Goal: Task Accomplishment & Management: Manage account settings

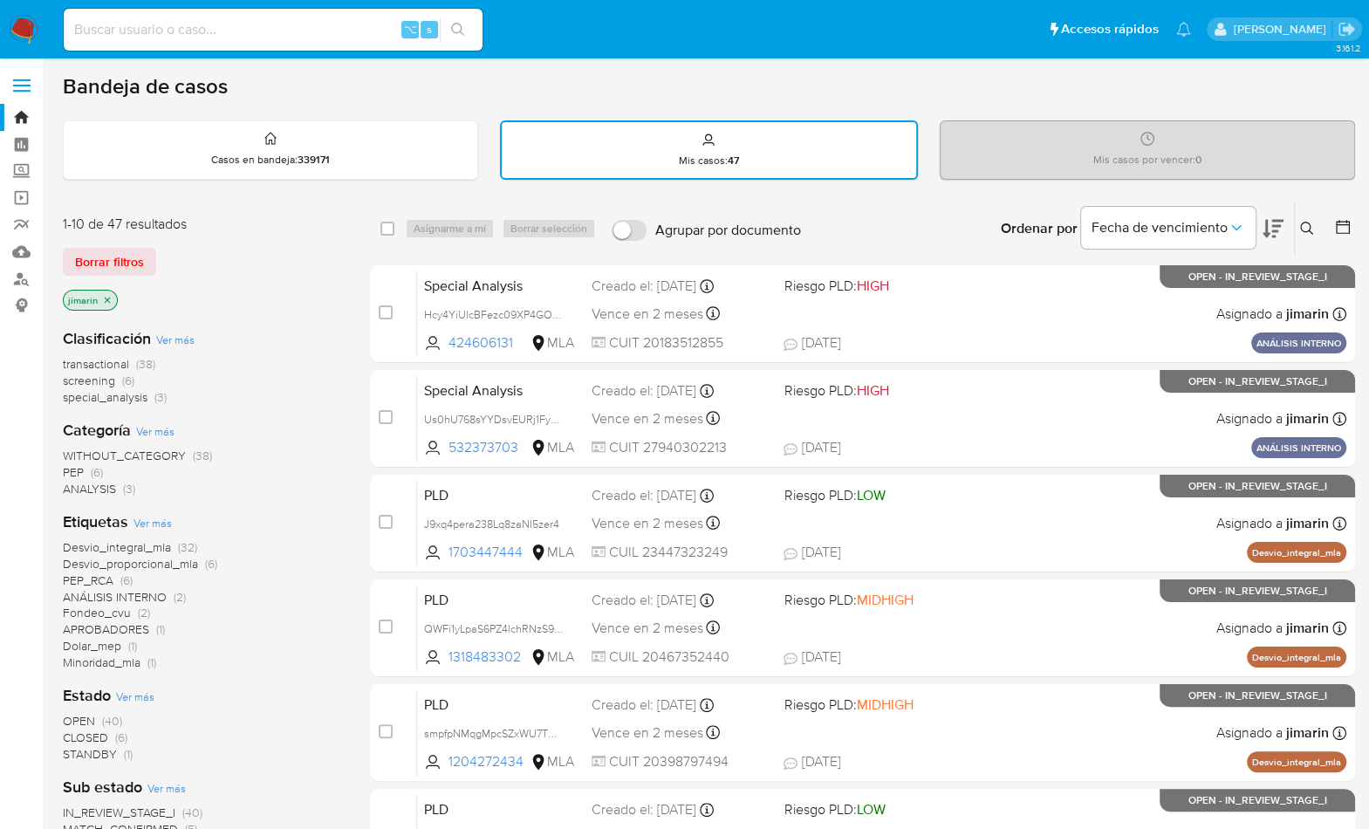
click at [249, 203] on div "1-10 de 47 resultados Borrar filtros jimarin Clasificación Ver más transactiona…" at bounding box center [202, 785] width 279 height 1168
click at [26, 21] on img at bounding box center [24, 30] width 30 height 30
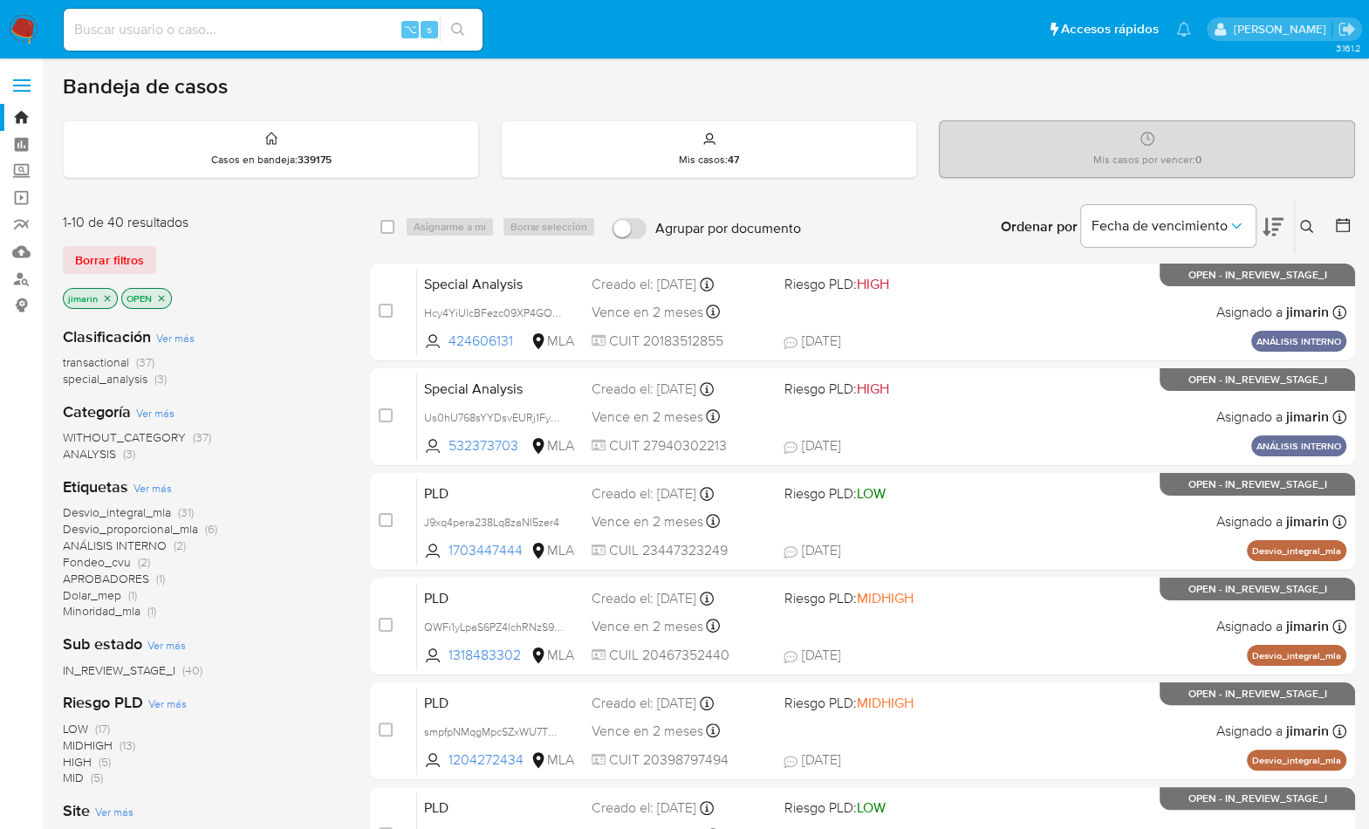
click at [1304, 230] on icon at bounding box center [1307, 227] width 14 height 14
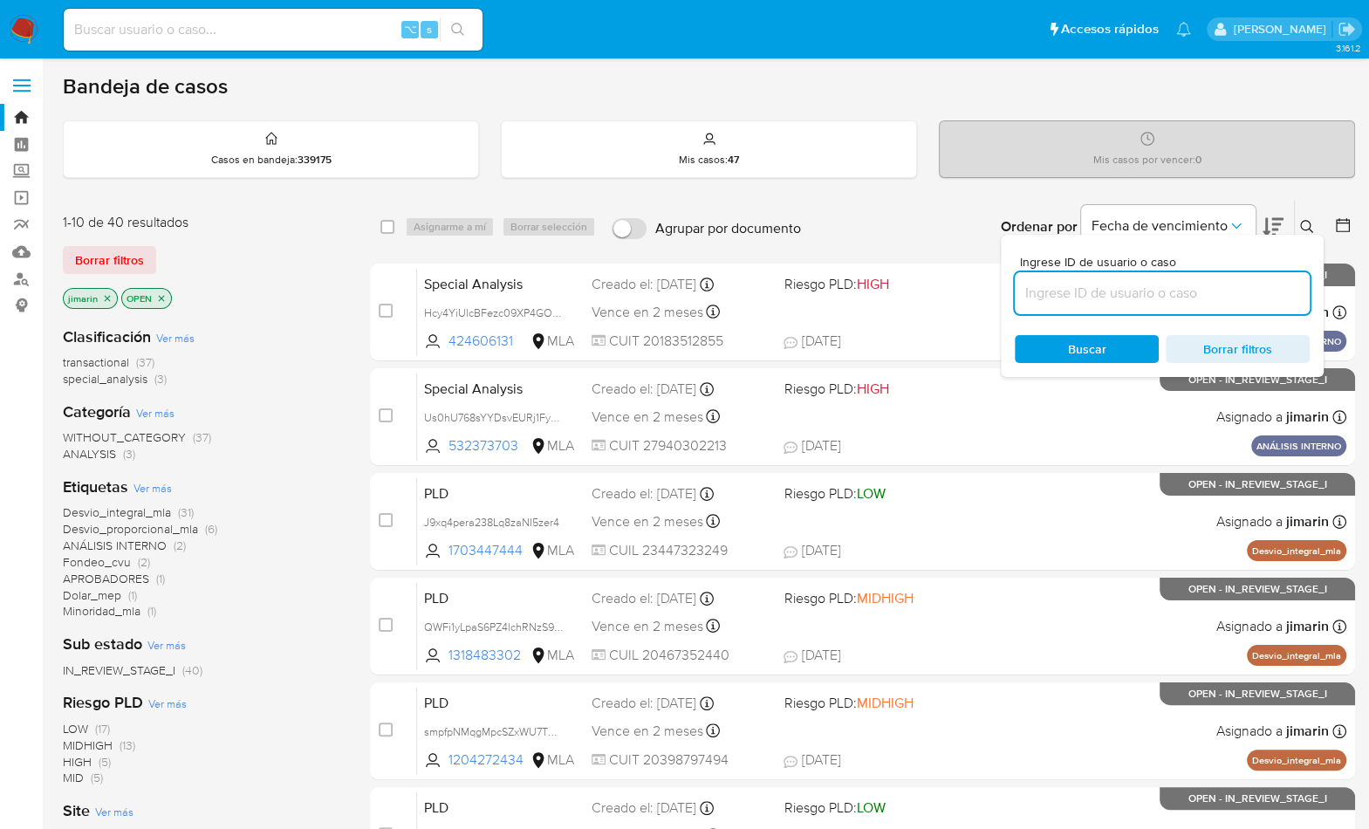
click at [1274, 289] on input at bounding box center [1162, 293] width 295 height 23
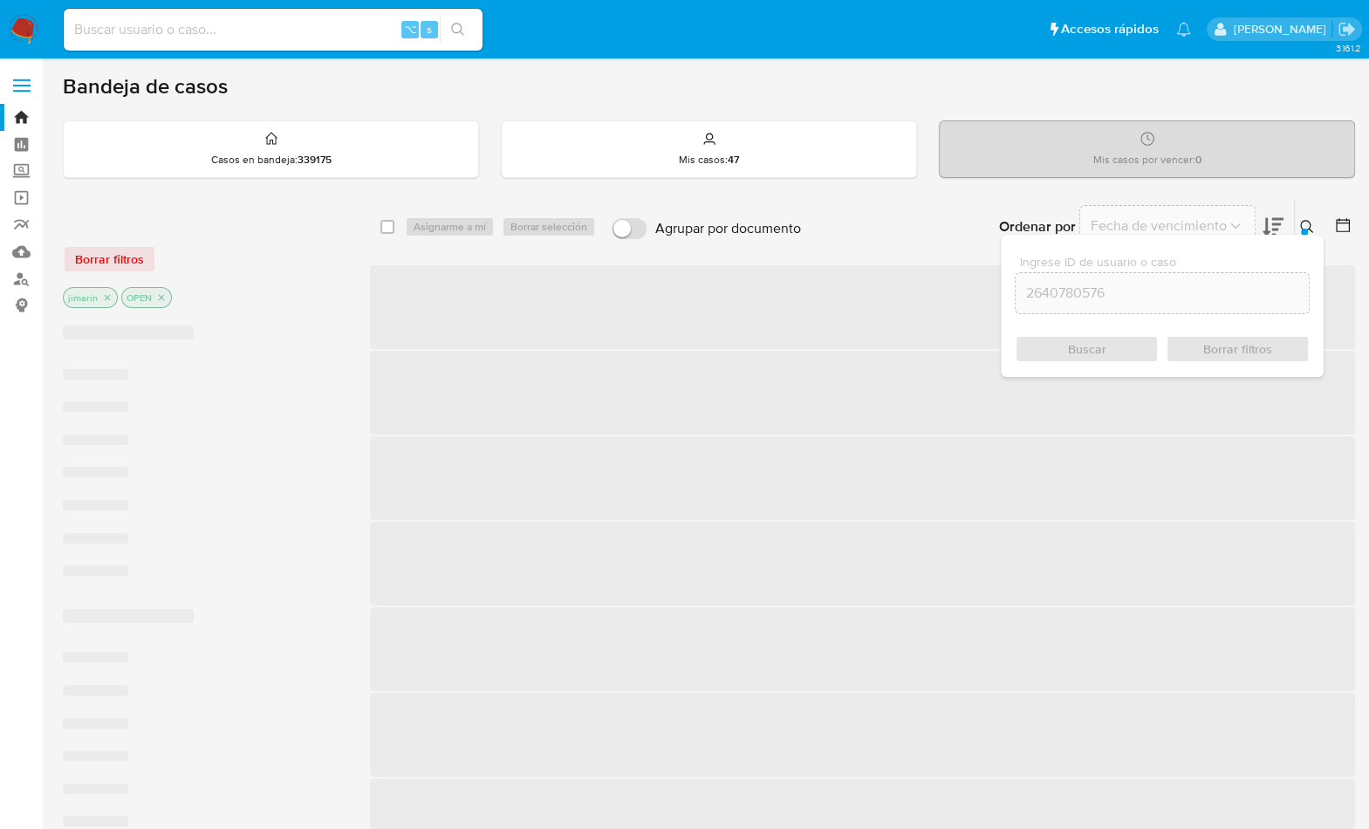
click at [1307, 216] on button at bounding box center [1309, 226] width 29 height 21
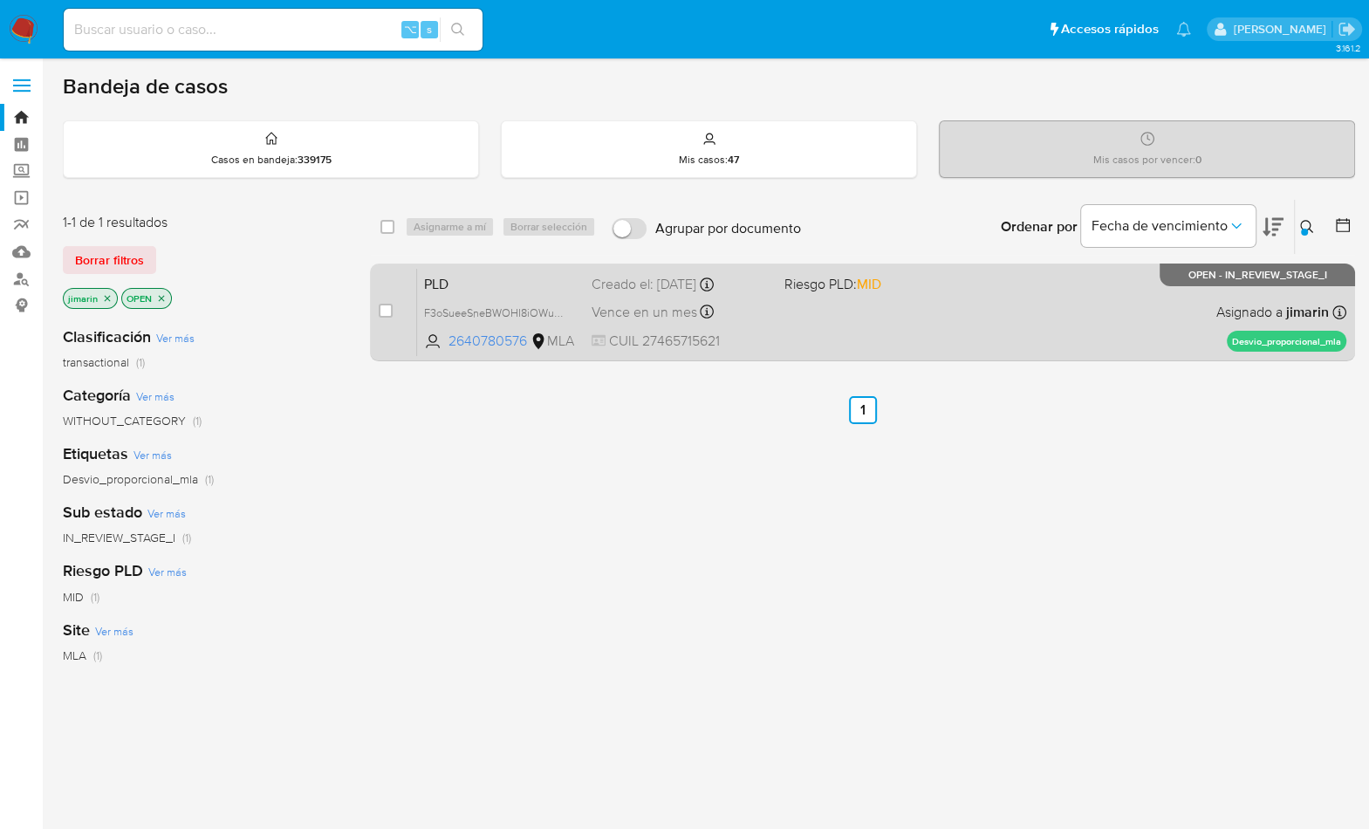
click at [1056, 335] on div "PLD F3oSueeSneBWOHI8iOWumg0f 2640780576 MLA Riesgo PLD: MID Creado el: 12/09/20…" at bounding box center [882, 312] width 930 height 88
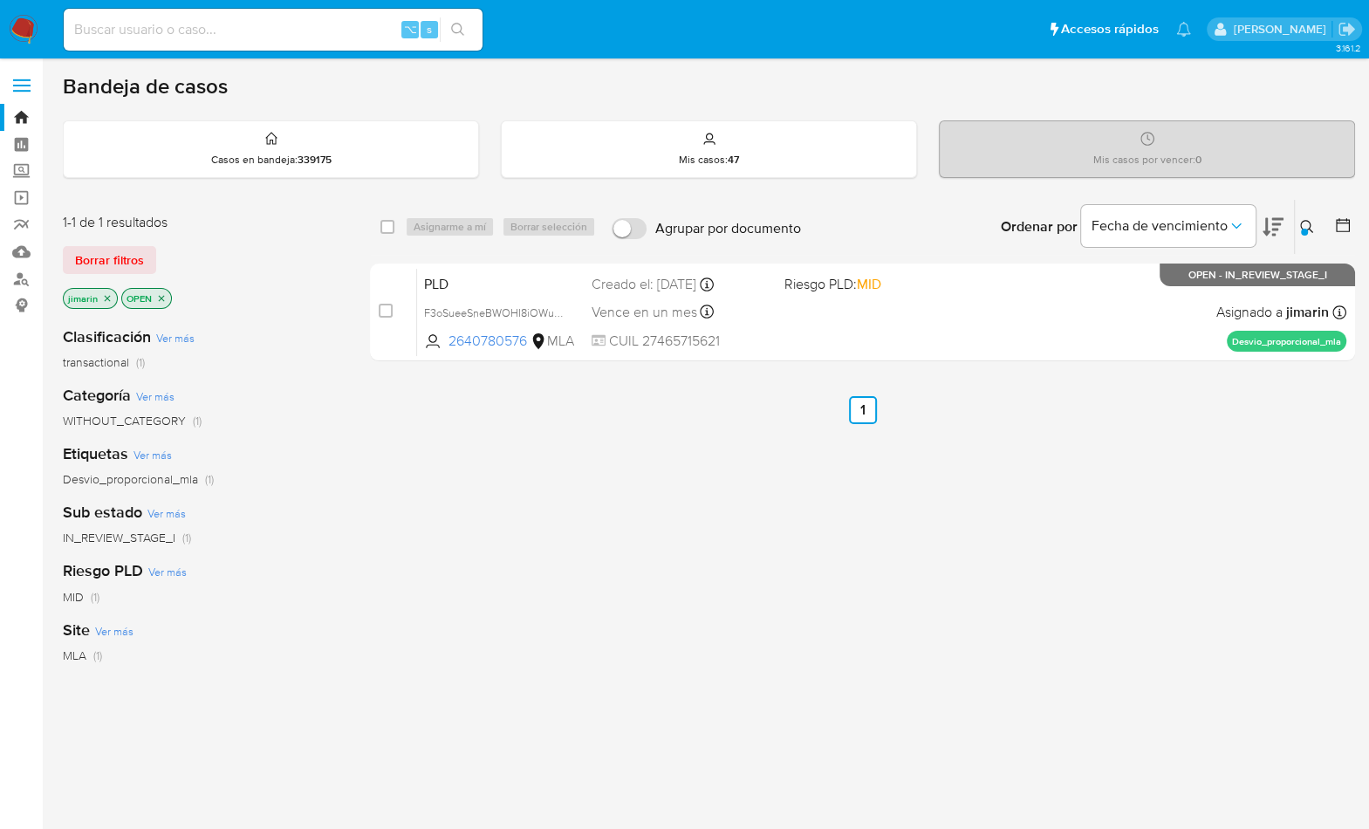
click at [1301, 225] on icon at bounding box center [1306, 226] width 13 height 13
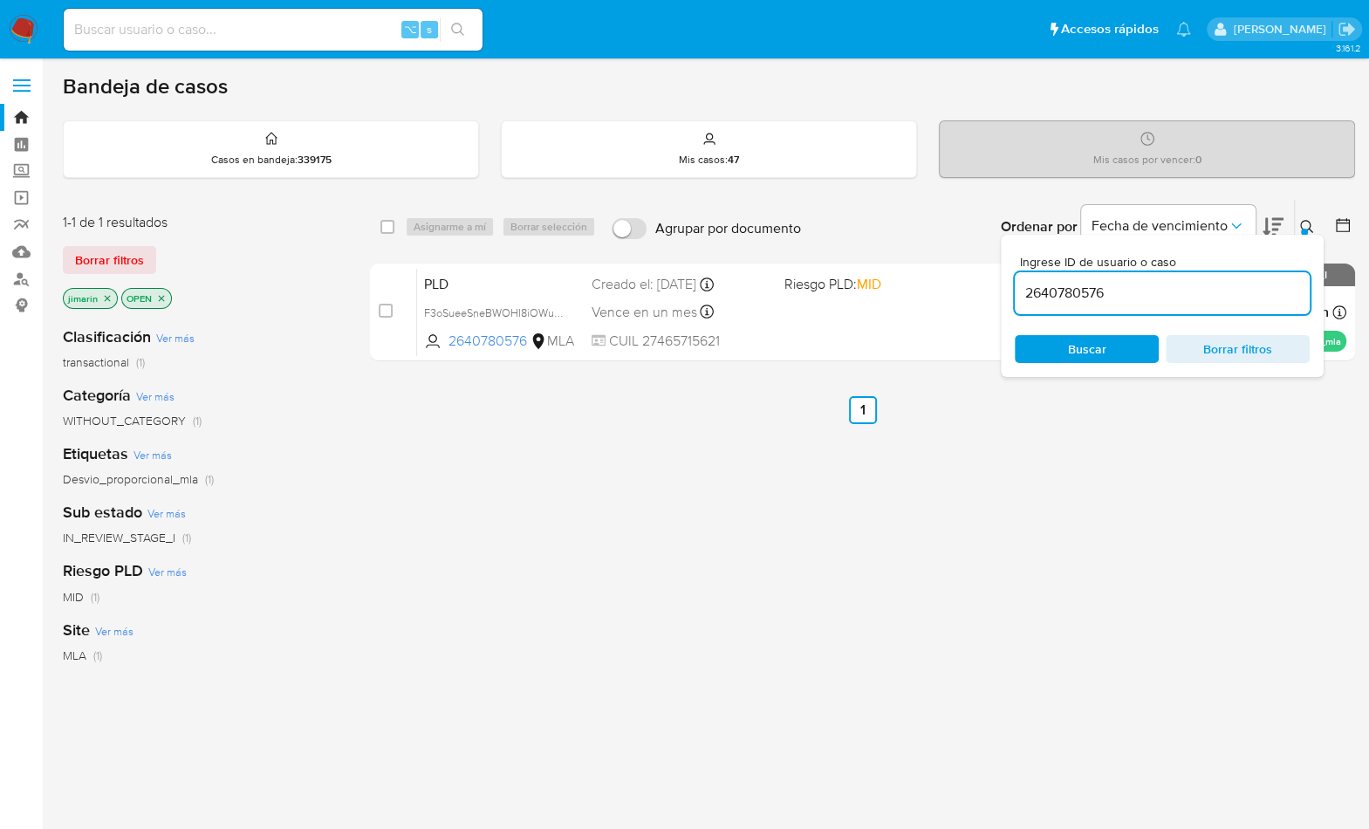
click at [1202, 294] on input "2640780576" at bounding box center [1162, 293] width 295 height 23
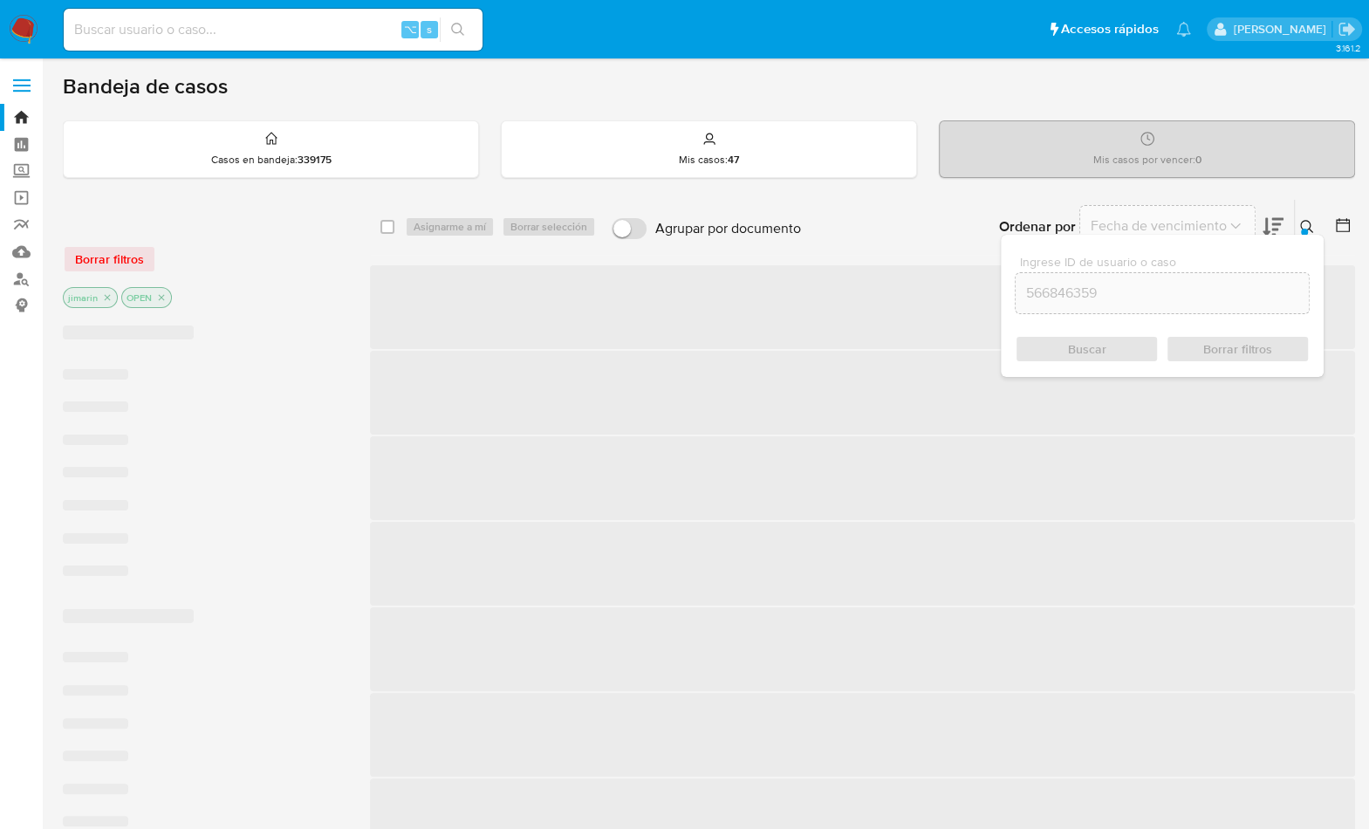
click at [1306, 224] on icon at bounding box center [1307, 227] width 14 height 14
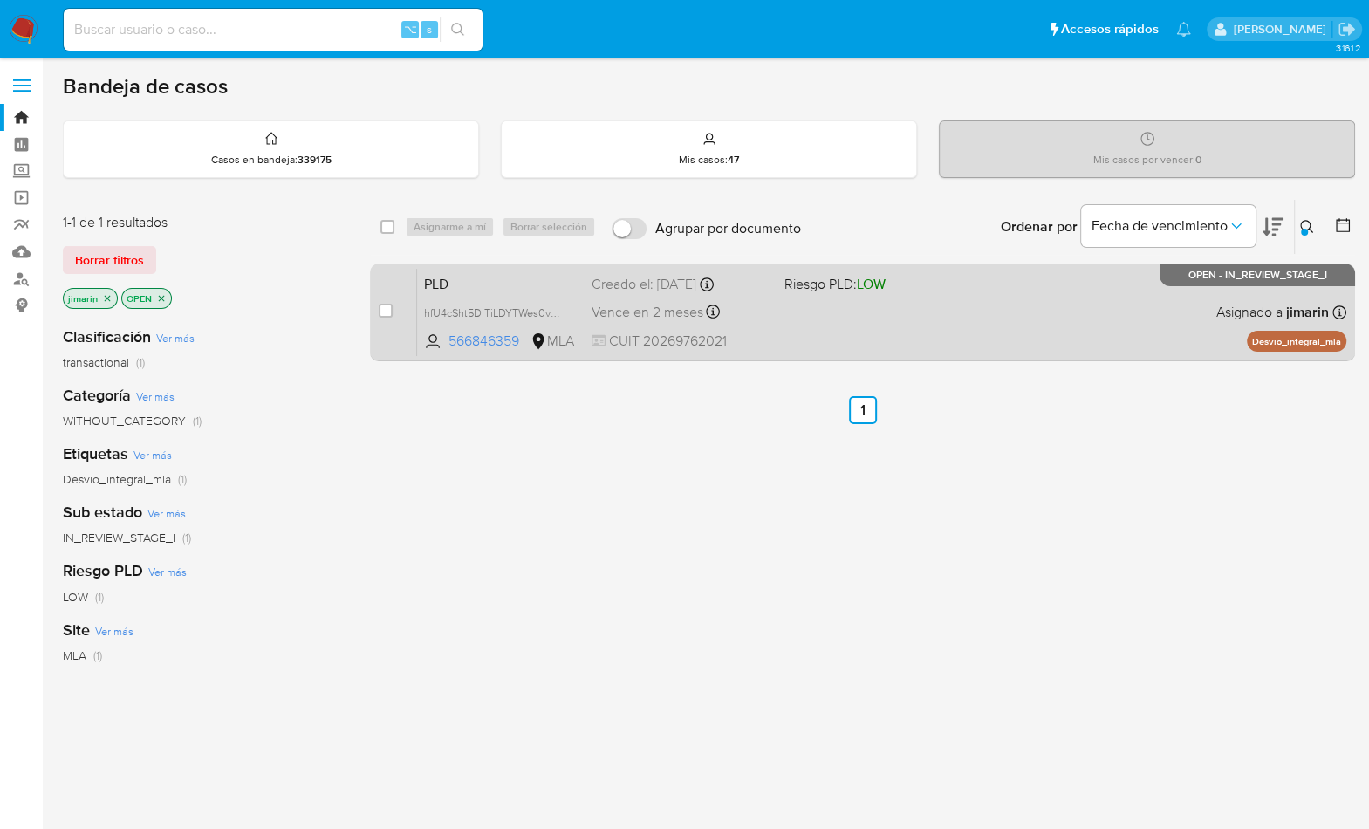
click at [1054, 307] on div "PLD hfU4cSht5DlTiLDYTWes0vWp 566846359 MLA Riesgo PLD: LOW Creado el: 12/09/202…" at bounding box center [882, 312] width 930 height 88
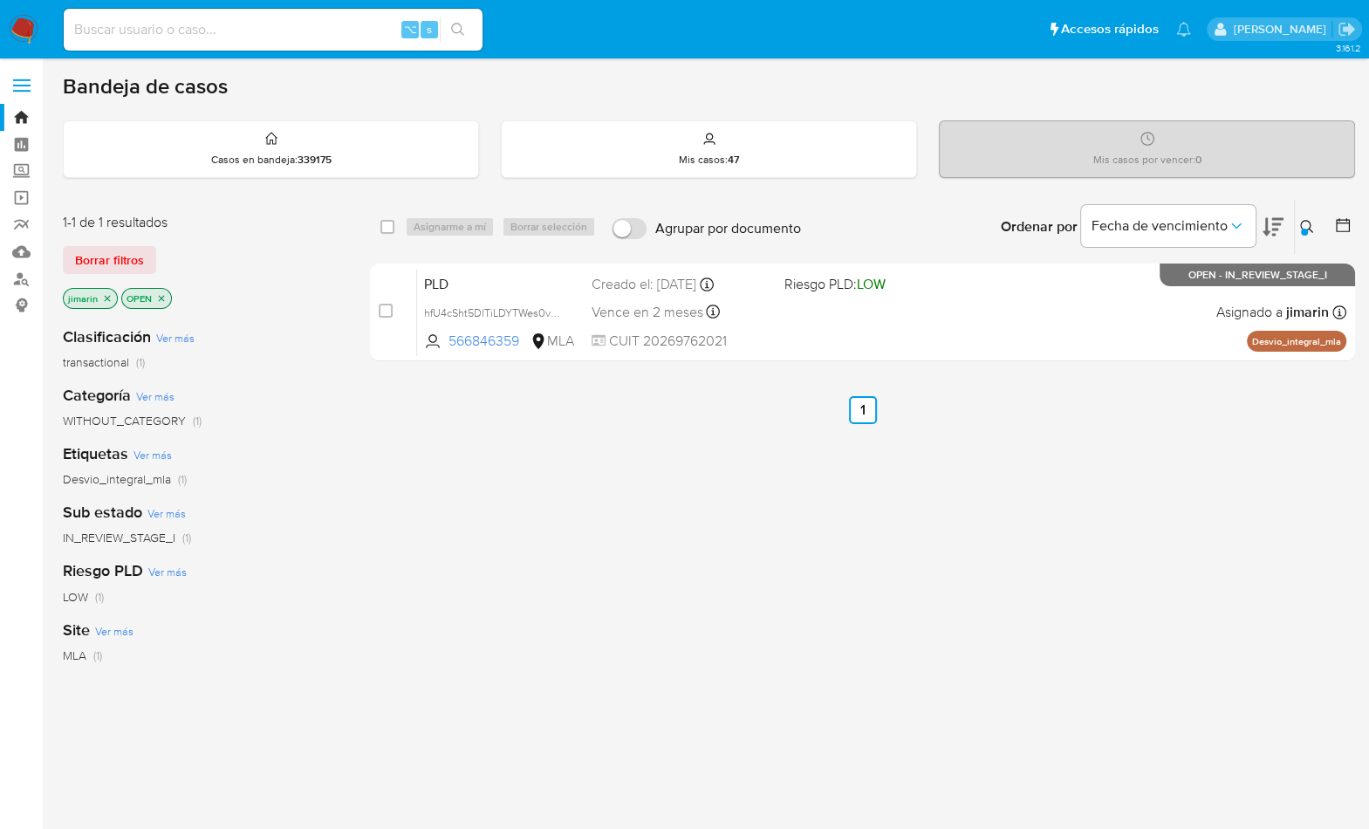
click at [1311, 230] on icon at bounding box center [1307, 227] width 14 height 14
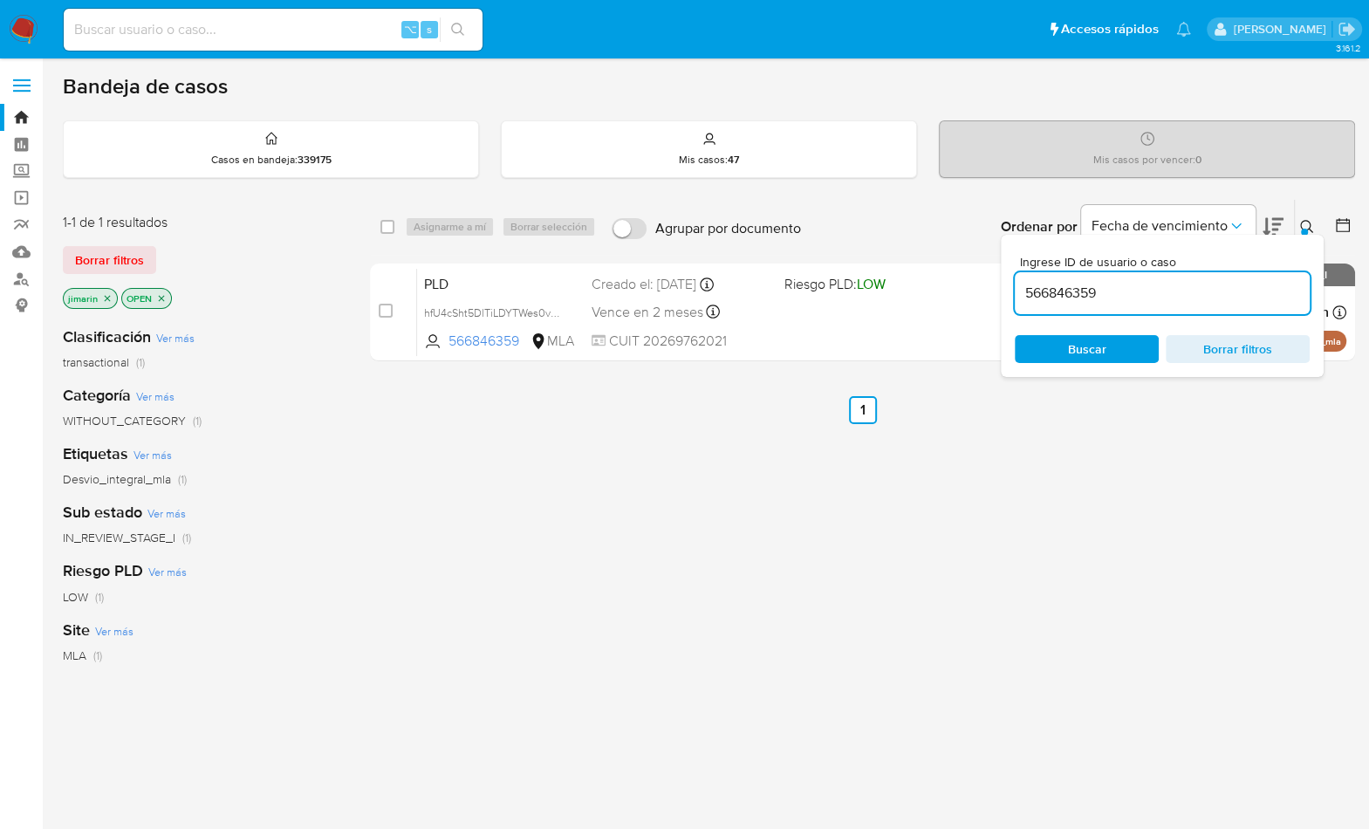
click at [1181, 285] on input "566846359" at bounding box center [1162, 293] width 295 height 23
type input "151189680"
click at [1300, 230] on icon at bounding box center [1307, 227] width 14 height 14
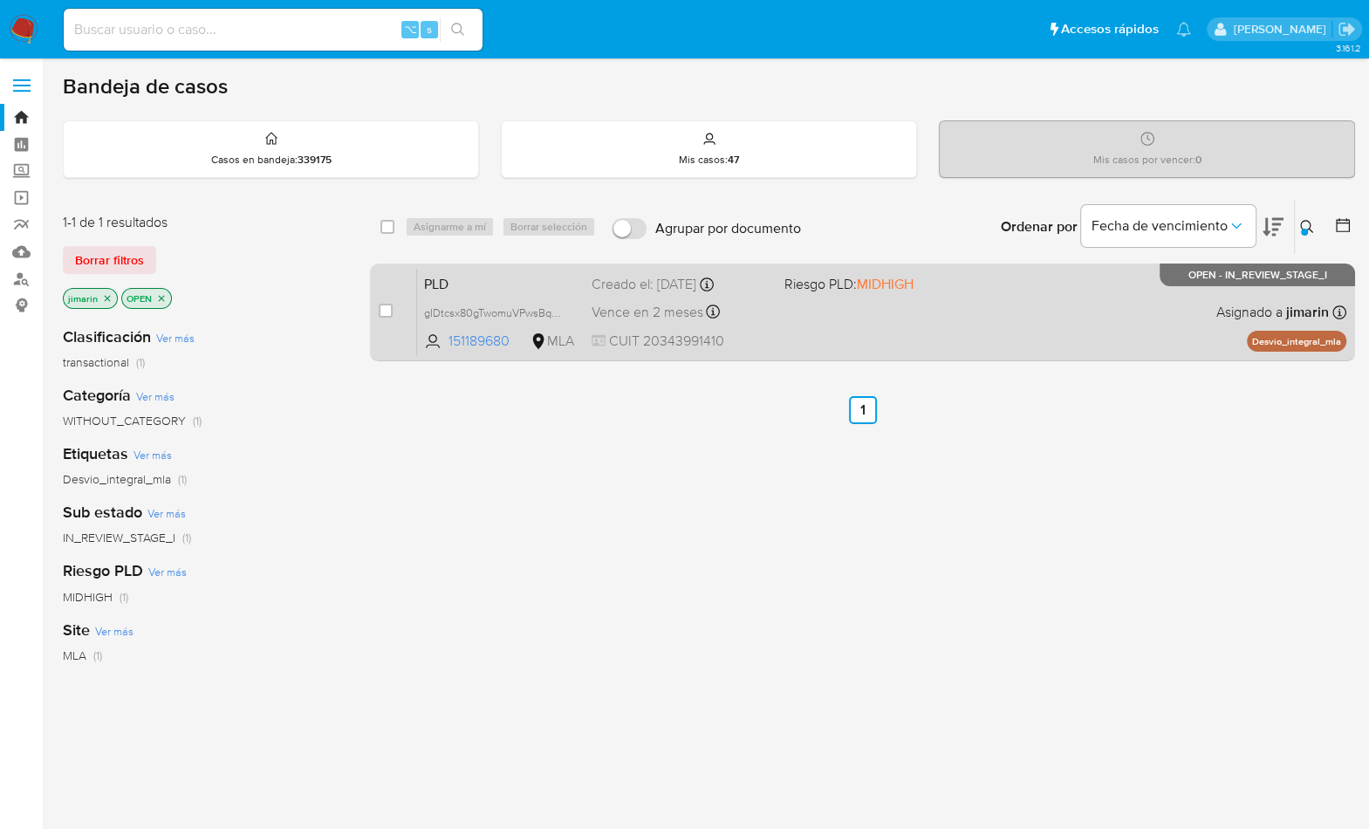
click at [1136, 324] on div "PLD gIDtcsx80gTwomuVPwsBqRZH 151189680 MLA Riesgo PLD: MIDHIGH Creado el: 12/09…" at bounding box center [882, 312] width 930 height 88
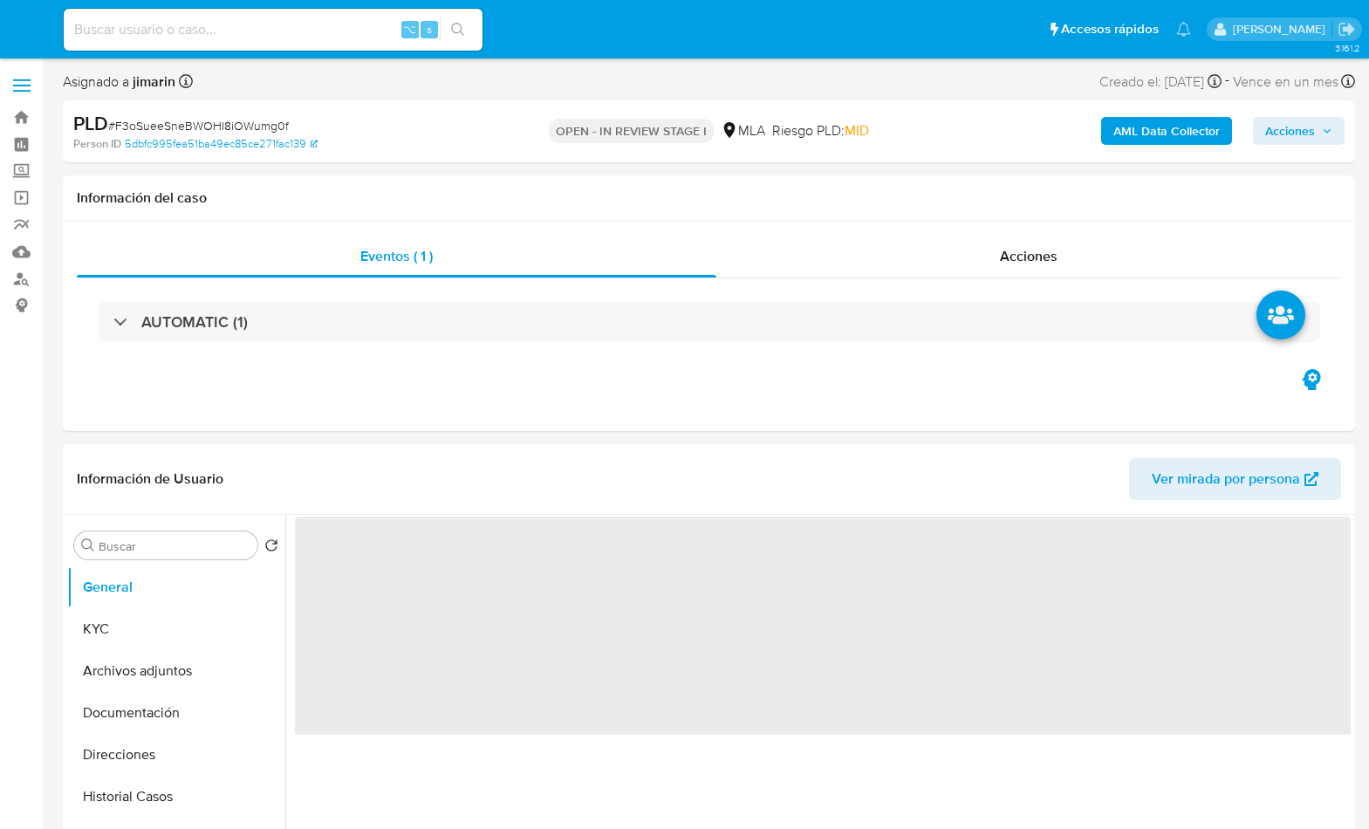
select select "10"
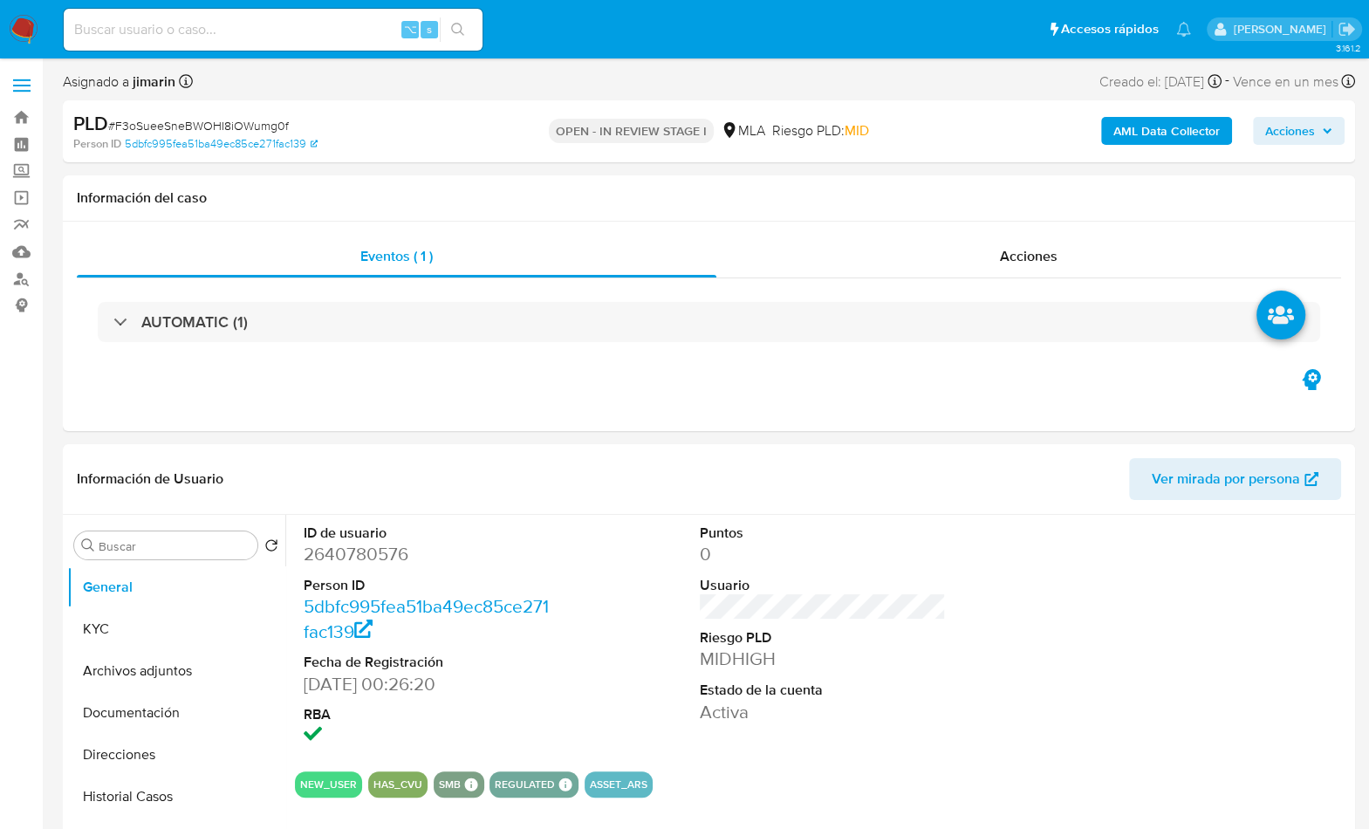
click at [186, 123] on span "# F3oSueeSneBWOHI8iOWumg0f" at bounding box center [198, 125] width 181 height 17
click at [187, 123] on span "# F3oSueeSneBWOHI8iOWumg0f" at bounding box center [198, 125] width 181 height 17
copy span "F3oSueeSneBWOHI8iOWumg0f"
click at [387, 558] on dd "2640780576" at bounding box center [427, 554] width 247 height 24
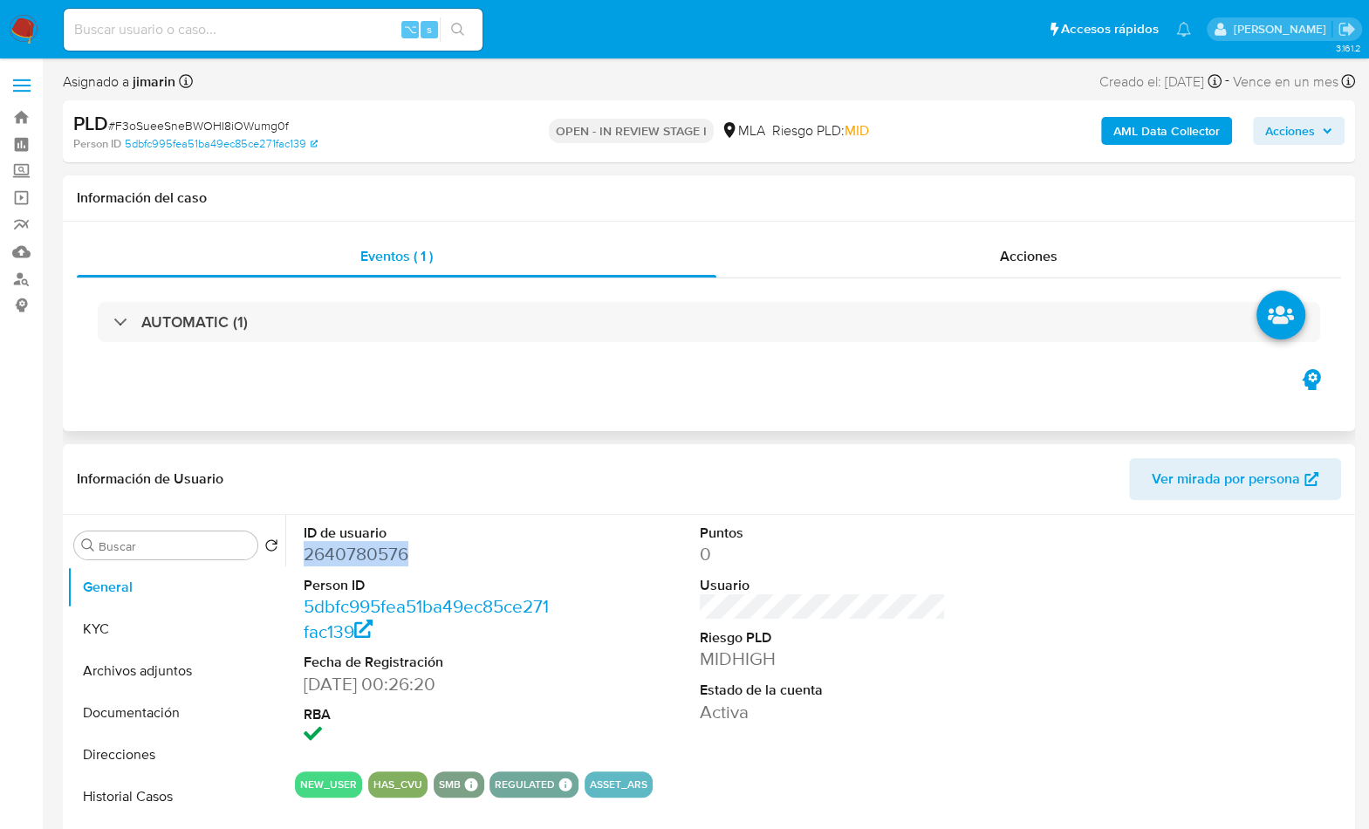
copy dd "2640780576"
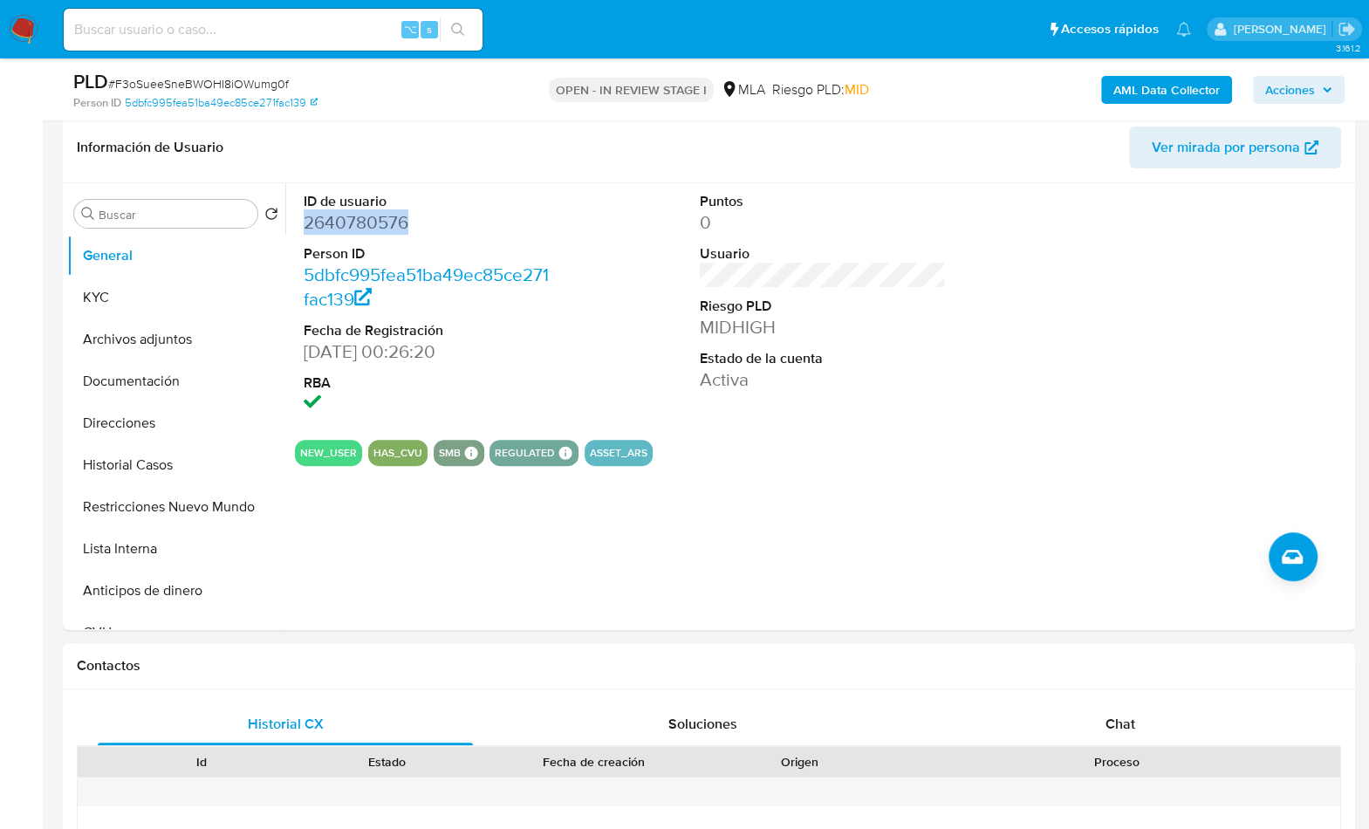
scroll to position [844, 0]
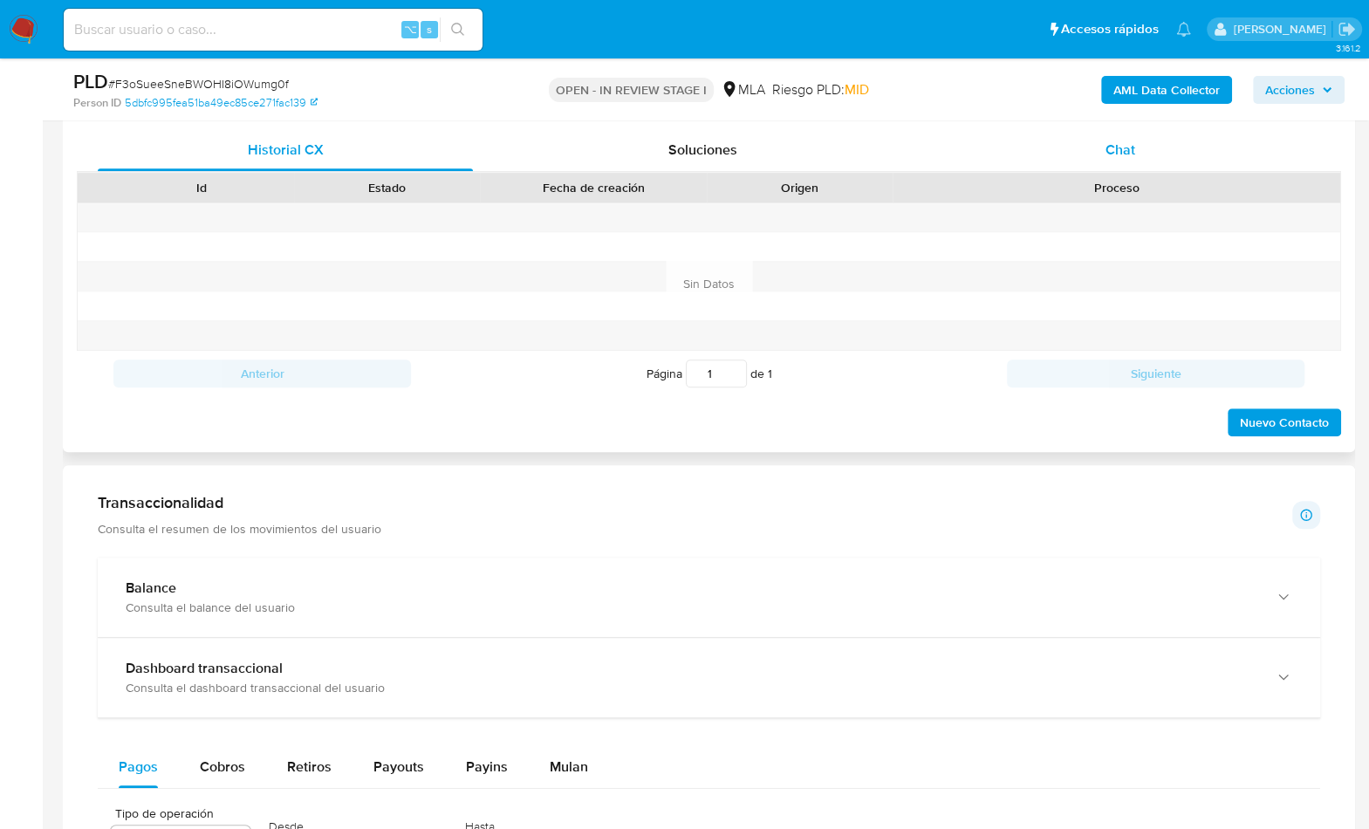
click at [1130, 172] on div "Id Estado Fecha de creación Origen Proceso" at bounding box center [709, 187] width 1265 height 31
click at [1133, 159] on div "Chat" at bounding box center [1119, 150] width 375 height 42
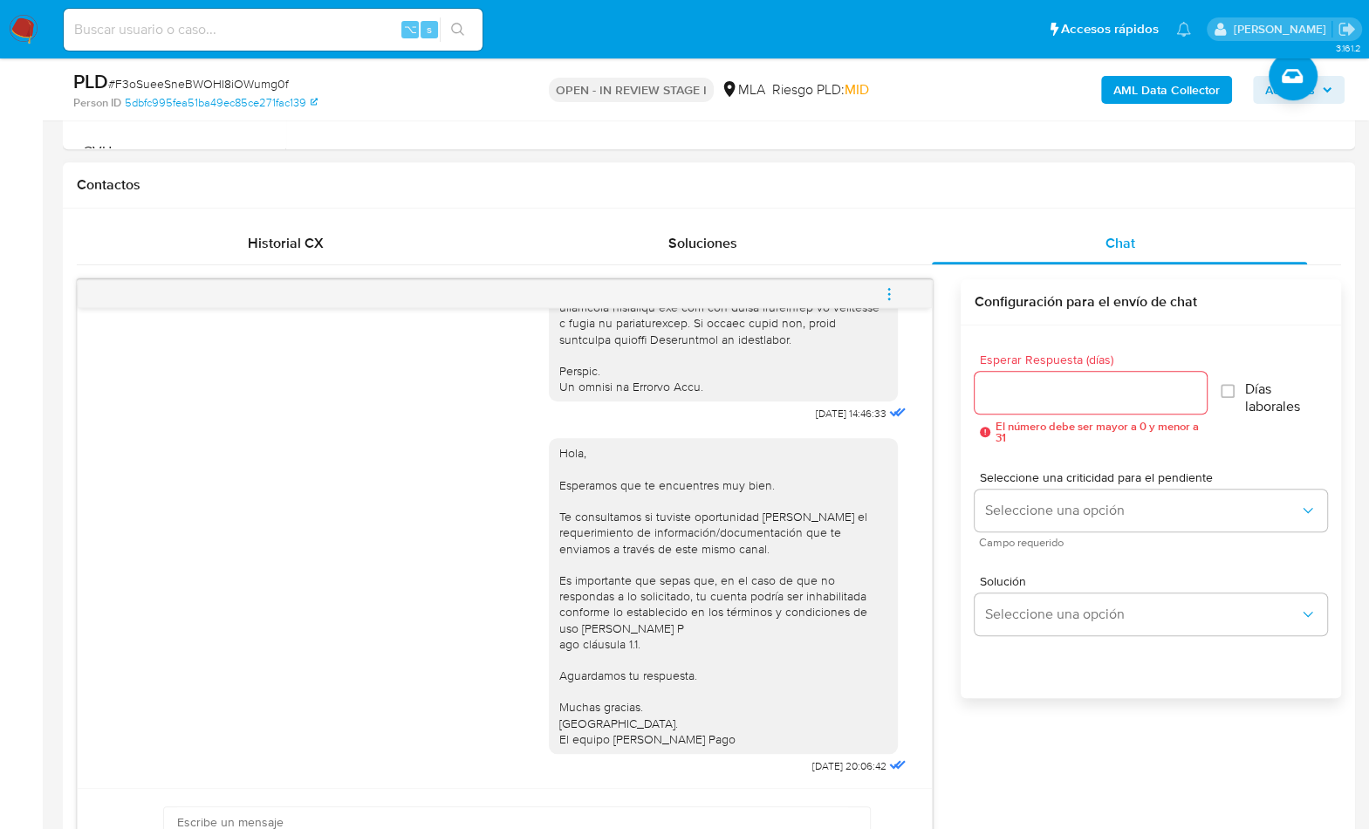
scroll to position [662, 0]
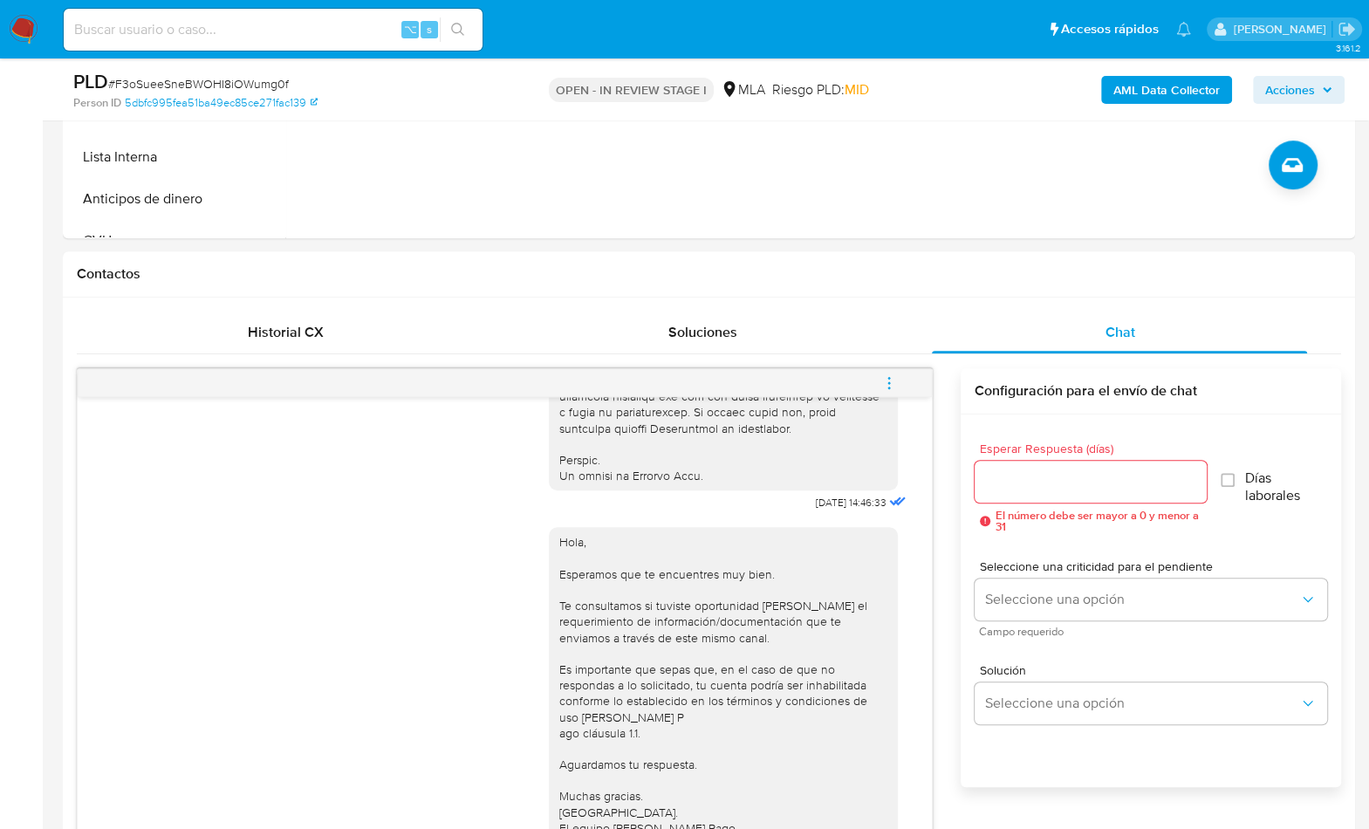
click at [895, 379] on icon "menu-action" at bounding box center [890, 383] width 16 height 16
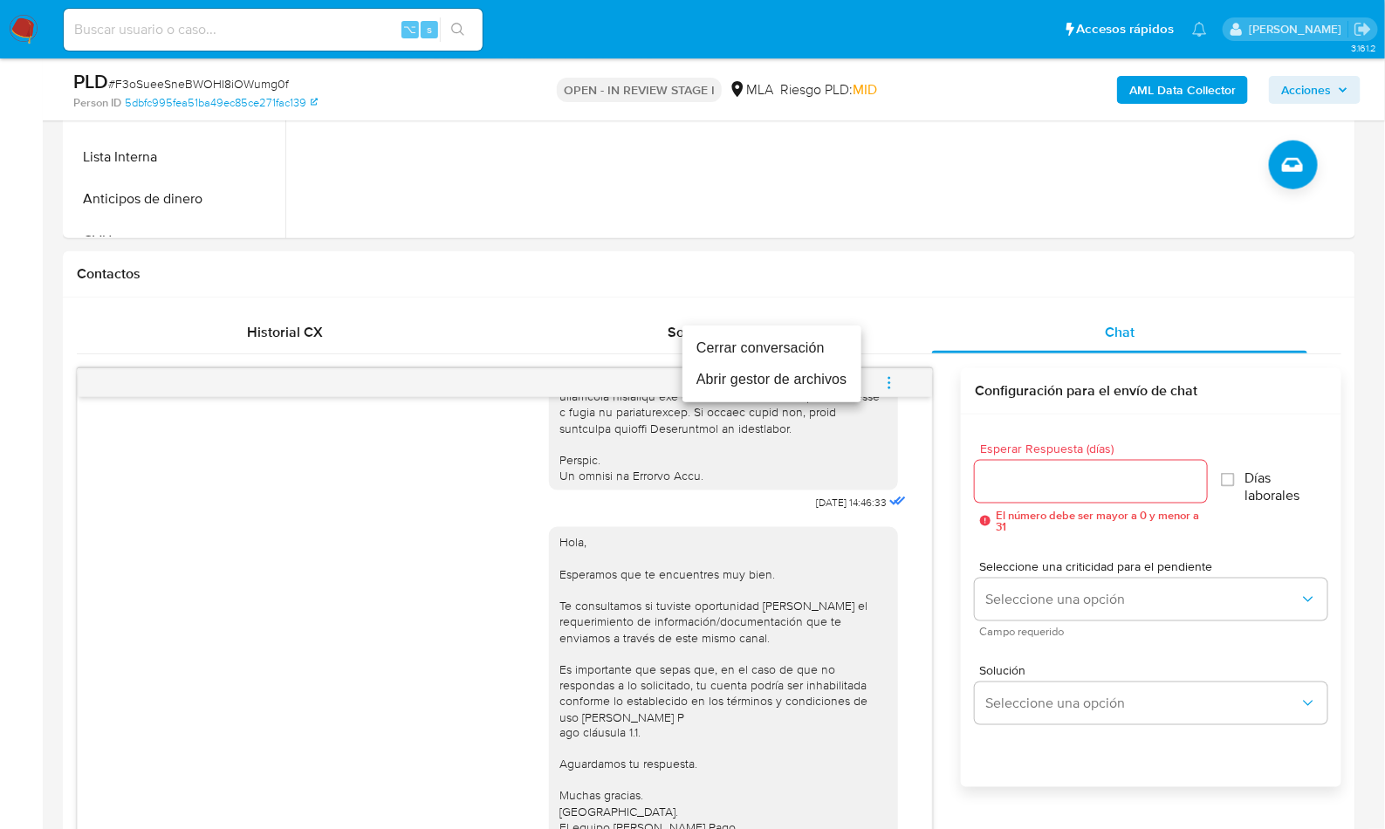
click at [772, 343] on li "Cerrar conversación" at bounding box center [772, 348] width 179 height 31
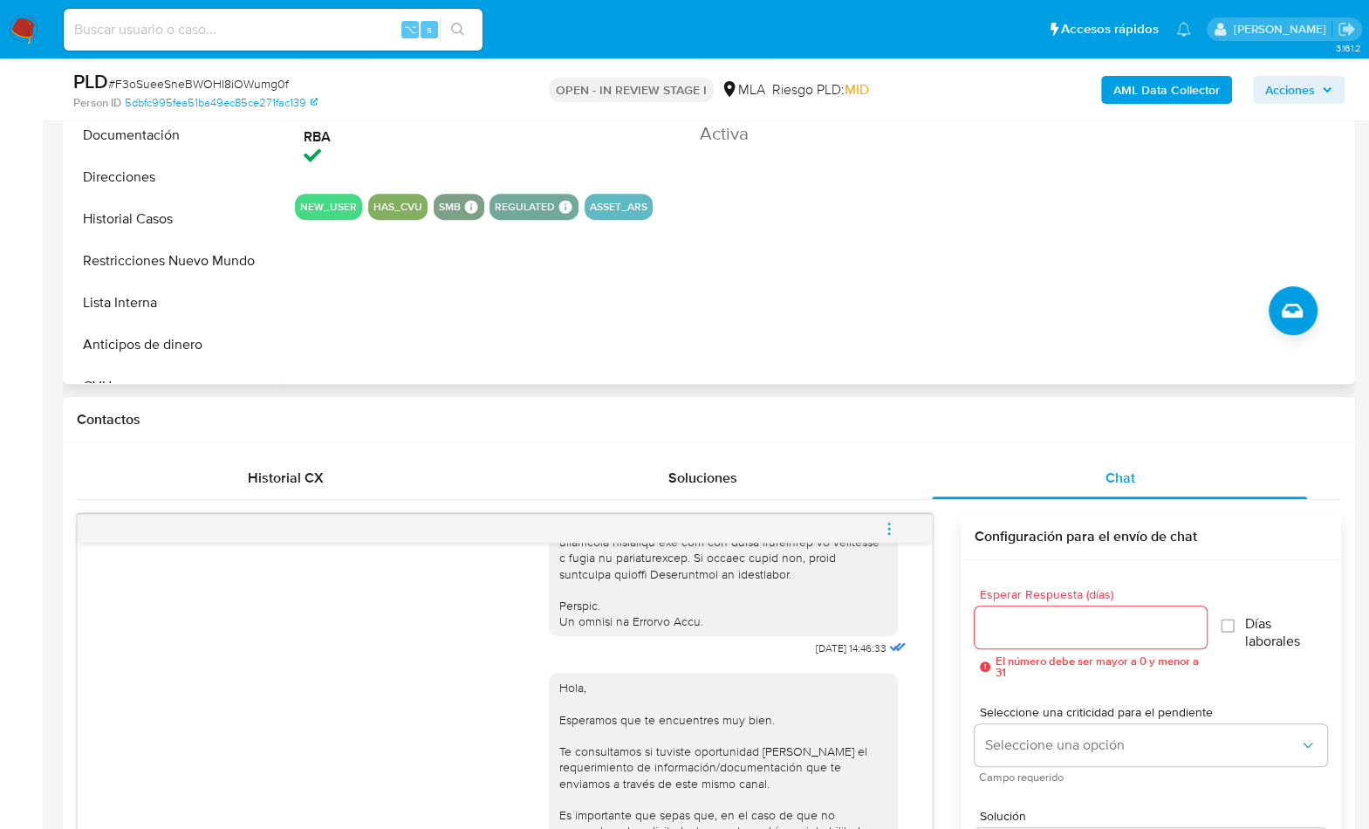
scroll to position [305, 0]
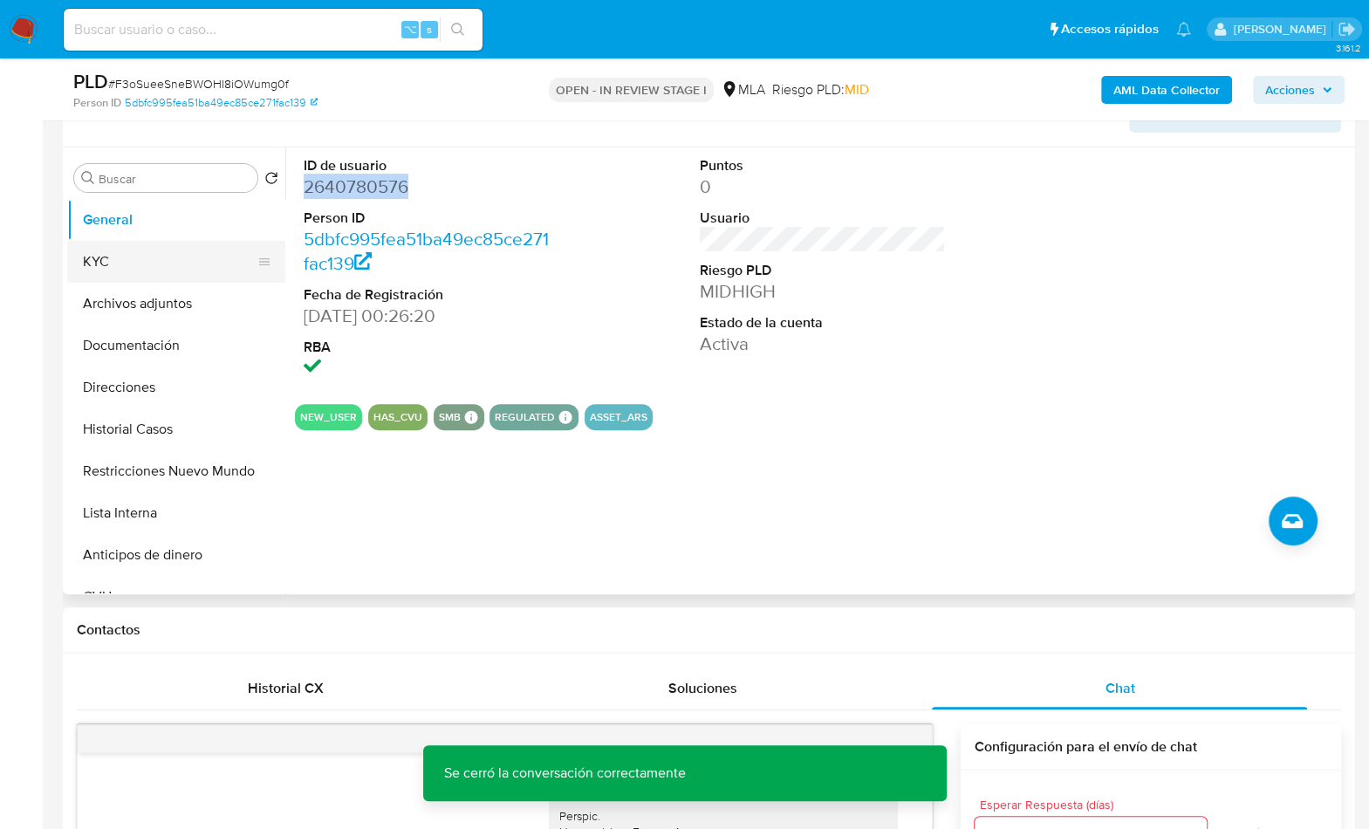
click at [127, 273] on button "KYC" at bounding box center [169, 262] width 204 height 42
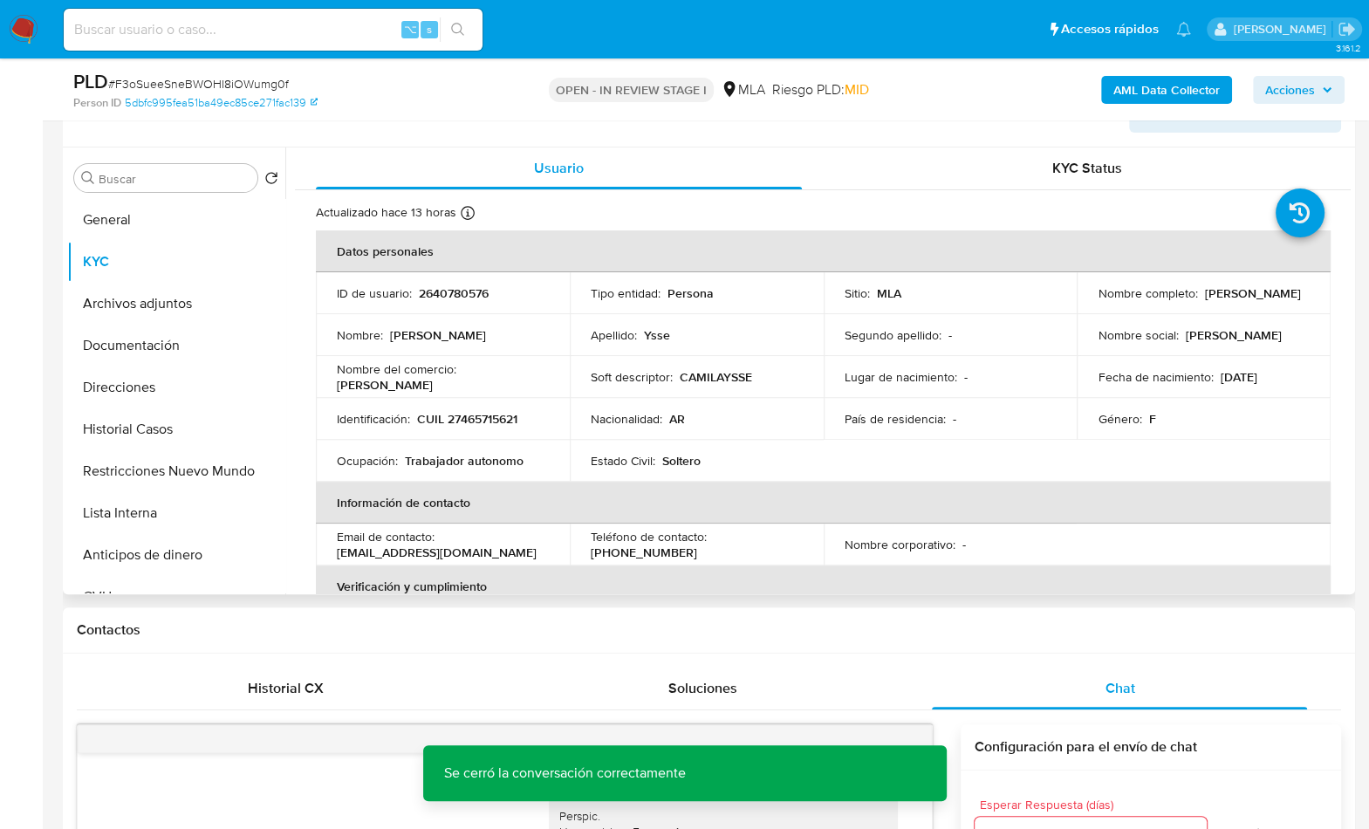
click at [498, 454] on p "Trabajador autonomo" at bounding box center [464, 461] width 119 height 16
click at [508, 422] on p "CUIL 27465715621" at bounding box center [467, 419] width 100 height 16
click at [508, 421] on p "CUIL 27465715621" at bounding box center [467, 419] width 100 height 16
copy p "27465715621"
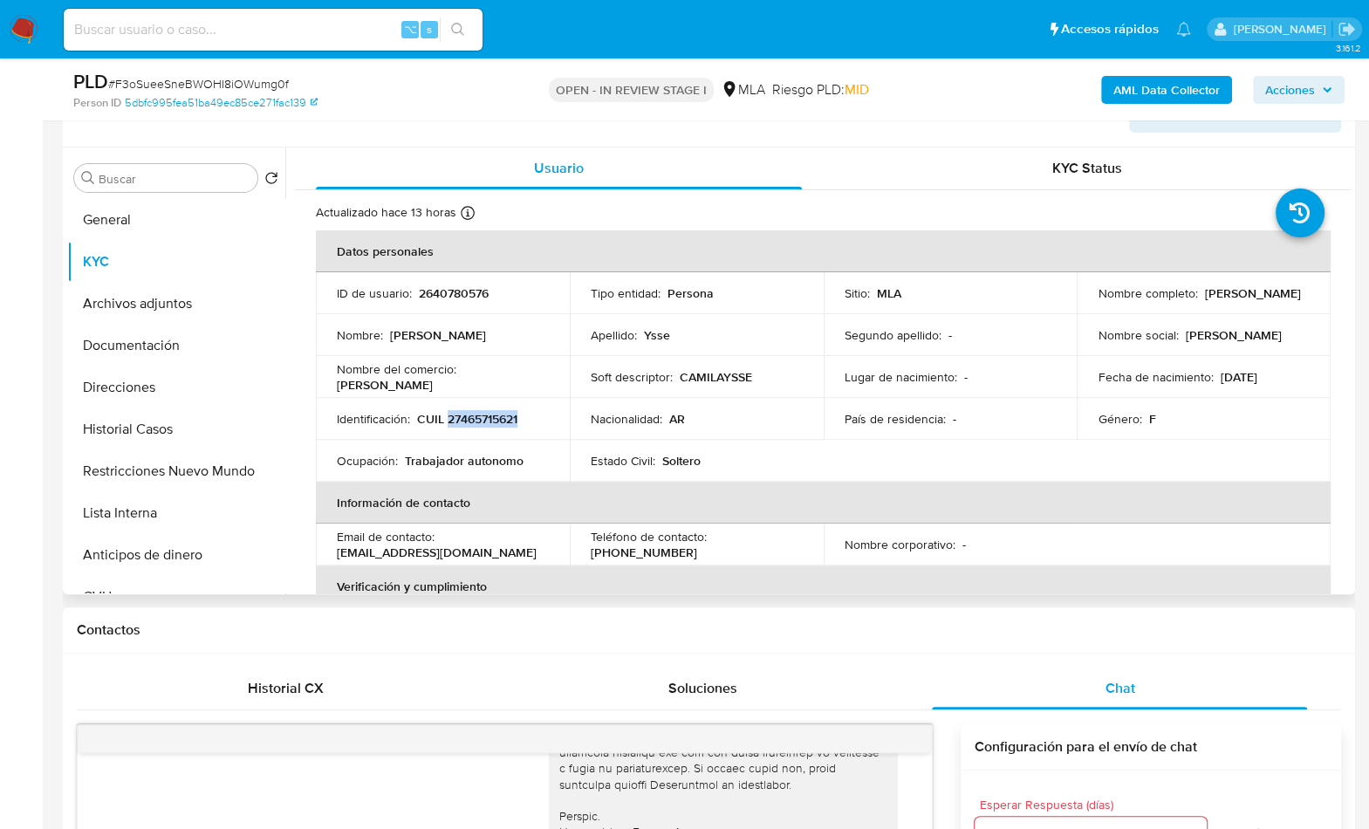
click at [500, 416] on p "CUIL 27465715621" at bounding box center [467, 419] width 100 height 16
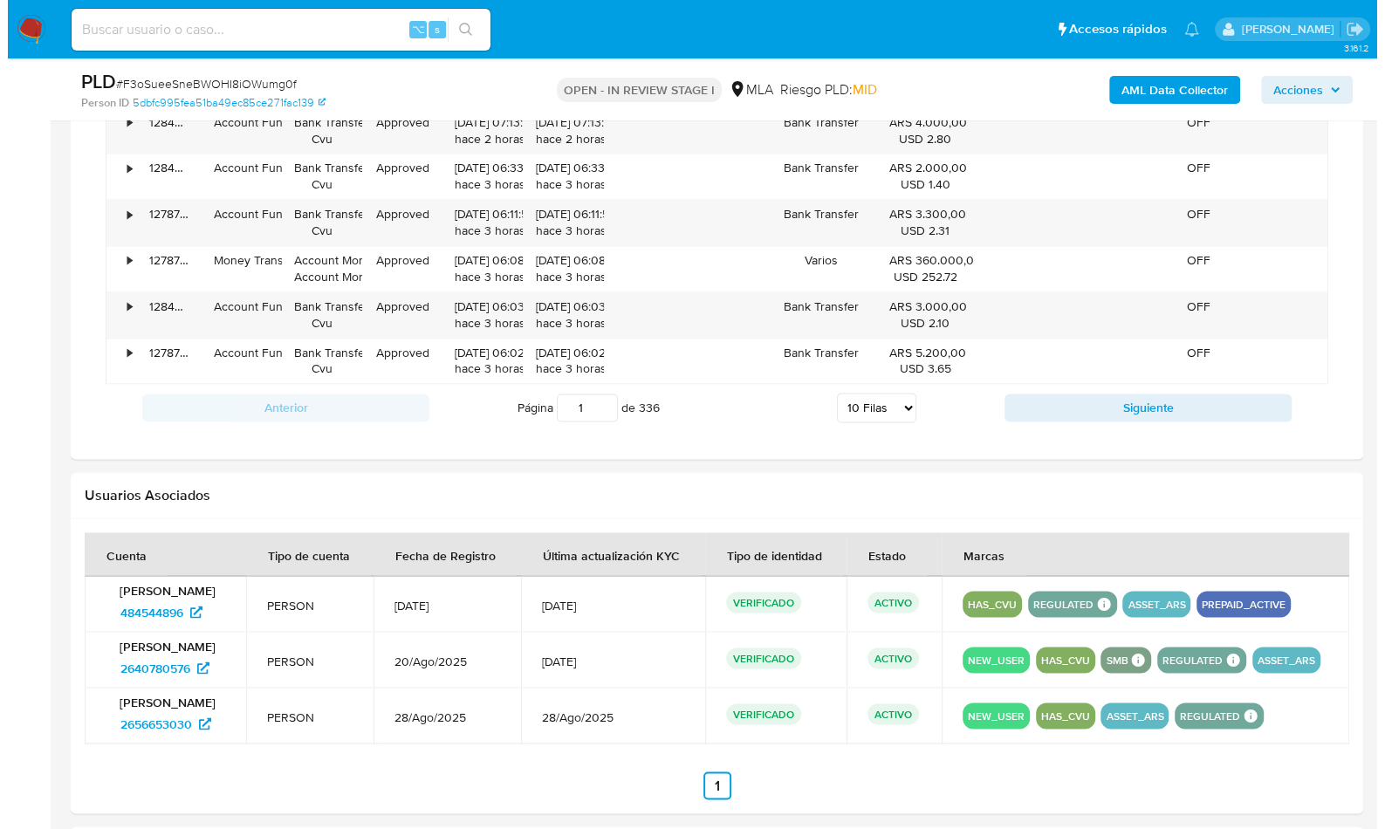
scroll to position [2772, 0]
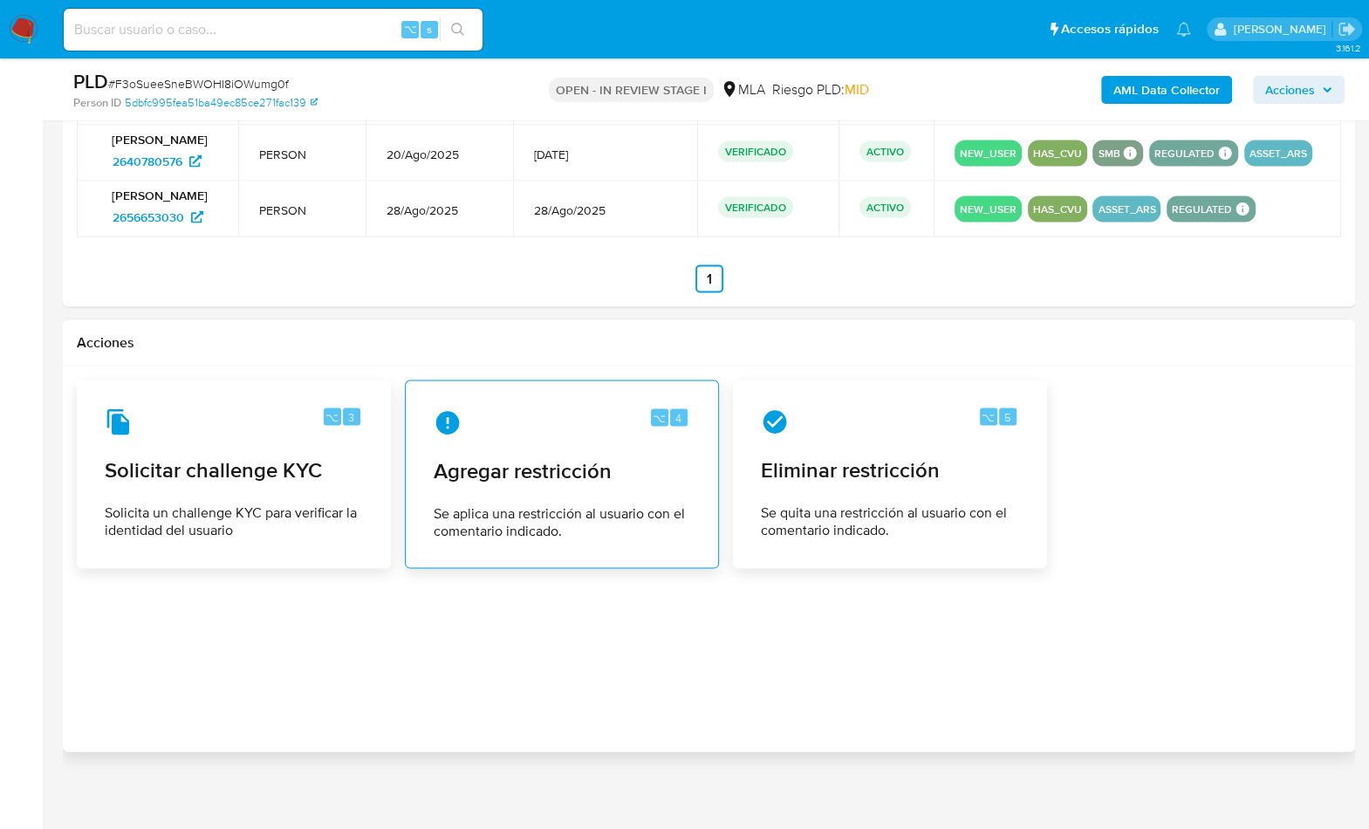
click at [664, 427] on div "⌥ 4 Agregar restricción Se aplica una restricción al usuario con el comentario …" at bounding box center [562, 474] width 285 height 159
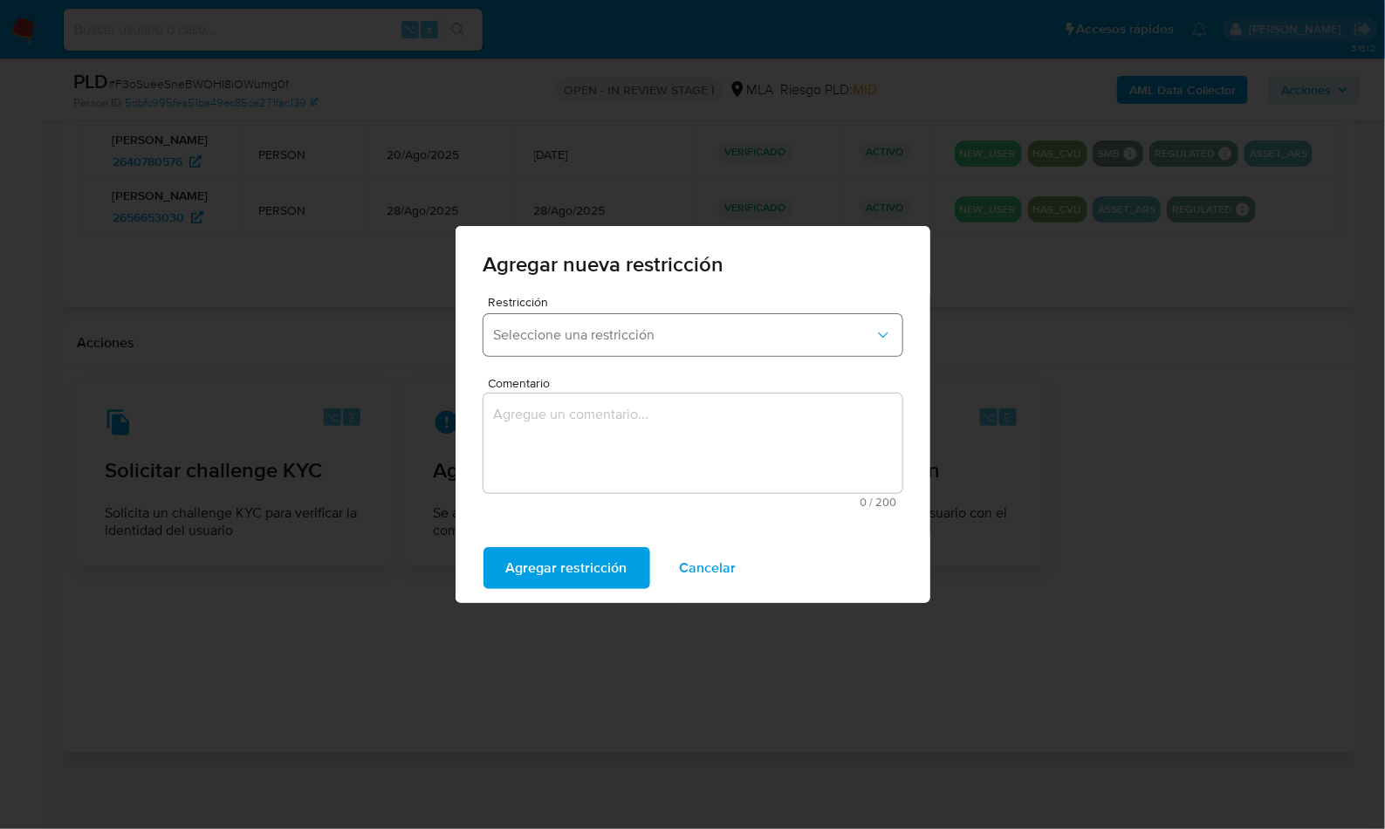
click at [617, 352] on button "Seleccione una restricción" at bounding box center [693, 335] width 419 height 42
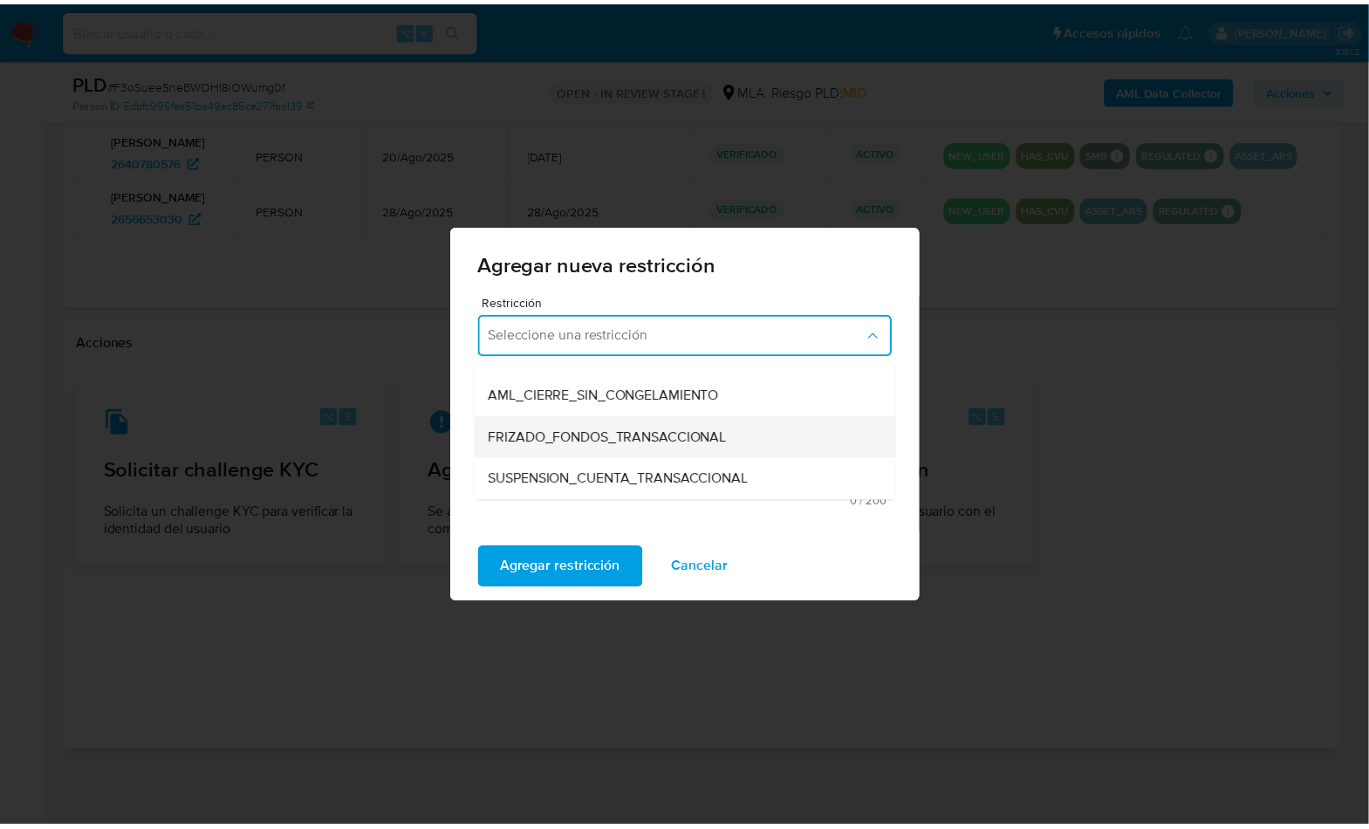
scroll to position [158, 0]
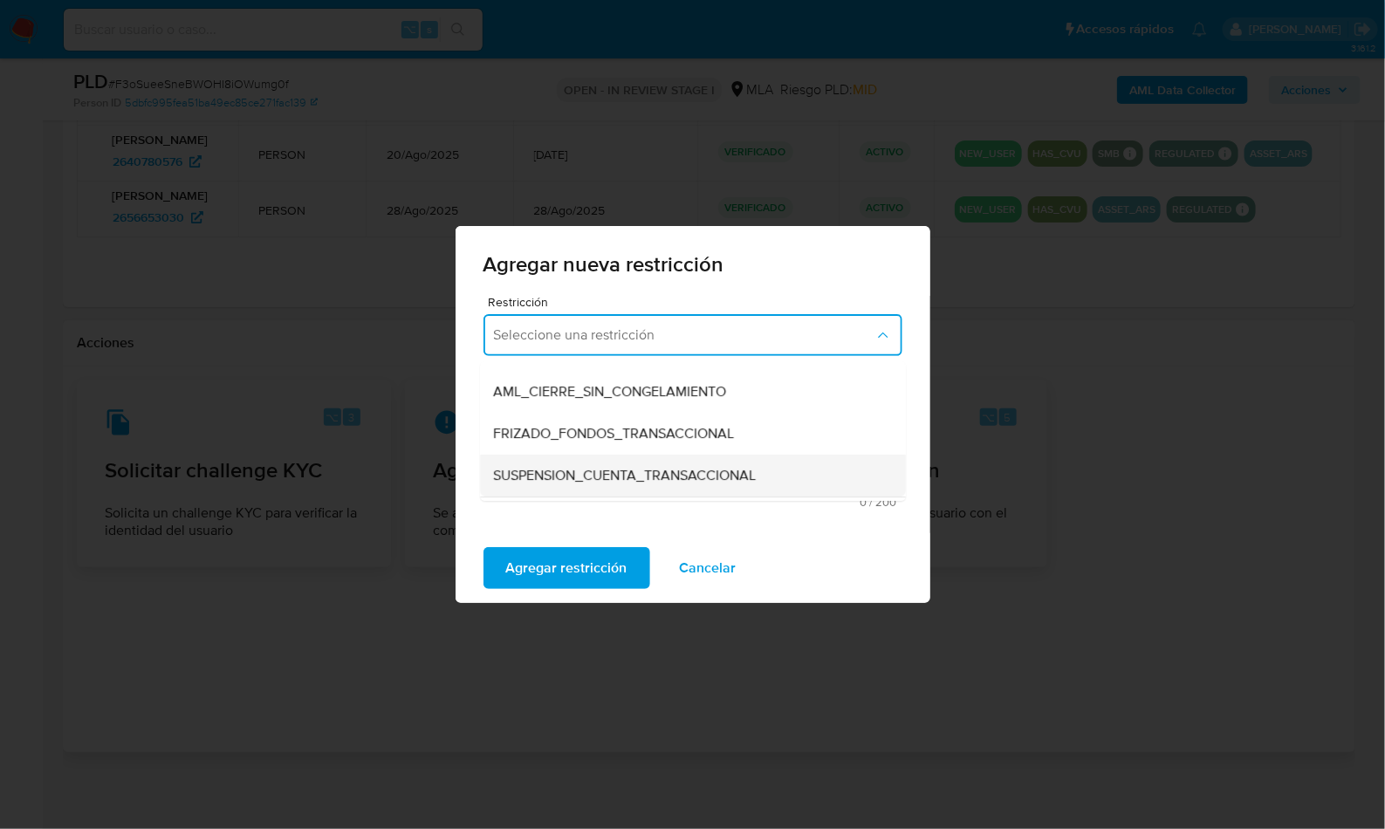
click at [683, 470] on span "SUSPENSION_CUENTA_TRANSACCIONAL" at bounding box center [625, 475] width 263 height 17
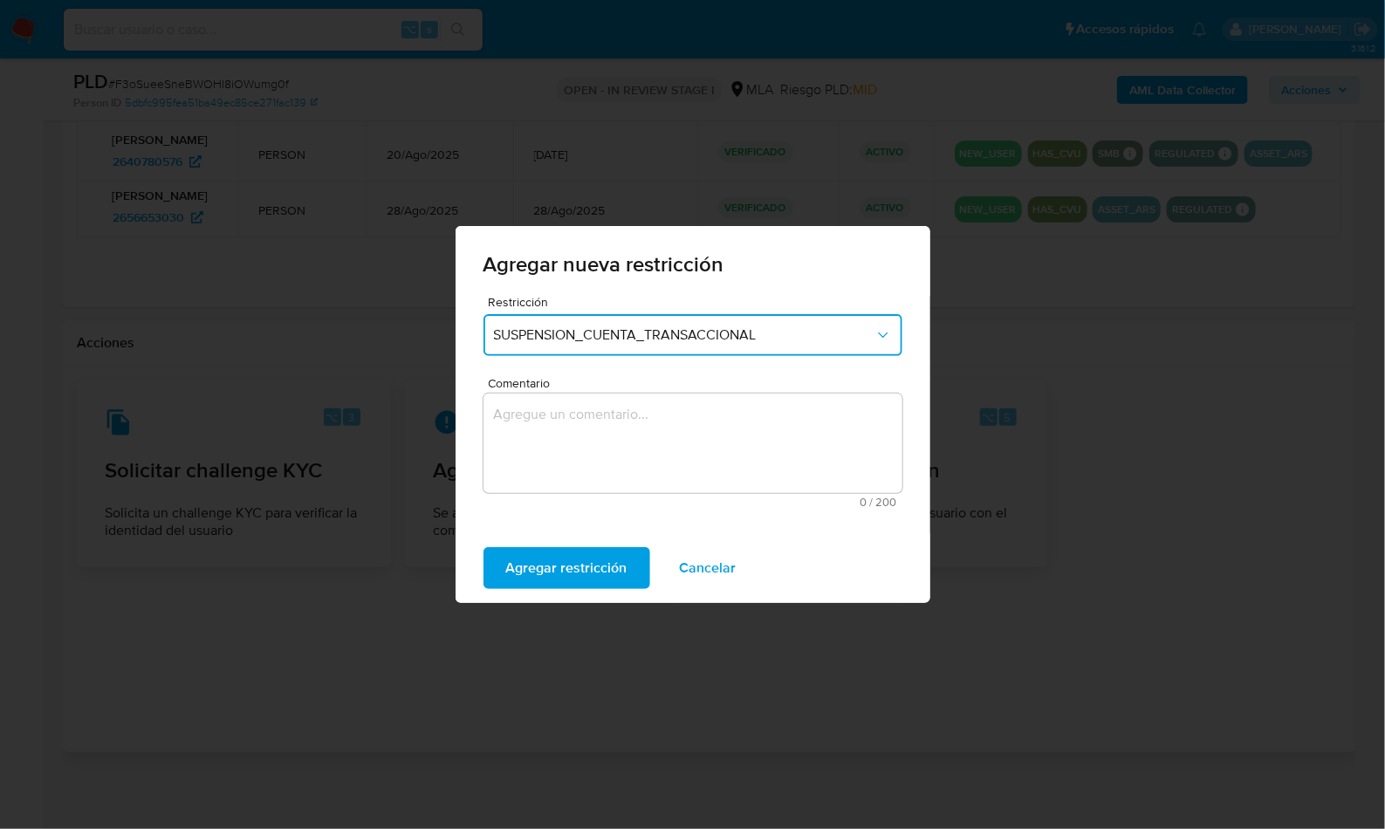
click at [644, 454] on textarea "Comentario" at bounding box center [693, 443] width 419 height 99
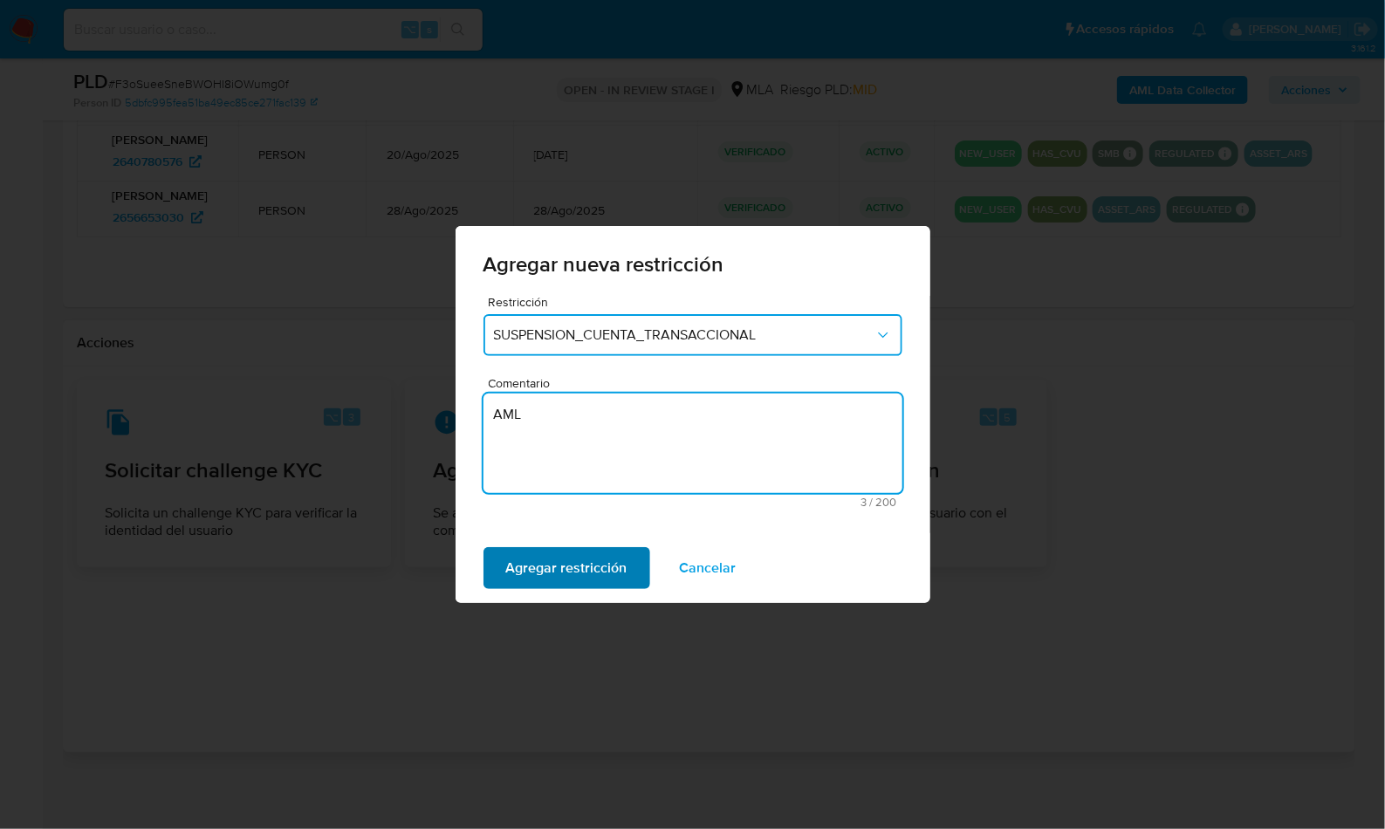
type textarea "AML"
click at [568, 559] on span "Agregar restricción" at bounding box center [566, 568] width 121 height 38
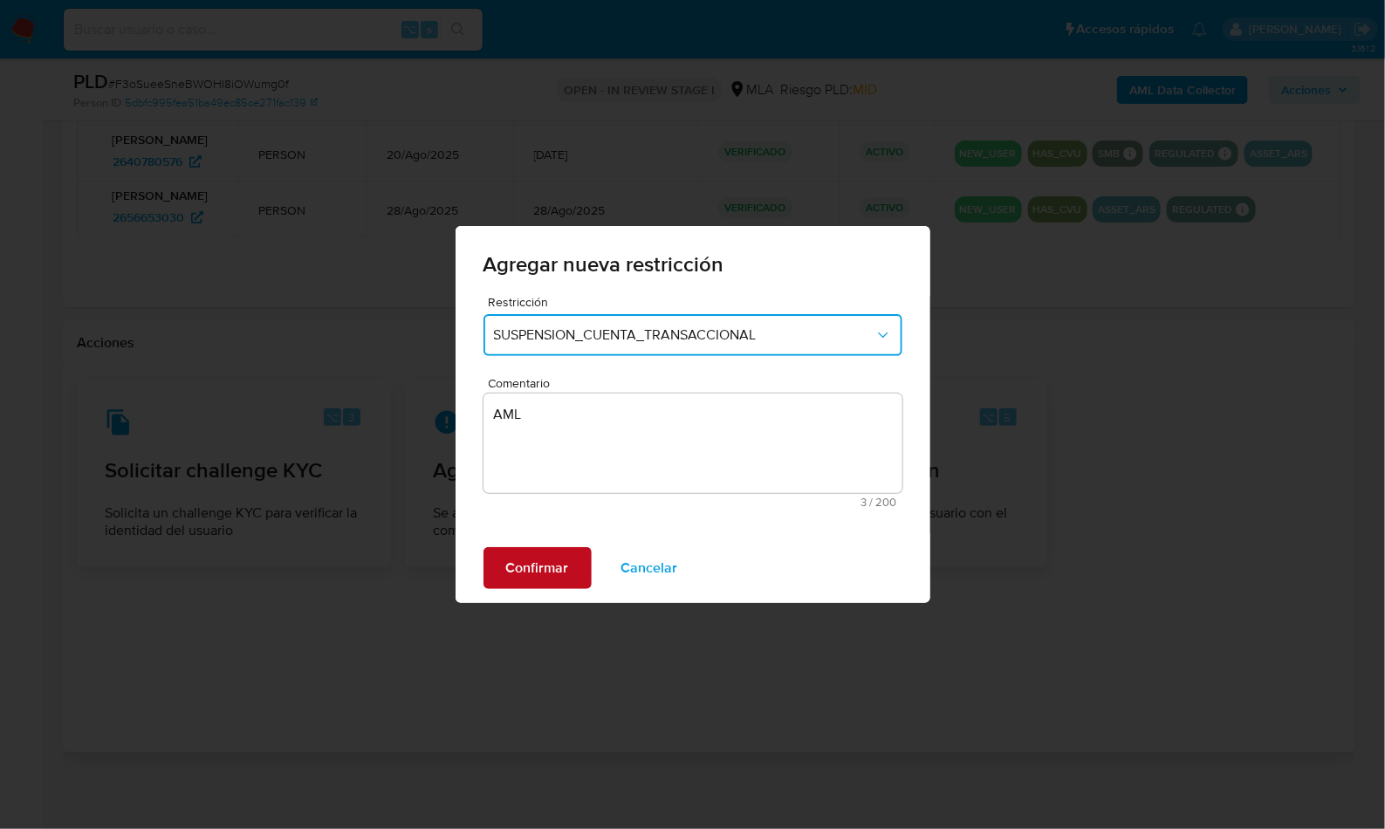
click at [532, 566] on span "Confirmar" at bounding box center [537, 568] width 63 height 38
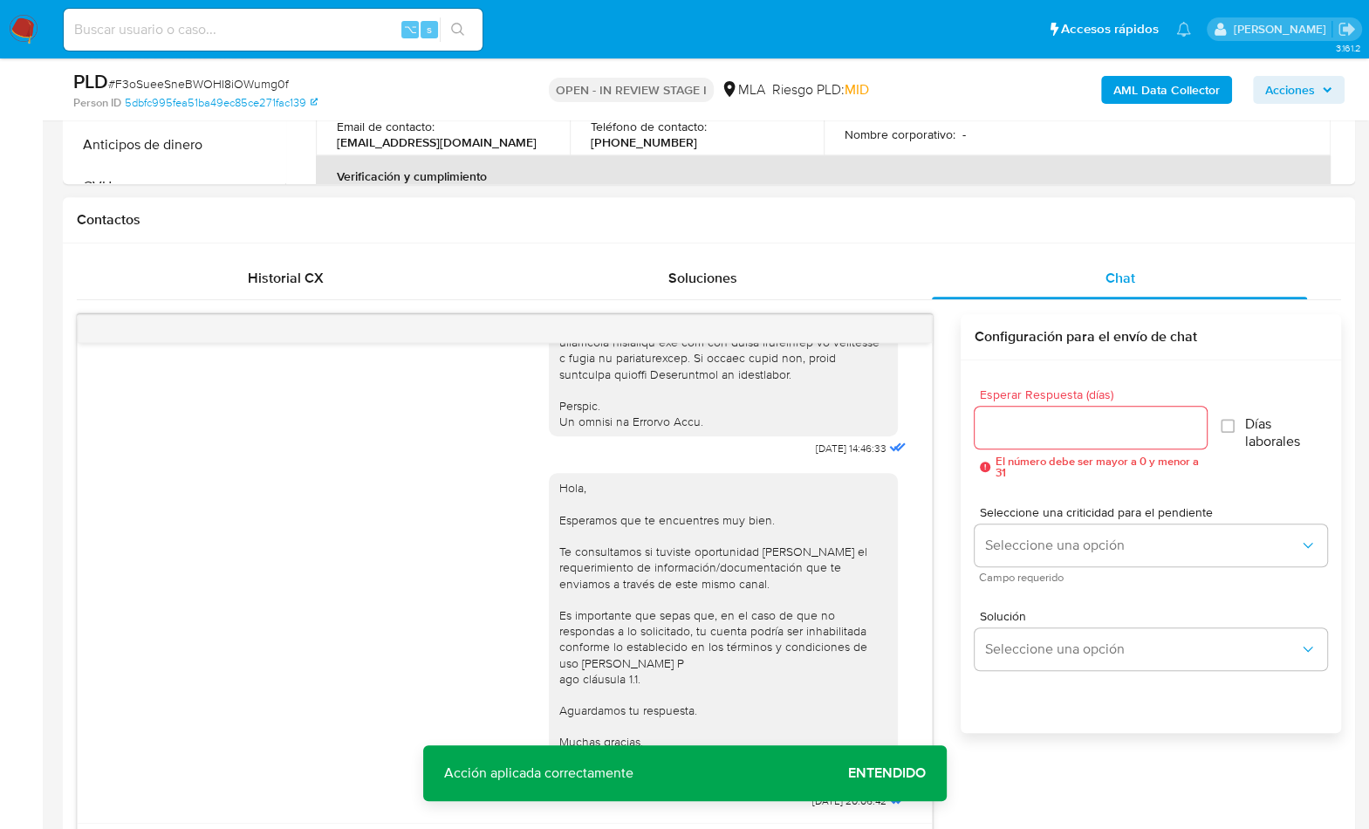
scroll to position [688, 0]
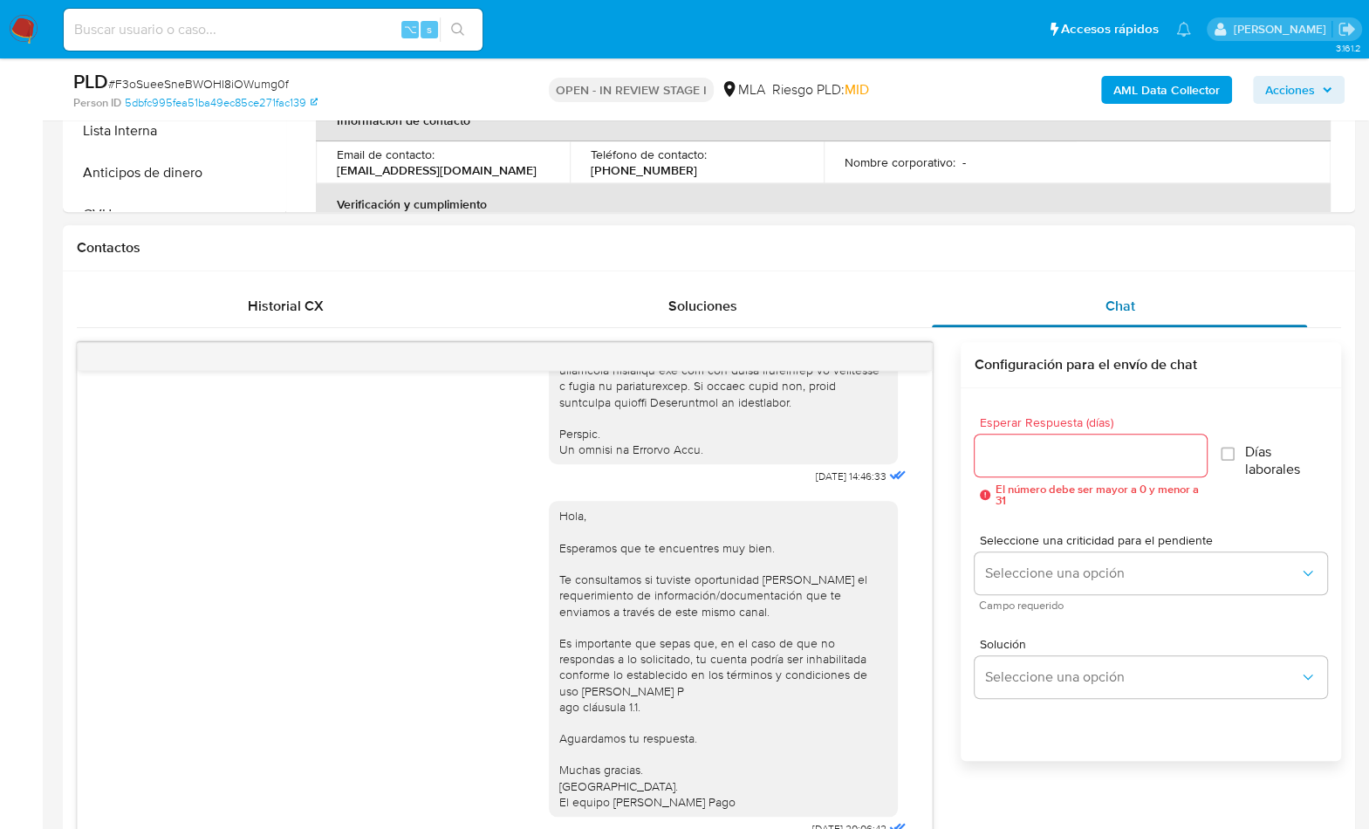
click at [1135, 301] on div "Chat" at bounding box center [1119, 306] width 375 height 42
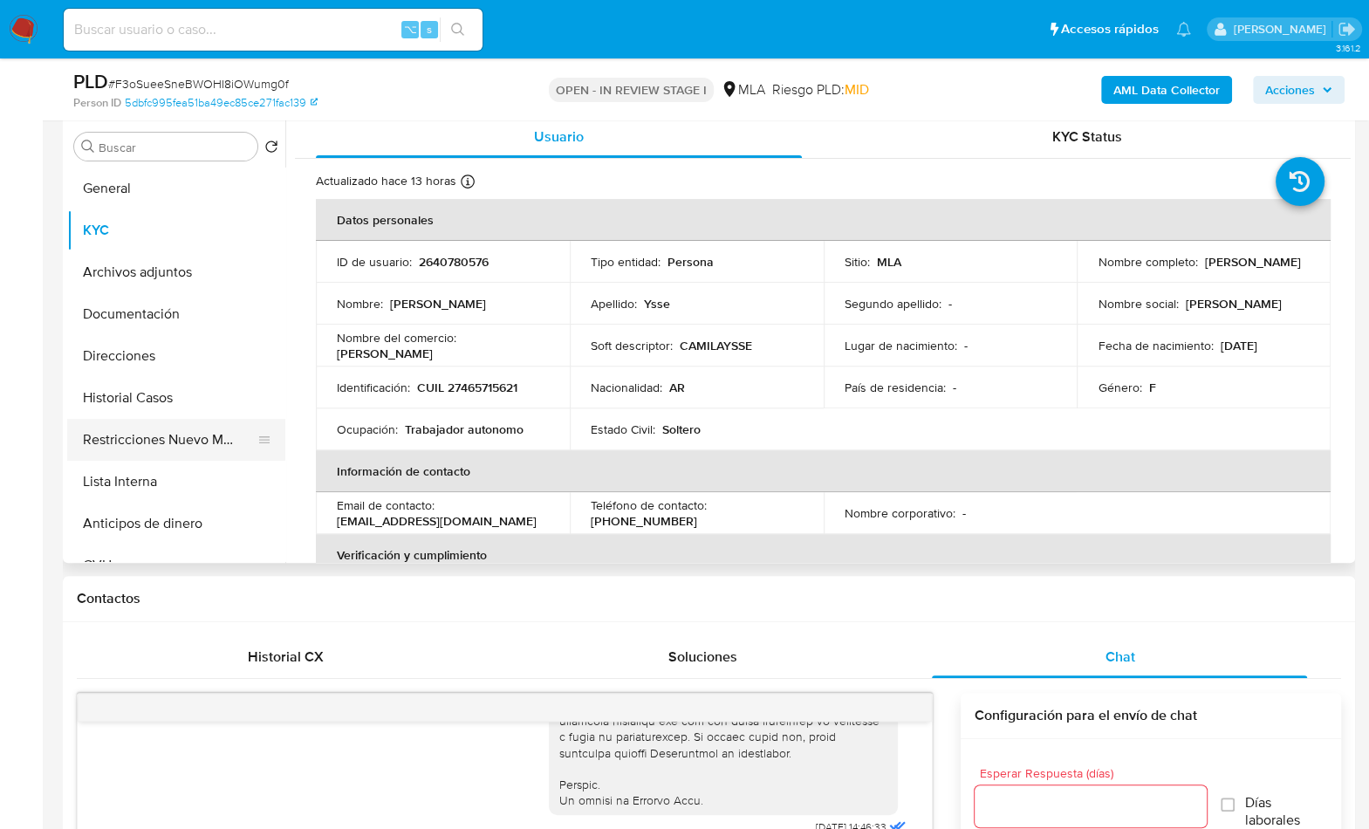
click at [129, 432] on button "Restricciones Nuevo Mundo" at bounding box center [169, 440] width 204 height 42
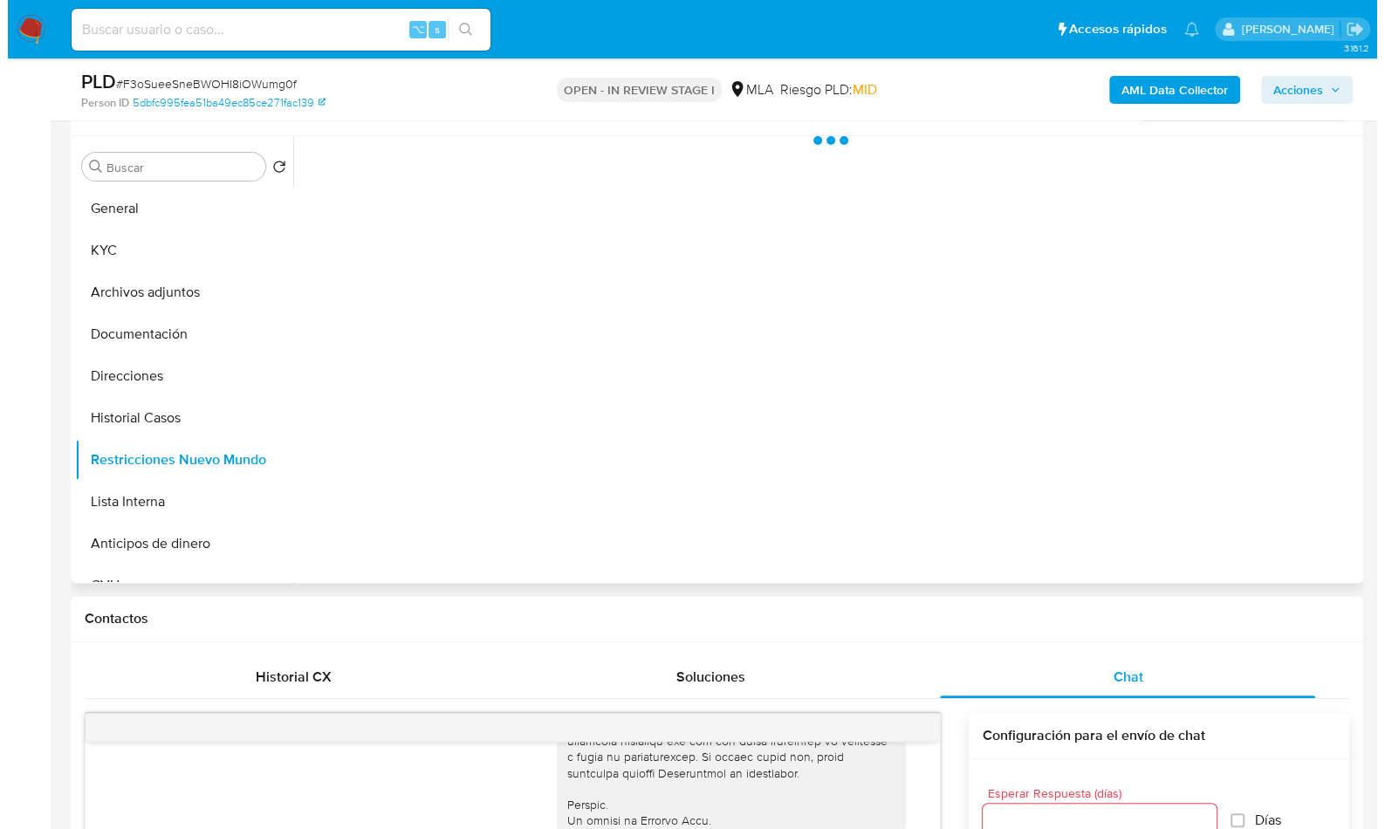
scroll to position [180, 0]
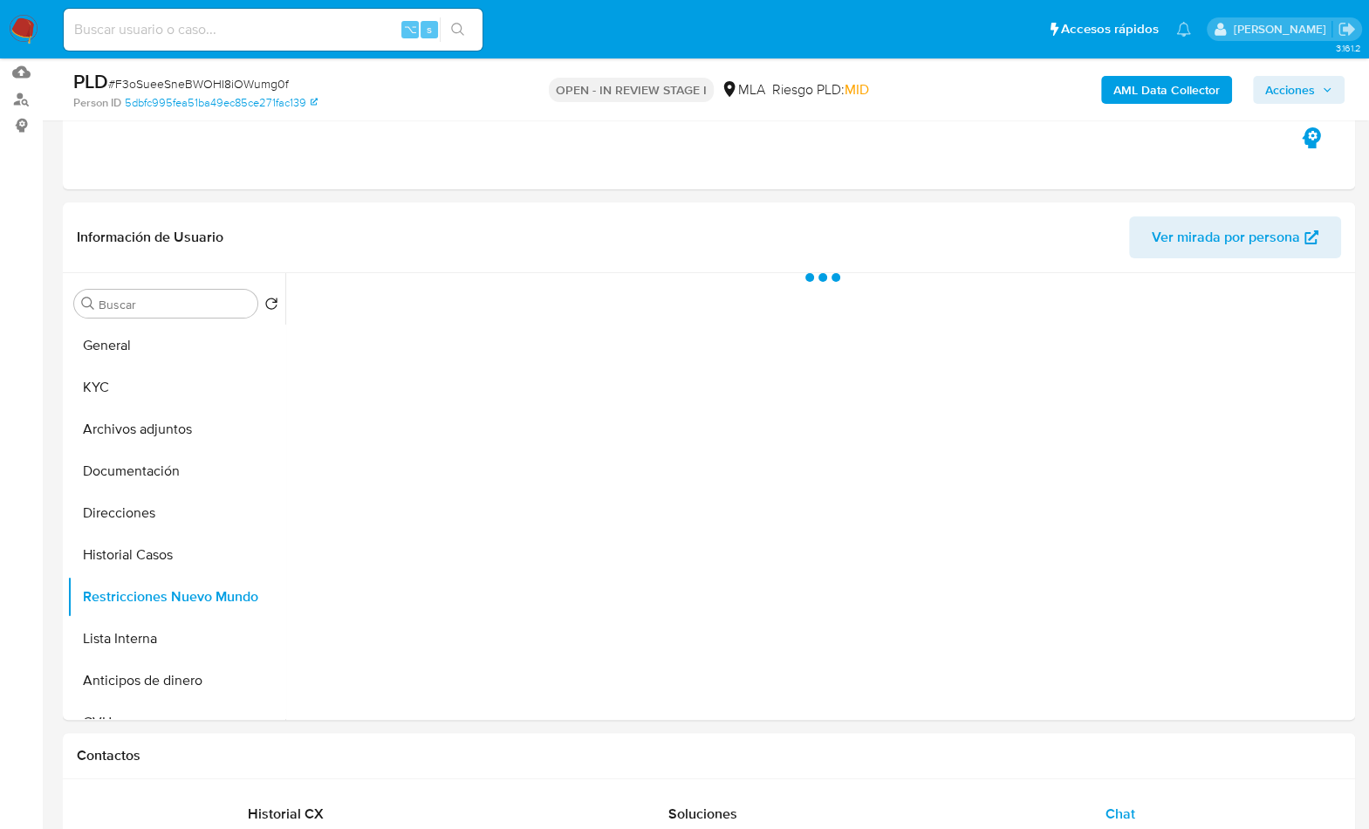
click at [1152, 88] on b "AML Data Collector" at bounding box center [1167, 90] width 106 height 28
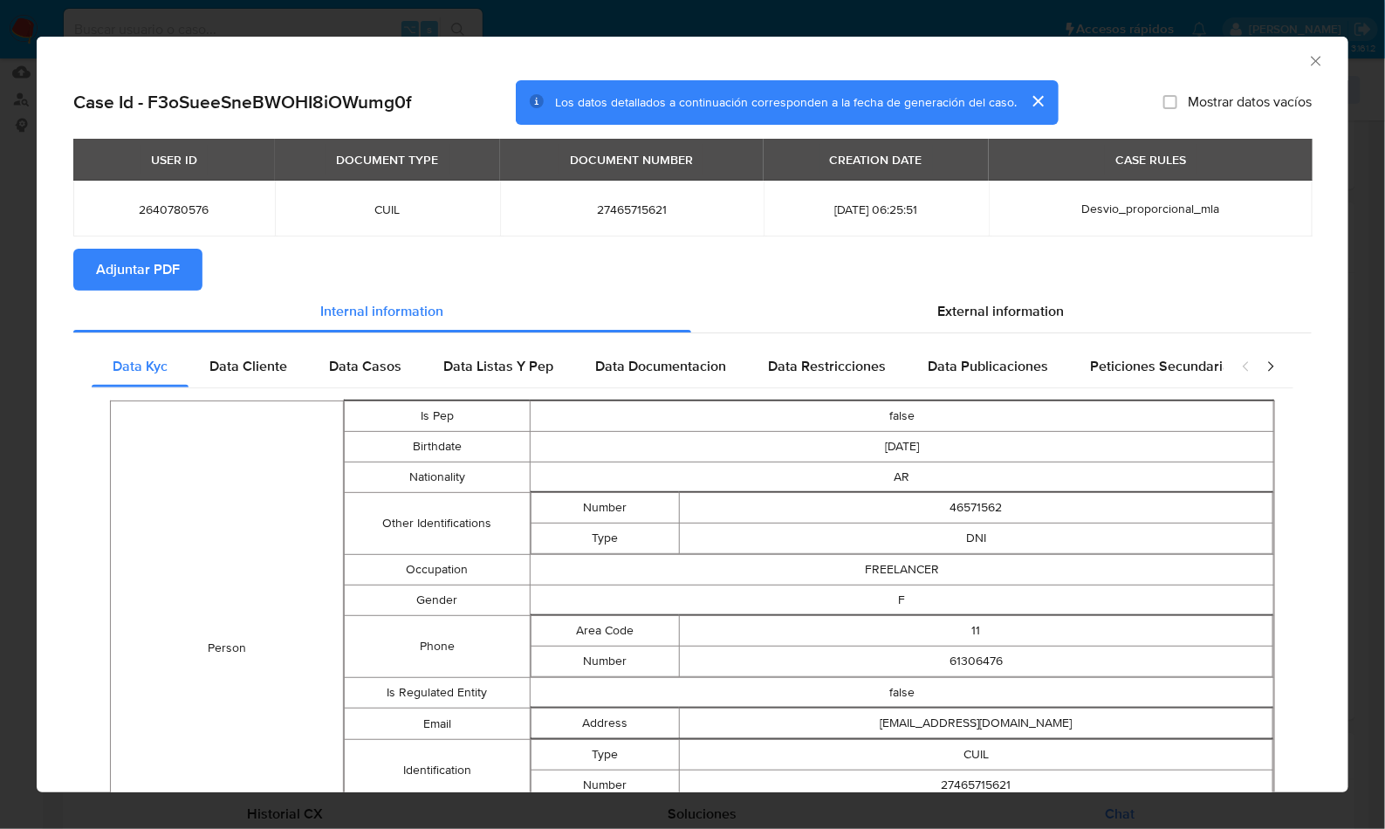
click at [135, 272] on span "Adjuntar PDF" at bounding box center [138, 269] width 84 height 38
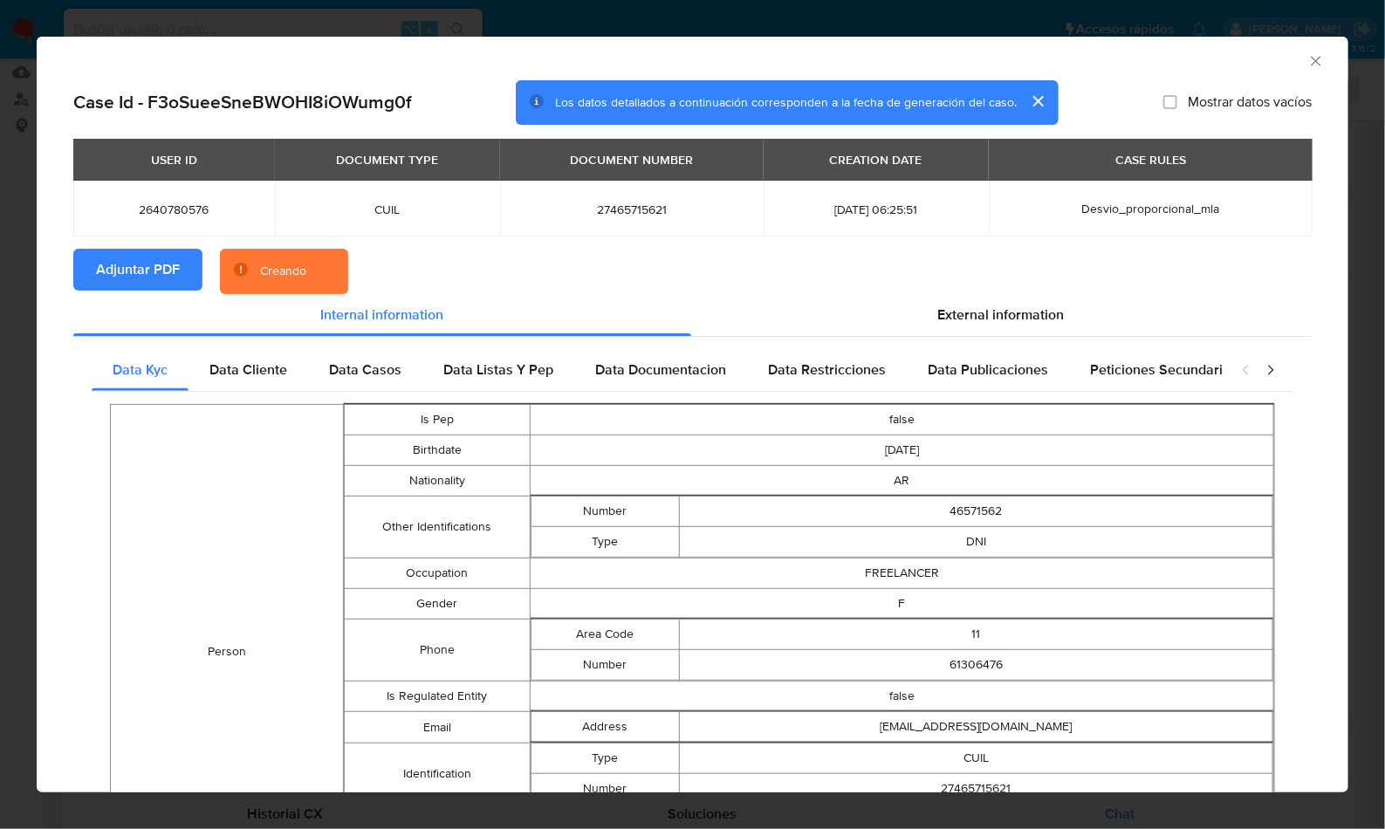
click at [617, 275] on section "Adjuntar PDF Creando" at bounding box center [692, 271] width 1238 height 45
click at [1233, 62] on div "AML Data Collector" at bounding box center [678, 58] width 1259 height 19
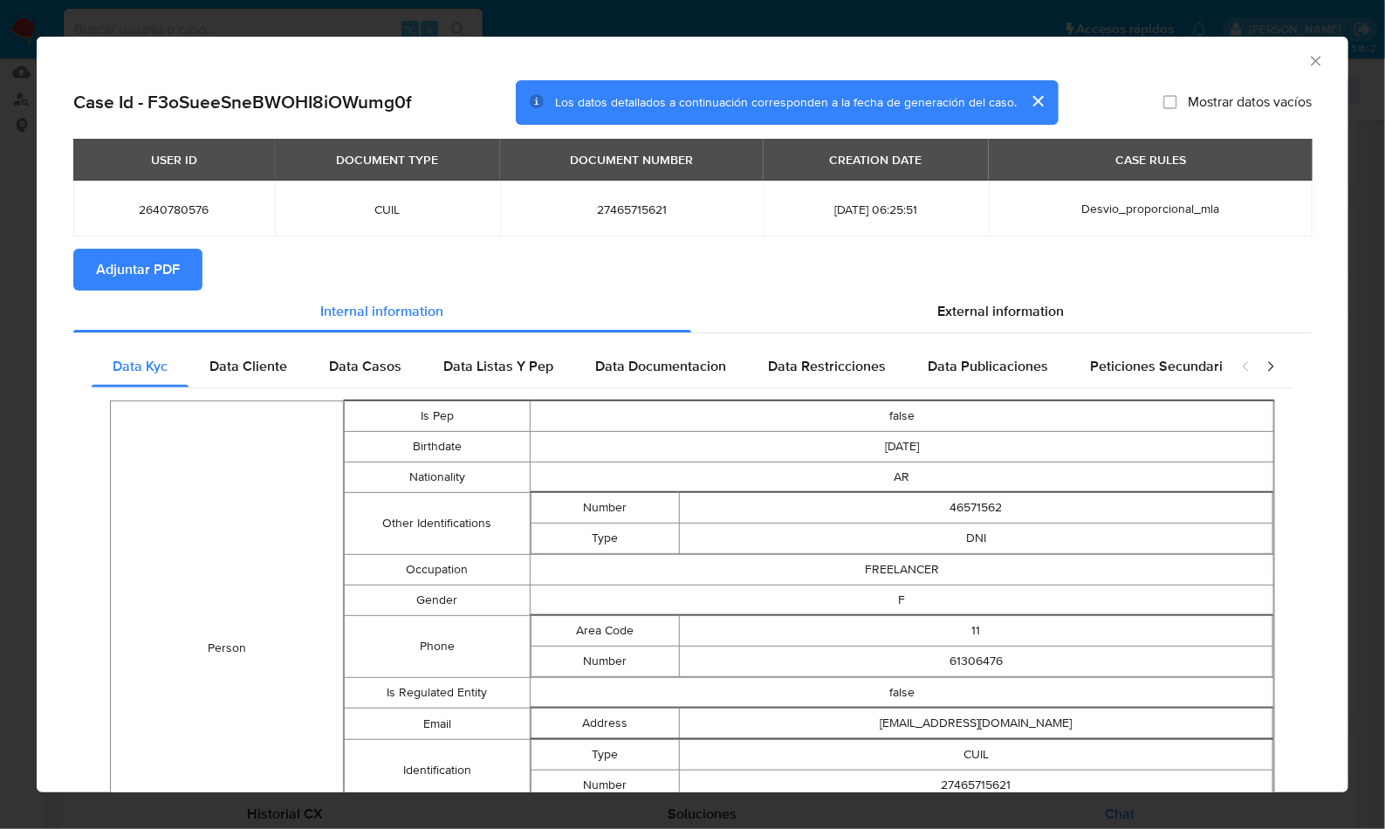
click at [1307, 65] on icon "Cerrar ventana" at bounding box center [1315, 60] width 17 height 17
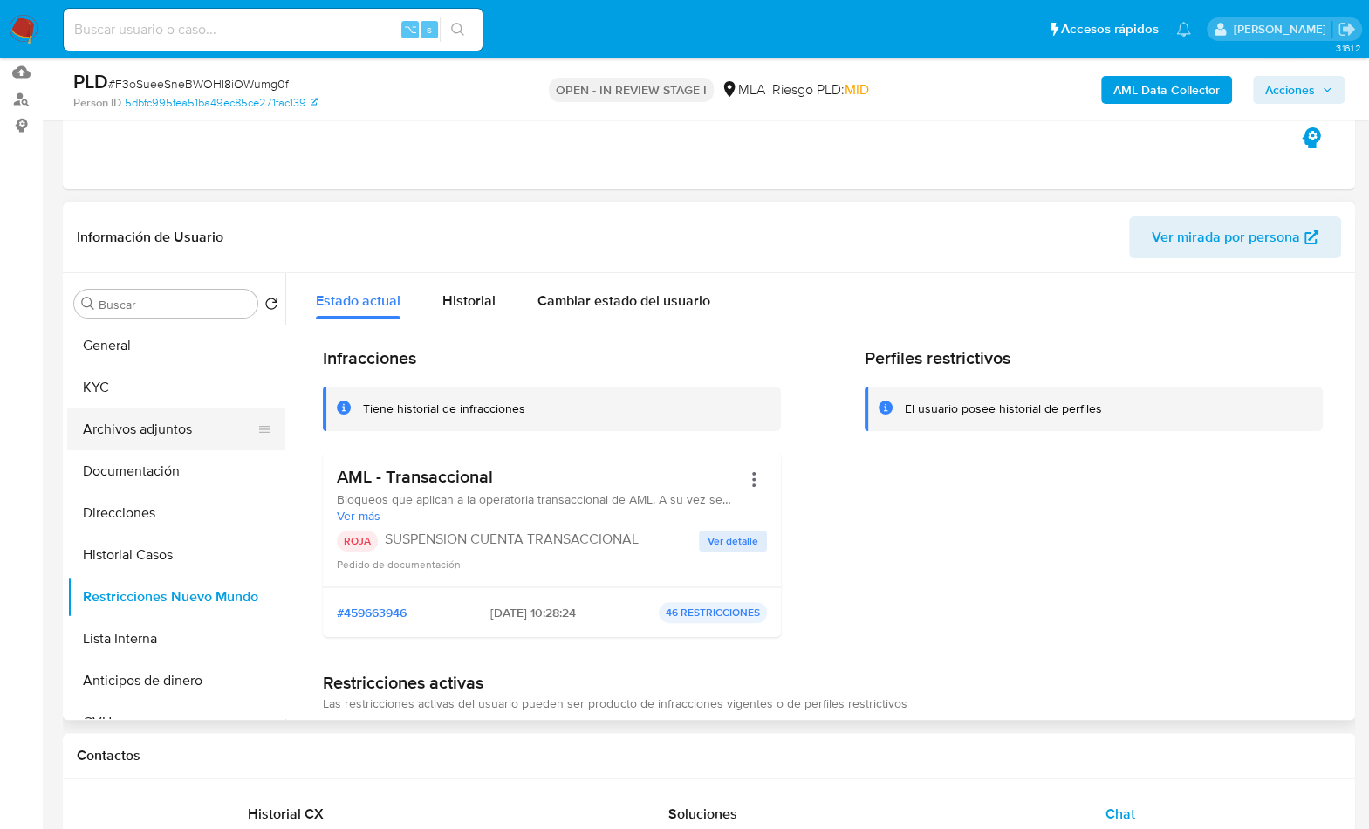
click at [167, 441] on button "Archivos adjuntos" at bounding box center [169, 429] width 204 height 42
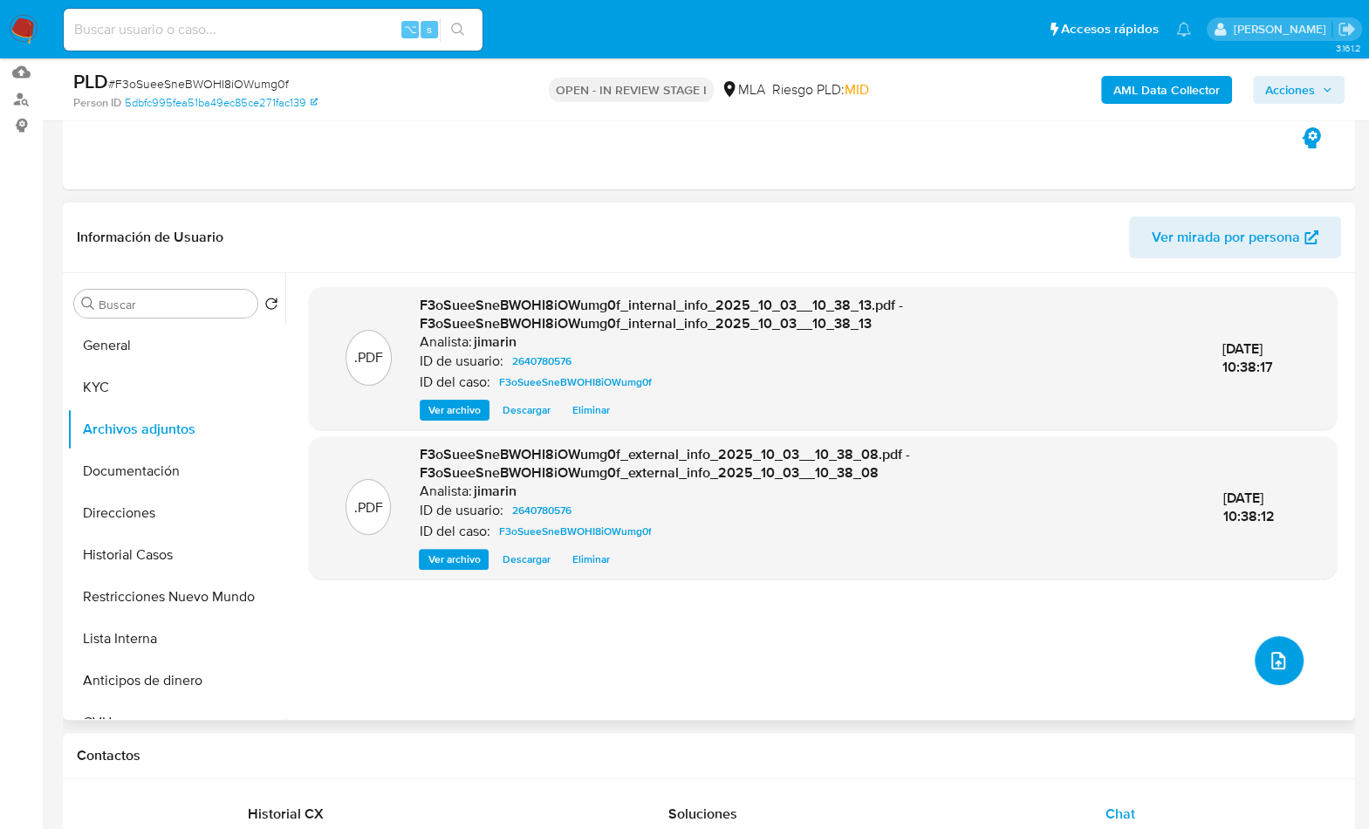
click at [1282, 668] on button "upload-file" at bounding box center [1279, 660] width 49 height 49
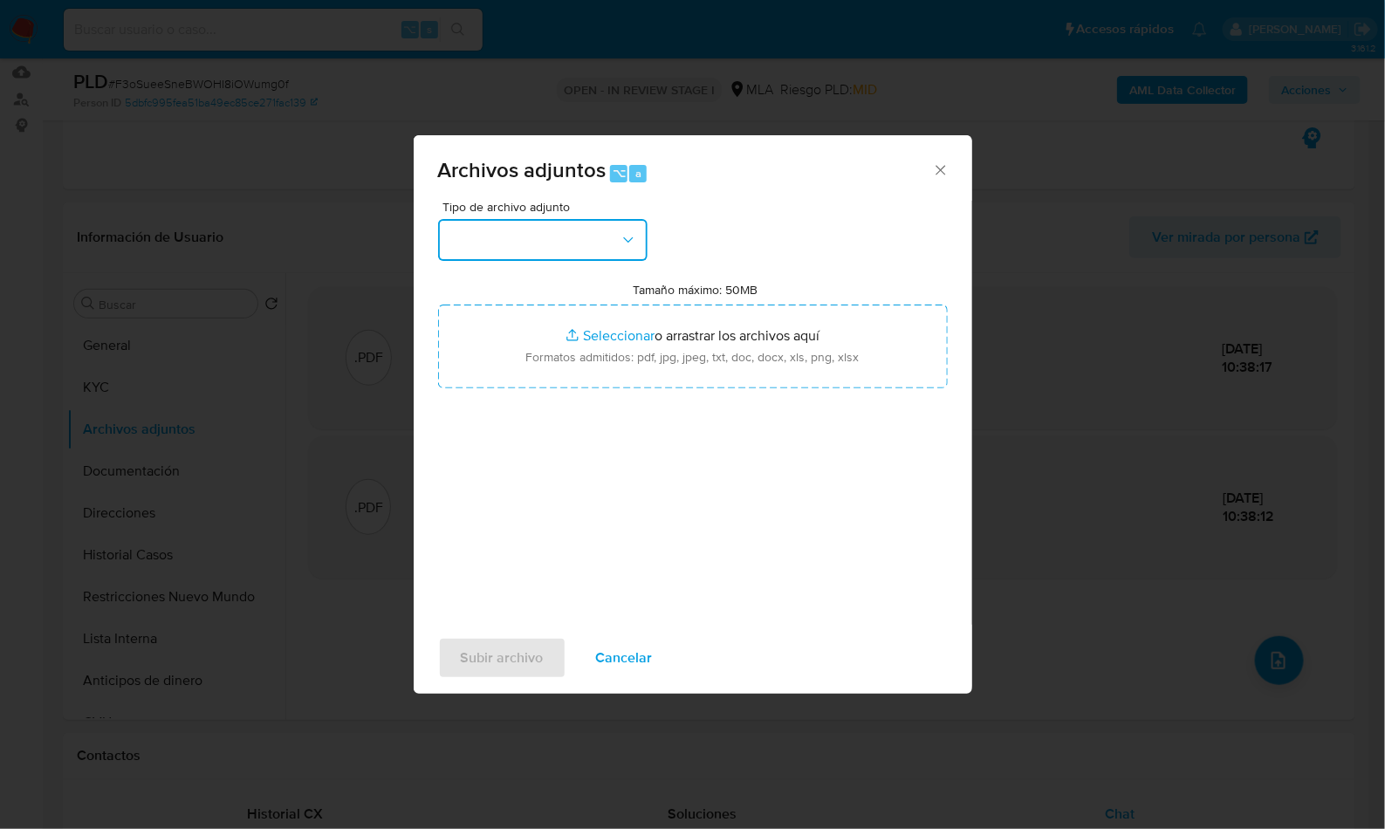
click at [593, 219] on button "button" at bounding box center [542, 240] width 209 height 42
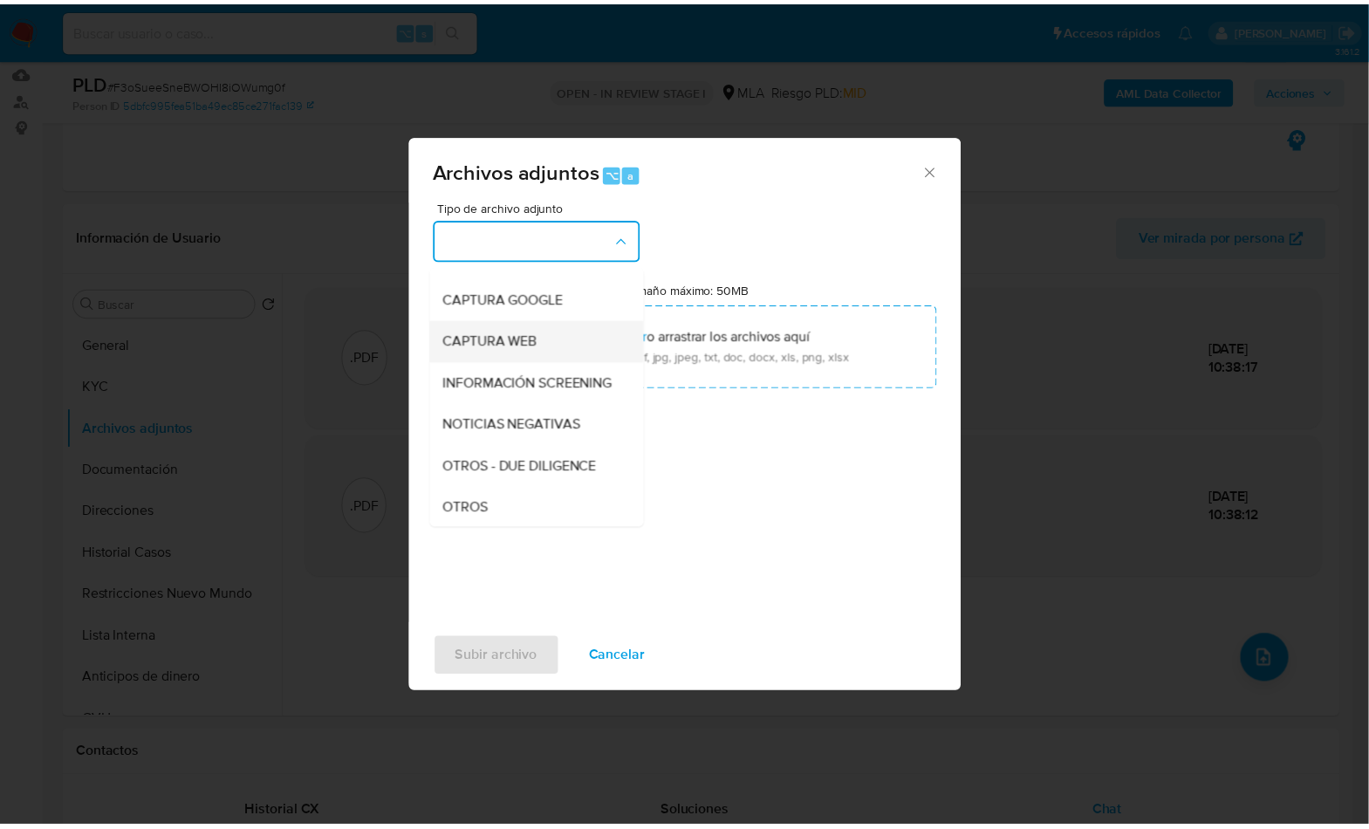
scroll to position [146, 0]
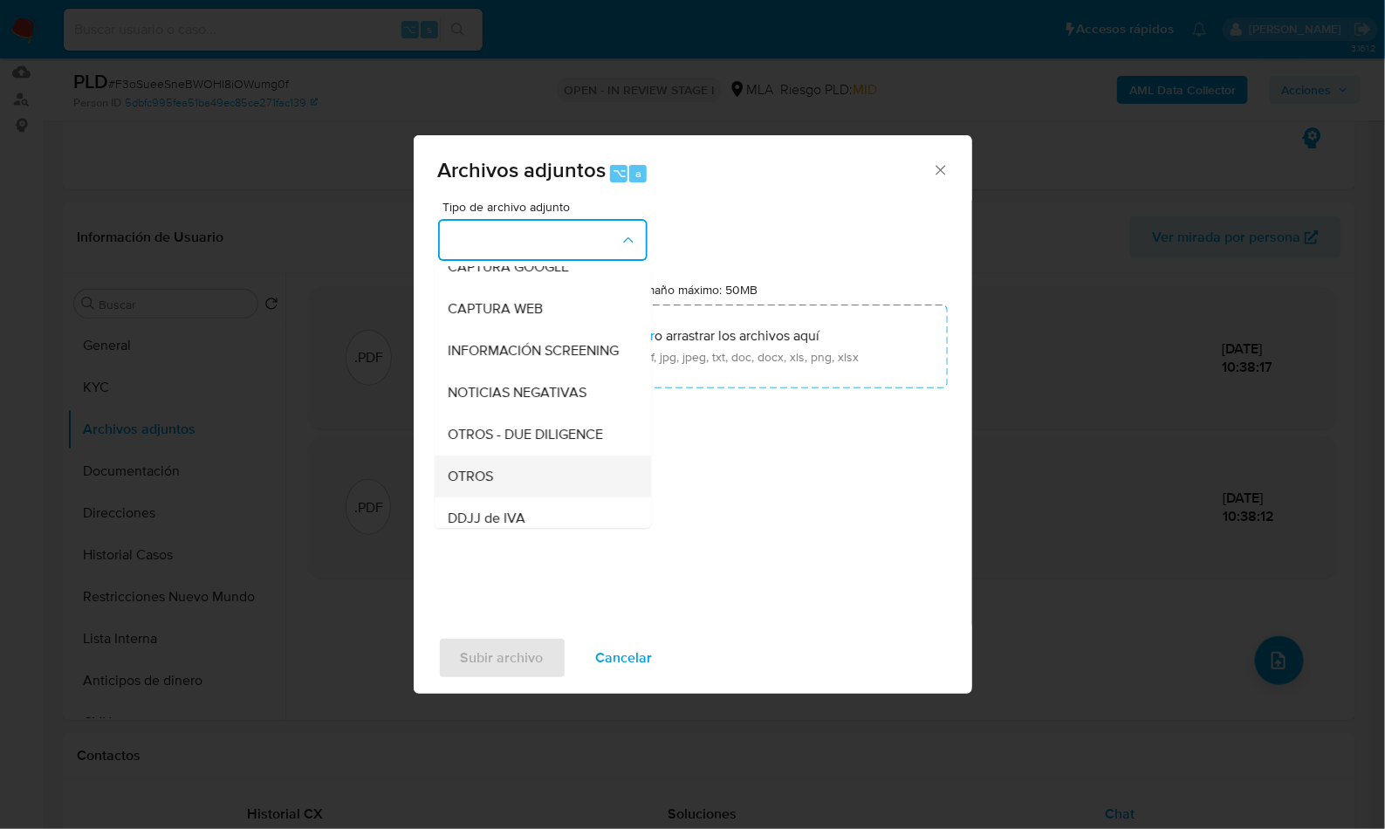
click at [512, 484] on div "OTROS" at bounding box center [538, 477] width 178 height 42
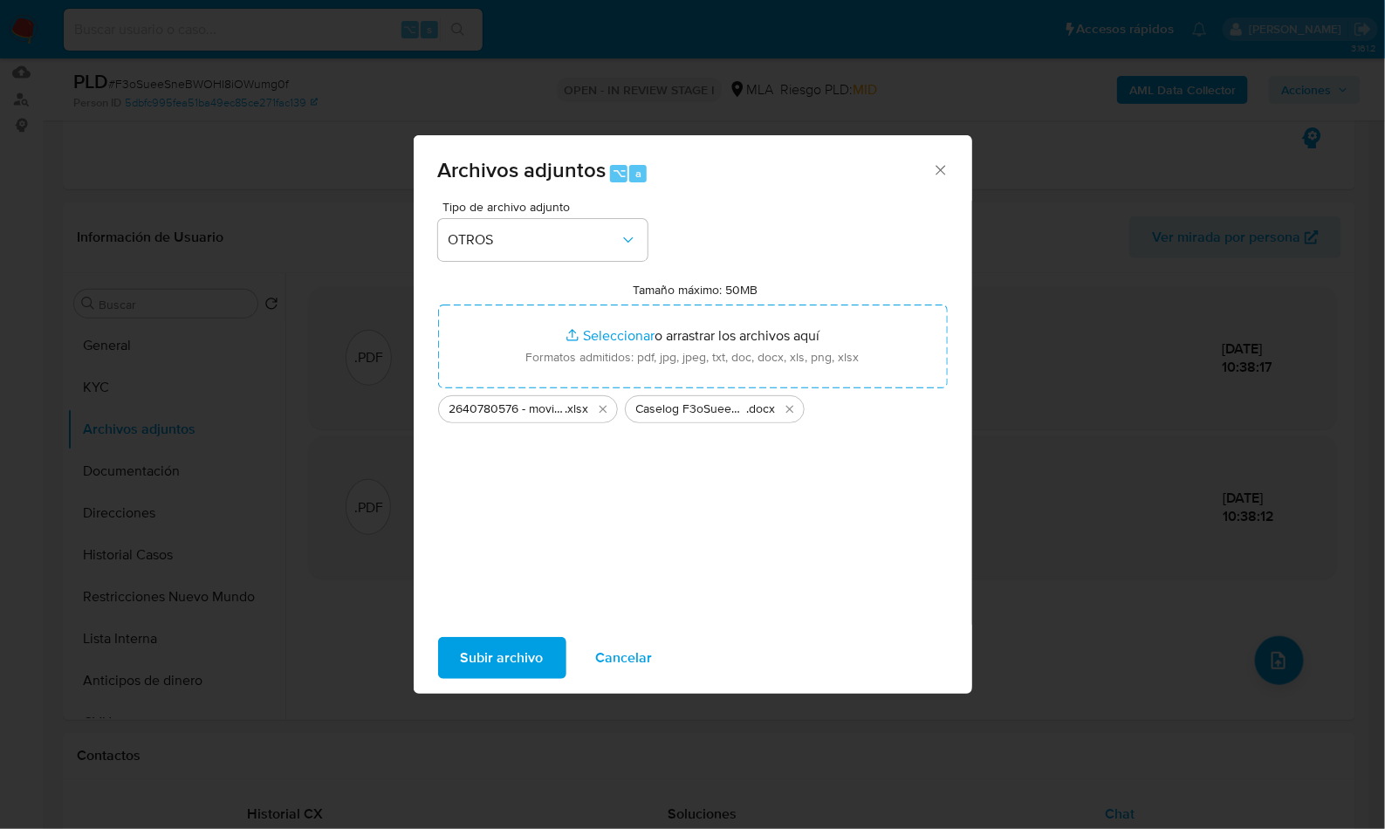
click at [492, 654] on span "Subir archivo" at bounding box center [502, 658] width 83 height 38
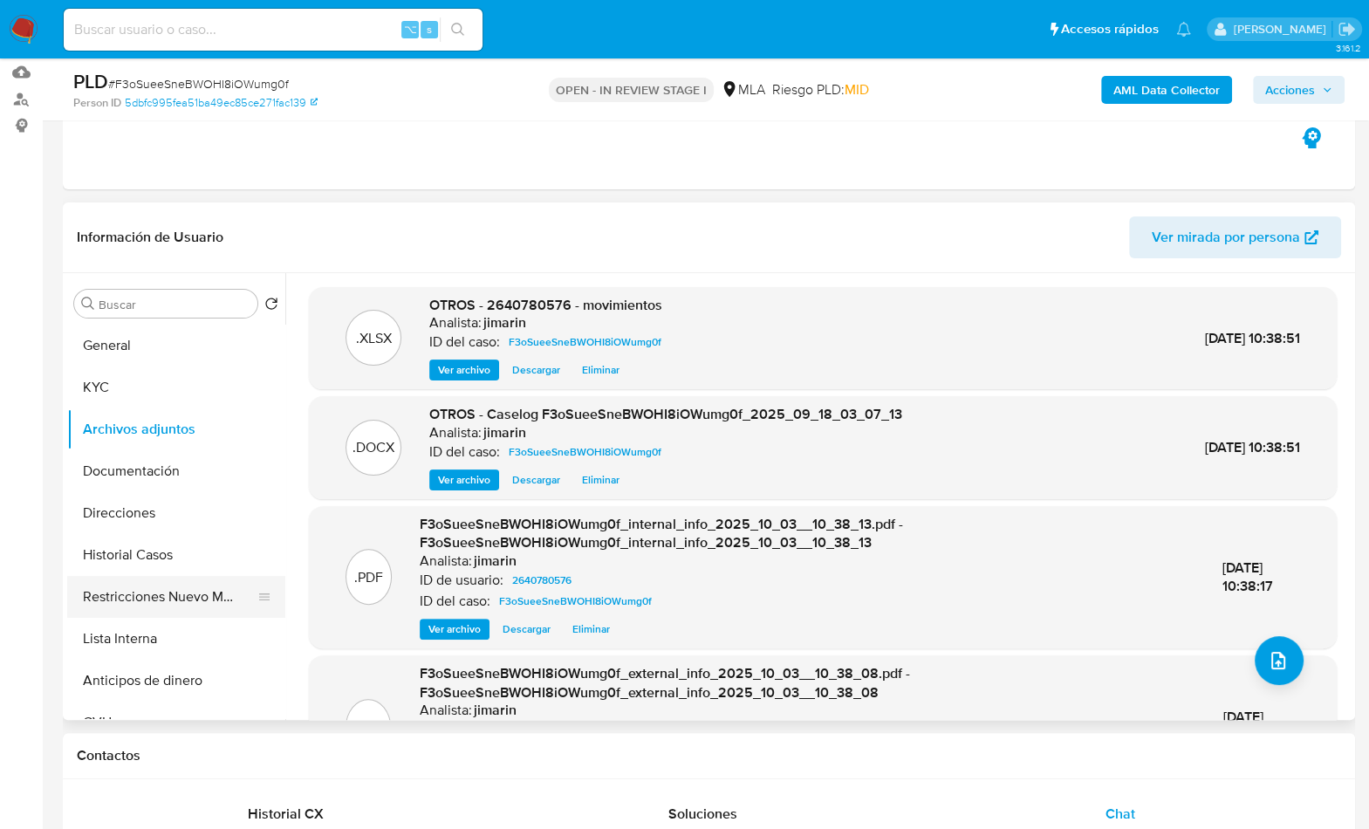
click at [137, 608] on button "Restricciones Nuevo Mundo" at bounding box center [169, 597] width 204 height 42
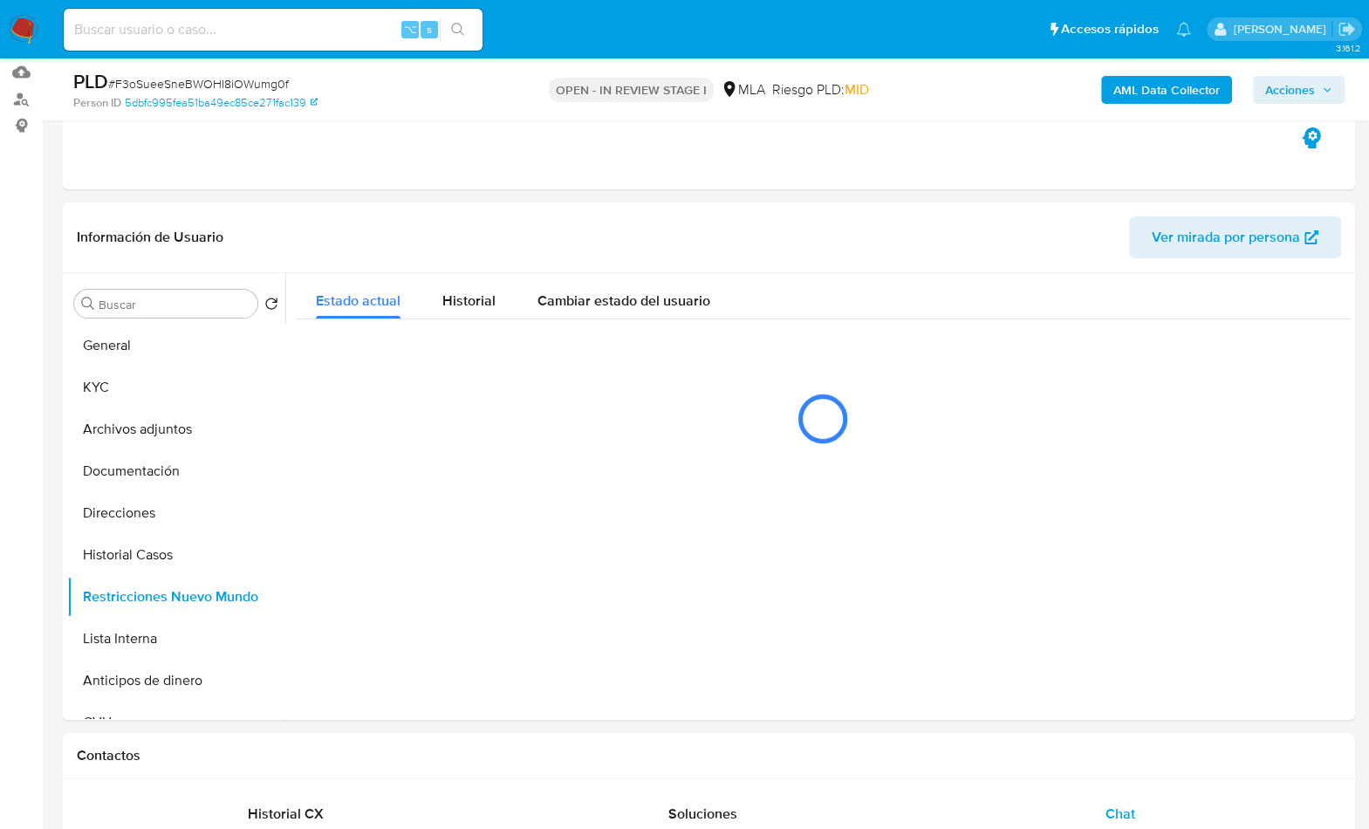
click at [1314, 82] on span "Acciones" at bounding box center [1291, 90] width 50 height 28
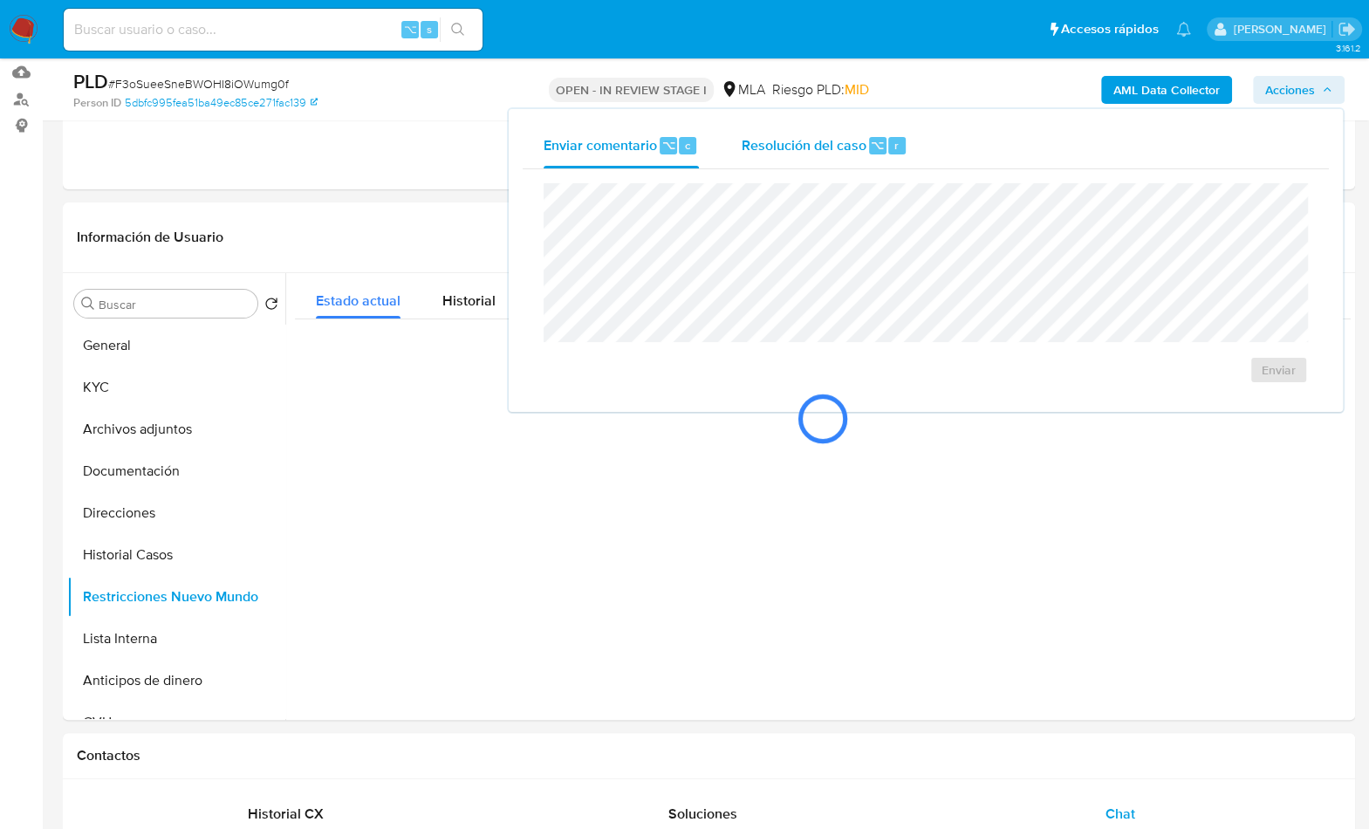
click at [868, 169] on div "Enviar" at bounding box center [926, 283] width 806 height 229
click at [839, 154] on span "Resolución del caso" at bounding box center [803, 144] width 125 height 20
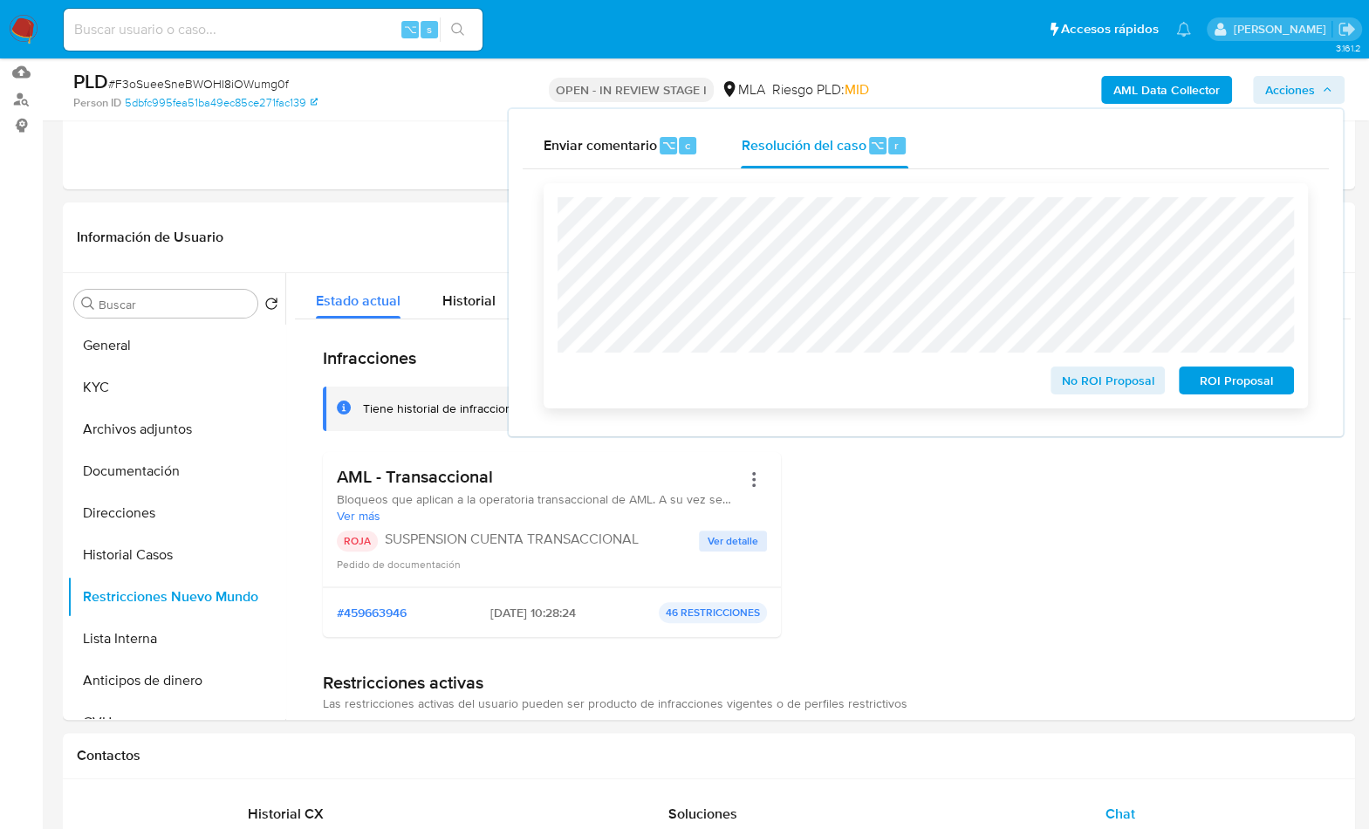
click at [1225, 380] on span "ROI Proposal" at bounding box center [1236, 380] width 91 height 24
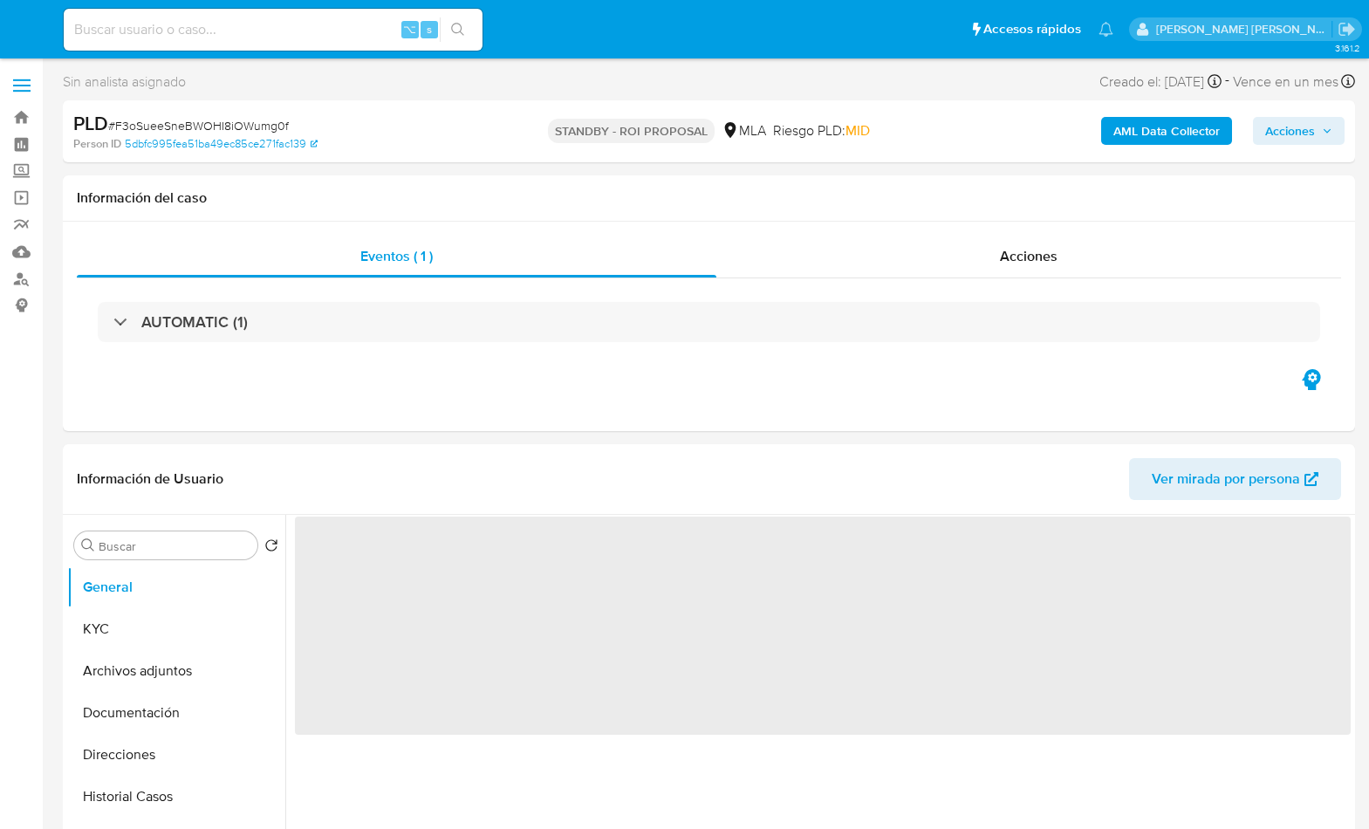
select select "10"
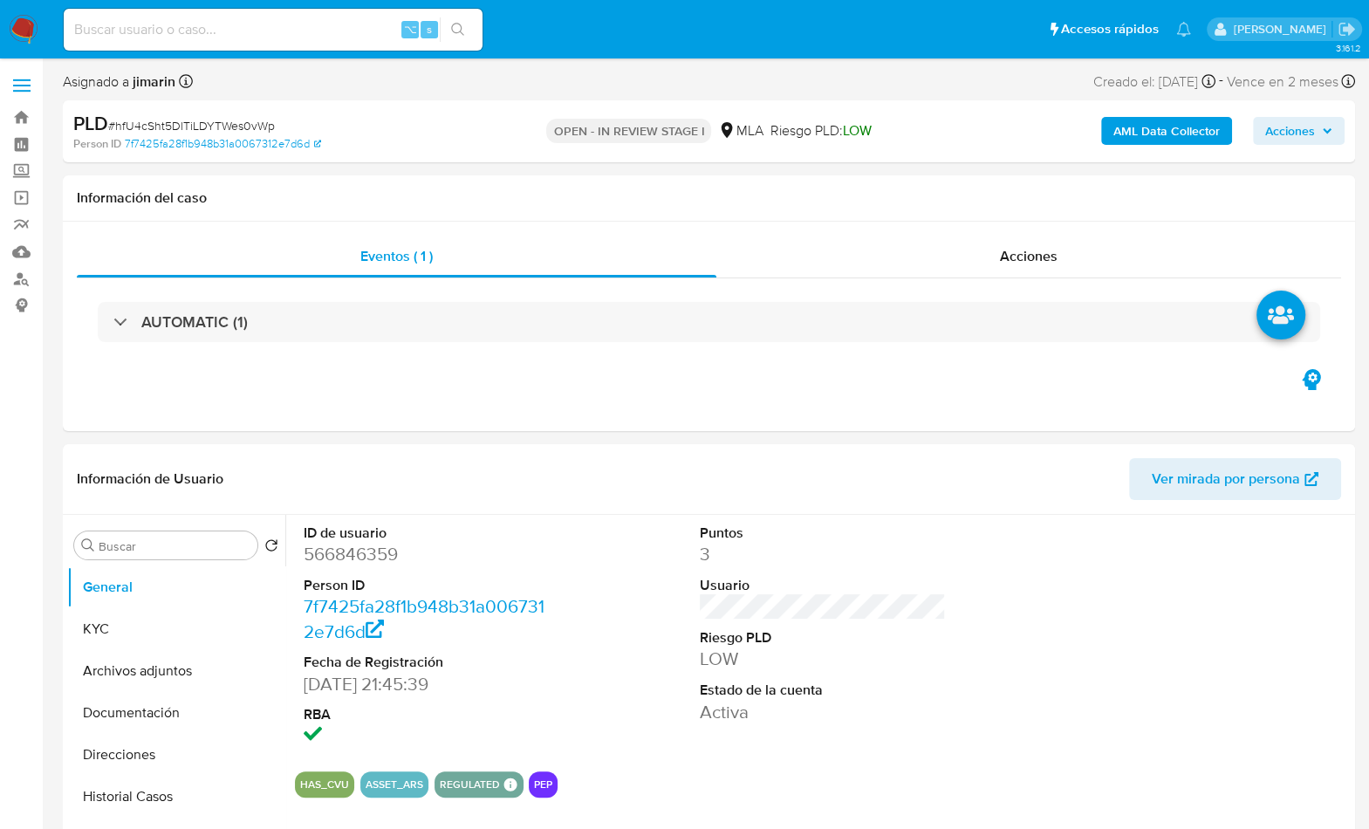
click at [237, 114] on div "PLD # hfU4cSht5DlTiLDYTWes0vWp" at bounding box center [281, 124] width 417 height 26
copy span "hfU4cSht5DlTiLDYTWes0vWp"
click at [345, 559] on dd "566846359" at bounding box center [427, 554] width 247 height 24
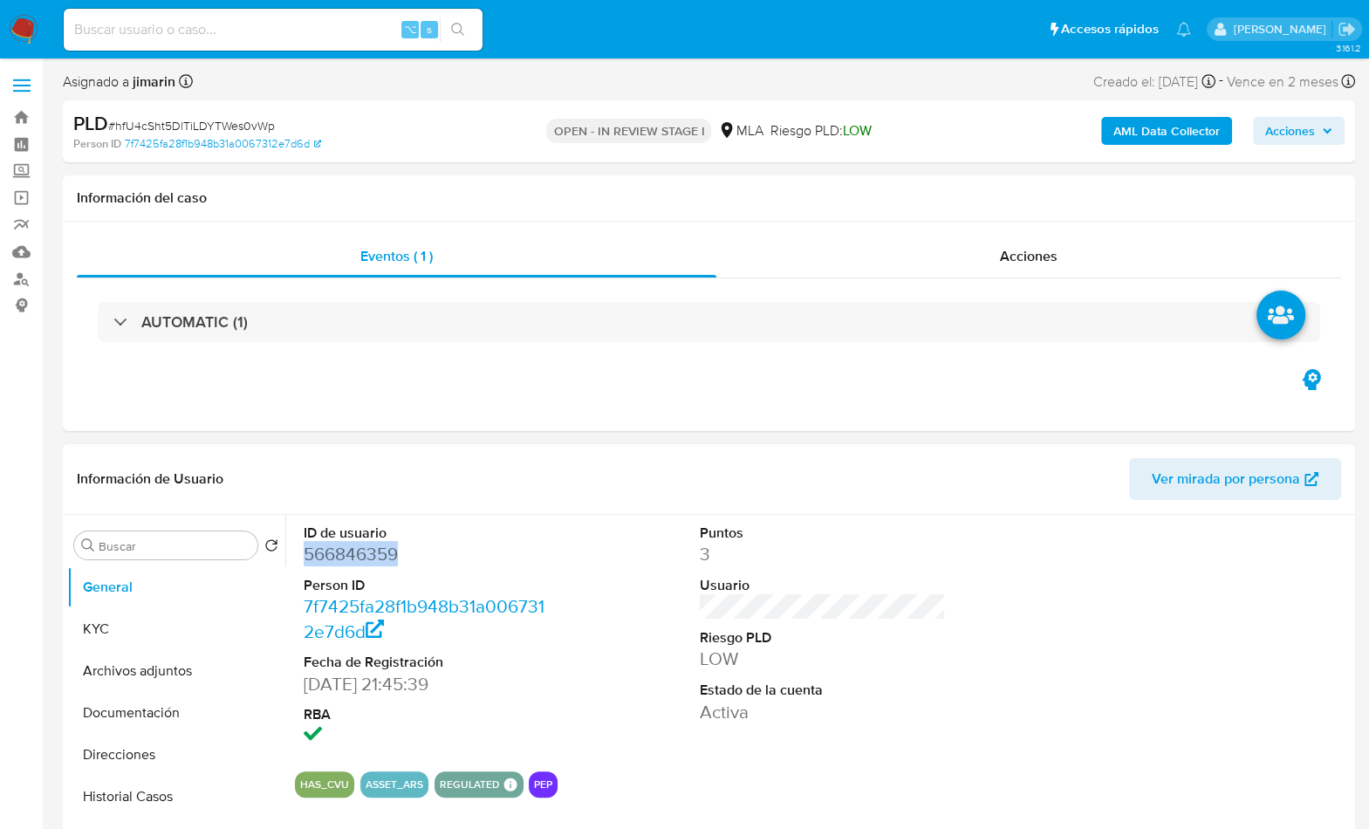
copy dd "566846359"
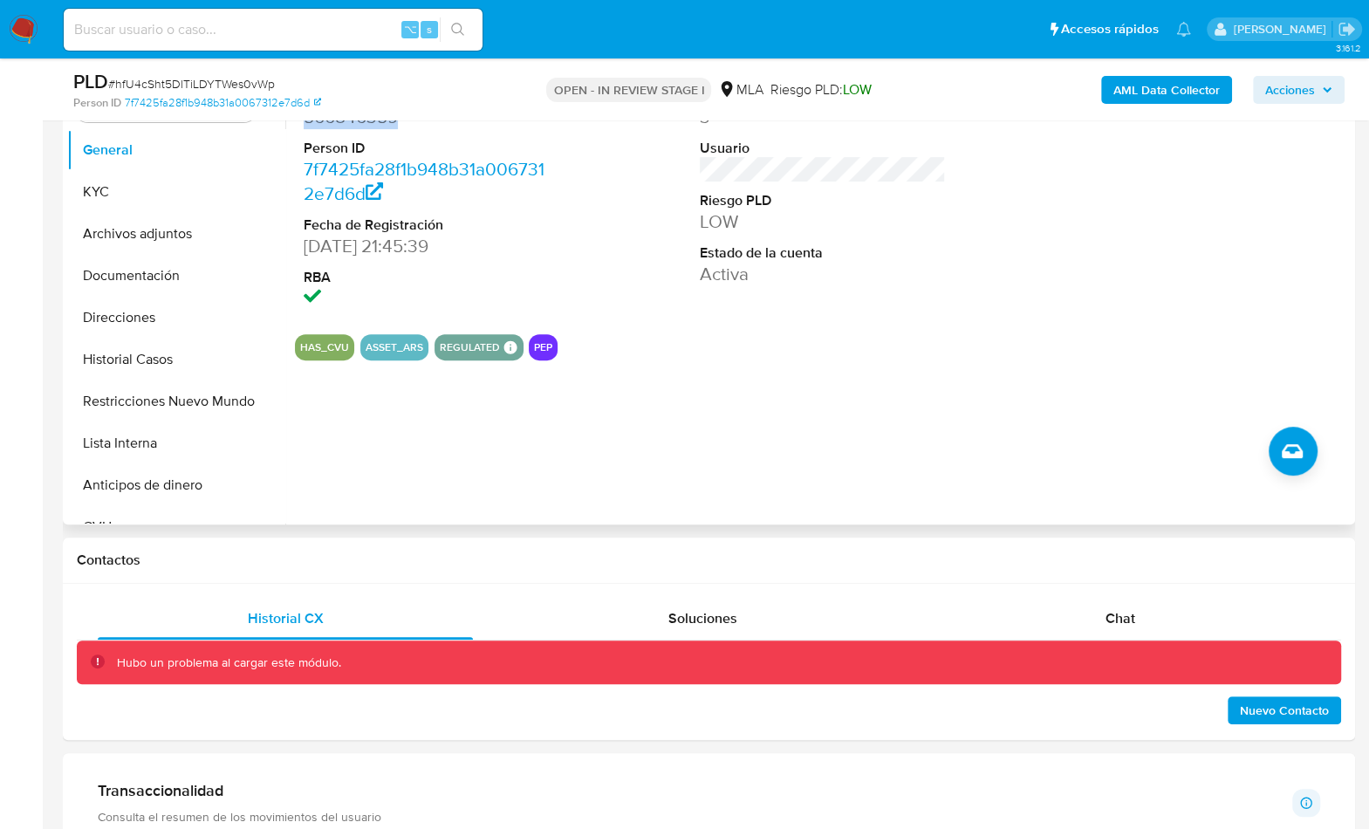
scroll to position [368, 0]
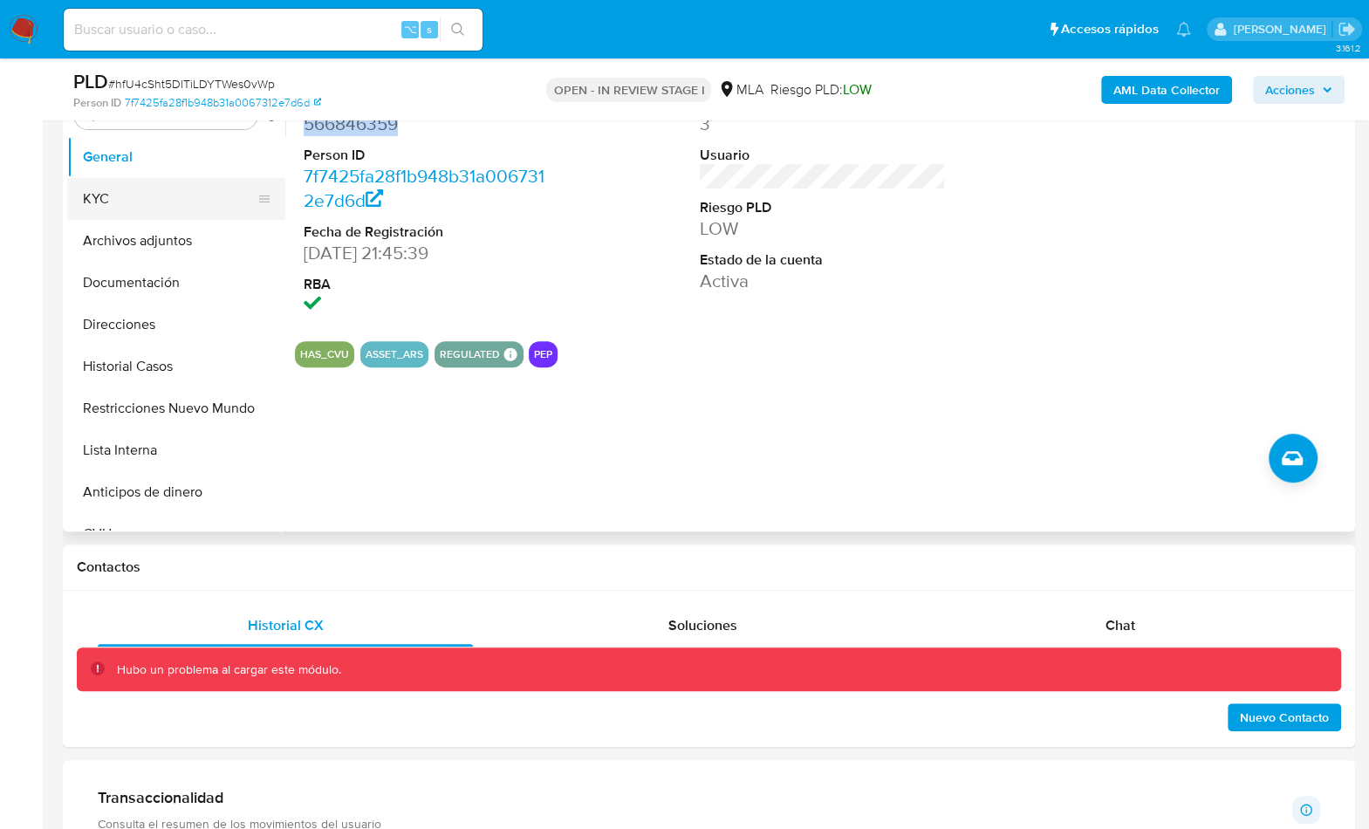
click at [155, 204] on button "KYC" at bounding box center [169, 199] width 204 height 42
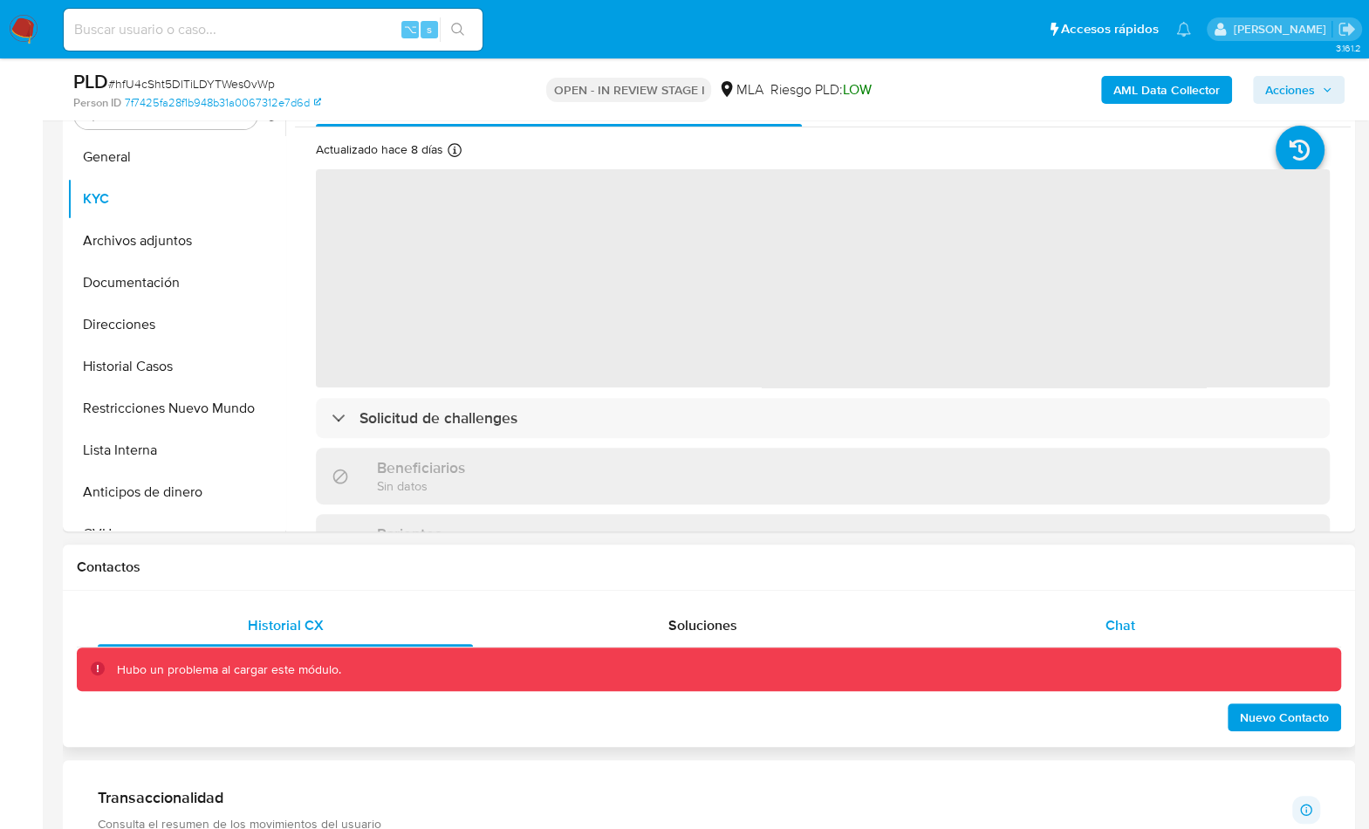
click at [1094, 625] on div "Chat" at bounding box center [1119, 626] width 375 height 42
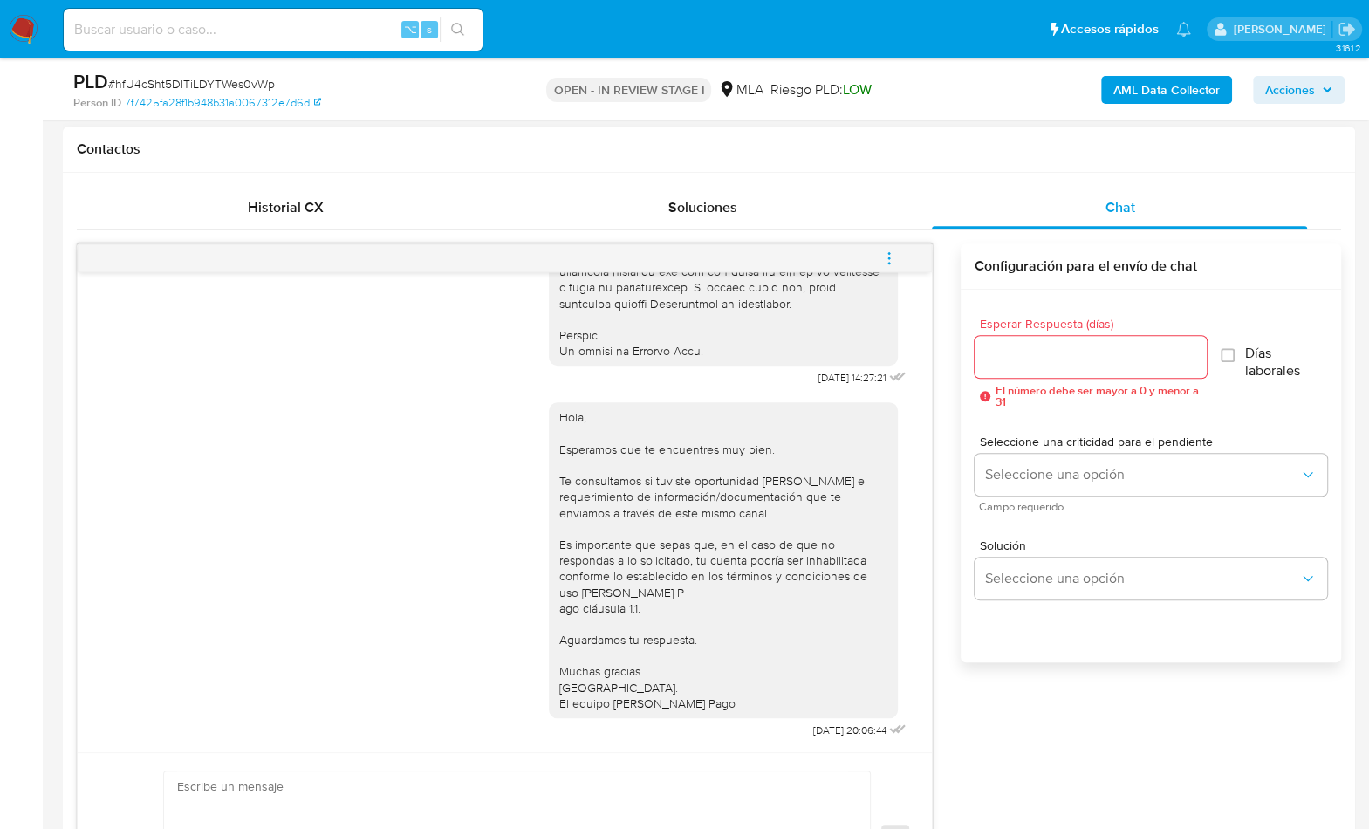
scroll to position [522, 0]
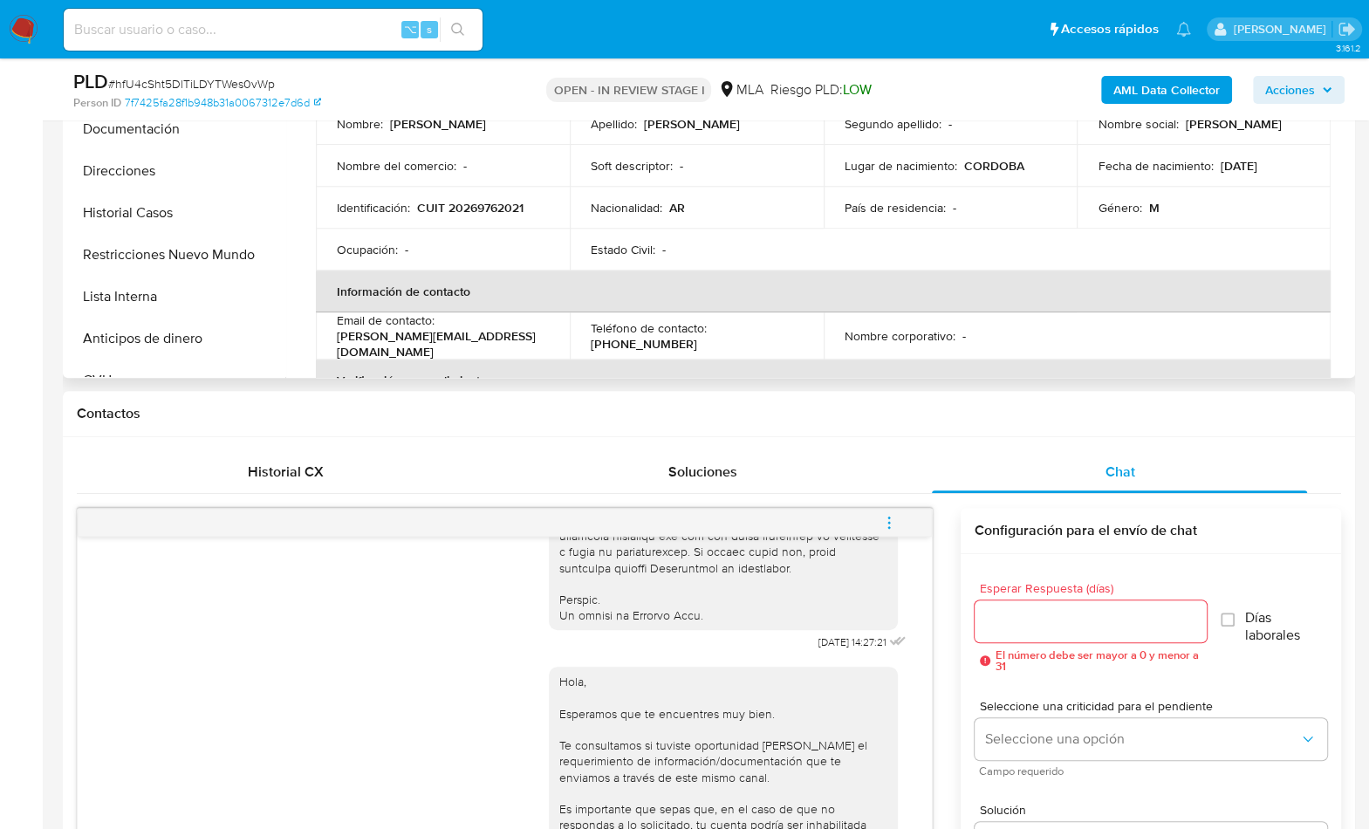
click at [467, 211] on td "Identificación : CUIT 20269762021" at bounding box center [443, 208] width 254 height 42
click at [469, 205] on p "CUIT 20269762021" at bounding box center [470, 208] width 106 height 16
copy p "20269762021"
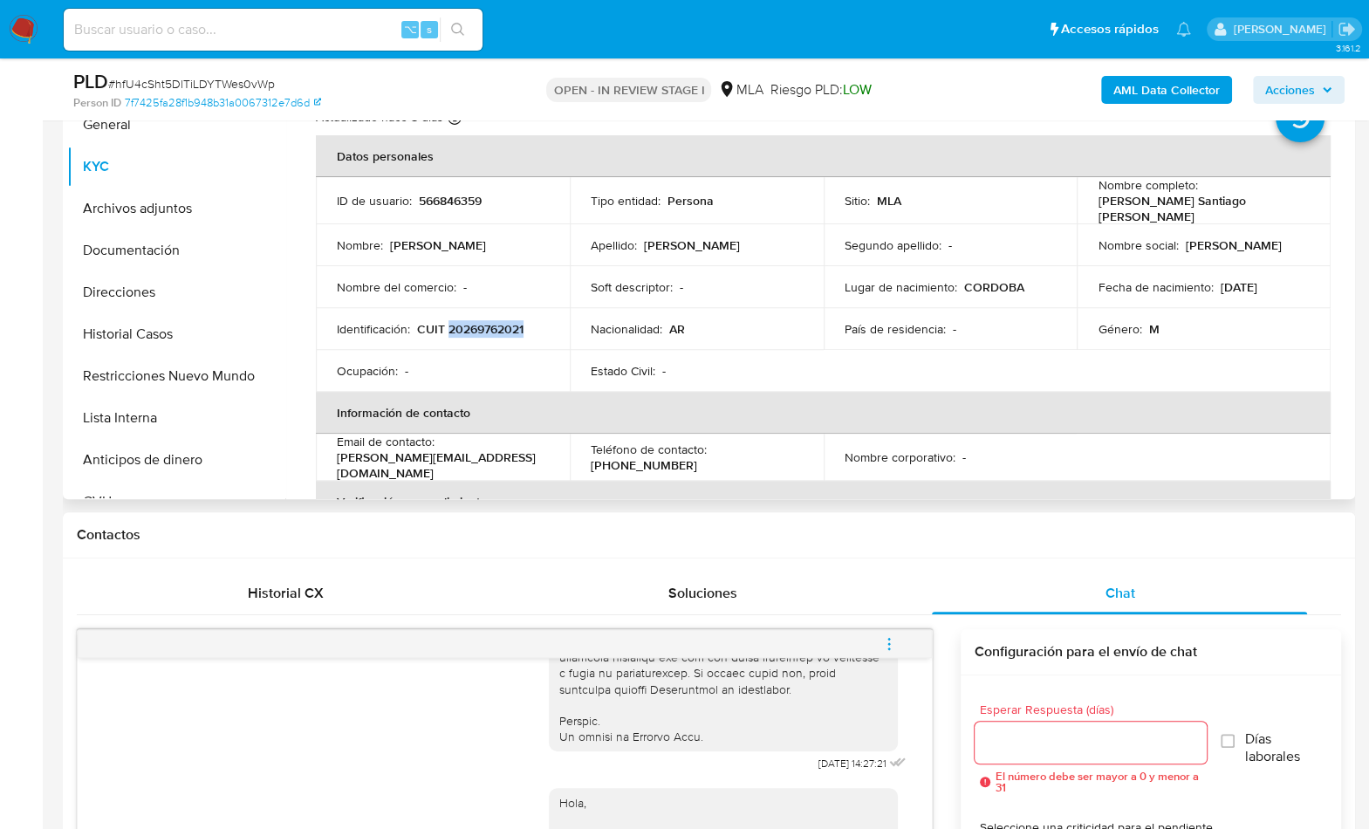
scroll to position [375, 0]
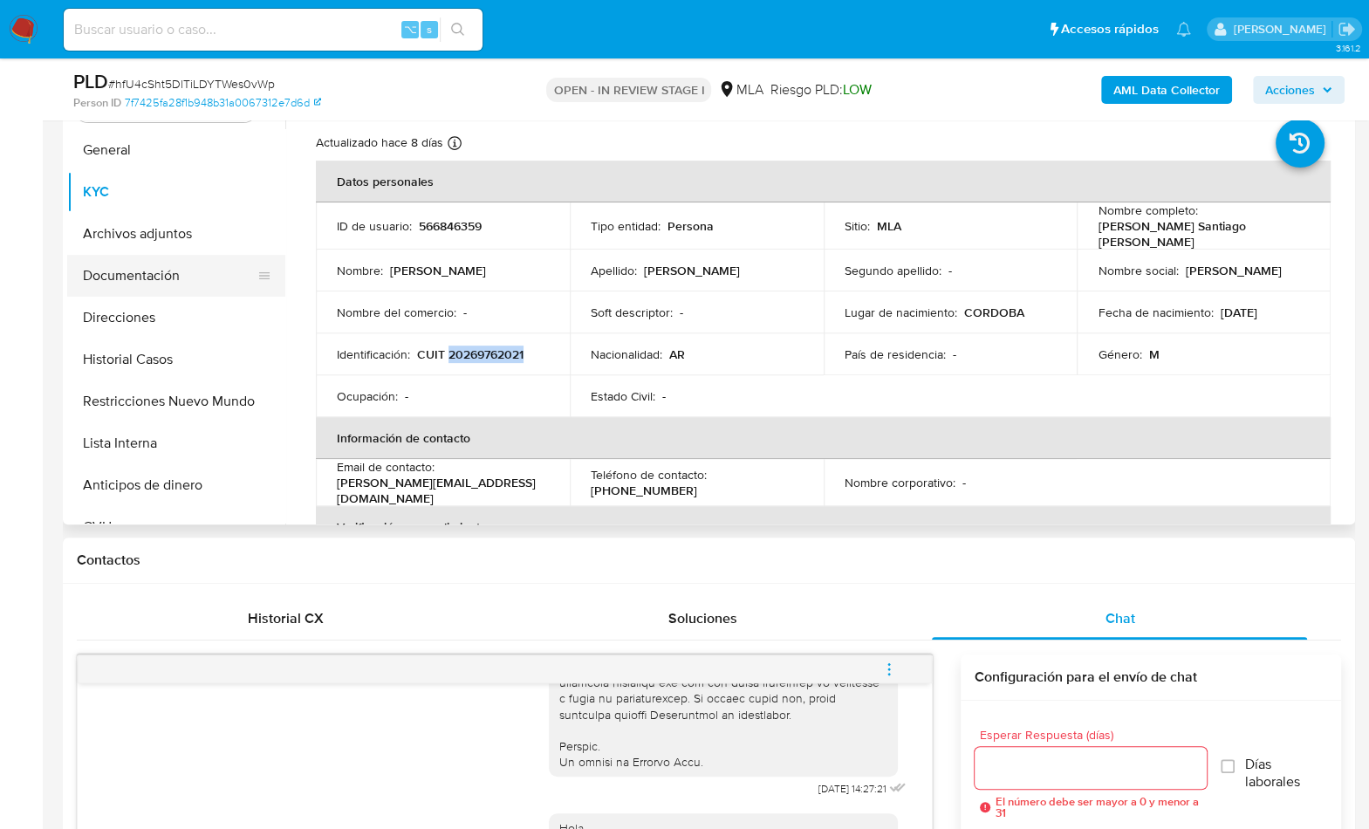
click at [162, 256] on button "Documentación" at bounding box center [169, 276] width 204 height 42
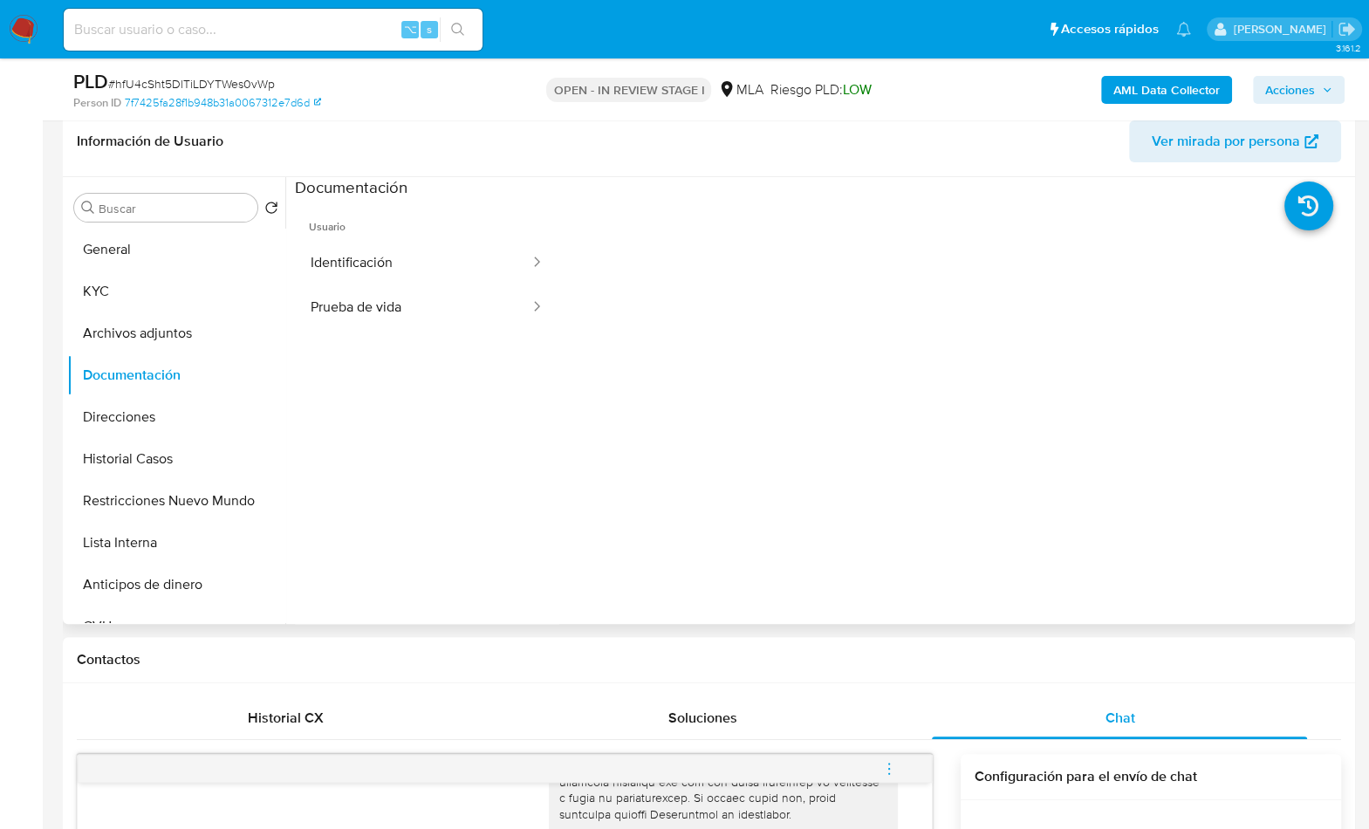
scroll to position [253, 0]
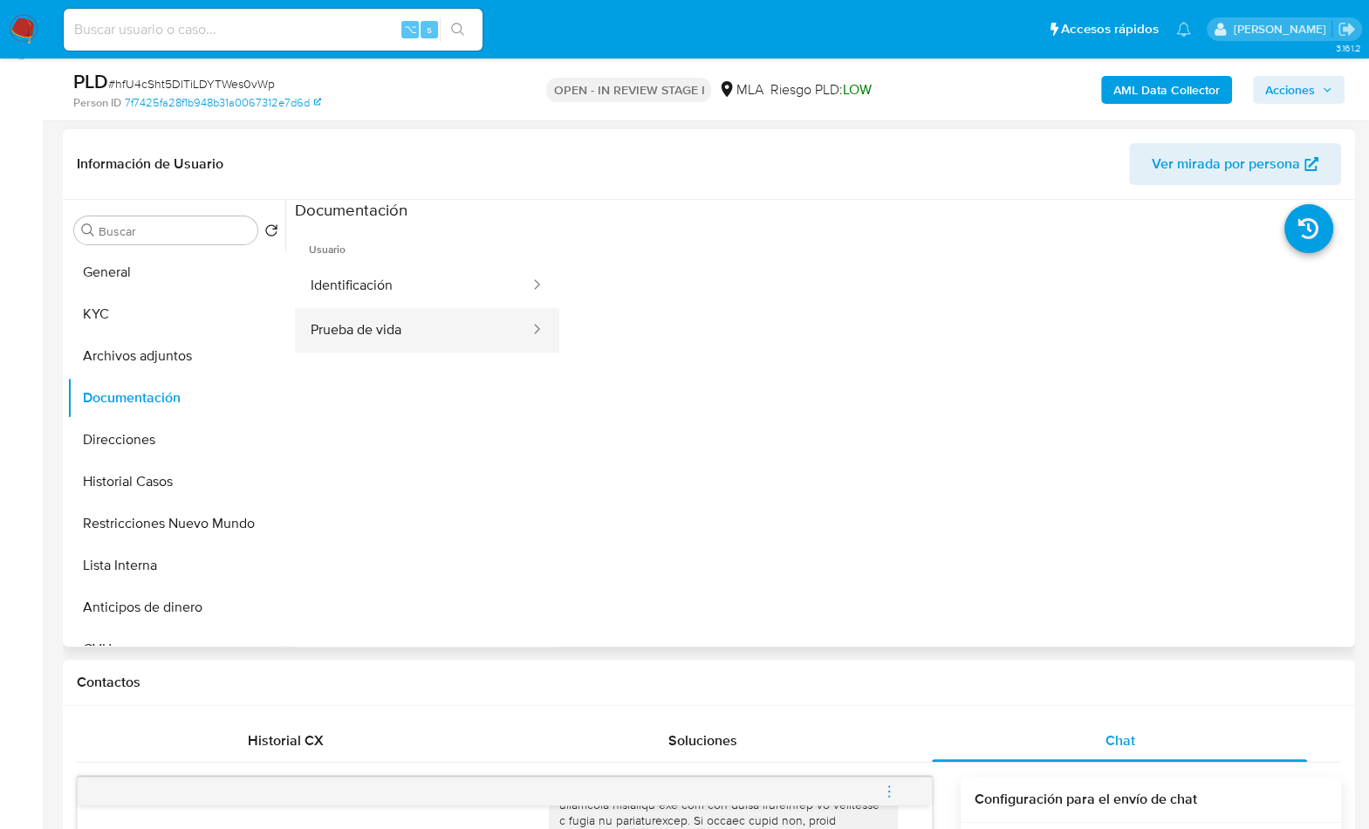
click at [420, 324] on button "Prueba de vida" at bounding box center [413, 330] width 237 height 45
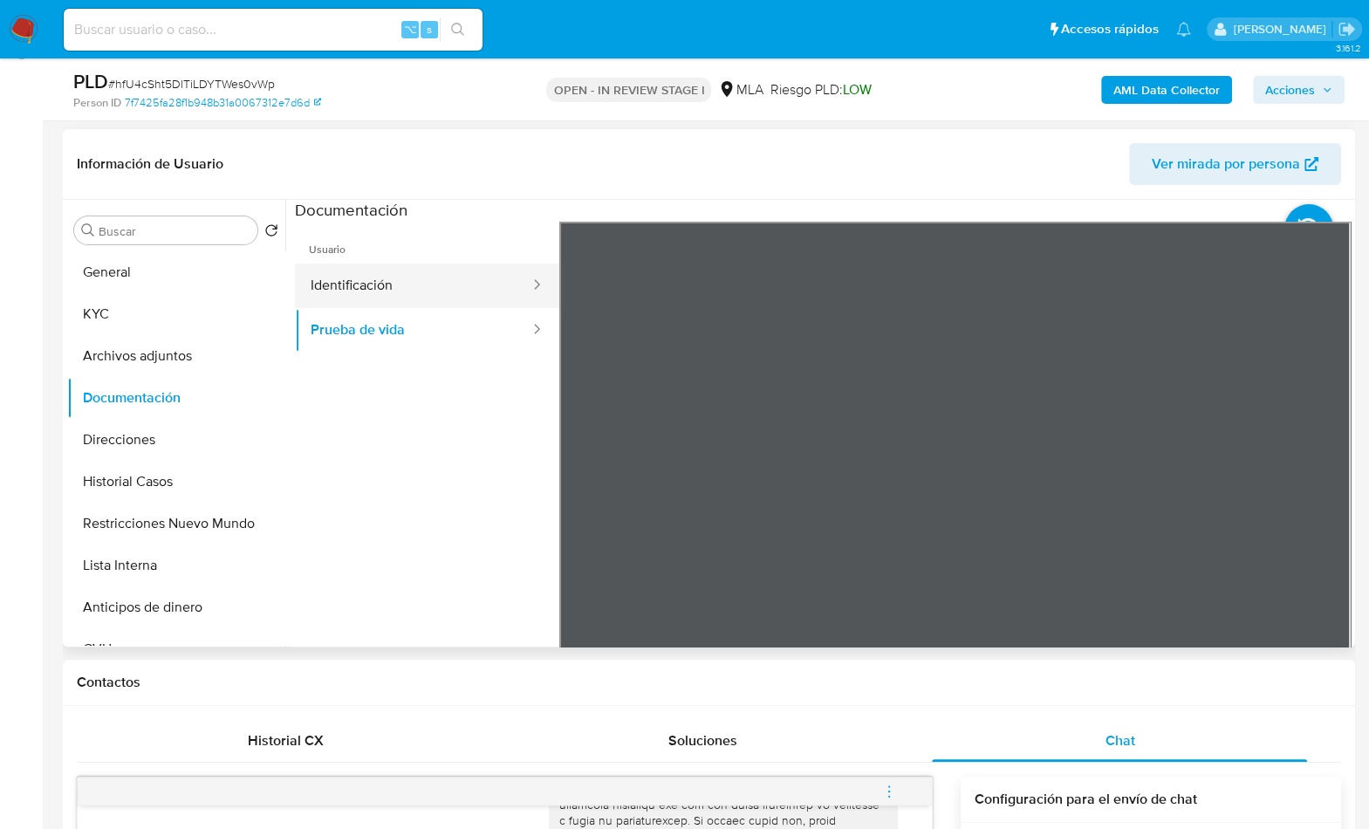
click at [386, 281] on button "Identificación" at bounding box center [413, 286] width 237 height 45
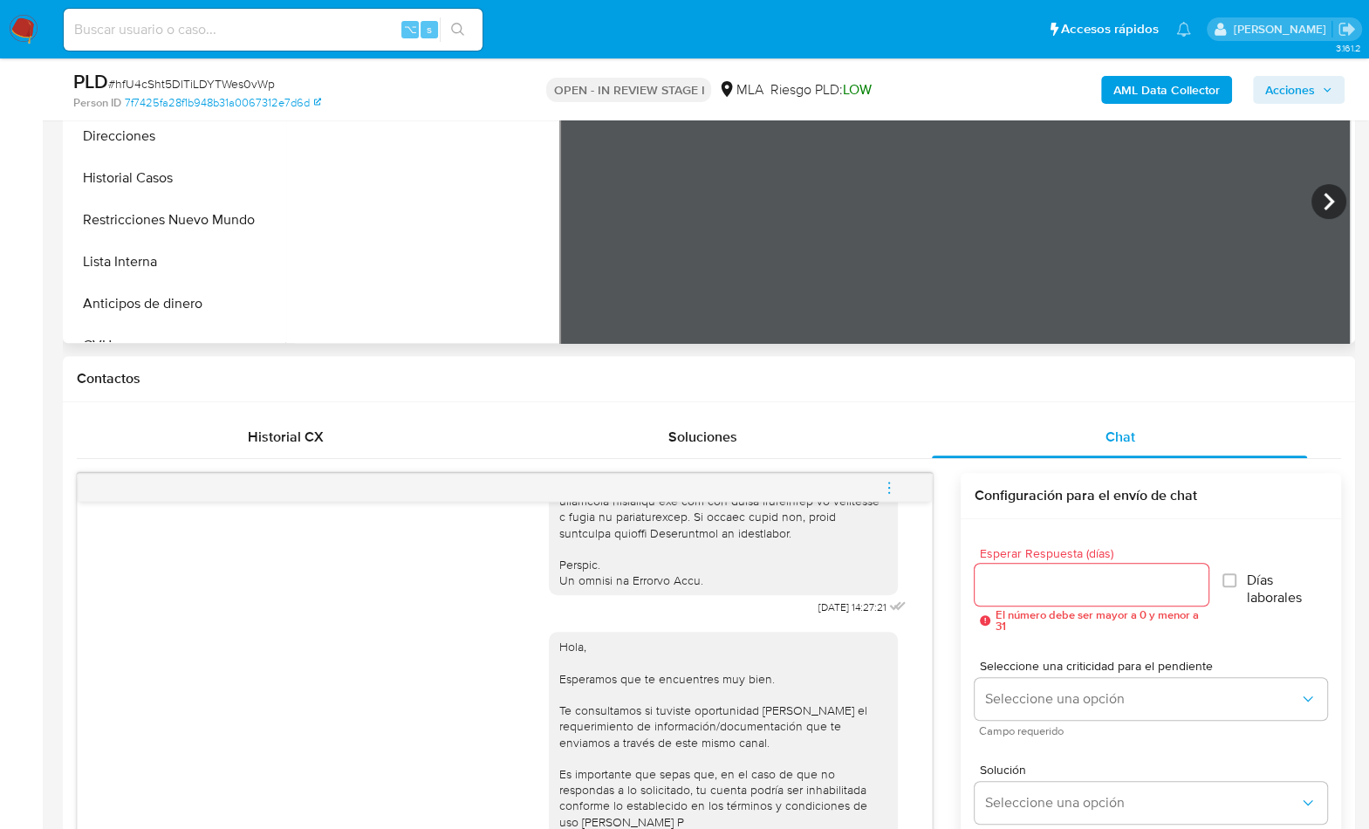
scroll to position [880, 0]
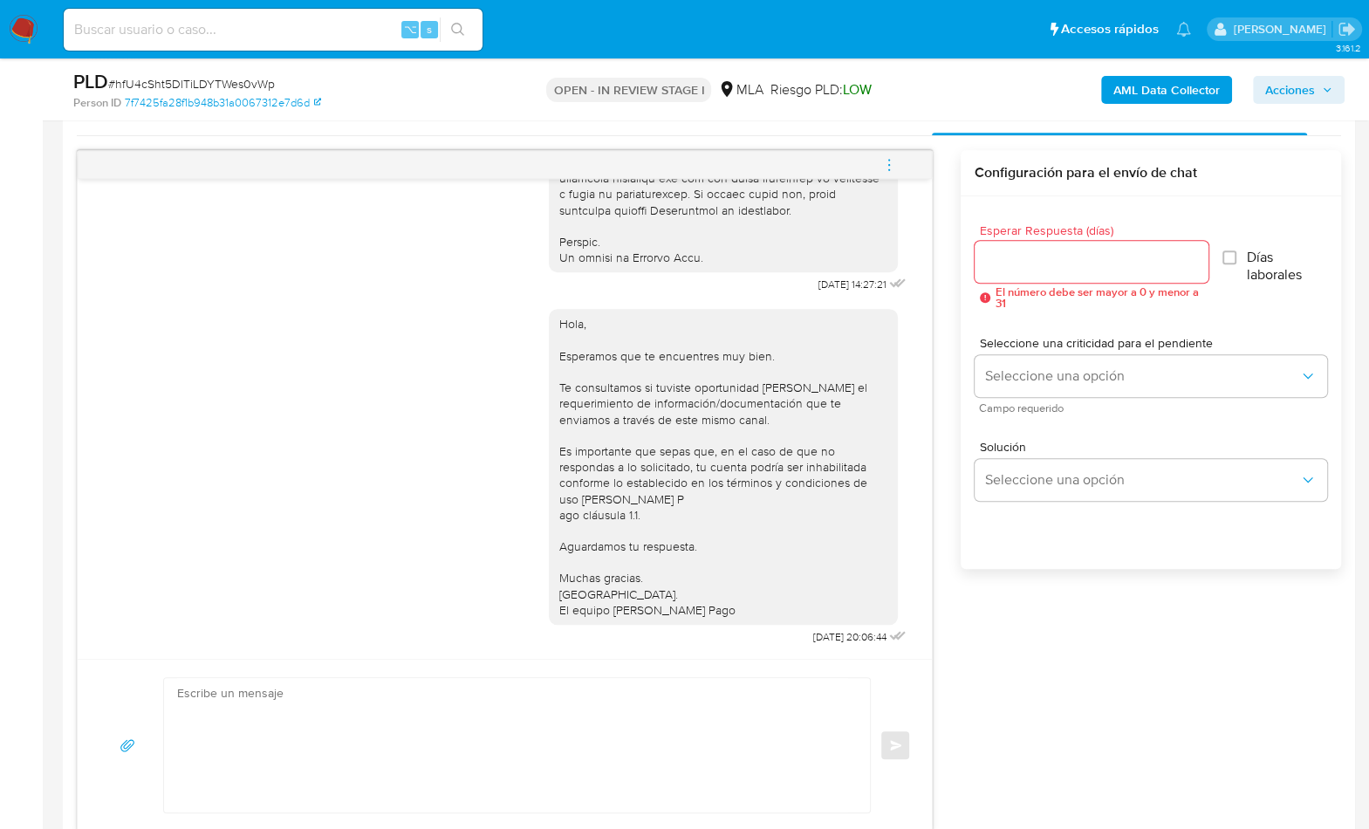
drag, startPoint x: 518, startPoint y: 729, endPoint x: 589, endPoint y: 724, distance: 70.8
click at [518, 662] on textarea at bounding box center [512, 745] width 671 height 134
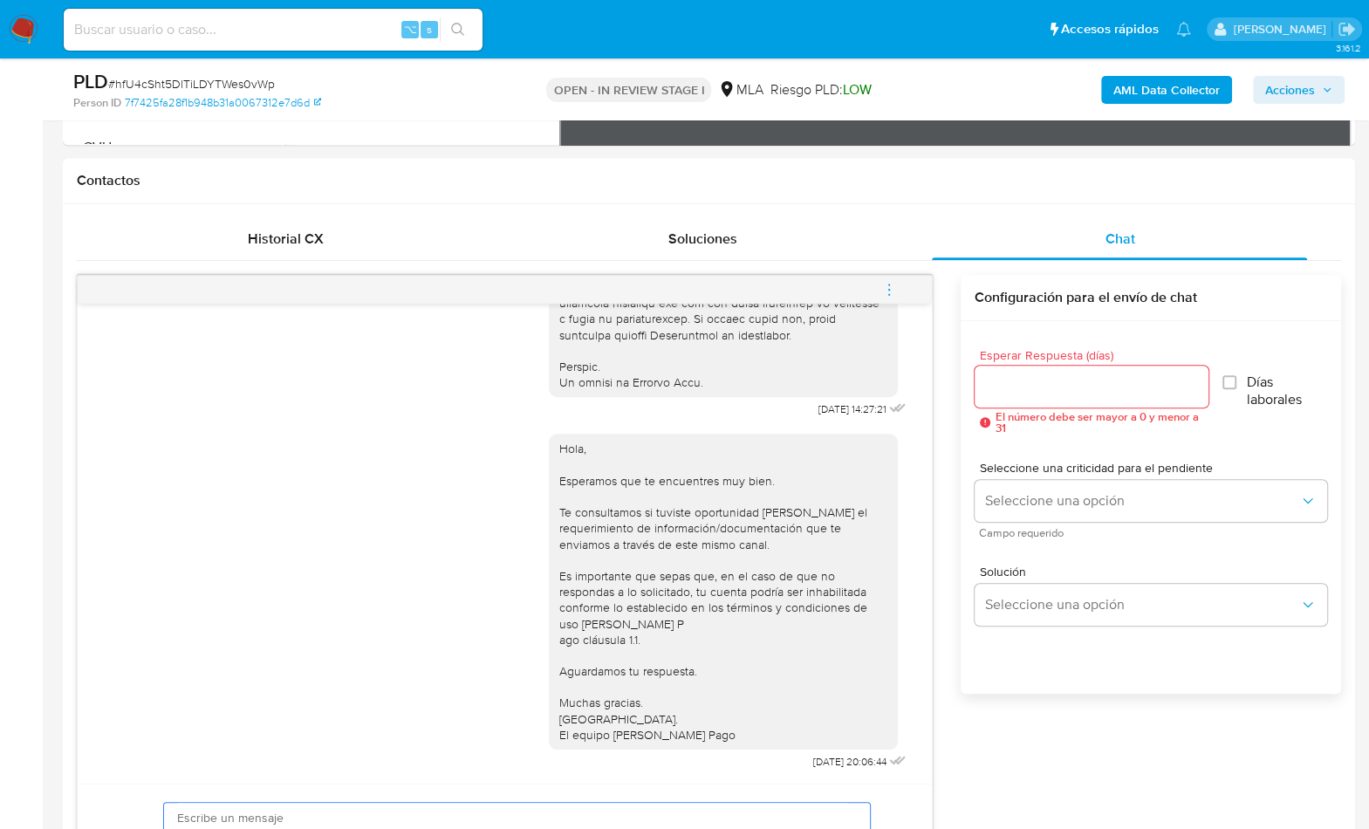
scroll to position [1192, 0]
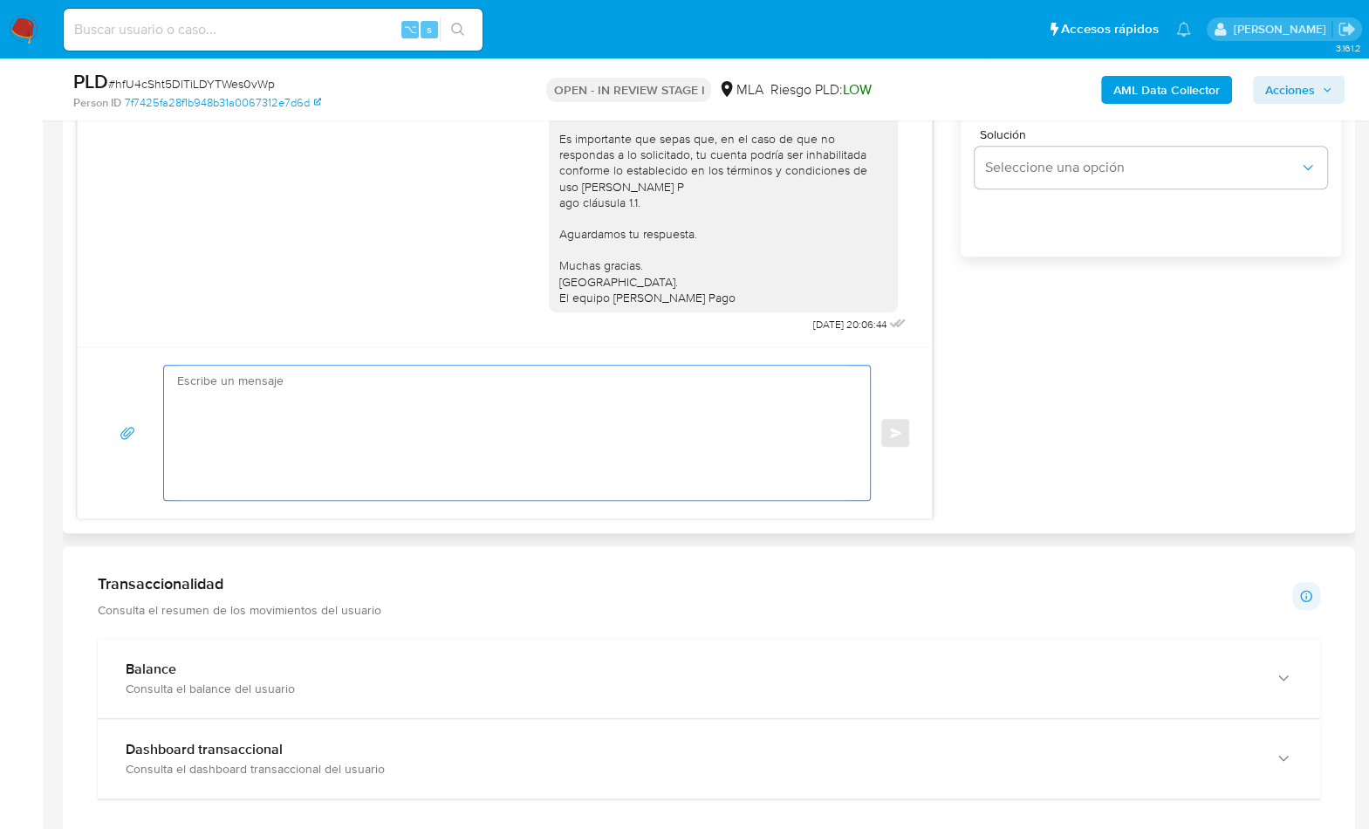
click at [532, 490] on textarea at bounding box center [512, 433] width 671 height 134
paste textarea "Hola , En función de las operaciones registradas en tu cuenta de Mercado Pago, …"
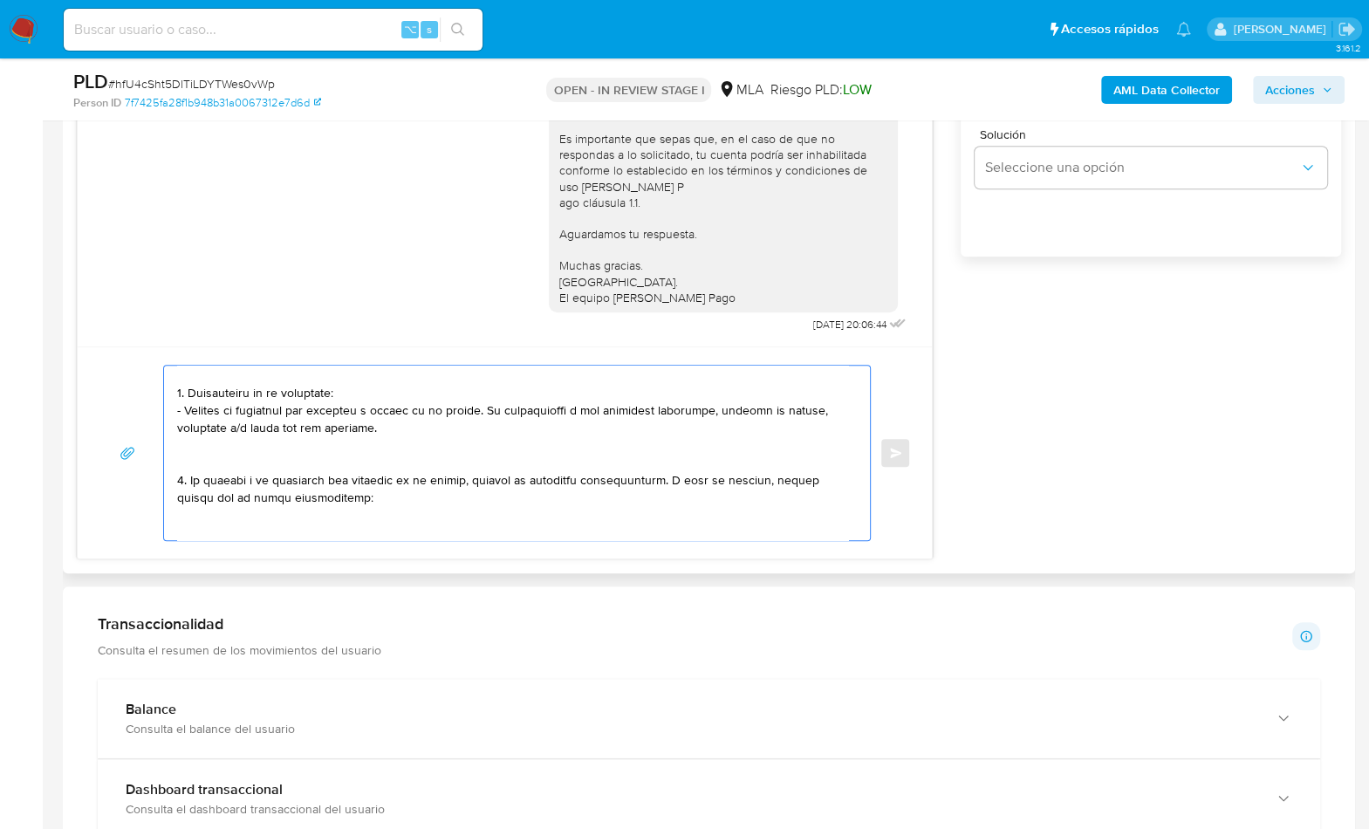
scroll to position [0, 0]
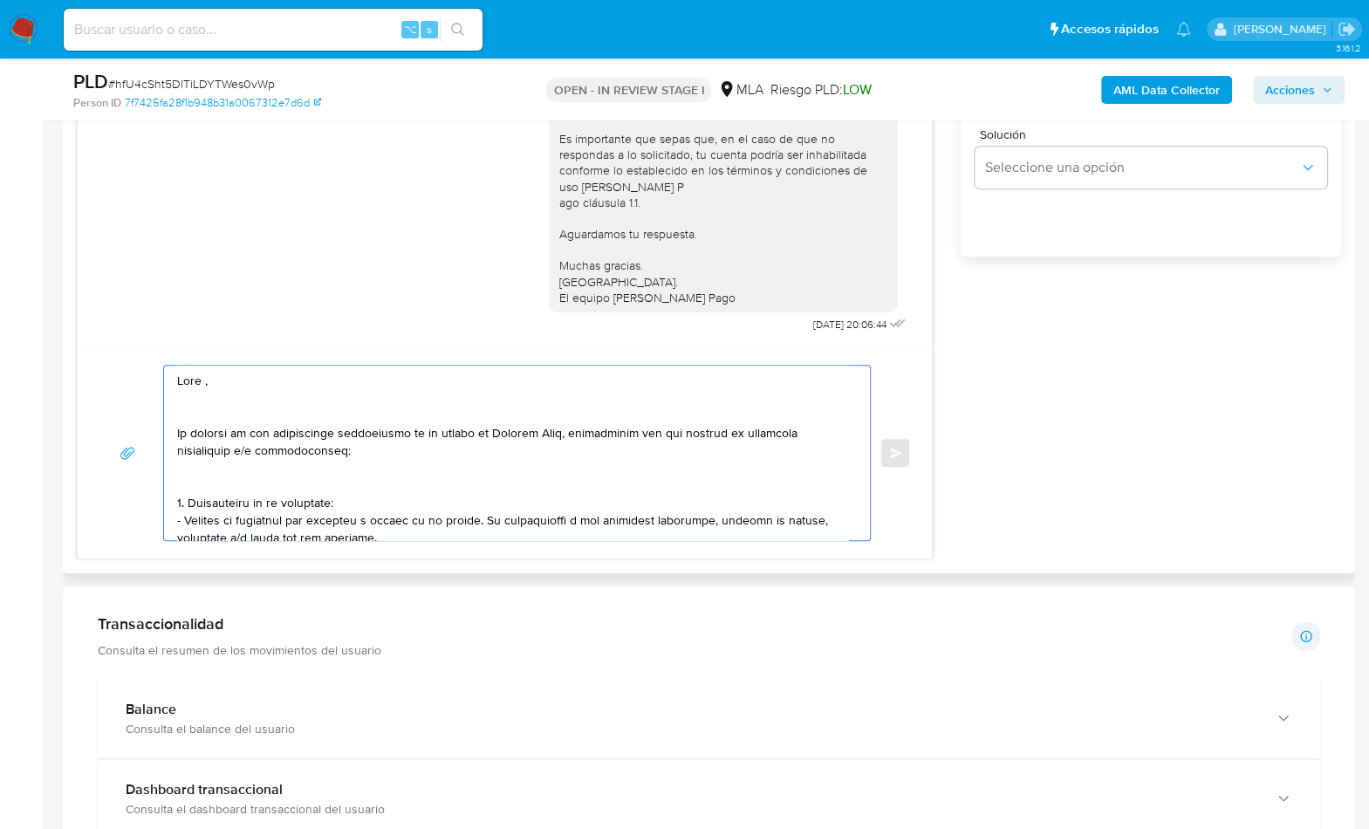
click at [250, 367] on textarea at bounding box center [512, 453] width 671 height 175
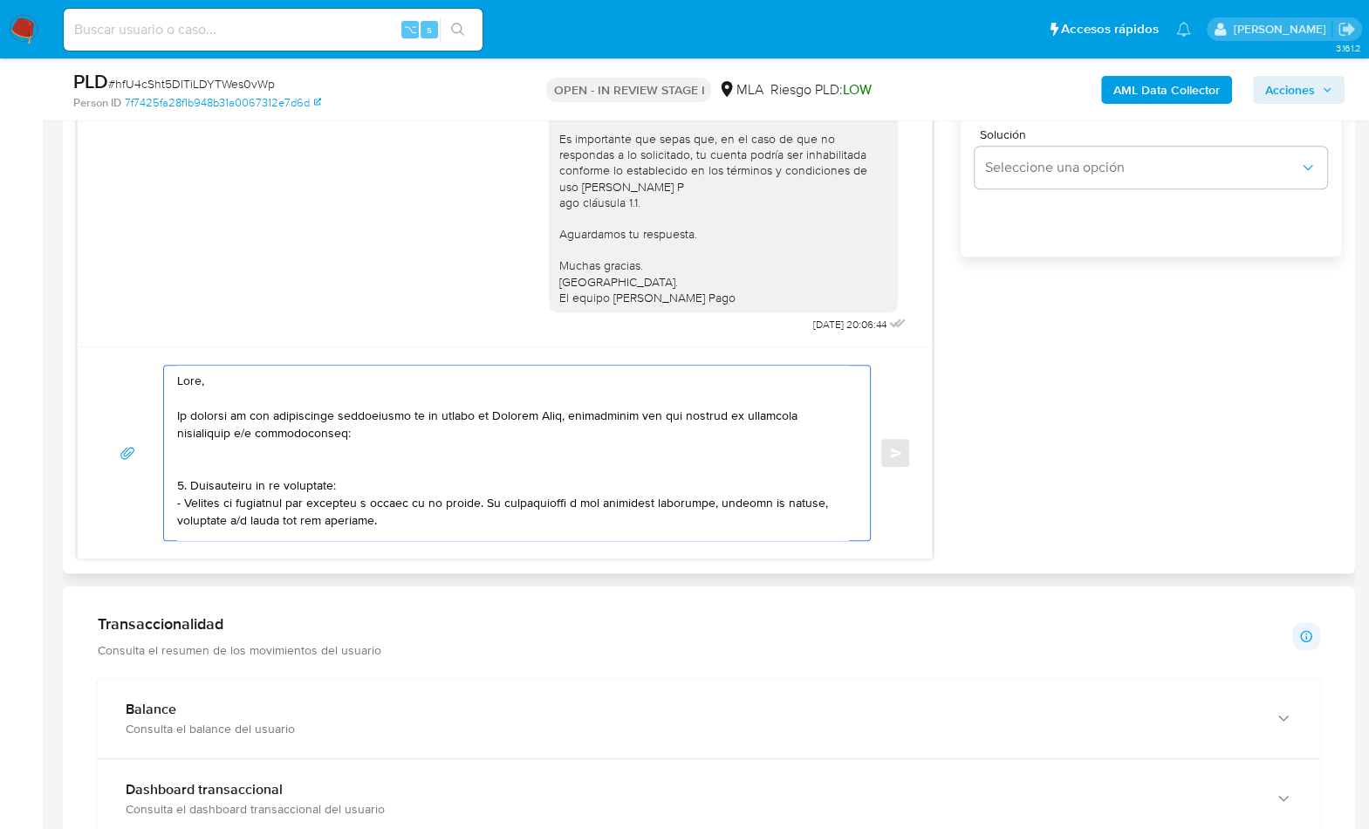
click at [206, 463] on textarea at bounding box center [512, 453] width 671 height 175
drag, startPoint x: 388, startPoint y: 524, endPoint x: 167, endPoint y: 466, distance: 228.2
click at [167, 466] on div at bounding box center [512, 453] width 697 height 175
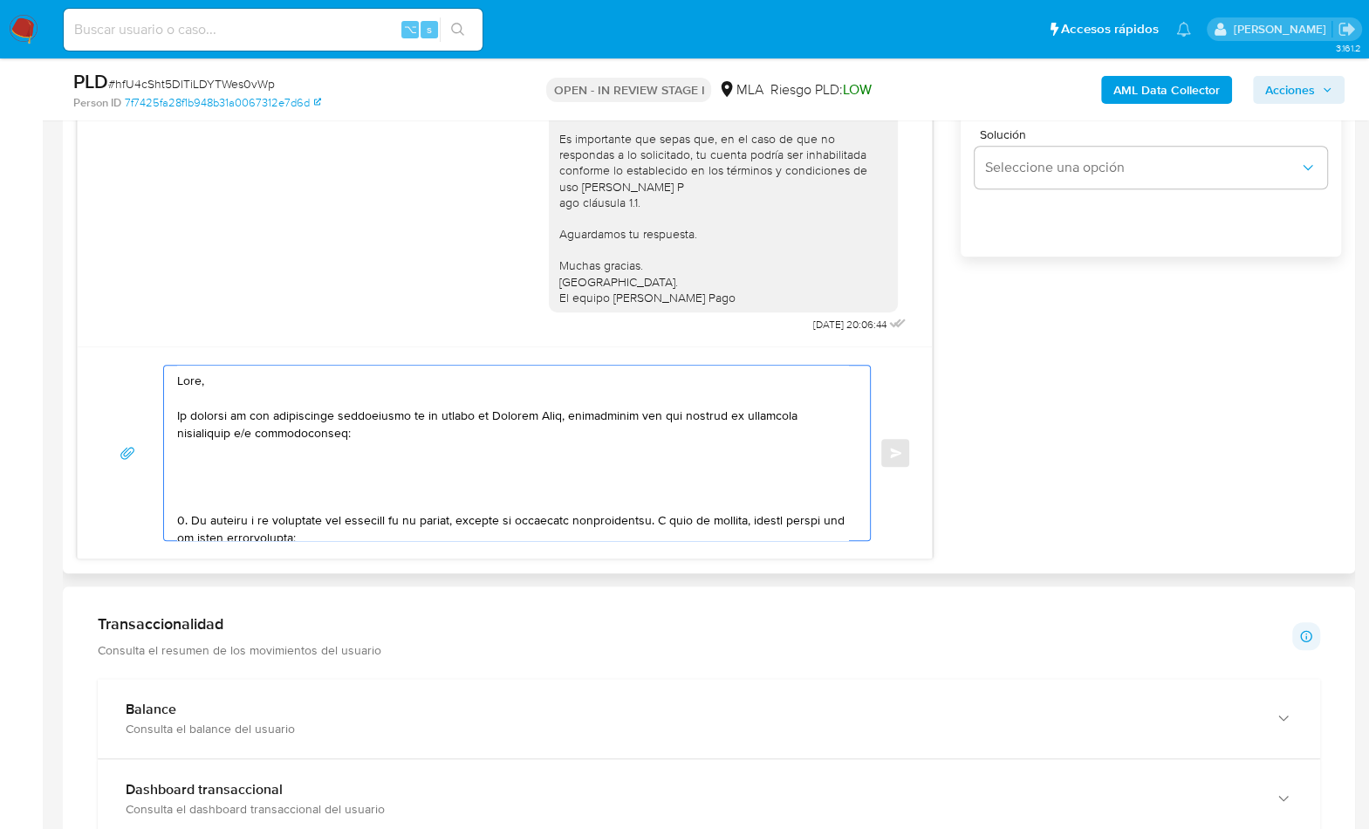
click at [202, 497] on textarea at bounding box center [512, 453] width 671 height 175
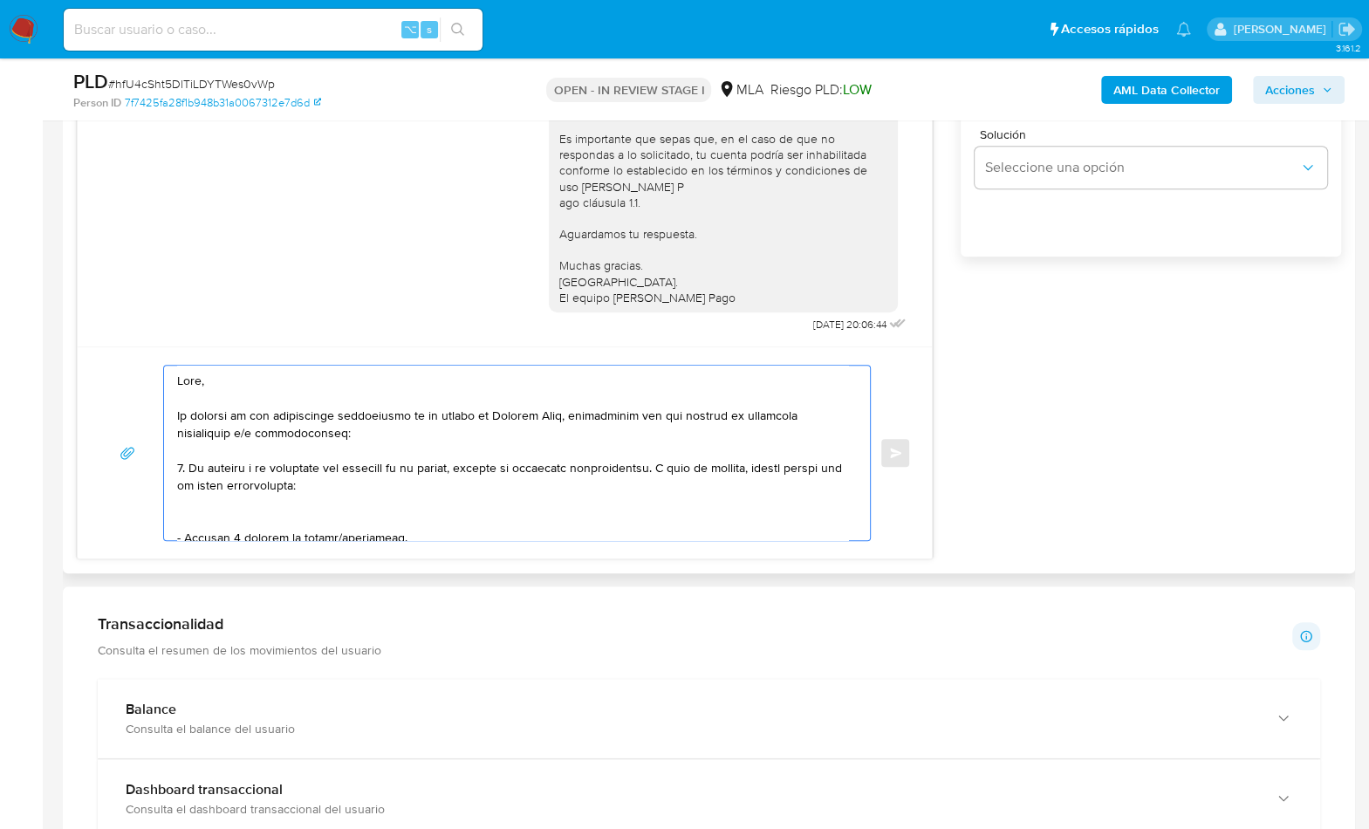
click at [183, 463] on textarea at bounding box center [512, 453] width 671 height 175
drag, startPoint x: 360, startPoint y: 486, endPoint x: 650, endPoint y: 469, distance: 291.2
click at [650, 469] on textarea at bounding box center [512, 453] width 671 height 175
drag, startPoint x: 362, startPoint y: 485, endPoint x: 653, endPoint y: 472, distance: 290.9
click at [653, 472] on textarea at bounding box center [512, 453] width 671 height 175
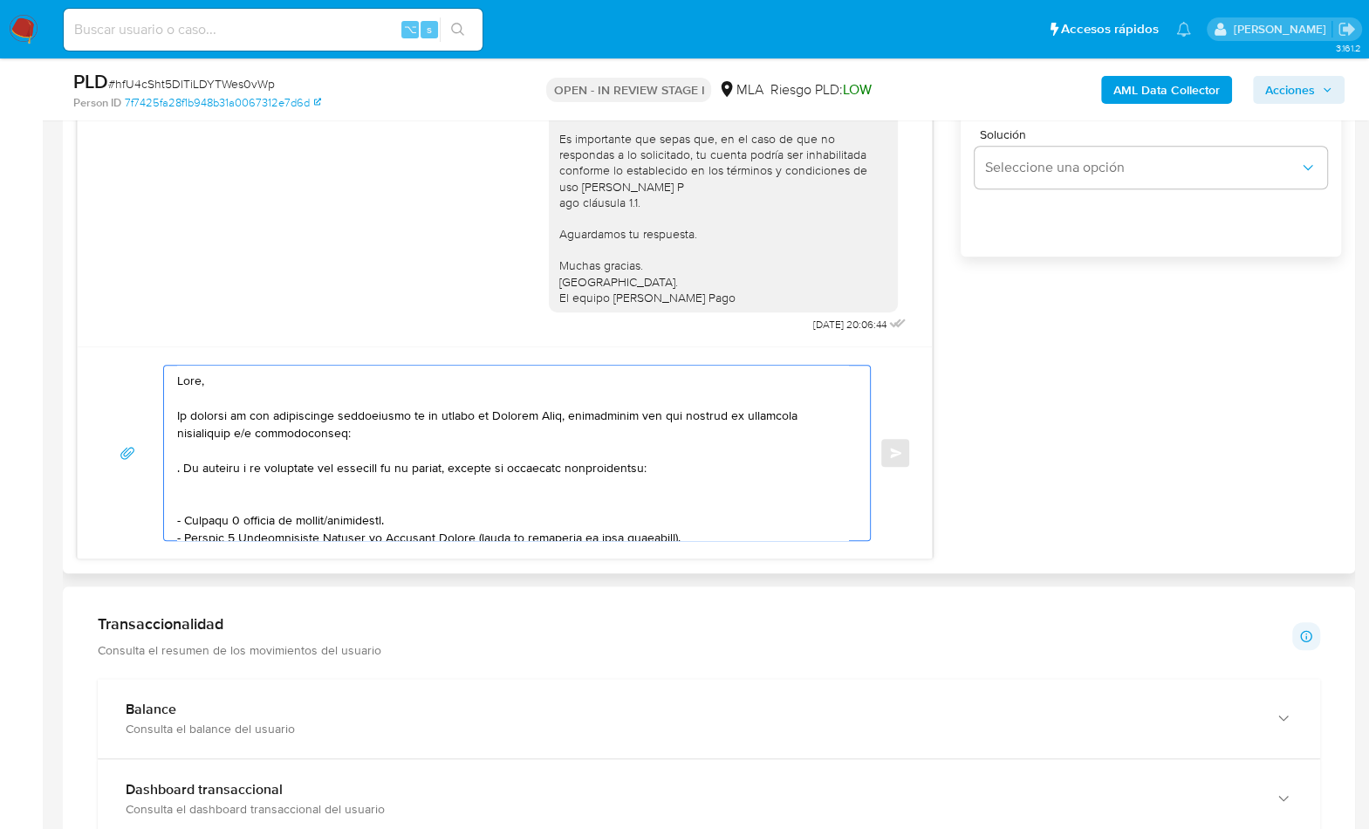
click at [241, 504] on textarea at bounding box center [512, 453] width 671 height 175
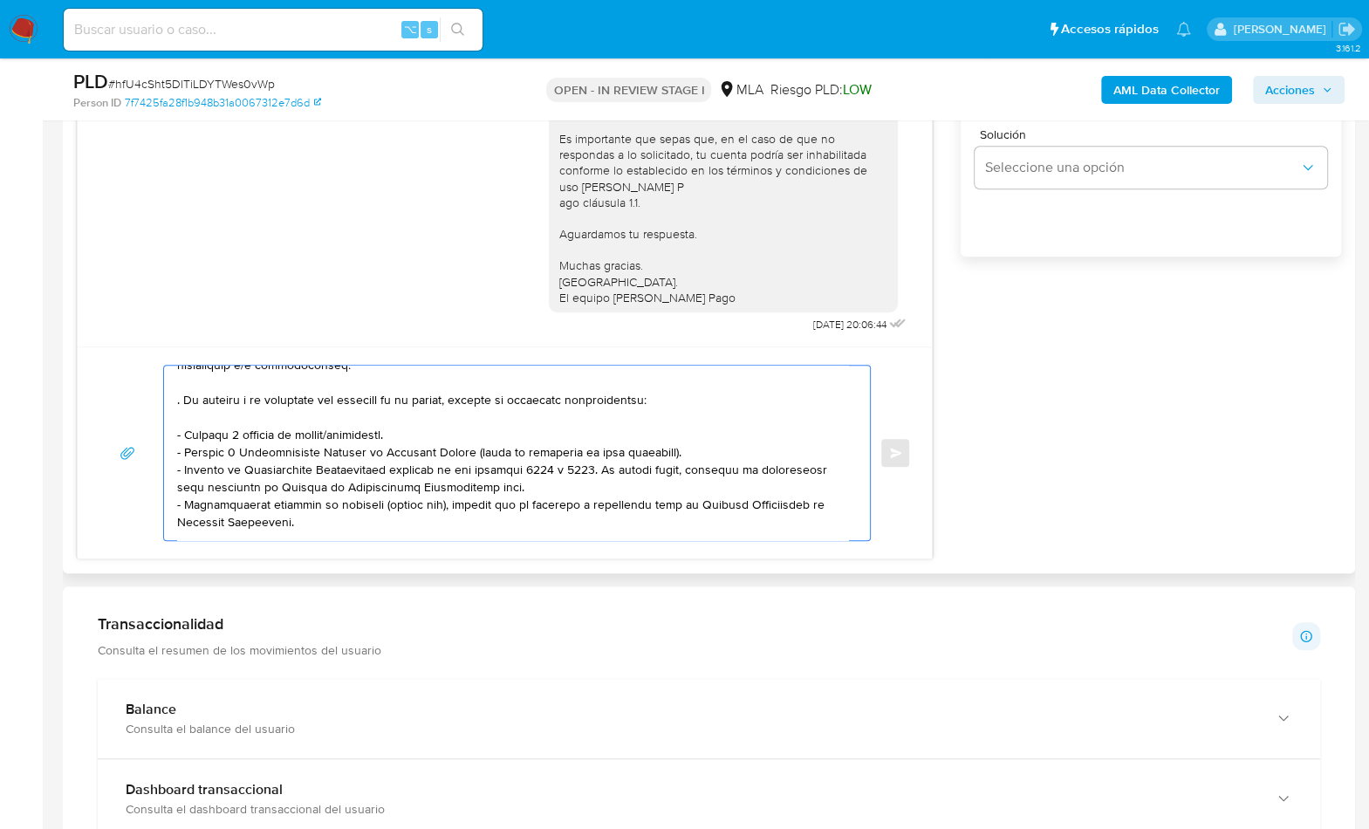
scroll to position [75, 0]
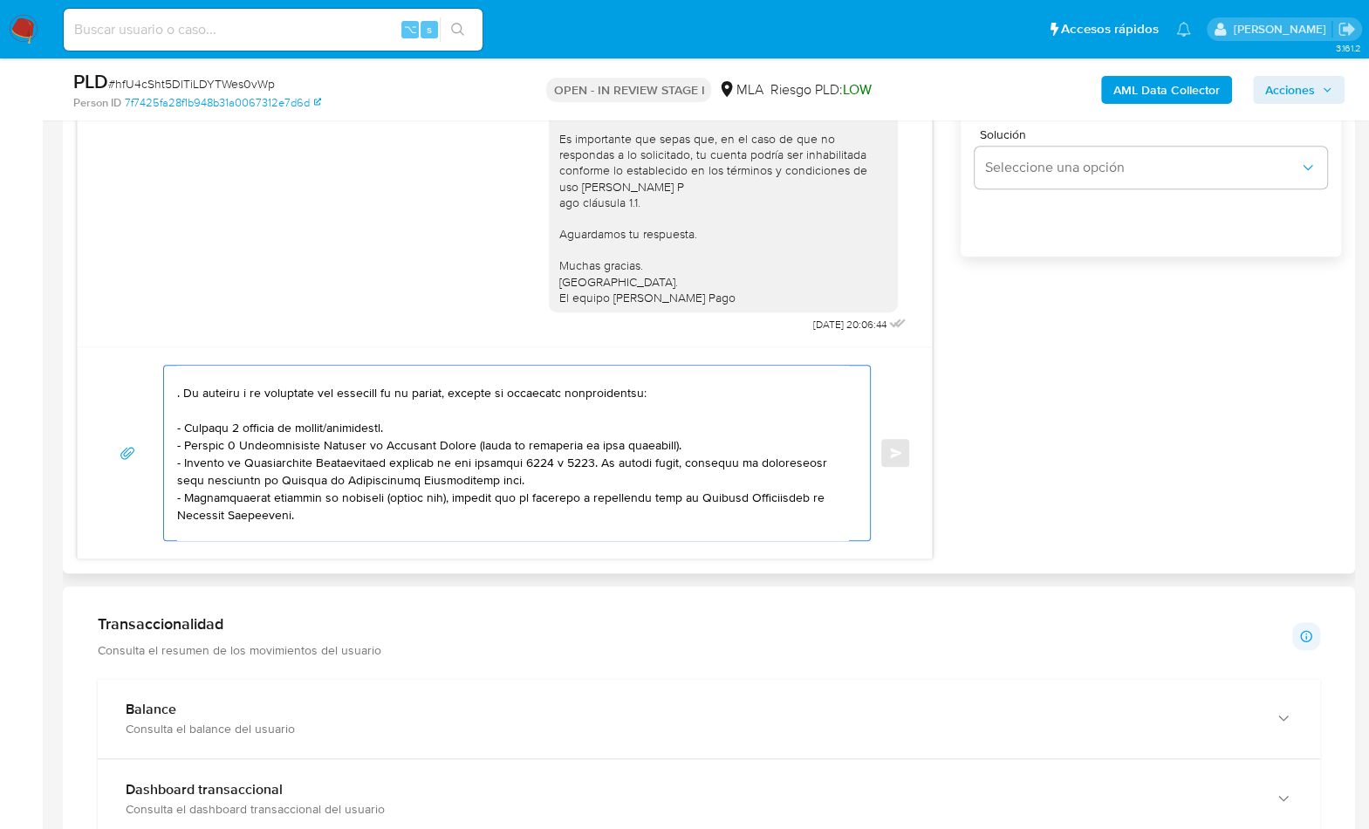
click at [528, 475] on textarea at bounding box center [512, 453] width 671 height 175
paste textarea "https://www.mercadopago.com.ar/knowledge-hub/30181"
drag, startPoint x: 308, startPoint y: 515, endPoint x: 175, endPoint y: 494, distance: 134.3
click at [177, 495] on textarea at bounding box center [512, 453] width 671 height 175
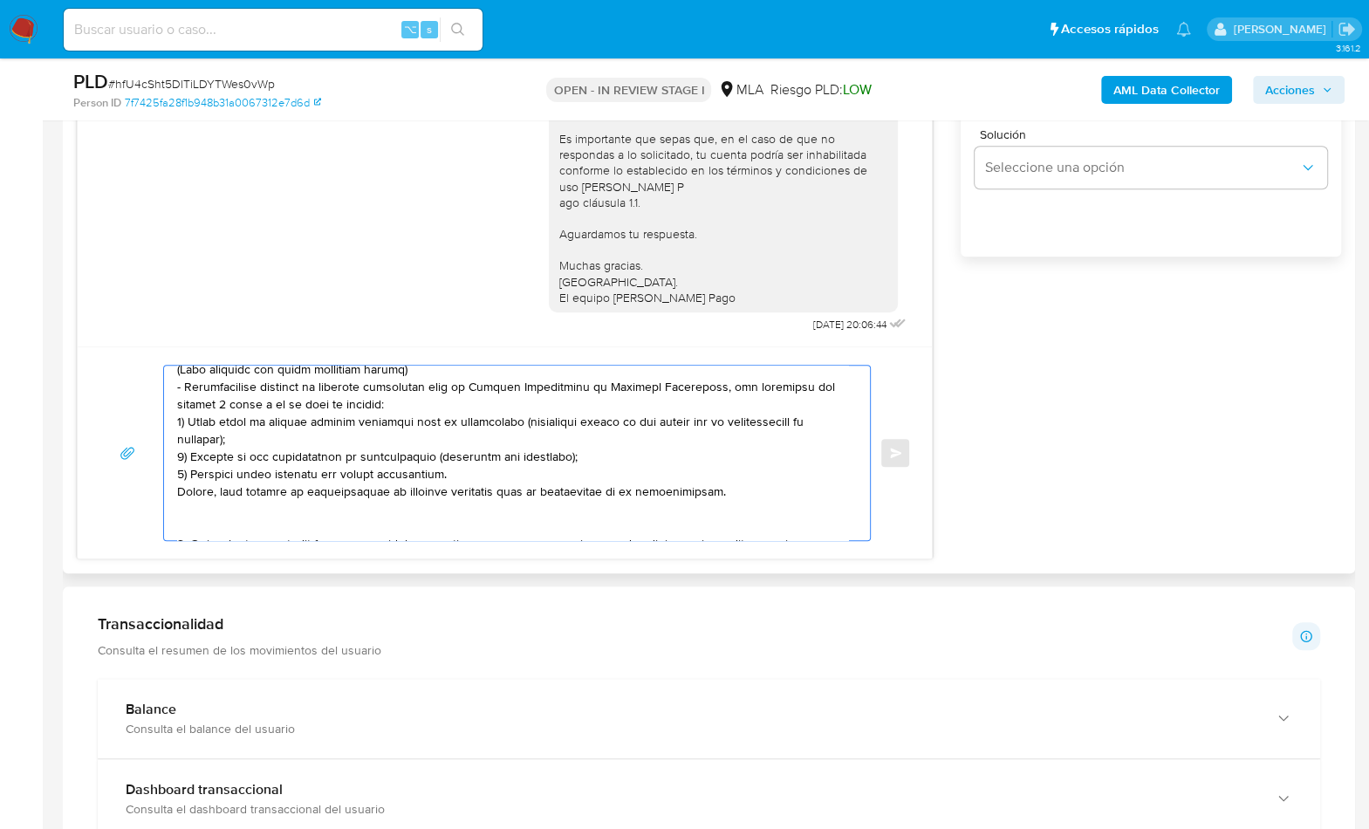
drag, startPoint x: 192, startPoint y: 418, endPoint x: 222, endPoint y: 512, distance: 98.8
click at [222, 512] on textarea at bounding box center [512, 453] width 671 height 175
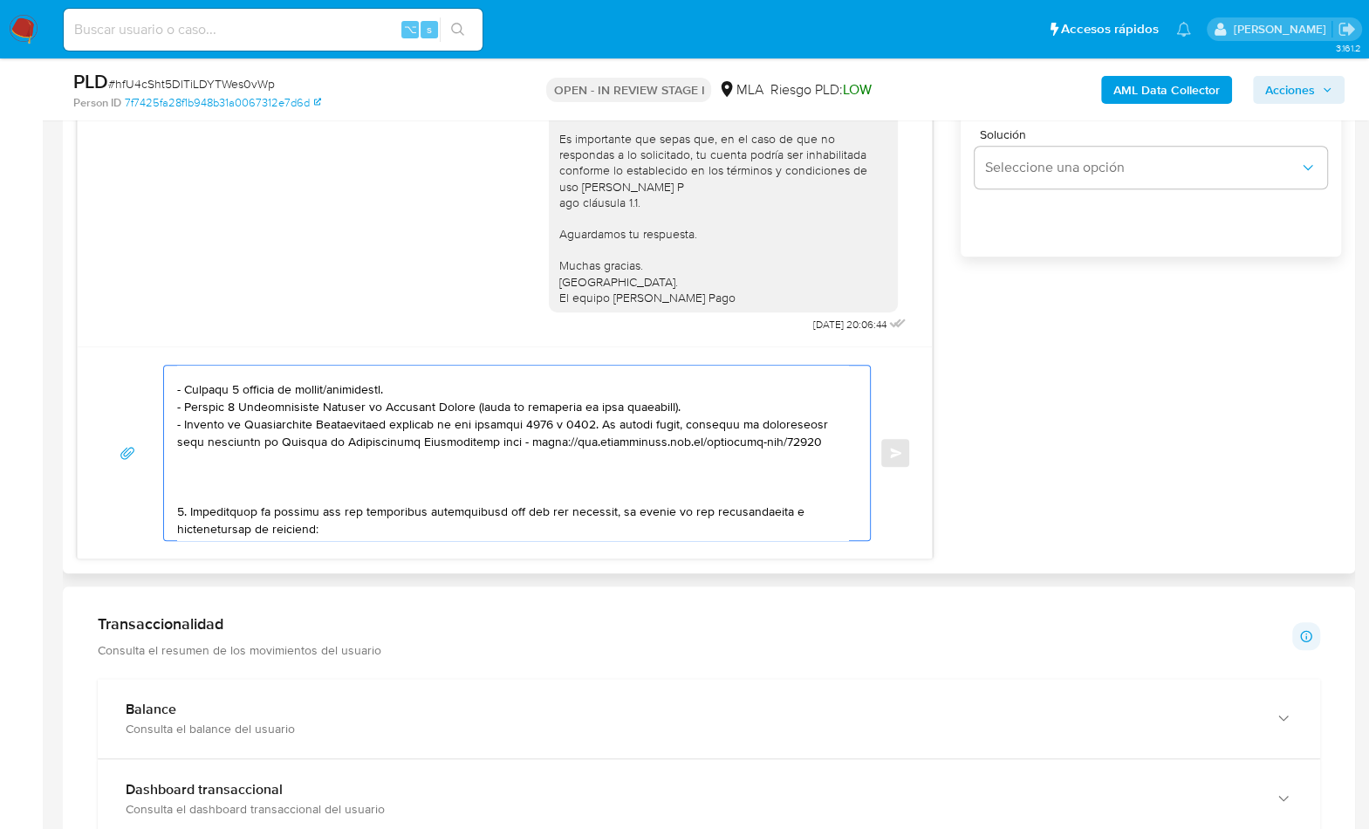
scroll to position [116, 0]
click at [197, 490] on textarea at bounding box center [512, 453] width 671 height 175
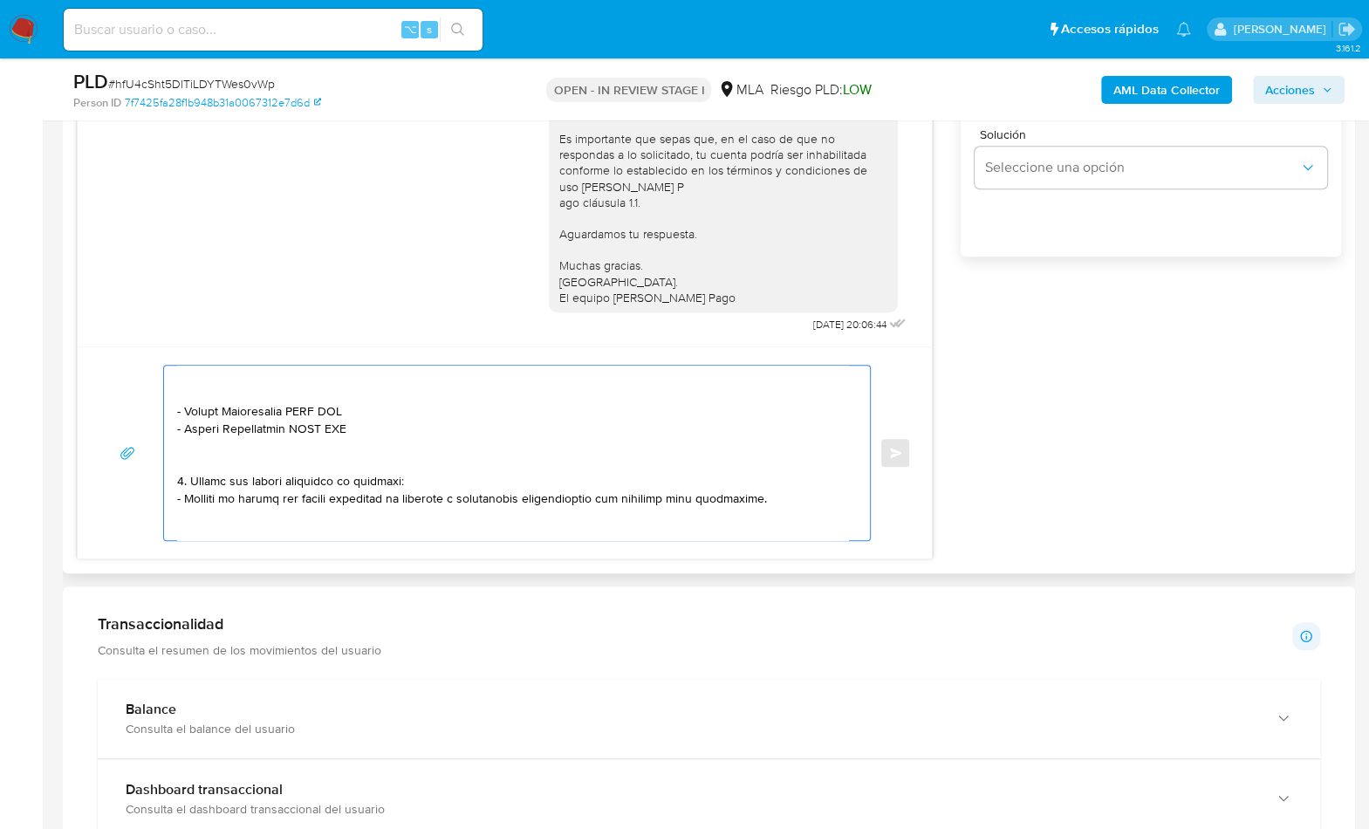
scroll to position [252, 0]
drag, startPoint x: 198, startPoint y: 451, endPoint x: 816, endPoint y: 484, distance: 618.8
click at [816, 484] on textarea at bounding box center [512, 453] width 671 height 175
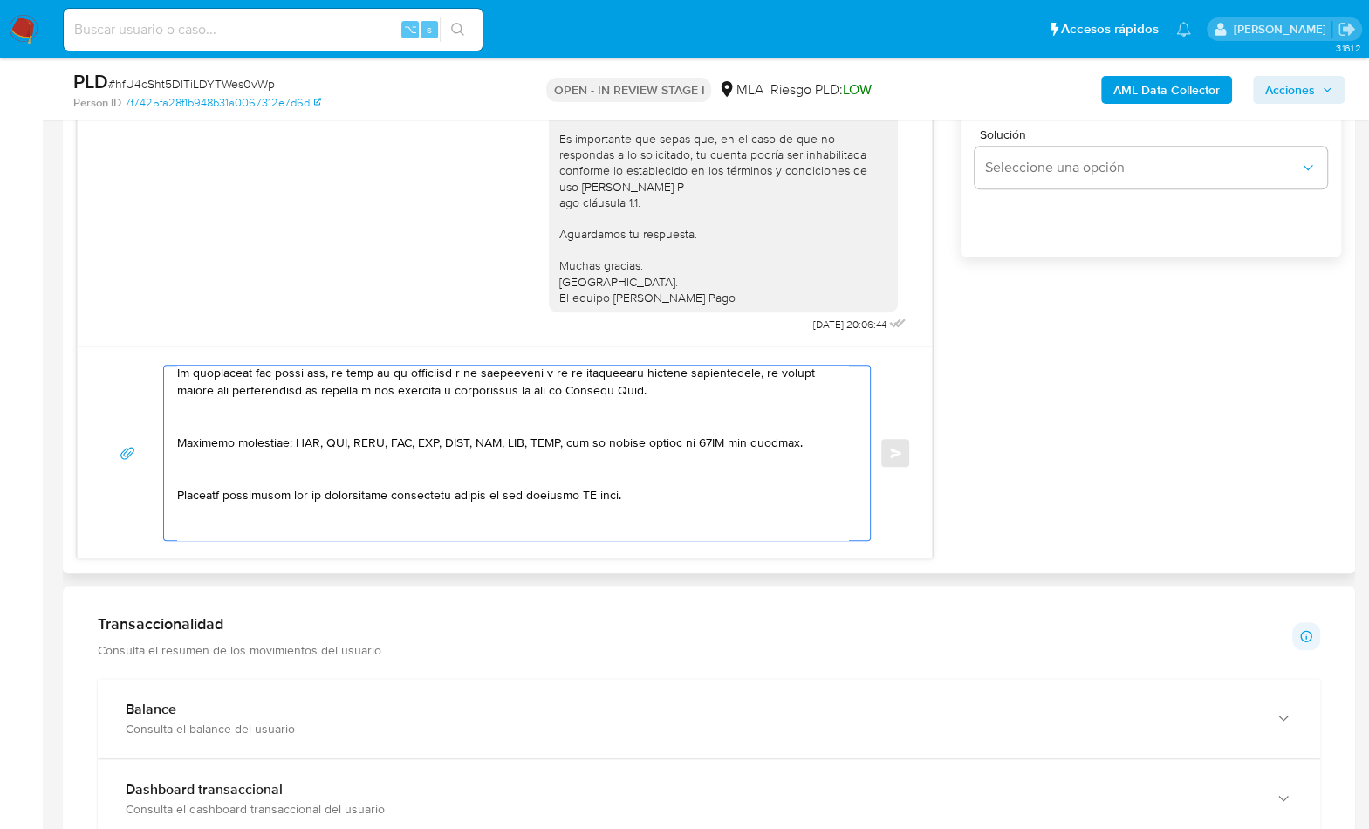
scroll to position [78, 0]
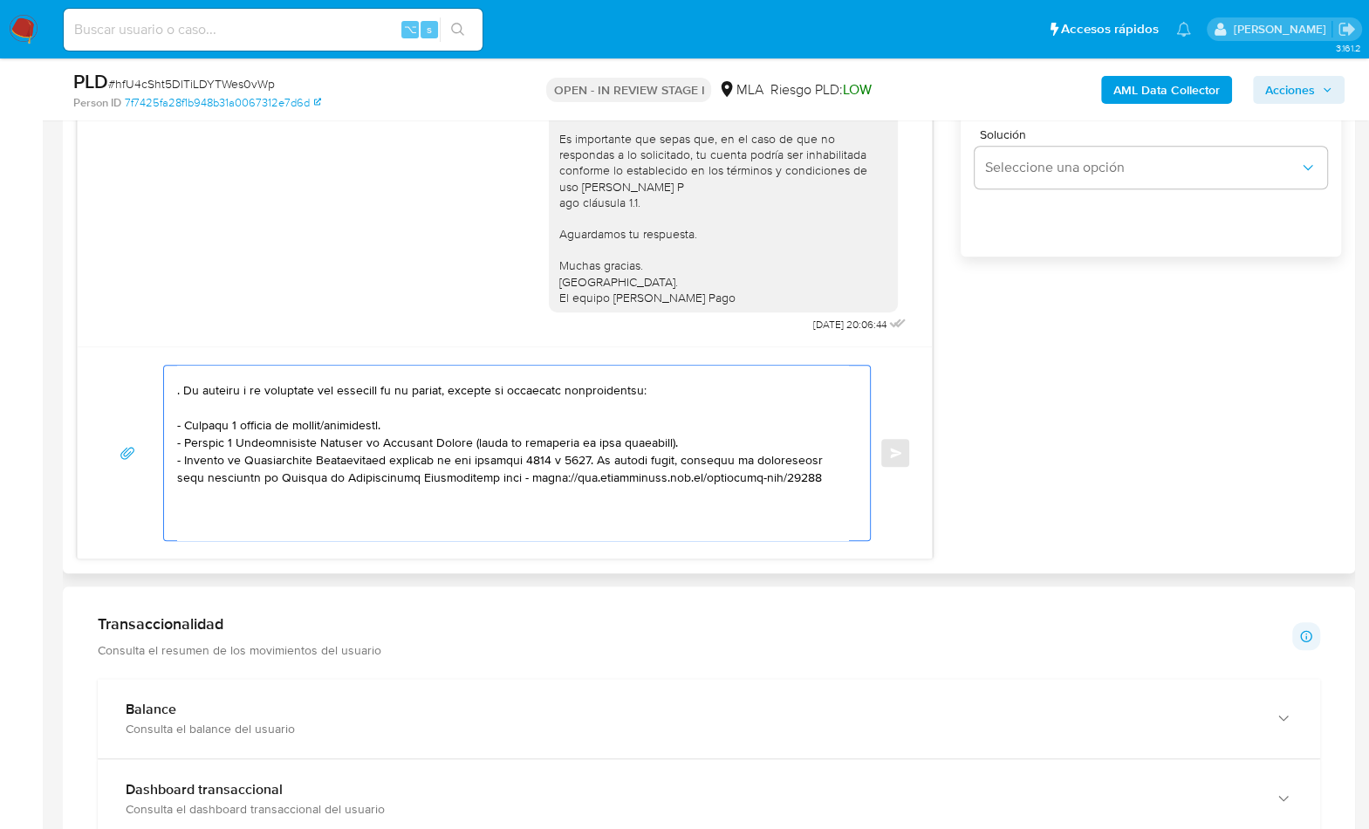
click at [192, 516] on textarea at bounding box center [512, 453] width 671 height 175
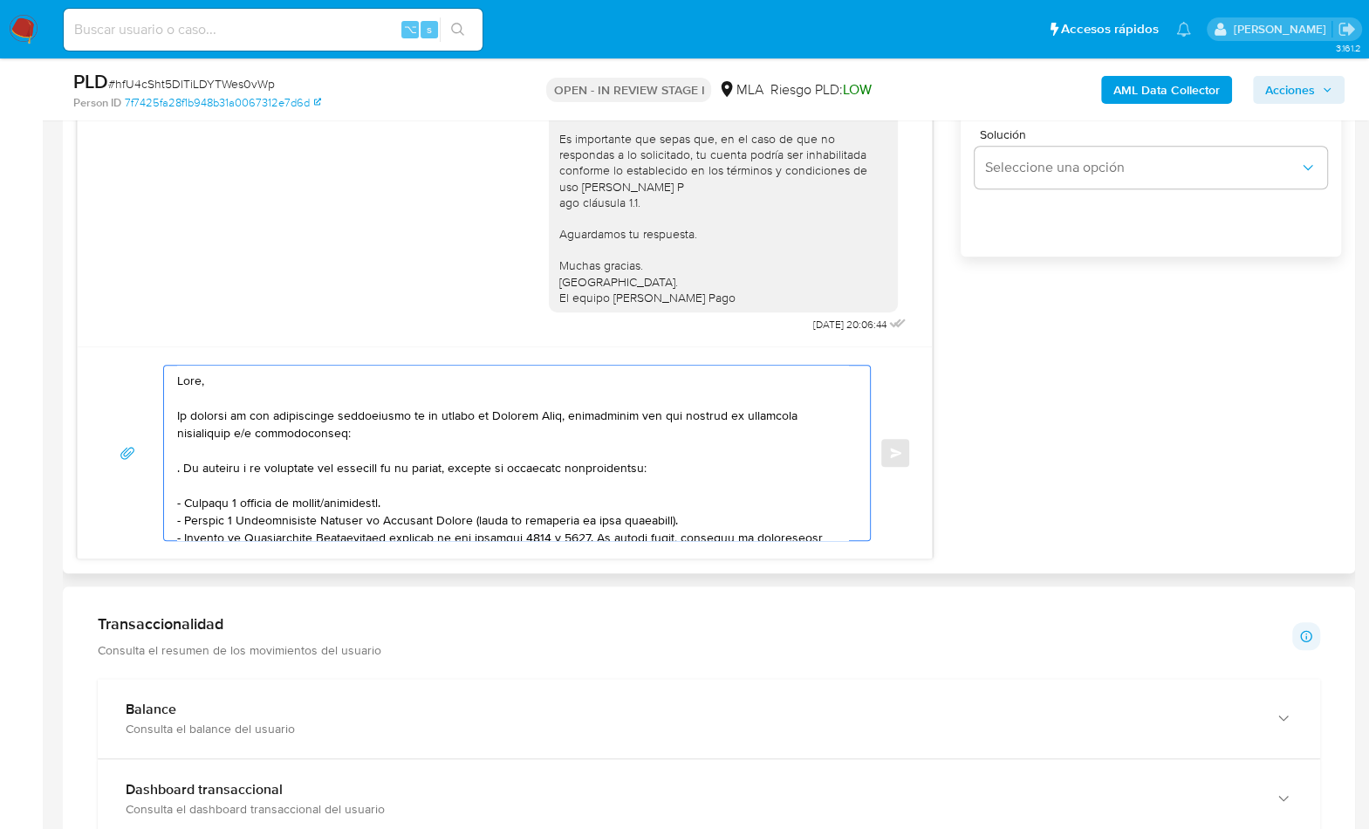
scroll to position [4, 0]
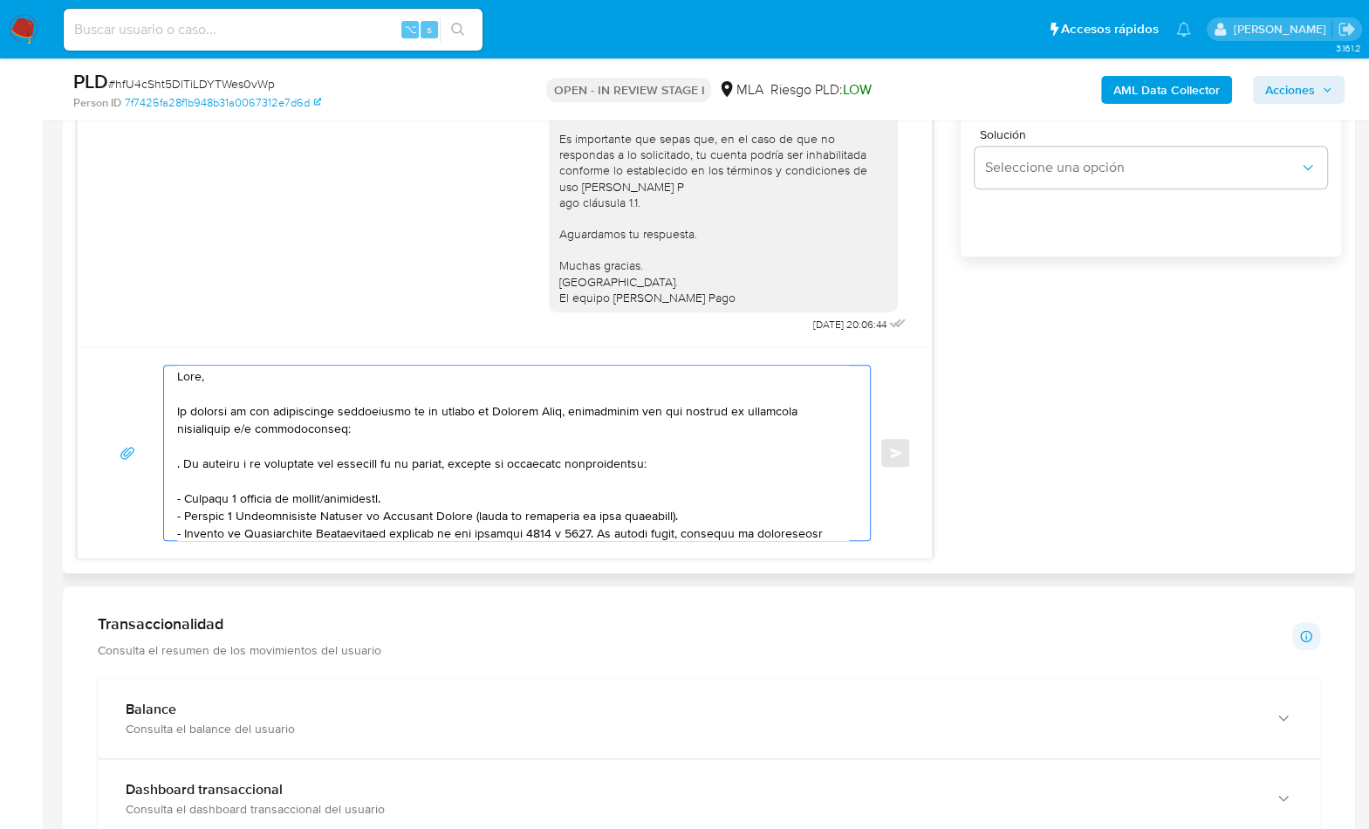
click at [185, 463] on textarea at bounding box center [512, 453] width 671 height 175
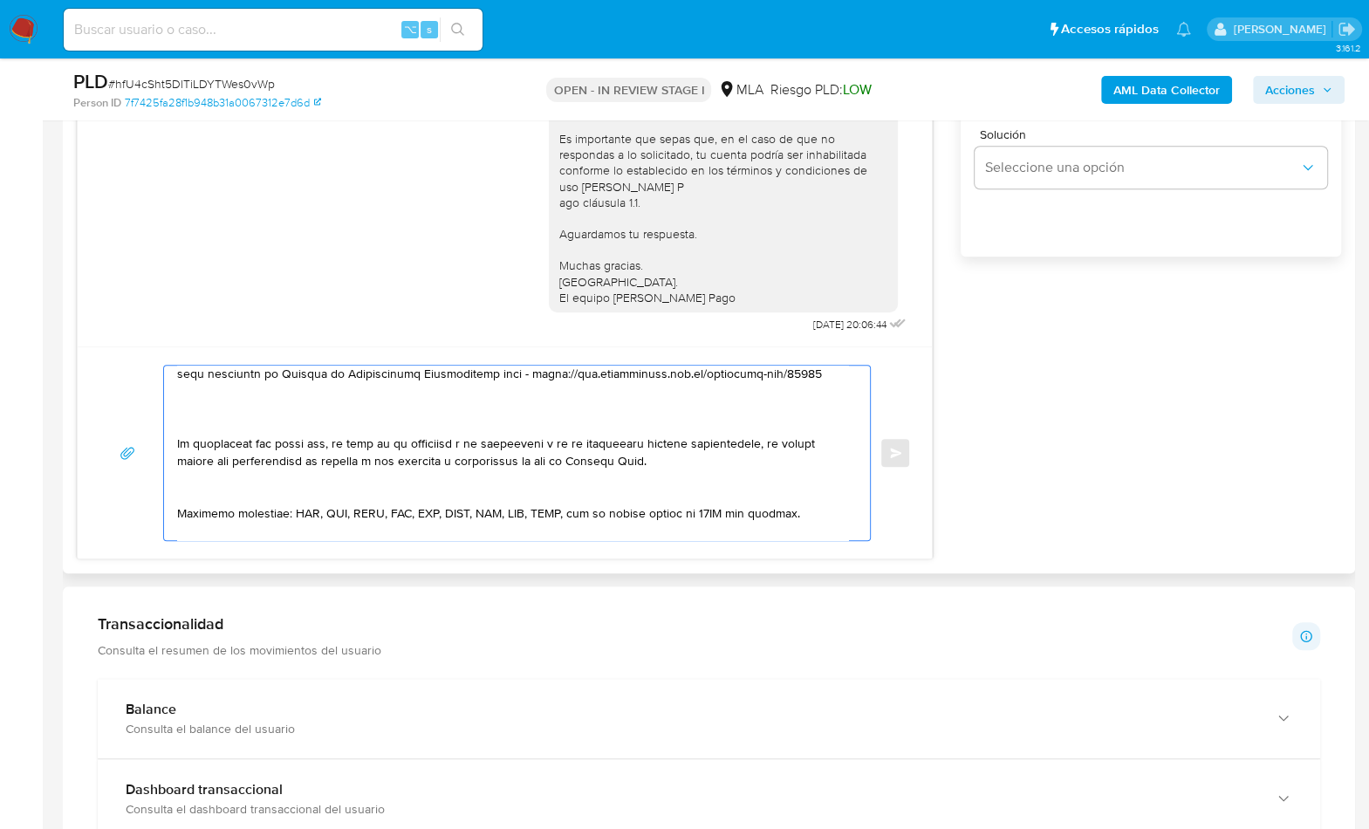
scroll to position [178, 0]
click at [207, 412] on textarea at bounding box center [512, 453] width 671 height 175
paste textarea "Notamos un incremento en tu operatoria e ingresos en noviembre 2024. ¿Podrías e…"
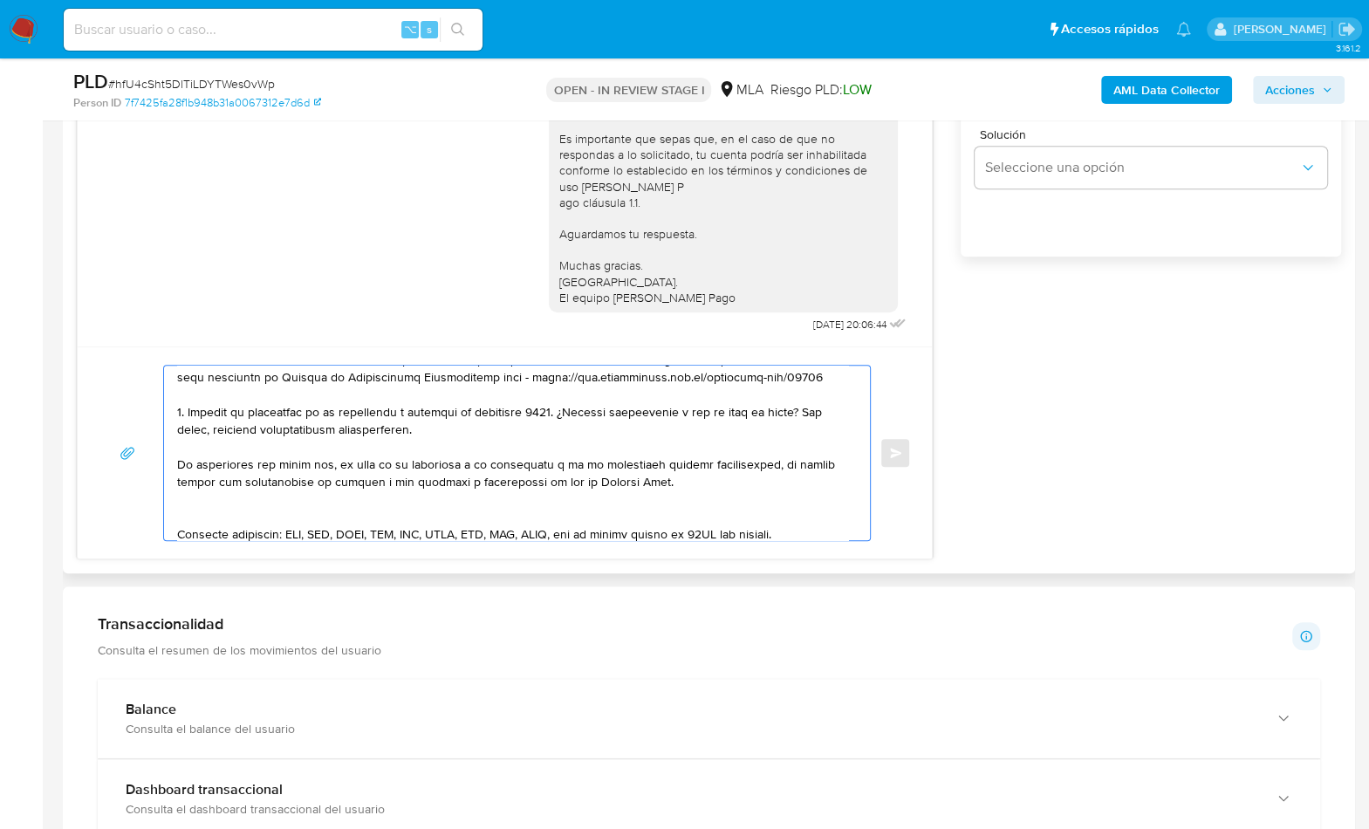
click at [510, 412] on textarea at bounding box center [512, 453] width 671 height 175
click at [695, 425] on textarea at bounding box center [512, 453] width 671 height 175
click at [572, 413] on textarea at bounding box center [512, 453] width 671 height 175
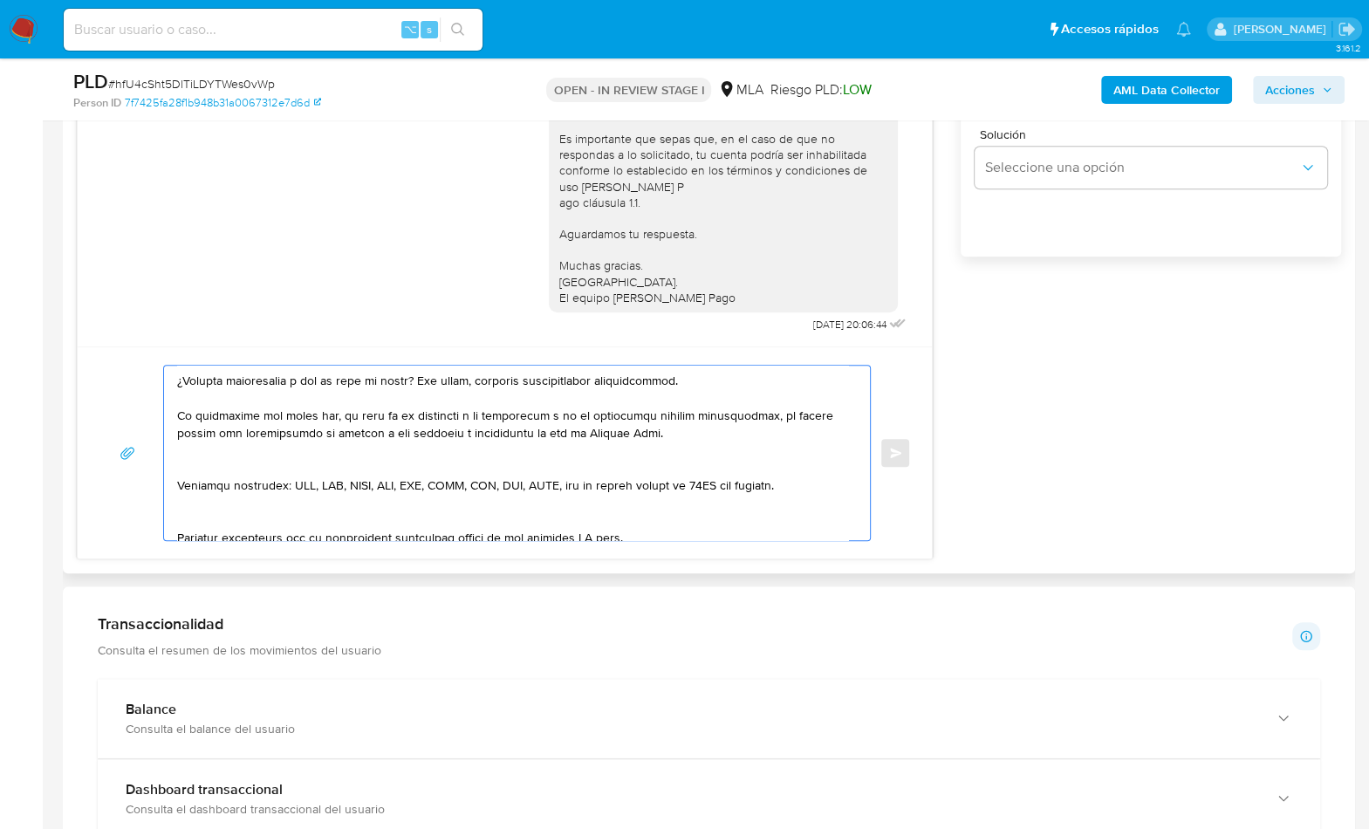
scroll to position [297, 0]
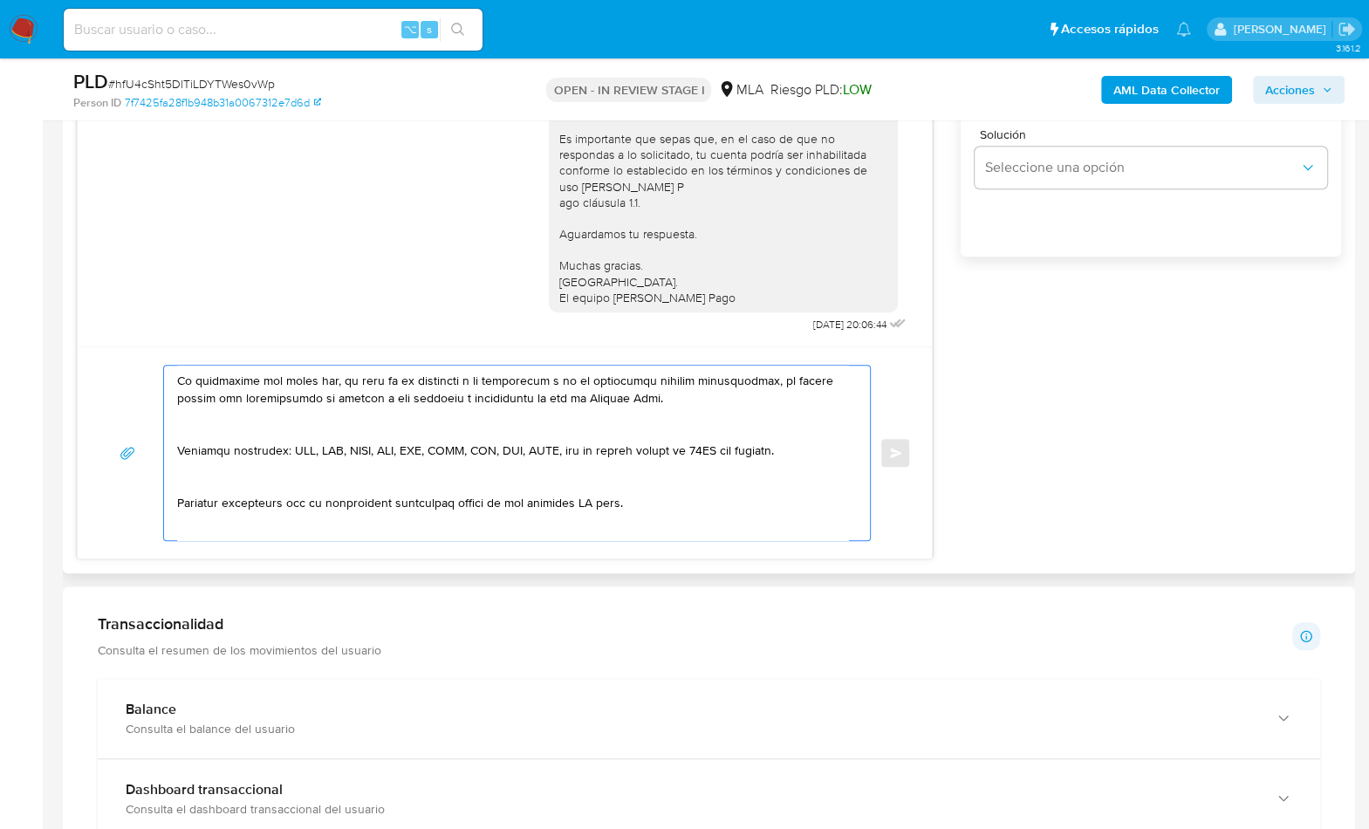
click at [399, 429] on textarea at bounding box center [512, 453] width 671 height 175
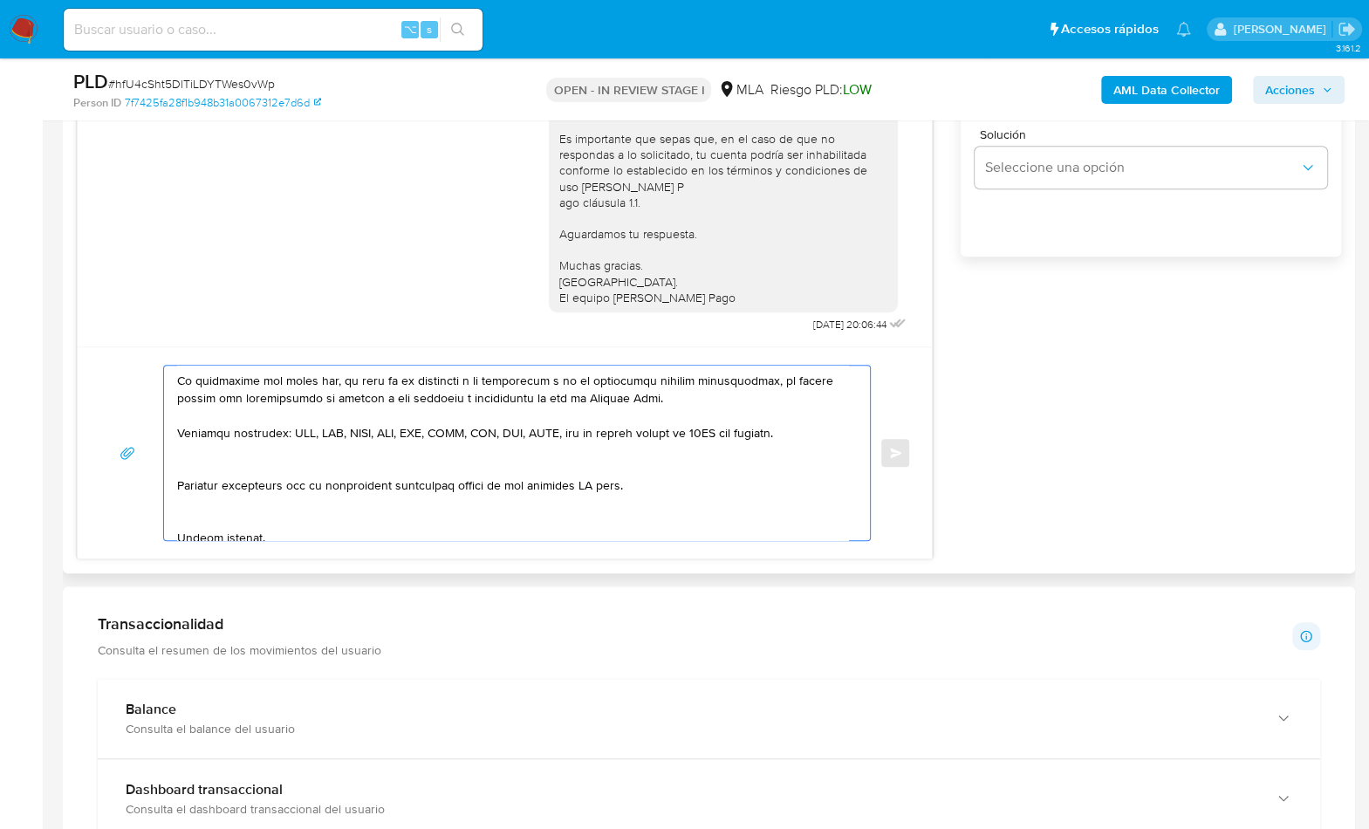
click at [402, 464] on textarea at bounding box center [512, 453] width 671 height 175
click at [593, 461] on textarea at bounding box center [512, 453] width 671 height 175
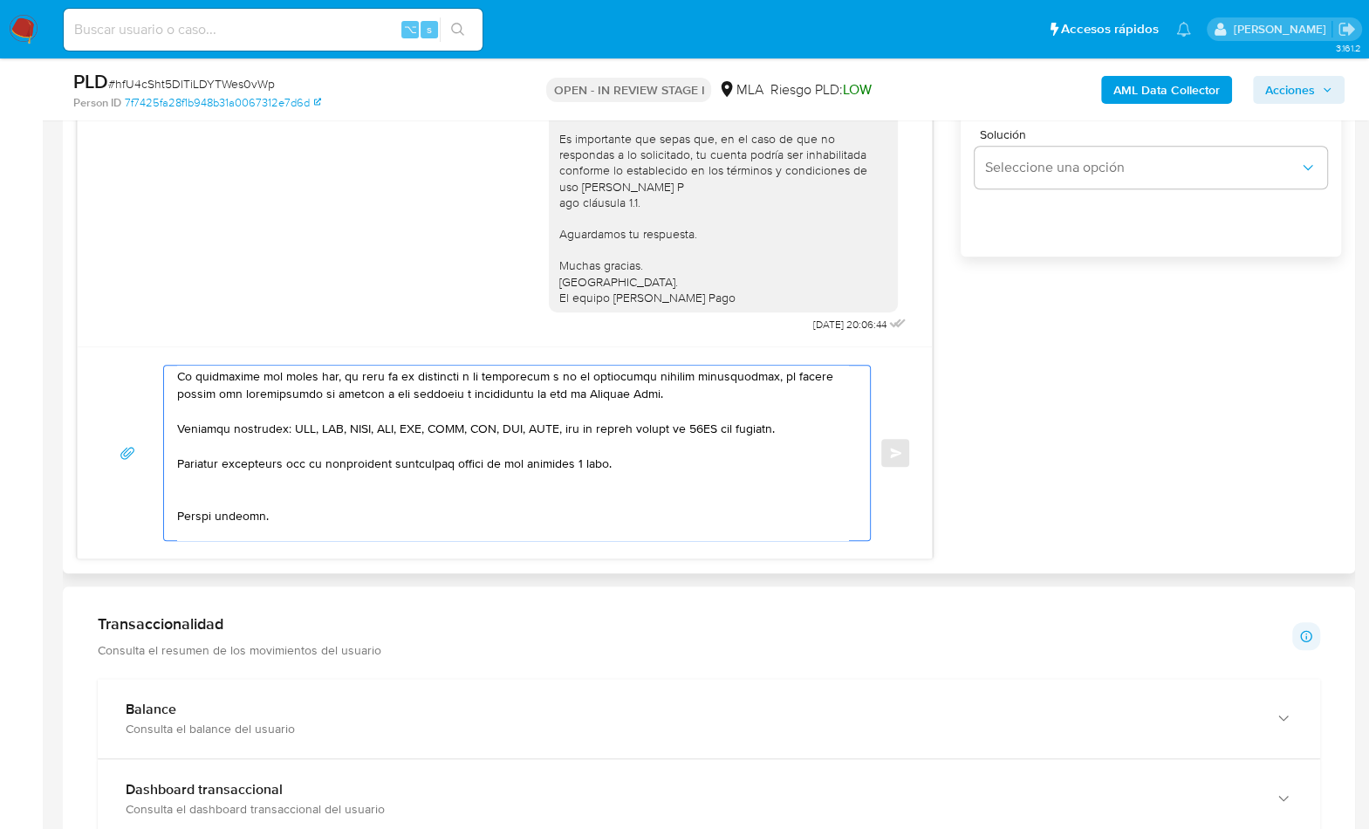
scroll to position [324, 0]
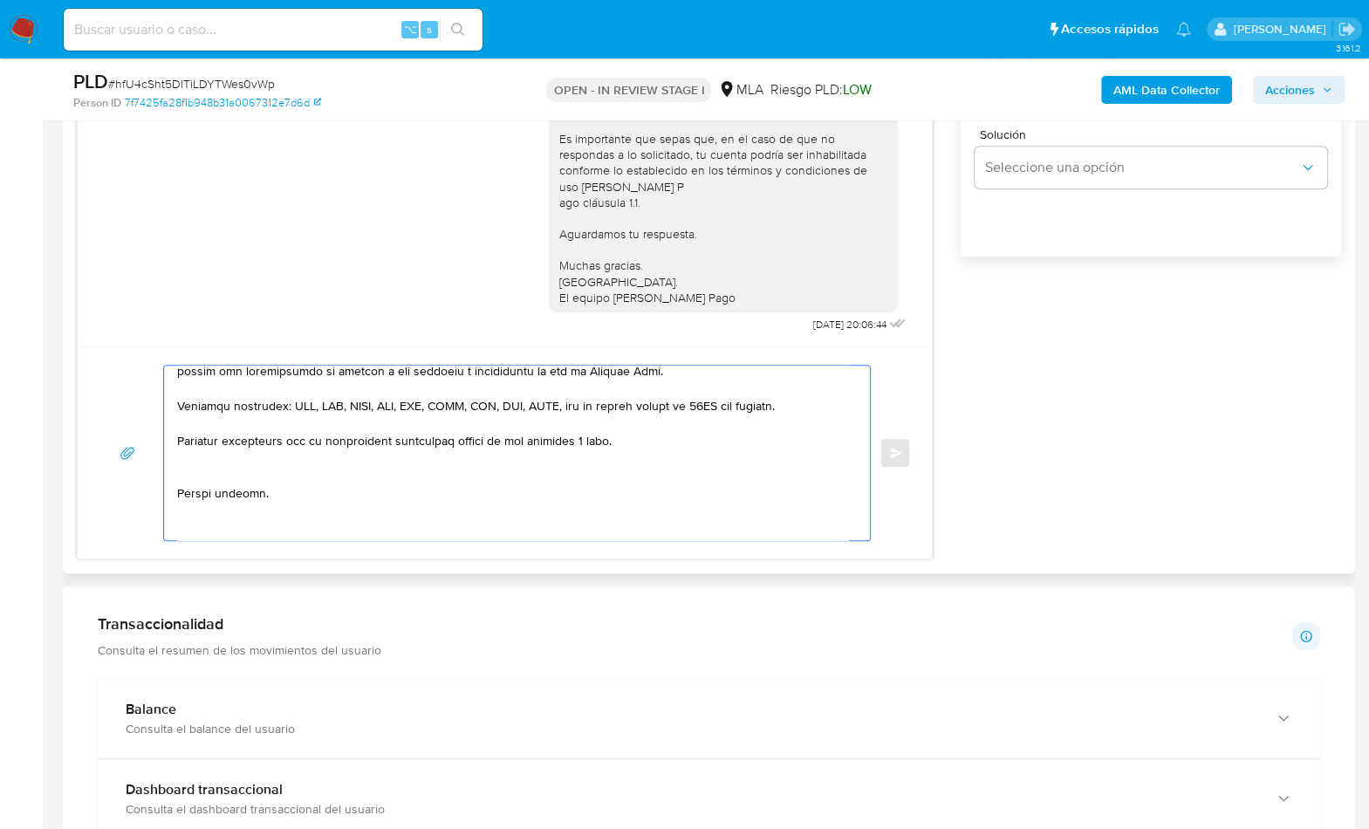
click at [257, 484] on textarea at bounding box center [512, 453] width 671 height 175
click at [247, 472] on textarea at bounding box center [512, 453] width 671 height 175
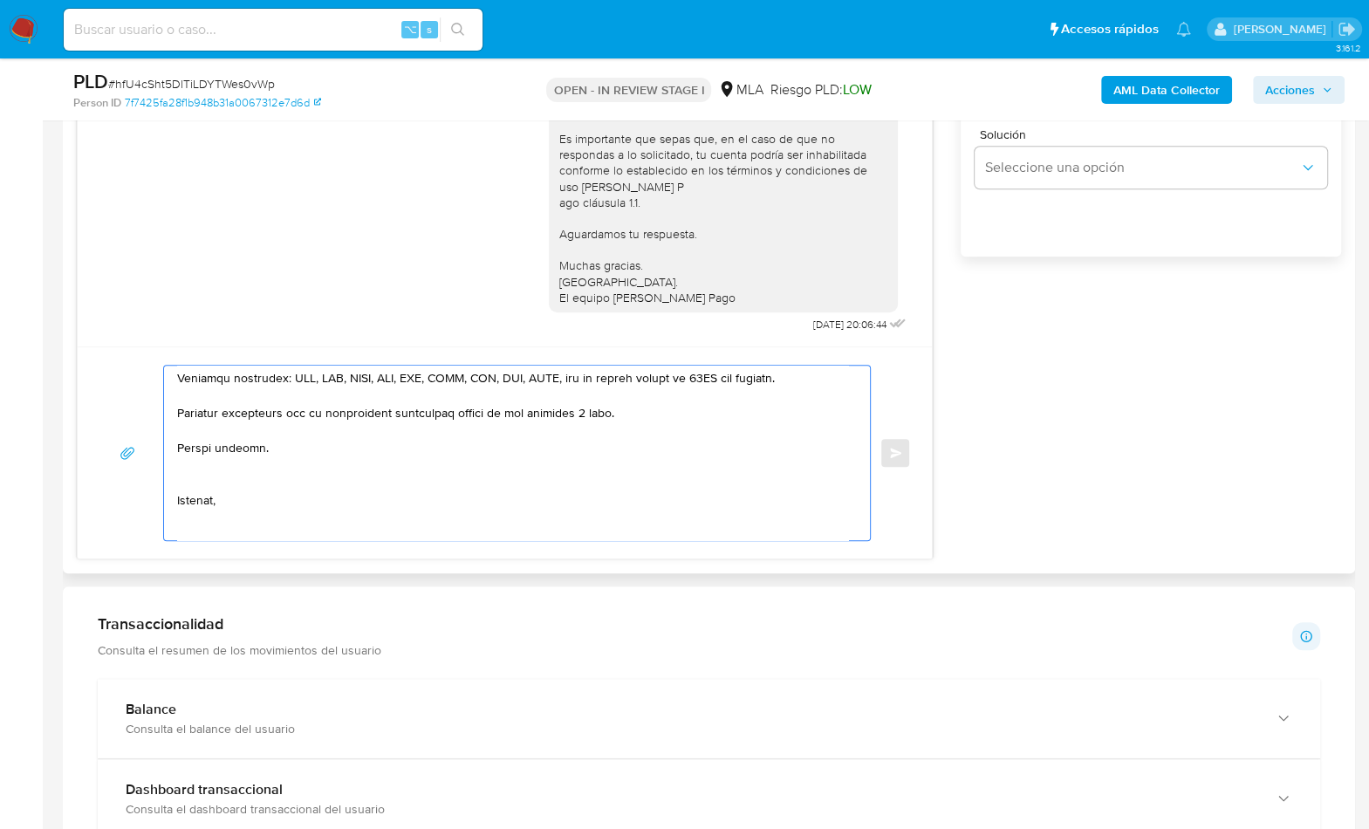
scroll to position [356, 0]
click at [218, 478] on textarea at bounding box center [512, 453] width 671 height 175
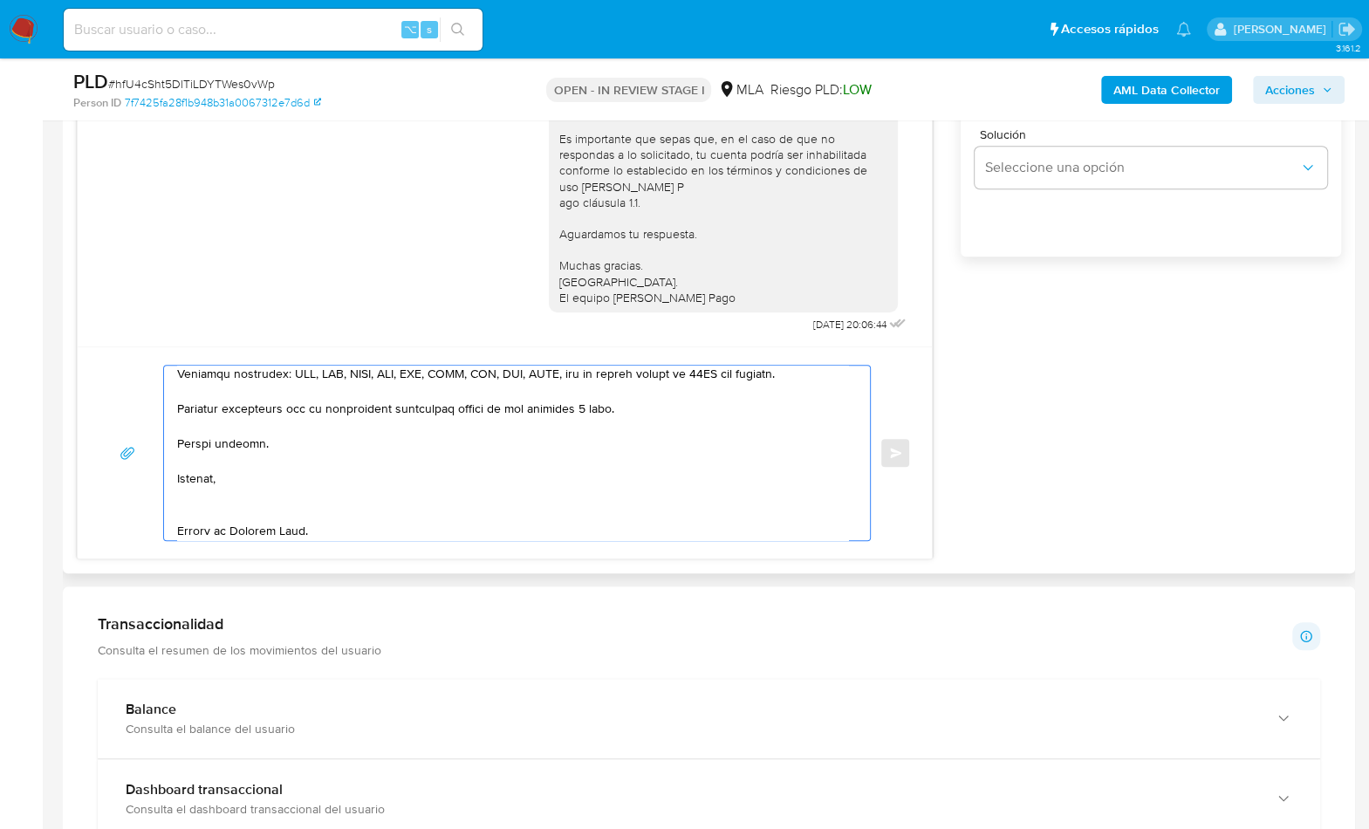
click at [211, 506] on textarea at bounding box center [512, 453] width 671 height 175
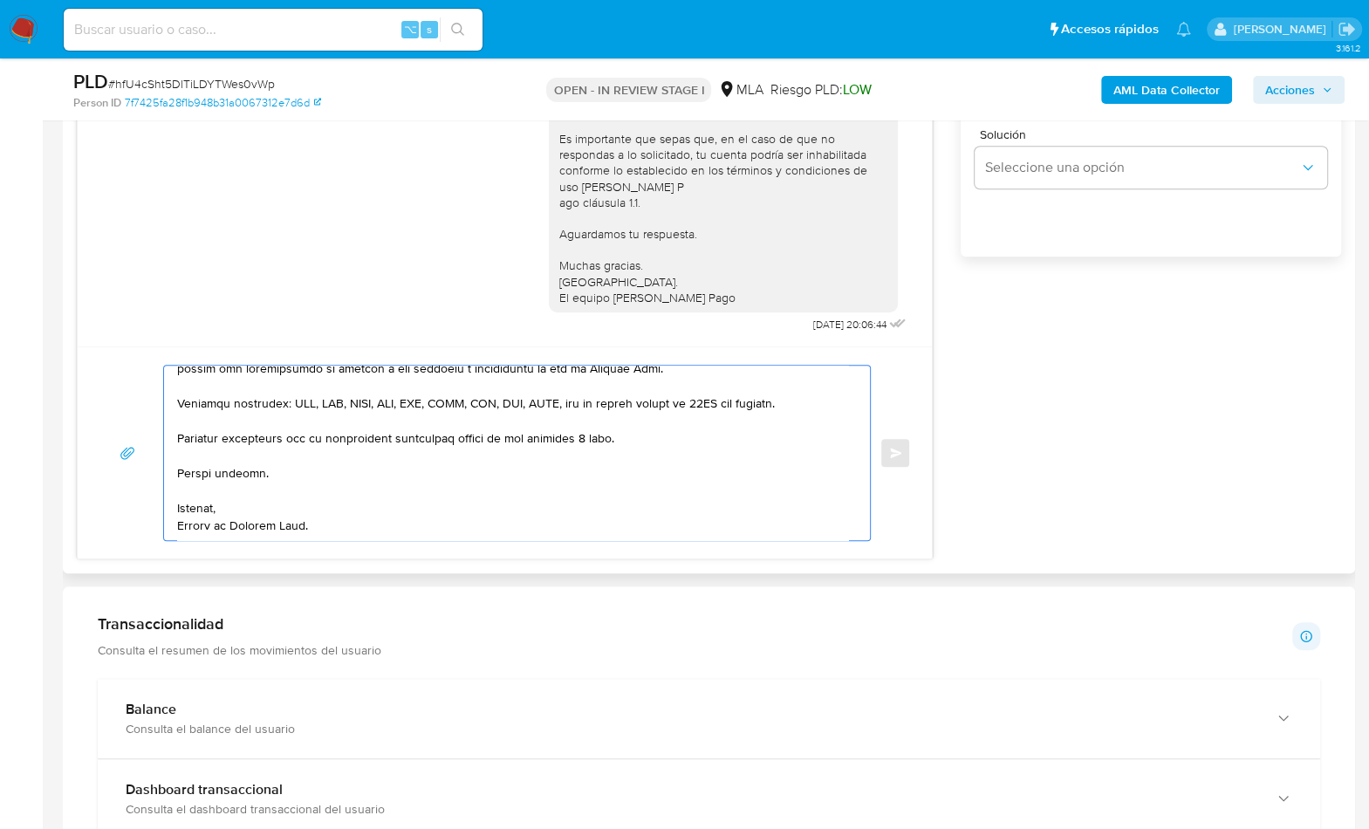
click at [244, 530] on textarea at bounding box center [512, 453] width 671 height 175
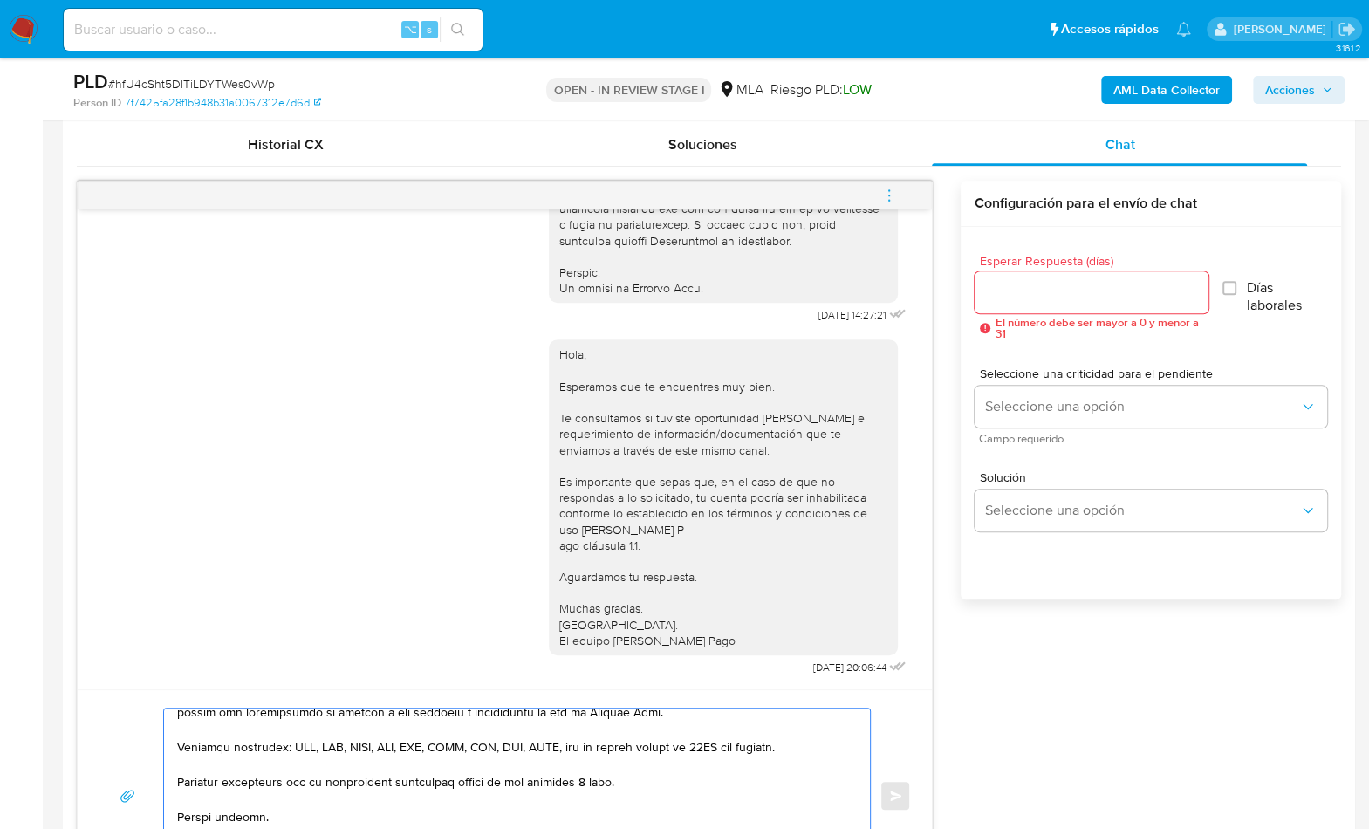
scroll to position [744, 0]
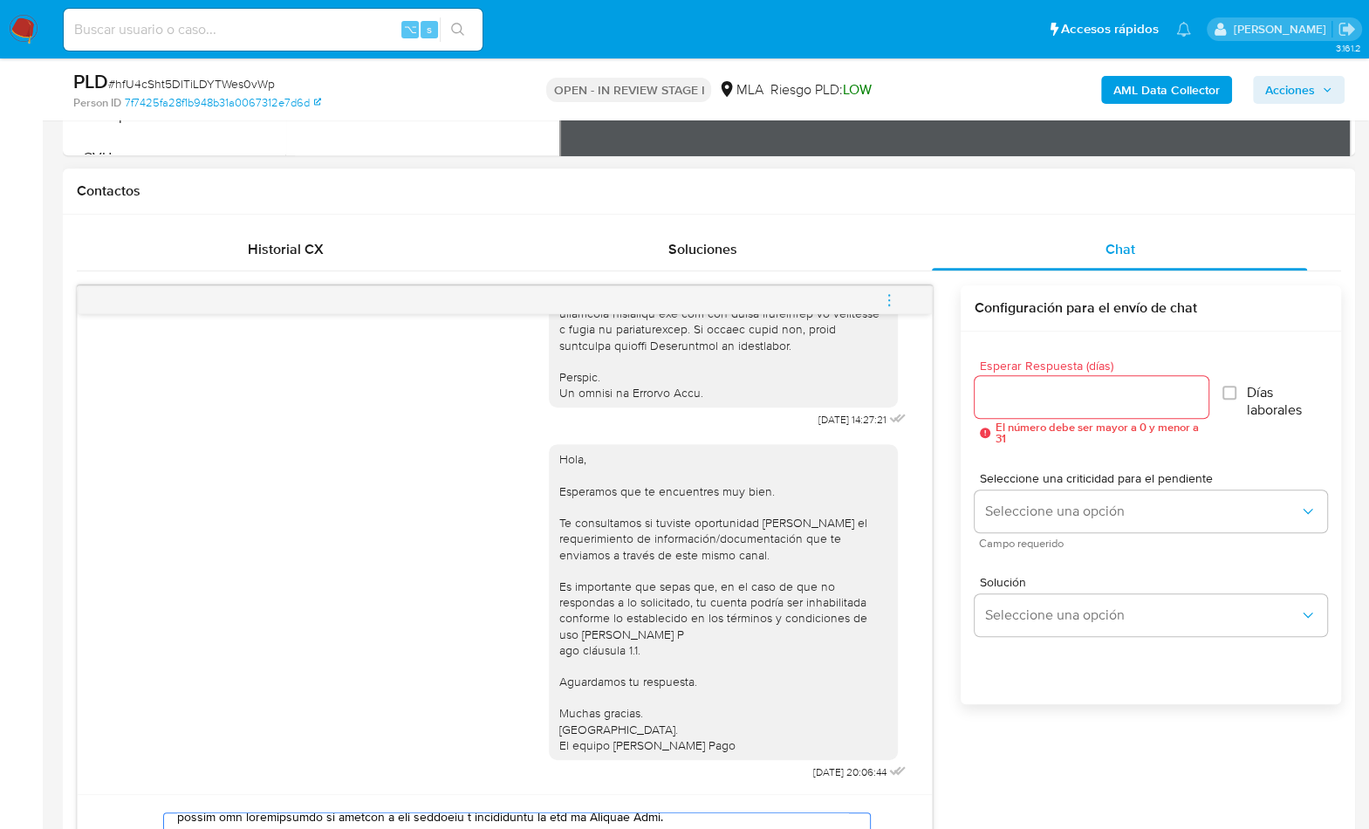
type textarea "Hola, En función de las operaciones registradas en tu cuenta de Mercado Pago, n…"
click at [1041, 405] on input "Esperar Respuesta (días)" at bounding box center [1092, 397] width 234 height 23
type input "2"
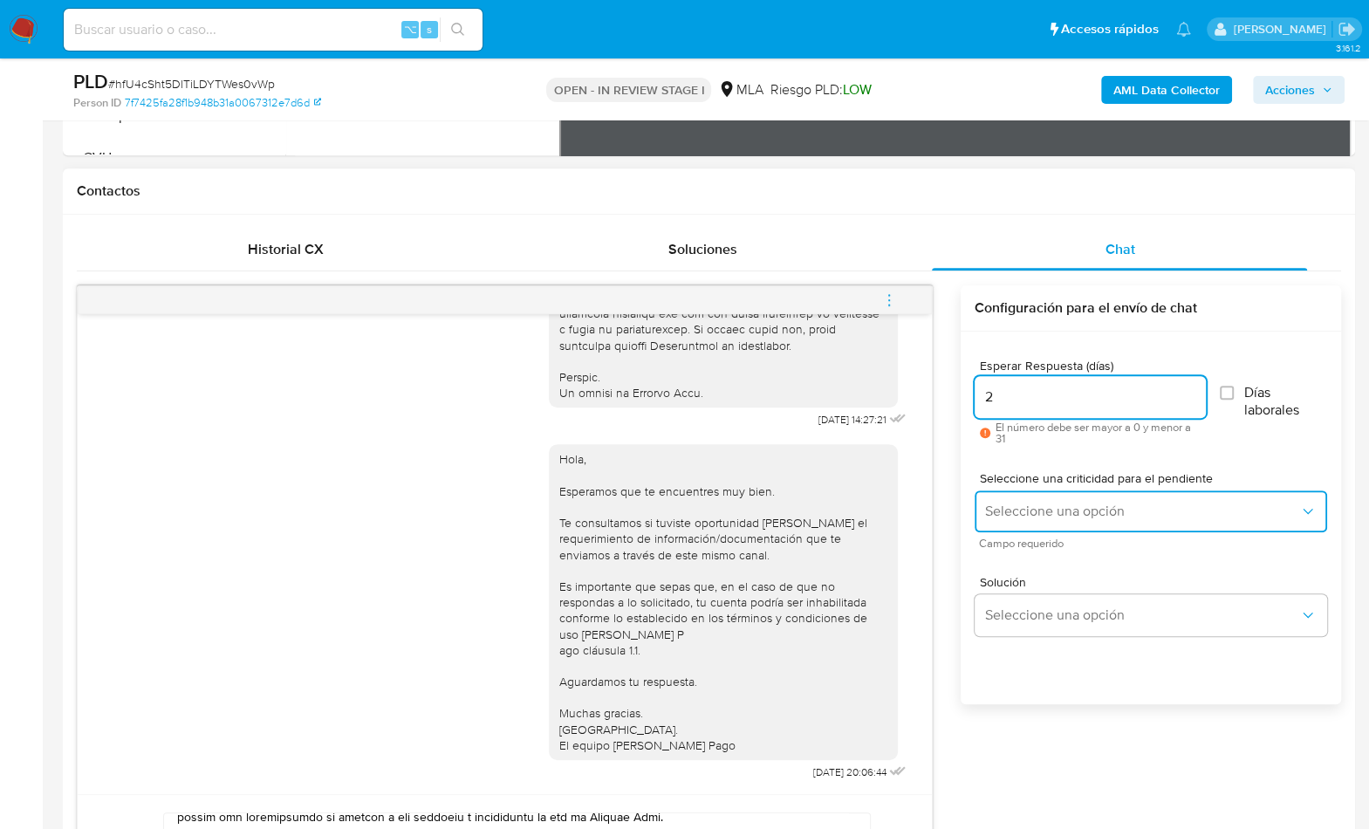
click at [1044, 507] on span "Seleccione una opción" at bounding box center [1142, 511] width 314 height 17
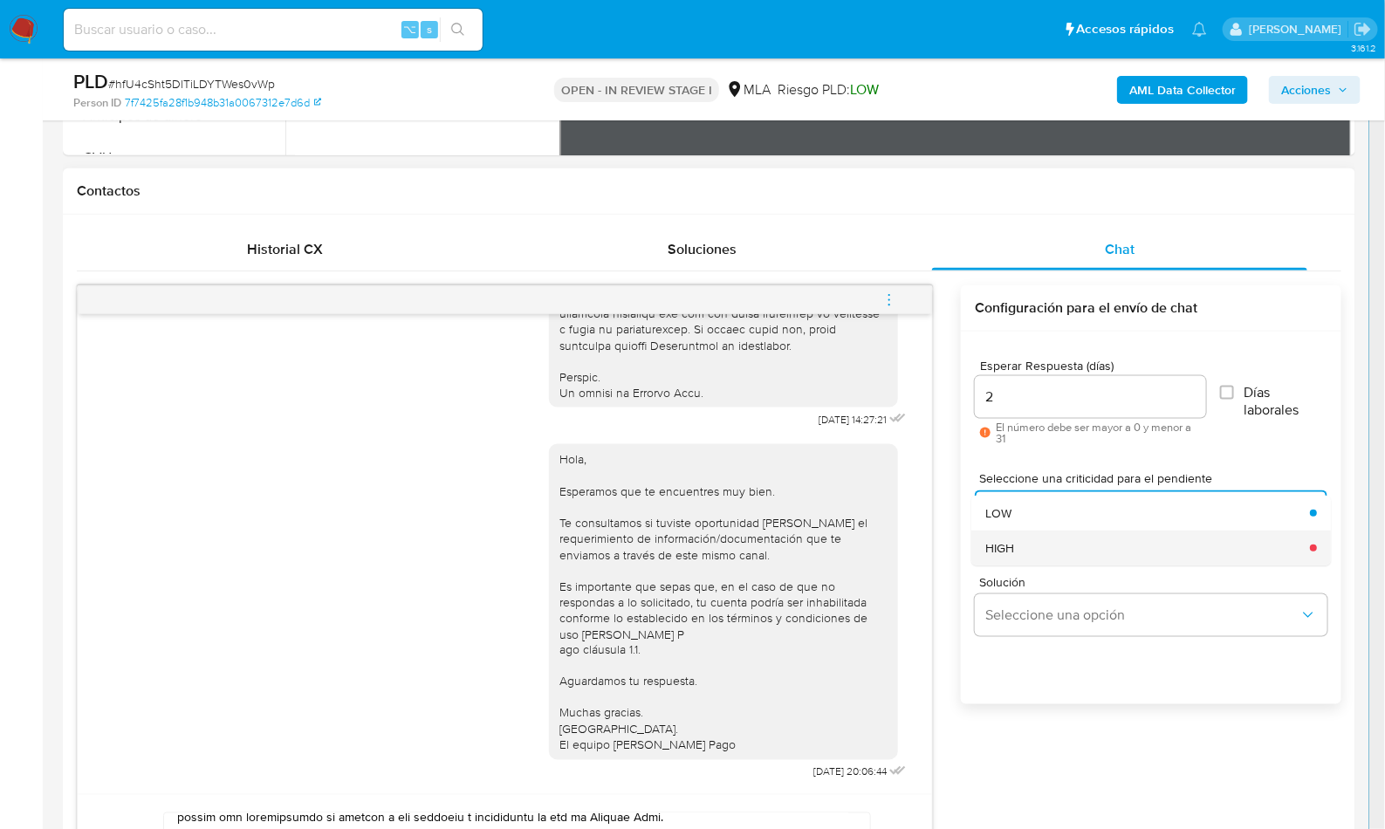
click at [1041, 538] on div "HIGH" at bounding box center [1142, 548] width 314 height 35
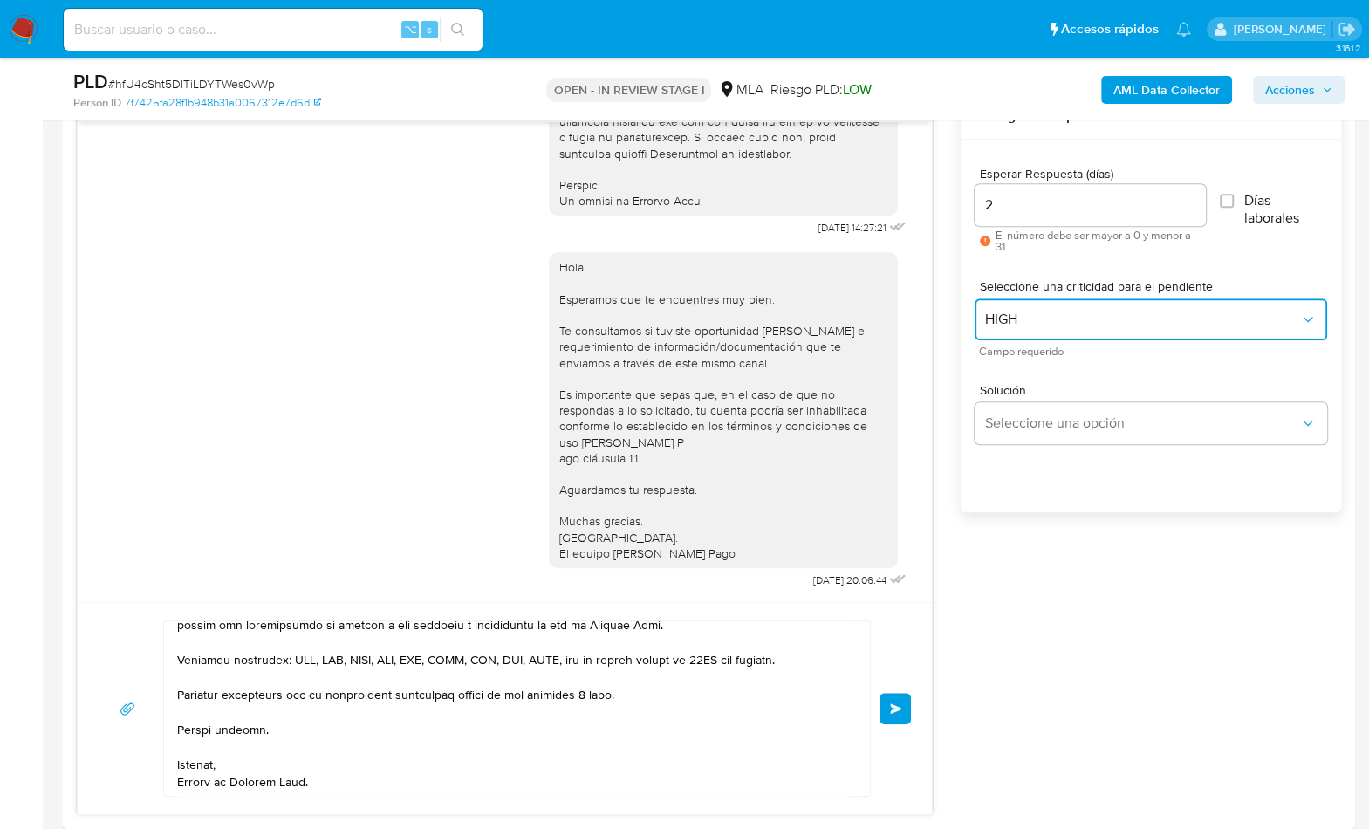
scroll to position [939, 0]
click at [877, 662] on div "Enviar" at bounding box center [505, 706] width 813 height 176
click at [883, 662] on button "Enviar" at bounding box center [895, 705] width 31 height 31
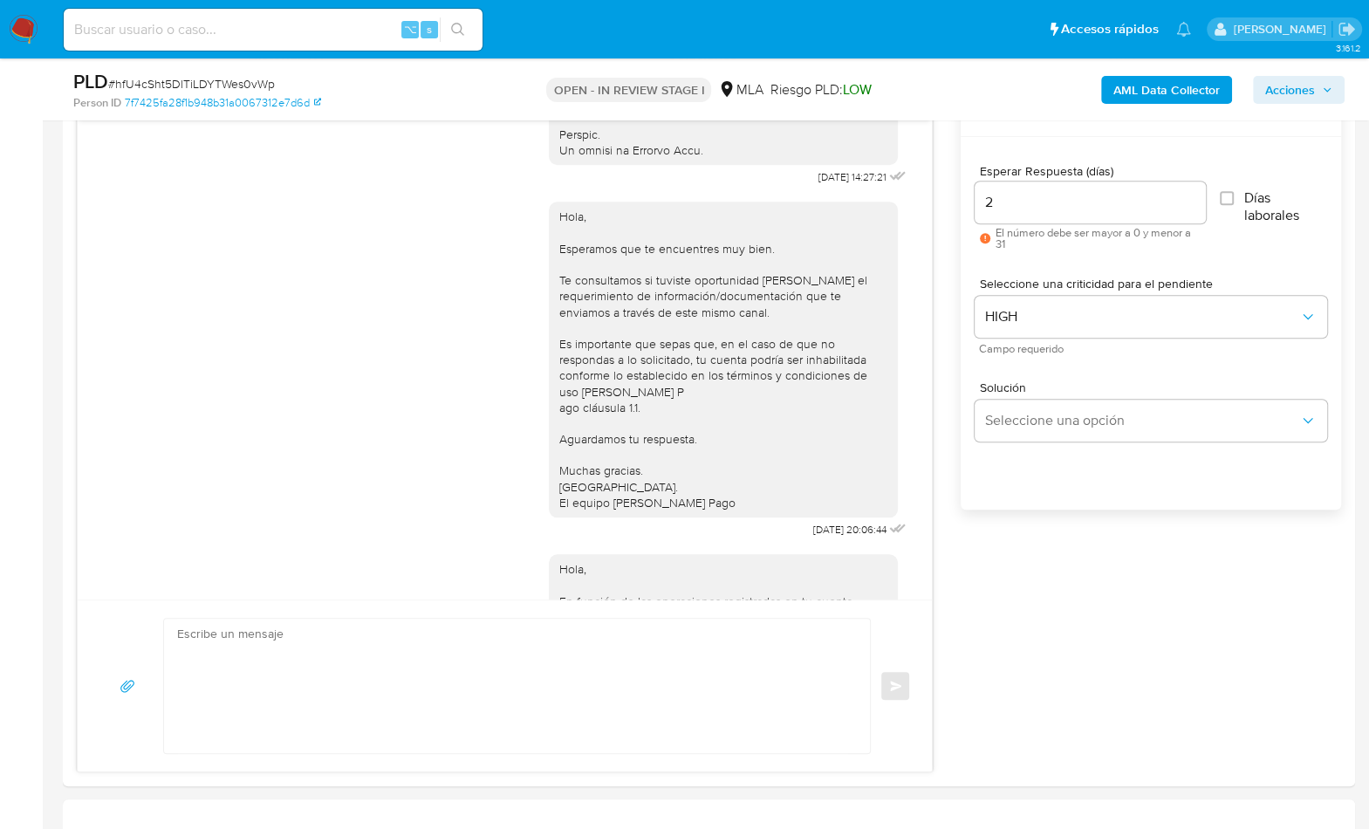
scroll to position [1581, 0]
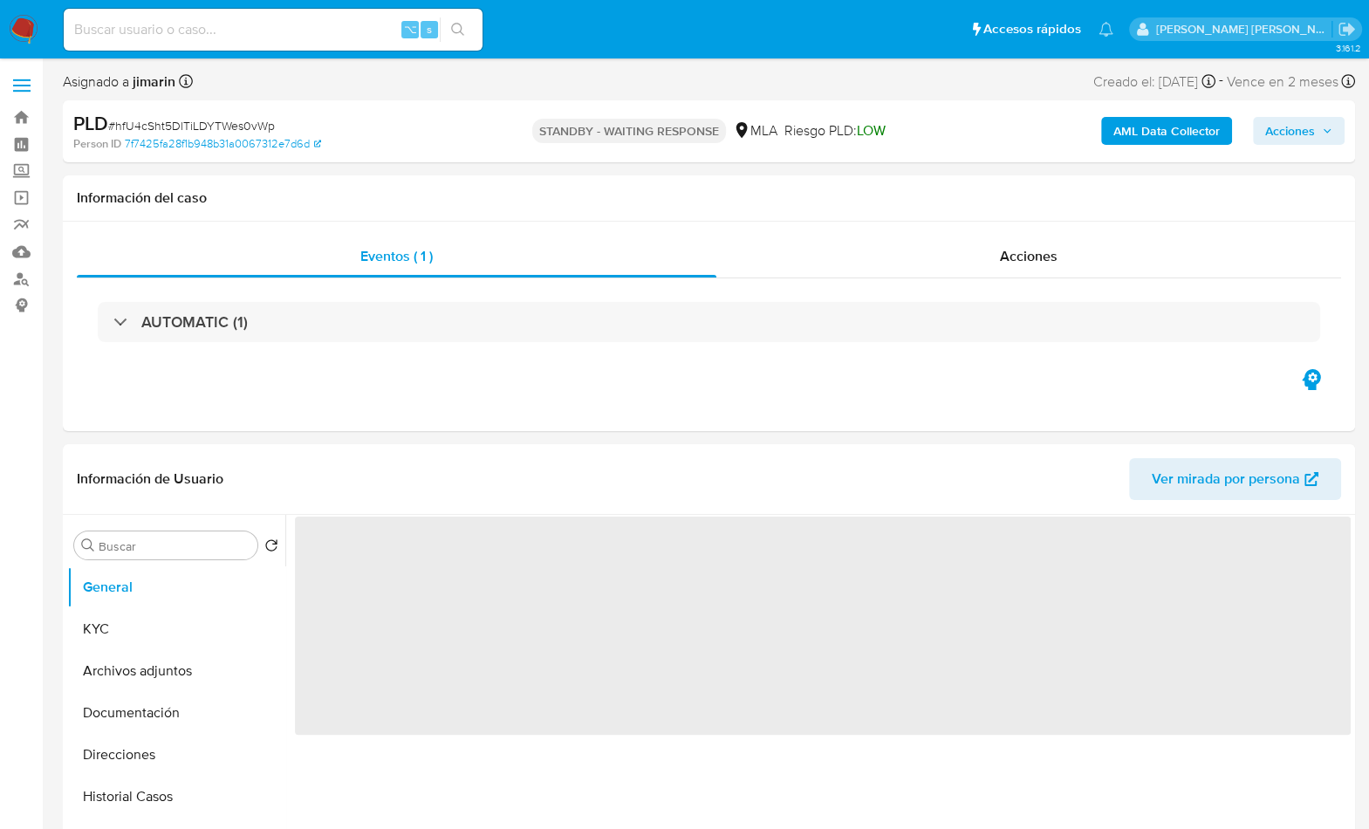
select select "10"
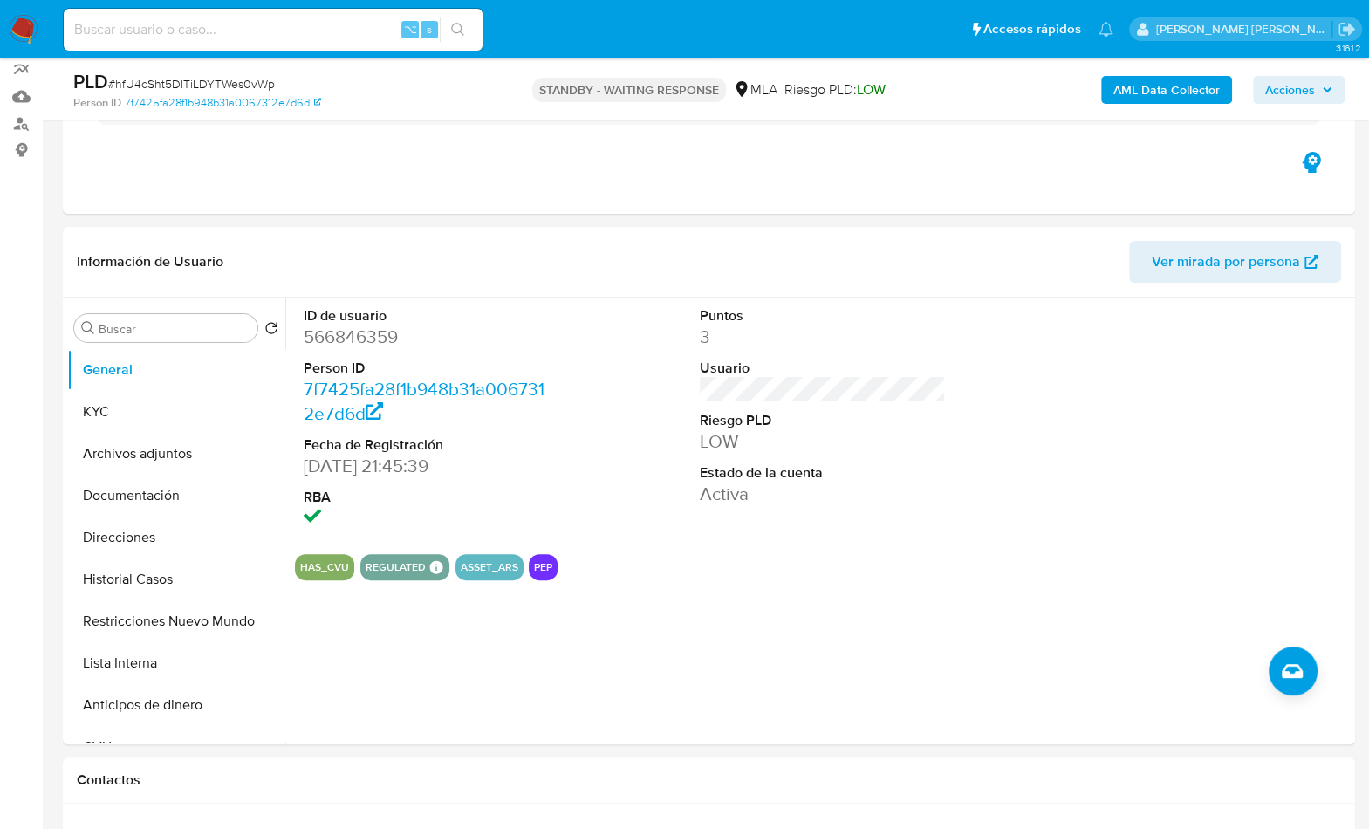
scroll to position [161, 0]
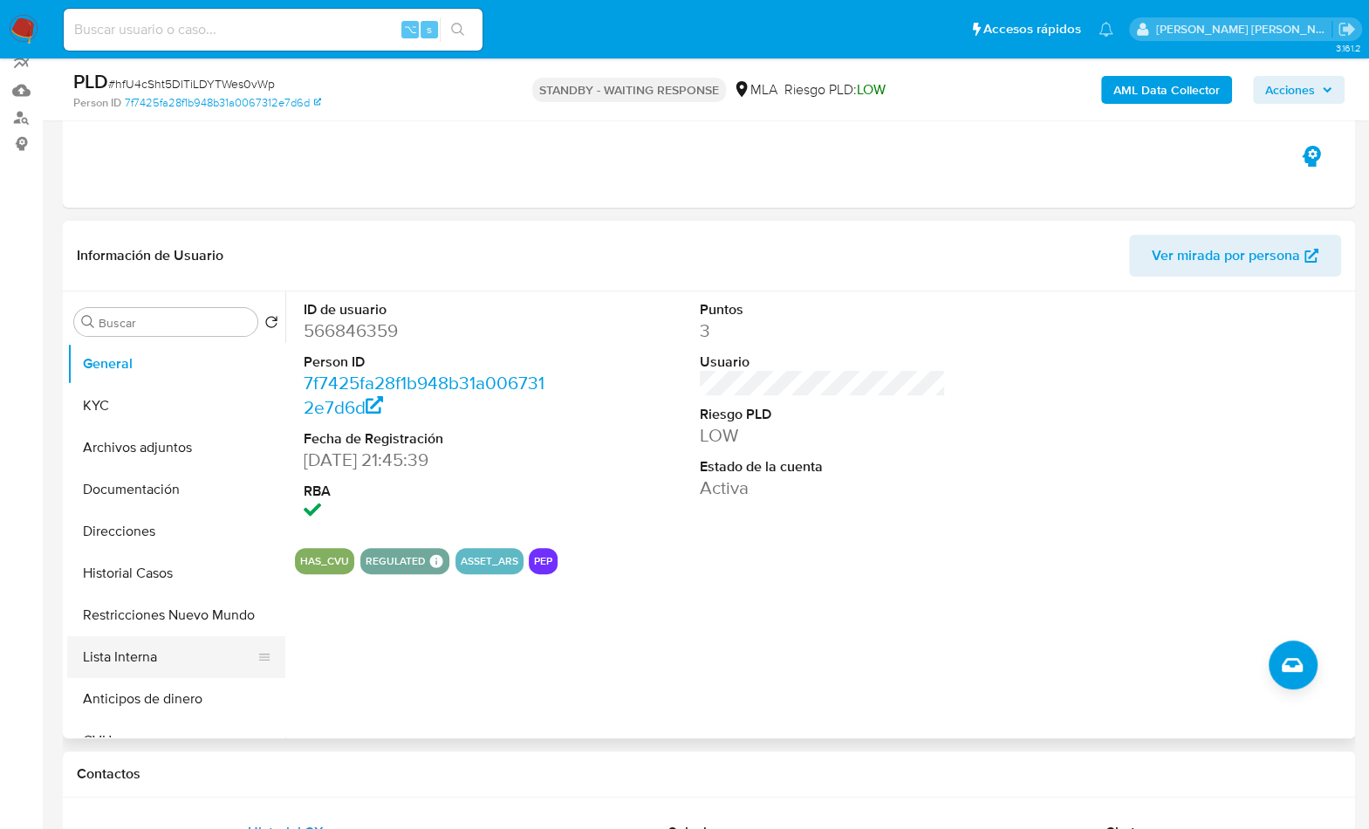
click at [158, 654] on button "Lista Interna" at bounding box center [169, 657] width 204 height 42
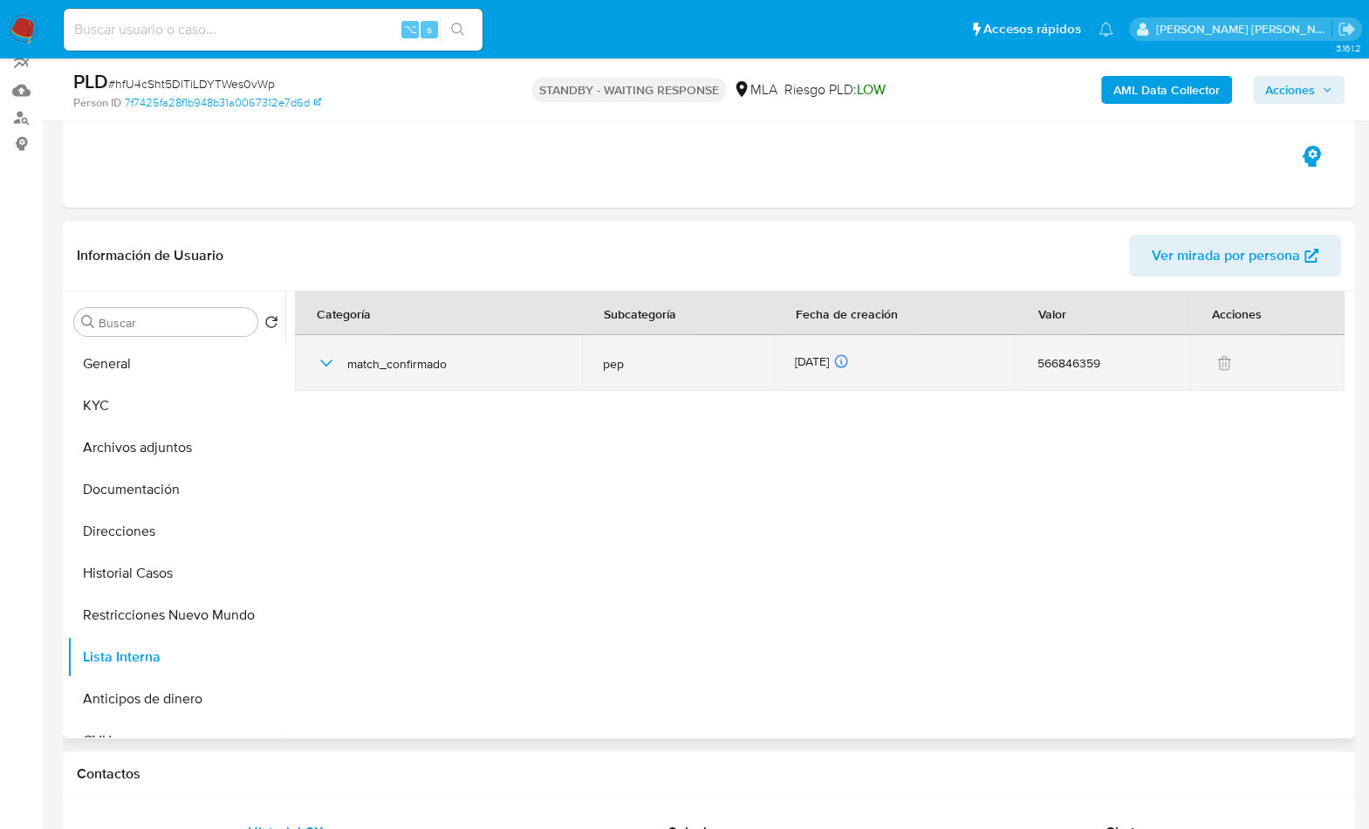
click at [310, 354] on td "match_confirmado" at bounding box center [438, 363] width 287 height 56
click at [317, 358] on icon "button" at bounding box center [326, 363] width 21 height 21
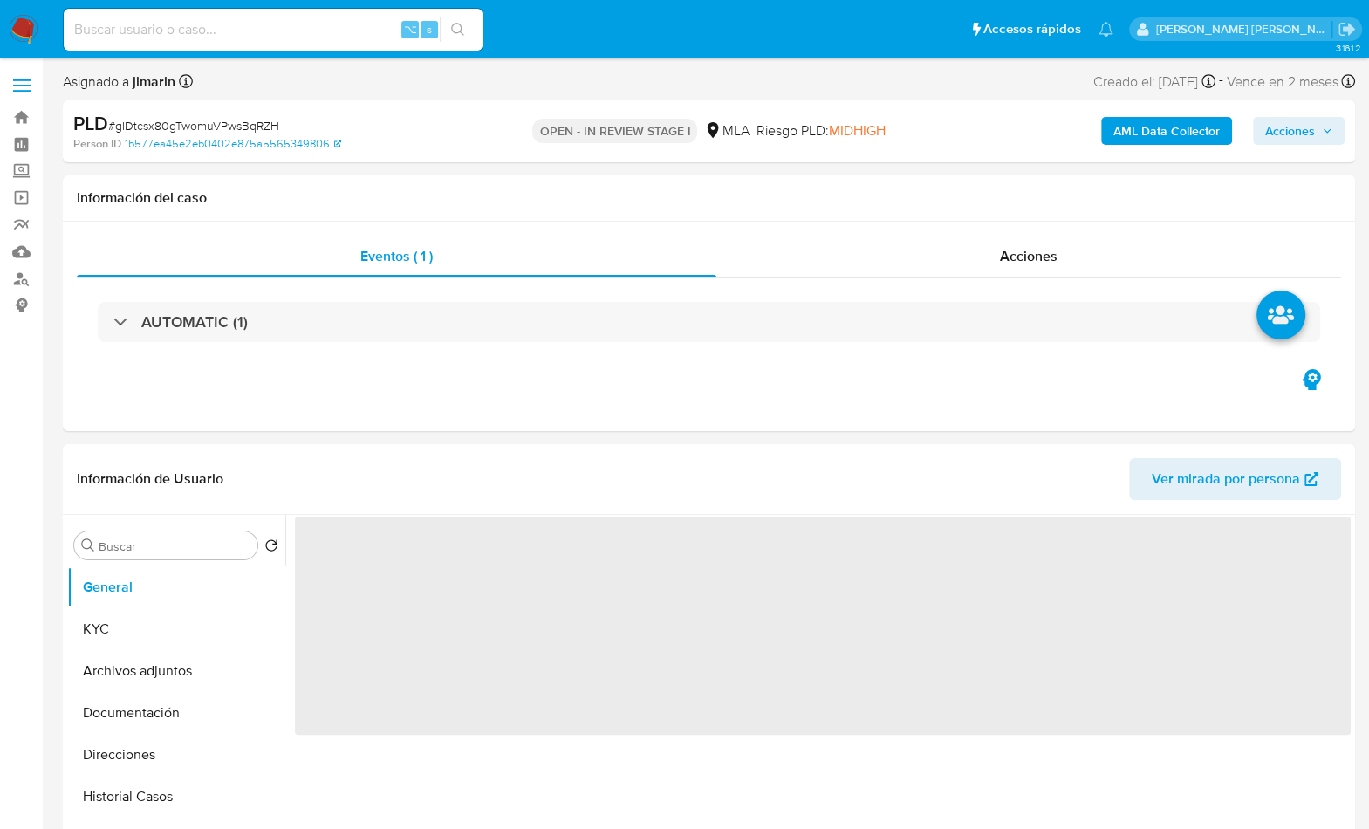
select select "10"
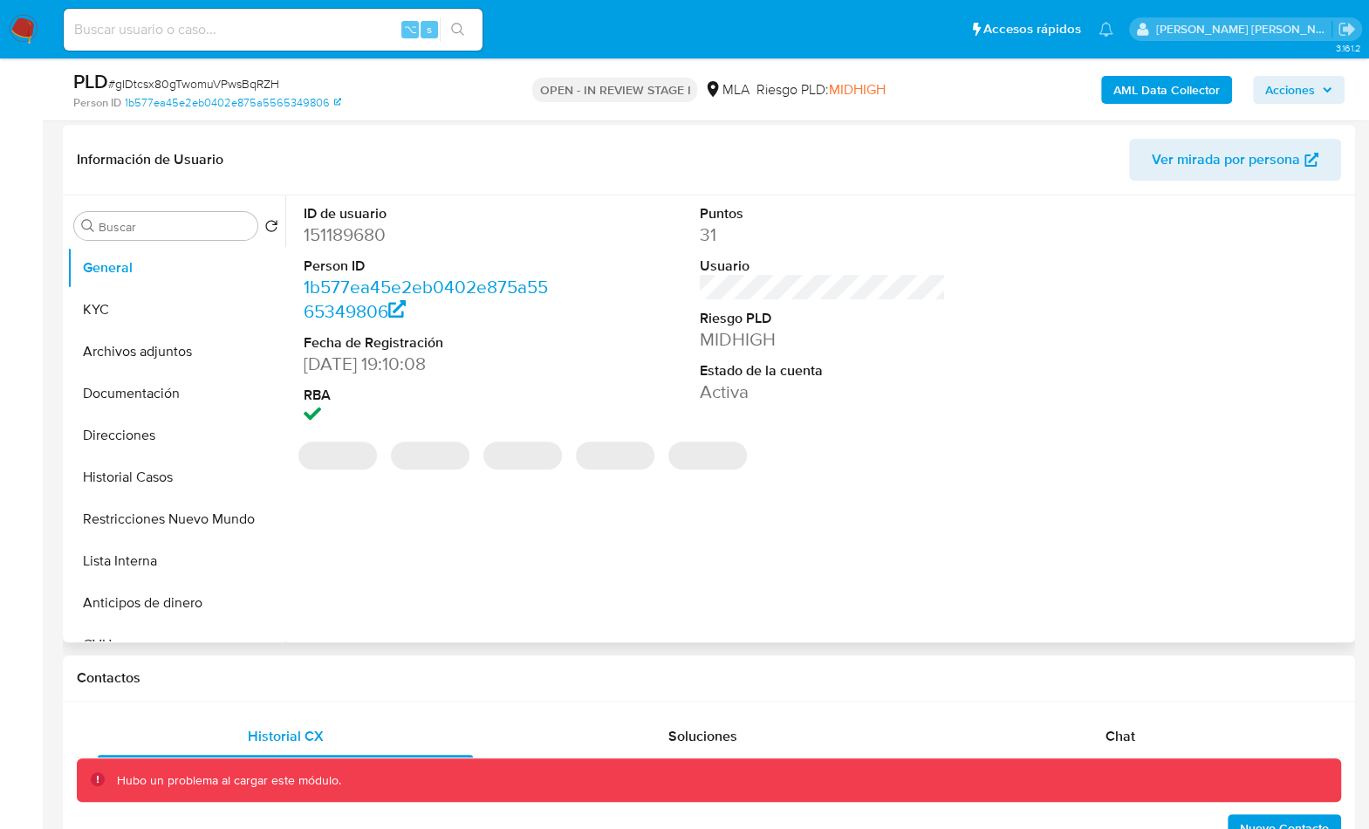
scroll to position [381, 0]
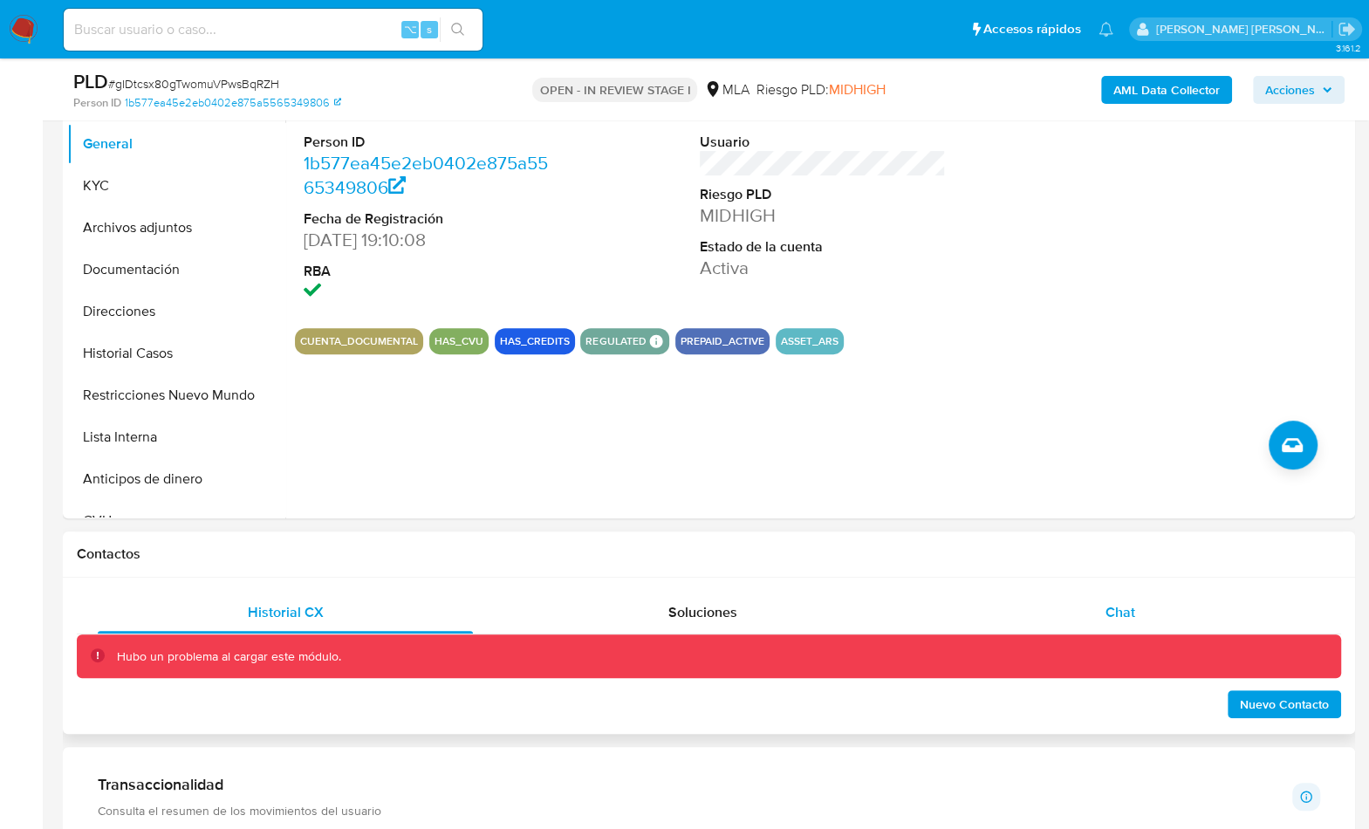
click at [1128, 602] on span "Chat" at bounding box center [1120, 612] width 30 height 20
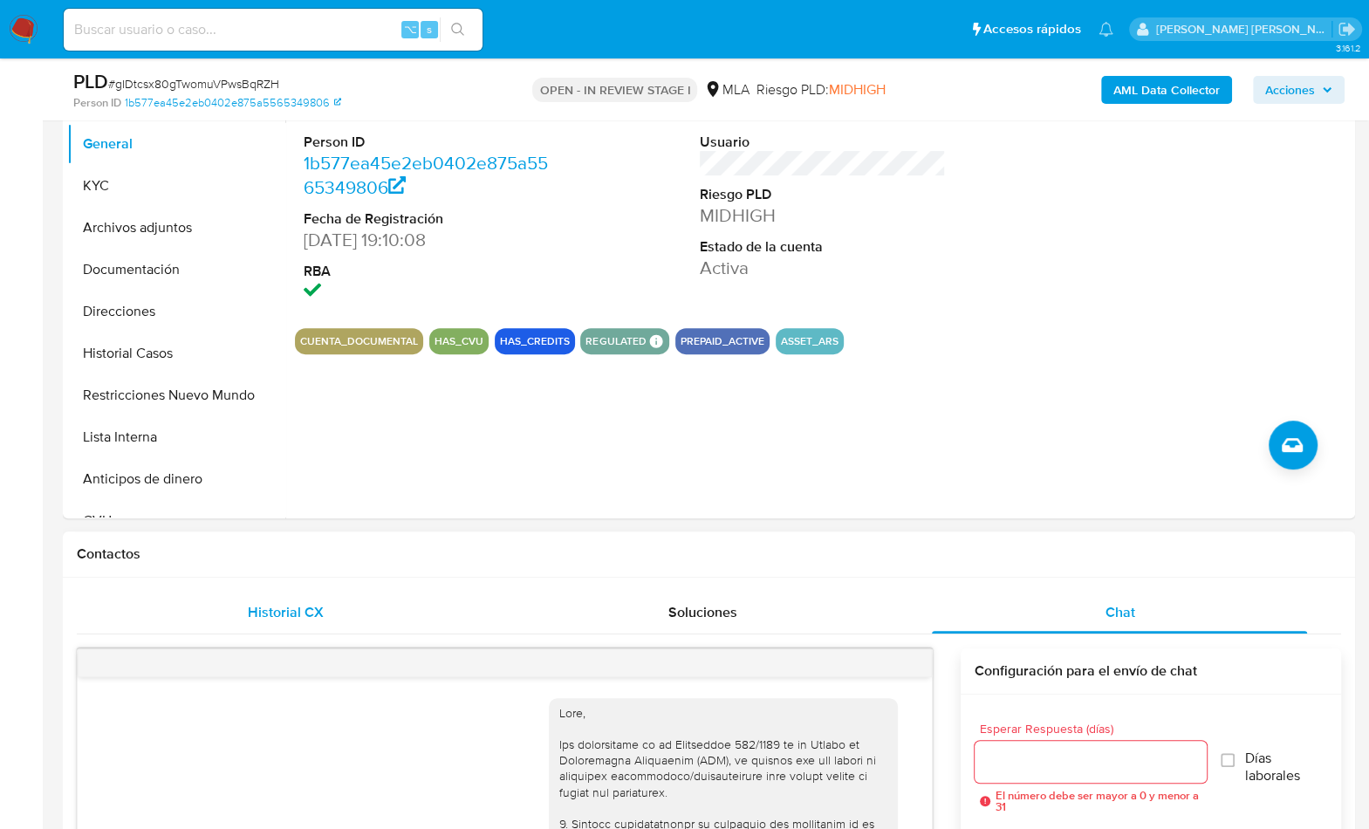
scroll to position [894, 0]
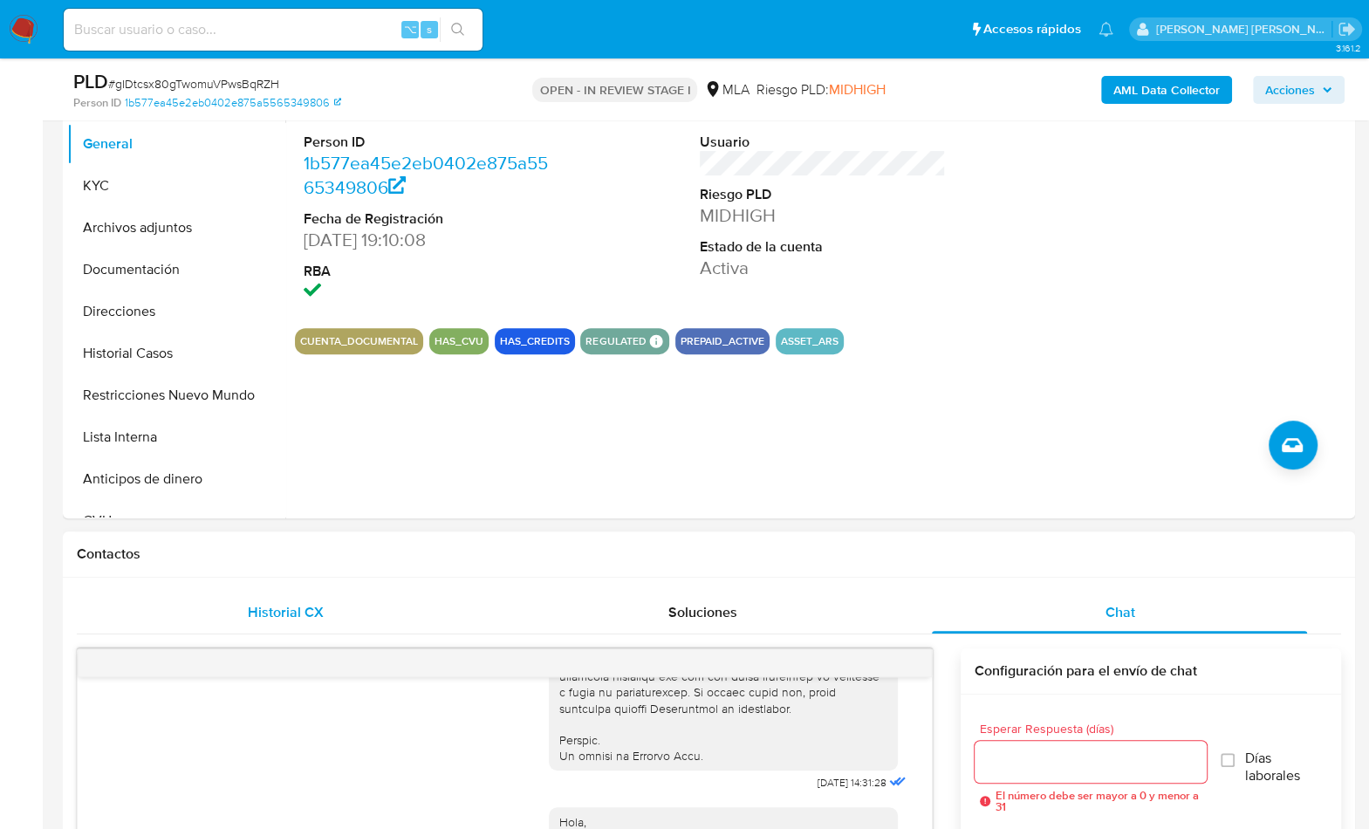
click at [429, 615] on div "Historial CX" at bounding box center [285, 613] width 375 height 42
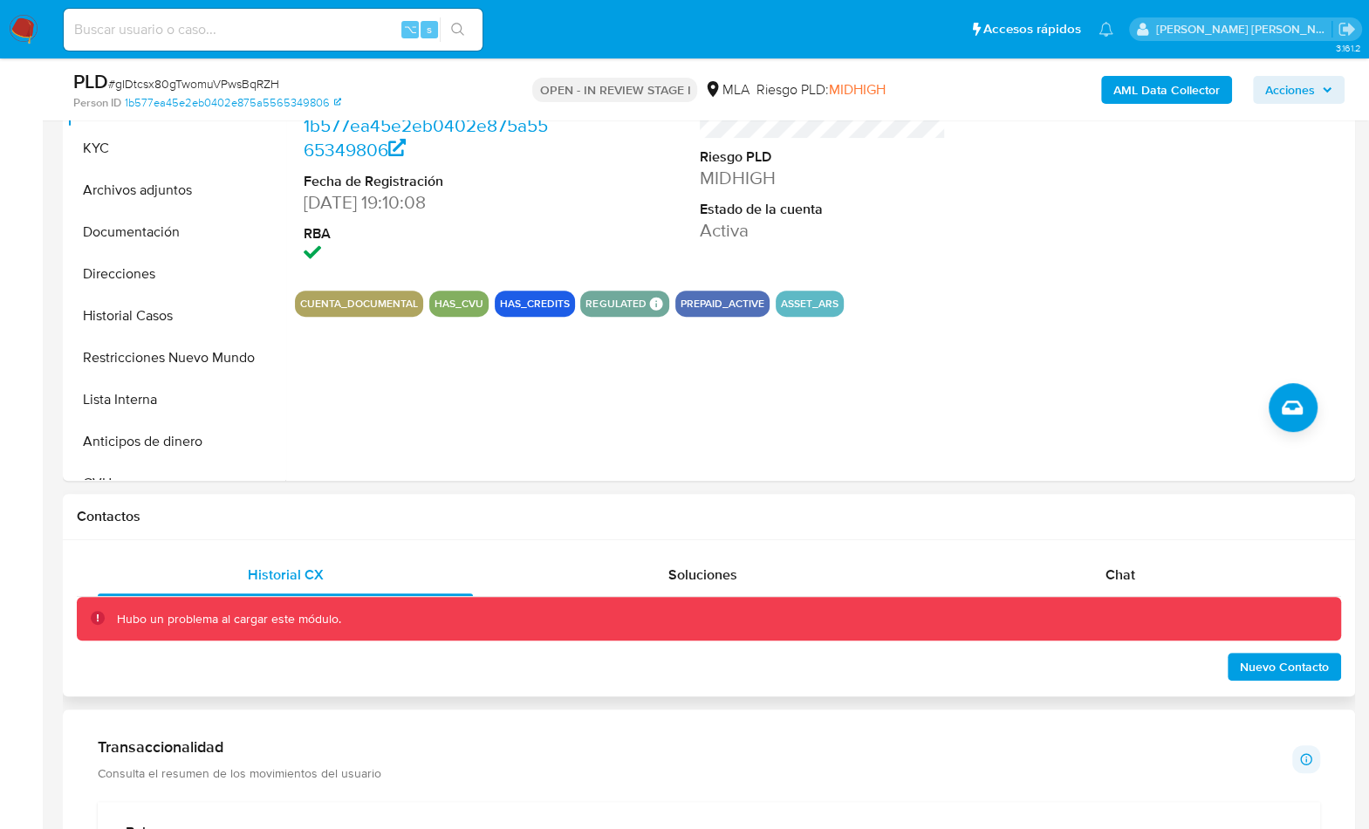
scroll to position [423, 0]
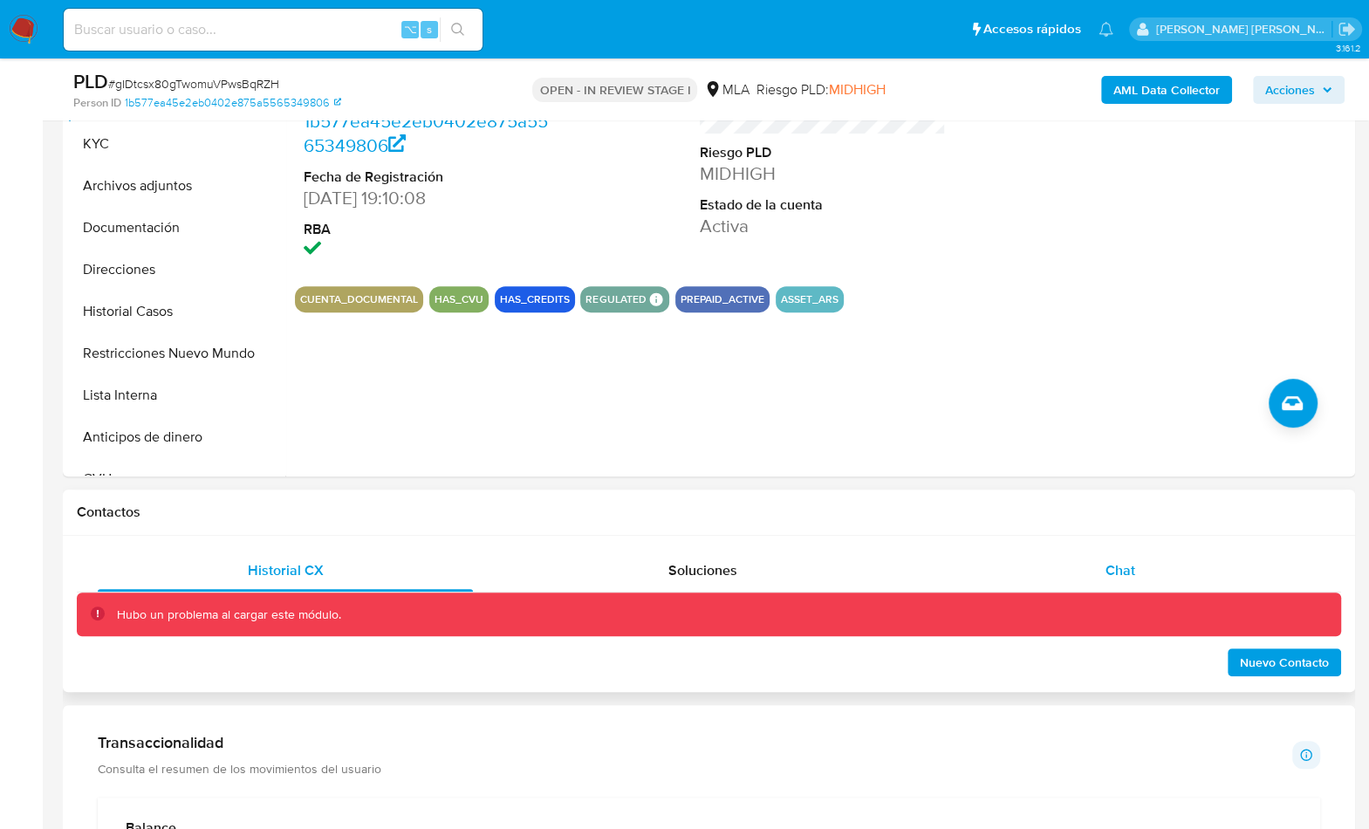
click at [1128, 550] on div "Chat" at bounding box center [1119, 571] width 375 height 42
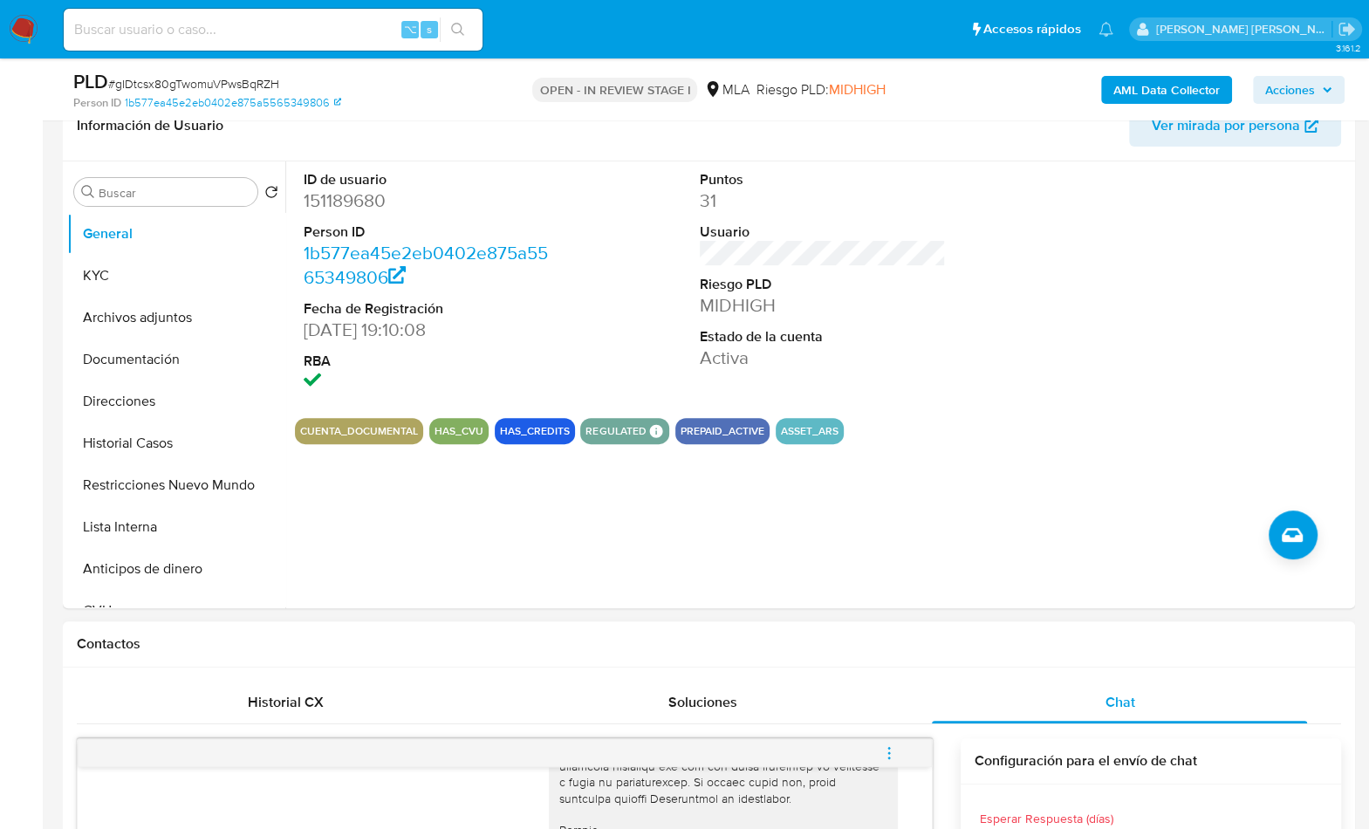
scroll to position [198, 0]
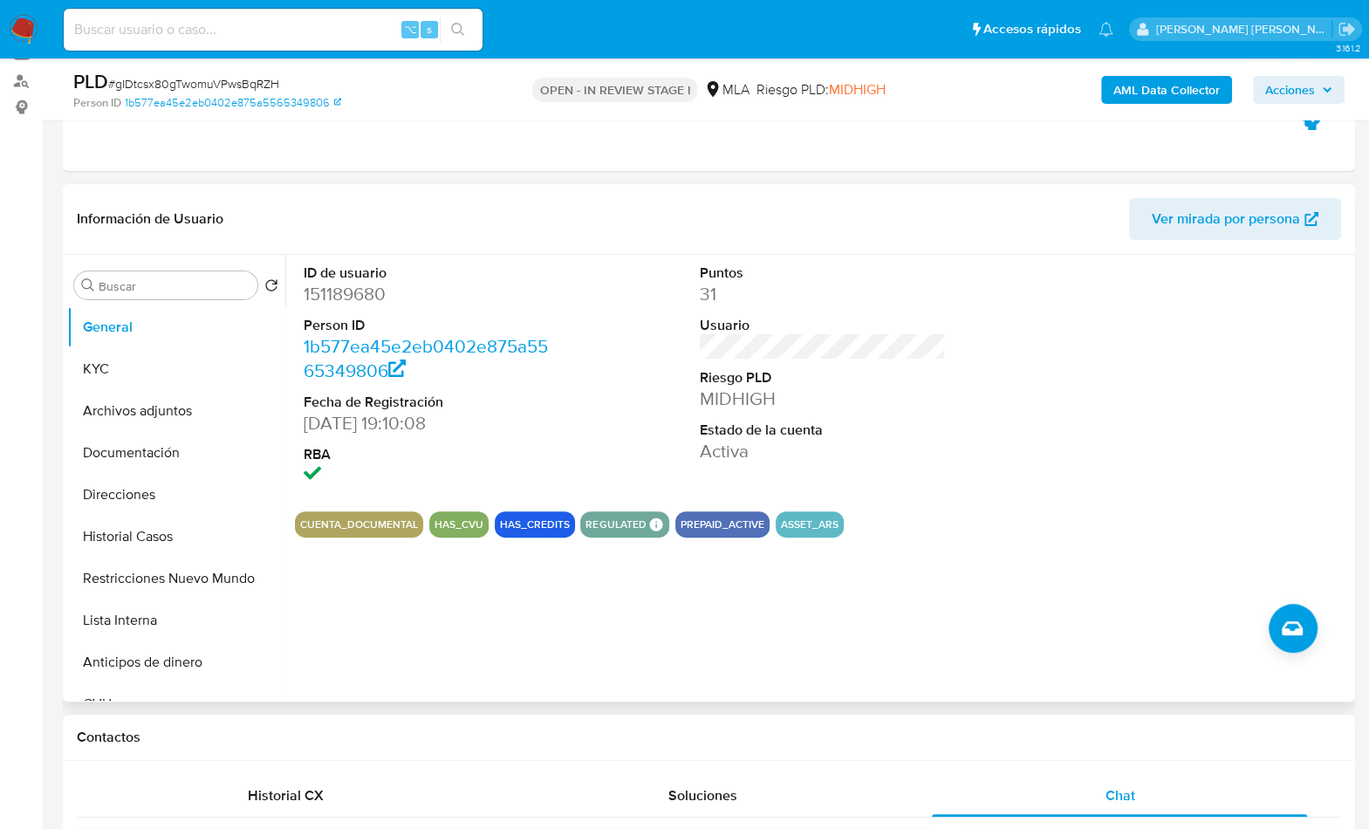
click at [365, 298] on dd "151189680" at bounding box center [427, 294] width 247 height 24
copy dd "151189680"
click at [255, 85] on span "# gIDtcsx80gTwomuVPwsBqRZH" at bounding box center [193, 83] width 171 height 17
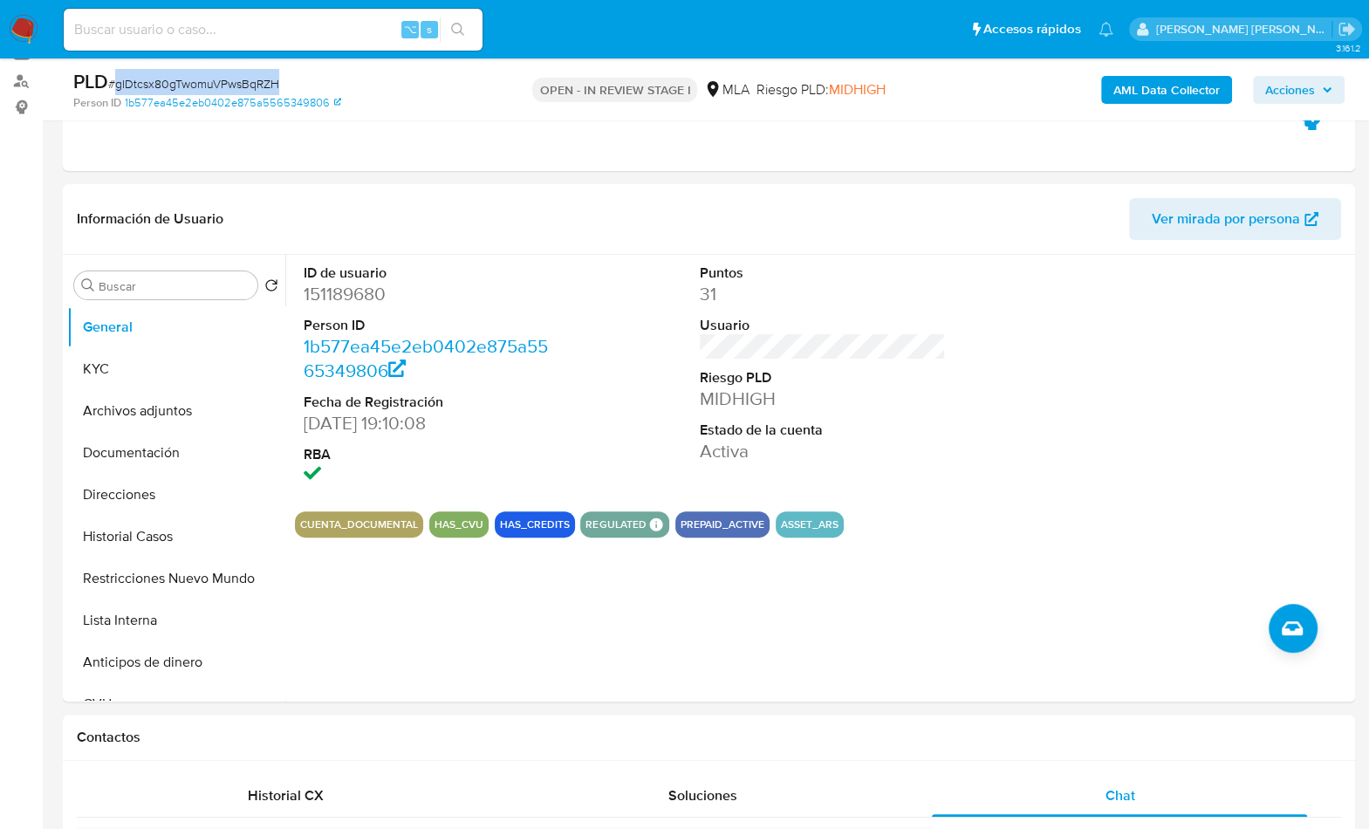
copy span "gIDtcsx80gTwomuVPwsBqRZH"
click at [351, 292] on dd "151189680" at bounding box center [427, 294] width 247 height 24
copy dd "151189680"
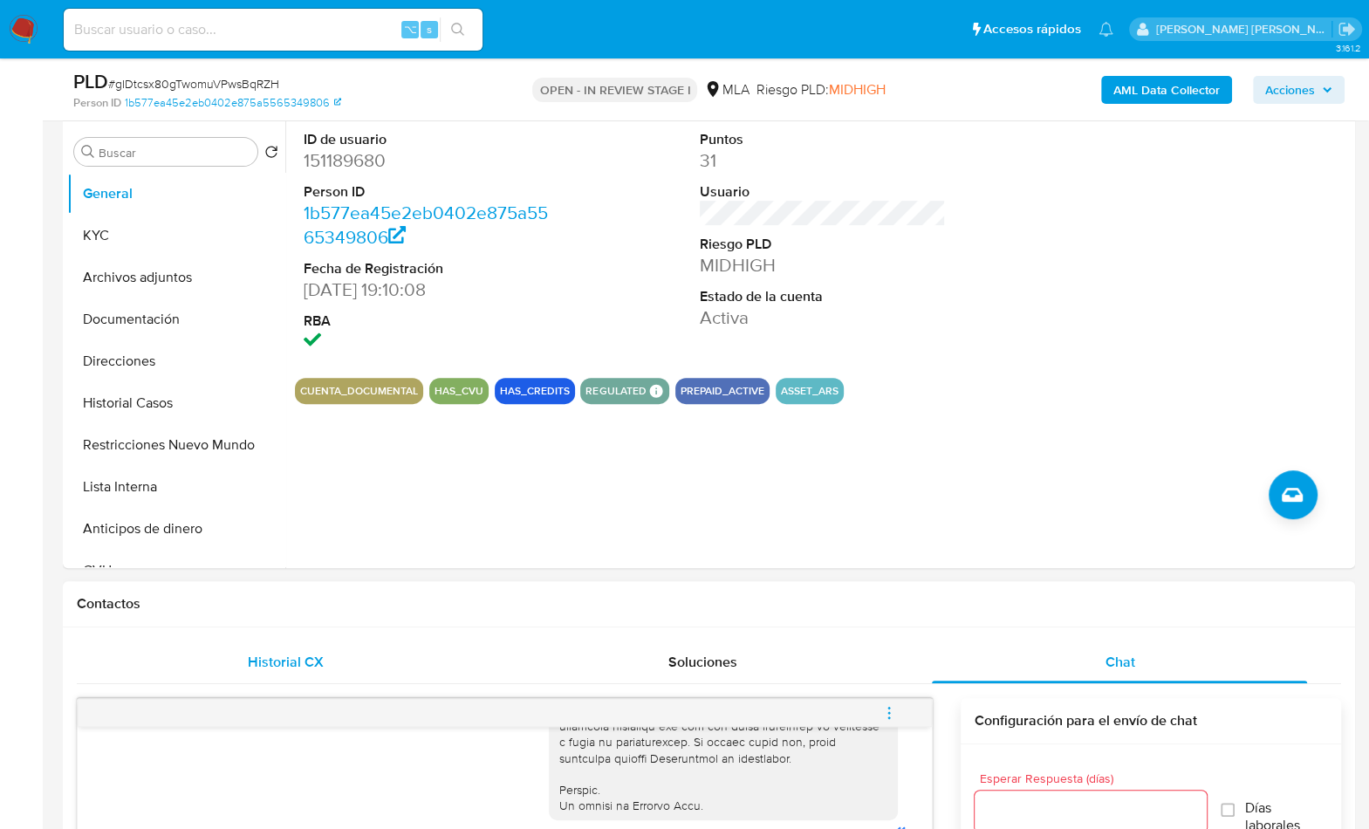
drag, startPoint x: 412, startPoint y: 638, endPoint x: 386, endPoint y: 650, distance: 28.9
click at [367, 654] on div "Historial CX" at bounding box center [285, 662] width 375 height 42
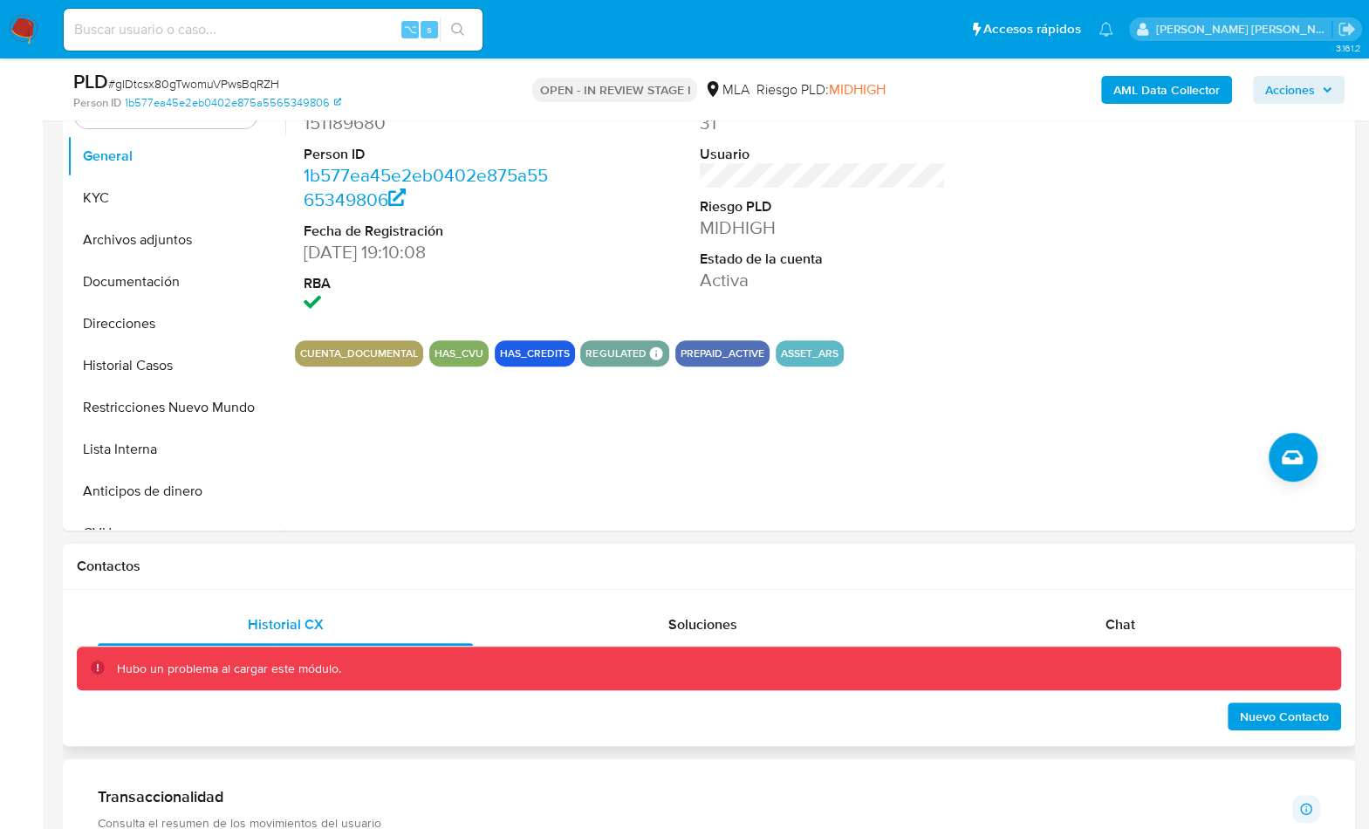
scroll to position [478, 0]
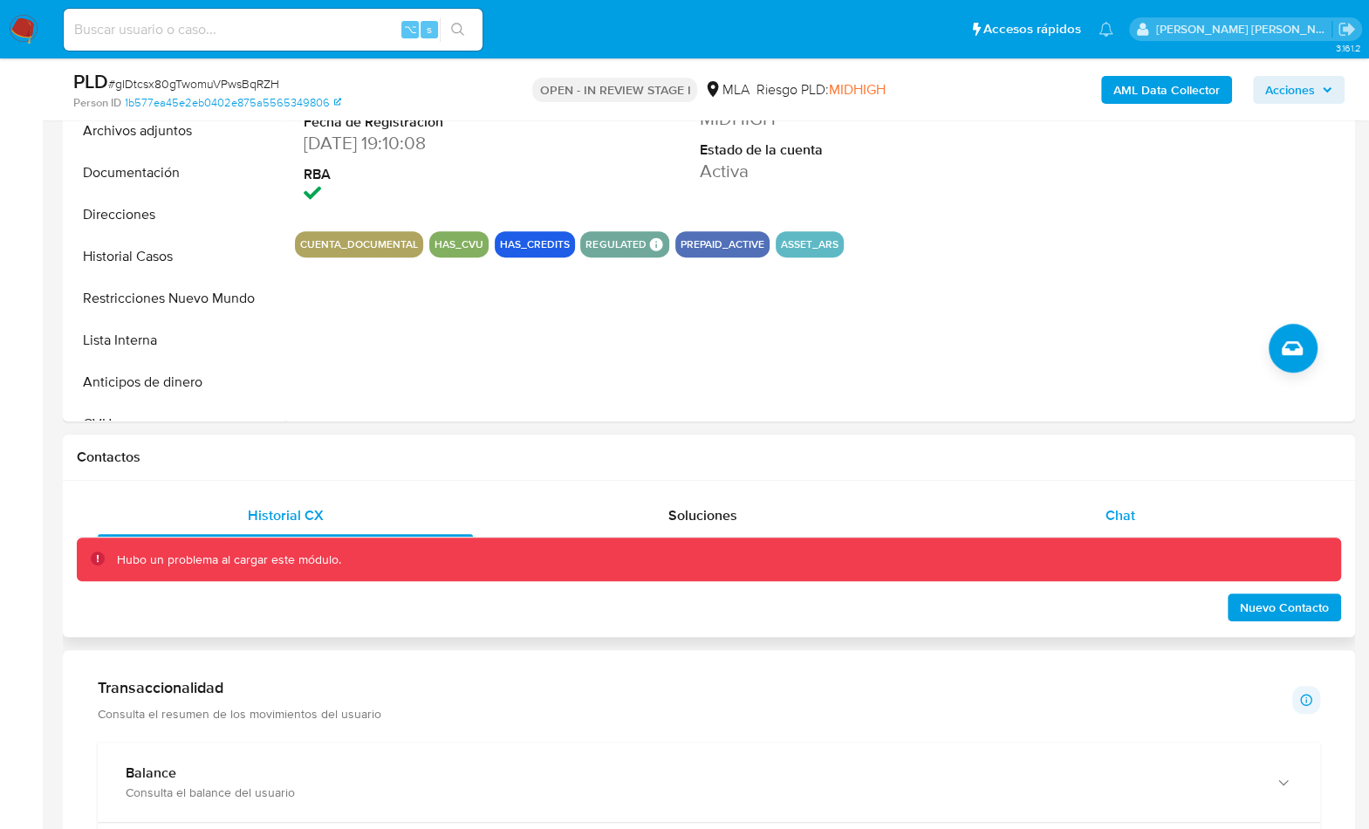
click at [1116, 517] on span "Chat" at bounding box center [1120, 515] width 30 height 20
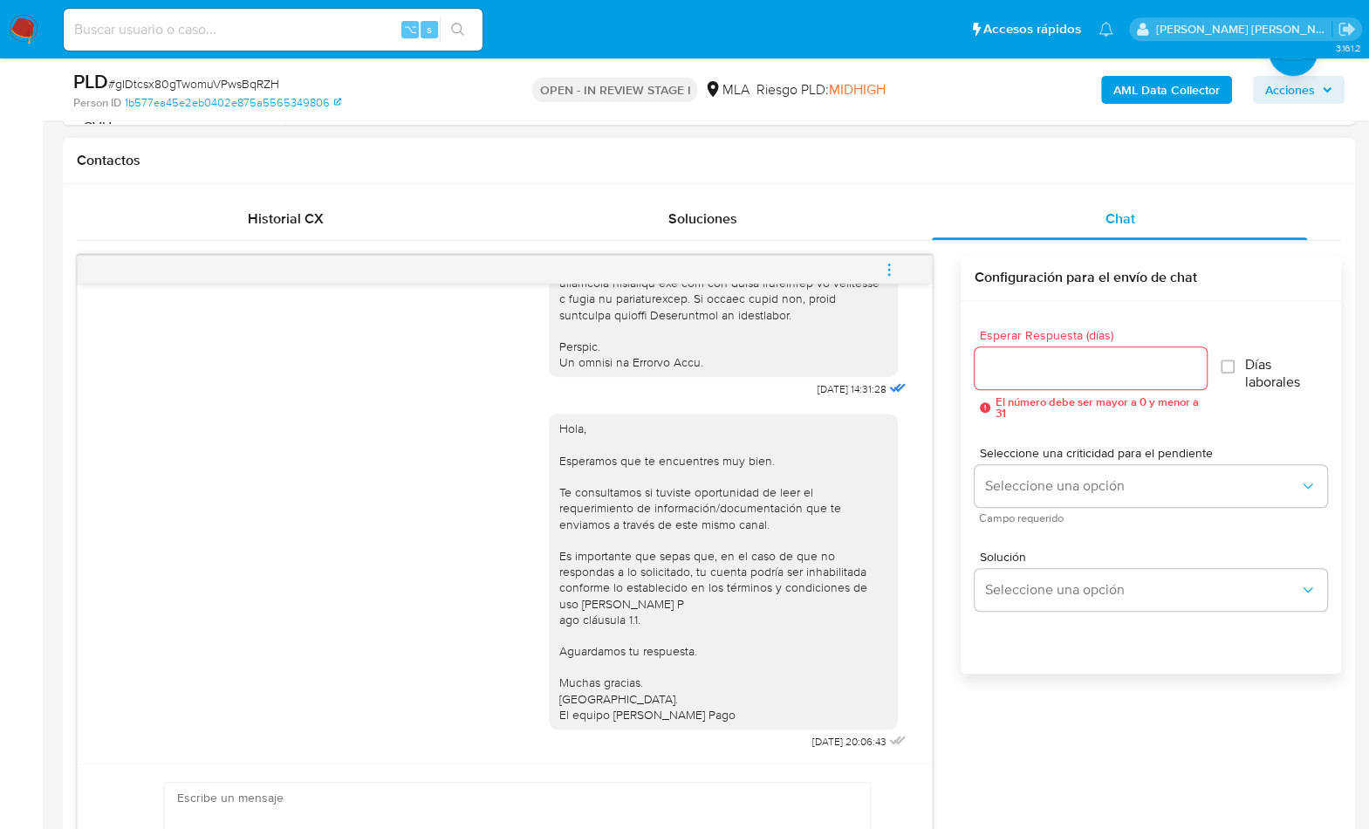
scroll to position [775, 0]
click at [946, 523] on div "17/09/2025 14:31:28 Hola, Esperamos que te encuentres muy bien. Te consultamos …" at bounding box center [709, 596] width 1265 height 682
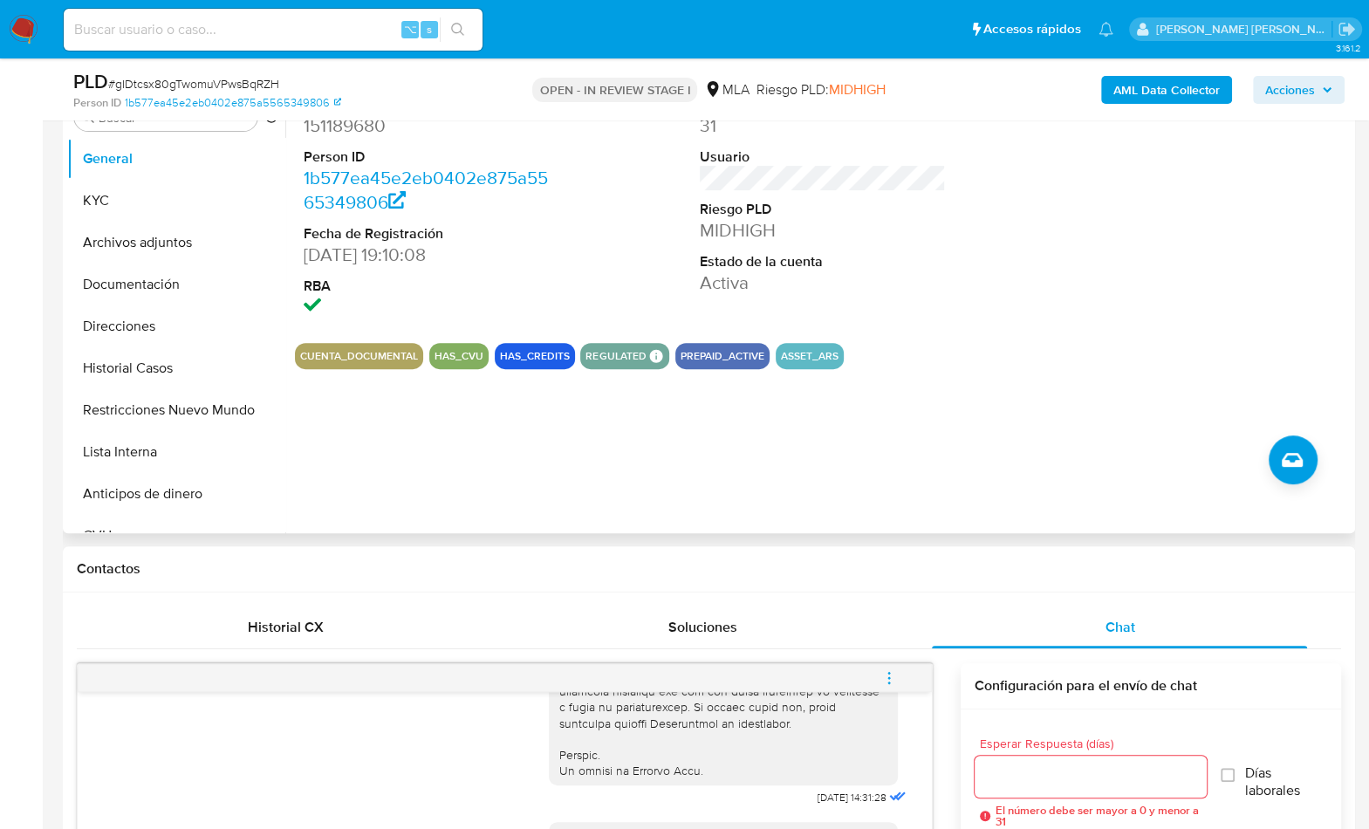
scroll to position [362, 0]
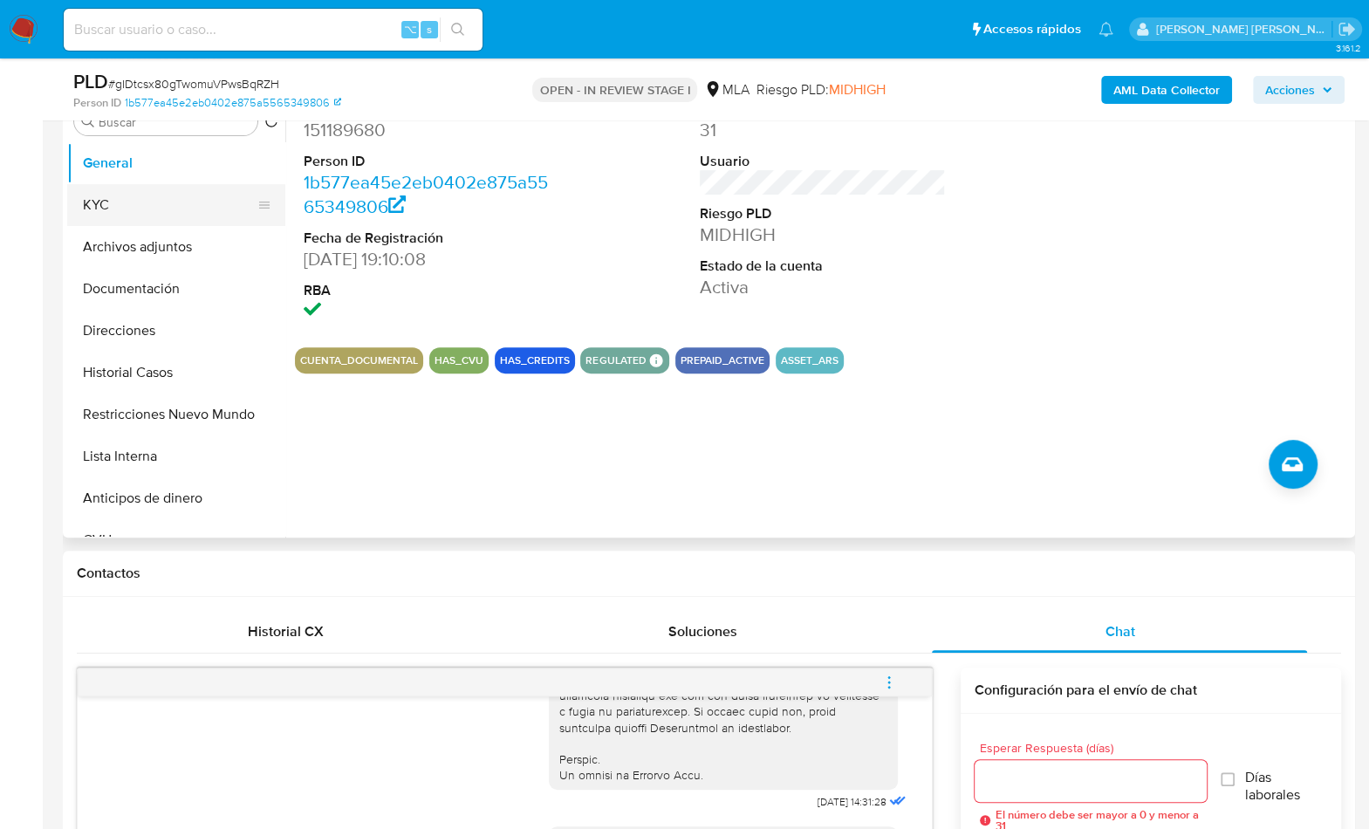
click at [133, 217] on button "KYC" at bounding box center [169, 205] width 204 height 42
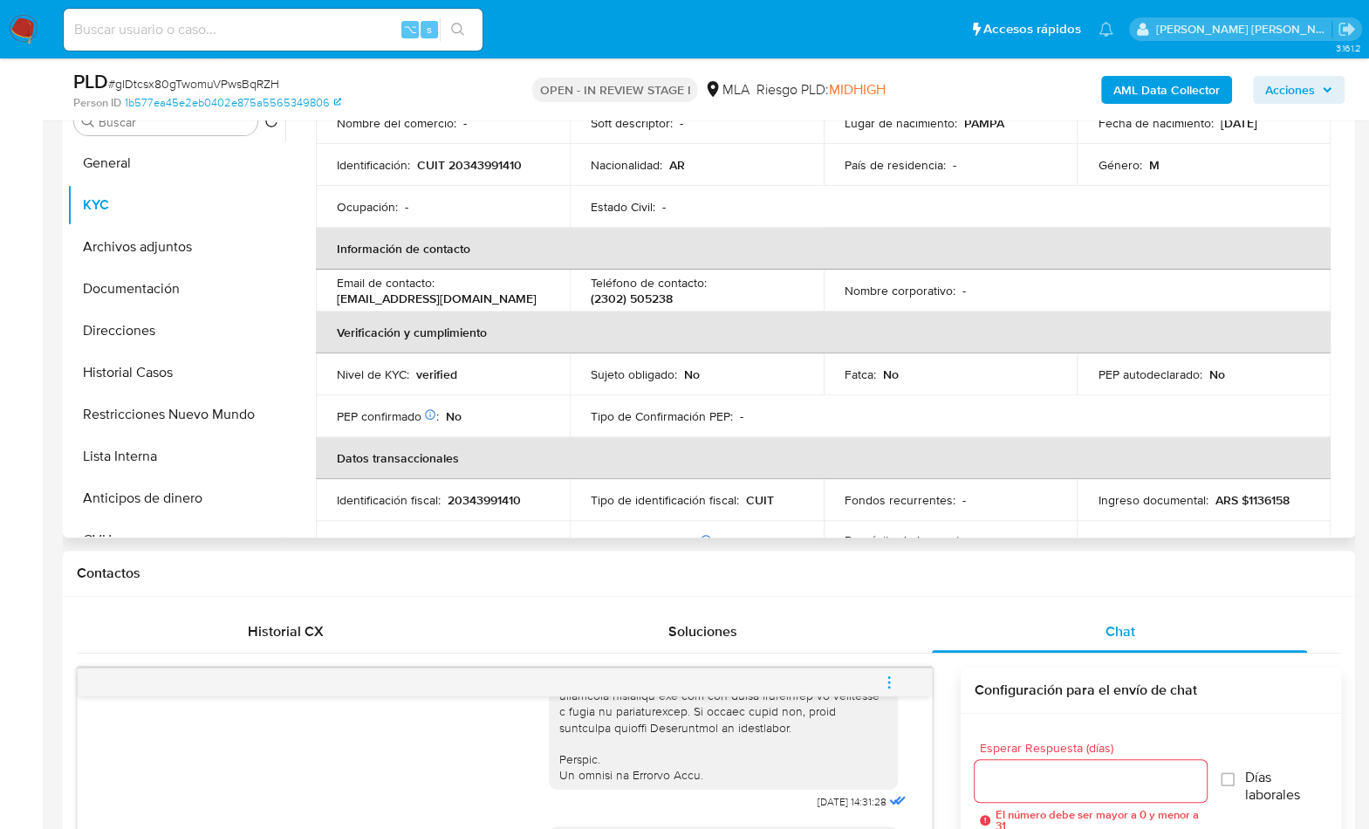
scroll to position [0, 0]
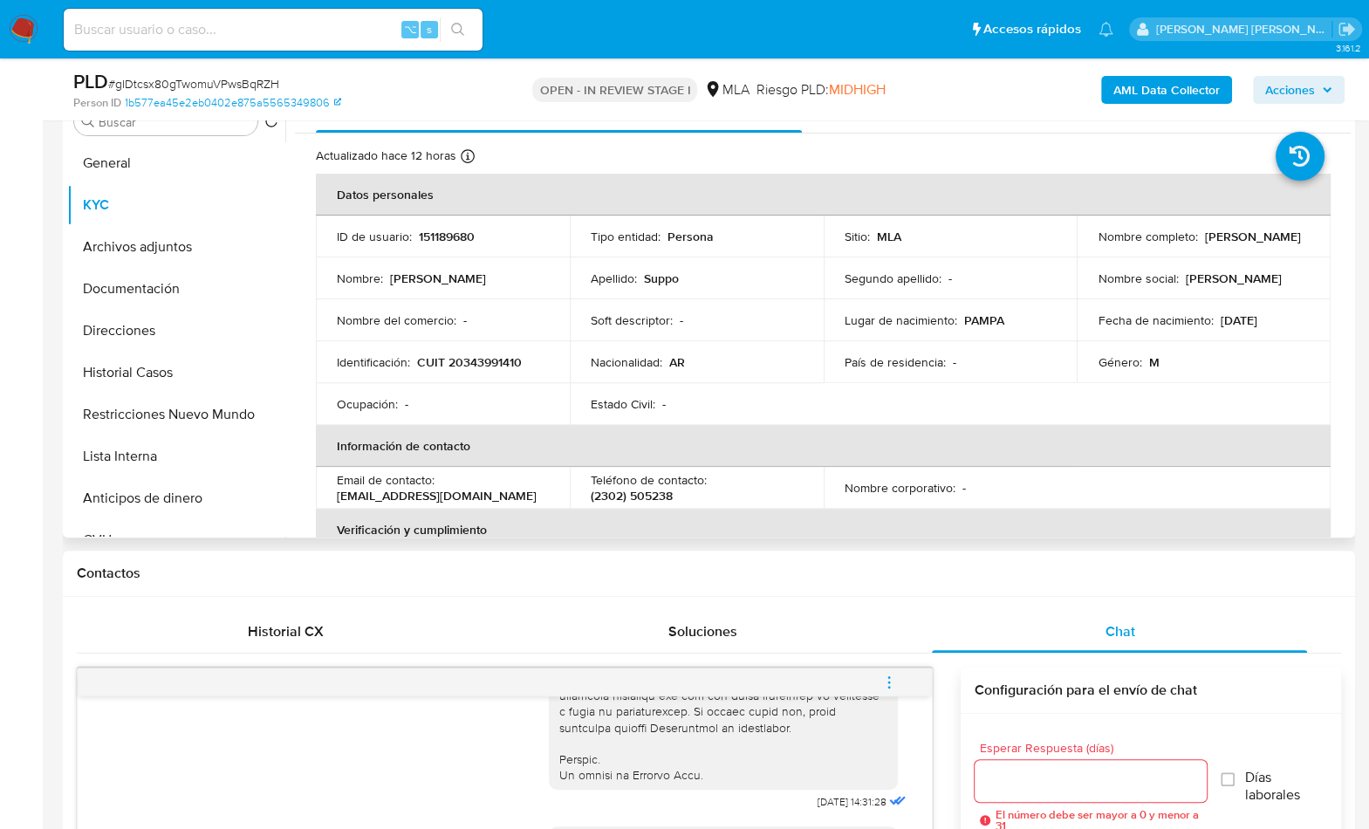
click at [499, 367] on p "CUIT 20343991410" at bounding box center [469, 362] width 105 height 16
copy p "20343991410"
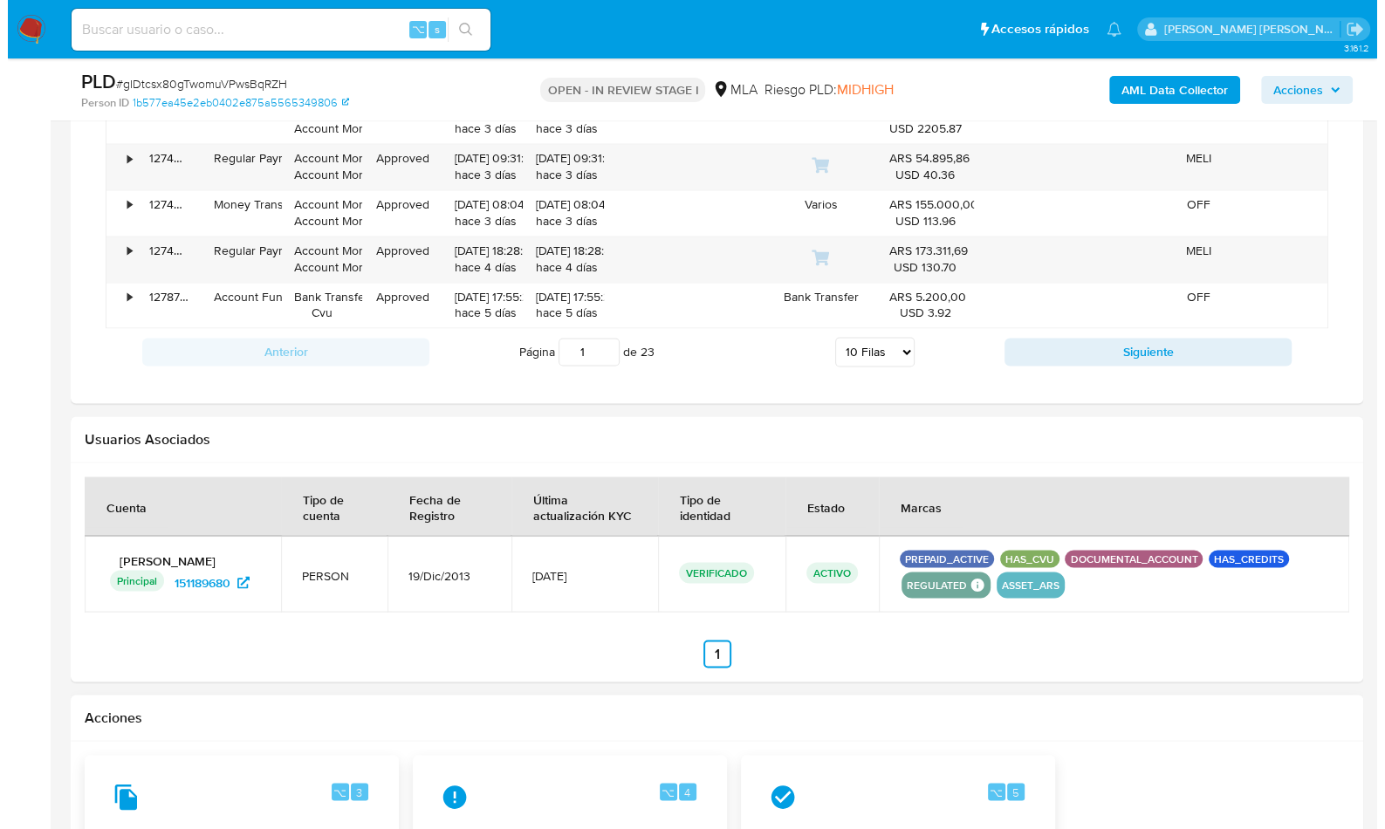
scroll to position [2472, 0]
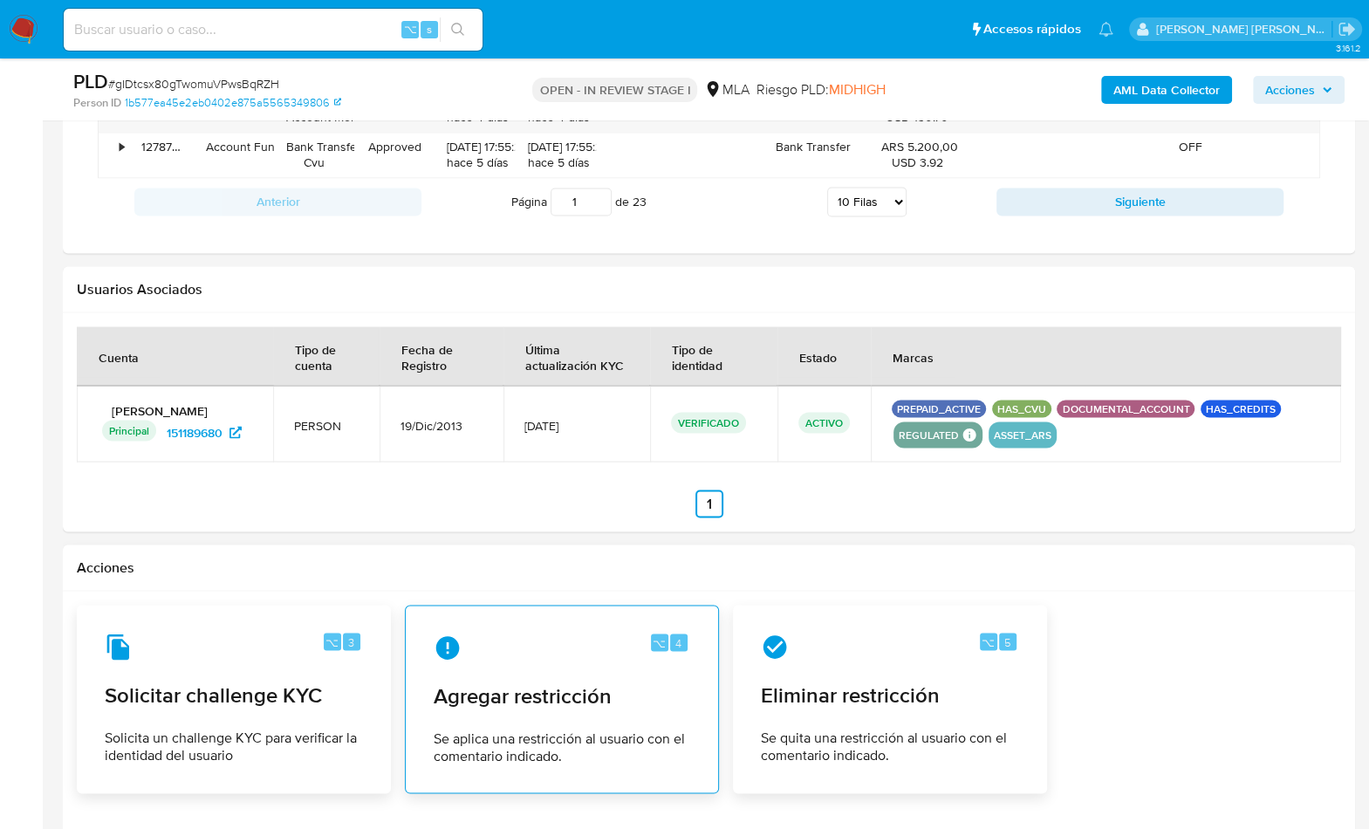
click at [585, 668] on div "⌥ 4 Agregar restricción Se aplica una restricción al usuario con el comentario …" at bounding box center [562, 699] width 285 height 159
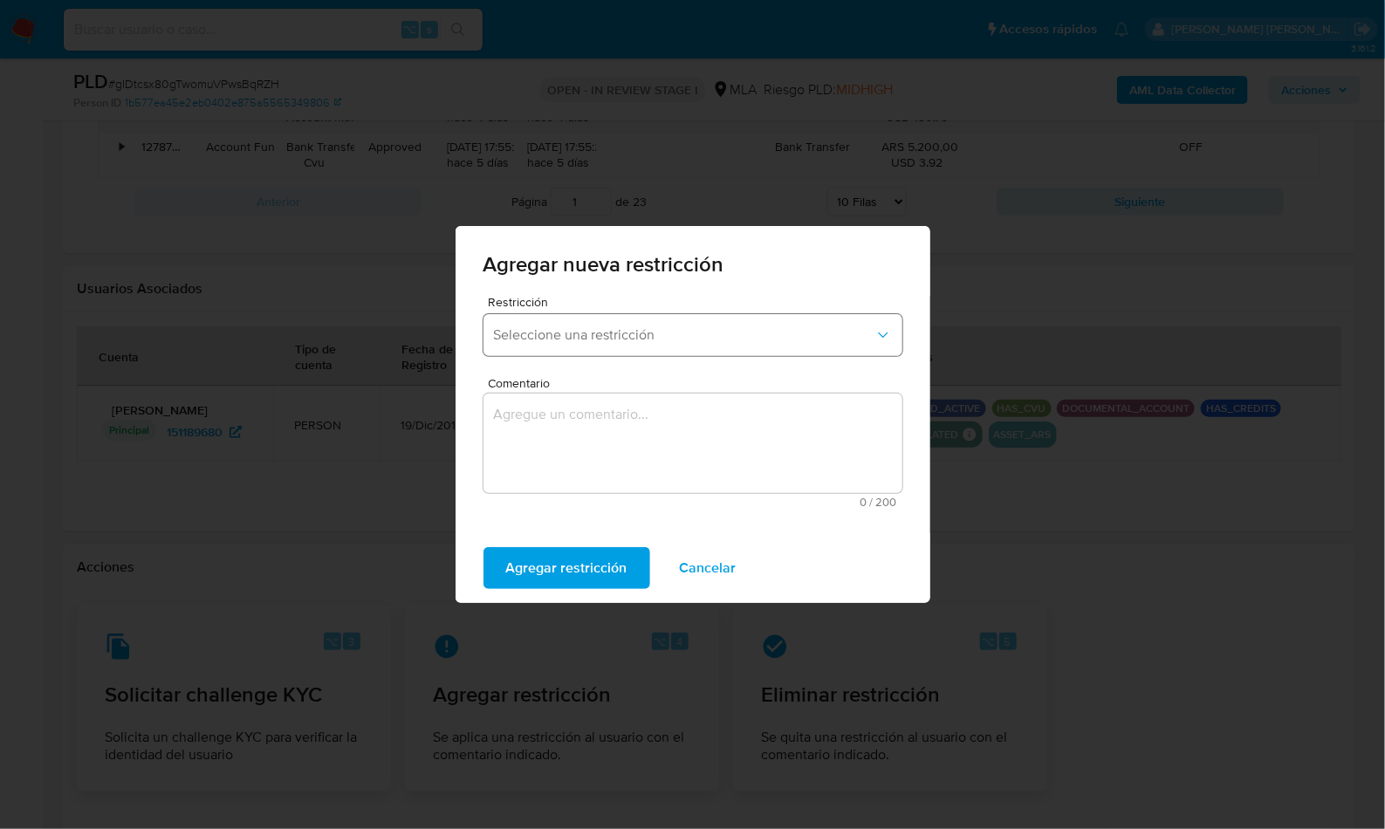
click at [618, 330] on span "Seleccione una restricción" at bounding box center [684, 334] width 381 height 17
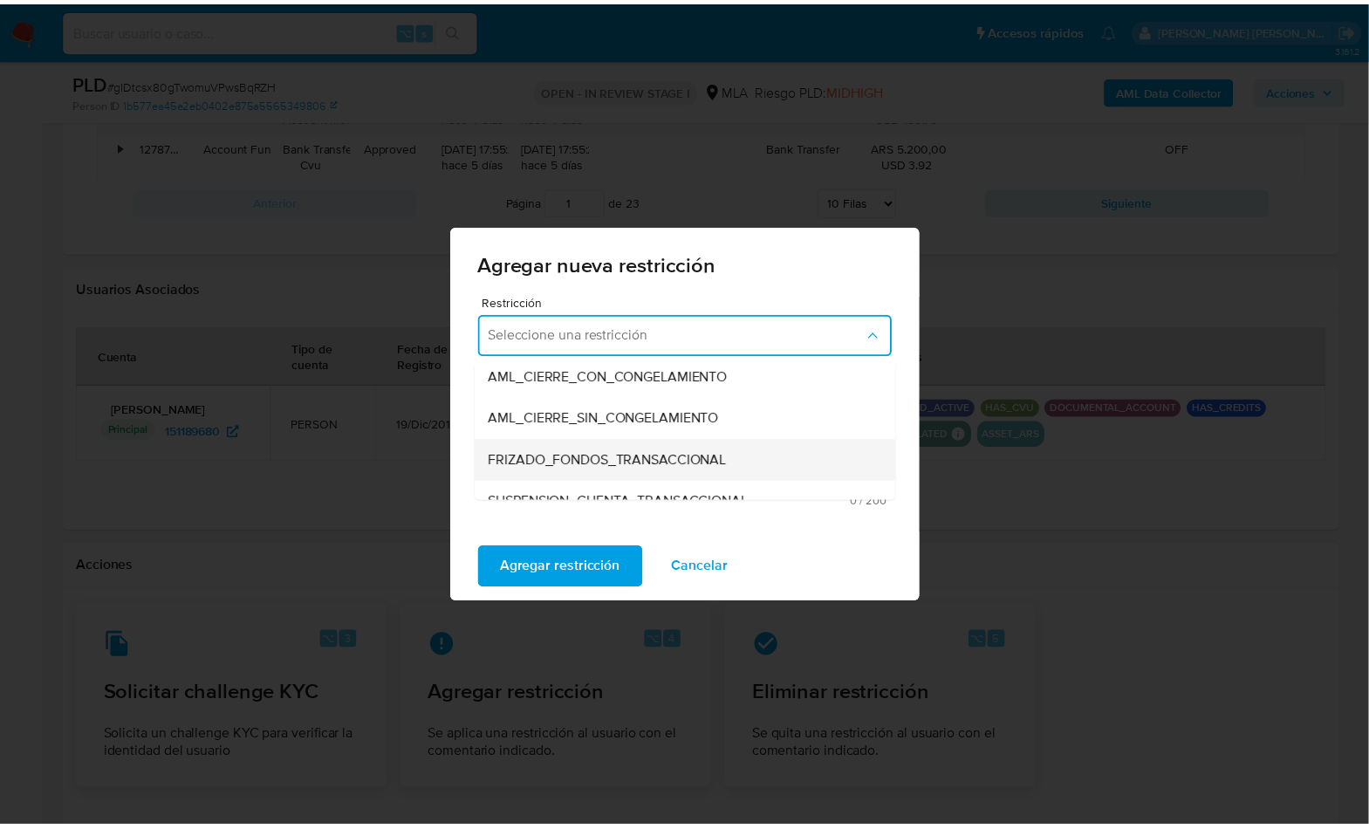
scroll to position [153, 0]
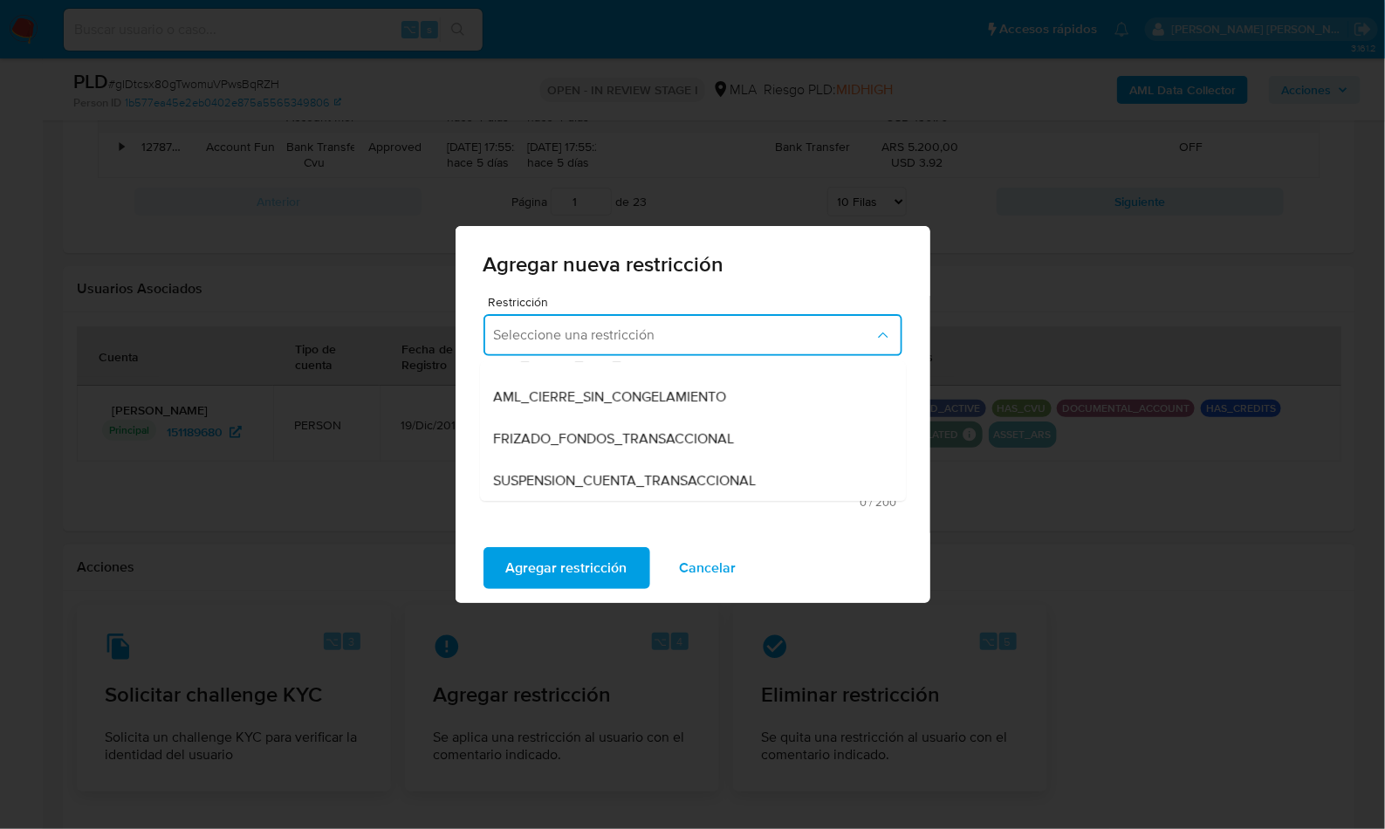
click at [653, 477] on span "SUSPENSION_CUENTA_TRANSACCIONAL" at bounding box center [625, 480] width 263 height 17
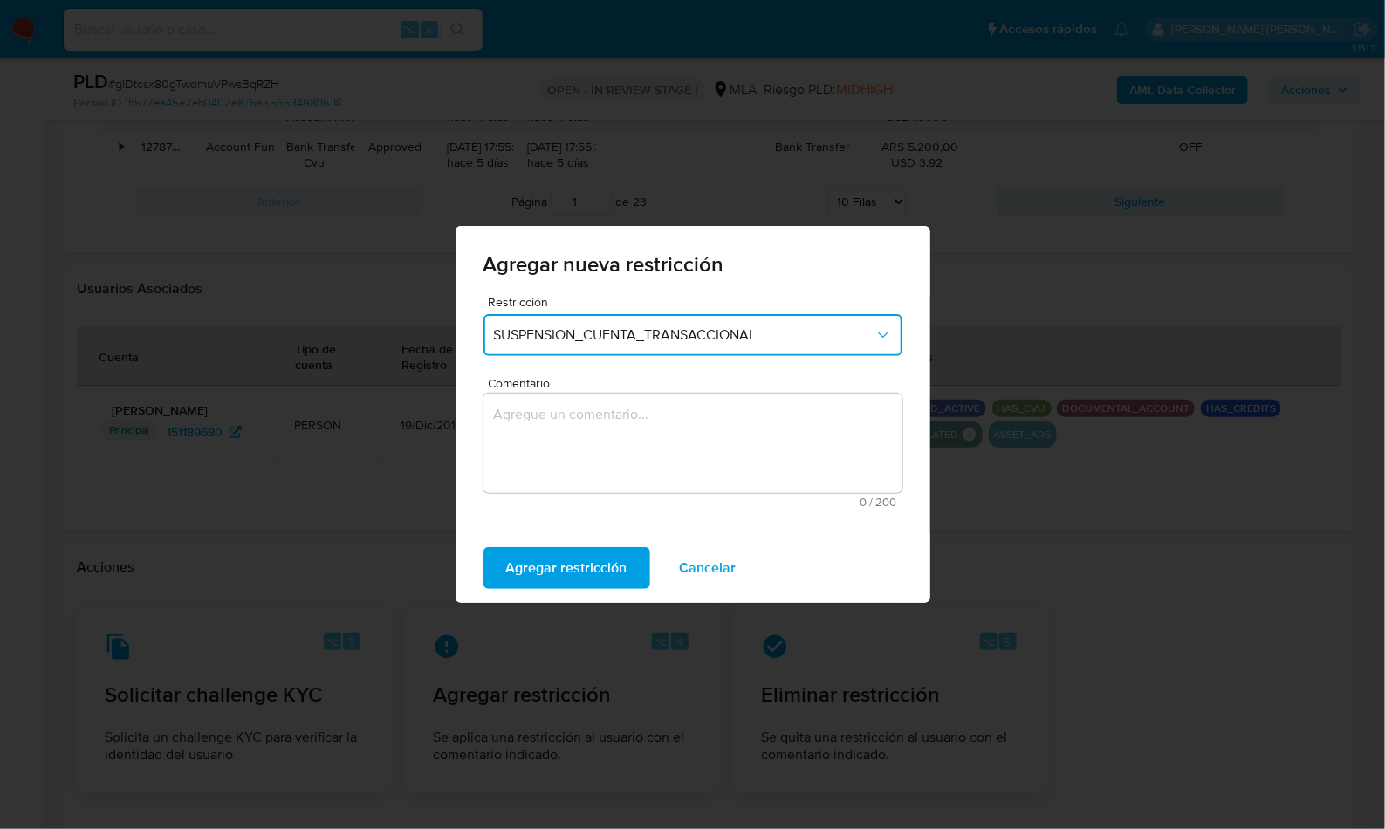
click at [632, 449] on textarea "Comentario" at bounding box center [693, 443] width 419 height 99
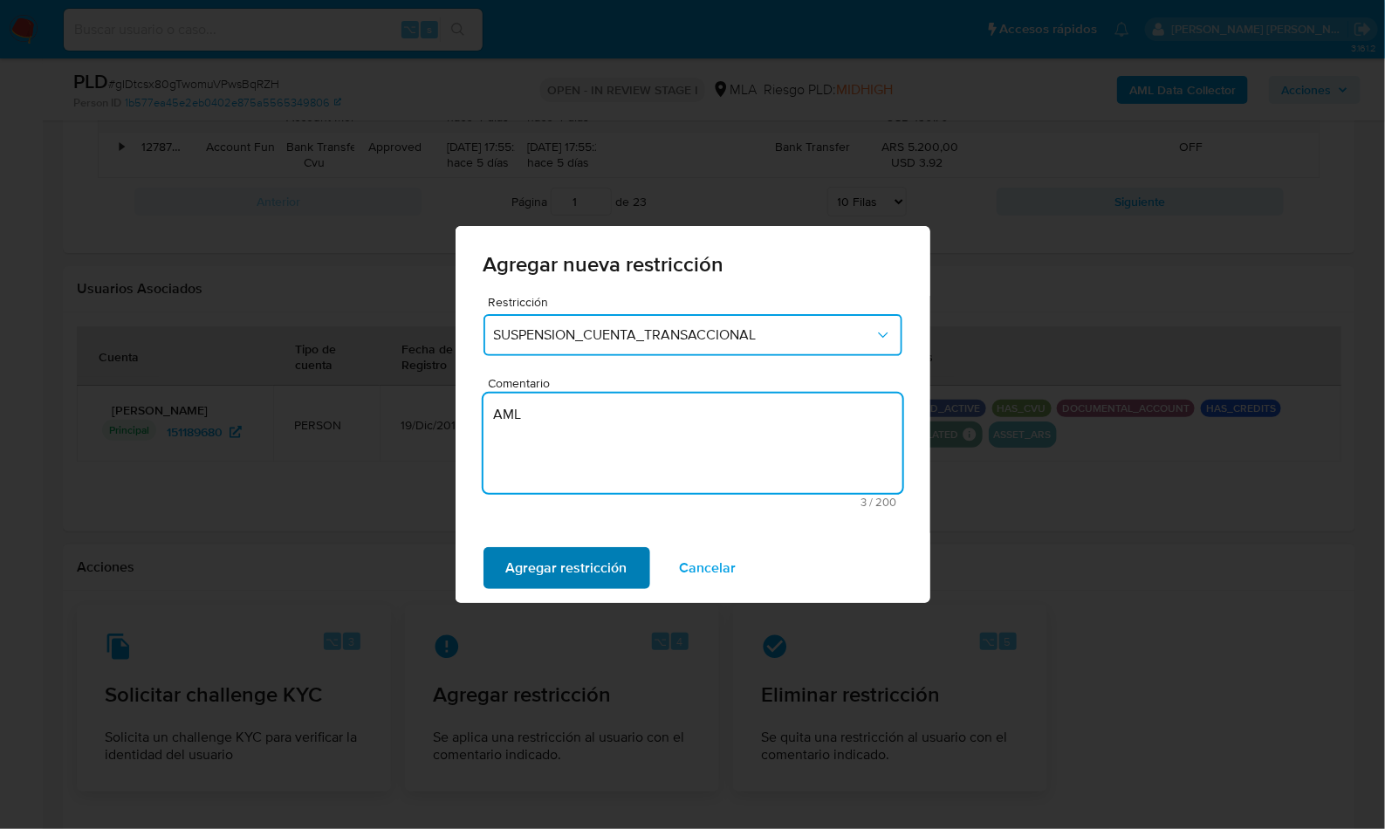
type textarea "AML"
click at [553, 572] on span "Agregar restricción" at bounding box center [566, 568] width 121 height 38
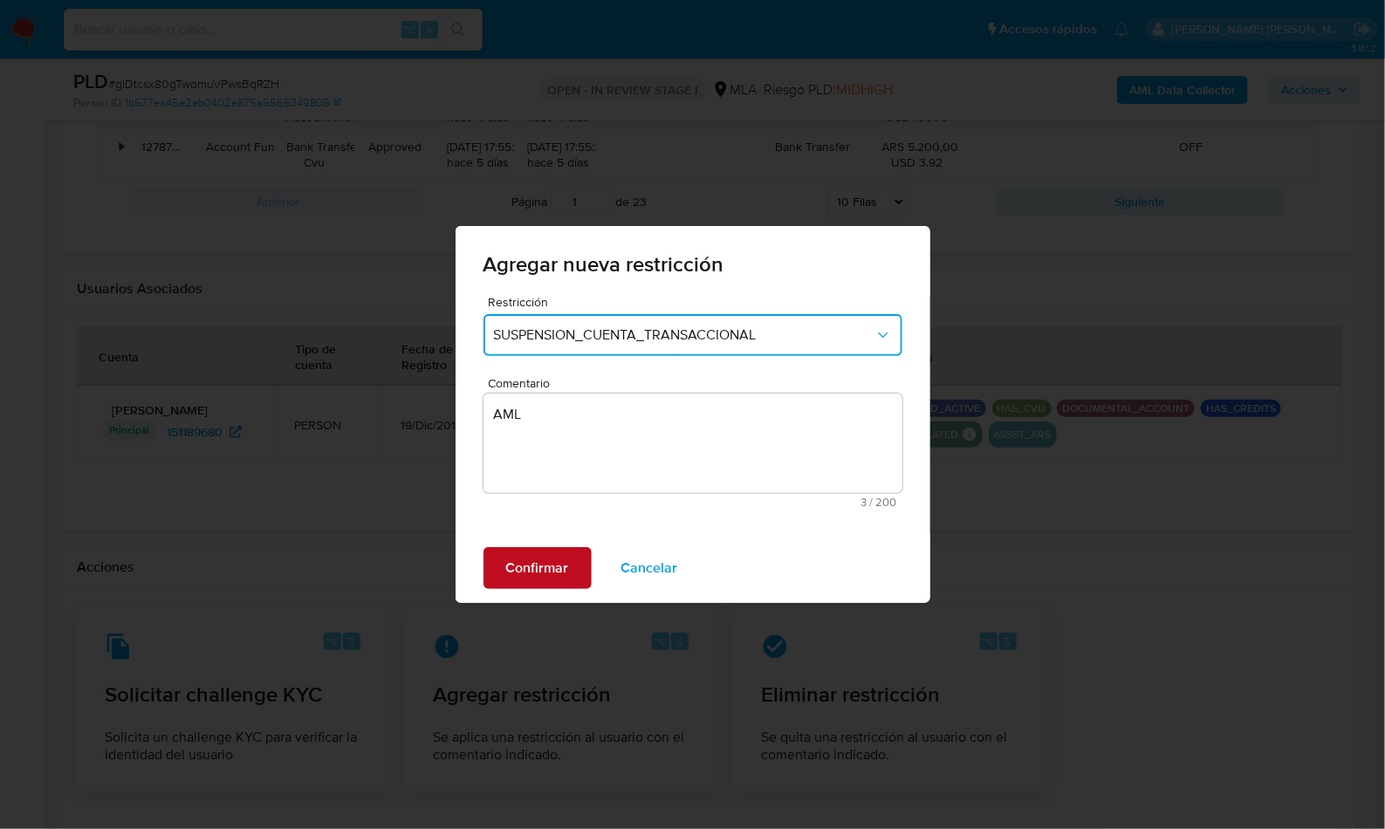
click at [537, 565] on span "Confirmar" at bounding box center [537, 568] width 63 height 38
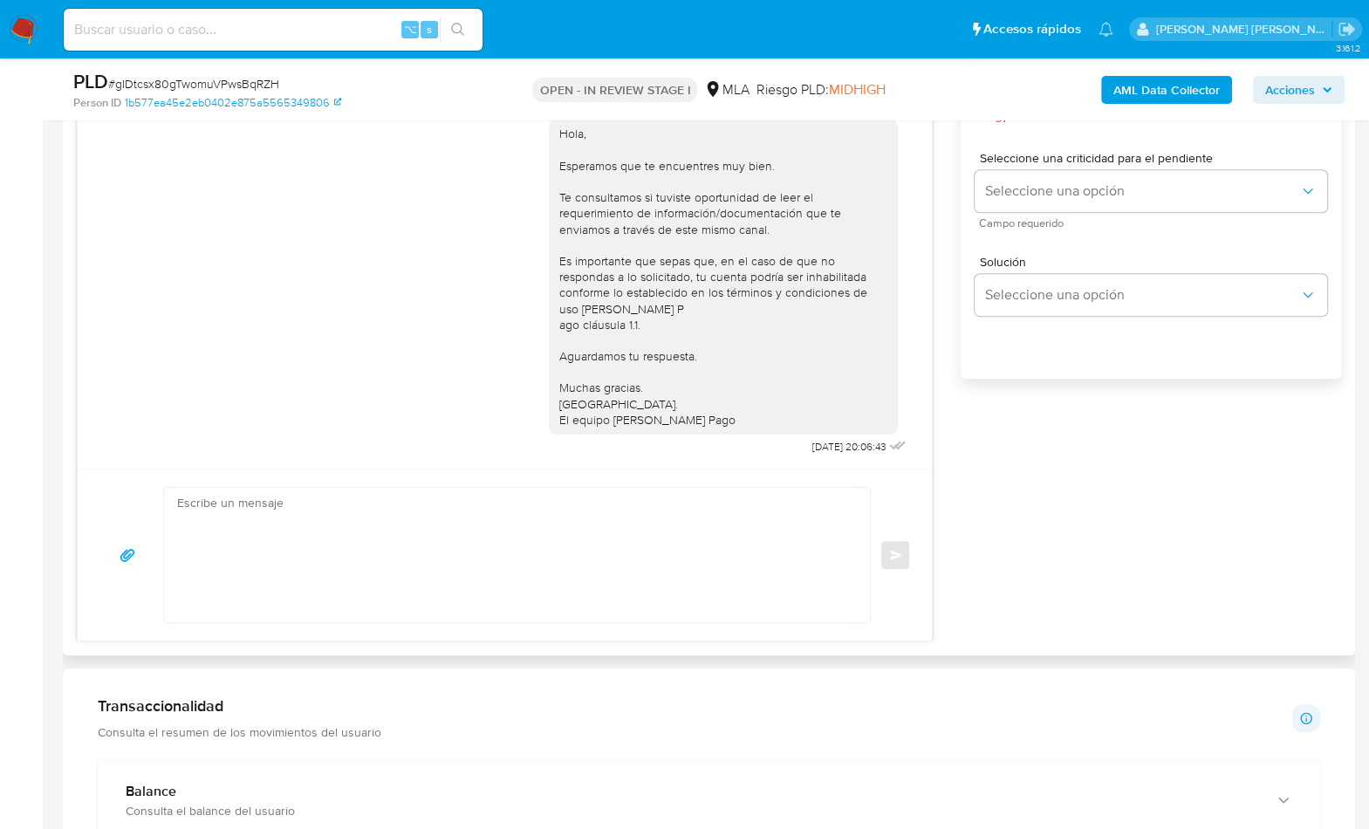
scroll to position [807, 0]
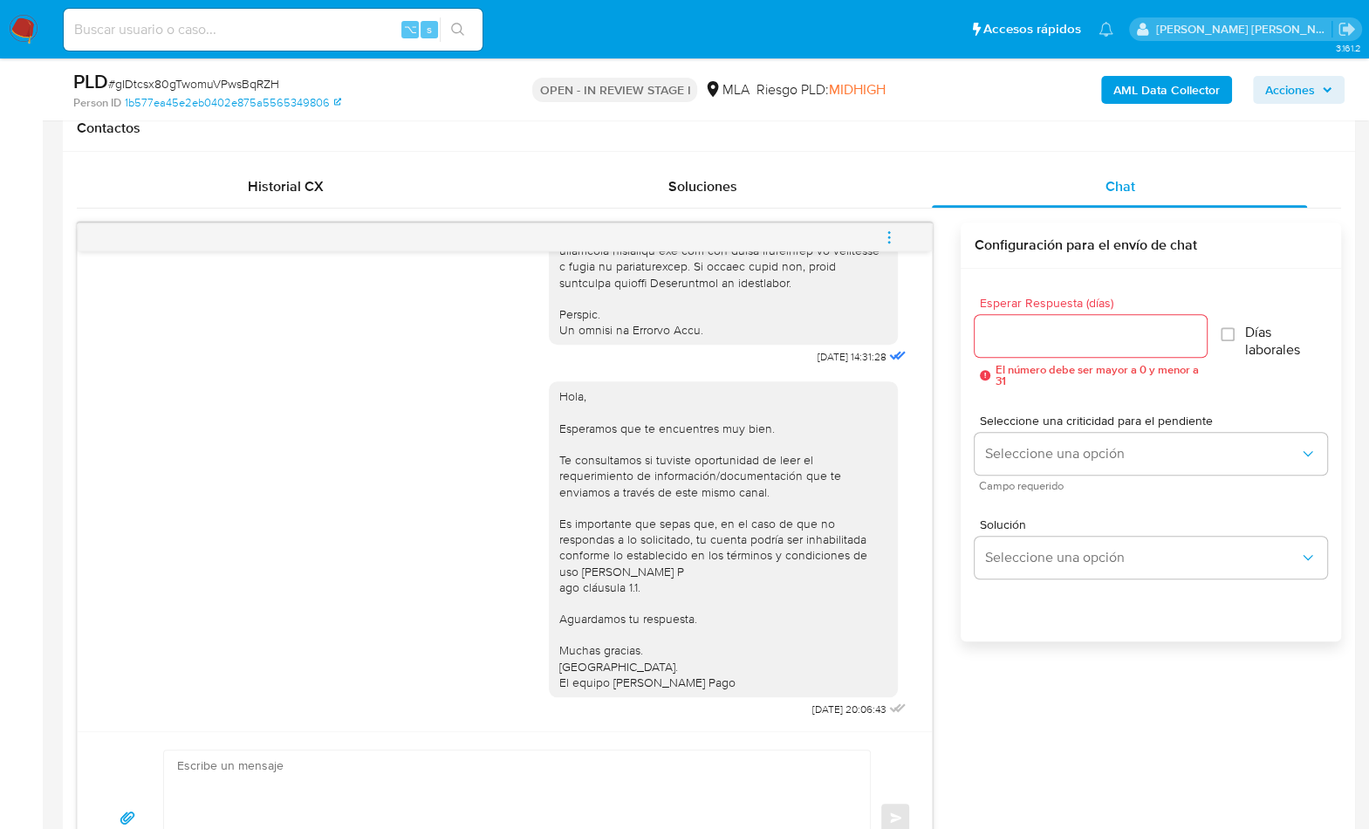
click at [642, 793] on textarea at bounding box center [512, 818] width 671 height 134
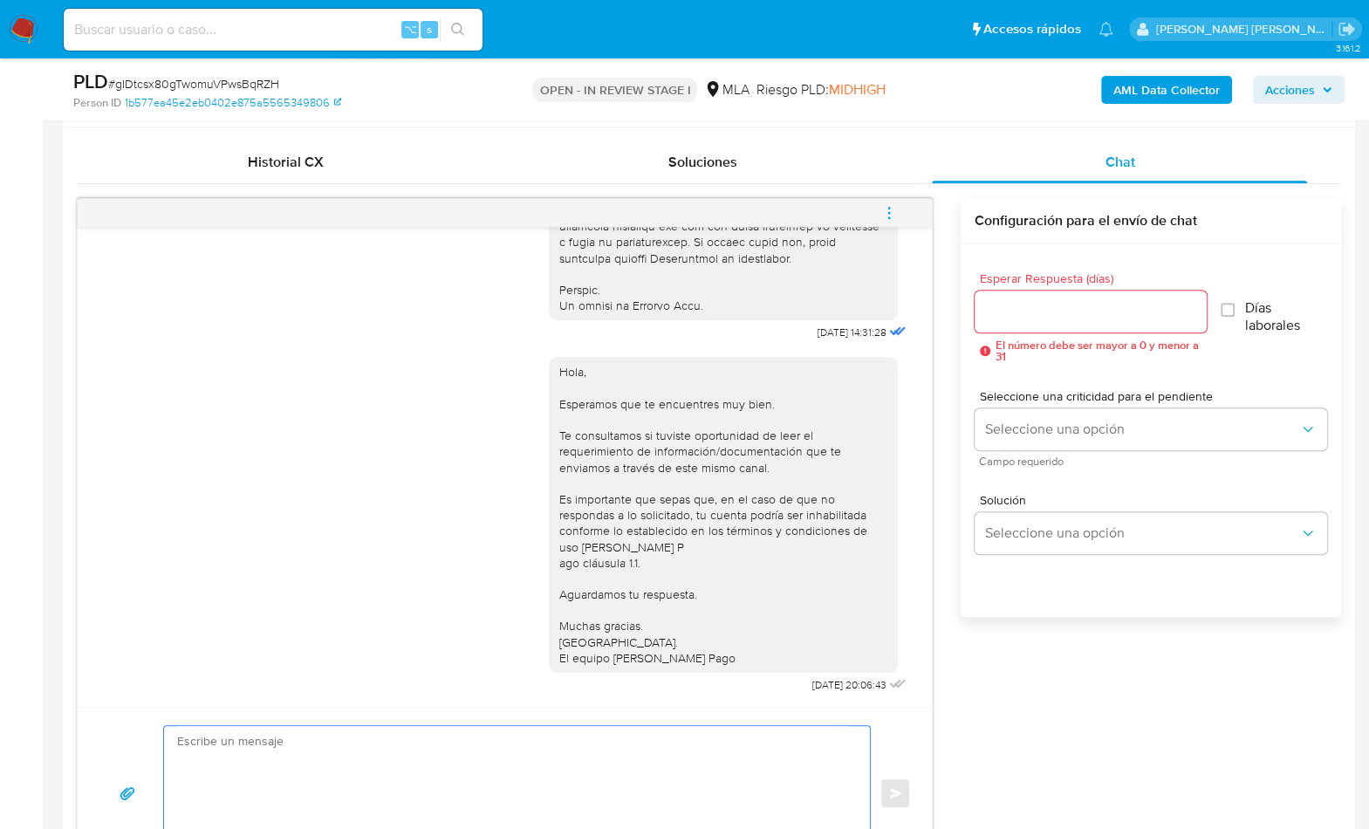
scroll to position [939, 0]
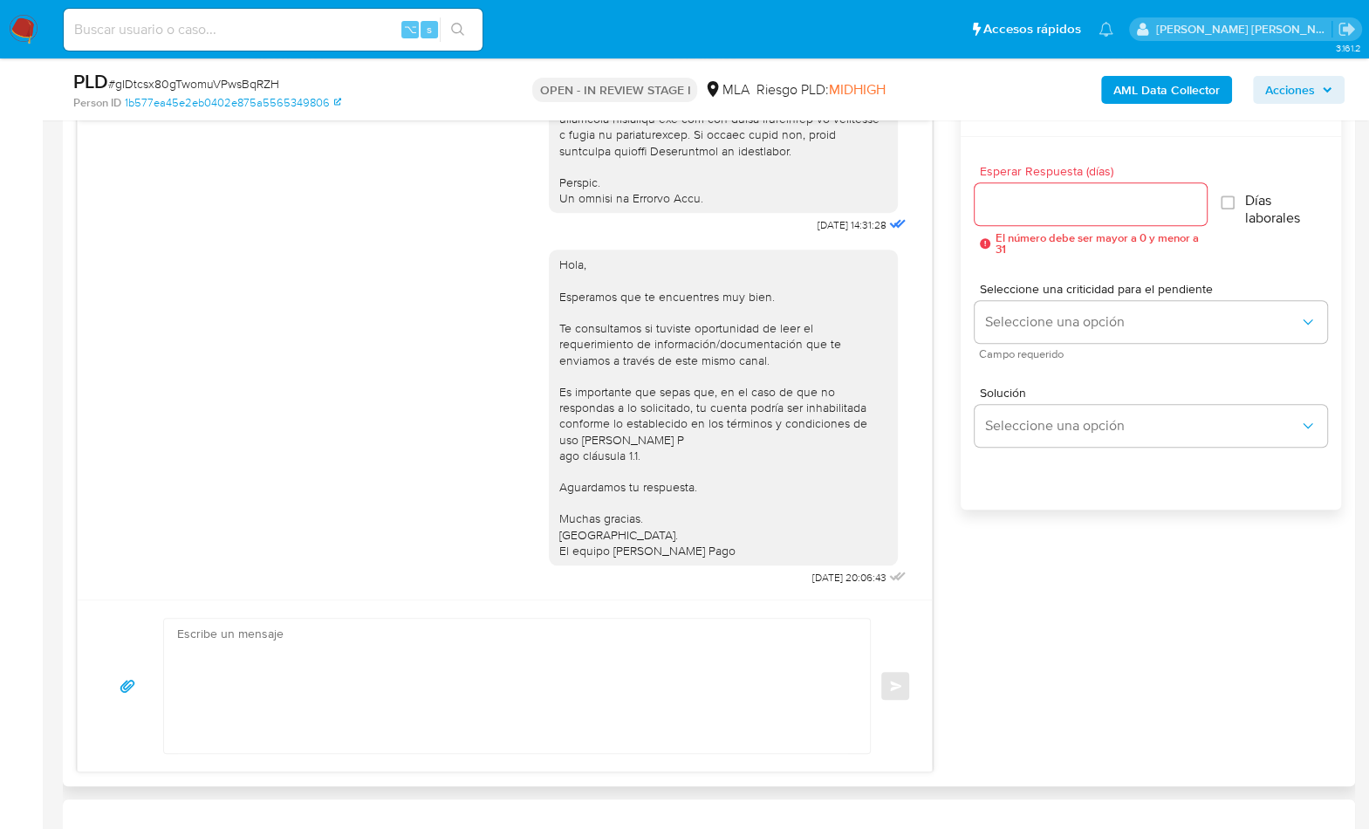
drag, startPoint x: 646, startPoint y: 614, endPoint x: 625, endPoint y: 663, distance: 54.0
click at [647, 614] on div "Enviar" at bounding box center [505, 686] width 854 height 172
click at [621, 666] on textarea at bounding box center [512, 686] width 671 height 134
paste textarea "Hola , En función de las operaciones registradas en tu cuenta de Mercado Pago, …"
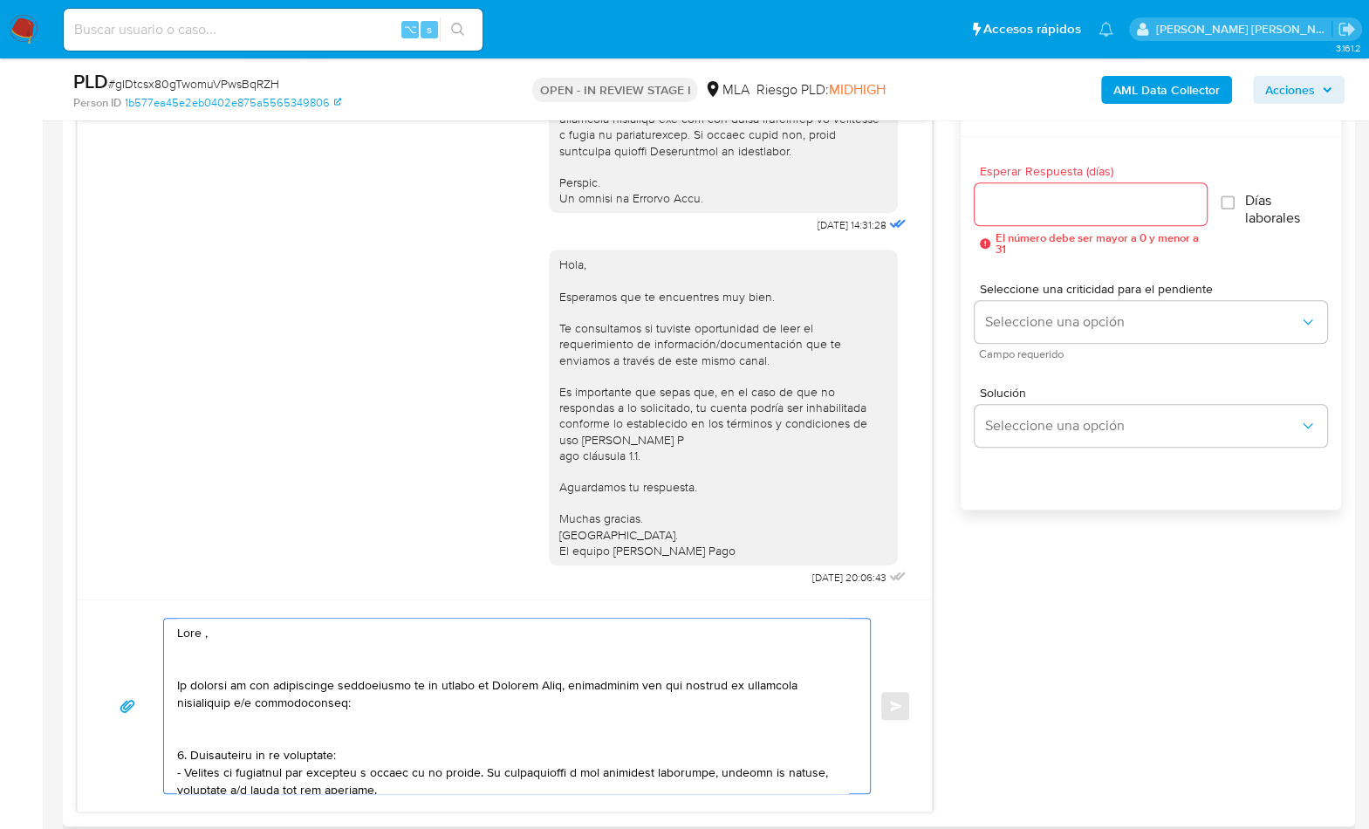
scroll to position [0, 0]
click at [237, 623] on textarea at bounding box center [512, 706] width 671 height 175
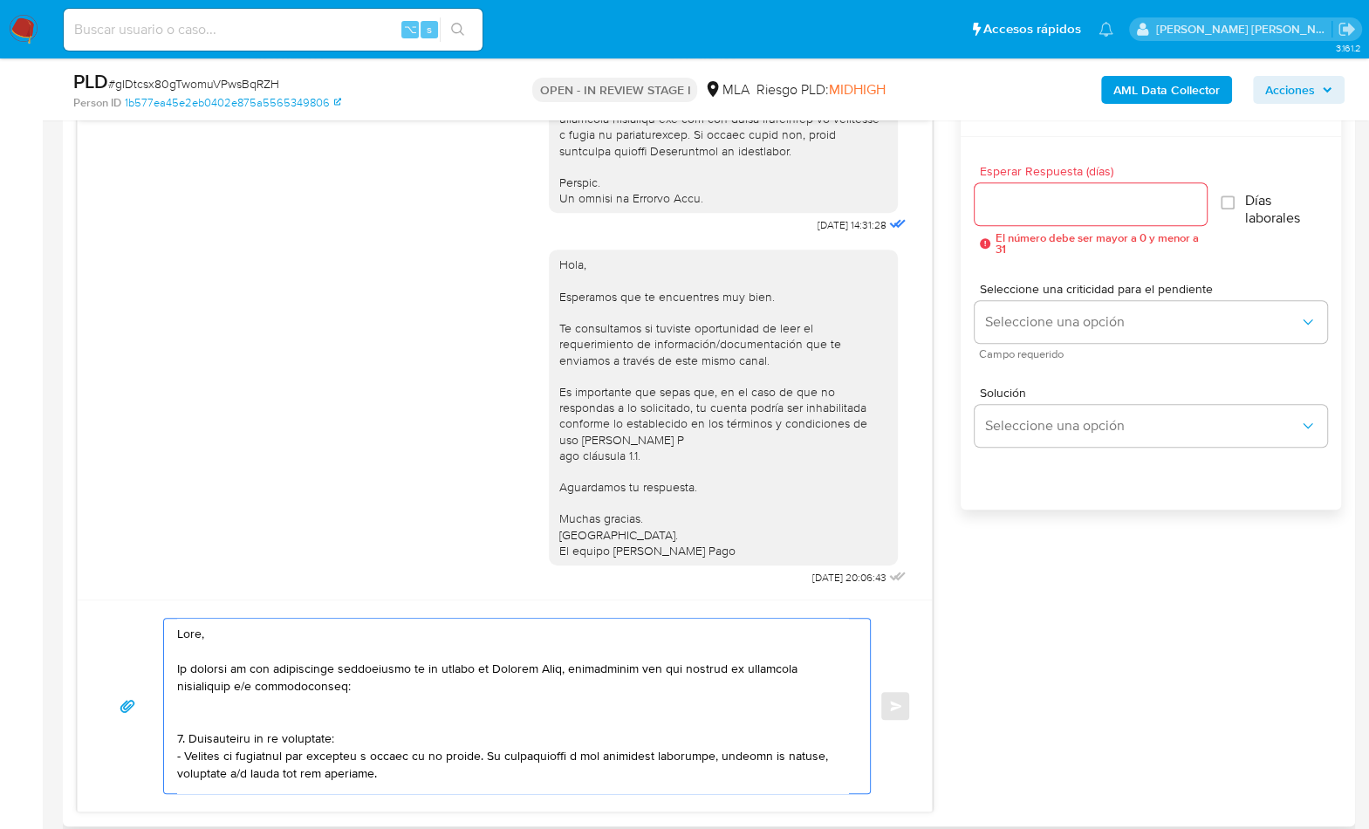
click at [220, 728] on textarea at bounding box center [512, 706] width 671 height 175
click at [225, 703] on textarea at bounding box center [512, 706] width 671 height 175
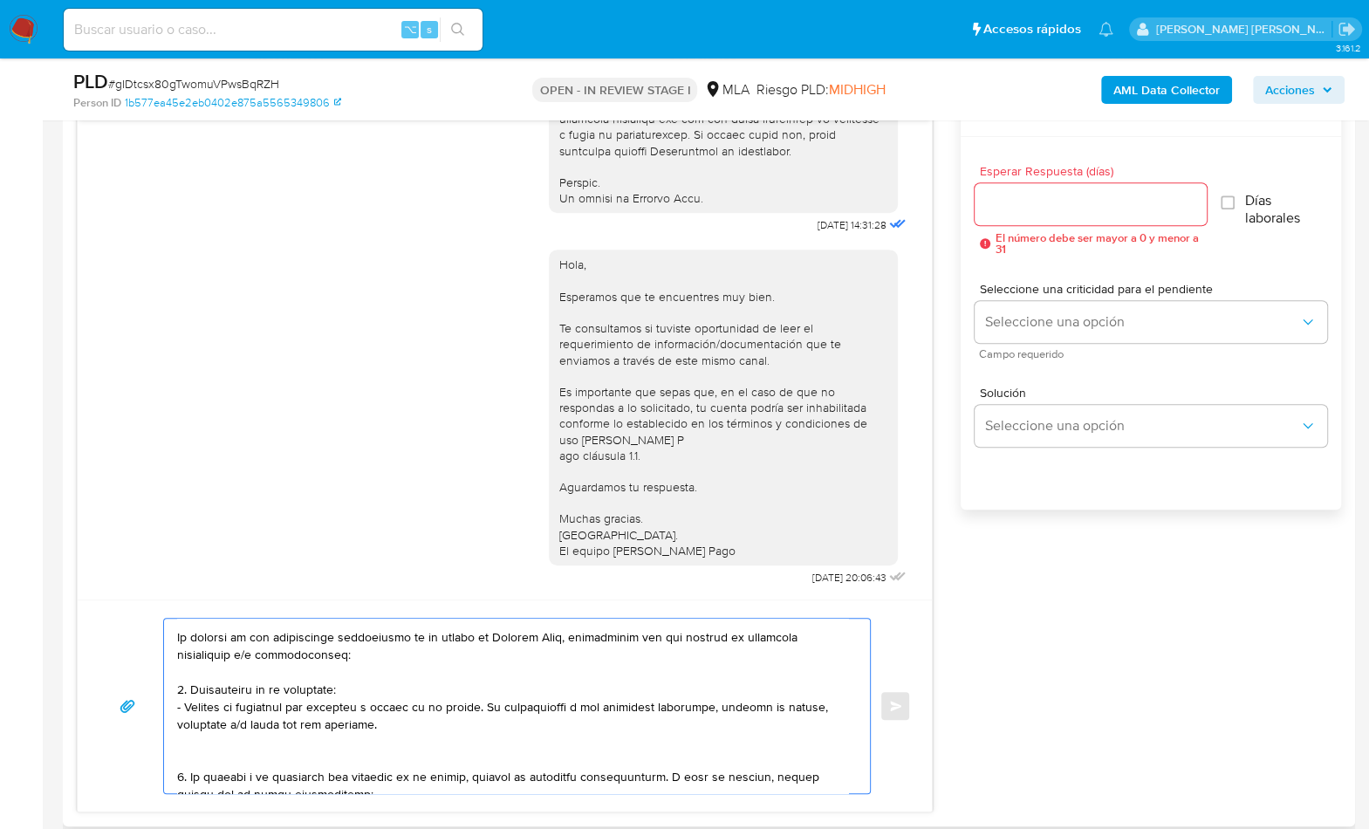
click at [219, 750] on textarea at bounding box center [512, 706] width 671 height 175
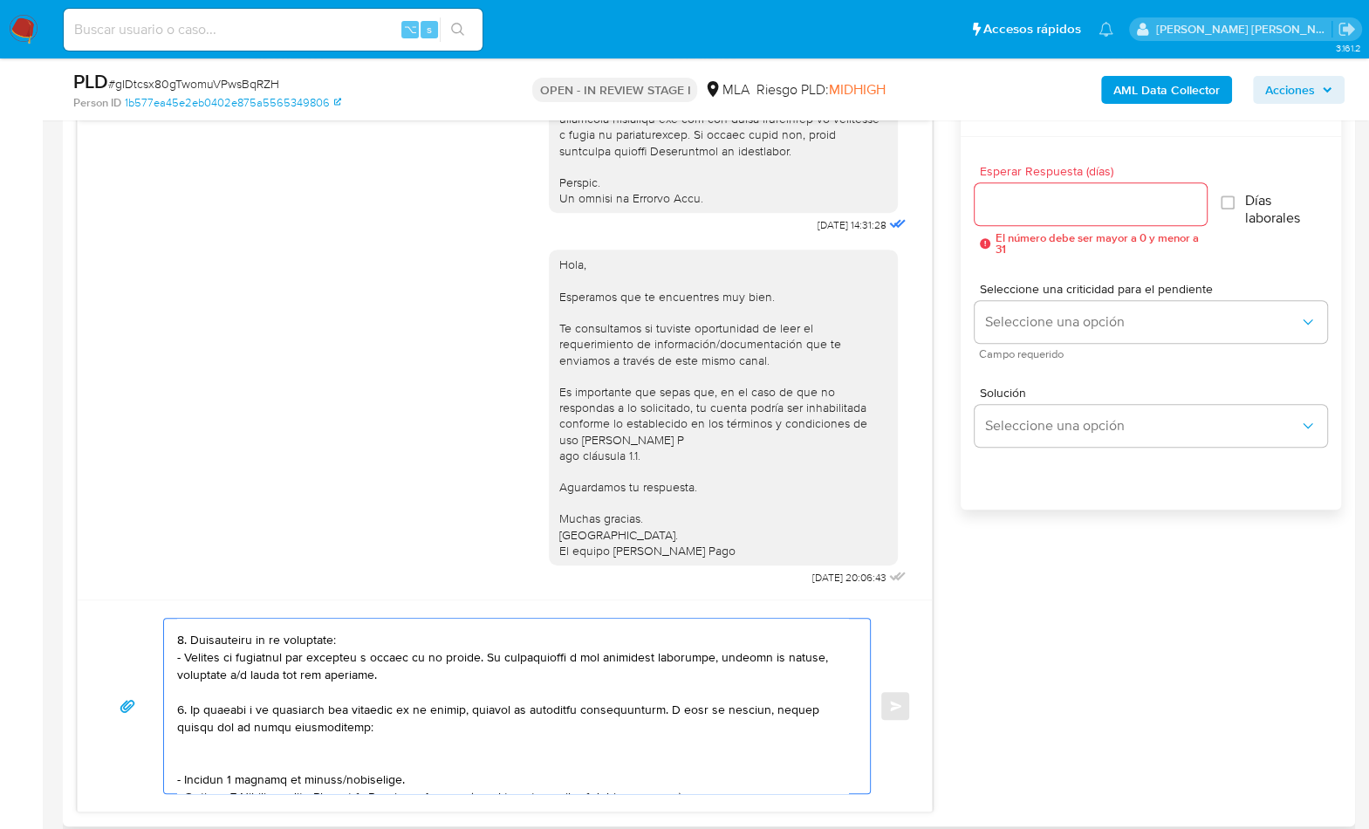
click at [257, 751] on textarea at bounding box center [512, 706] width 671 height 175
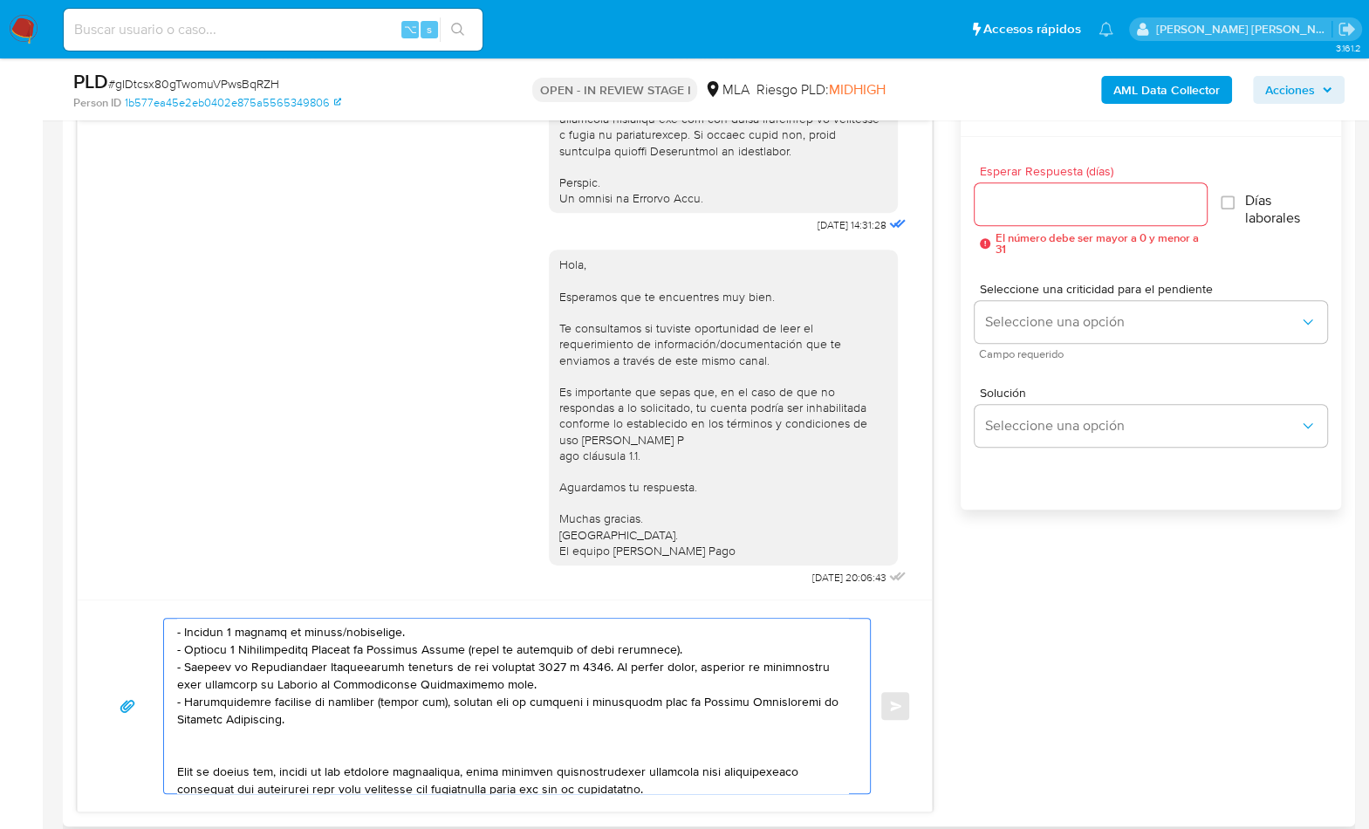
click at [205, 751] on textarea at bounding box center [512, 706] width 671 height 175
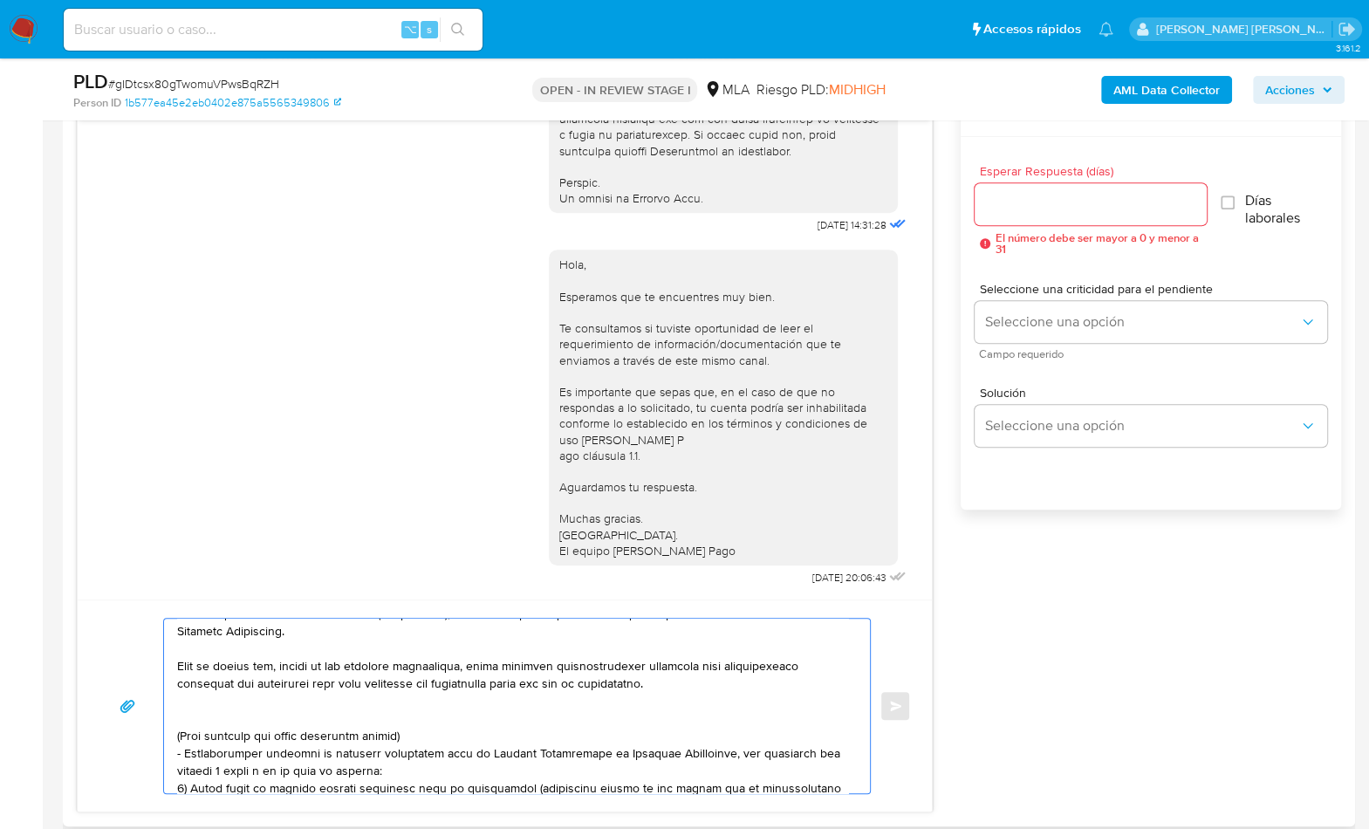
scroll to position [333, 0]
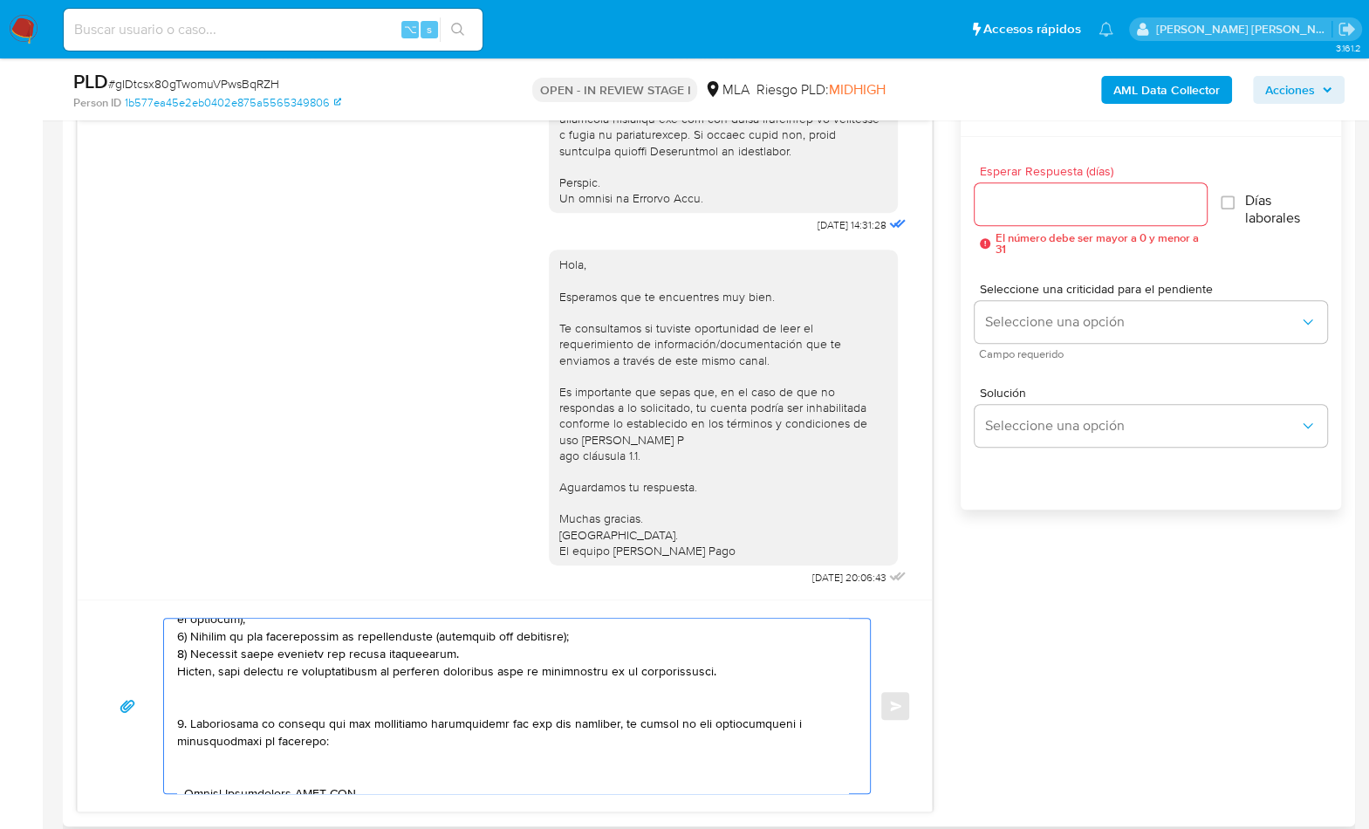
drag, startPoint x: 194, startPoint y: 666, endPoint x: 257, endPoint y: 702, distance: 73.1
click at [257, 702] on textarea at bounding box center [512, 706] width 671 height 175
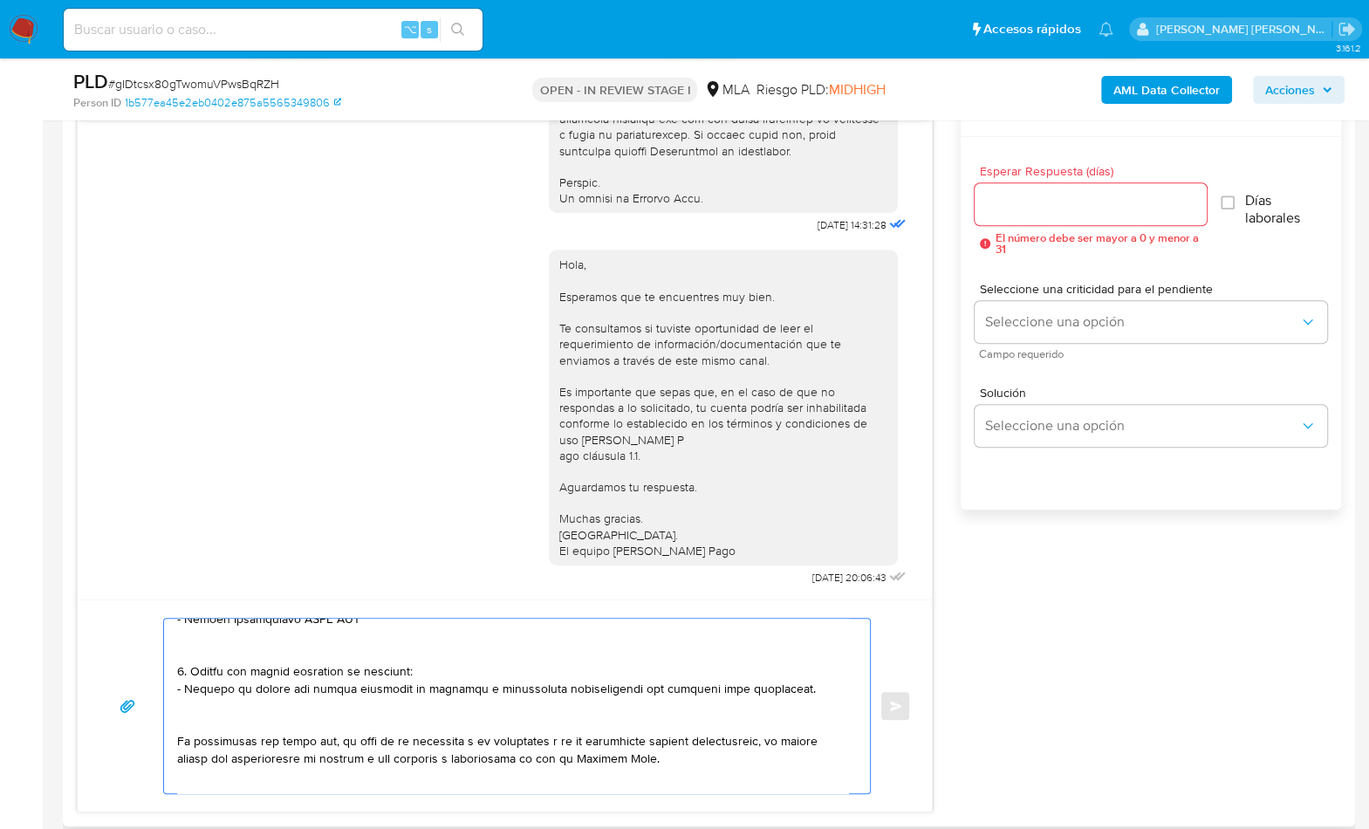
scroll to position [294, 0]
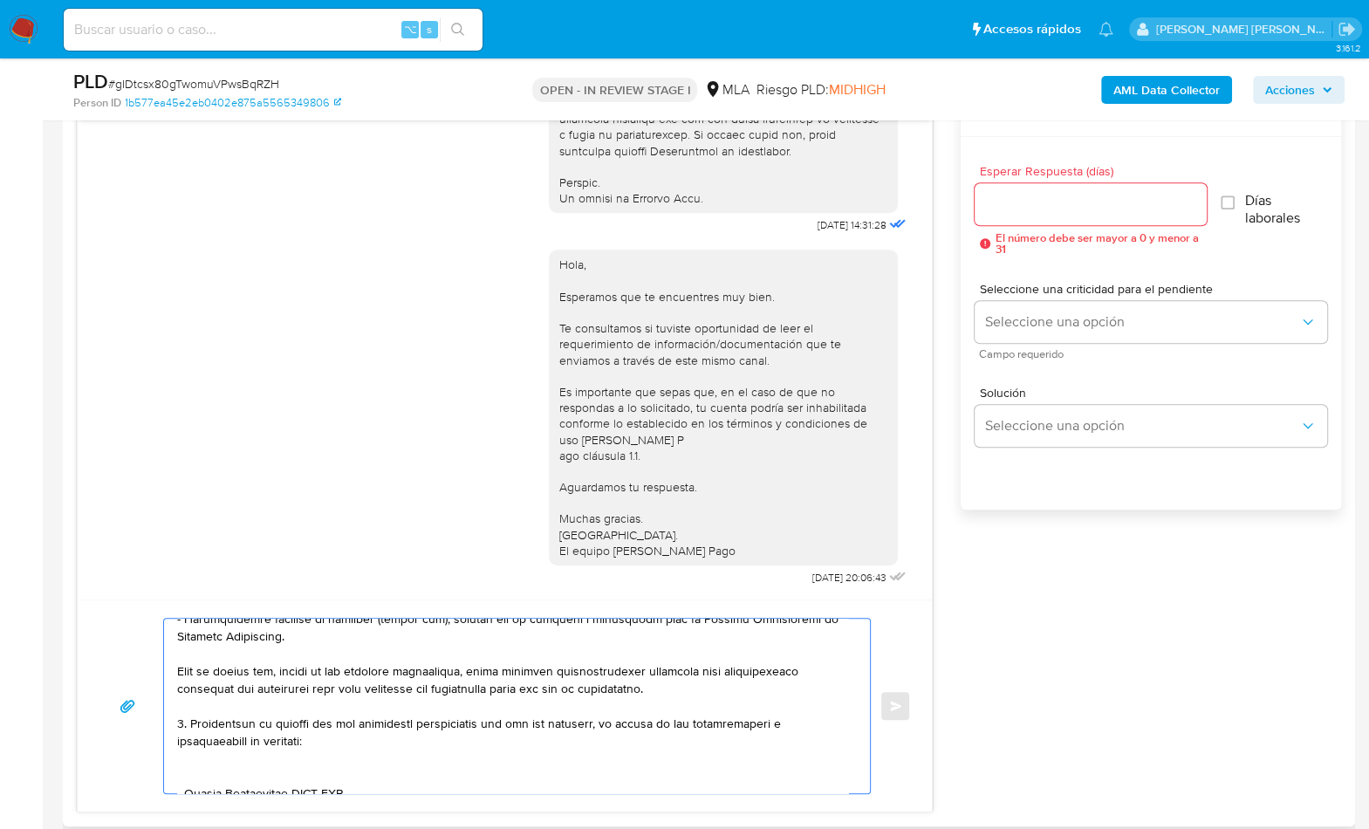
click at [225, 762] on textarea at bounding box center [512, 706] width 671 height 175
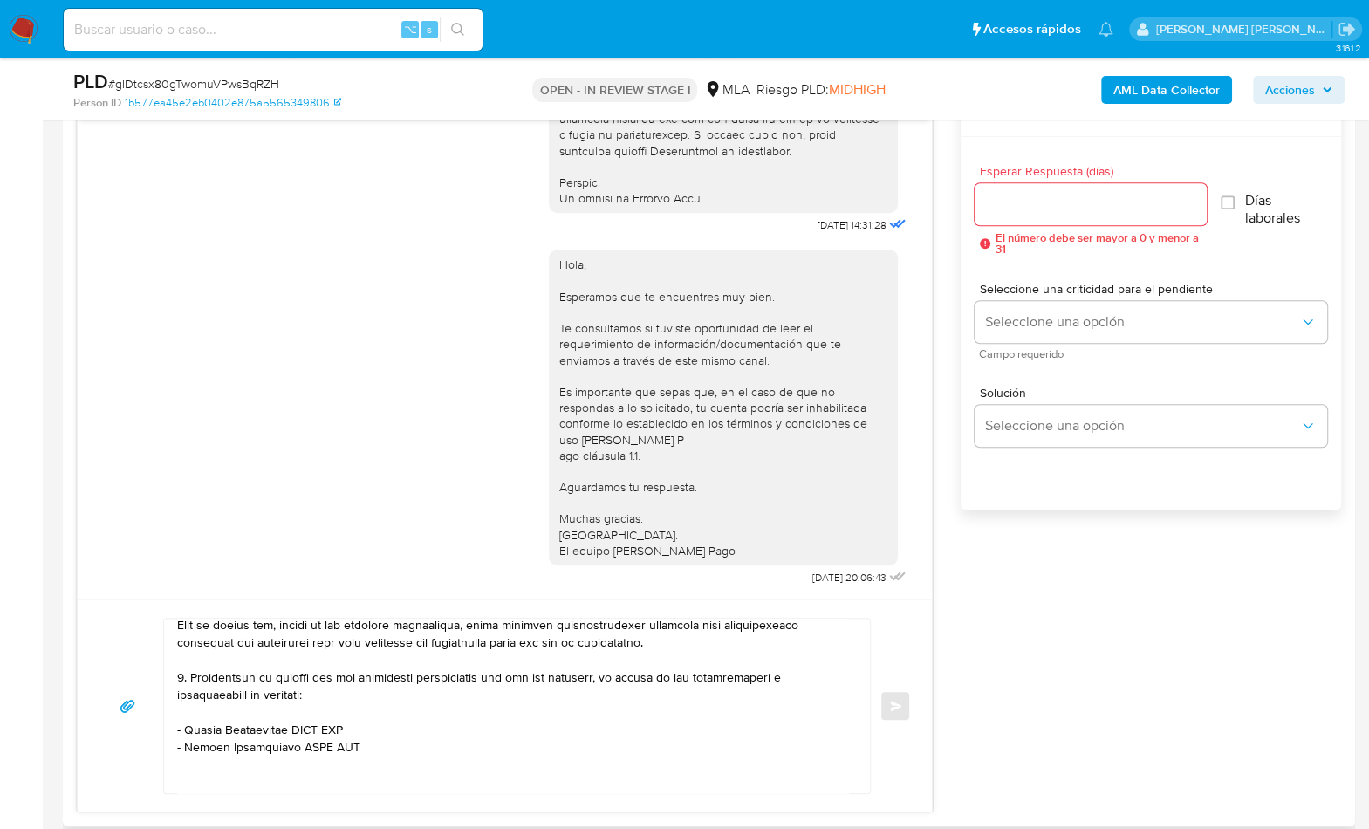
scroll to position [345, 0]
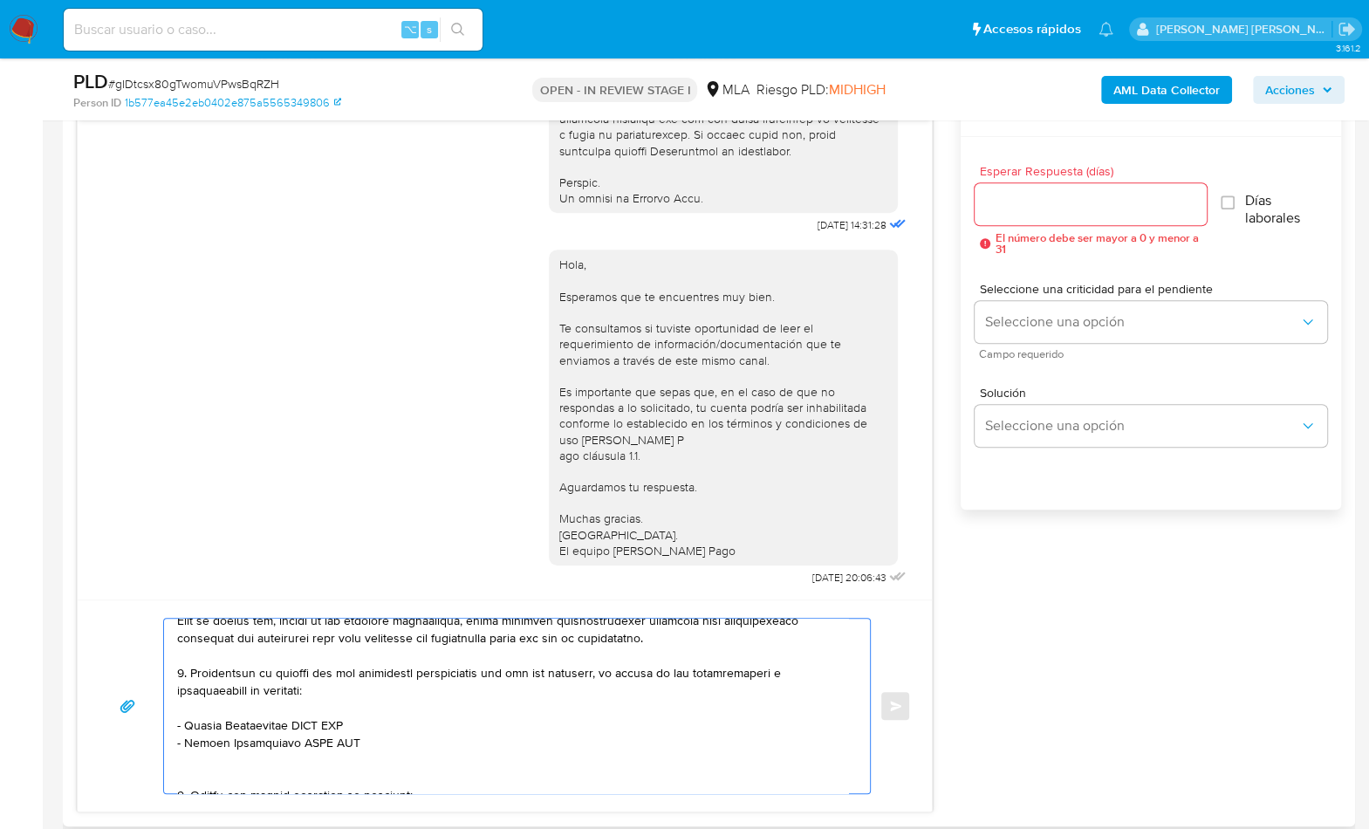
drag, startPoint x: 187, startPoint y: 725, endPoint x: 293, endPoint y: 726, distance: 106.5
click at [293, 726] on textarea at bounding box center [512, 706] width 671 height 175
paste textarea "Omar Adrian Cayre"
click at [331, 721] on textarea at bounding box center [512, 706] width 671 height 175
click at [332, 721] on textarea at bounding box center [512, 706] width 671 height 175
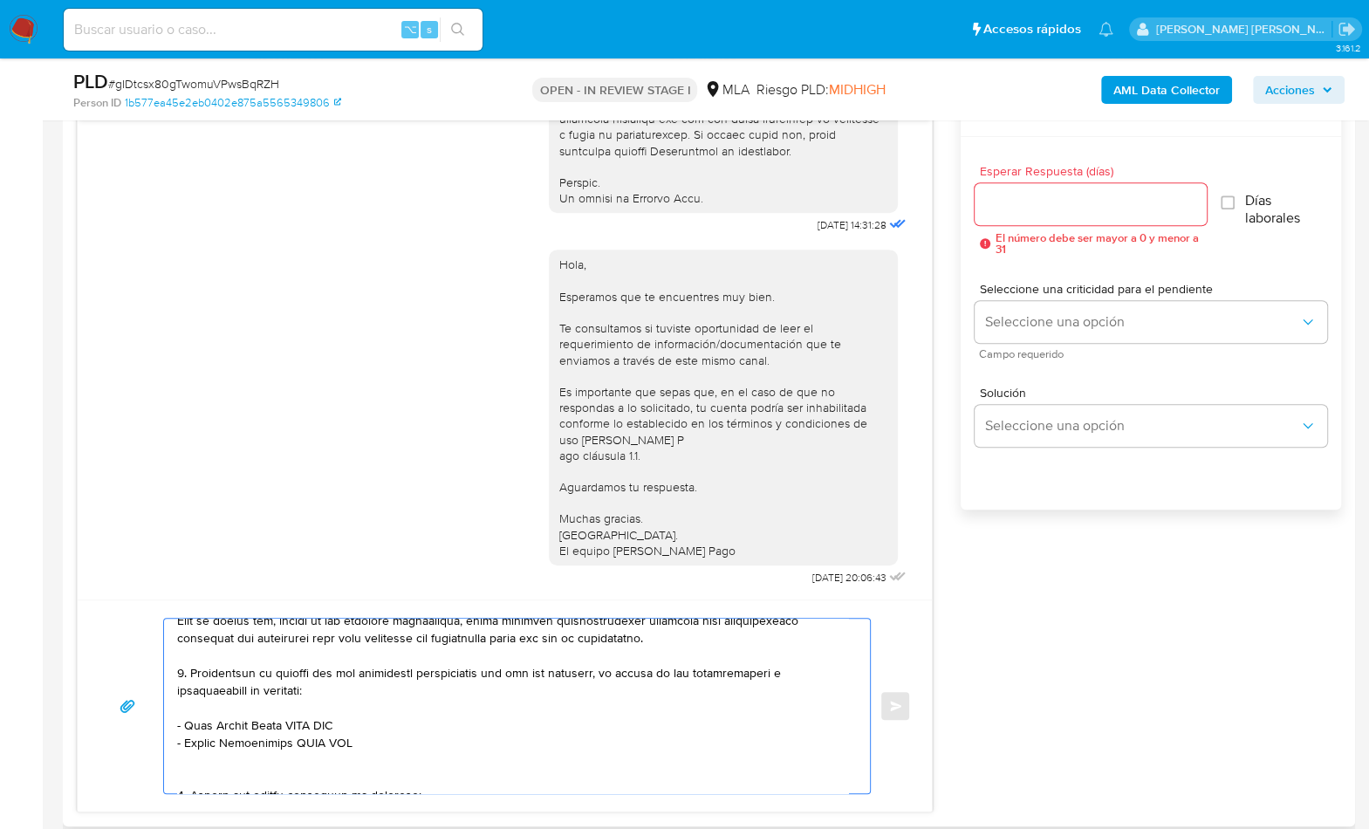
paste textarea "23128064869"
drag, startPoint x: 292, startPoint y: 743, endPoint x: 185, endPoint y: 748, distance: 107.5
click at [185, 748] on textarea at bounding box center [512, 706] width 671 height 175
paste textarea "LUCIANA CECILIA SOSA"
click at [363, 737] on textarea at bounding box center [512, 706] width 671 height 175
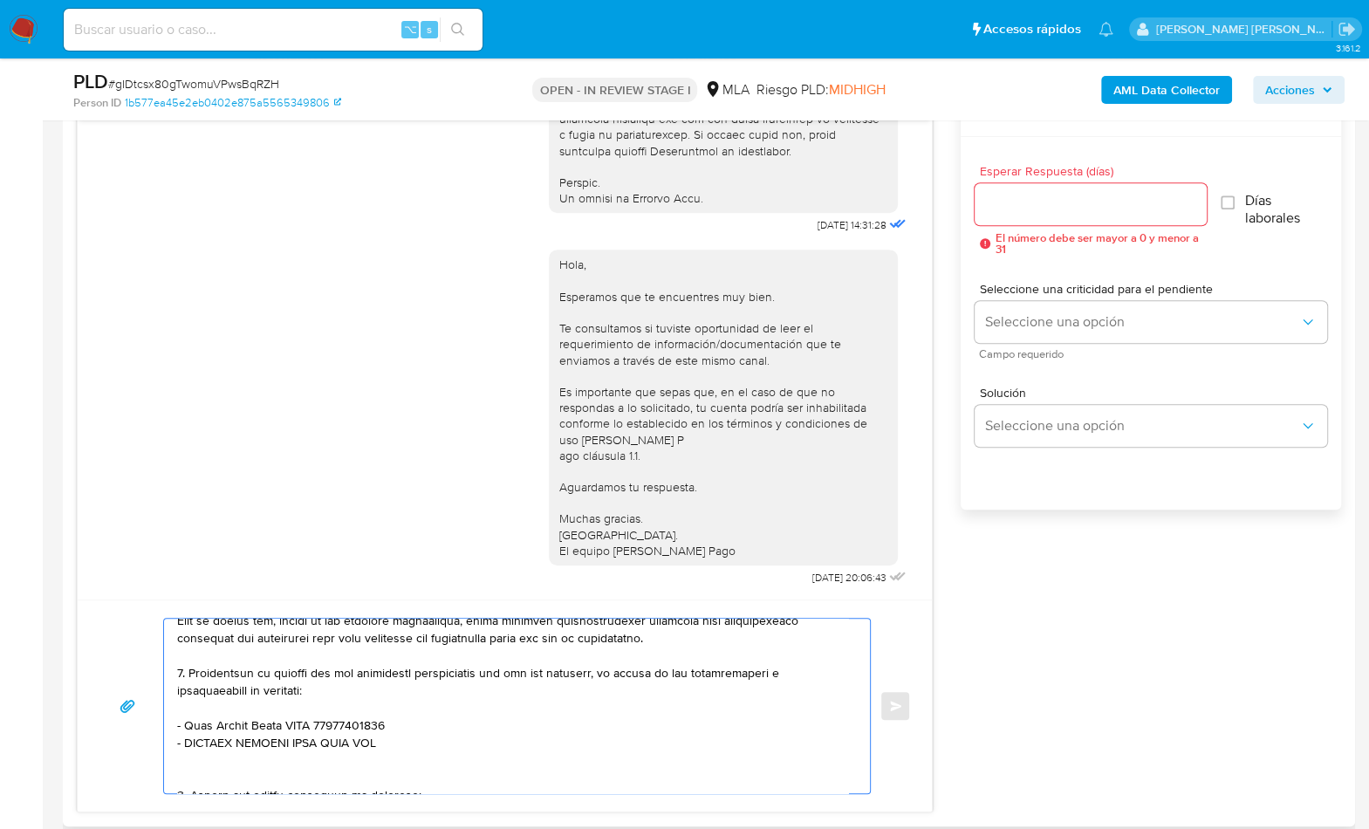
click at [364, 737] on textarea at bounding box center [512, 706] width 671 height 175
paste textarea "23292399413"
paste textarea "Roberto Raul Zuccarelli"
paste textarea "20182931854"
paste textarea "CLAUDIO ISMAEL RETA"
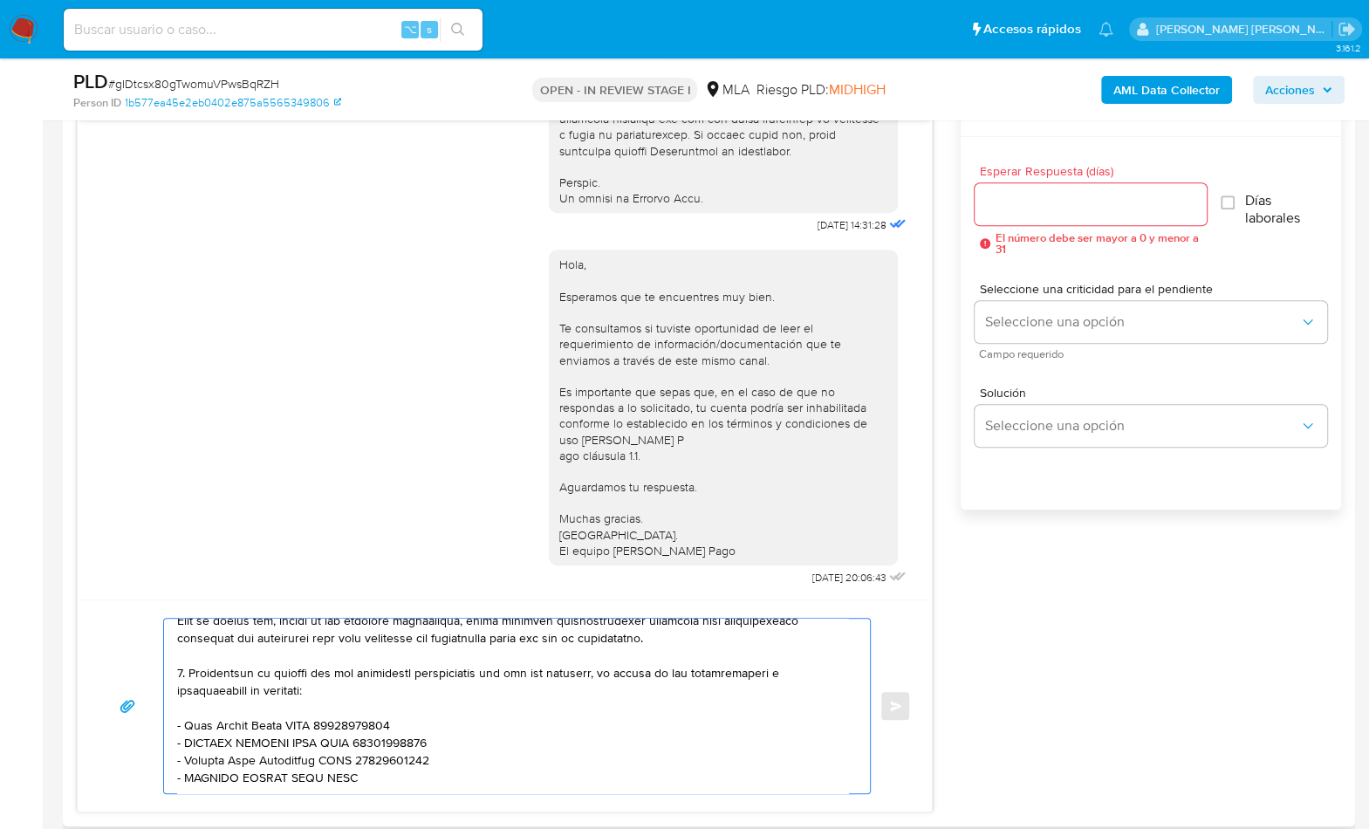
paste textarea "20289977458"
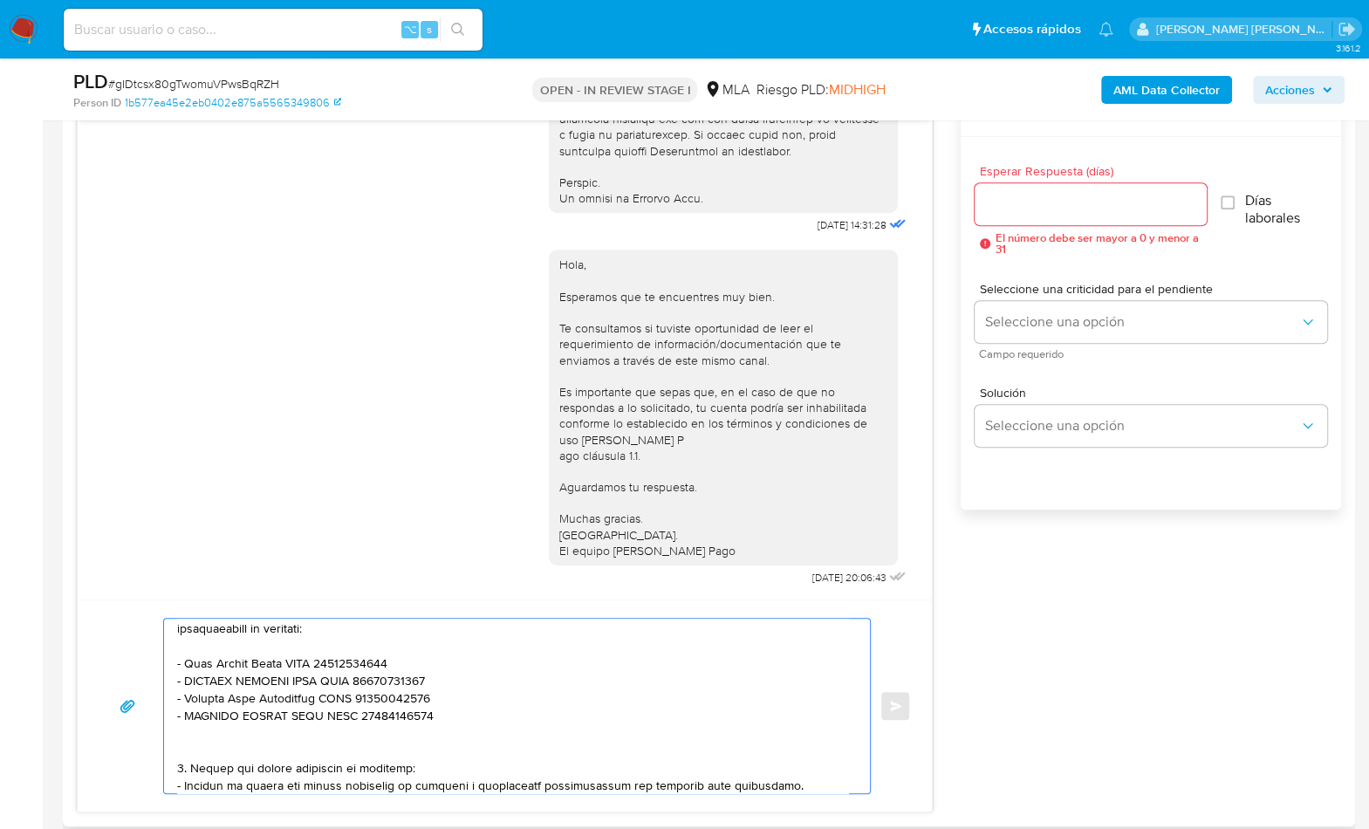
scroll to position [408, 0]
paste textarea "Santiago Elias Agüero"
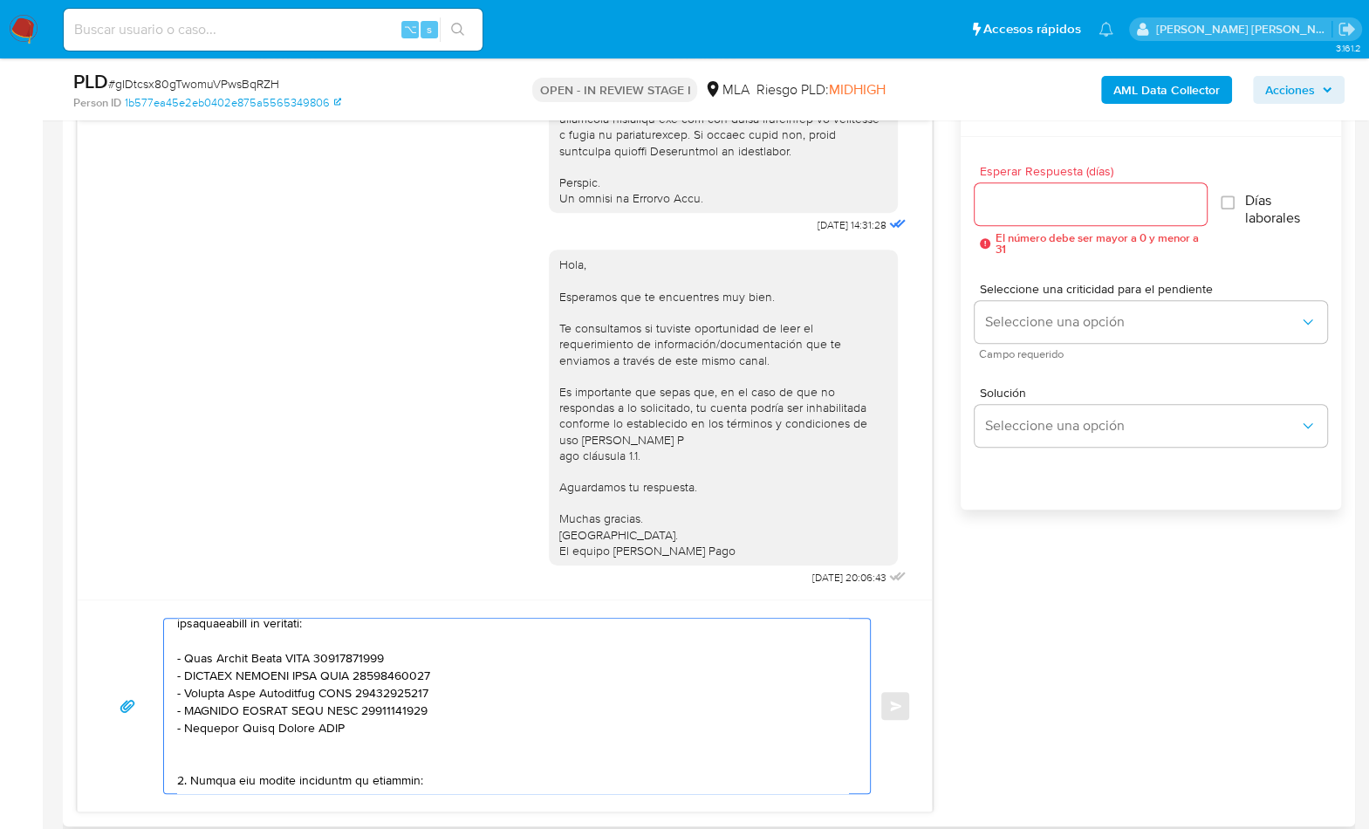
scroll to position [413, 0]
paste textarea "20349985269"
click at [279, 765] on textarea at bounding box center [512, 706] width 671 height 175
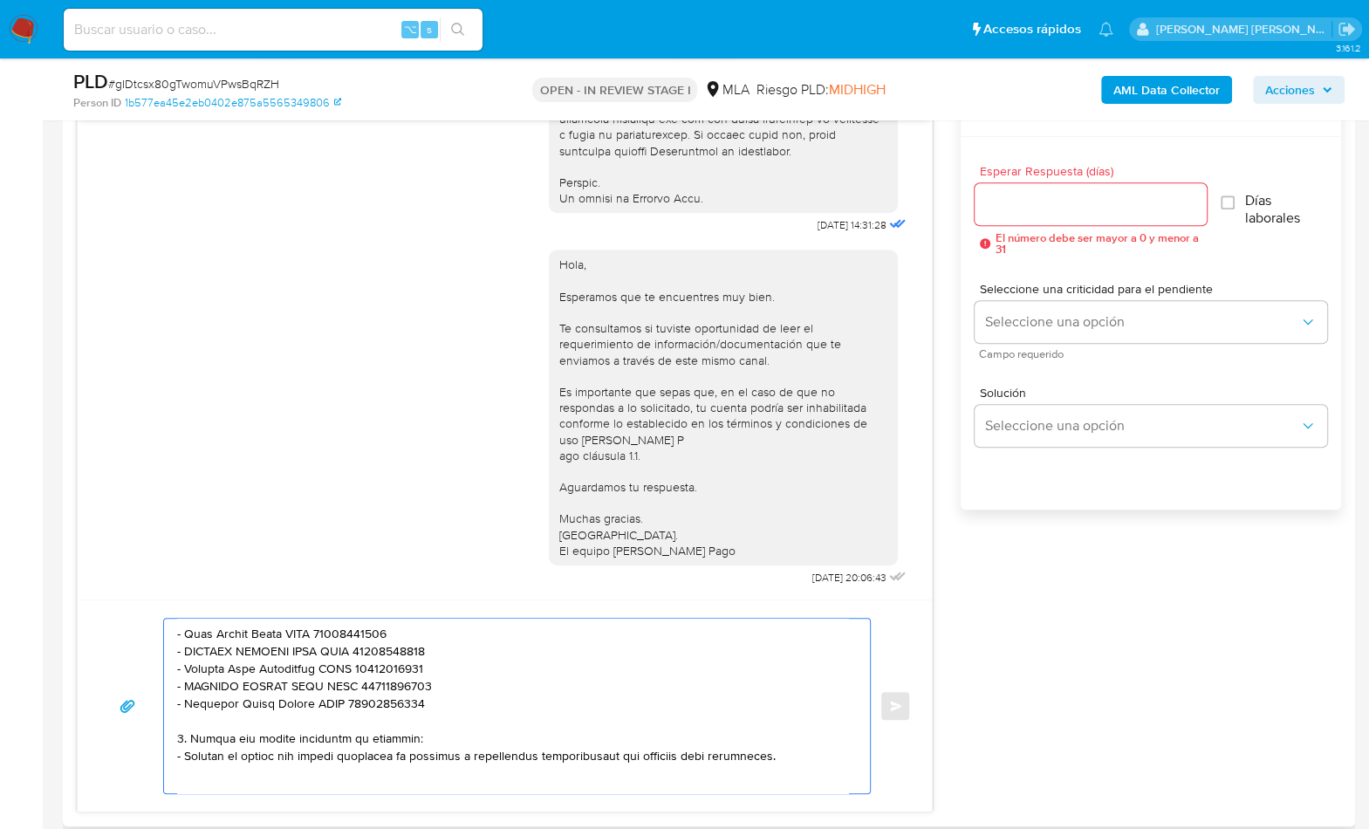
scroll to position [441, 0]
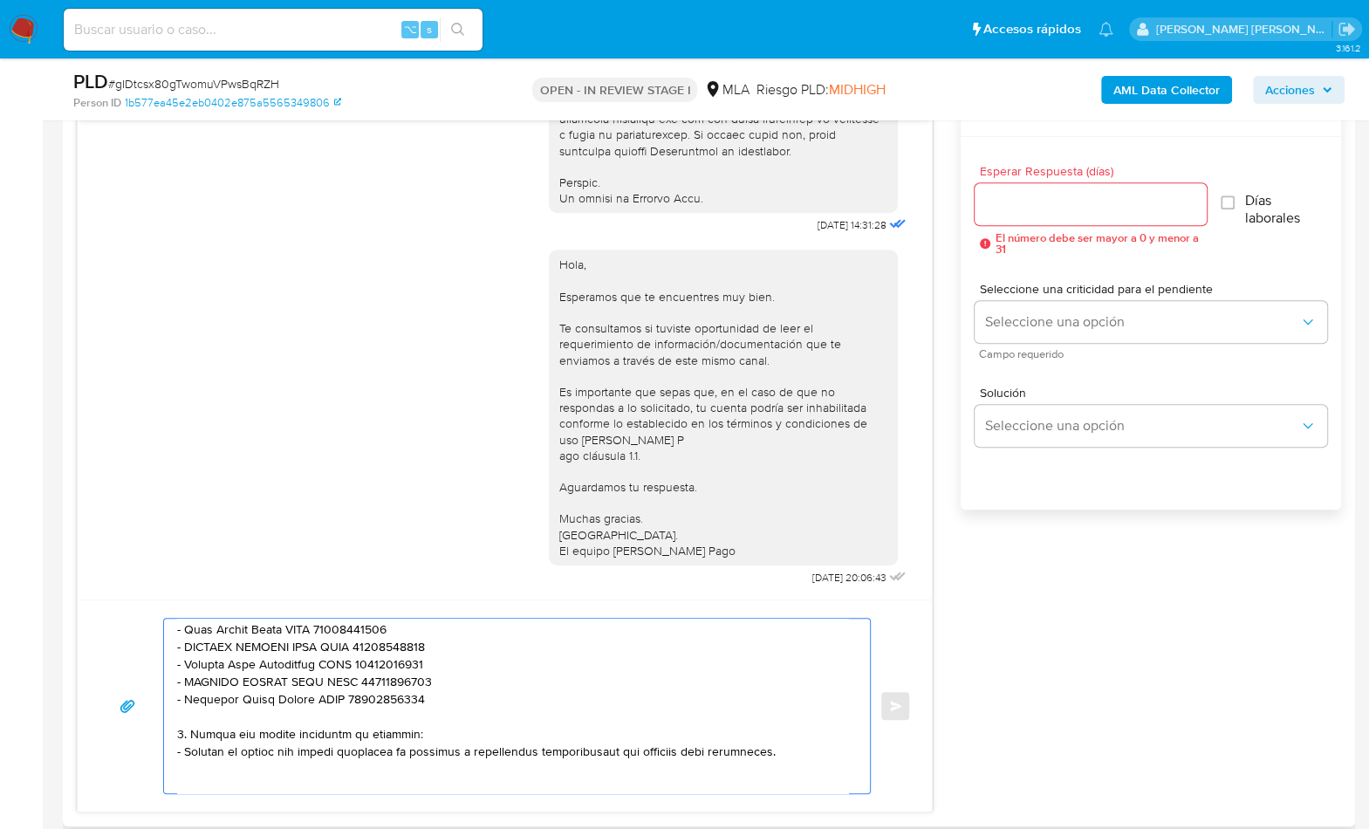
drag, startPoint x: 817, startPoint y: 748, endPoint x: 173, endPoint y: 722, distance: 644.6
click at [173, 722] on div at bounding box center [512, 706] width 697 height 175
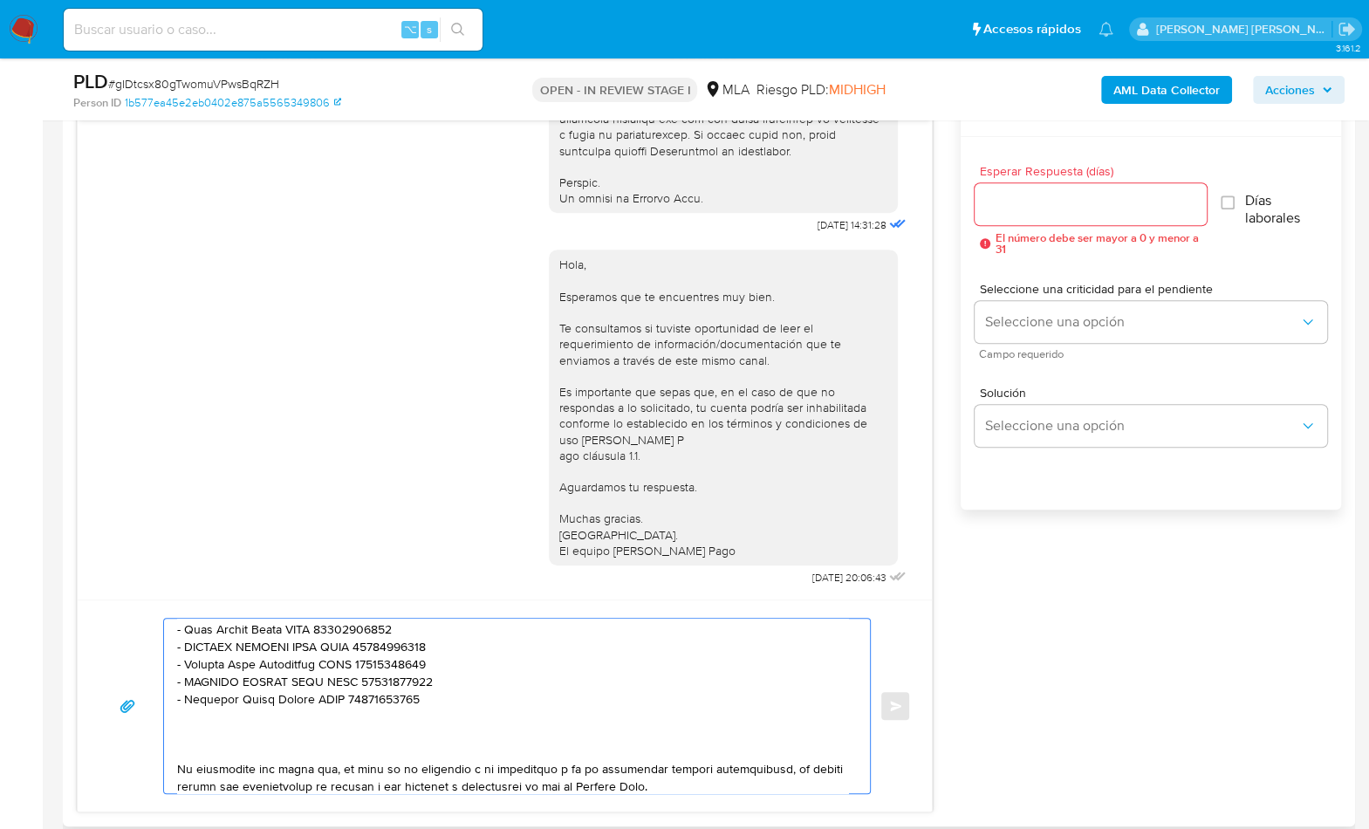
click at [204, 740] on textarea at bounding box center [512, 706] width 671 height 175
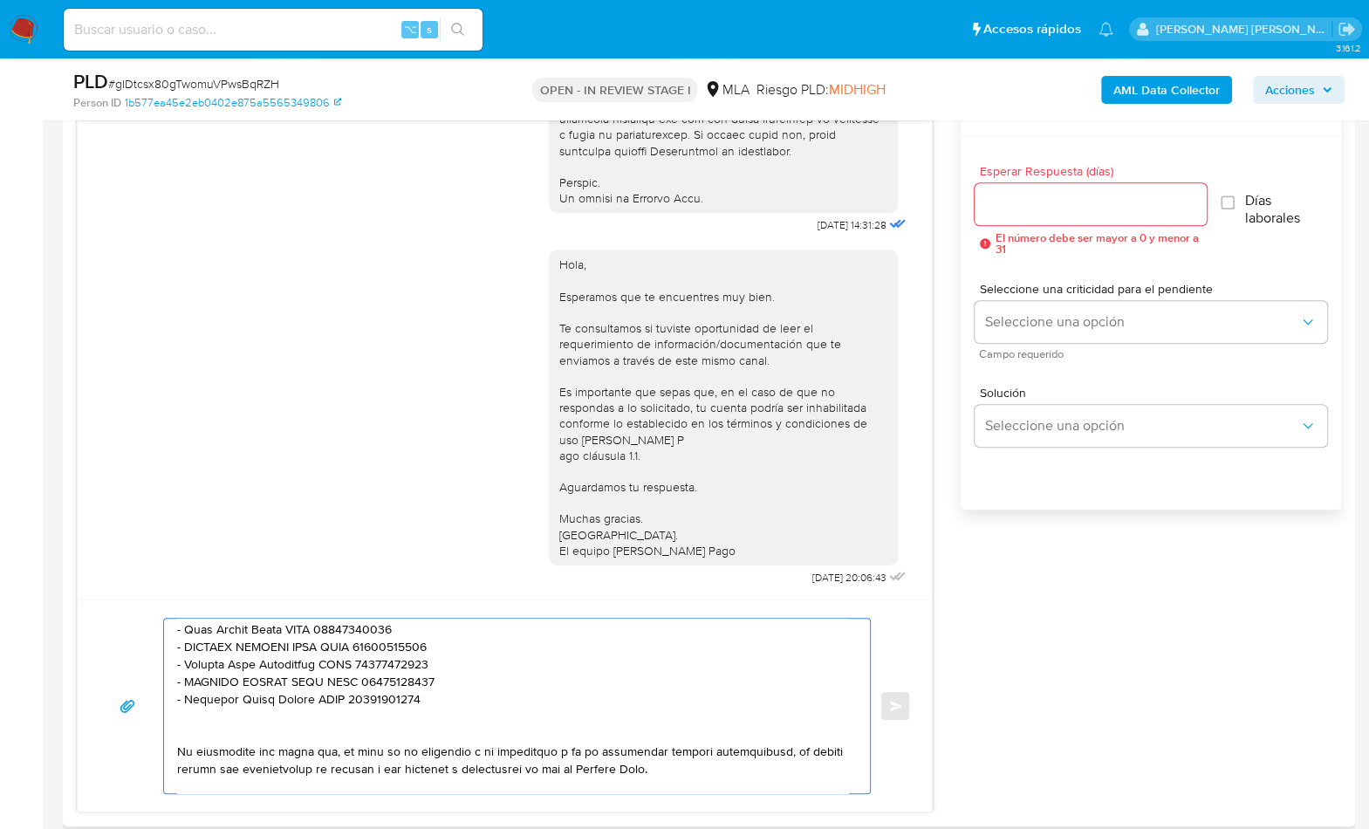
drag, startPoint x: 664, startPoint y: 770, endPoint x: 174, endPoint y: 728, distance: 492.3
click at [174, 728] on div at bounding box center [512, 706] width 697 height 175
click at [209, 742] on textarea at bounding box center [512, 706] width 671 height 175
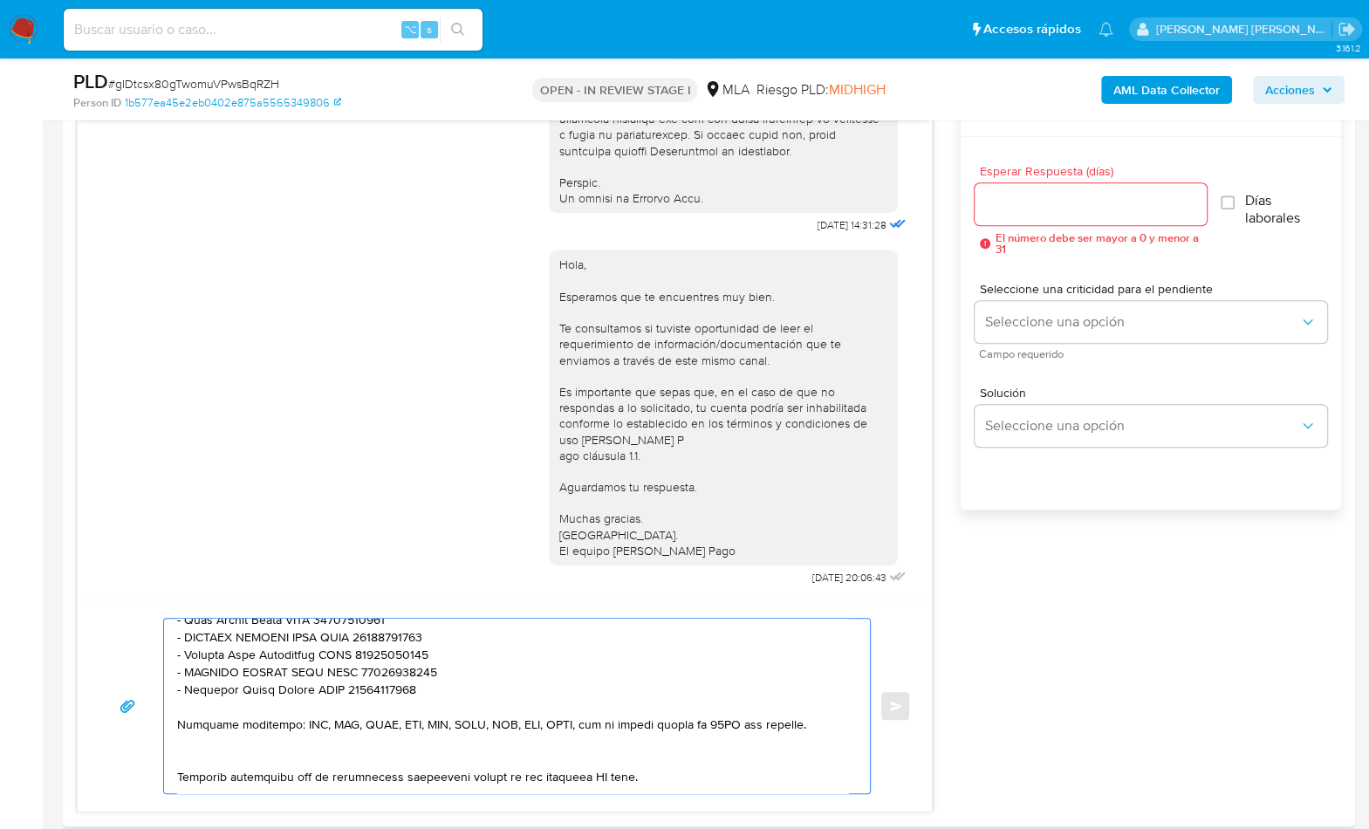
scroll to position [454, 0]
click at [210, 746] on textarea at bounding box center [512, 706] width 671 height 175
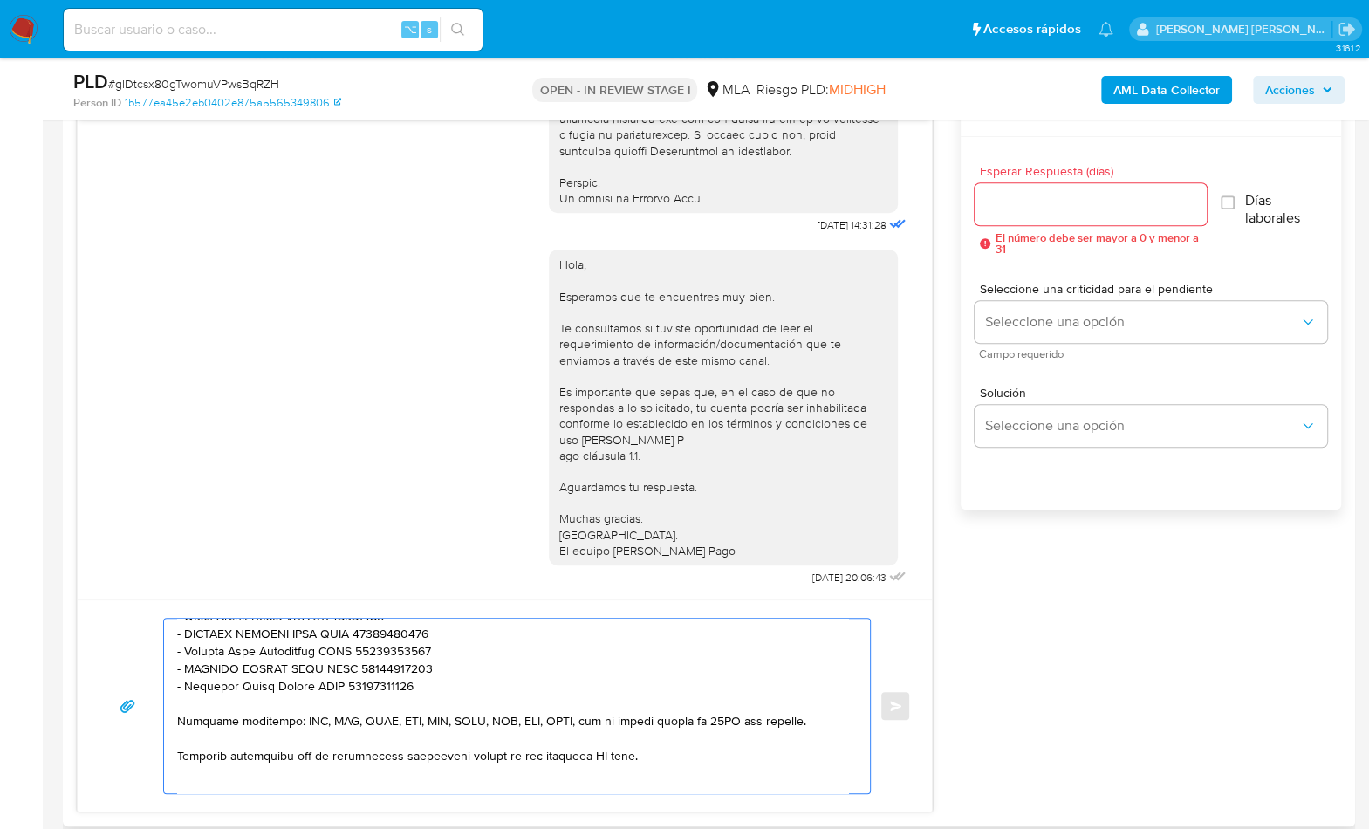
click at [592, 750] on textarea at bounding box center [512, 706] width 671 height 175
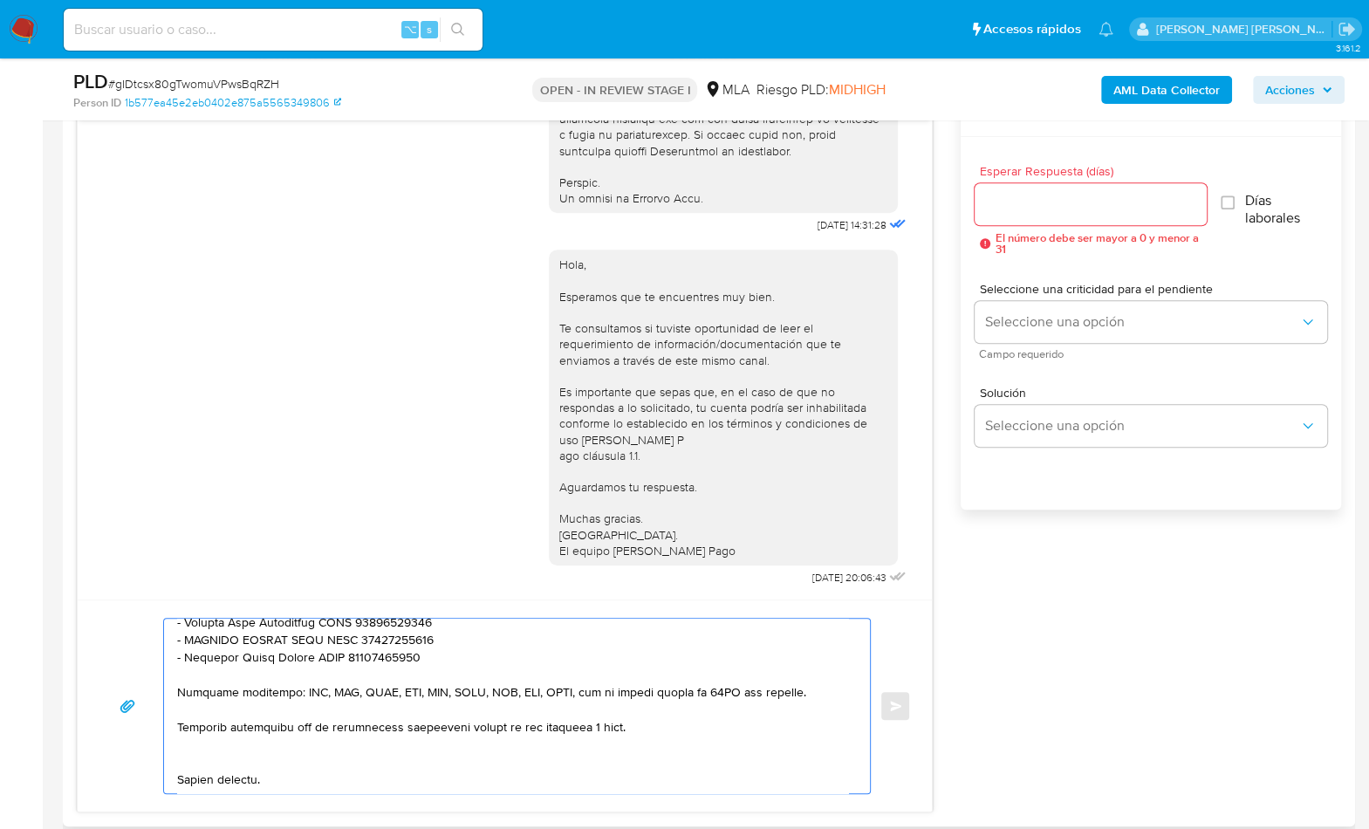
scroll to position [486, 0]
click at [202, 748] on textarea at bounding box center [512, 706] width 671 height 175
click at [195, 778] on textarea at bounding box center [512, 706] width 671 height 175
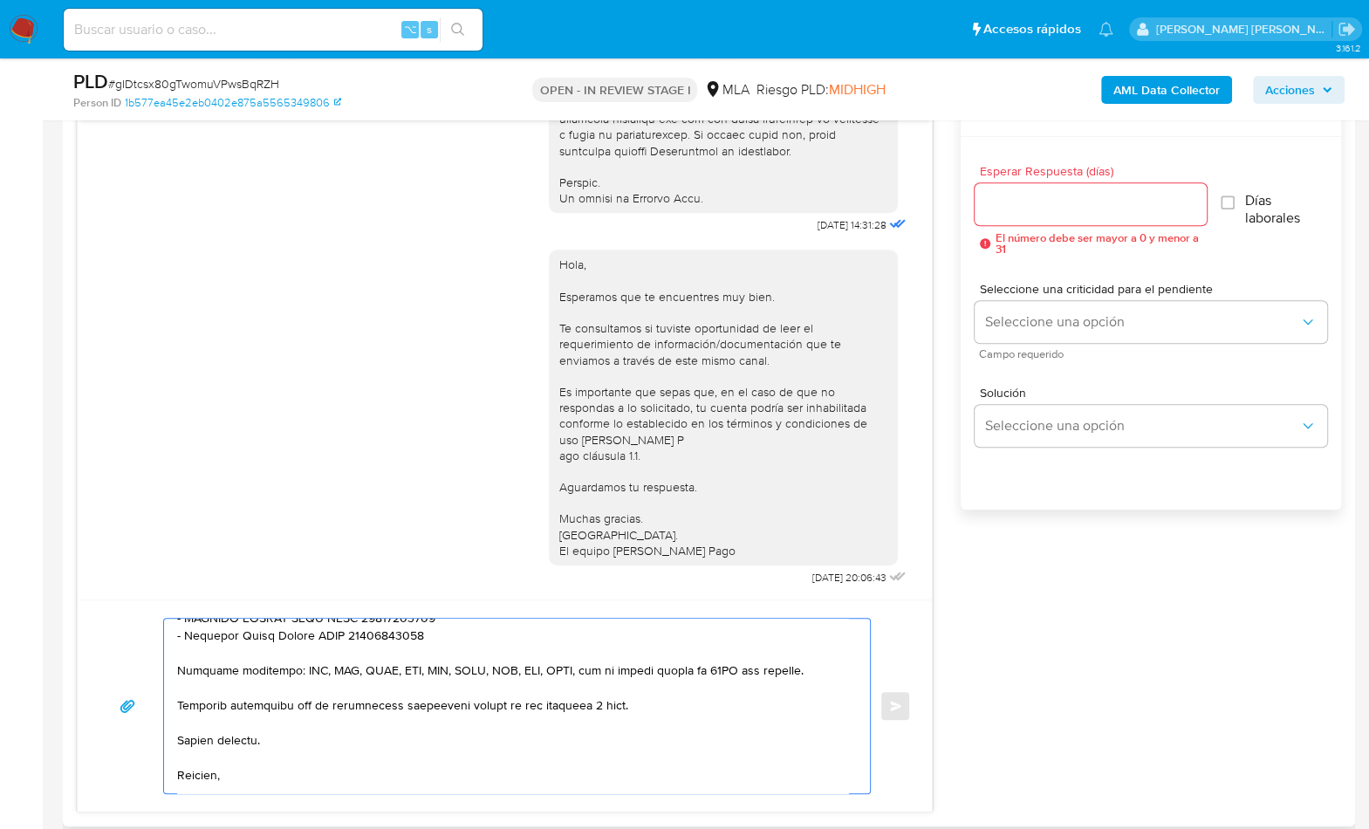
click at [222, 759] on textarea at bounding box center [512, 706] width 671 height 175
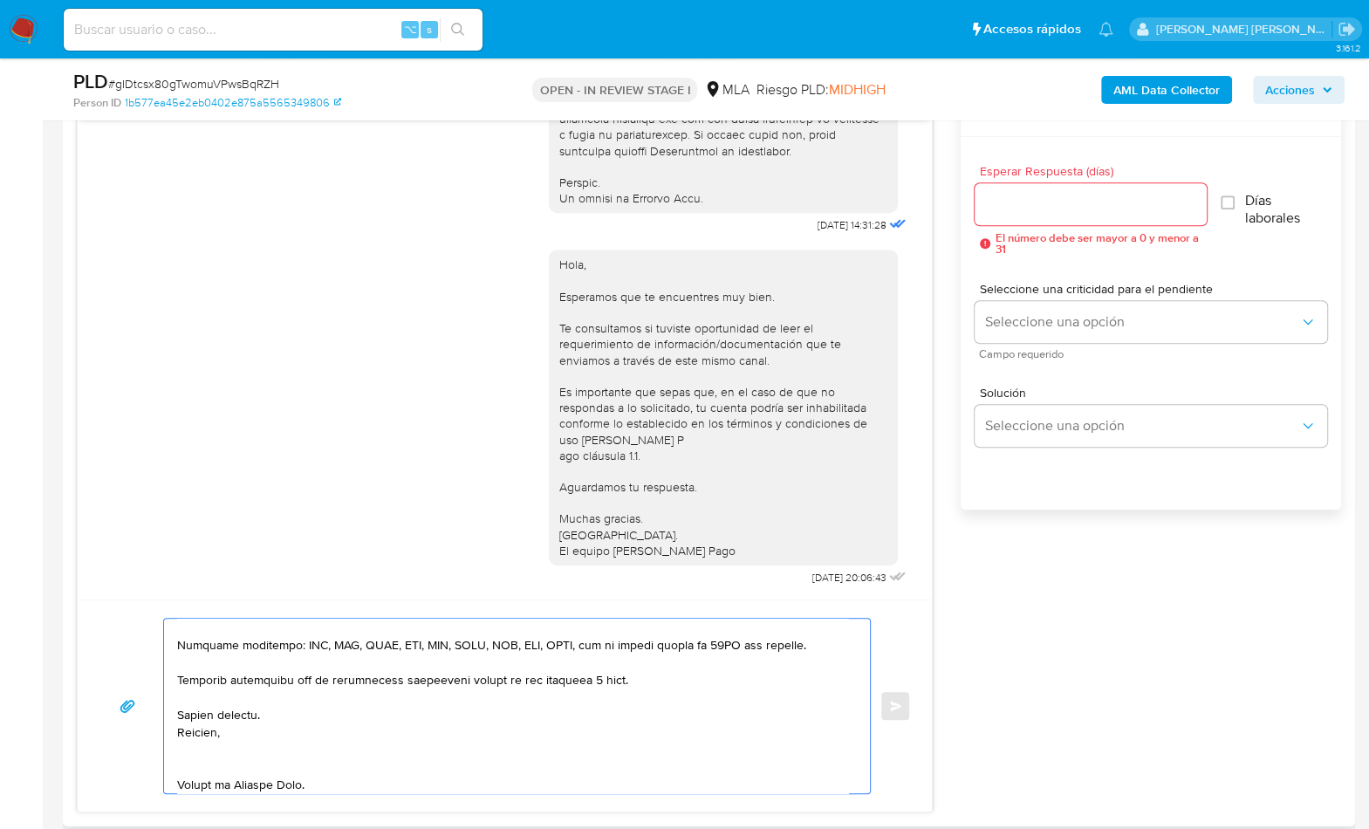
click at [198, 768] on textarea at bounding box center [512, 706] width 671 height 175
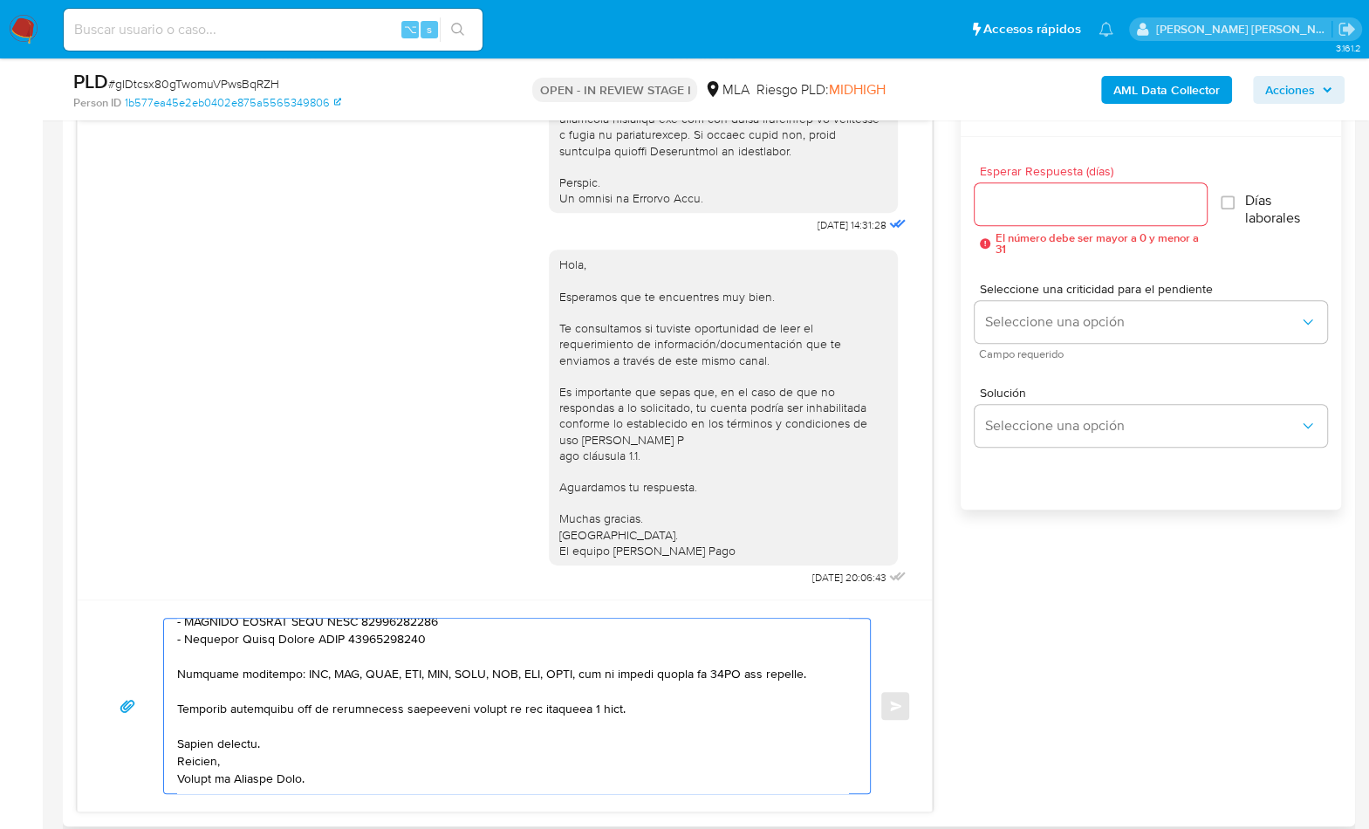
click at [196, 783] on textarea at bounding box center [512, 706] width 671 height 175
click at [270, 766] on textarea at bounding box center [512, 706] width 671 height 175
click at [275, 749] on textarea at bounding box center [512, 706] width 671 height 175
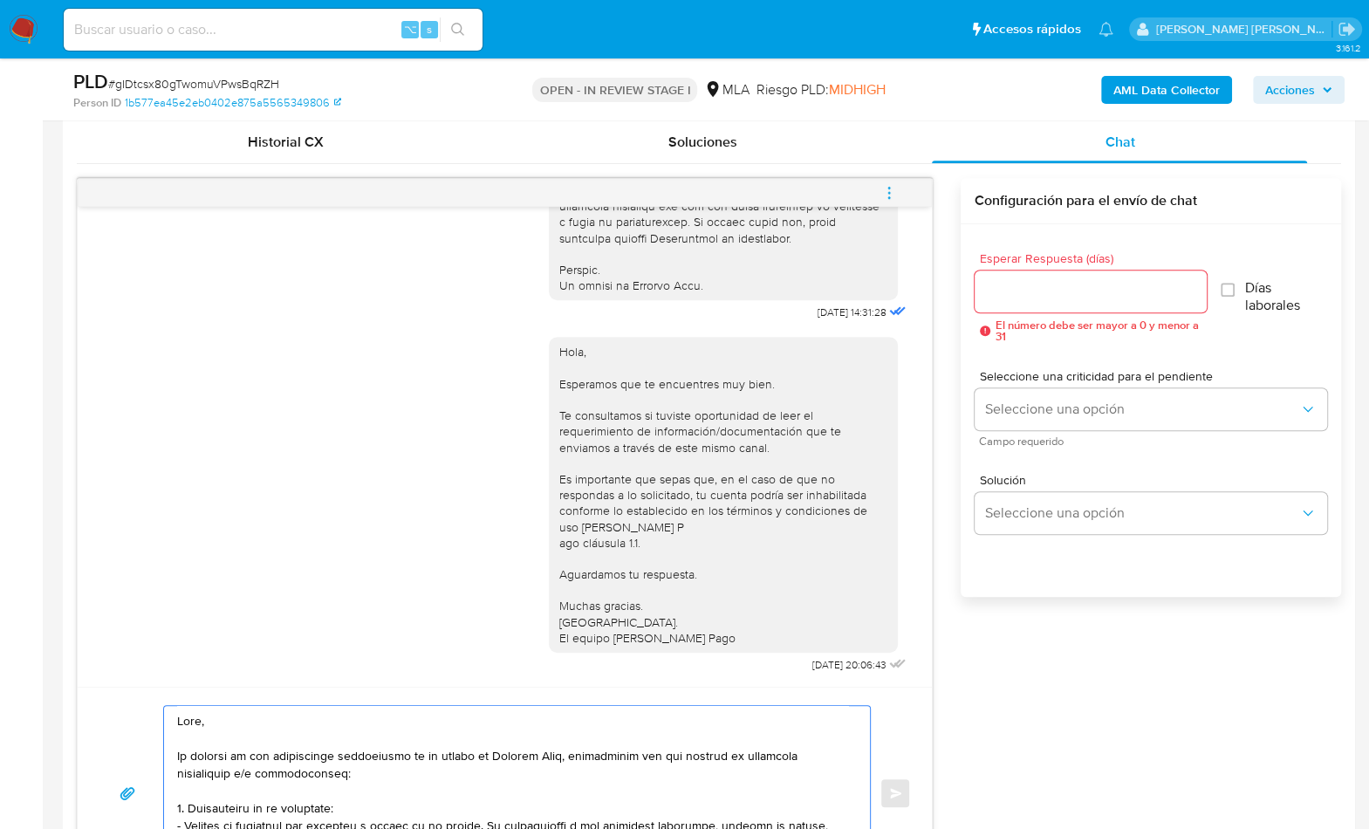
scroll to position [587, 0]
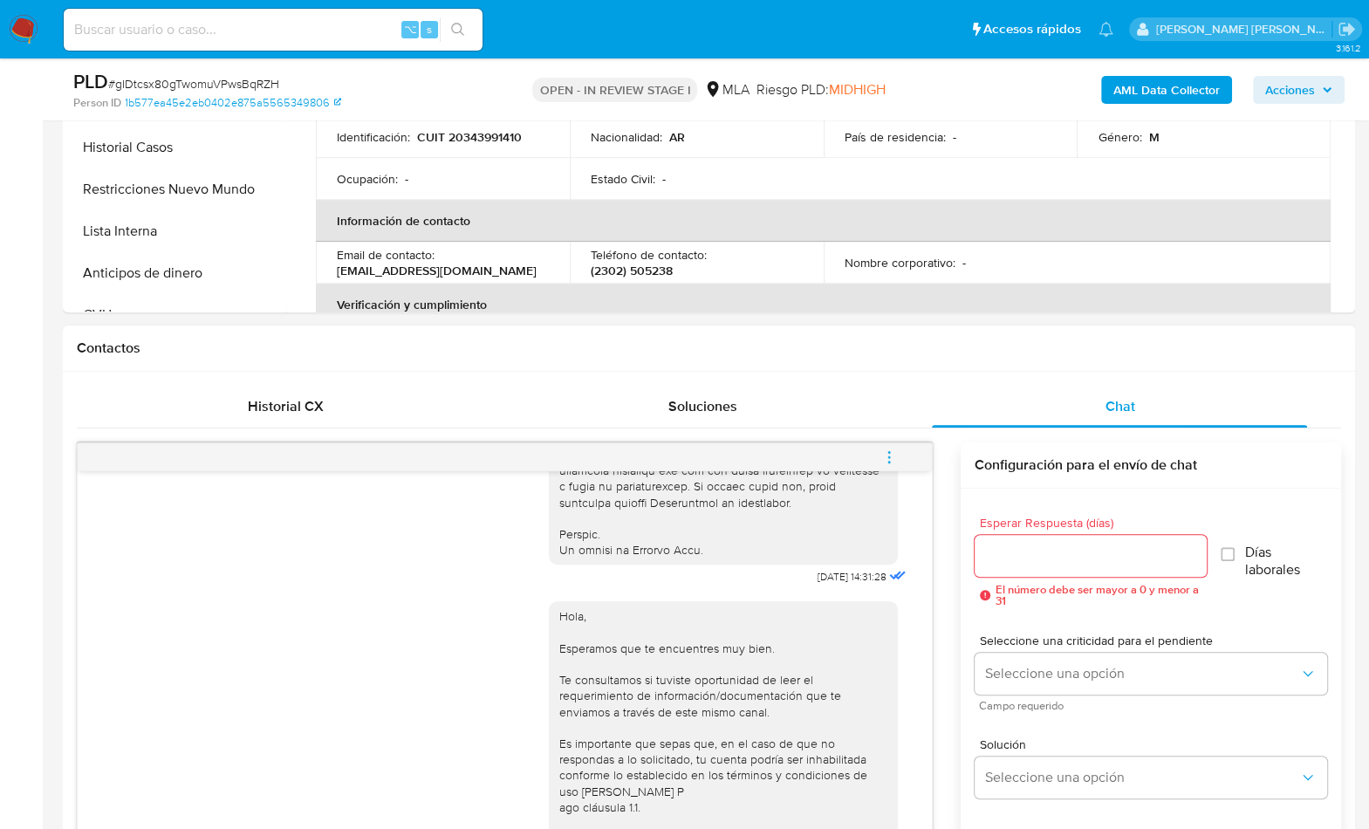
type textarea "Hola, En función de las operaciones registradas en tu cuenta de Mercado Pago, n…"
click at [1063, 562] on input "Esperar Respuesta (días)" at bounding box center [1091, 556] width 232 height 23
click at [1062, 562] on input "Esperar Respuesta (días)" at bounding box center [1091, 556] width 232 height 23
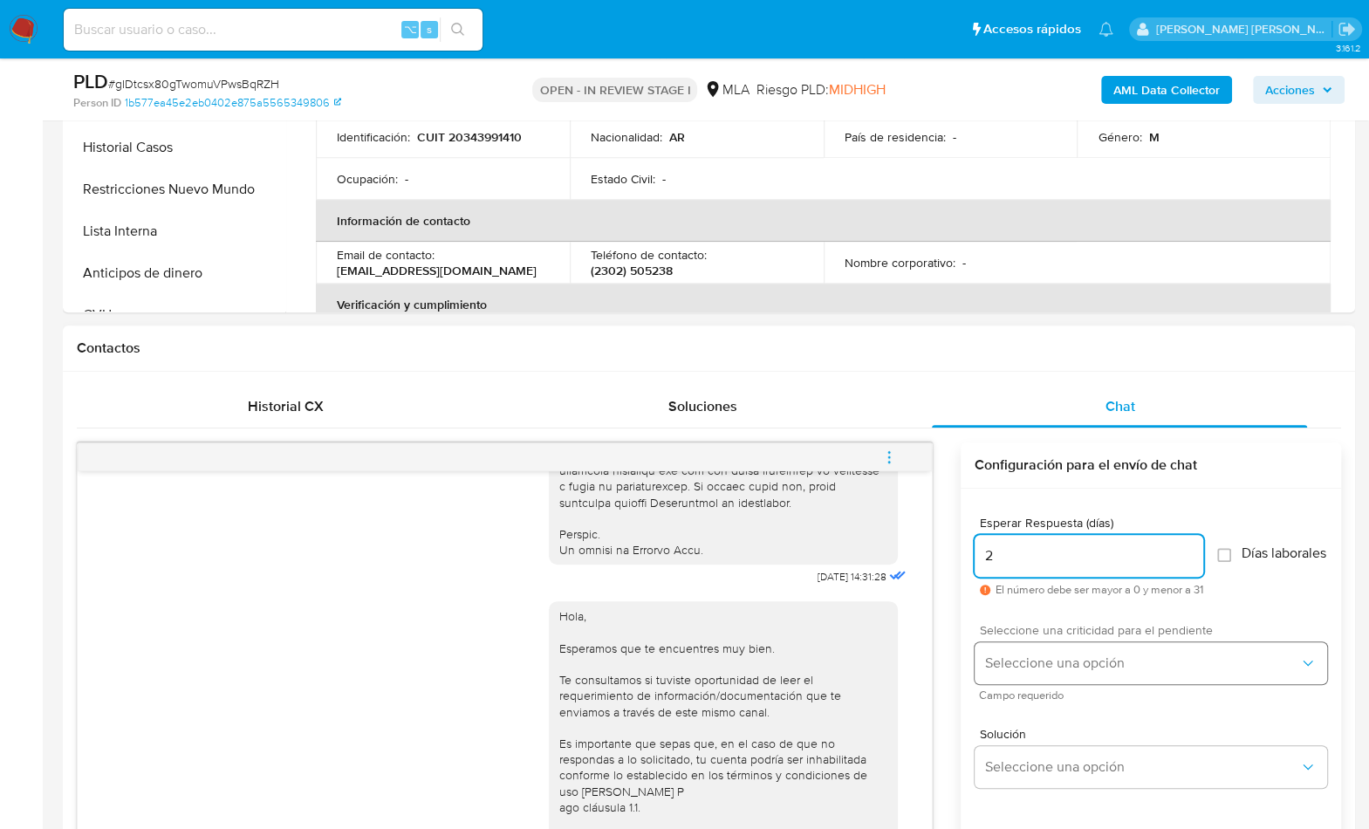
type input "2"
click at [1027, 681] on button "Seleccione una opción" at bounding box center [1151, 663] width 353 height 42
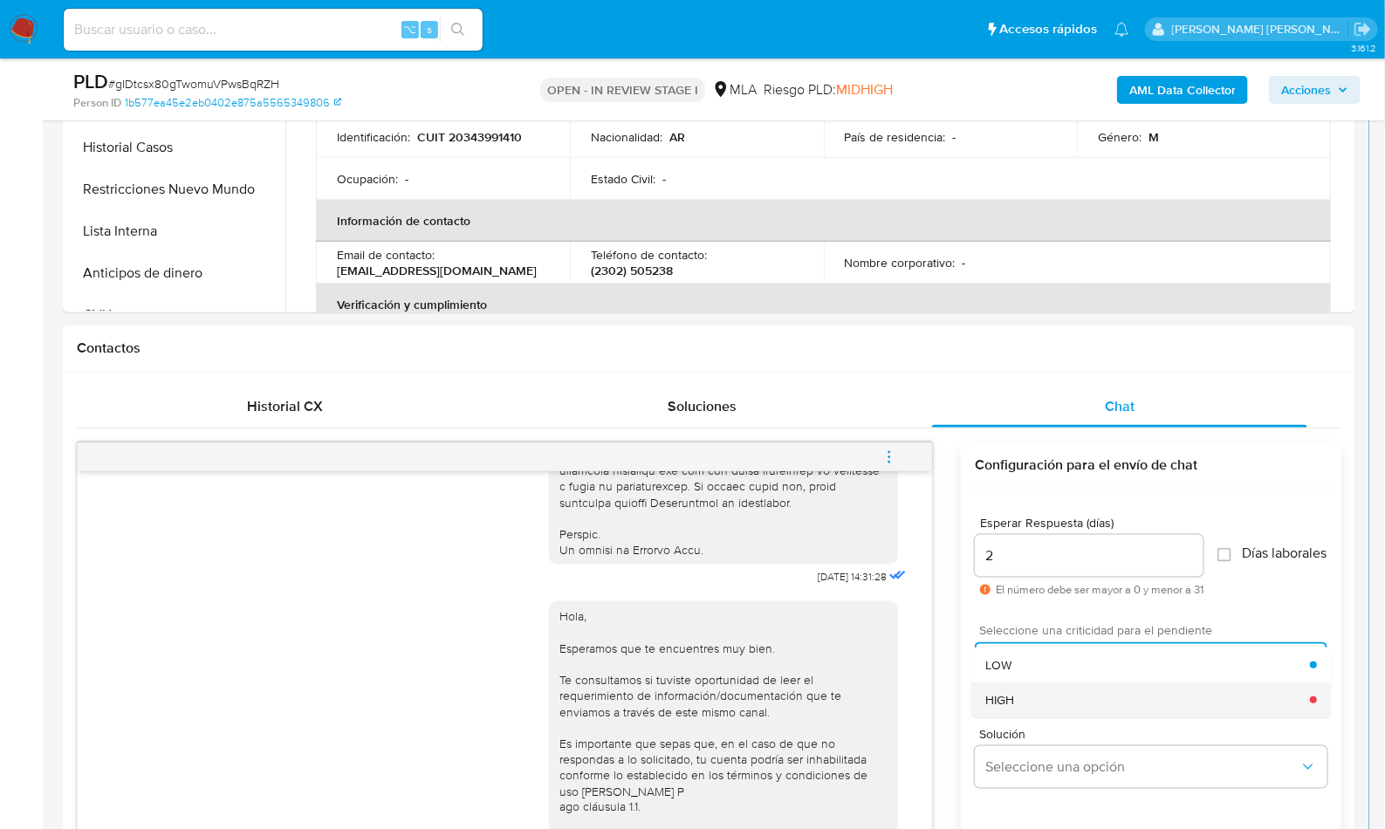
click at [1034, 696] on div "HIGH" at bounding box center [1147, 700] width 325 height 35
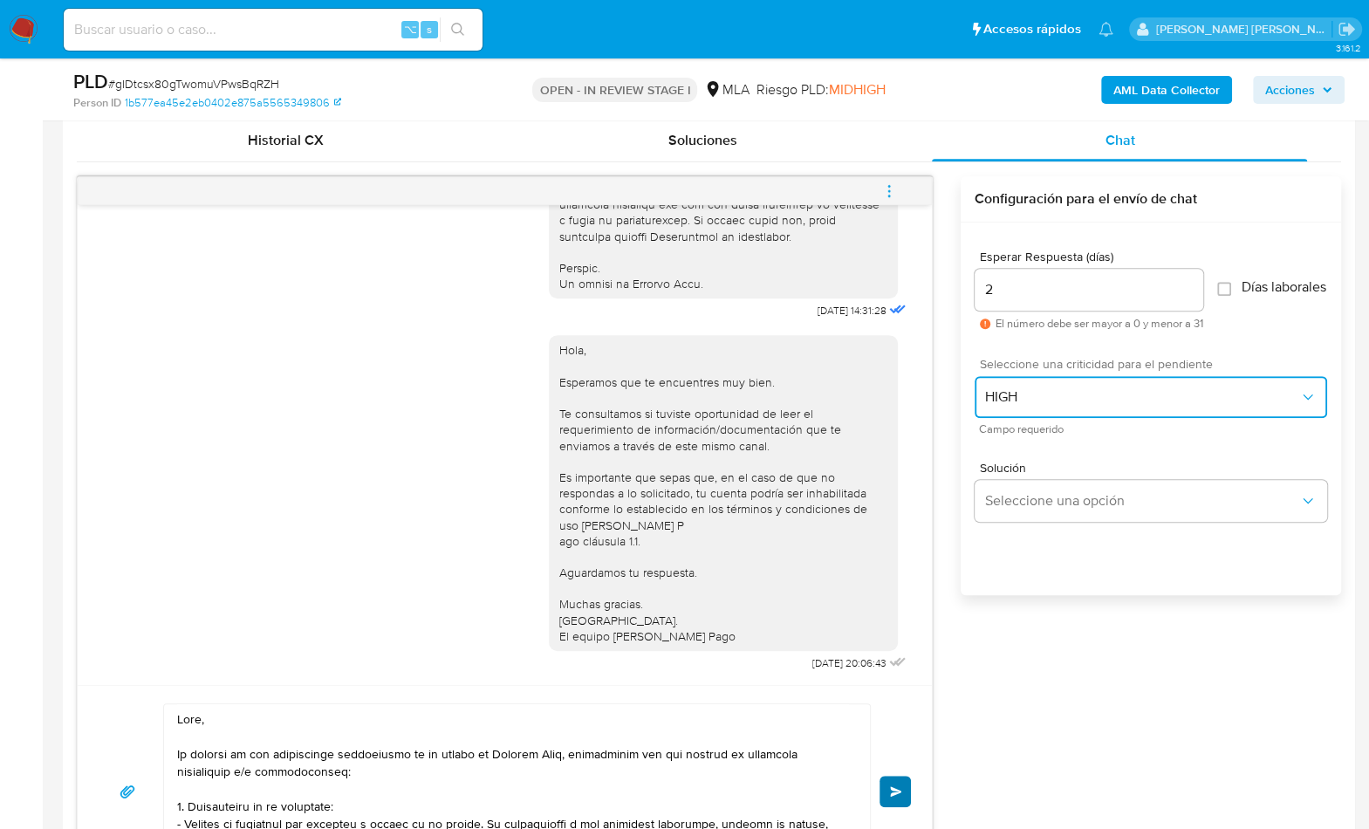
scroll to position [878, 0]
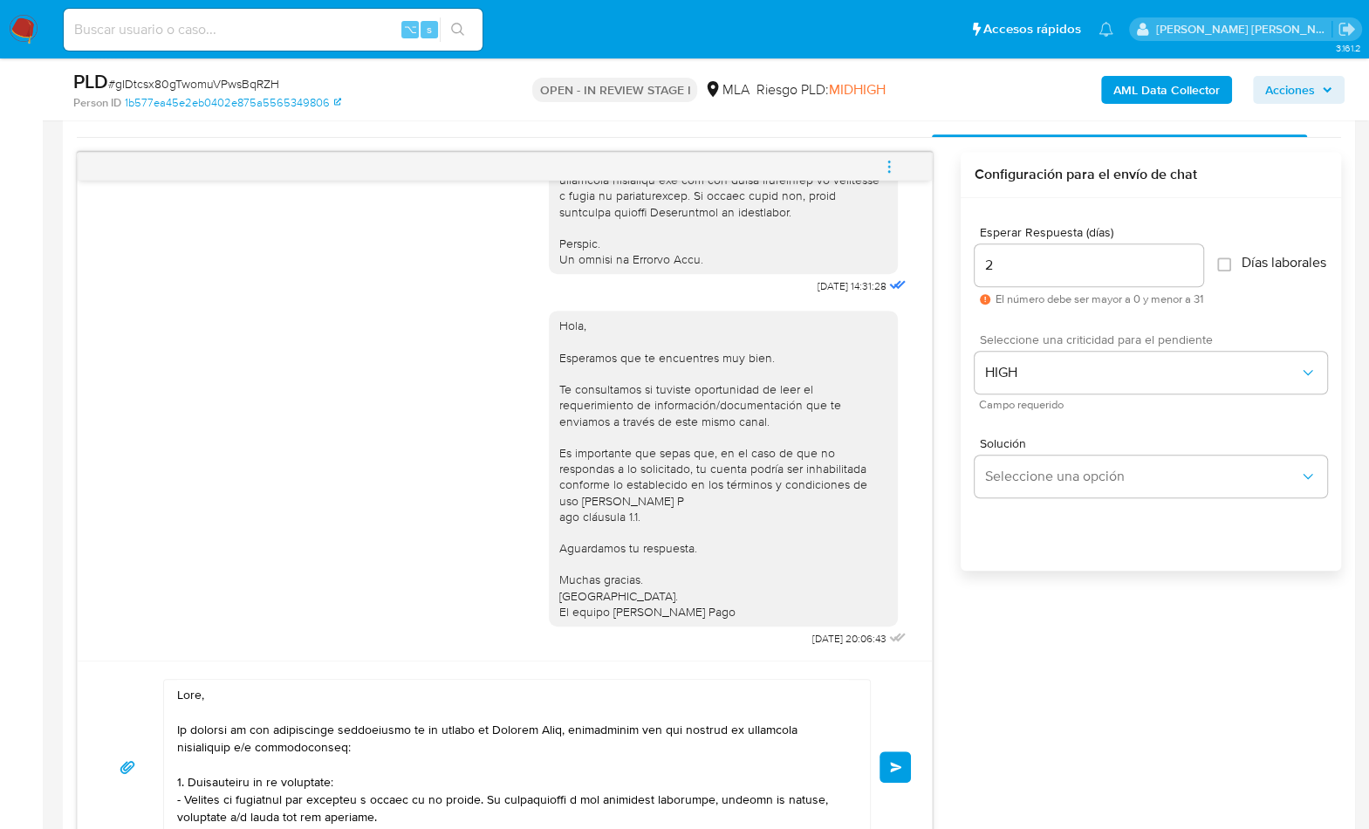
click at [887, 757] on button "Enviar" at bounding box center [895, 766] width 31 height 31
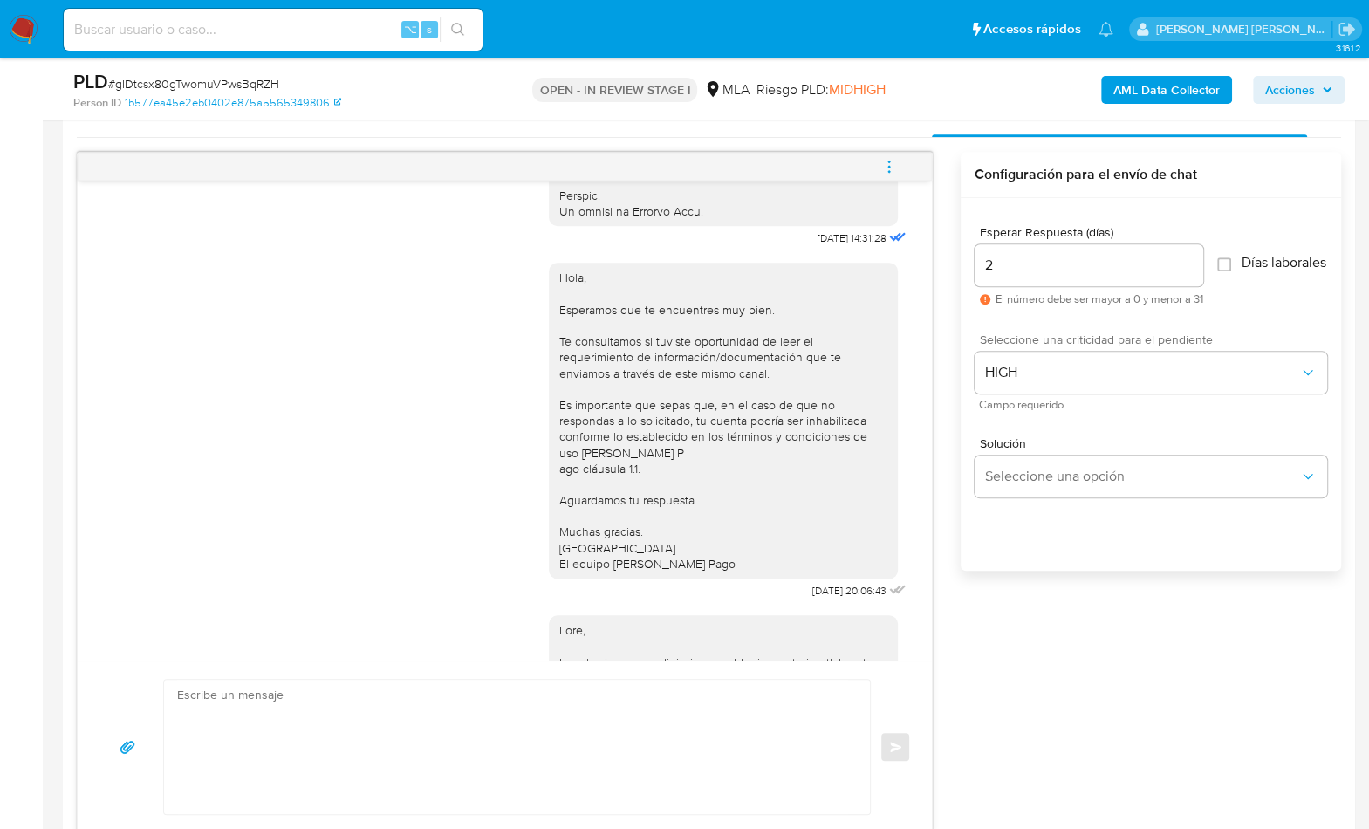
scroll to position [1755, 0]
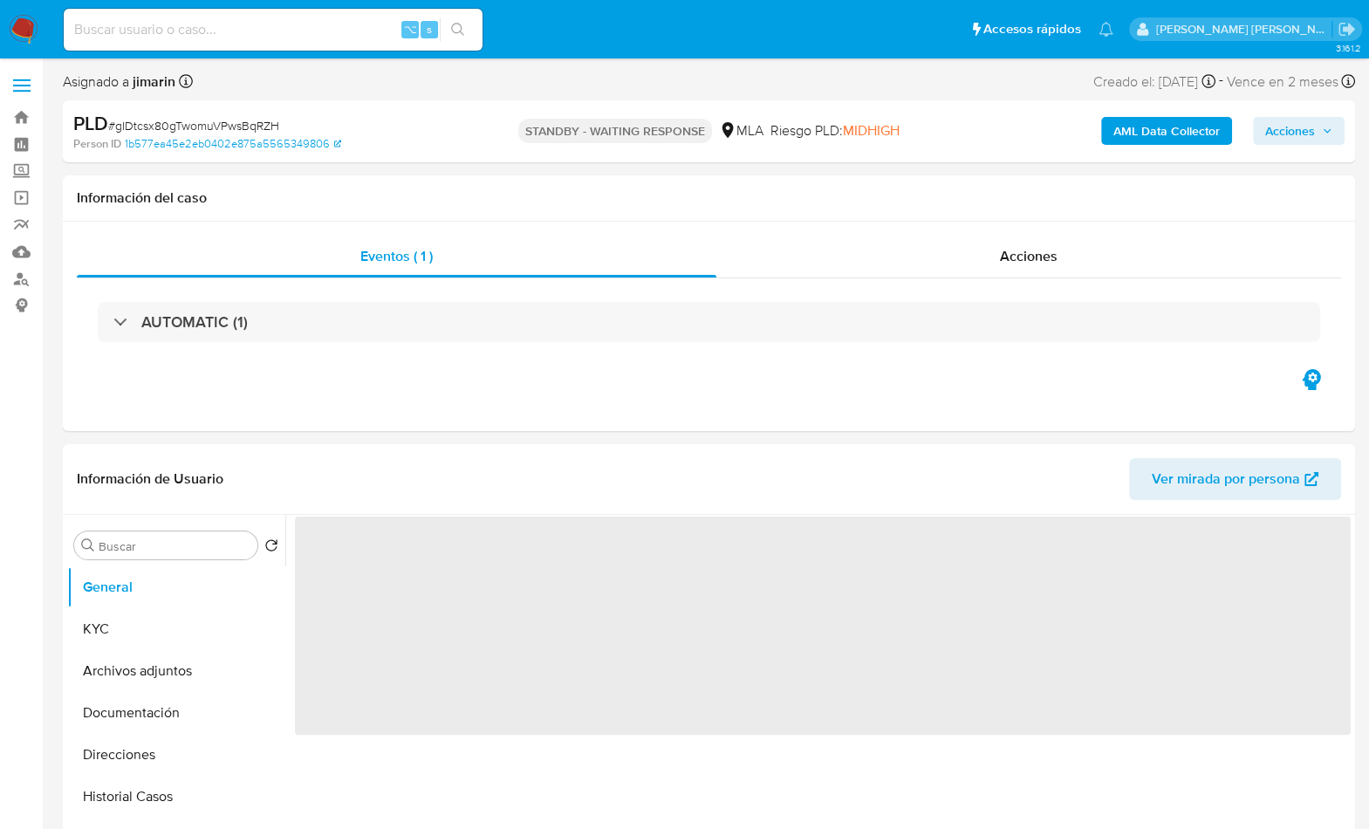
select select "10"
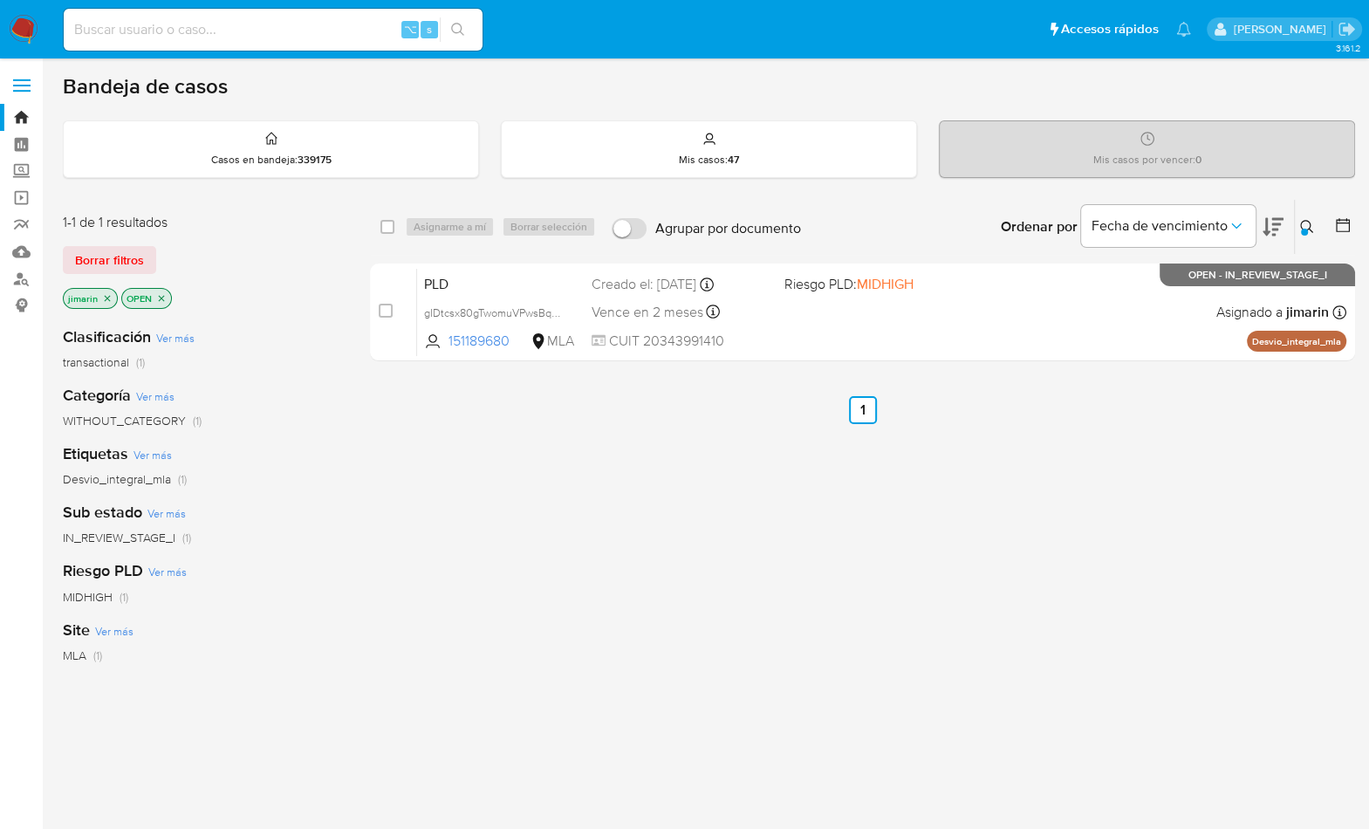
click at [1296, 224] on button at bounding box center [1309, 226] width 29 height 21
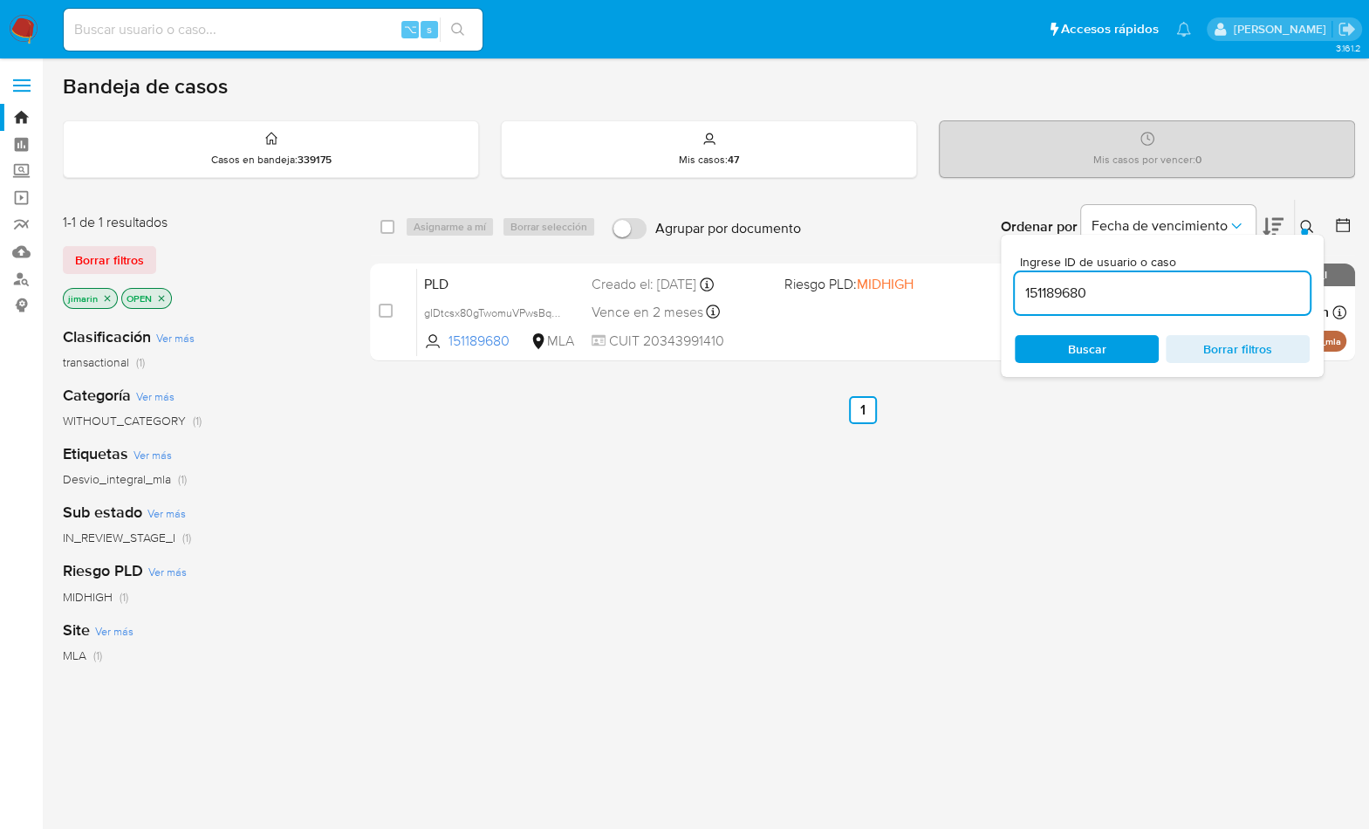
click at [1244, 278] on div "151189680" at bounding box center [1162, 293] width 295 height 42
click at [1243, 286] on input "151189680" at bounding box center [1162, 293] width 295 height 23
click at [1243, 285] on input "151189680" at bounding box center [1162, 293] width 295 height 23
paste input "806903944"
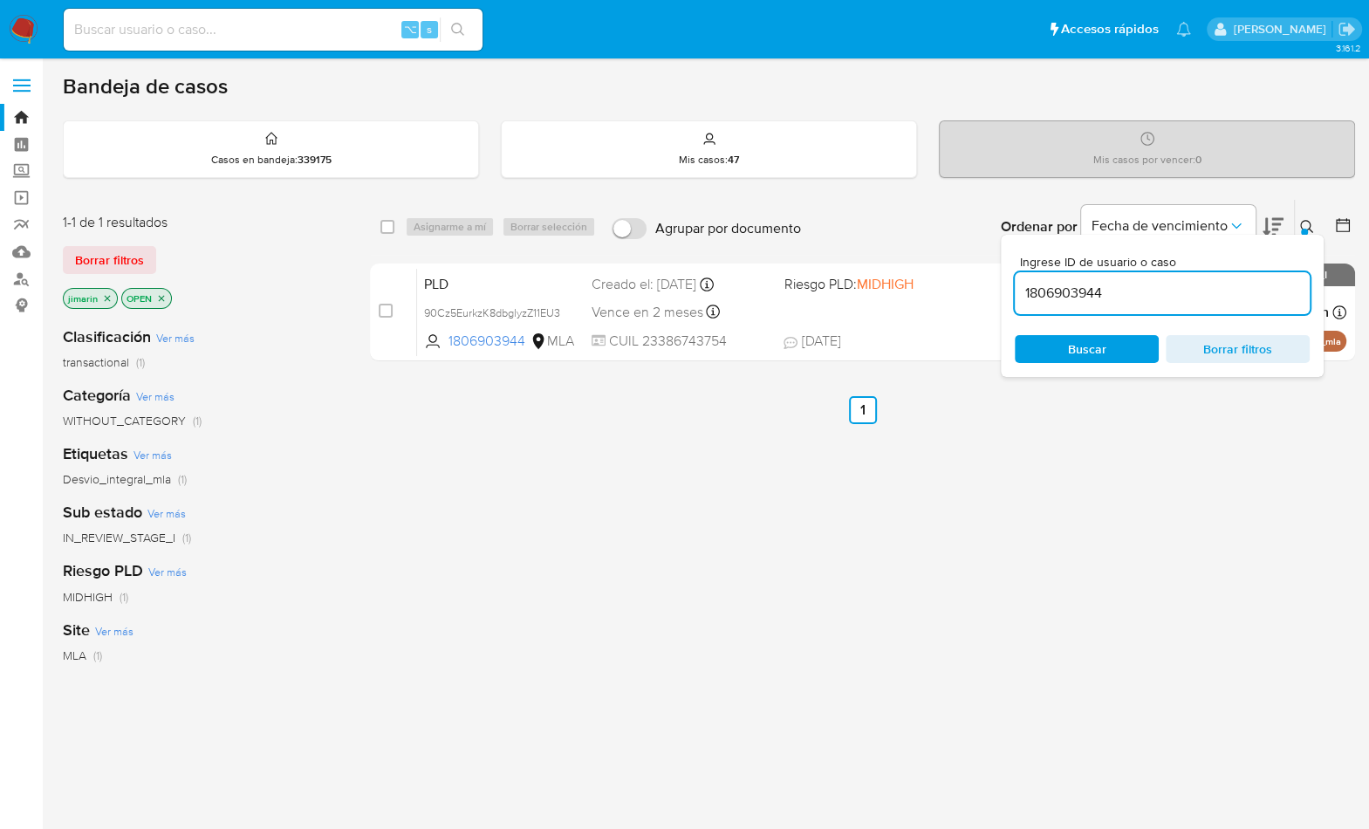
click at [1078, 279] on div "1806903944" at bounding box center [1162, 293] width 295 height 42
click at [1087, 292] on input "1806903944" at bounding box center [1162, 293] width 295 height 23
click at [1300, 228] on icon at bounding box center [1307, 227] width 14 height 14
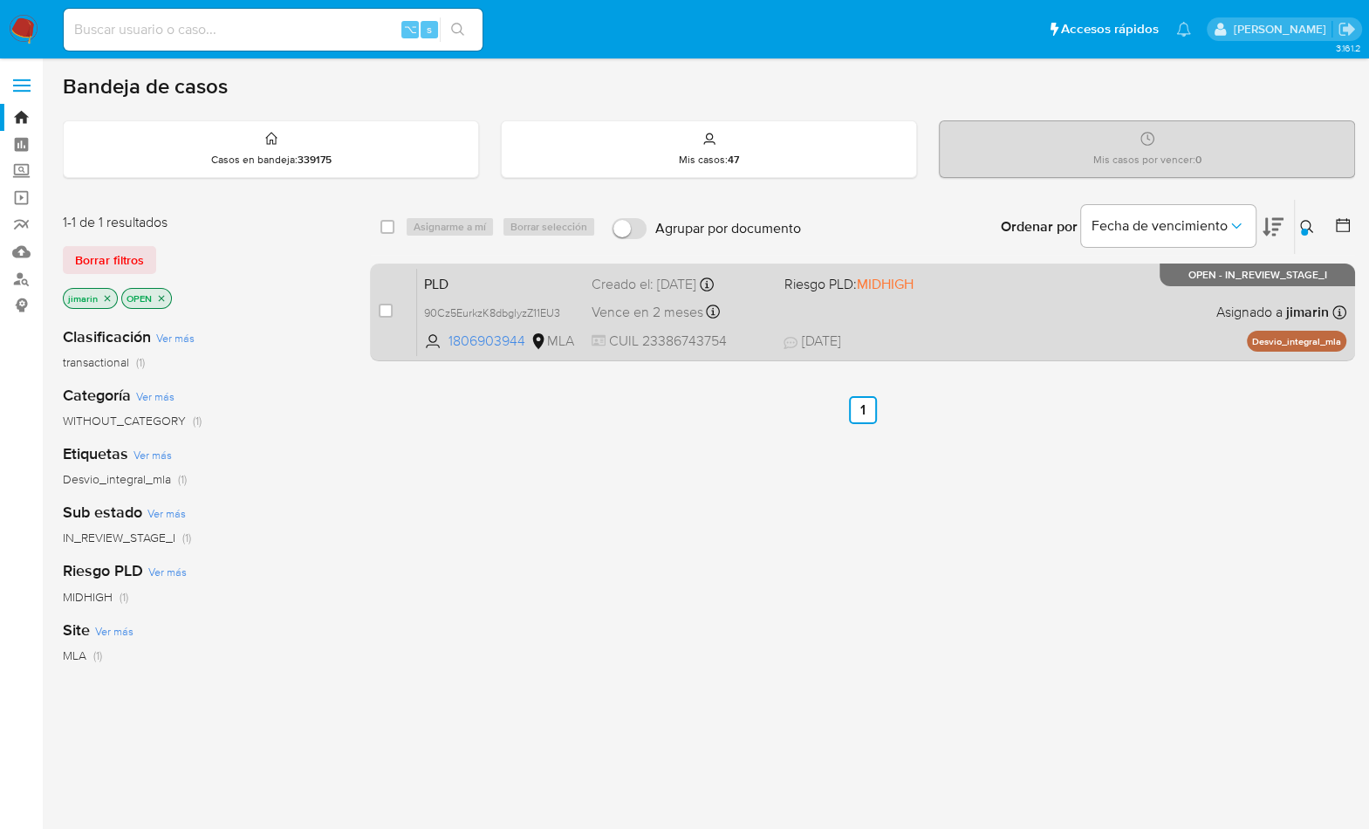
click at [1137, 314] on div "PLD 90Cz5EurkzK8dbglyzZ11EU3 1806903944 MLA Riesgo PLD: MIDHIGH Creado el: [DAT…" at bounding box center [882, 312] width 930 height 88
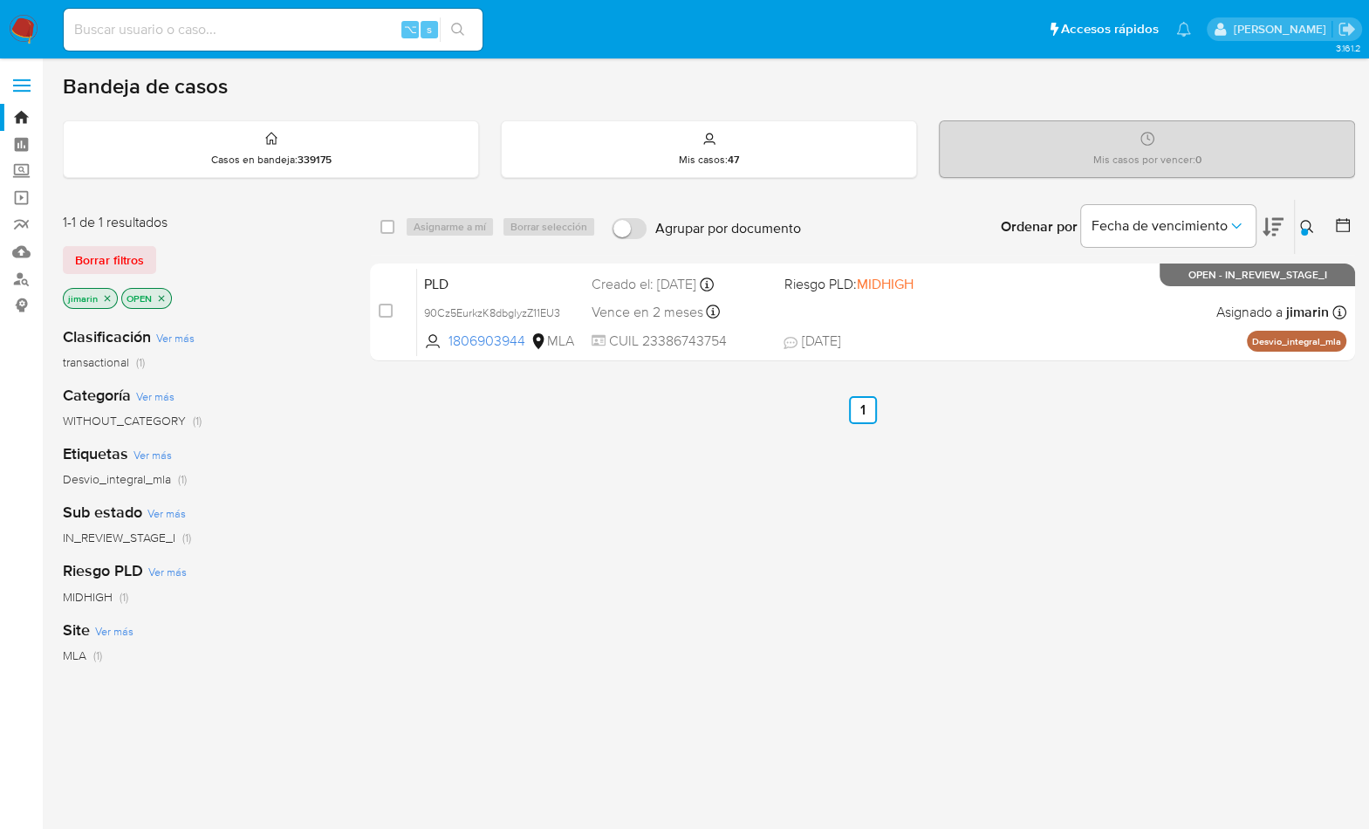
click at [1307, 229] on div at bounding box center [1304, 232] width 7 height 7
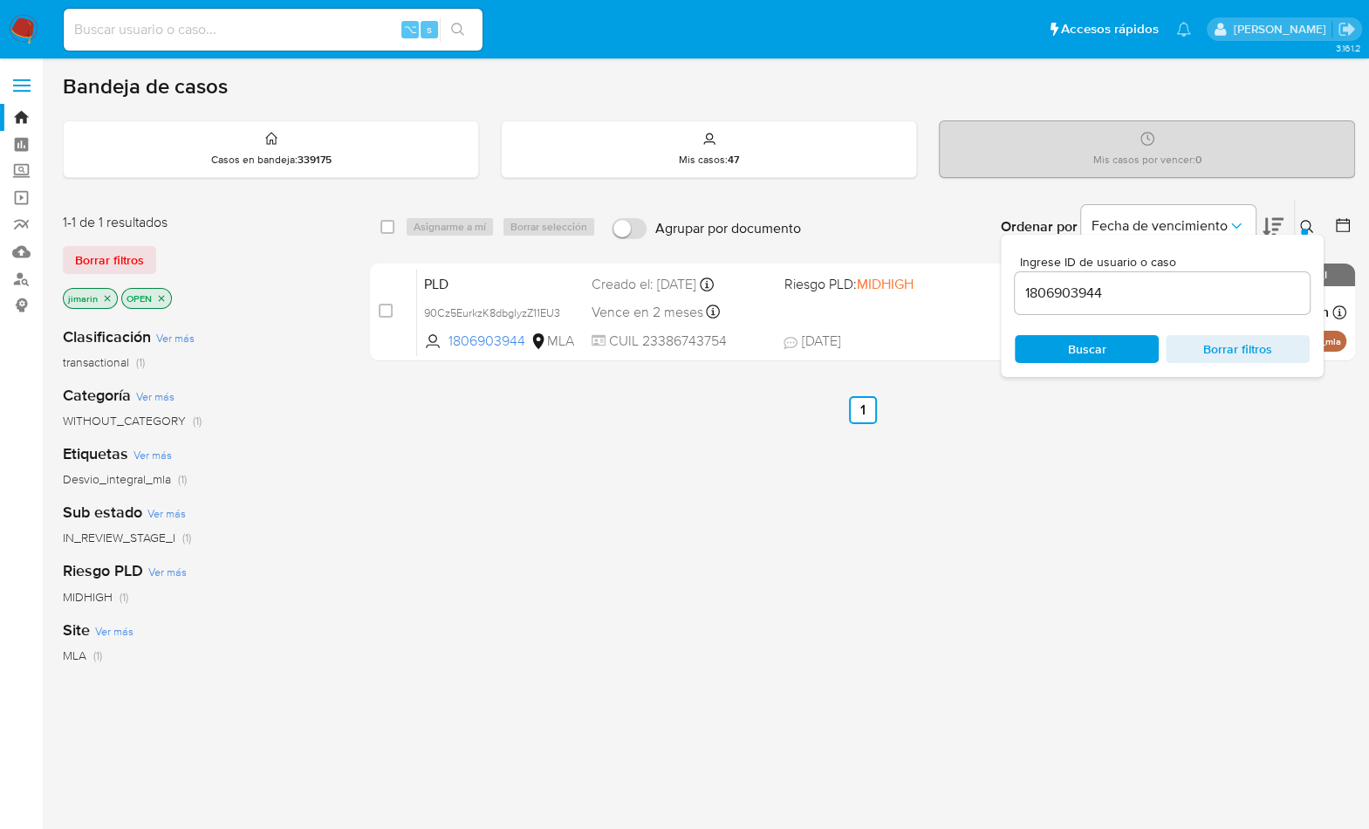
click at [1252, 285] on input "1806903944" at bounding box center [1162, 293] width 295 height 23
click at [1307, 229] on div at bounding box center [1304, 232] width 7 height 7
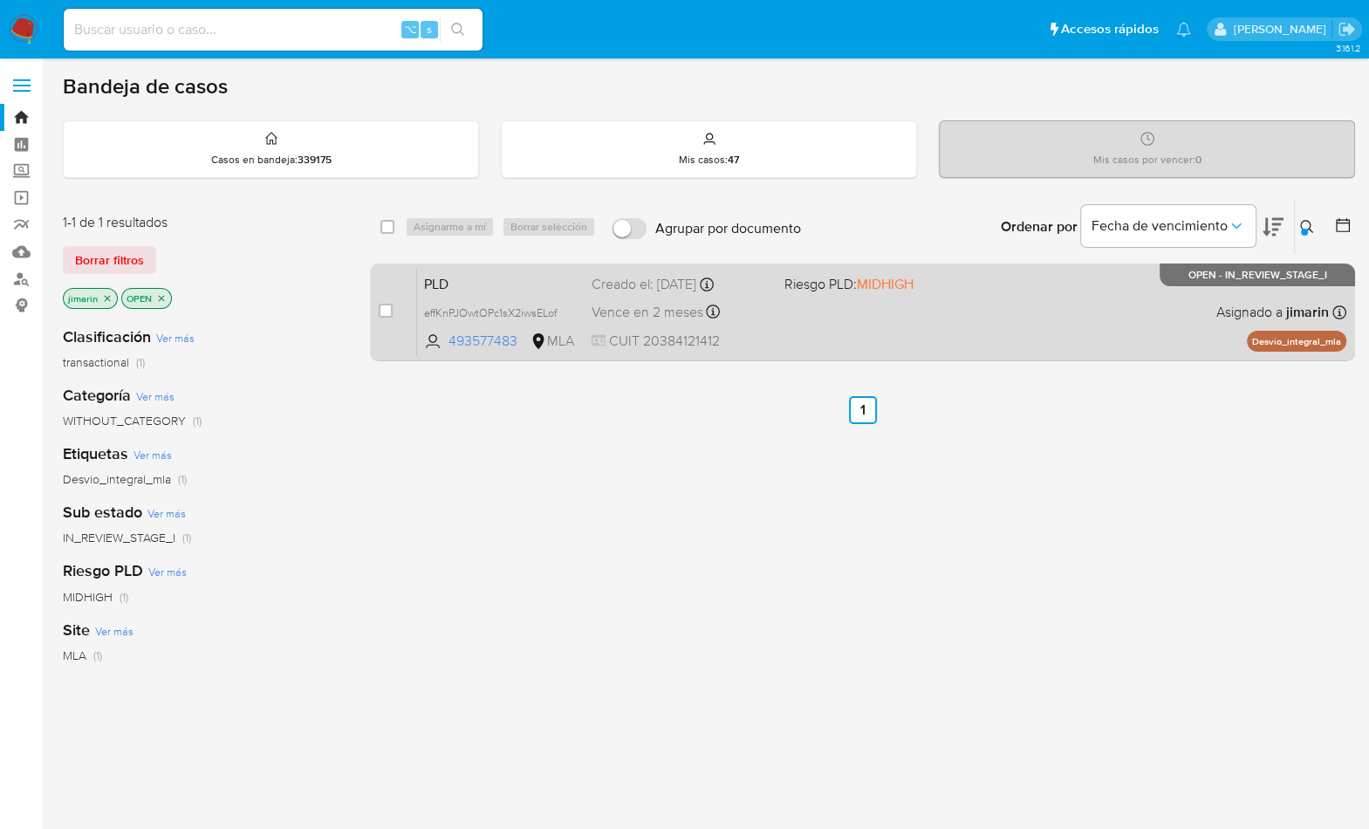
click at [1084, 289] on div "PLD effKnPJOwtOPc1sX2iwsELof 493577483 MLA Riesgo PLD: MIDHIGH Creado el: [DATE…" at bounding box center [882, 312] width 930 height 88
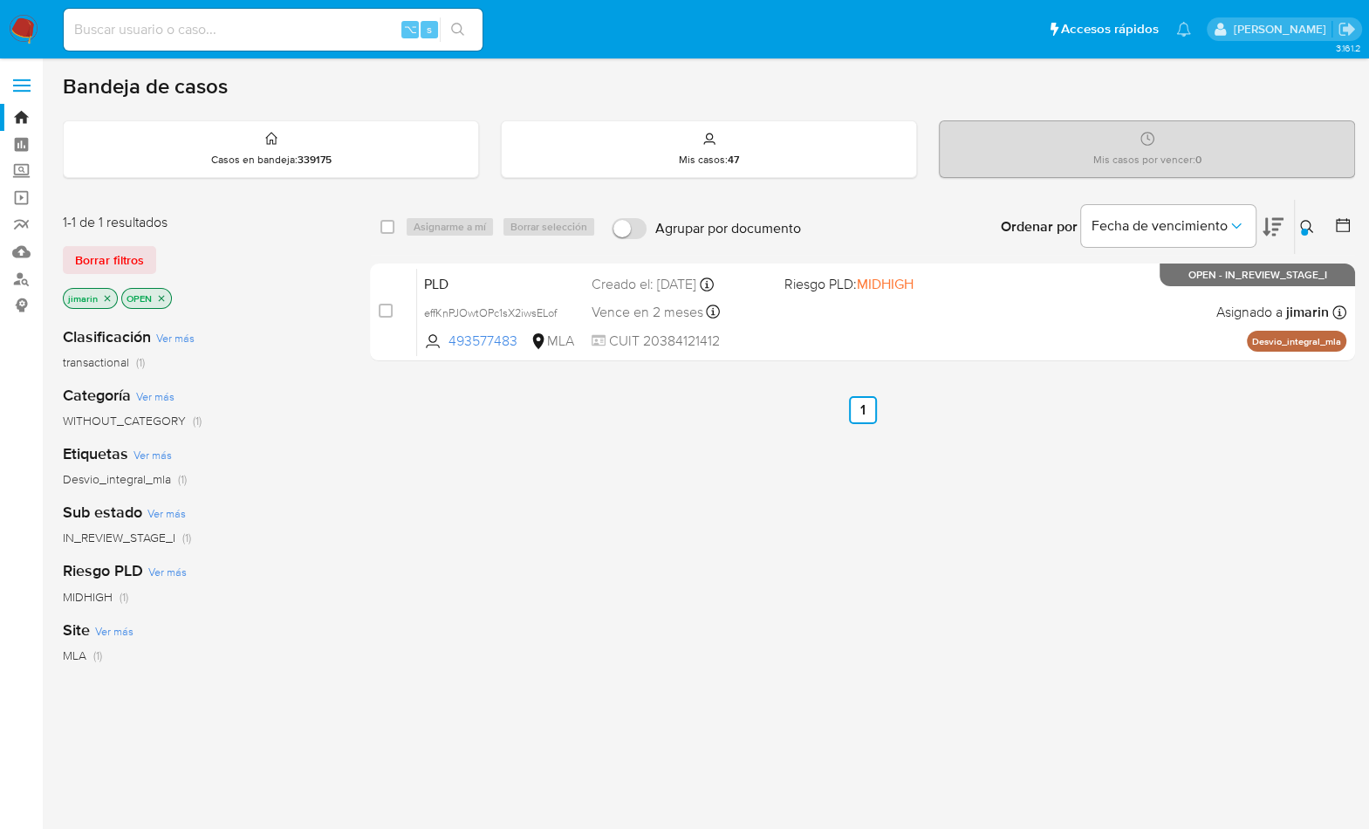
click at [1308, 232] on button at bounding box center [1309, 226] width 29 height 21
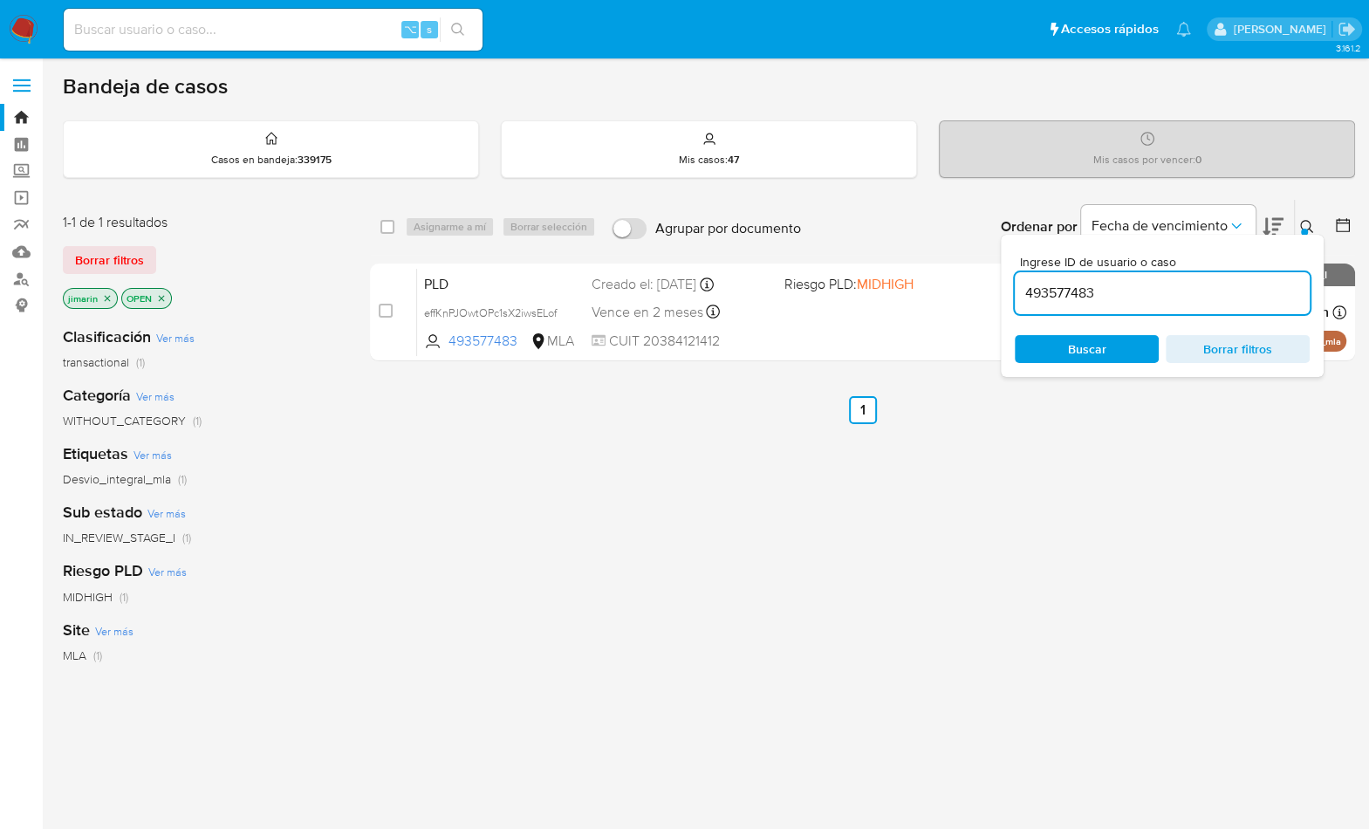
click at [1209, 301] on input "493577483" at bounding box center [1162, 293] width 295 height 23
click at [1209, 302] on input "493577483" at bounding box center [1162, 293] width 295 height 23
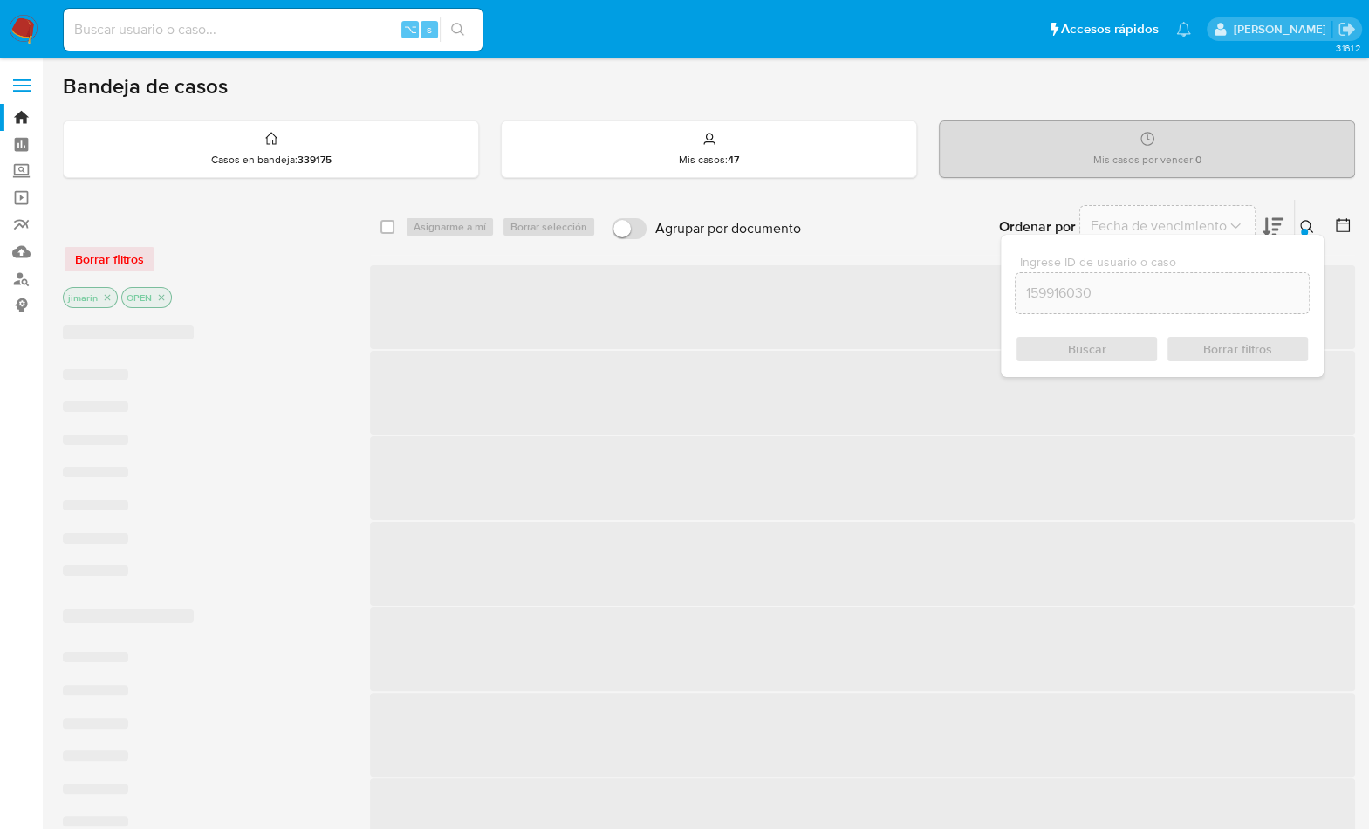
click at [1311, 240] on div "Ingrese ID de usuario o caso 159916030 Buscar Borrar filtros" at bounding box center [1162, 306] width 323 height 142
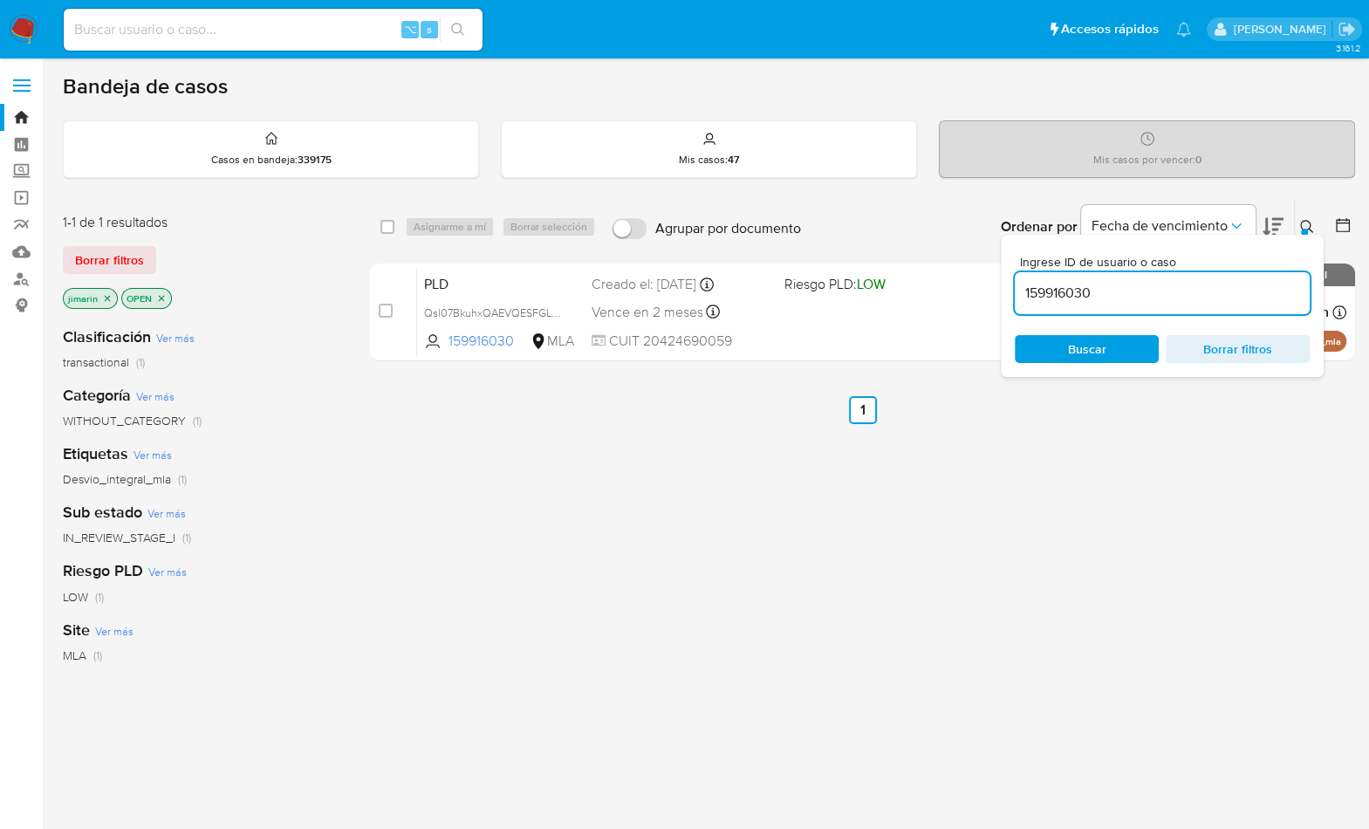
click at [1313, 223] on icon at bounding box center [1307, 227] width 14 height 14
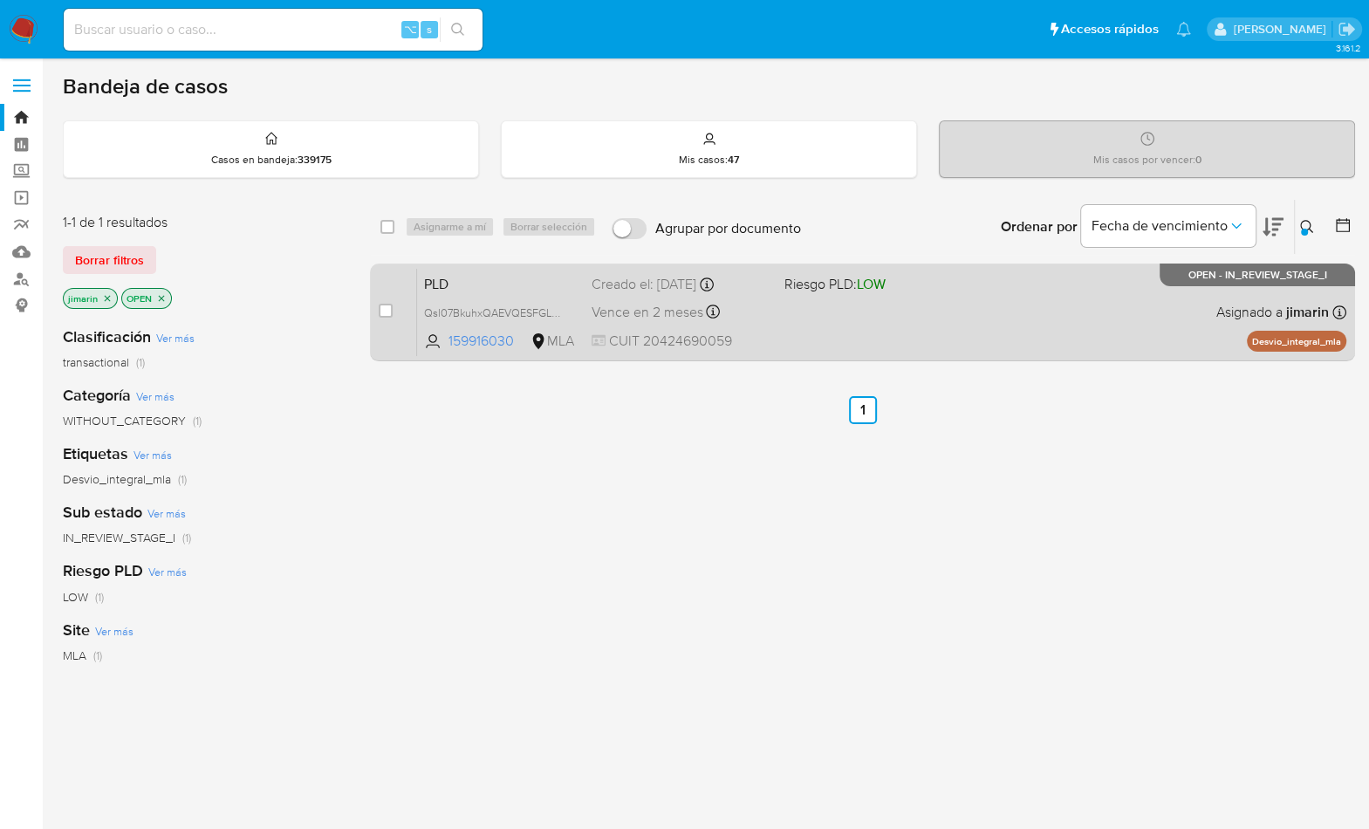
click at [1192, 304] on div "PLD Qsl07BkuhxQAEVQESFGLwZc5 159916030 MLA Riesgo PLD: LOW Creado el: [DATE] Cr…" at bounding box center [882, 312] width 930 height 88
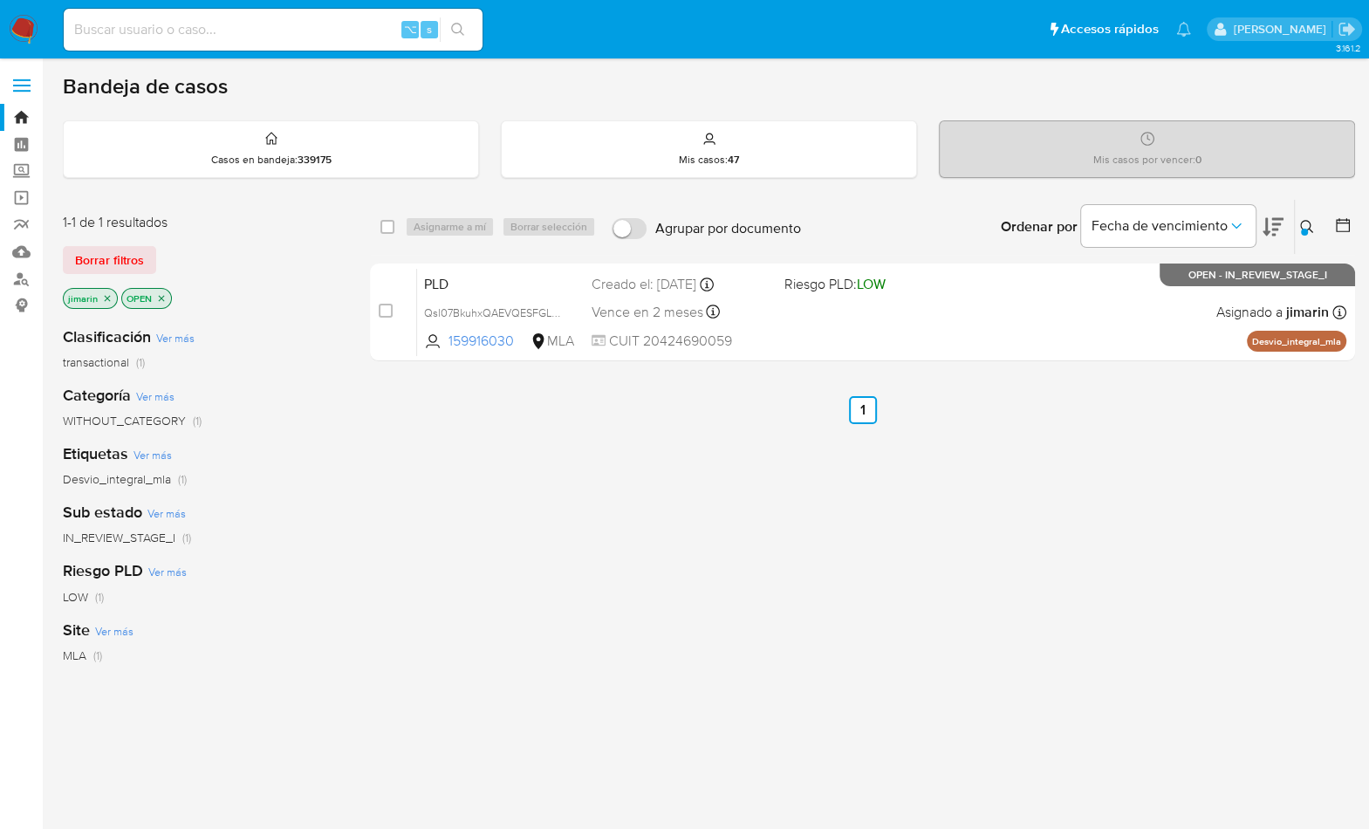
click at [1297, 230] on button at bounding box center [1309, 226] width 29 height 21
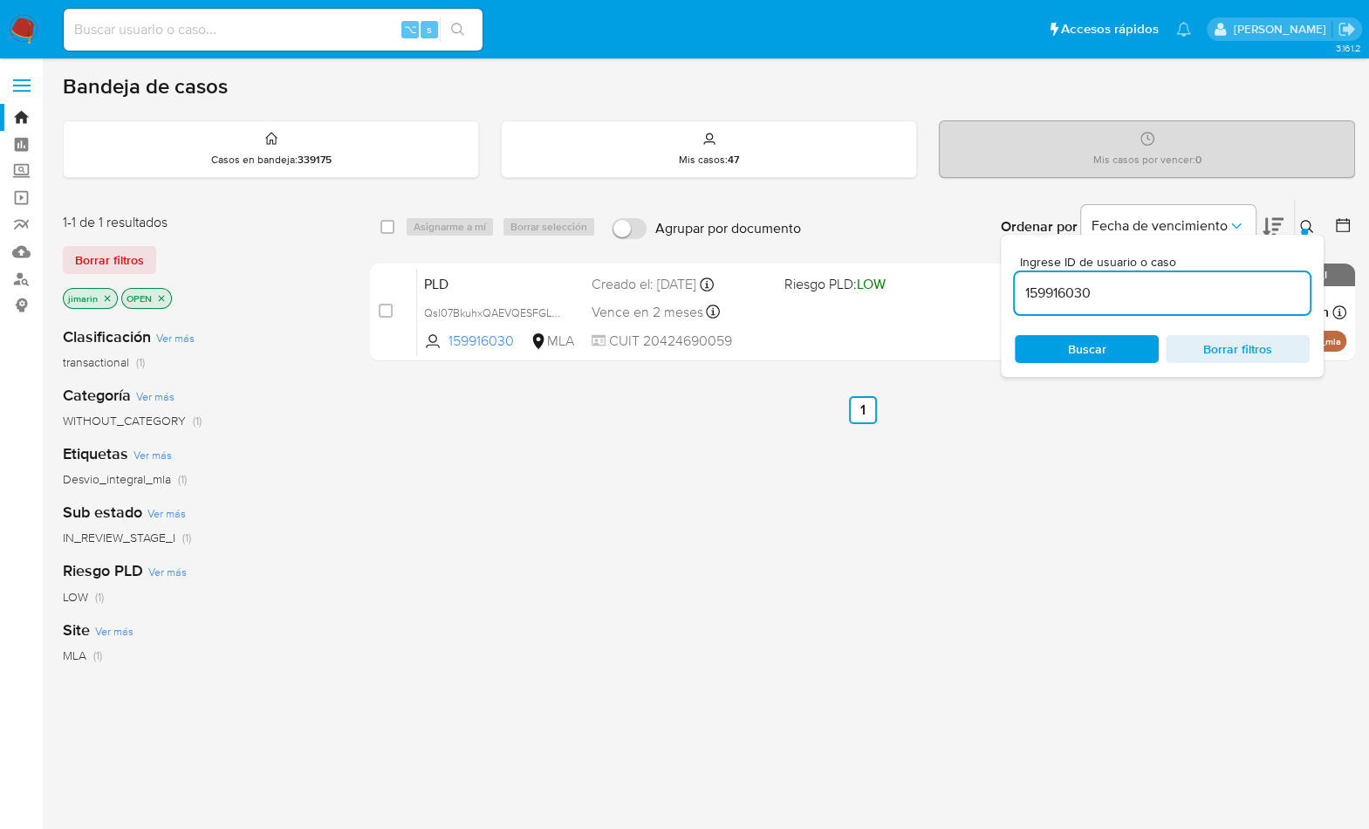
click at [1273, 285] on input "159916030" at bounding box center [1162, 293] width 295 height 23
click at [1315, 223] on button at bounding box center [1309, 226] width 29 height 21
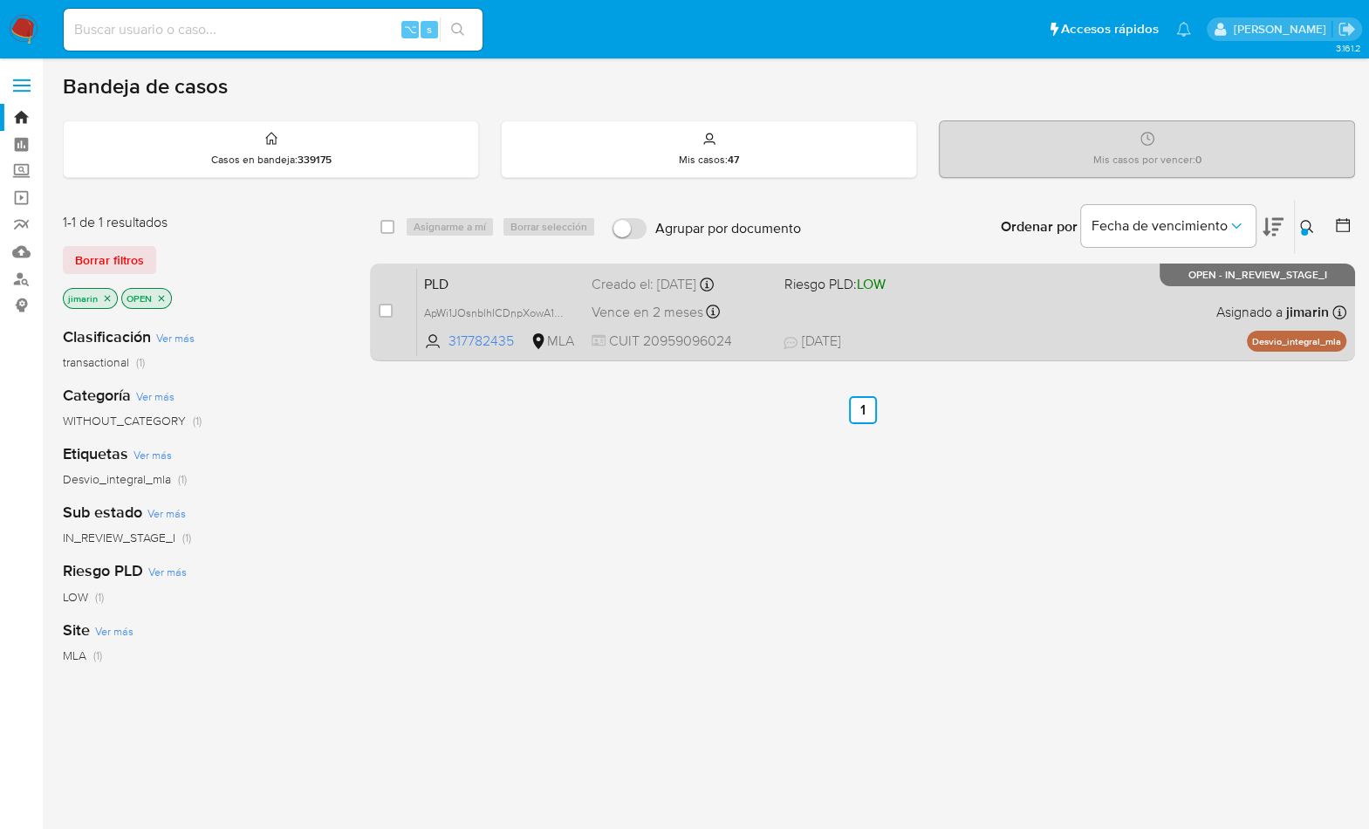
click at [1163, 305] on div "PLD ApWi1JOsnblhICDnpXowA1eh 317782435 MLA Riesgo PLD: LOW Creado el: [DATE] Cr…" at bounding box center [882, 312] width 930 height 88
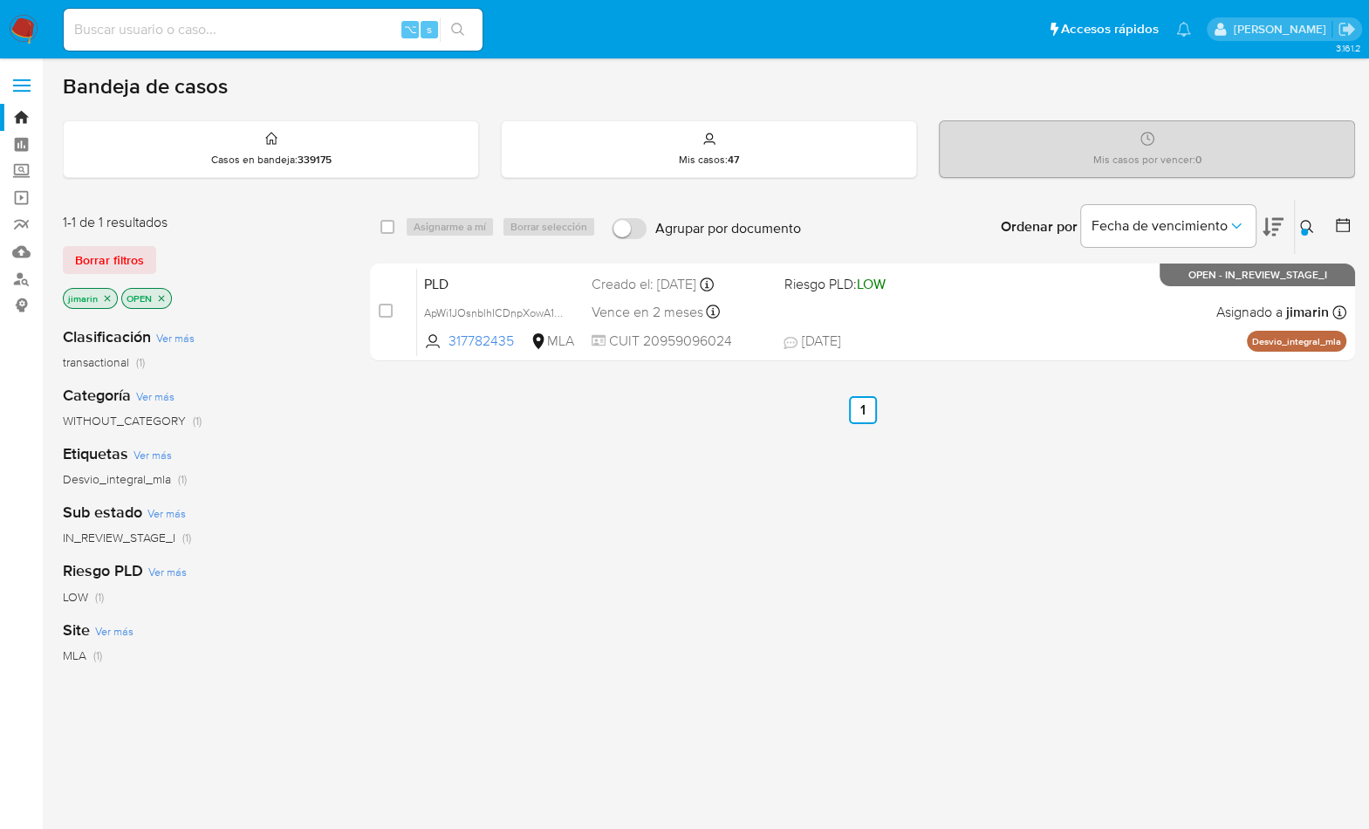
click at [1298, 226] on button at bounding box center [1309, 226] width 29 height 21
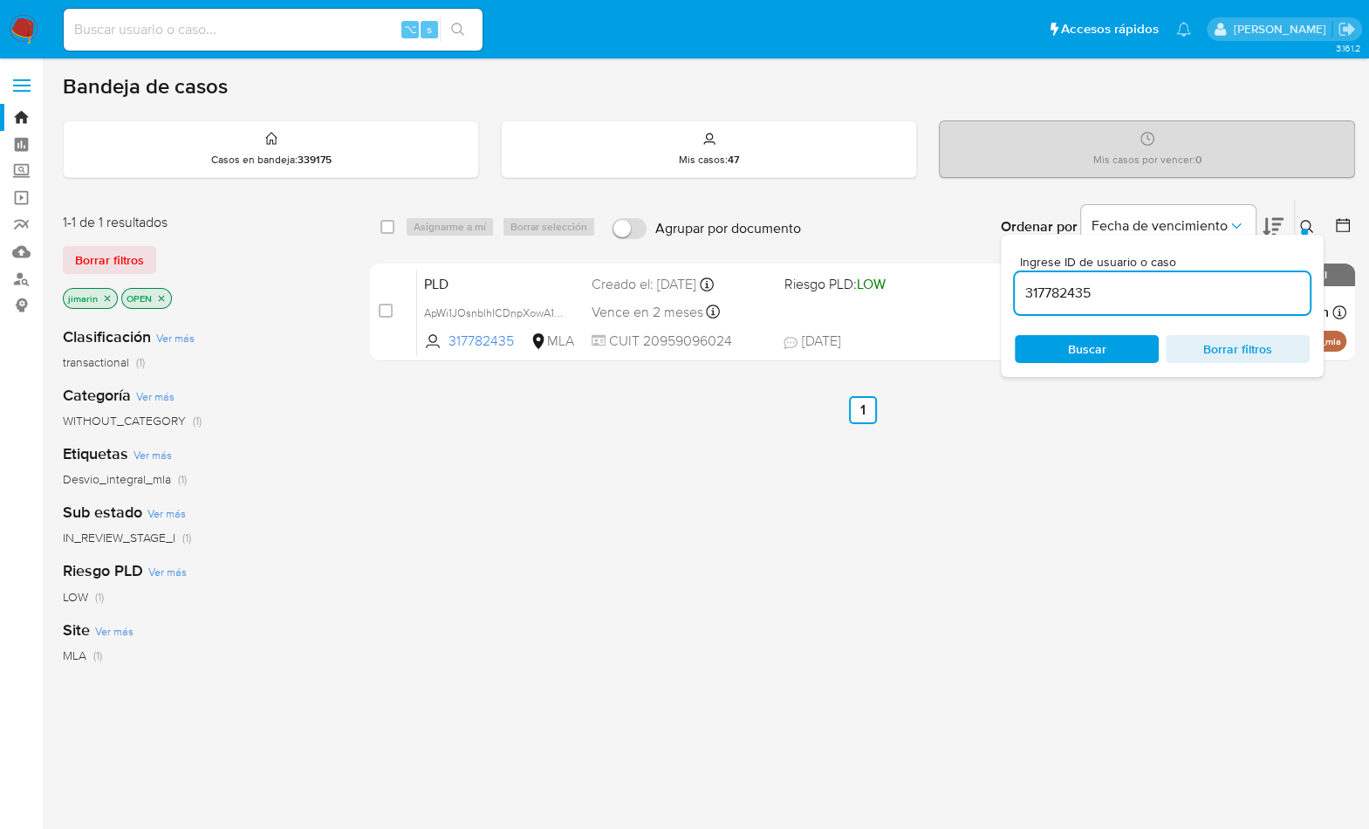
click at [1228, 293] on input "317782435" at bounding box center [1162, 293] width 295 height 23
click at [1140, 284] on input "6462035" at bounding box center [1162, 293] width 295 height 23
click at [1301, 225] on icon at bounding box center [1307, 227] width 14 height 14
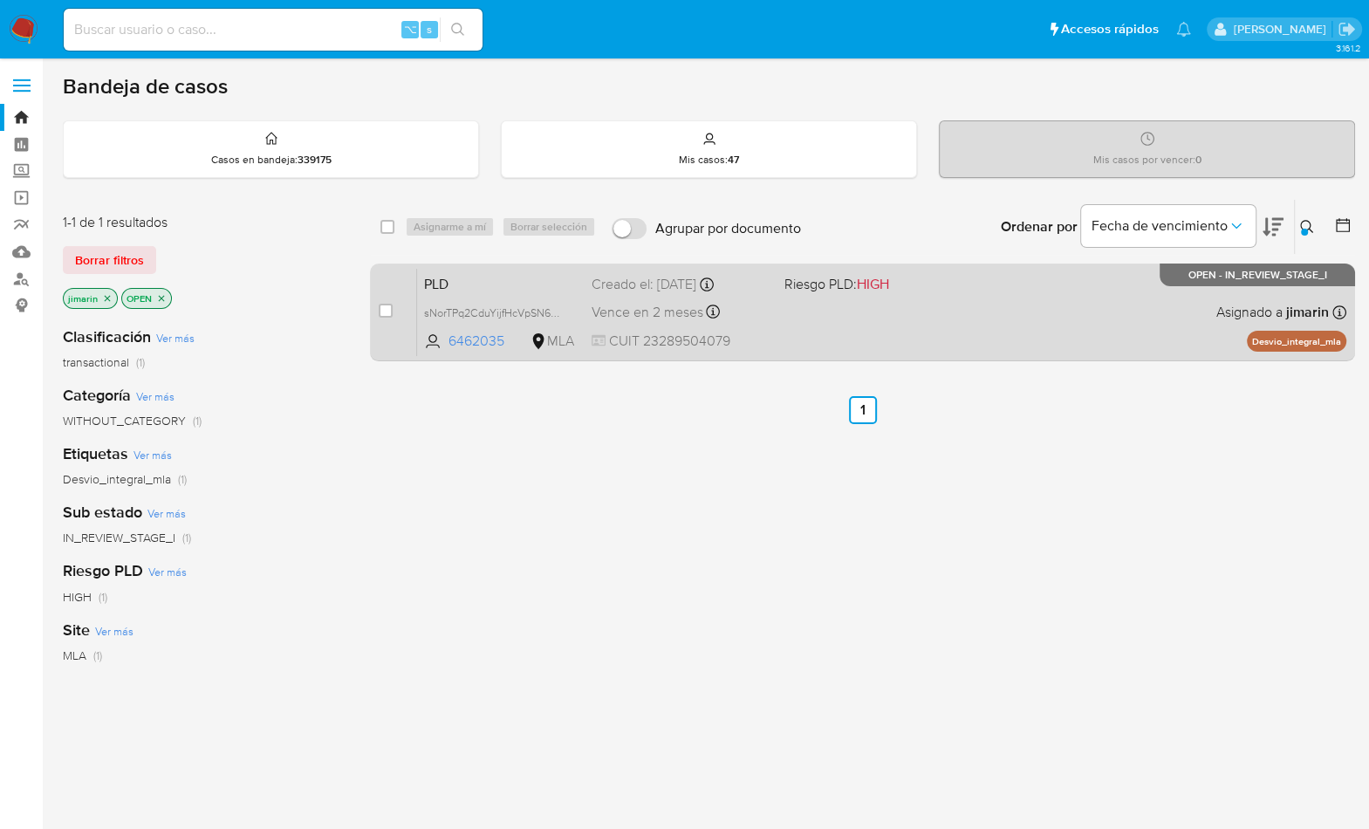
click at [1133, 307] on div "PLD sNorTPq2CduYijfHcVpSN6WY 6462035 MLA Riesgo PLD: HIGH Creado el: [DATE] Cre…" at bounding box center [882, 312] width 930 height 88
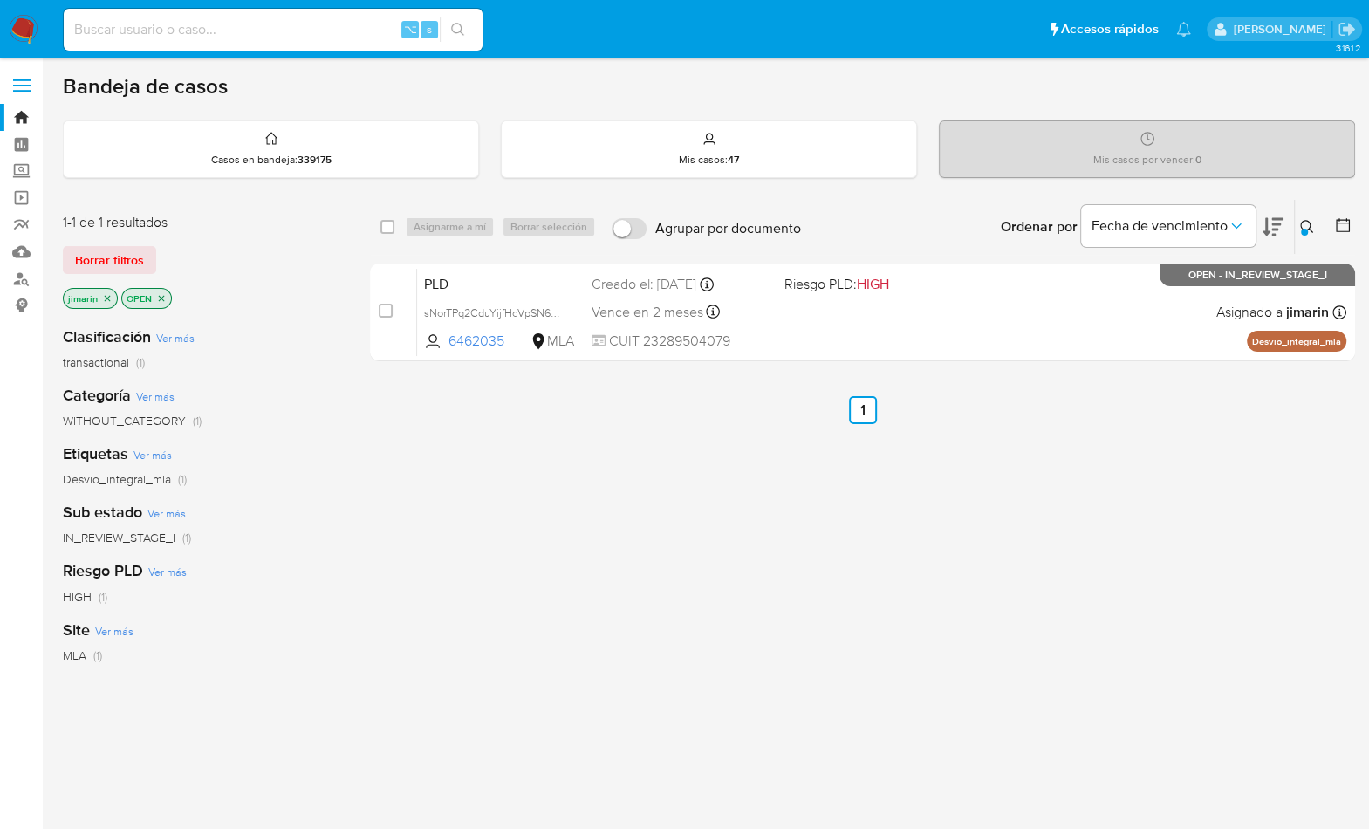
click at [1301, 221] on icon at bounding box center [1306, 226] width 13 height 13
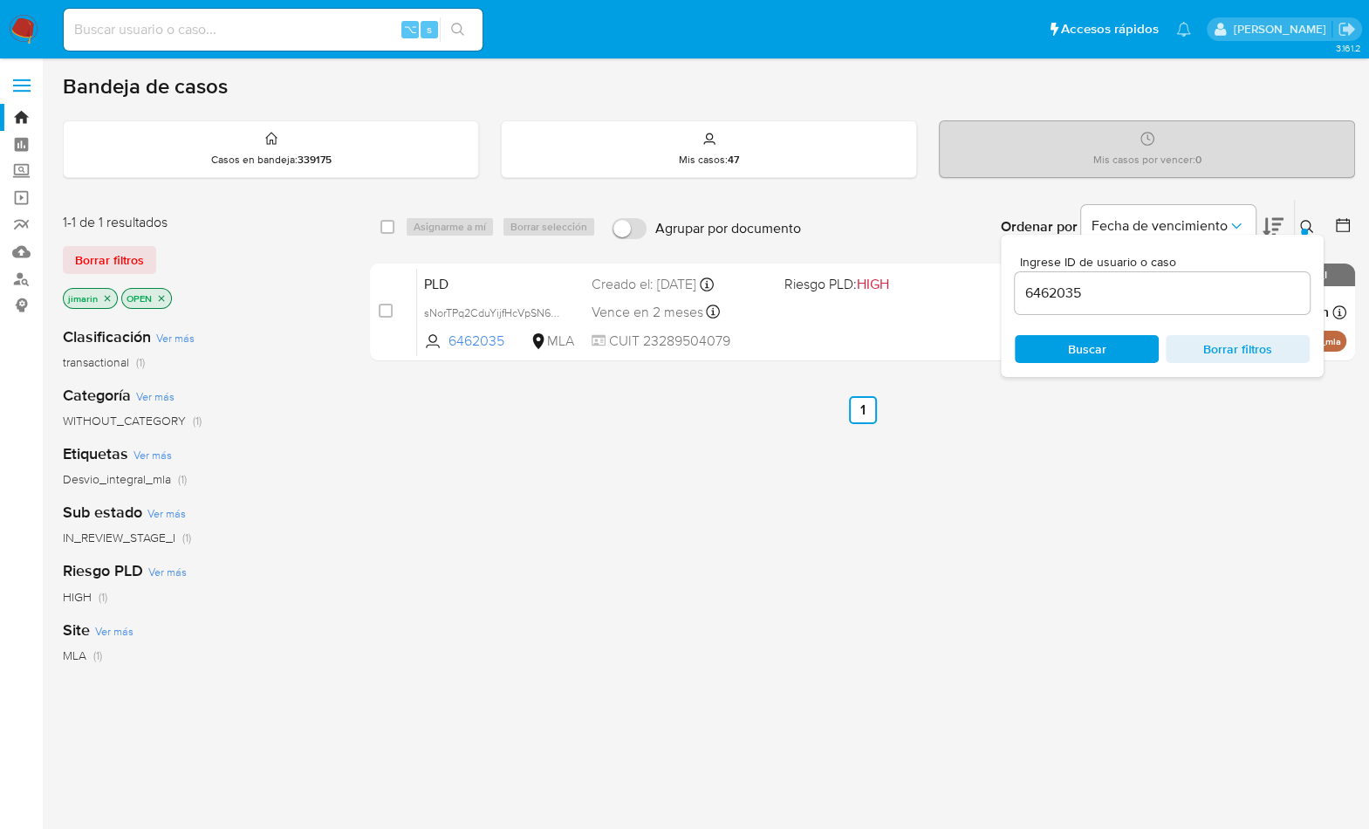
click at [1149, 274] on div "6462035" at bounding box center [1162, 293] width 295 height 42
click at [1147, 284] on input "6462035" at bounding box center [1162, 293] width 295 height 23
paste input "83293304"
click at [1310, 221] on icon at bounding box center [1307, 227] width 14 height 14
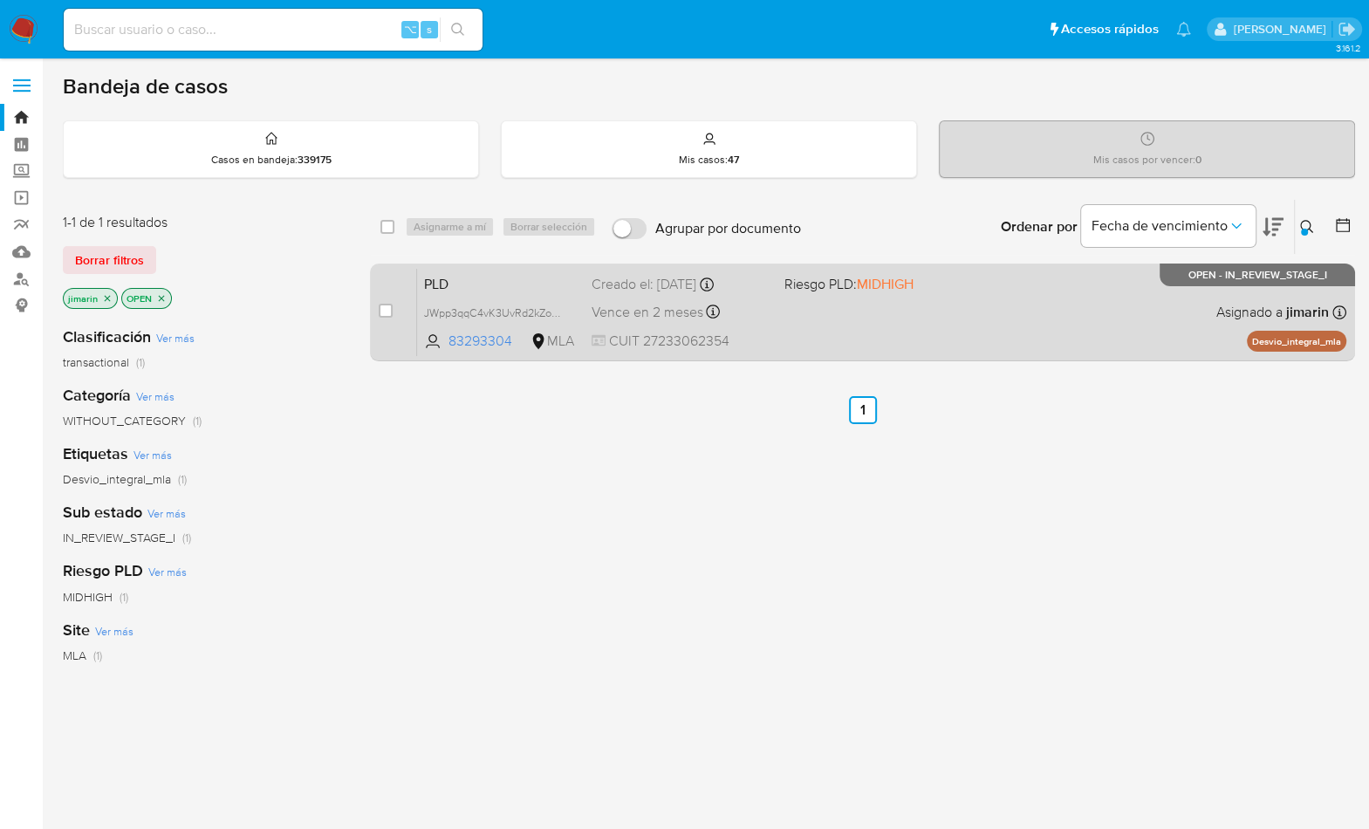
click at [1032, 328] on div "PLD JWpp3qqC4vK3UvRd2kZo77uE 83293304 MLA Riesgo PLD: MIDHIGH Creado el: [DATE]…" at bounding box center [882, 312] width 930 height 88
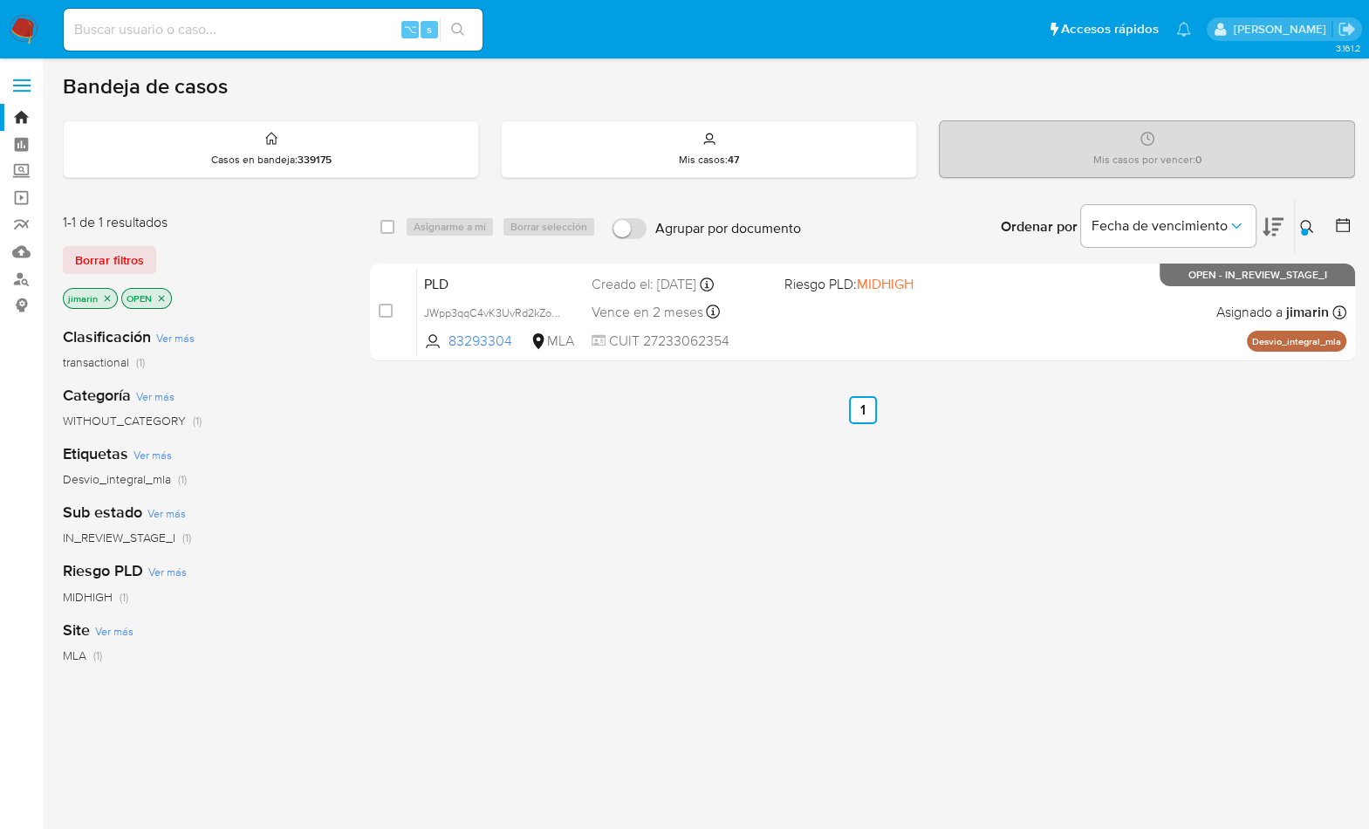
click at [1301, 231] on div at bounding box center [1304, 232] width 7 height 7
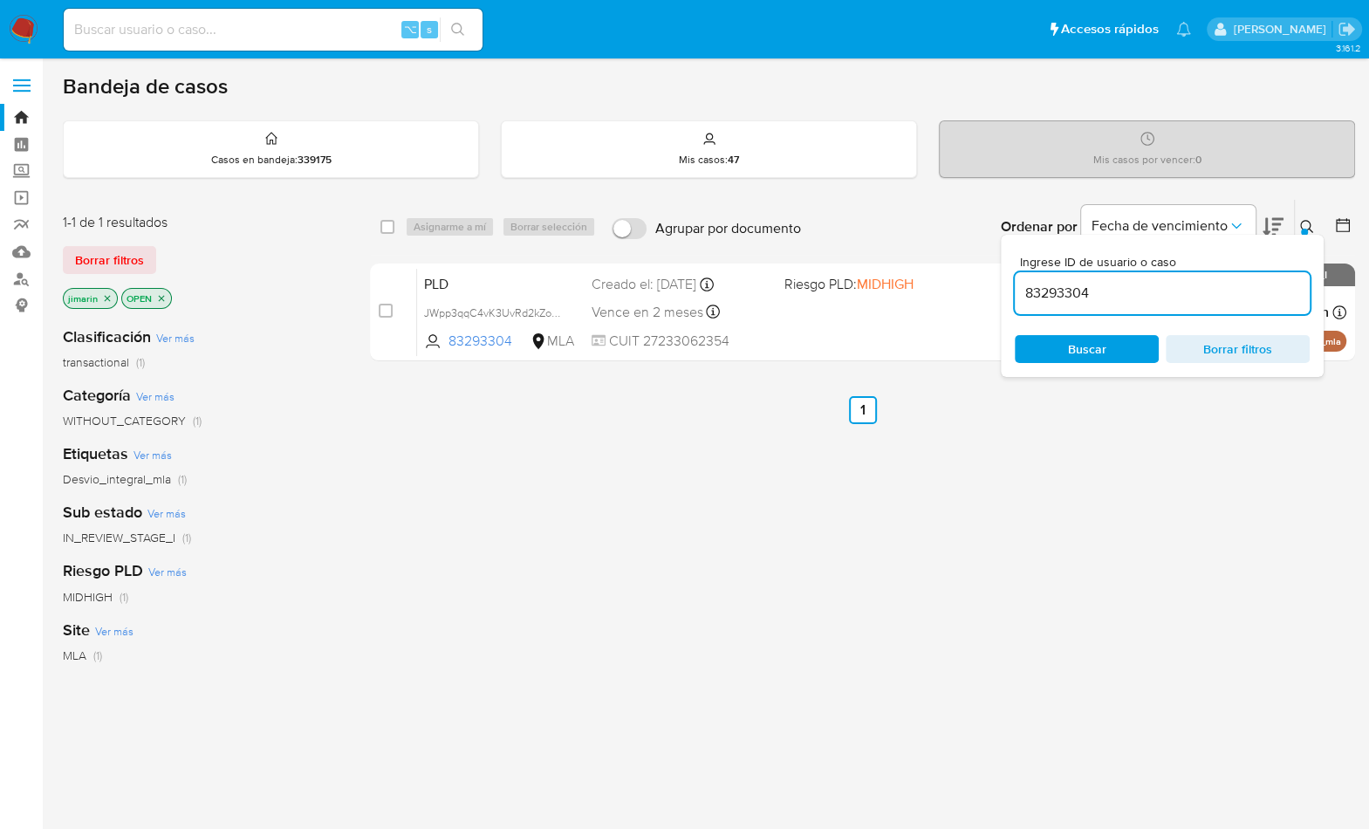
click at [1197, 298] on input "83293304" at bounding box center [1162, 293] width 295 height 23
type input "238183056"
click at [1308, 228] on icon at bounding box center [1306, 226] width 13 height 13
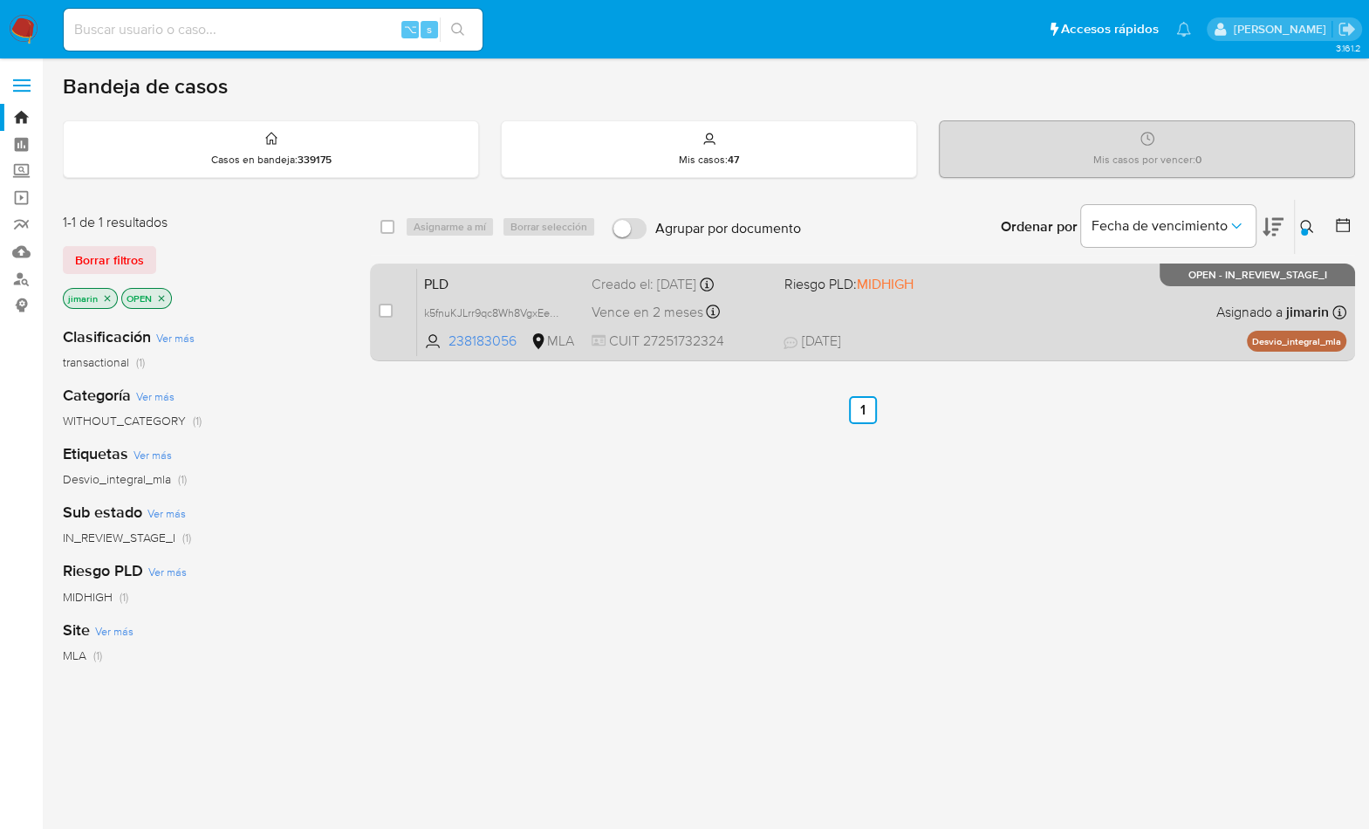
click at [1140, 308] on div "PLD k5fnuKJLrr9qc8Wh8VgxEeFm 238183056 MLA Riesgo PLD: MIDHIGH Creado el: [DATE…" at bounding box center [882, 312] width 930 height 88
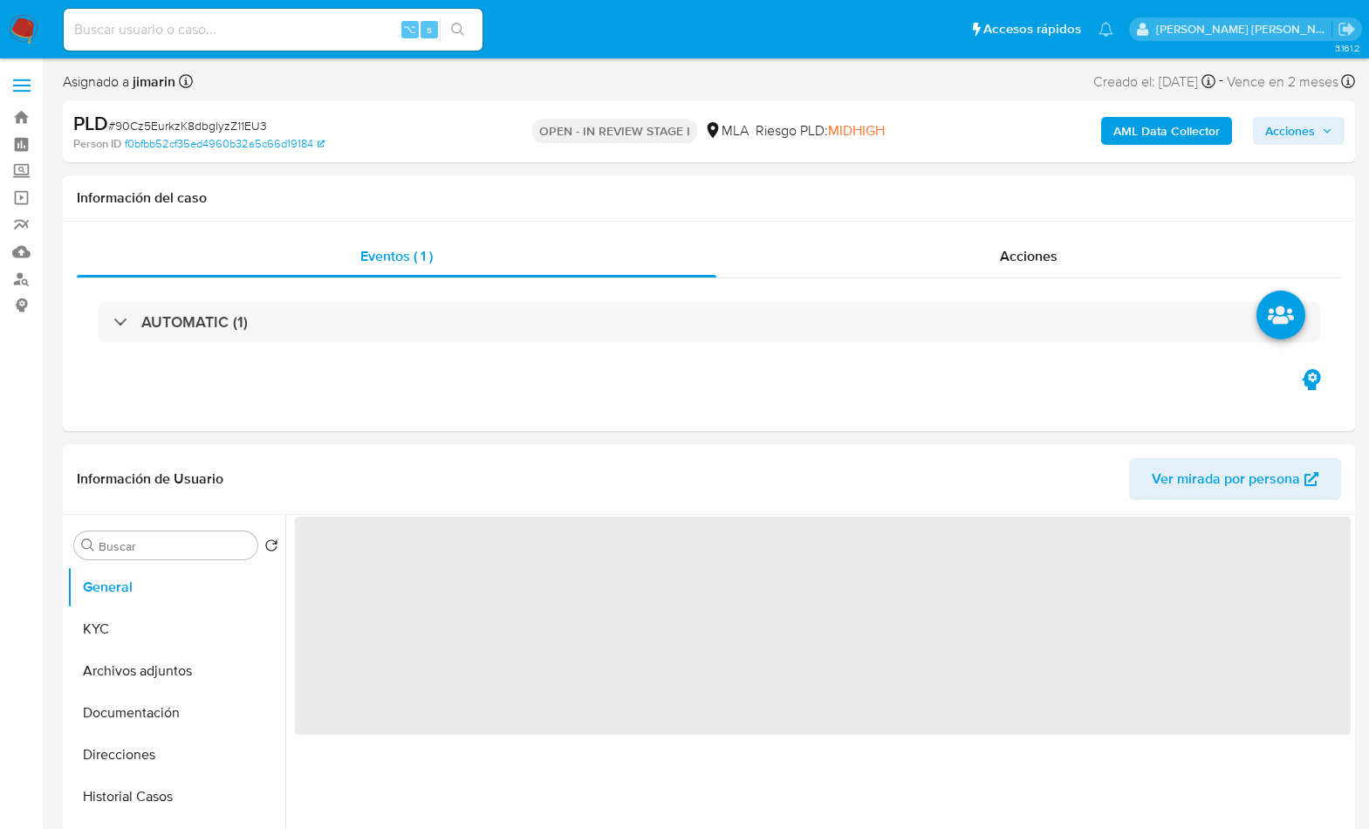
select select "10"
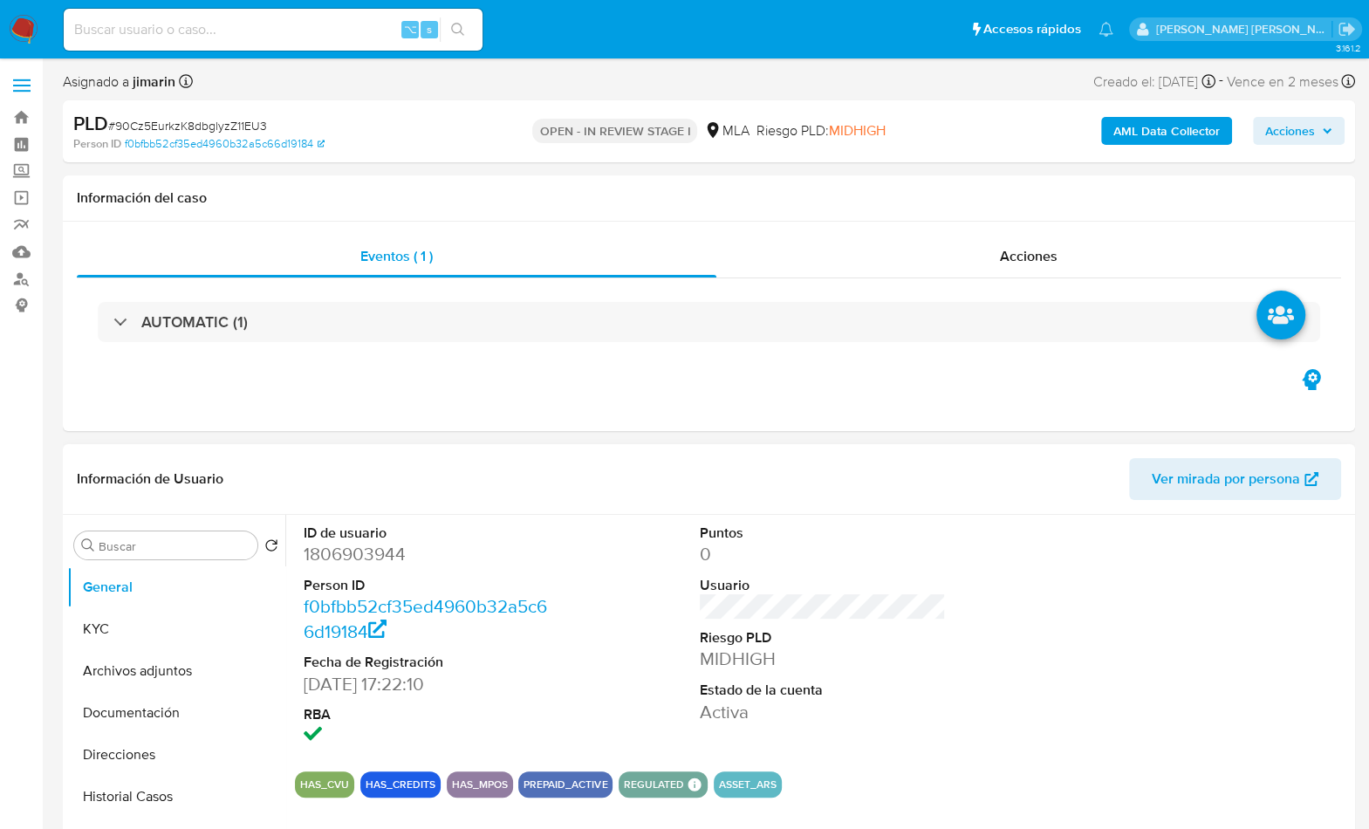
click at [360, 557] on dd "1806903944" at bounding box center [427, 554] width 247 height 24
copy dd "1806903944"
click at [228, 127] on span "# 90Cz5EurkzK8dbglyzZ11EU3" at bounding box center [187, 125] width 159 height 17
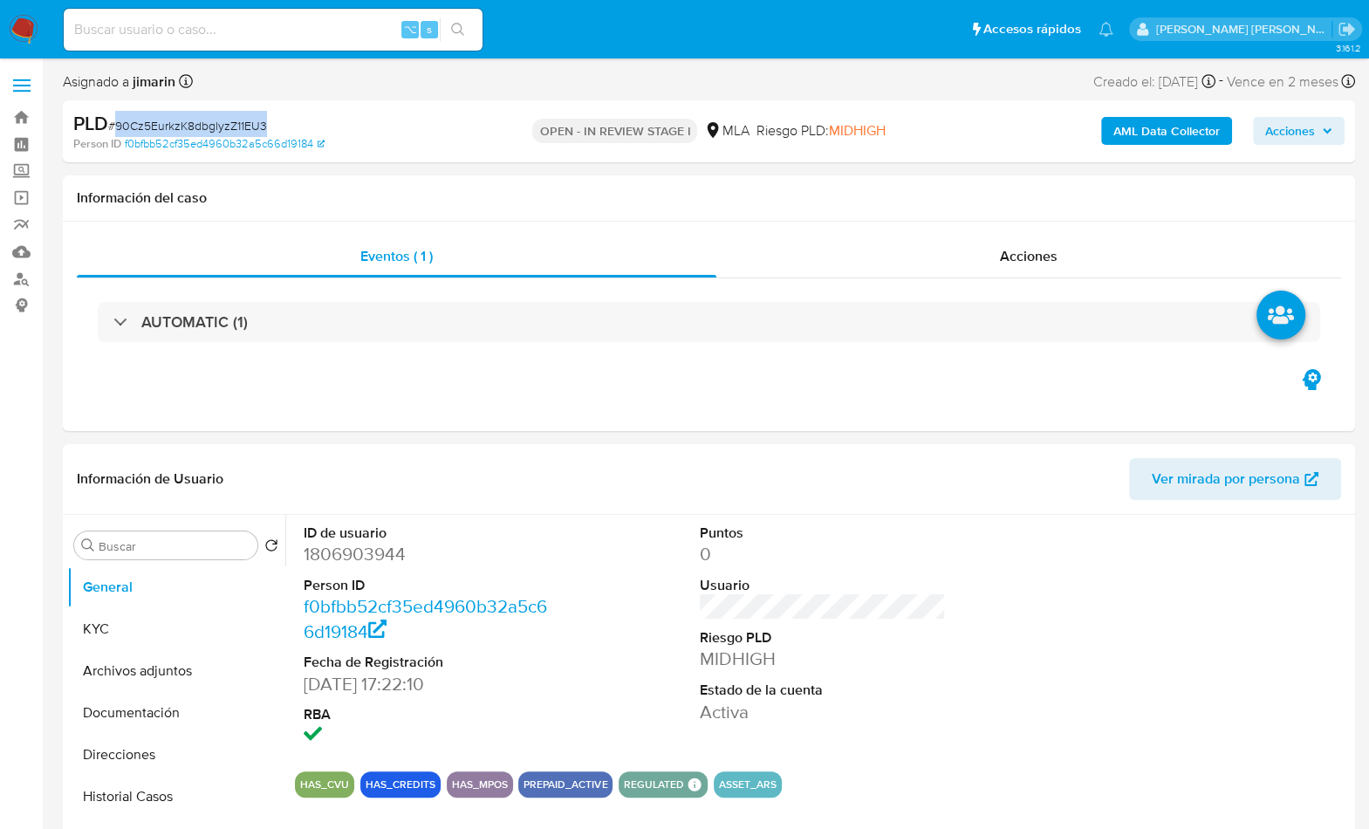
copy span "90Cz5EurkzK8dbglyzZ11EU3"
click at [333, 550] on dd "1806903944" at bounding box center [427, 554] width 247 height 24
copy dd "1806903944"
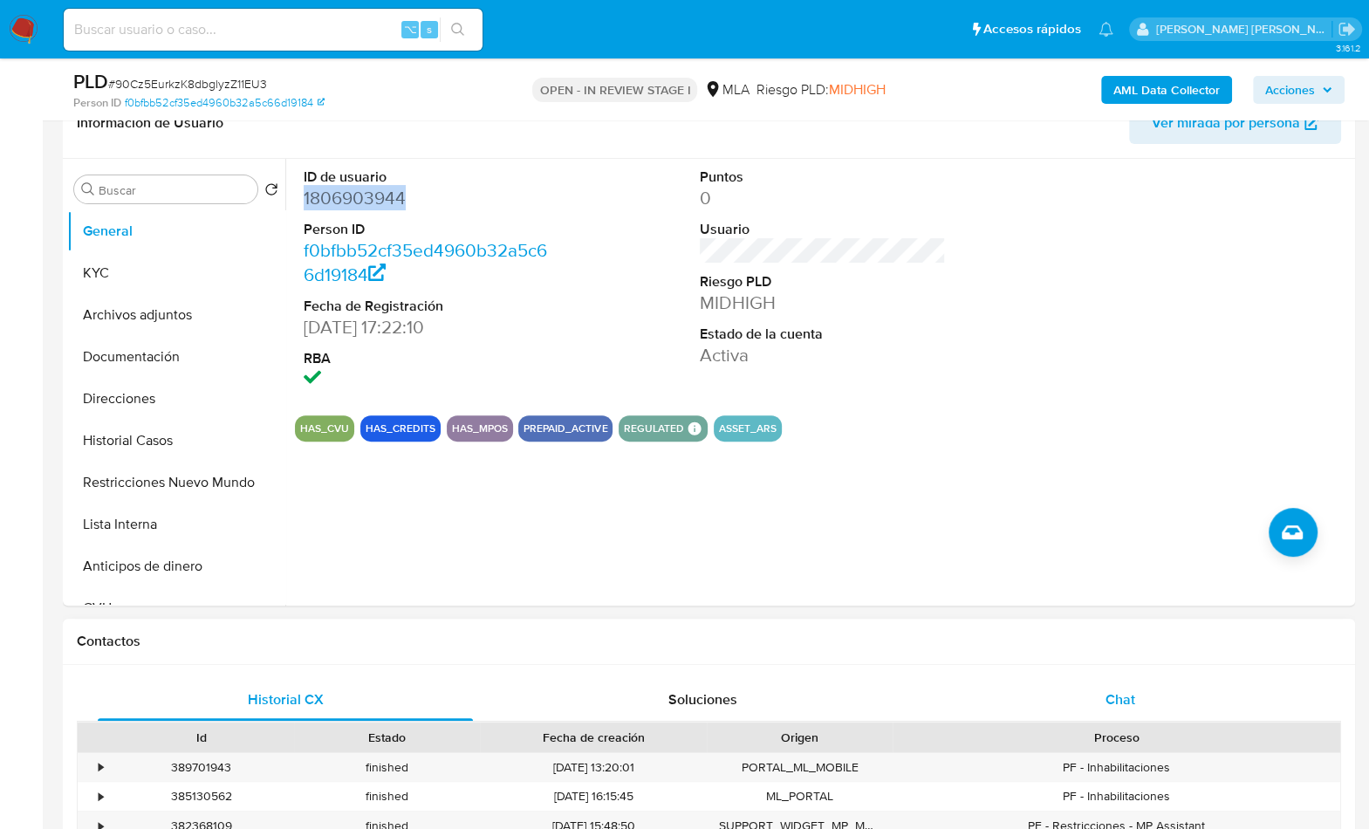
click at [1120, 698] on span "Chat" at bounding box center [1120, 699] width 30 height 20
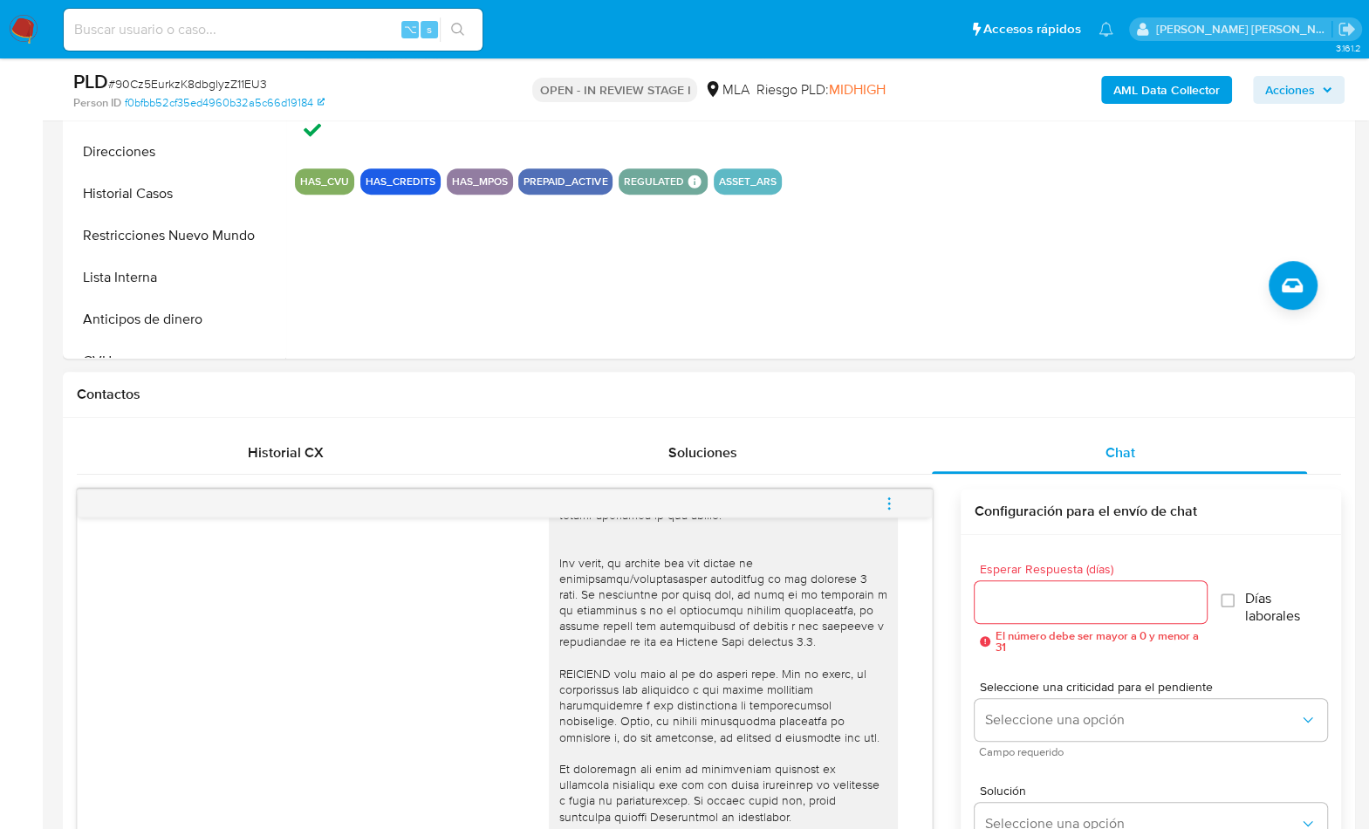
scroll to position [237, 0]
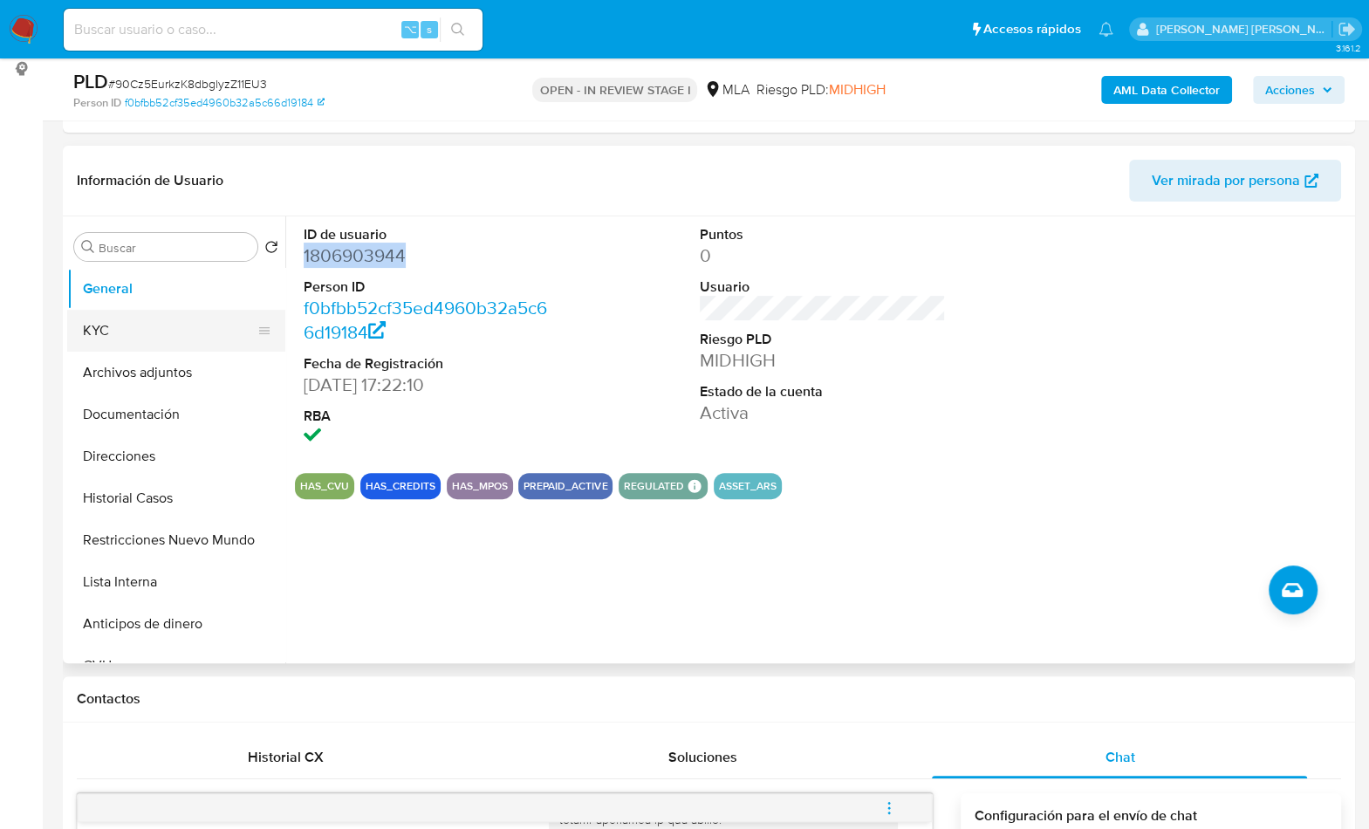
click at [117, 333] on button "KYC" at bounding box center [169, 331] width 204 height 42
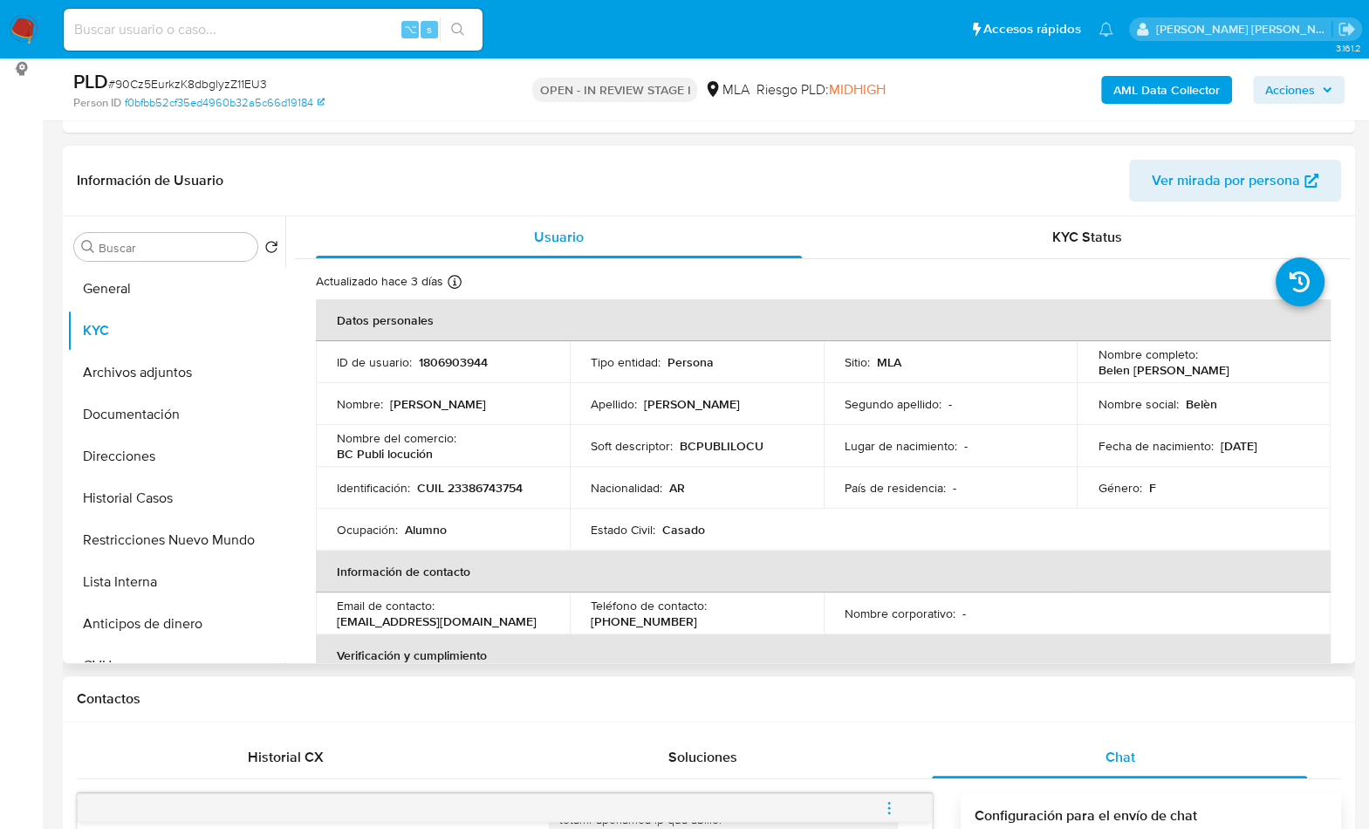
click at [487, 495] on p "CUIL 23386743754" at bounding box center [470, 488] width 106 height 16
click at [486, 495] on p "CUIL 23386743754" at bounding box center [470, 488] width 106 height 16
copy p "23386743754"
click at [505, 482] on p "CUIL 23386743754" at bounding box center [470, 488] width 106 height 16
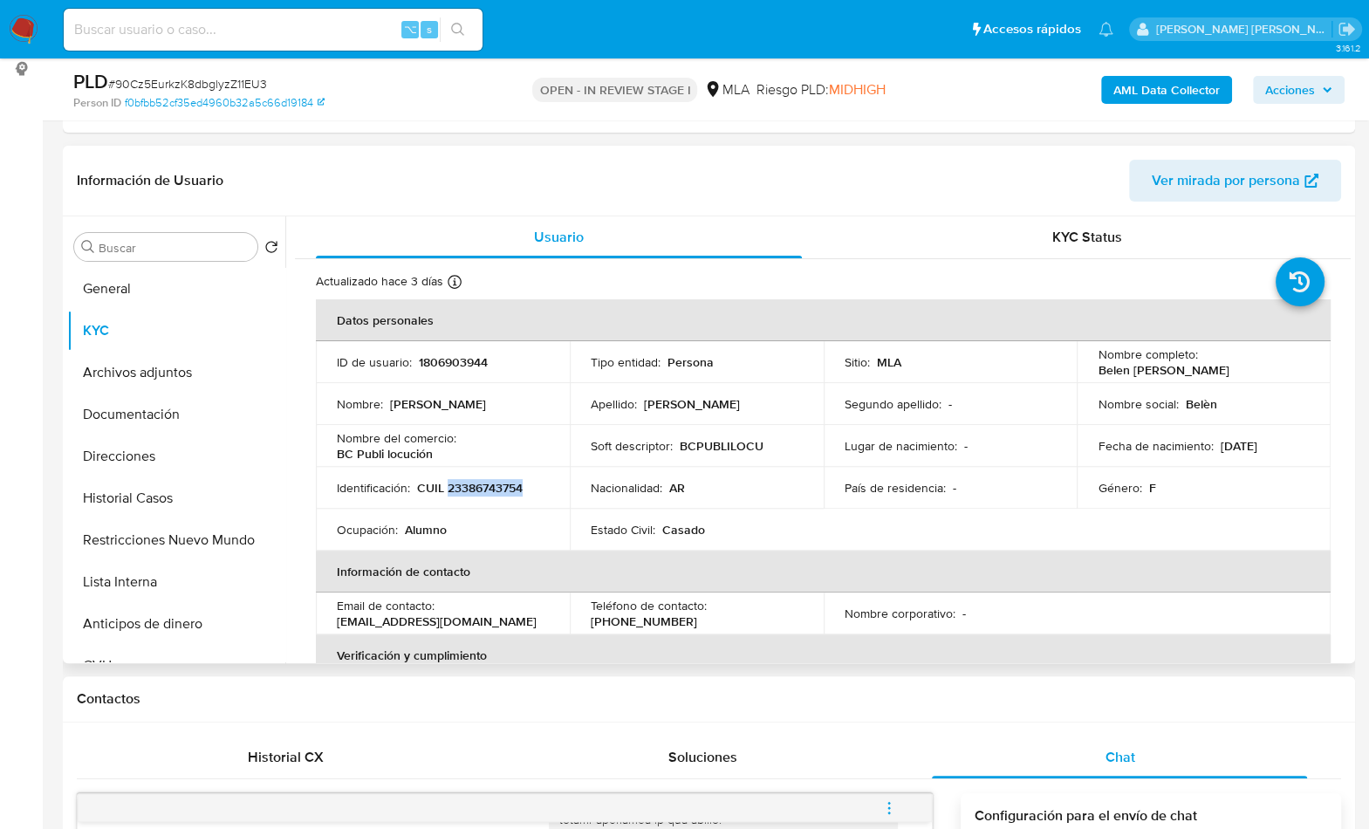
copy p "23386743754"
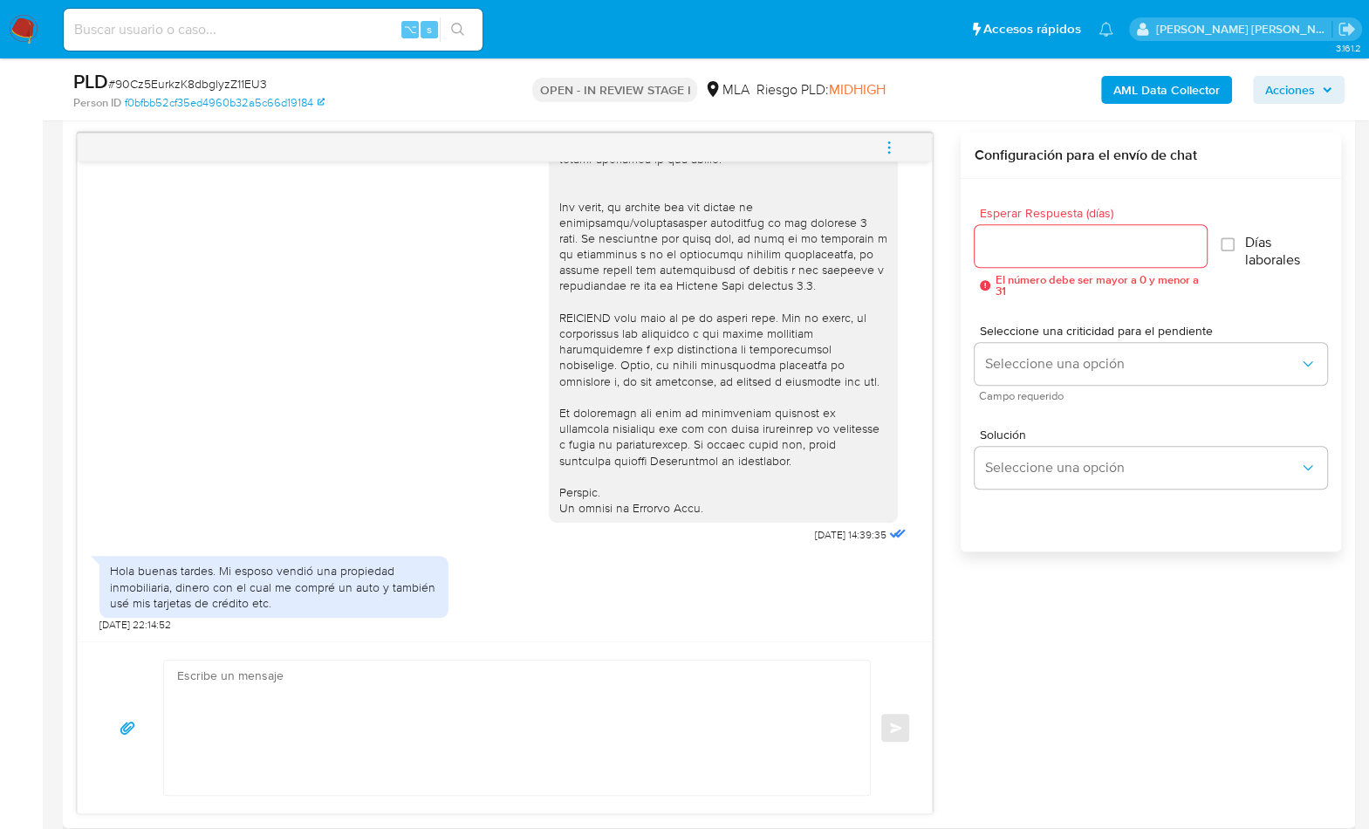
scroll to position [1113, 0]
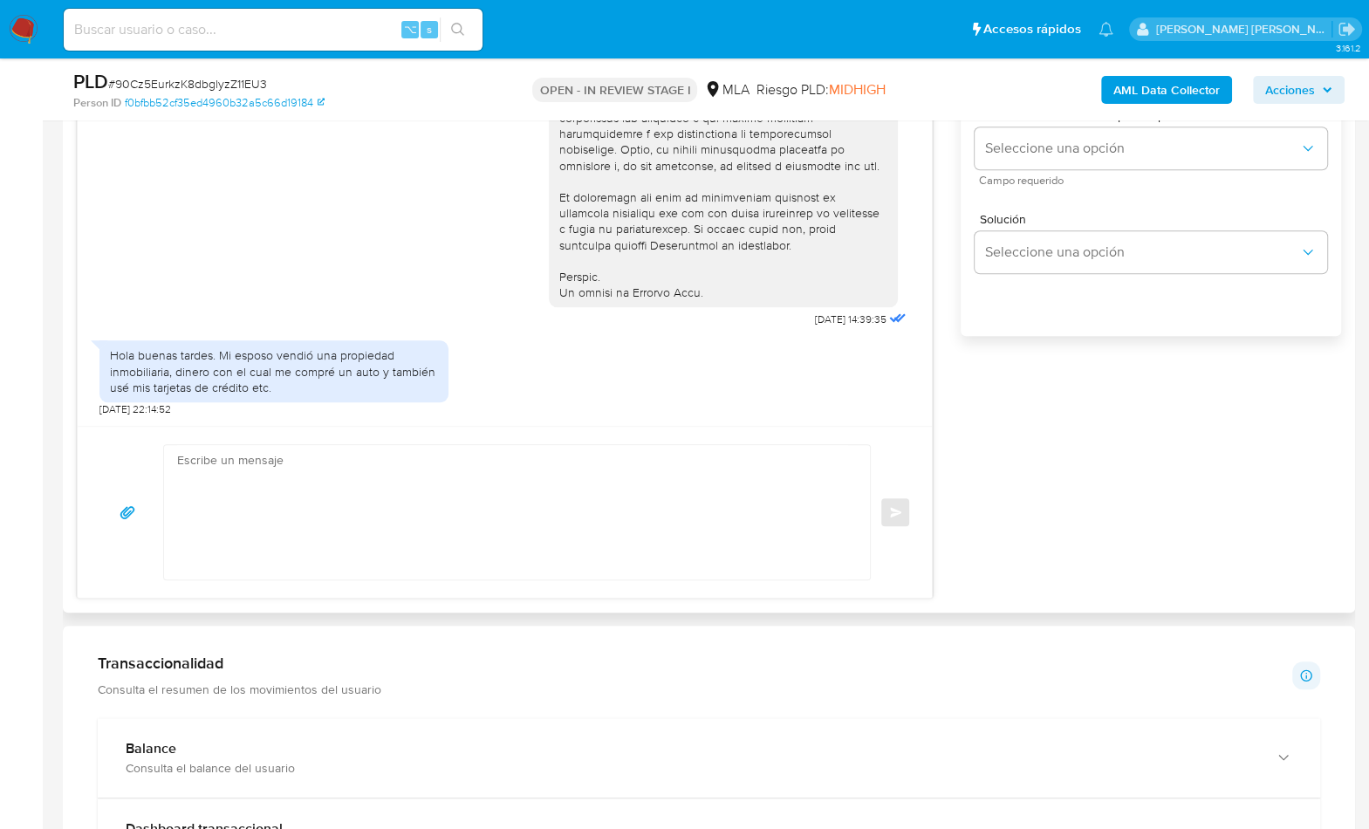
click at [473, 479] on textarea at bounding box center [512, 512] width 671 height 134
paste textarea "Hola , En función de las operaciones registradas en tu cuenta de Mercado Pago, …"
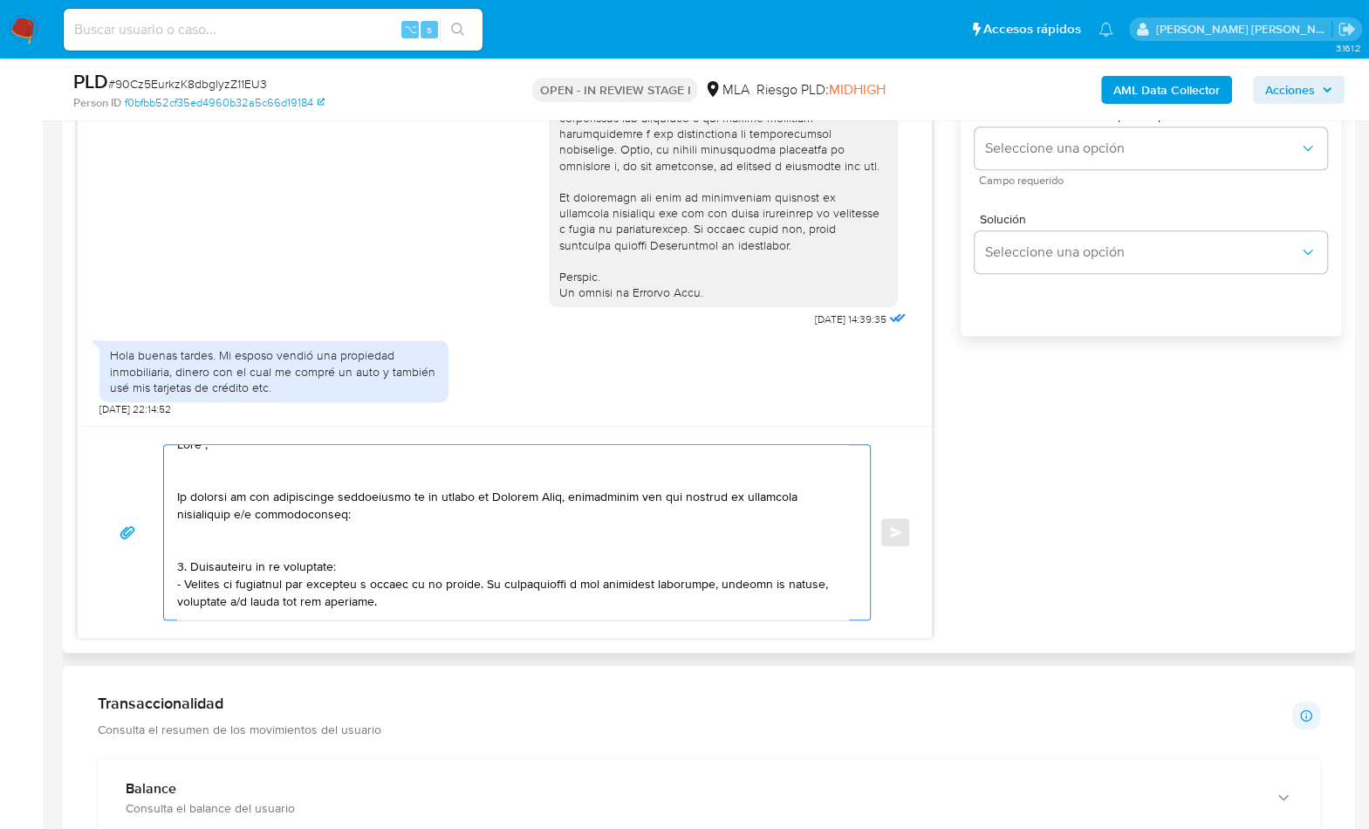
scroll to position [0, 0]
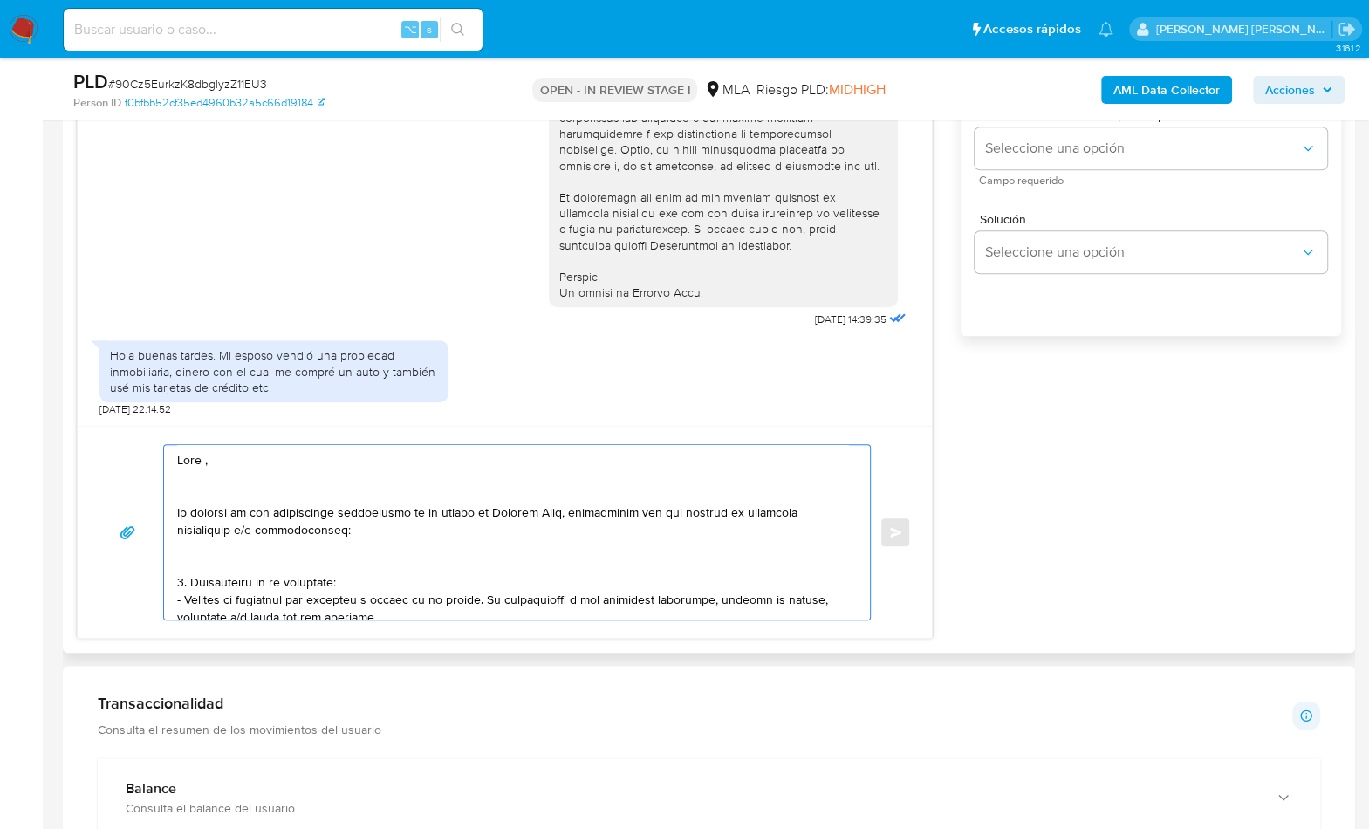
click at [264, 469] on textarea at bounding box center [512, 532] width 671 height 175
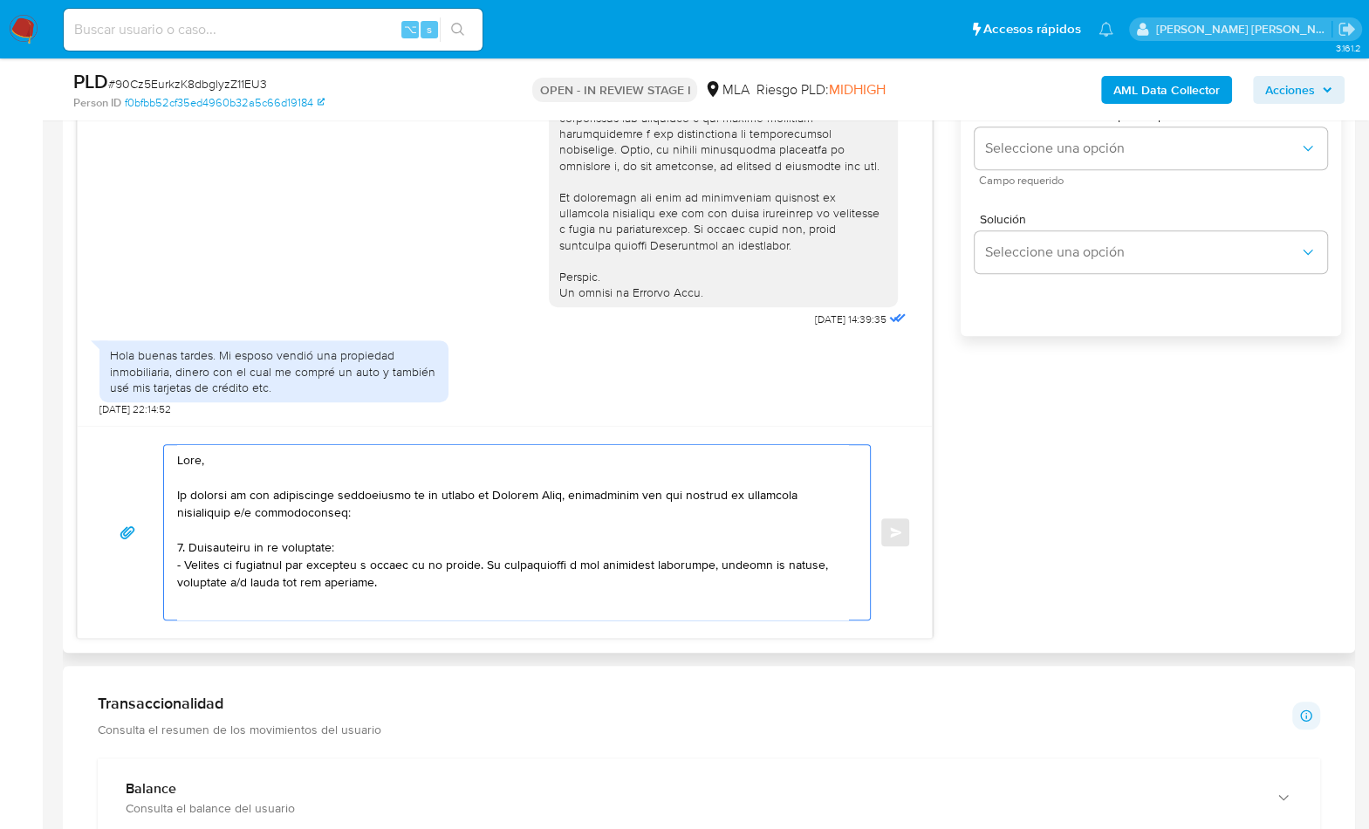
click at [177, 491] on textarea at bounding box center [512, 532] width 671 height 175
click at [490, 511] on textarea at bounding box center [512, 532] width 671 height 175
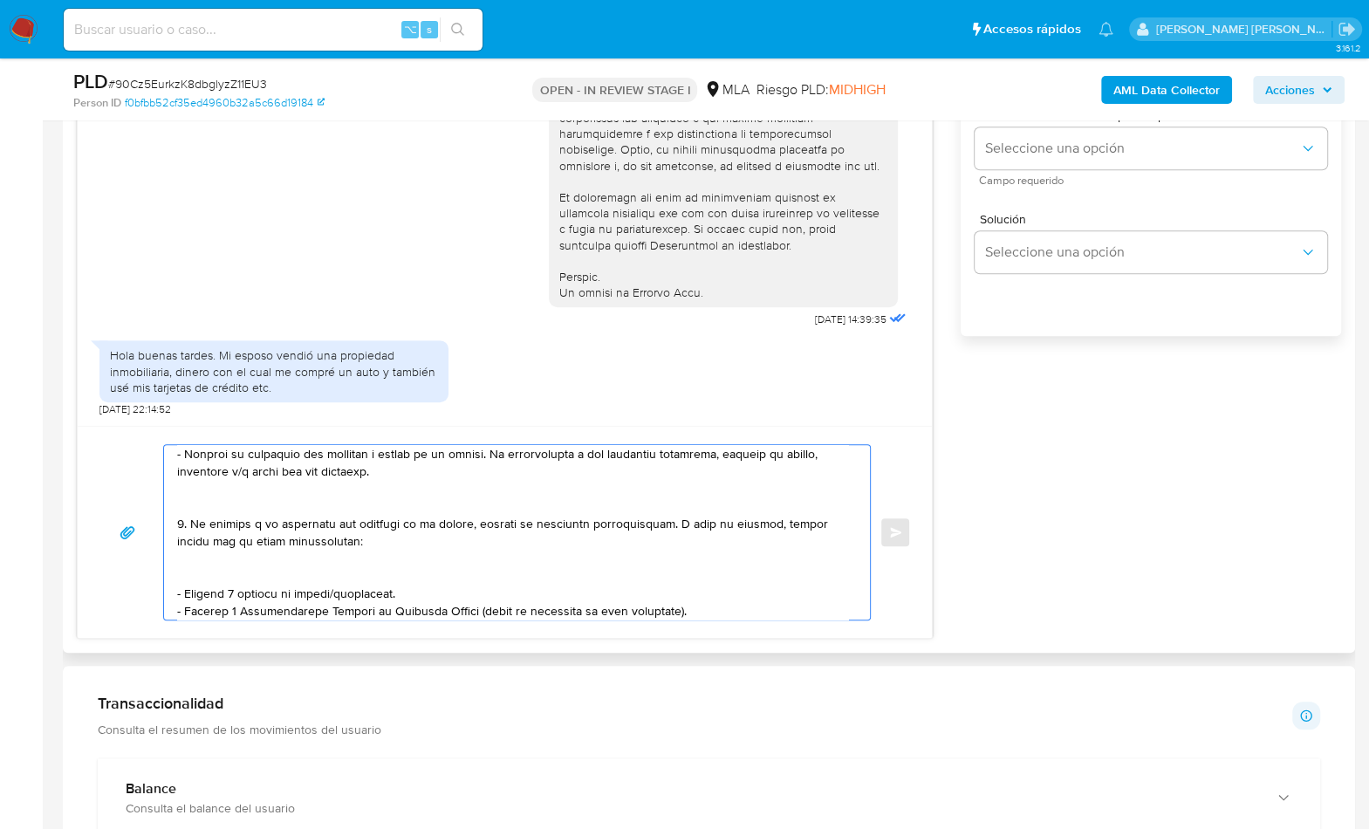
scroll to position [140, 0]
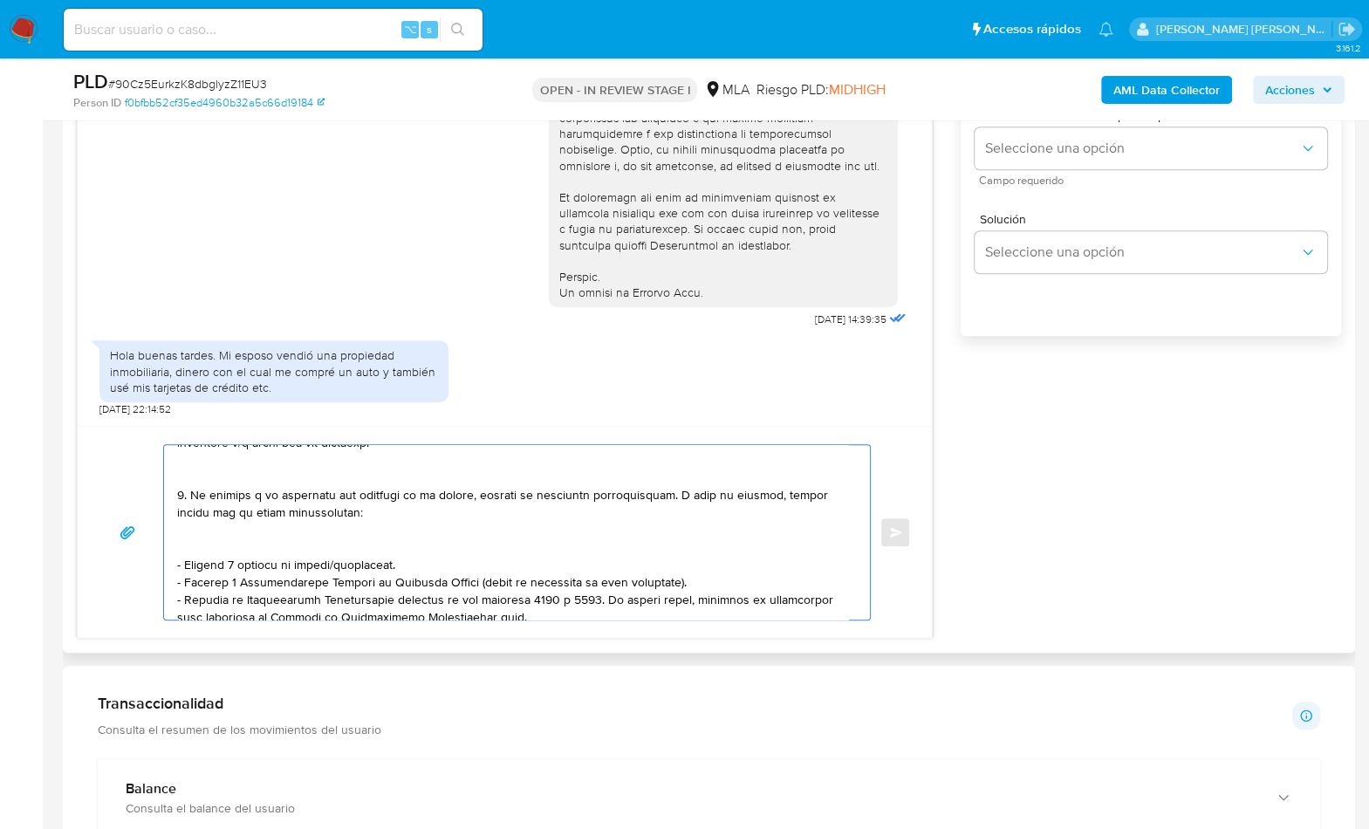
click at [264, 467] on textarea at bounding box center [512, 532] width 671 height 175
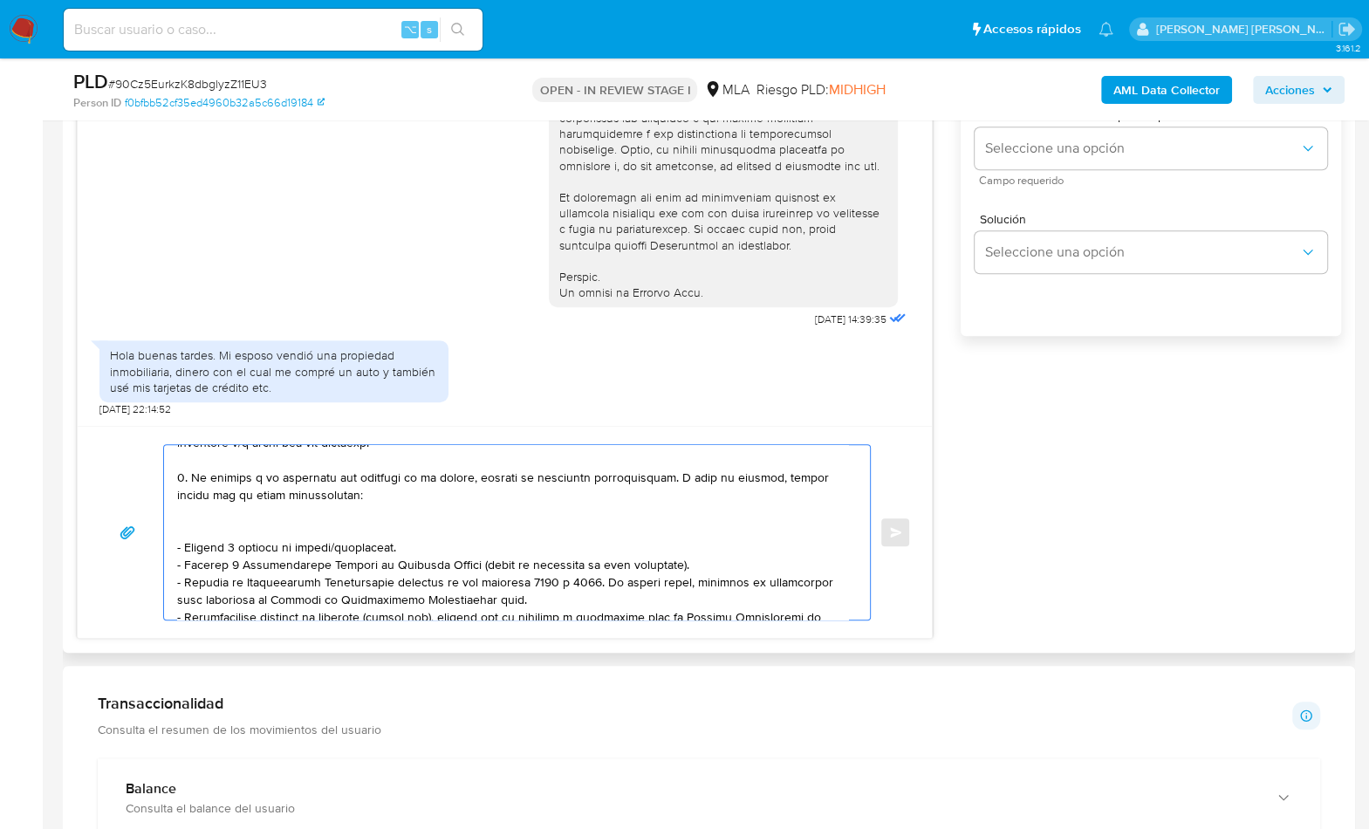
click at [313, 518] on textarea at bounding box center [512, 532] width 671 height 175
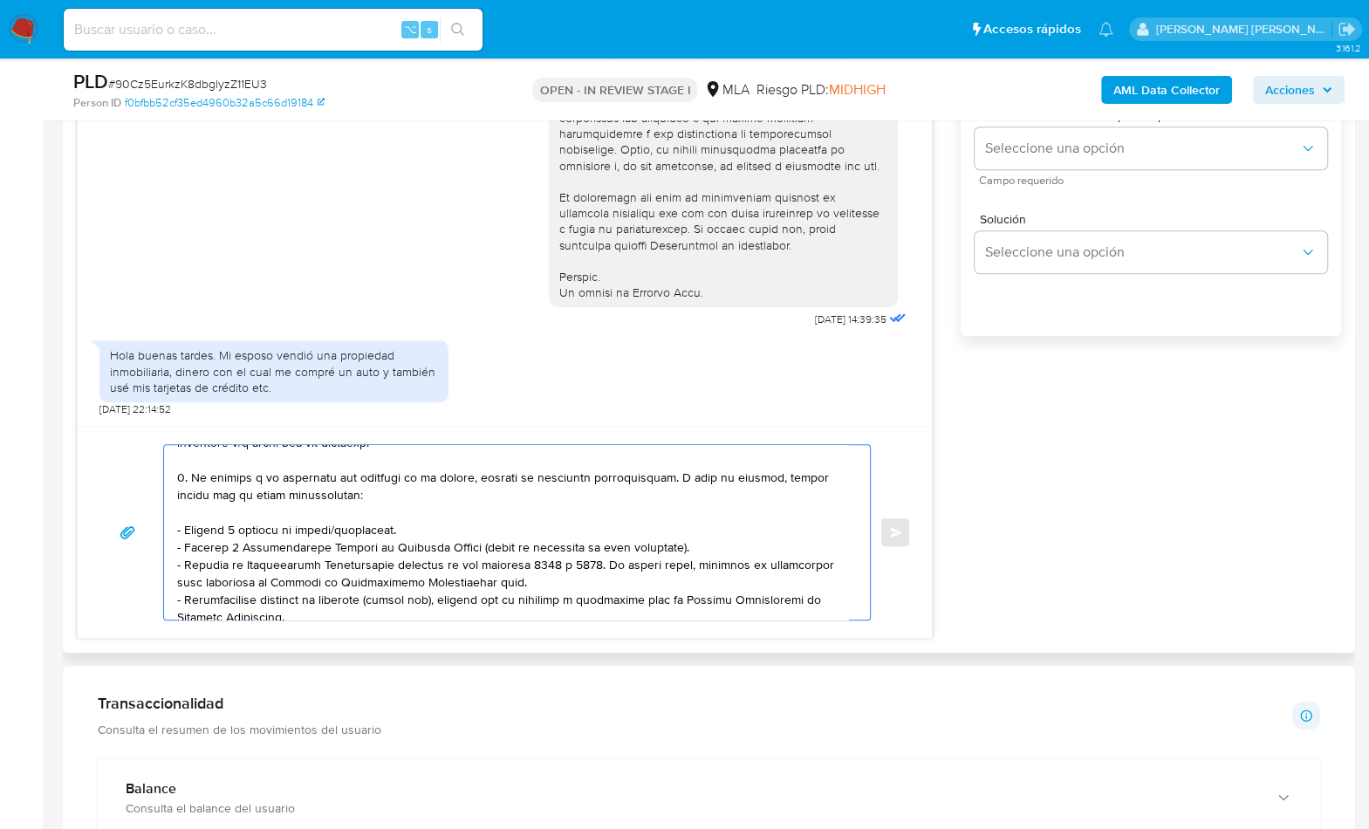
click at [416, 525] on textarea at bounding box center [512, 532] width 671 height 175
drag, startPoint x: 361, startPoint y: 494, endPoint x: 507, endPoint y: 481, distance: 146.3
click at [361, 494] on textarea at bounding box center [512, 532] width 671 height 175
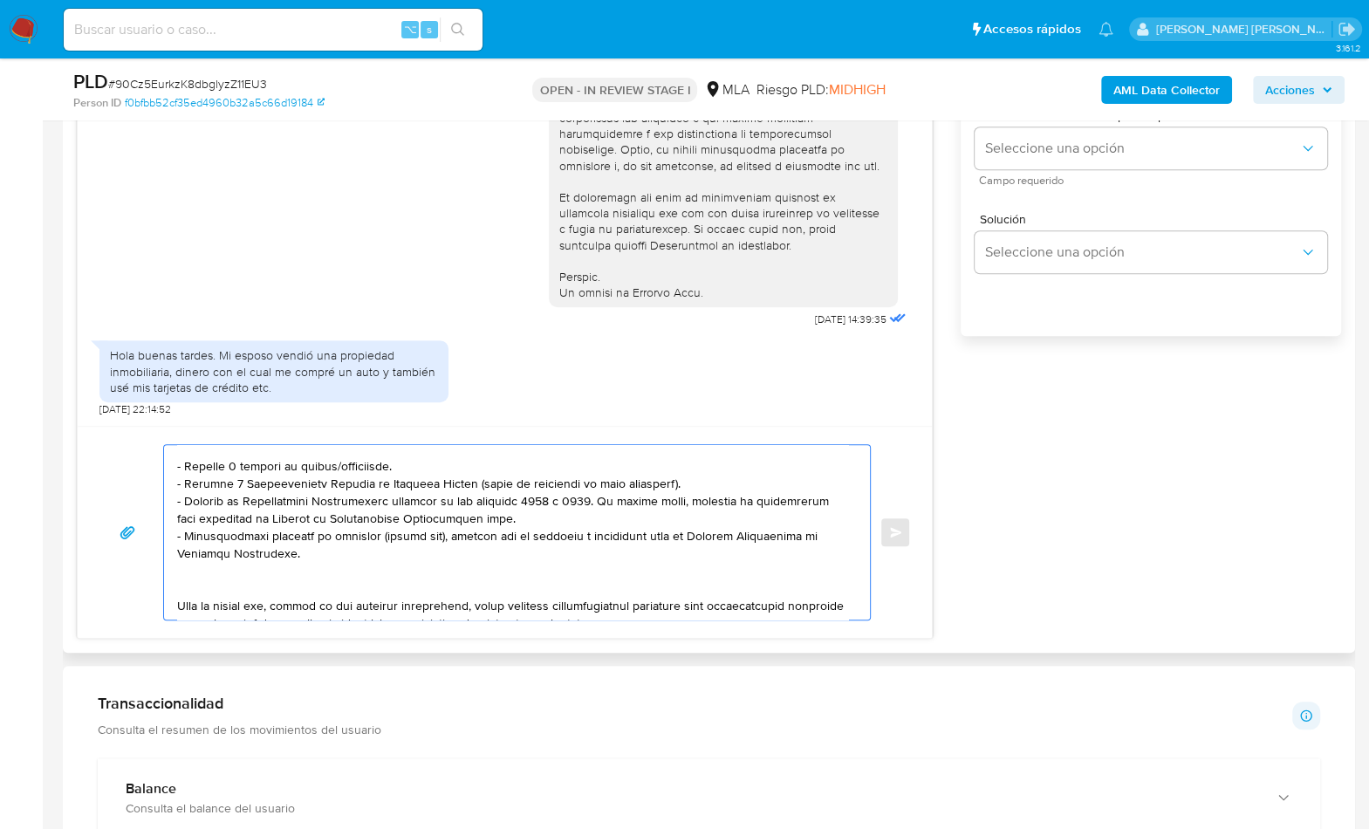
scroll to position [208, 0]
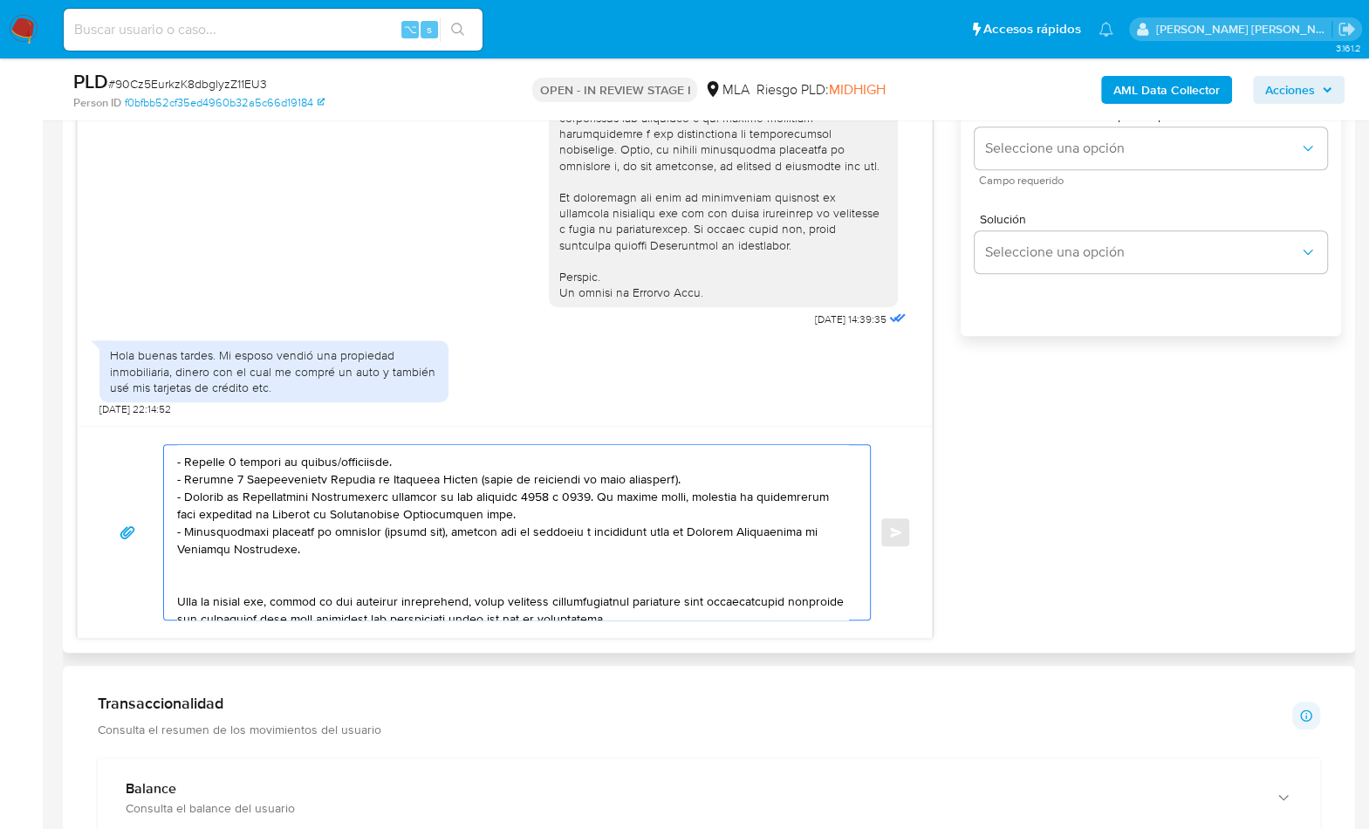
click at [214, 579] on textarea at bounding box center [512, 532] width 671 height 175
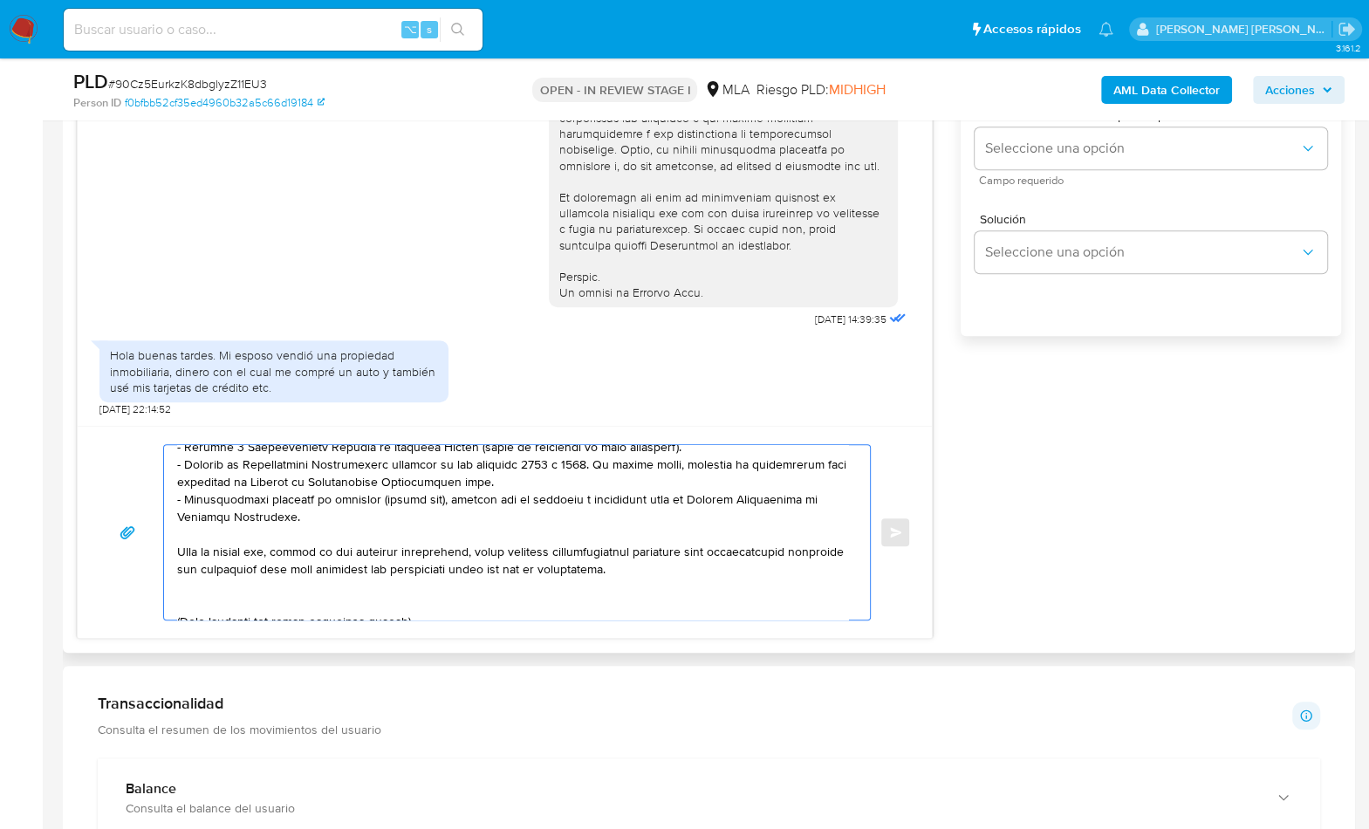
scroll to position [302, 0]
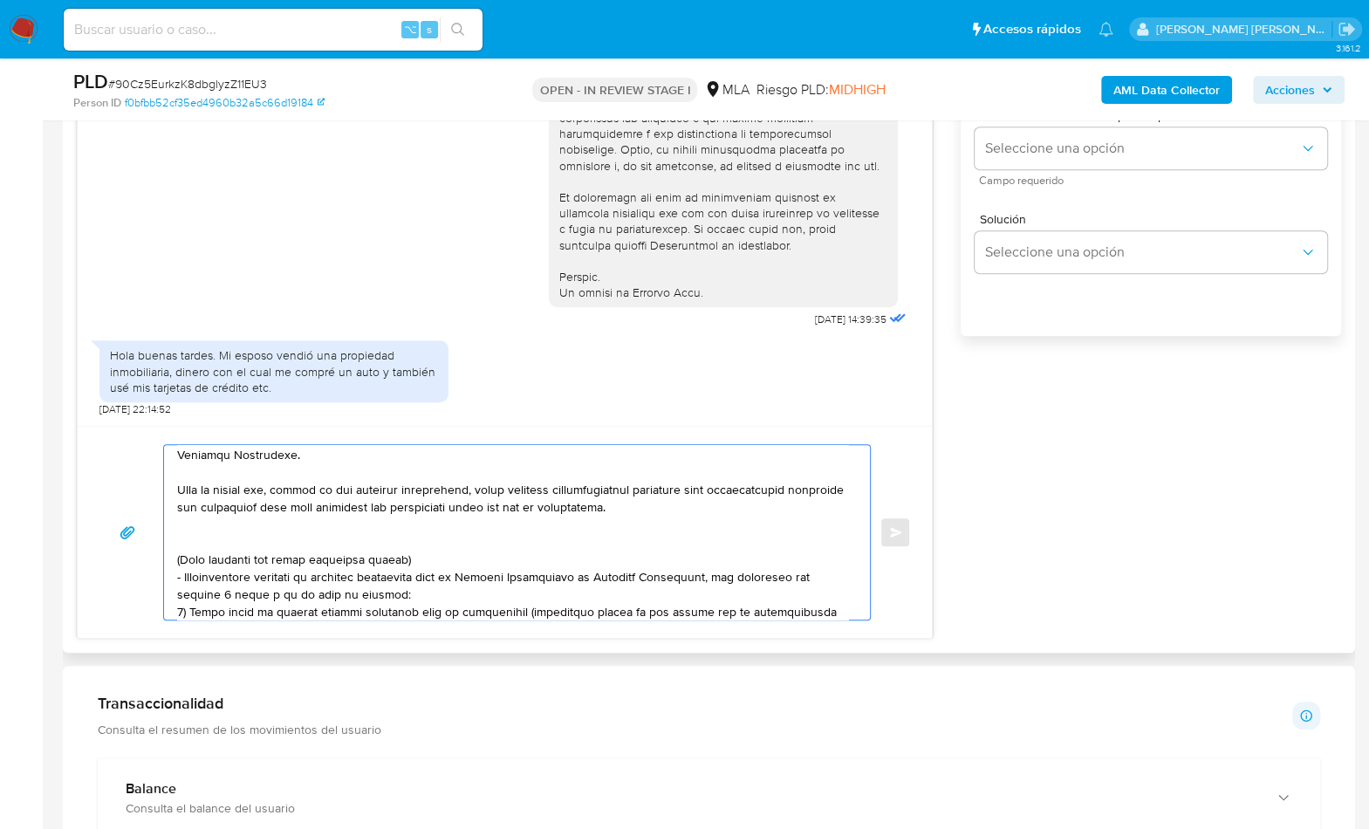
click at [208, 546] on textarea at bounding box center [512, 532] width 671 height 175
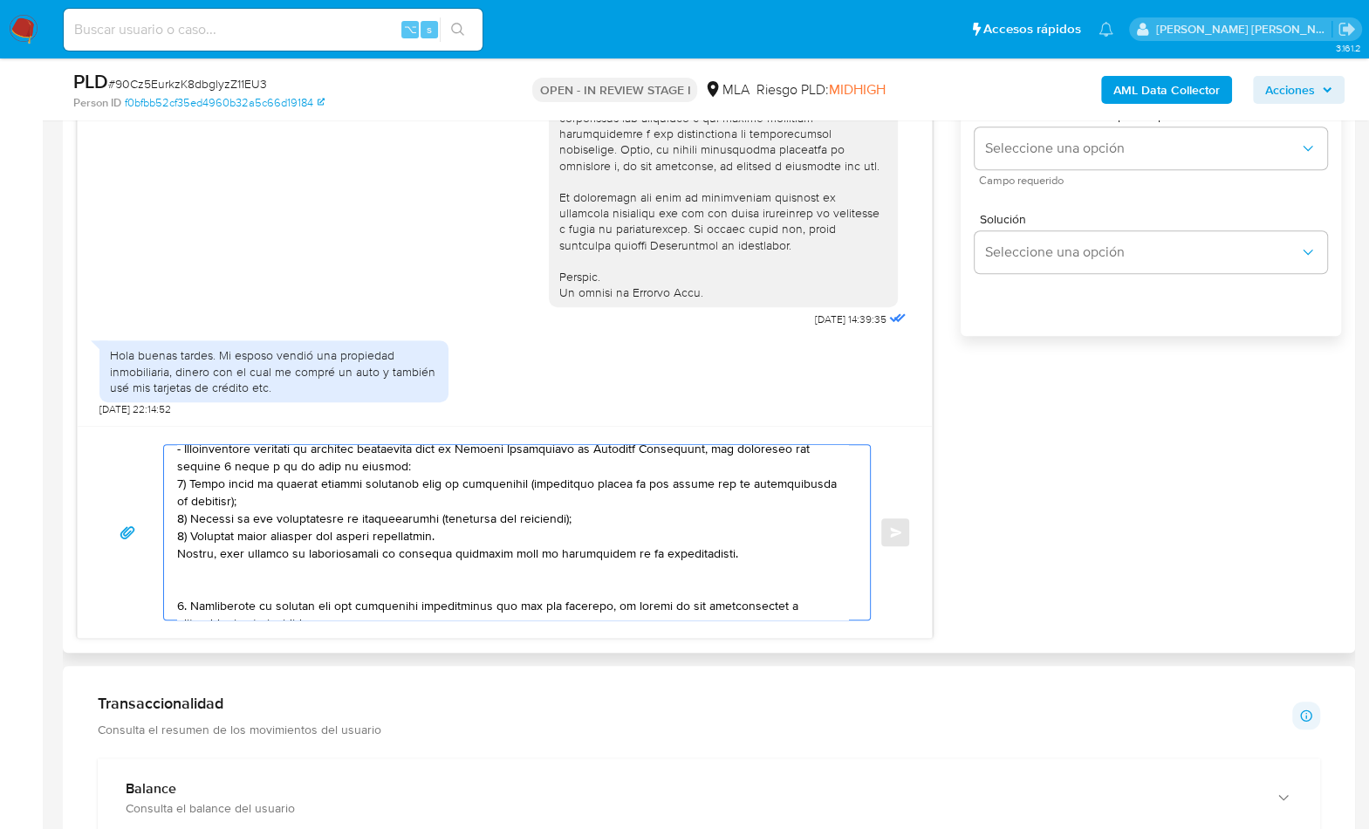
drag, startPoint x: 198, startPoint y: 528, endPoint x: 250, endPoint y: 572, distance: 67.5
click at [250, 572] on textarea at bounding box center [512, 532] width 671 height 175
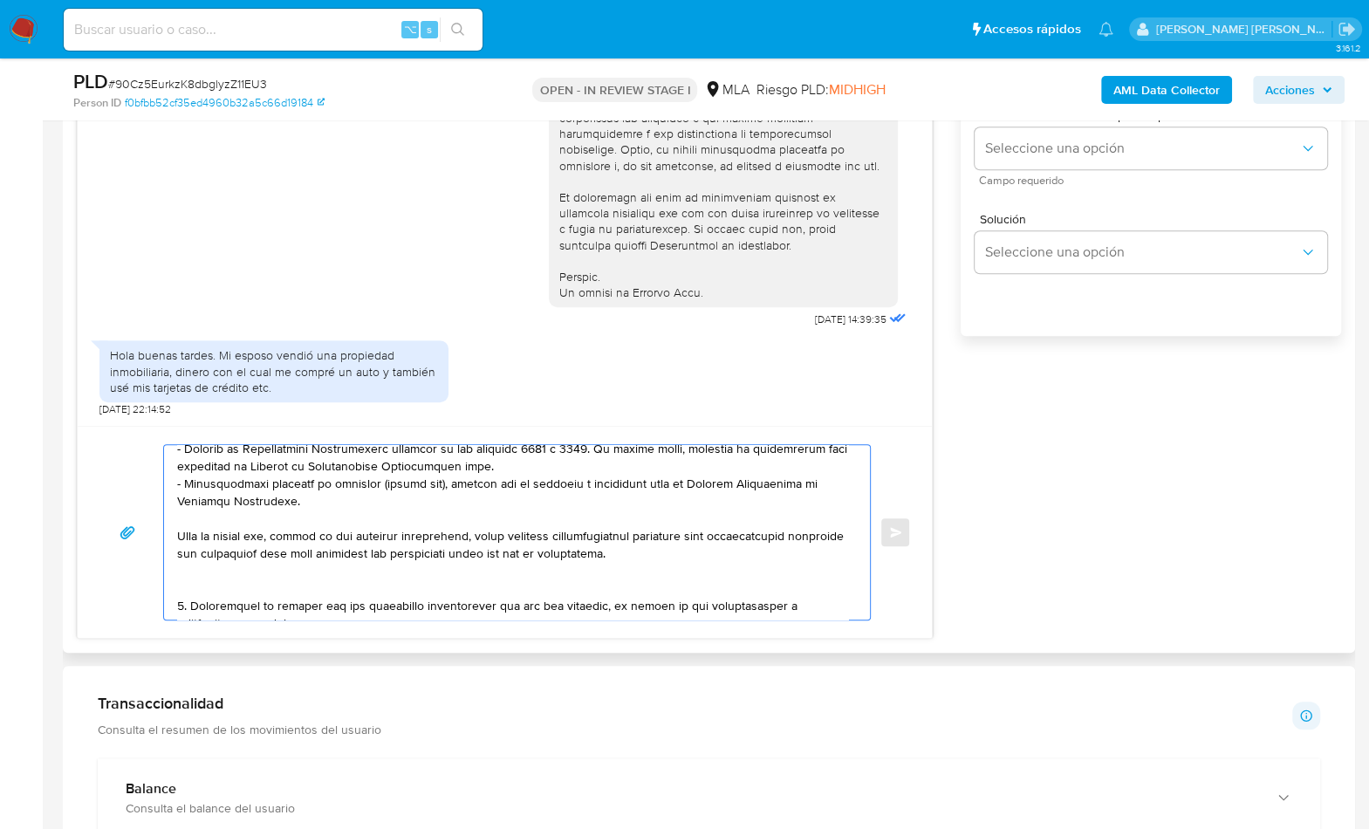
click at [217, 582] on textarea at bounding box center [512, 532] width 671 height 175
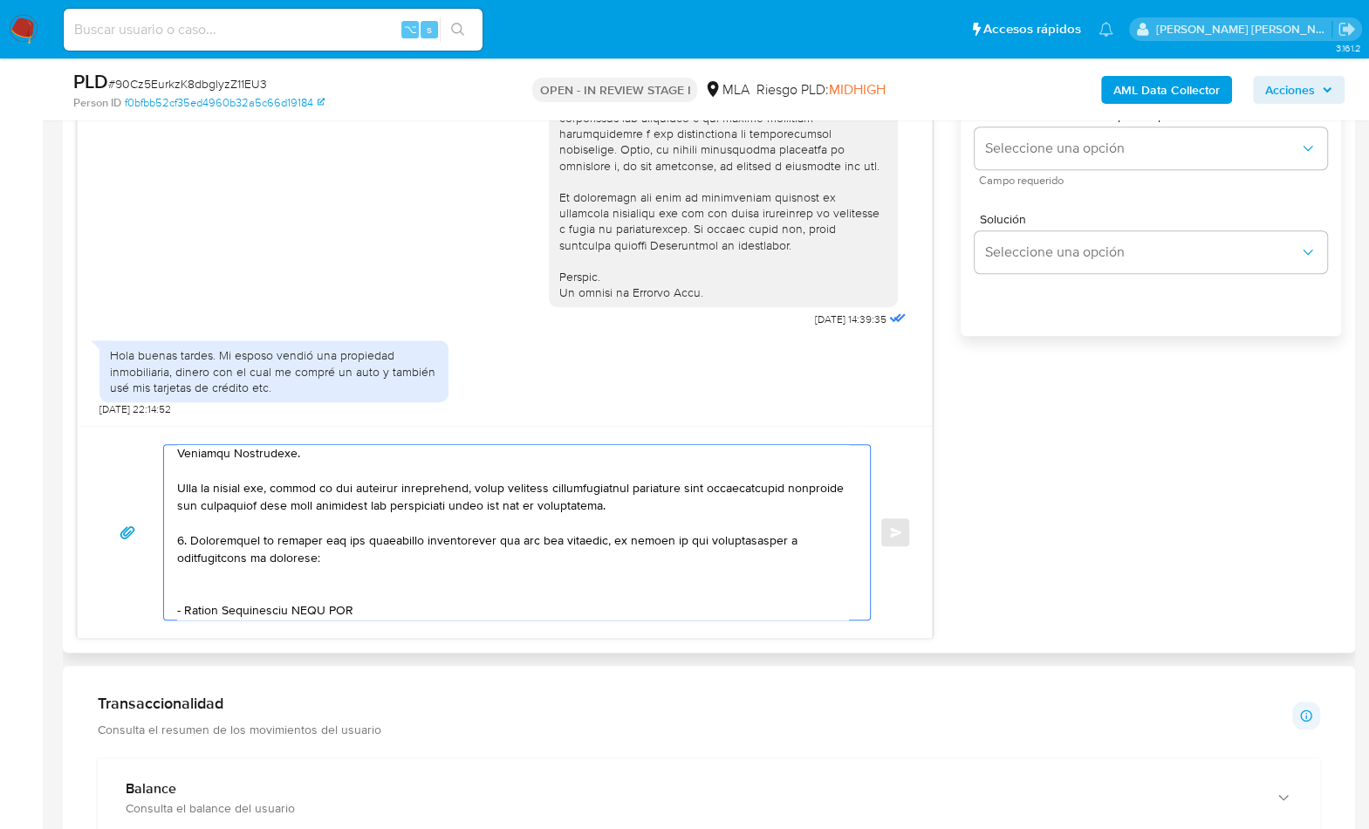
scroll to position [308, 0]
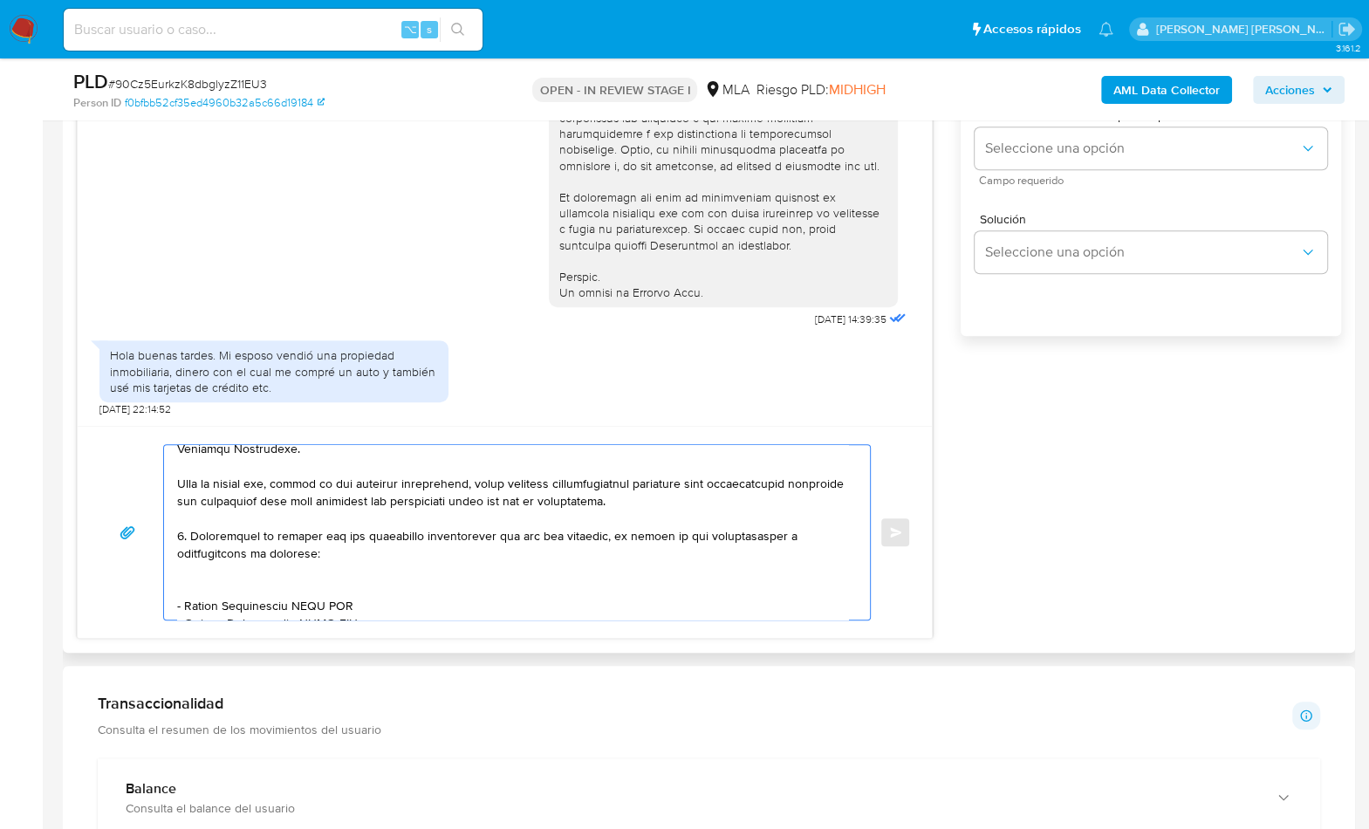
click at [216, 584] on textarea at bounding box center [512, 532] width 671 height 175
drag, startPoint x: 186, startPoint y: 587, endPoint x: 293, endPoint y: 586, distance: 107.4
click at [293, 586] on textarea at bounding box center [512, 532] width 671 height 175
paste textarea "Enzo Santiago Contreras"
click at [357, 581] on textarea at bounding box center [512, 532] width 671 height 175
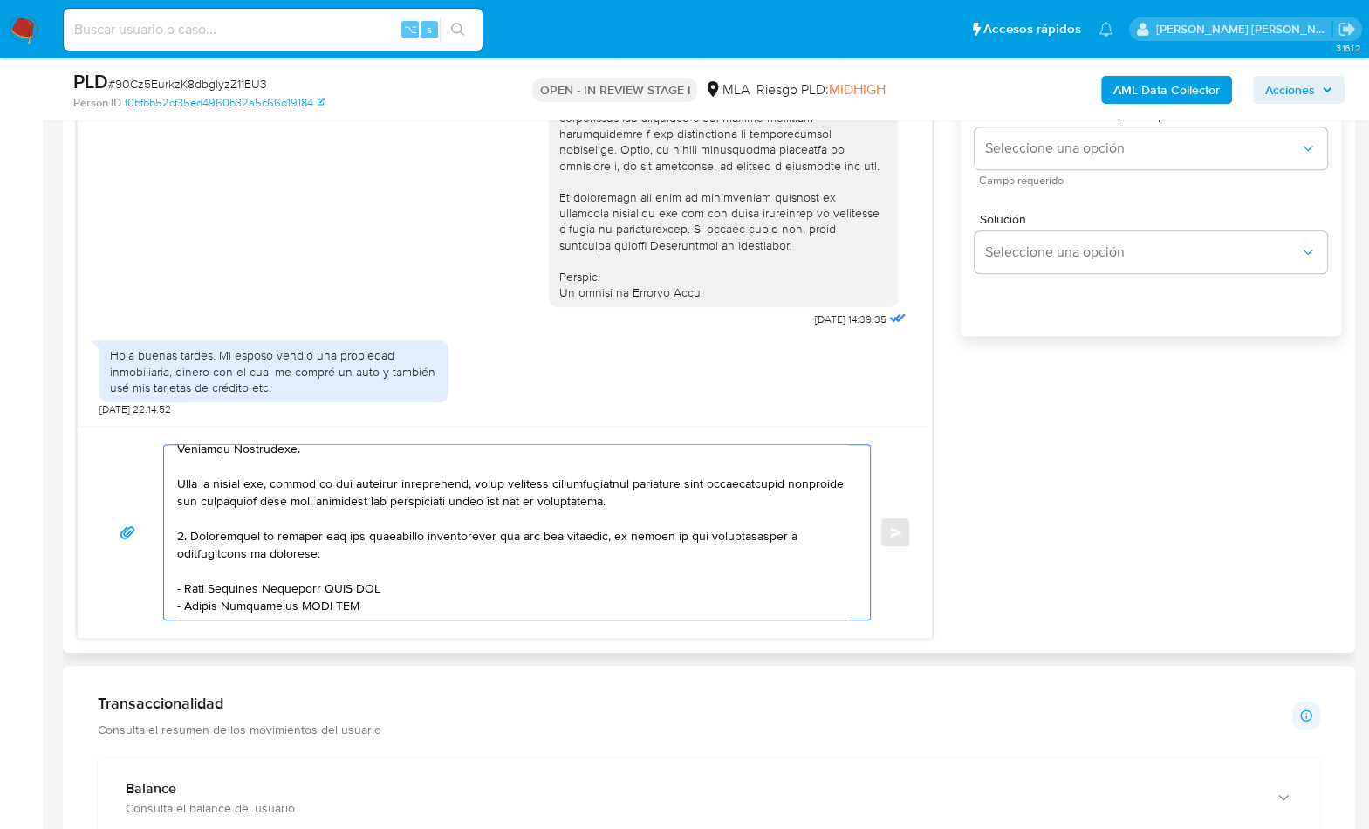
click at [357, 581] on textarea at bounding box center [512, 532] width 671 height 175
paste textarea "20403493377"
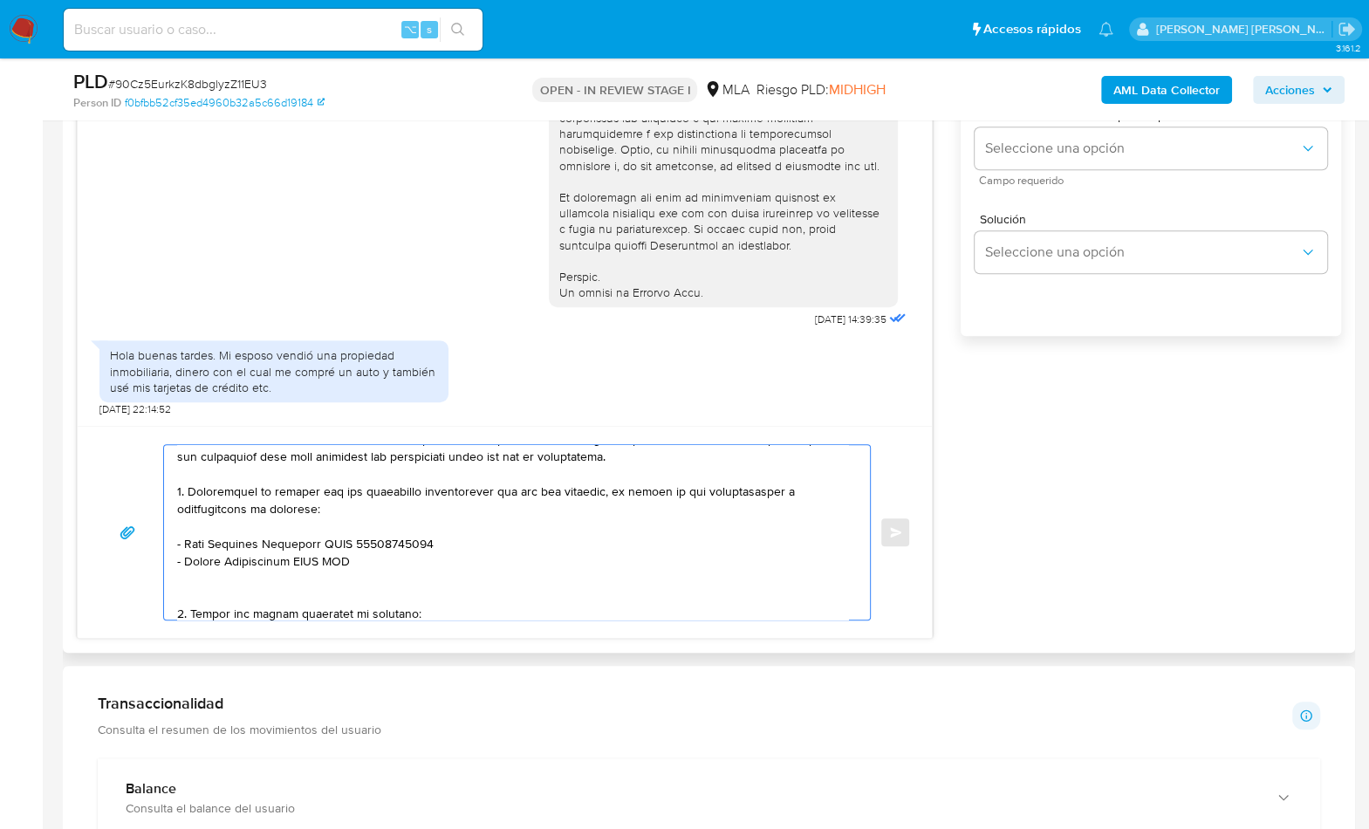
scroll to position [416, 0]
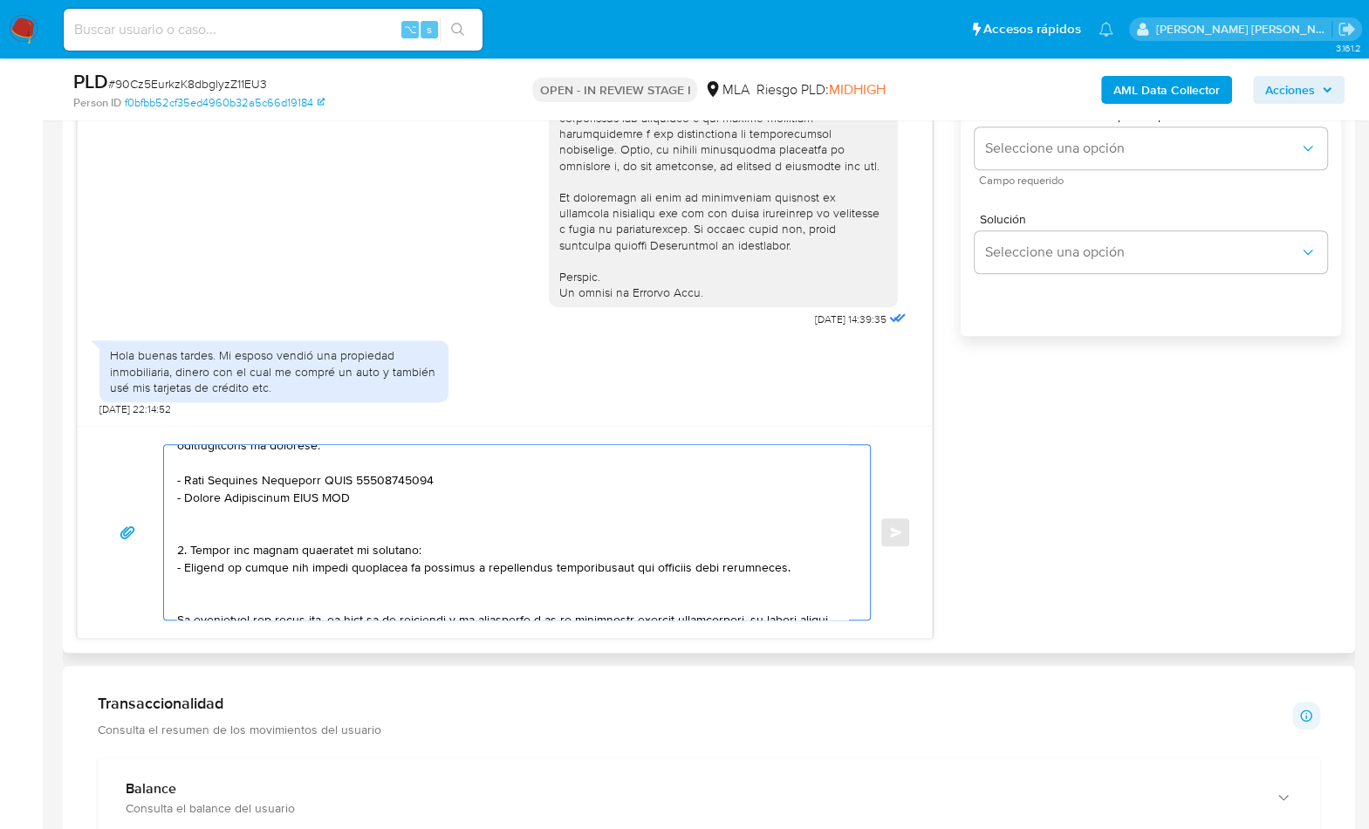
drag, startPoint x: 186, startPoint y: 606, endPoint x: 292, endPoint y: 498, distance: 151.2
click at [292, 498] on textarea at bounding box center [512, 532] width 671 height 175
paste textarea "Raul Eduardo Contreras"
click at [362, 497] on textarea at bounding box center [512, 532] width 671 height 175
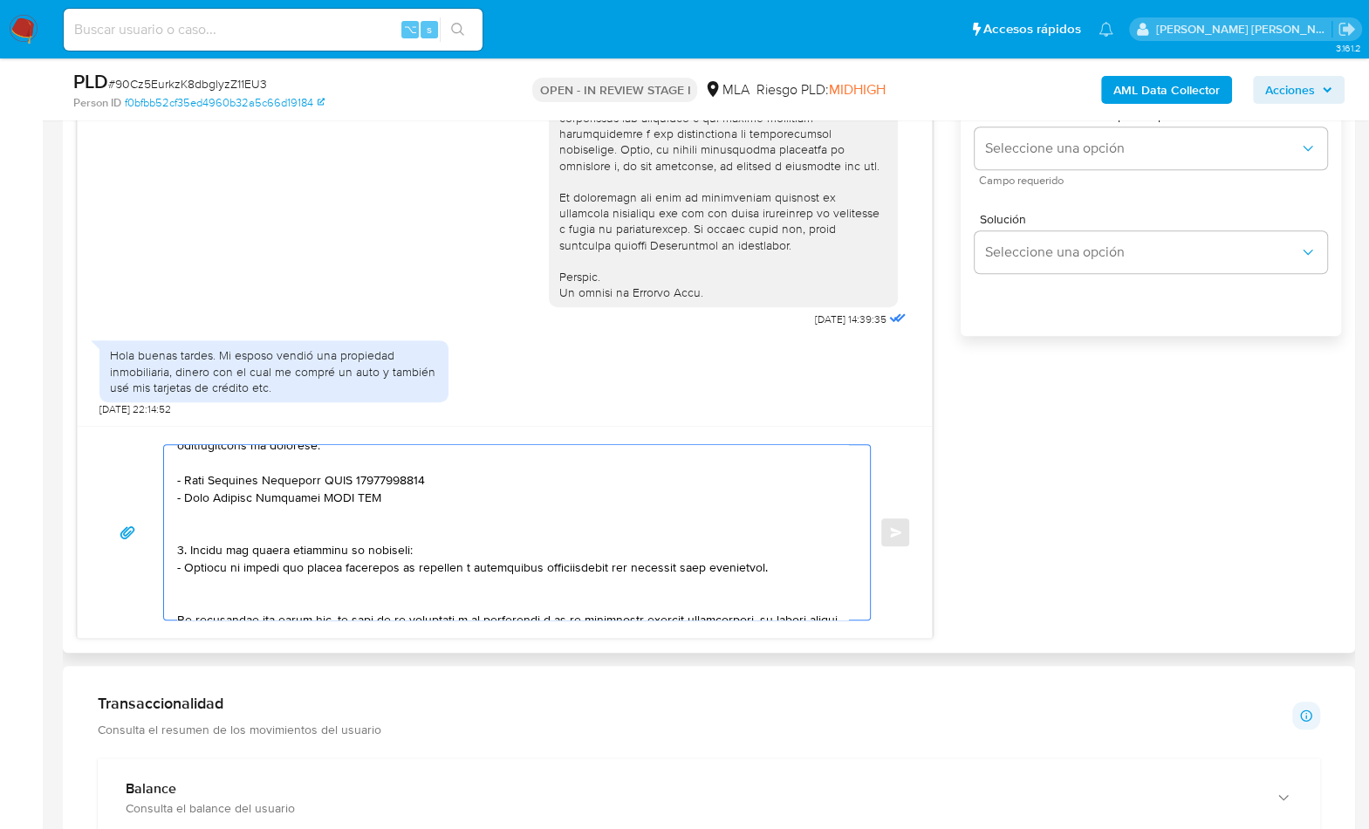
paste textarea "20177960668"
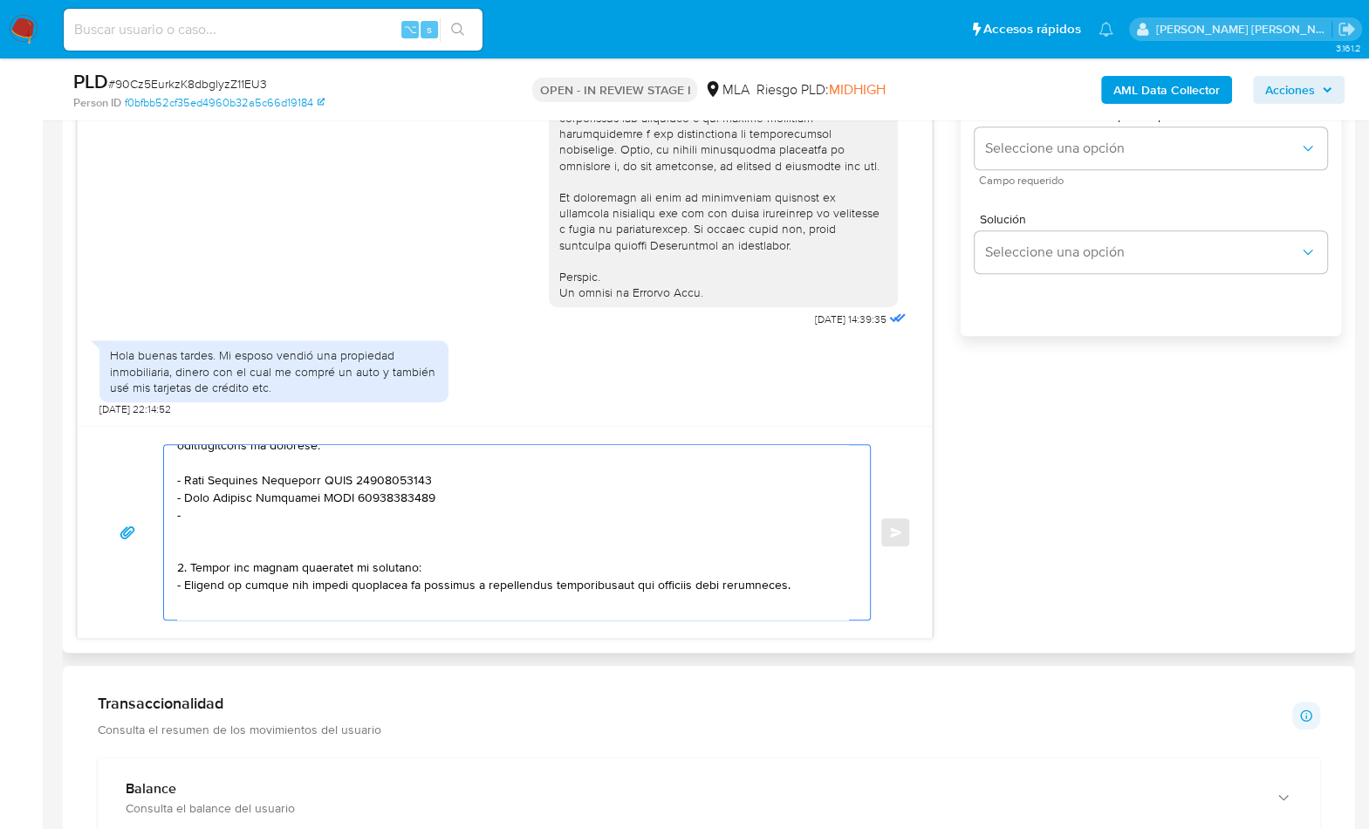
paste textarea "Ivan Ariel Jose Alegre"
paste textarea "20332828461"
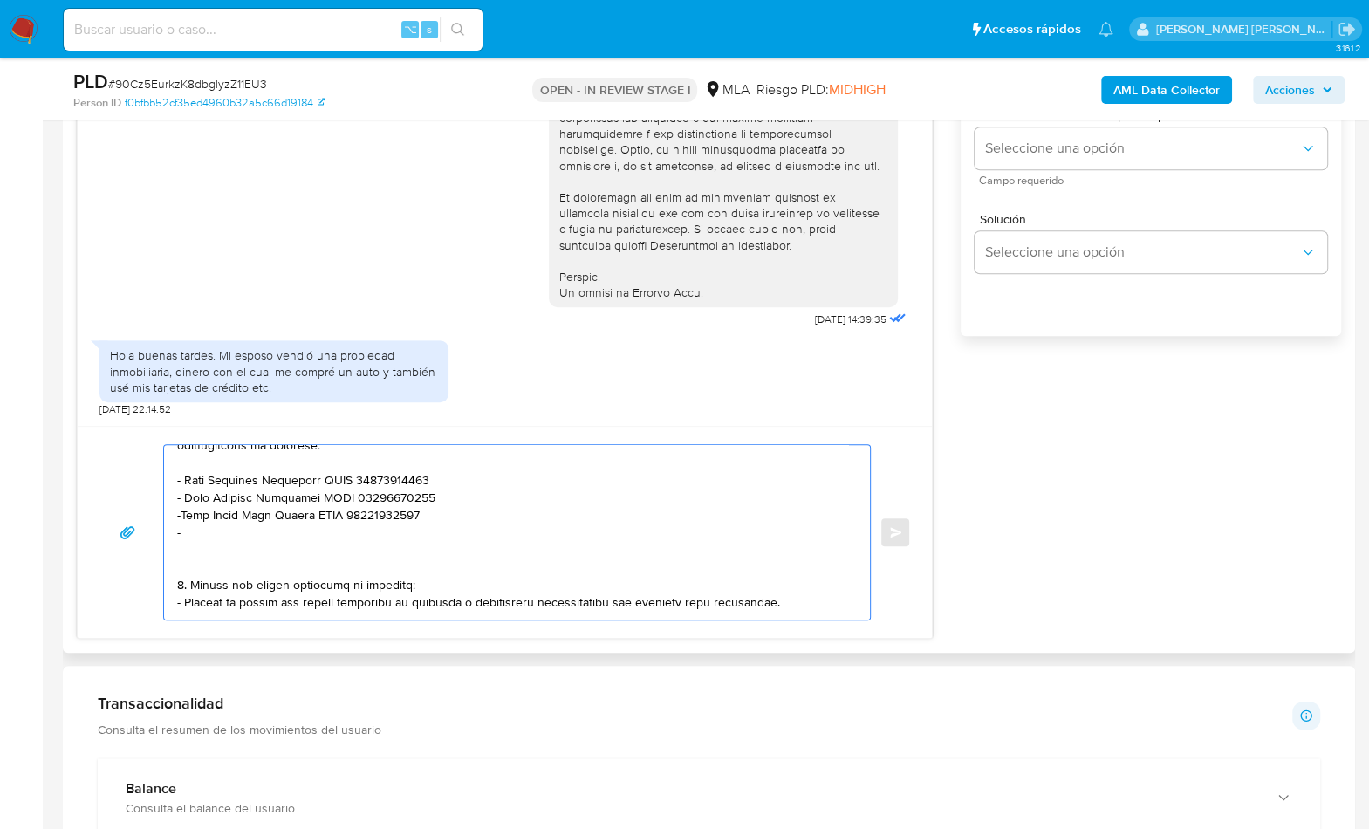
paste textarea "Claudia Marcela Juarez"
paste textarea "27183982368"
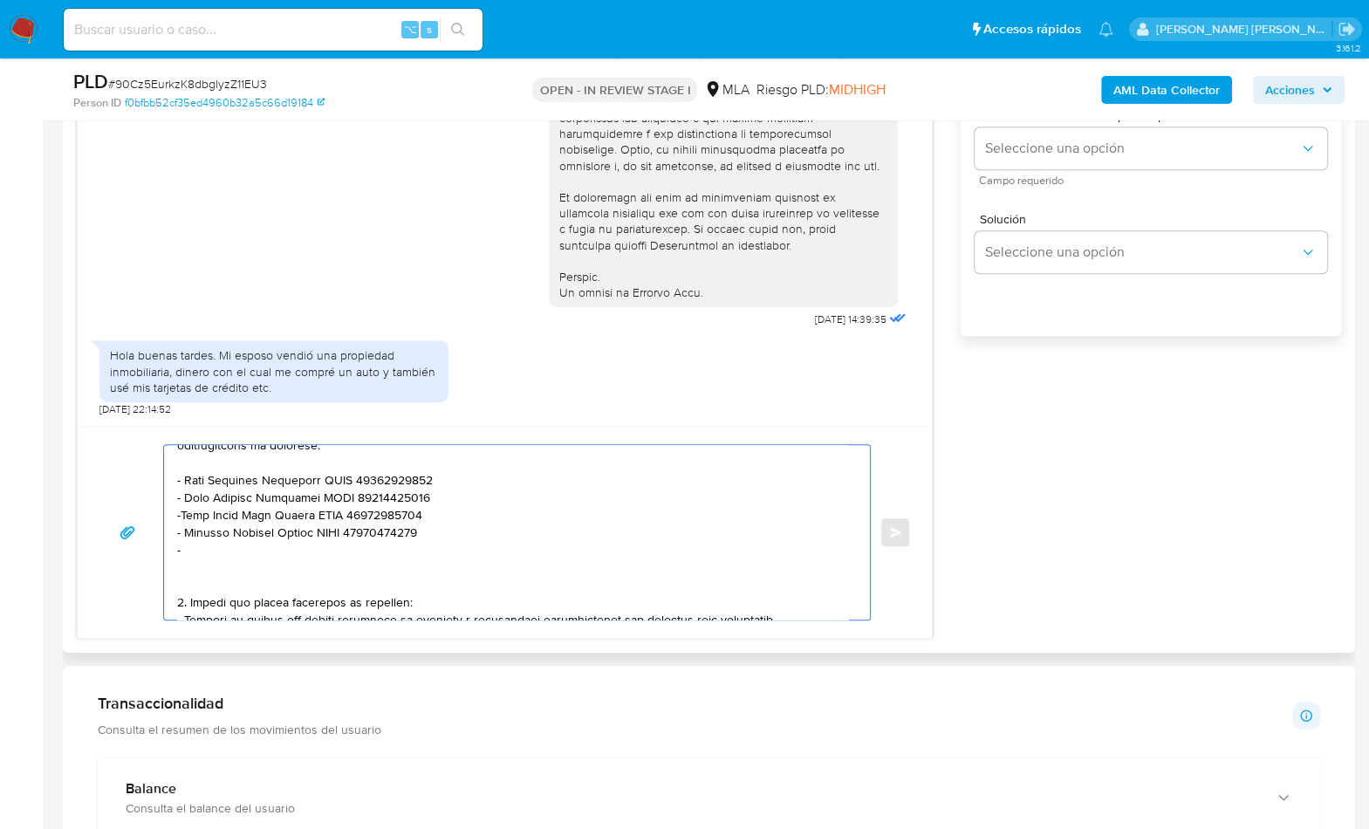
paste textarea "Bazan, Sergio Hernan"
paste textarea "23217878659"
paste textarea "Graciela Beatriz Rodriguez"
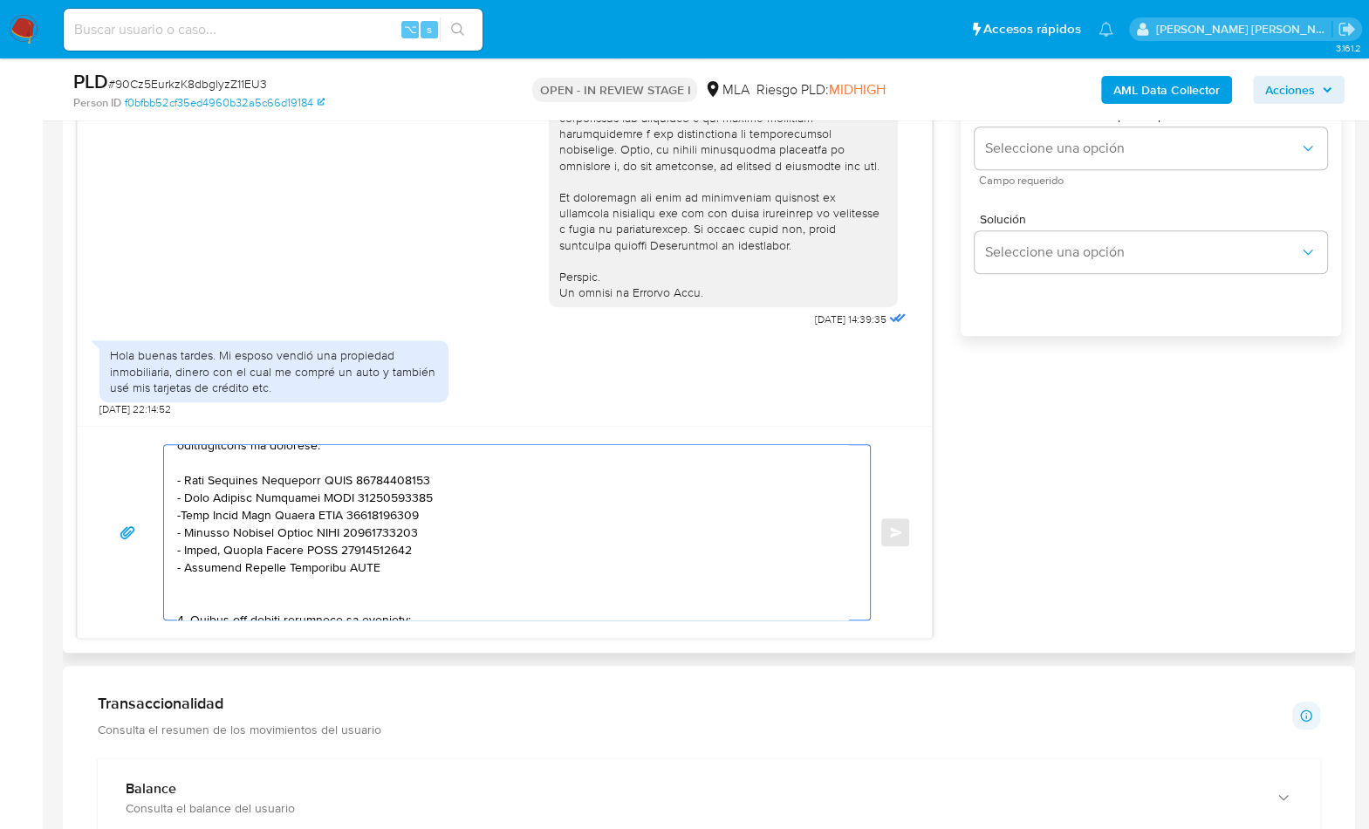
paste textarea "27241916192"
paste textarea "Julieta Liubich"
paste textarea "27387296633"
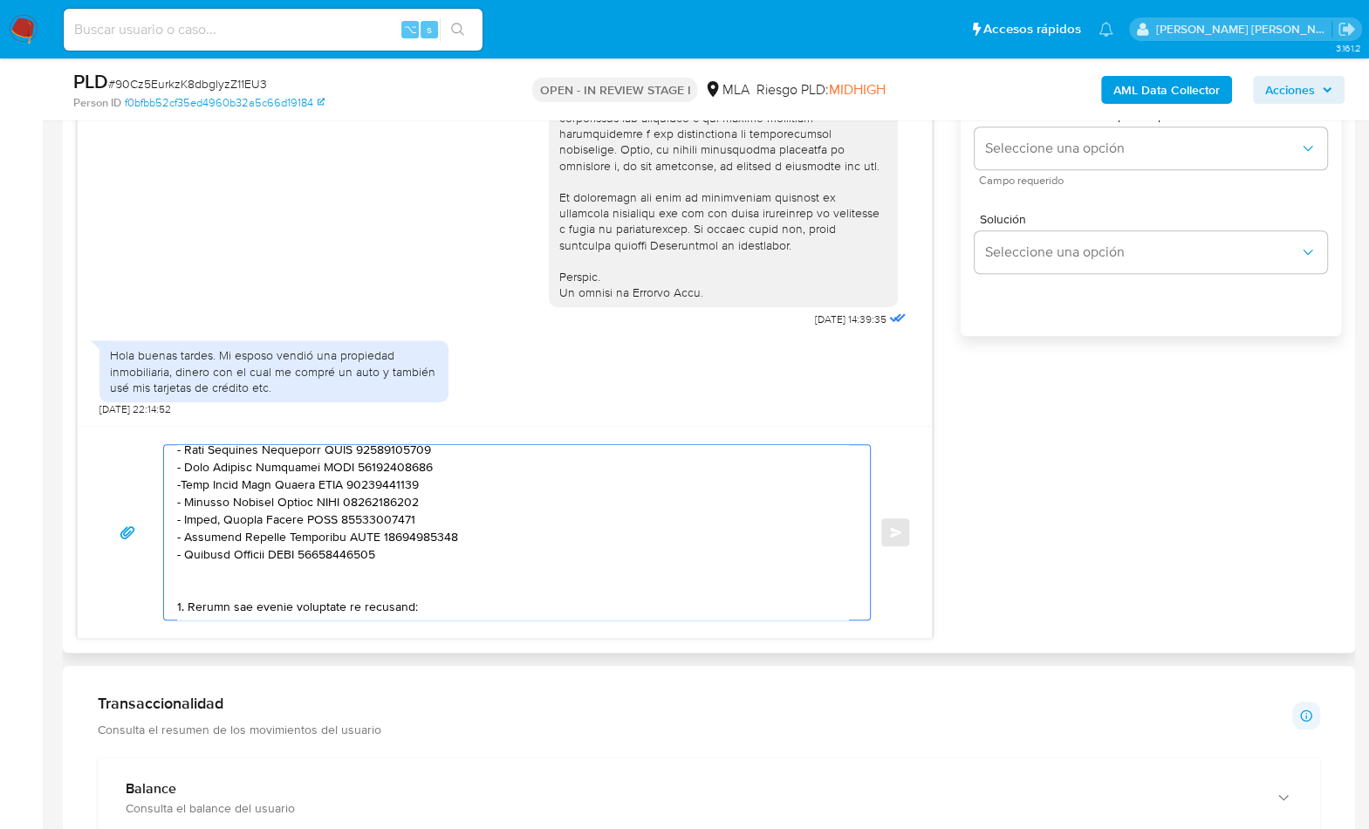
scroll to position [449, 0]
click at [249, 580] on textarea at bounding box center [512, 532] width 671 height 175
drag, startPoint x: 776, startPoint y: 600, endPoint x: 174, endPoint y: 580, distance: 602.6
click at [174, 580] on div at bounding box center [512, 532] width 697 height 175
click at [199, 595] on textarea at bounding box center [512, 532] width 671 height 175
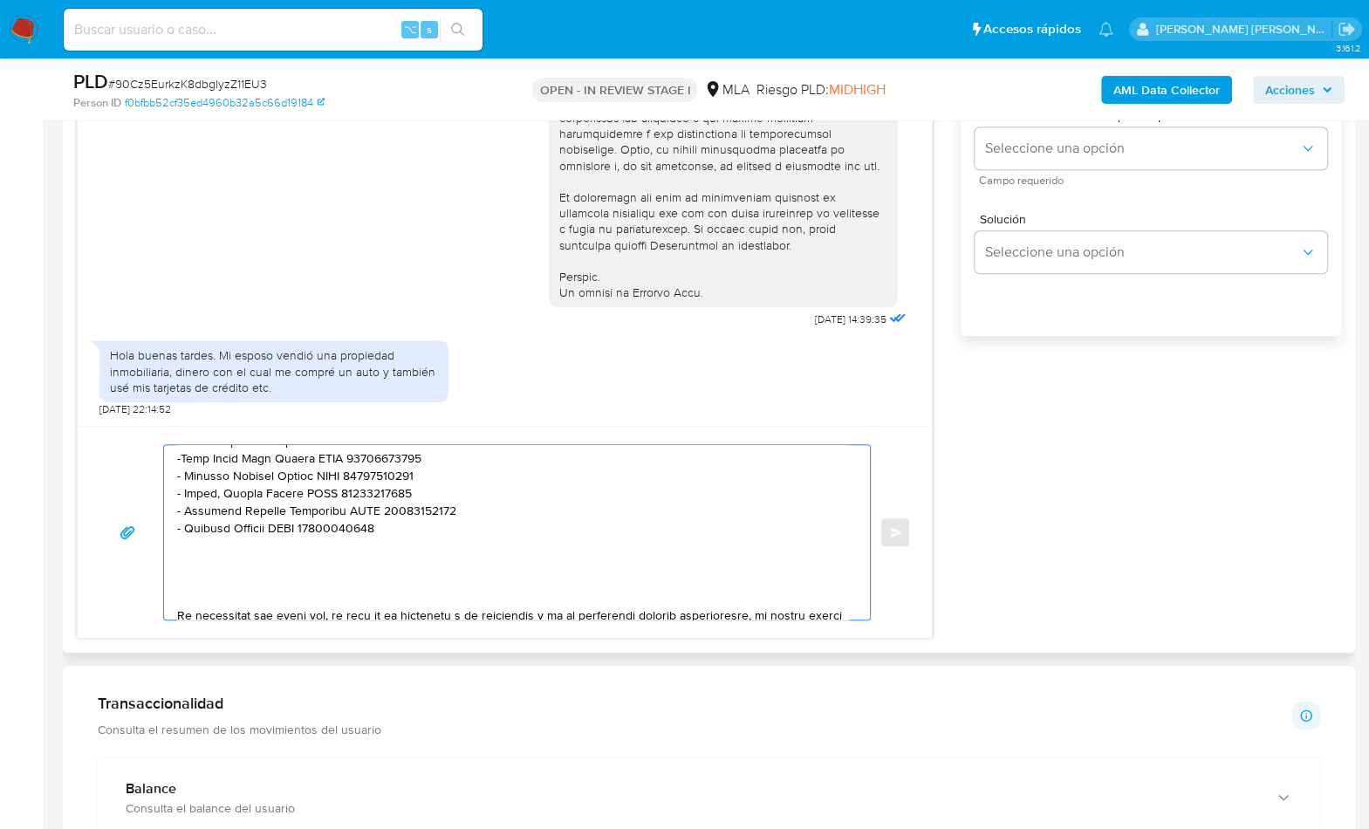
scroll to position [511, 0]
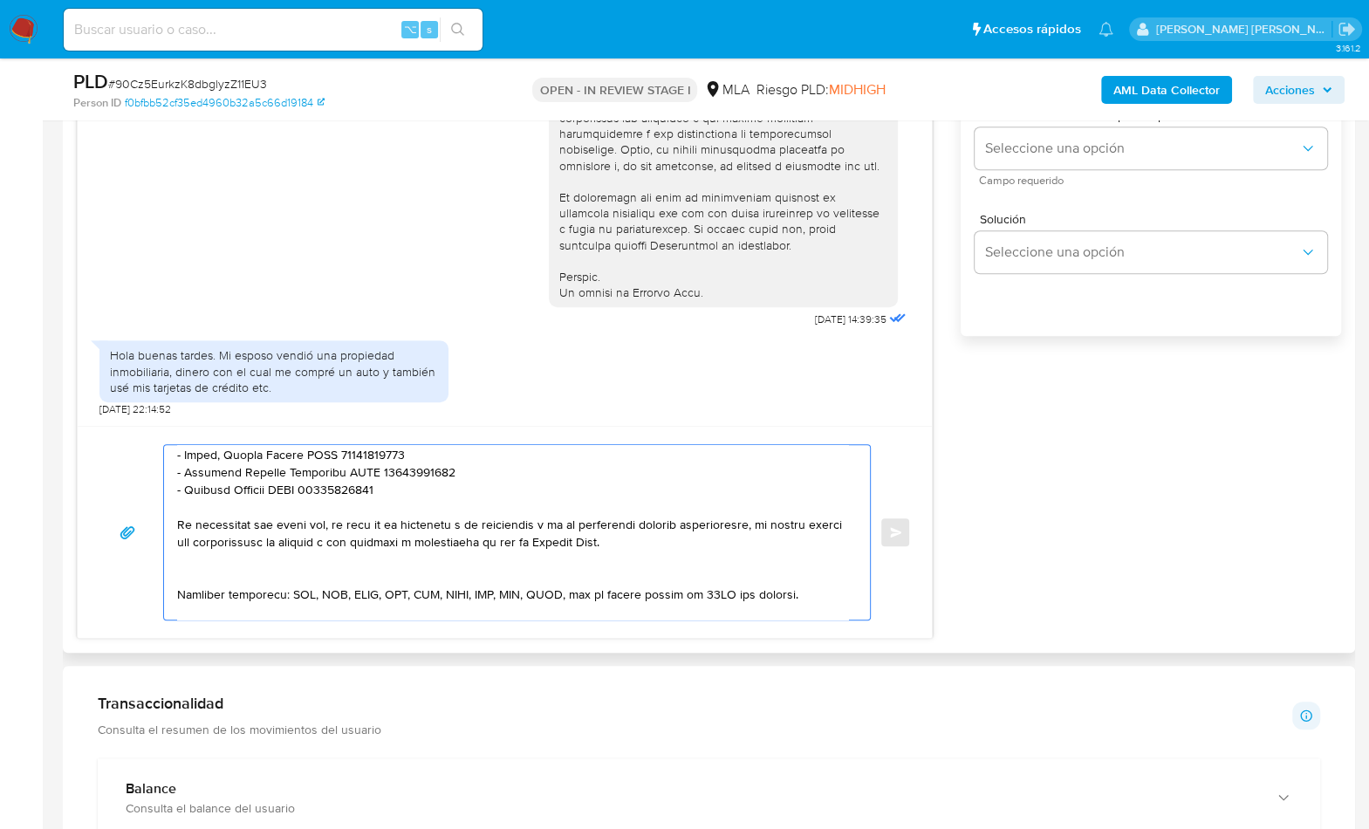
click at [370, 495] on textarea at bounding box center [512, 532] width 671 height 175
click at [425, 580] on textarea at bounding box center [512, 532] width 671 height 175
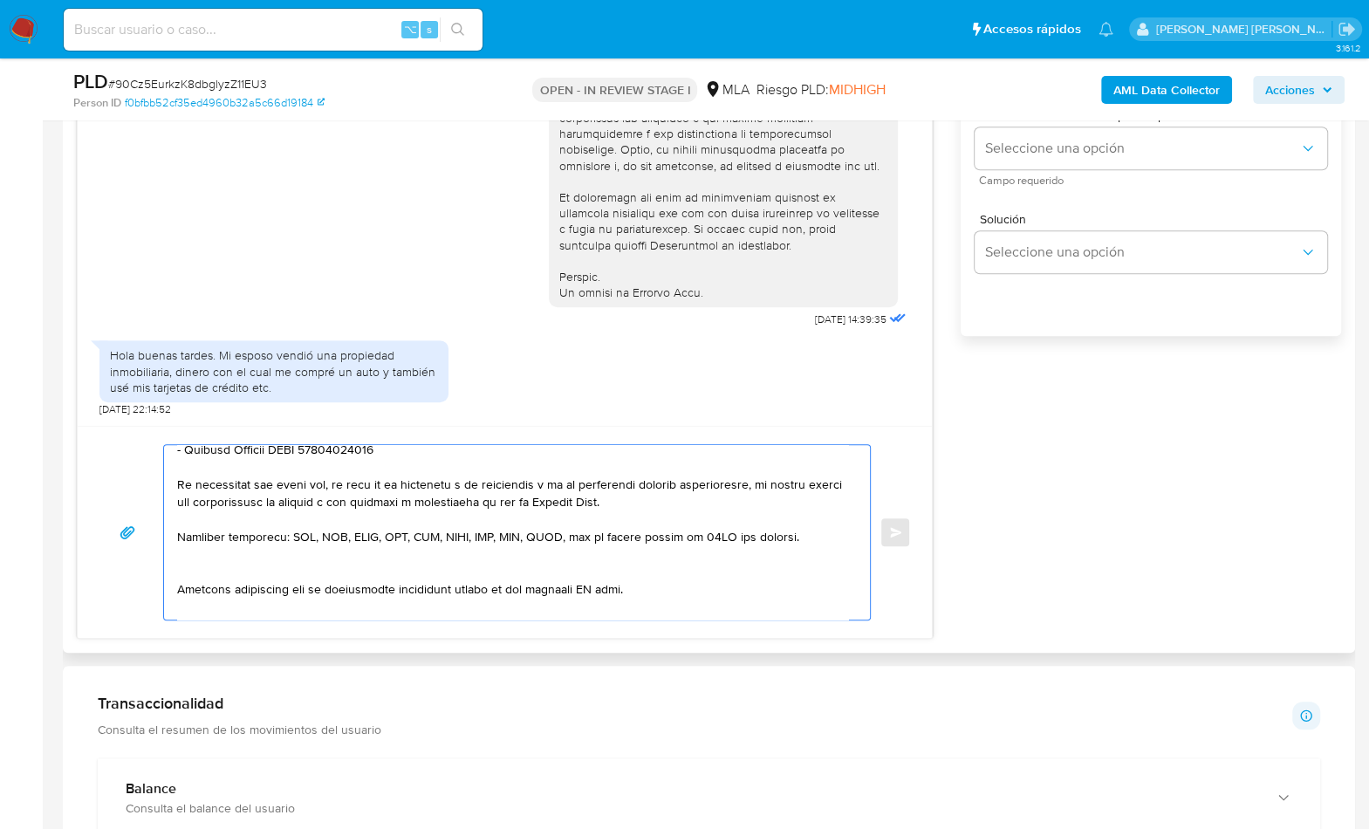
scroll to position [554, 0]
click at [258, 566] on textarea at bounding box center [512, 532] width 671 height 175
click at [589, 566] on textarea at bounding box center [512, 532] width 671 height 175
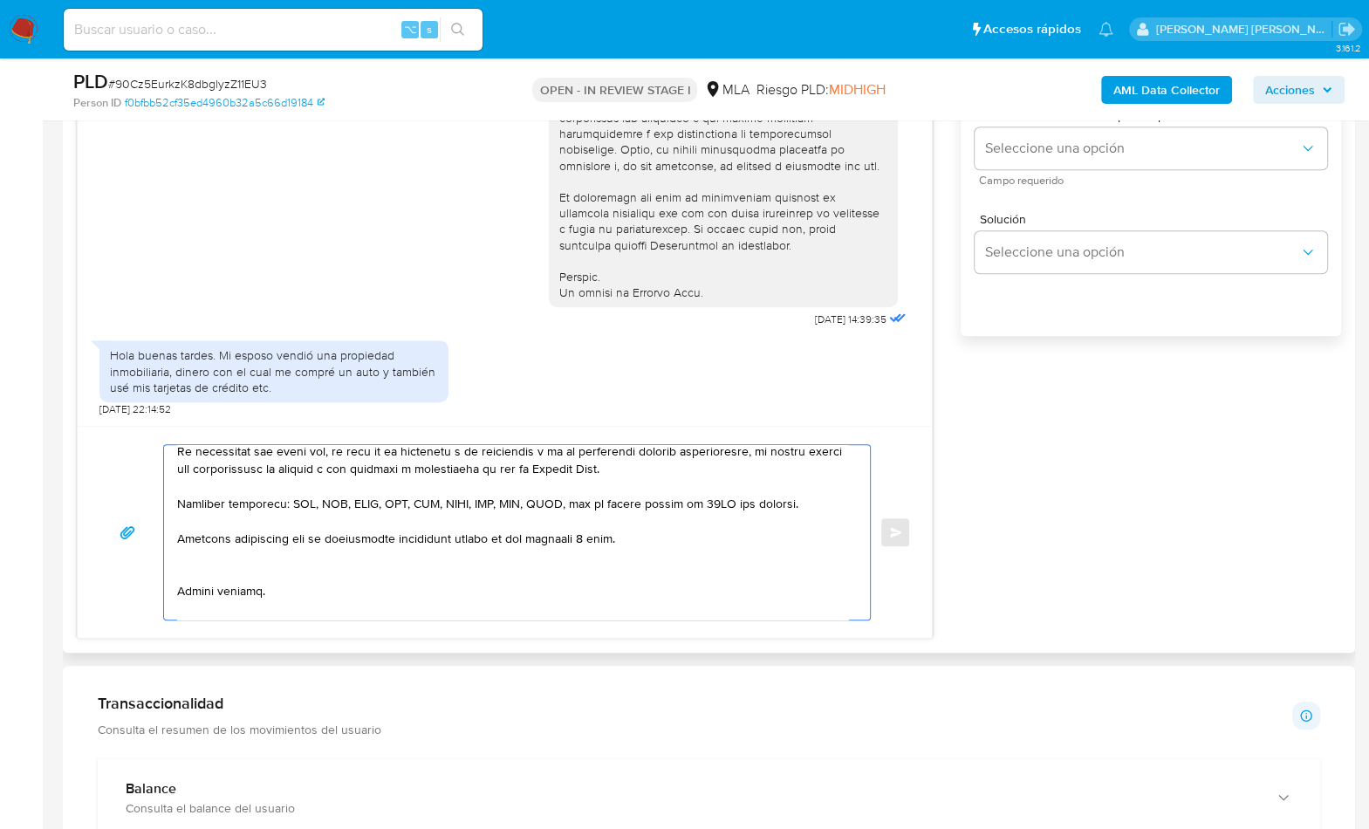
scroll to position [651, 0]
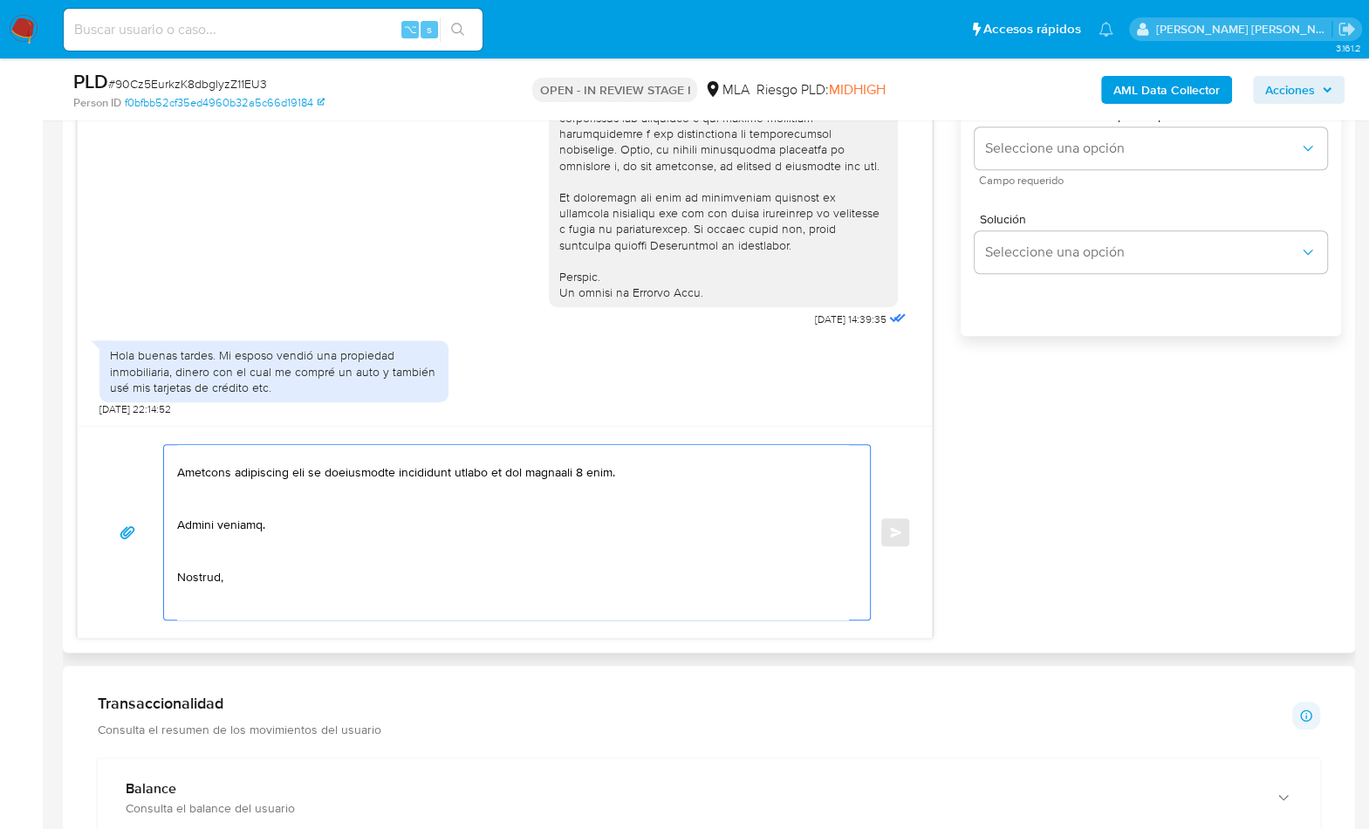
click at [218, 509] on textarea at bounding box center [512, 532] width 671 height 175
click at [193, 545] on textarea at bounding box center [512, 532] width 671 height 175
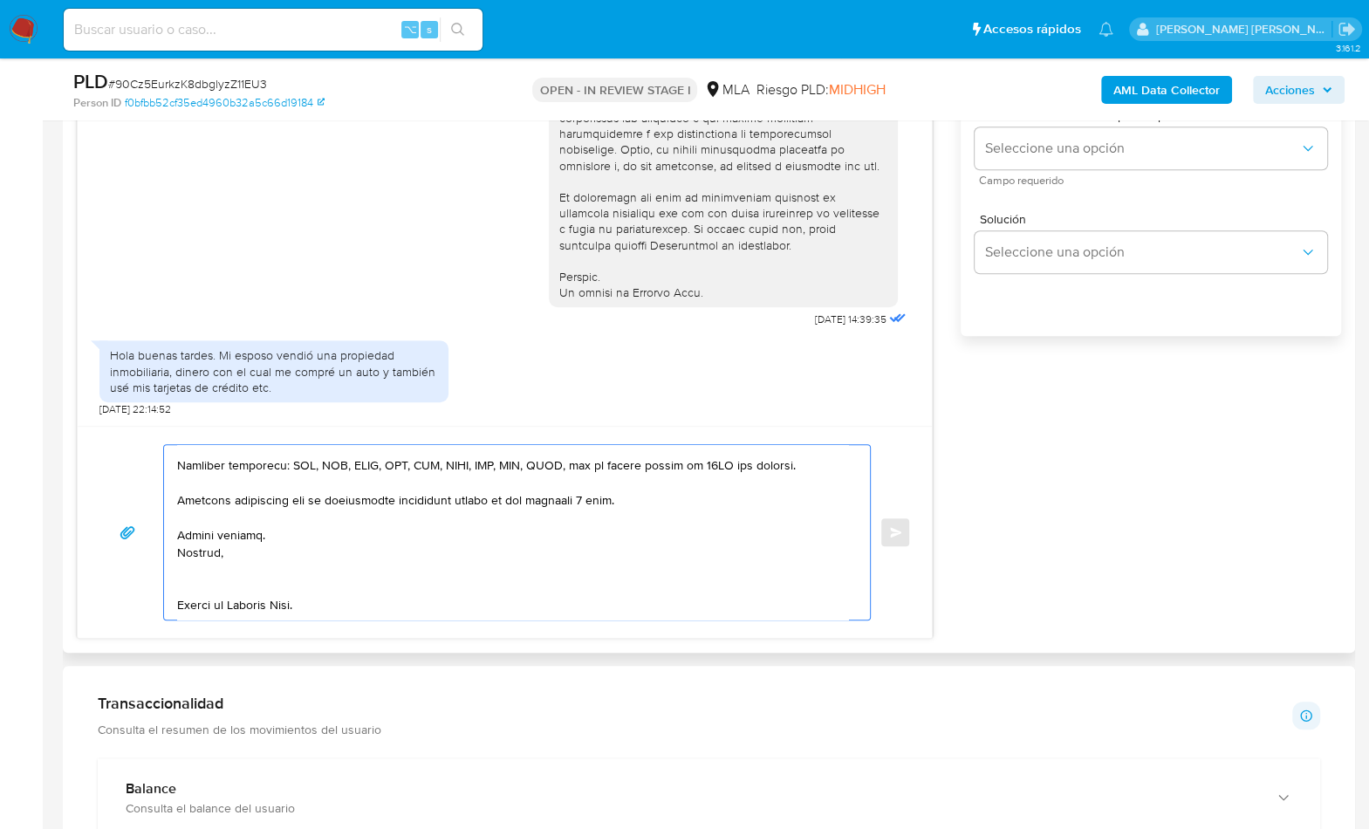
click at [204, 561] on textarea at bounding box center [512, 532] width 671 height 175
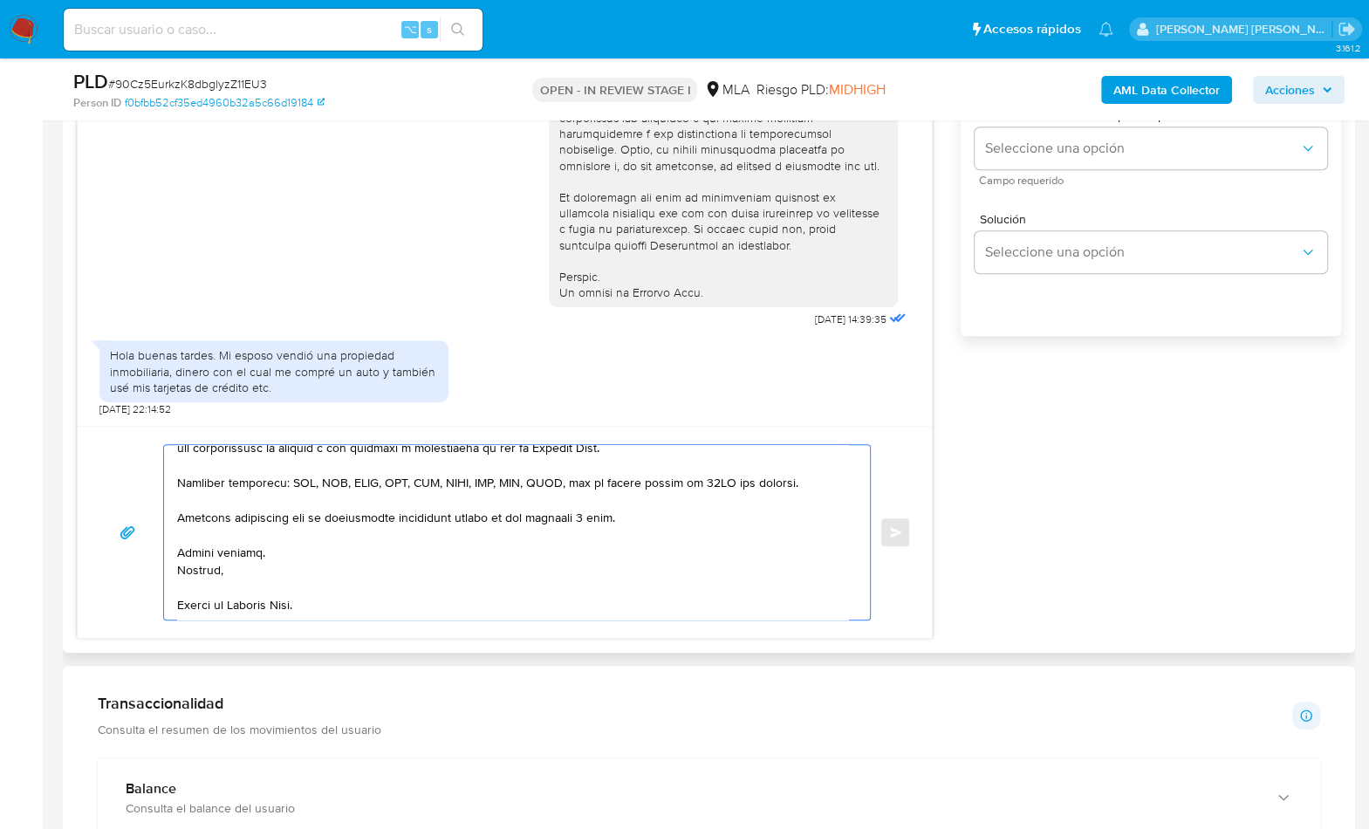
click at [234, 609] on textarea at bounding box center [512, 532] width 671 height 175
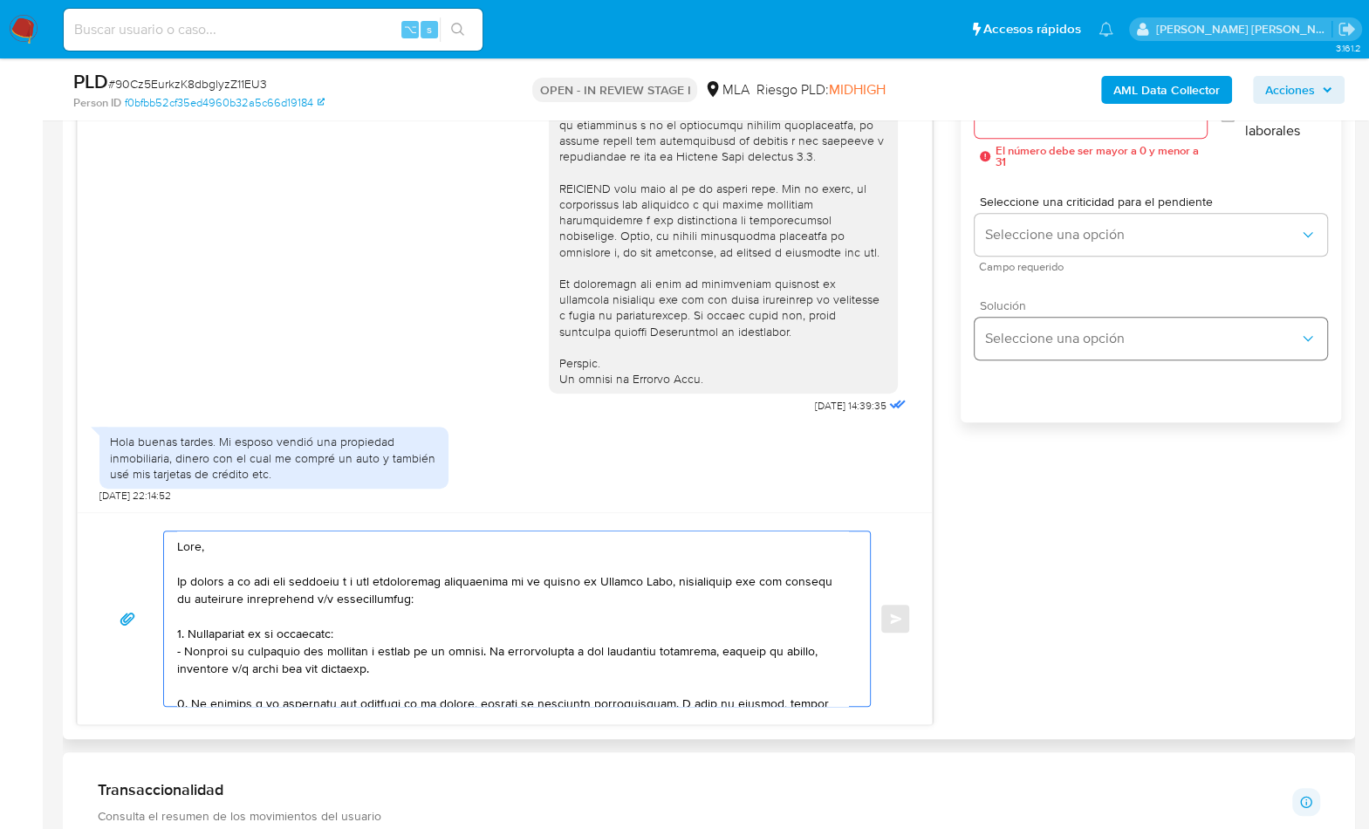
scroll to position [936, 0]
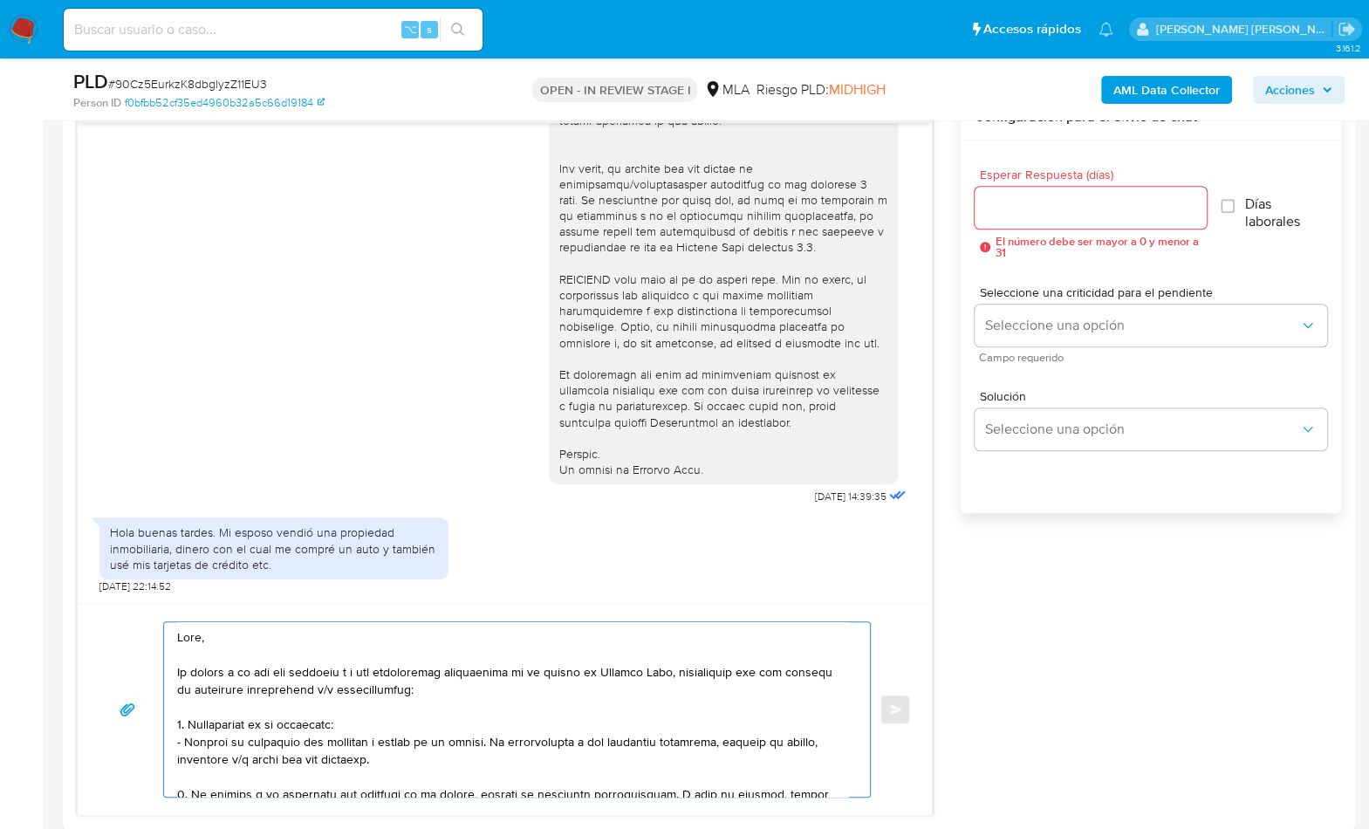
type textarea "Hola, En virtud a lo que nos informas y a las operaciones registradas en tu cue…"
click at [1017, 208] on input "Esperar Respuesta (días)" at bounding box center [1091, 207] width 232 height 23
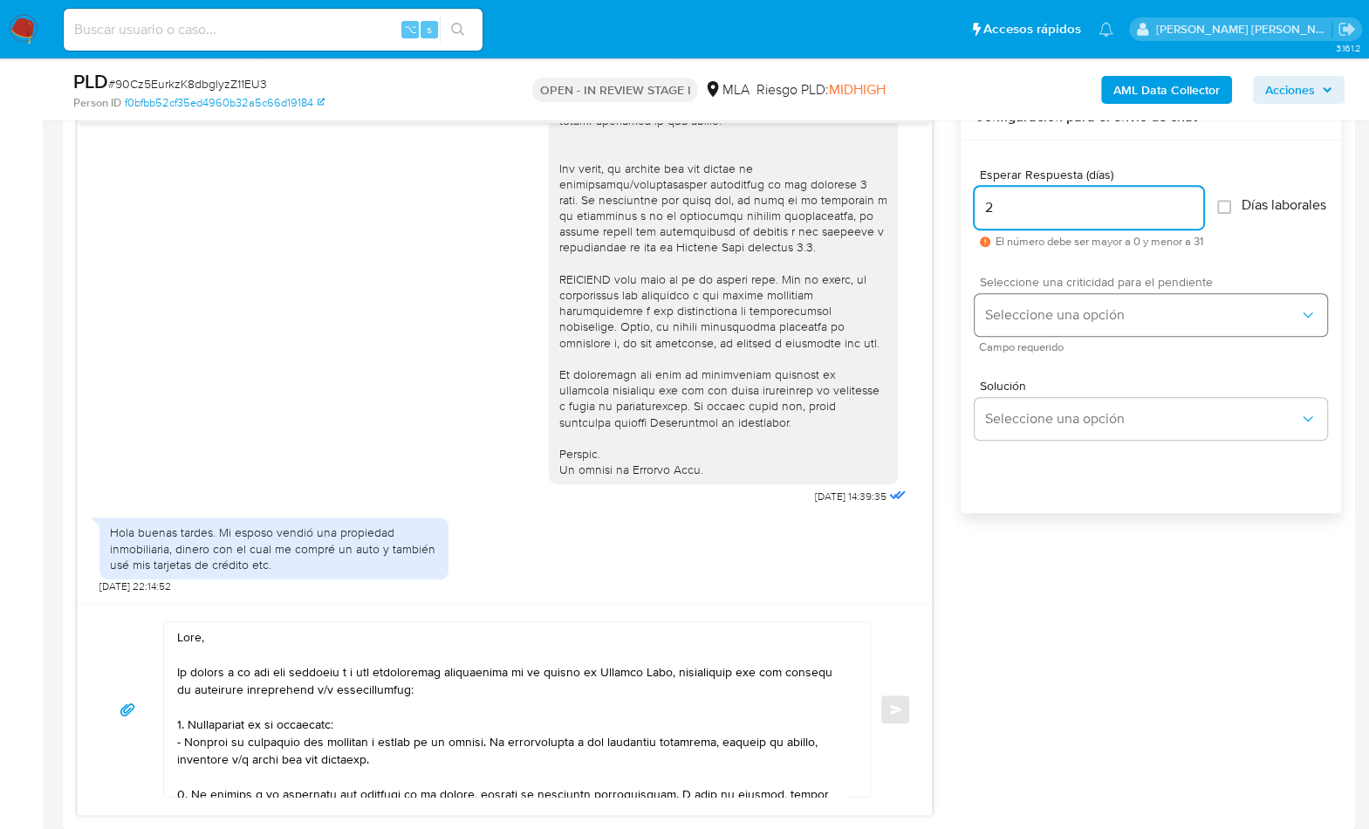
type input "2"
click at [1039, 312] on button "Seleccione una opción" at bounding box center [1151, 315] width 353 height 42
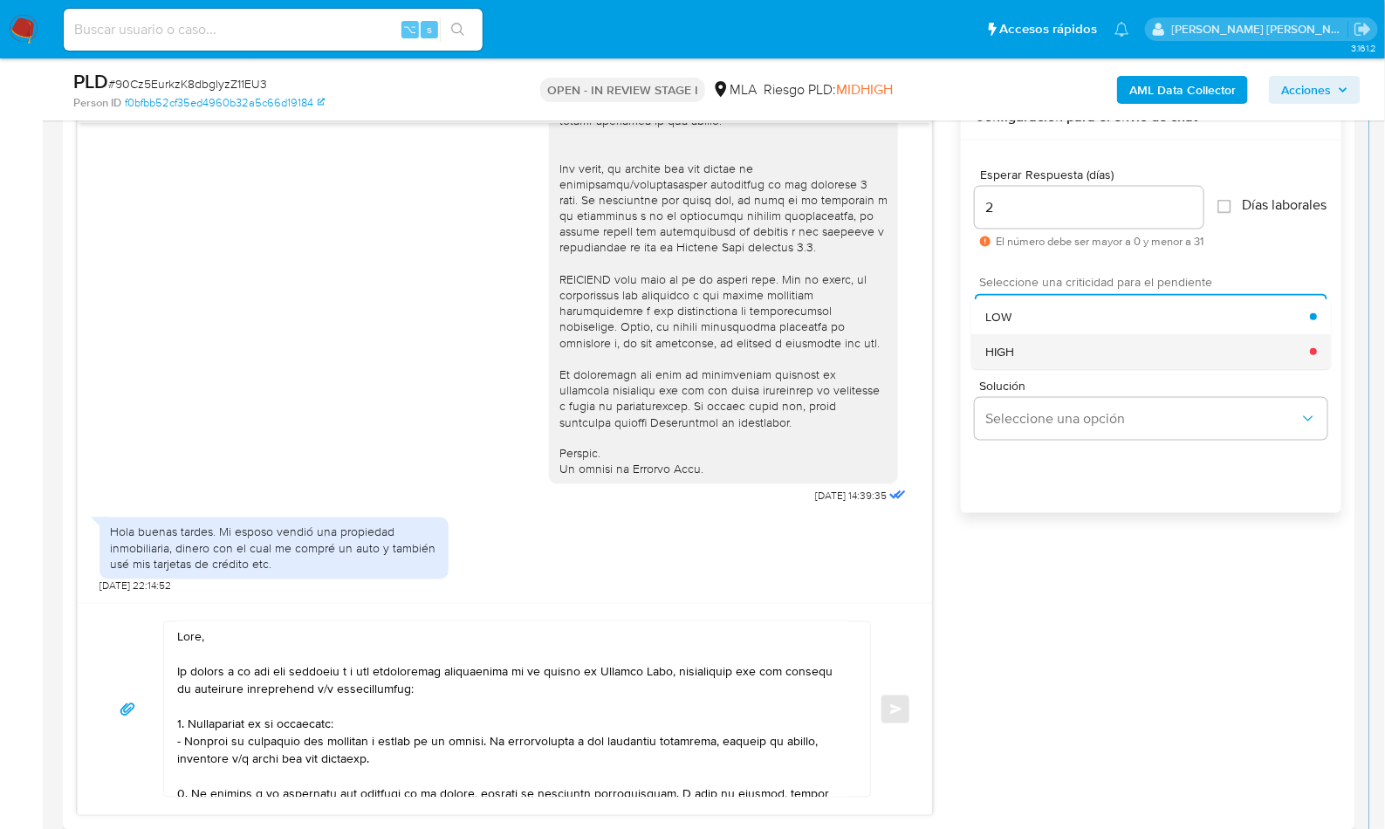
click at [1040, 360] on div "HIGH" at bounding box center [1147, 351] width 325 height 35
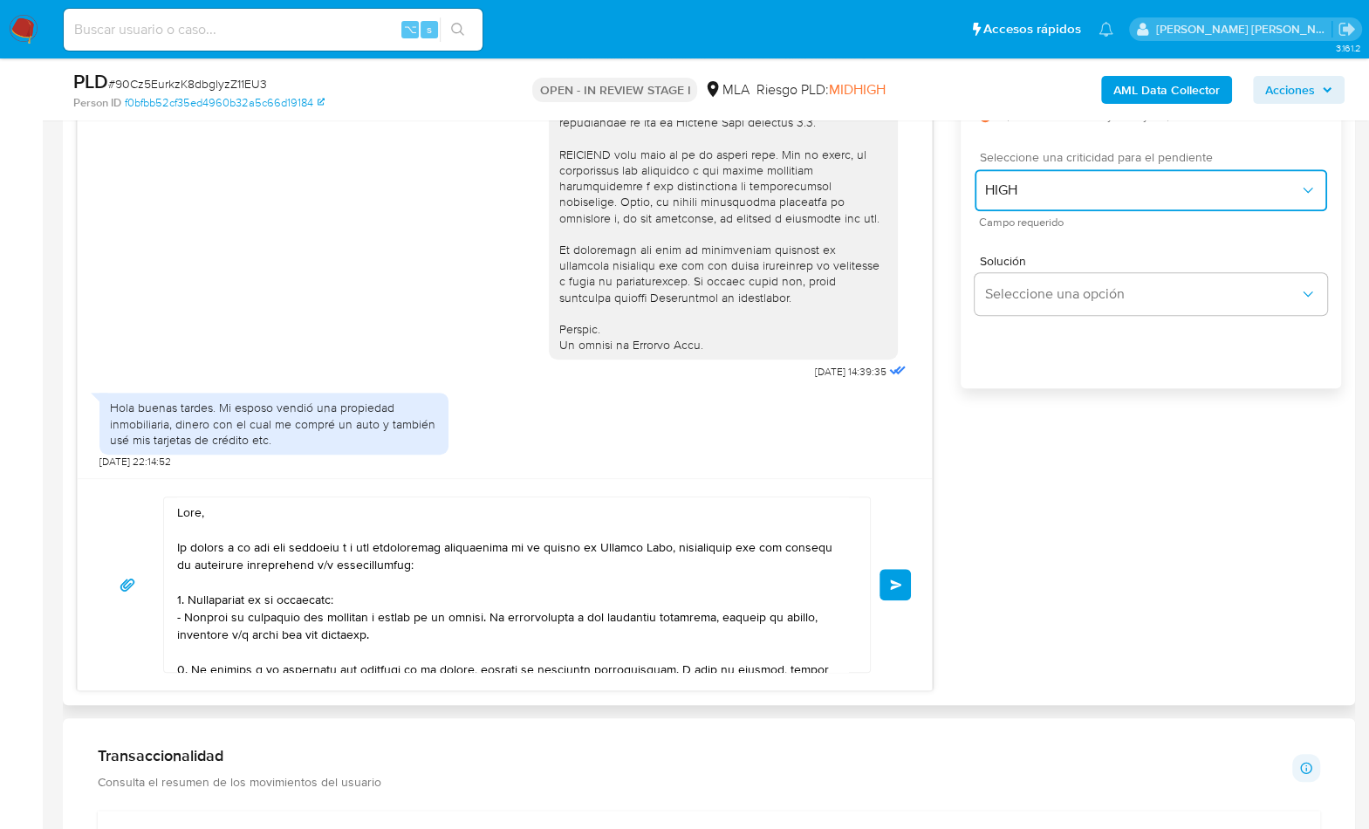
scroll to position [1072, 0]
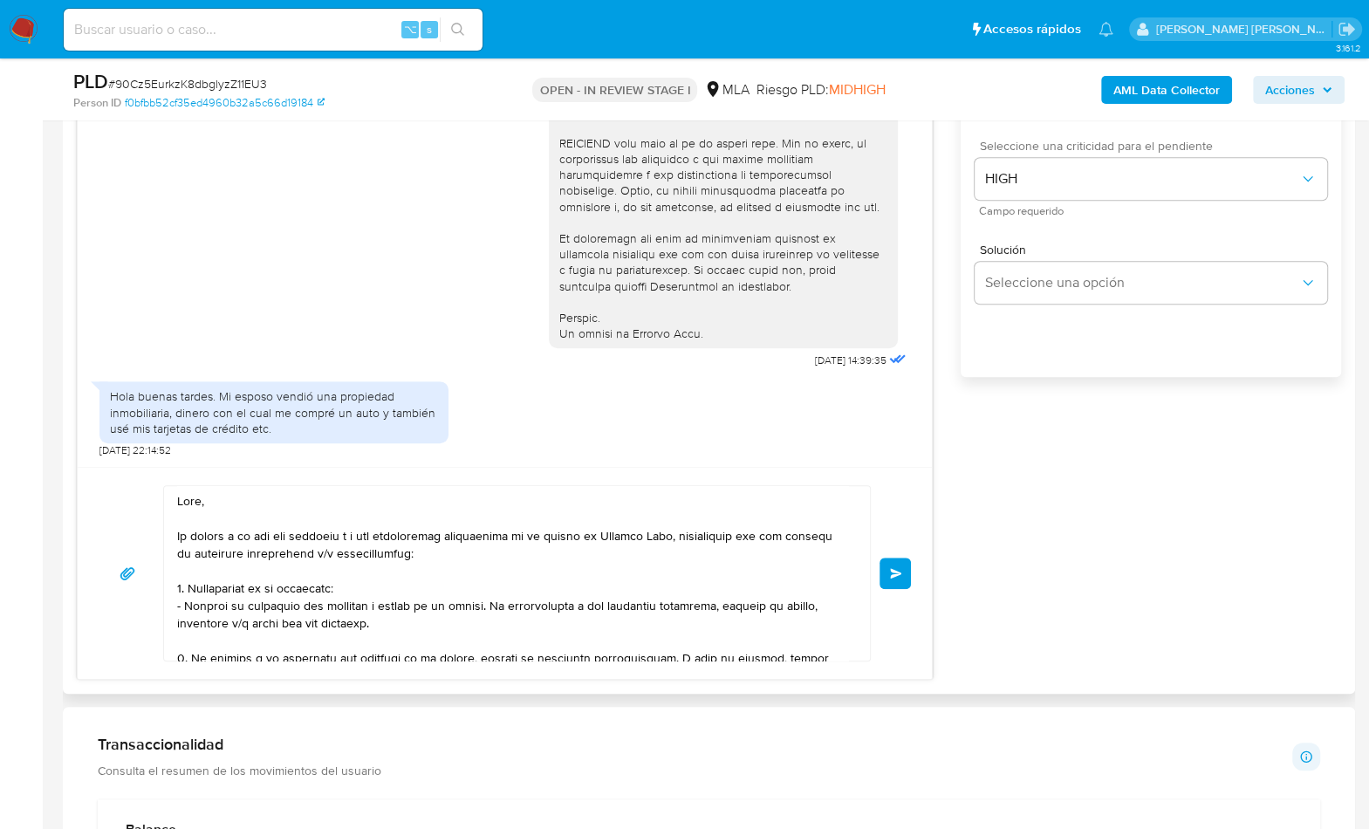
click at [901, 576] on button "Enviar" at bounding box center [895, 573] width 31 height 31
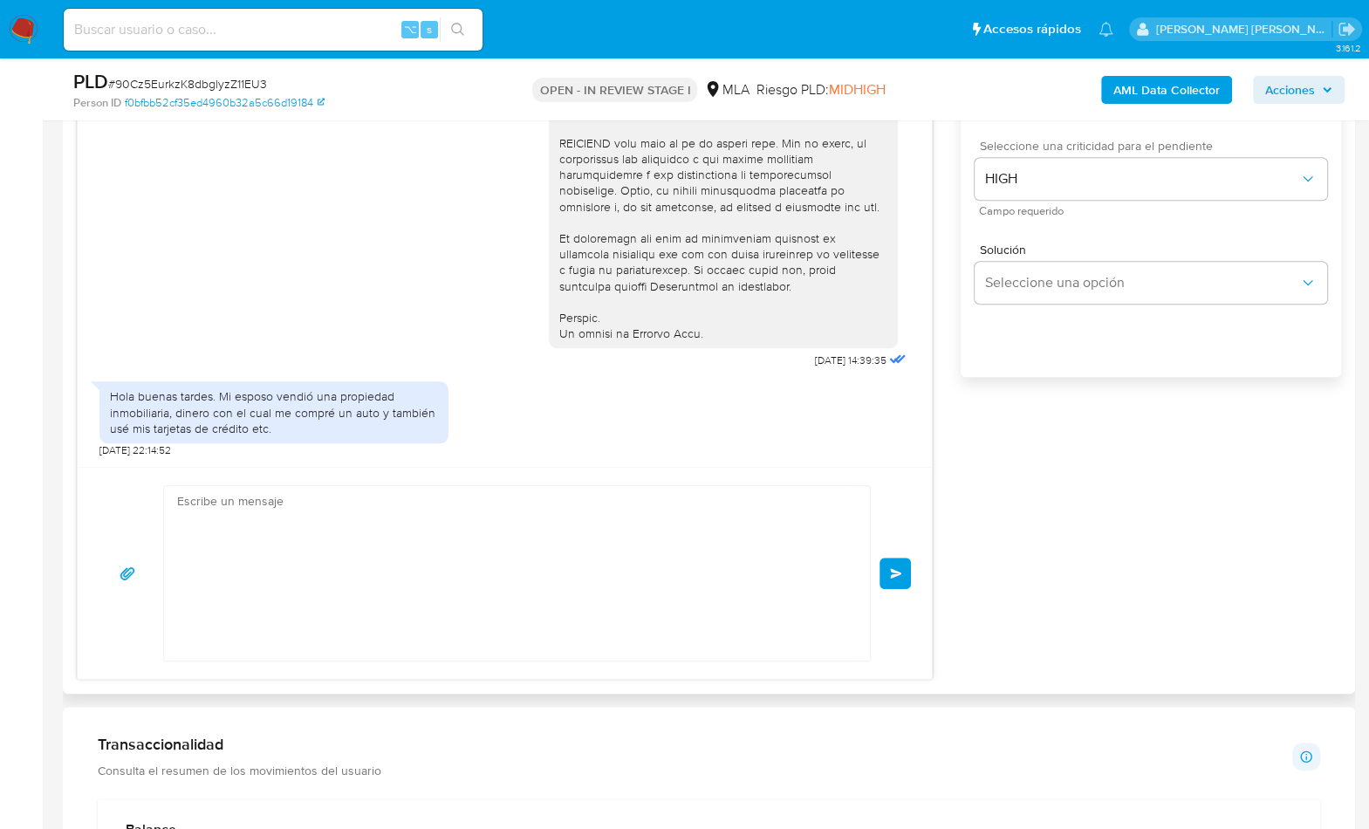
scroll to position [1598, 0]
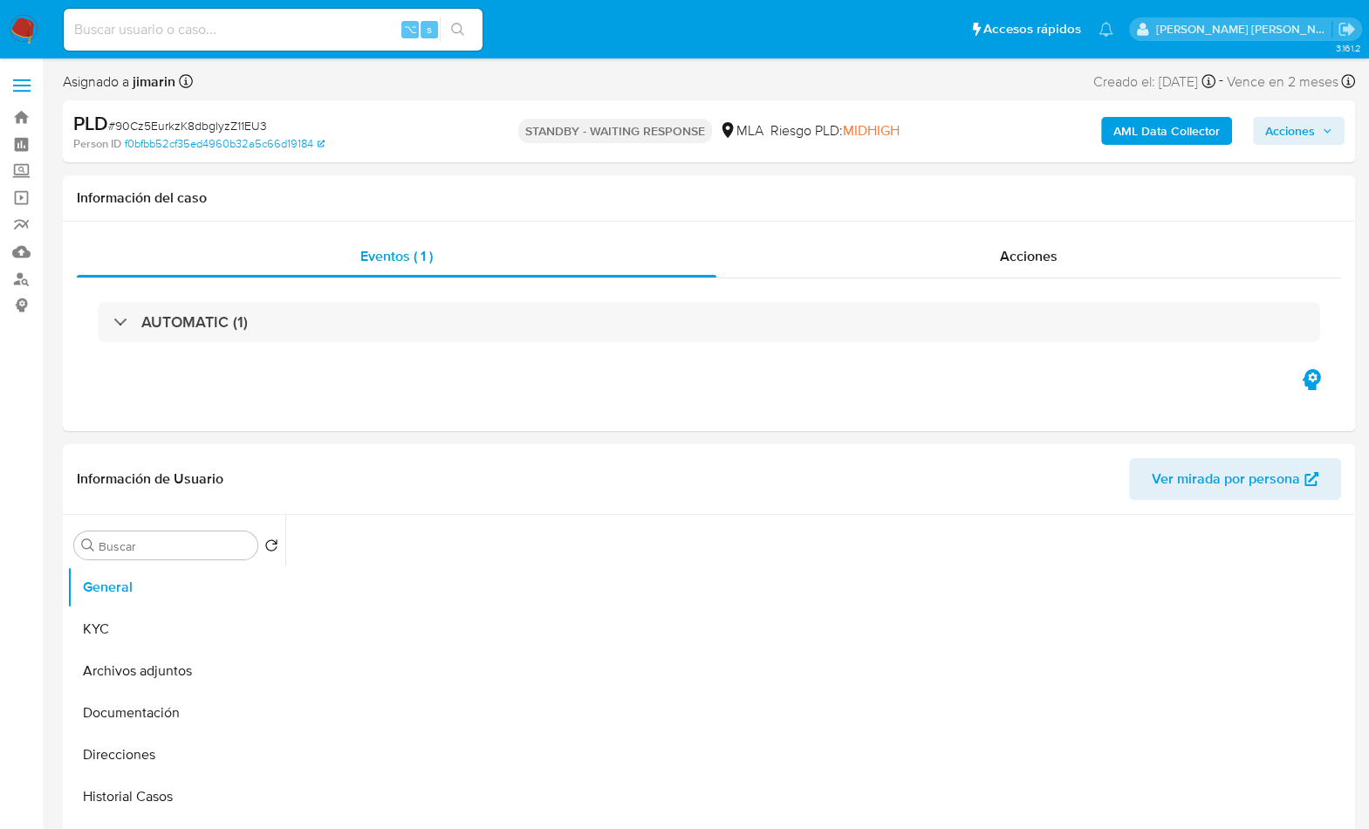
select select "10"
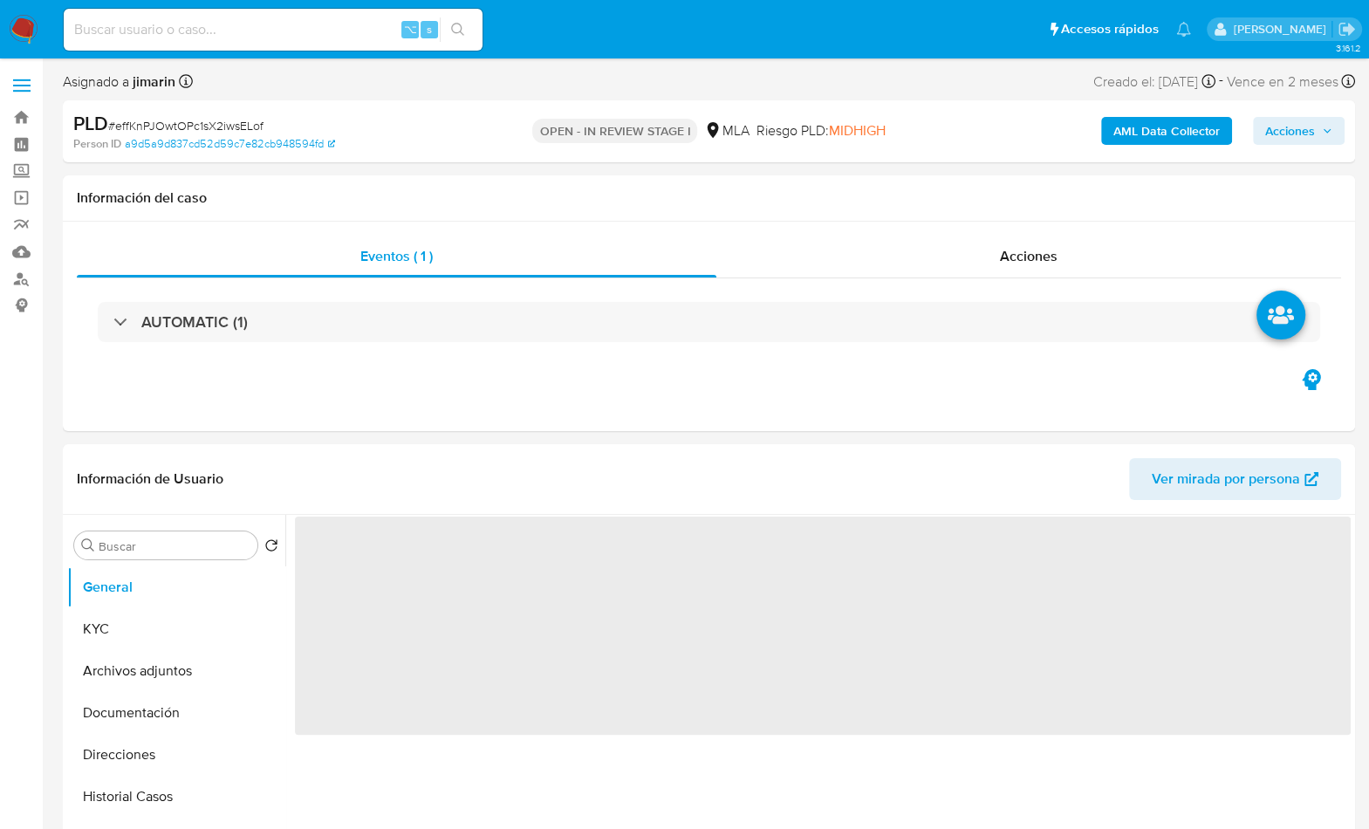
select select "10"
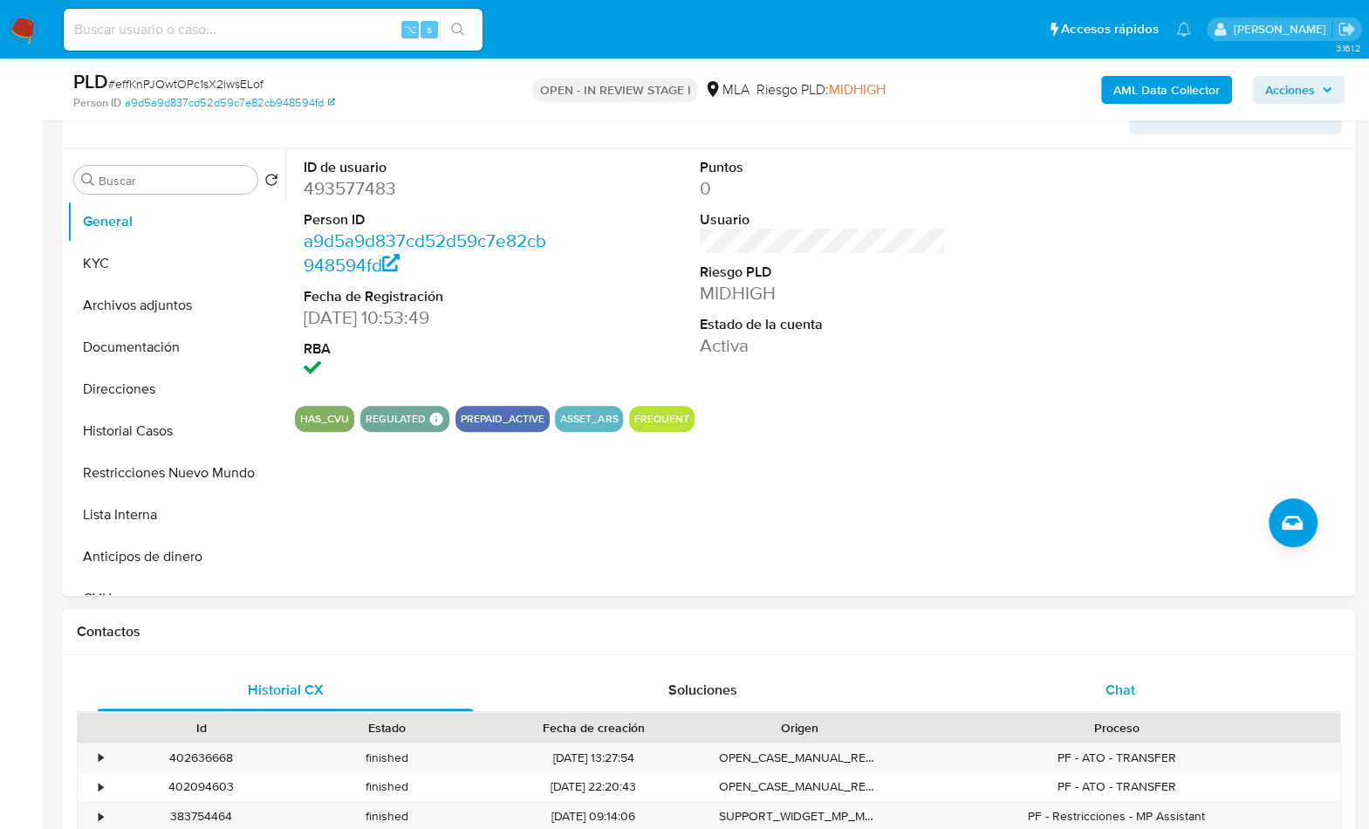
click at [1142, 675] on div "Chat" at bounding box center [1119, 690] width 375 height 42
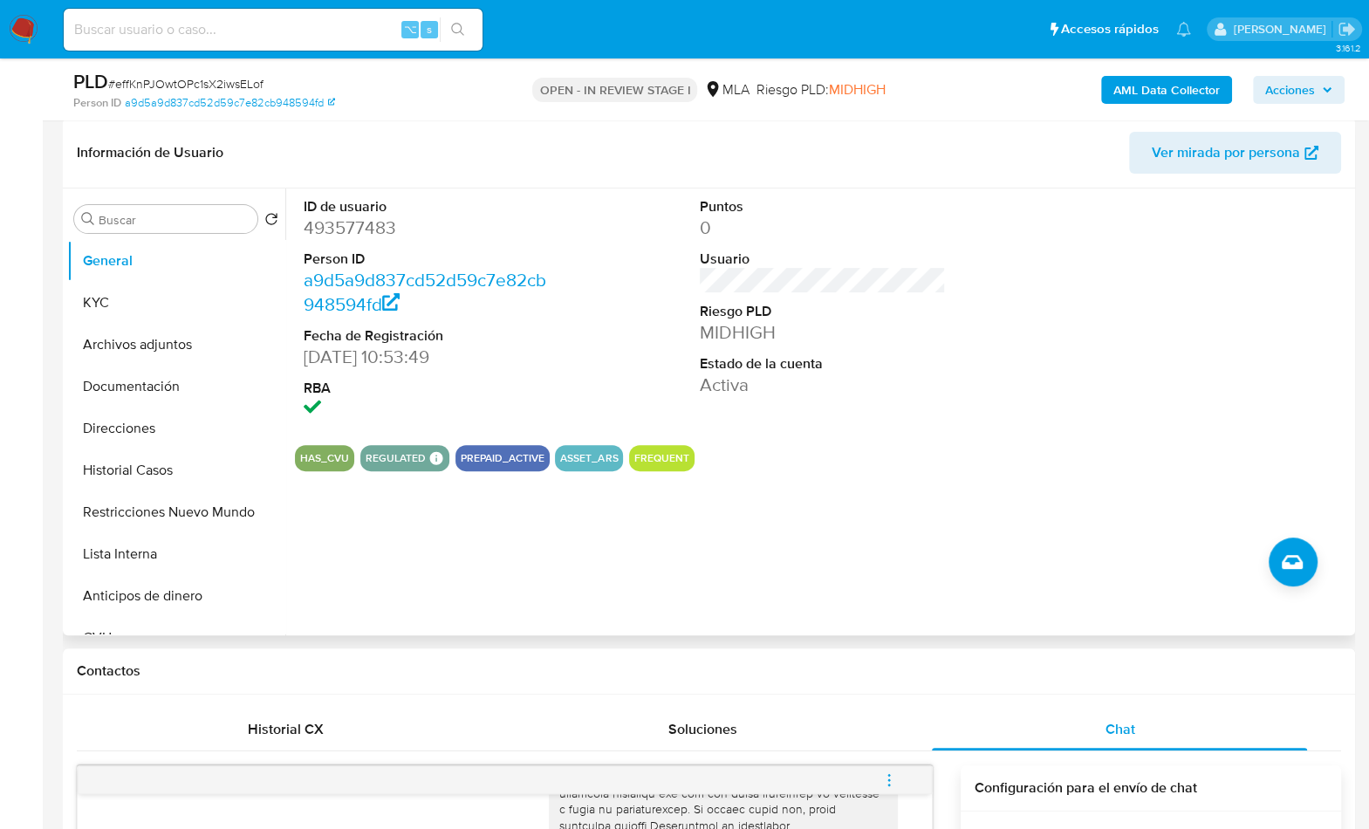
scroll to position [263, 0]
click at [207, 82] on span "# effKnPJOwtOPc1sX2iwsELof" at bounding box center [185, 83] width 155 height 17
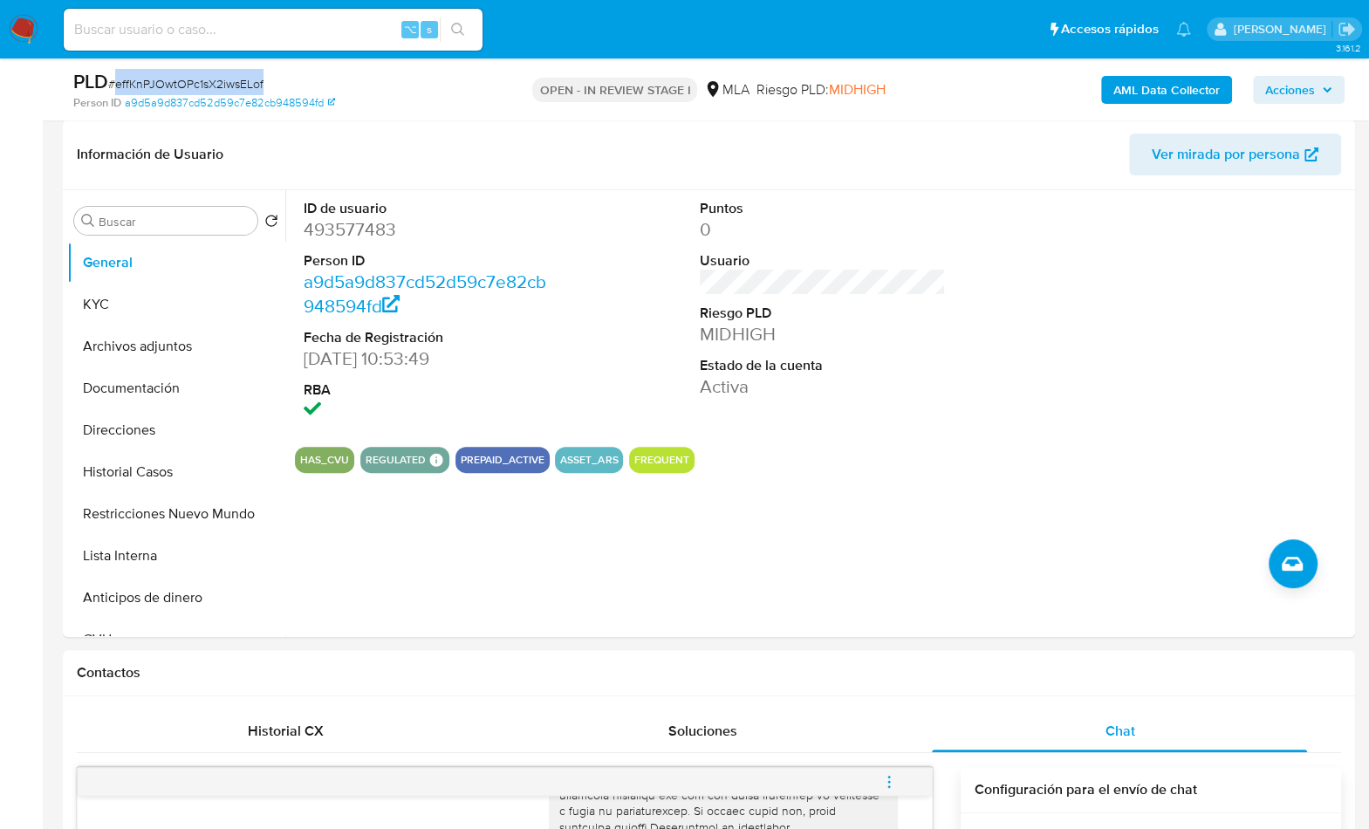
click at [207, 82] on span "# effKnPJOwtOPc1sX2iwsELof" at bounding box center [185, 83] width 155 height 17
copy span "effKnPJOwtOPc1sX2iwsELof"
click at [358, 235] on dd "493577483" at bounding box center [427, 229] width 247 height 24
copy dd "493577483"
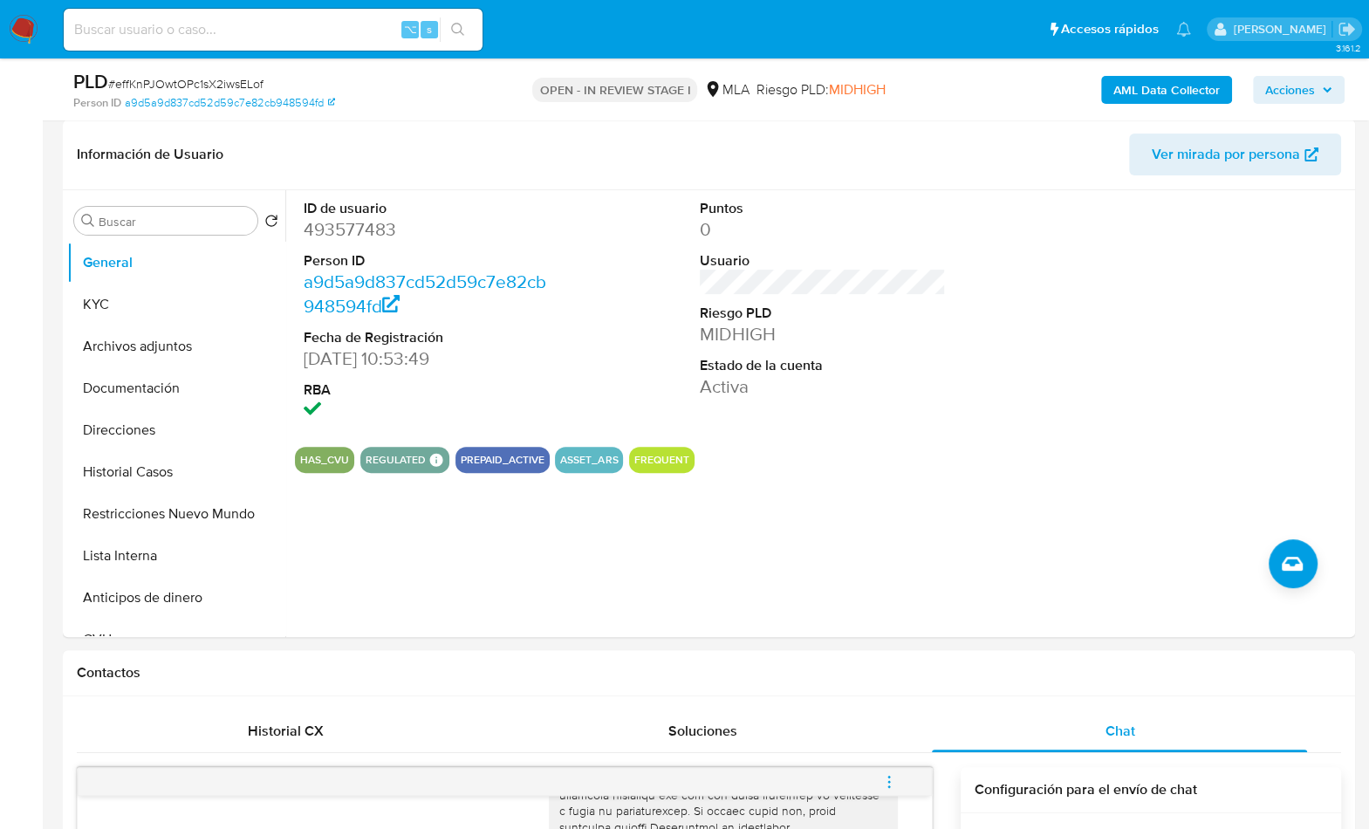
click at [145, 313] on button "KYC" at bounding box center [169, 305] width 204 height 42
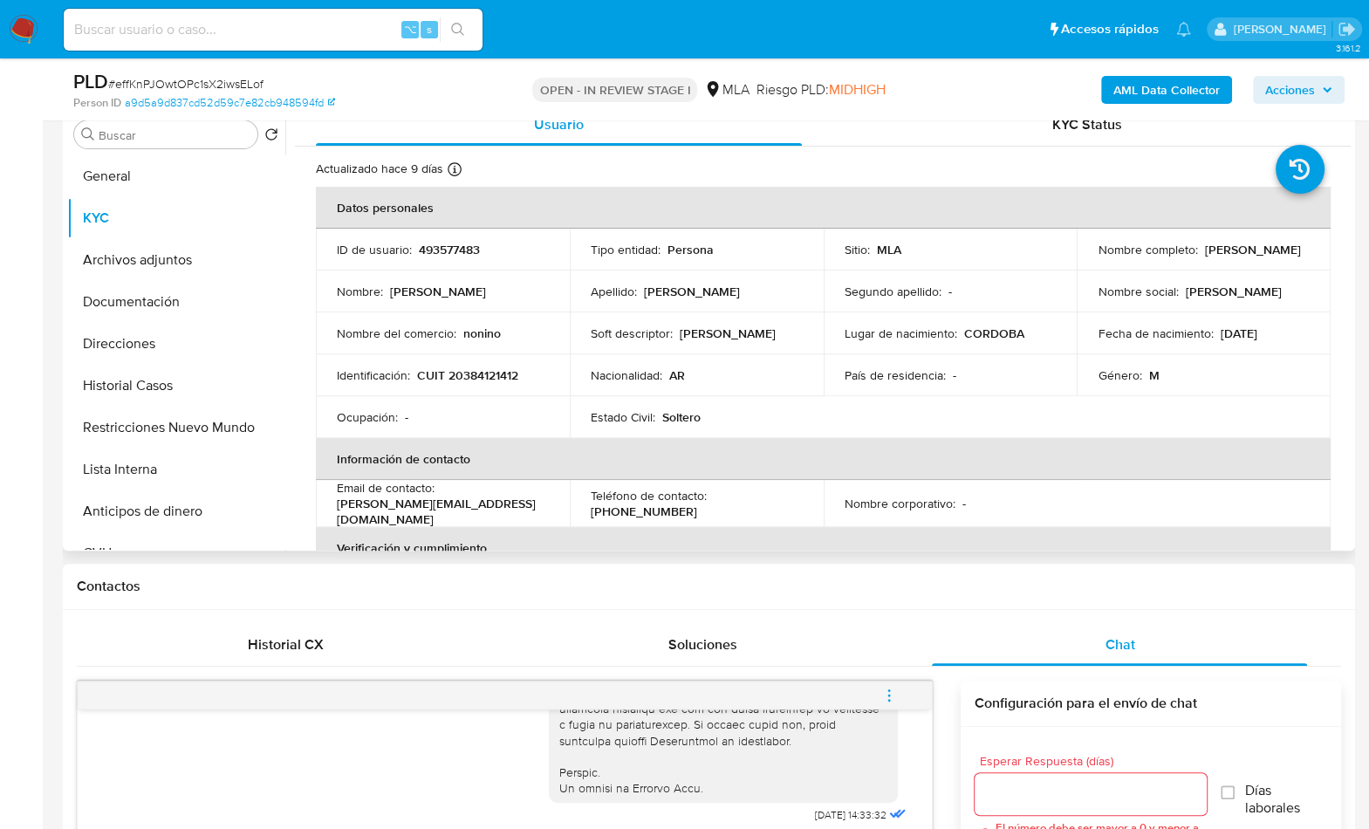
scroll to position [328, 0]
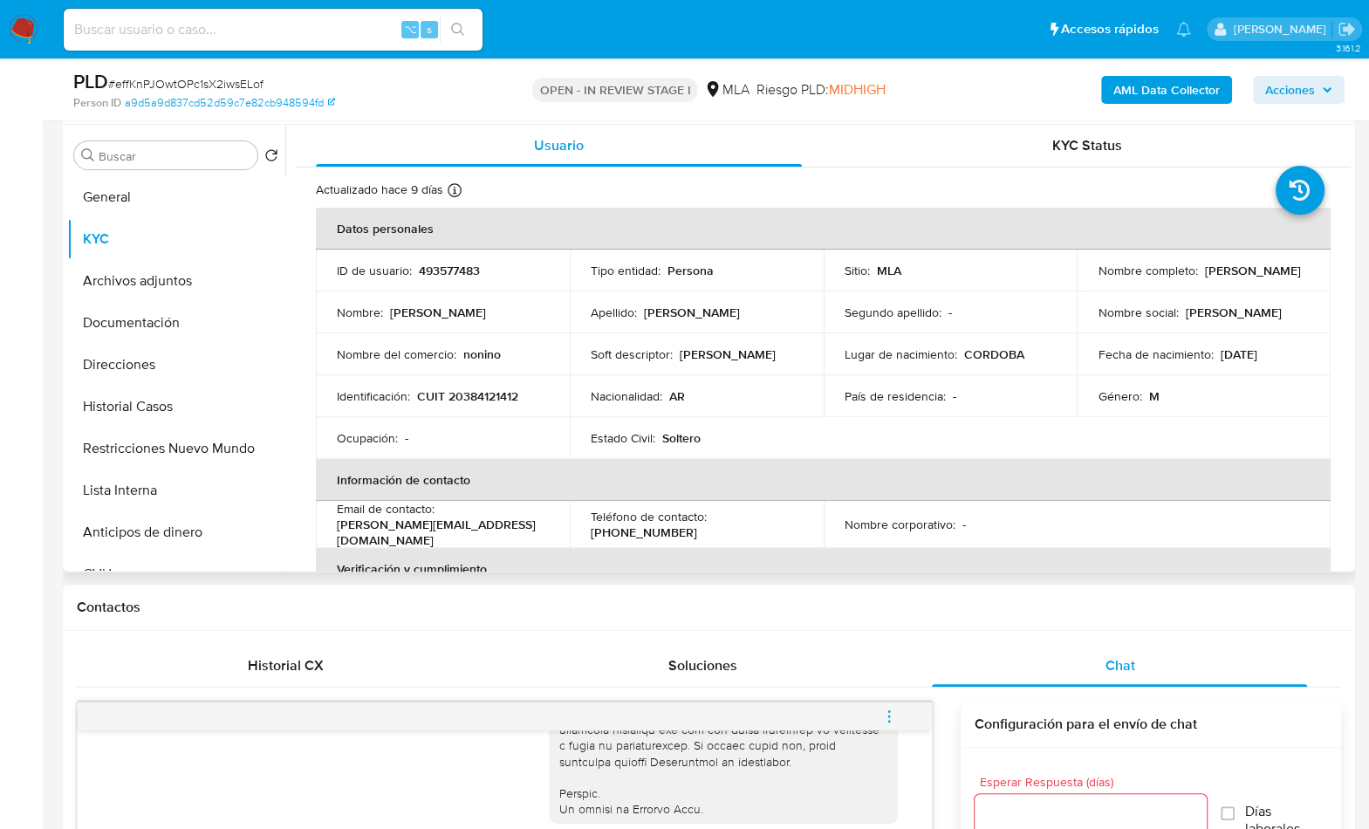
click at [502, 403] on p "CUIT 20384121412" at bounding box center [467, 396] width 101 height 16
click at [502, 402] on p "CUIT 20384121412" at bounding box center [467, 396] width 101 height 16
copy p "20384121412"
click at [504, 396] on p "CUIT 20384121412" at bounding box center [467, 396] width 101 height 16
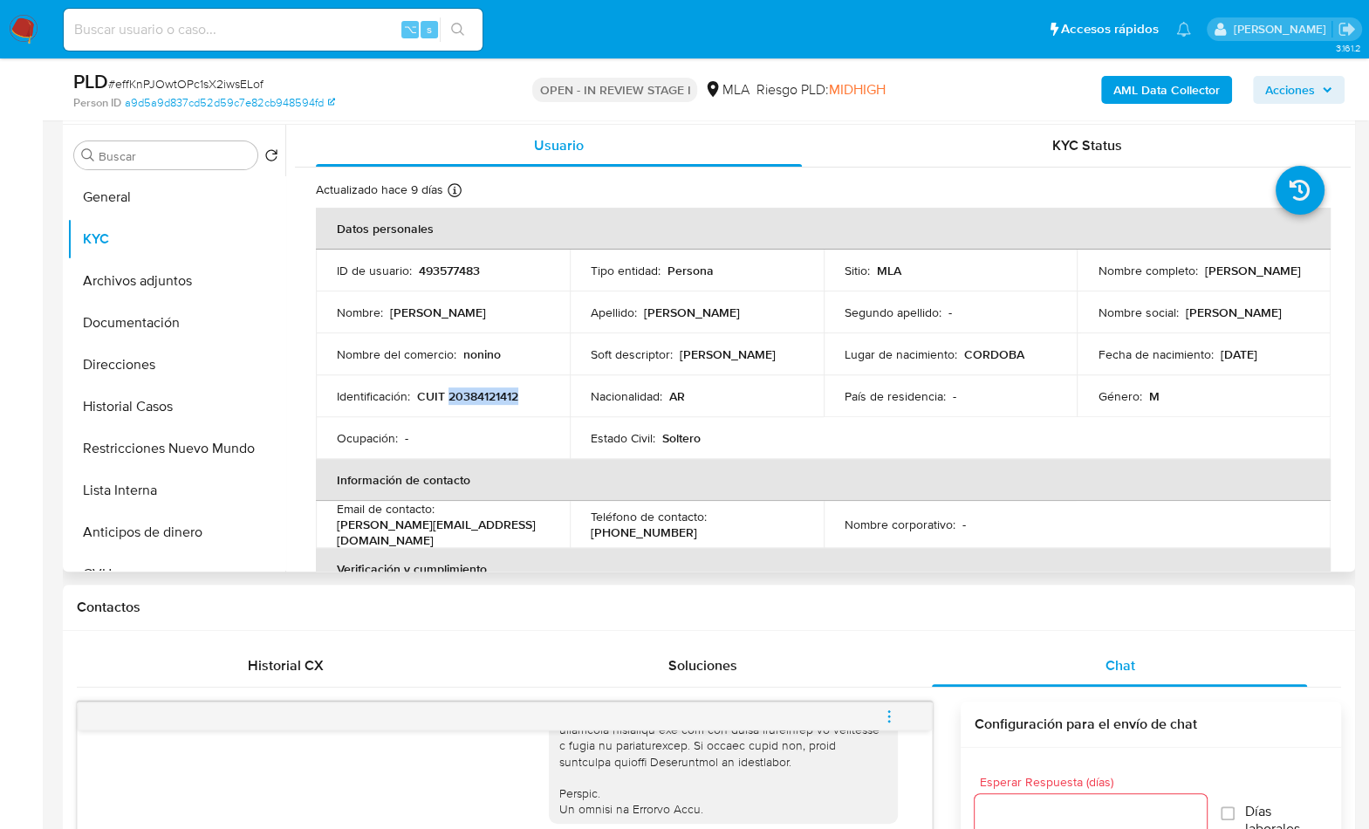
copy p "20384121412"
click at [171, 340] on button "Documentación" at bounding box center [169, 323] width 204 height 42
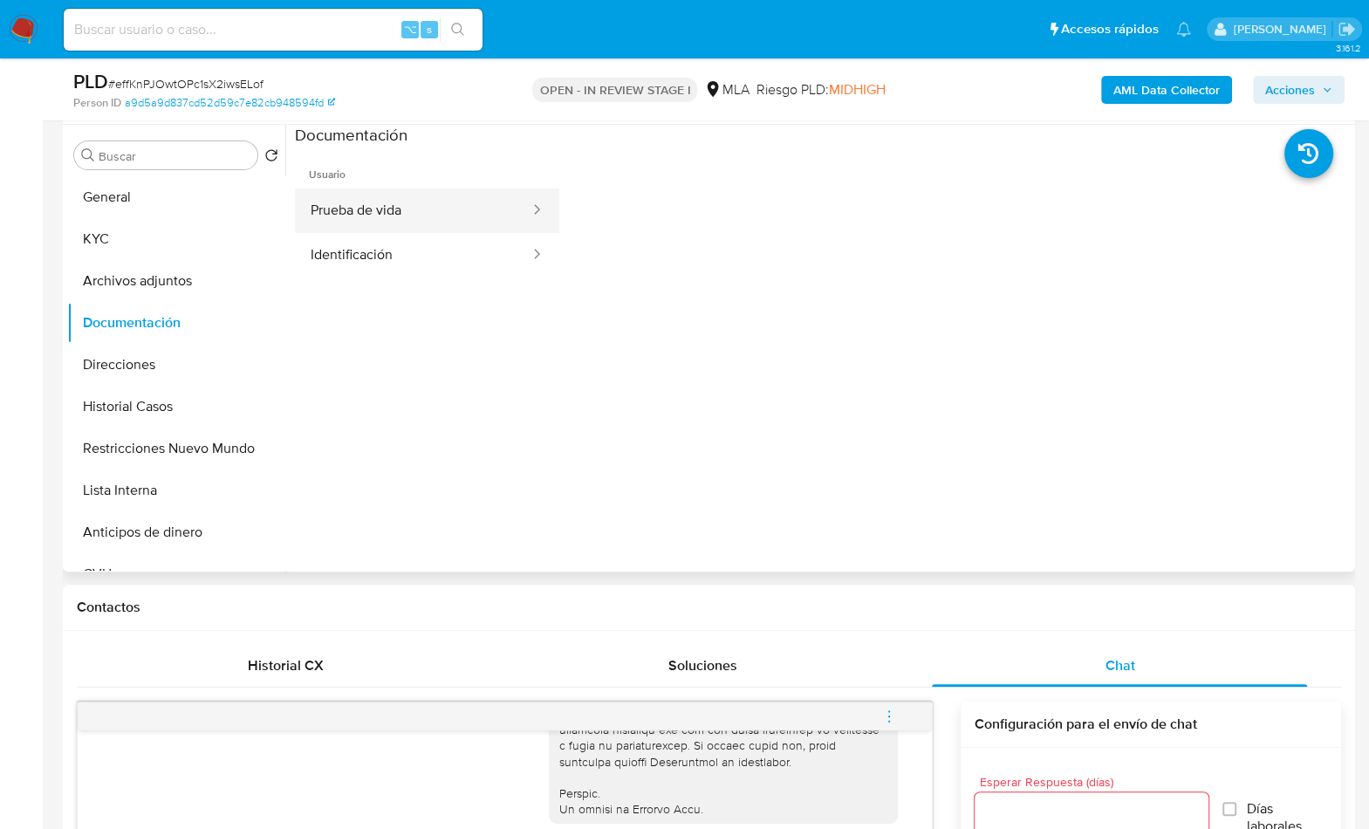
click at [414, 209] on button "Prueba de vida" at bounding box center [413, 211] width 237 height 45
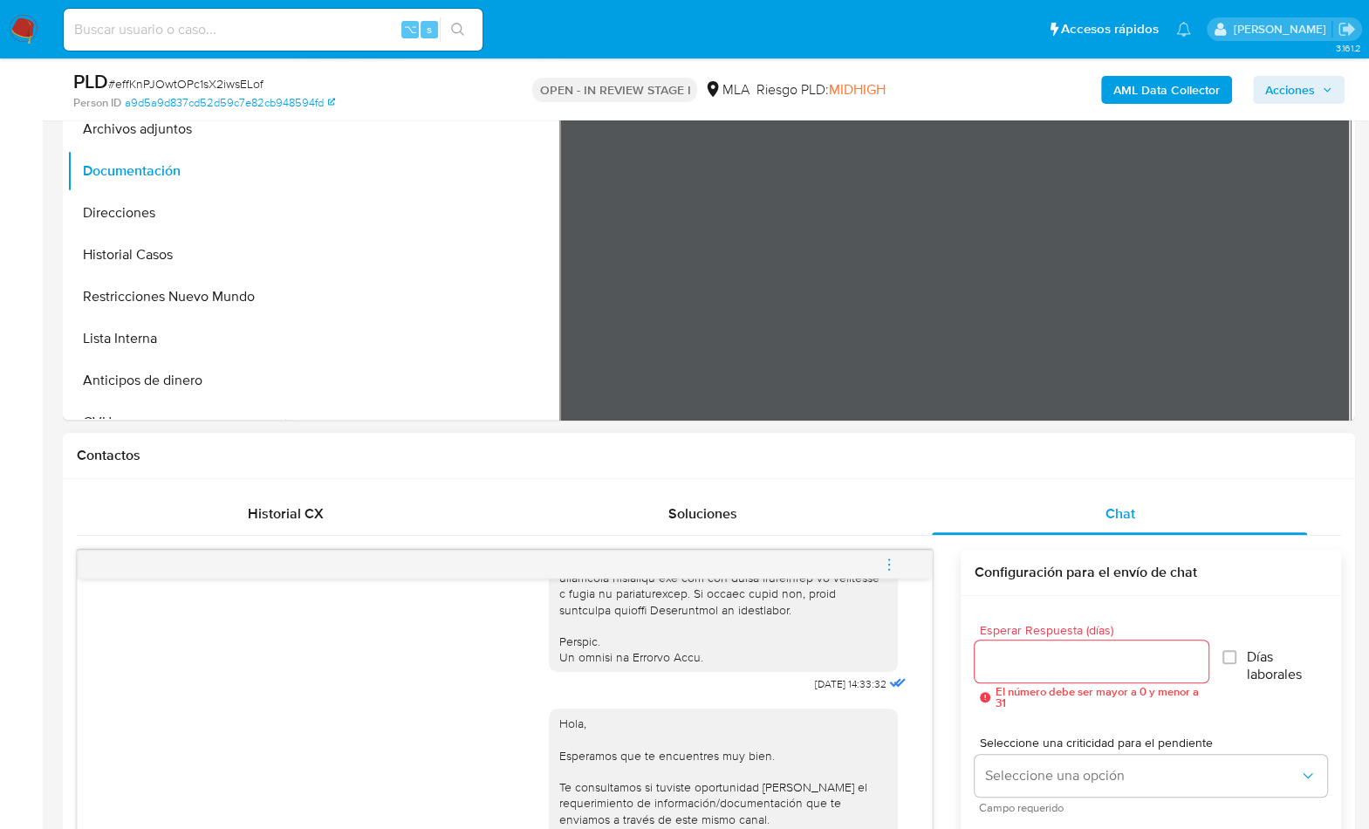
scroll to position [867, 0]
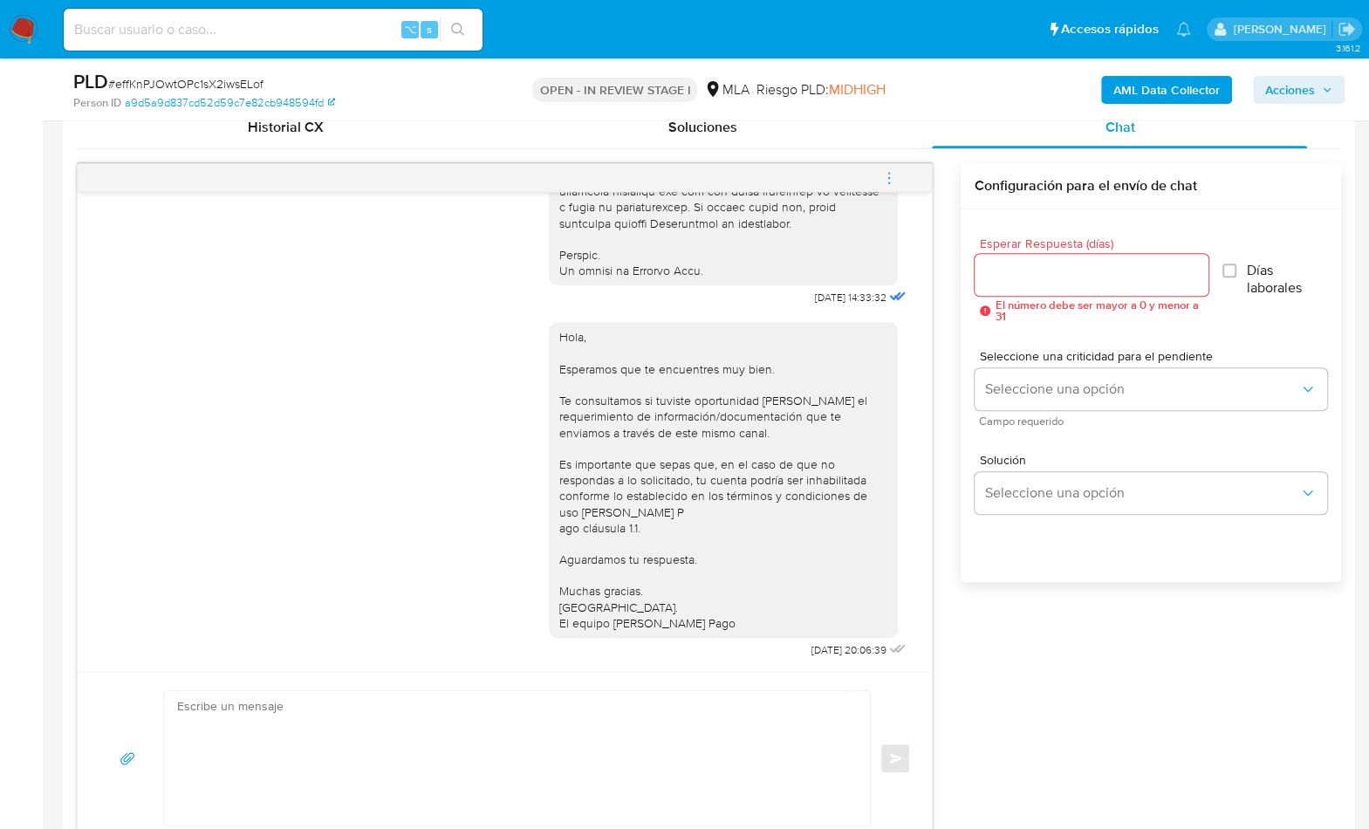
click at [772, 719] on textarea at bounding box center [512, 758] width 671 height 134
paste textarea "Lore , Ip dolorsi am con adipiscinge seddoeiusmo te in utlabo et Dolorem Aliq, …"
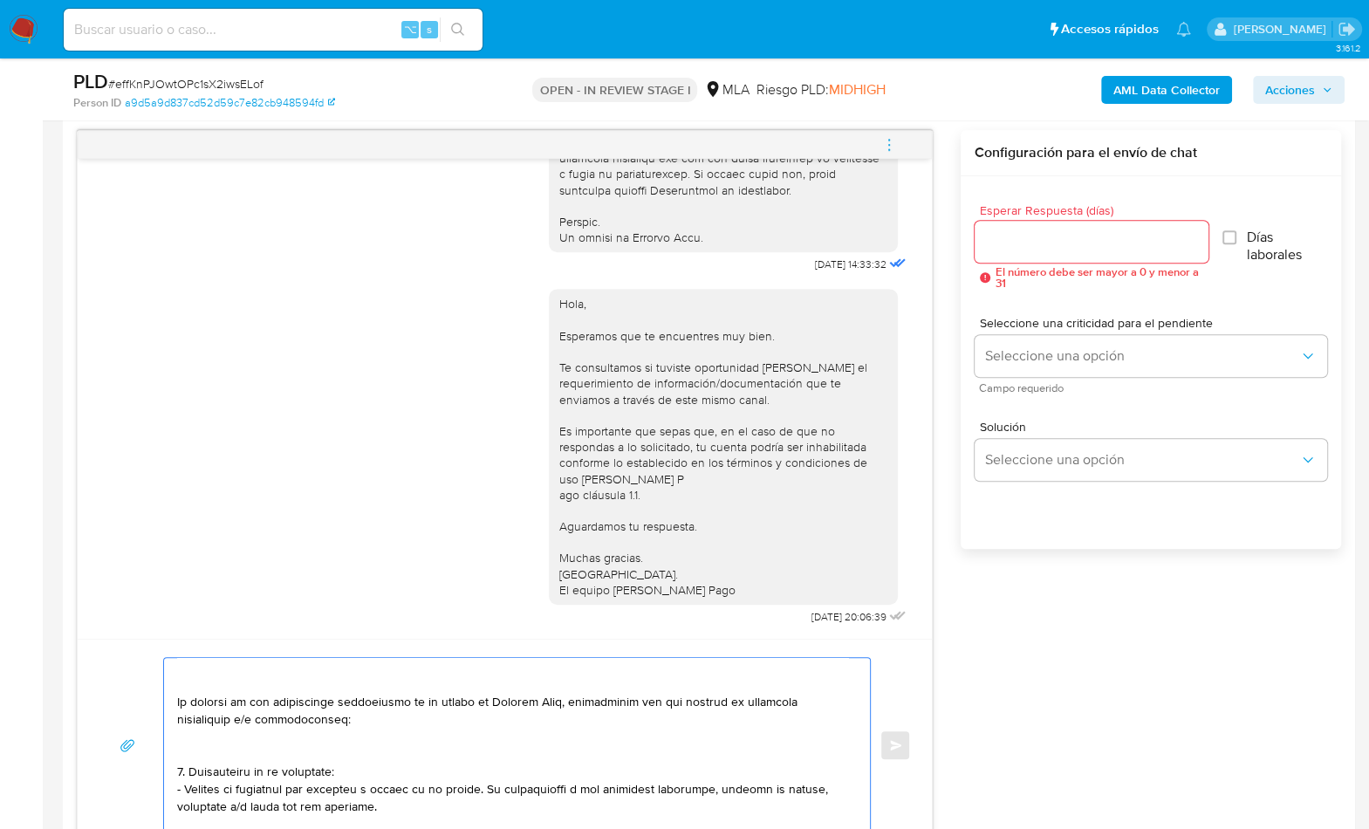
scroll to position [0, 0]
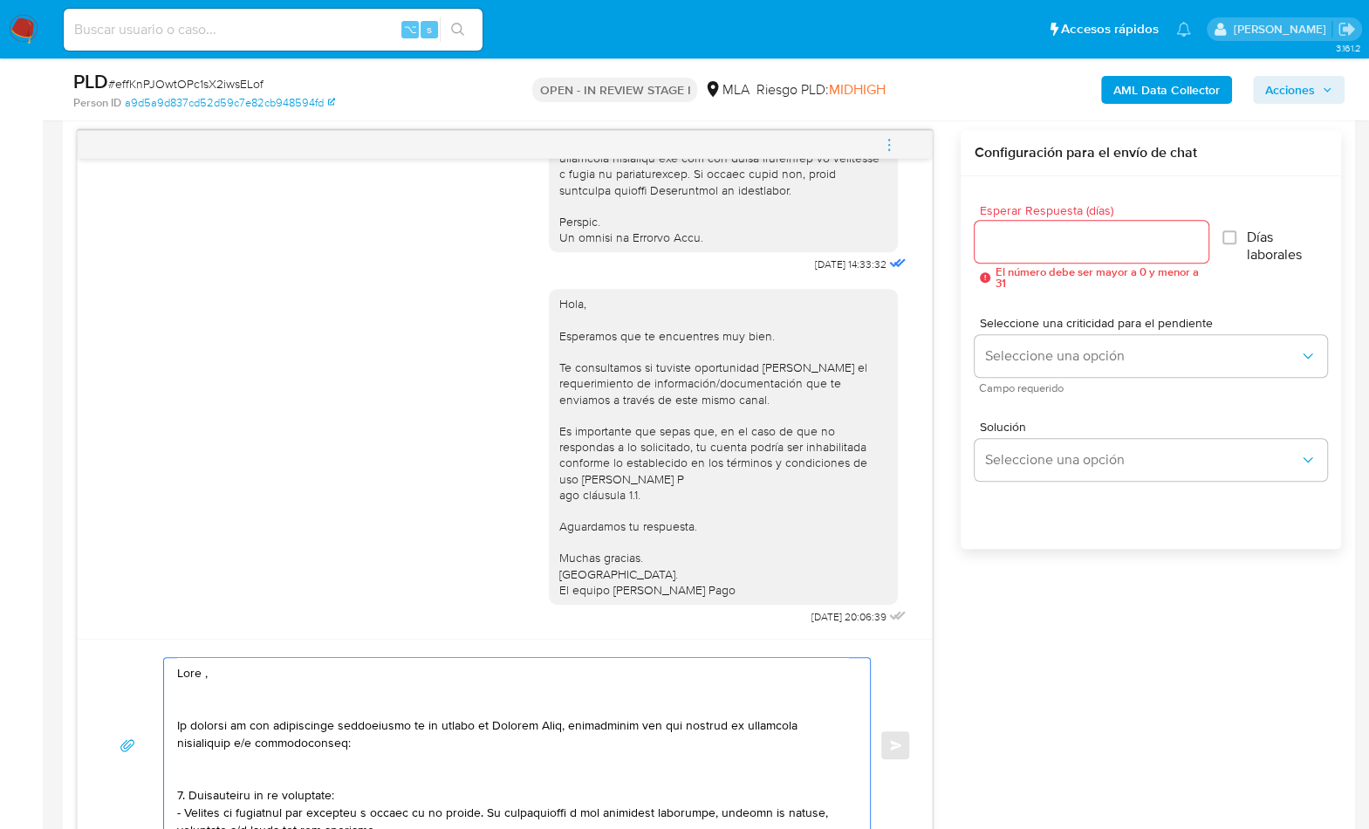
click at [323, 670] on textarea at bounding box center [512, 745] width 671 height 175
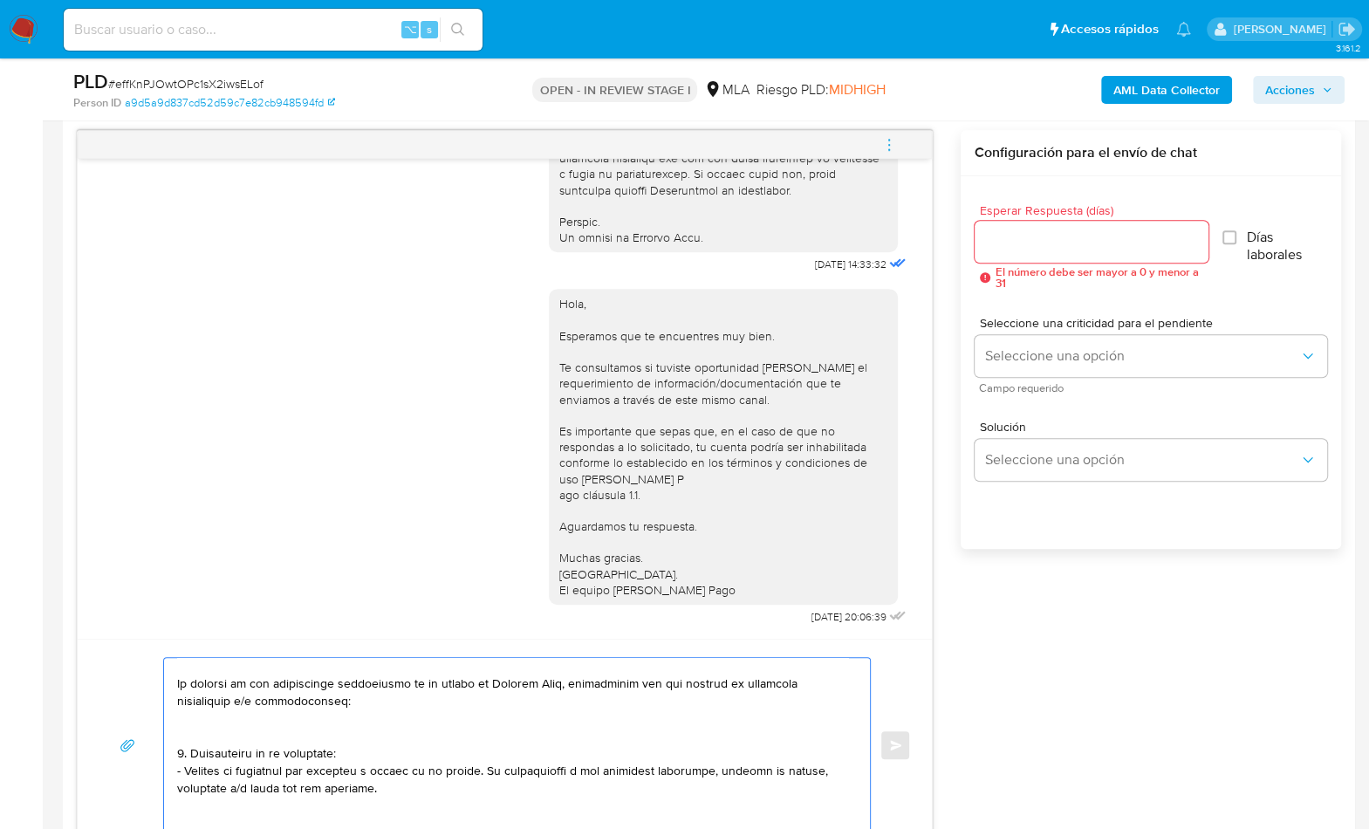
click at [293, 717] on textarea at bounding box center [512, 745] width 671 height 175
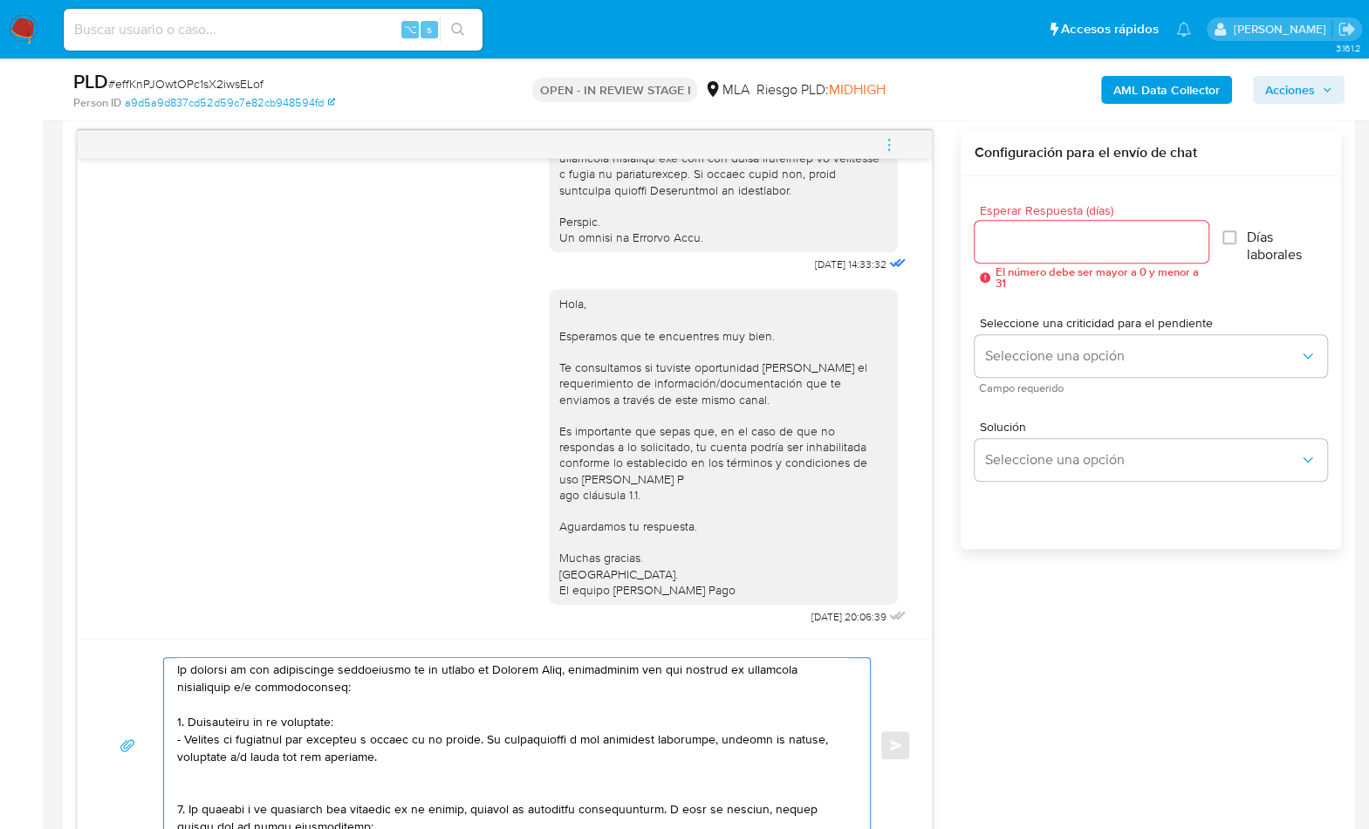
scroll to position [42, 0]
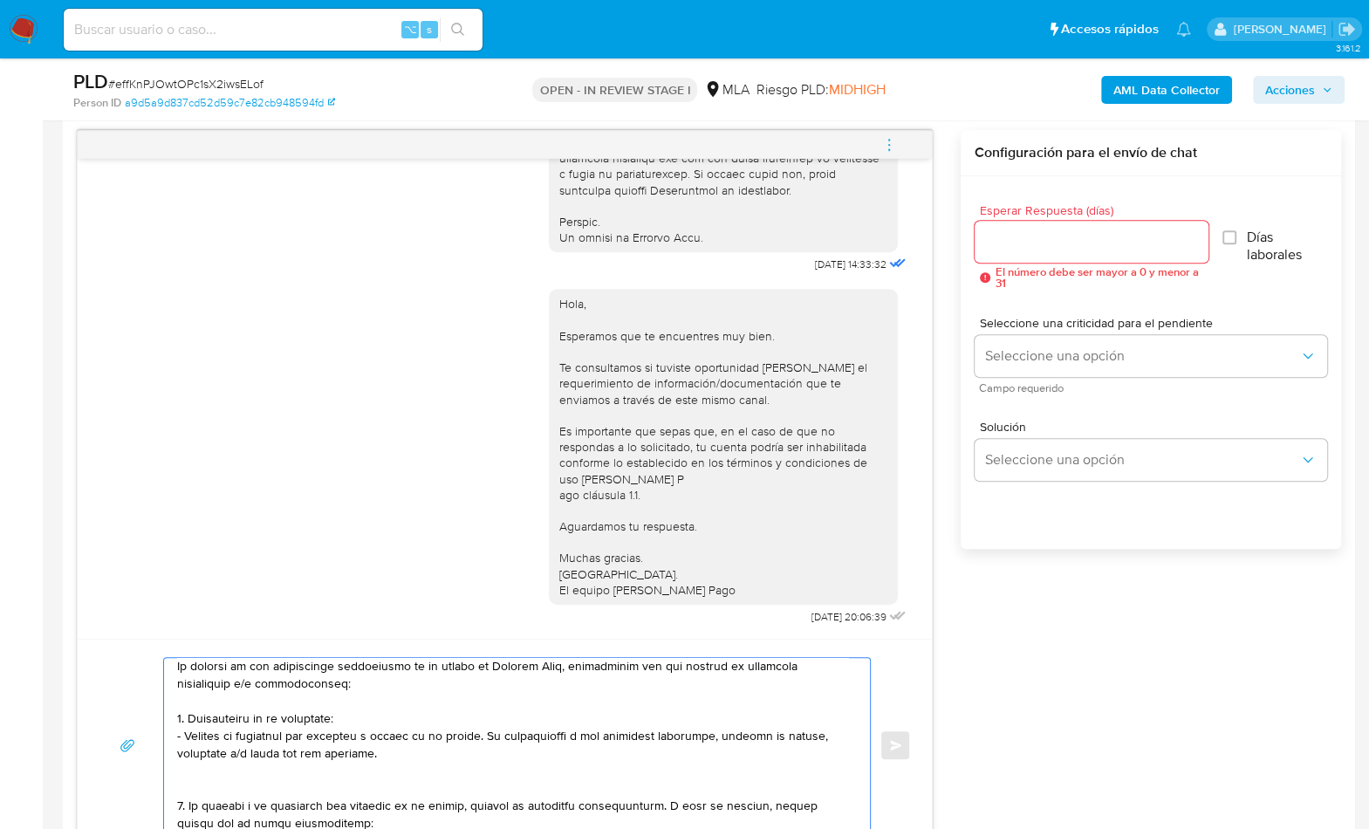
drag, startPoint x: 374, startPoint y: 758, endPoint x: 150, endPoint y: 713, distance: 228.7
click at [151, 713] on div "Enviar" at bounding box center [505, 745] width 813 height 176
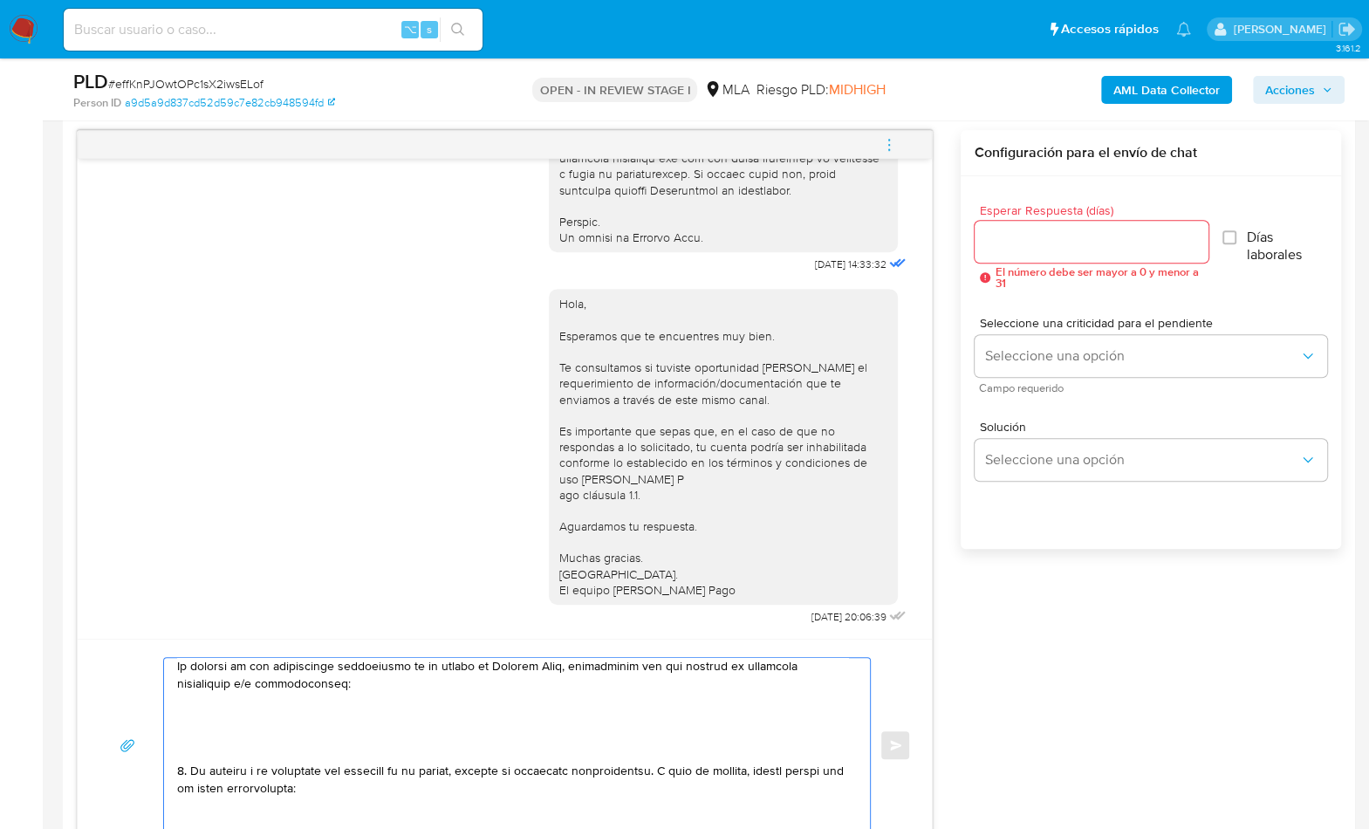
click at [223, 741] on textarea at bounding box center [512, 745] width 671 height 175
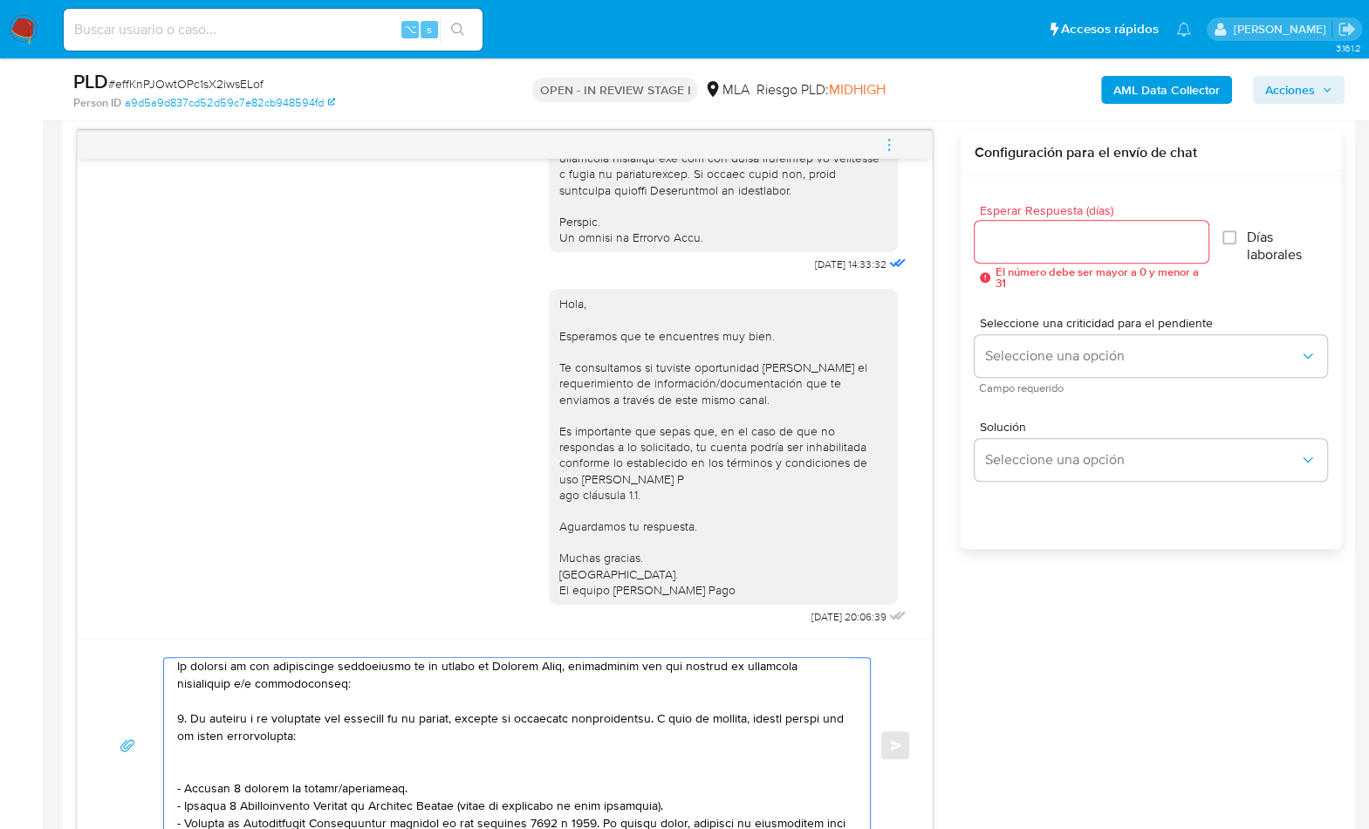
click at [184, 721] on textarea at bounding box center [512, 745] width 671 height 175
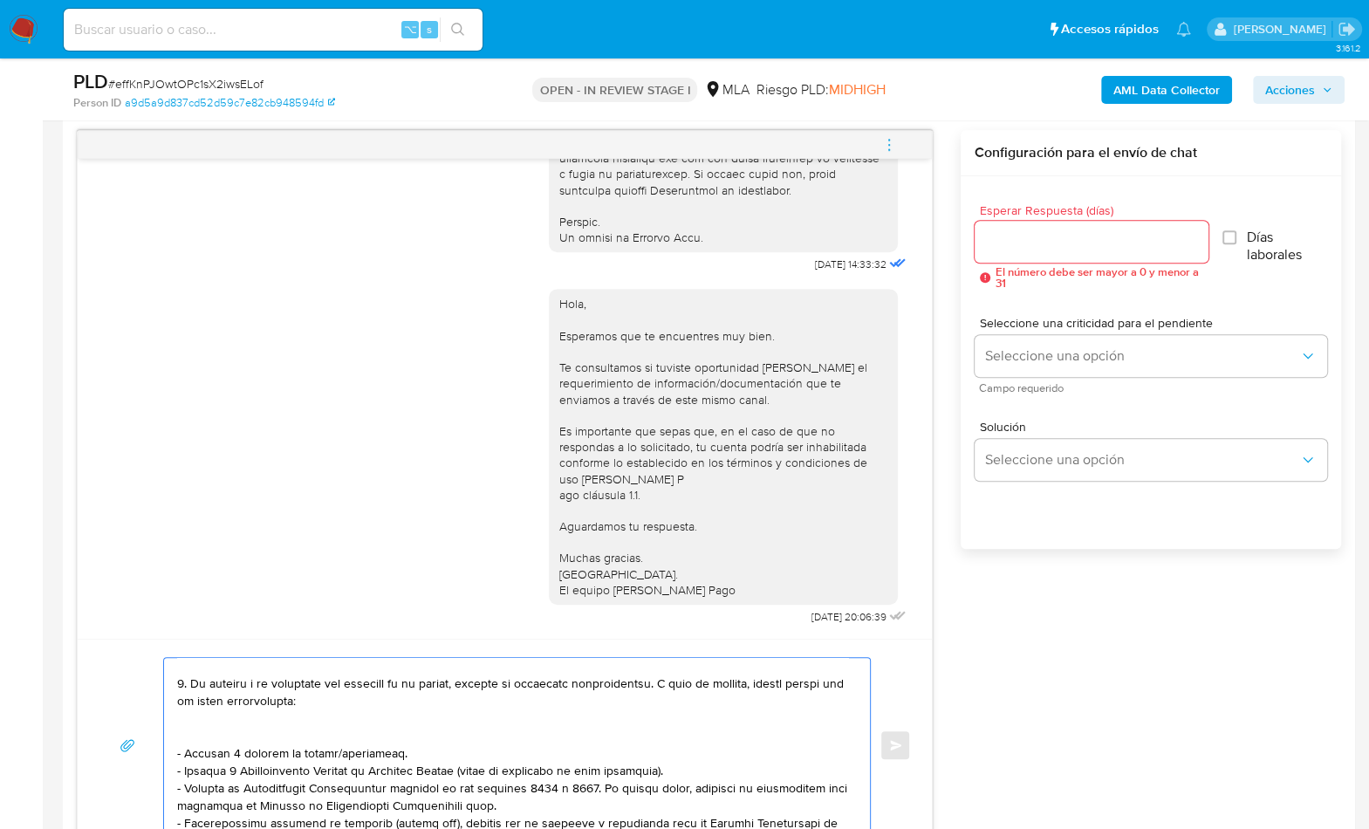
click at [238, 730] on textarea at bounding box center [512, 745] width 671 height 175
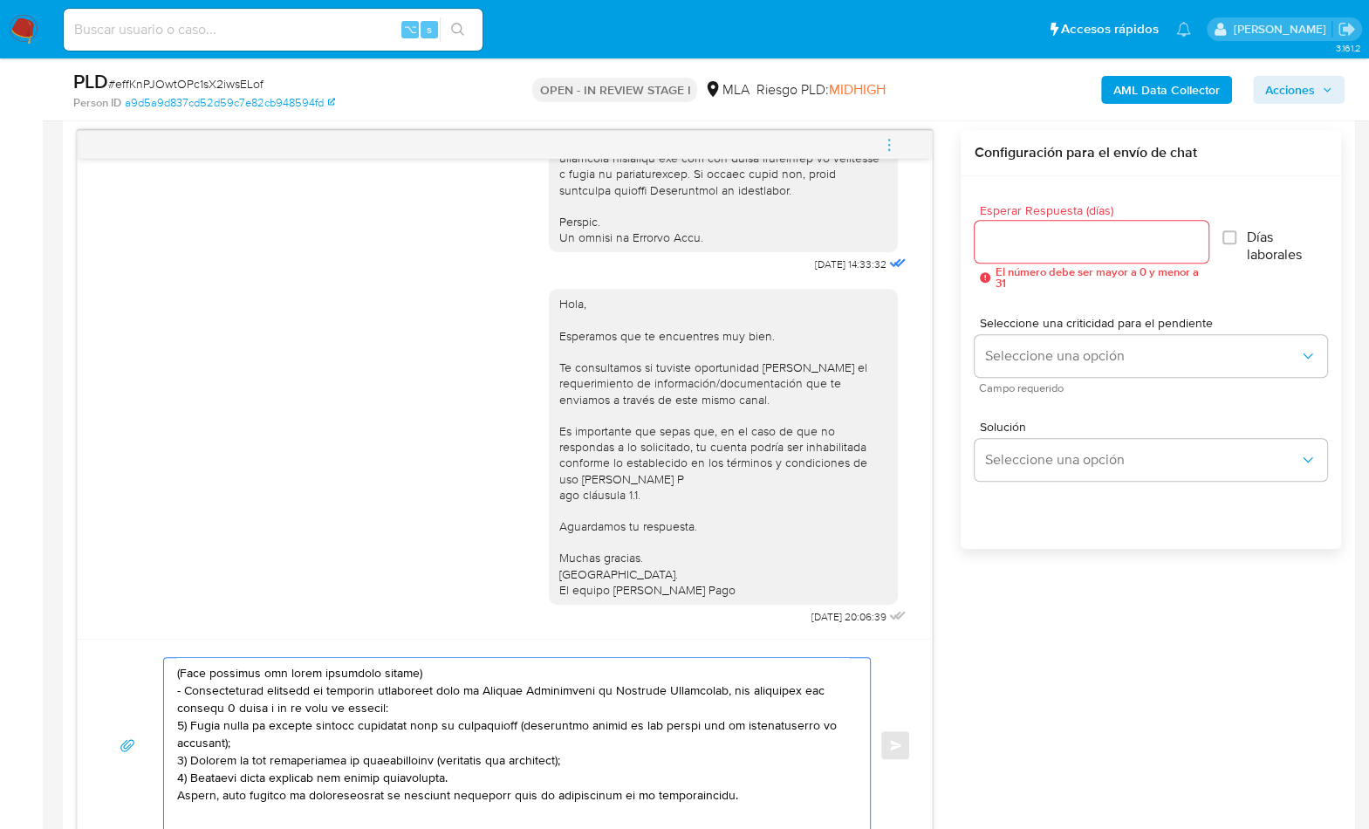
scroll to position [380, 0]
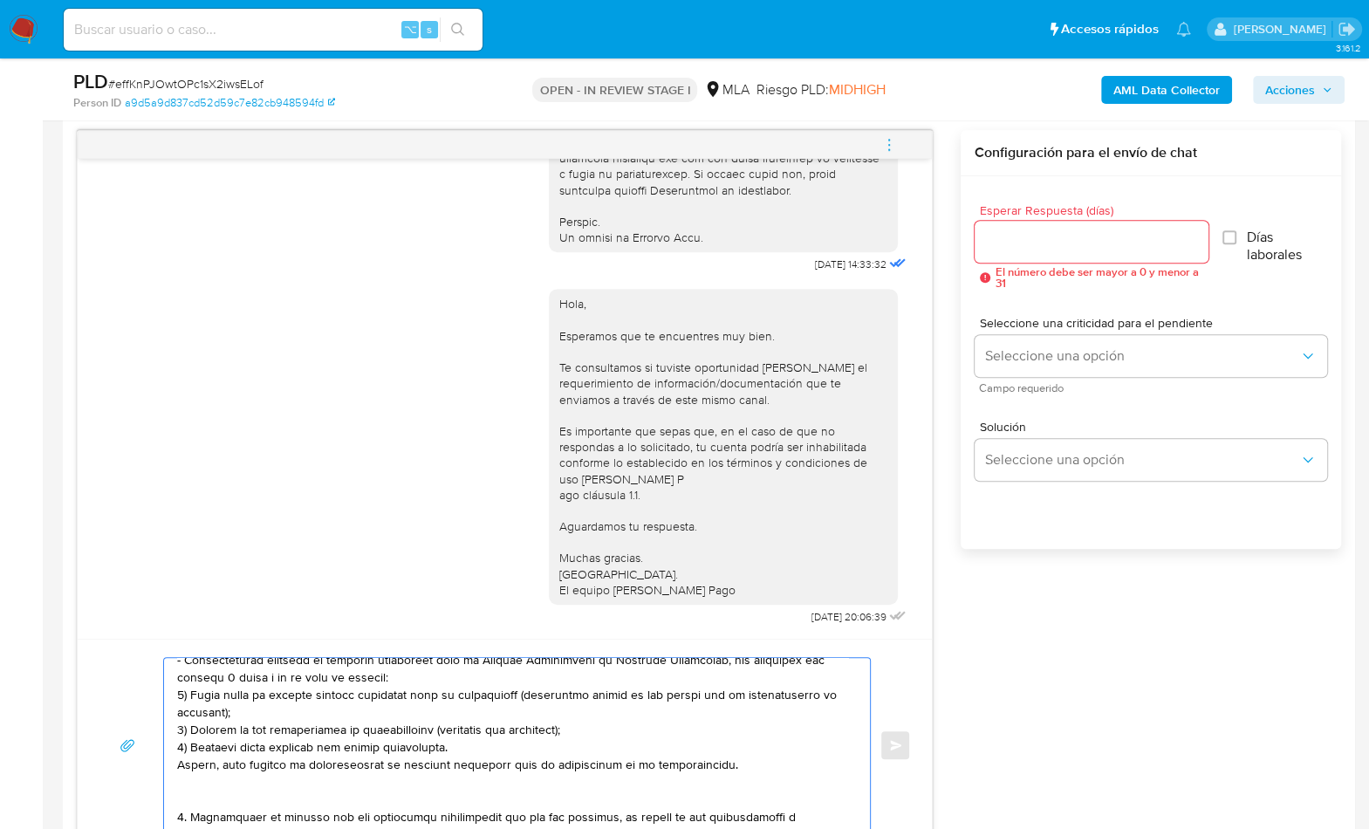
drag, startPoint x: 177, startPoint y: 745, endPoint x: 732, endPoint y: 765, distance: 555.4
click at [732, 765] on textarea at bounding box center [512, 745] width 671 height 175
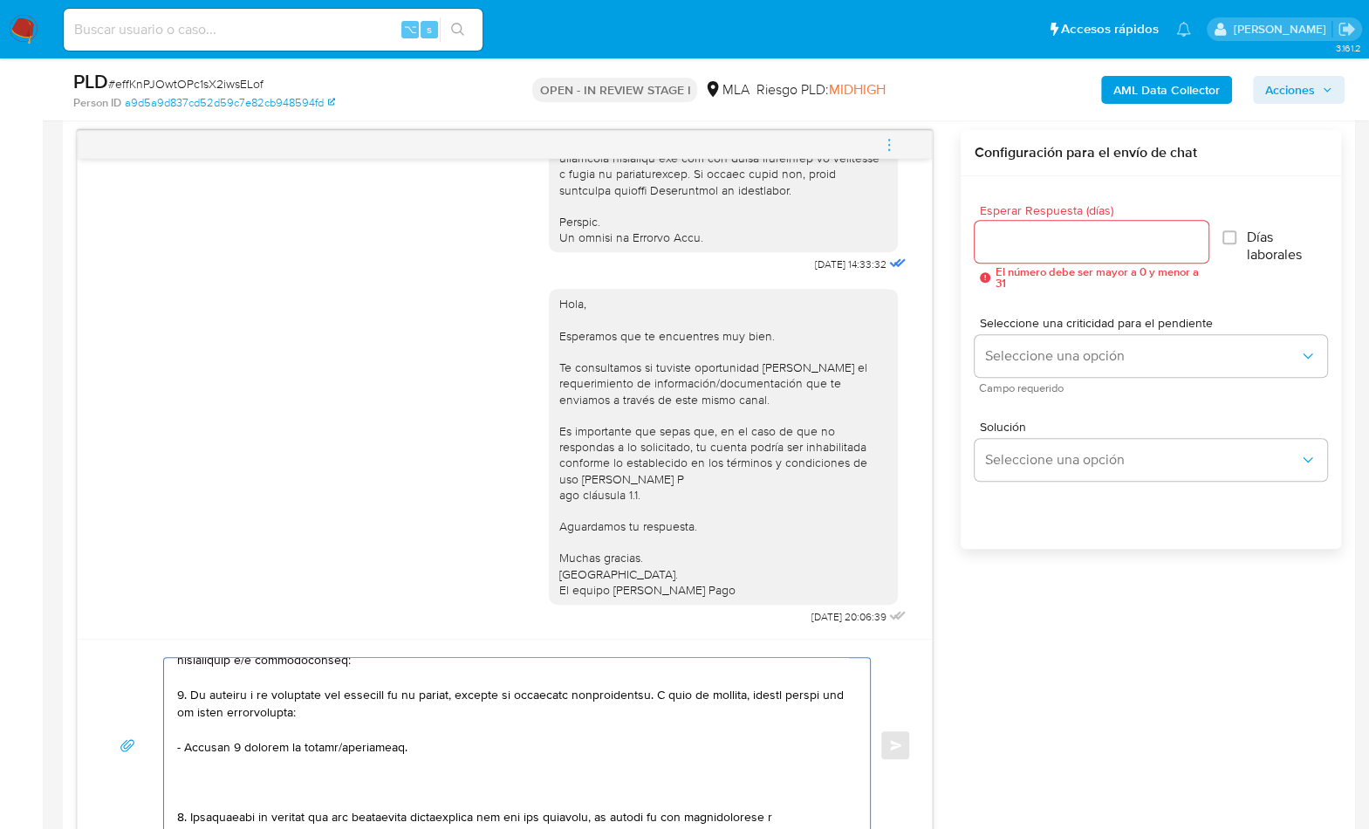
click at [201, 794] on textarea at bounding box center [512, 745] width 671 height 175
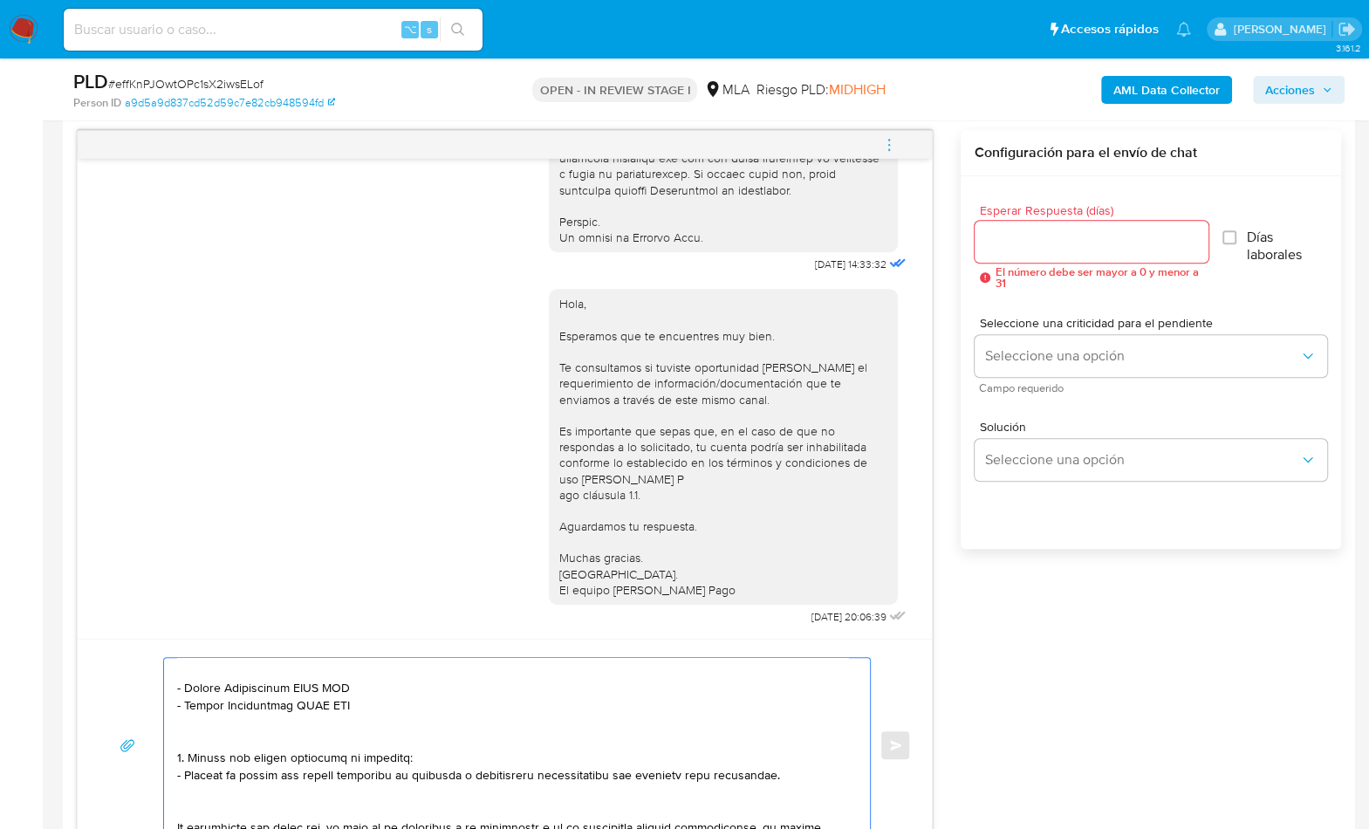
scroll to position [225, 0]
click at [353, 707] on textarea at bounding box center [512, 745] width 671 height 175
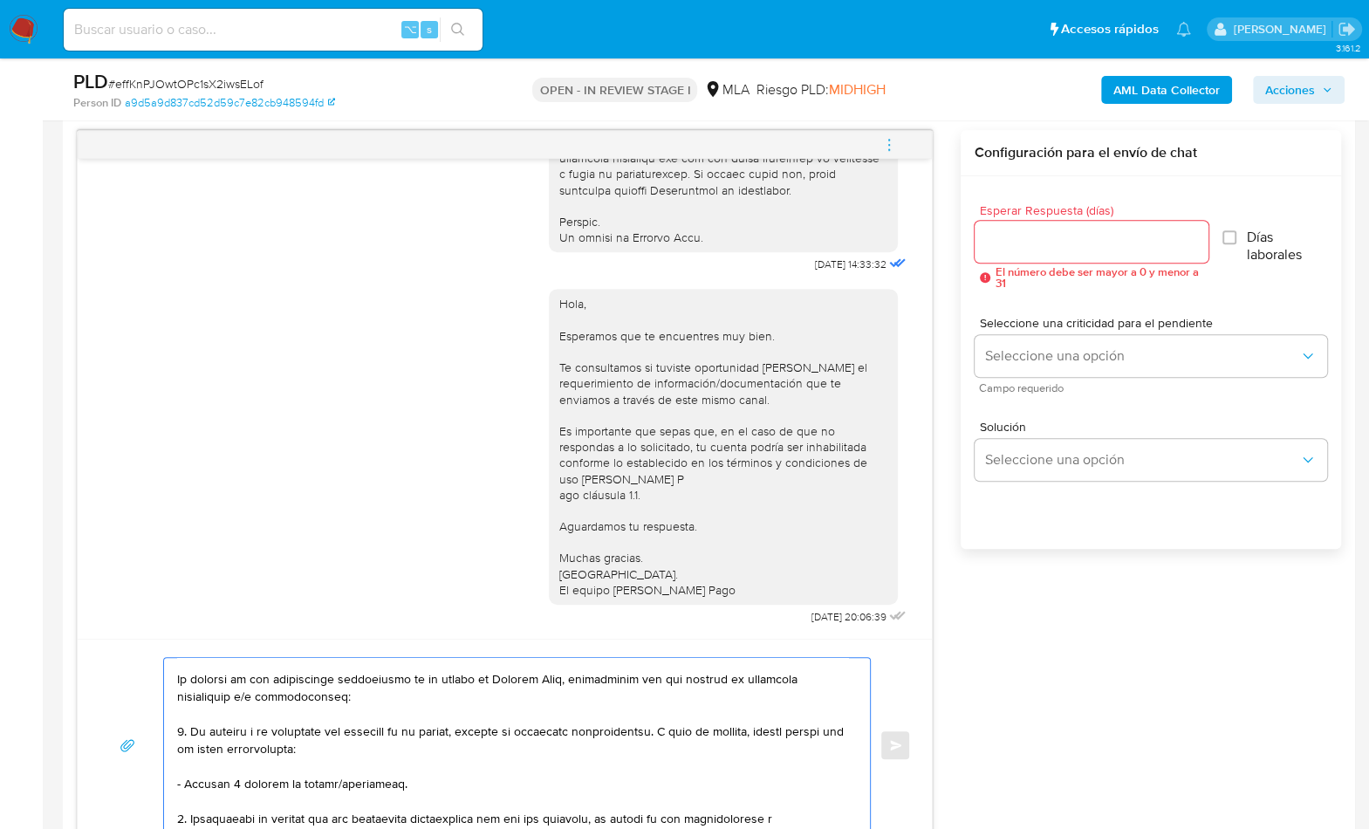
scroll to position [33, 0]
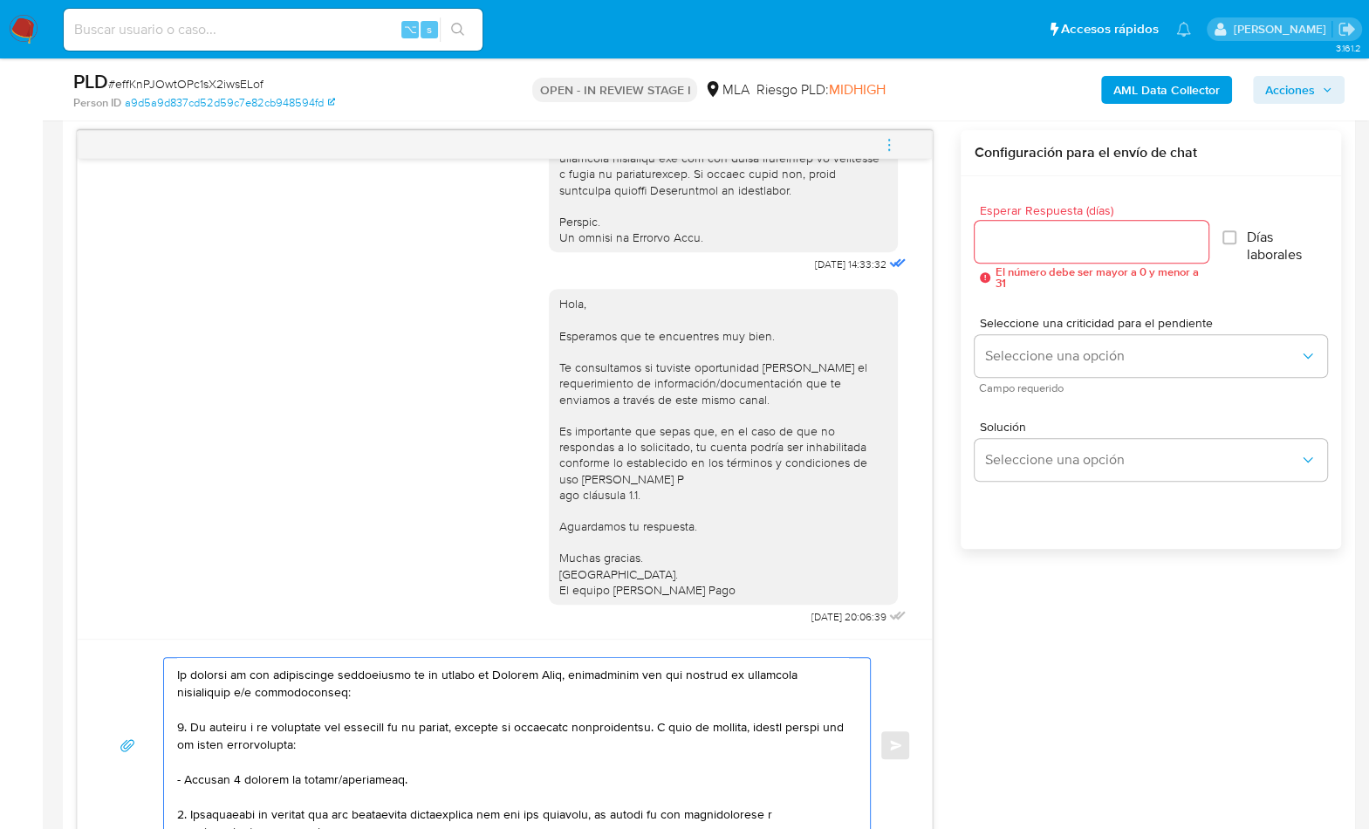
drag, startPoint x: 769, startPoint y: 778, endPoint x: 188, endPoint y: 799, distance: 581.7
click at [188, 799] on textarea at bounding box center [512, 745] width 671 height 175
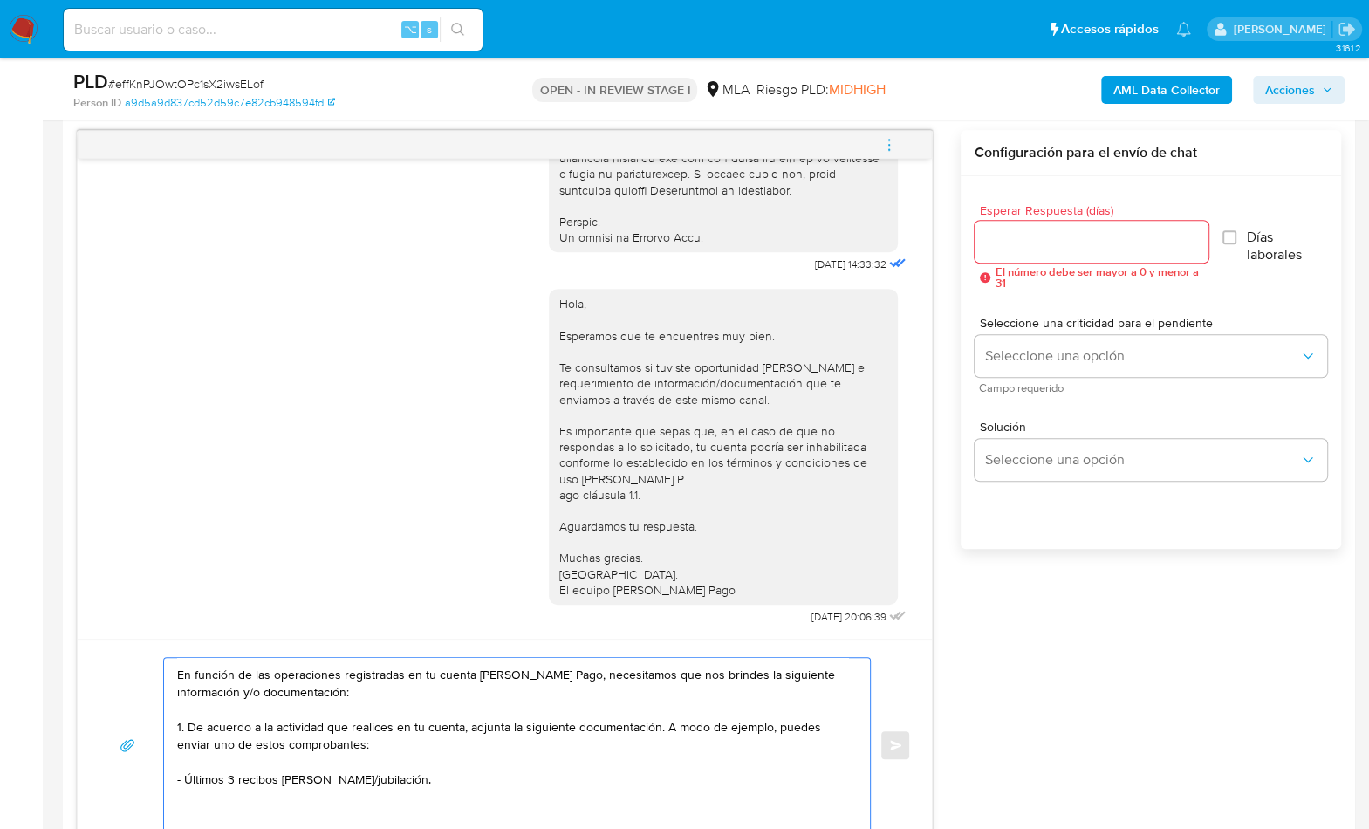
paste textarea "Notamos un incremento en tu operatoria e ingresos en noviembre 2024. ¿Podrías e…"
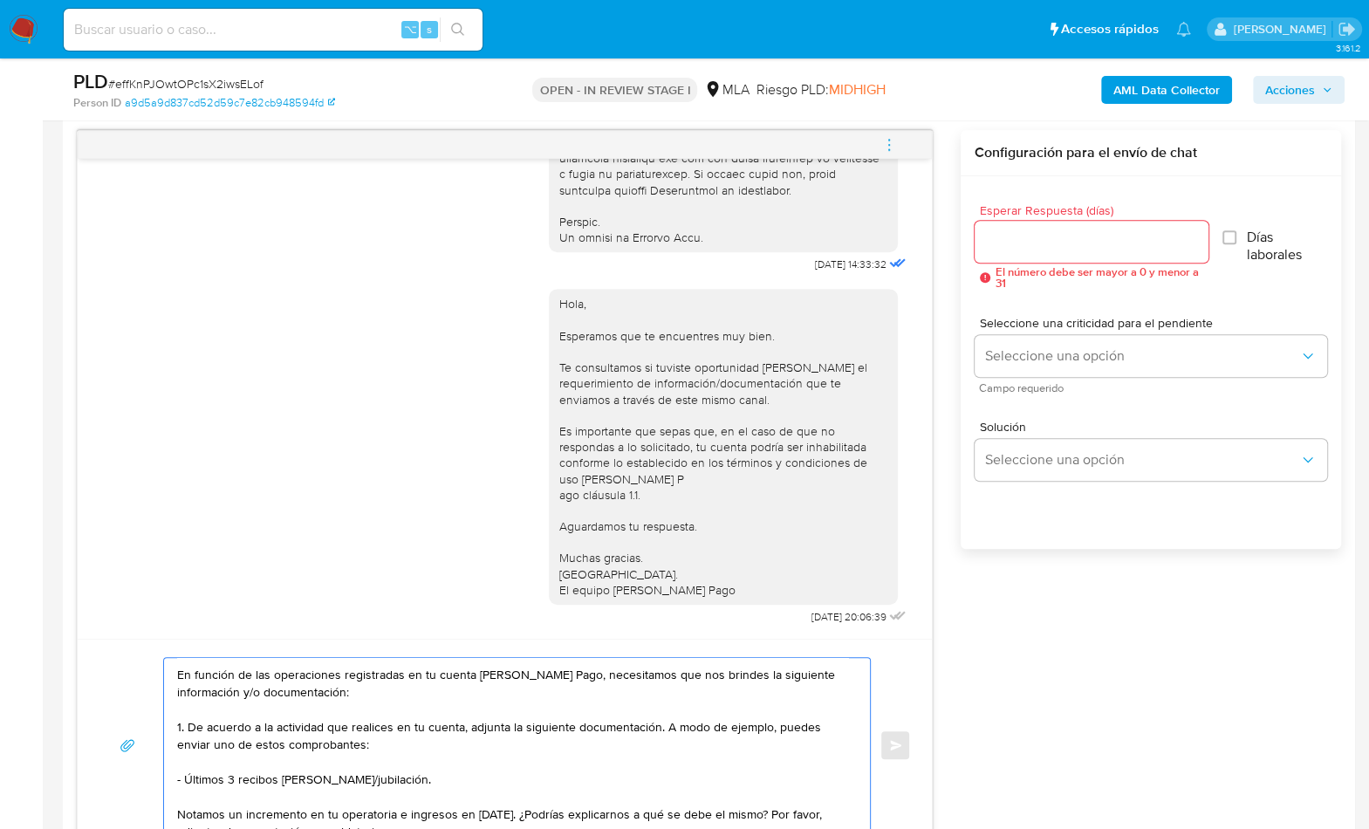
scroll to position [41, 0]
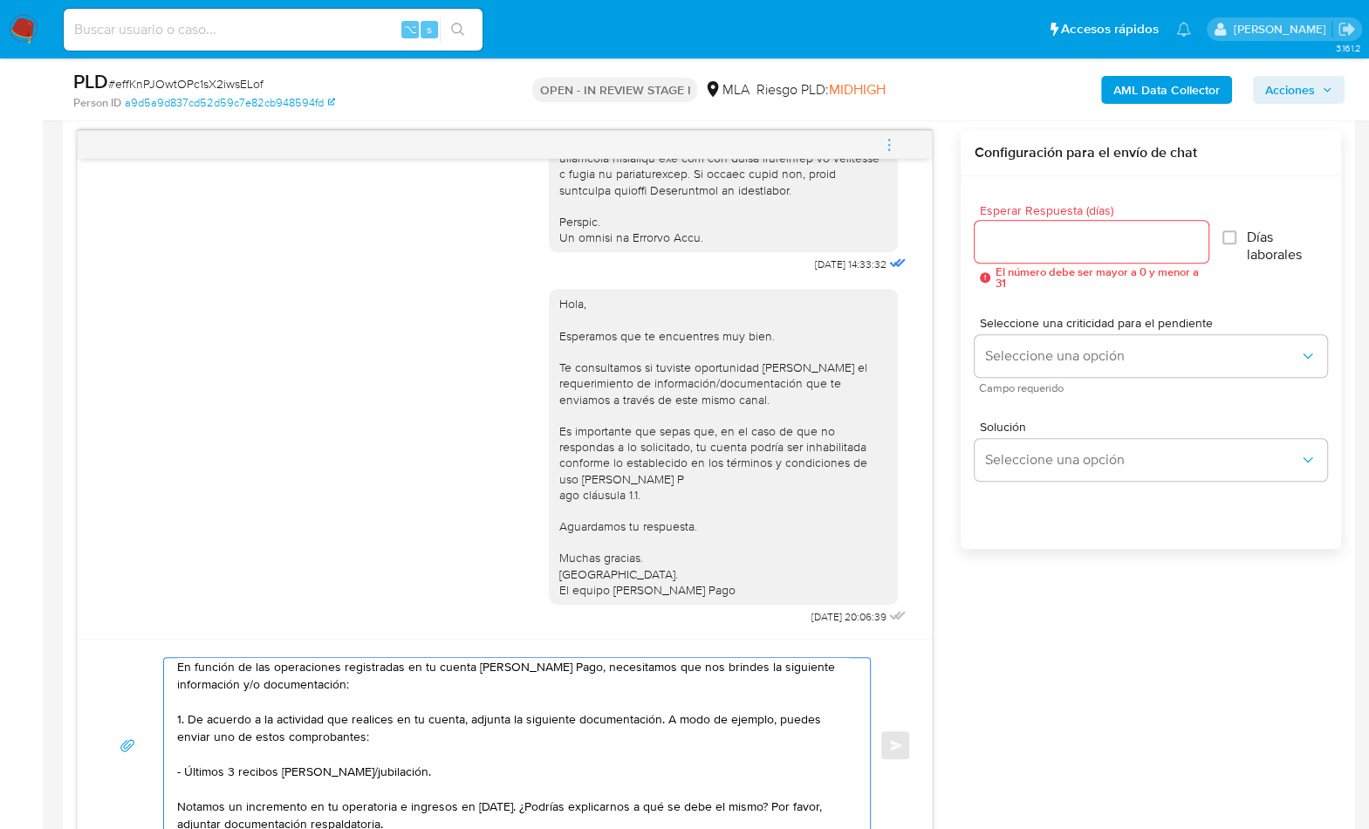
click at [178, 806] on textarea "Hola, En función de las operaciones registradas en tu cuenta de Mercado Pago, n…" at bounding box center [512, 745] width 671 height 175
click at [538, 806] on textarea "Hola, En función de las operaciones registradas en tu cuenta de Mercado Pago, n…" at bounding box center [512, 745] width 671 height 175
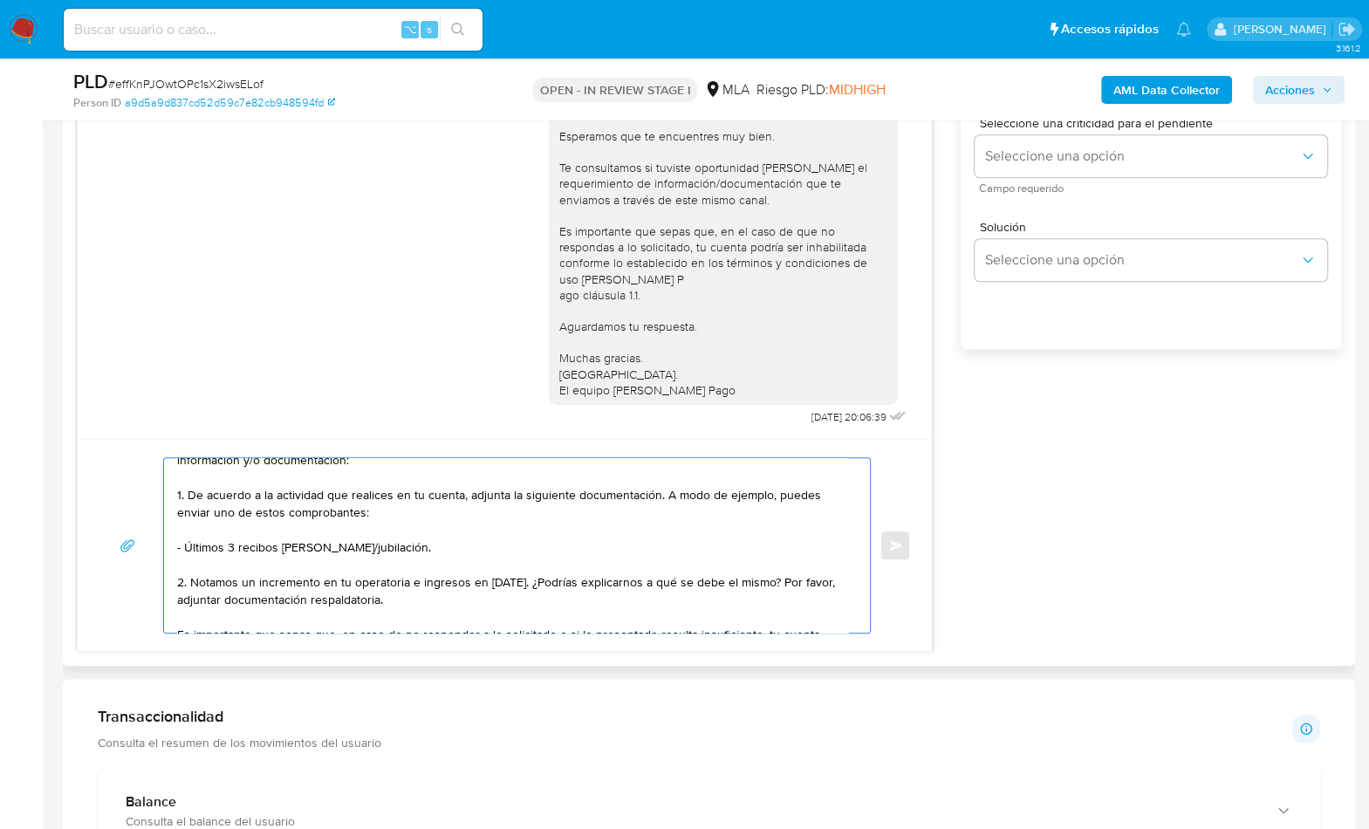
scroll to position [68, 0]
click at [559, 580] on textarea "Hola, En función de las operaciones registradas en tu cuenta de Mercado Pago, n…" at bounding box center [512, 545] width 671 height 175
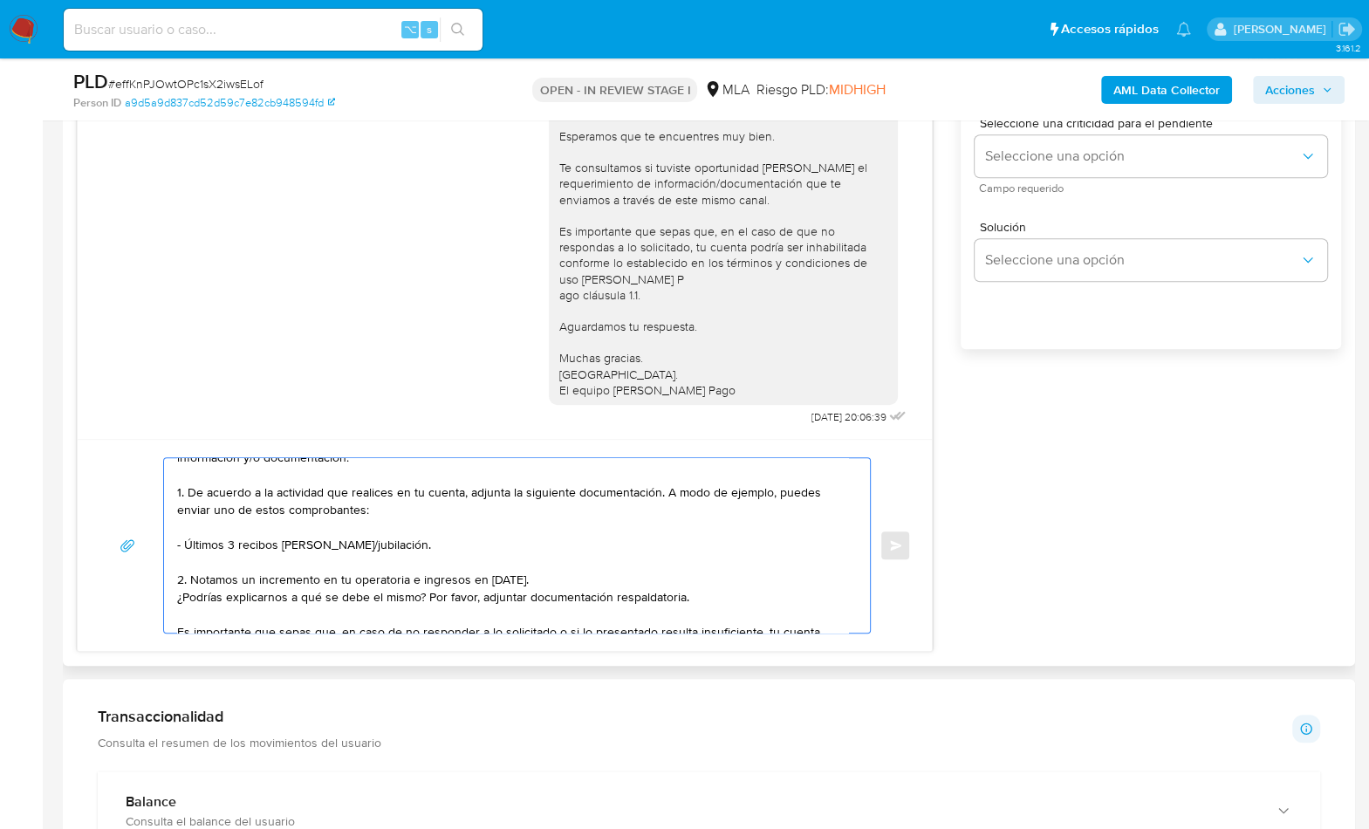
click at [645, 575] on textarea "Hola, En función de las operaciones registradas en tu cuenta de Mercado Pago, n…" at bounding box center [512, 545] width 671 height 175
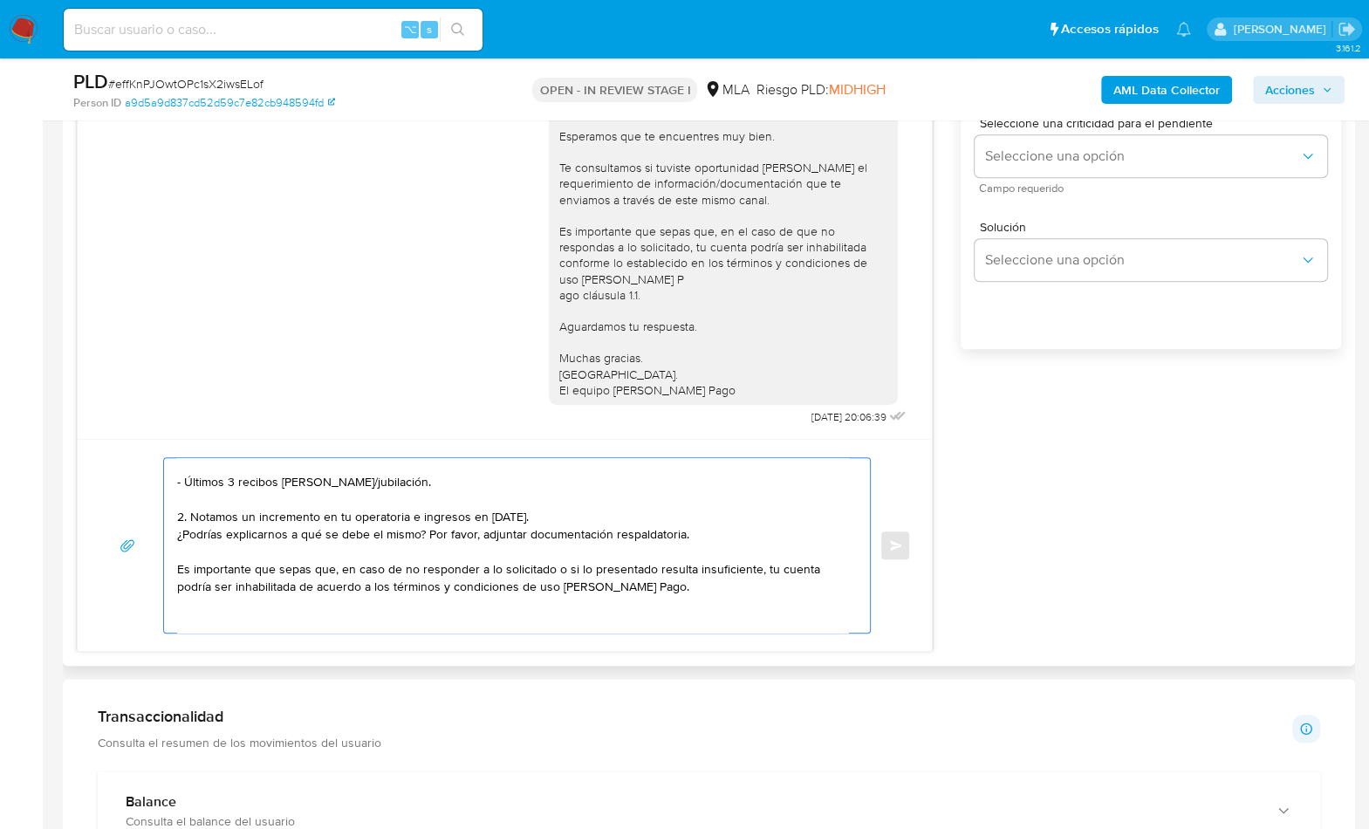
scroll to position [141, 0]
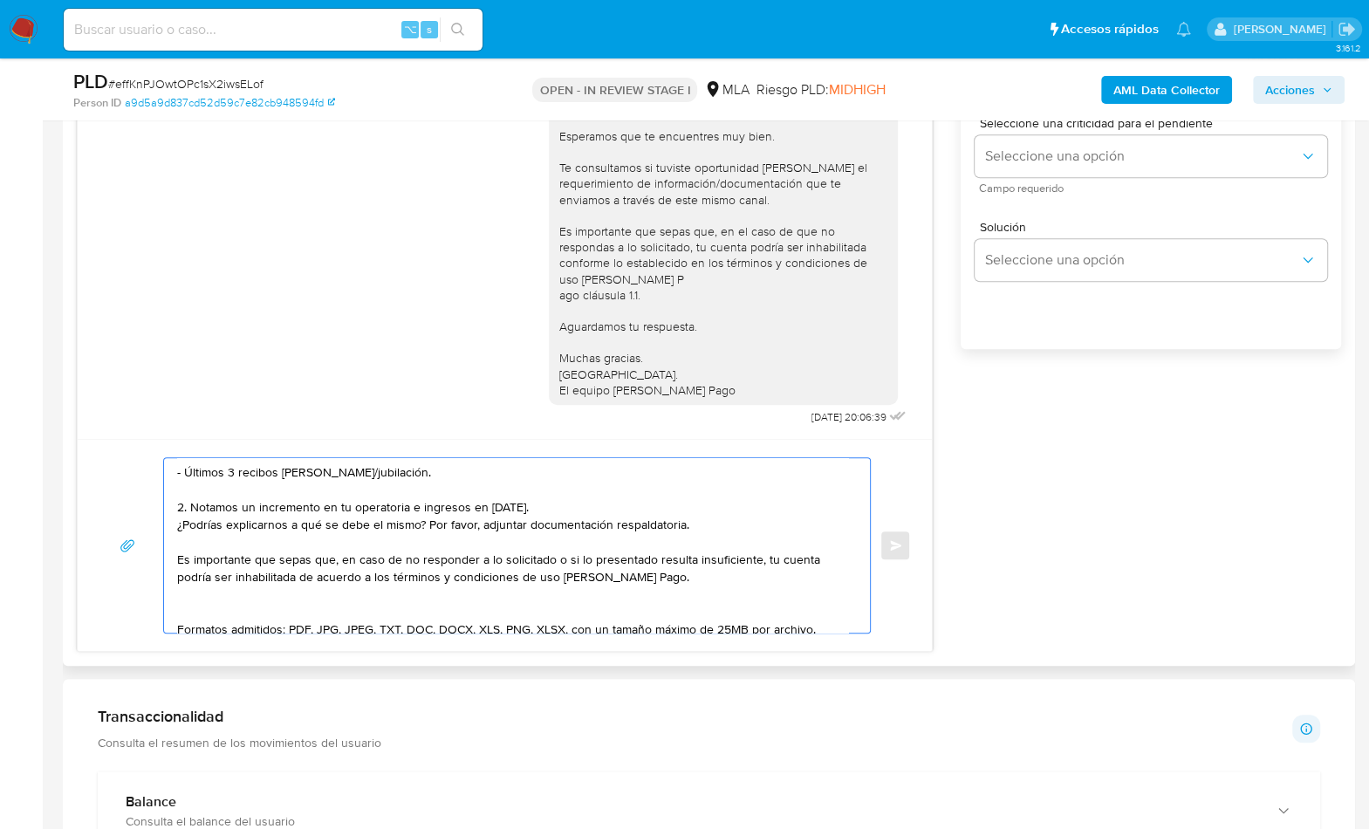
click at [282, 618] on textarea "Hola, En función de las operaciones registradas en tu cuenta de Mercado Pago, n…" at bounding box center [512, 545] width 671 height 175
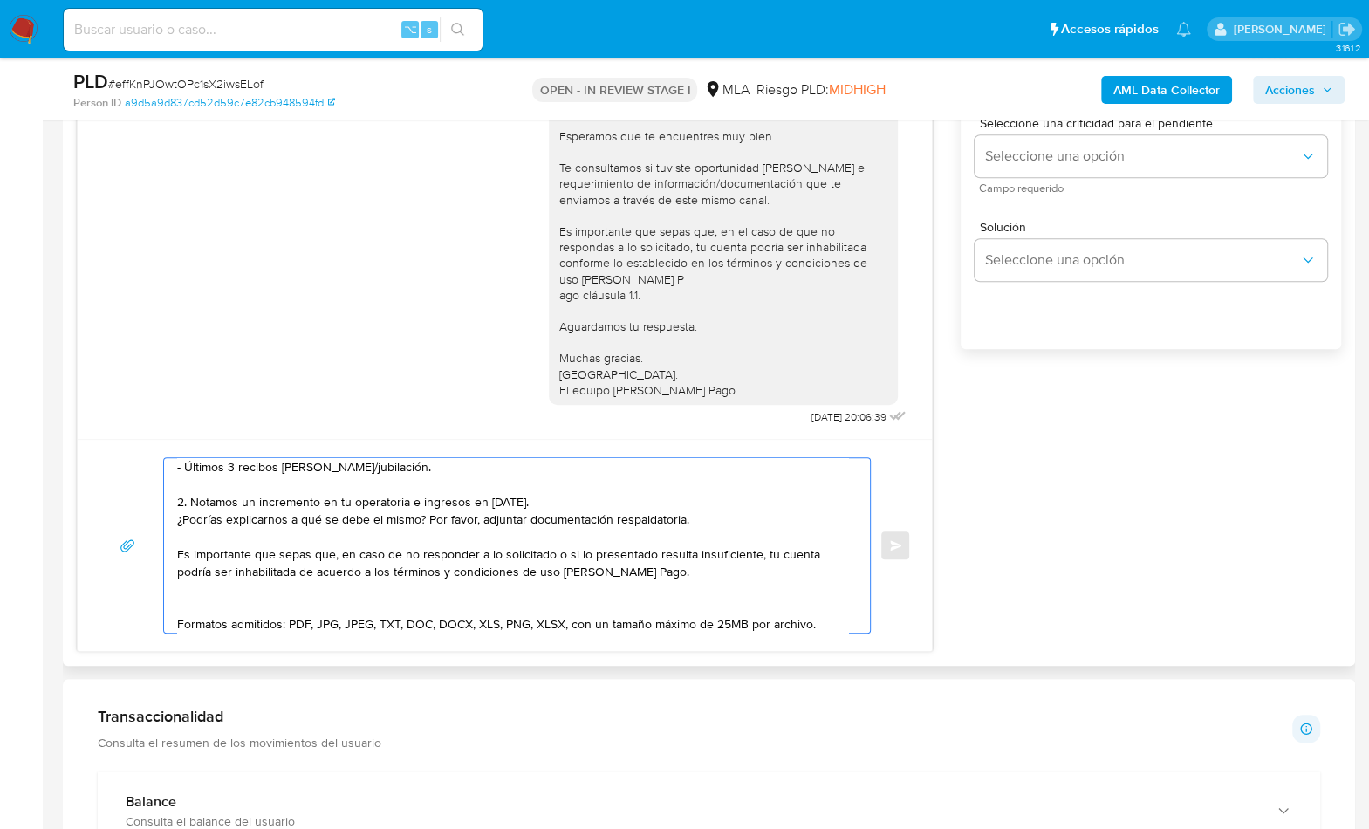
click at [265, 598] on textarea "Hola, En función de las operaciones registradas en tu cuenta de Mercado Pago, n…" at bounding box center [512, 545] width 671 height 175
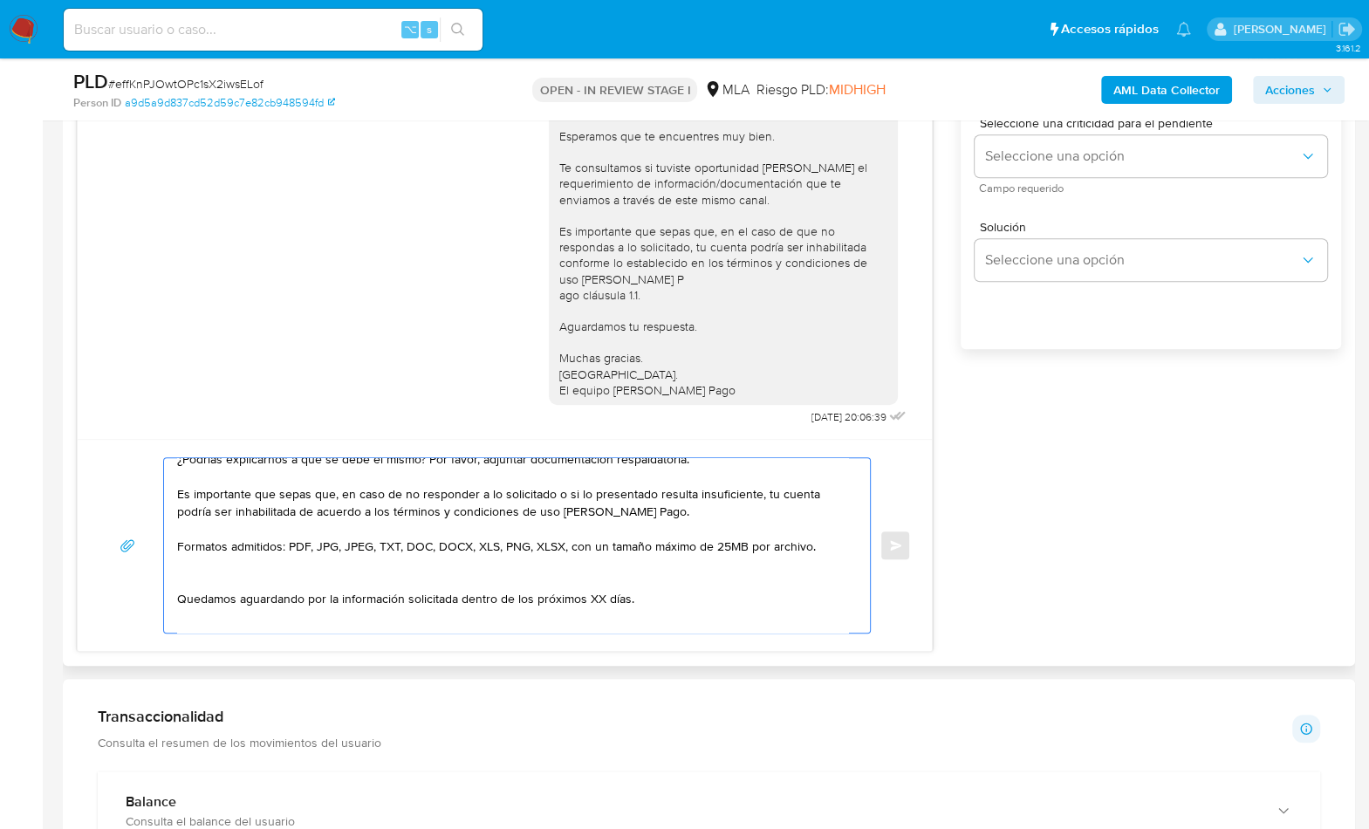
scroll to position [223, 0]
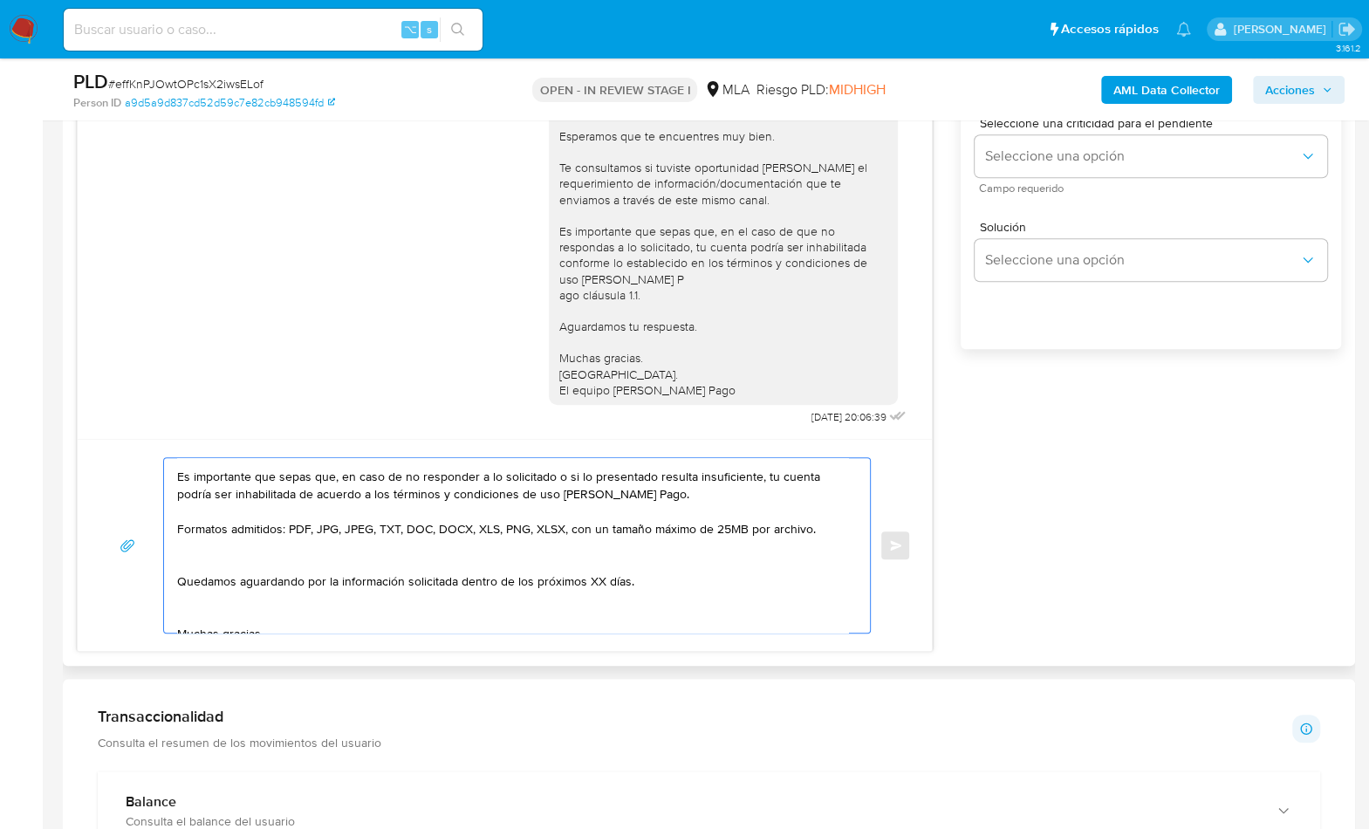
click at [230, 565] on textarea "Hola, En función de las operaciones registradas en tu cuenta de Mercado Pago, n…" at bounding box center [512, 545] width 671 height 175
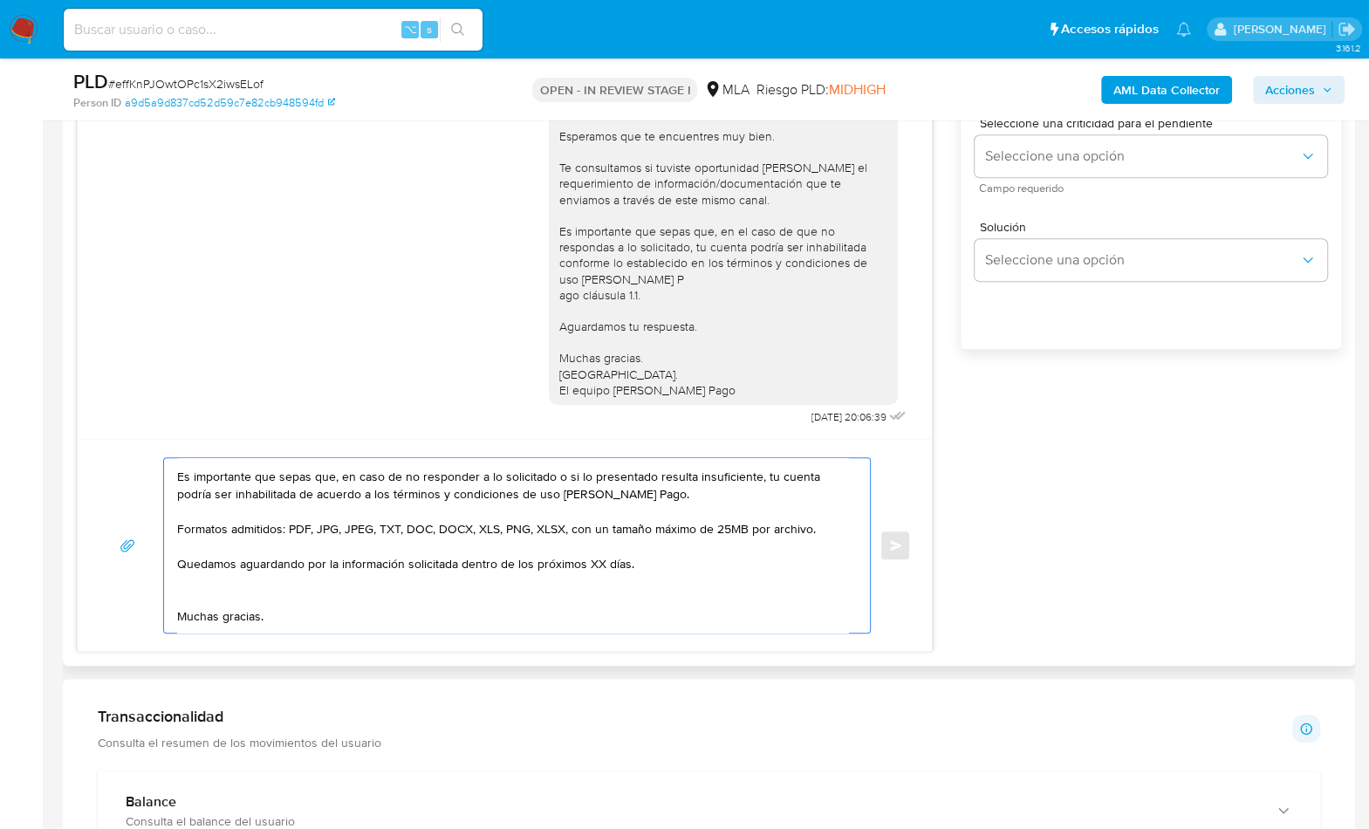
click at [587, 562] on textarea "Hola, En función de las operaciones registradas en tu cuenta de Mercado Pago, n…" at bounding box center [512, 545] width 671 height 175
click at [273, 592] on textarea "Hola, En función de las operaciones registradas en tu cuenta de Mercado Pago, n…" at bounding box center [512, 545] width 671 height 175
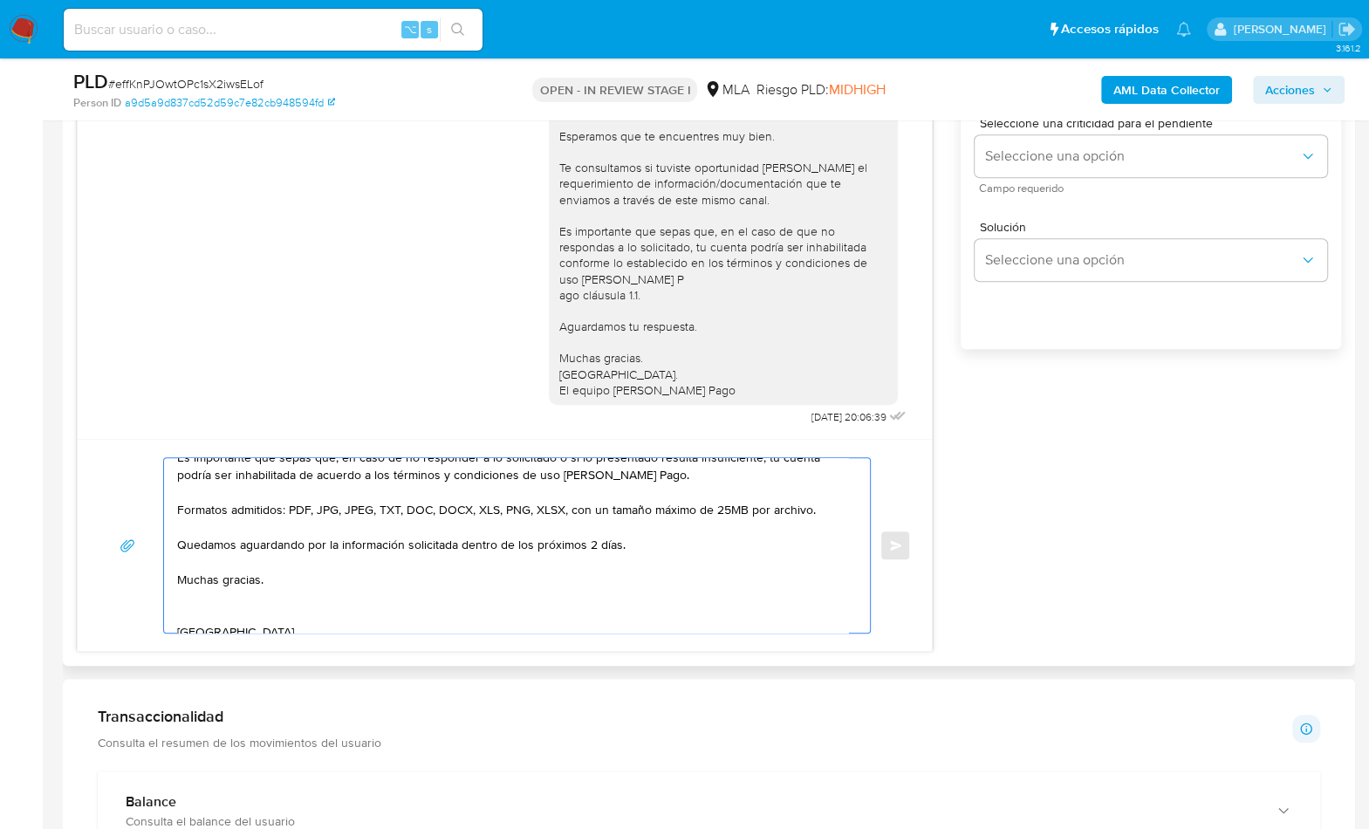
click at [205, 610] on textarea "Hola, En función de las operaciones registradas en tu cuenta de Mercado Pago, n…" at bounding box center [512, 545] width 671 height 175
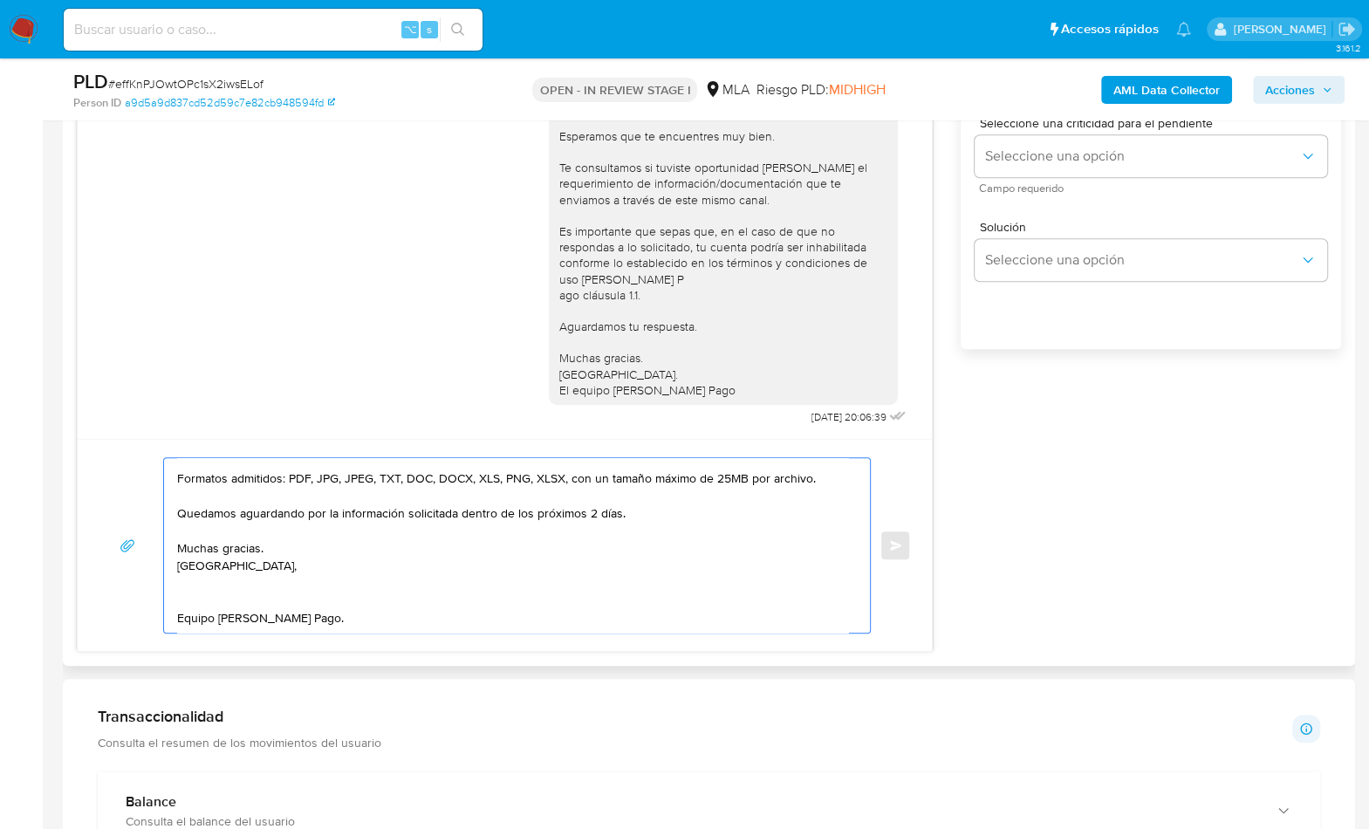
click at [214, 586] on textarea "Hola, En función de las operaciones registradas en tu cuenta de Mercado Pago, n…" at bounding box center [512, 545] width 671 height 175
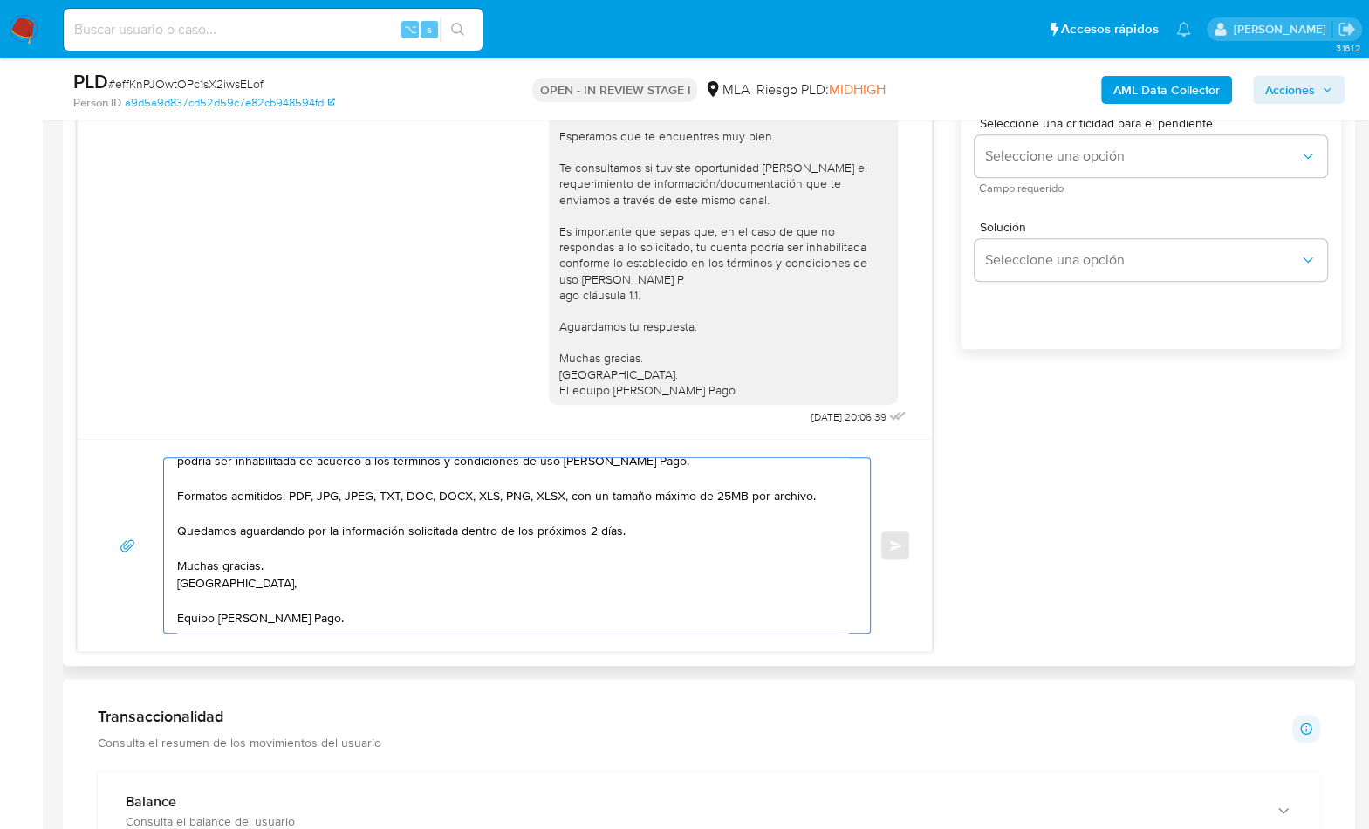
click at [215, 615] on textarea "Hola, En función de las operaciones registradas en tu cuenta de Mercado Pago, n…" at bounding box center [512, 545] width 671 height 175
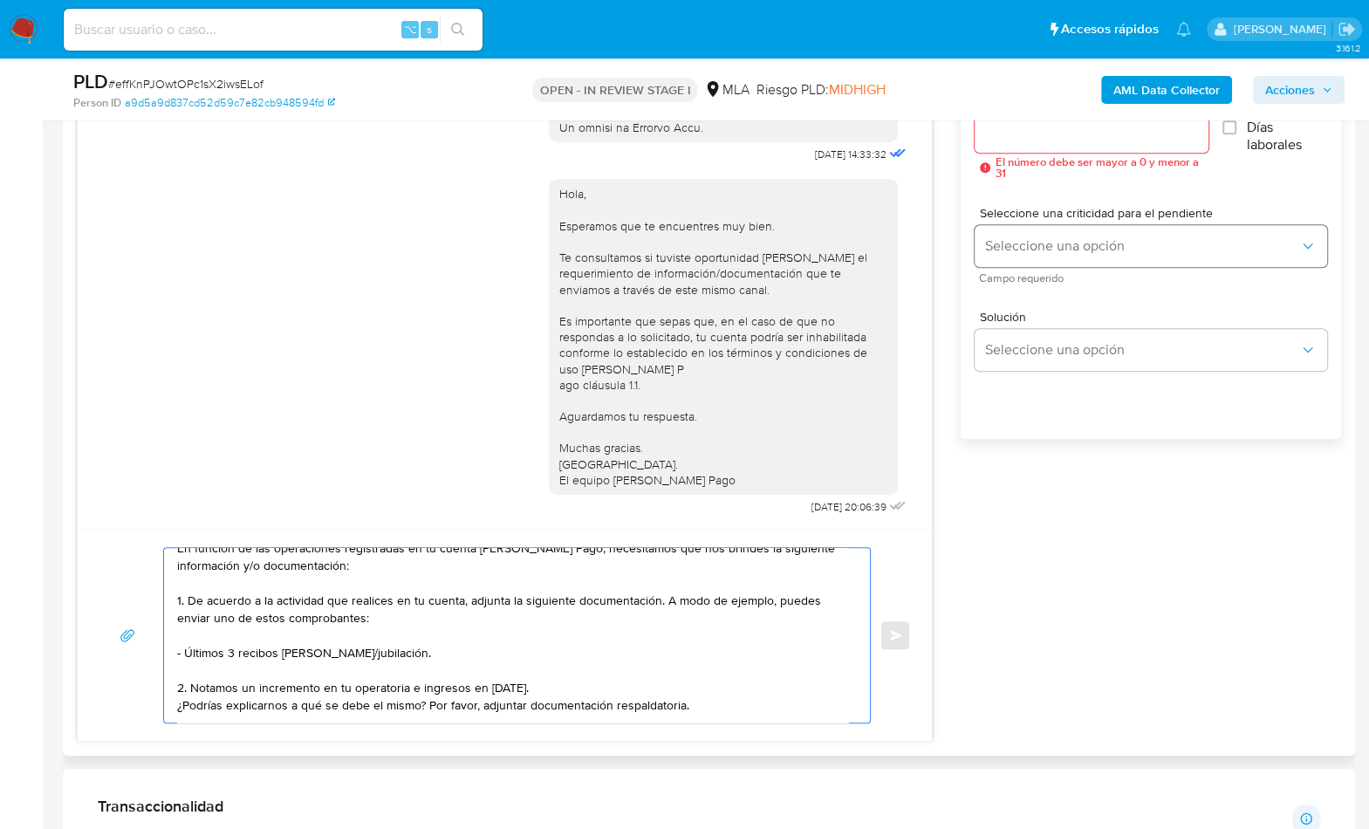
scroll to position [953, 0]
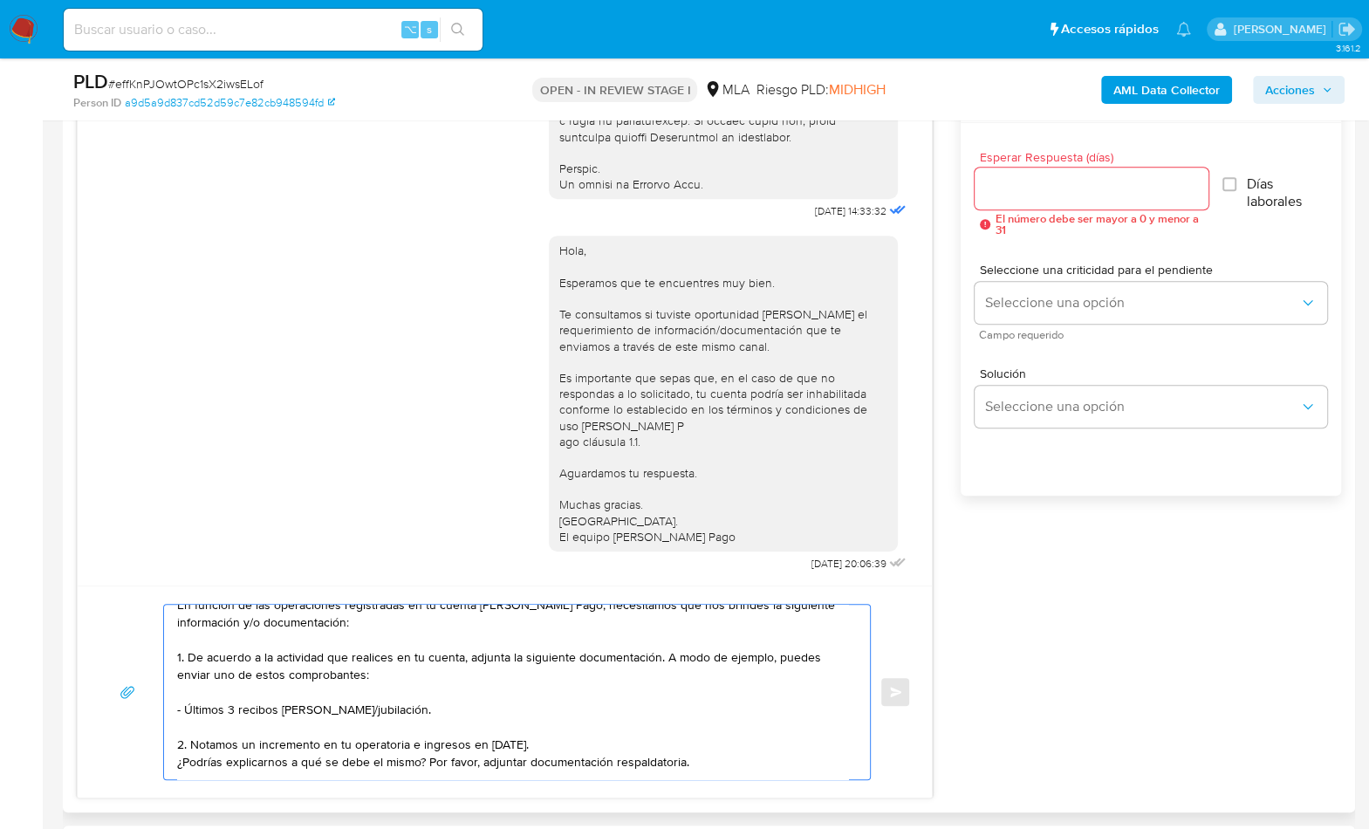
type textarea "Hola, En función de las operaciones registradas en tu cuenta de Mercado Pago, n…"
click at [1029, 193] on input "Esperar Respuesta (días)" at bounding box center [1092, 188] width 234 height 23
type input "2"
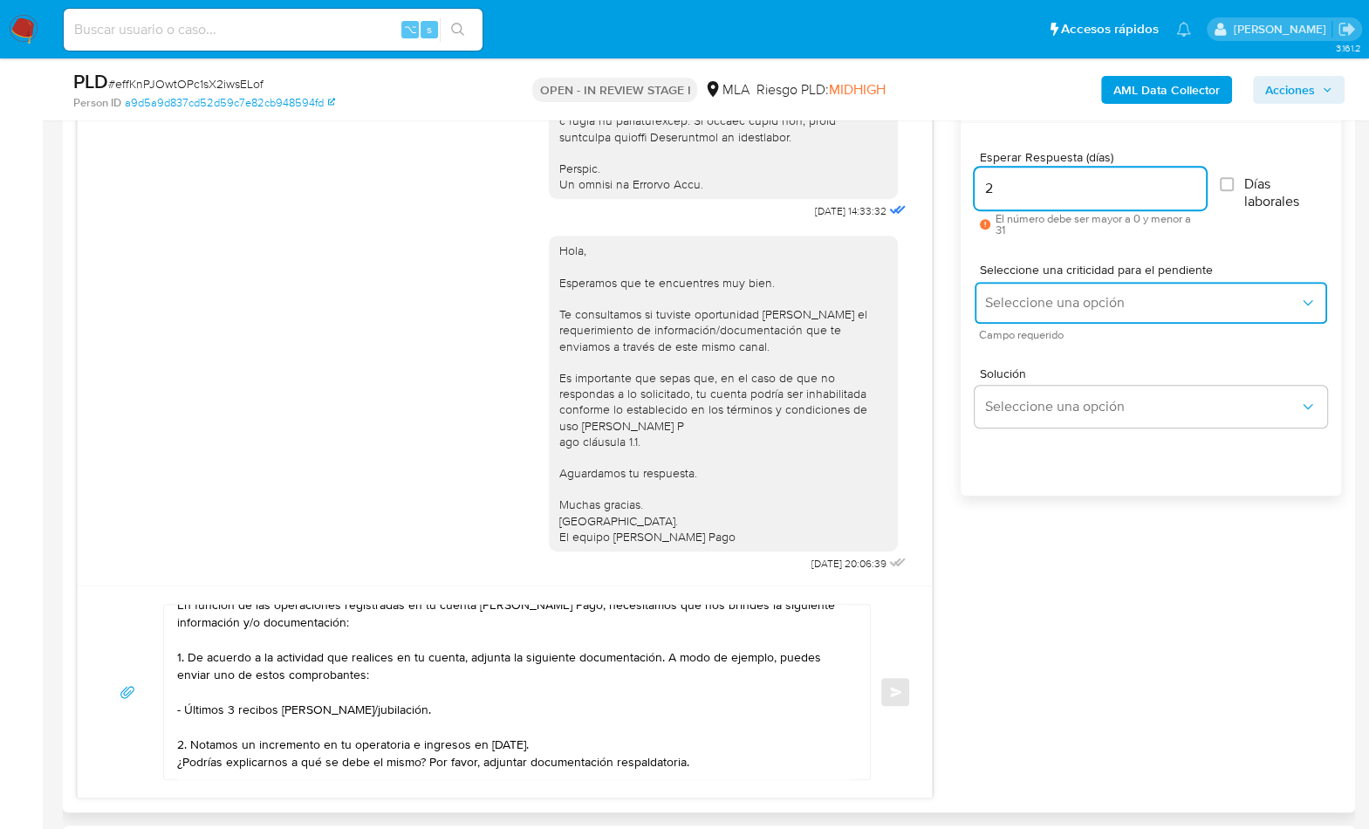
click at [1055, 294] on span "Seleccione una opción" at bounding box center [1142, 302] width 314 height 17
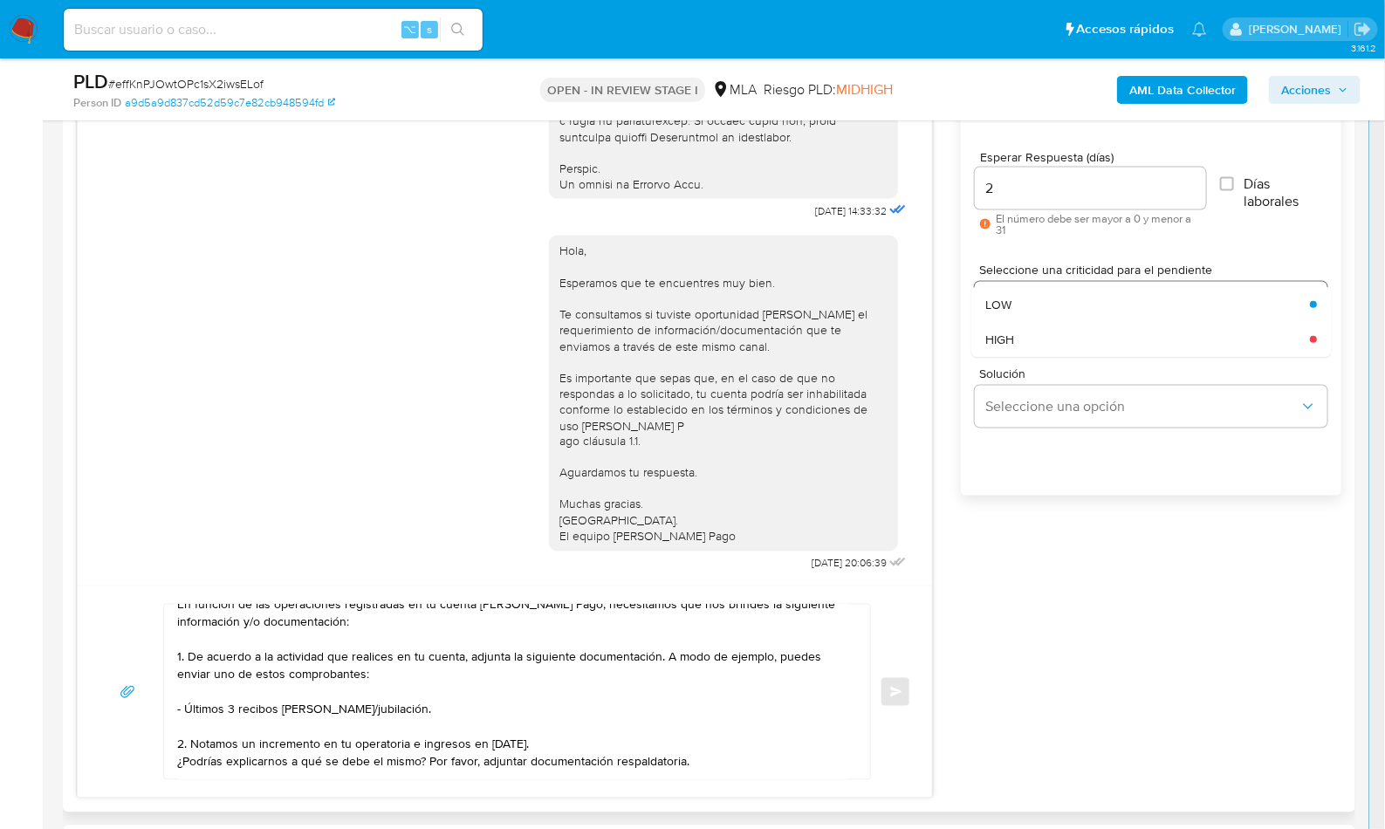
click at [1056, 337] on div "HIGH" at bounding box center [1142, 339] width 314 height 35
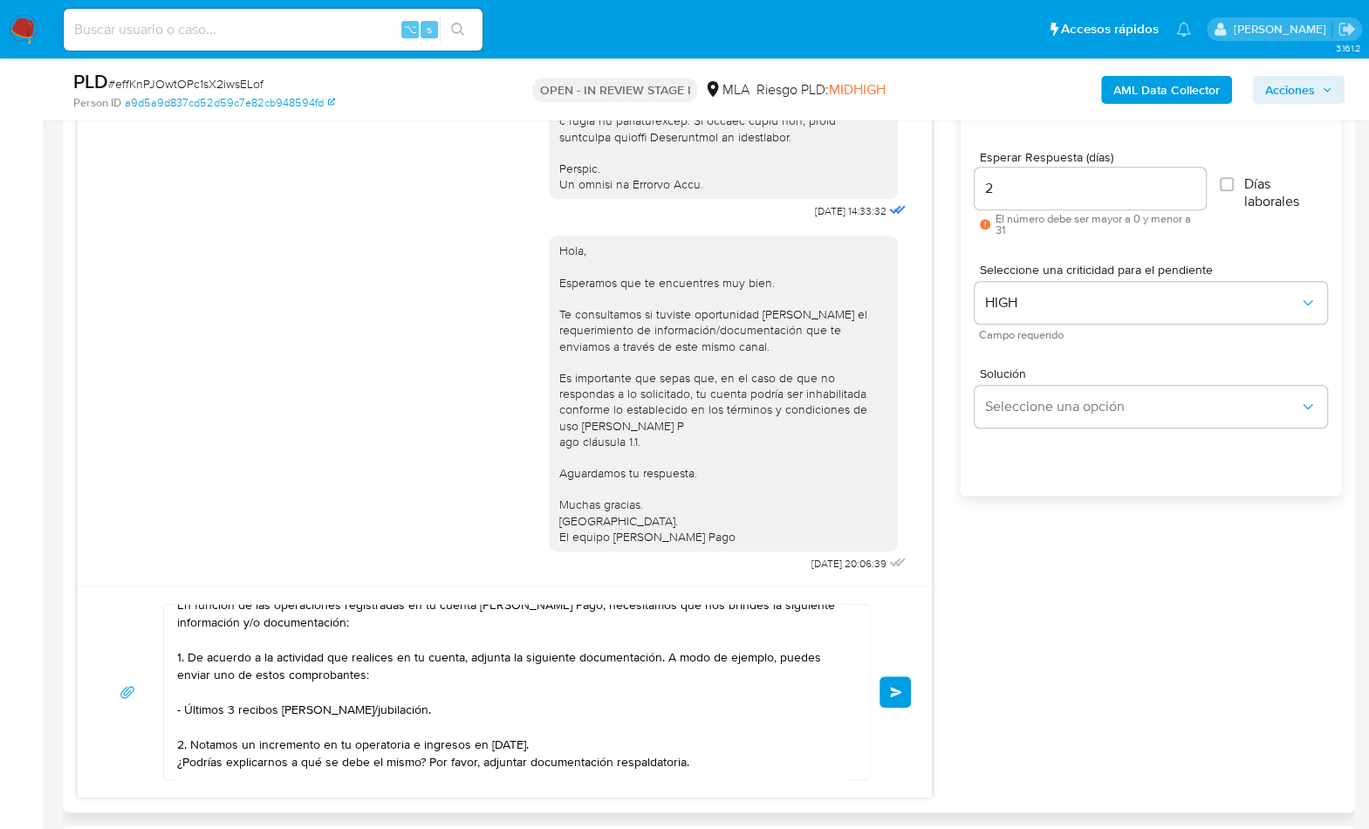
click at [910, 694] on button "Enviar" at bounding box center [895, 691] width 31 height 31
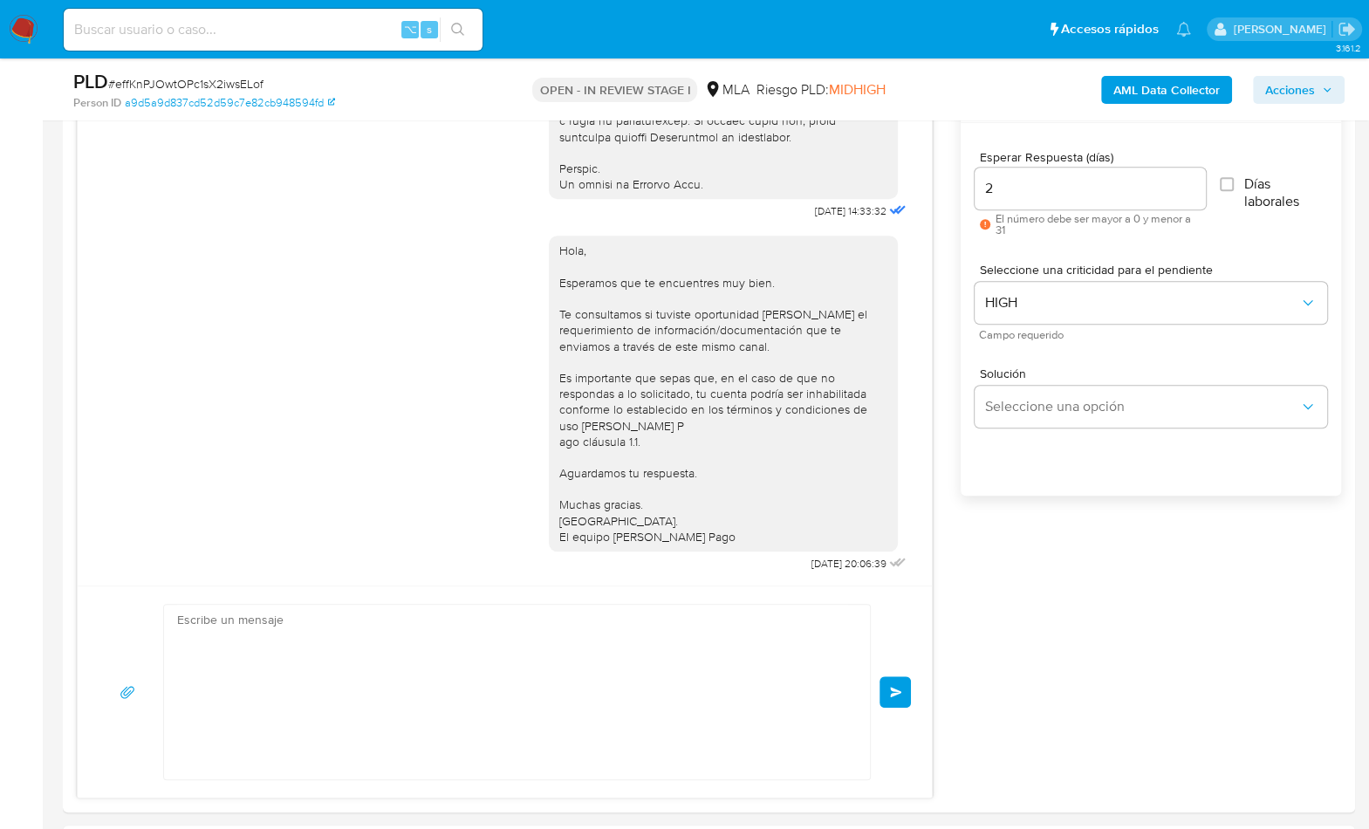
scroll to position [1453, 0]
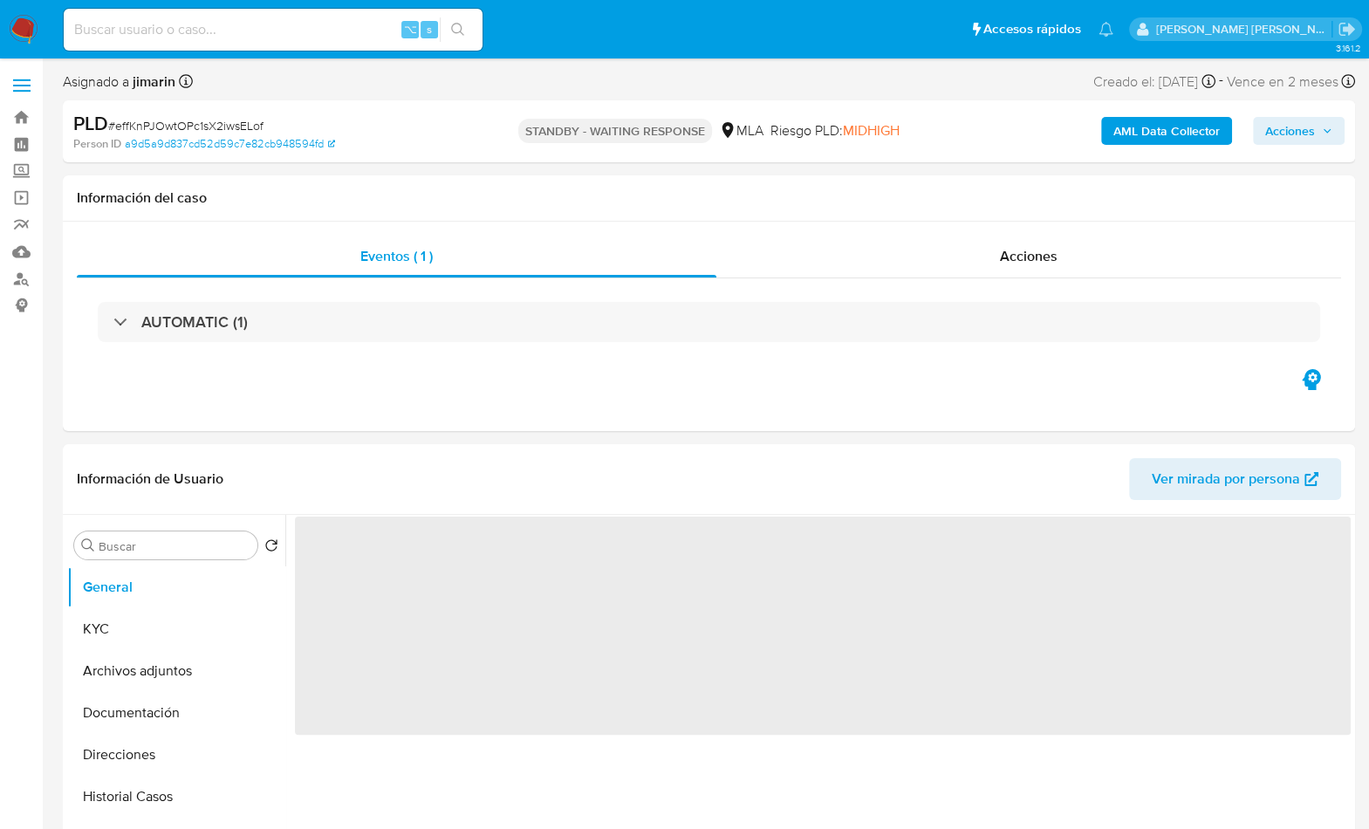
select select "10"
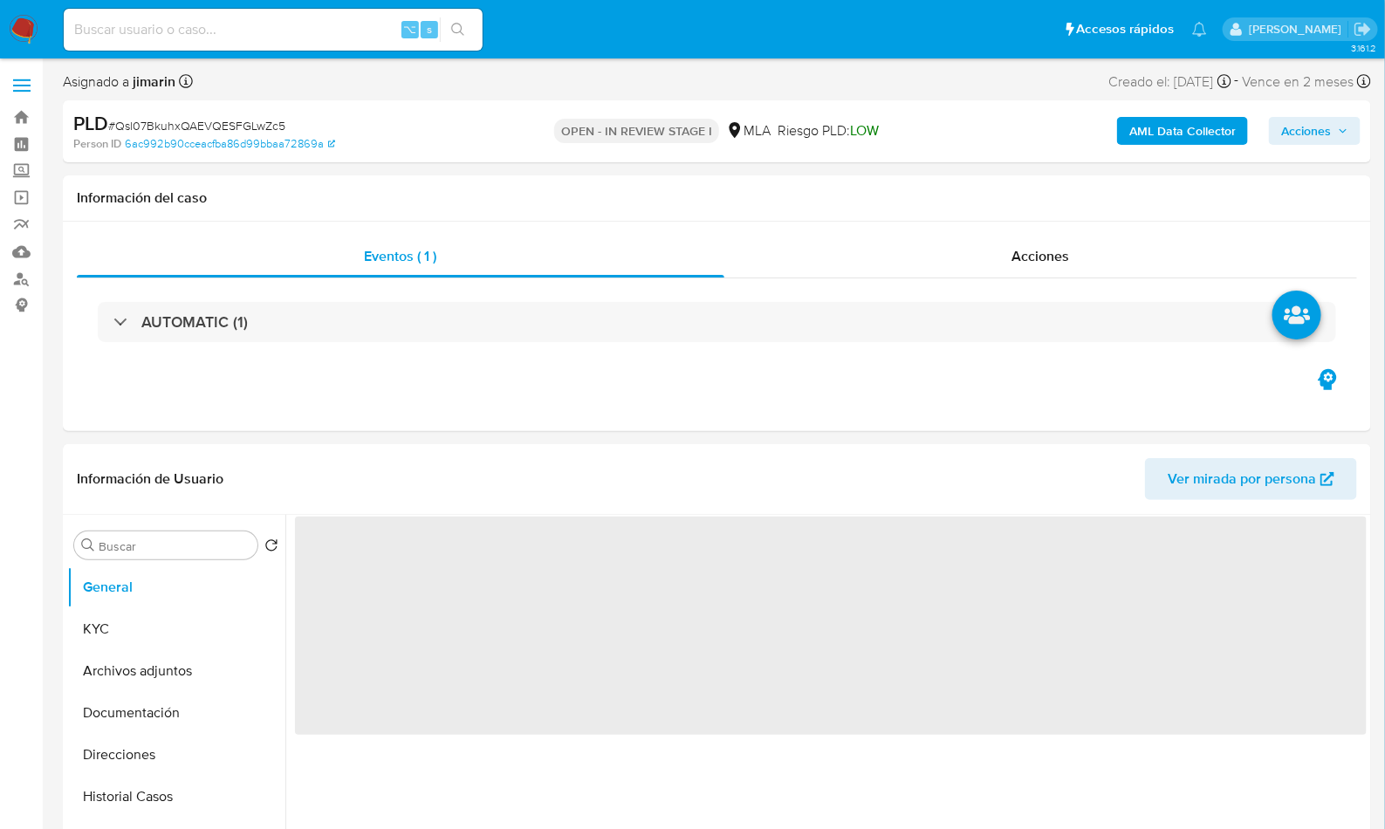
select select "10"
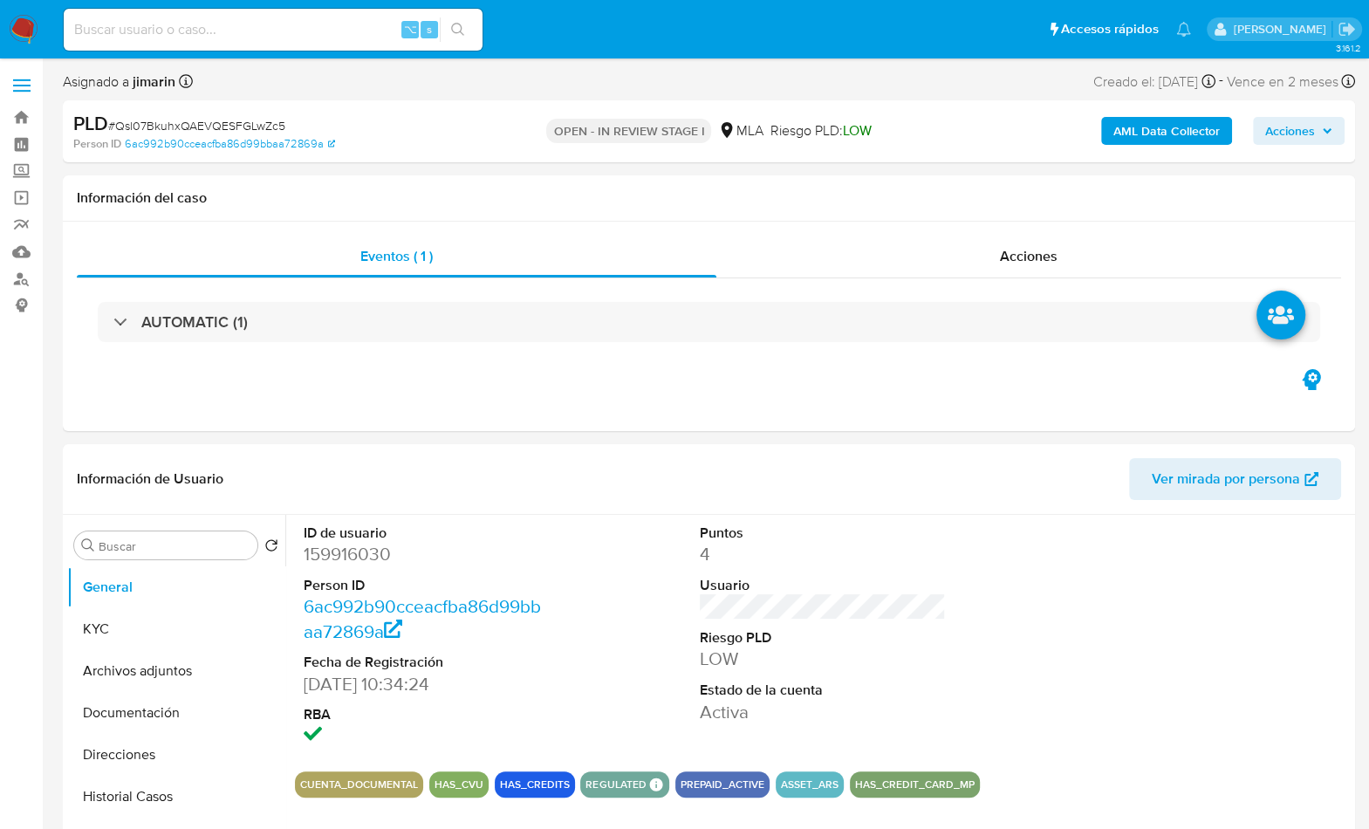
click at [249, 131] on span "# Qsl07BkuhxQAEVQESFGLwZc5" at bounding box center [196, 125] width 177 height 17
copy span "Qsl07BkuhxQAEVQESFGLwZc5"
click at [346, 559] on dd "159916030" at bounding box center [427, 554] width 247 height 24
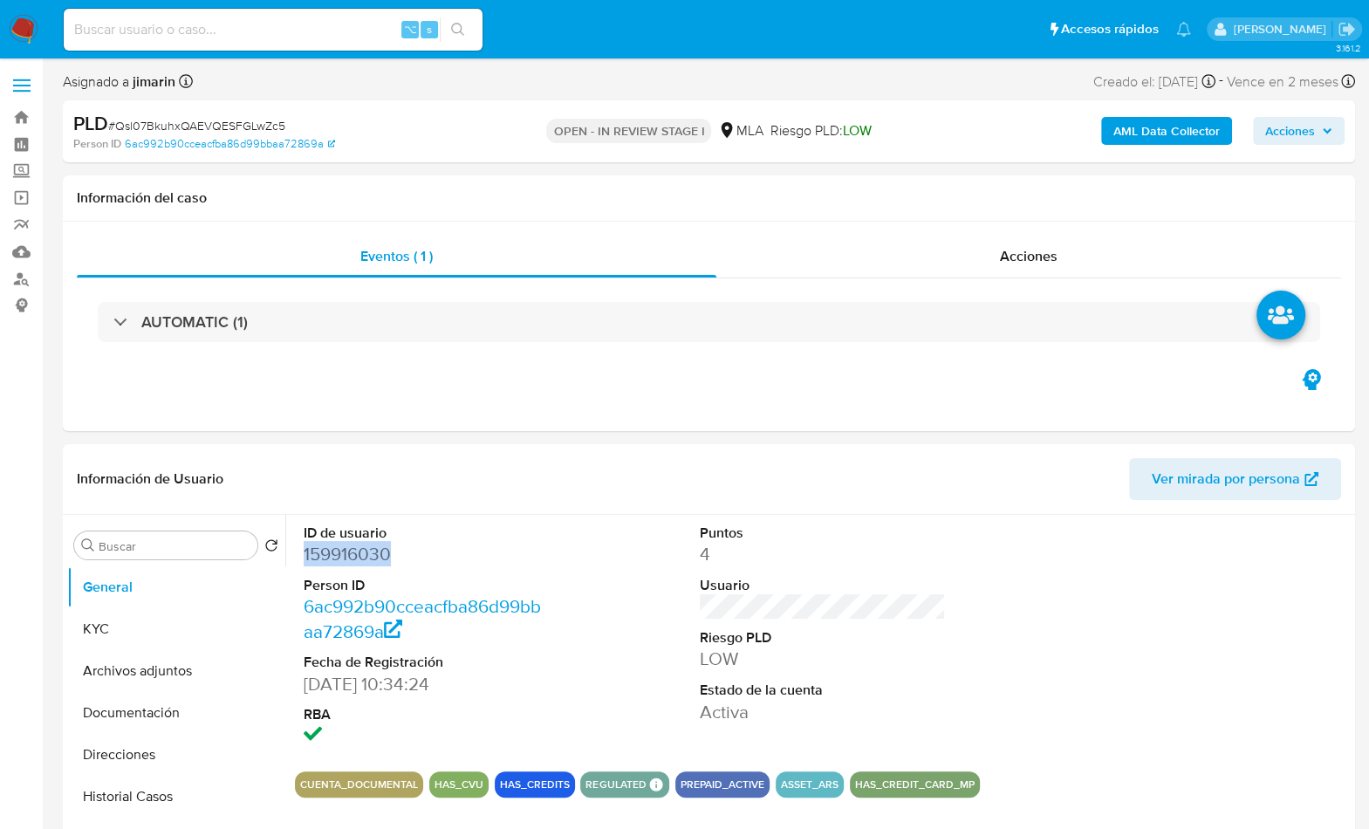
copy dd "159916030"
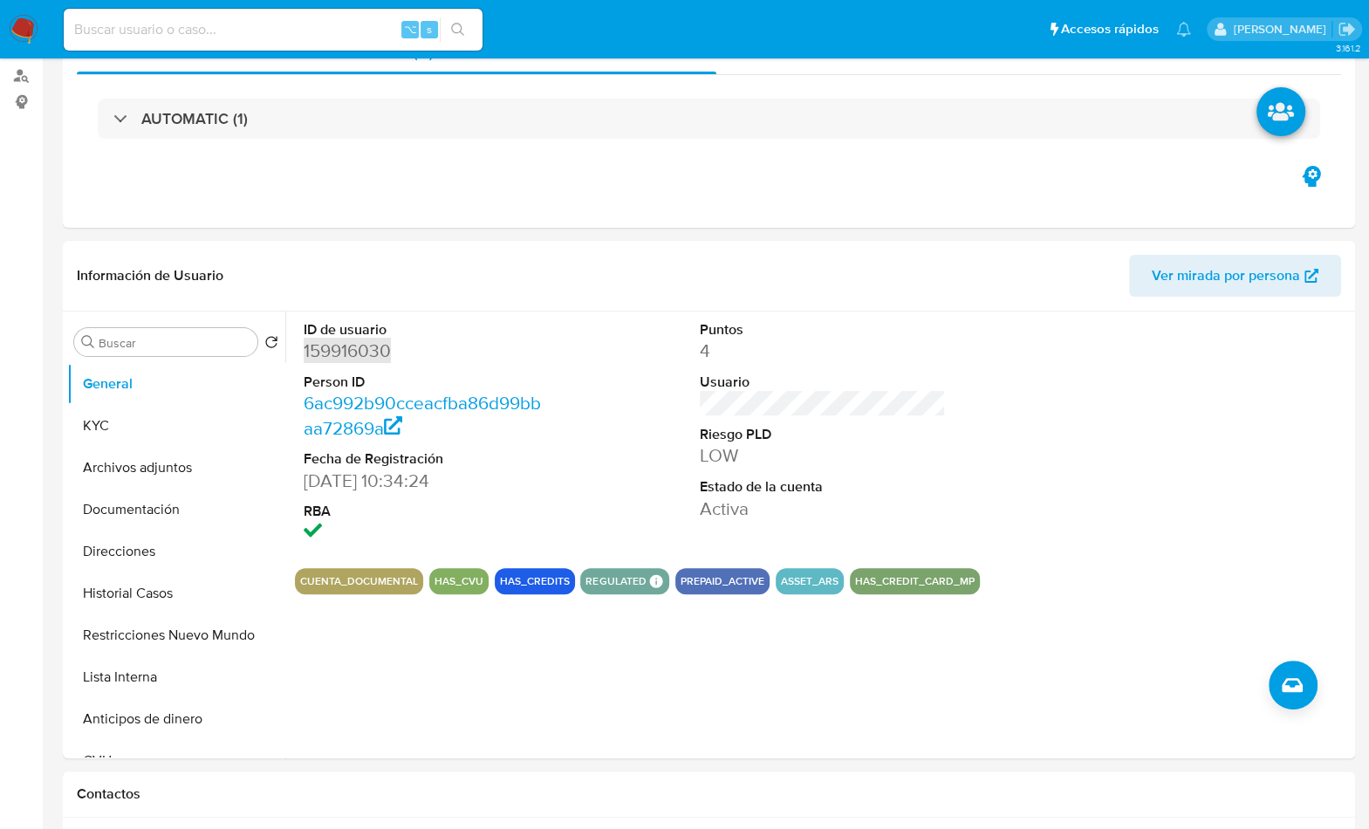
scroll to position [582, 0]
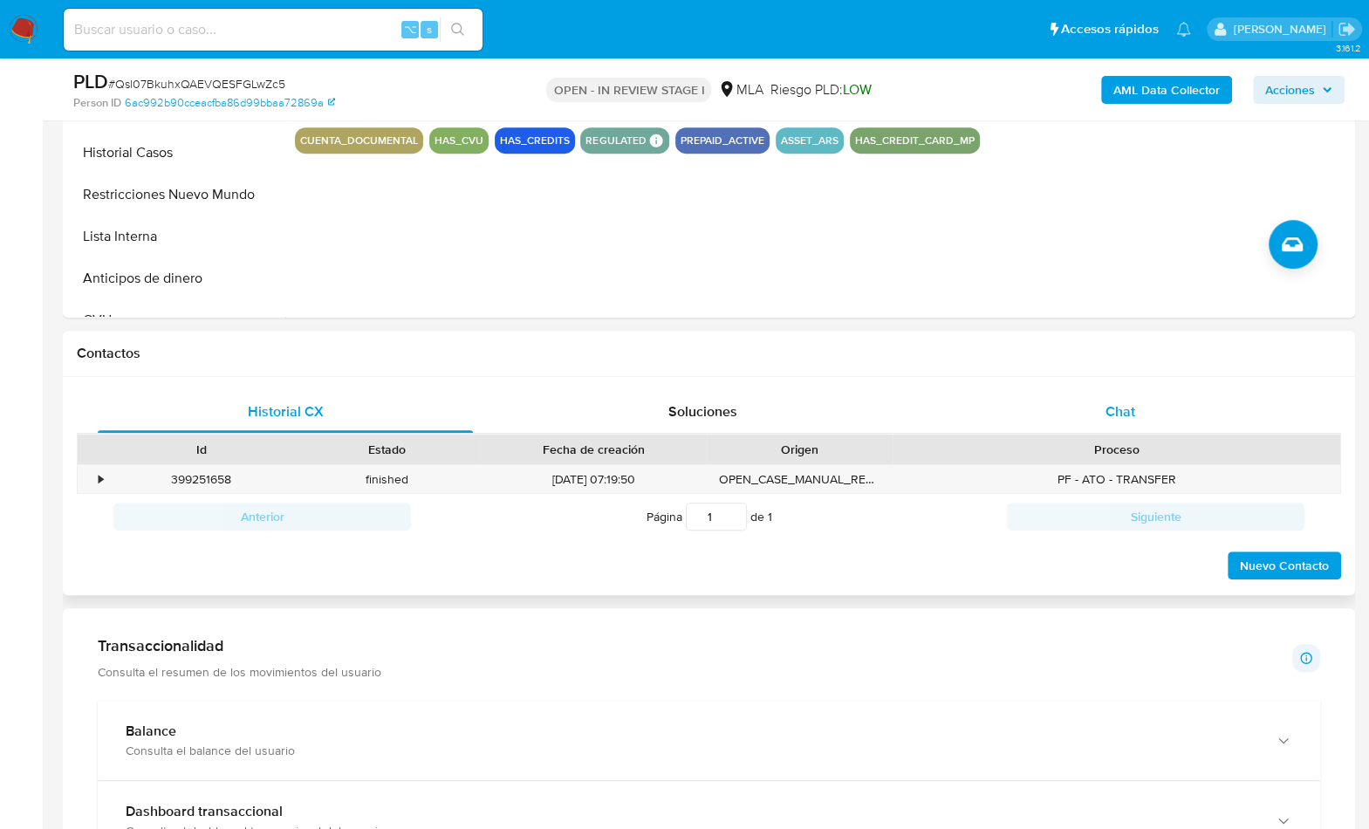
click at [1135, 415] on div "Chat" at bounding box center [1119, 412] width 375 height 42
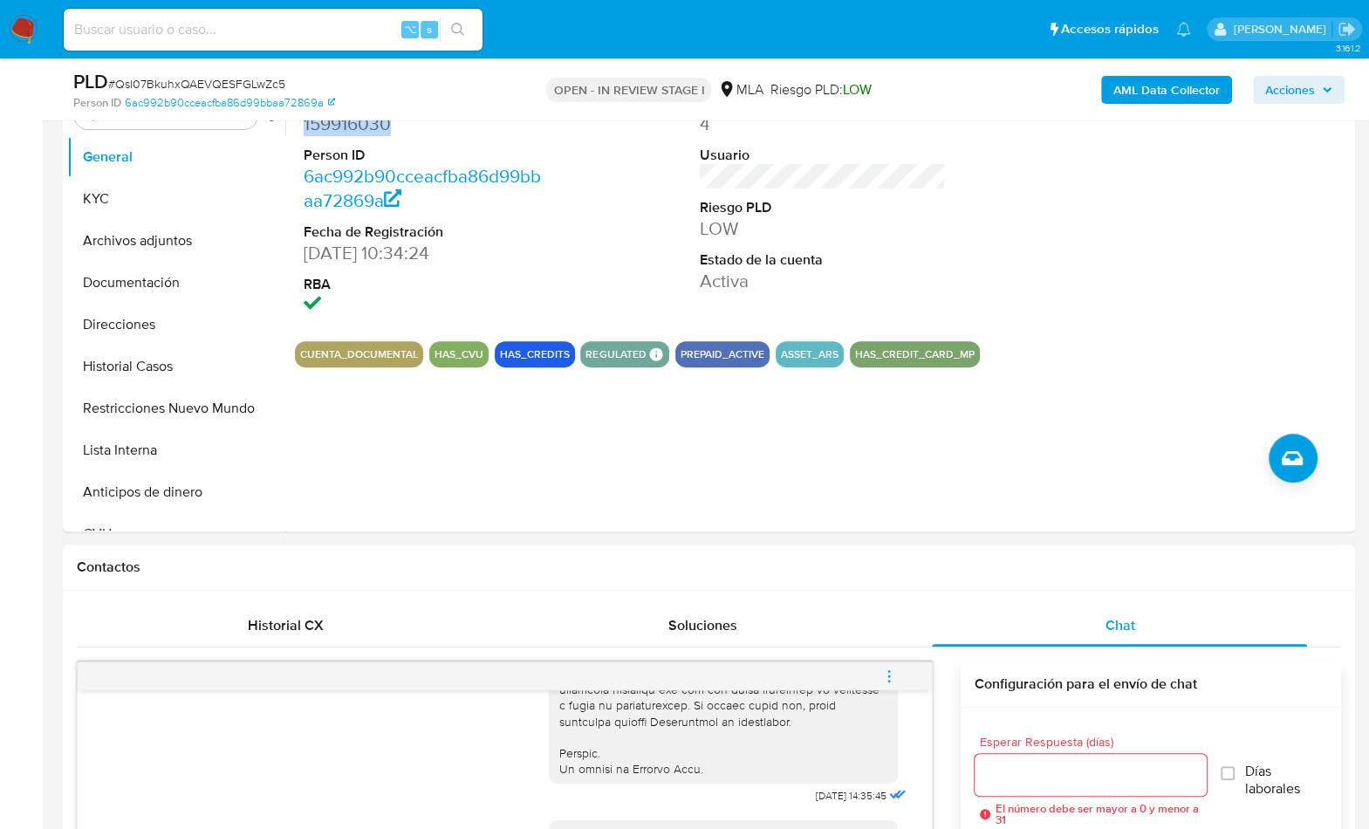
scroll to position [352, 0]
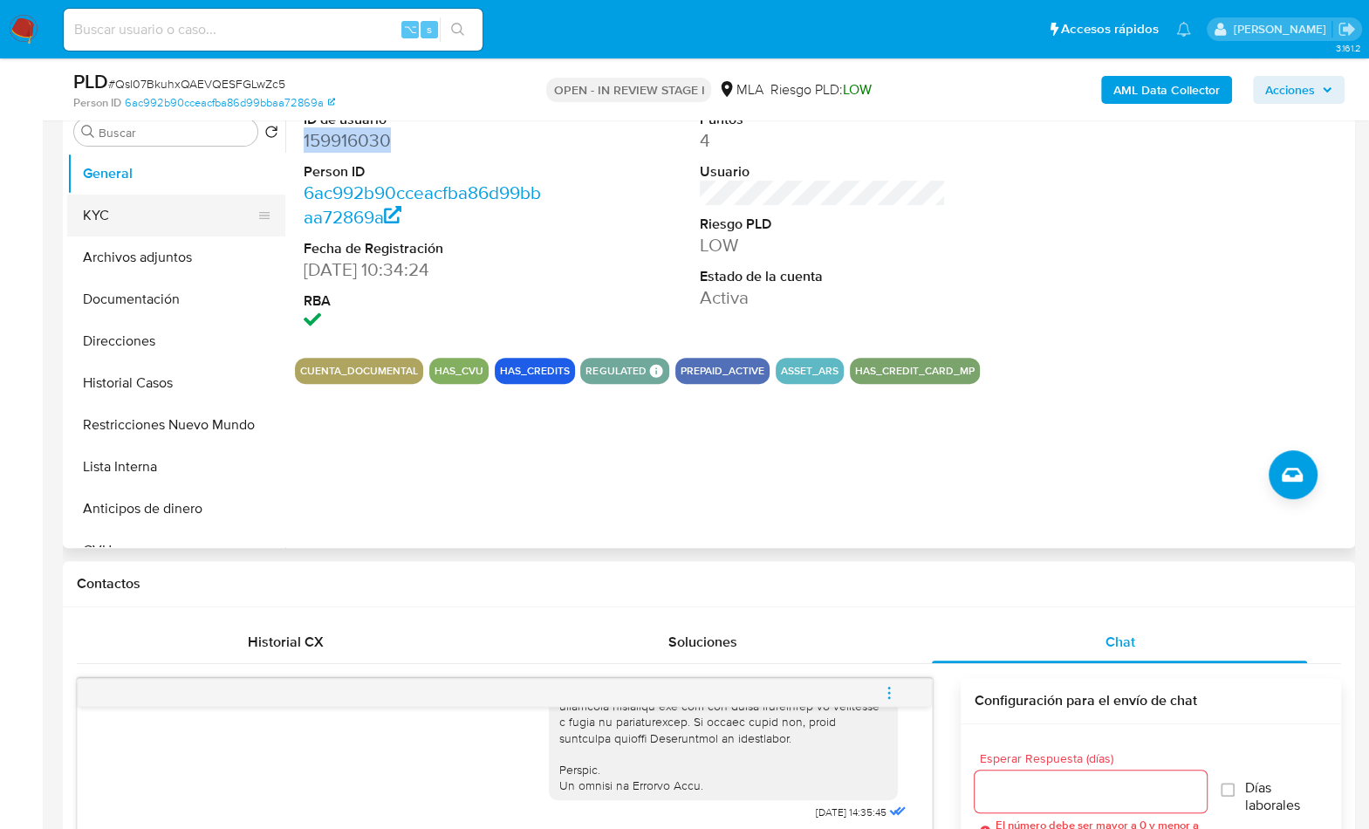
click at [94, 220] on button "KYC" at bounding box center [169, 216] width 204 height 42
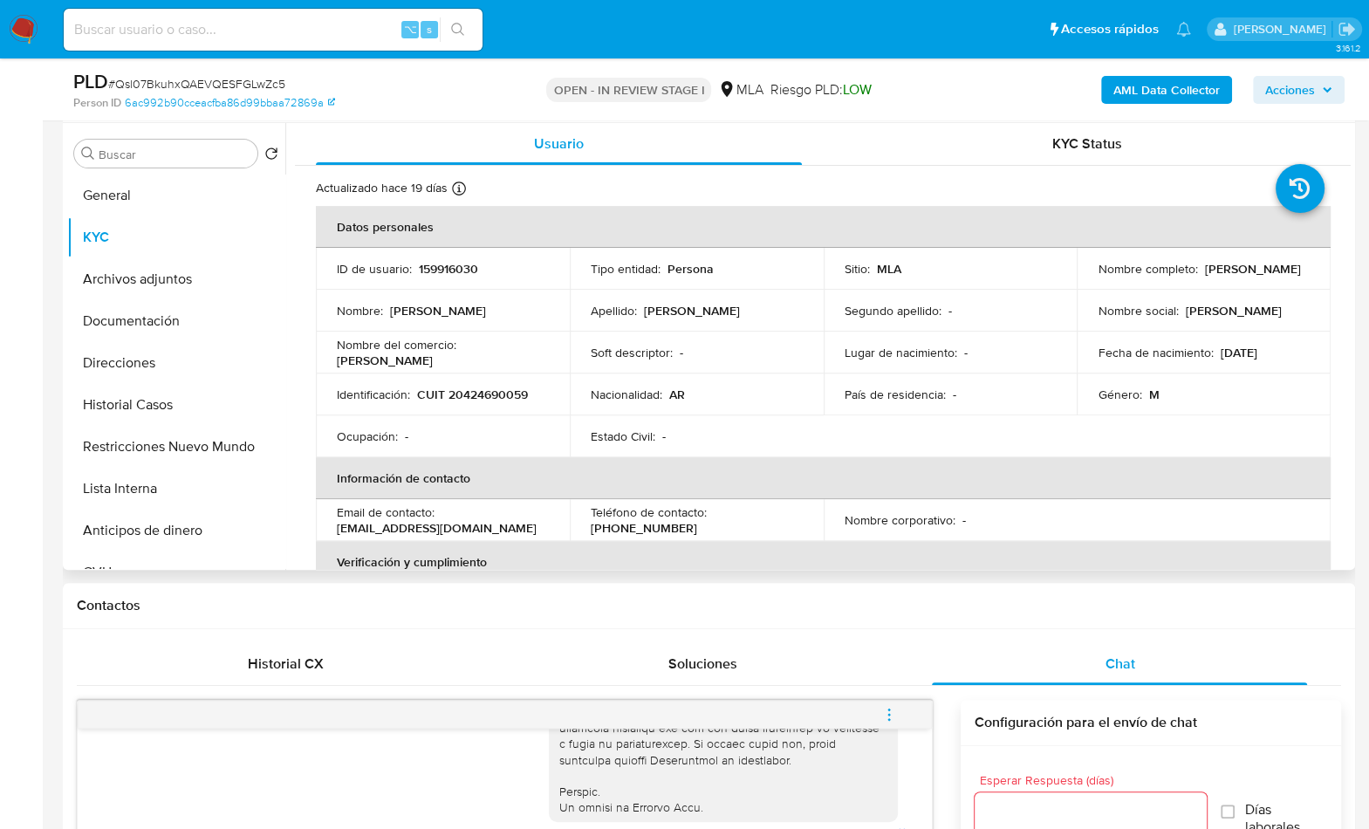
scroll to position [321, 0]
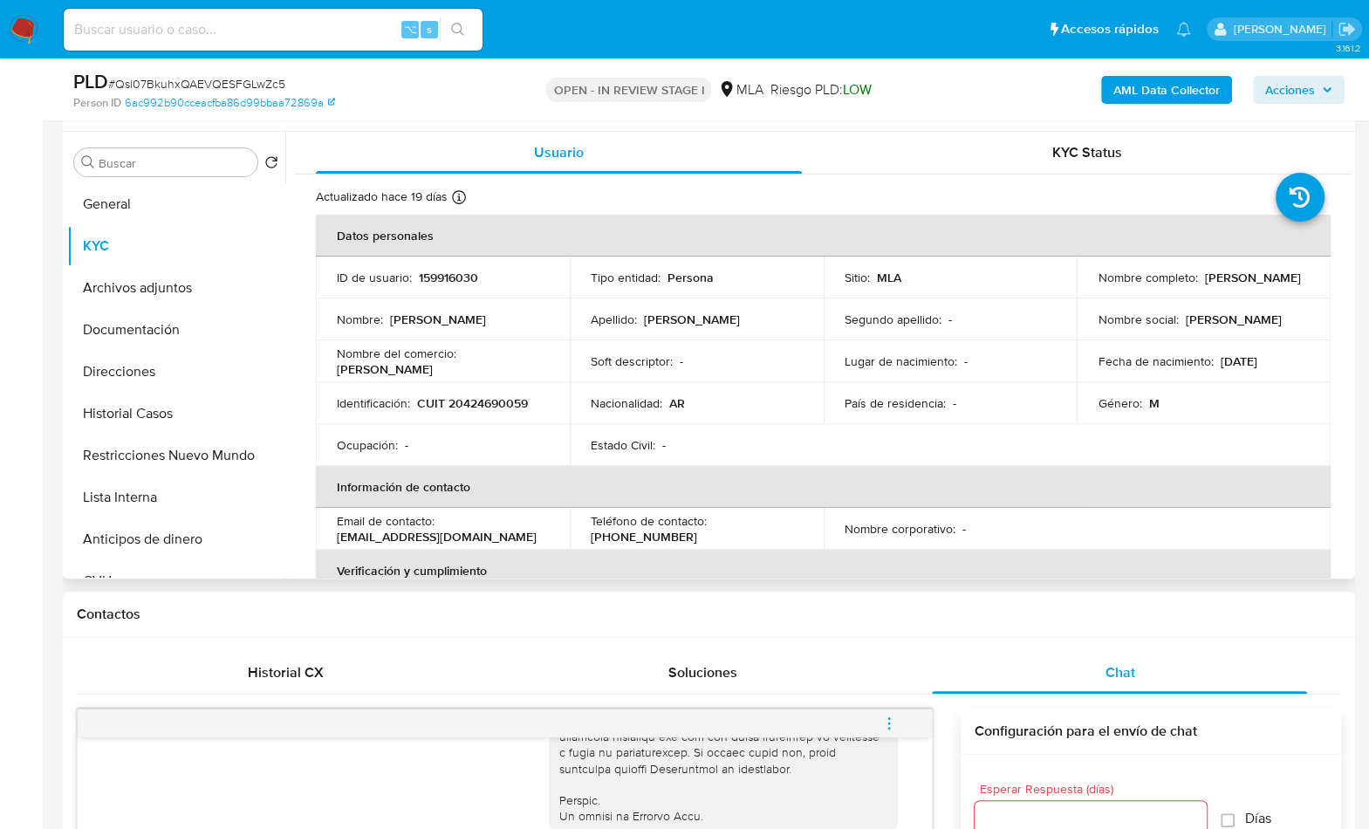
click at [491, 396] on p "CUIT 20424690059" at bounding box center [472, 403] width 111 height 16
copy p "20424690059"
click at [112, 327] on button "Documentación" at bounding box center [169, 330] width 204 height 42
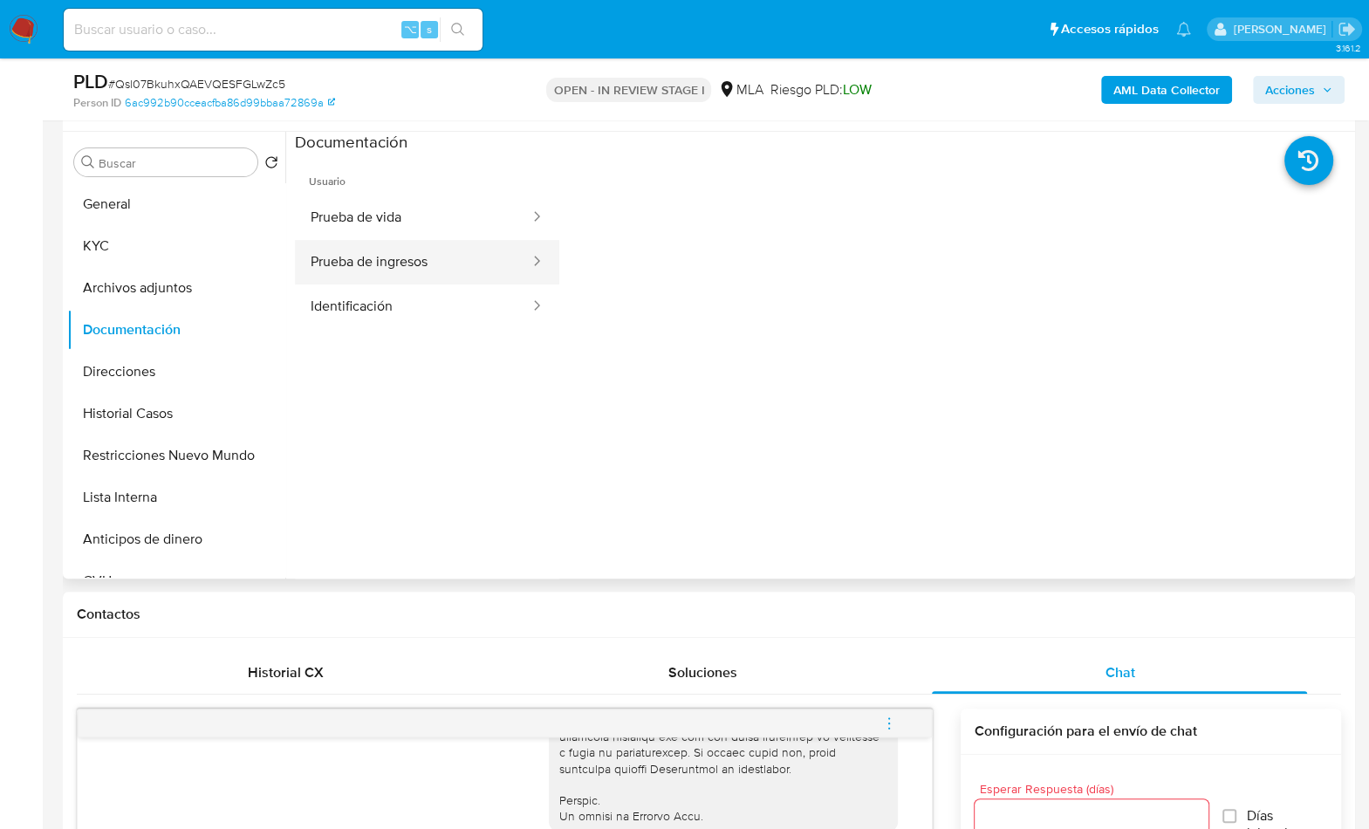
click at [429, 263] on button "Prueba de ingresos" at bounding box center [413, 262] width 237 height 45
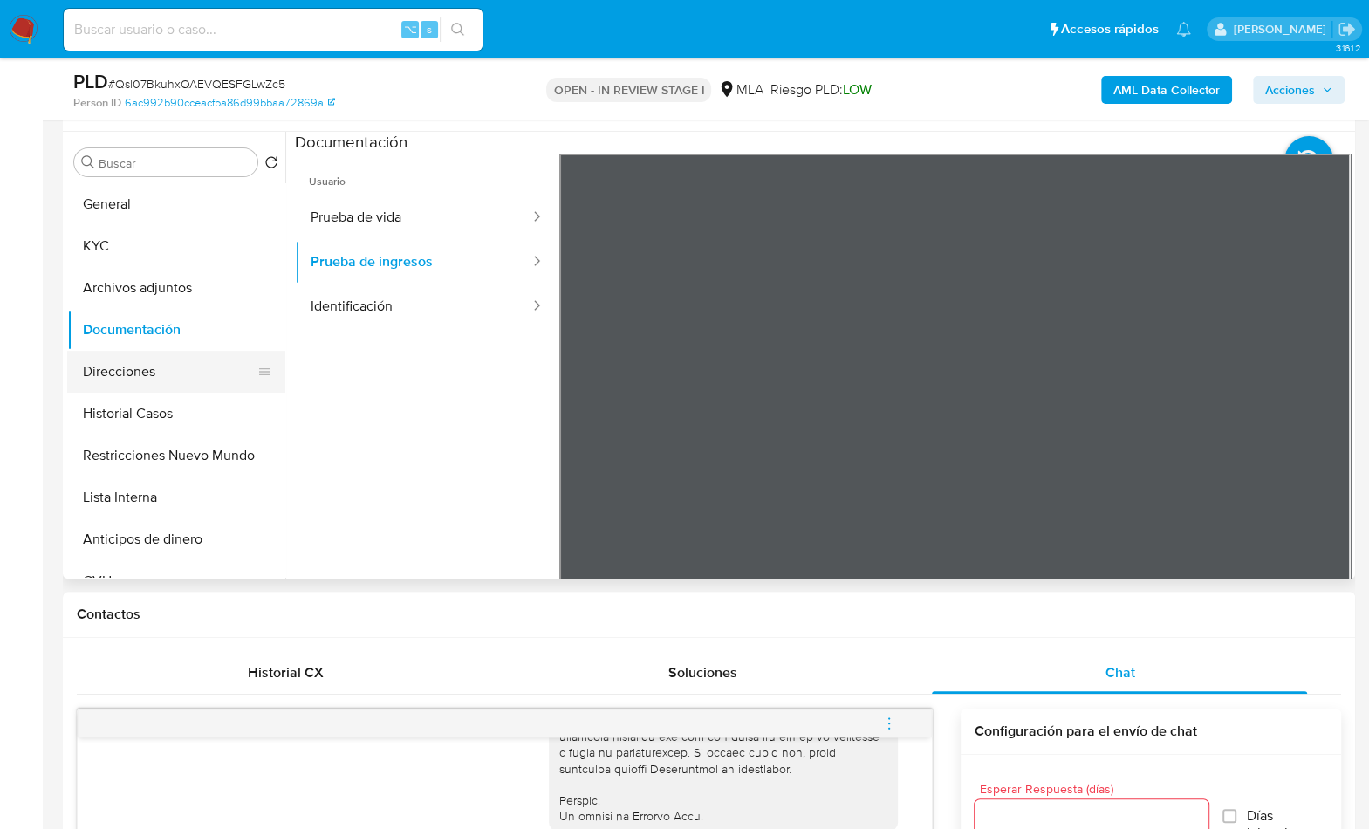
click at [154, 384] on button "Direcciones" at bounding box center [169, 372] width 204 height 42
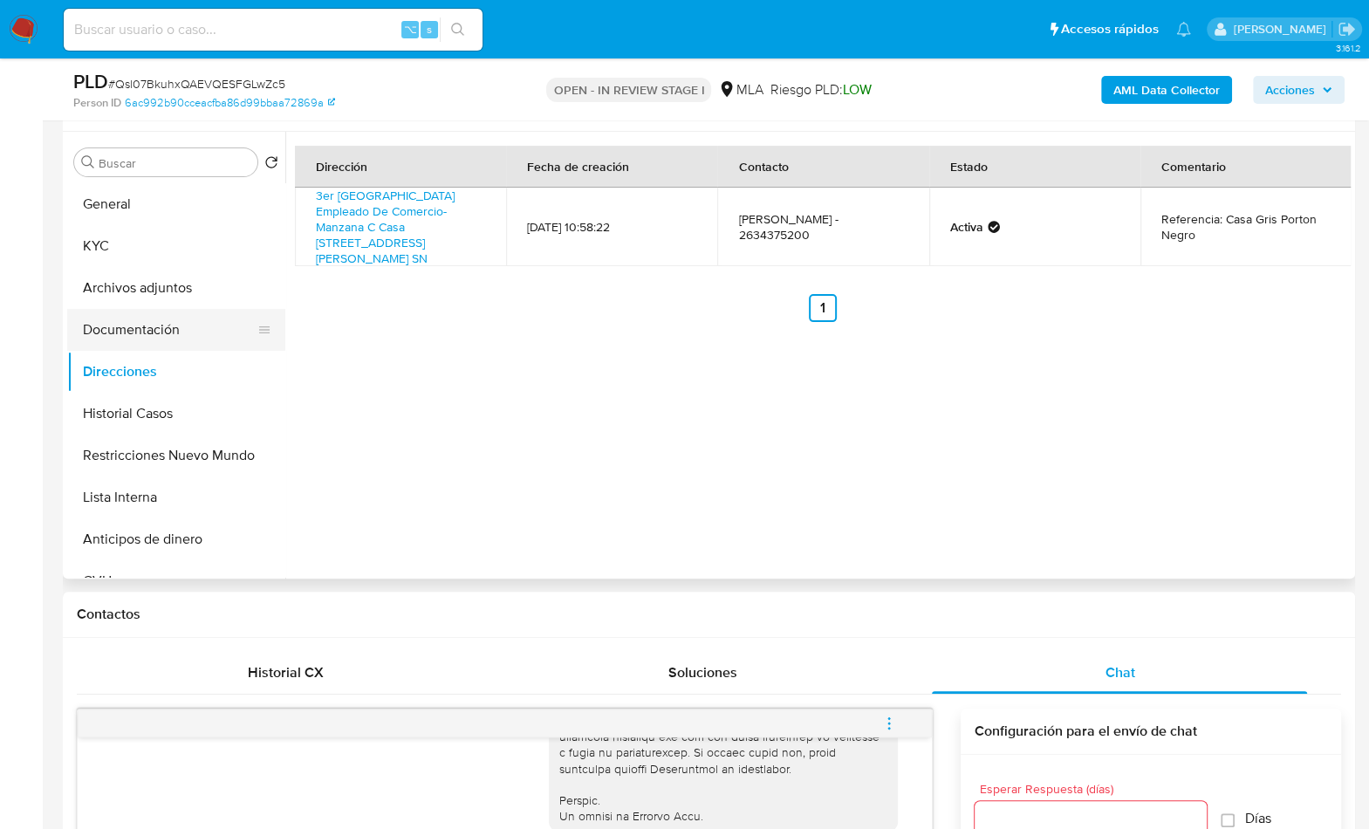
click at [183, 338] on button "Documentación" at bounding box center [169, 330] width 204 height 42
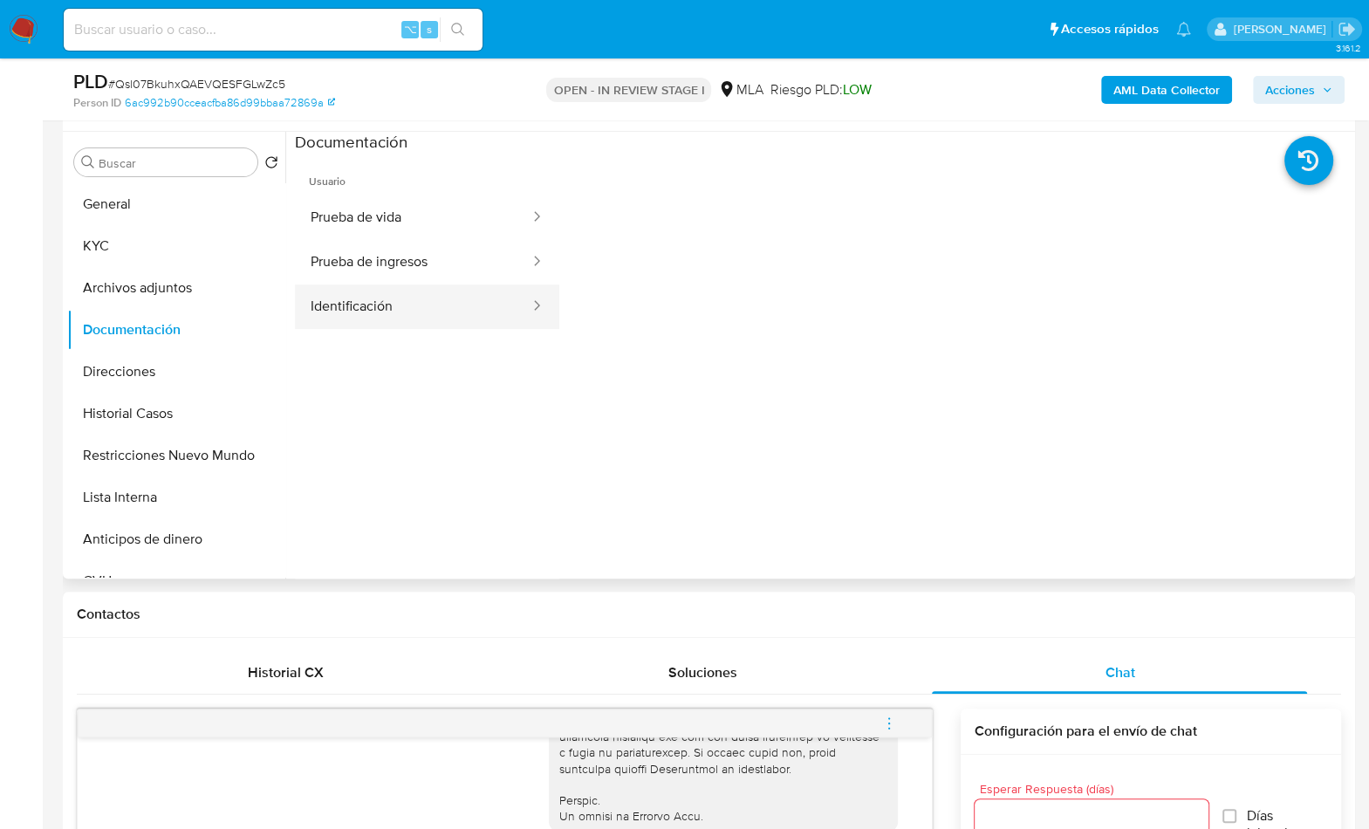
click at [374, 312] on button "Identificación" at bounding box center [413, 307] width 237 height 45
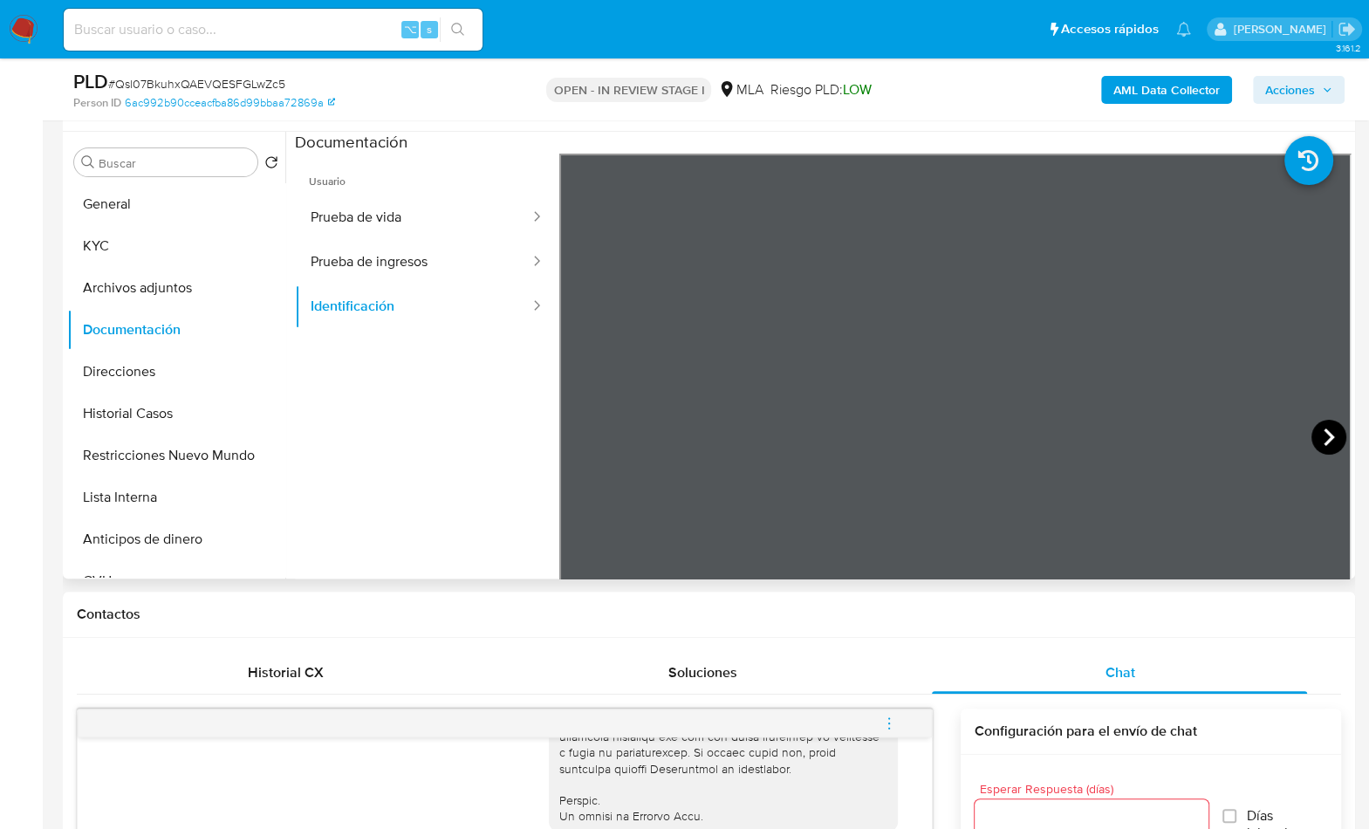
click at [1330, 439] on icon at bounding box center [1329, 437] width 35 height 35
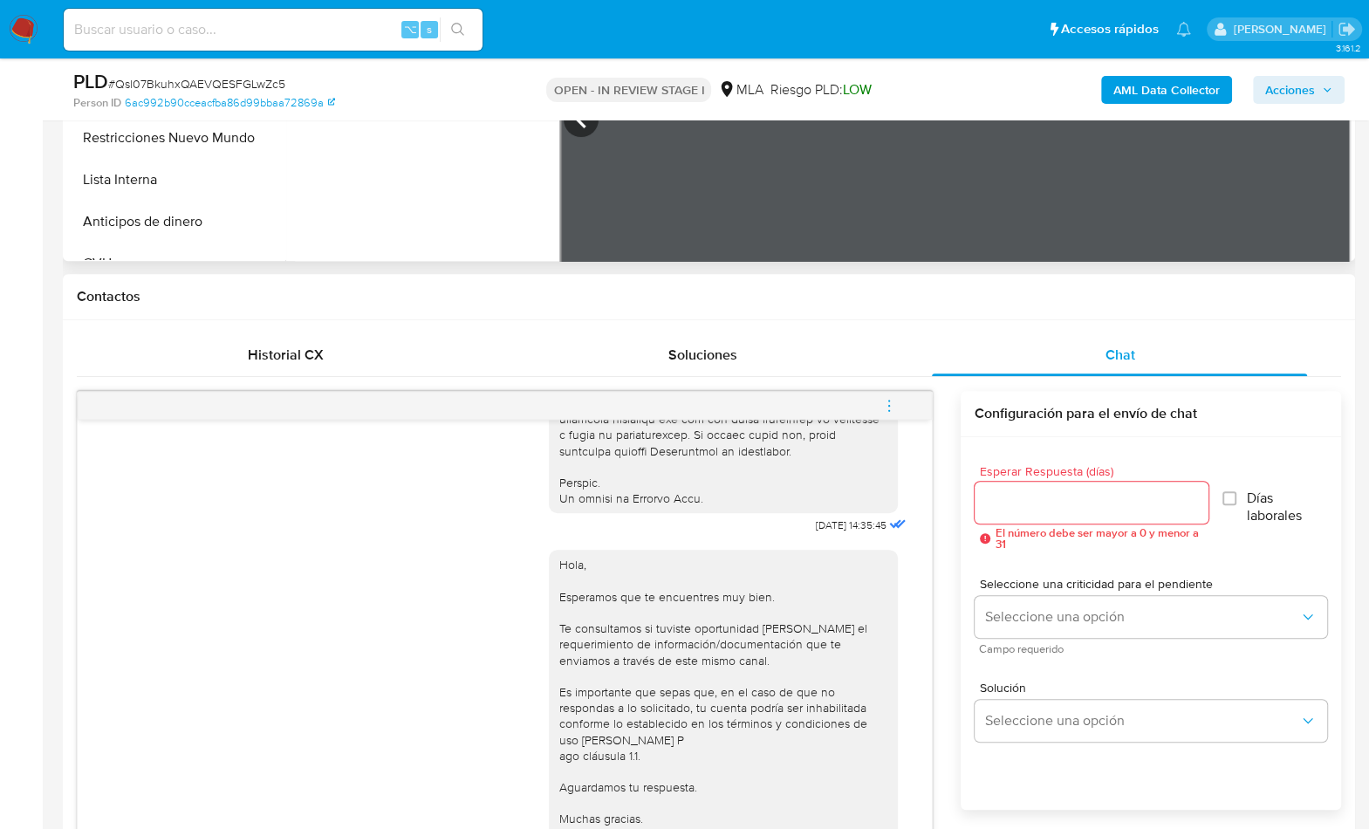
scroll to position [989, 0]
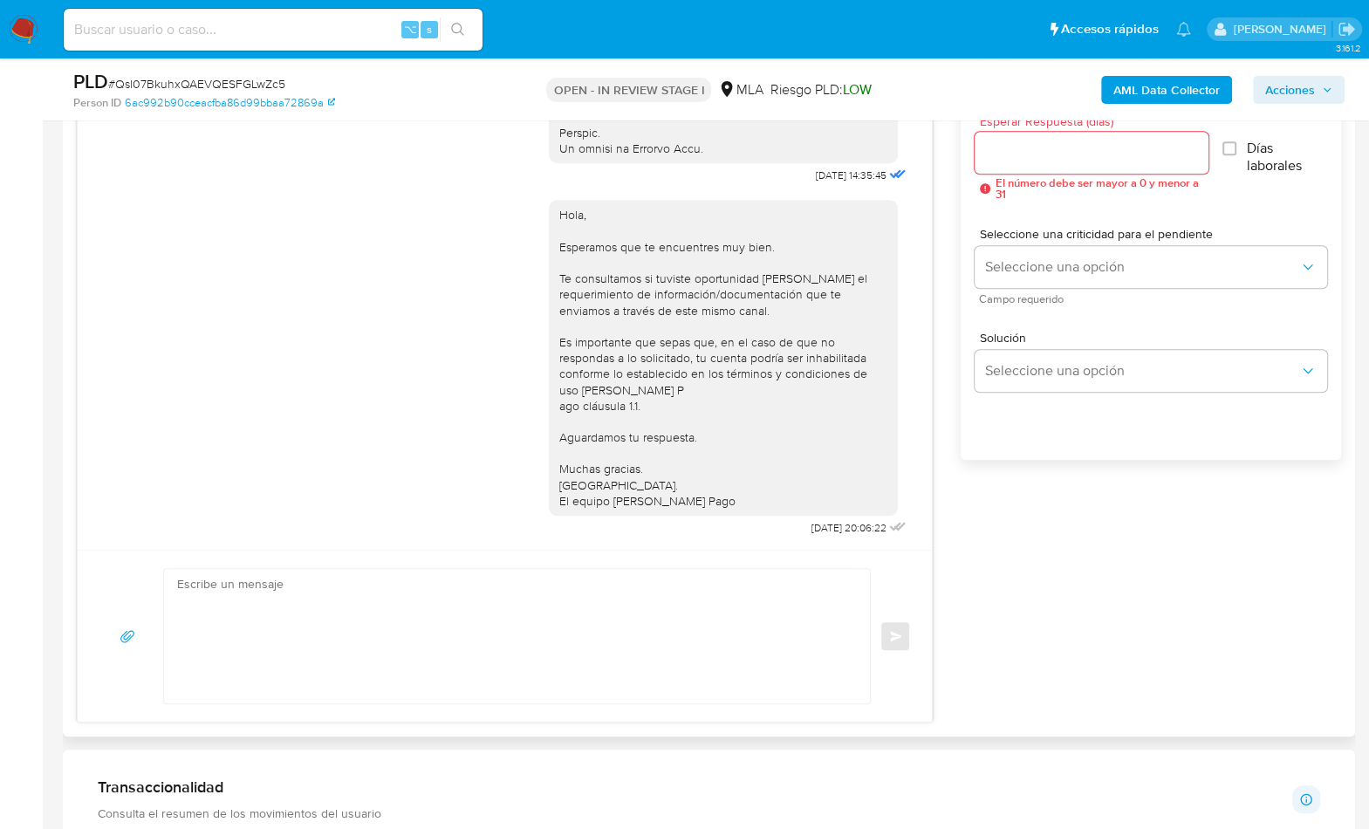
click at [626, 620] on textarea at bounding box center [512, 636] width 671 height 134
paste textarea "Hola , En función de las operaciones registradas en tu cuenta de Mercado Pago, …"
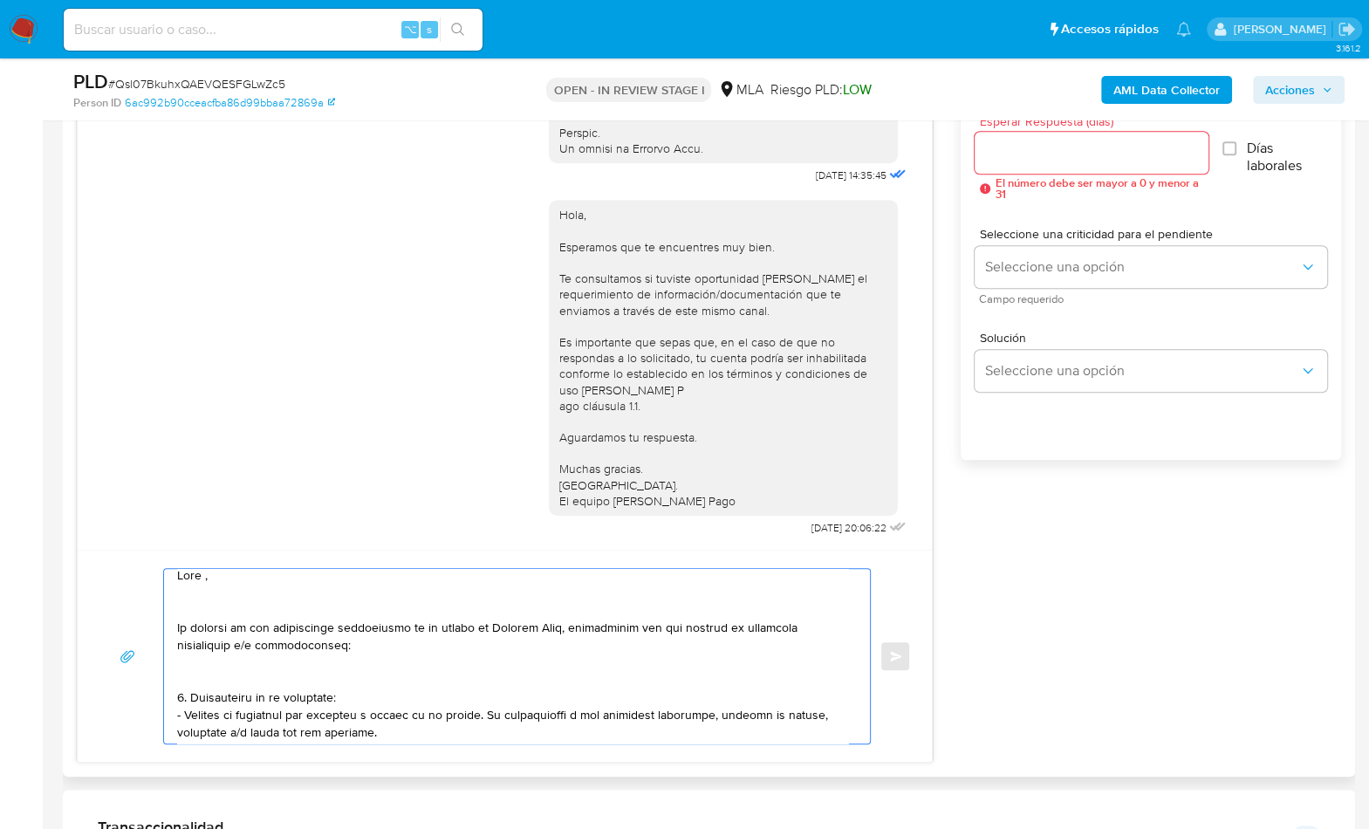
scroll to position [0, 0]
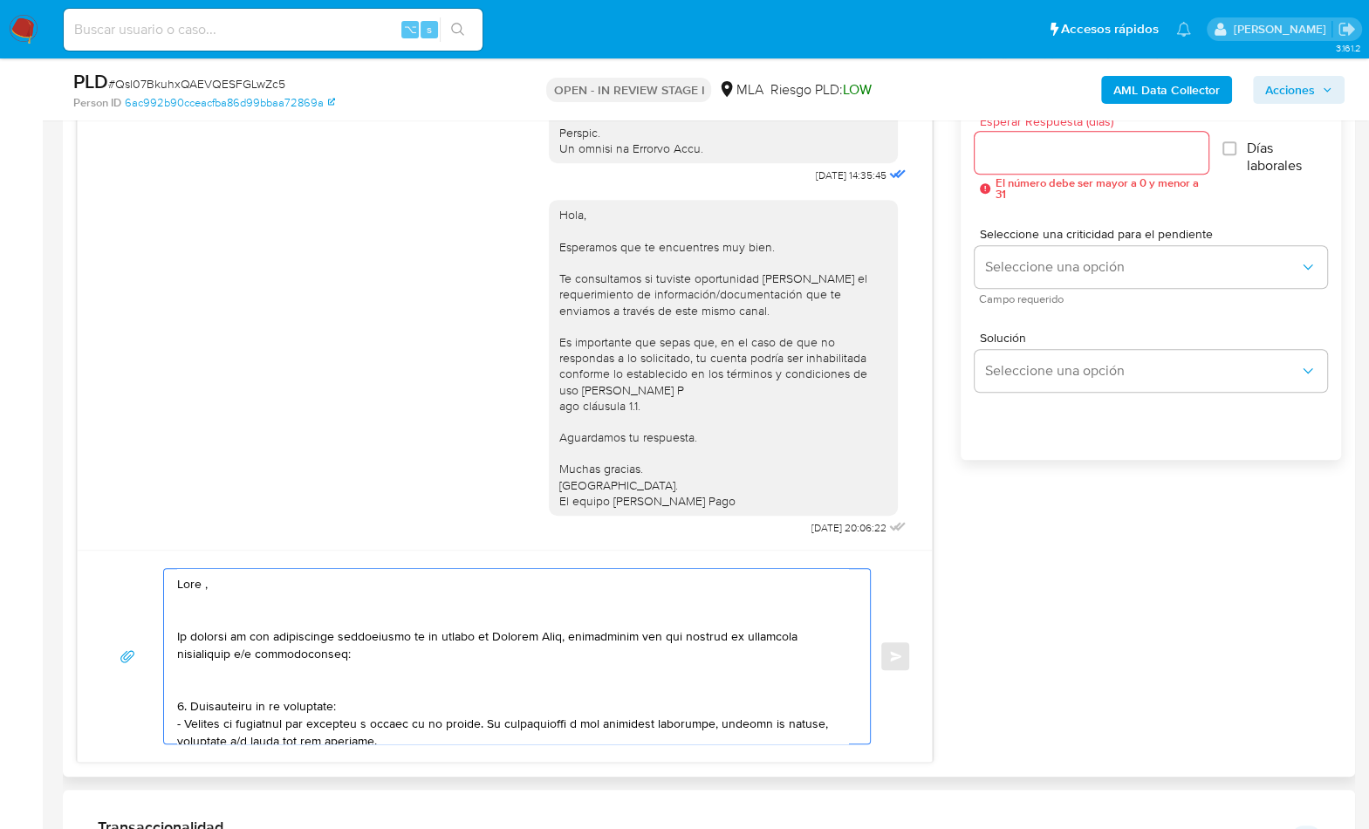
click at [231, 600] on textarea at bounding box center [512, 656] width 671 height 175
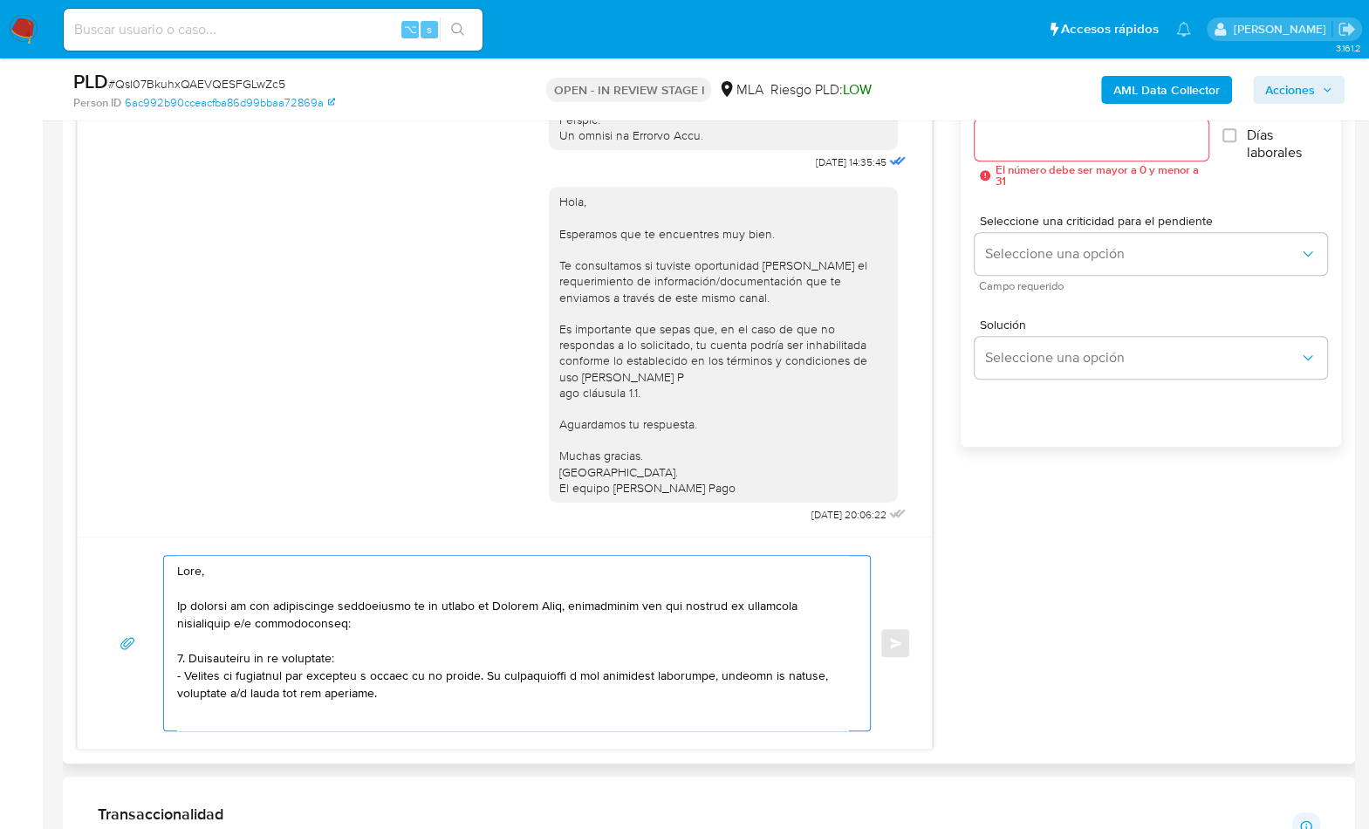
scroll to position [1022, 0]
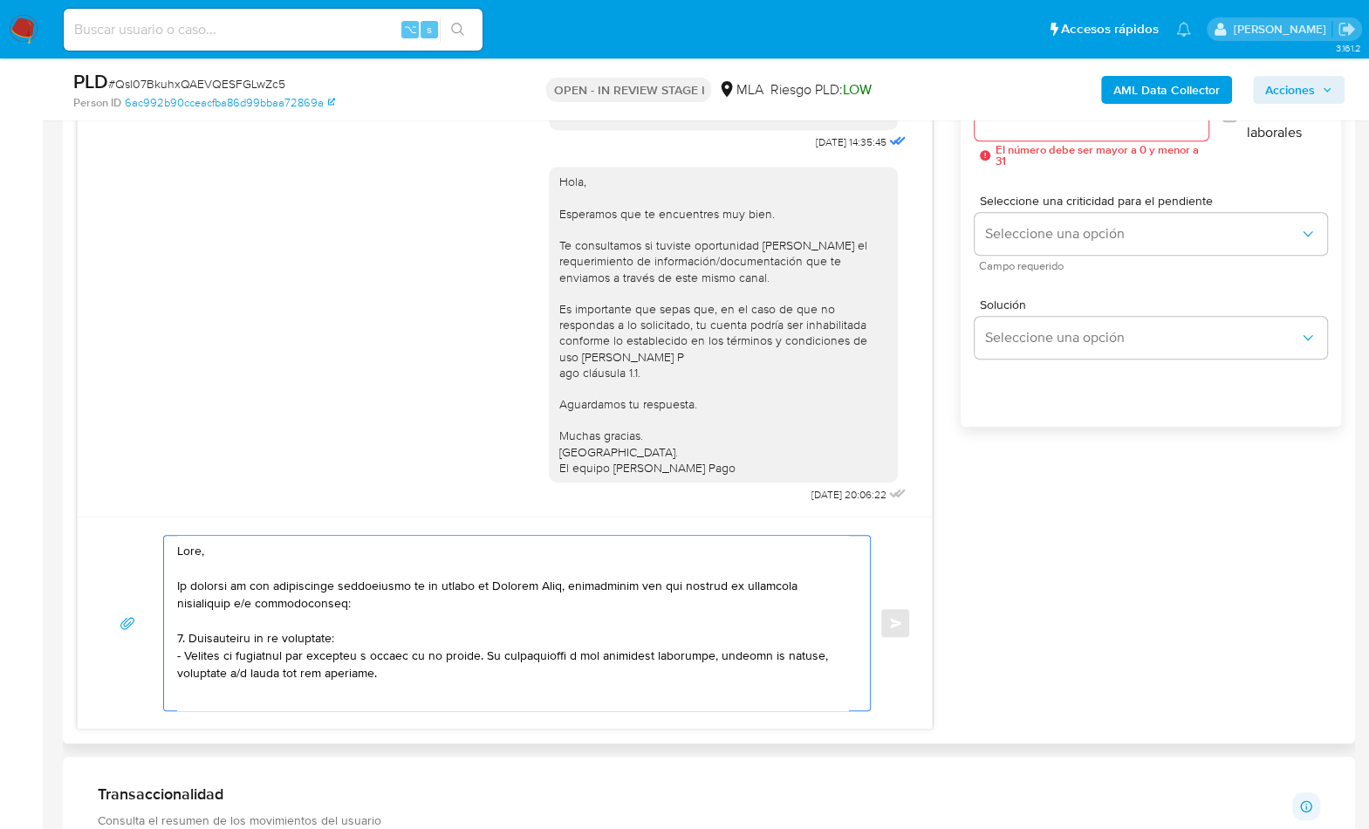
drag, startPoint x: 300, startPoint y: 681, endPoint x: 120, endPoint y: 641, distance: 184.2
click at [120, 641] on div "Enviar" at bounding box center [505, 623] width 813 height 176
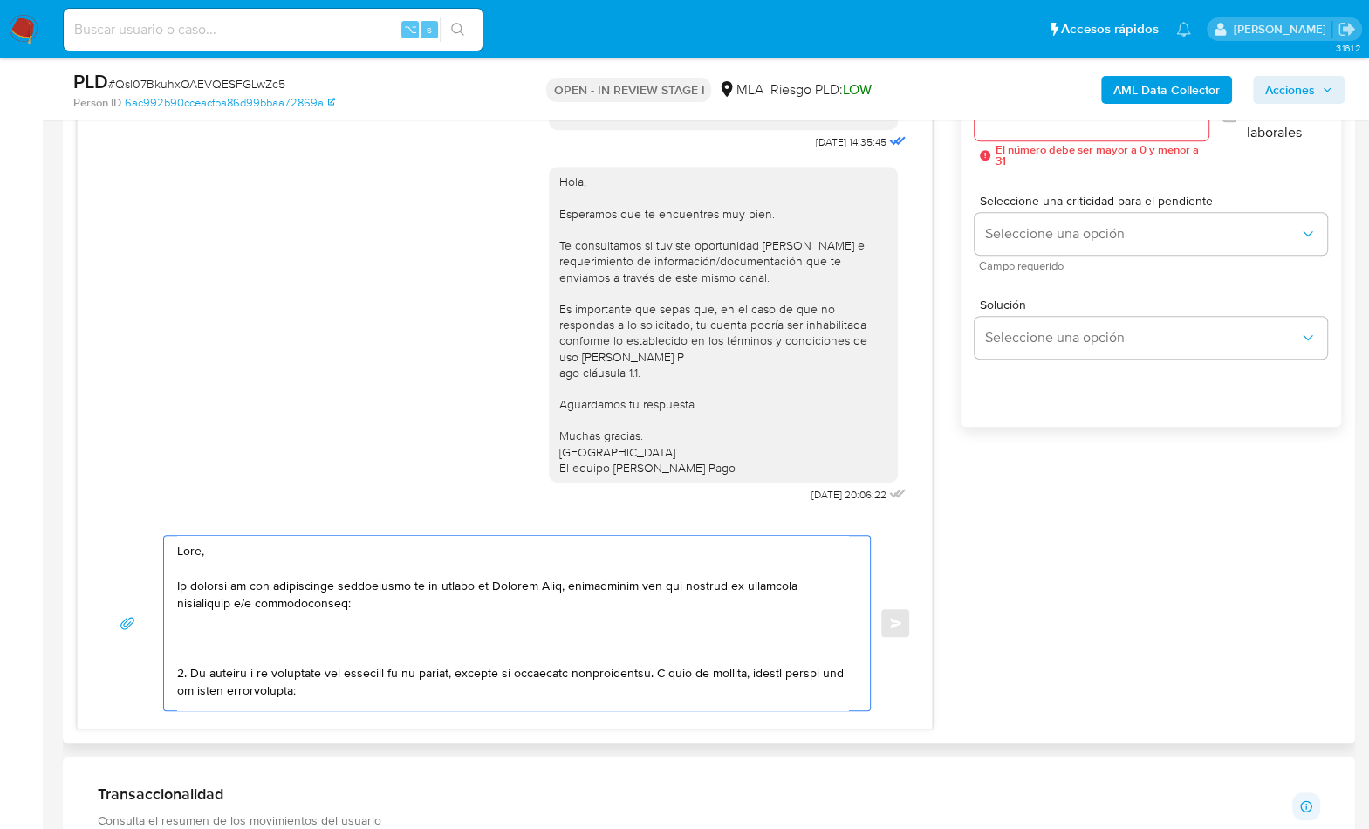
click at [238, 657] on textarea at bounding box center [512, 623] width 671 height 175
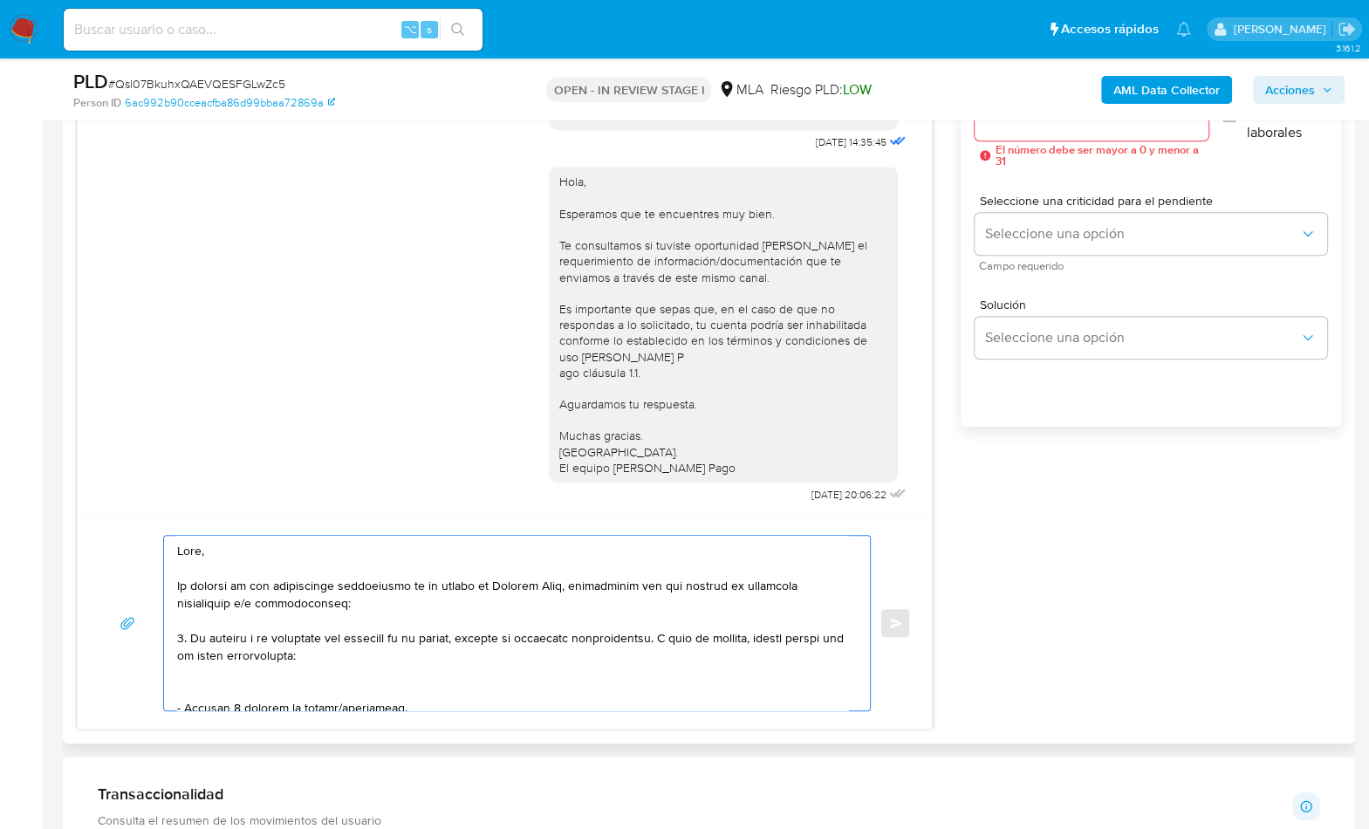
click at [183, 638] on textarea at bounding box center [512, 623] width 671 height 175
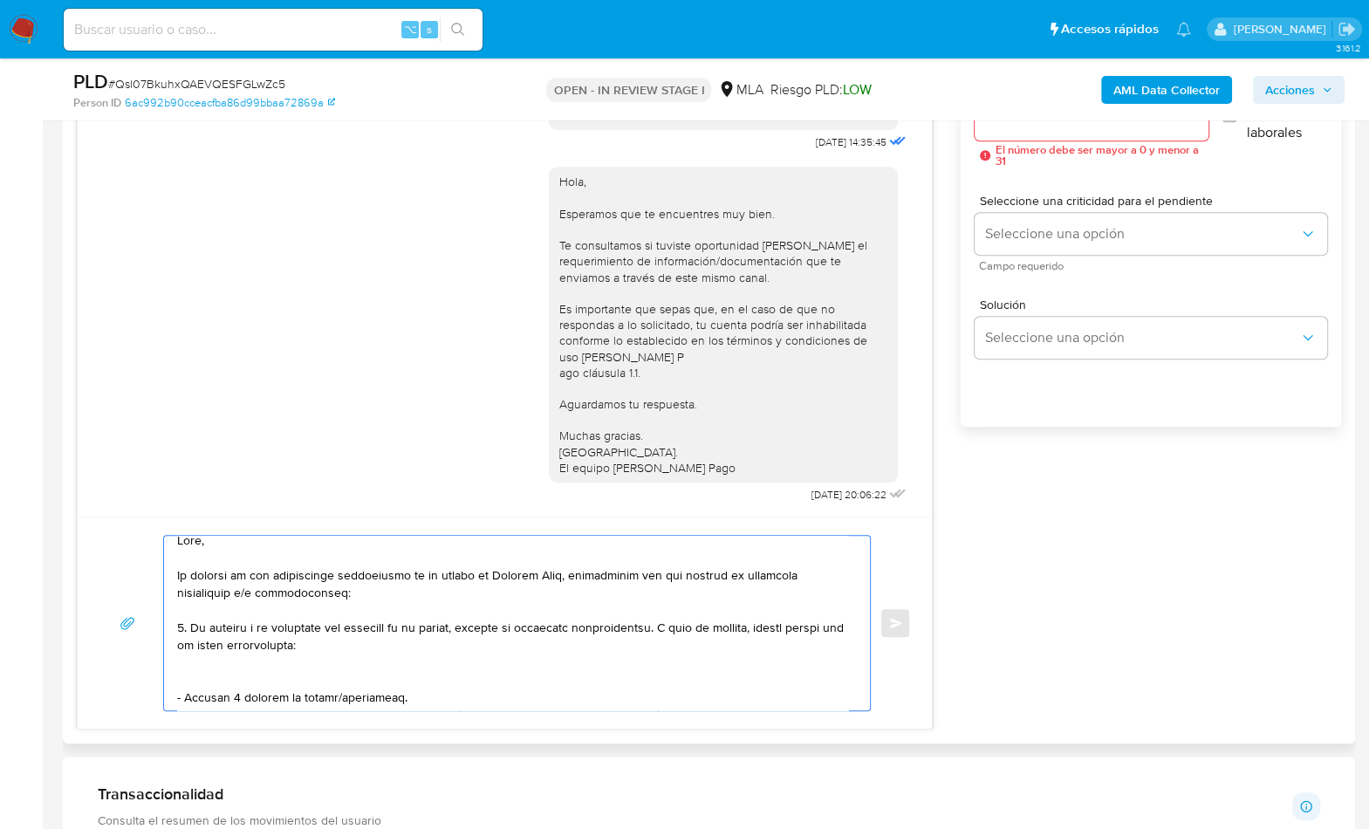
scroll to position [35, 0]
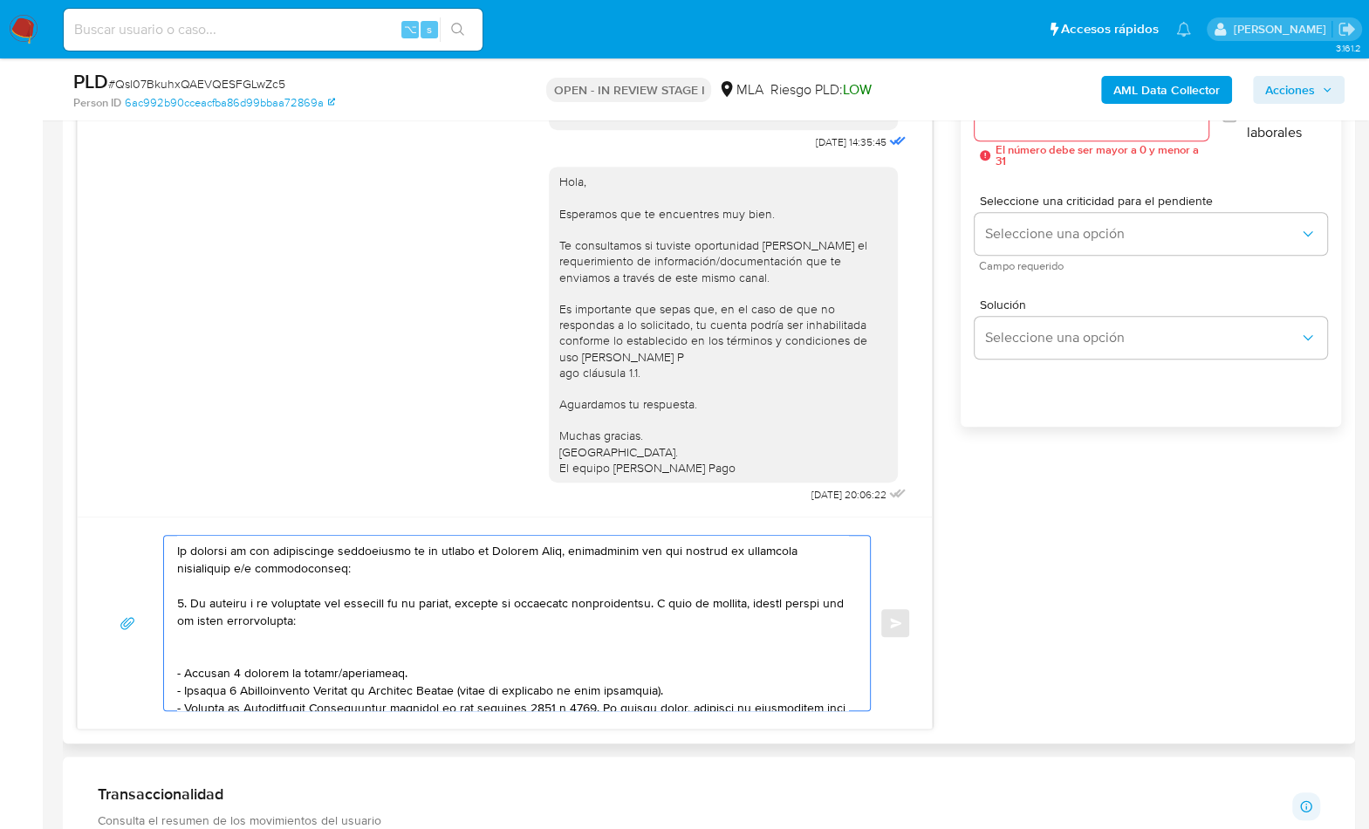
click at [264, 655] on textarea at bounding box center [512, 623] width 671 height 175
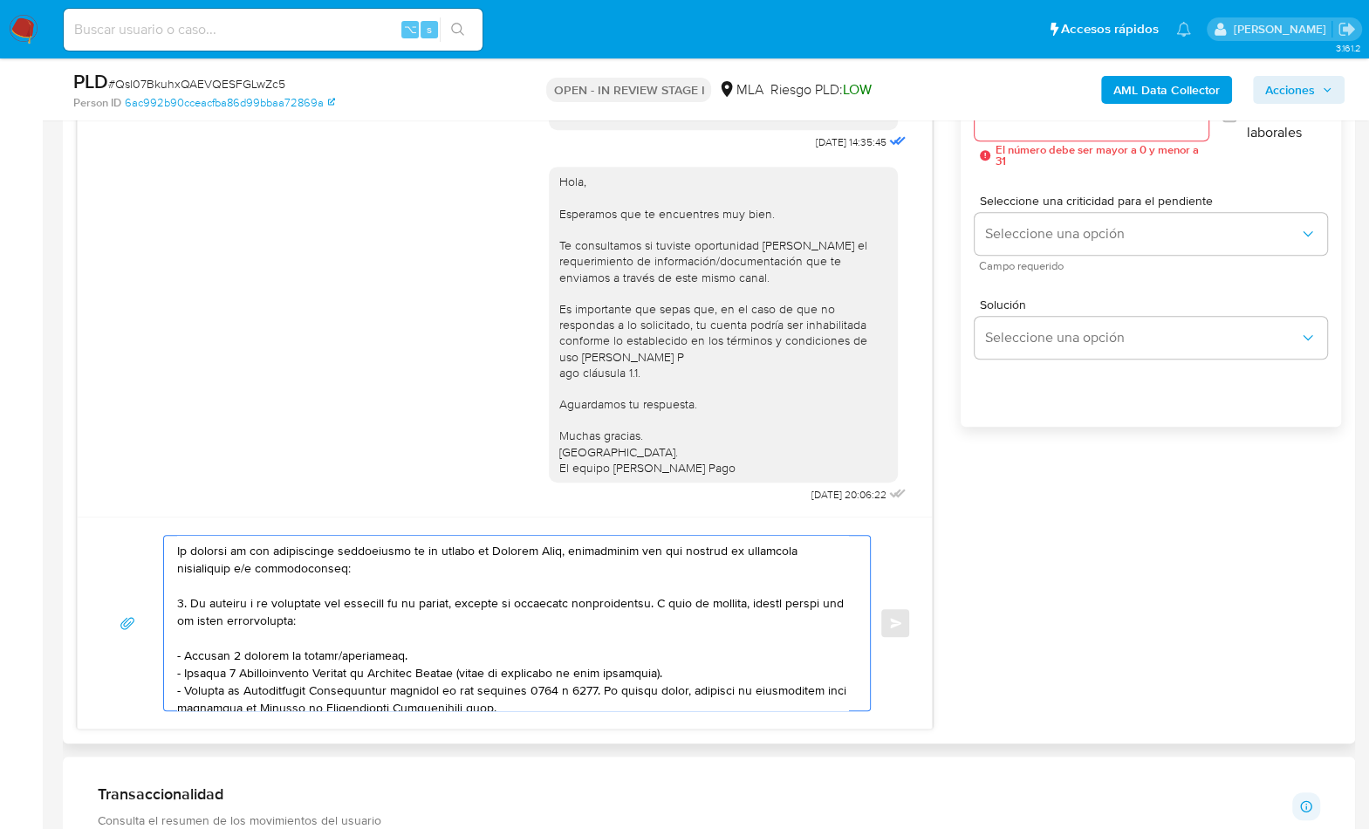
drag, startPoint x: 361, startPoint y: 620, endPoint x: 655, endPoint y: 600, distance: 294.8
click at [655, 600] on textarea at bounding box center [512, 623] width 671 height 175
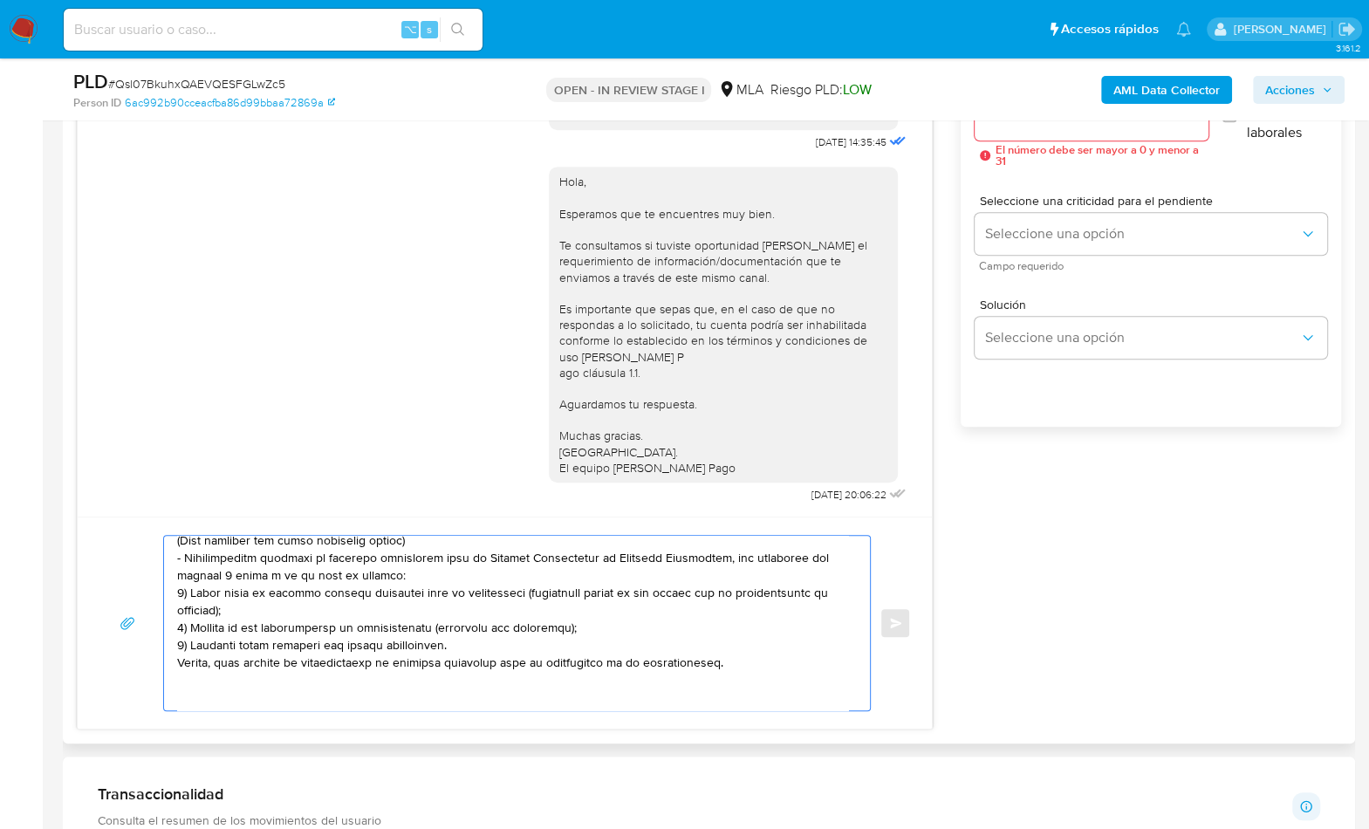
scroll to position [349, 0]
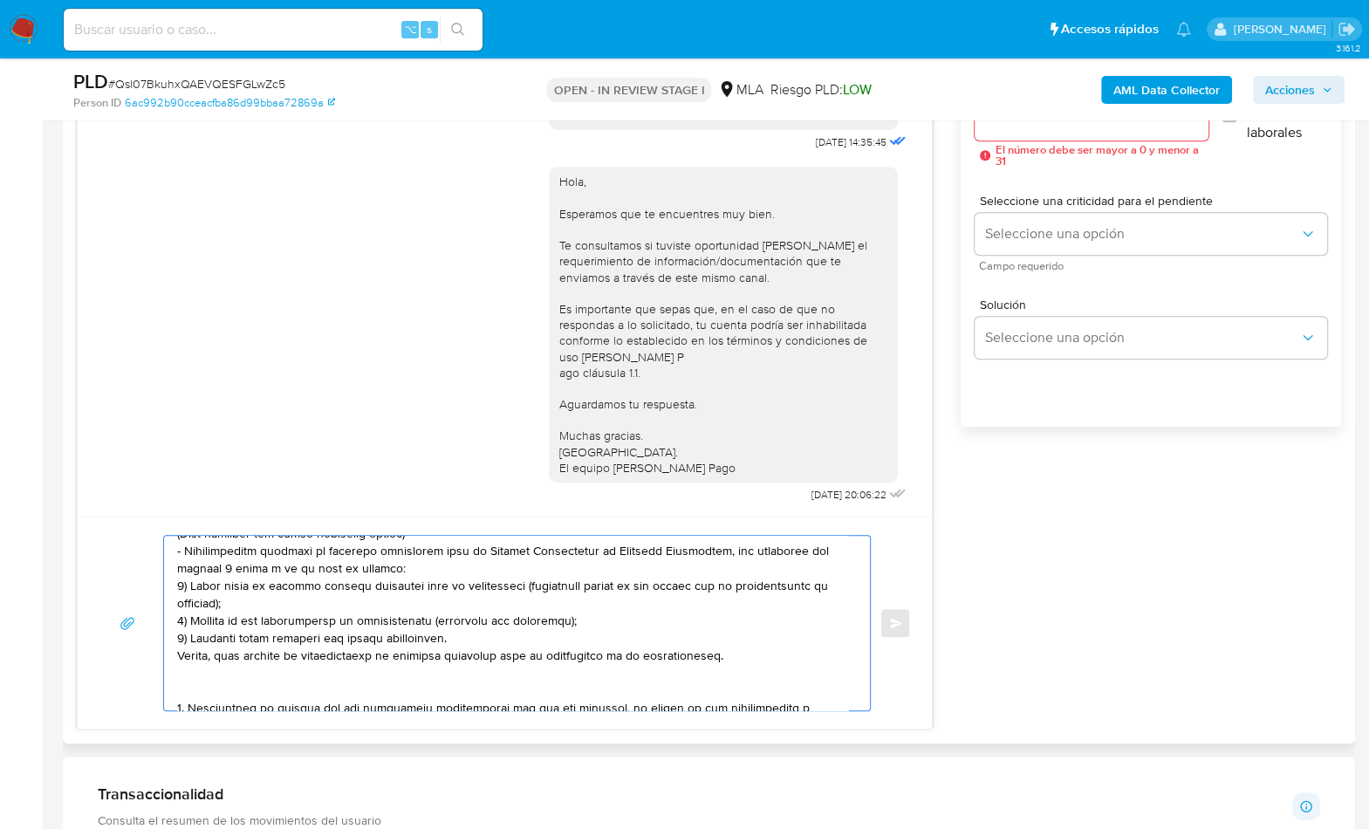
drag, startPoint x: 176, startPoint y: 625, endPoint x: 222, endPoint y: 673, distance: 66.1
click at [222, 673] on textarea at bounding box center [512, 623] width 671 height 175
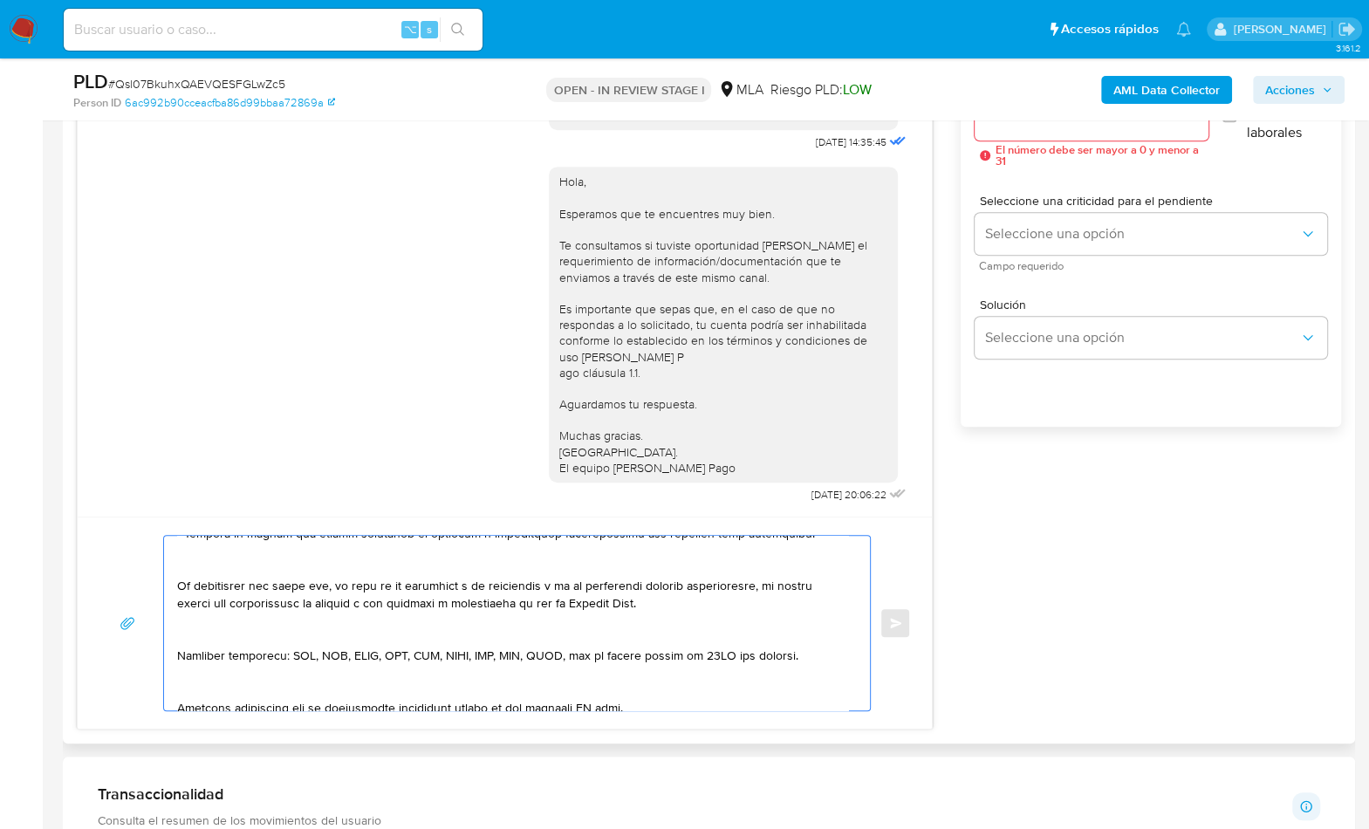
scroll to position [17, 0]
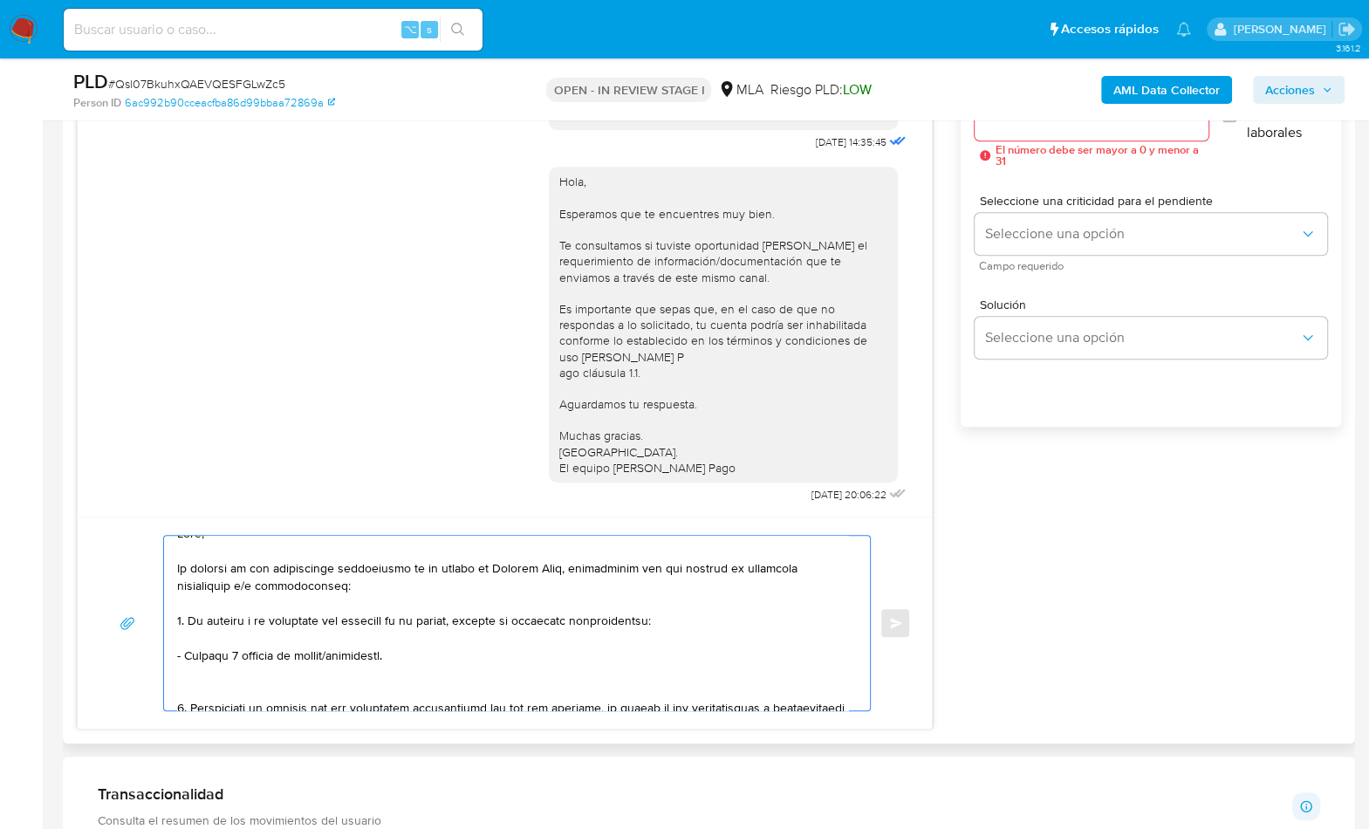
click at [204, 684] on textarea at bounding box center [512, 623] width 671 height 175
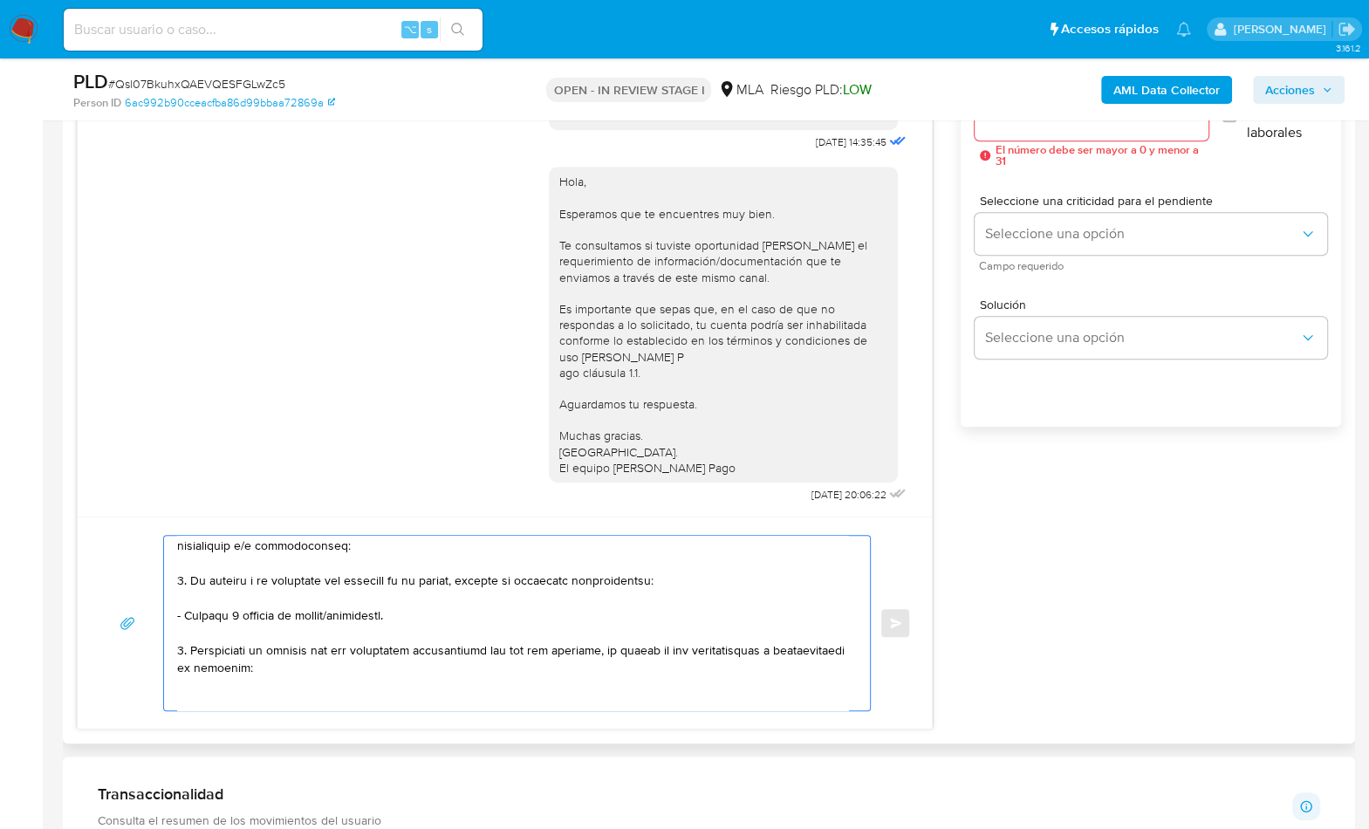
scroll to position [58, 0]
click at [183, 648] on textarea at bounding box center [512, 623] width 671 height 175
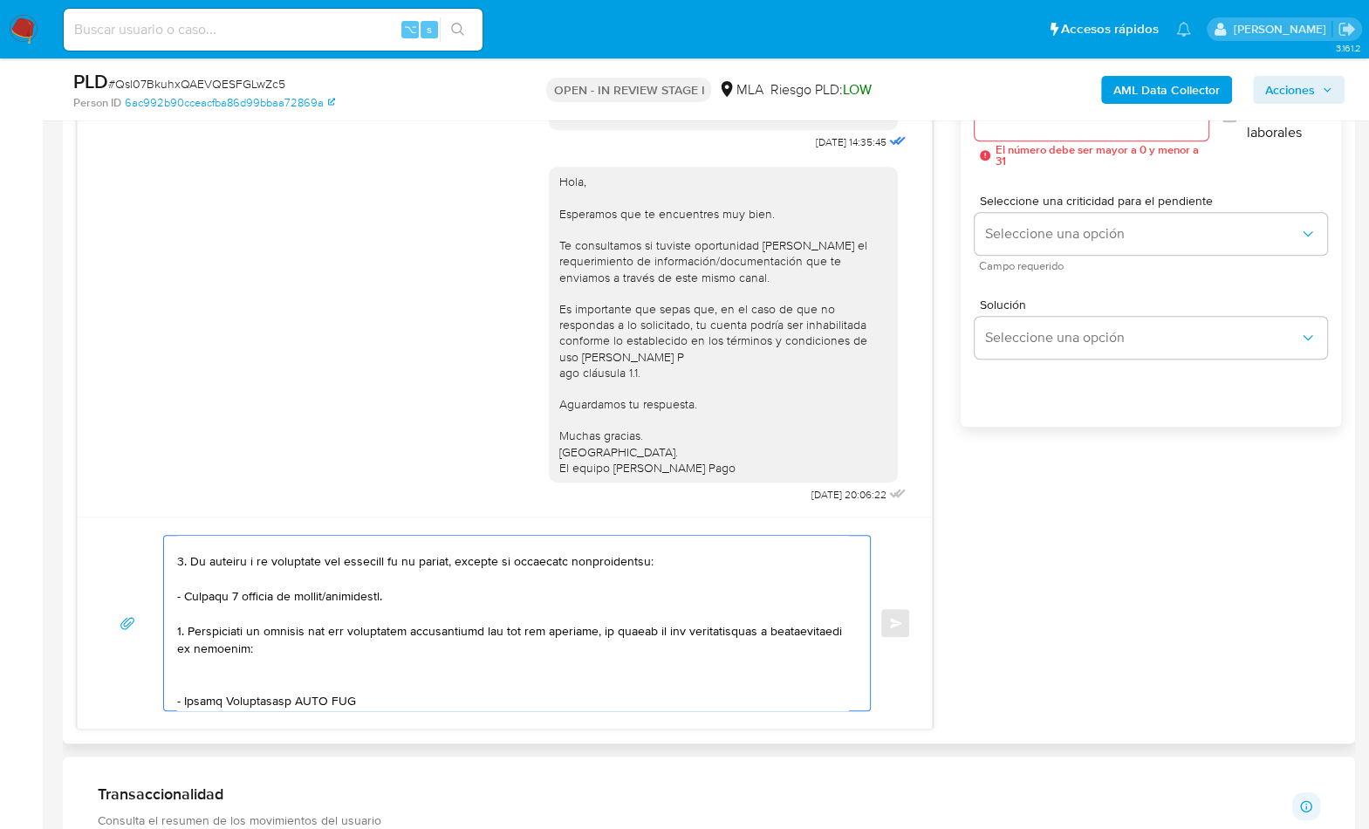
scroll to position [81, 0]
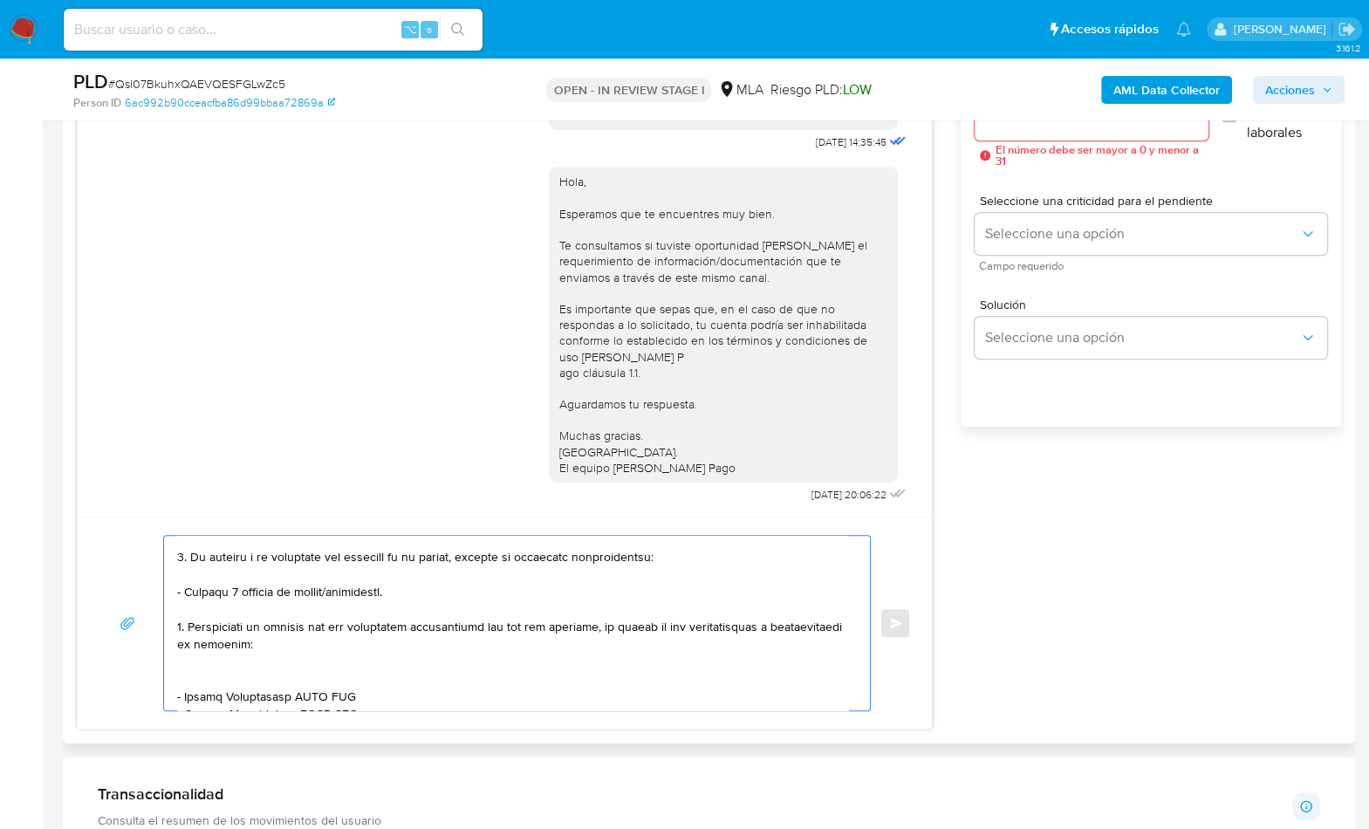
click at [203, 670] on textarea at bounding box center [512, 623] width 671 height 175
drag, startPoint x: 292, startPoint y: 678, endPoint x: 184, endPoint y: 681, distance: 108.3
click at [184, 681] on textarea at bounding box center [512, 623] width 671 height 175
paste textarea "Zacarias Silvio Saravia"
click at [339, 677] on textarea at bounding box center [512, 623] width 671 height 175
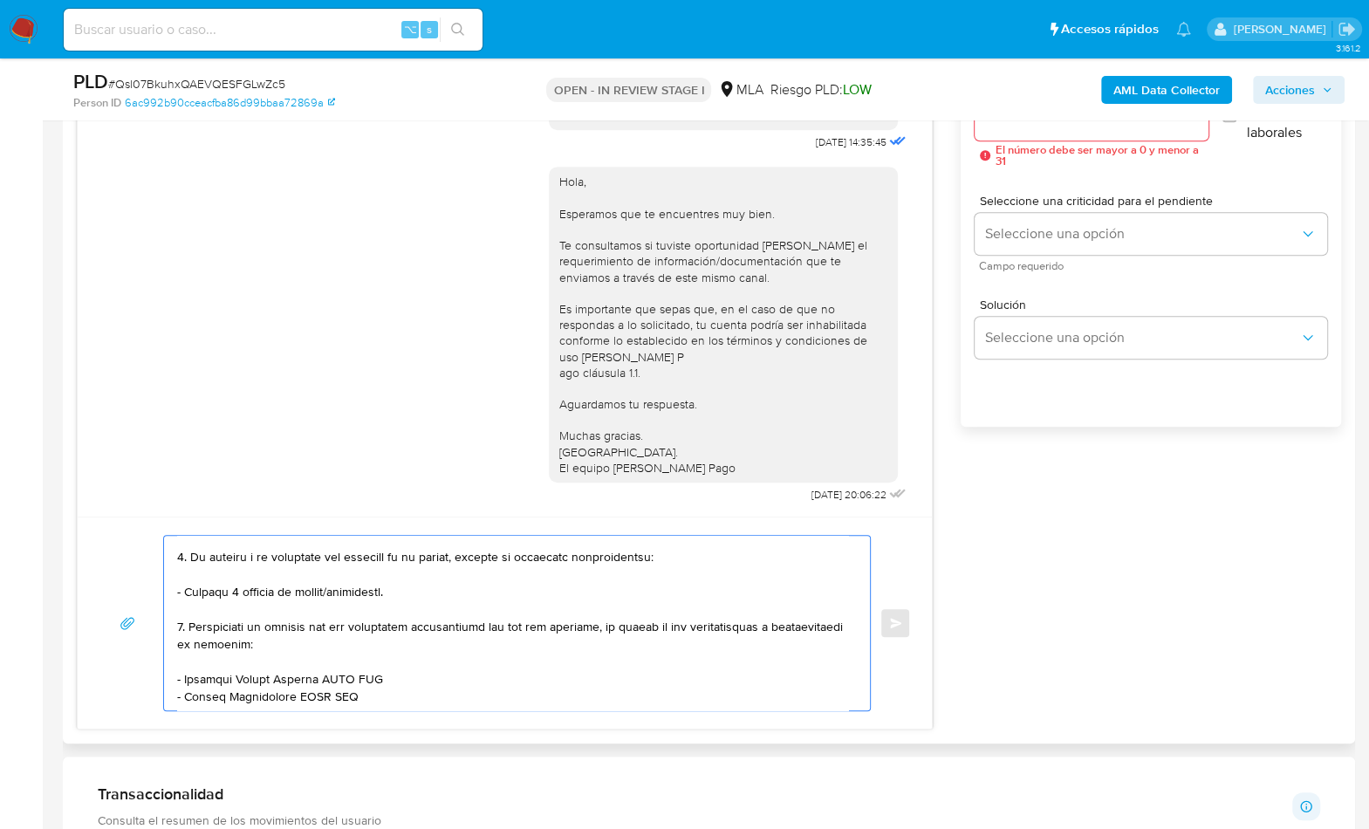
click at [339, 677] on textarea at bounding box center [512, 623] width 671 height 175
paste textarea "20428621981"
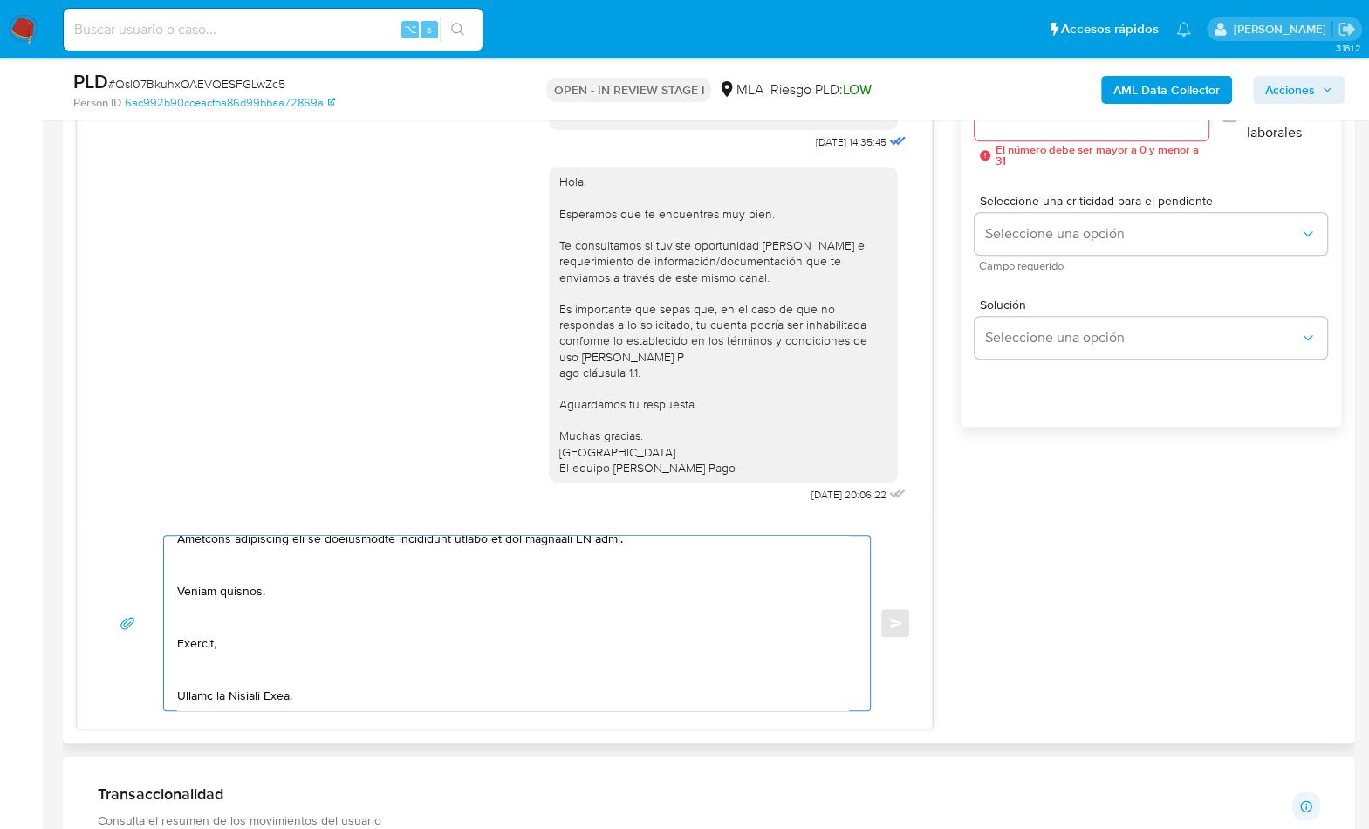
drag, startPoint x: 186, startPoint y: 699, endPoint x: 308, endPoint y: 726, distance: 125.1
click at [308, 726] on div "Historial CX Soluciones Chat Id Estado Fecha de creación Origen Proceso • 39925…" at bounding box center [709, 340] width 1293 height 806
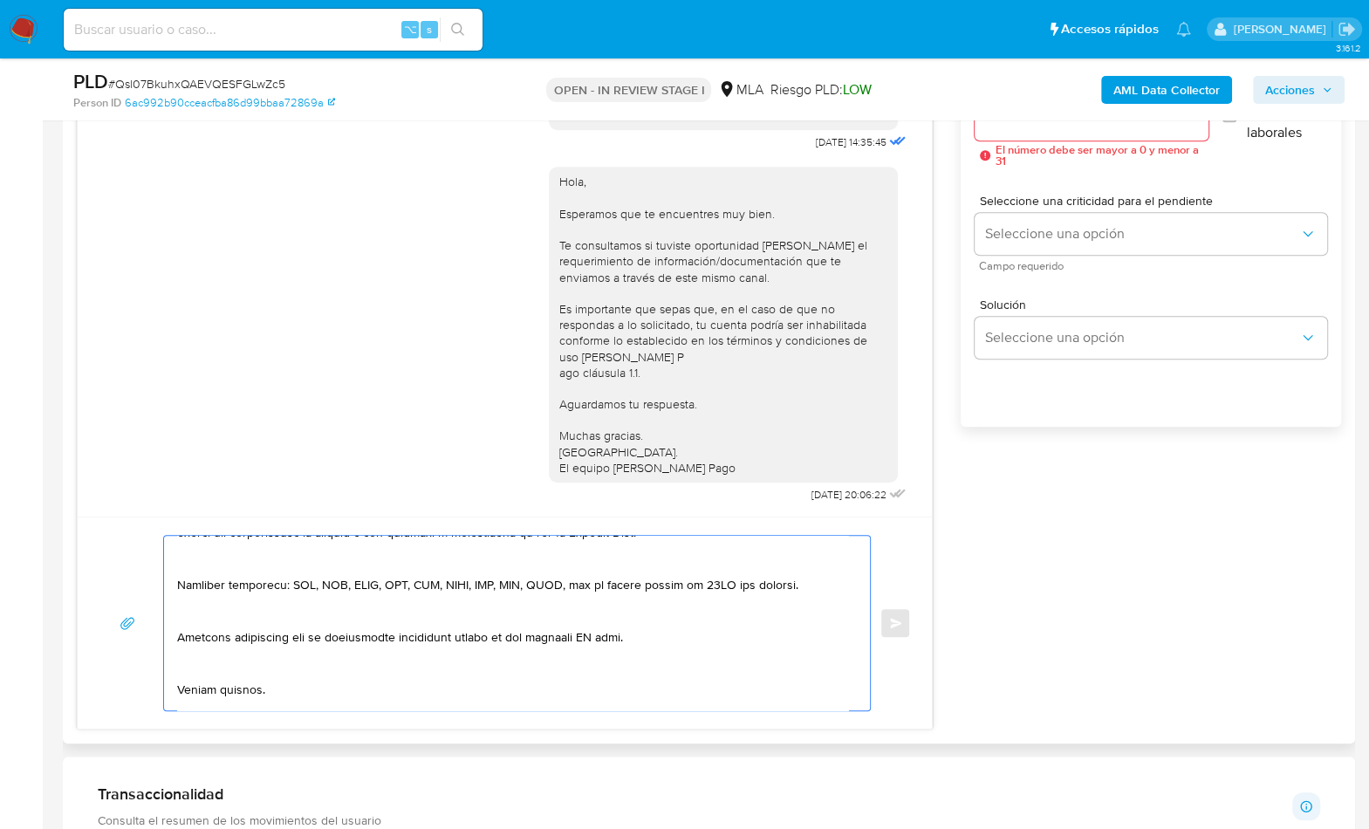
scroll to position [158, 0]
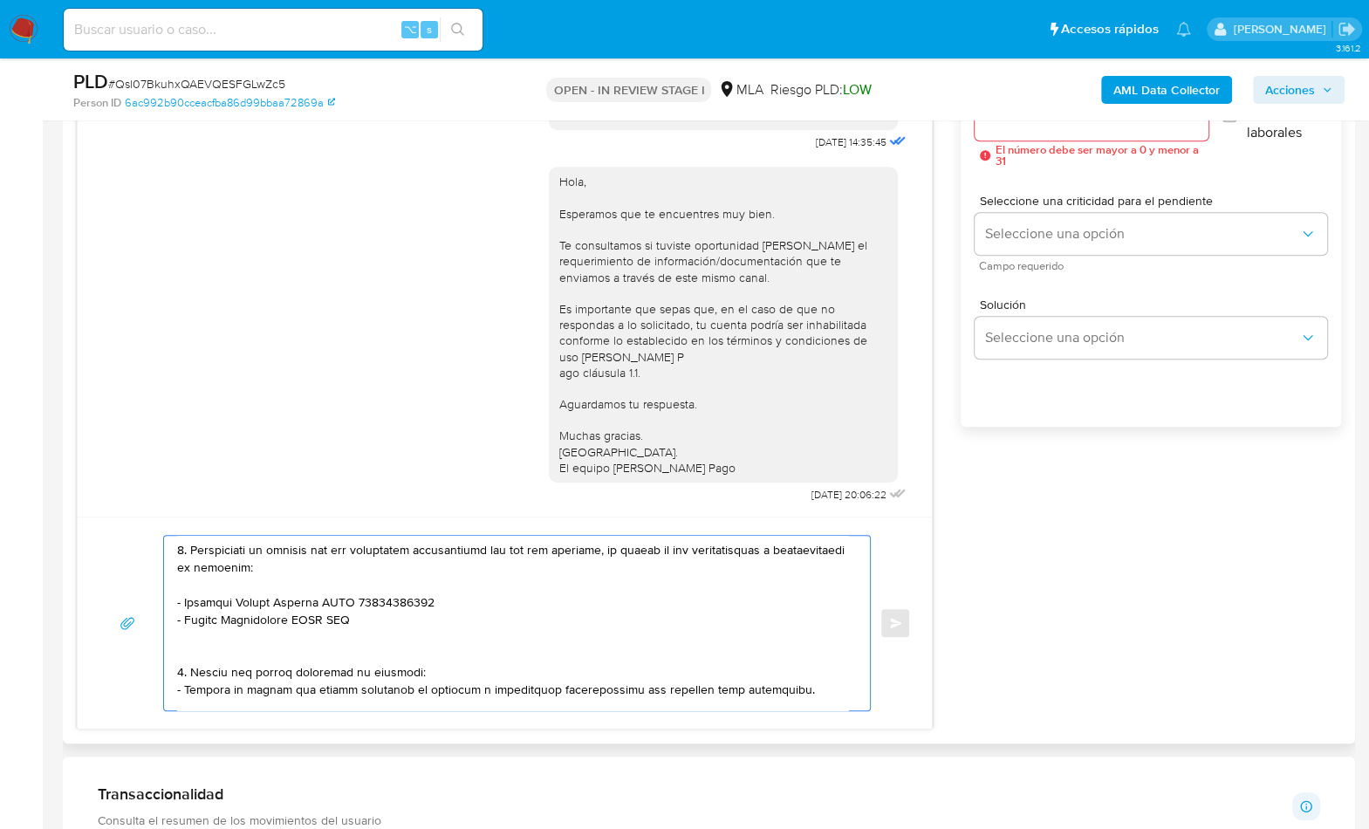
click at [445, 602] on textarea at bounding box center [512, 623] width 671 height 175
drag, startPoint x: 203, startPoint y: 620, endPoint x: 294, endPoint y: 621, distance: 90.8
click at [294, 621] on textarea at bounding box center [512, 623] width 671 height 175
paste textarea "Victor Marcelo Ubillus"
click at [346, 611] on textarea at bounding box center [512, 623] width 671 height 175
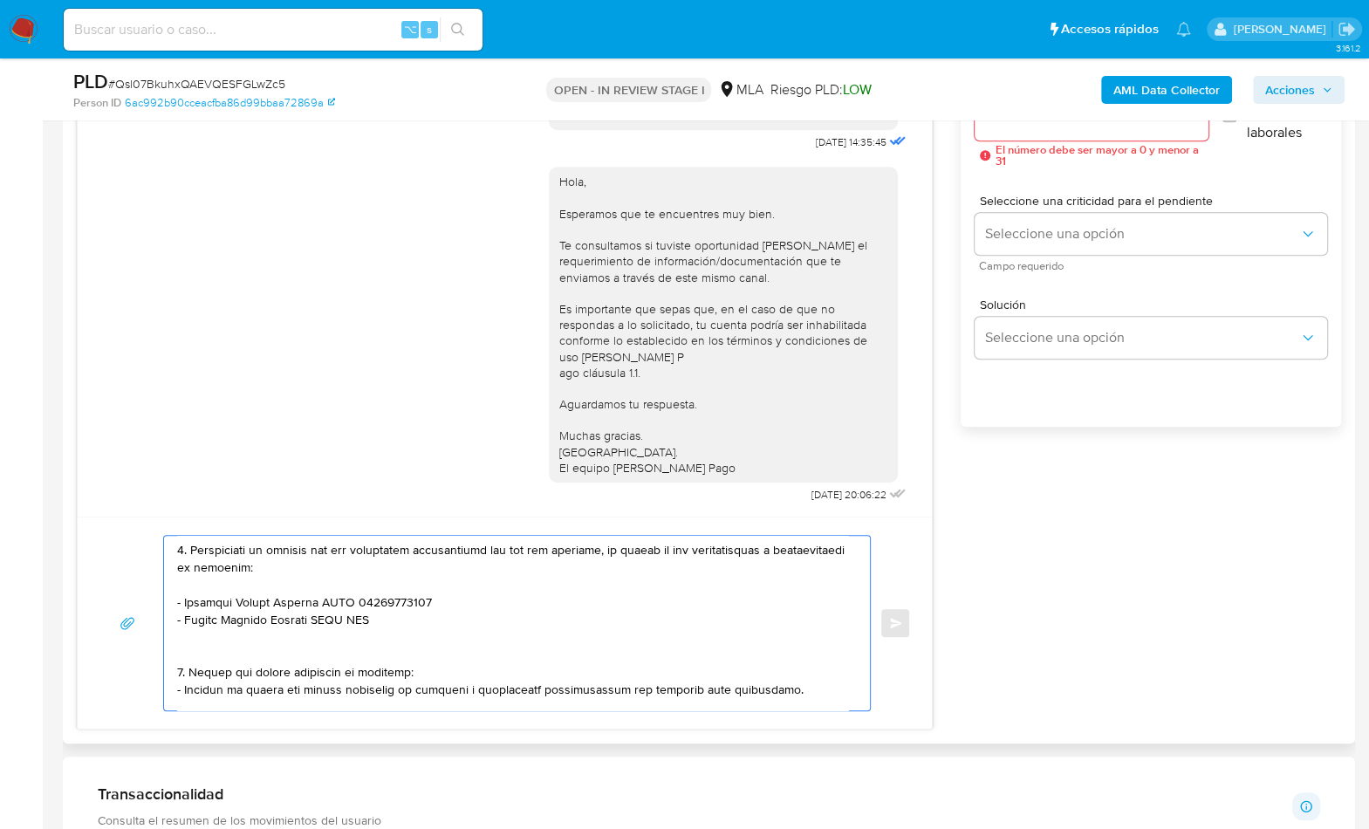
click at [346, 611] on textarea at bounding box center [512, 623] width 671 height 175
paste textarea "20284377843"
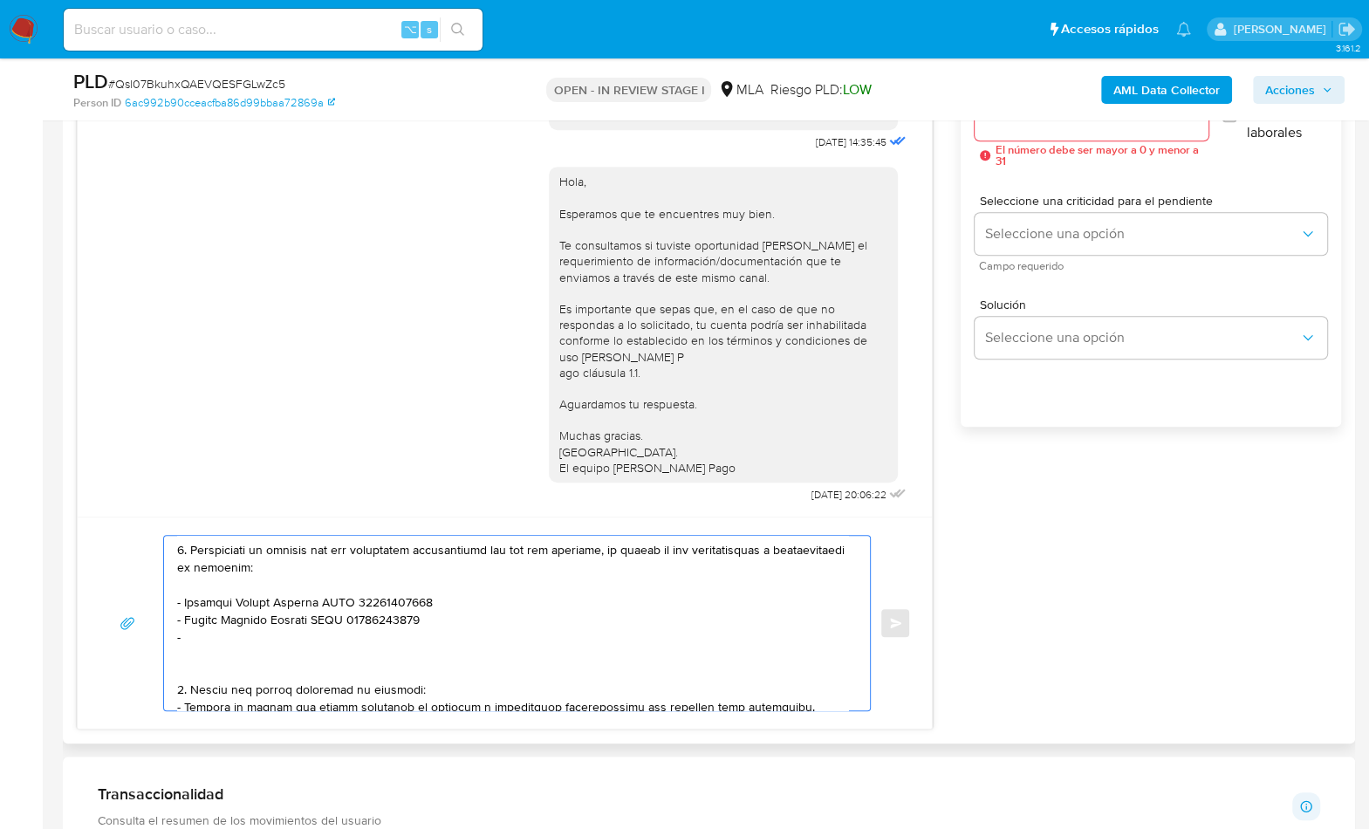
paste textarea "Yamila Vanesa Bernardelli"
paste textarea "27322856267"
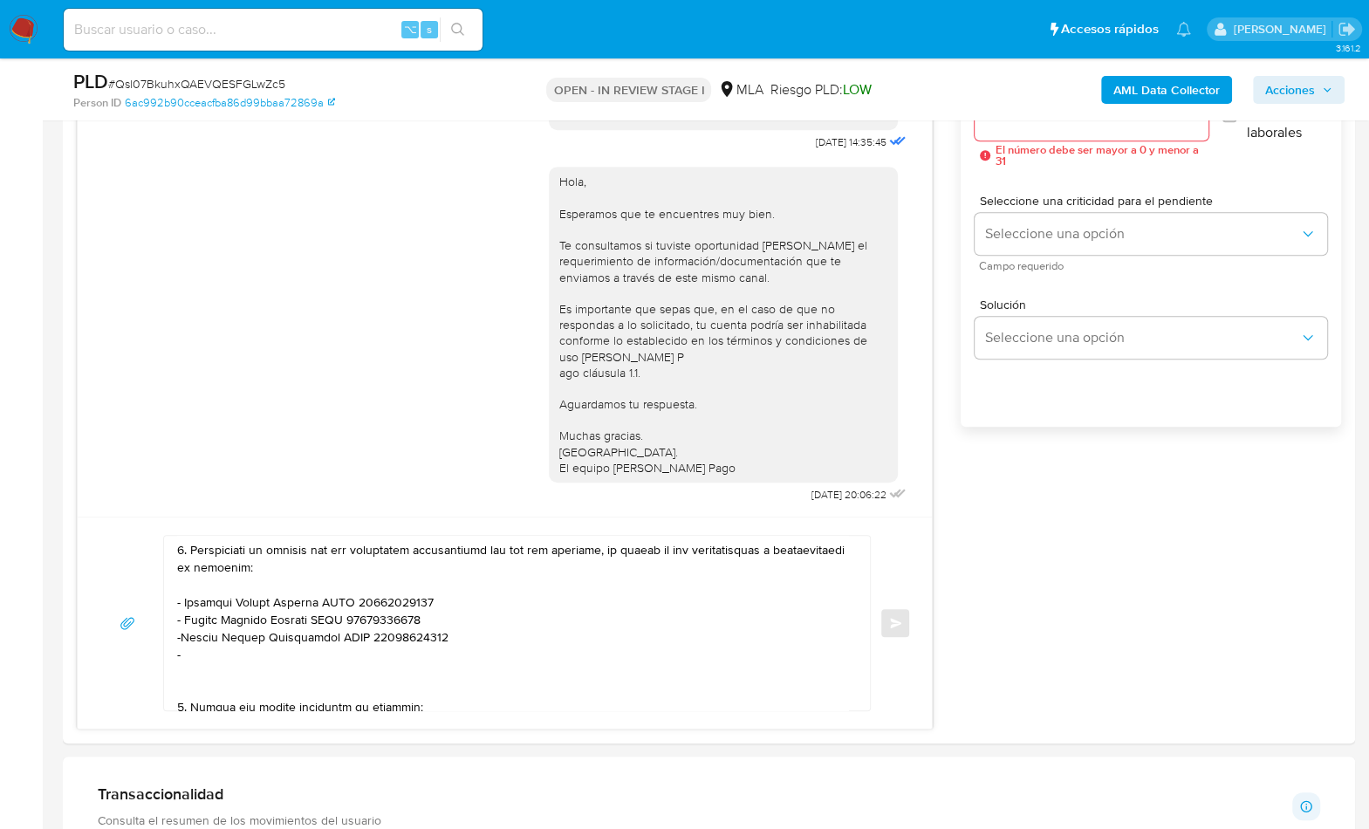
paste textarea "Camila Agustina Quiroga"
paste textarea "27457157237"
click at [223, 683] on textarea at bounding box center [512, 623] width 671 height 175
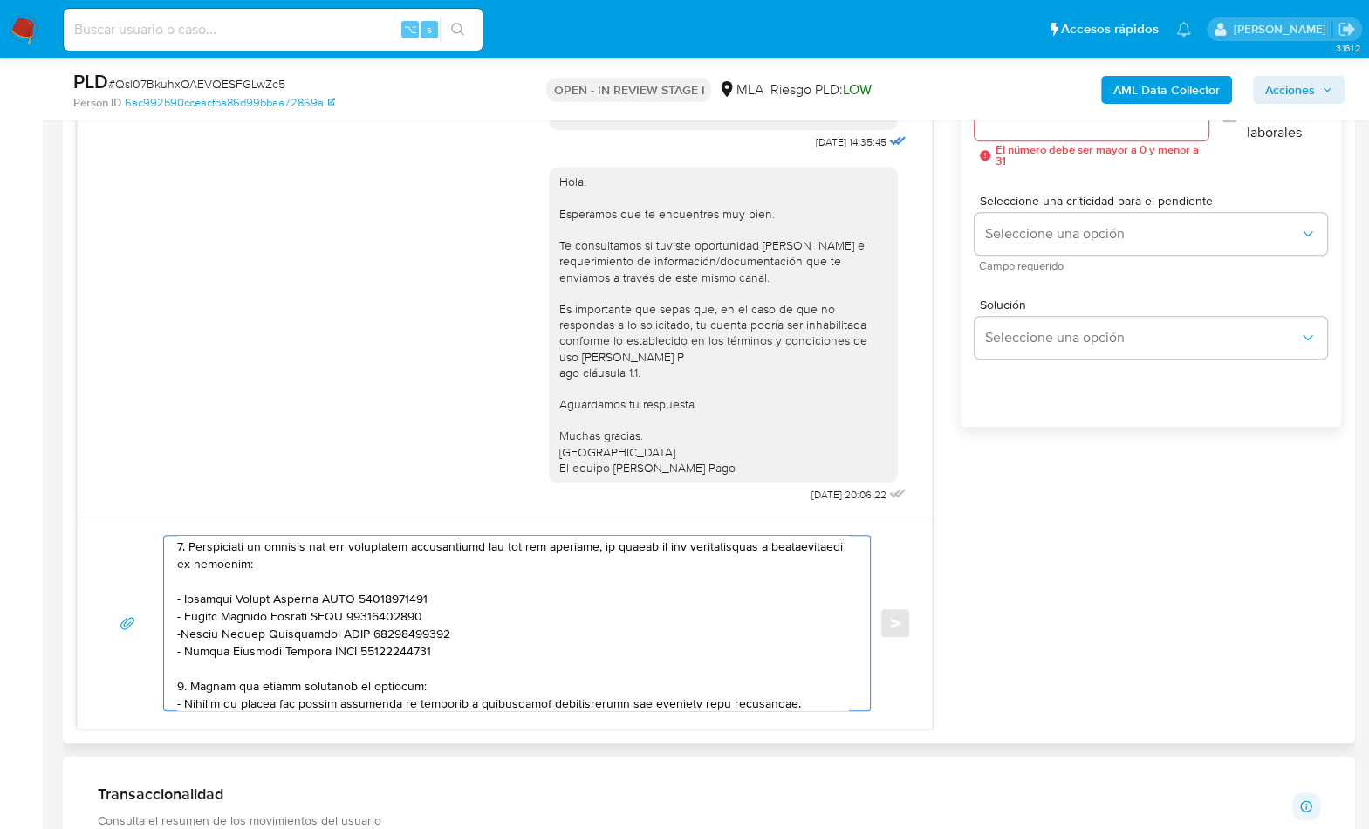
scroll to position [176, 0]
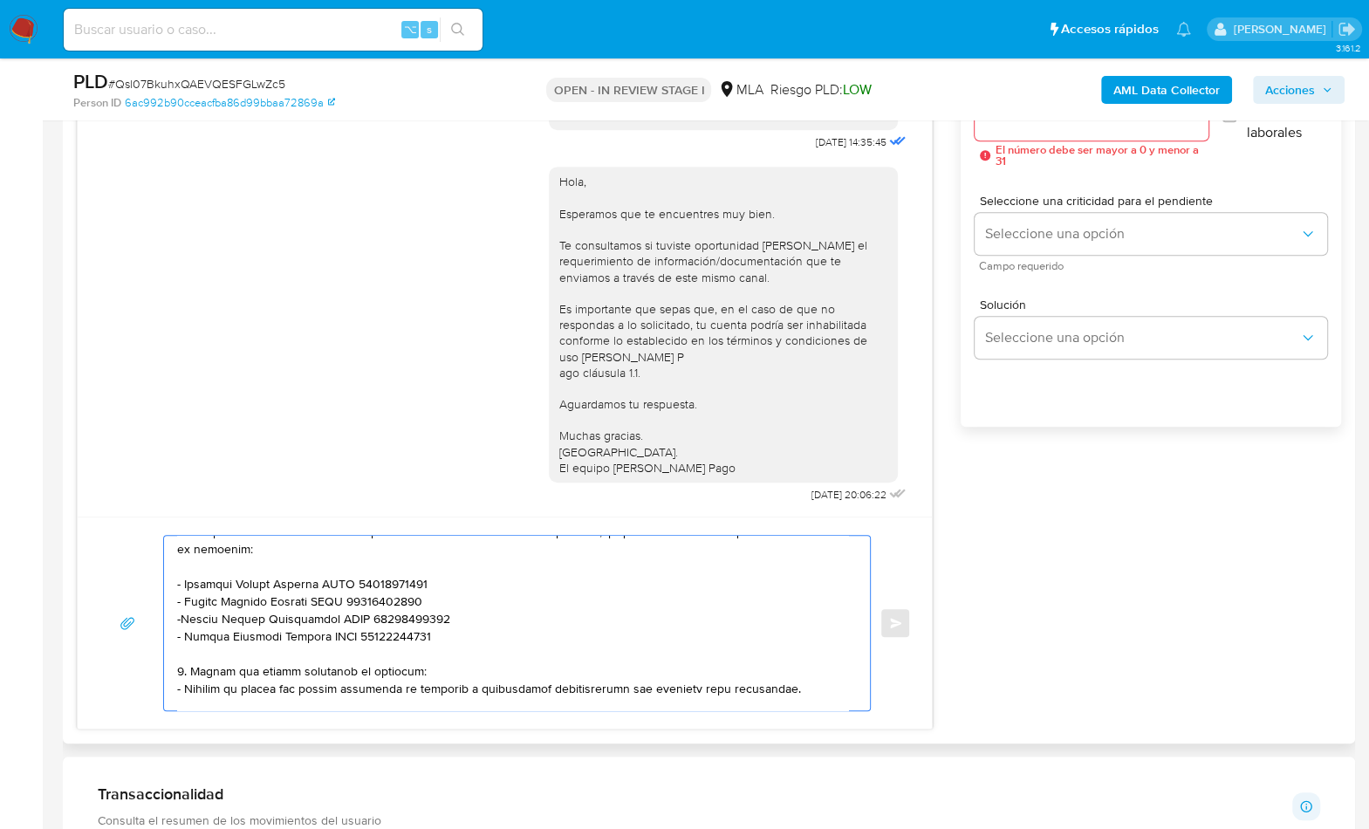
drag, startPoint x: 806, startPoint y: 689, endPoint x: 159, endPoint y: 671, distance: 647.0
click at [159, 671] on div "Enviar" at bounding box center [505, 623] width 813 height 176
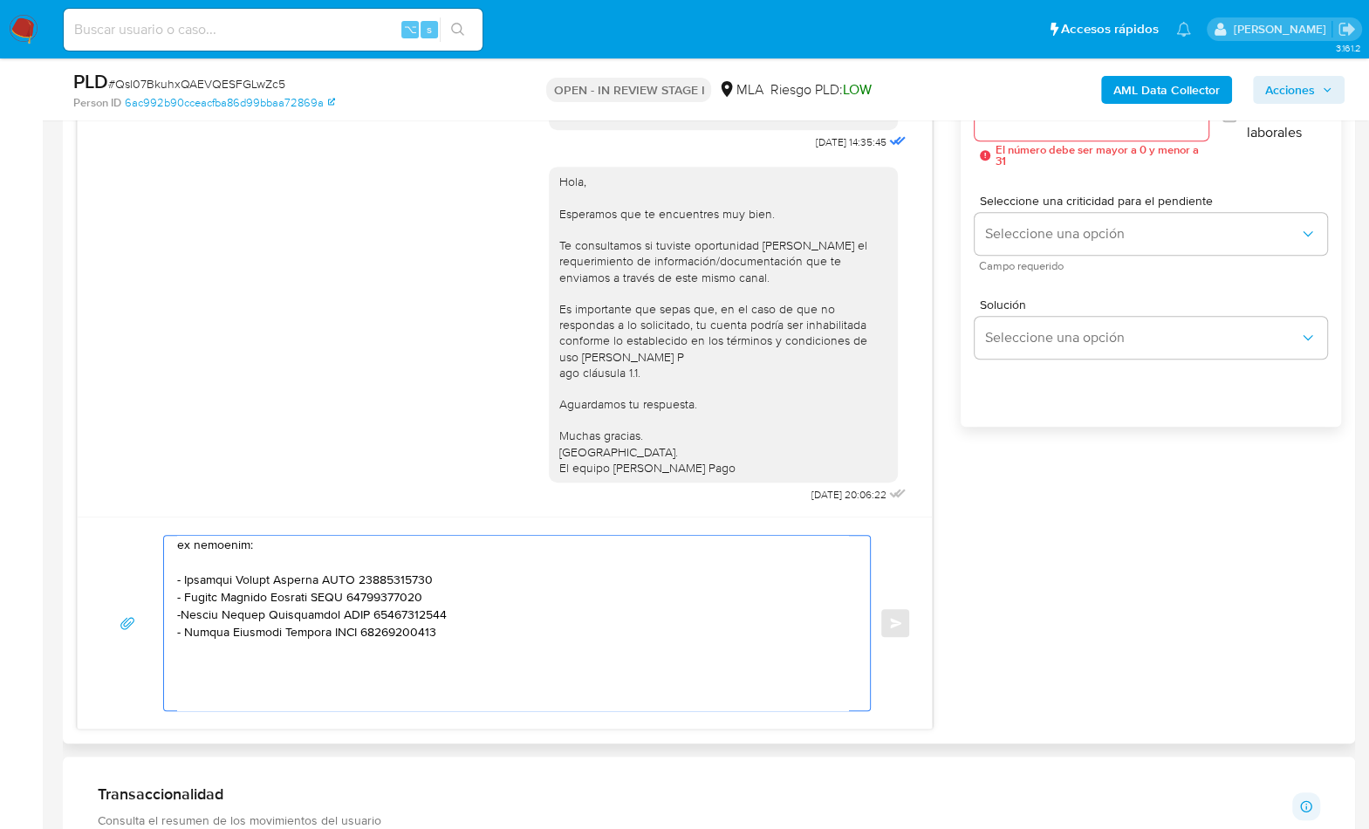
scroll to position [204, 0]
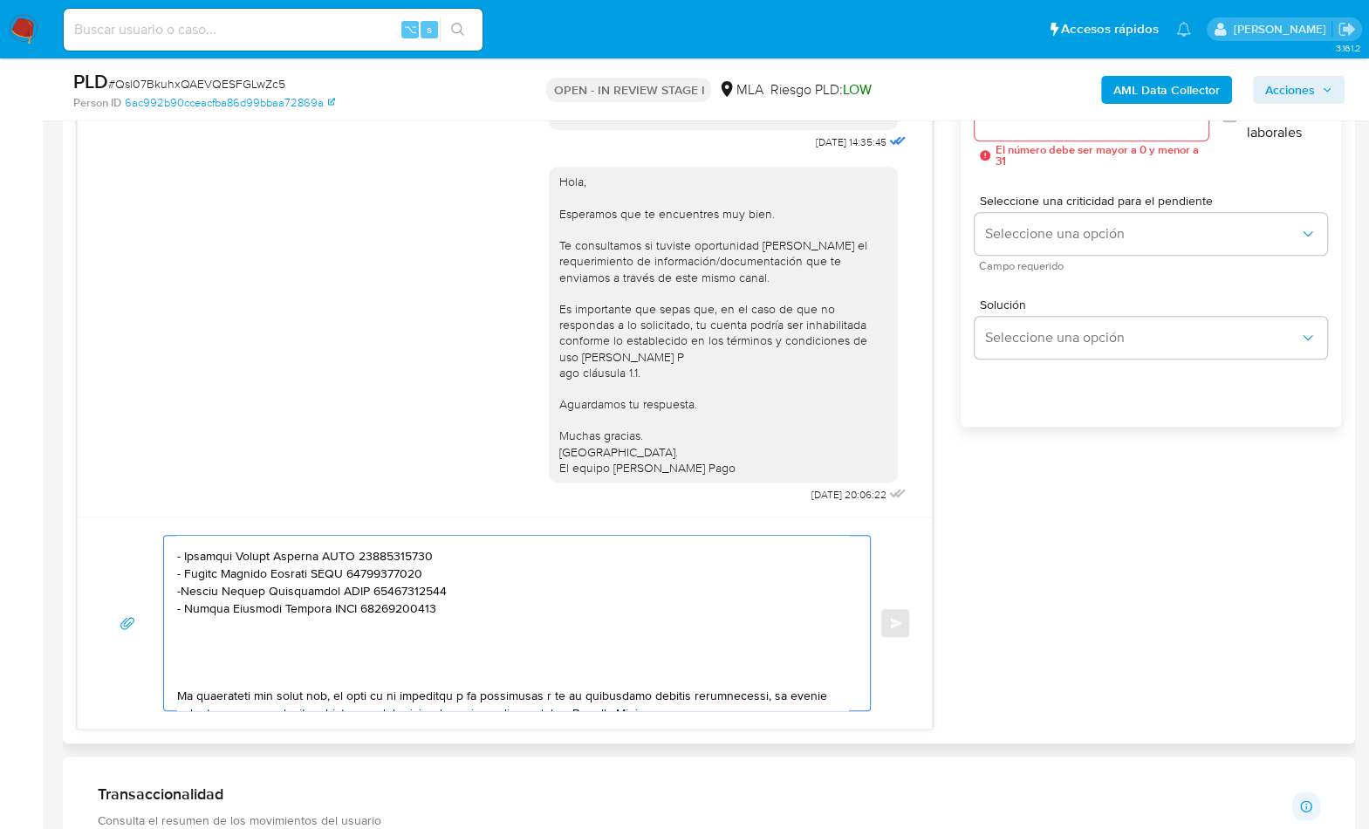
click at [235, 666] on textarea at bounding box center [512, 623] width 671 height 175
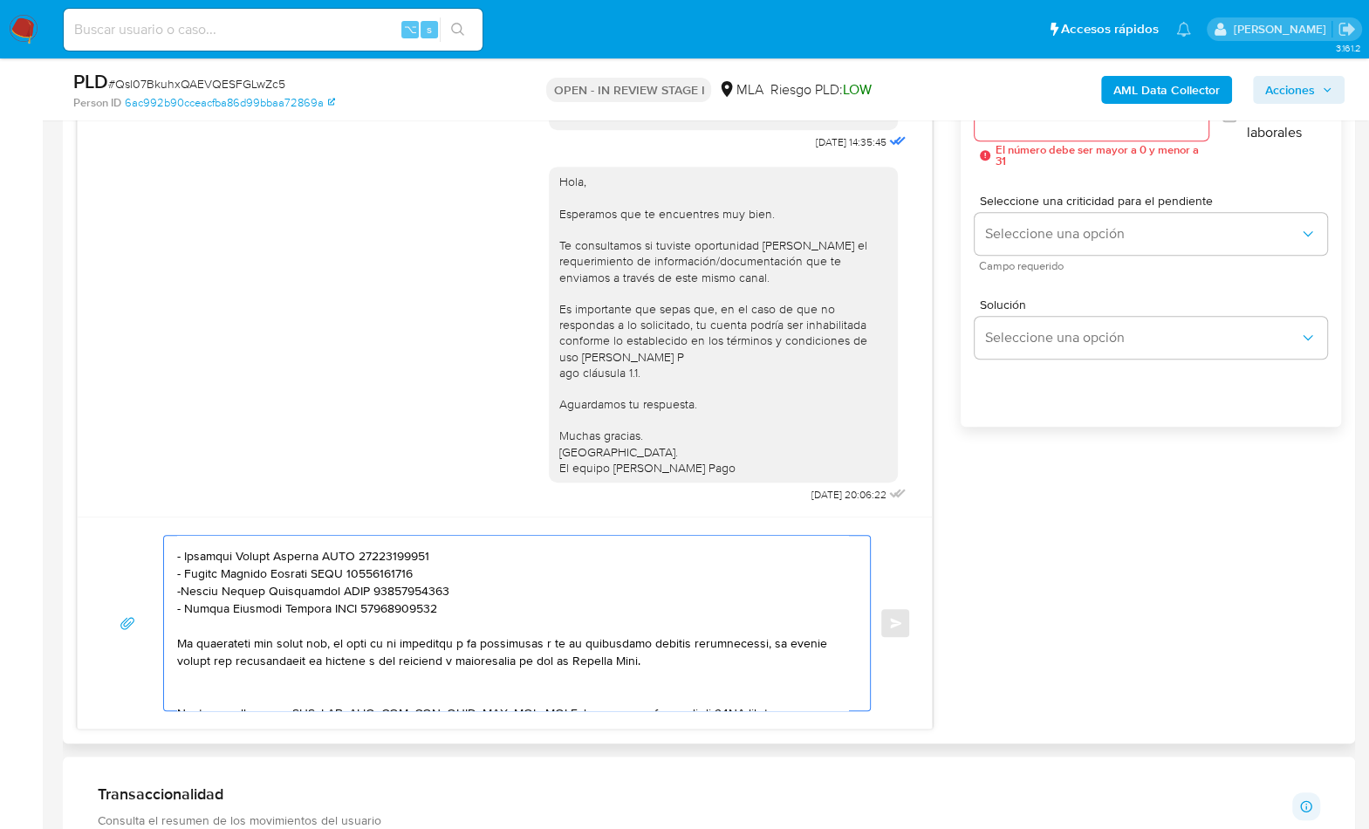
click at [337, 695] on textarea at bounding box center [512, 623] width 671 height 175
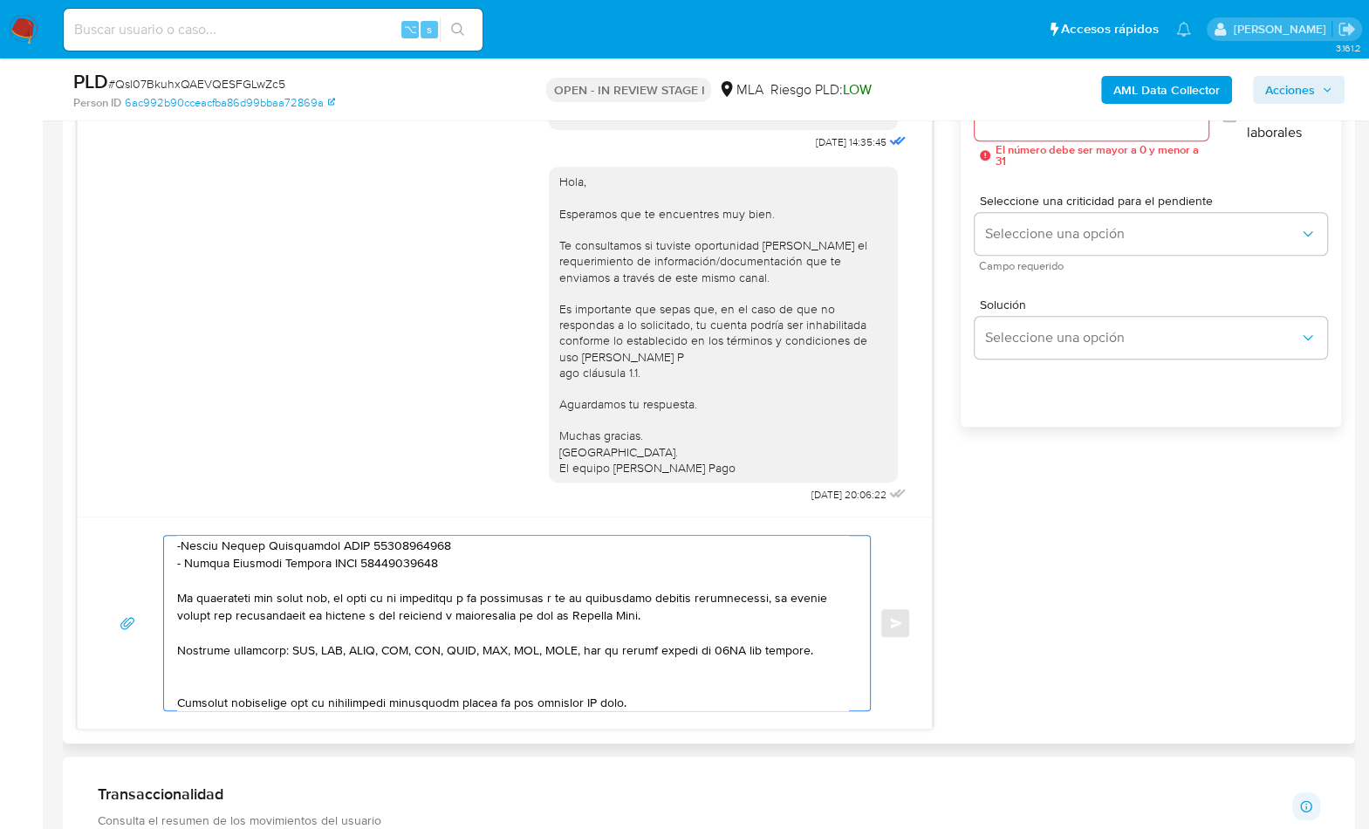
scroll to position [262, 0]
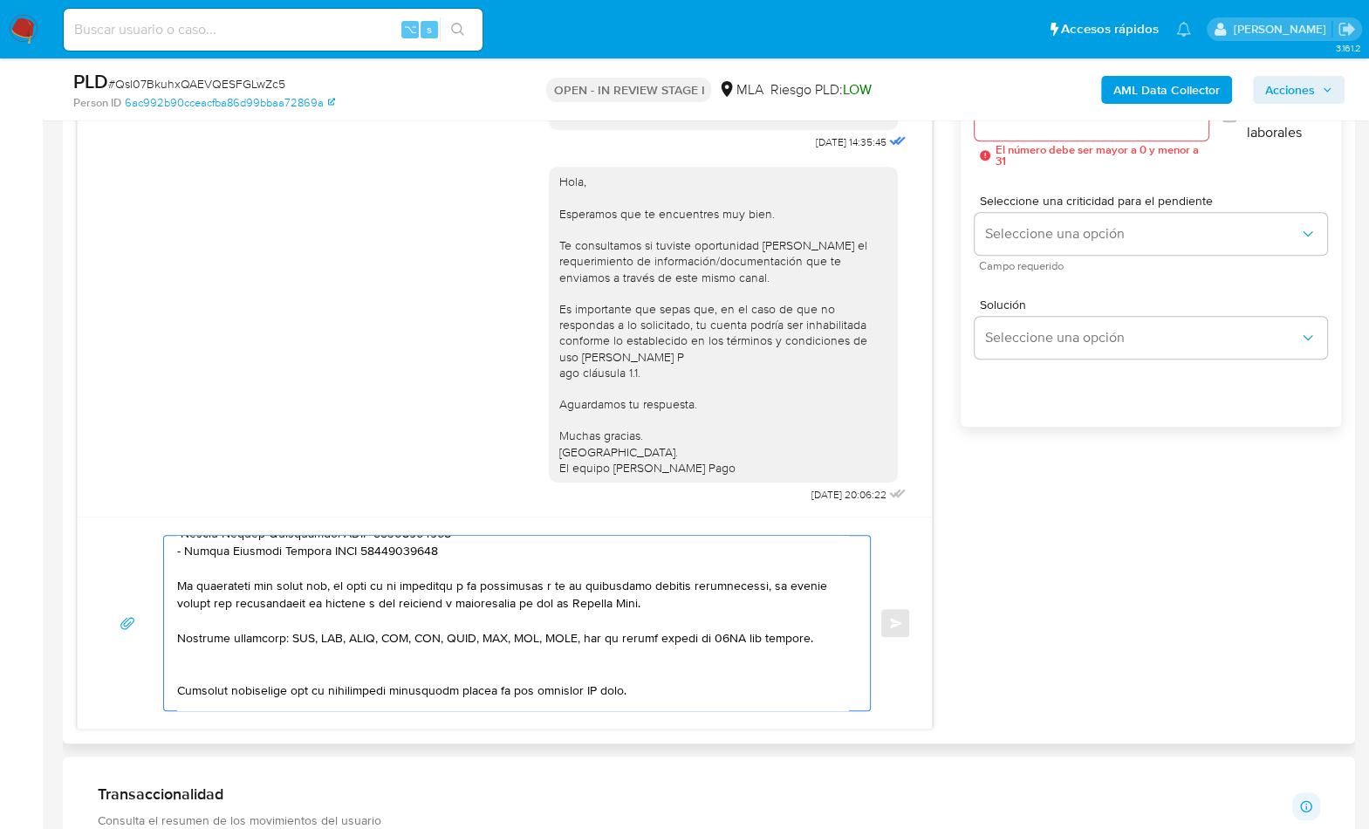
click at [361, 665] on textarea at bounding box center [512, 623] width 671 height 175
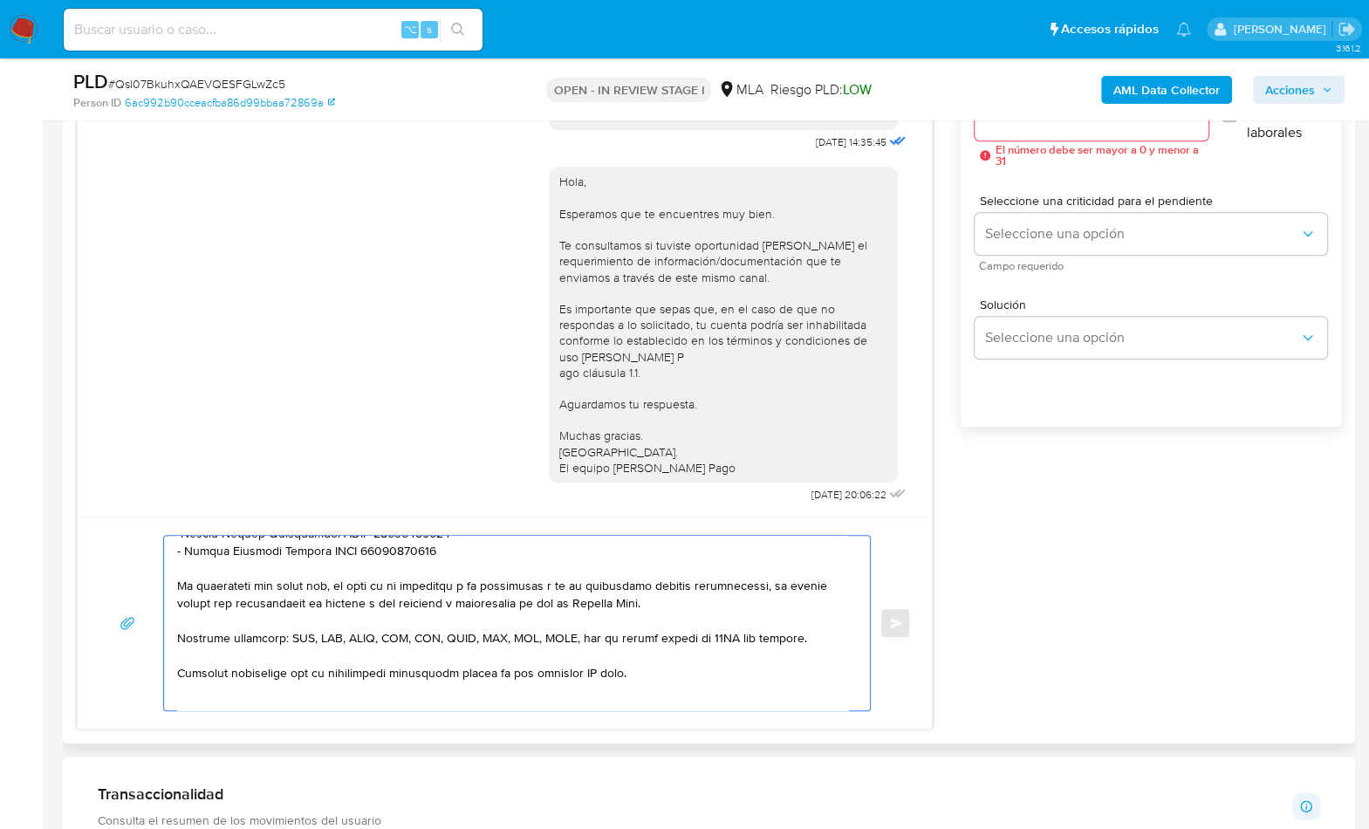
click at [592, 669] on textarea at bounding box center [512, 623] width 671 height 175
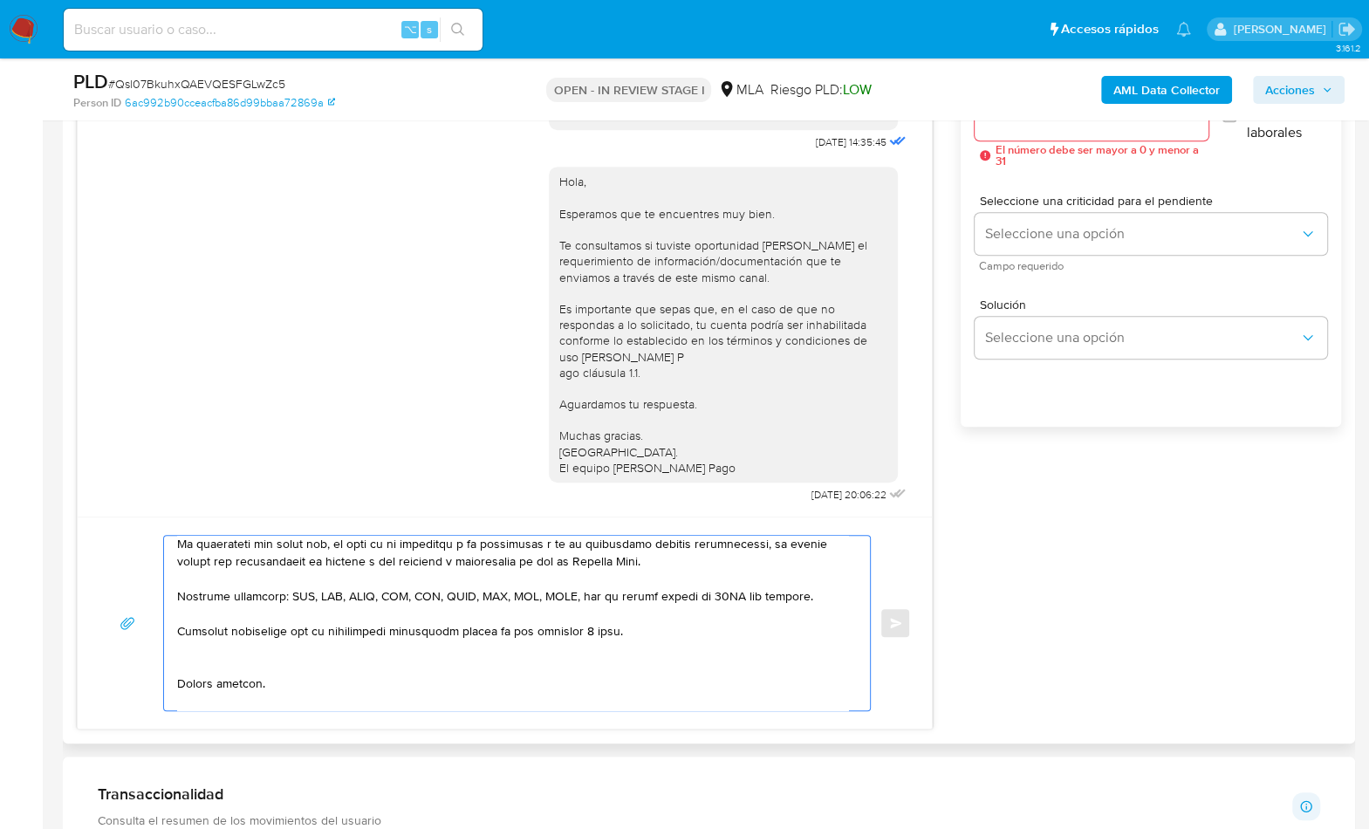
scroll to position [359, 0]
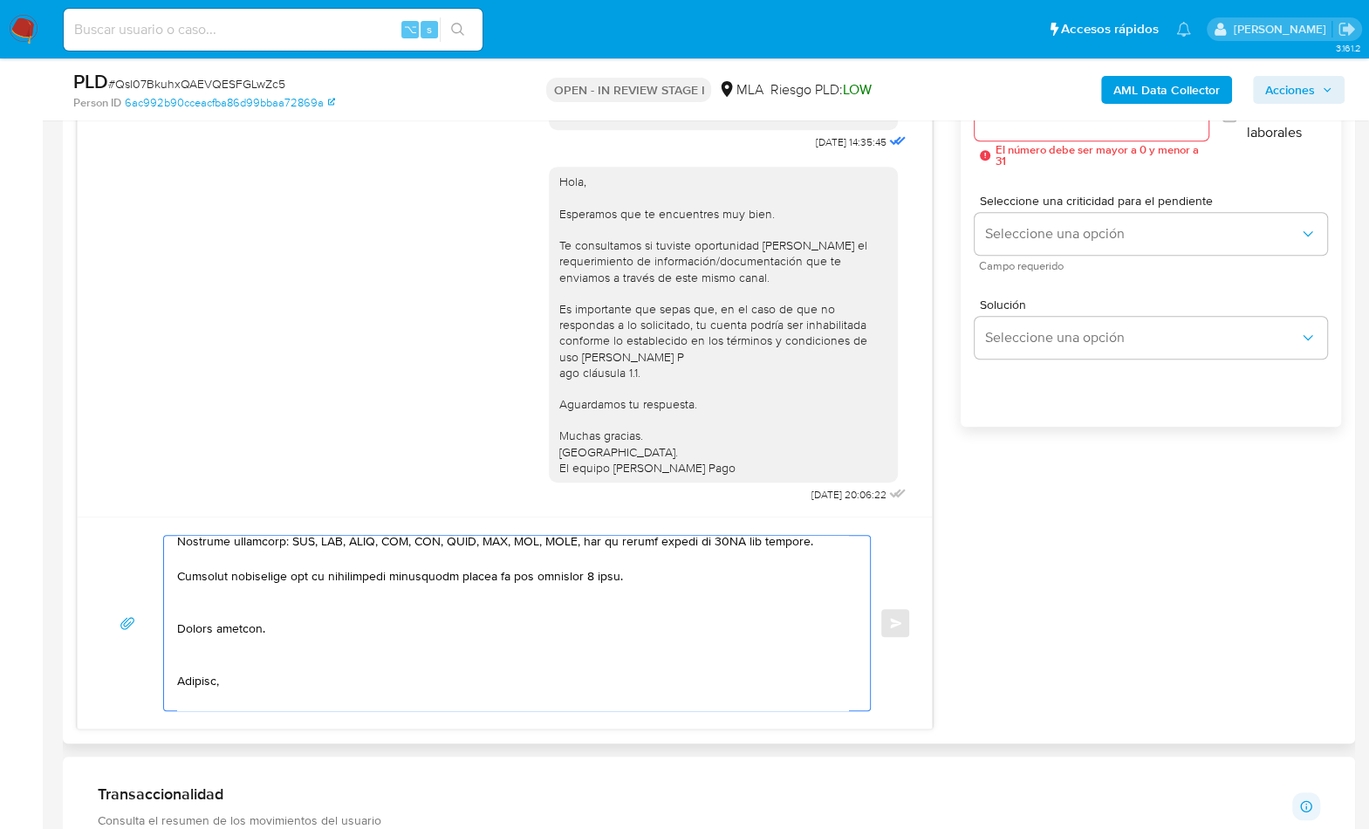
click at [211, 612] on textarea at bounding box center [512, 623] width 671 height 175
click at [210, 643] on textarea at bounding box center [512, 623] width 671 height 175
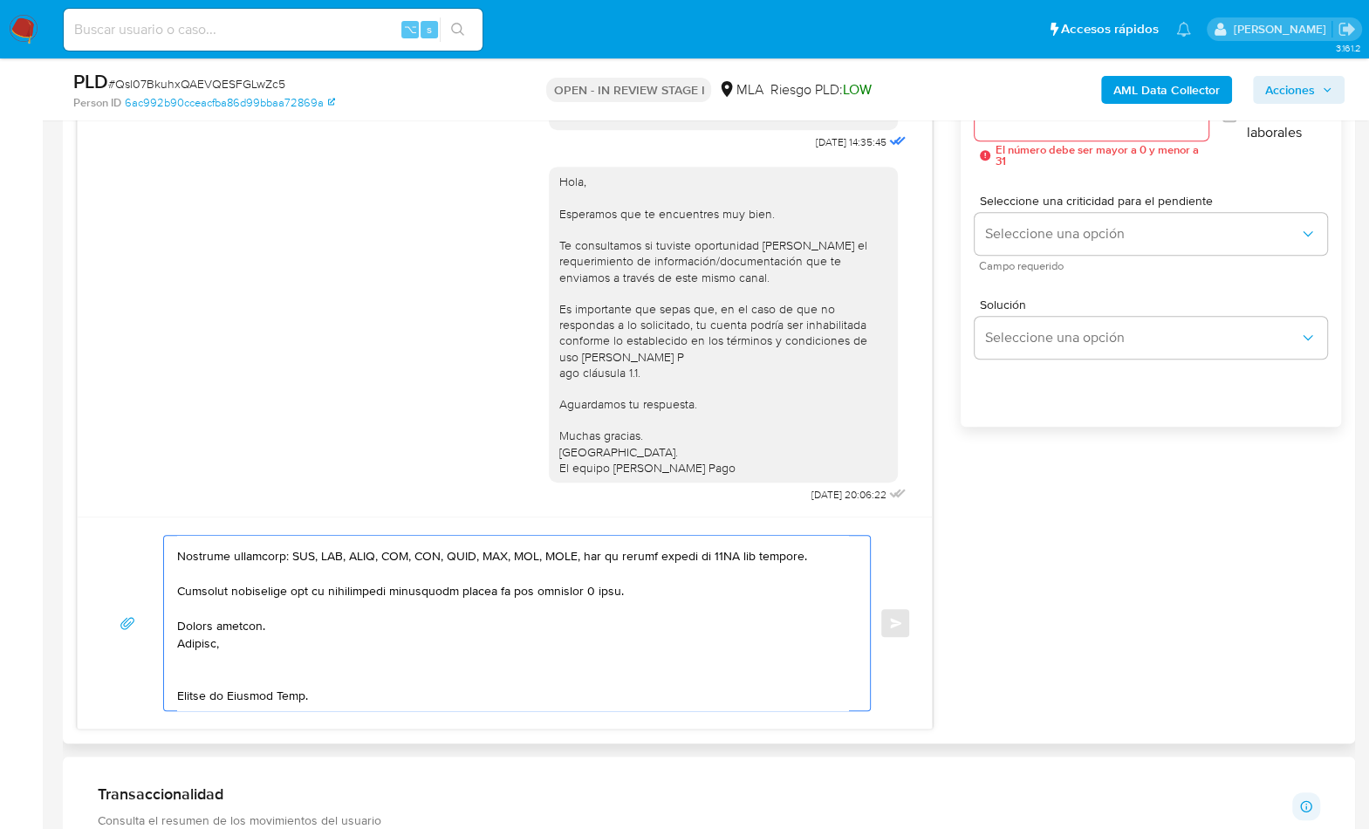
click at [202, 674] on textarea at bounding box center [512, 623] width 671 height 175
click at [206, 662] on textarea at bounding box center [512, 623] width 671 height 175
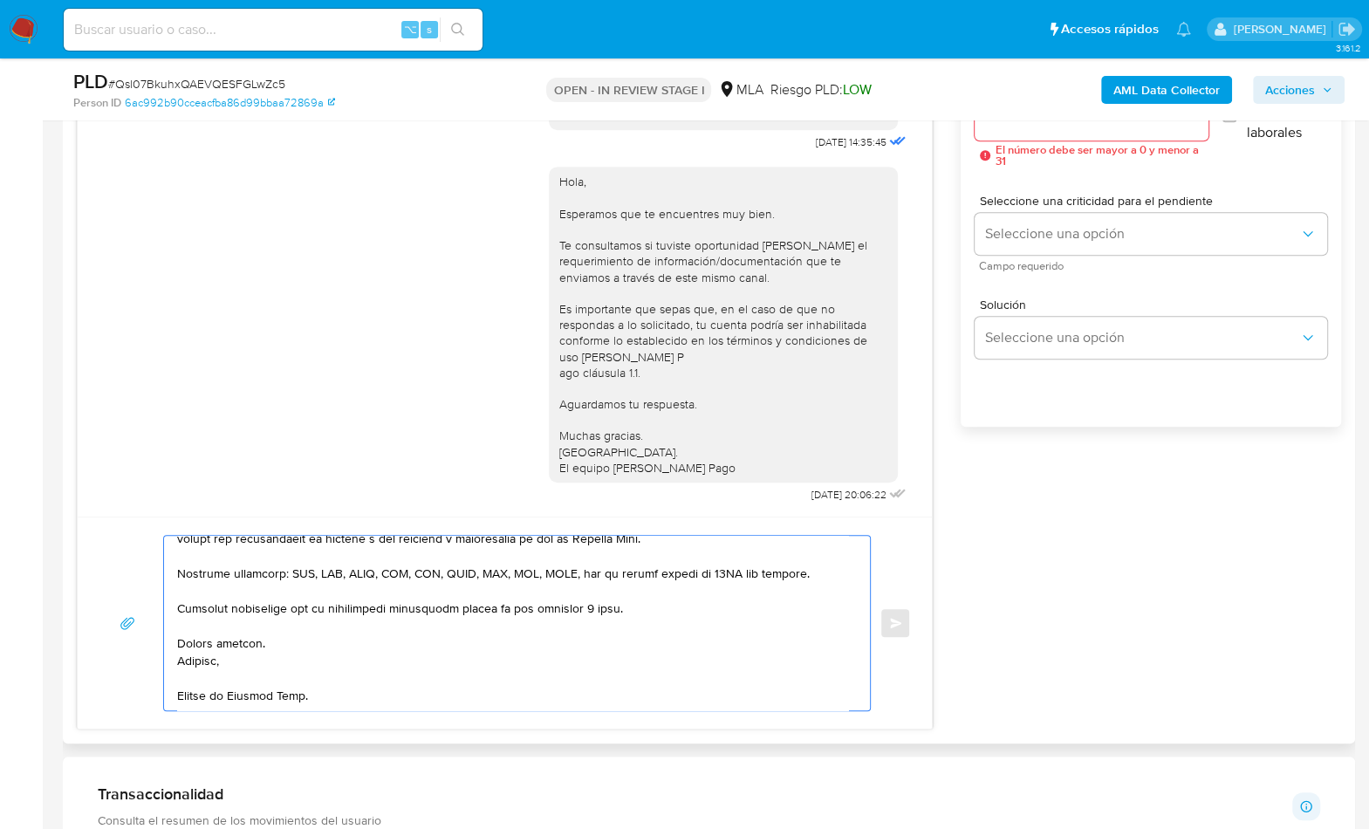
drag, startPoint x: 204, startPoint y: 701, endPoint x: 216, endPoint y: 695, distance: 13.7
click at [204, 701] on textarea at bounding box center [512, 623] width 671 height 175
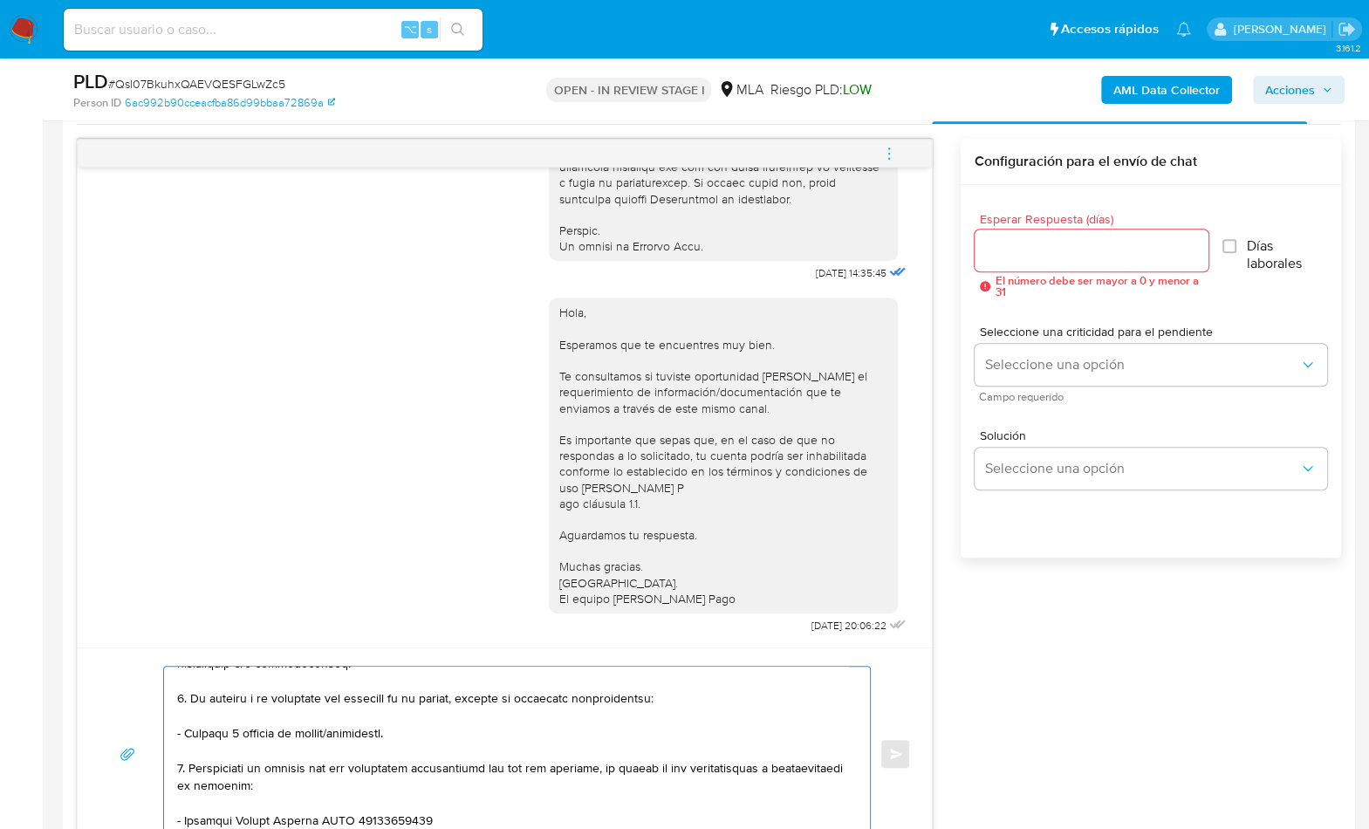
scroll to position [868, 0]
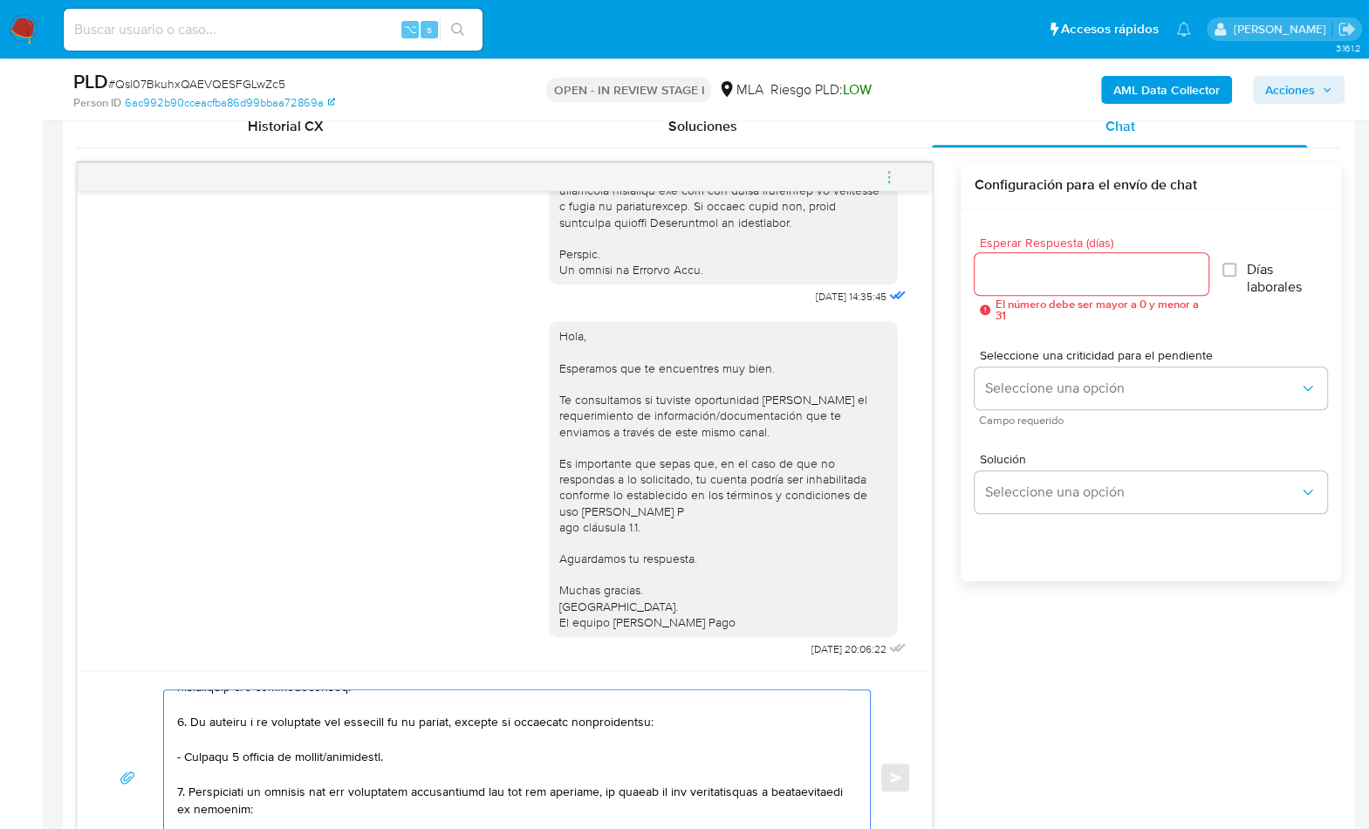
type textarea "Hola, En función de las operaciones registradas en tu cuenta de Mercado Pago, n…"
click at [1020, 285] on div at bounding box center [1092, 274] width 234 height 42
click at [1020, 276] on input "Esperar Respuesta (días)" at bounding box center [1092, 274] width 234 height 23
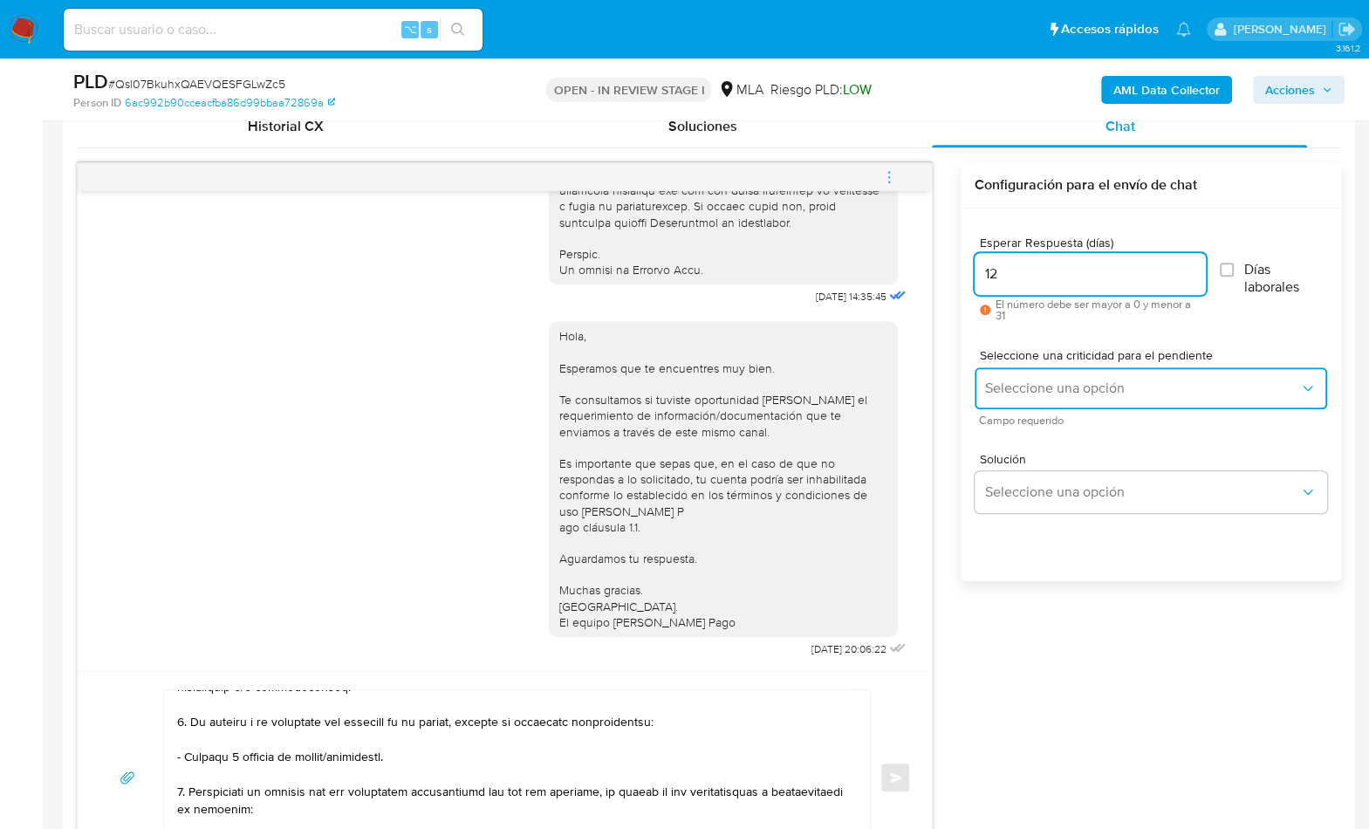
click at [1022, 381] on span "Seleccione una opción" at bounding box center [1142, 388] width 314 height 17
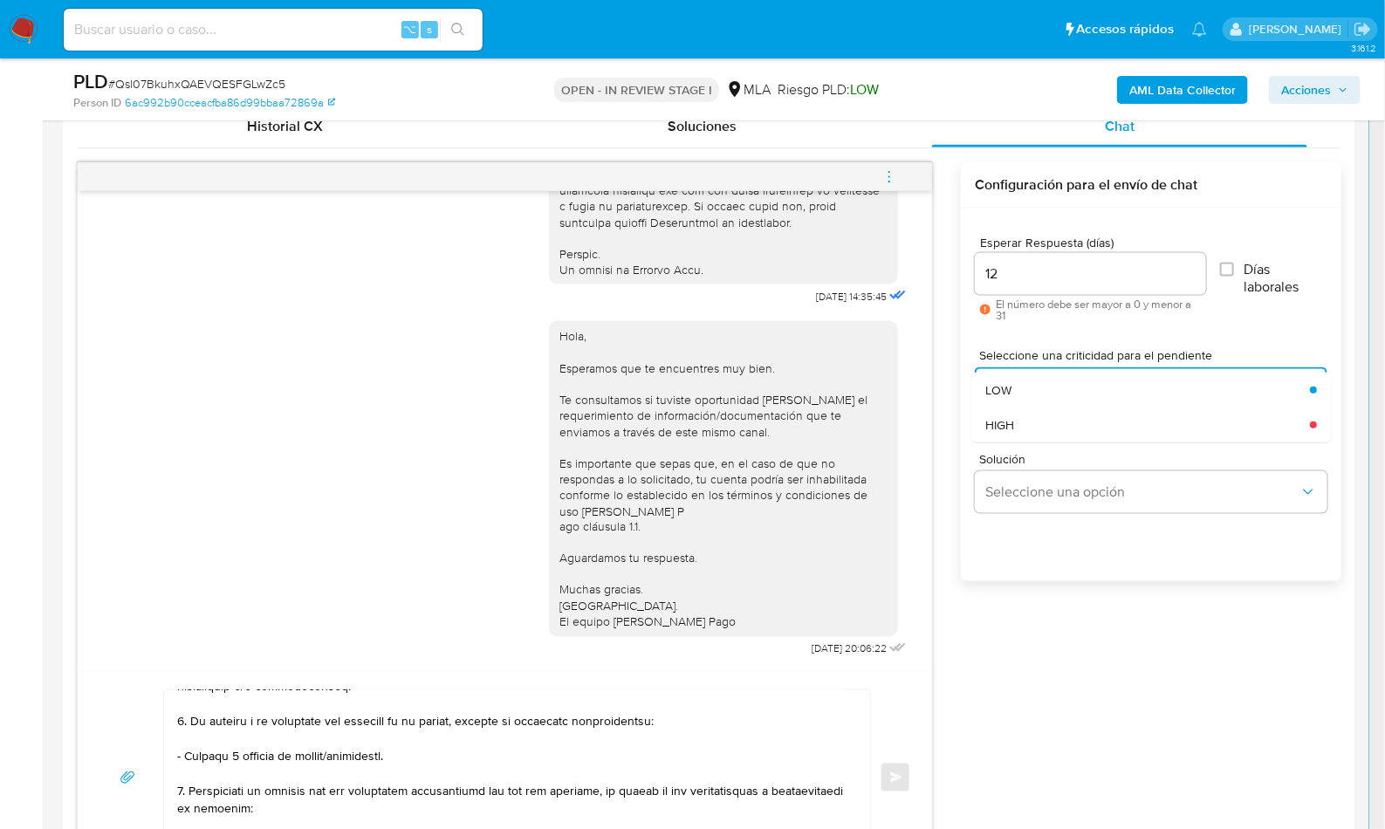
click at [990, 284] on div "12" at bounding box center [1090, 274] width 230 height 42
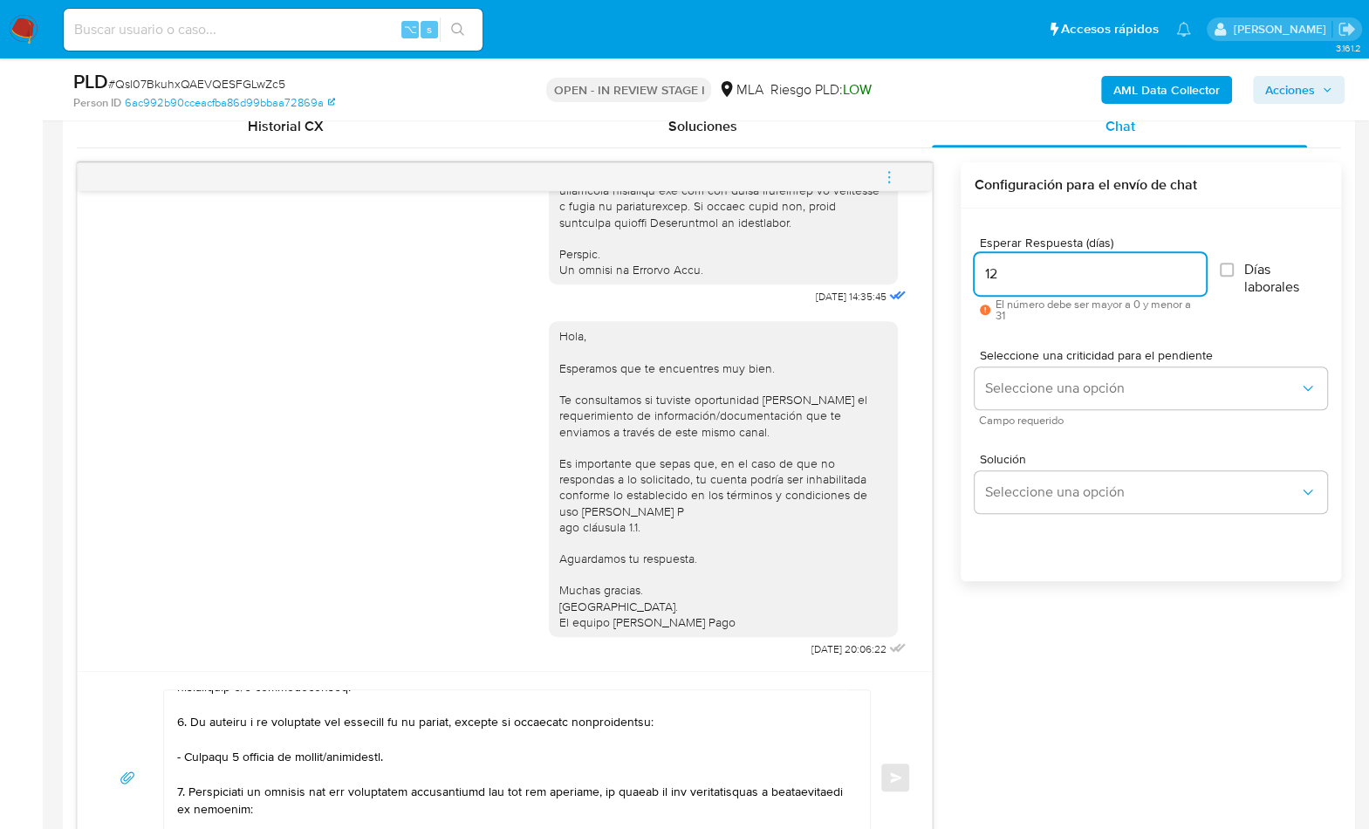
click at [989, 275] on input "12" at bounding box center [1090, 274] width 230 height 23
type input "2"
click at [1027, 400] on button "Seleccione una opción" at bounding box center [1151, 388] width 353 height 42
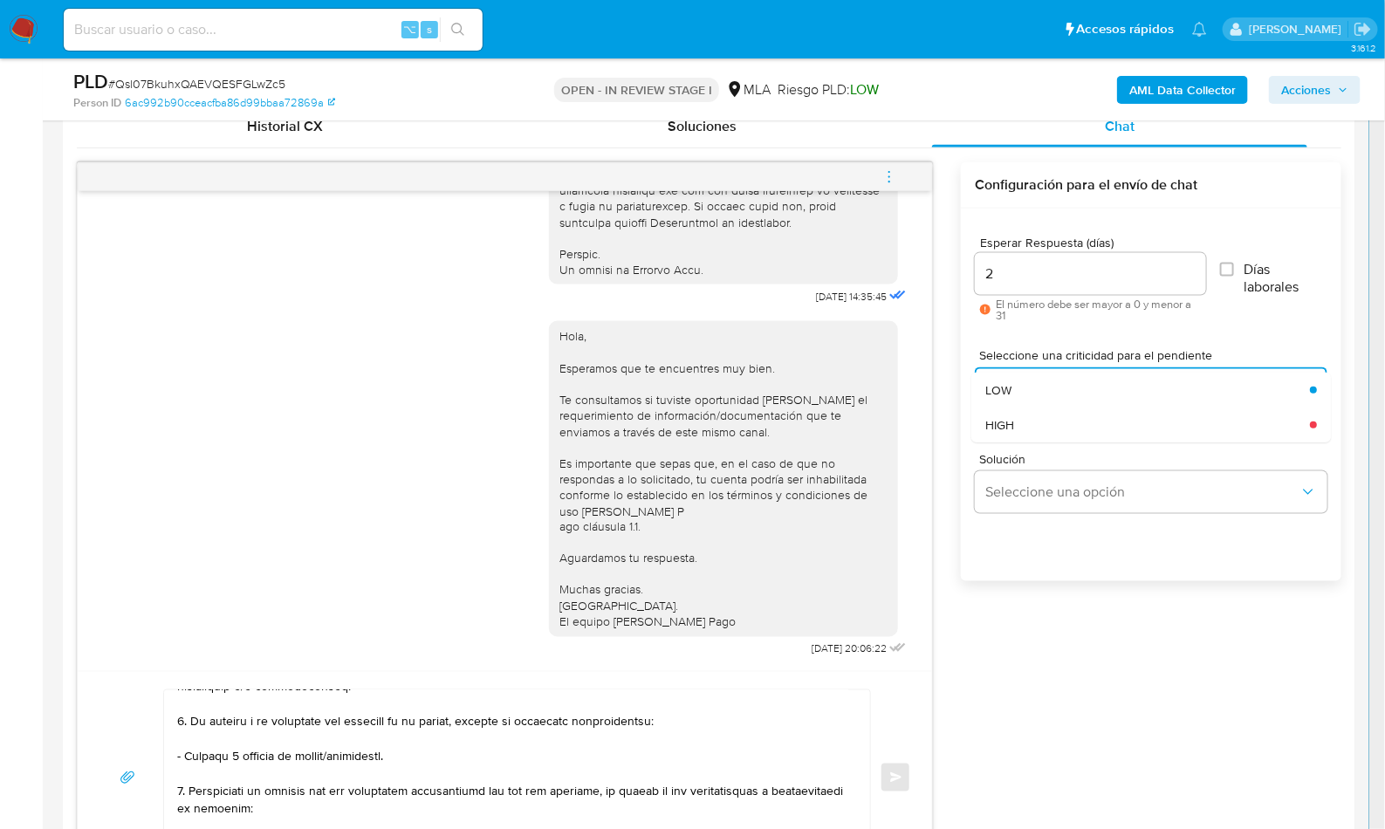
drag, startPoint x: 1031, startPoint y: 417, endPoint x: 1032, endPoint y: 442, distance: 24.5
click at [1031, 417] on div "HIGH" at bounding box center [1142, 425] width 314 height 35
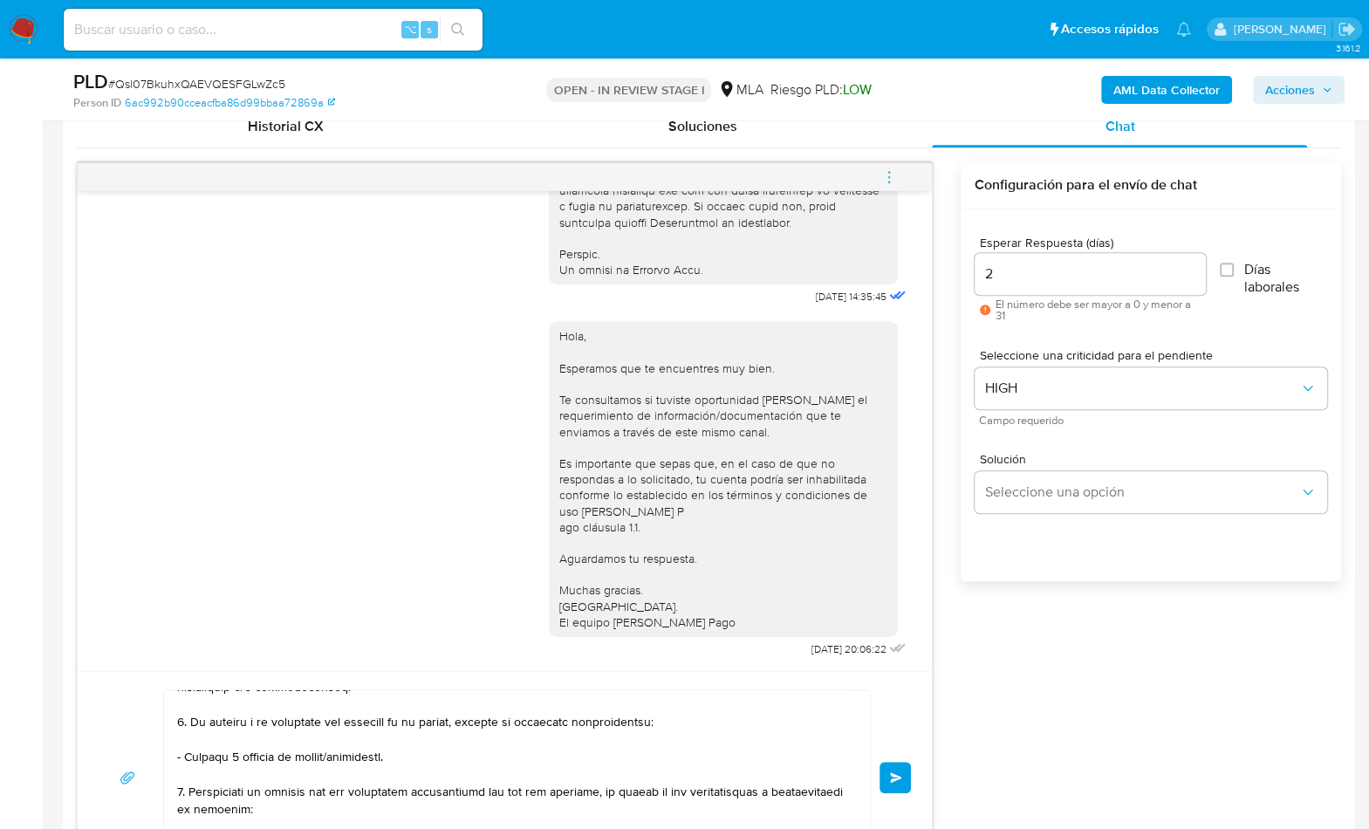
click at [888, 765] on button "Enviar" at bounding box center [895, 777] width 31 height 31
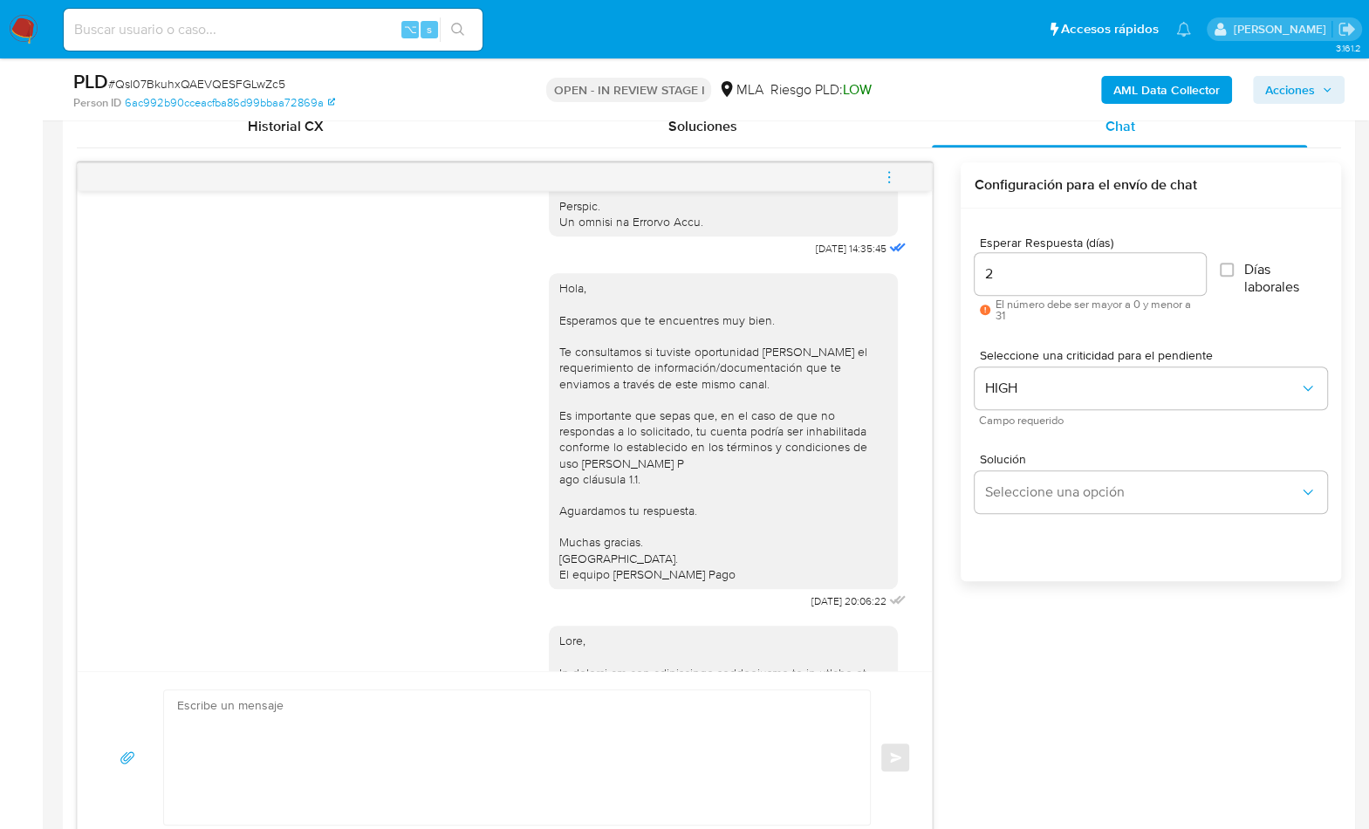
scroll to position [1501, 0]
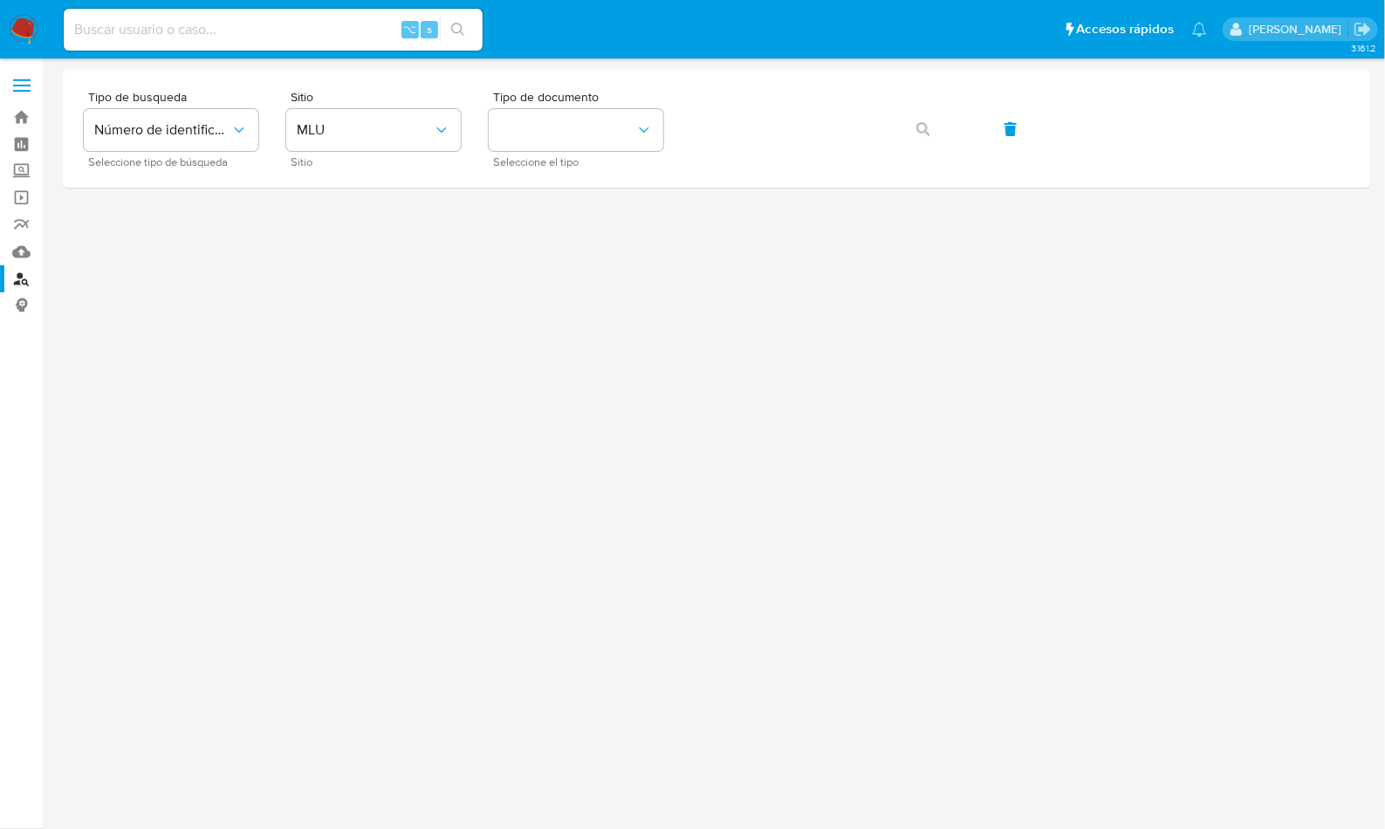
click at [411, 152] on div "Sitio MLU Sitio" at bounding box center [373, 129] width 175 height 76
click at [408, 147] on button "MLU" at bounding box center [373, 130] width 175 height 42
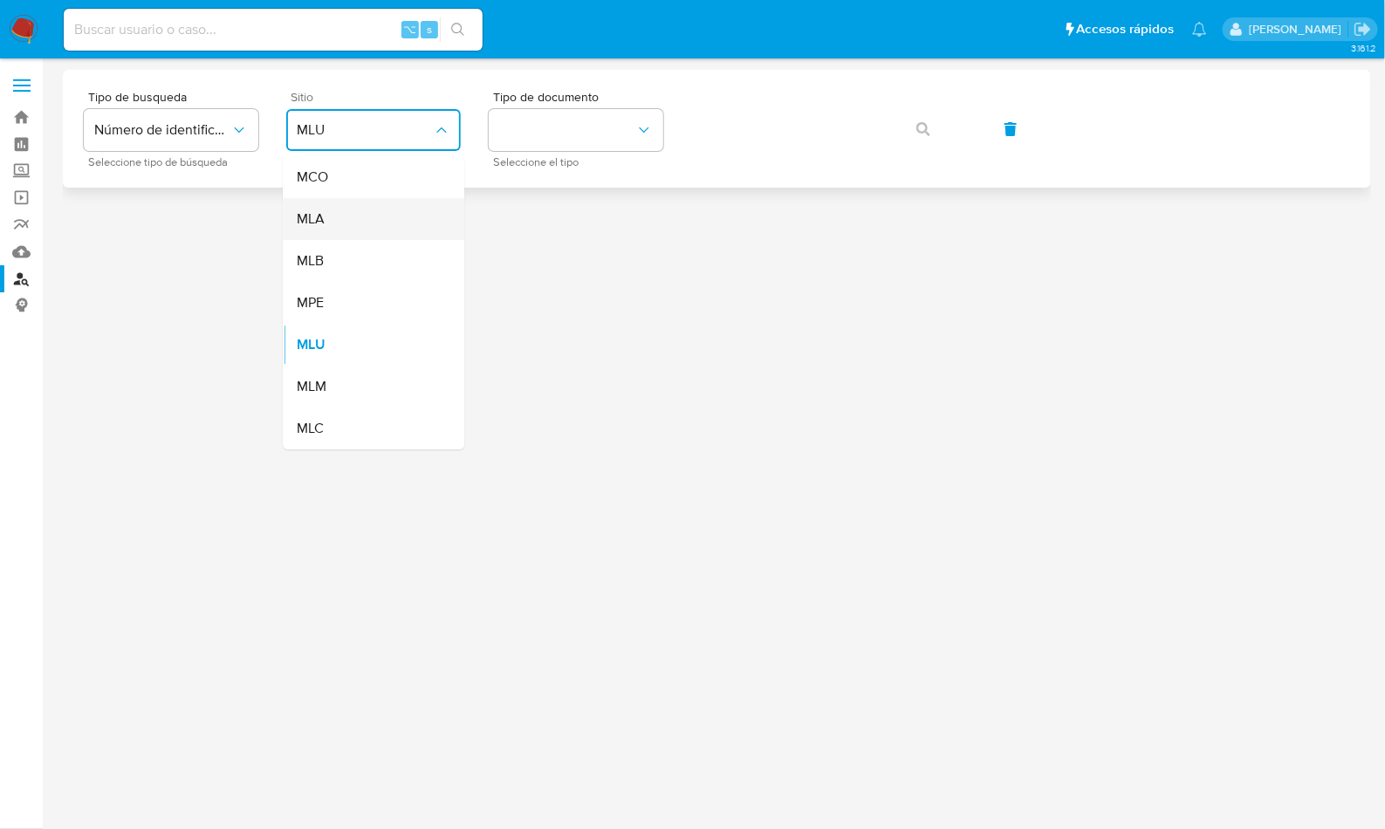
click at [391, 204] on div "MLA" at bounding box center [368, 219] width 143 height 42
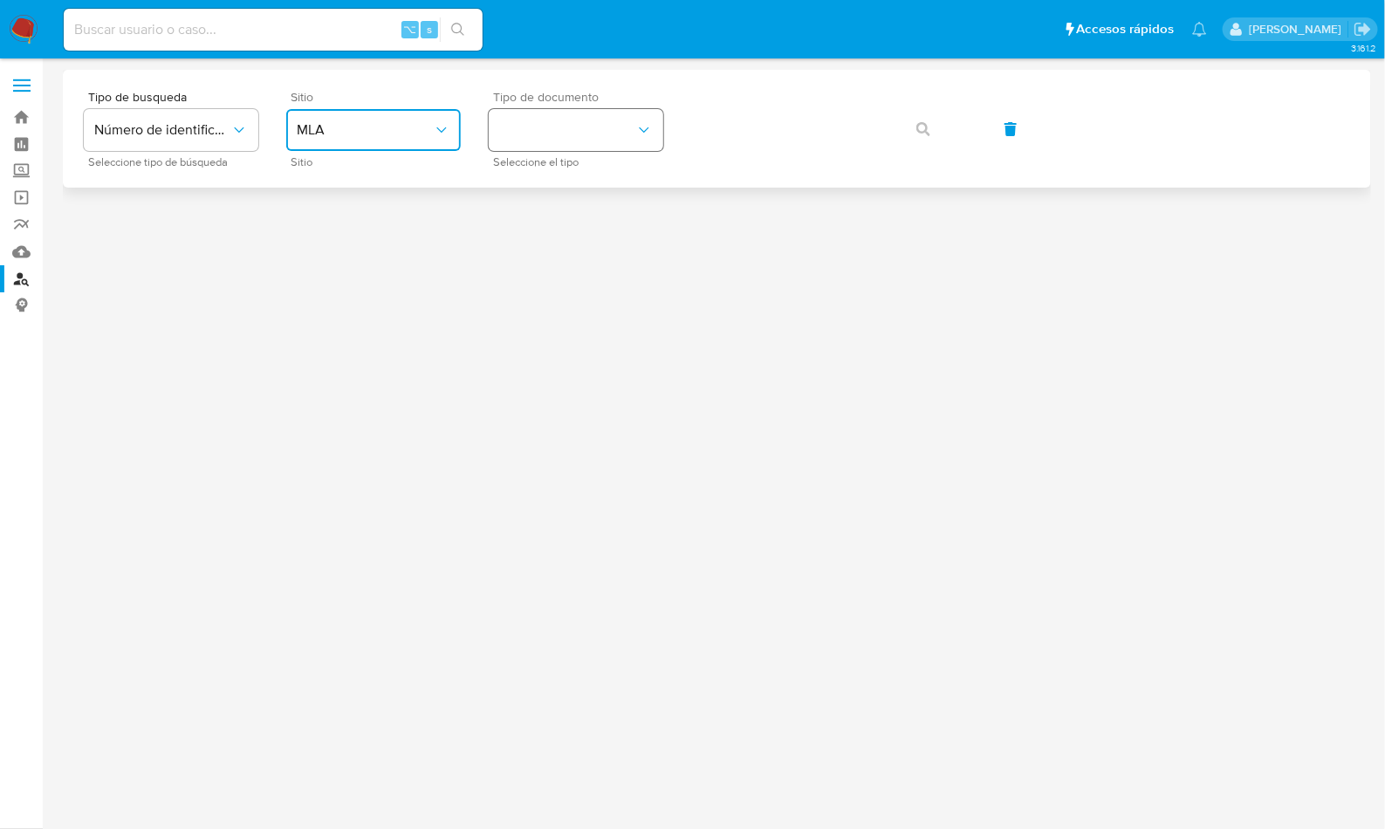
click at [531, 140] on button "identificationType" at bounding box center [576, 130] width 175 height 42
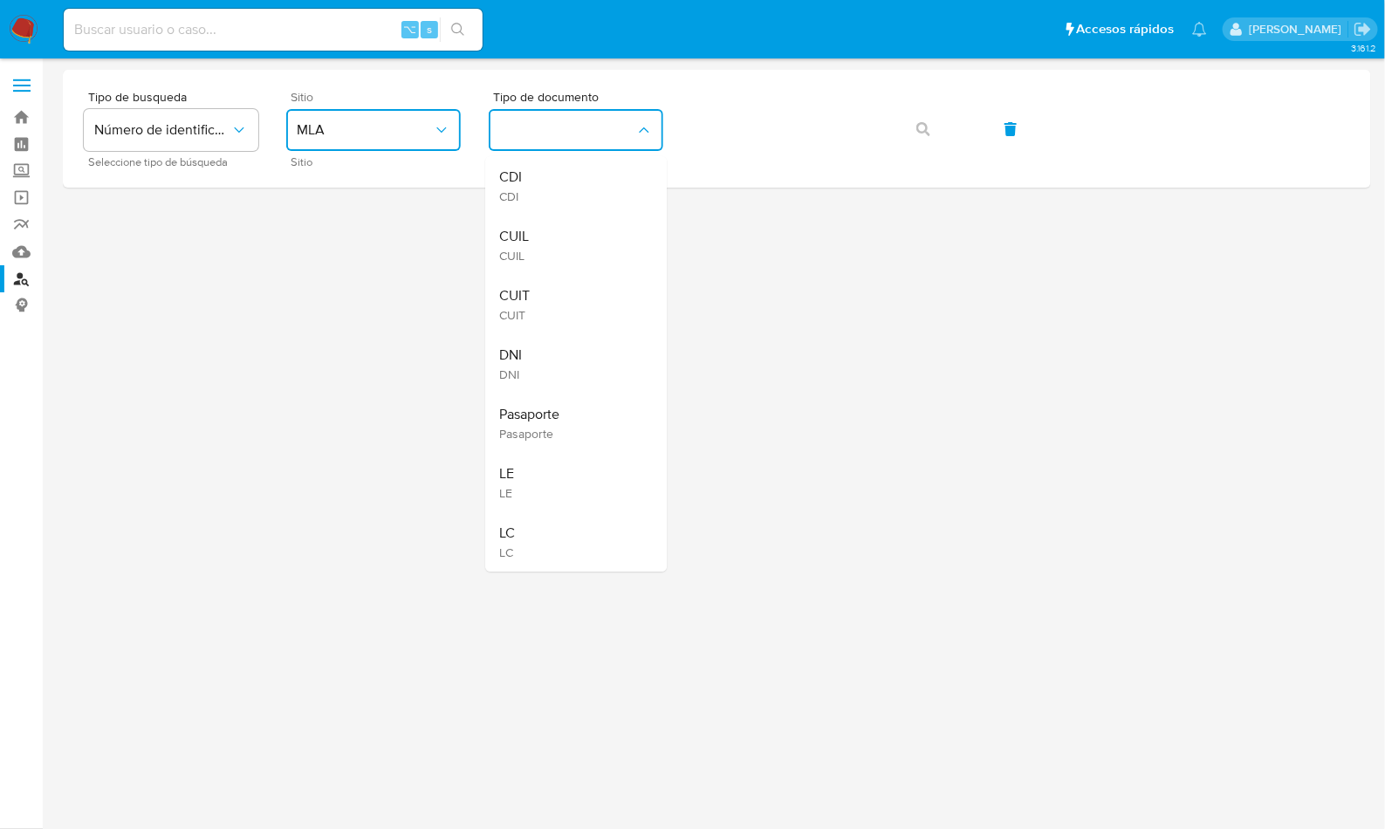
click at [548, 300] on div "CUIT CUIT" at bounding box center [570, 304] width 143 height 59
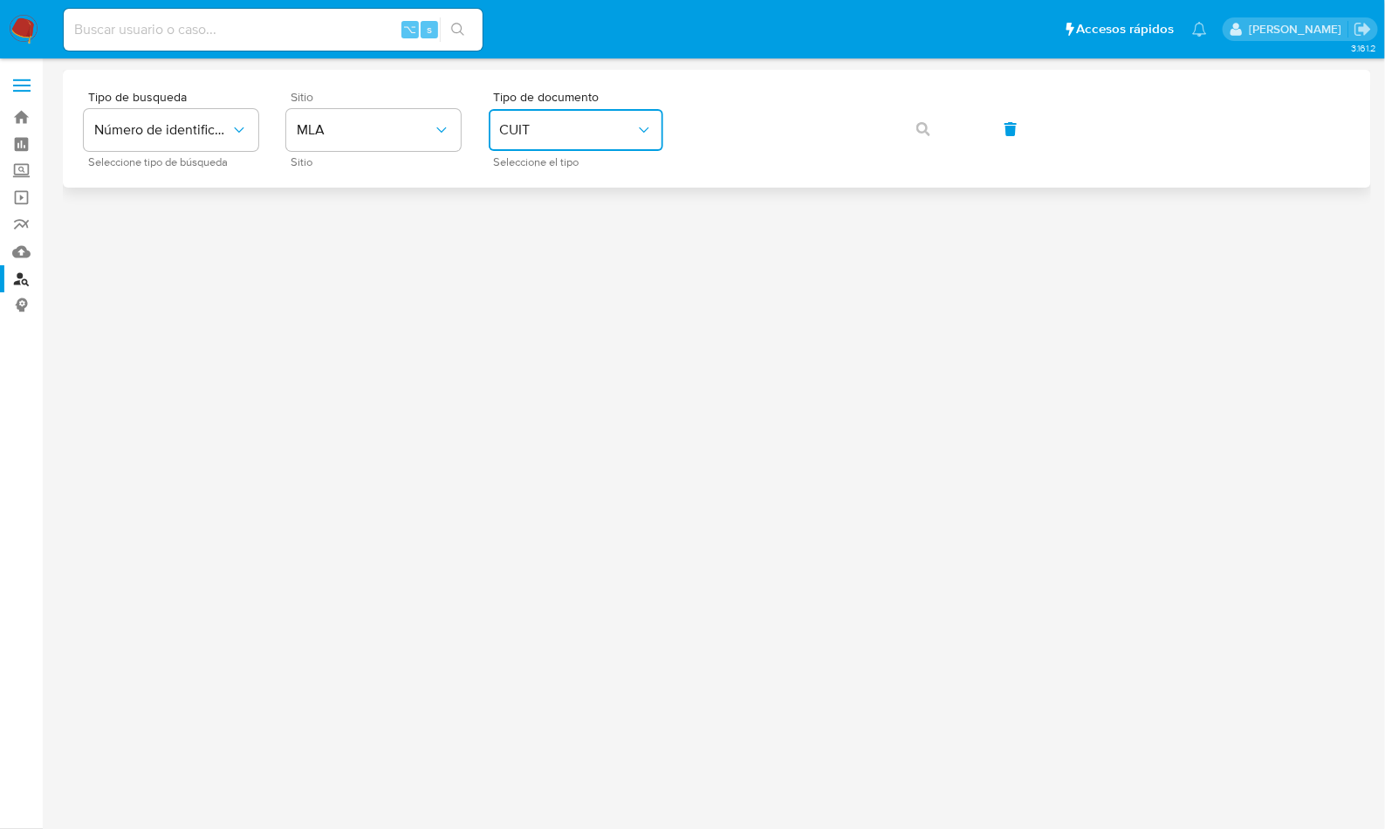
click at [929, 147] on div "Tipo de busqueda Número de identificación Seleccione tipo de búsqueda Sitio MLA…" at bounding box center [717, 129] width 1266 height 76
click at [943, 138] on button "button" at bounding box center [923, 129] width 59 height 42
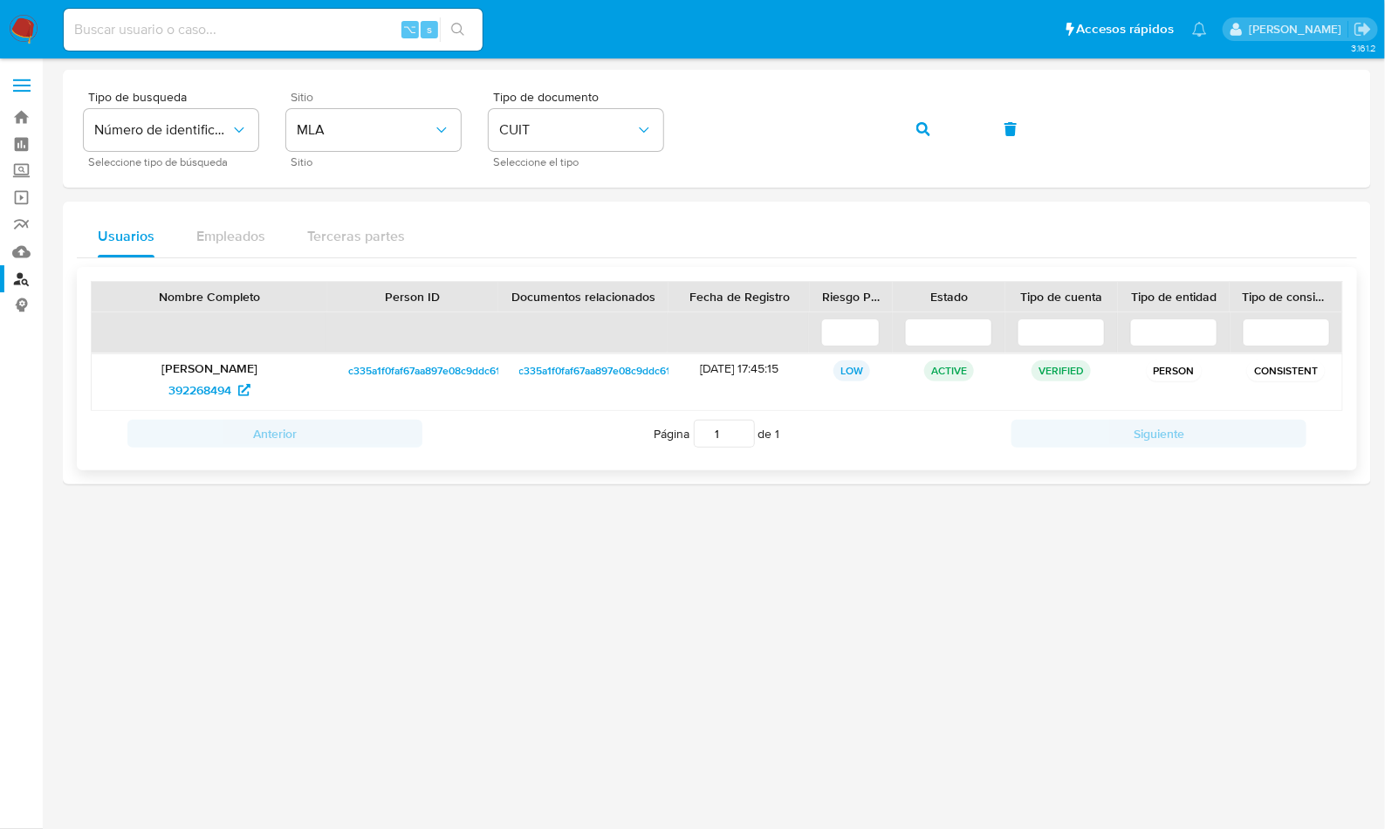
click at [154, 394] on div "392268494" at bounding box center [209, 390] width 211 height 28
click at [168, 390] on span "392268494" at bounding box center [199, 390] width 63 height 28
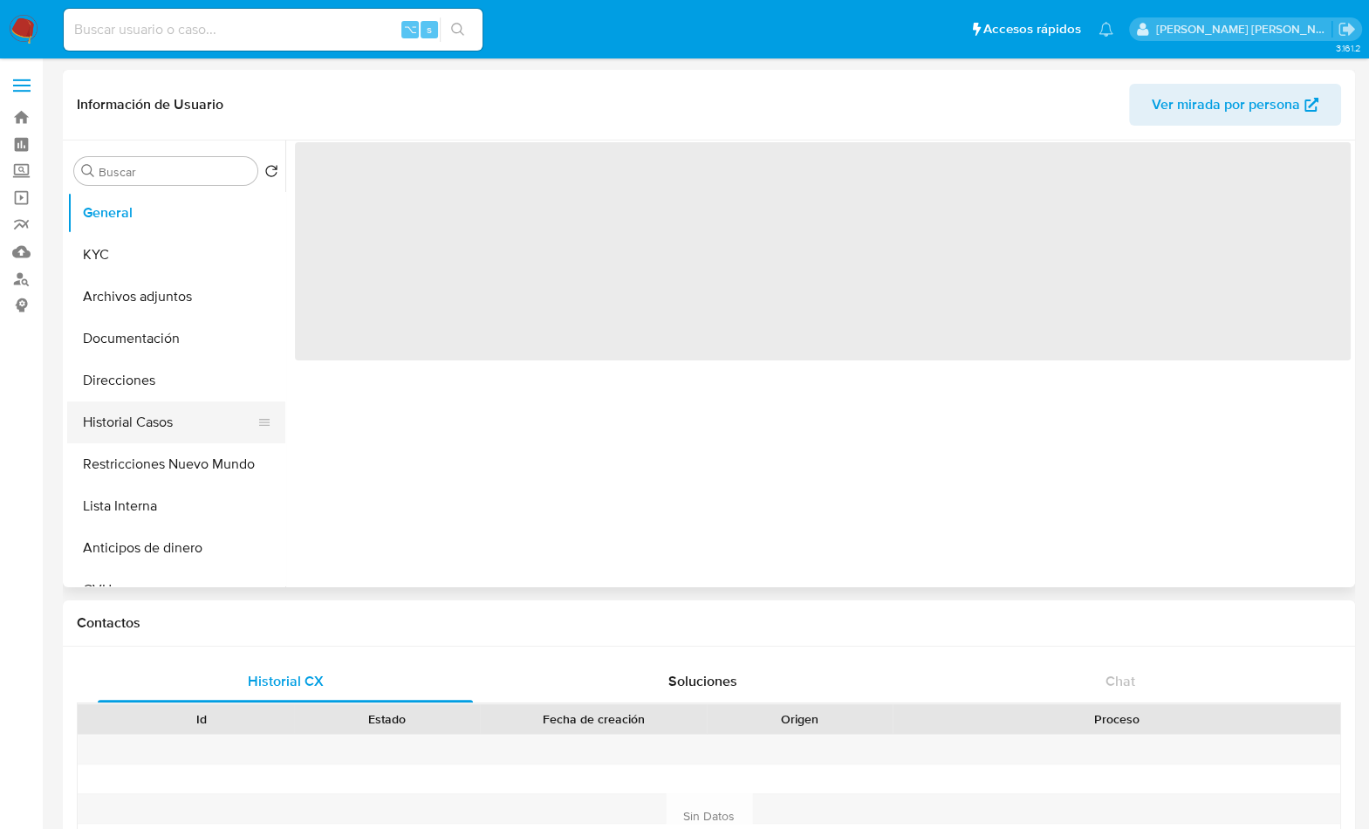
click at [187, 426] on button "Historial Casos" at bounding box center [169, 422] width 204 height 42
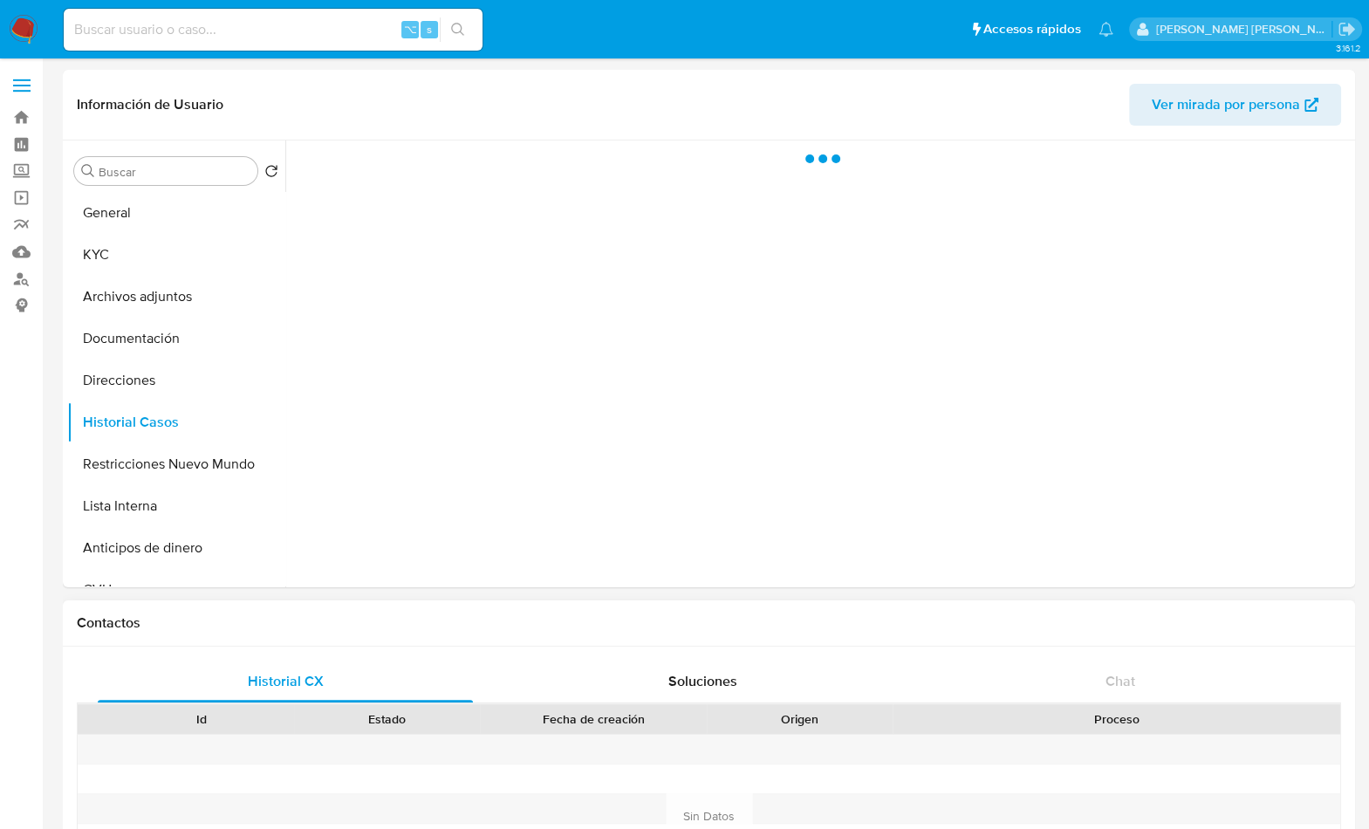
select select "10"
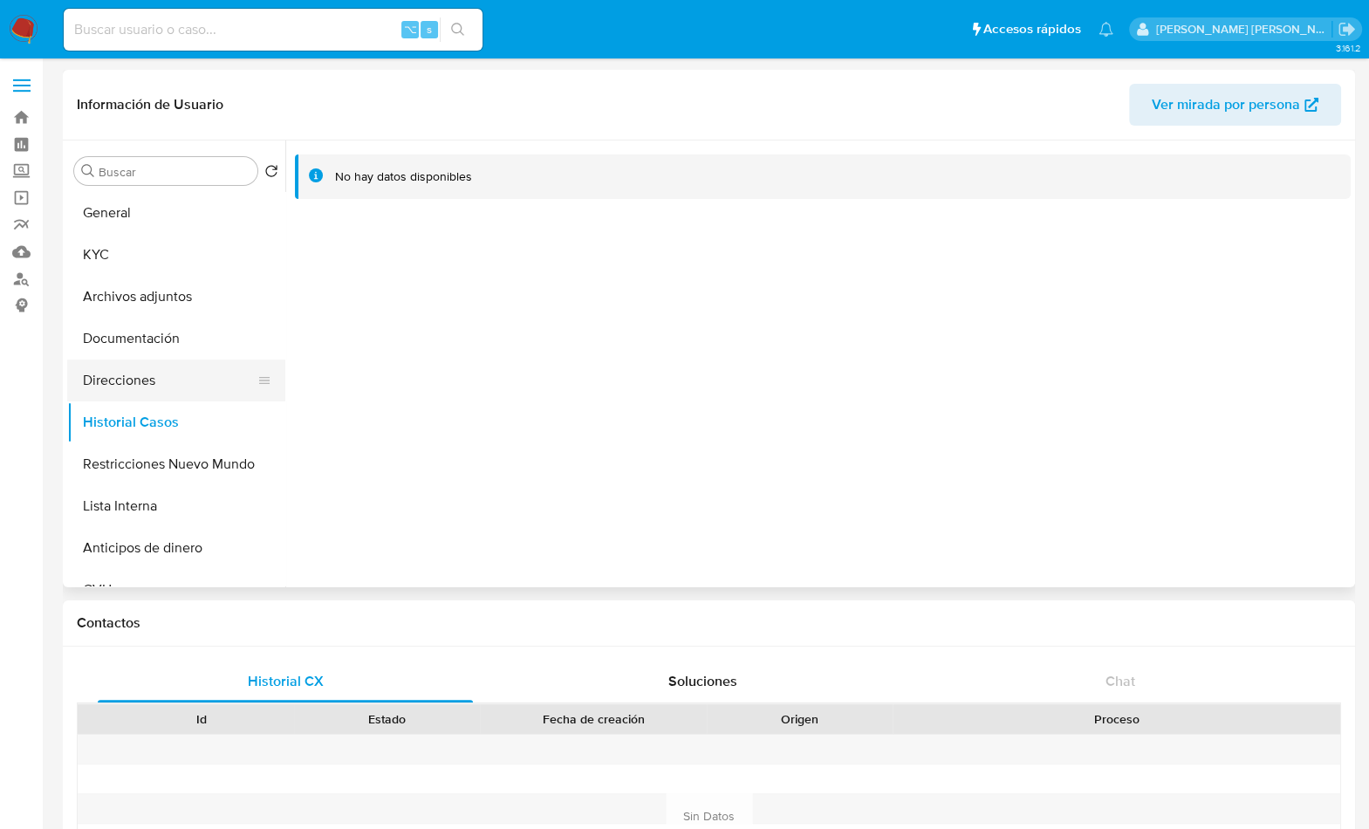
click at [172, 381] on button "Direcciones" at bounding box center [169, 381] width 204 height 42
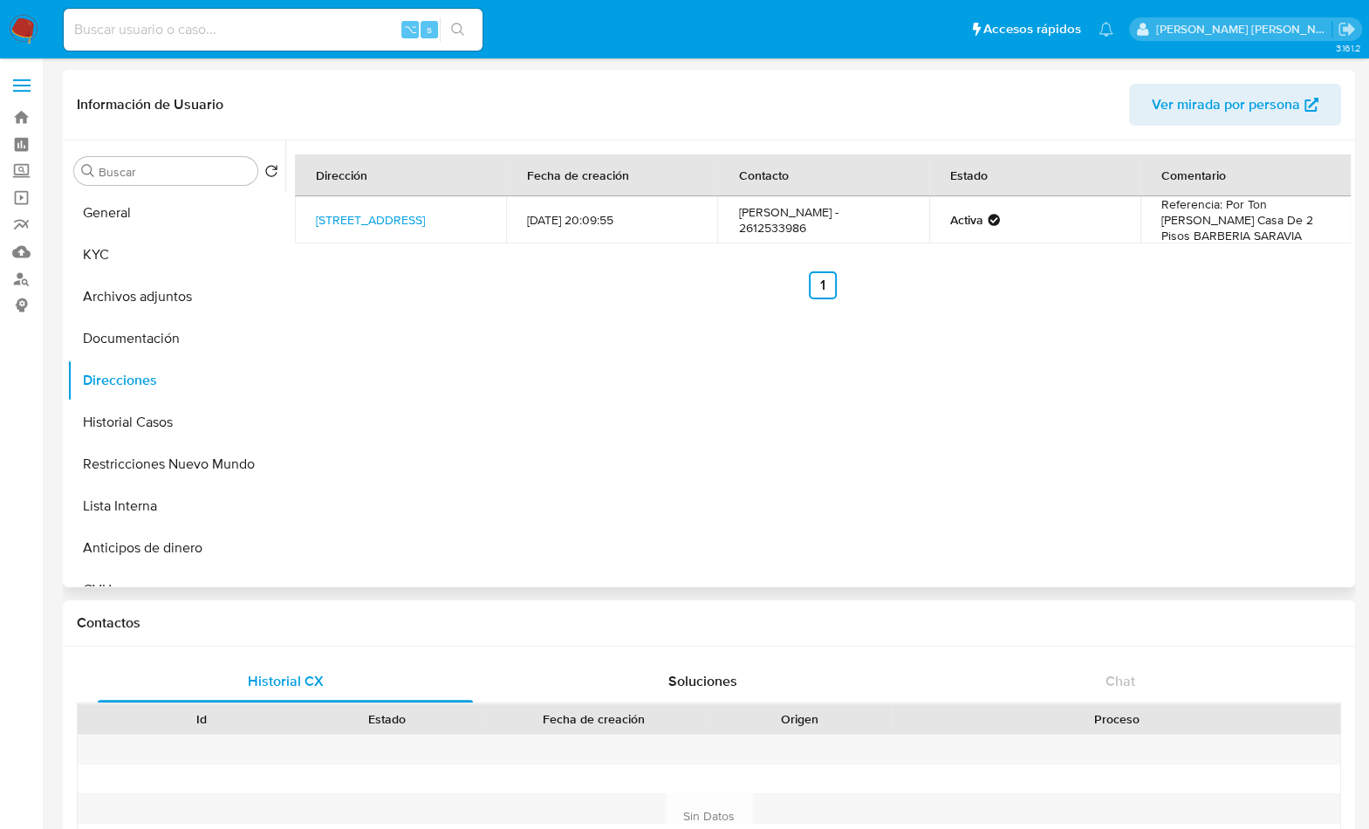
click at [792, 443] on div "Dirección Fecha de creación Contacto Estado Comentario Don Bosco 7919, Rodeo De…" at bounding box center [818, 364] width 1066 height 447
click at [139, 328] on button "Documentación" at bounding box center [169, 339] width 204 height 42
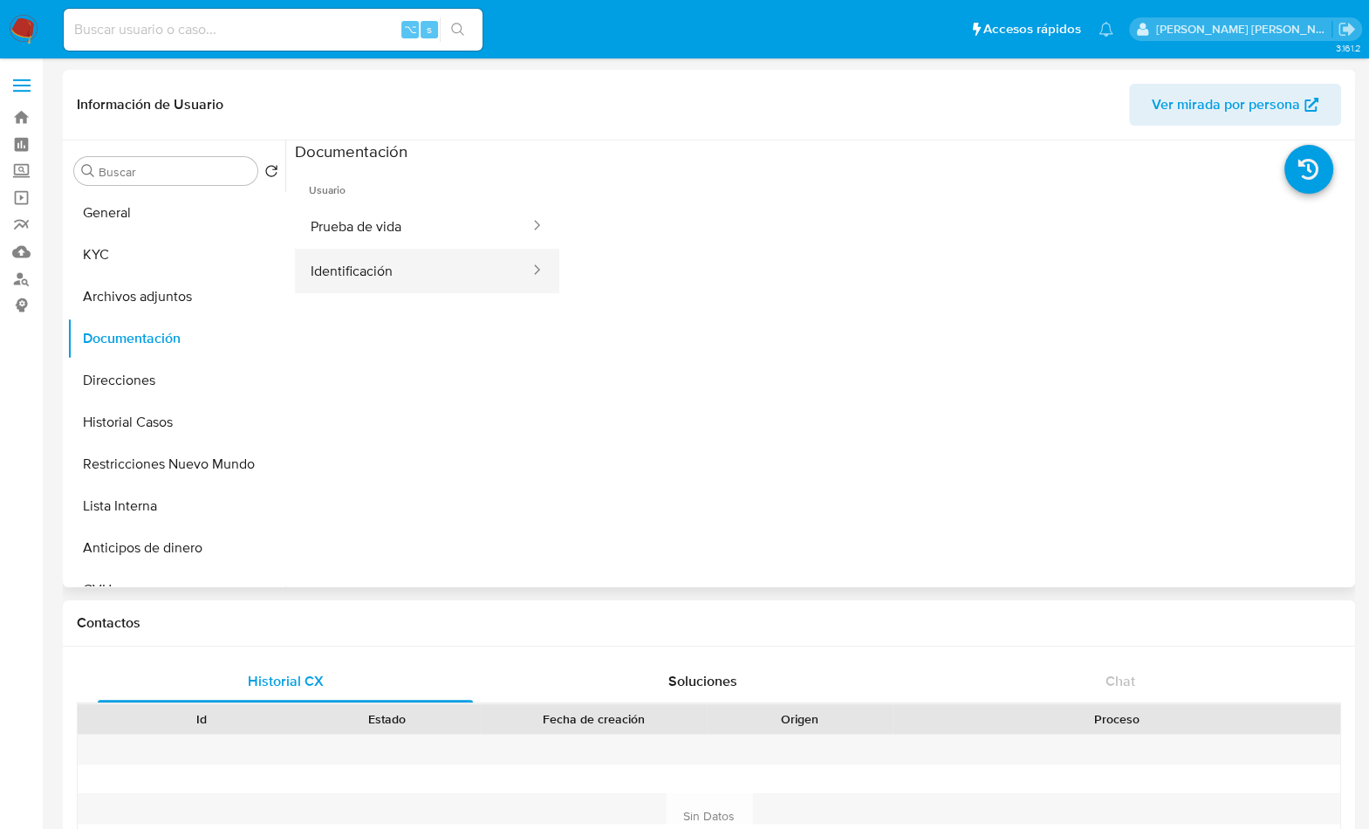
click at [368, 264] on button "Identificación" at bounding box center [413, 271] width 237 height 45
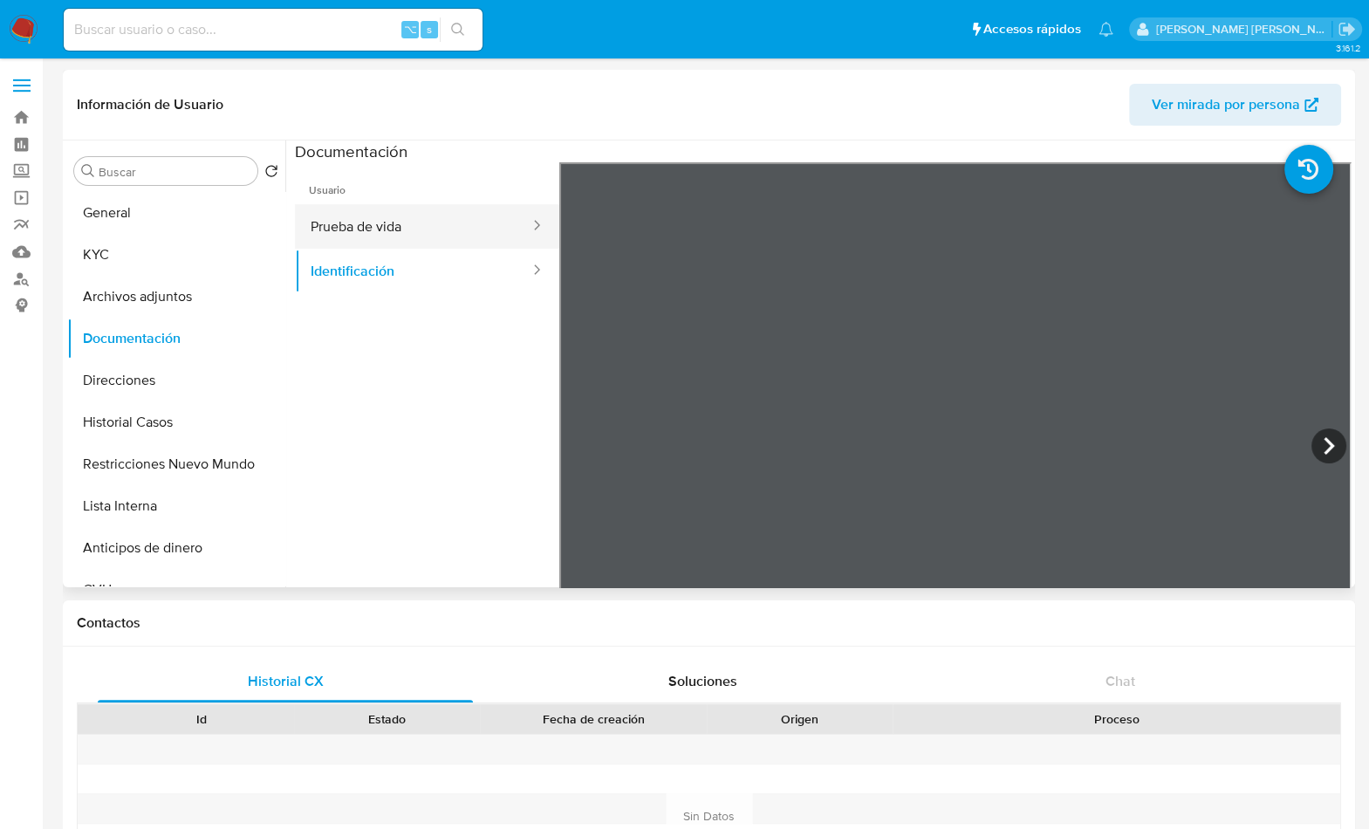
click at [395, 233] on button "Prueba de vida" at bounding box center [413, 226] width 237 height 45
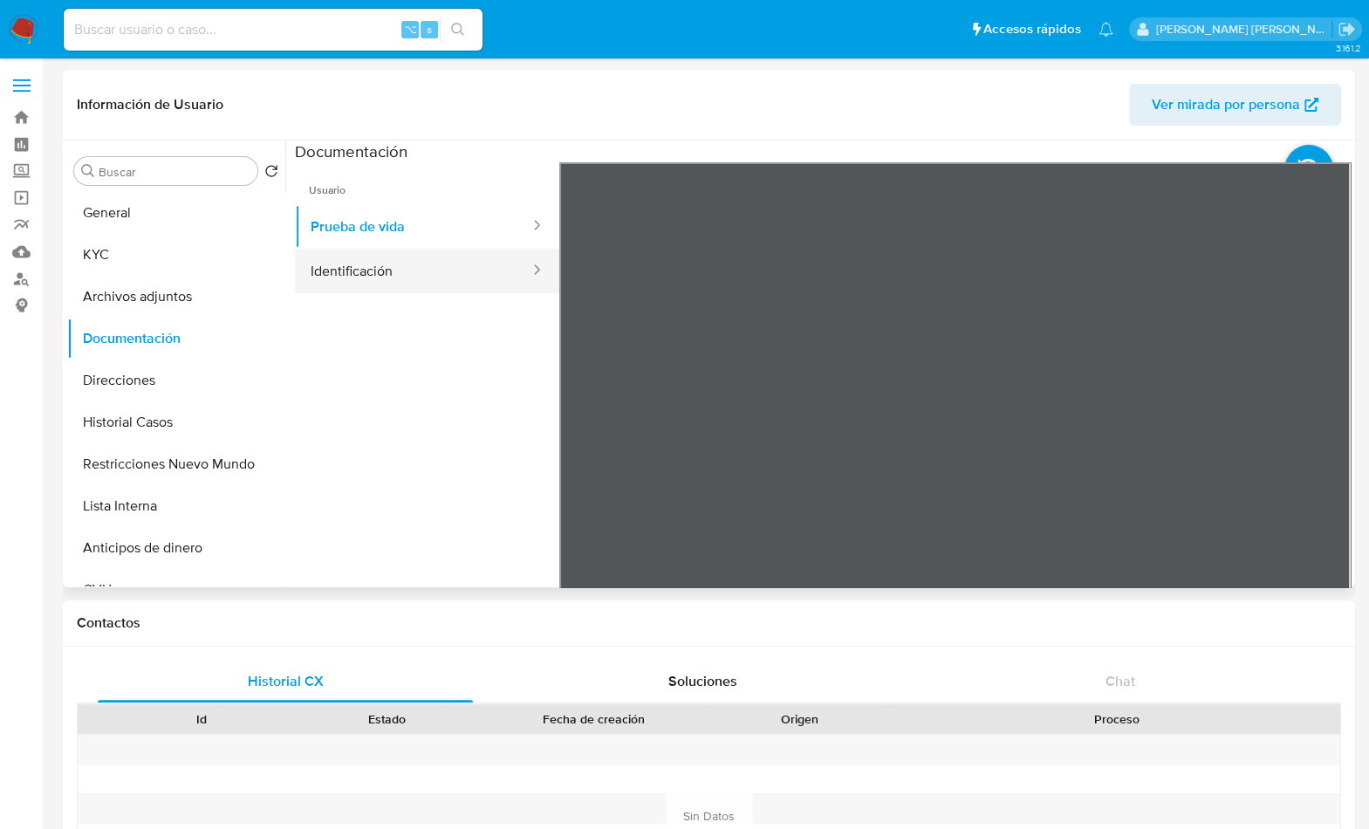
click at [395, 272] on button "Identificación" at bounding box center [413, 271] width 237 height 45
click at [1328, 452] on icon at bounding box center [1329, 446] width 35 height 35
click at [401, 426] on ul "Usuario Prueba de vida Identificación" at bounding box center [427, 413] width 264 height 503
click at [381, 394] on ul "Usuario Prueba de vida Identificación" at bounding box center [427, 413] width 264 height 503
click at [448, 348] on ul "Usuario Prueba de vida Identificación" at bounding box center [427, 413] width 264 height 503
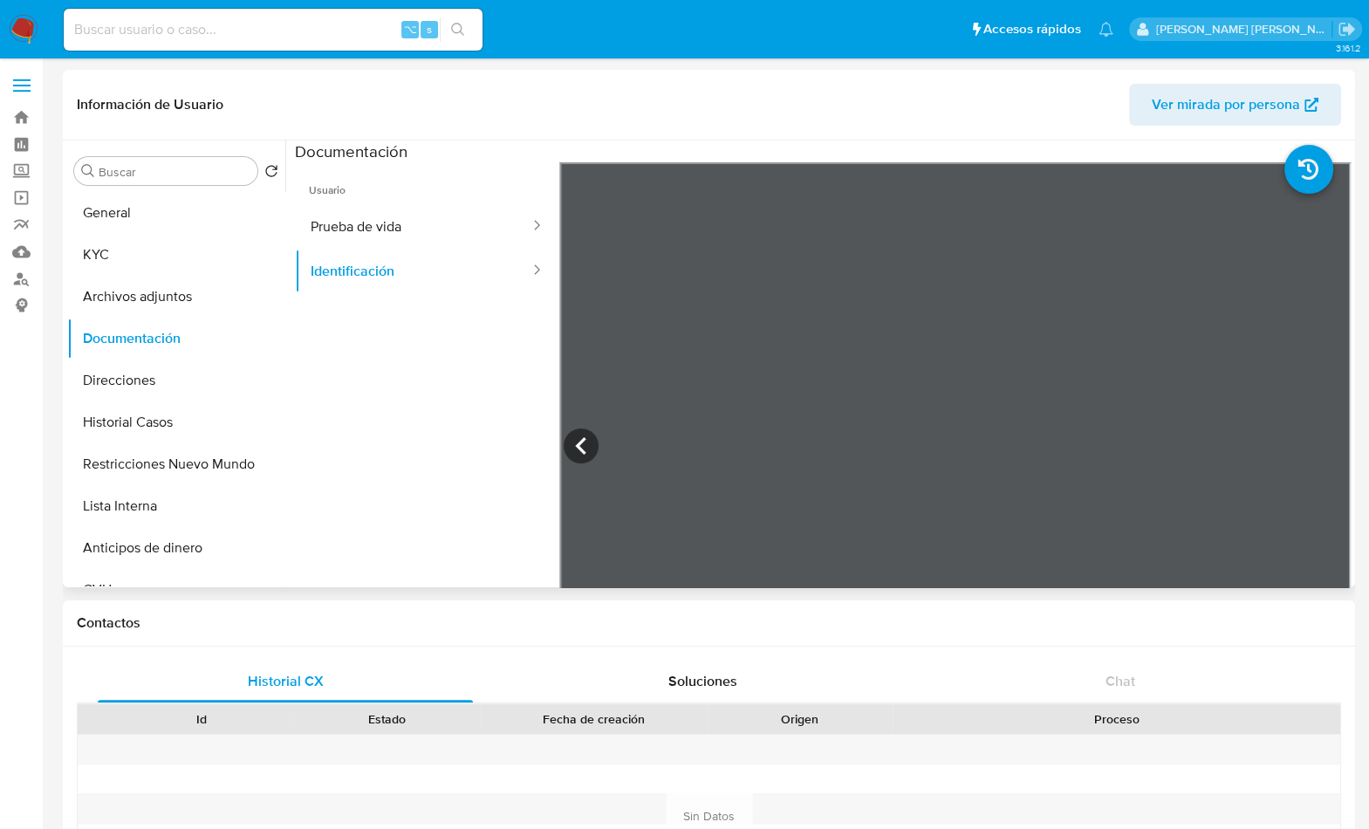
click at [427, 512] on ul "Usuario Prueba de vida Identificación" at bounding box center [427, 413] width 264 height 503
drag, startPoint x: 378, startPoint y: 491, endPoint x: 449, endPoint y: 548, distance: 91.2
click at [378, 491] on ul "Usuario Prueba de vida Identificación" at bounding box center [427, 413] width 264 height 503
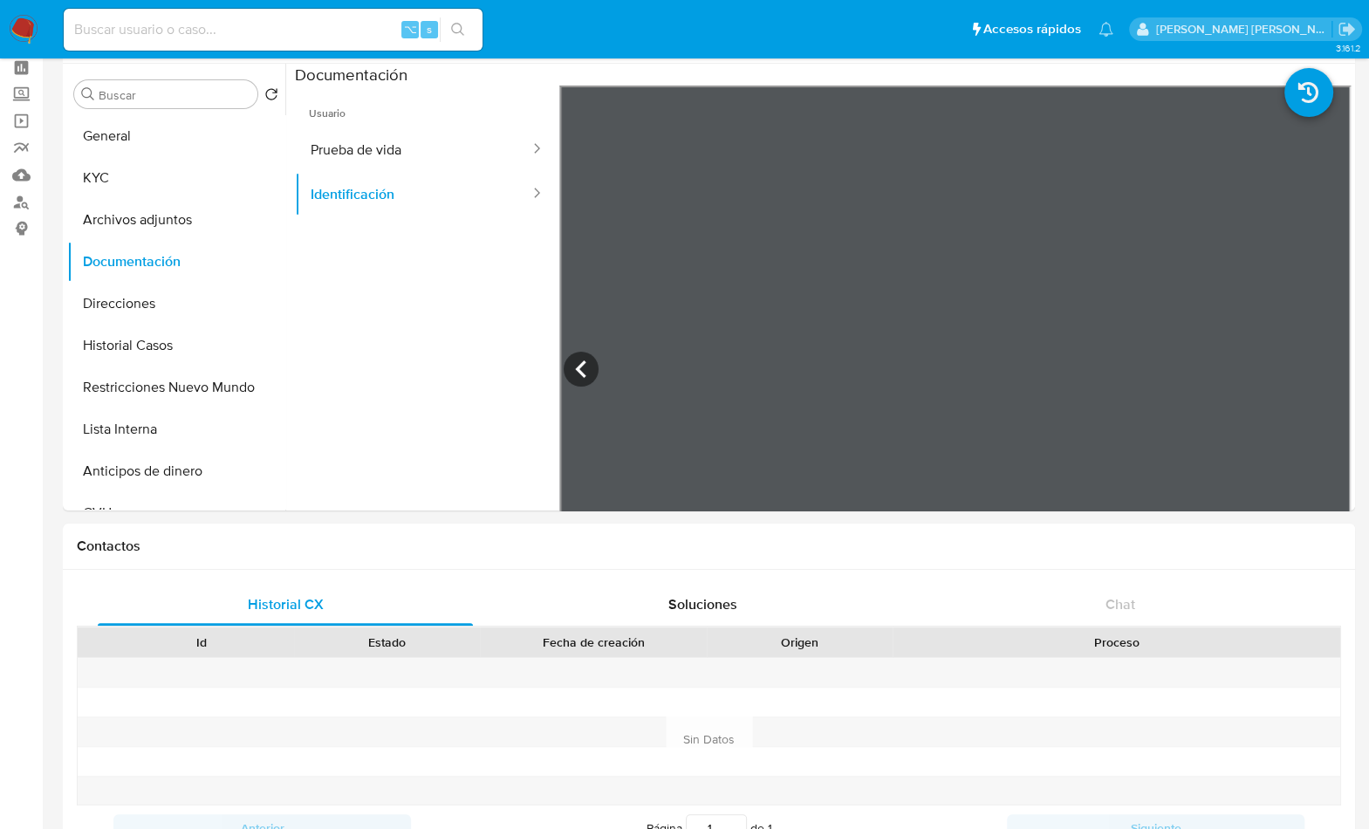
scroll to position [348, 0]
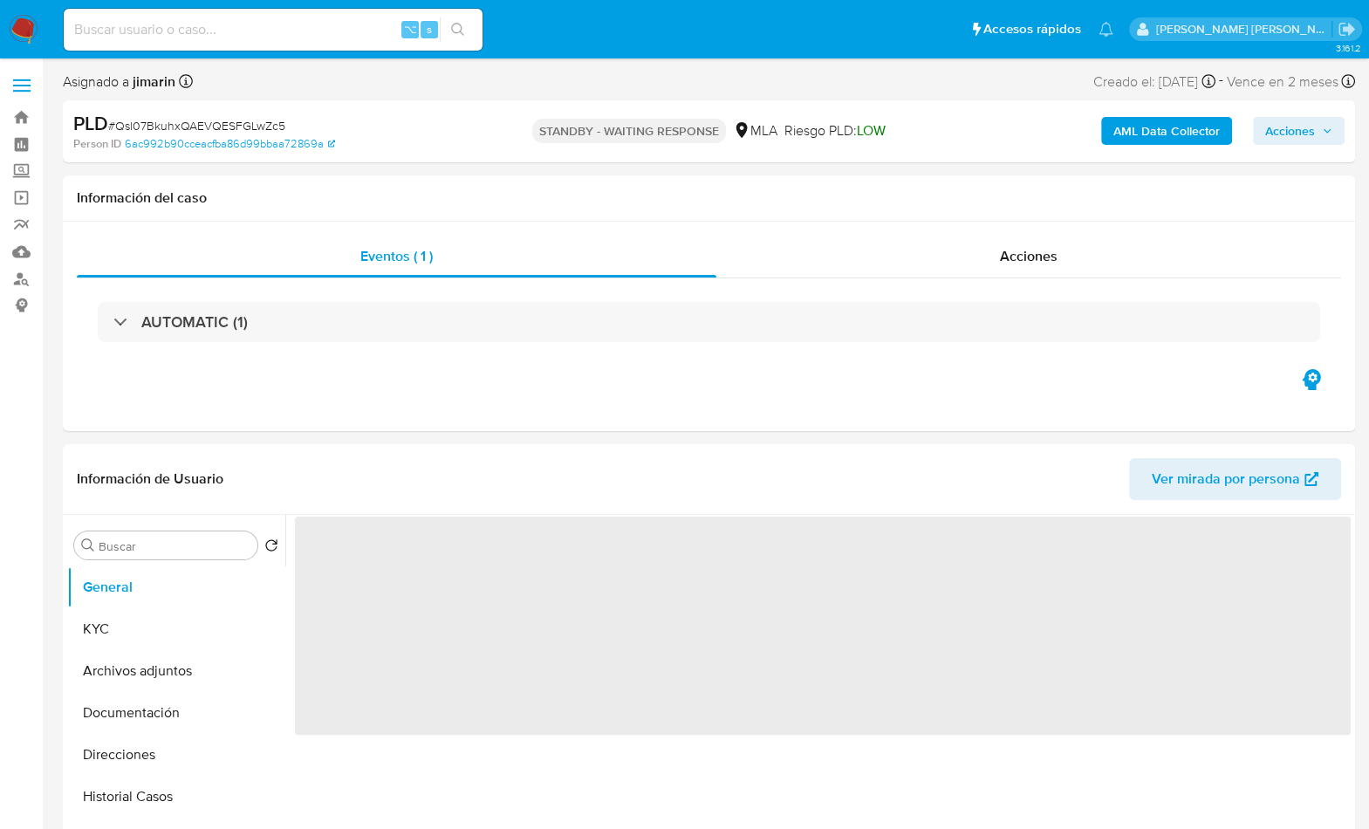
select select "10"
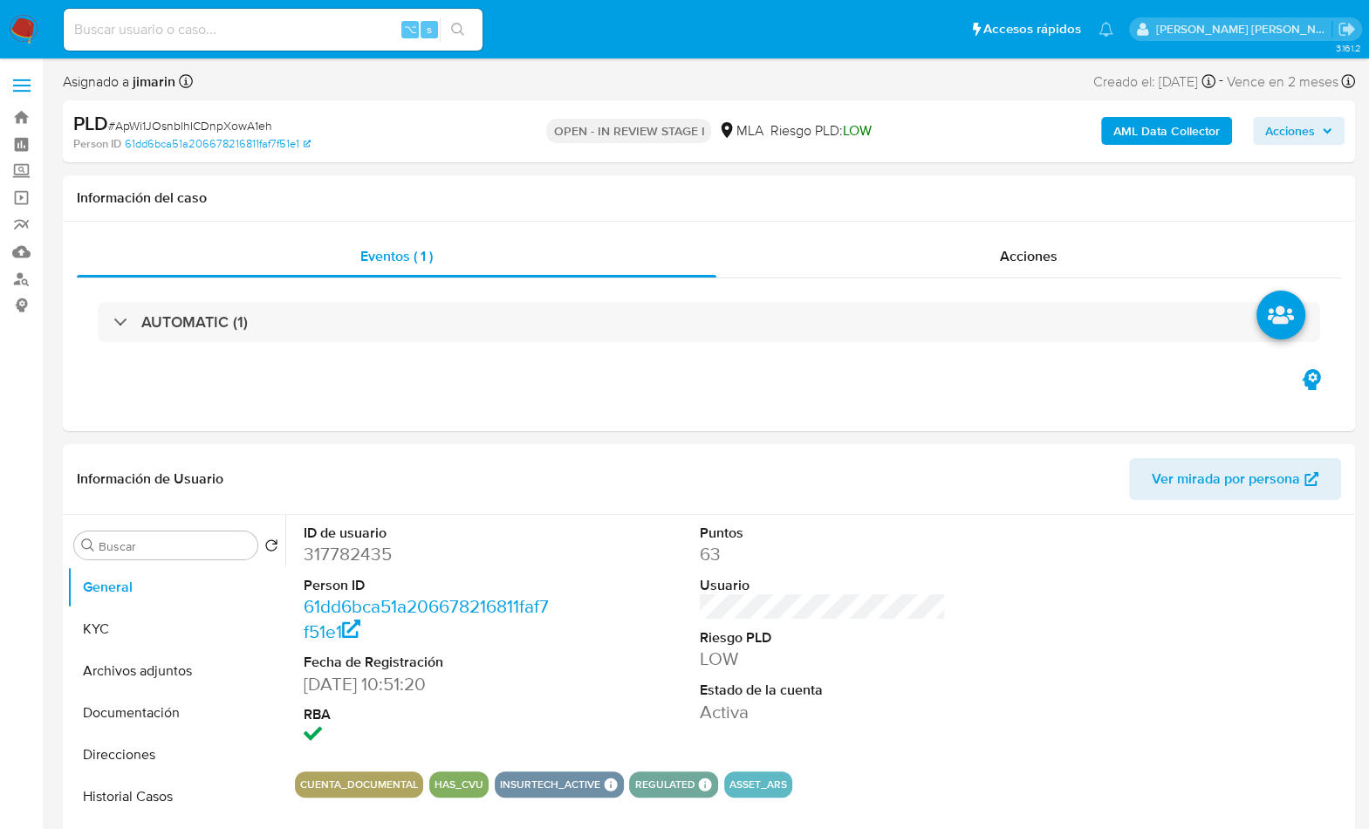
click at [222, 132] on span "# ApWi1JOsnblhICDnpXowA1eh" at bounding box center [190, 125] width 164 height 17
copy span "ApWi1JOsnblhICDnpXowA1eh"
click at [343, 545] on dd "317782435" at bounding box center [427, 554] width 247 height 24
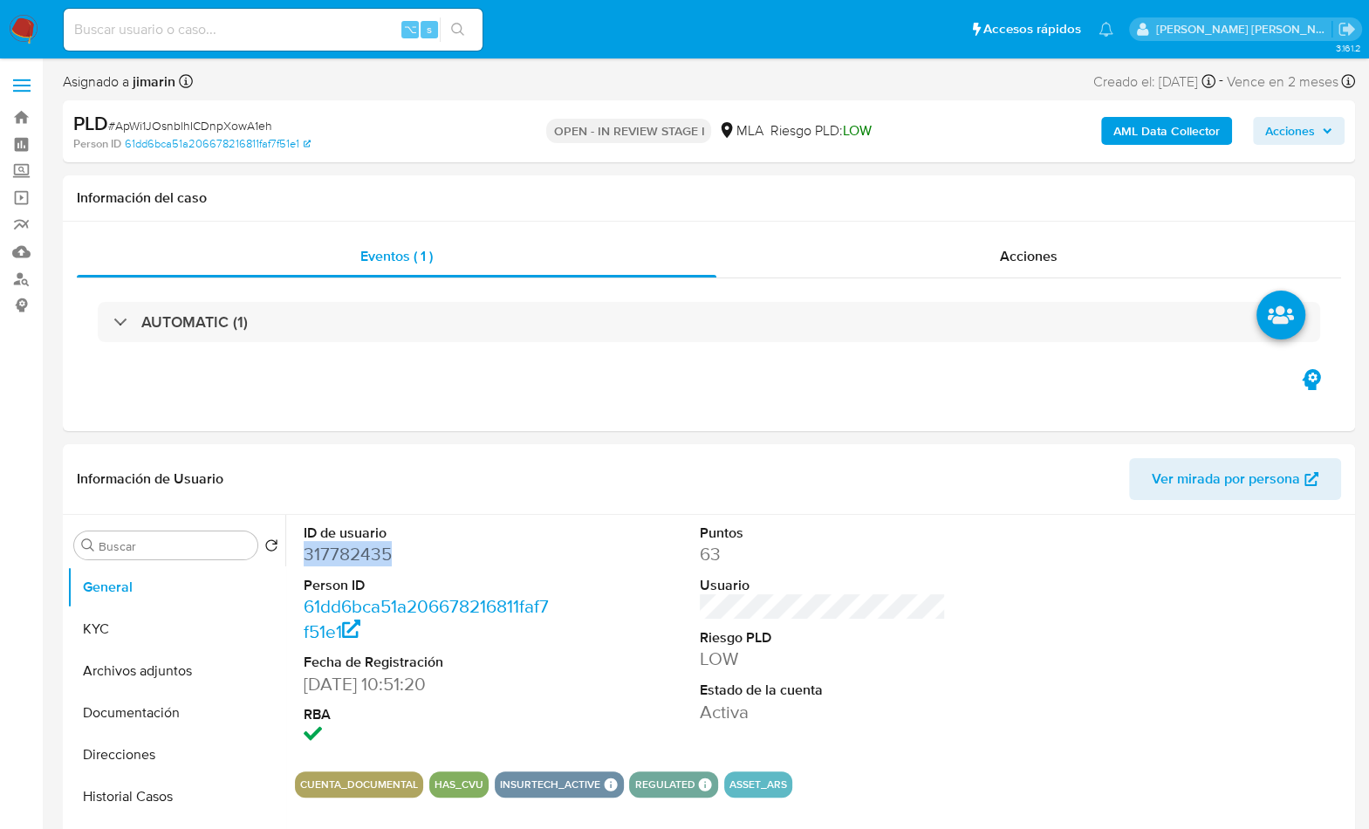
copy dd "317782435"
click at [152, 614] on button "KYC" at bounding box center [176, 629] width 218 height 42
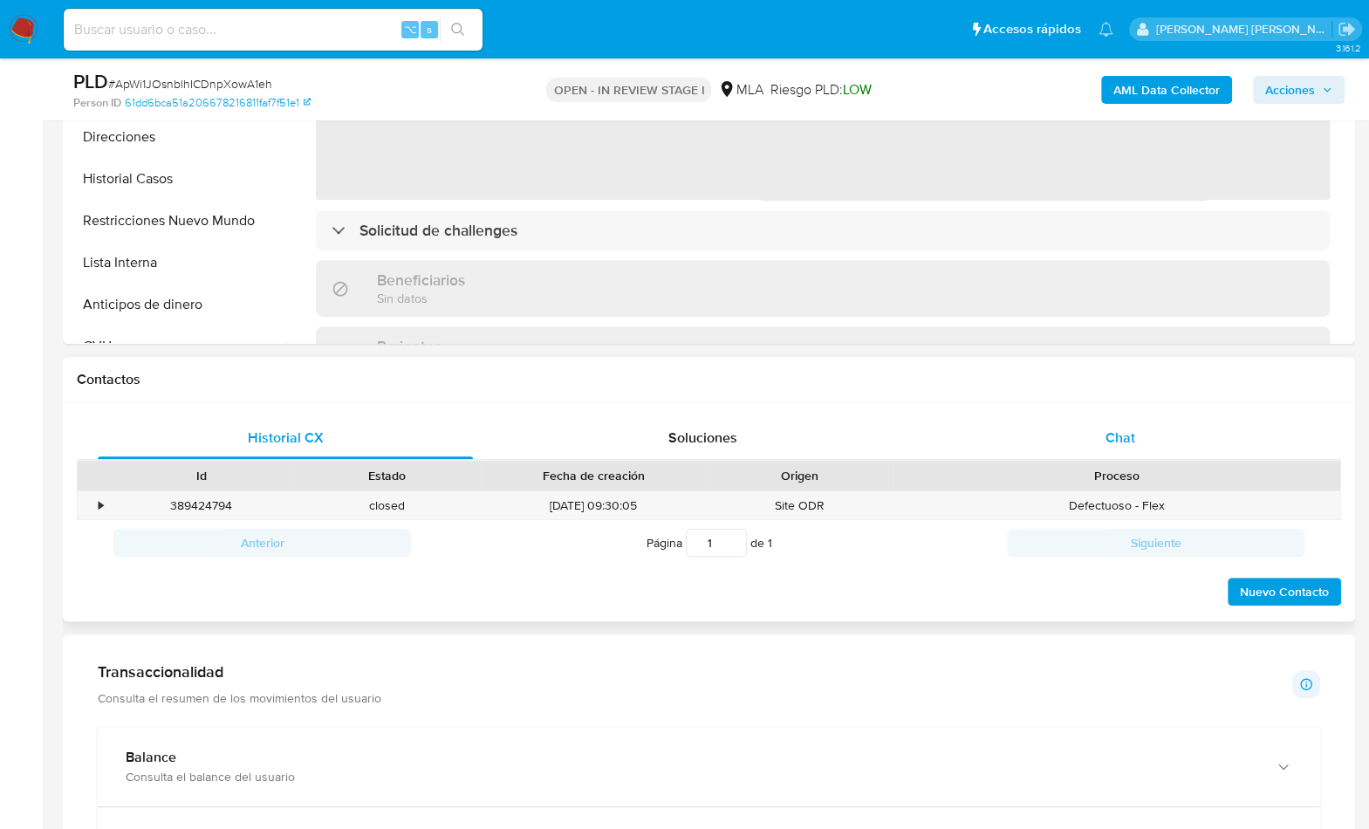
click at [1082, 449] on div "Chat" at bounding box center [1119, 438] width 375 height 42
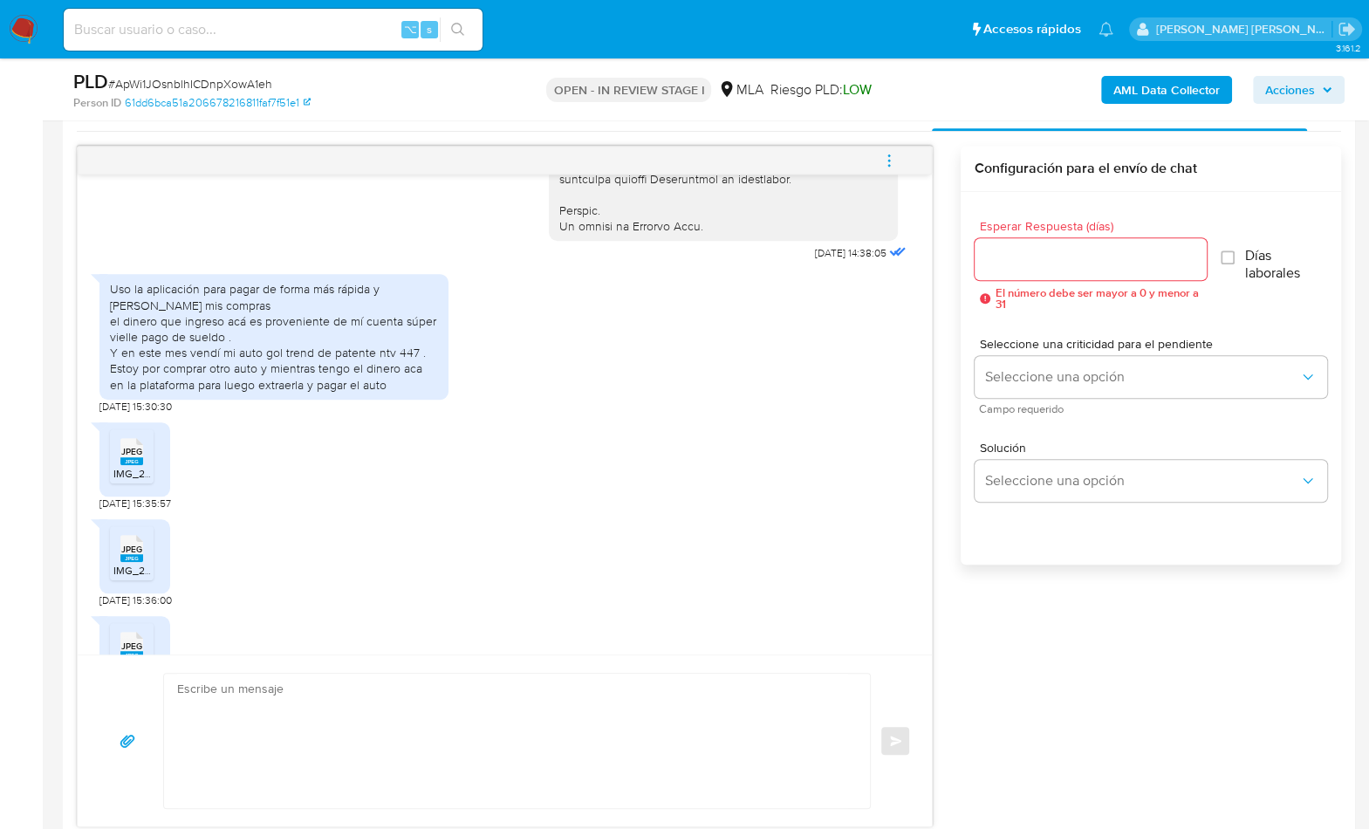
scroll to position [868, 0]
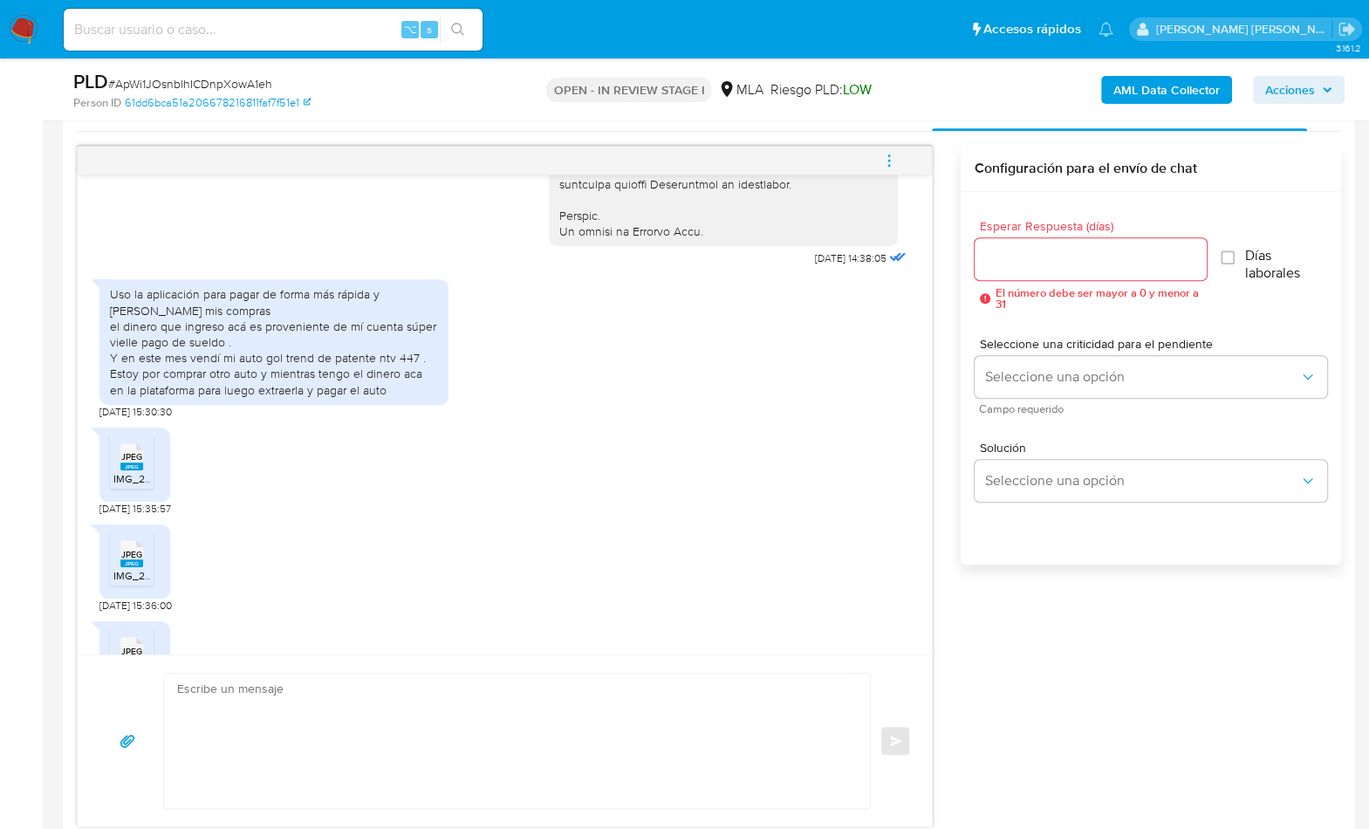
click at [134, 470] on rect at bounding box center [131, 467] width 23 height 8
click at [136, 547] on rect at bounding box center [149, 536] width 27 height 23
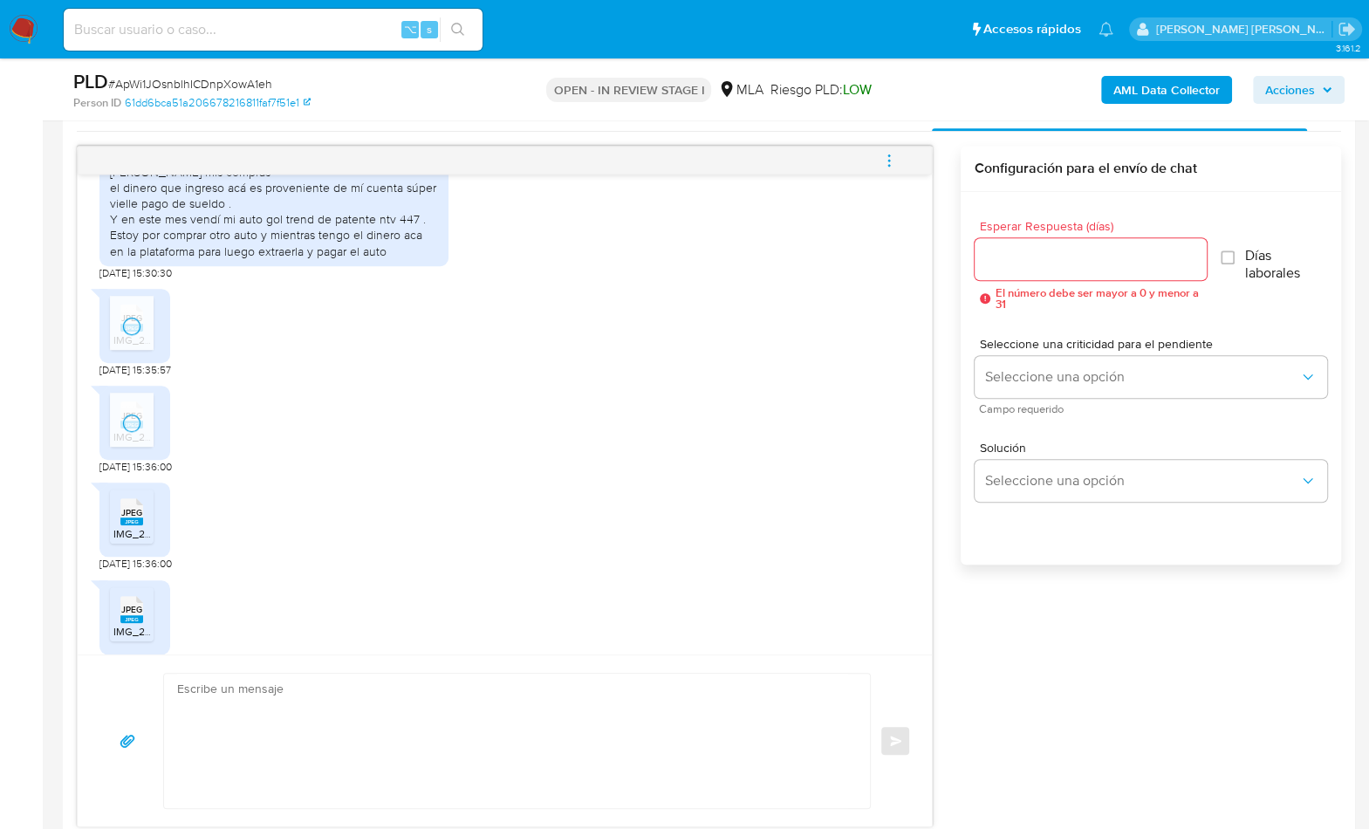
click at [143, 527] on div "JPEG JPEG" at bounding box center [131, 510] width 37 height 34
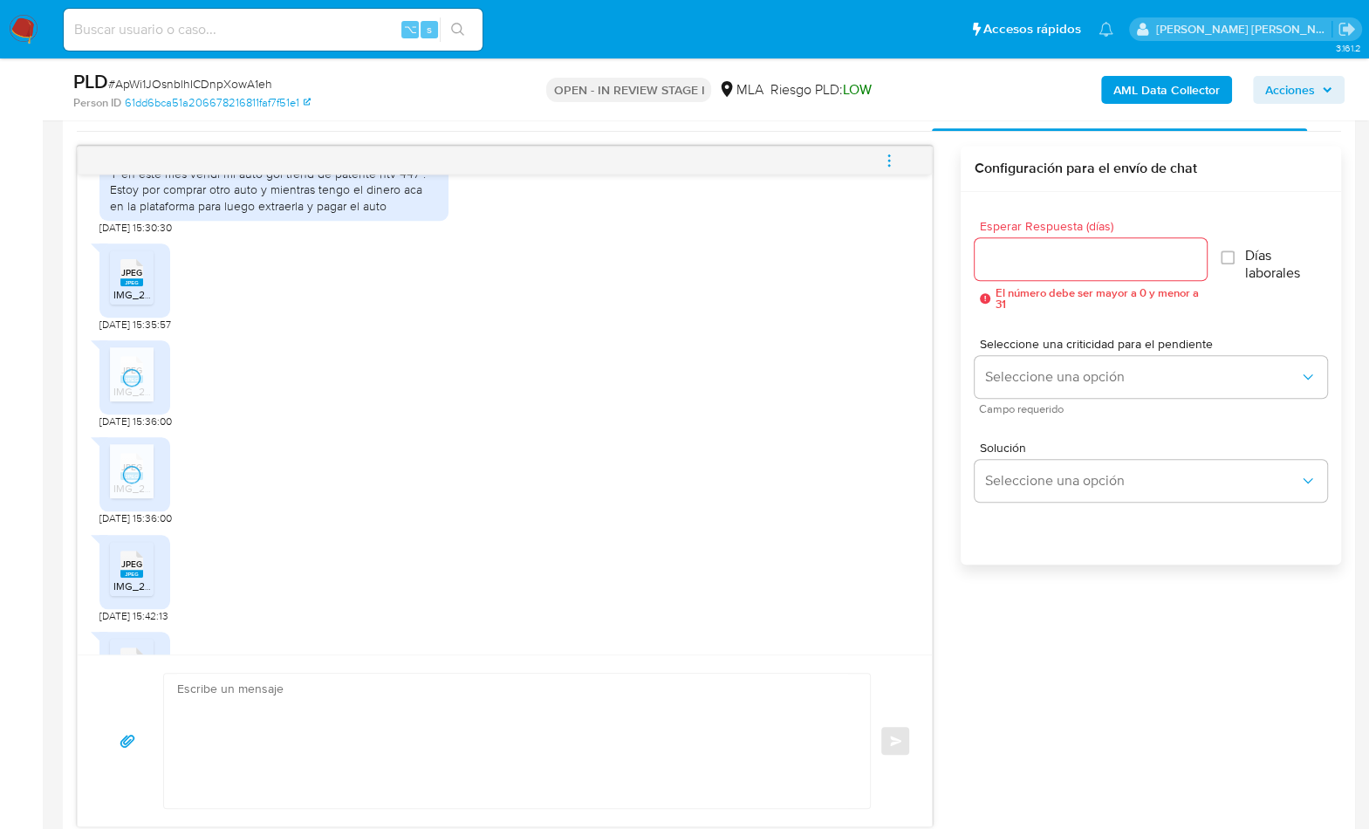
scroll to position [1105, 0]
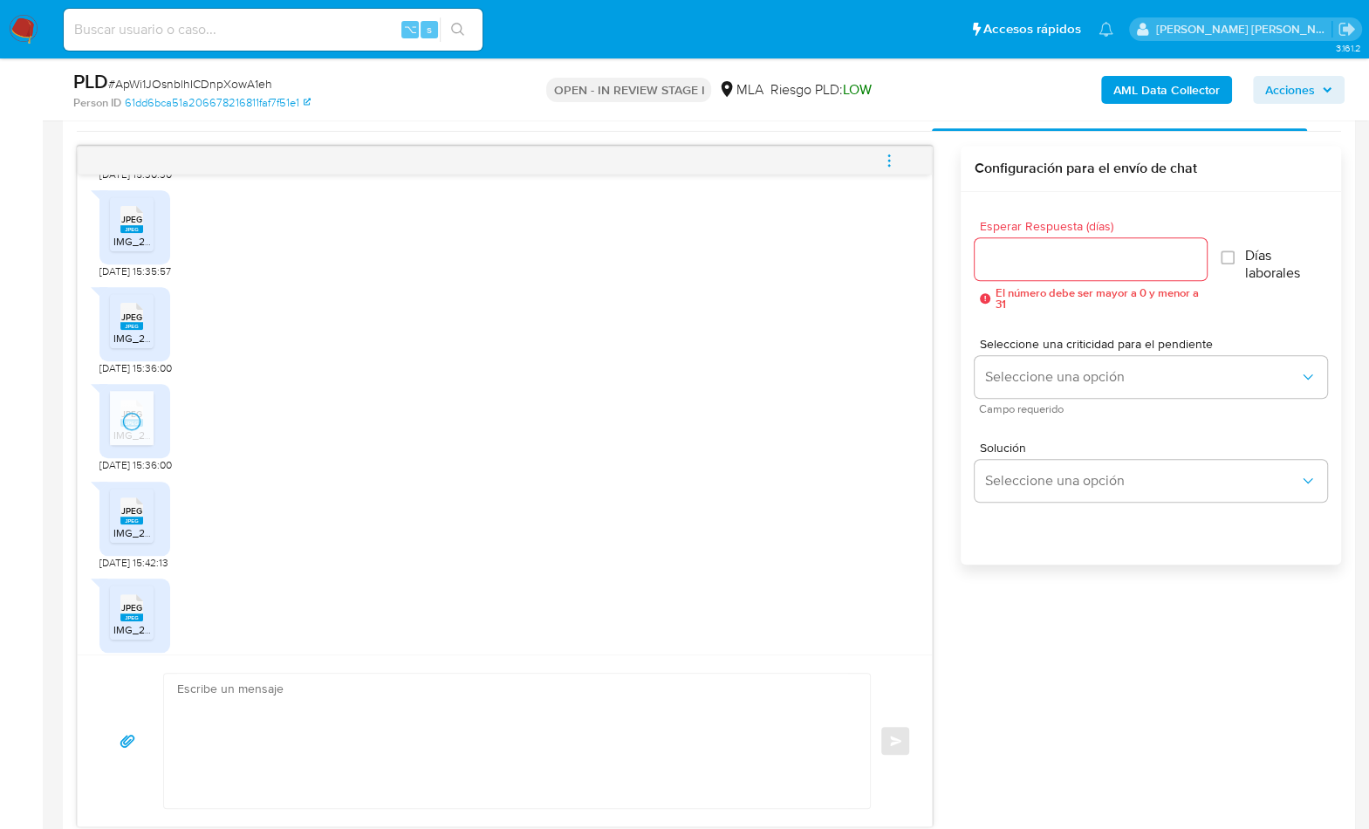
click at [134, 540] on span "IMG_2489.jpeg" at bounding box center [149, 532] width 73 height 15
click at [143, 612] on div "JPEG JPEG IMG_2485.jpeg" at bounding box center [134, 616] width 71 height 74
click at [137, 600] on rect at bounding box center [149, 589] width 27 height 23
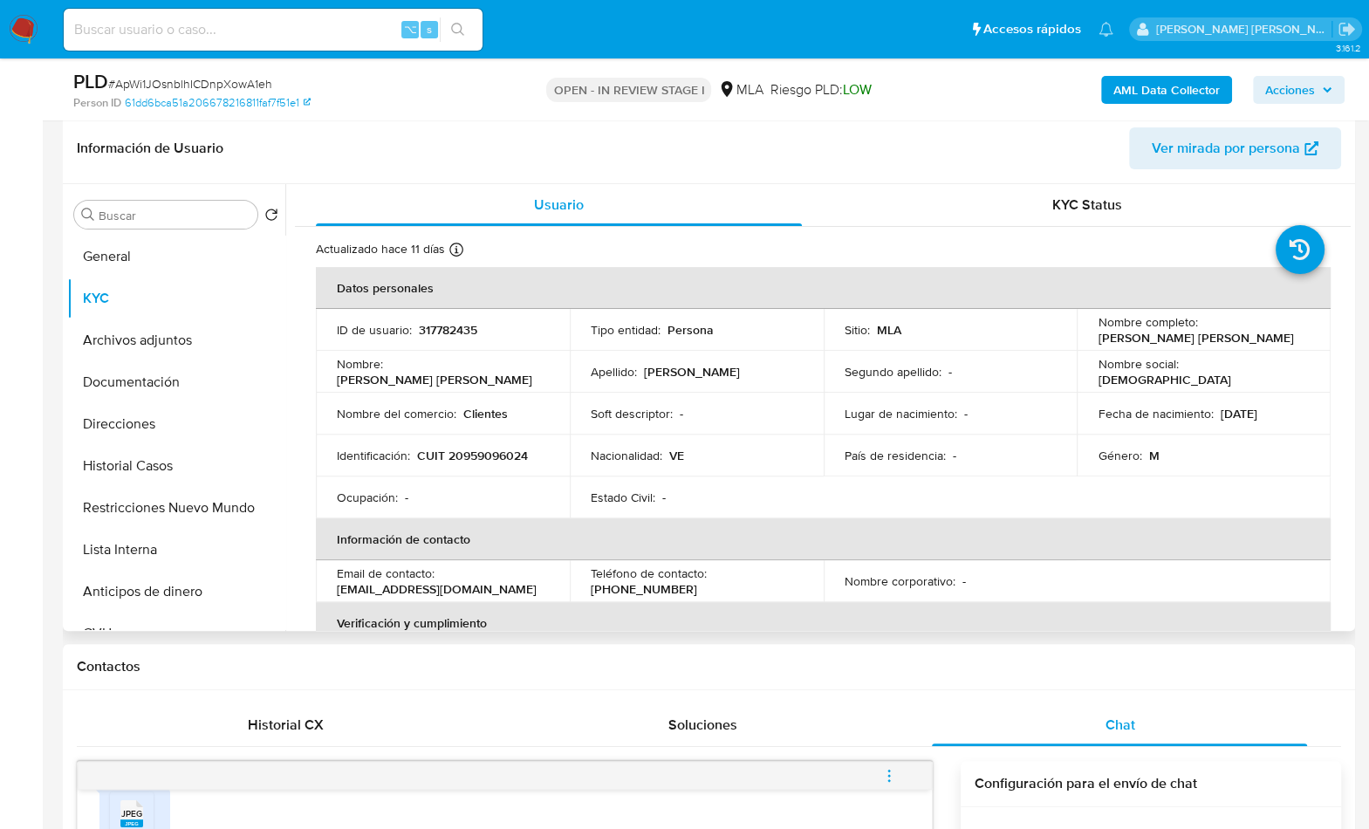
scroll to position [268, 0]
click at [493, 459] on p "CUIT 20959096024" at bounding box center [472, 457] width 111 height 16
copy p "20959096024"
click at [506, 449] on p "CUIT 20959096024" at bounding box center [472, 457] width 111 height 16
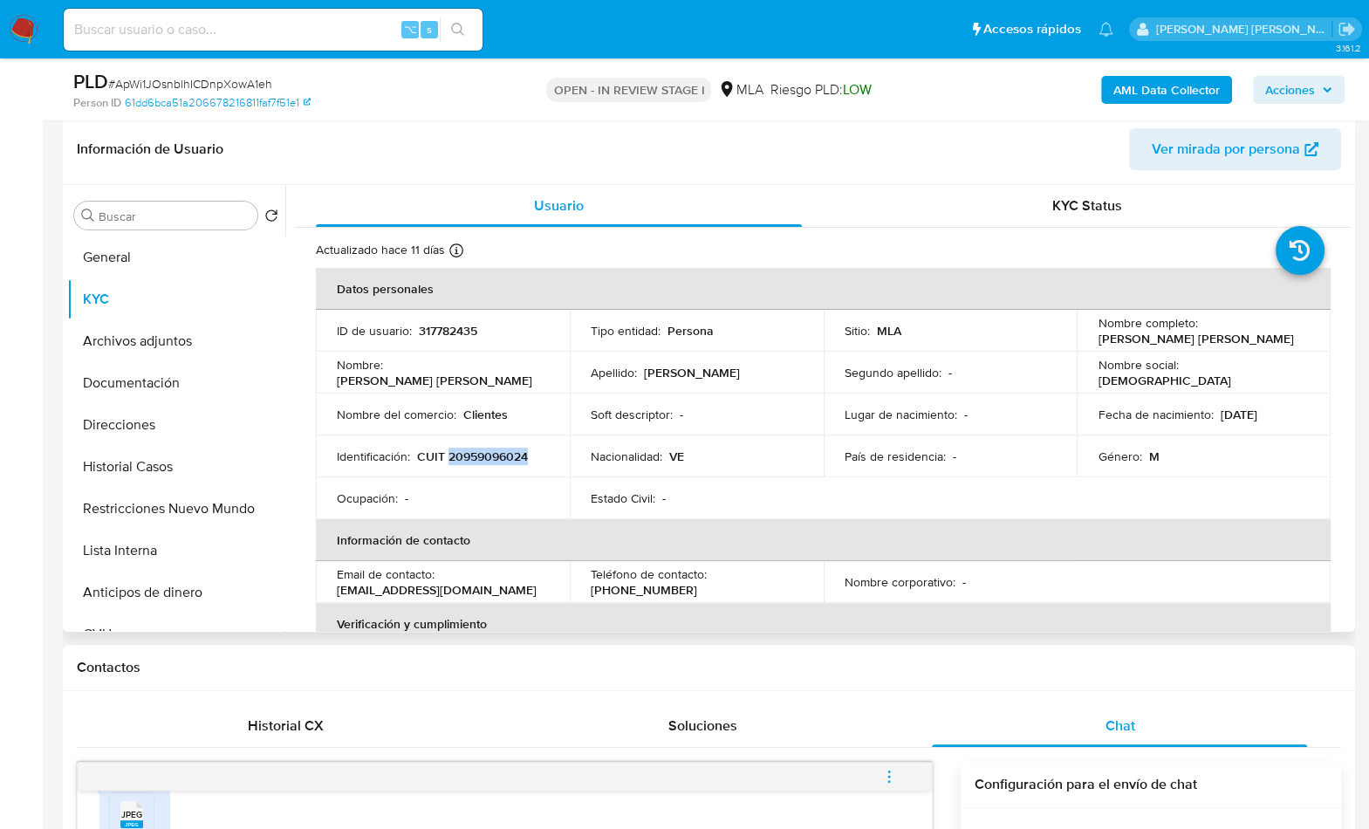
click at [506, 449] on p "CUIT 20959096024" at bounding box center [472, 457] width 111 height 16
copy p "20959096024"
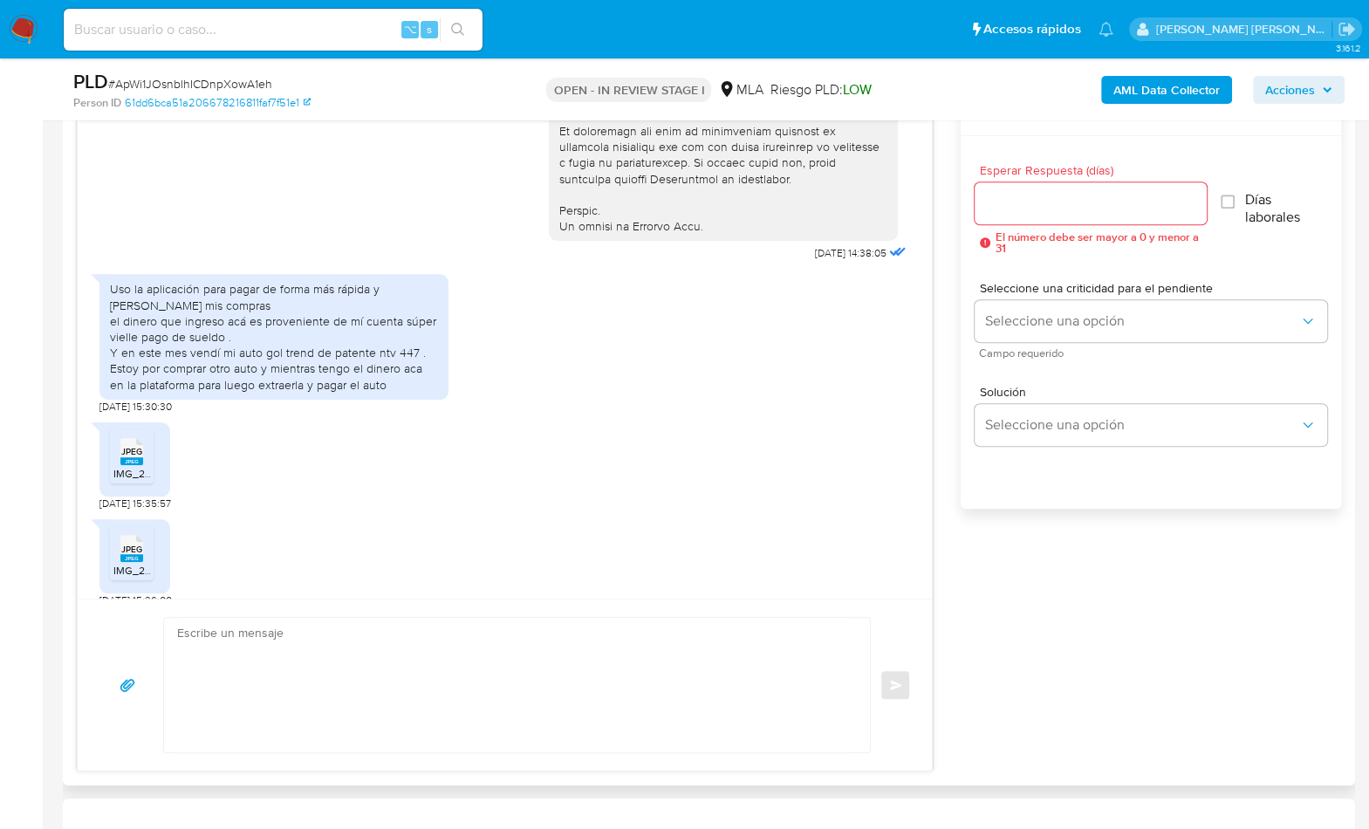
scroll to position [1158, 0]
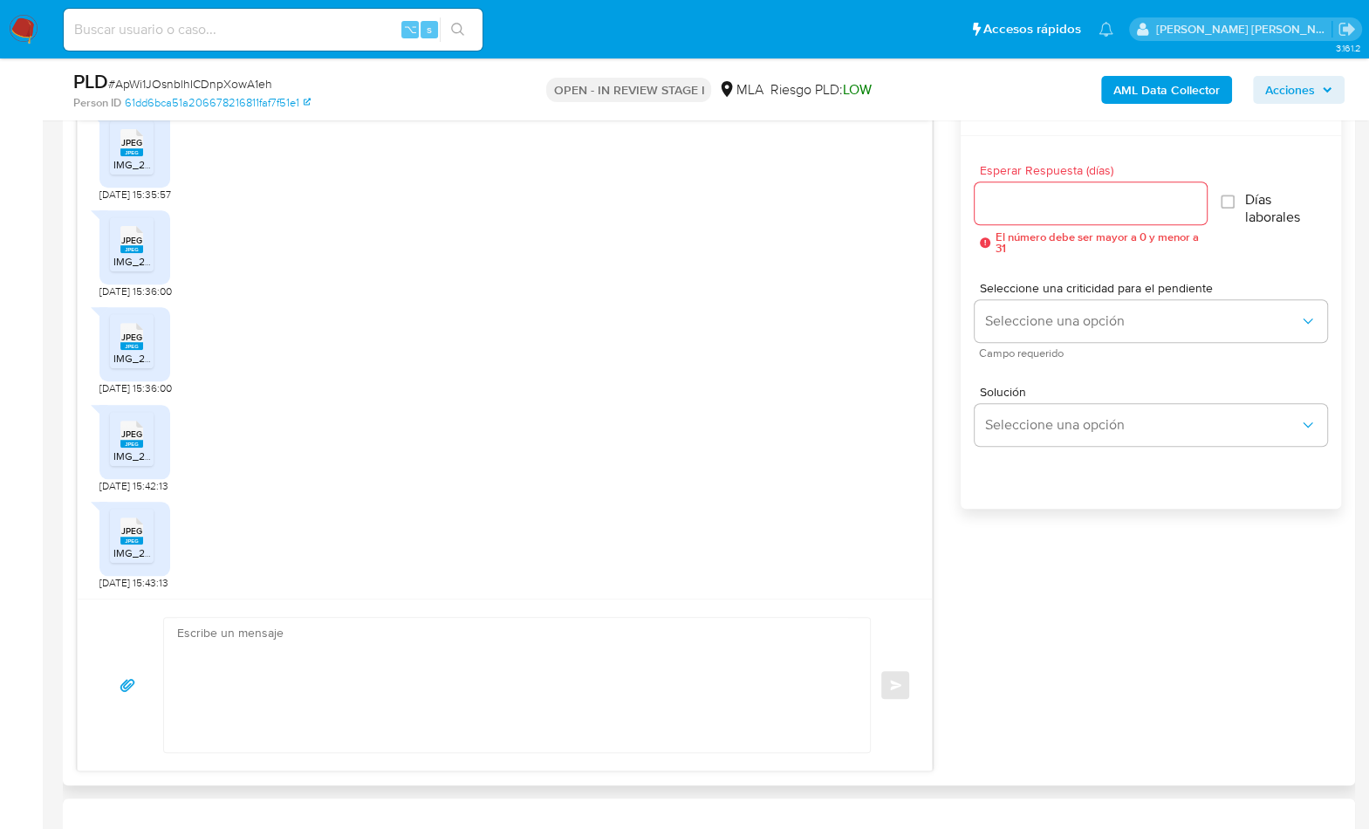
click at [203, 676] on textarea at bounding box center [512, 685] width 671 height 134
click at [585, 706] on textarea at bounding box center [512, 685] width 671 height 134
paste textarea "Hola , En función de las operaciones registradas en tu cuenta de Mercado Pago, …"
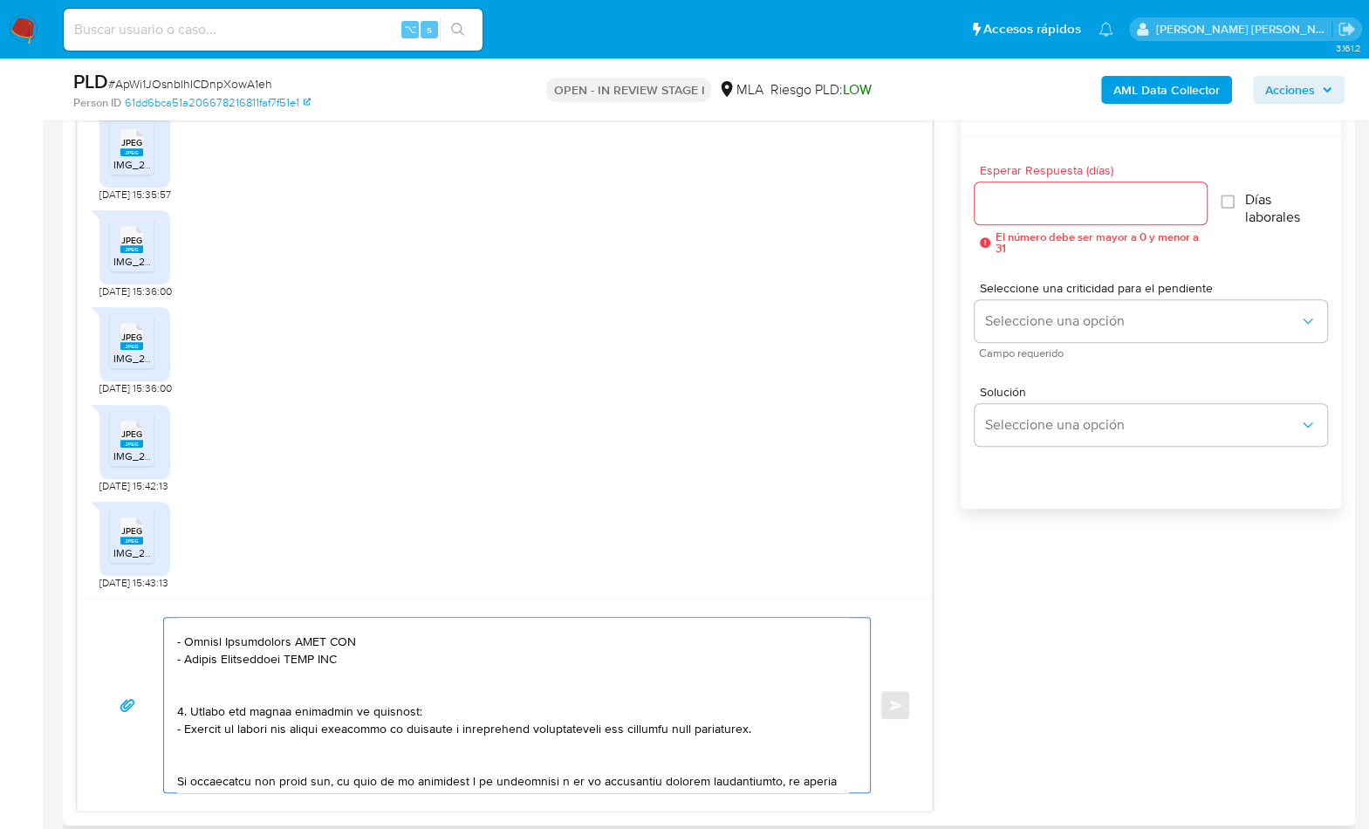
scroll to position [0, 0]
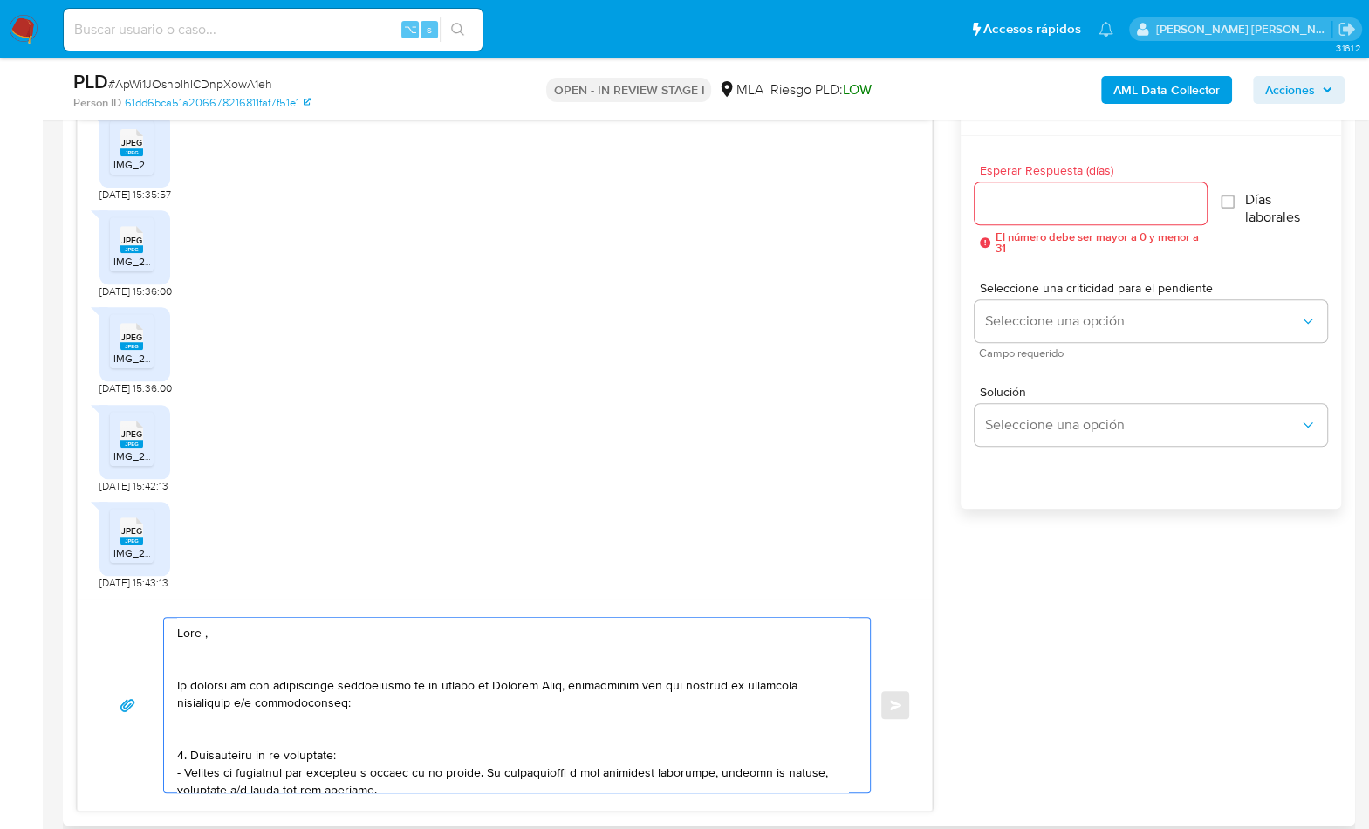
click at [285, 625] on textarea at bounding box center [512, 705] width 671 height 175
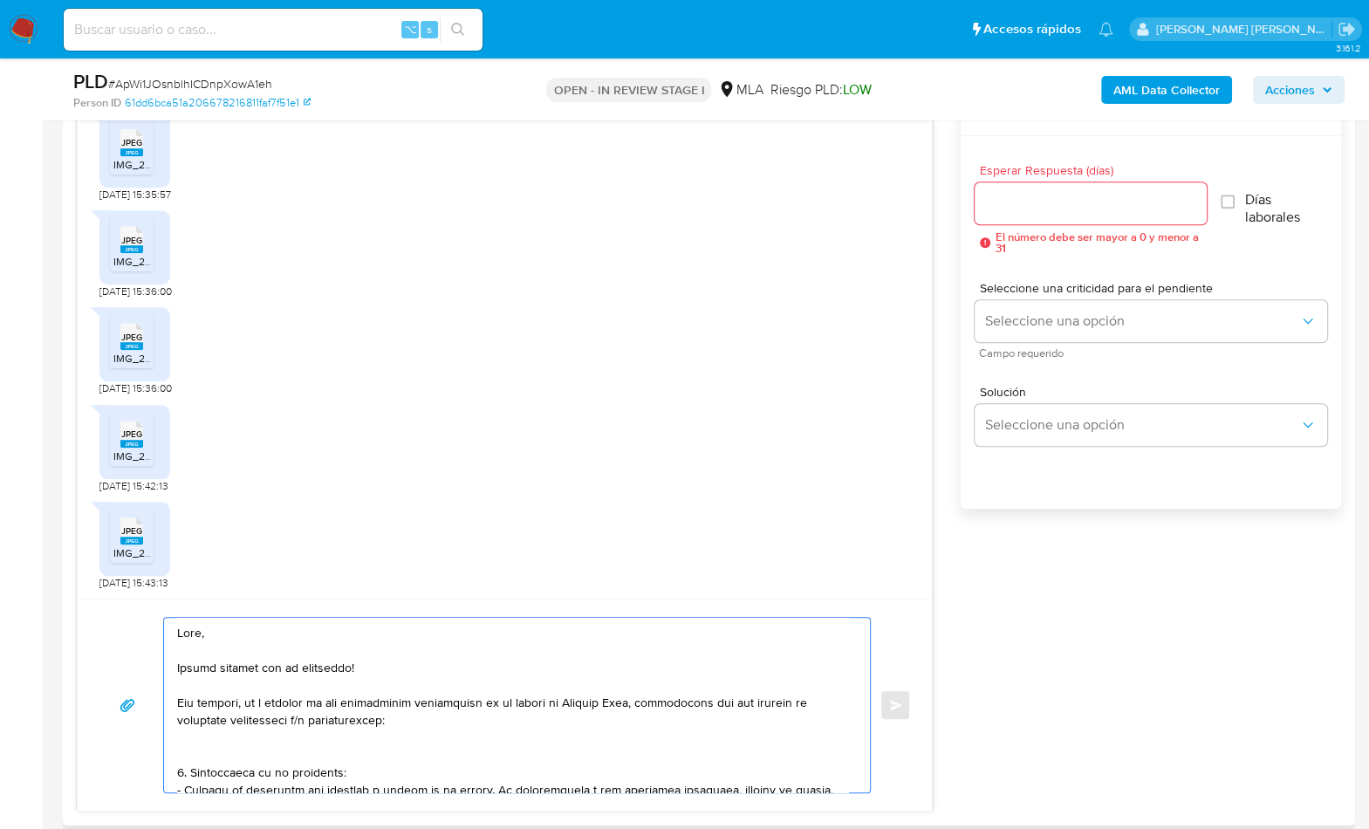
click at [396, 718] on textarea at bounding box center [512, 705] width 671 height 175
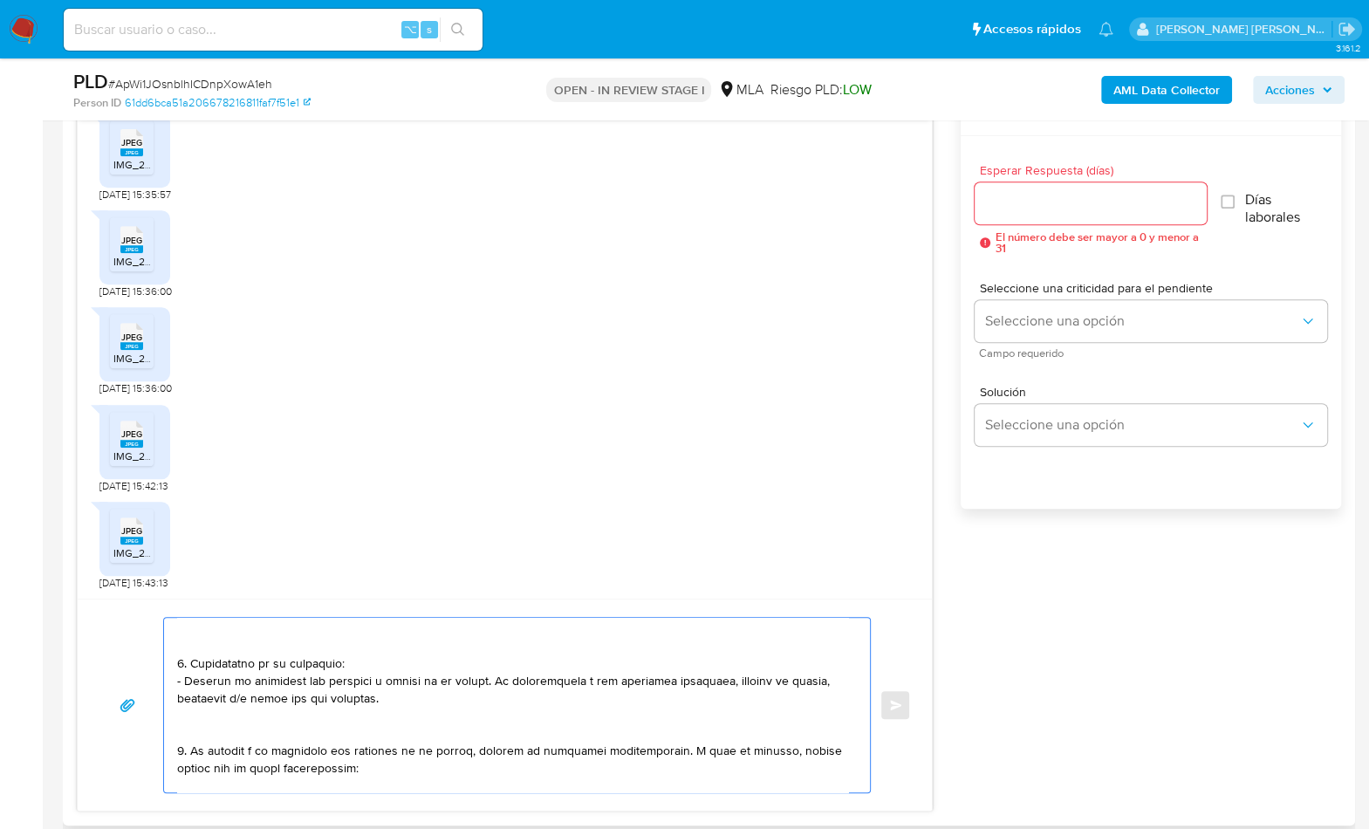
scroll to position [94, 0]
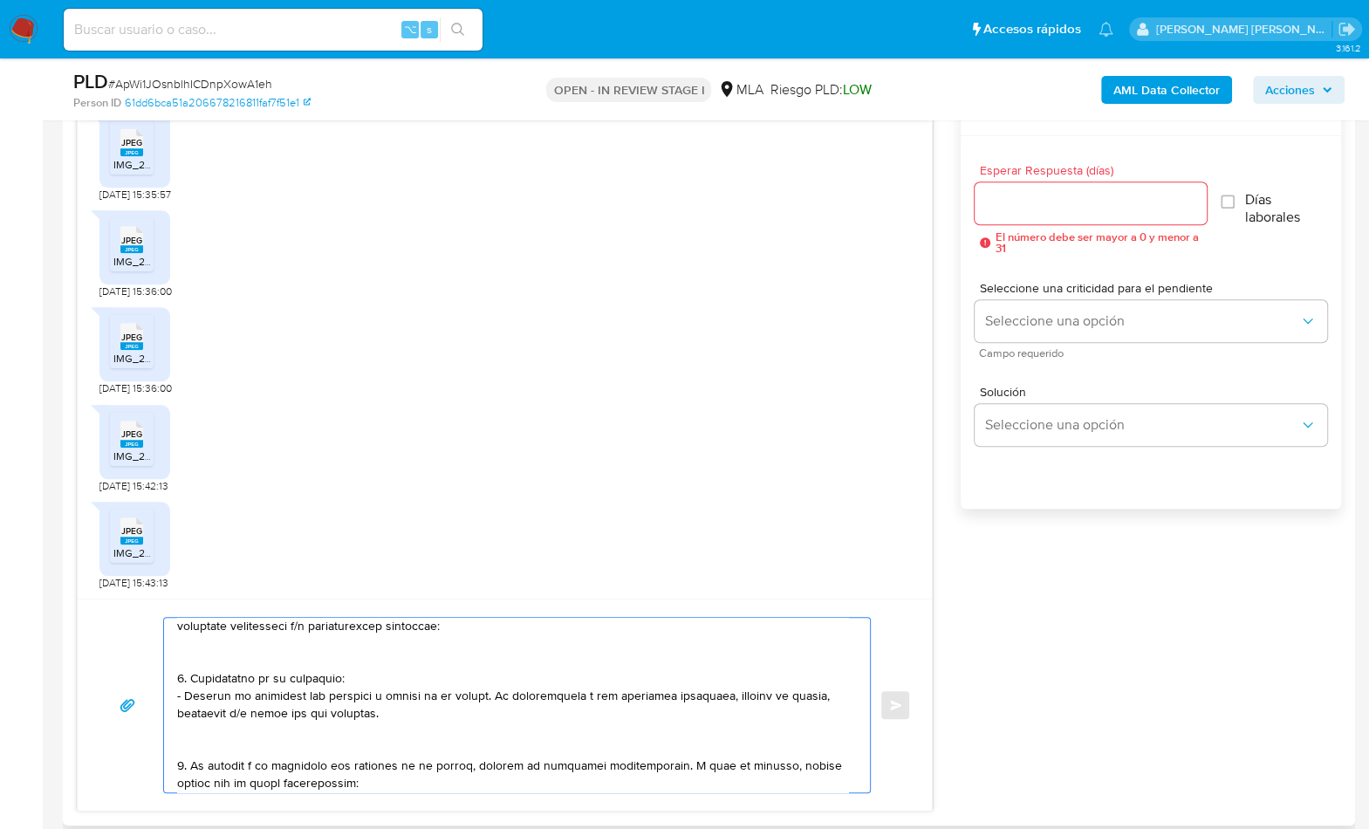
drag, startPoint x: 378, startPoint y: 709, endPoint x: 173, endPoint y: 667, distance: 209.3
click at [173, 667] on div at bounding box center [512, 705] width 697 height 175
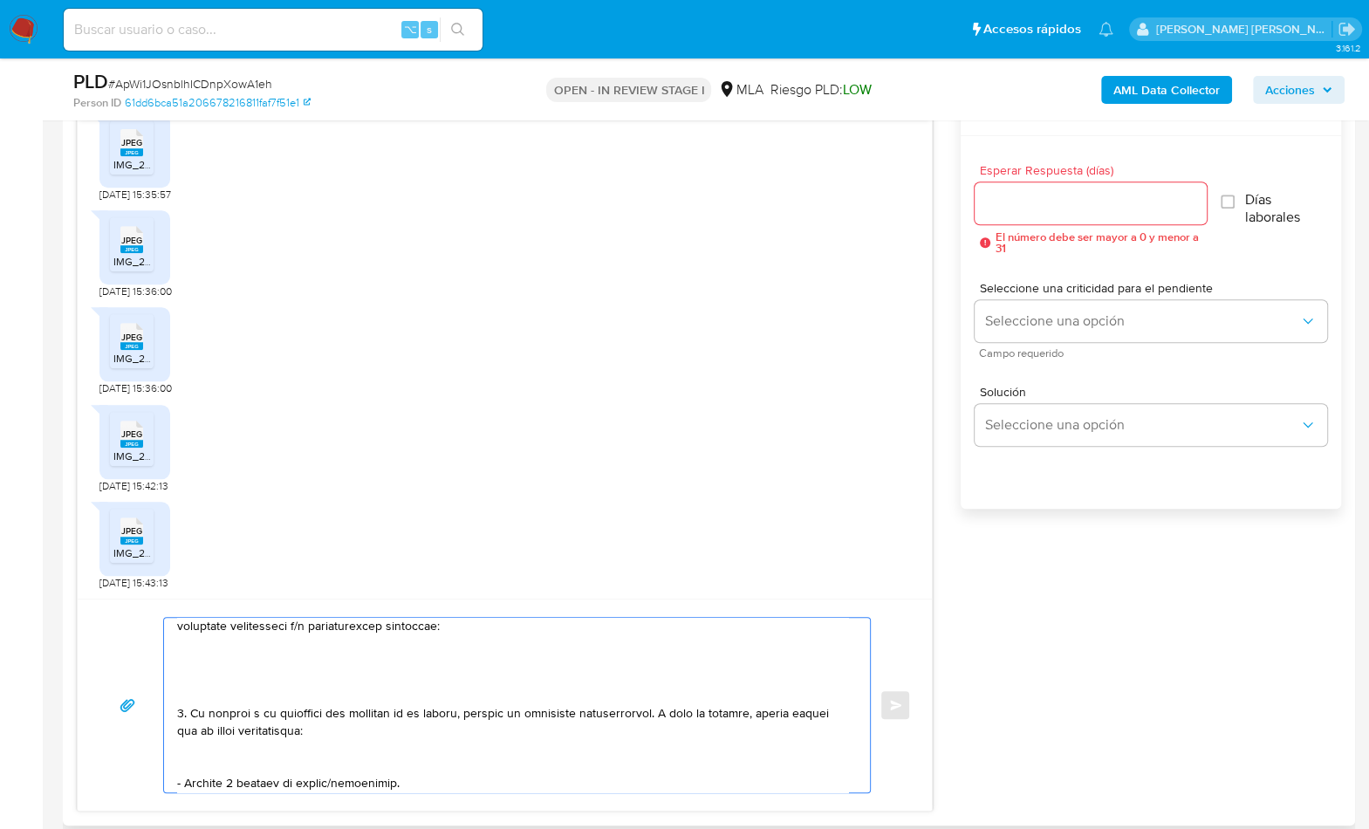
click at [188, 695] on textarea at bounding box center [512, 705] width 671 height 175
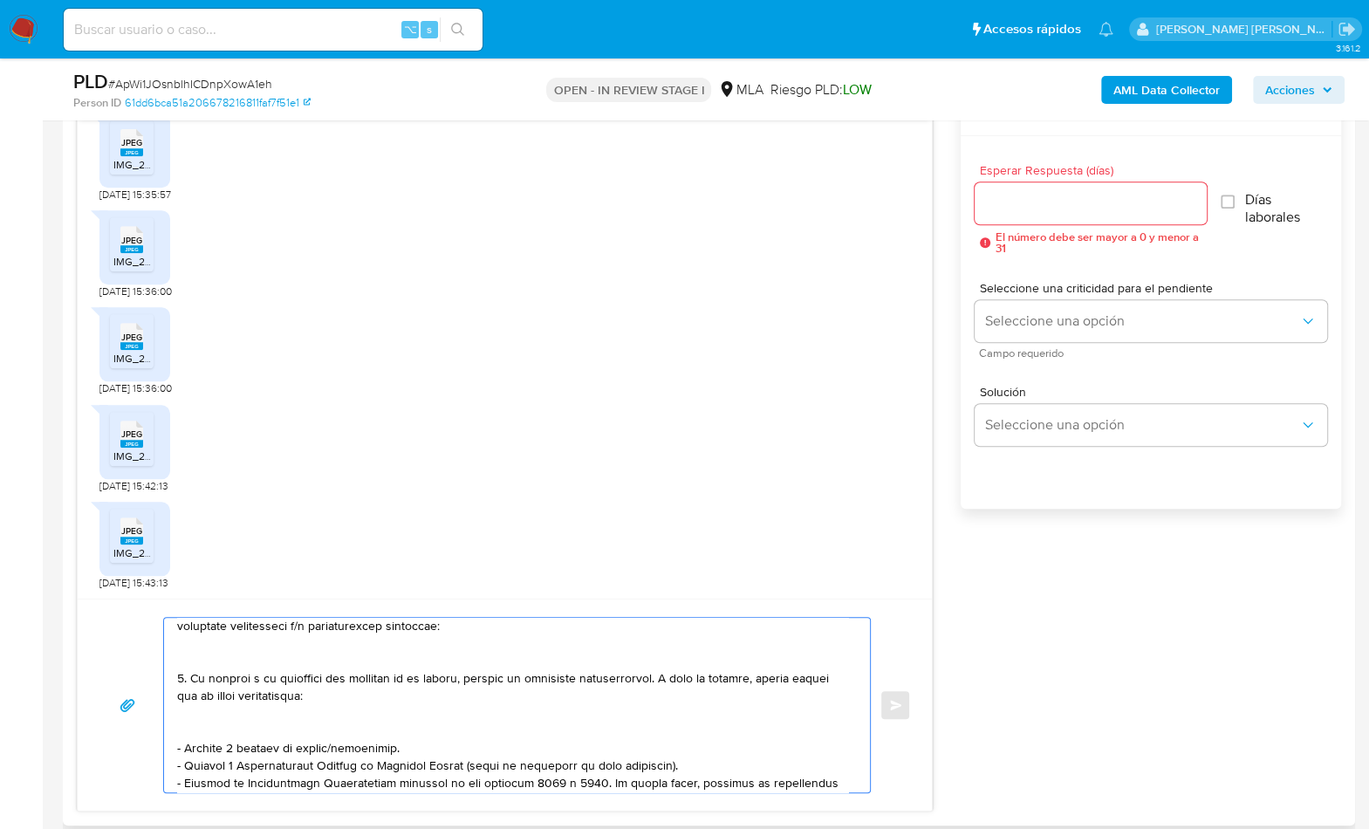
click at [182, 676] on textarea at bounding box center [512, 705] width 671 height 175
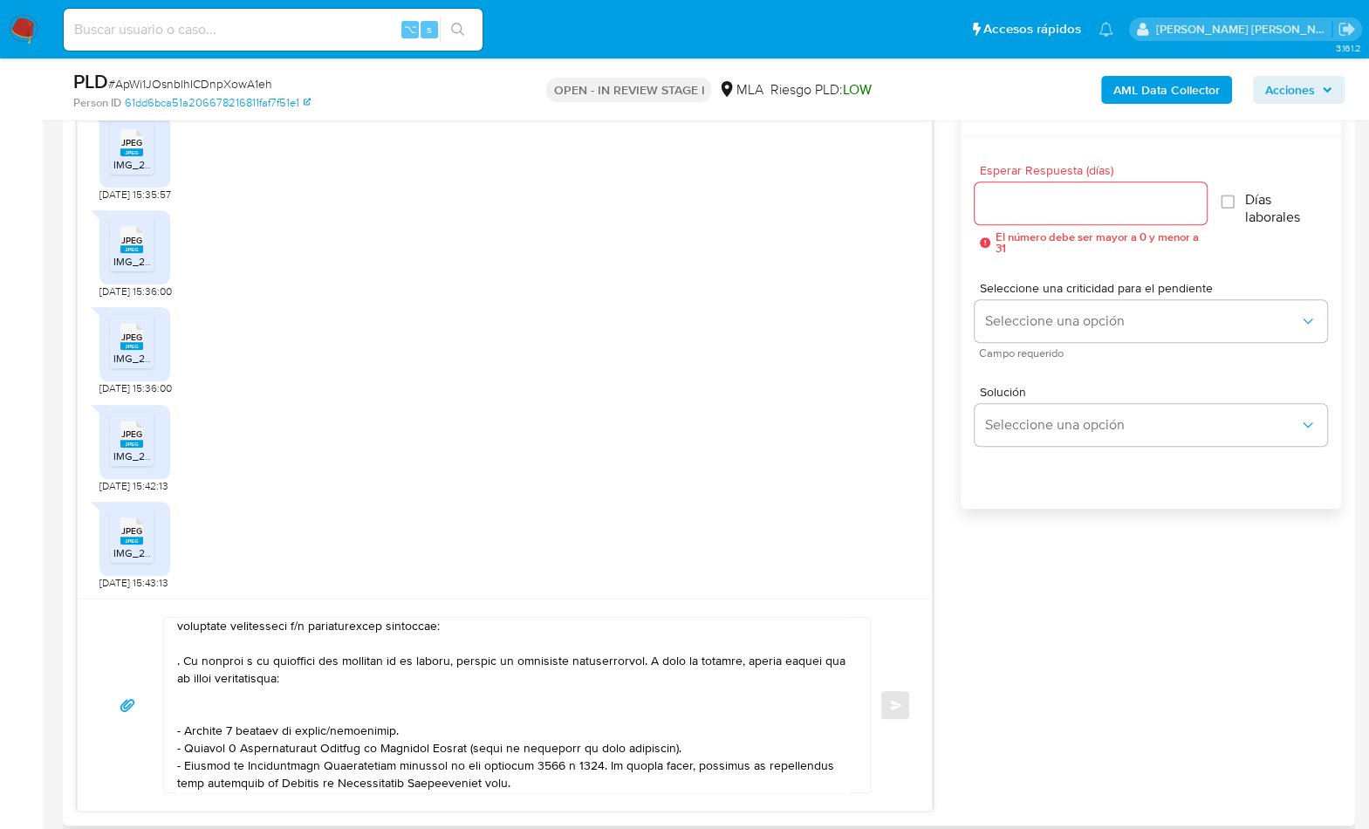
drag, startPoint x: 175, startPoint y: 662, endPoint x: 275, endPoint y: 675, distance: 100.4
click at [275, 675] on div at bounding box center [512, 705] width 697 height 175
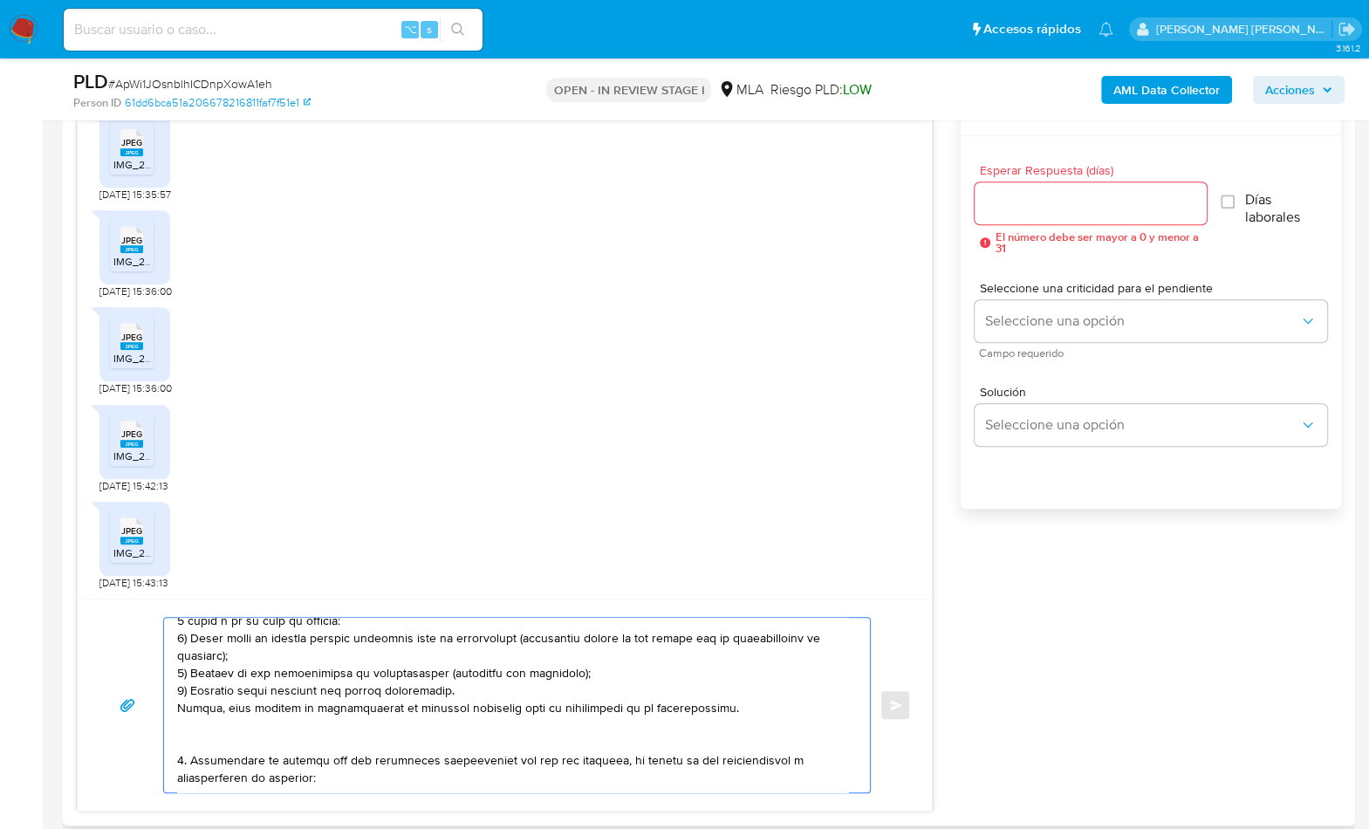
scroll to position [497, 0]
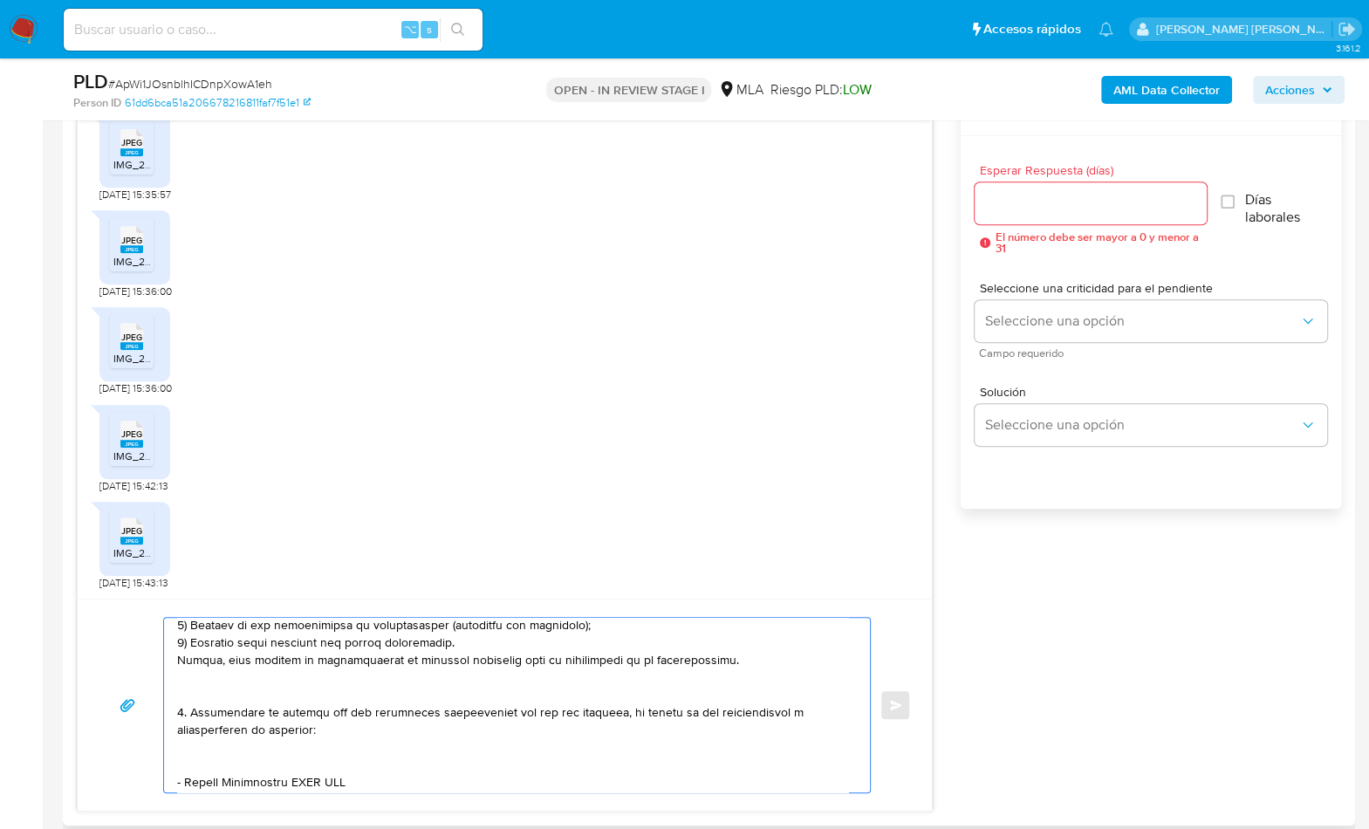
drag, startPoint x: 177, startPoint y: 662, endPoint x: 218, endPoint y: 698, distance: 55.0
click at [218, 698] on textarea at bounding box center [512, 705] width 671 height 175
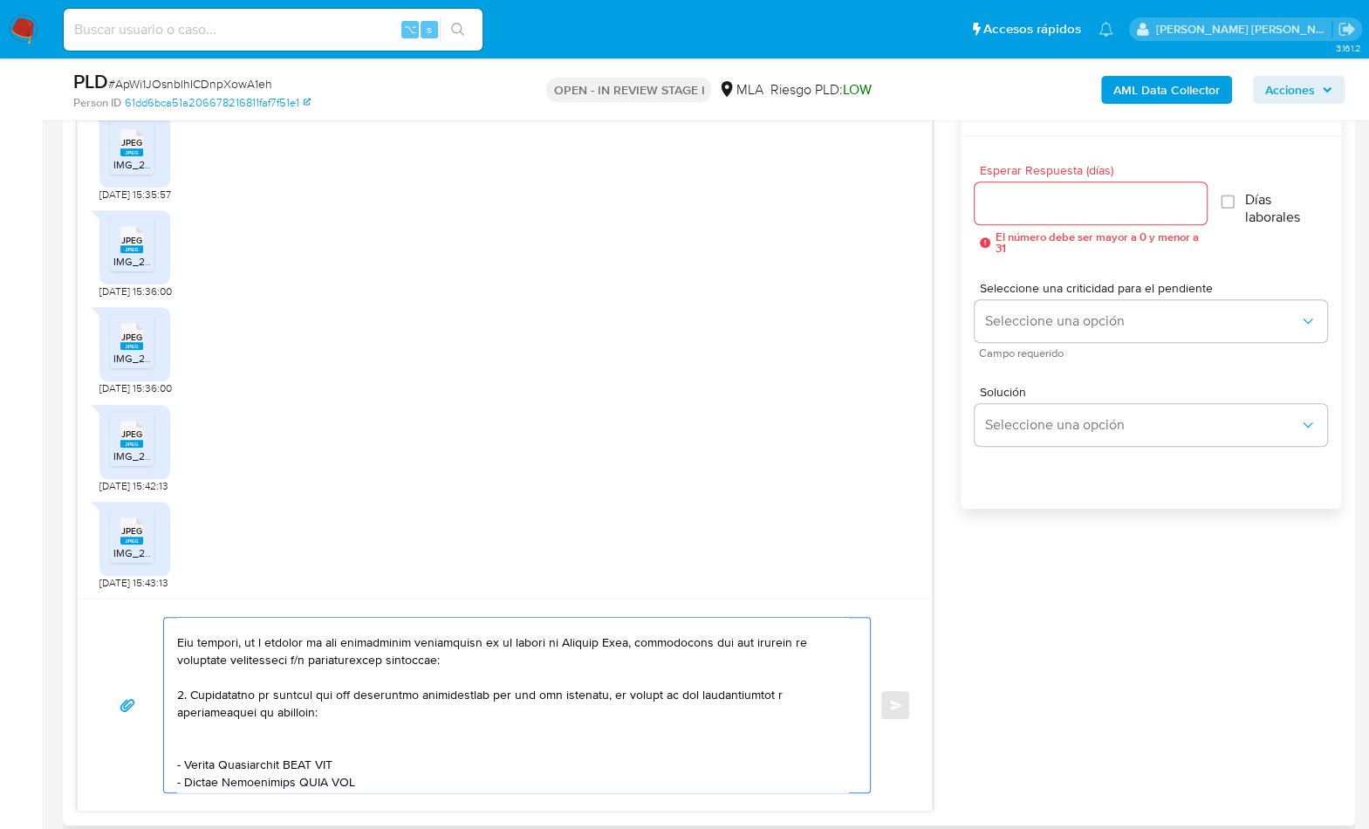
scroll to position [43, 0]
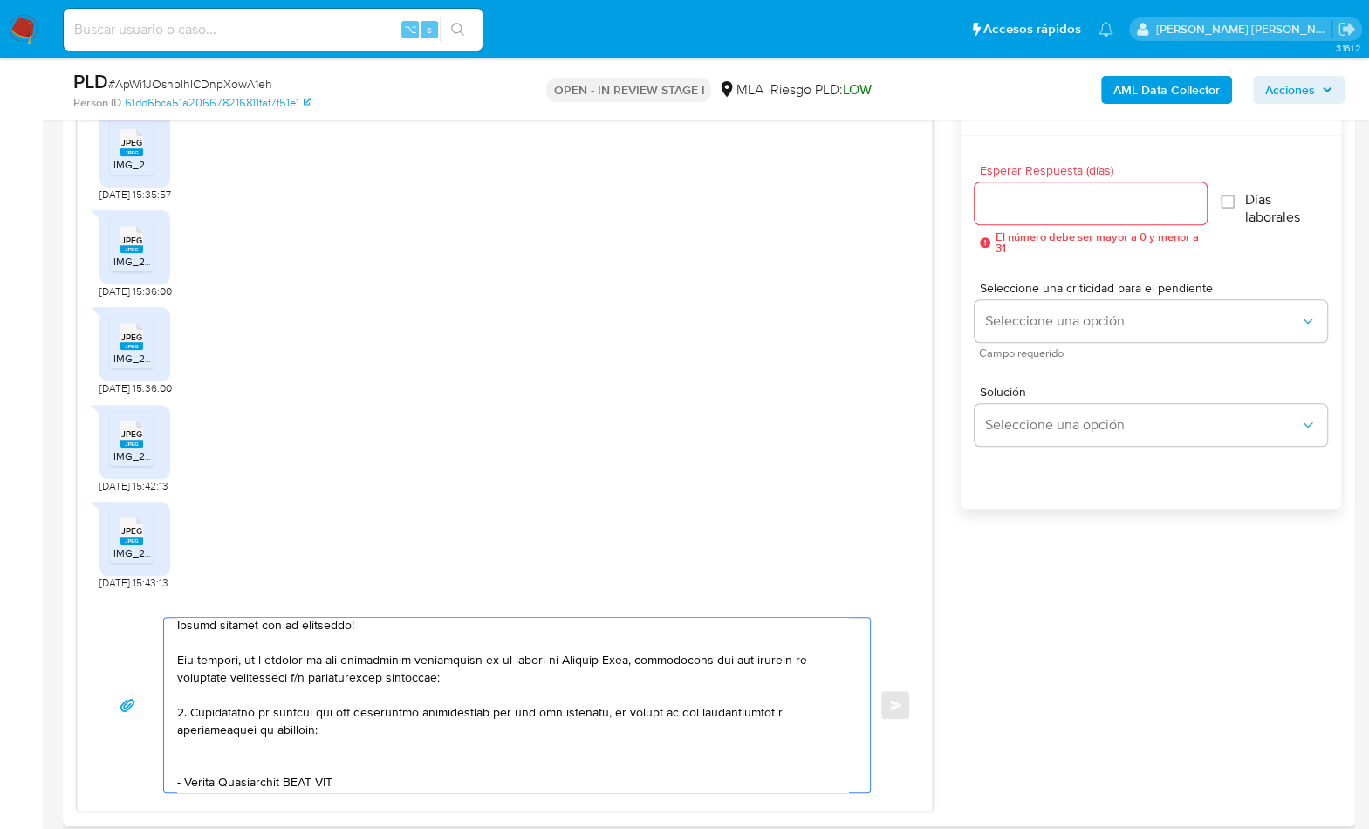
drag, startPoint x: 184, startPoint y: 708, endPoint x: 199, endPoint y: 705, distance: 15.1
click at [184, 708] on textarea at bounding box center [512, 705] width 671 height 175
click at [241, 758] on textarea at bounding box center [512, 705] width 671 height 175
drag, startPoint x: 294, startPoint y: 765, endPoint x: 244, endPoint y: 762, distance: 50.7
click at [184, 762] on textarea at bounding box center [512, 705] width 671 height 175
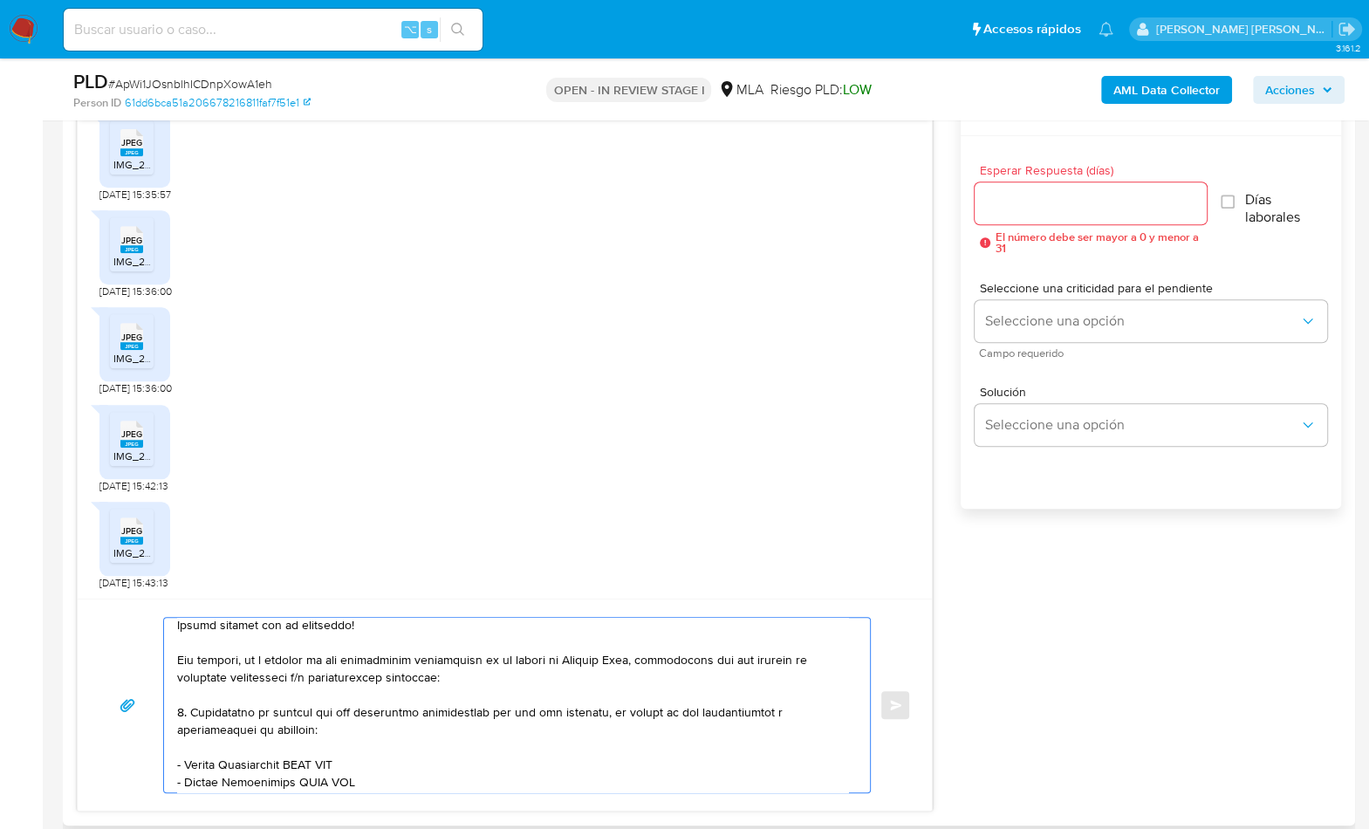
paste textarea "Francisco David Muñoz Subero"
click at [396, 765] on textarea at bounding box center [512, 705] width 671 height 175
paste textarea "20959001090"
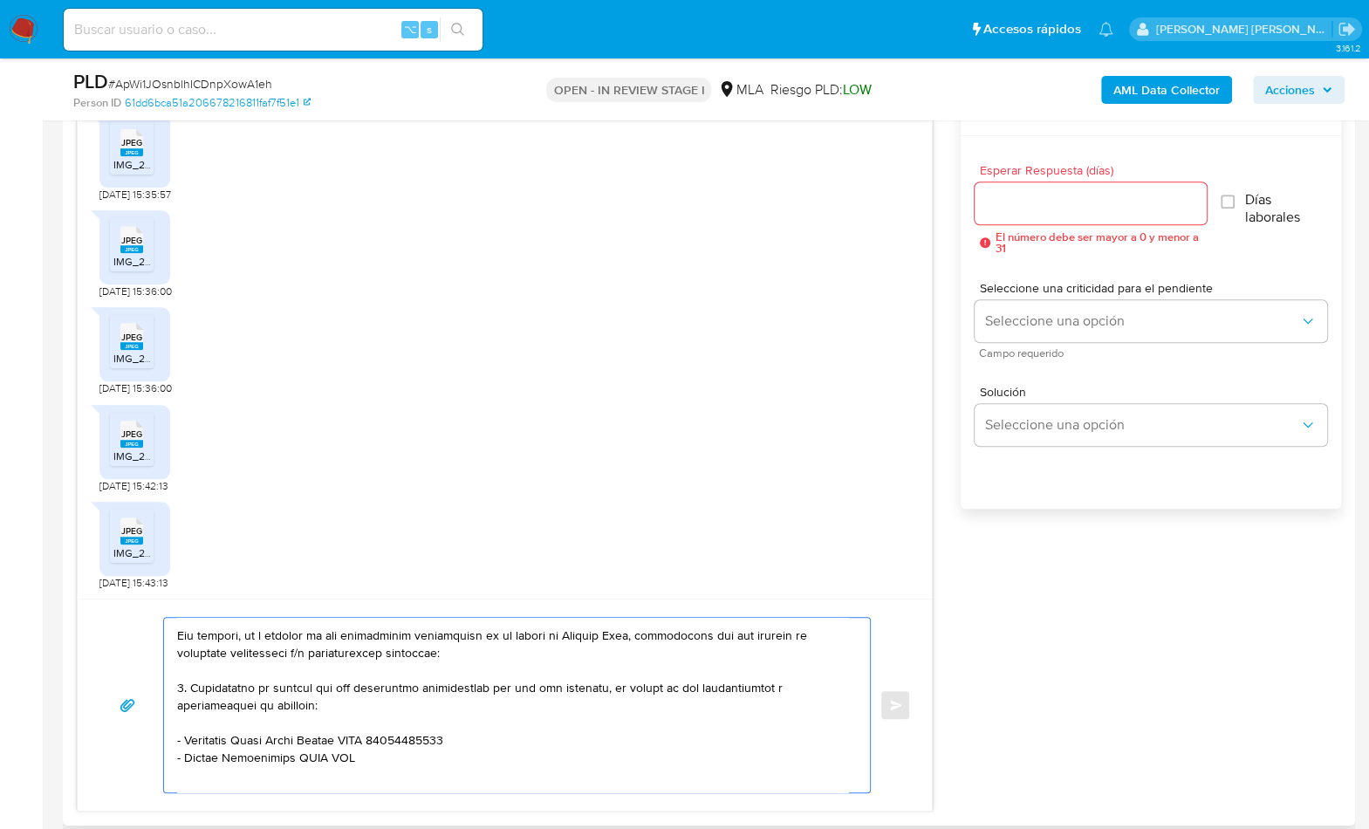
scroll to position [75, 0]
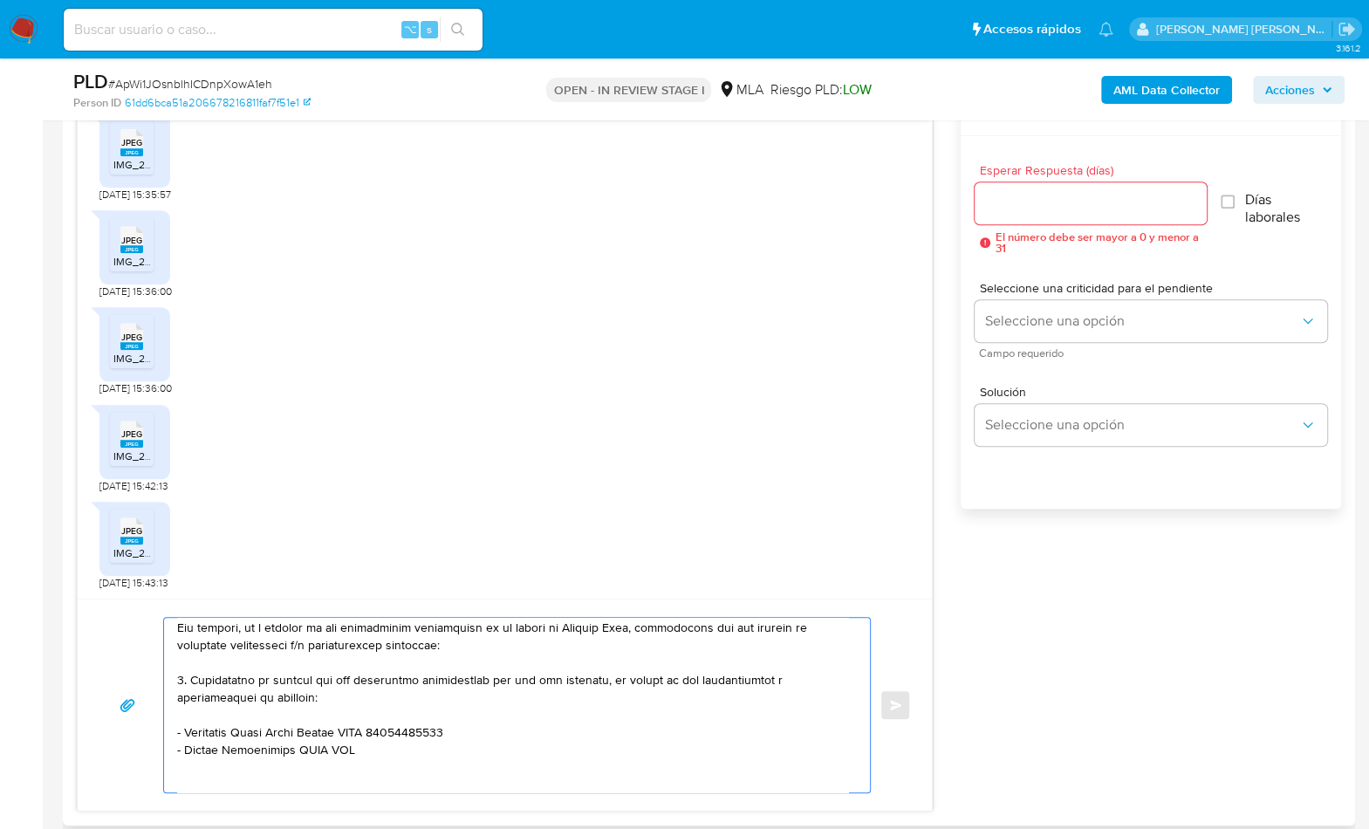
drag, startPoint x: 295, startPoint y: 750, endPoint x: 185, endPoint y: 751, distance: 110.0
click at [185, 751] on textarea at bounding box center [512, 705] width 671 height 175
paste textarea "Ludmila Leuze"
click at [304, 749] on textarea at bounding box center [512, 705] width 671 height 175
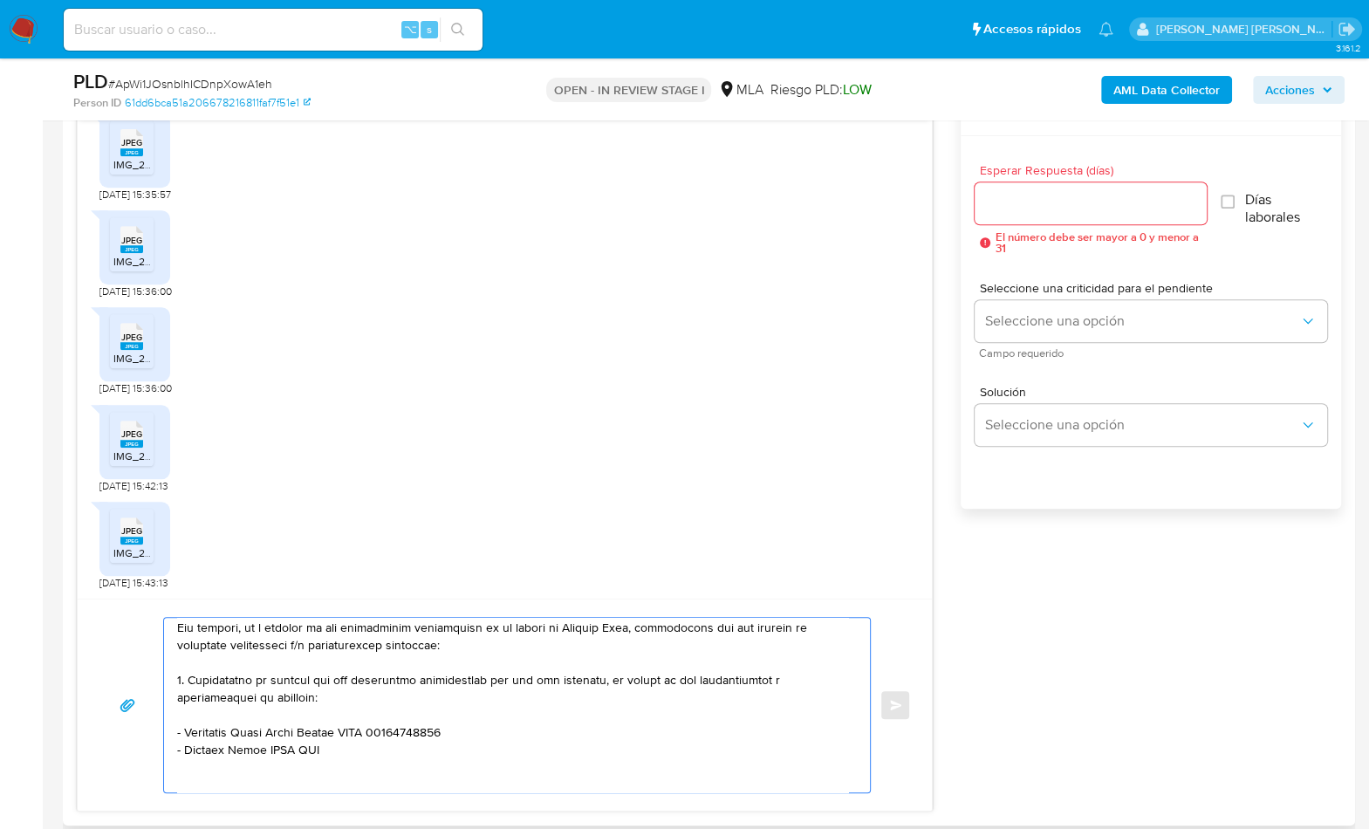
paste textarea "27372939961"
paste textarea "Pascual Javier Munxxoz Subero"
paste textarea "20963716355"
paste textarea "Delia Isabel Subero Guzman"
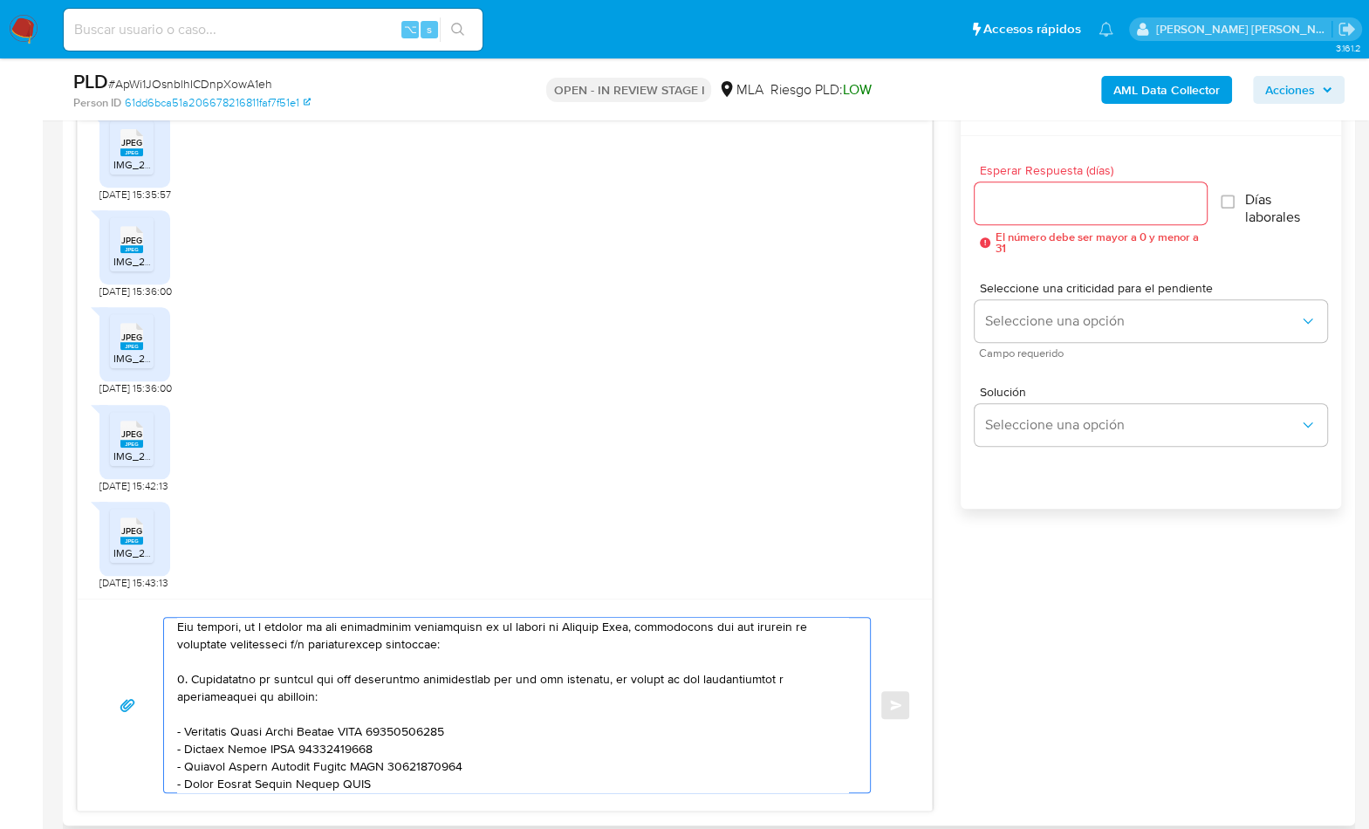
paste textarea "27959899938"
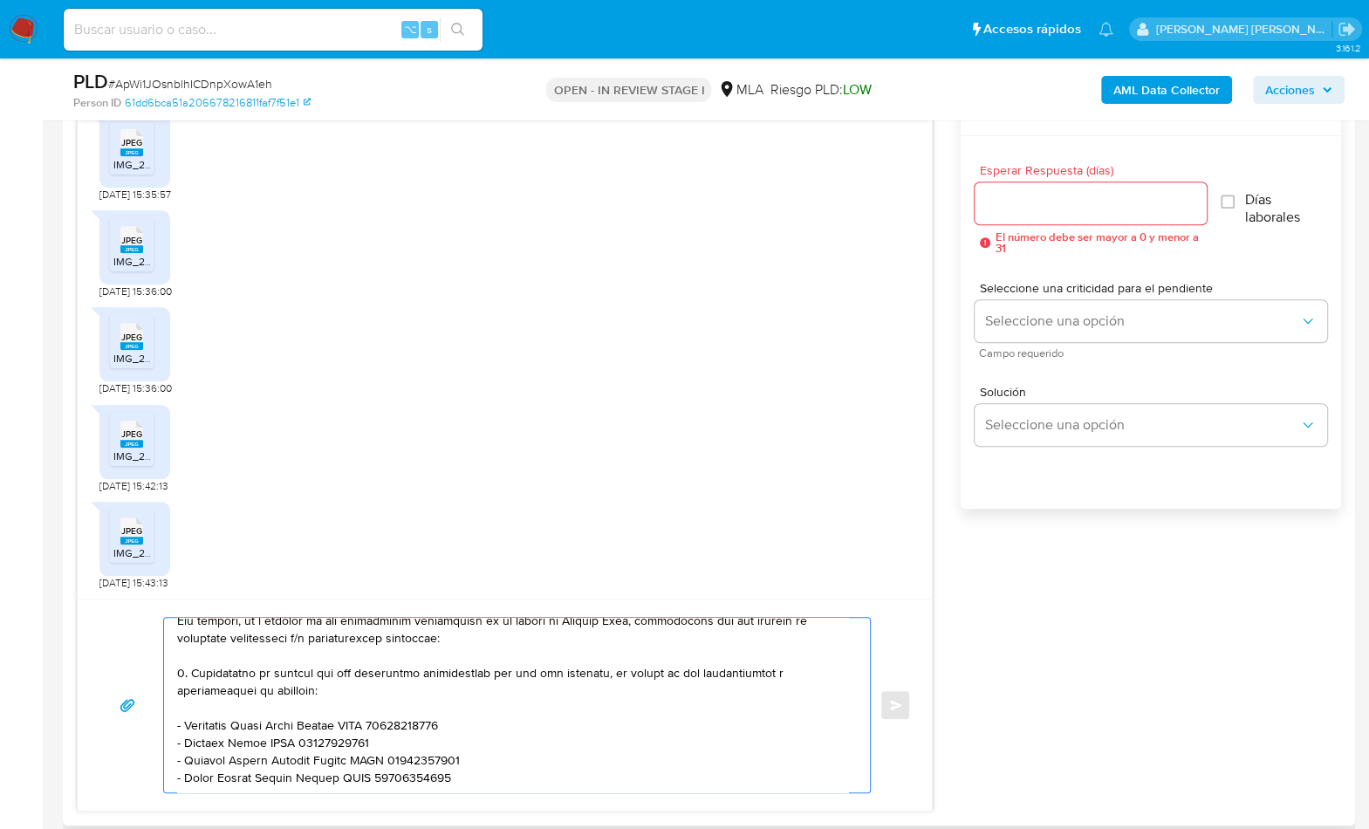
scroll to position [104, 0]
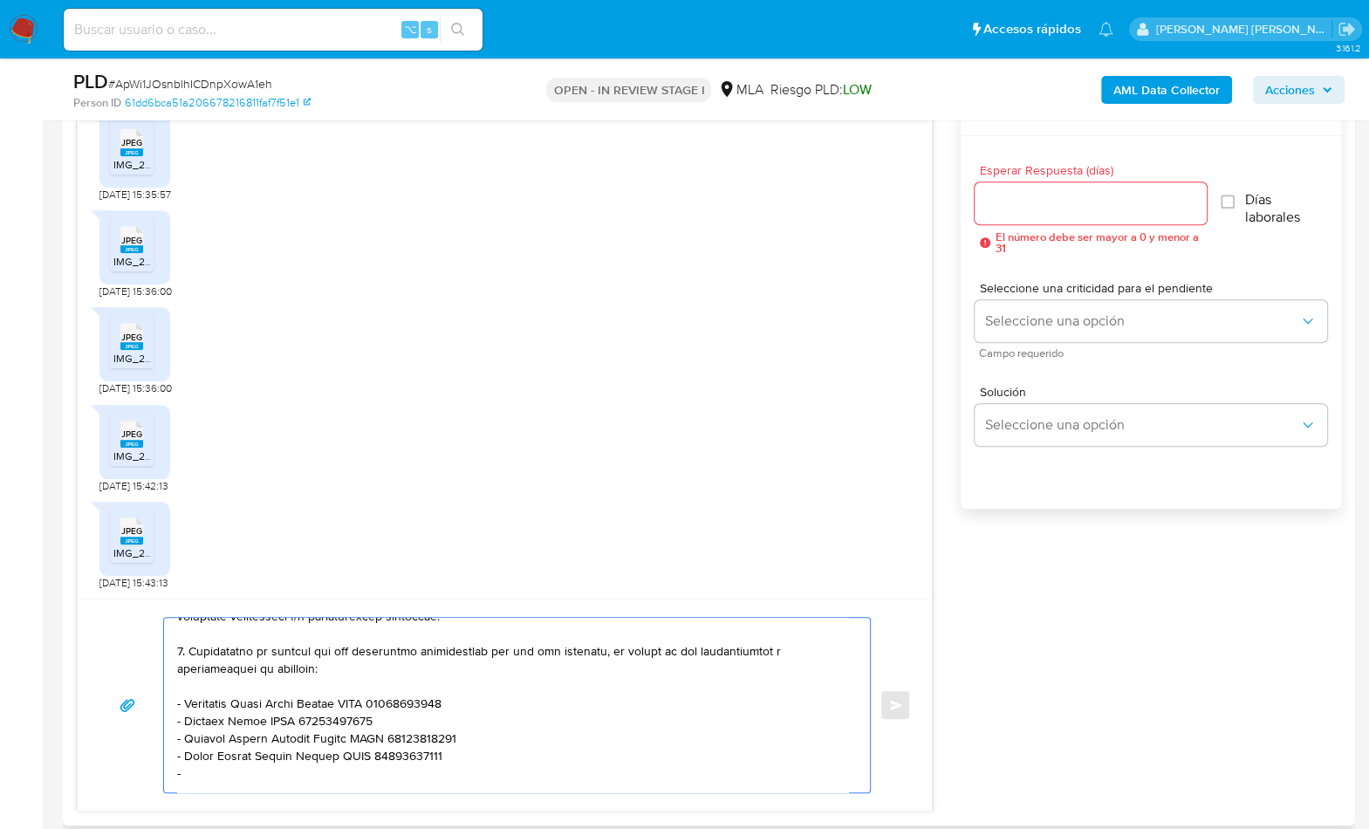
paste textarea "Enrique Eduardo Medina"
paste textarea "20165898843"
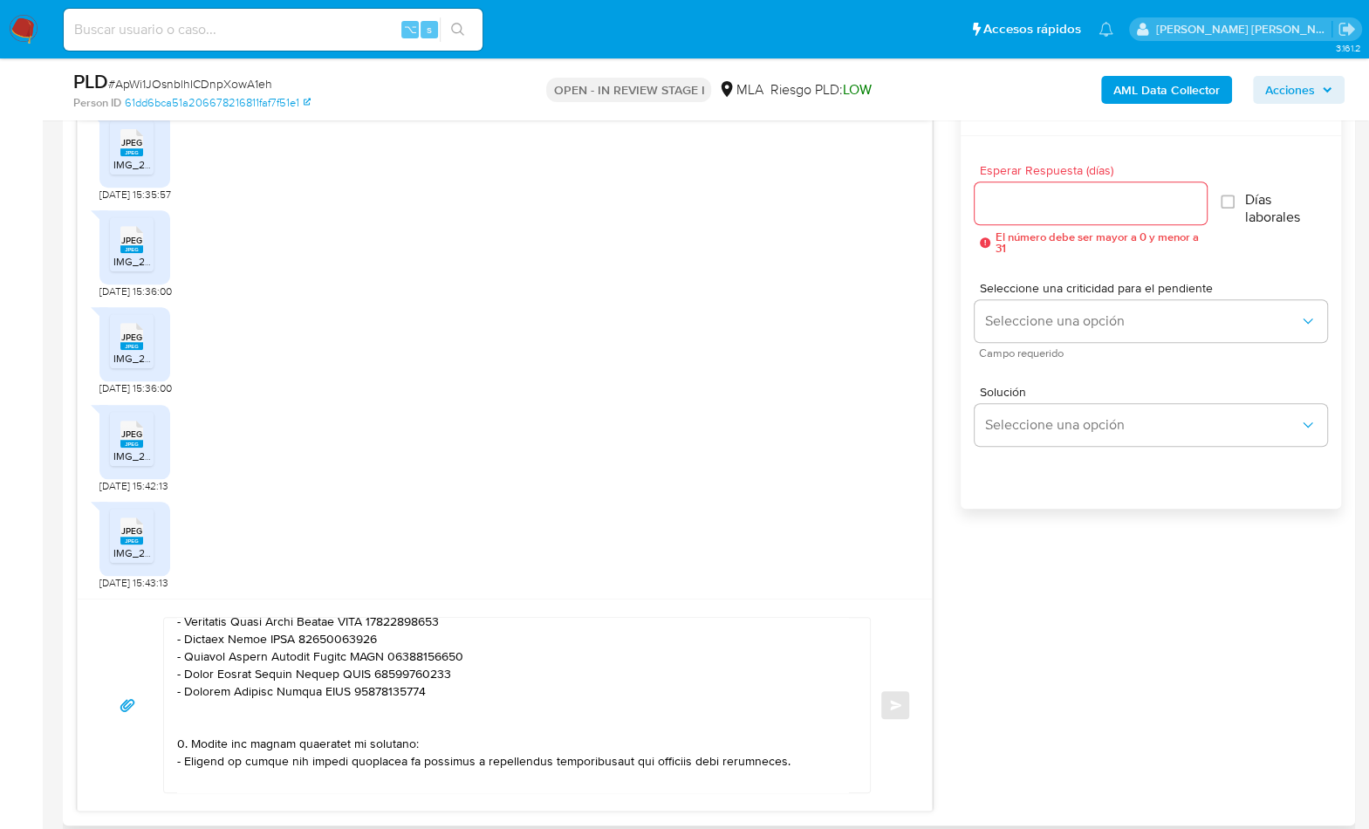
scroll to position [223, 0]
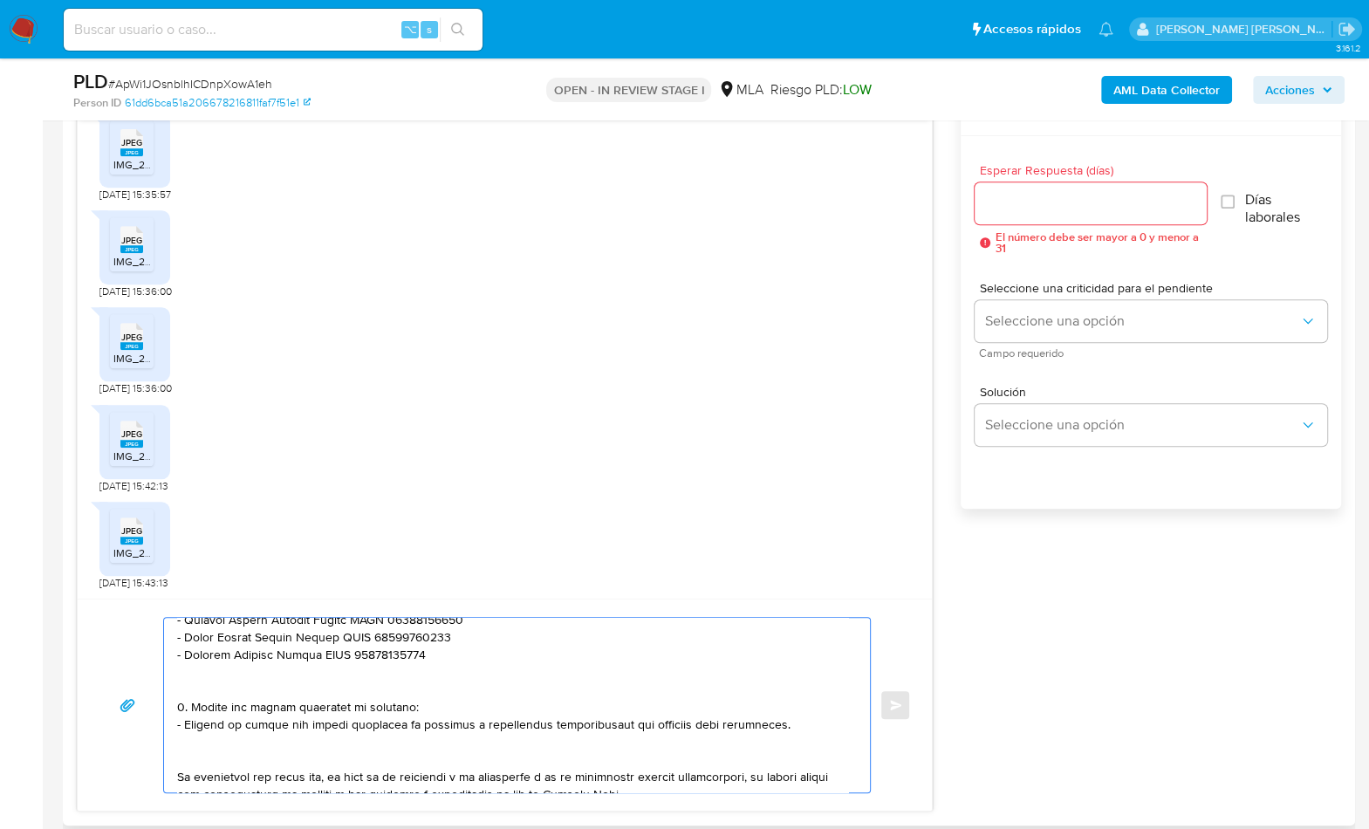
click at [221, 685] on textarea at bounding box center [512, 705] width 671 height 175
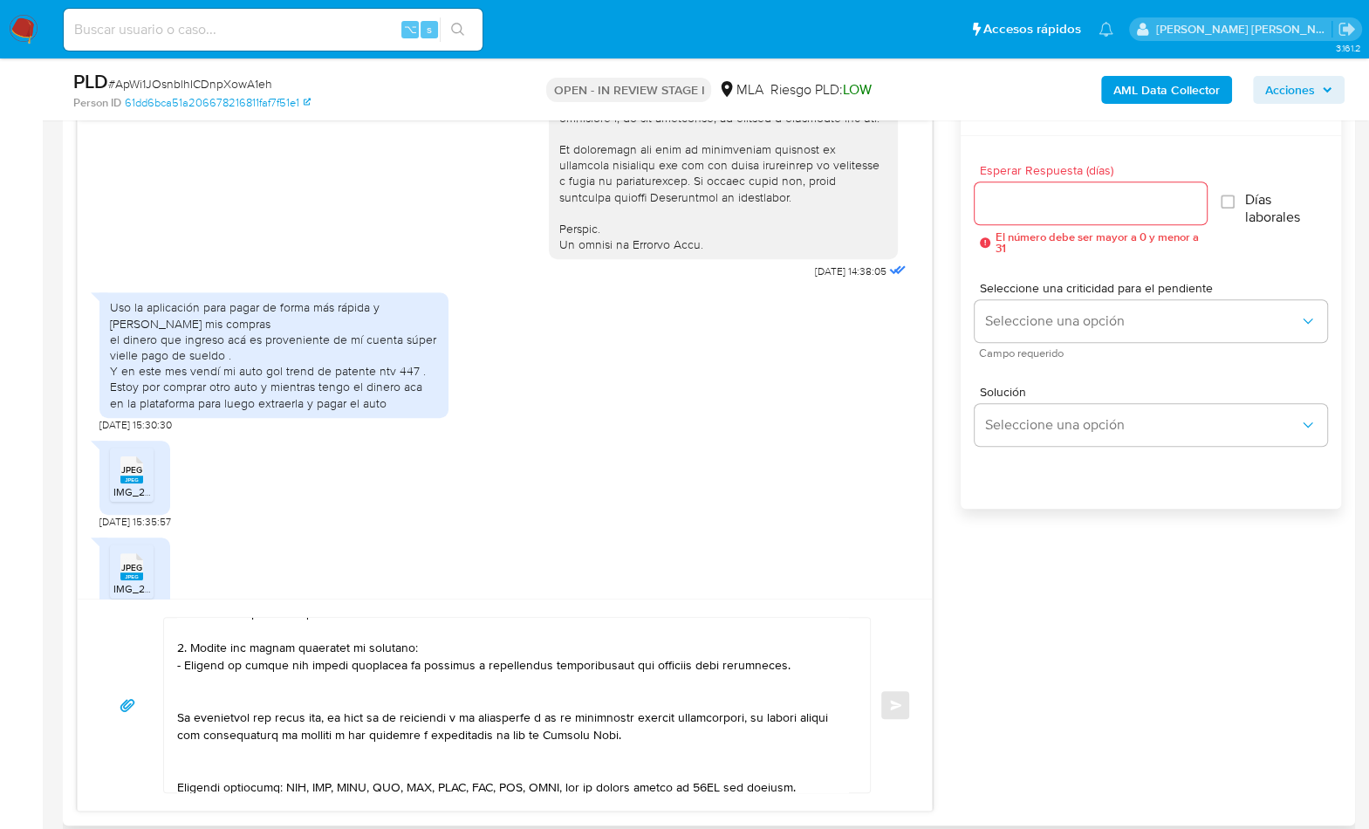
scroll to position [266, 0]
drag, startPoint x: 783, startPoint y: 660, endPoint x: 172, endPoint y: 643, distance: 611.2
click at [172, 643] on div at bounding box center [512, 705] width 697 height 175
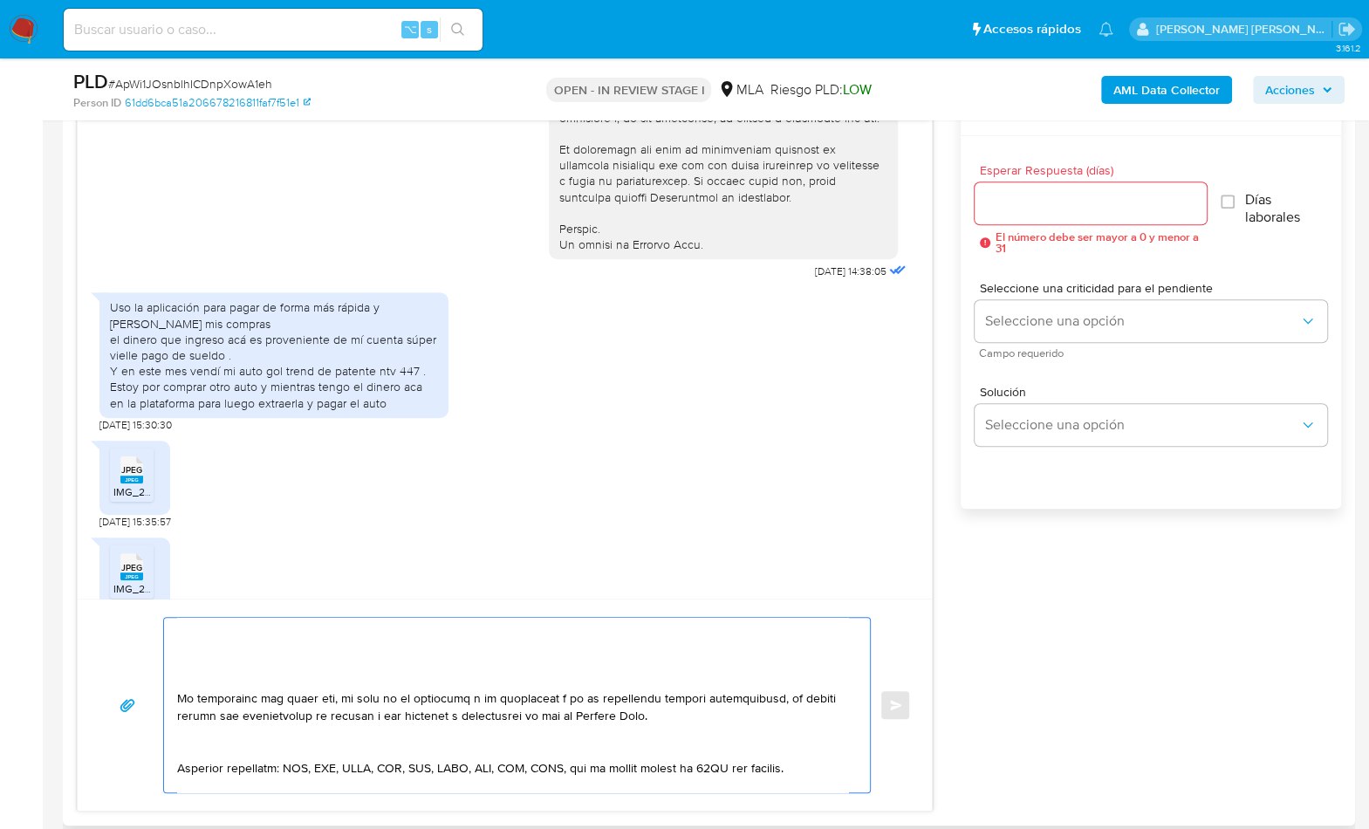
click at [191, 673] on textarea at bounding box center [512, 705] width 671 height 175
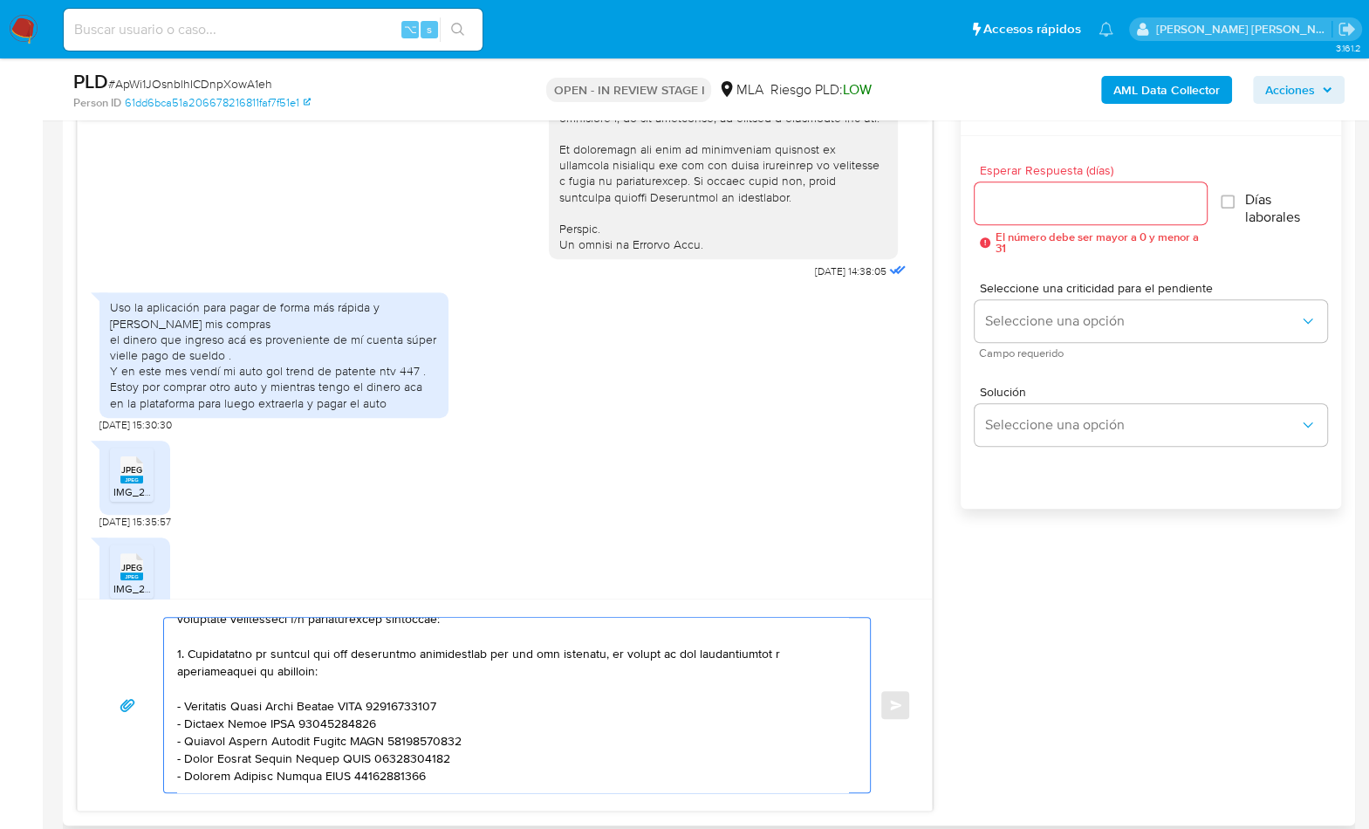
scroll to position [96, 0]
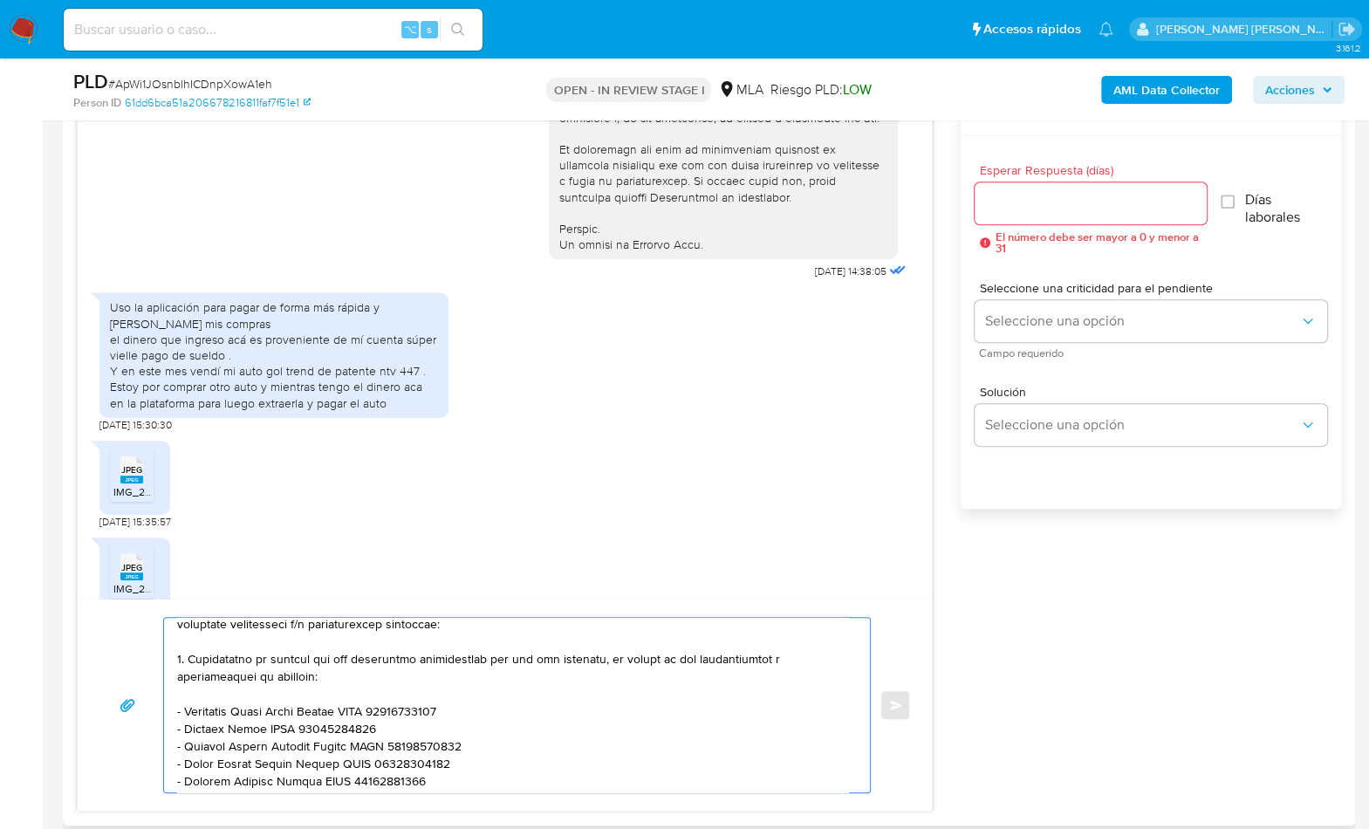
click at [187, 659] on textarea at bounding box center [512, 705] width 671 height 175
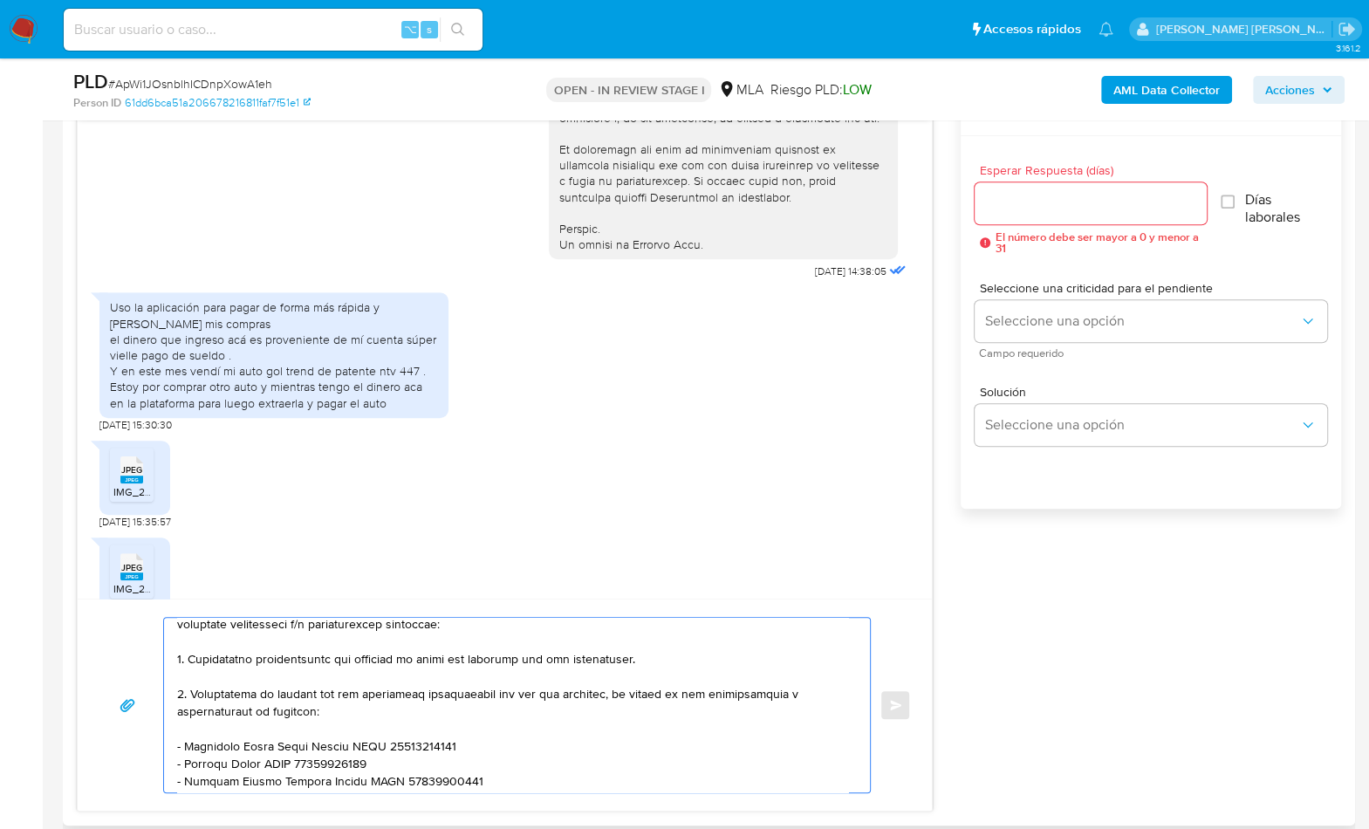
type textarea "Hola, Muchas gracias por tu respuesta! Sin embargo, en n función de las operaci…"
click at [1013, 198] on input "Esperar Respuesta (días)" at bounding box center [1091, 203] width 232 height 23
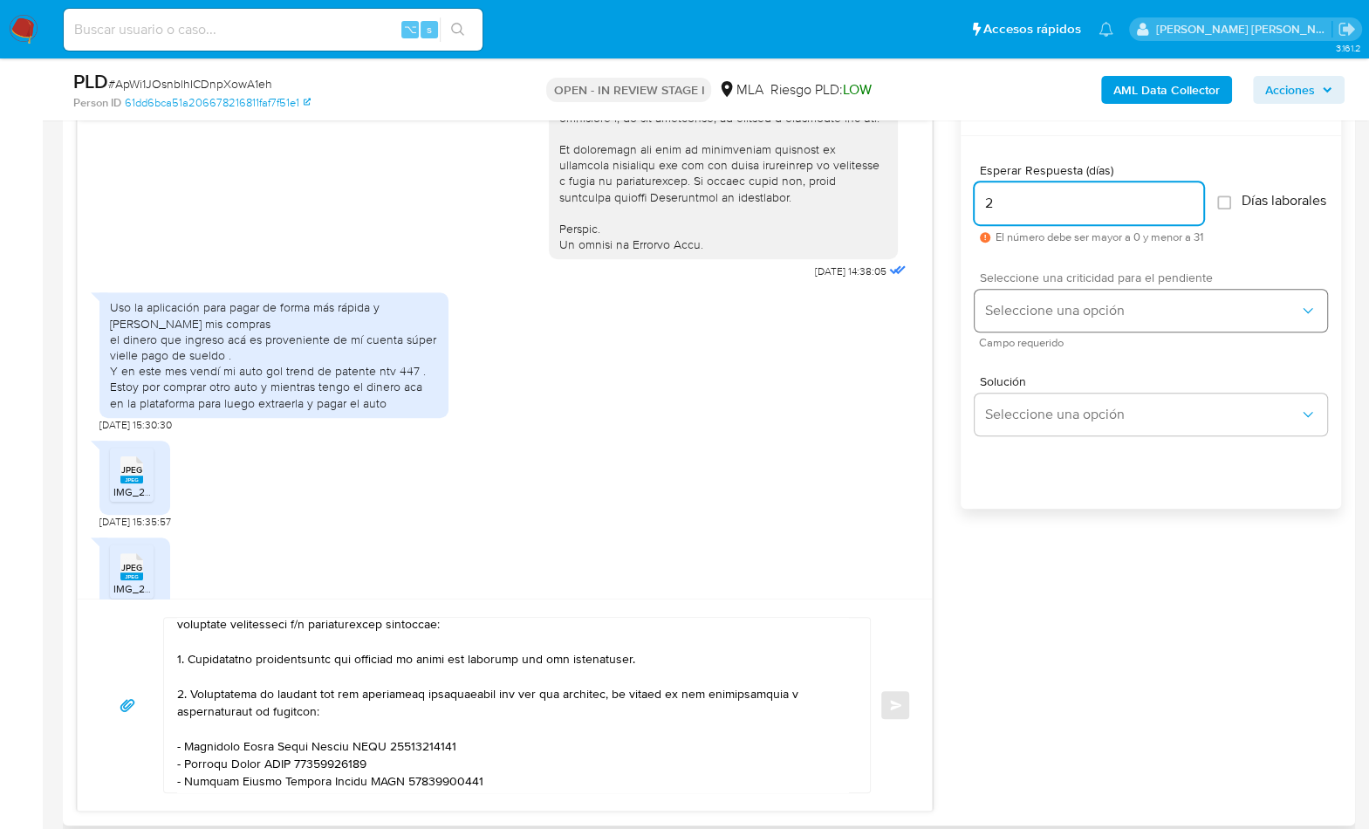
type input "2"
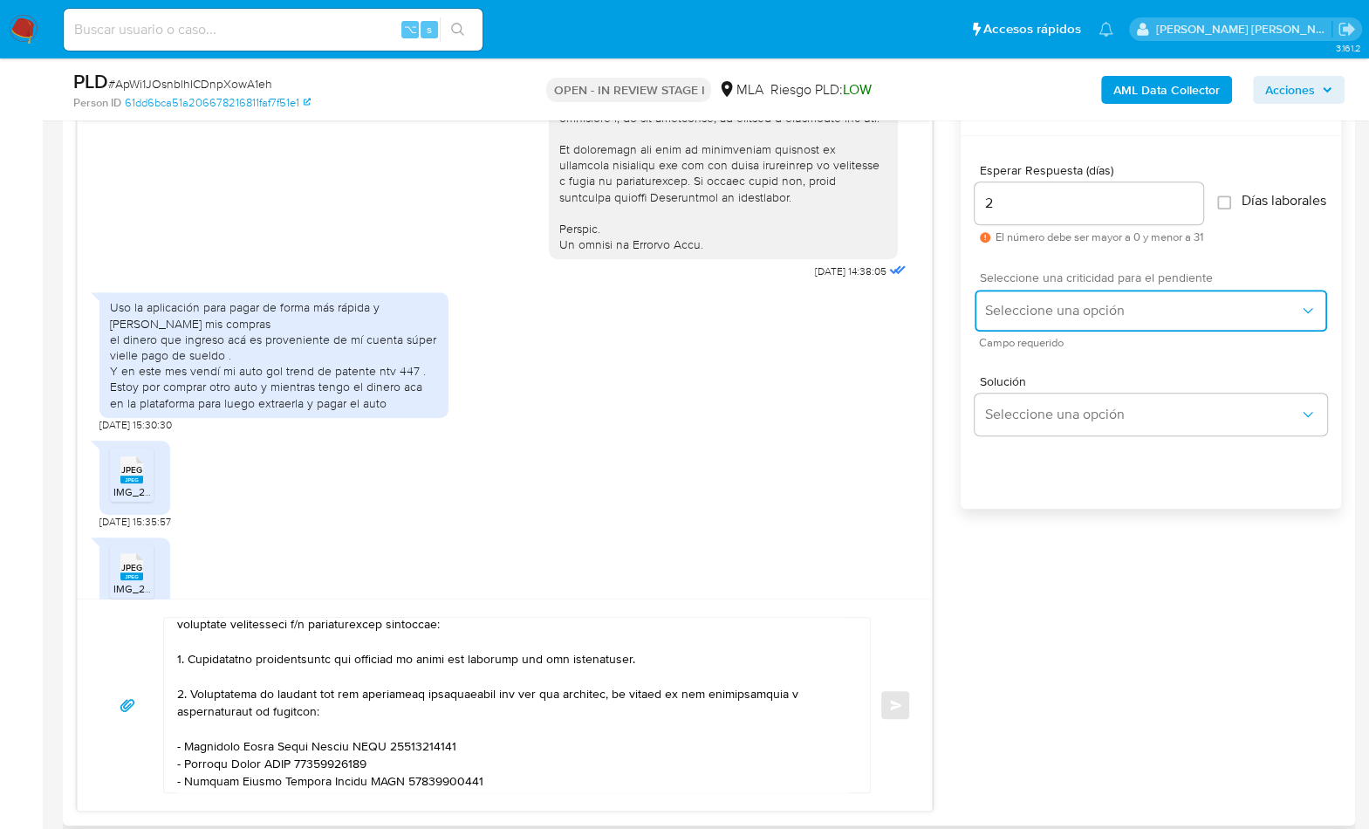
click at [1026, 310] on span "Seleccione una opción" at bounding box center [1142, 310] width 314 height 17
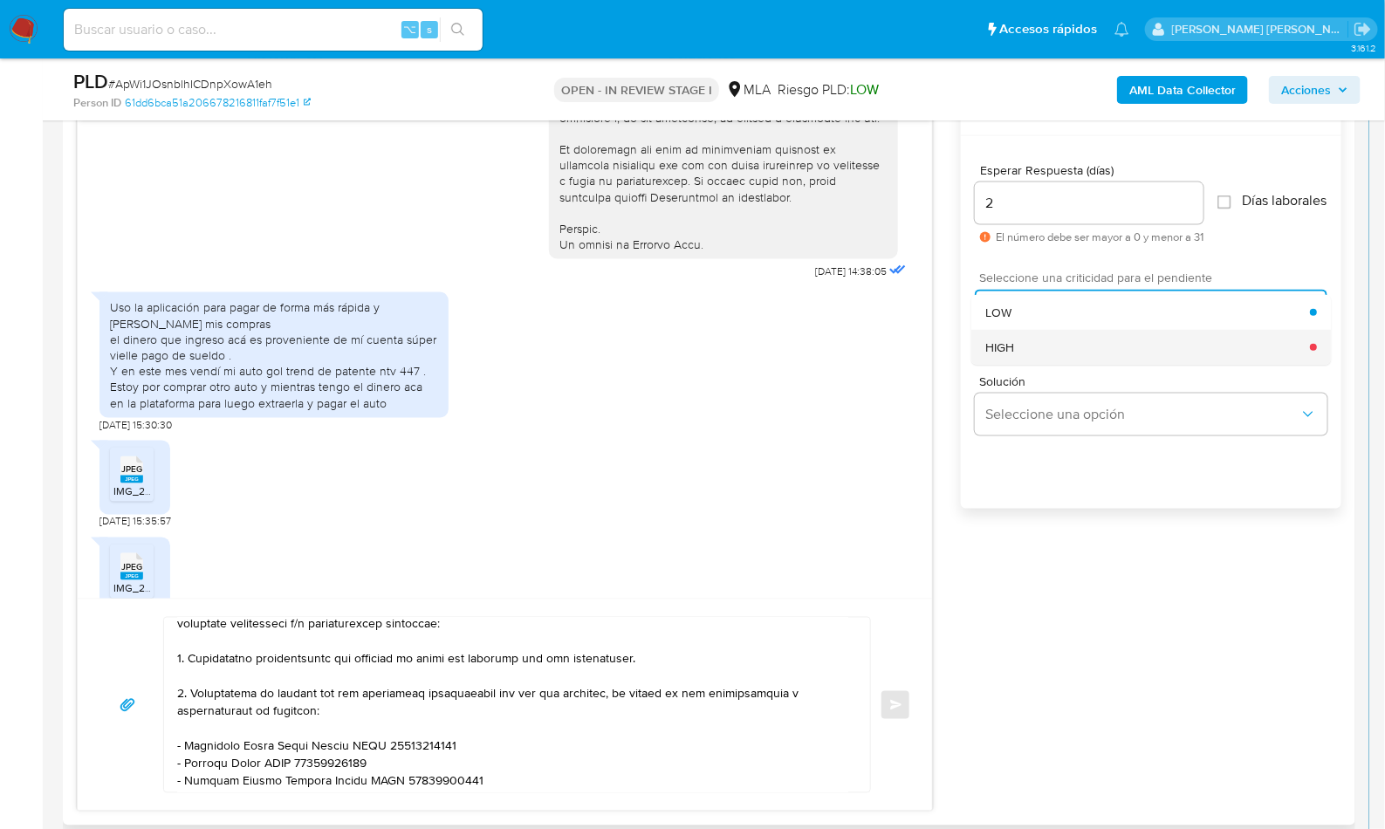
click at [1030, 361] on div "HIGH" at bounding box center [1147, 347] width 325 height 35
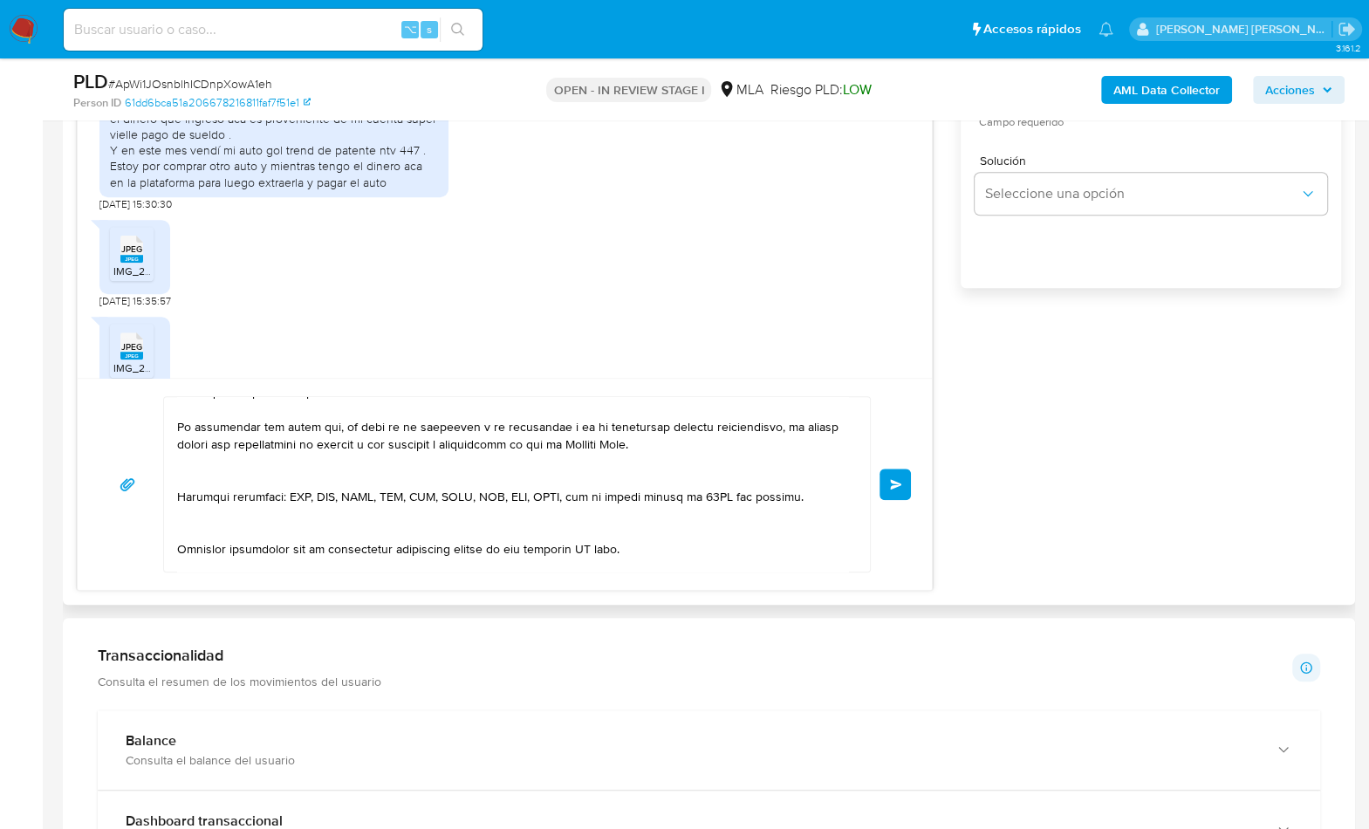
scroll to position [303, 0]
click at [319, 476] on textarea at bounding box center [512, 484] width 671 height 175
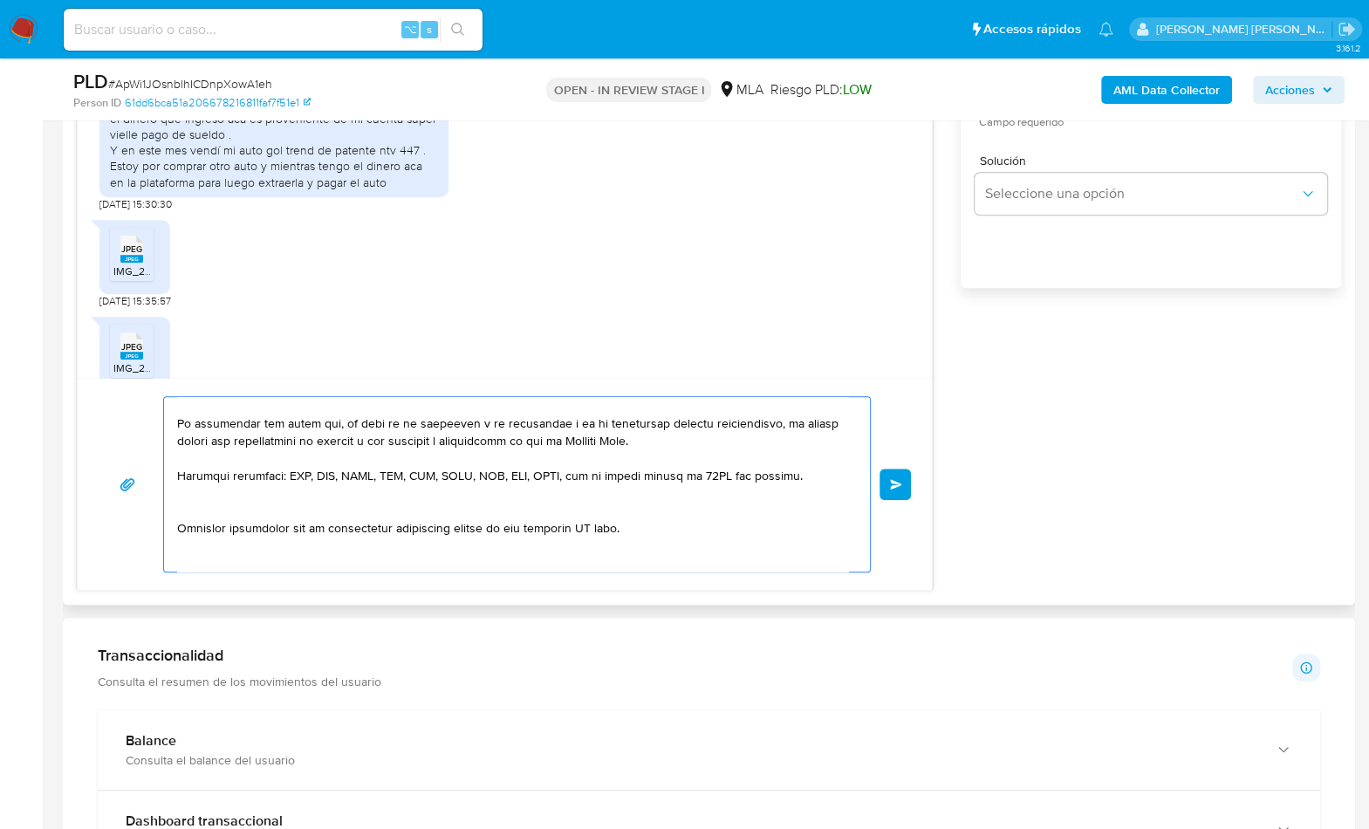
click at [306, 498] on textarea at bounding box center [512, 484] width 671 height 175
click at [586, 511] on textarea at bounding box center [512, 484] width 671 height 175
click at [312, 541] on textarea at bounding box center [512, 484] width 671 height 175
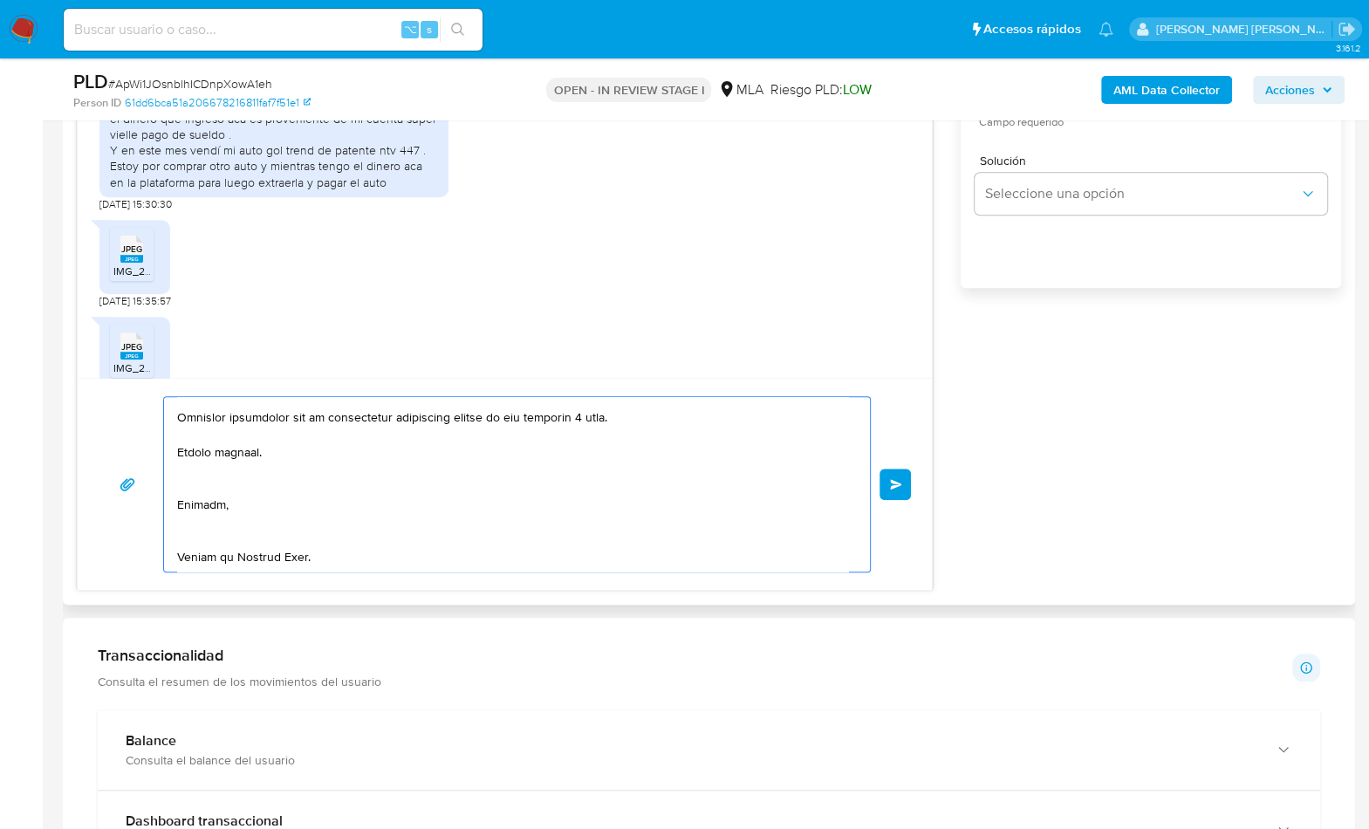
click at [203, 470] on textarea at bounding box center [512, 484] width 671 height 175
click at [206, 509] on textarea at bounding box center [512, 484] width 671 height 175
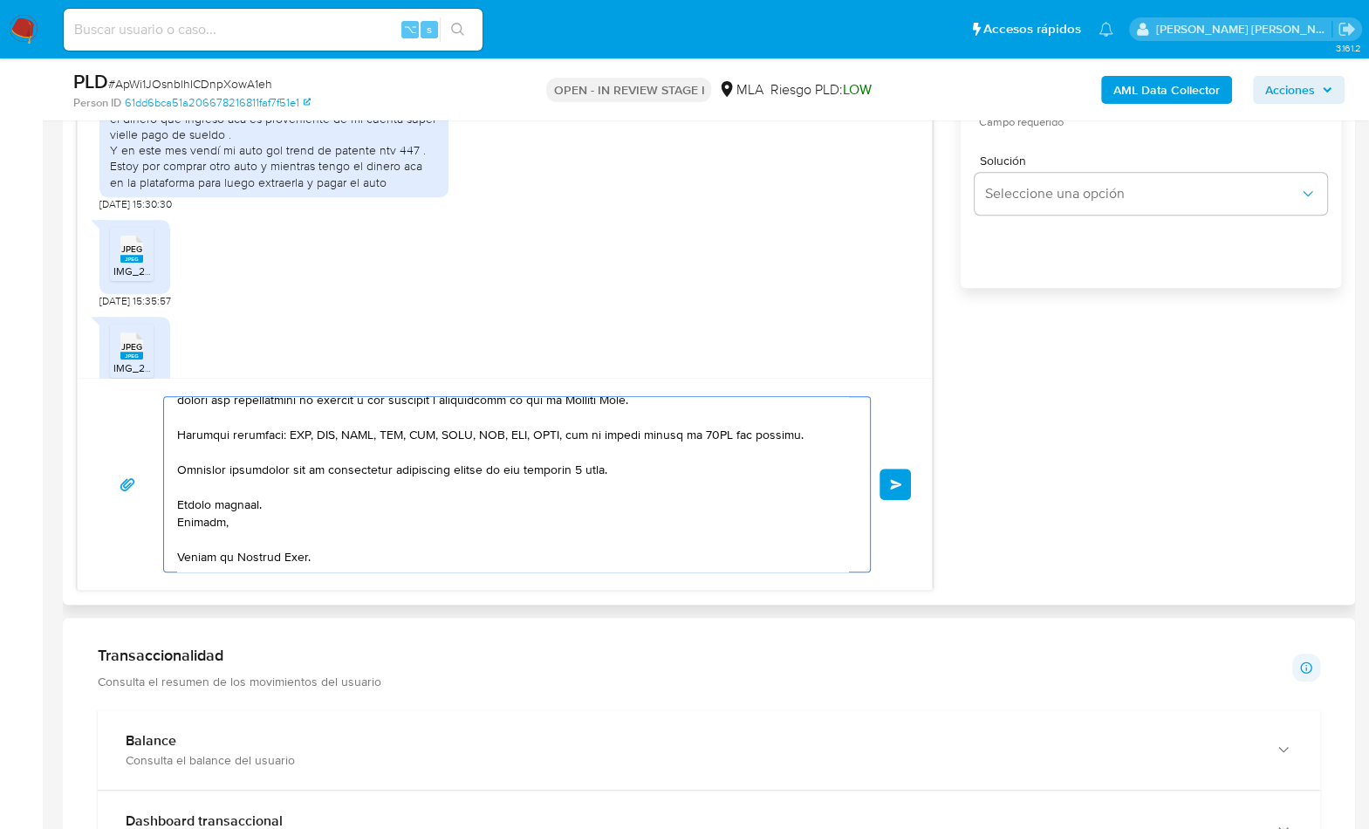
click at [213, 554] on textarea at bounding box center [512, 484] width 671 height 175
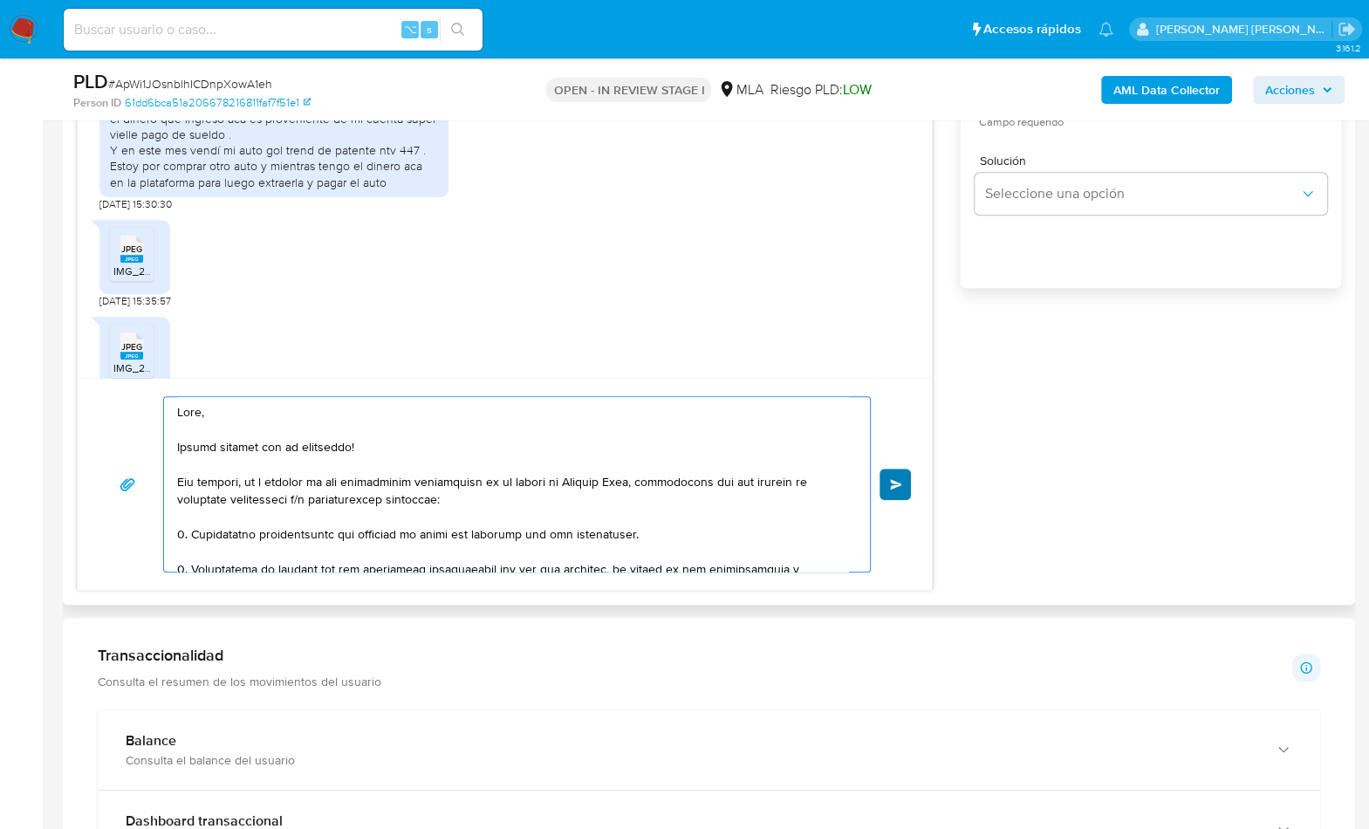
type textarea "Hola, Muchas gracias por tu respuesta! Sin embargo, en n función de las operaci…"
click at [902, 479] on button "Enviar" at bounding box center [895, 484] width 31 height 31
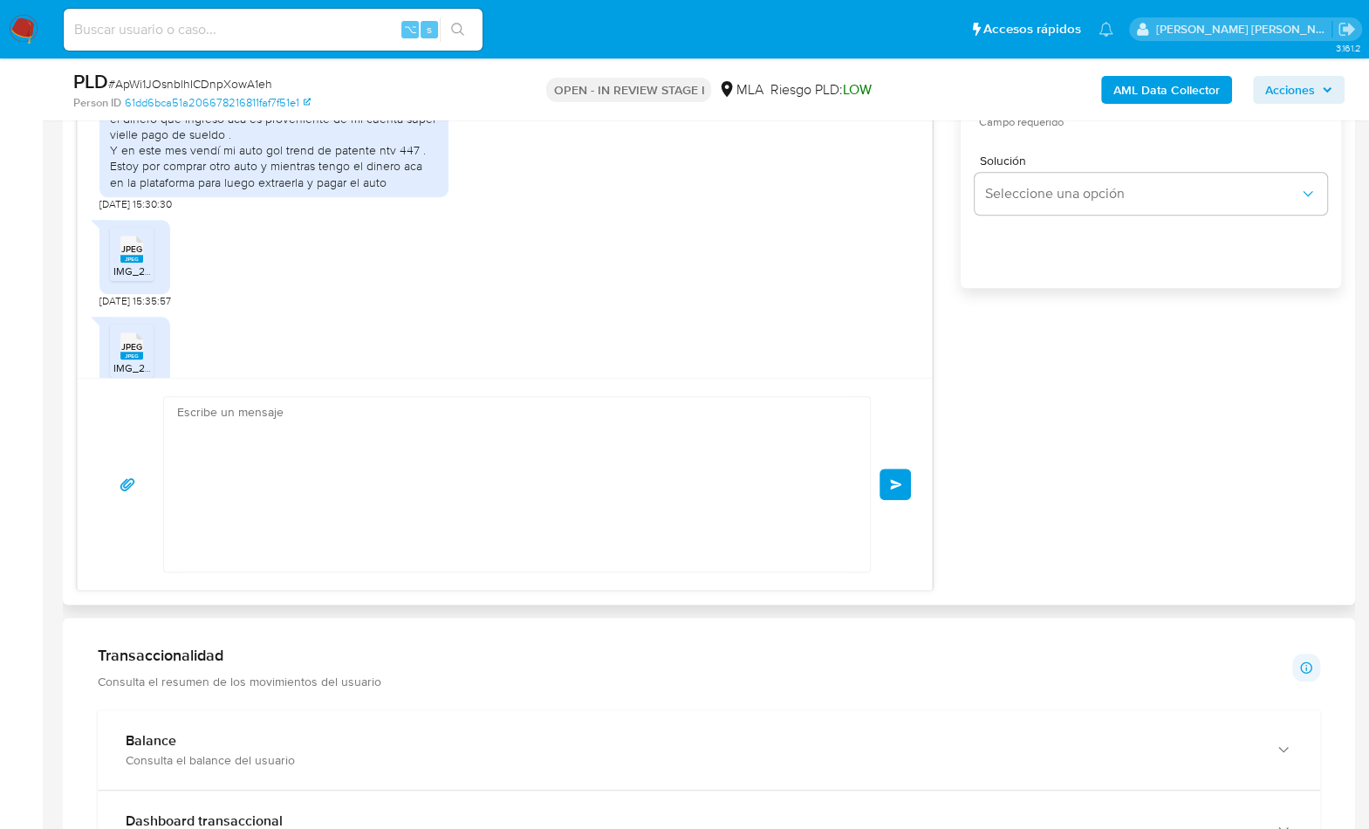
scroll to position [1781, 0]
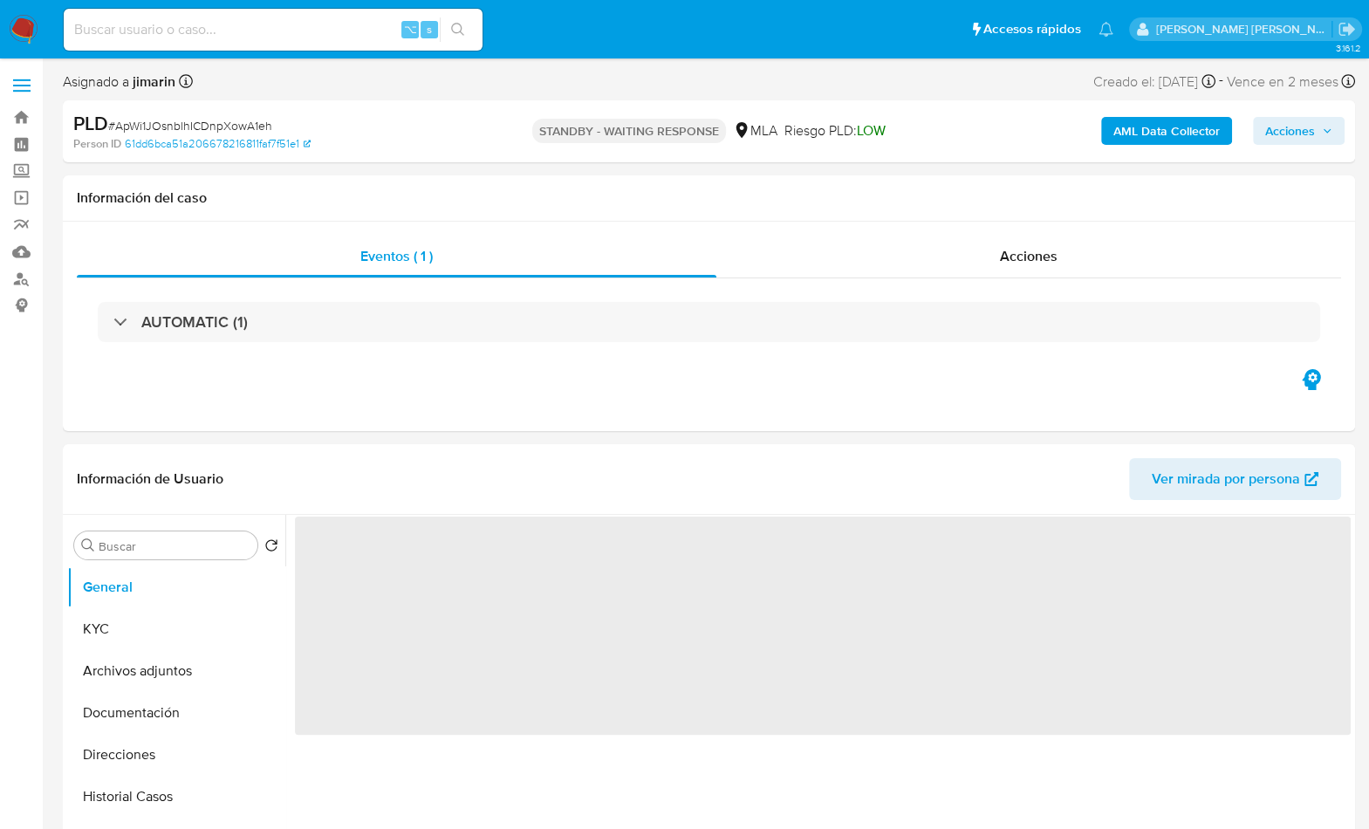
select select "10"
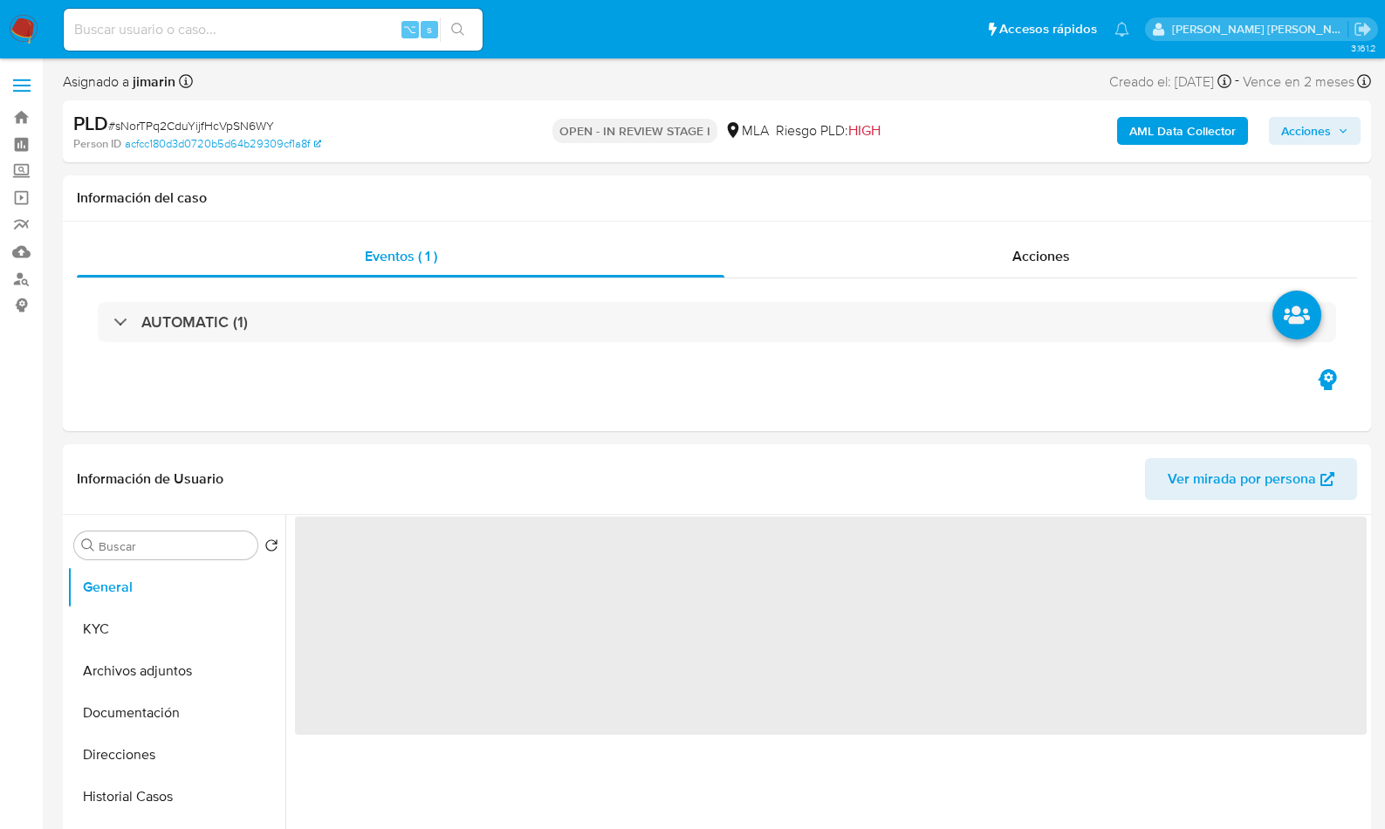
select select "10"
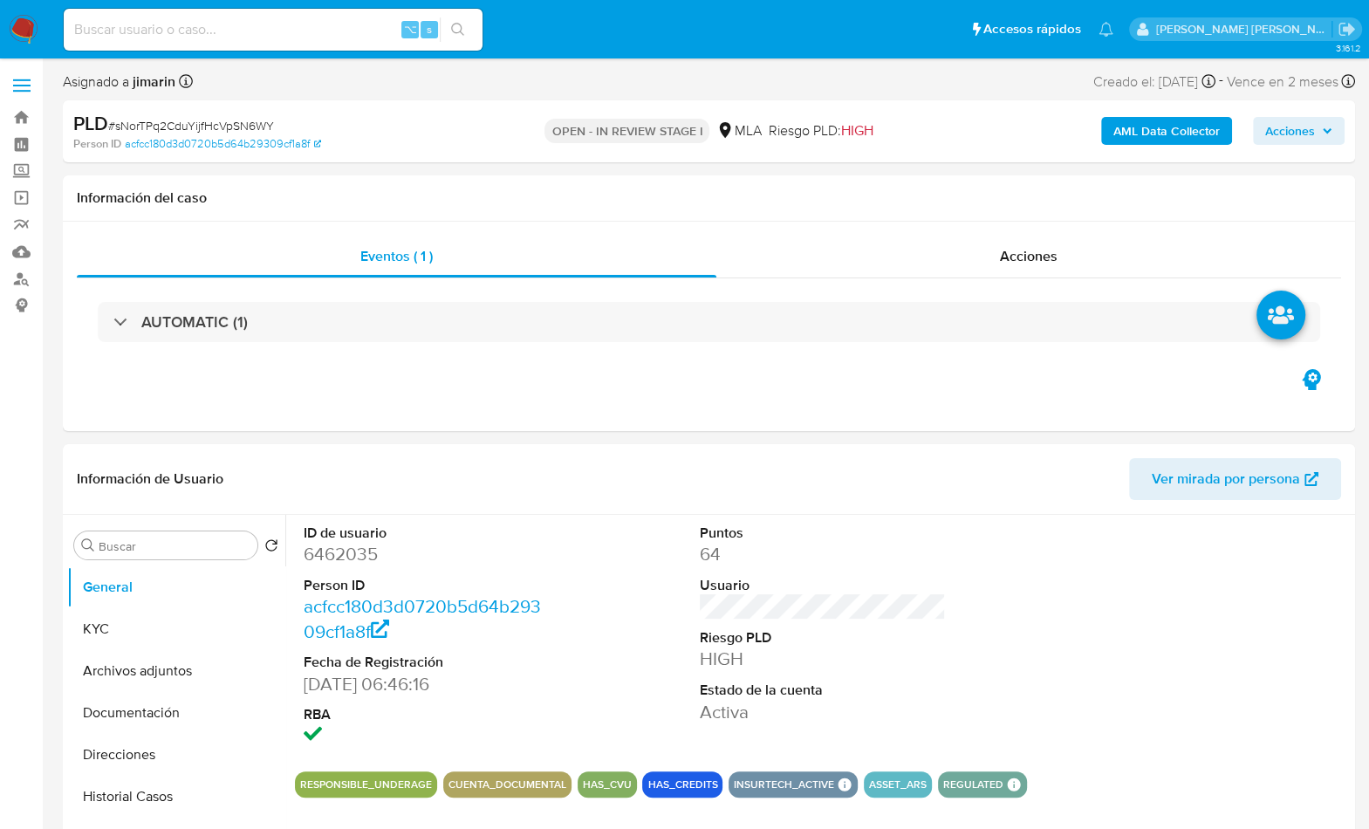
click at [260, 124] on span "# sNorTPq2CduYijfHcVpSN6WY" at bounding box center [191, 125] width 166 height 17
copy span "sNorTPq2CduYijfHcVpSN6WY"
click at [361, 548] on dd "6462035" at bounding box center [427, 554] width 247 height 24
click at [360, 548] on dd "6462035" at bounding box center [427, 554] width 247 height 24
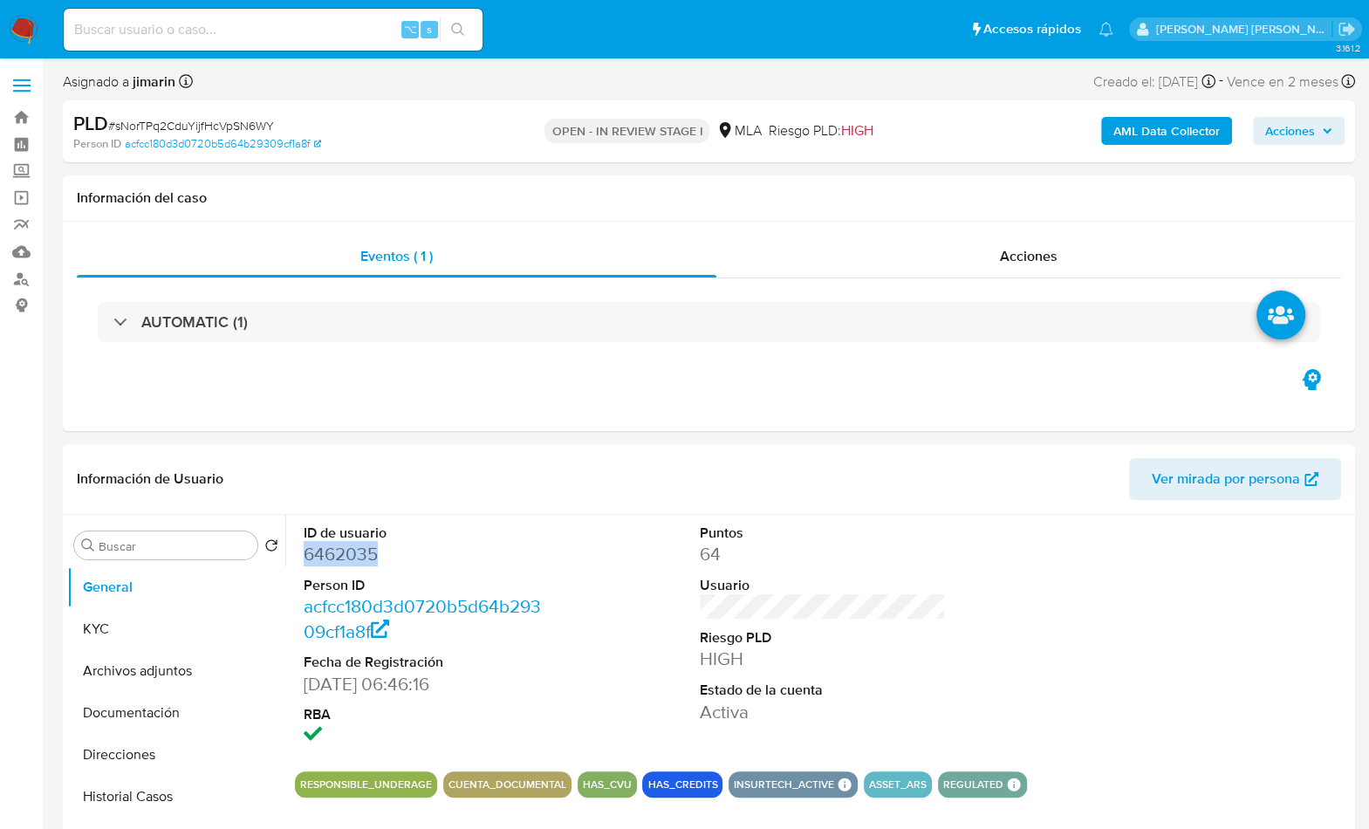
copy dd "6462035"
click at [109, 651] on button "Archivos adjuntos" at bounding box center [169, 671] width 204 height 42
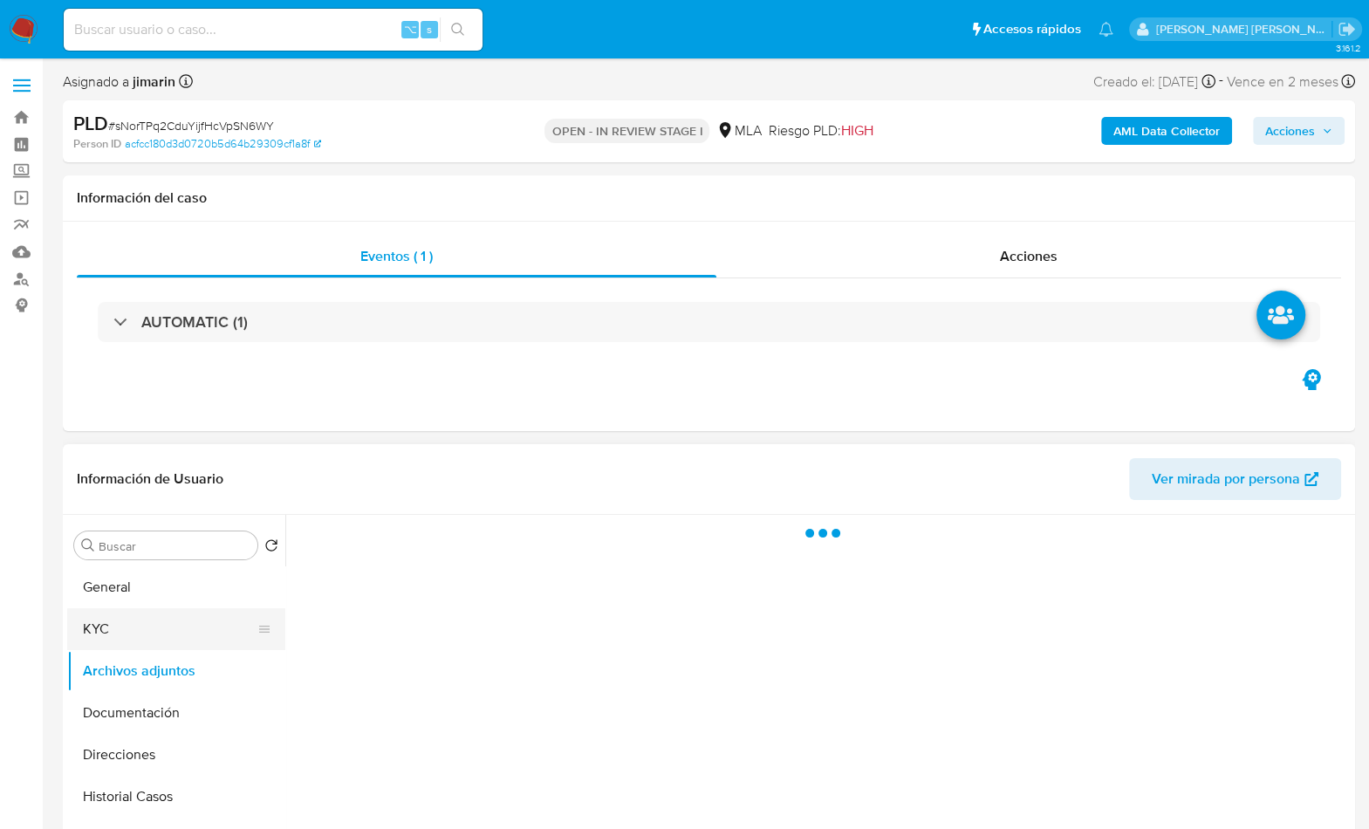
click at [135, 620] on button "KYC" at bounding box center [169, 629] width 204 height 42
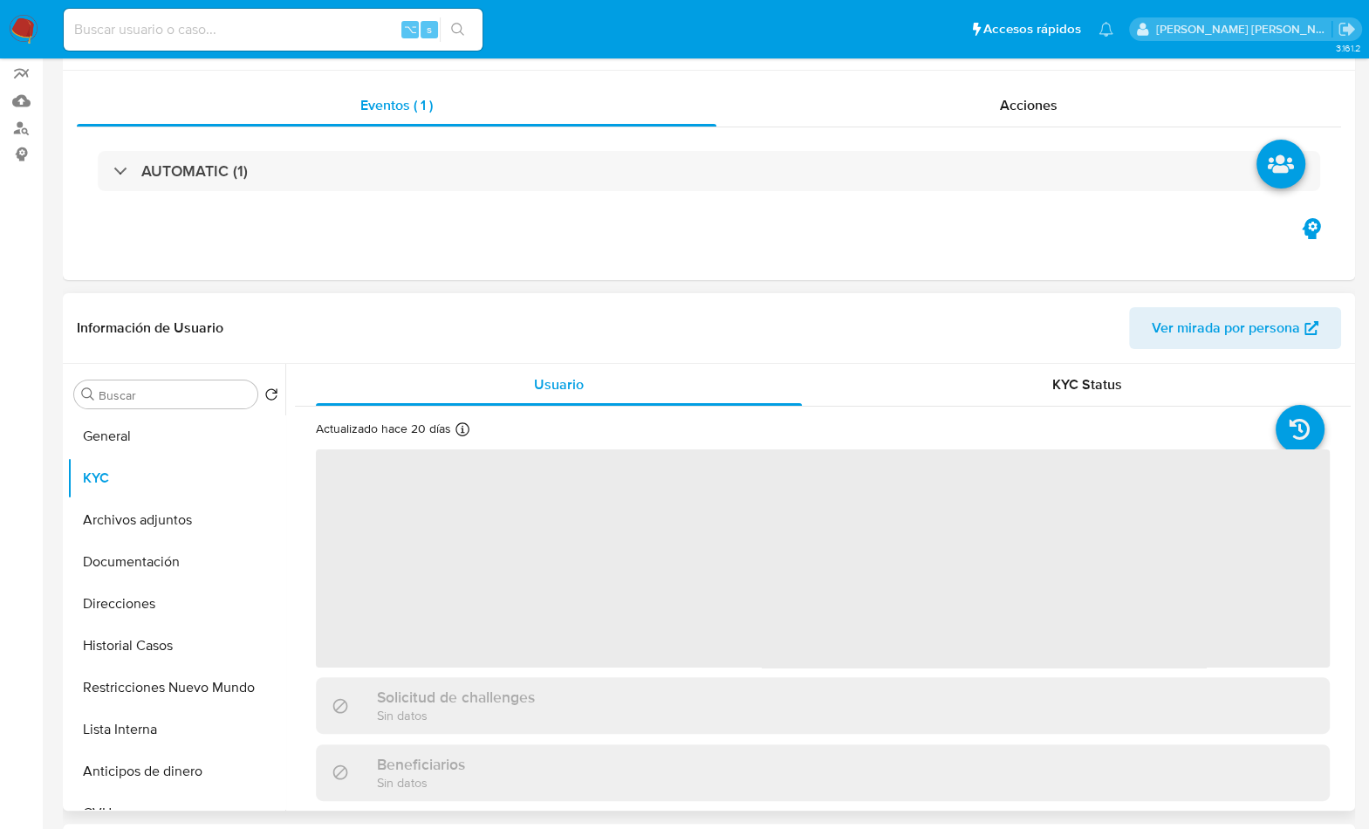
scroll to position [156, 0]
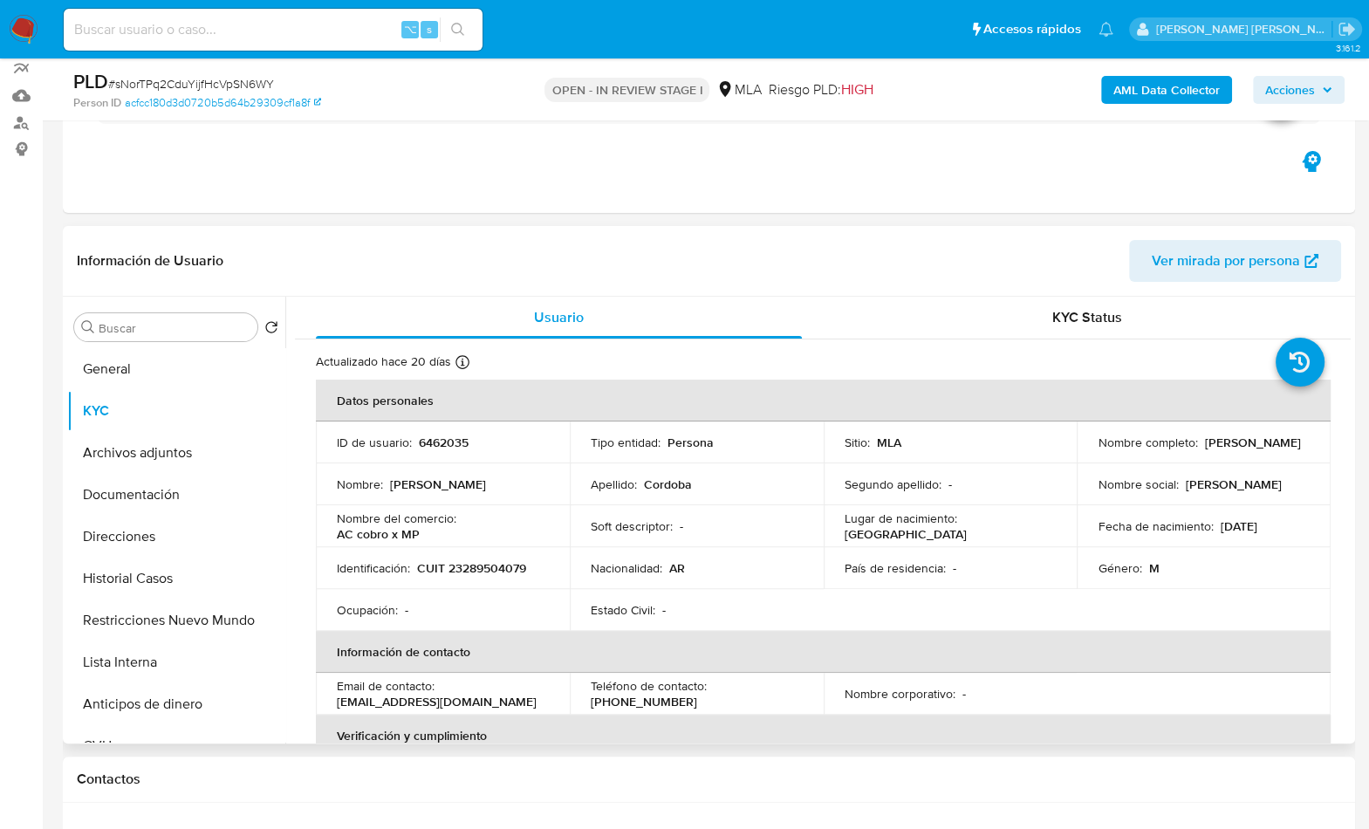
click at [484, 566] on p "CUIT 23289504079" at bounding box center [471, 568] width 109 height 16
copy p "23289504079"
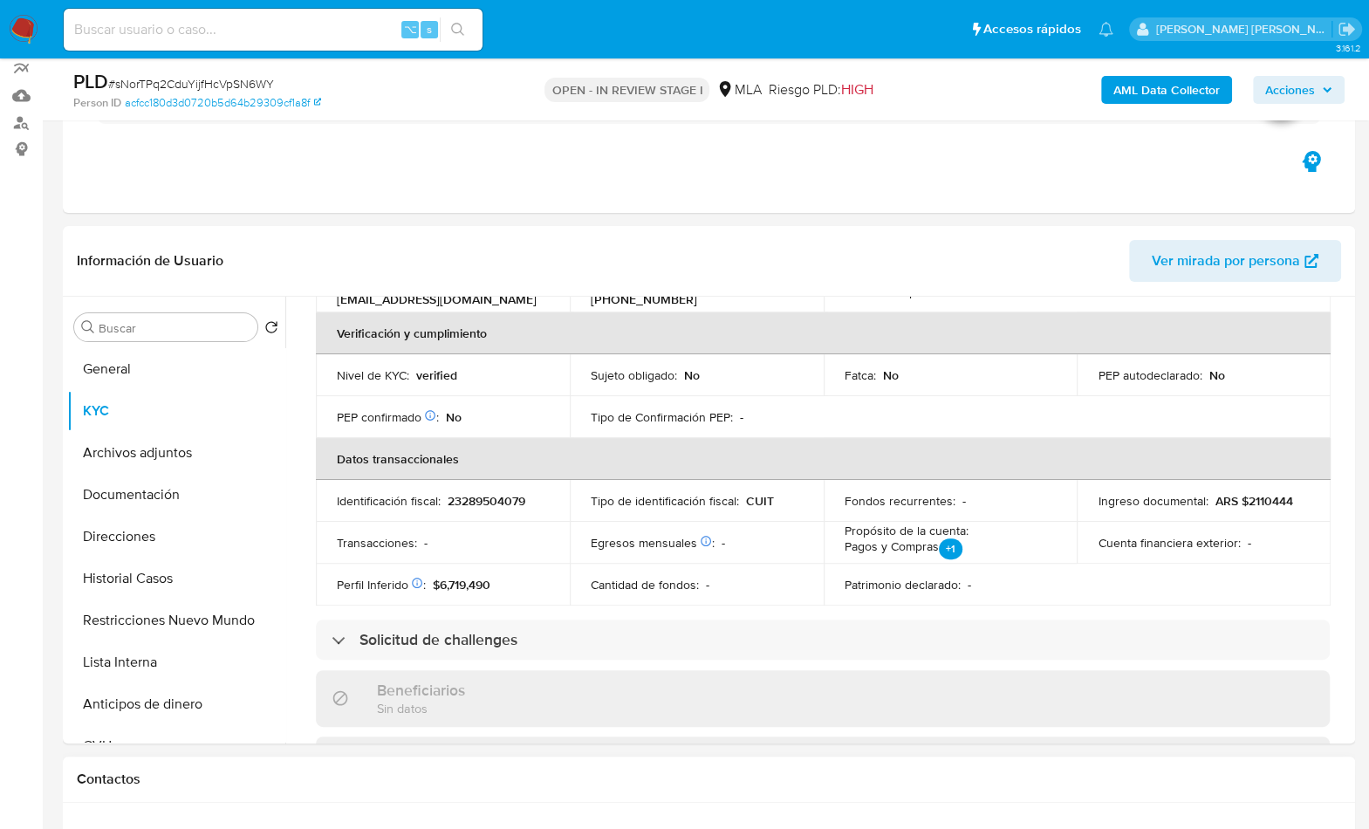
scroll to position [819, 0]
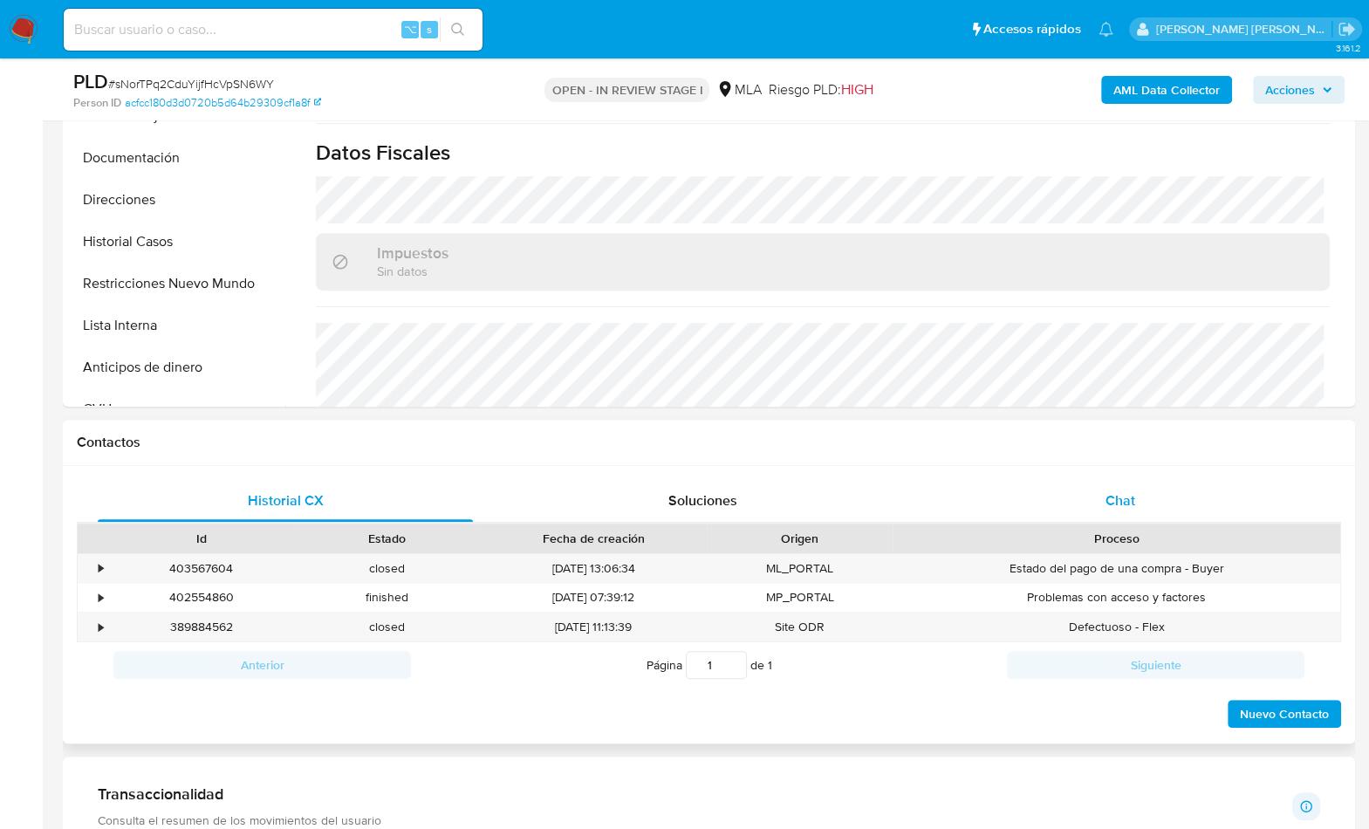
click at [1128, 512] on div "Chat" at bounding box center [1119, 501] width 375 height 42
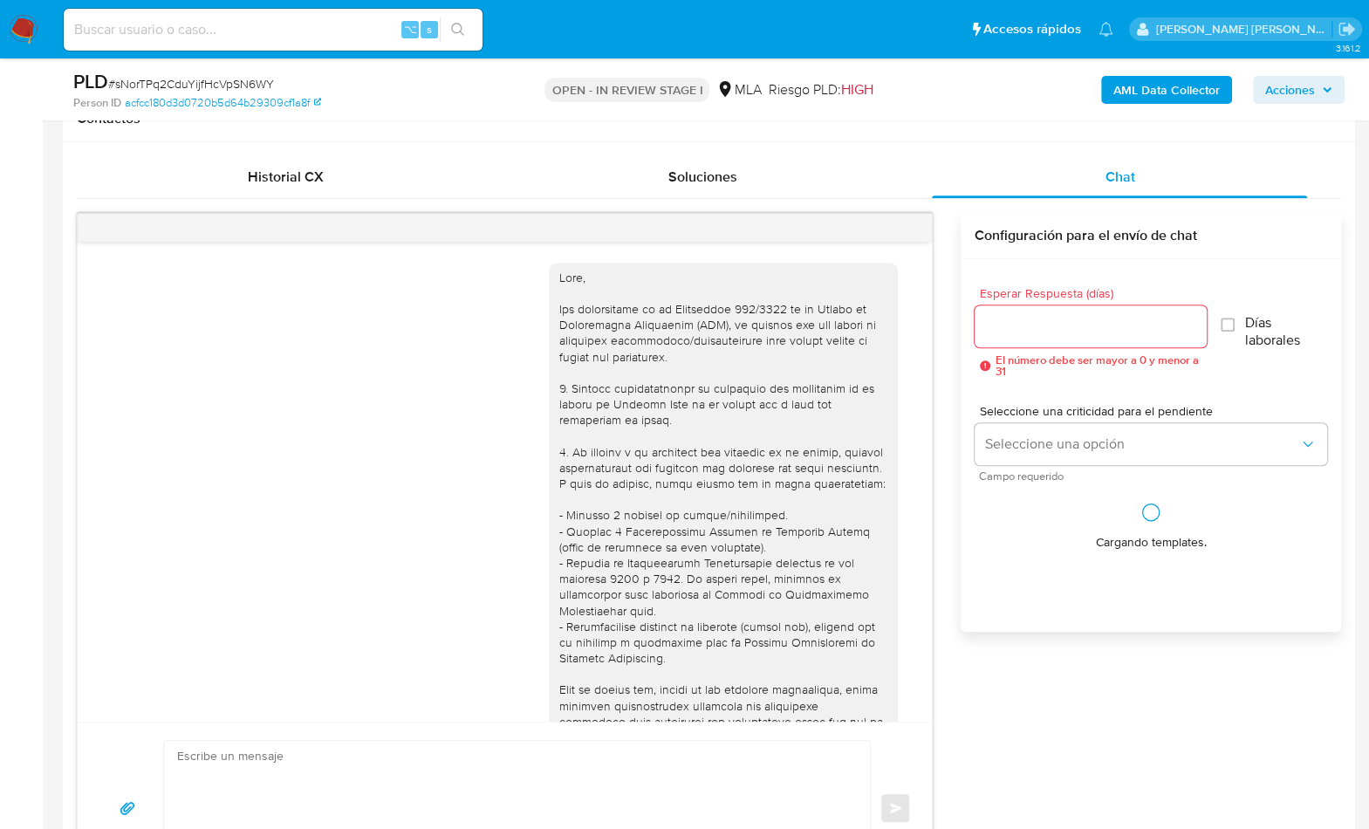
scroll to position [894, 0]
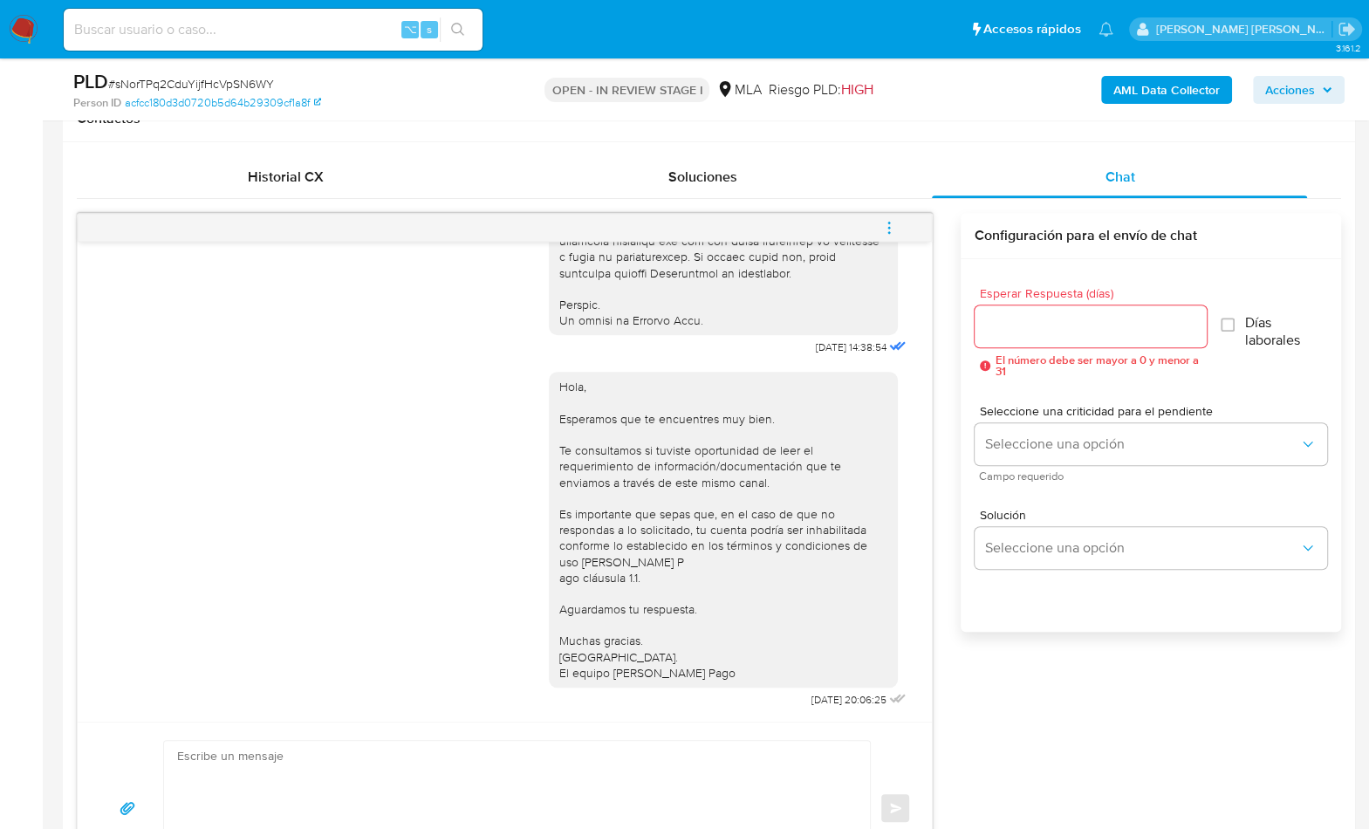
click at [891, 223] on icon "menu-action" at bounding box center [890, 228] width 16 height 16
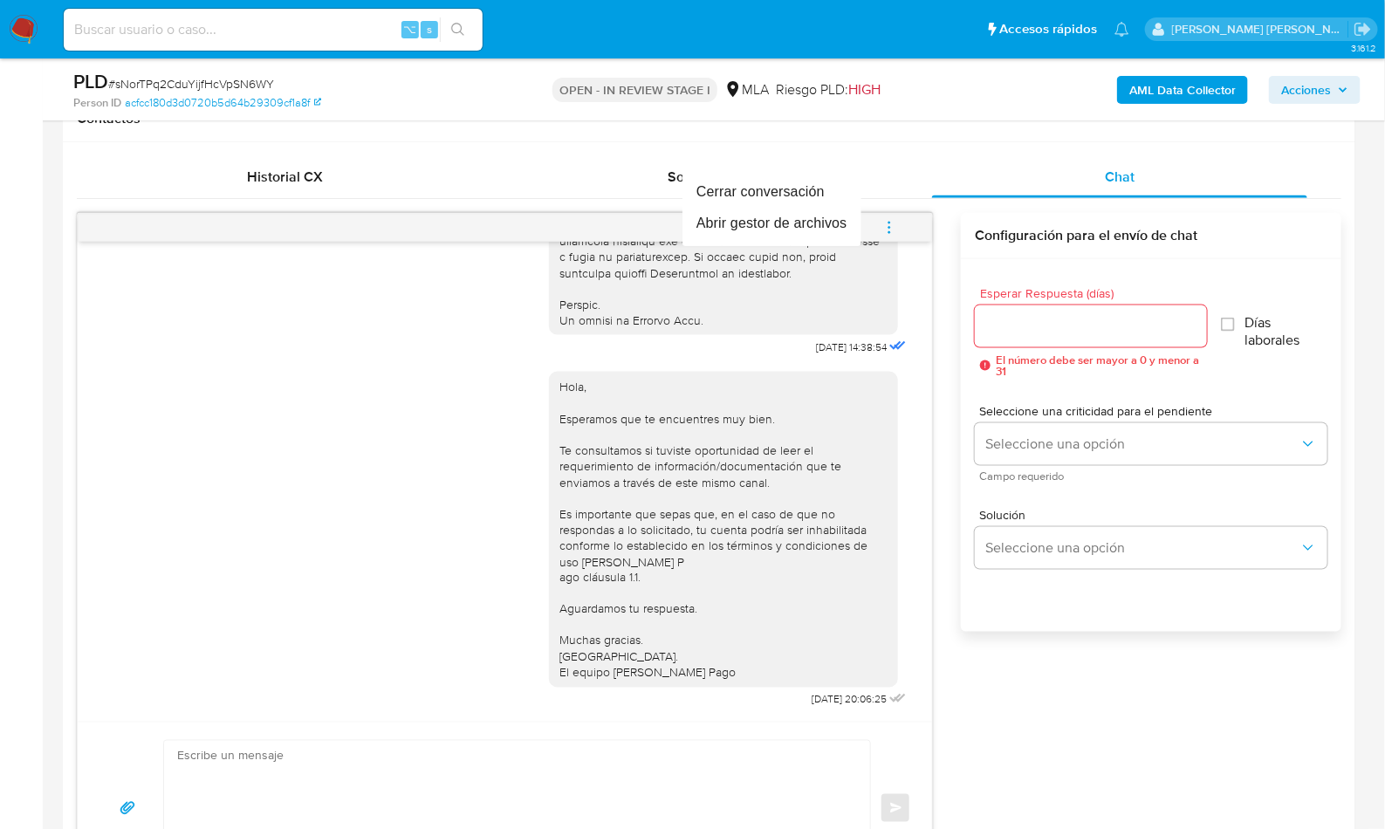
click at [943, 324] on div at bounding box center [692, 414] width 1385 height 829
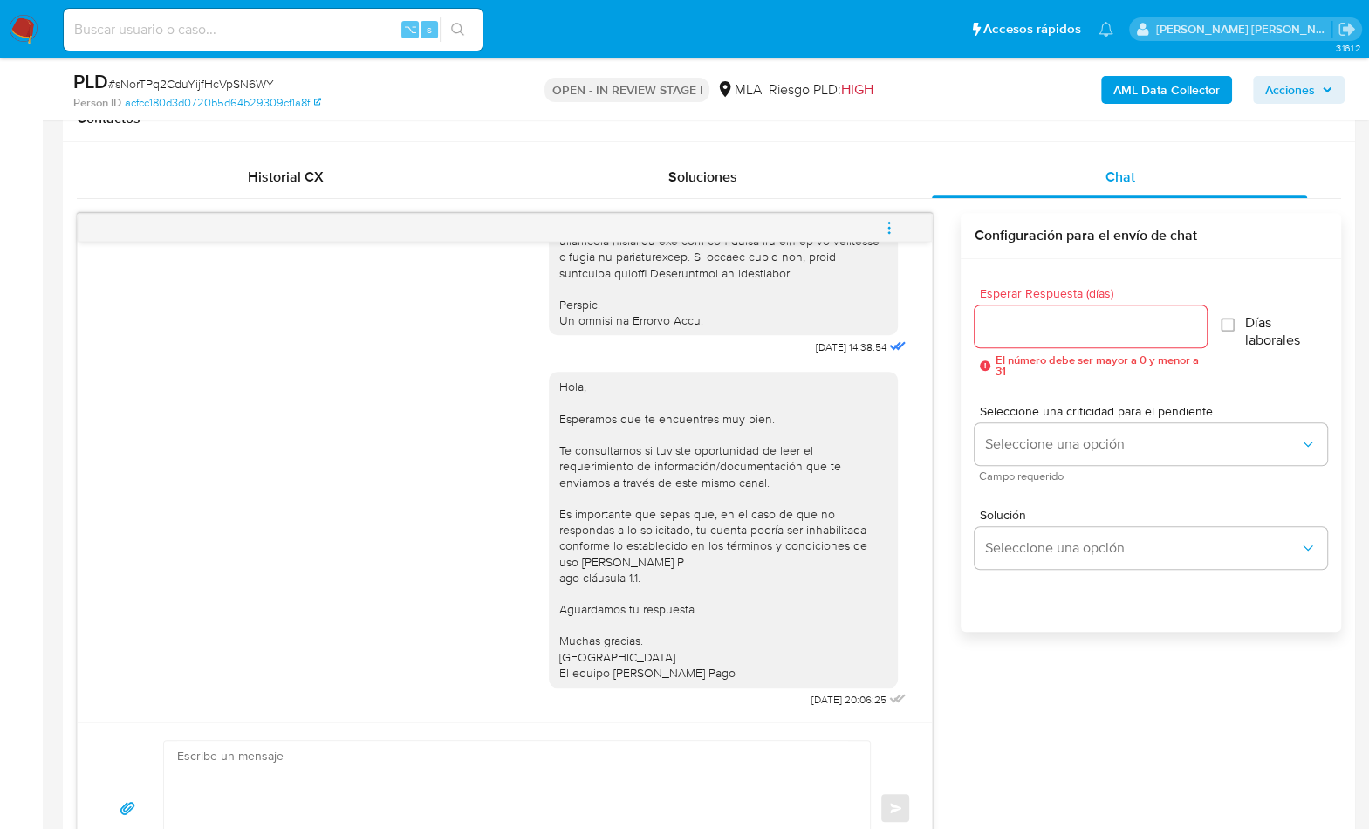
click at [947, 316] on div "Cerrar conversación Abrir gestor de archivos" at bounding box center [684, 414] width 1369 height 829
click at [892, 220] on icon "menu-action" at bounding box center [890, 228] width 16 height 16
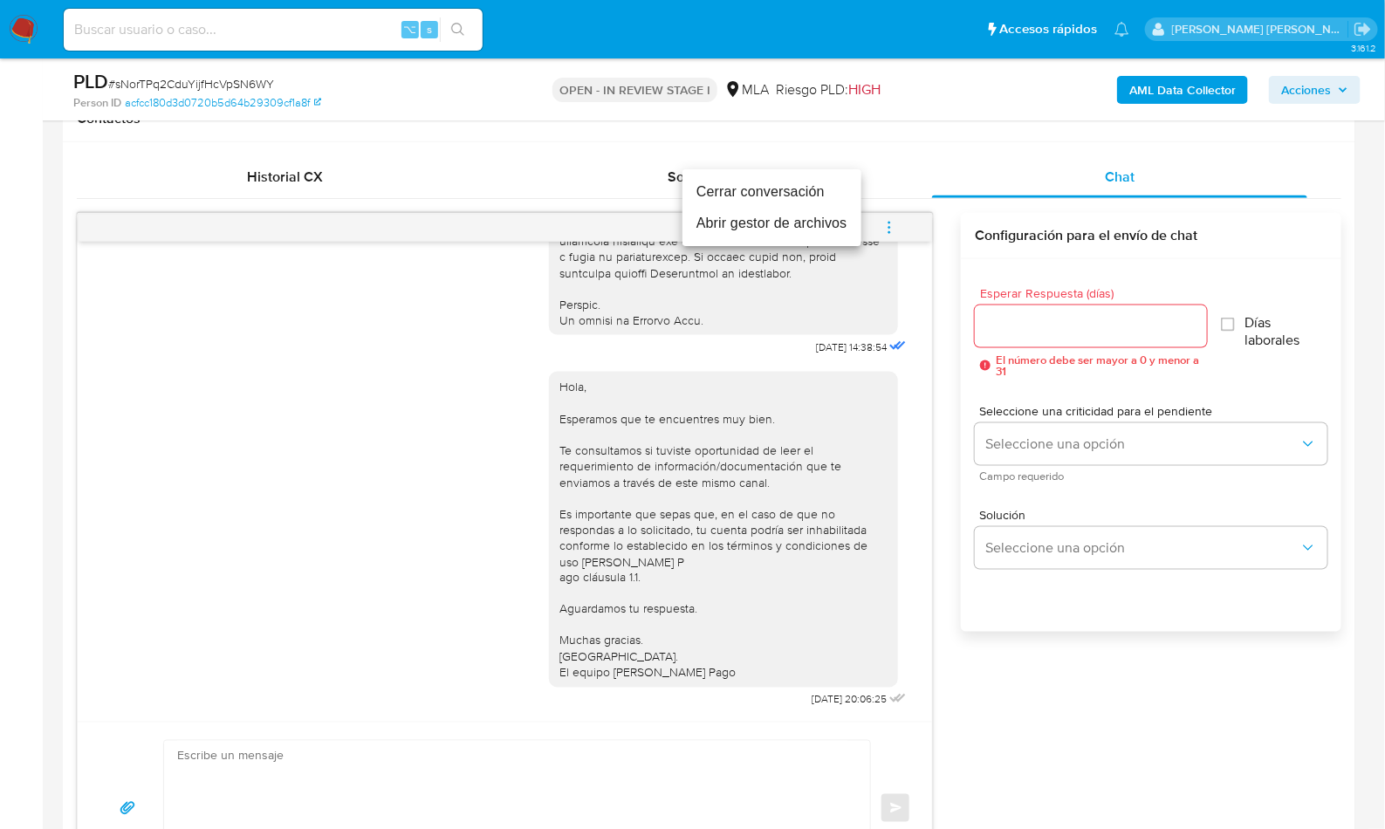
click at [721, 196] on li "Cerrar conversación" at bounding box center [772, 191] width 179 height 31
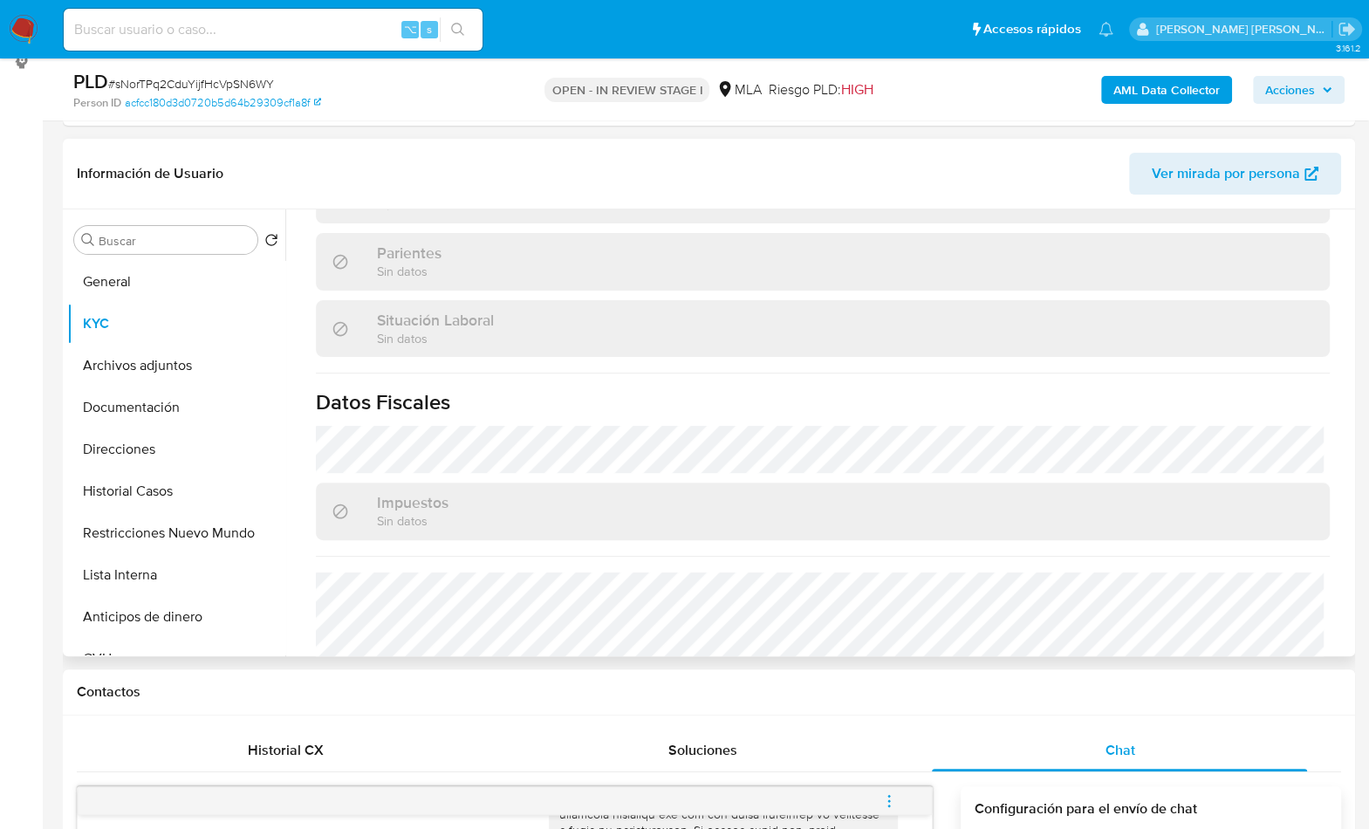
scroll to position [241, 0]
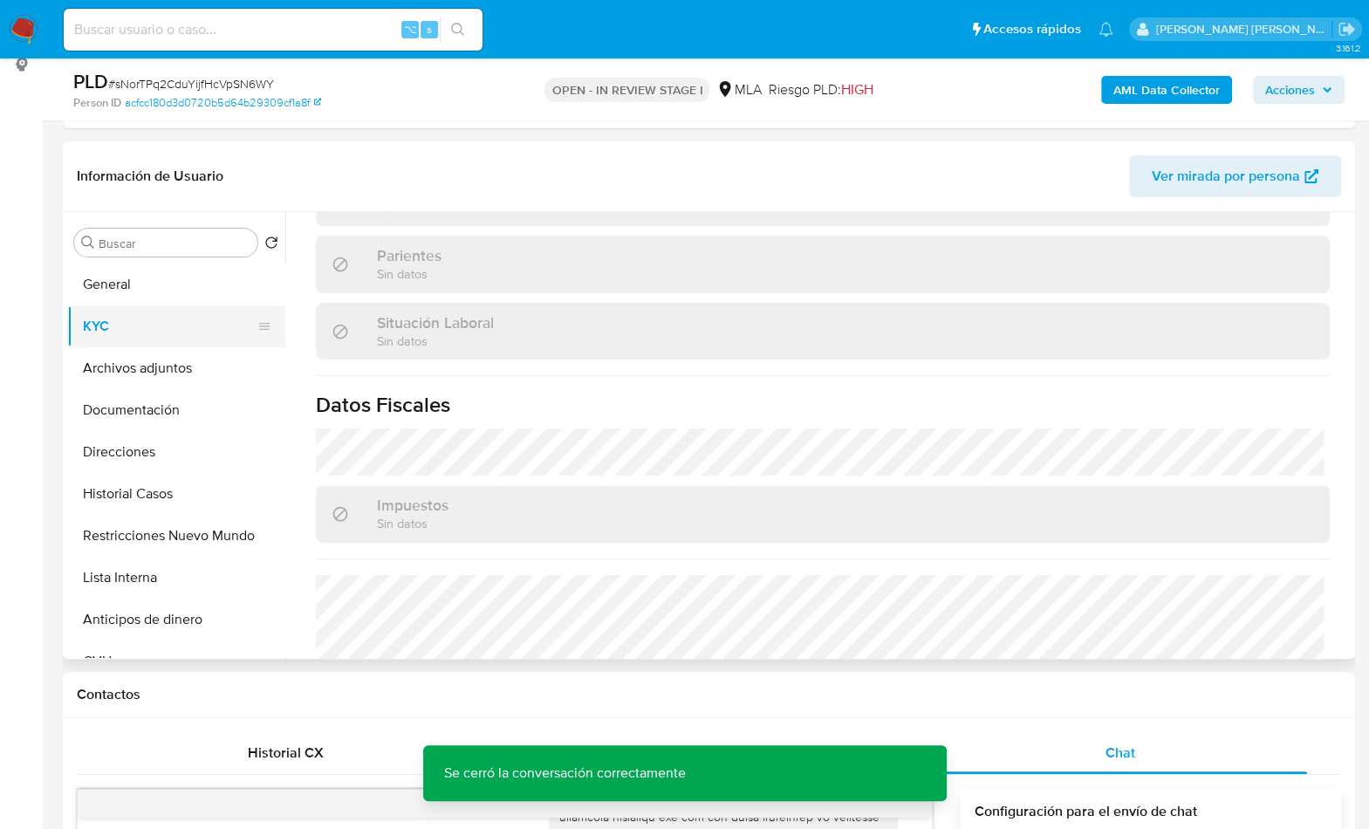
click at [147, 335] on button "KYC" at bounding box center [169, 326] width 204 height 42
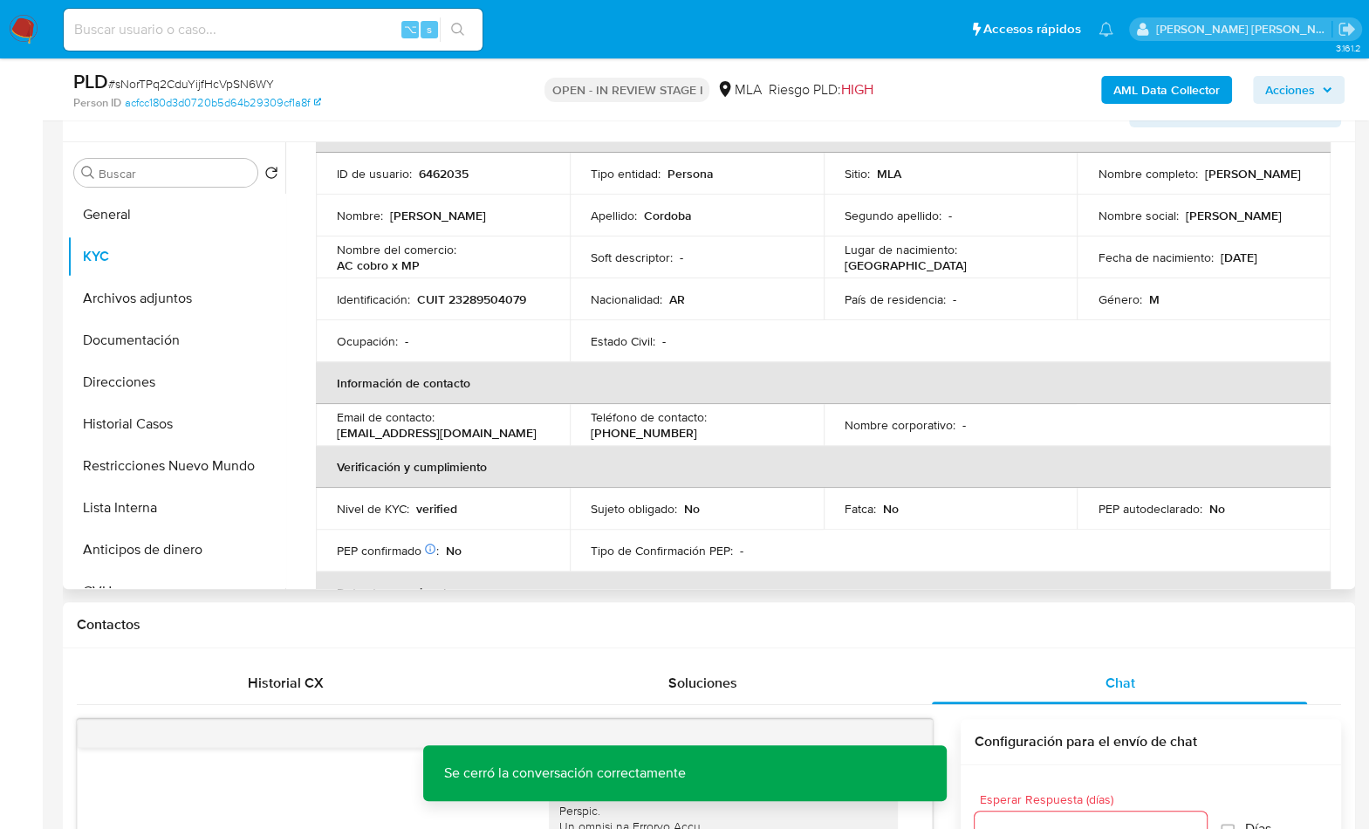
scroll to position [0, 0]
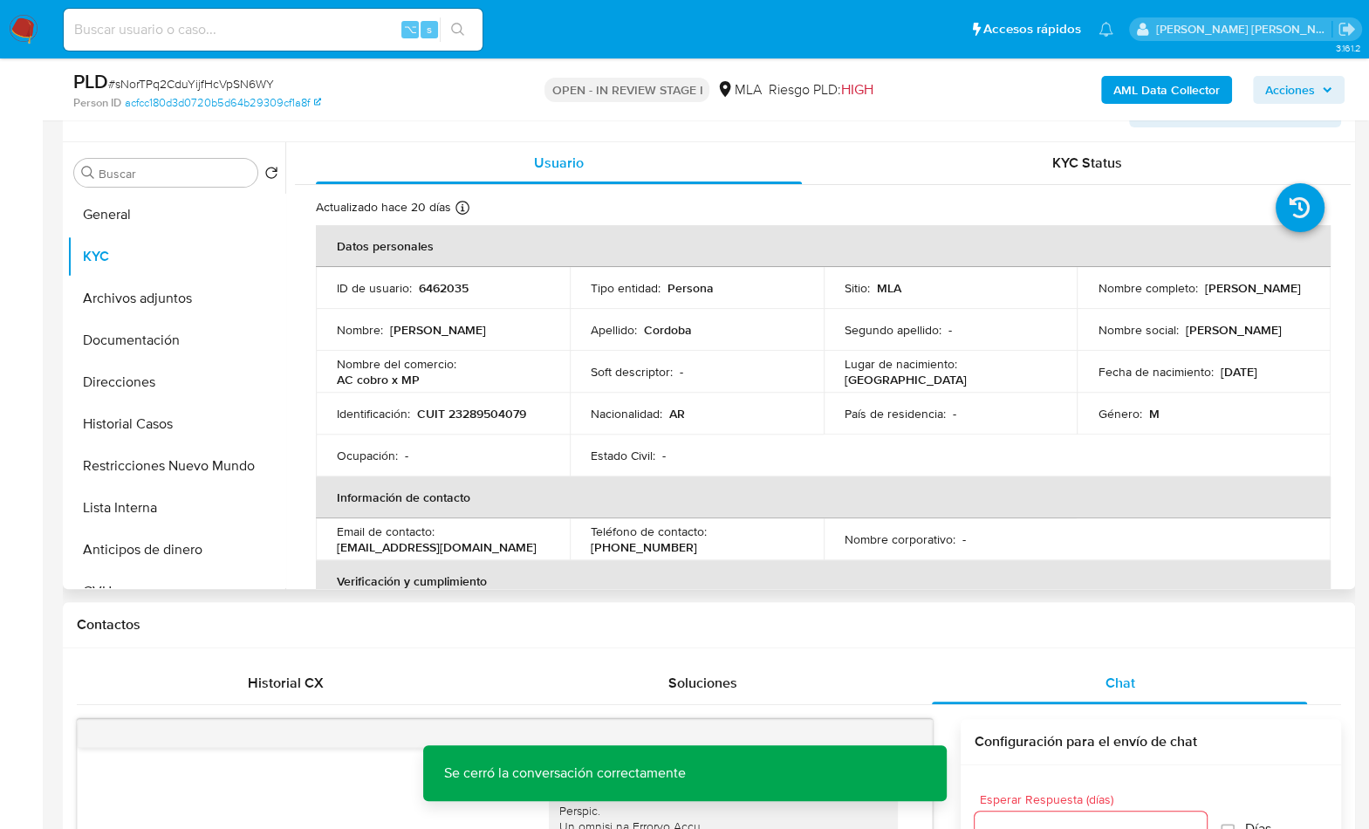
click at [470, 416] on p "CUIT 23289504079" at bounding box center [471, 414] width 109 height 16
copy p "23289504079"
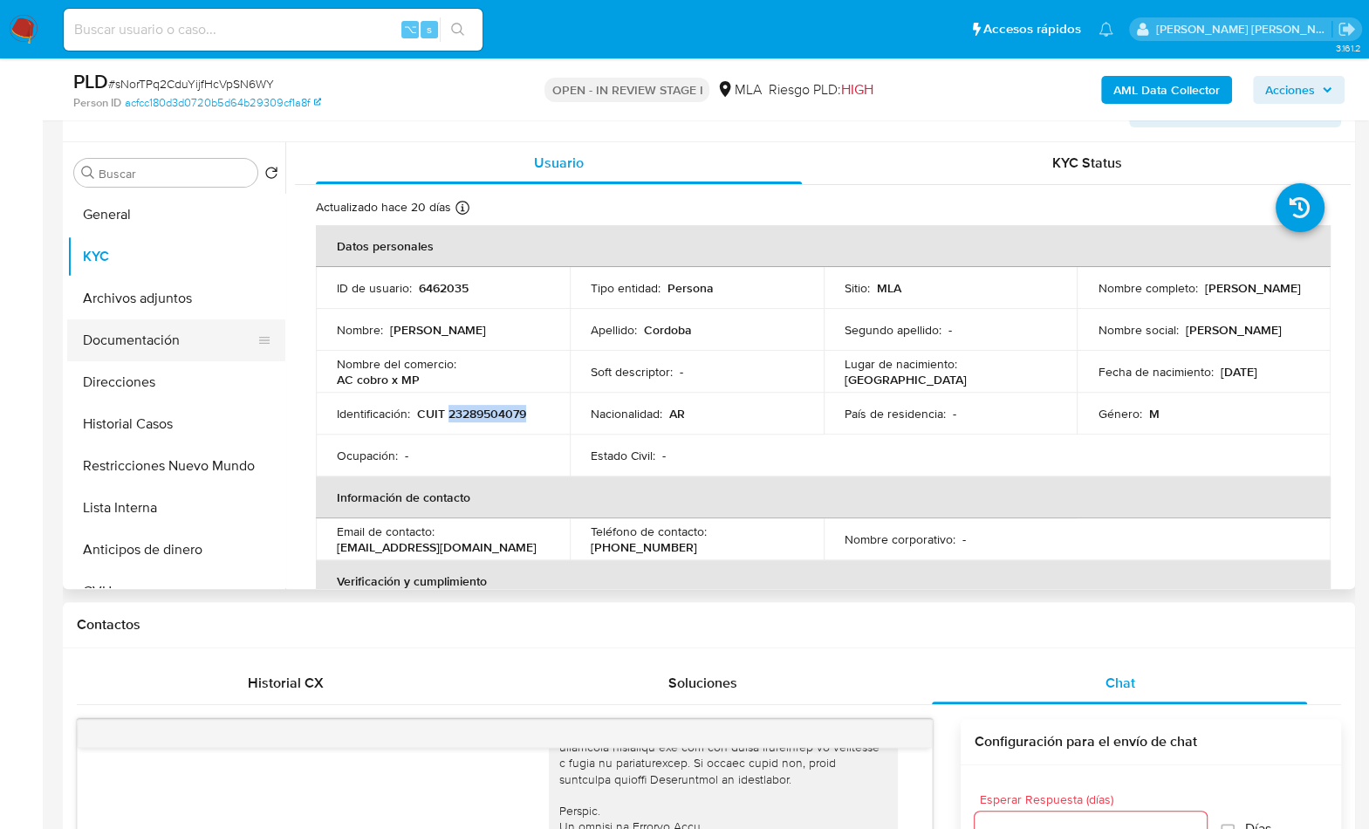
click at [127, 338] on button "Documentación" at bounding box center [169, 340] width 204 height 42
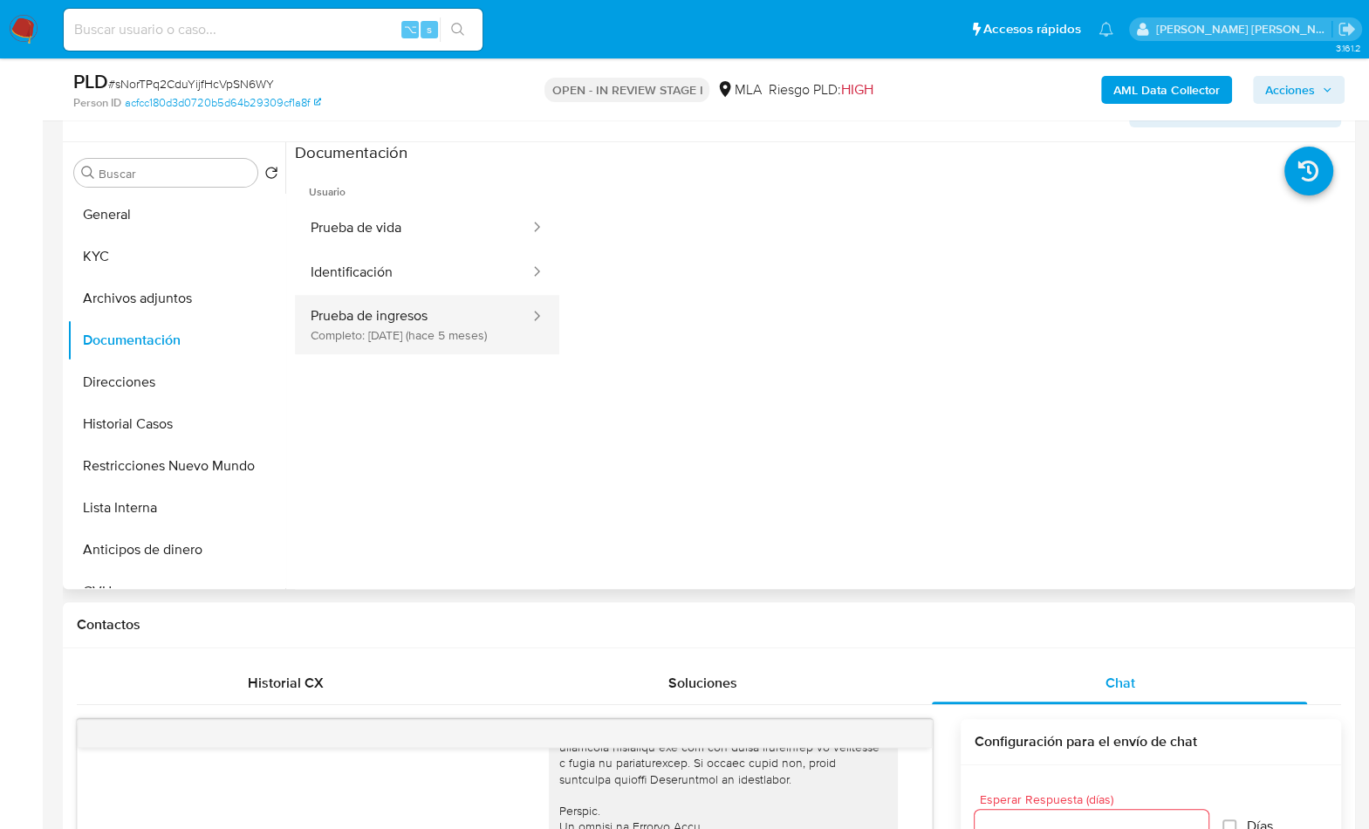
click at [429, 340] on button "Prueba de ingresos Completo: 22/04/2025 (hace 5 meses)" at bounding box center [413, 324] width 237 height 59
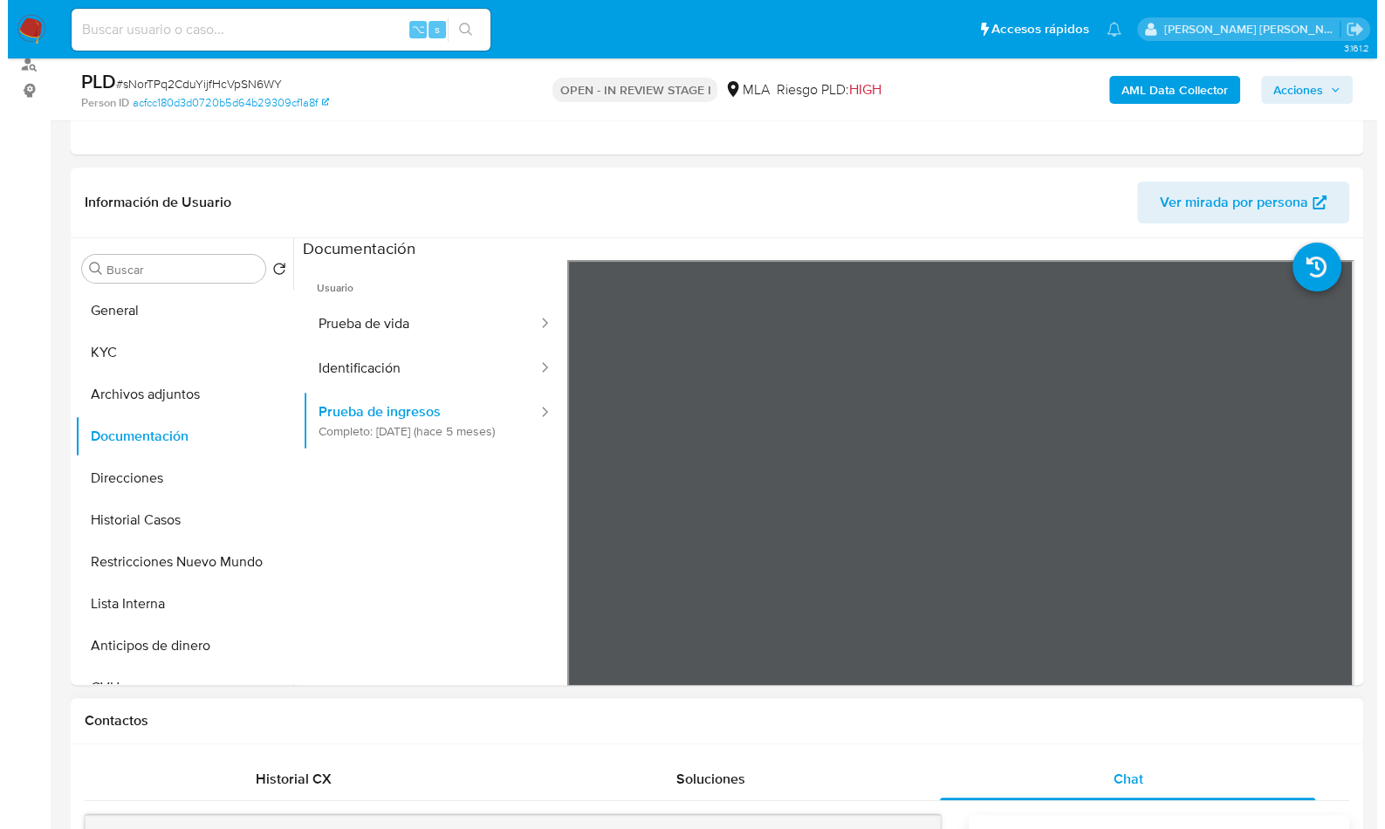
scroll to position [171, 0]
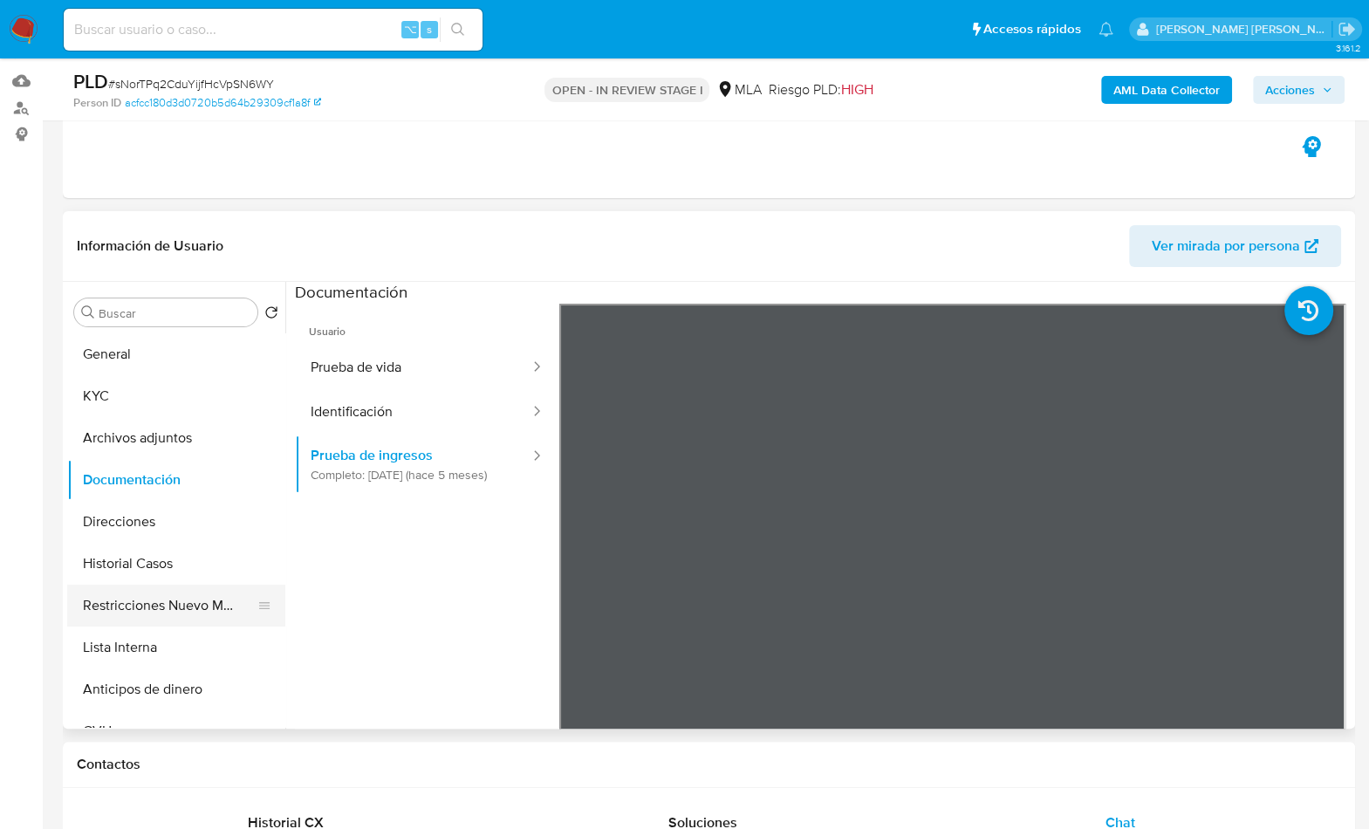
click at [173, 588] on button "Restricciones Nuevo Mundo" at bounding box center [169, 606] width 204 height 42
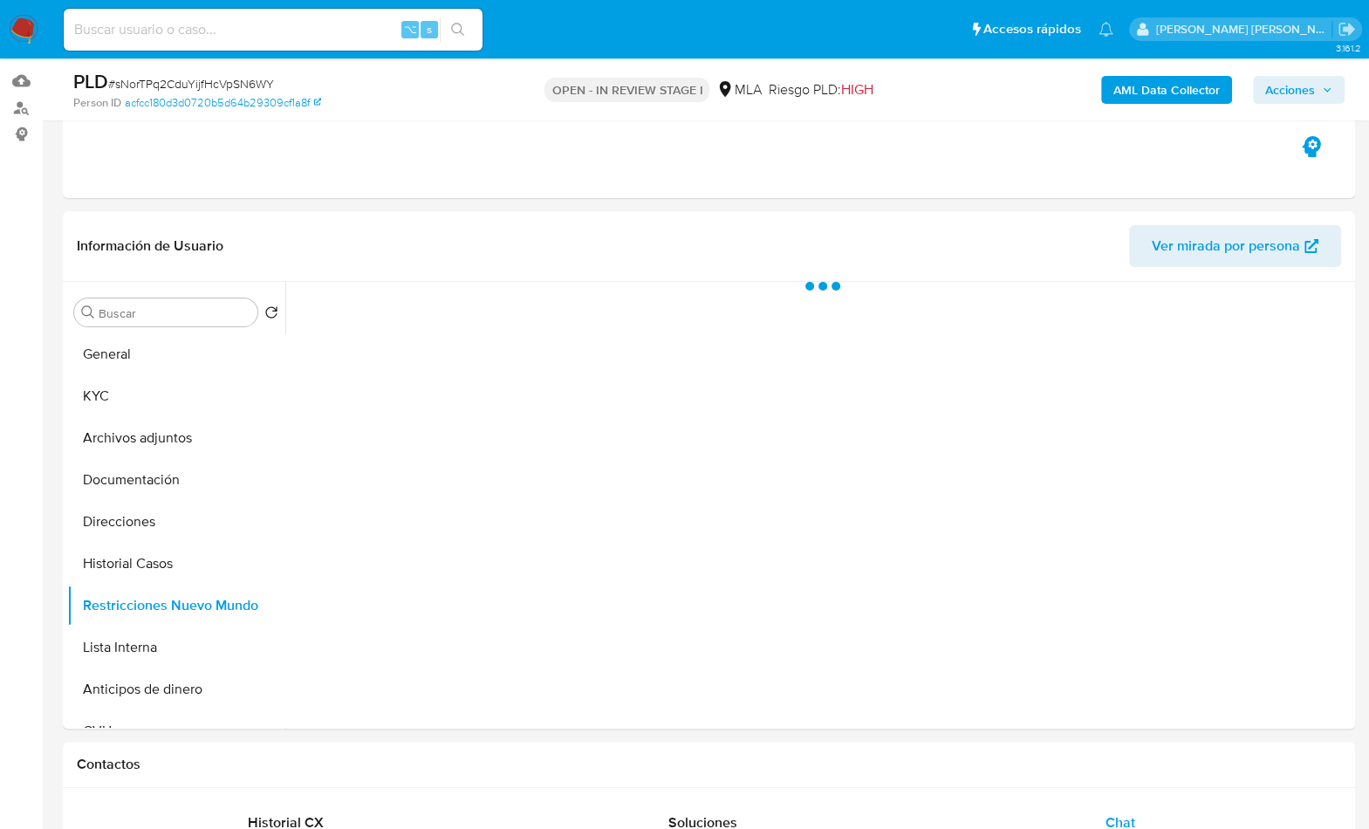
click at [1112, 85] on button "AML Data Collector" at bounding box center [1166, 90] width 131 height 28
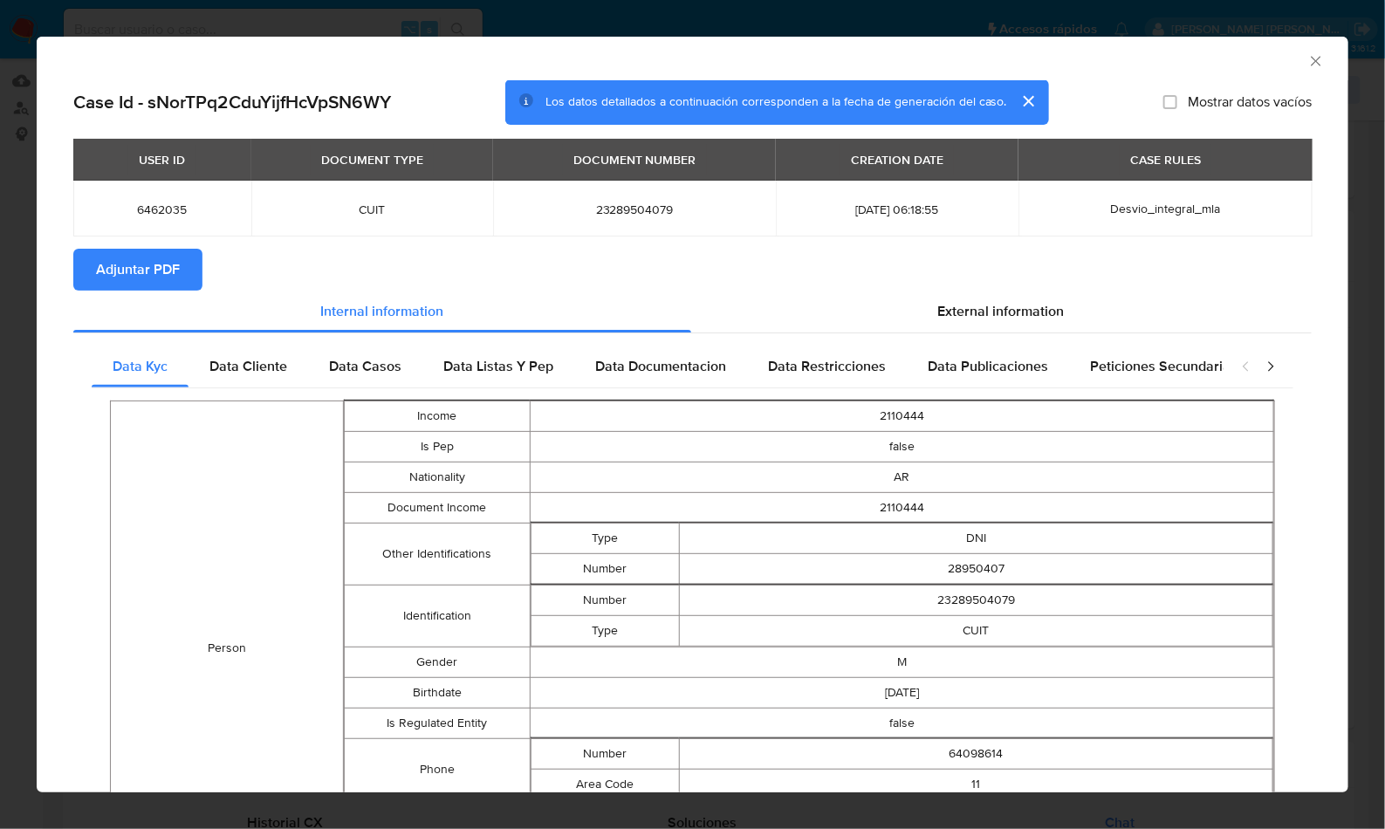
click at [167, 267] on span "Adjuntar PDF" at bounding box center [138, 269] width 84 height 38
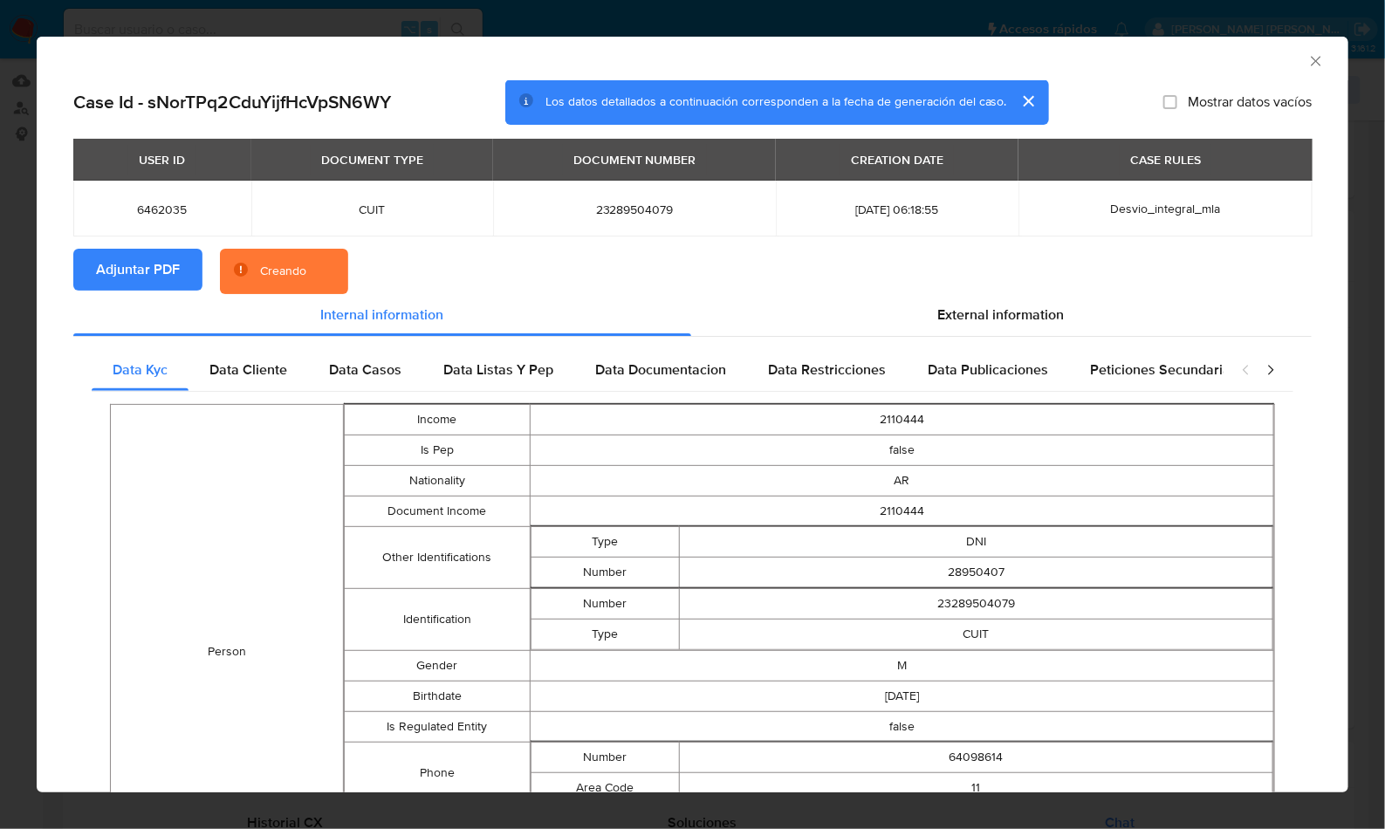
click at [452, 271] on section "Adjuntar PDF Creando" at bounding box center [692, 271] width 1238 height 45
drag, startPoint x: 1294, startPoint y: 63, endPoint x: 1172, endPoint y: 76, distance: 122.9
click at [1172, 76] on div "AML Data Collector" at bounding box center [693, 59] width 1312 height 44
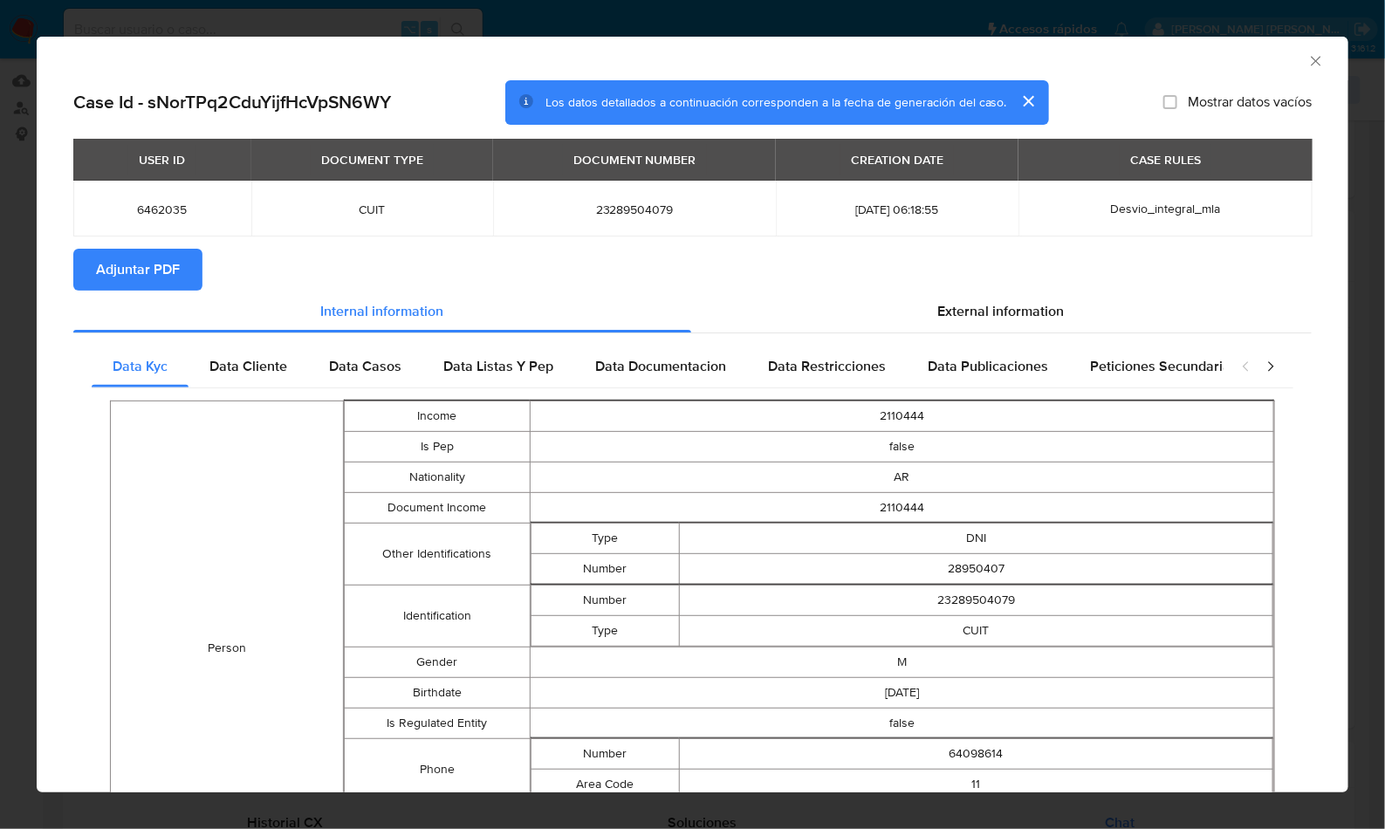
click at [1311, 62] on icon "Cerrar ventana" at bounding box center [1316, 61] width 10 height 10
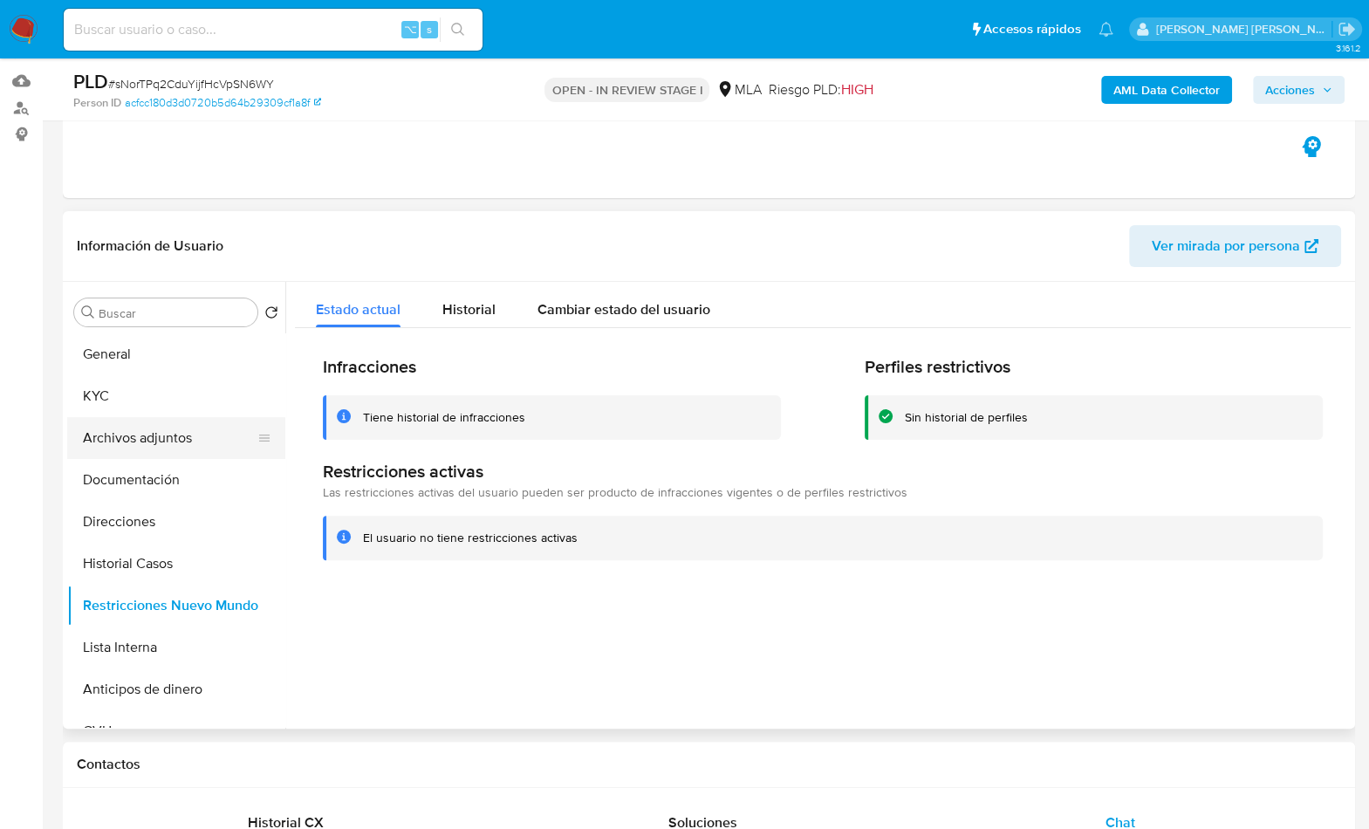
click at [181, 419] on button "Archivos adjuntos" at bounding box center [169, 438] width 204 height 42
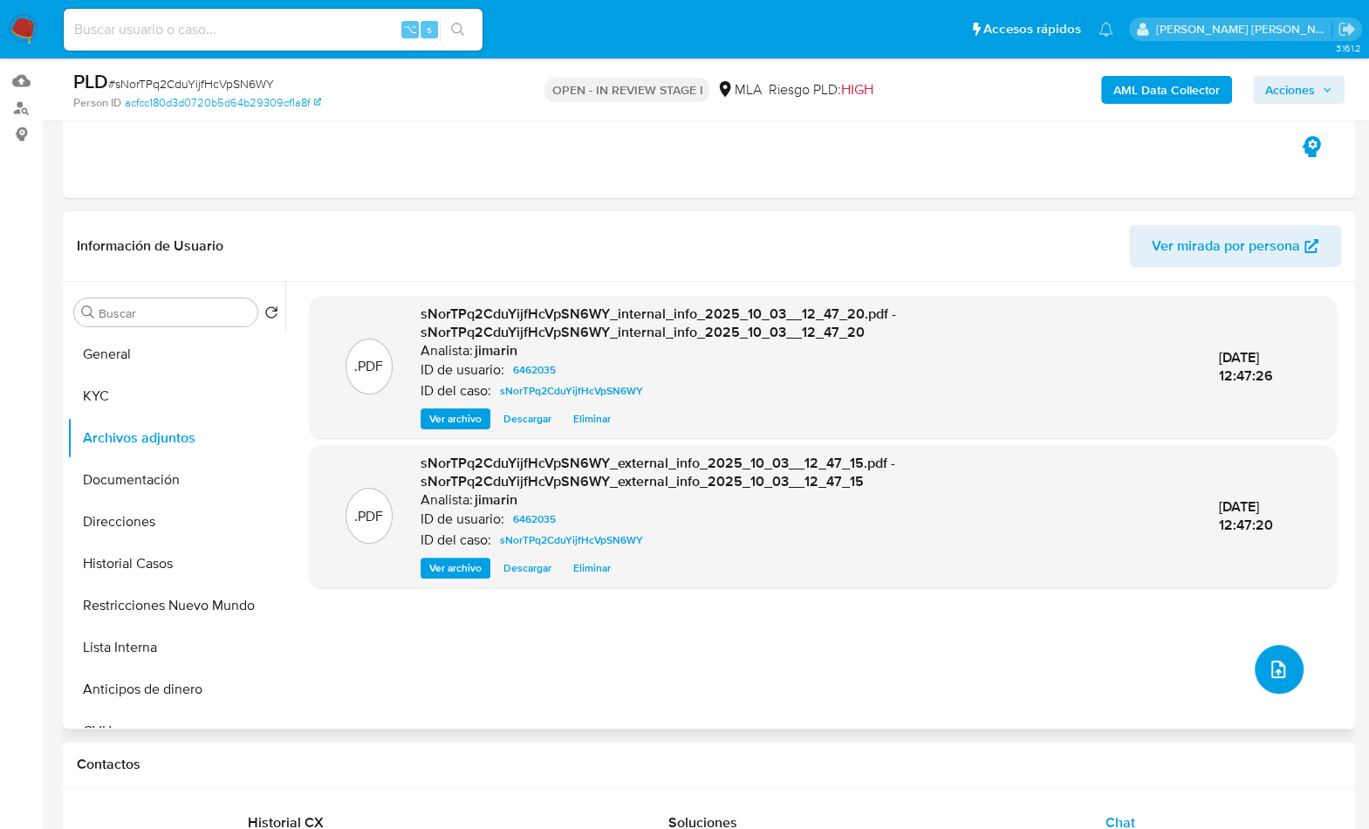
click at [1282, 670] on button "upload-file" at bounding box center [1279, 669] width 49 height 49
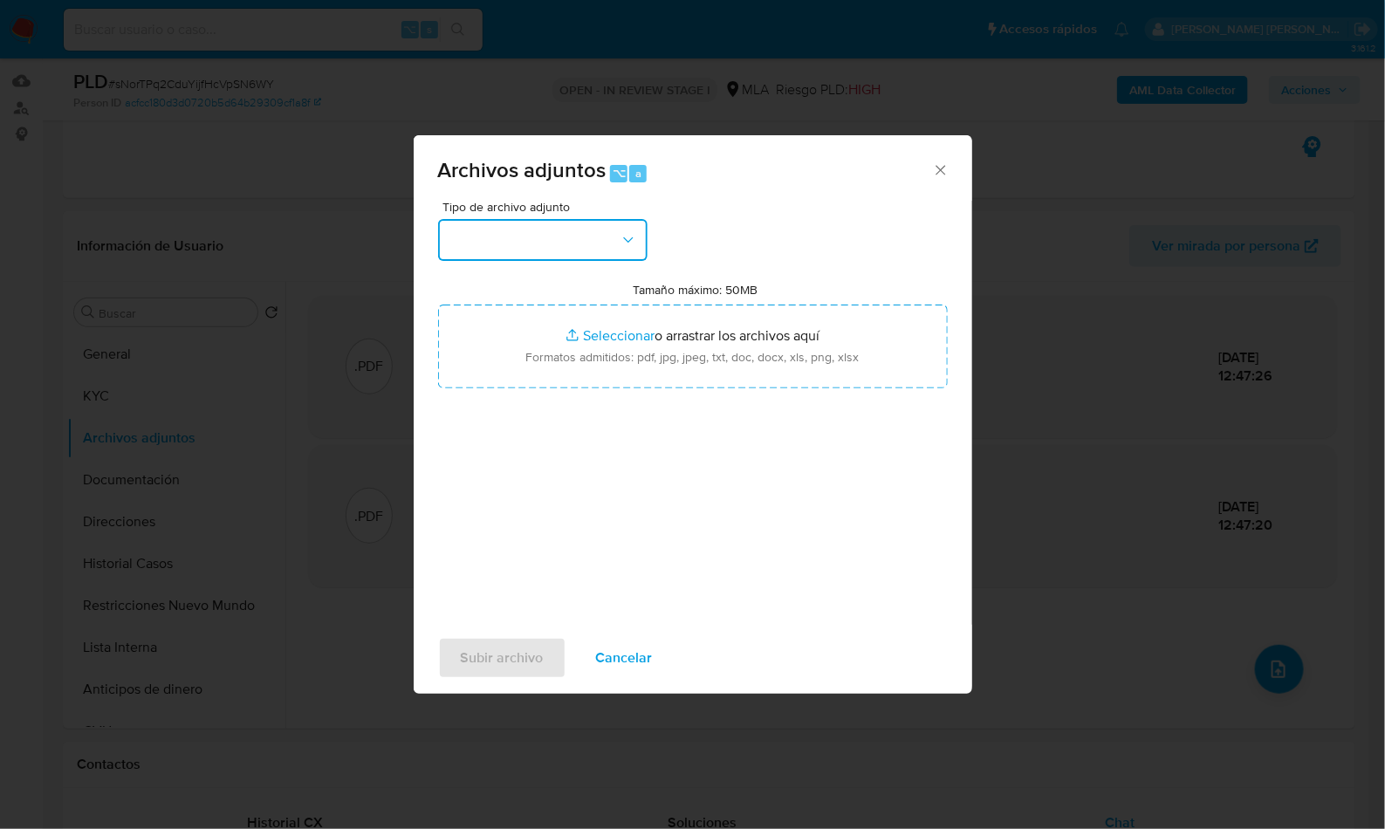
click at [514, 256] on button "button" at bounding box center [542, 240] width 209 height 42
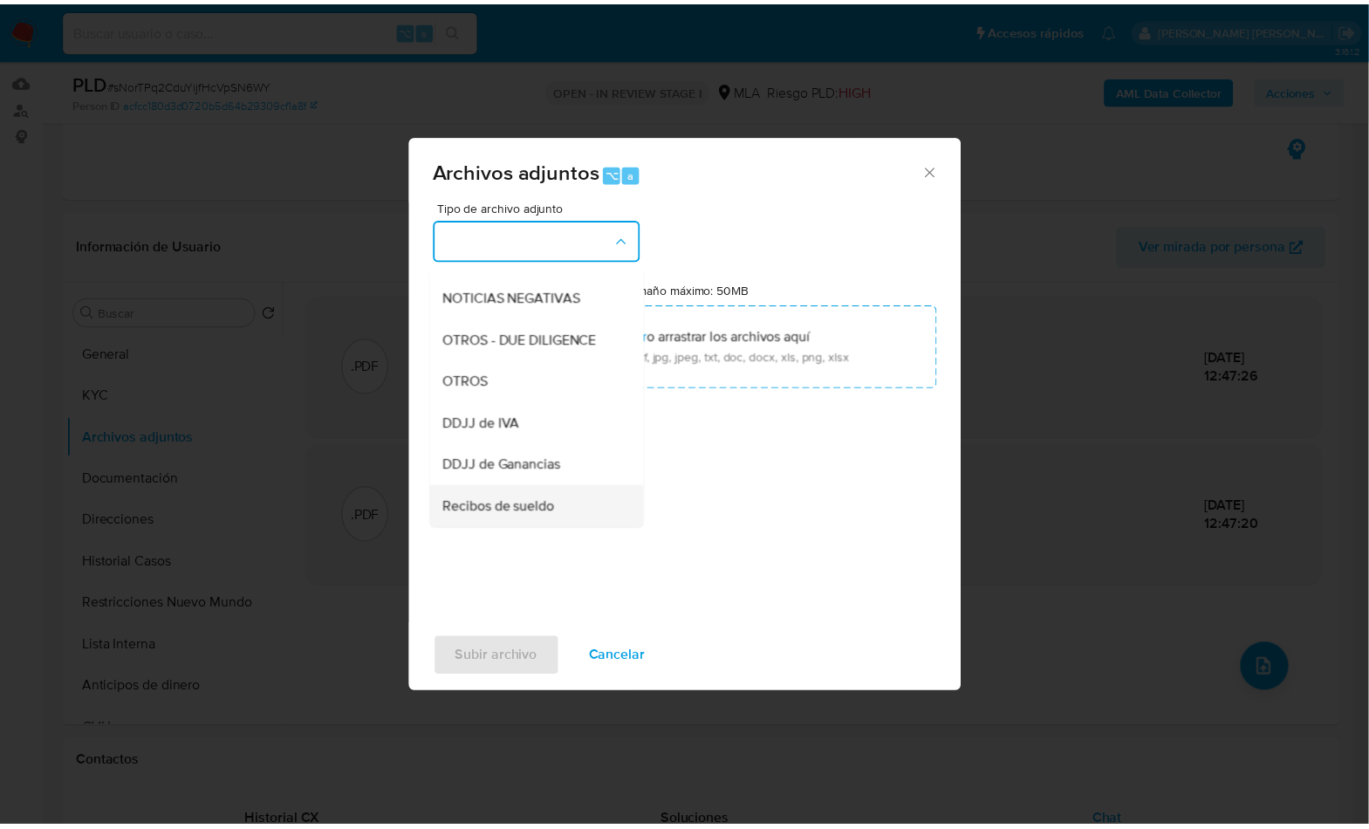
scroll to position [277, 0]
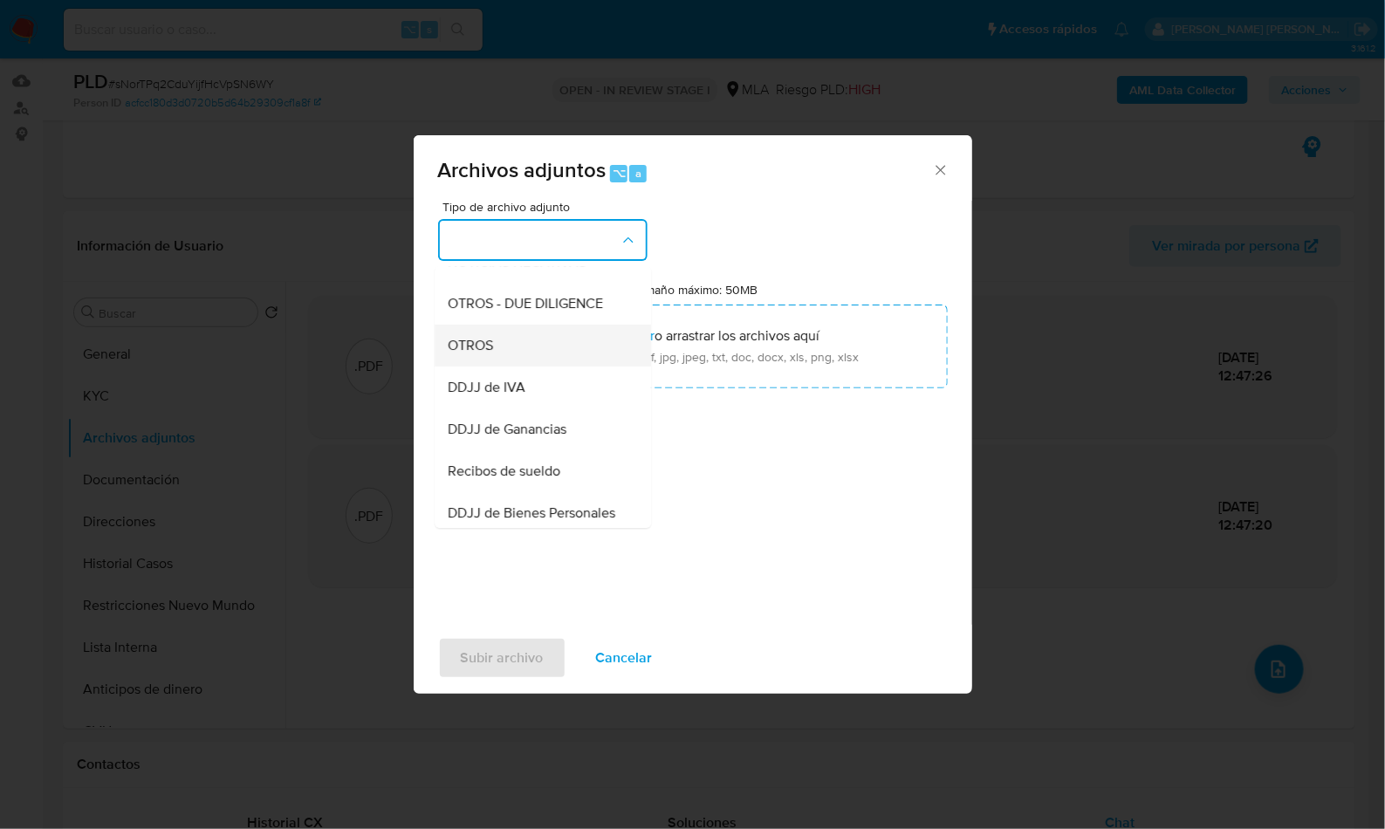
click at [511, 365] on div "OTROS" at bounding box center [538, 346] width 178 height 42
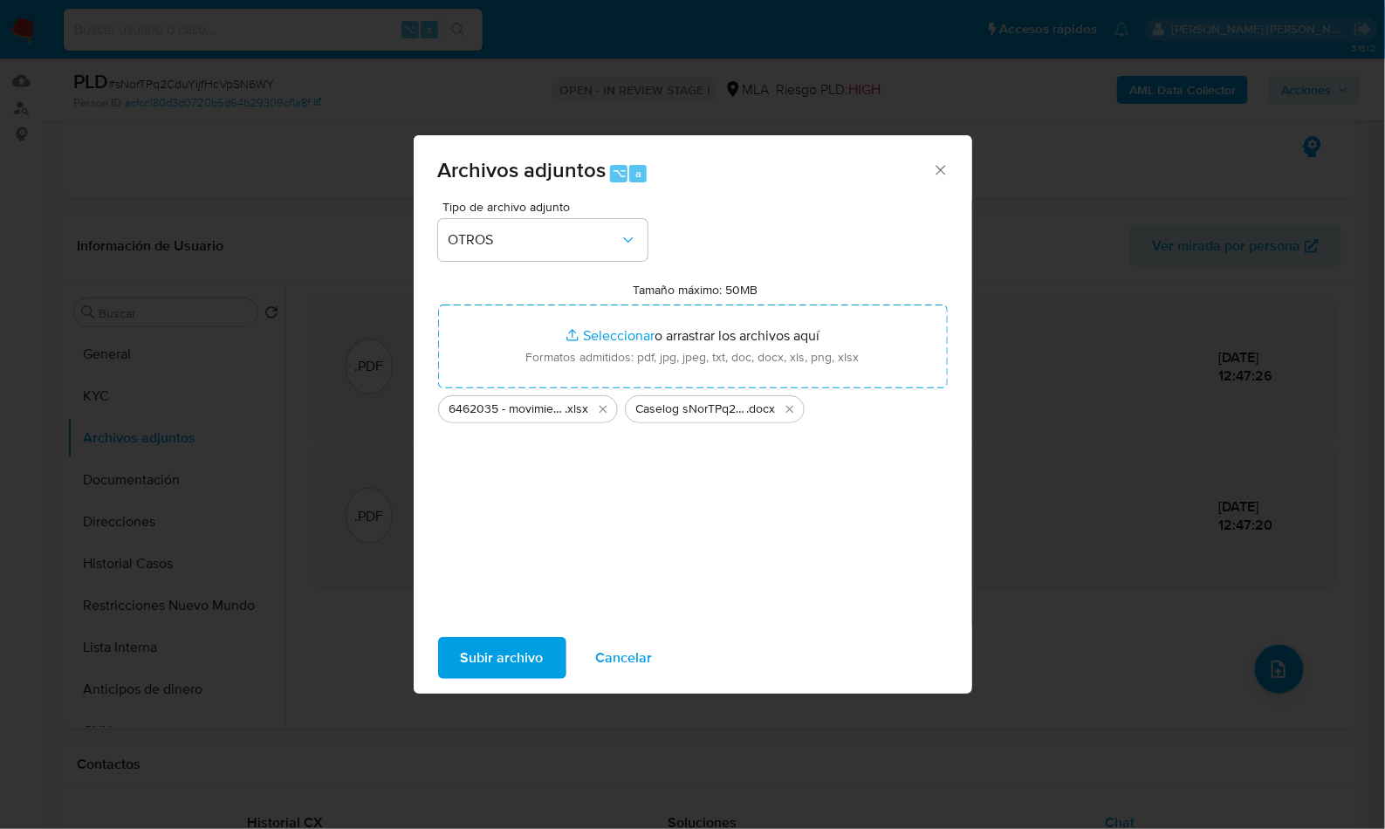
click at [532, 643] on span "Subir archivo" at bounding box center [502, 658] width 83 height 38
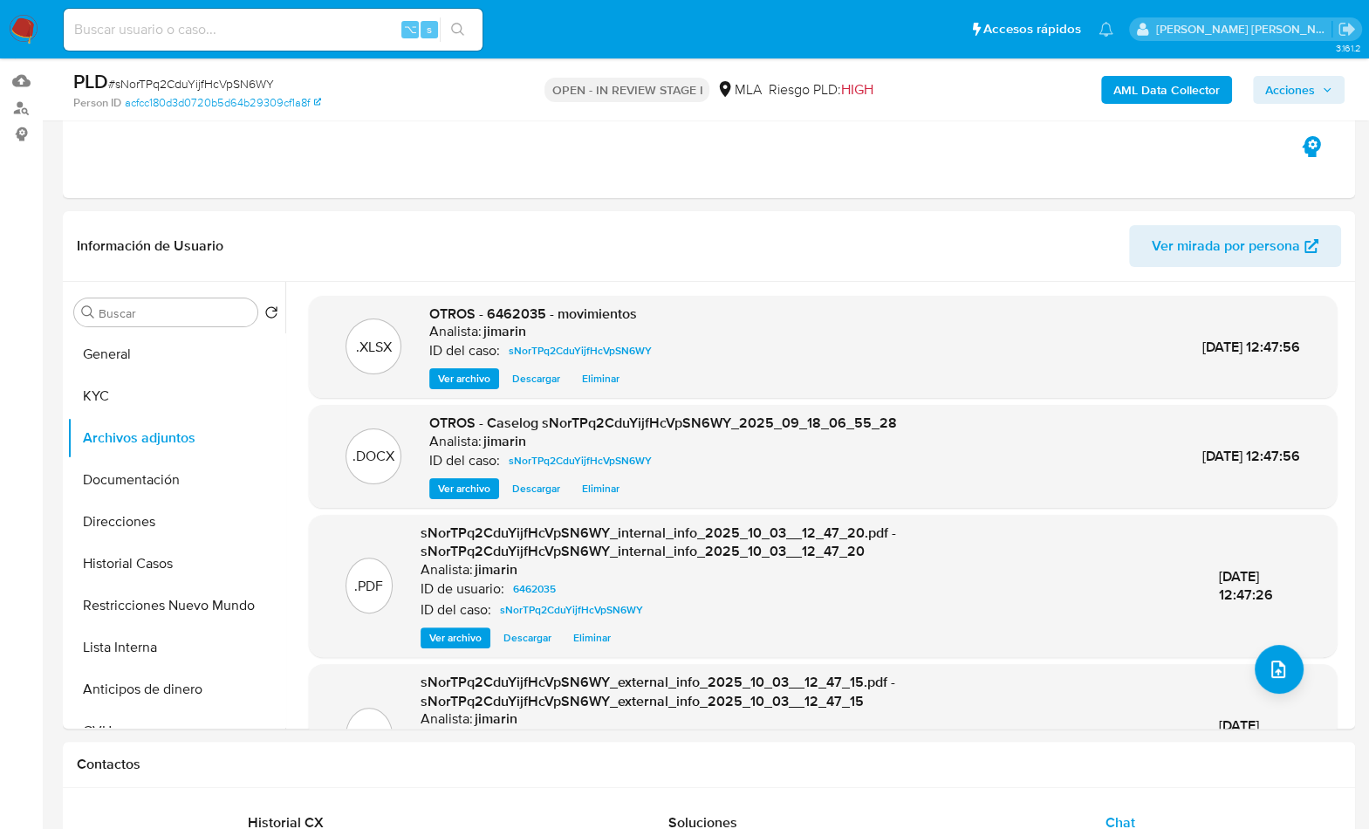
click at [1300, 87] on span "Acciones" at bounding box center [1291, 90] width 50 height 28
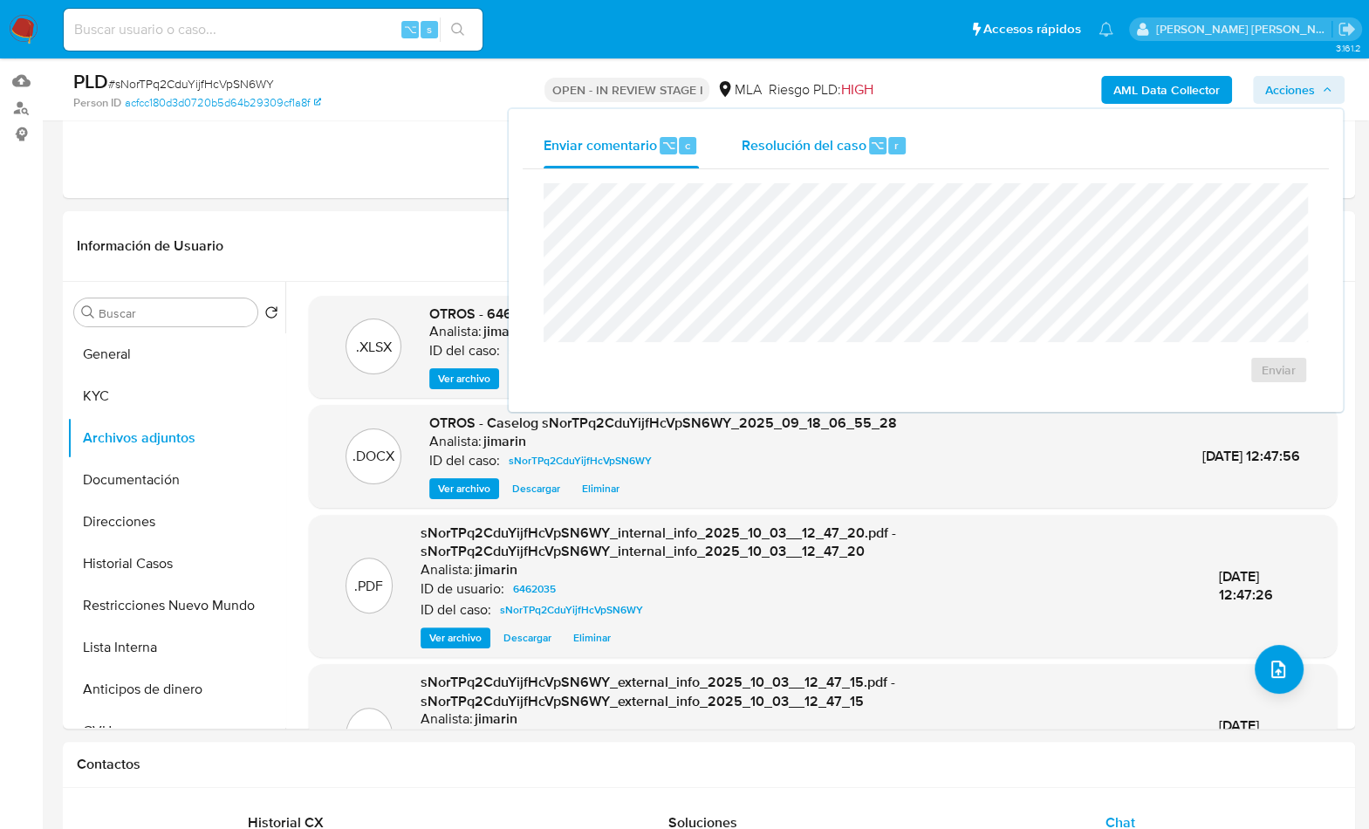
click at [827, 149] on span "Resolución del caso" at bounding box center [803, 144] width 125 height 20
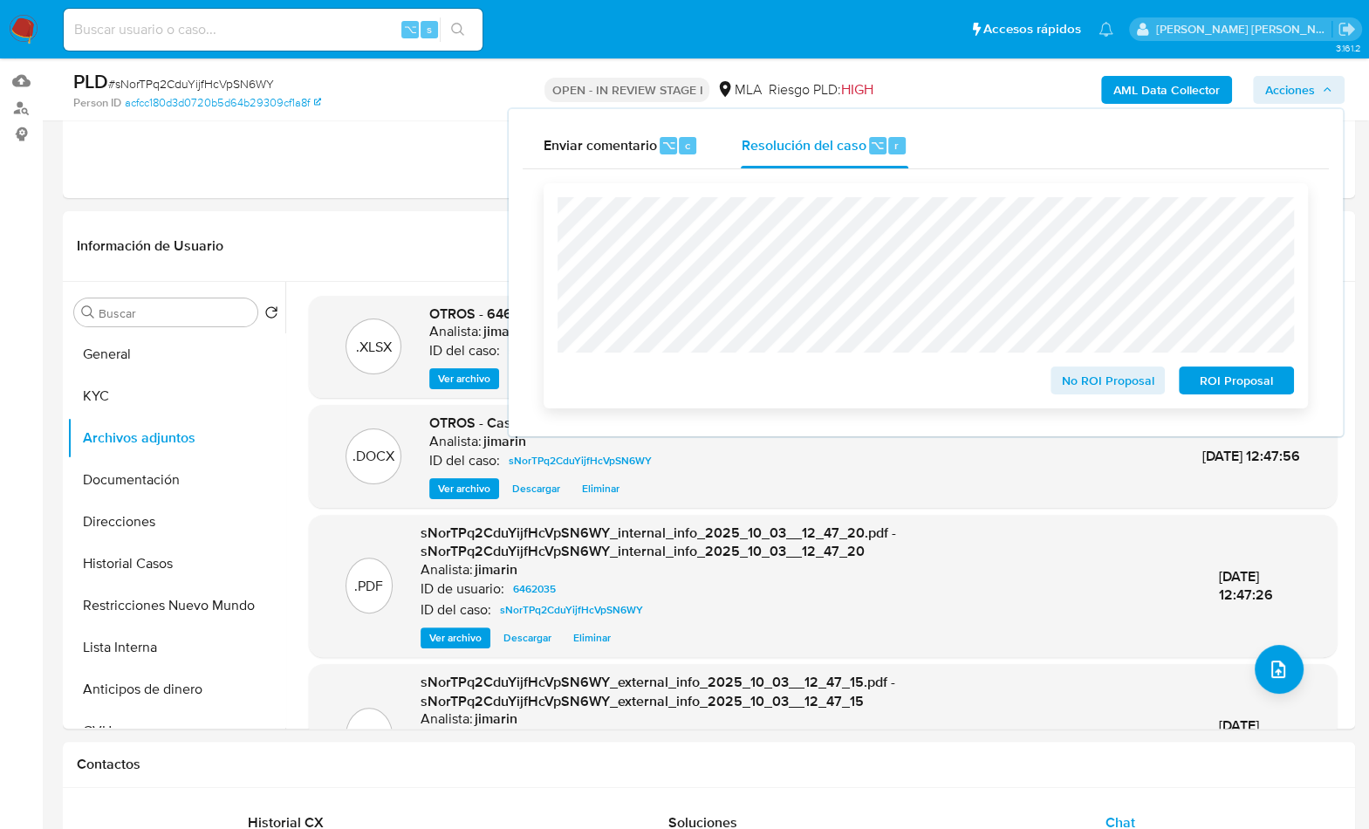
click at [1109, 381] on span "No ROI Proposal" at bounding box center [1108, 380] width 91 height 24
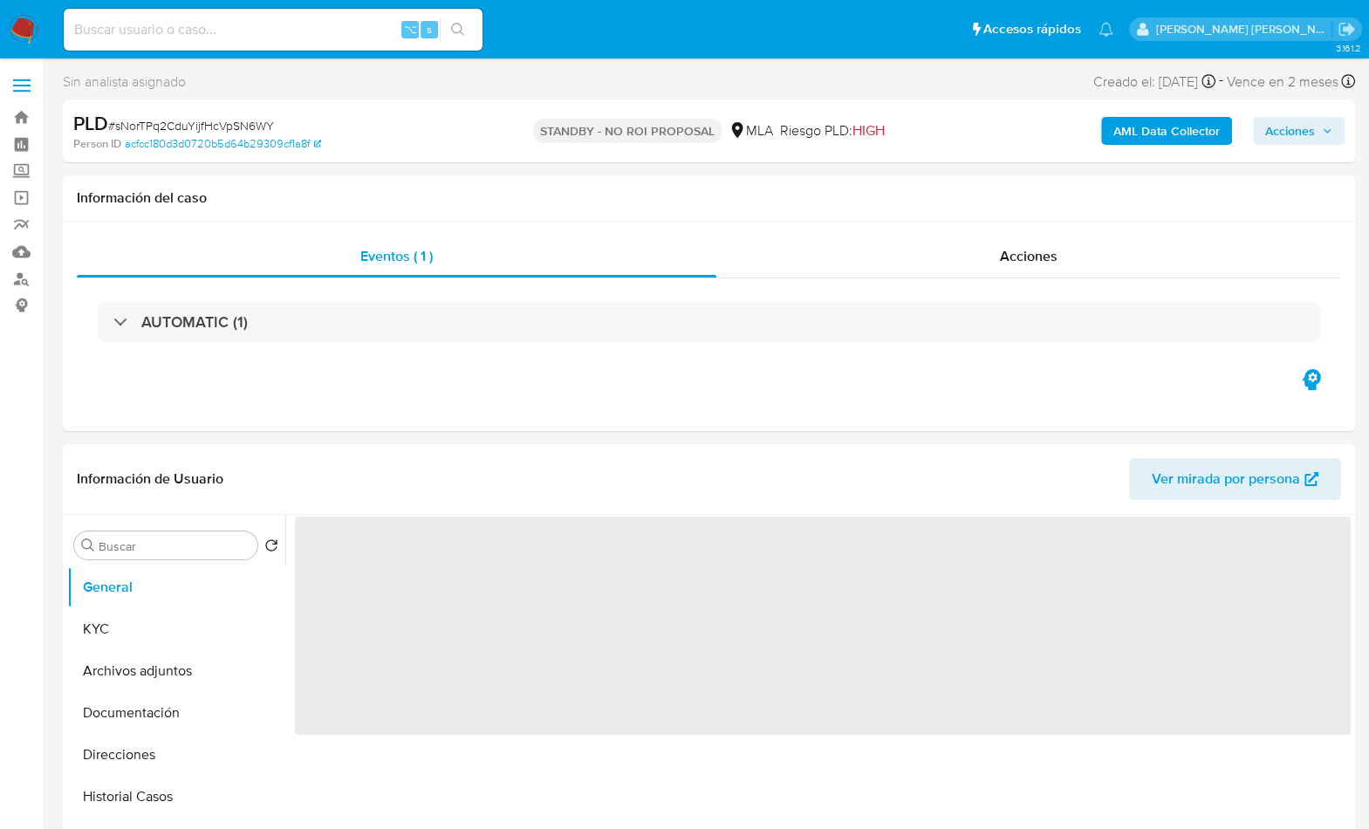
select select "10"
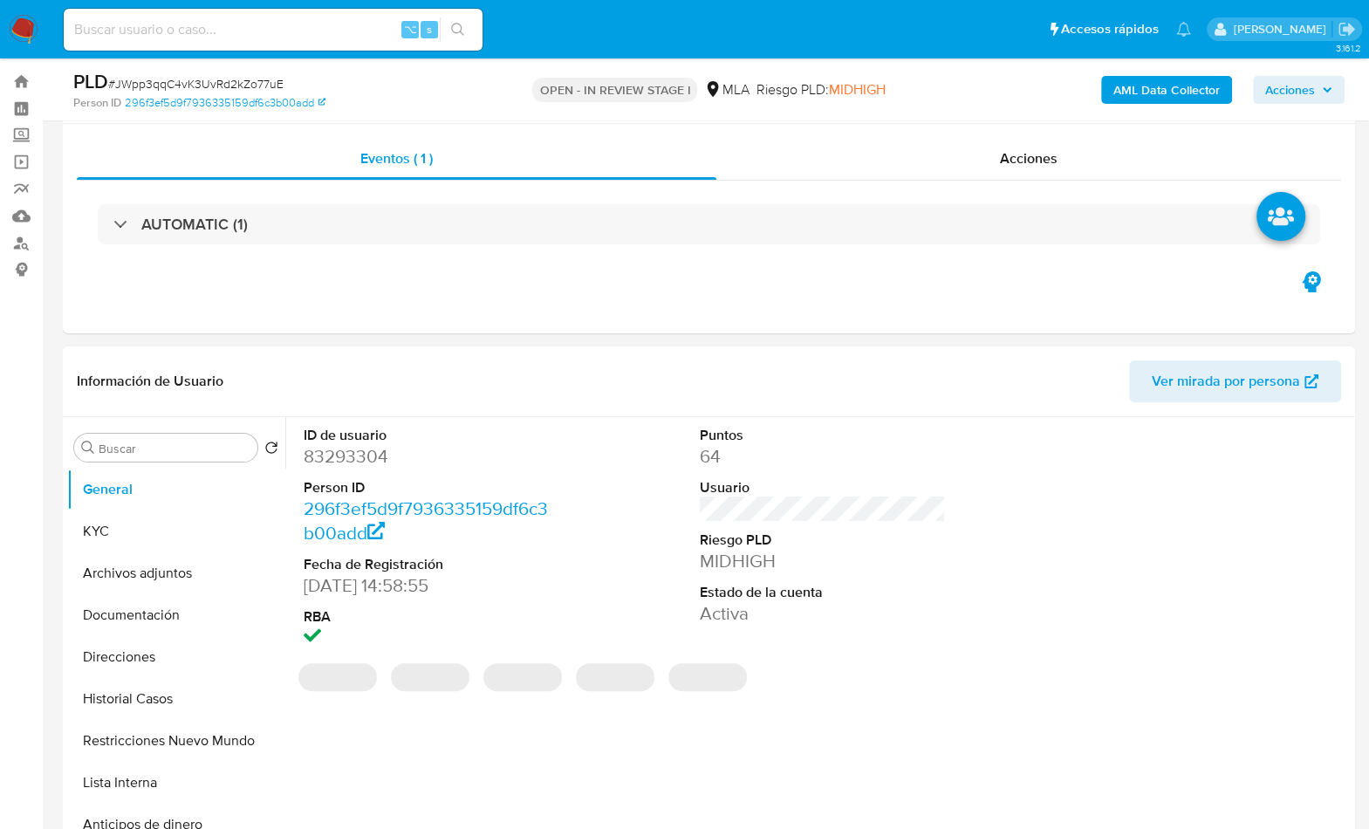
scroll to position [283, 0]
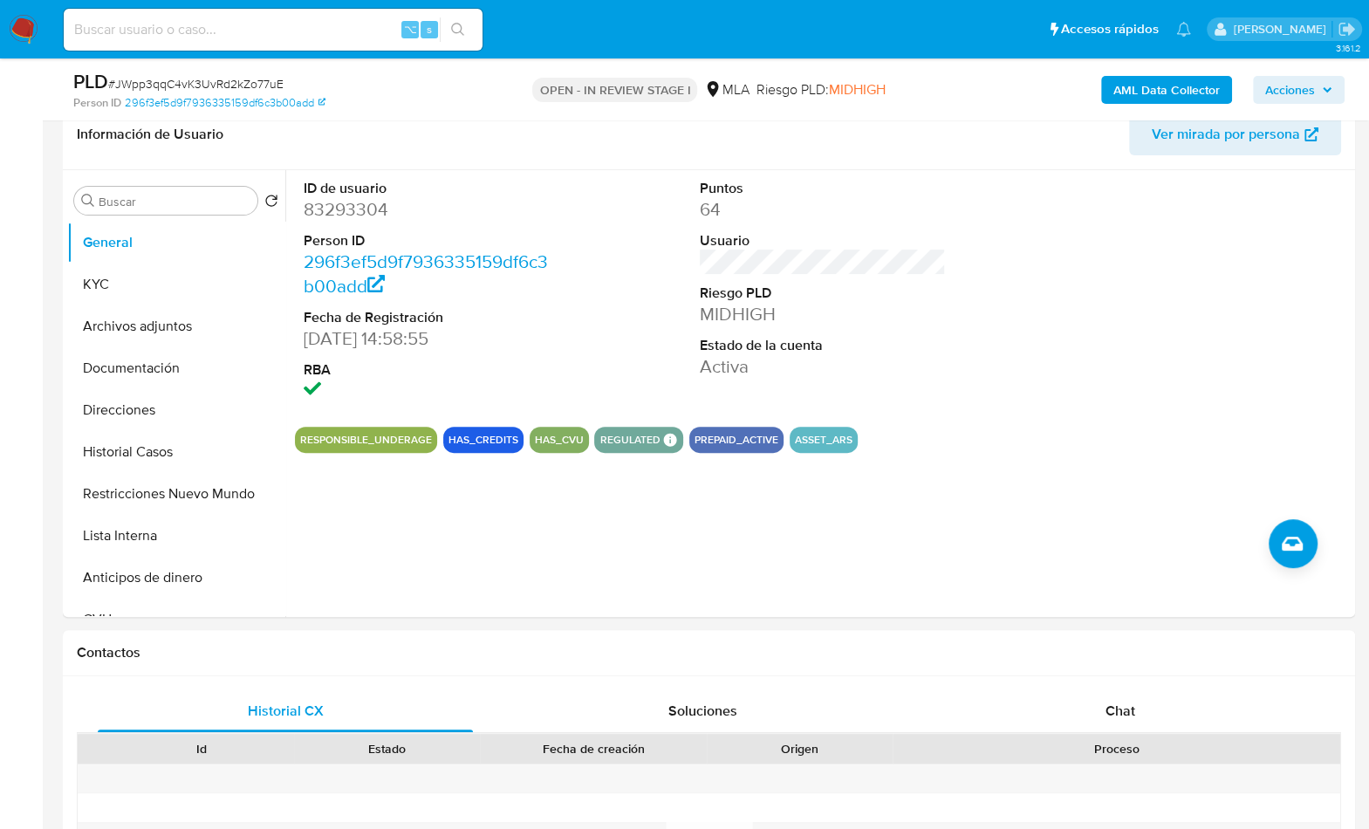
click at [252, 82] on span "# JWpp3qqC4vK3UvRd2kZo77uE" at bounding box center [195, 83] width 175 height 17
drag, startPoint x: 253, startPoint y: 82, endPoint x: 242, endPoint y: 97, distance: 18.7
click at [253, 82] on span "# JWpp3qqC4vK3UvRd2kZo77uE" at bounding box center [195, 83] width 175 height 17
copy span "JWpp3qqC4vK3UvRd2kZo77uE"
click at [330, 216] on dd "83293304" at bounding box center [427, 209] width 247 height 24
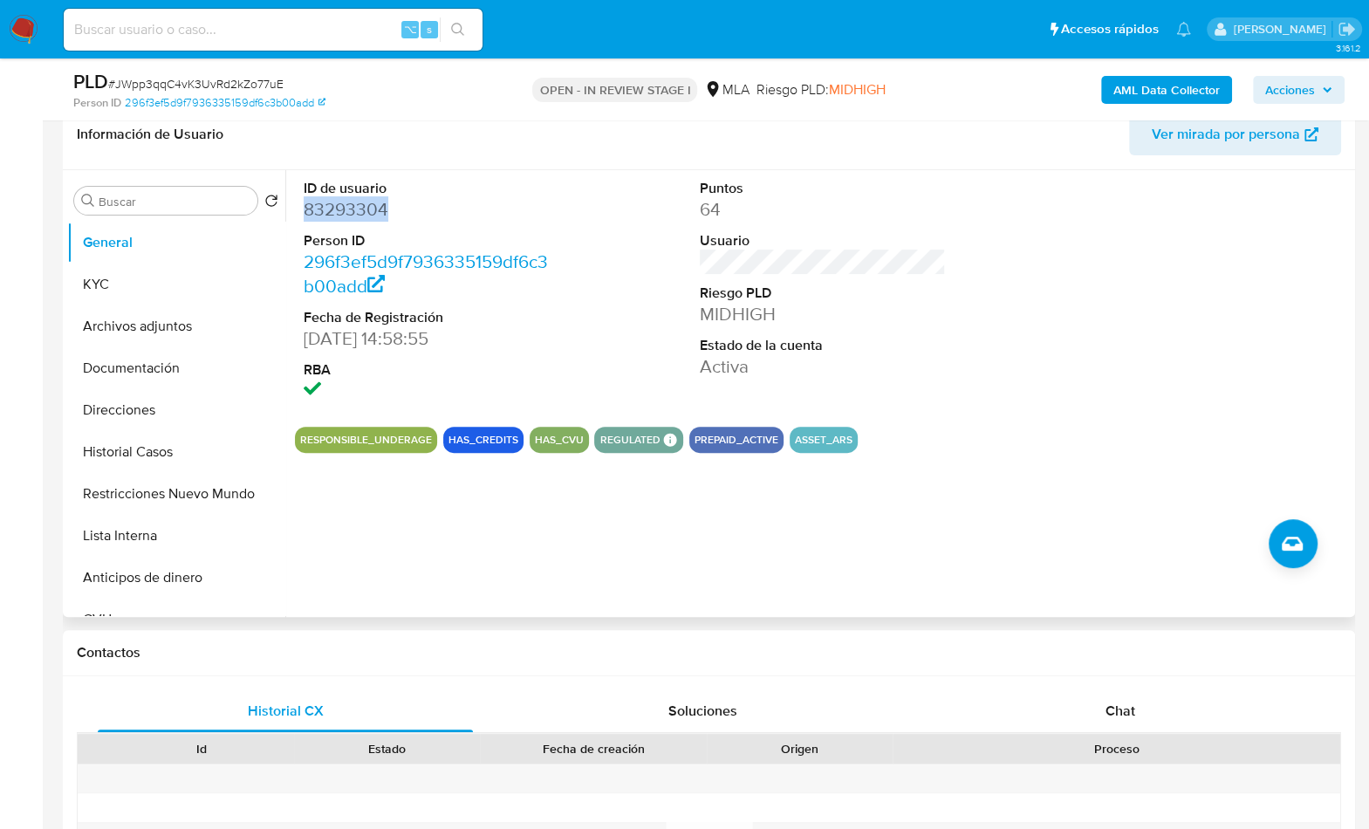
click at [330, 216] on dd "83293304" at bounding box center [427, 209] width 247 height 24
copy dd "83293304"
click at [155, 278] on button "KYC" at bounding box center [169, 285] width 204 height 42
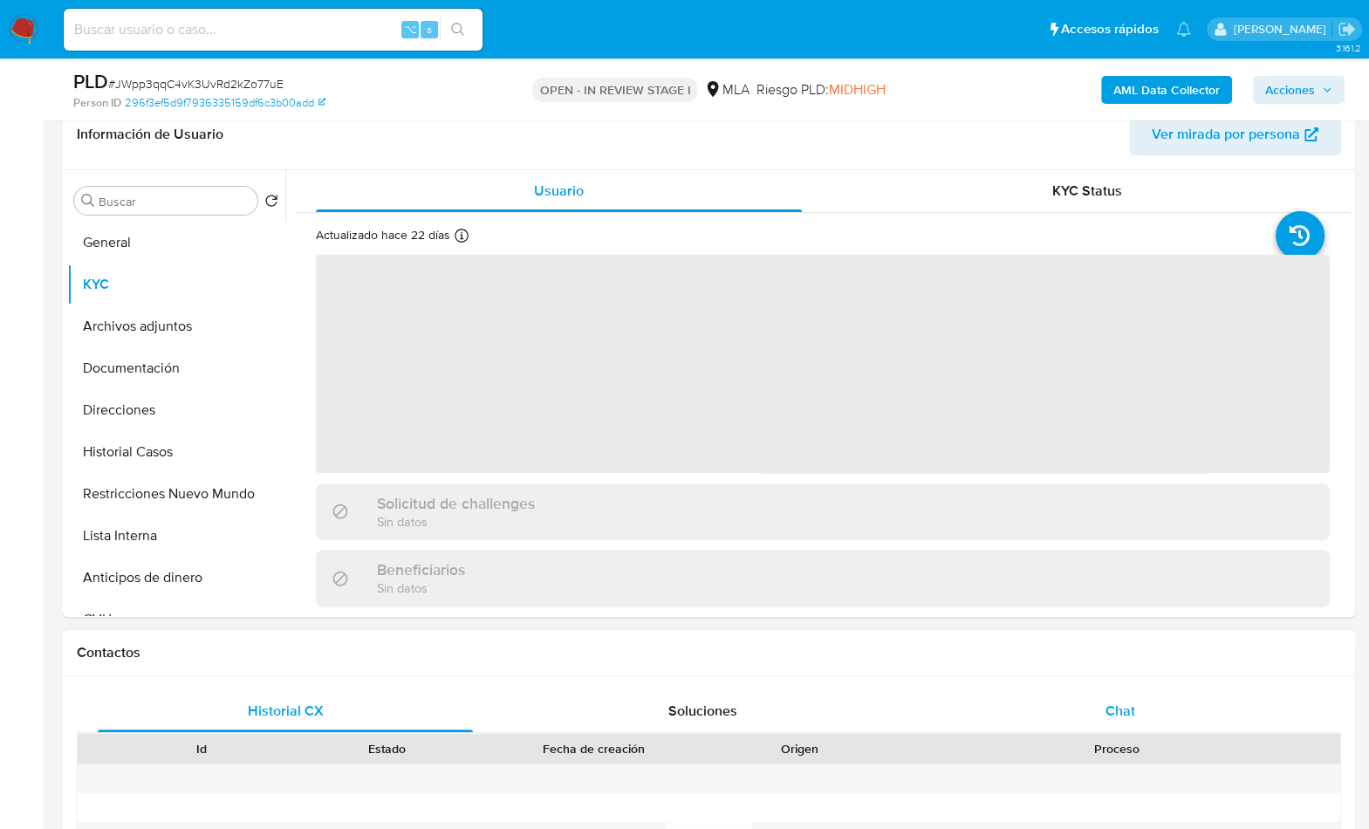
click at [1083, 699] on div "Chat" at bounding box center [1119, 711] width 375 height 42
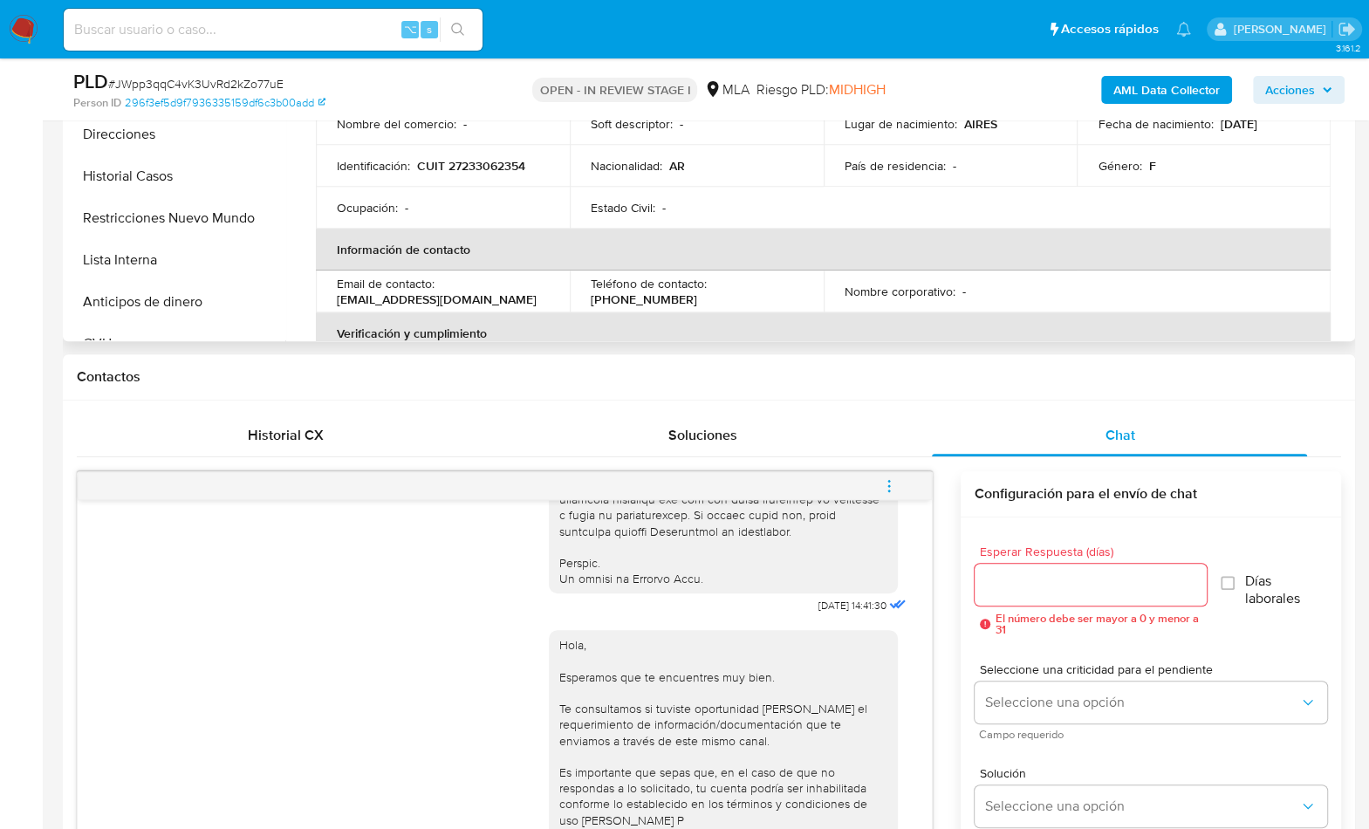
scroll to position [198, 0]
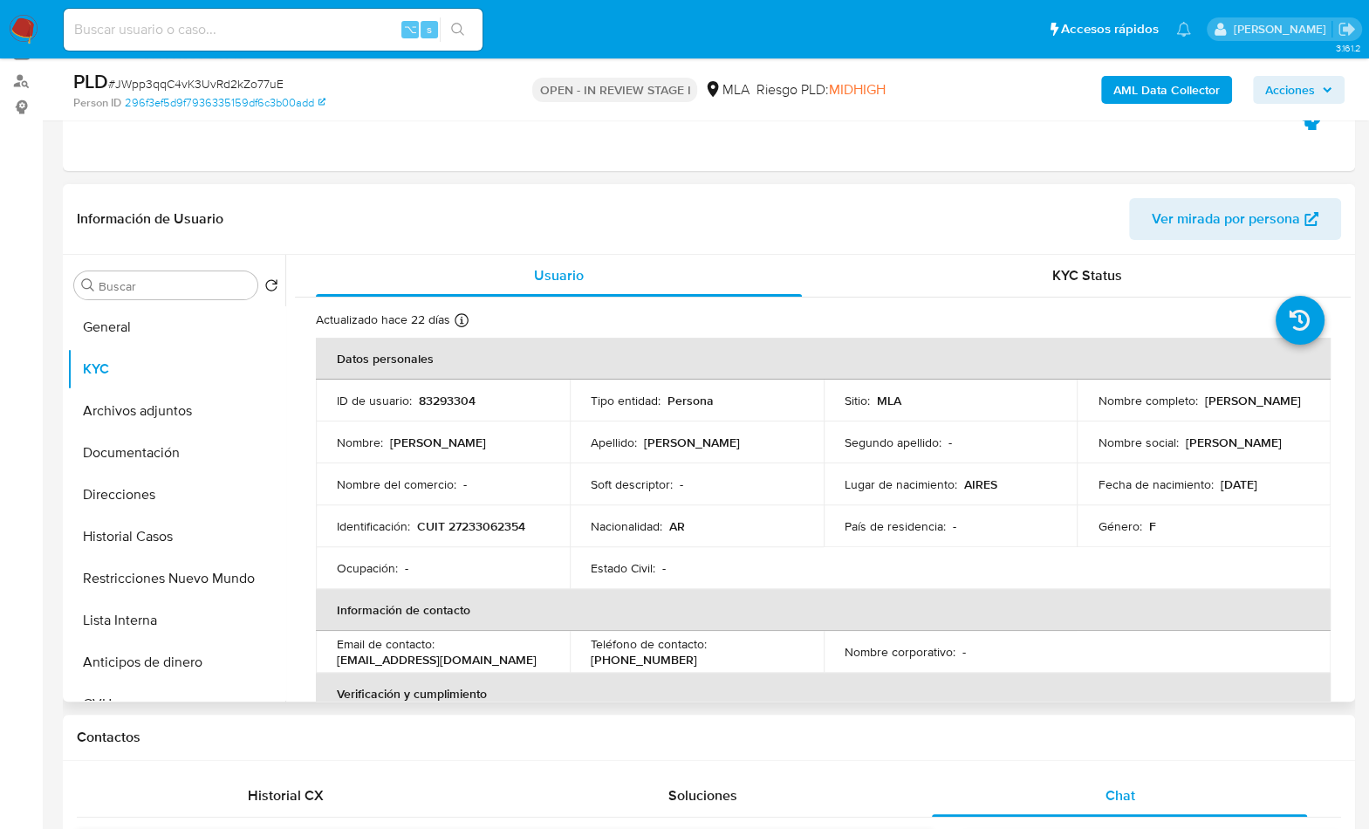
click at [518, 530] on p "CUIT 27233062354" at bounding box center [471, 526] width 108 height 16
copy p "27233062354"
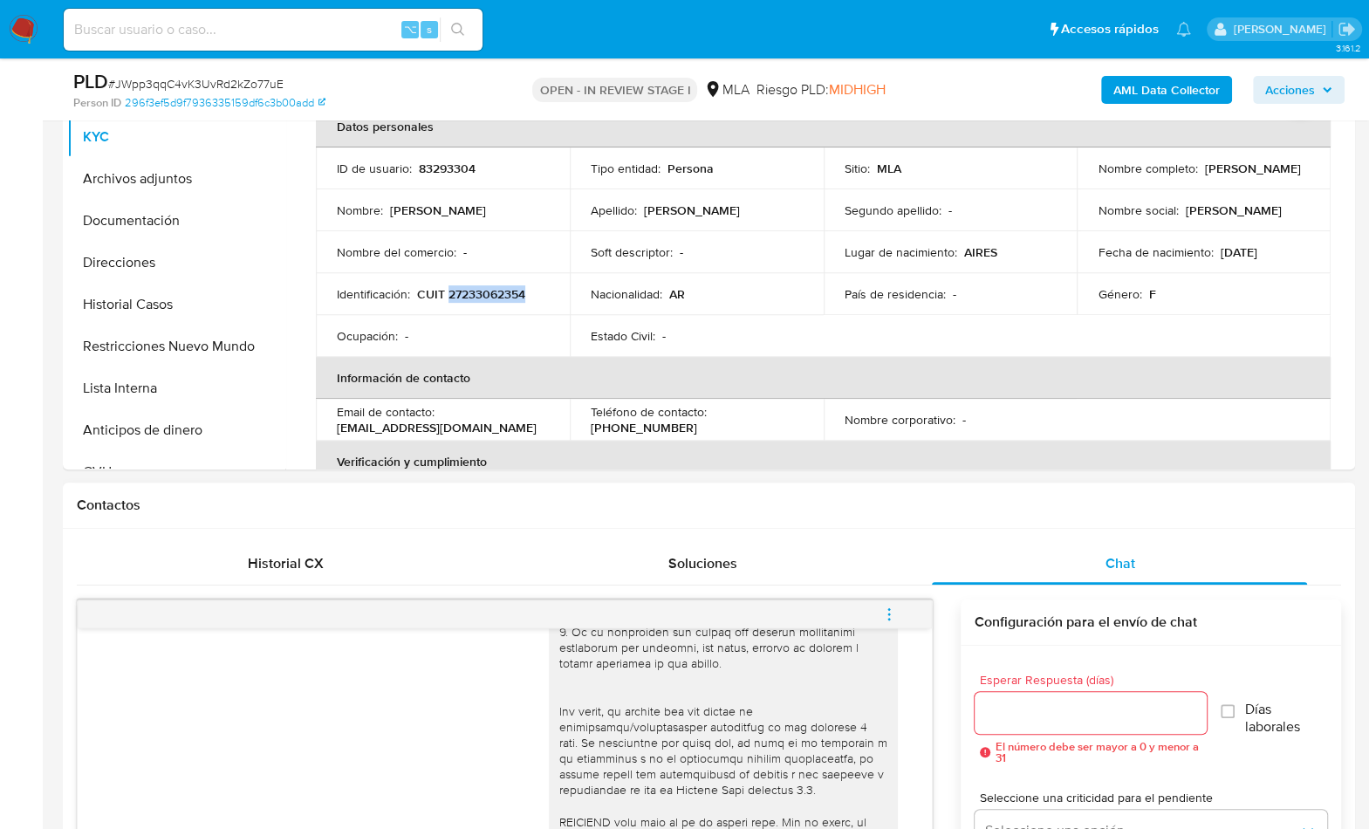
scroll to position [406, 0]
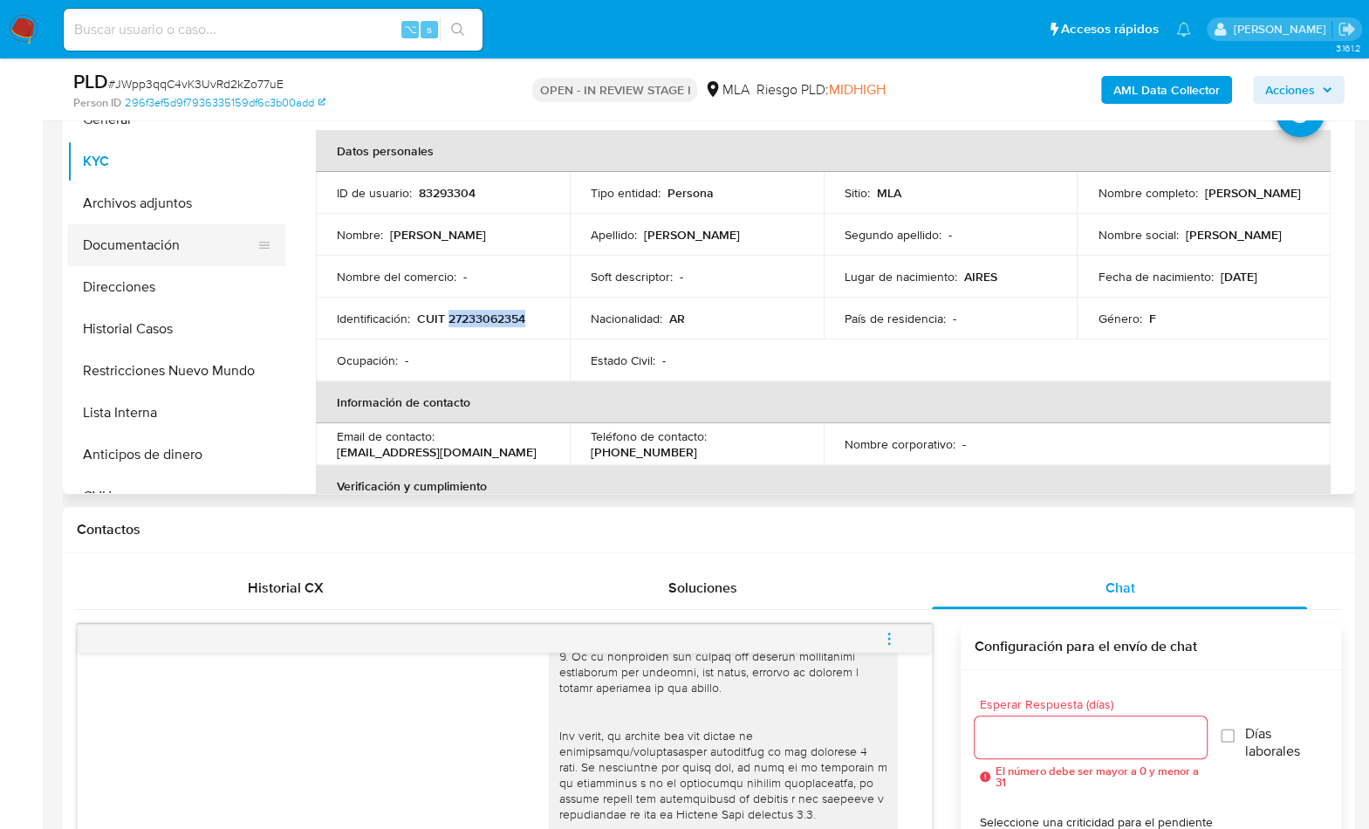
click at [155, 248] on button "Documentación" at bounding box center [169, 245] width 204 height 42
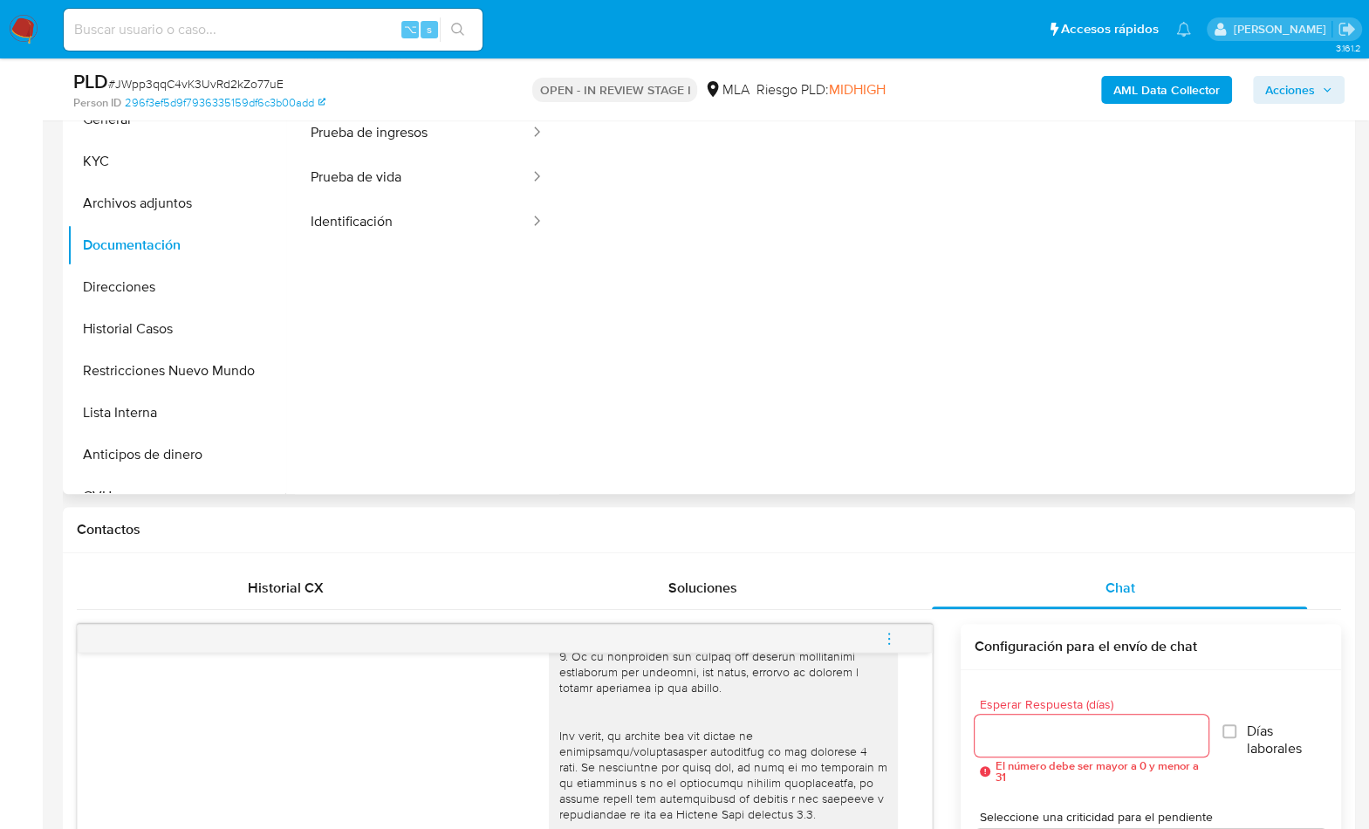
scroll to position [233, 0]
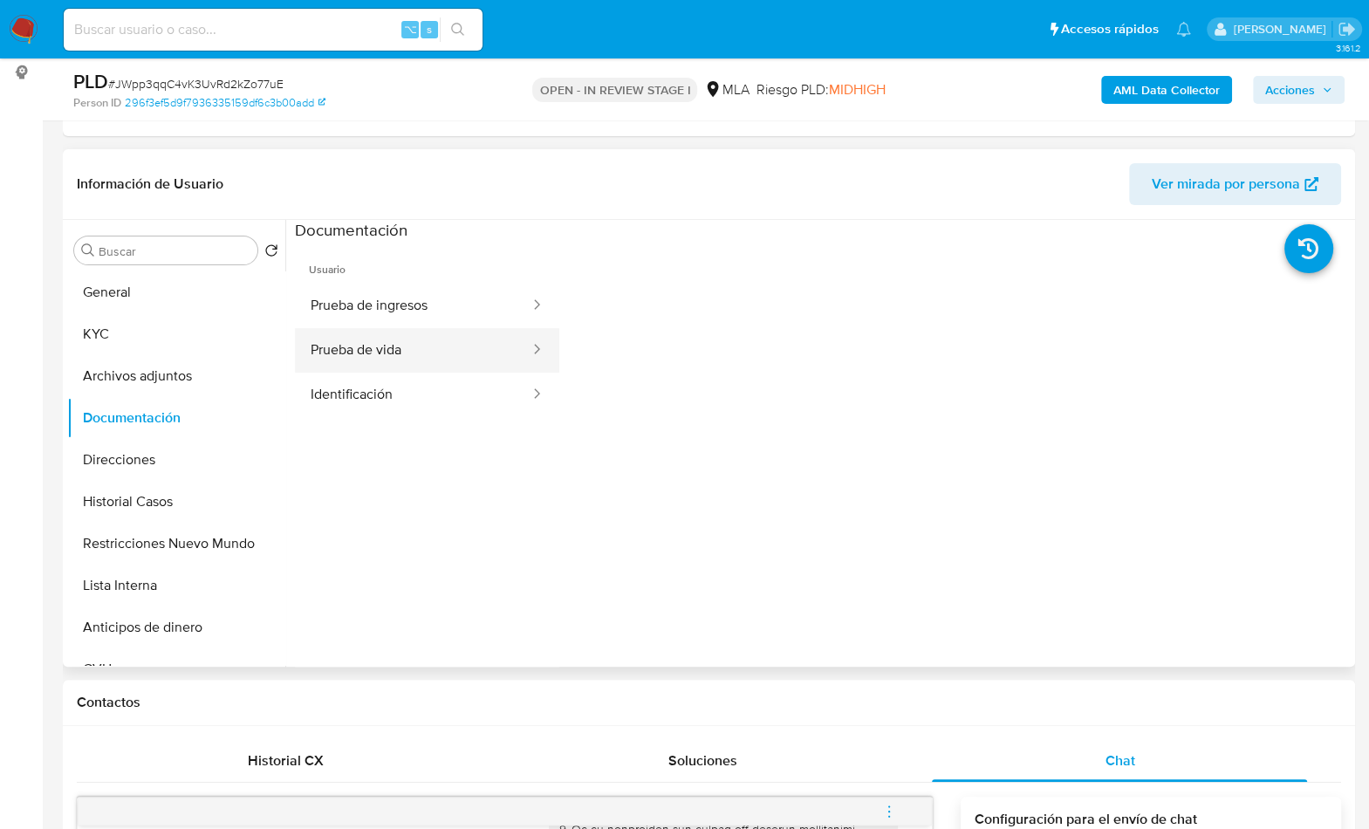
click at [402, 357] on button "Prueba de vida" at bounding box center [413, 350] width 237 height 45
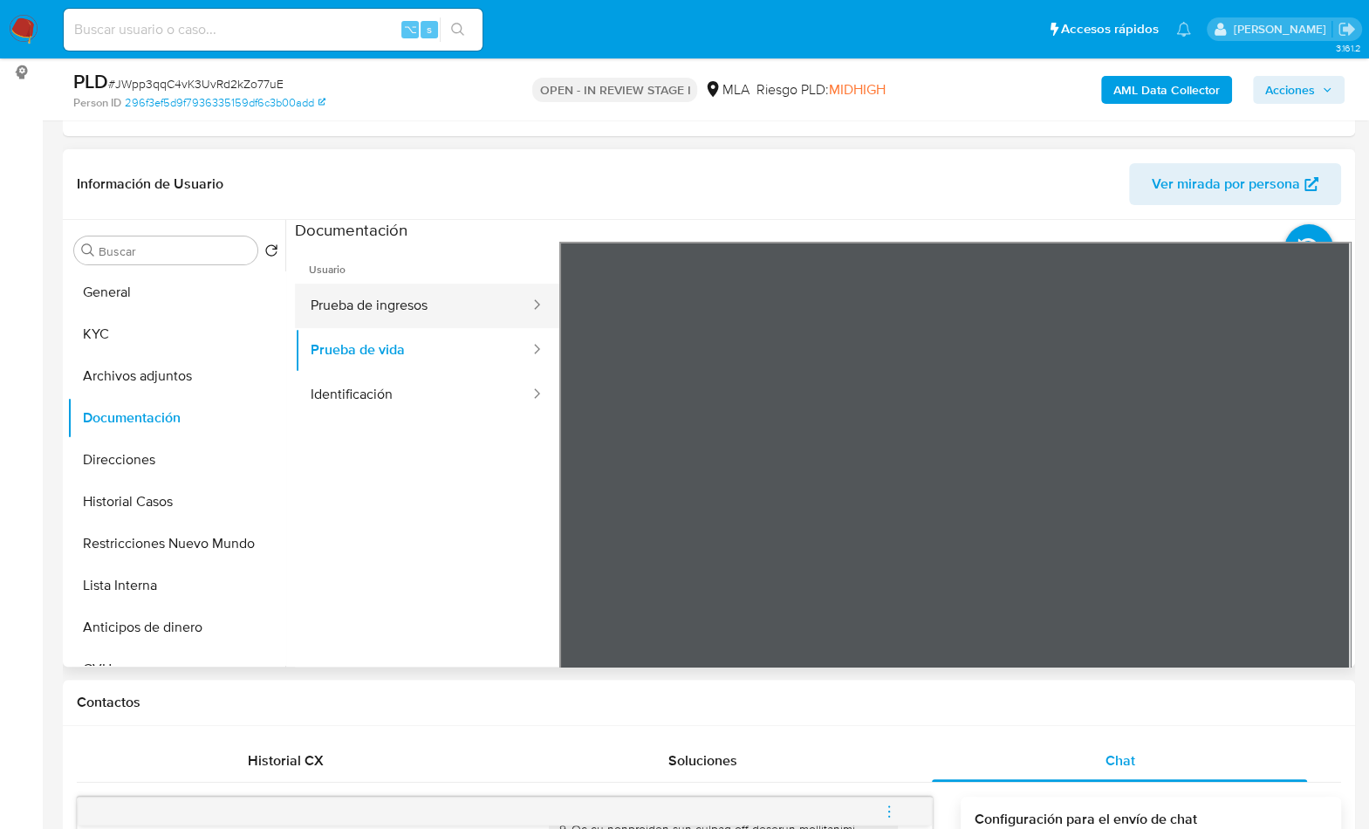
click at [399, 307] on button "Prueba de ingresos" at bounding box center [413, 306] width 237 height 45
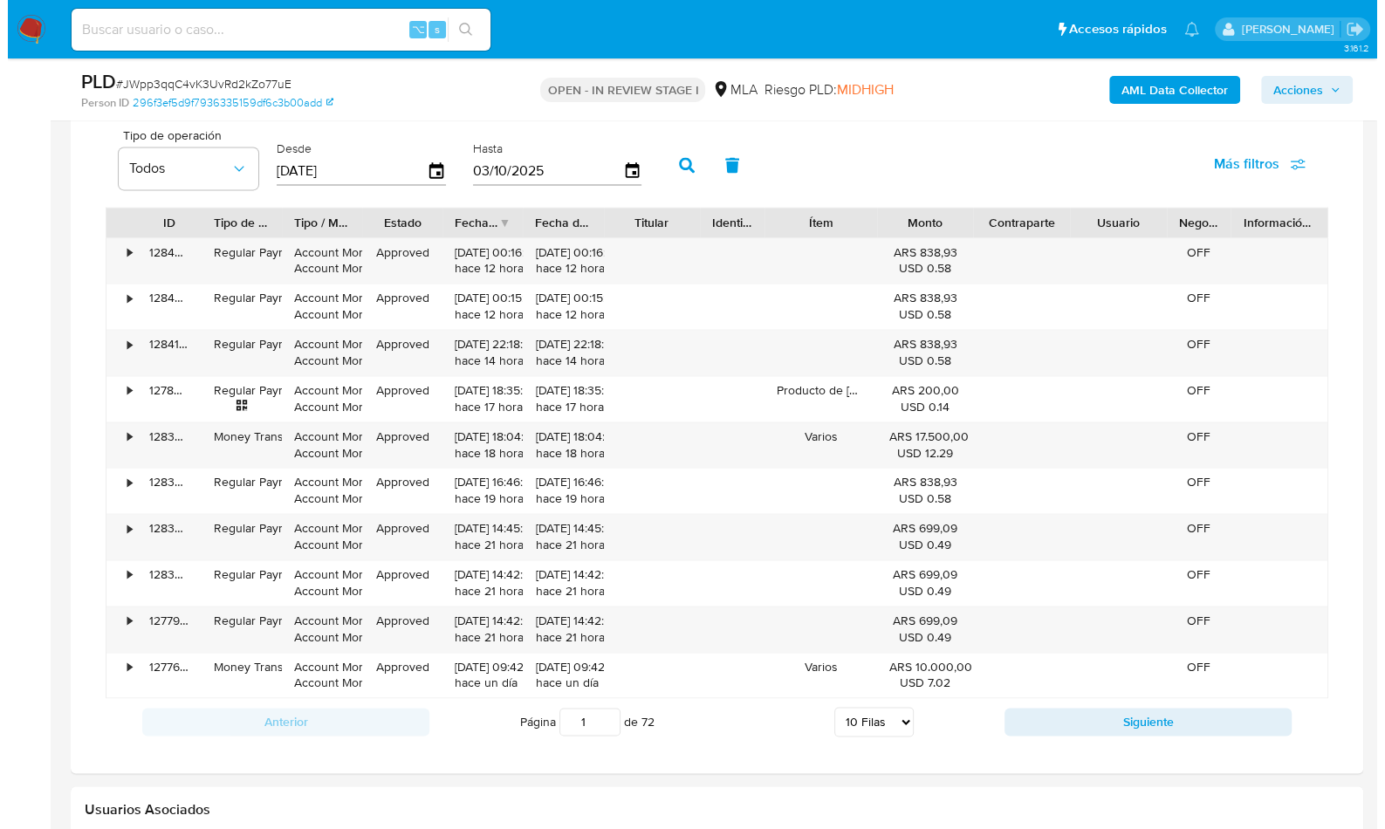
scroll to position [2752, 0]
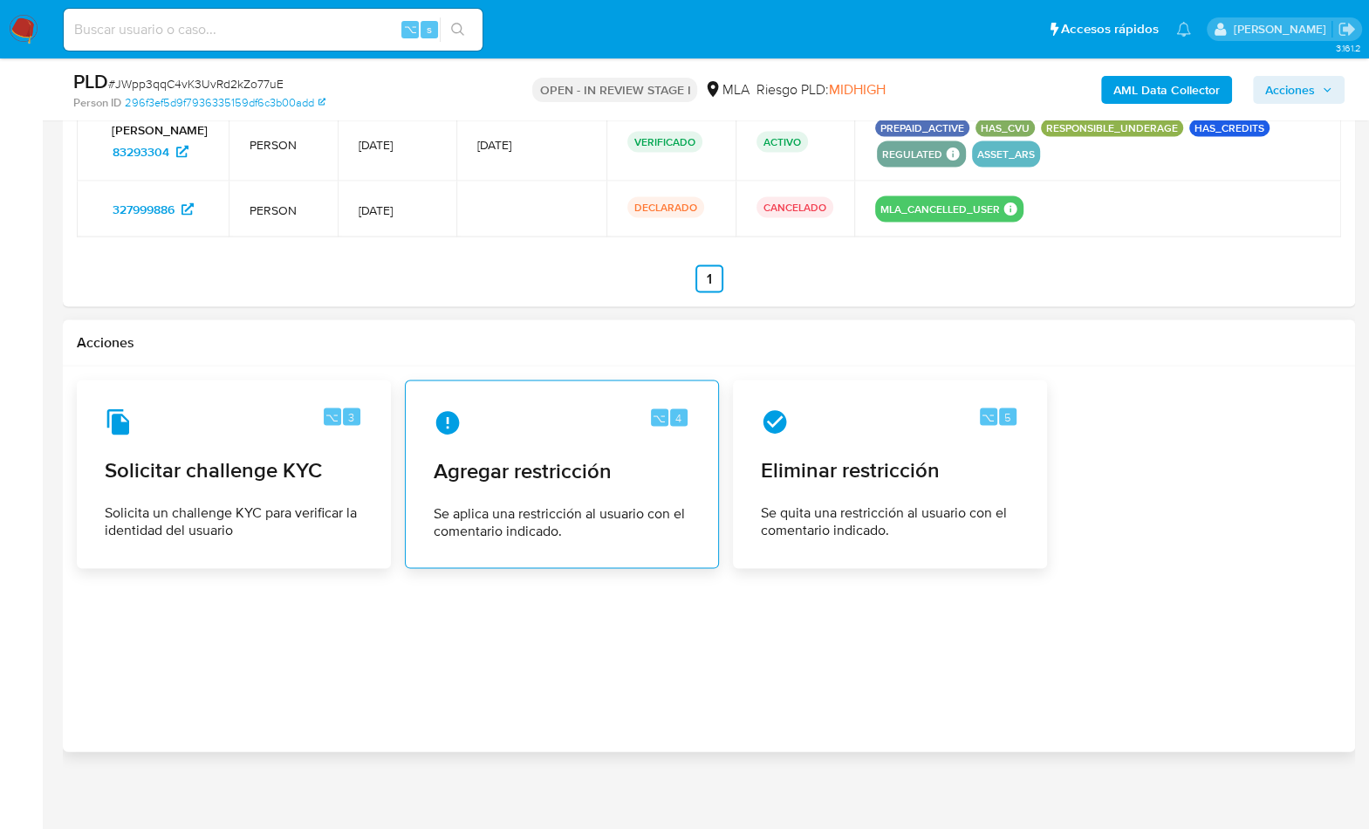
click at [566, 458] on span "Agregar restricción" at bounding box center [562, 471] width 257 height 26
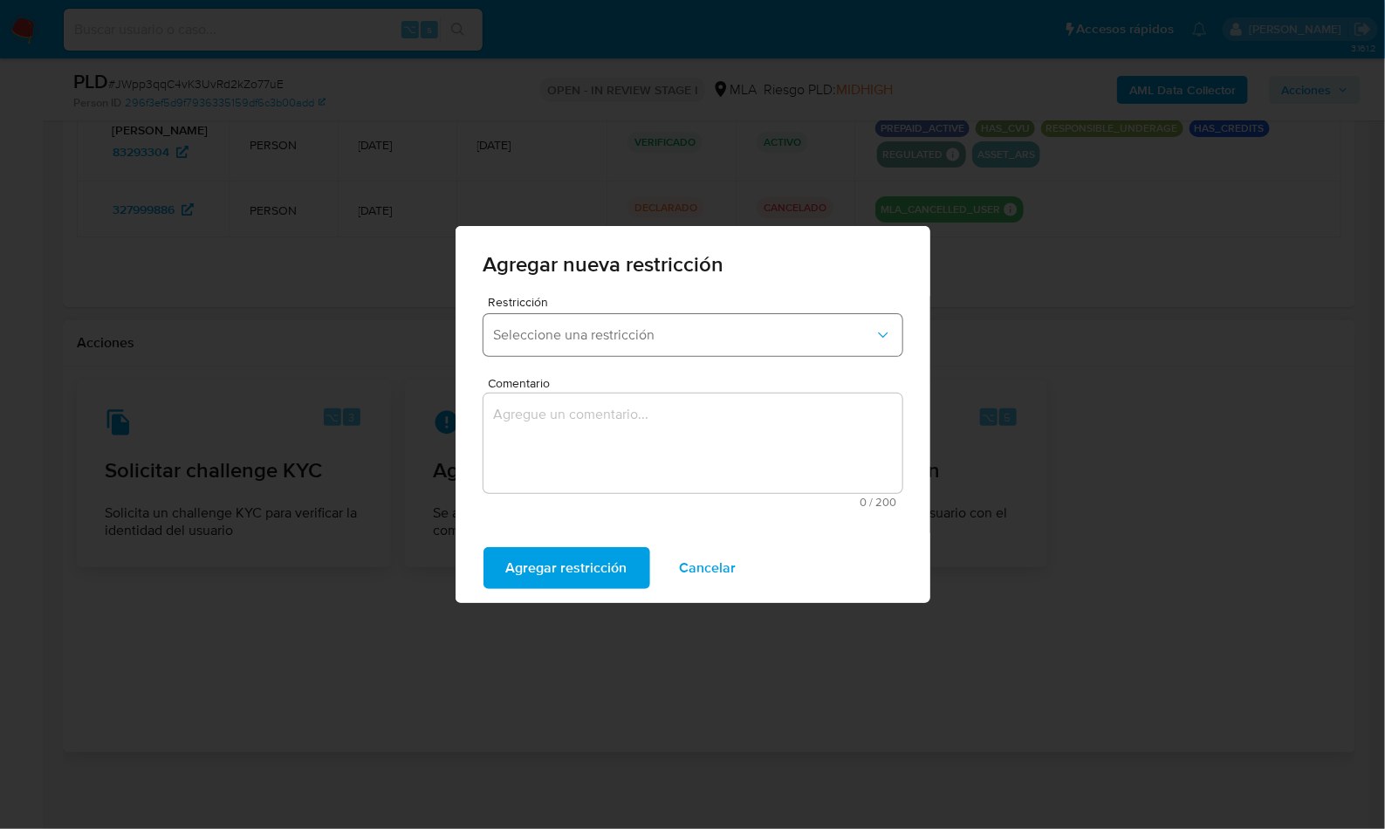
click at [651, 323] on button "Seleccione una restricción" at bounding box center [693, 335] width 419 height 42
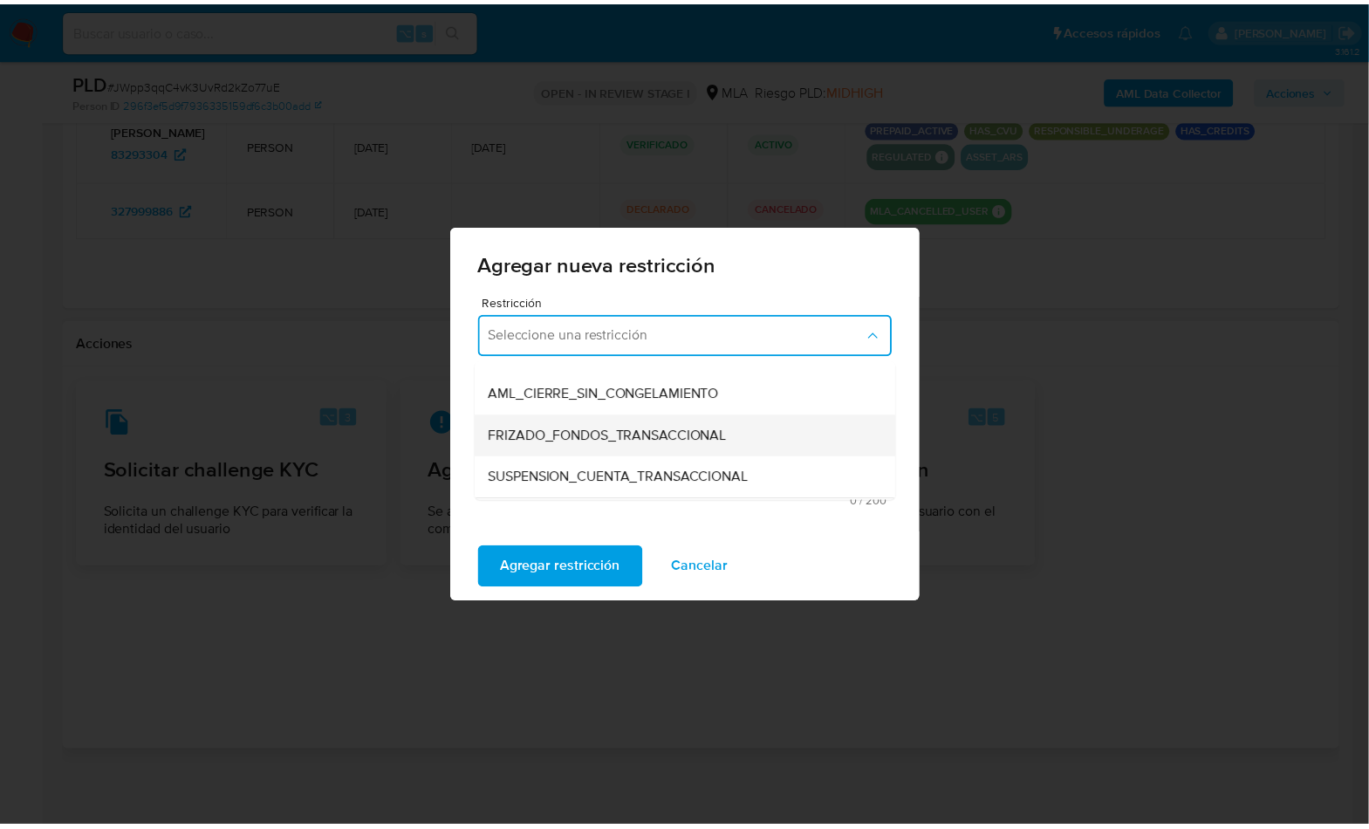
scroll to position [156, 0]
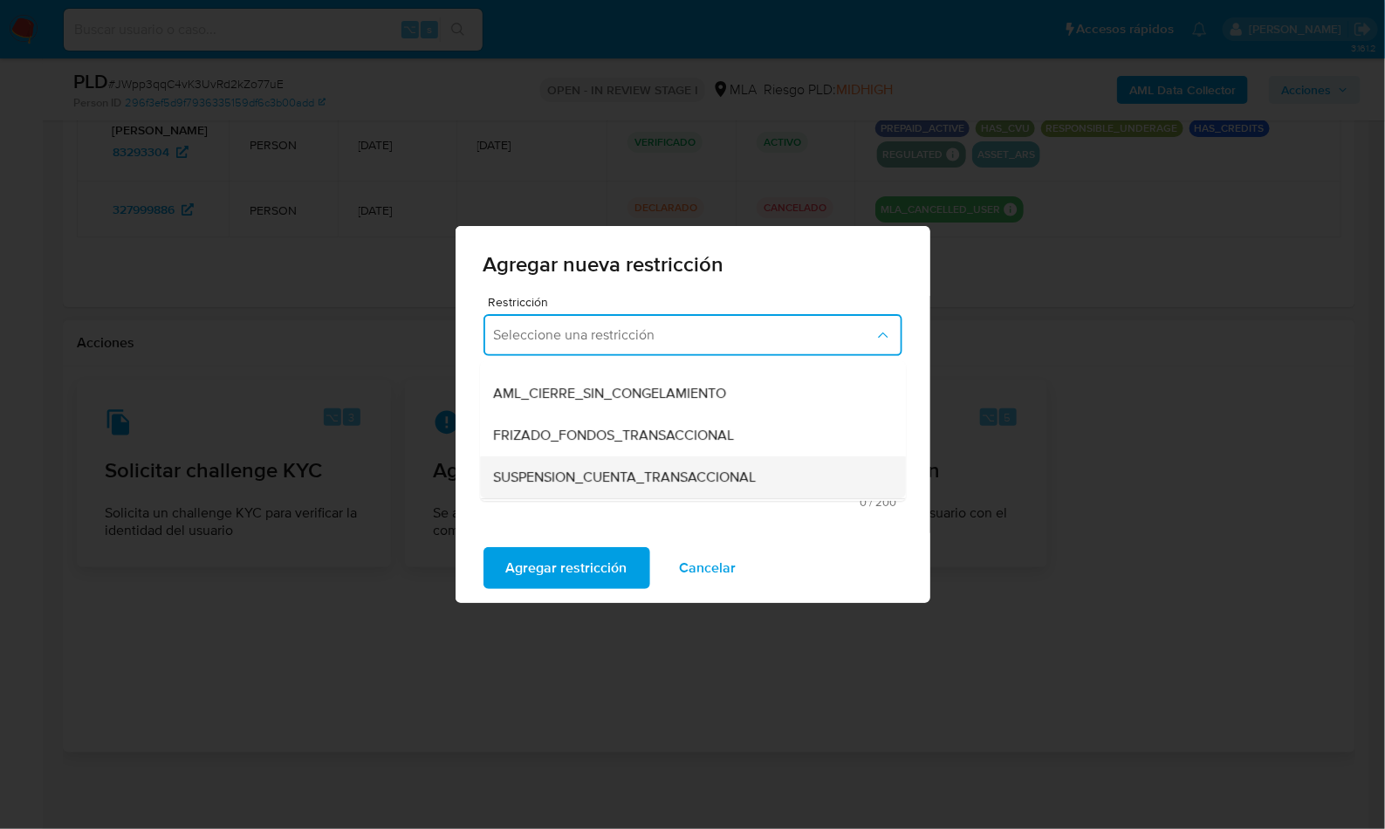
click at [603, 470] on span "SUSPENSION_CUENTA_TRANSACCIONAL" at bounding box center [625, 477] width 263 height 17
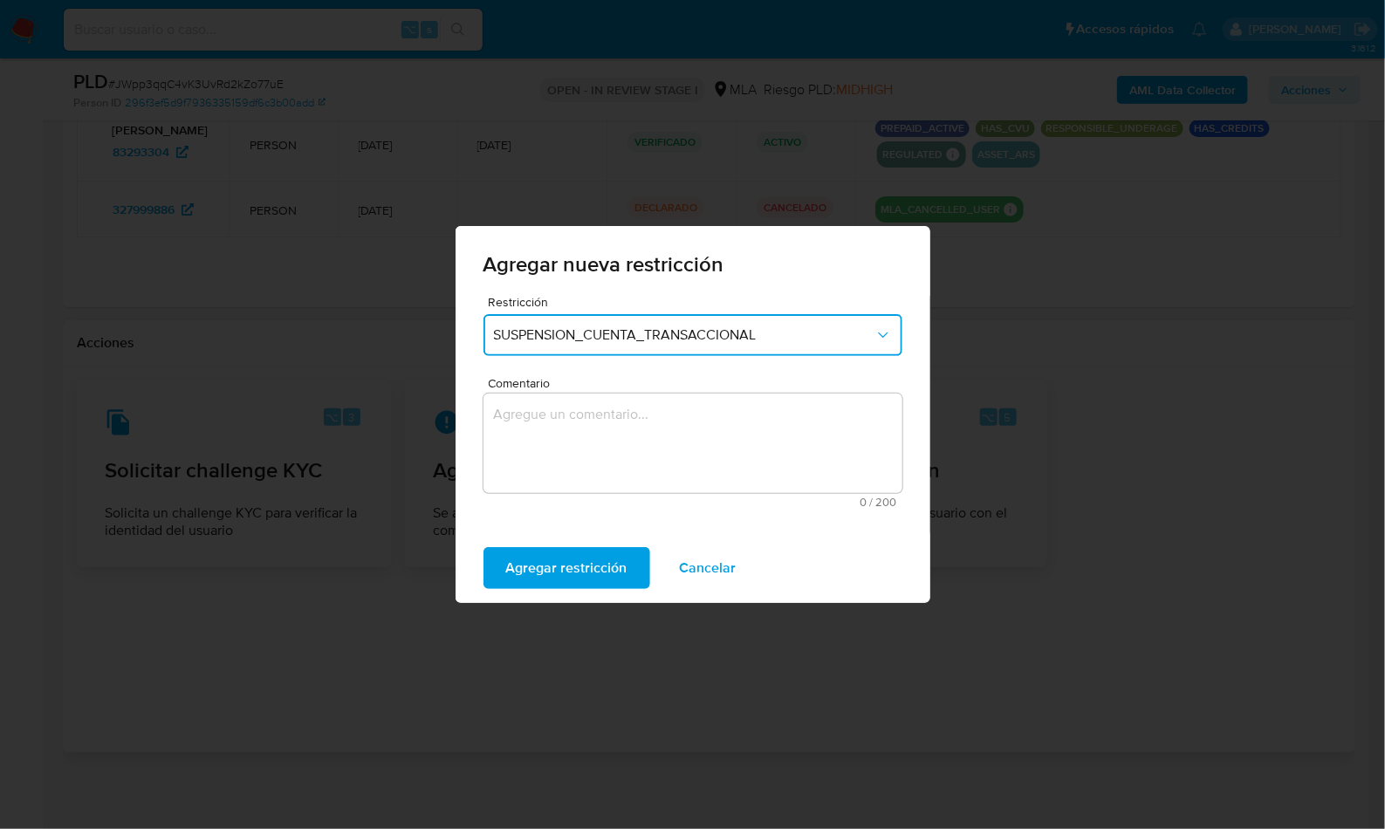
click at [621, 448] on textarea "Comentario" at bounding box center [693, 443] width 419 height 99
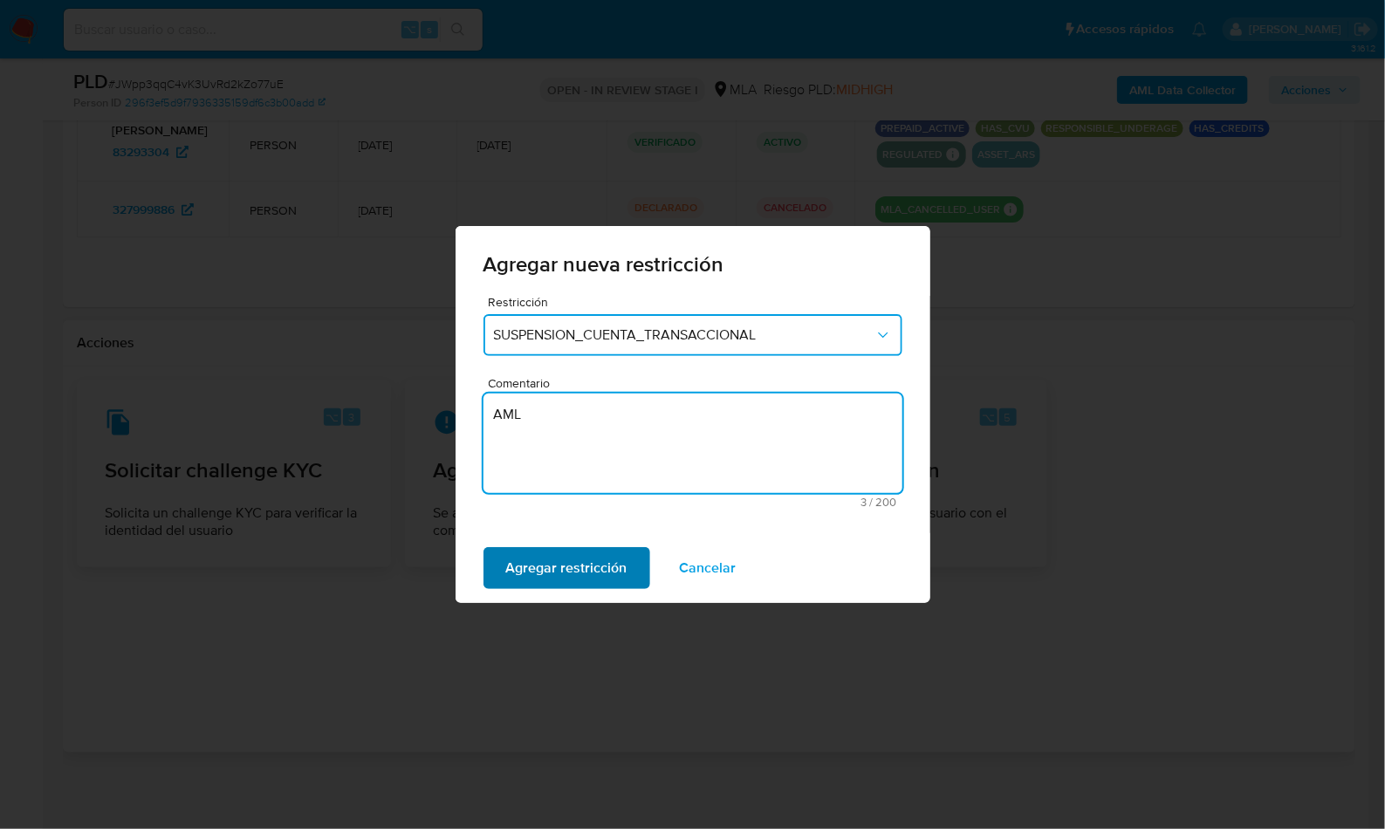
type textarea "AML"
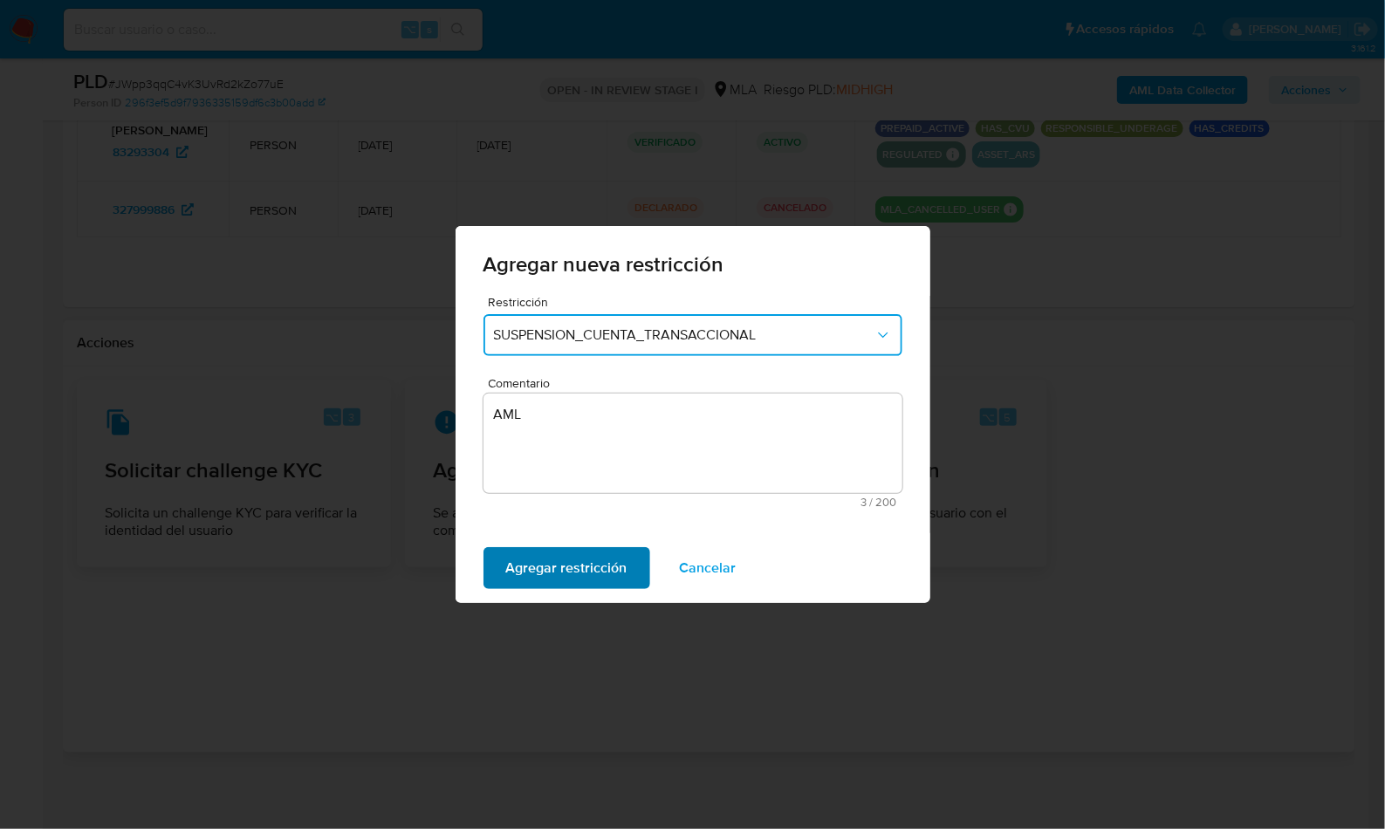
click at [580, 563] on span "Agregar restricción" at bounding box center [566, 568] width 121 height 38
click at [515, 572] on span "Confirmar" at bounding box center [537, 568] width 63 height 38
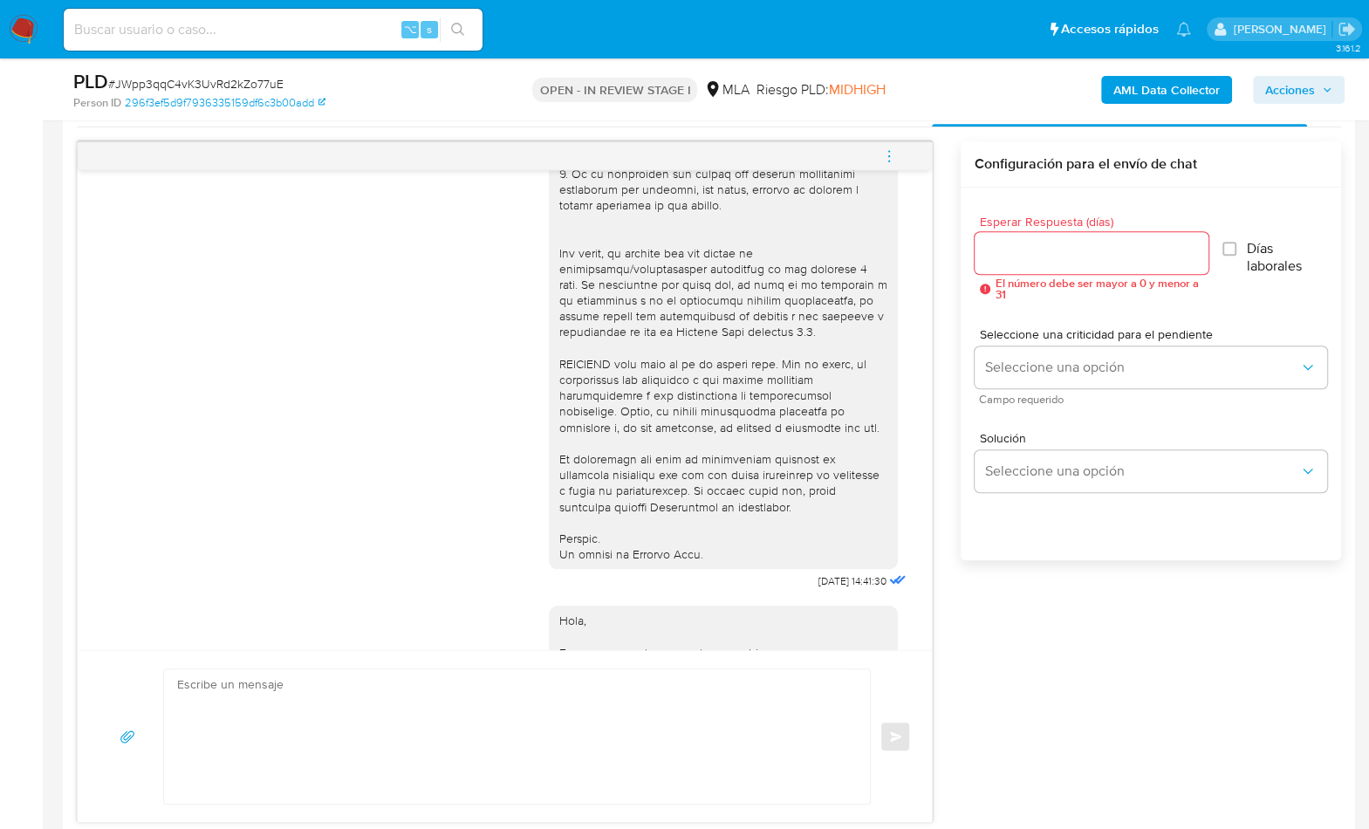
scroll to position [877, 0]
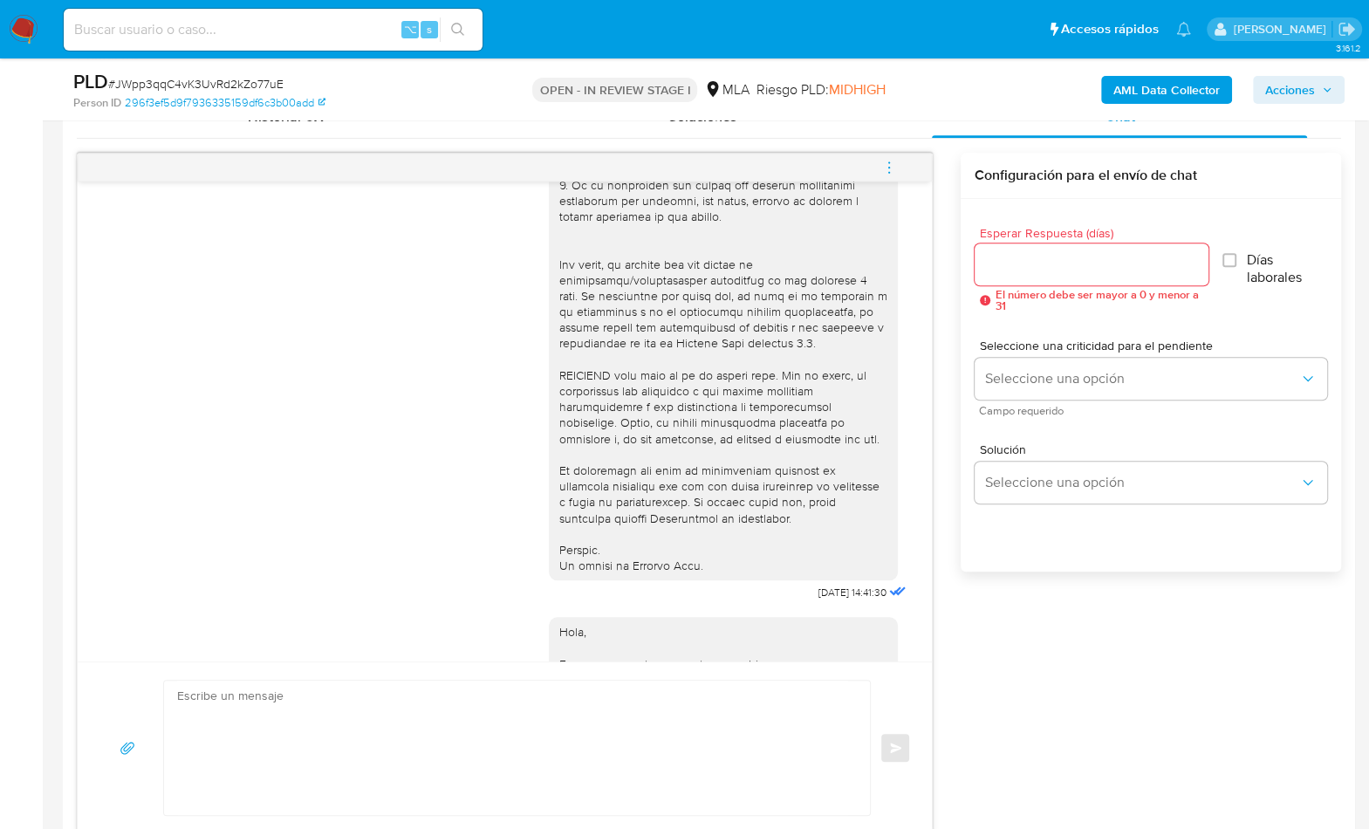
click at [717, 731] on textarea at bounding box center [512, 748] width 671 height 134
click at [598, 732] on textarea at bounding box center [512, 748] width 671 height 134
paste textarea "Lore , Ip dolorsi am con adipiscinge seddoeiusmo te in utlabo et Dolorem Aliq, …"
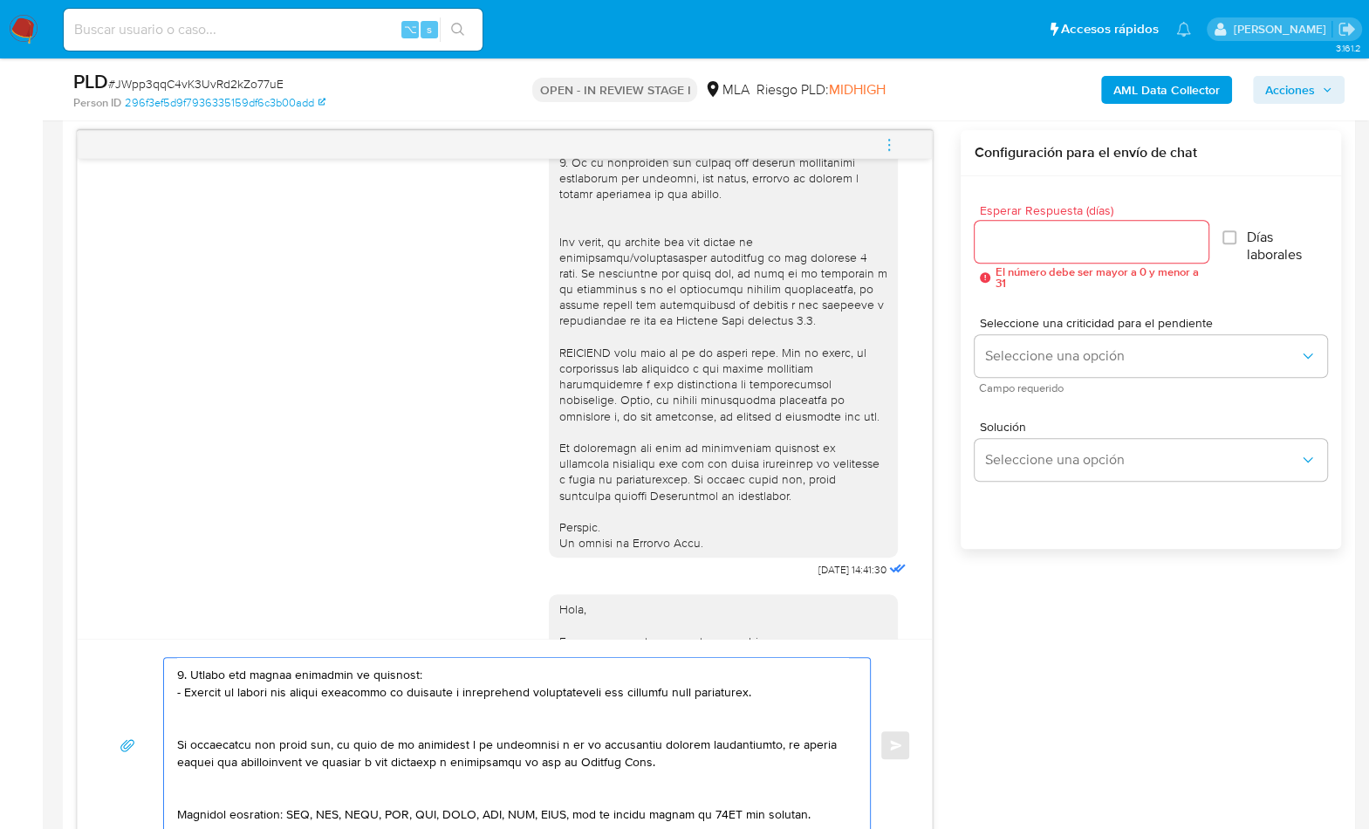
scroll to position [0, 0]
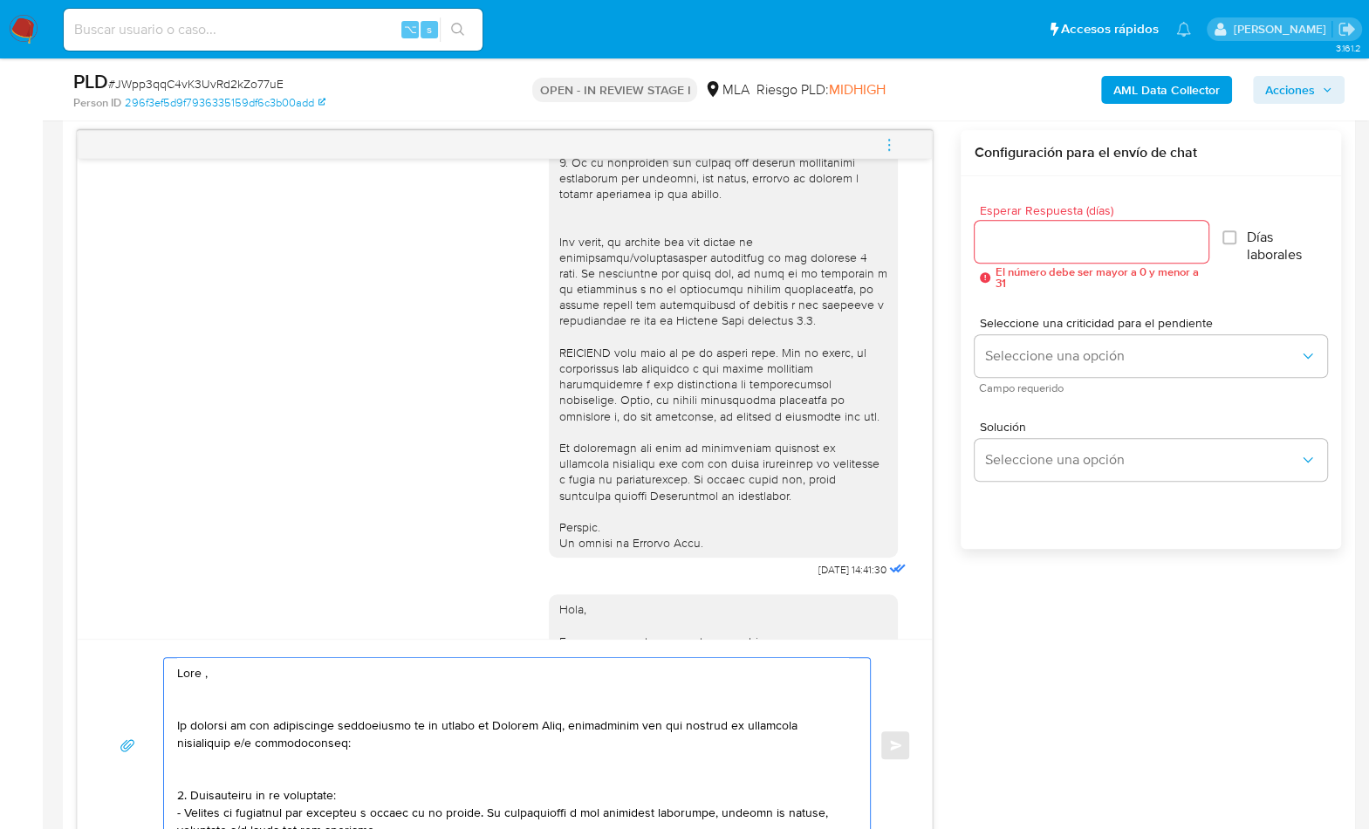
click at [346, 676] on textarea at bounding box center [512, 745] width 671 height 175
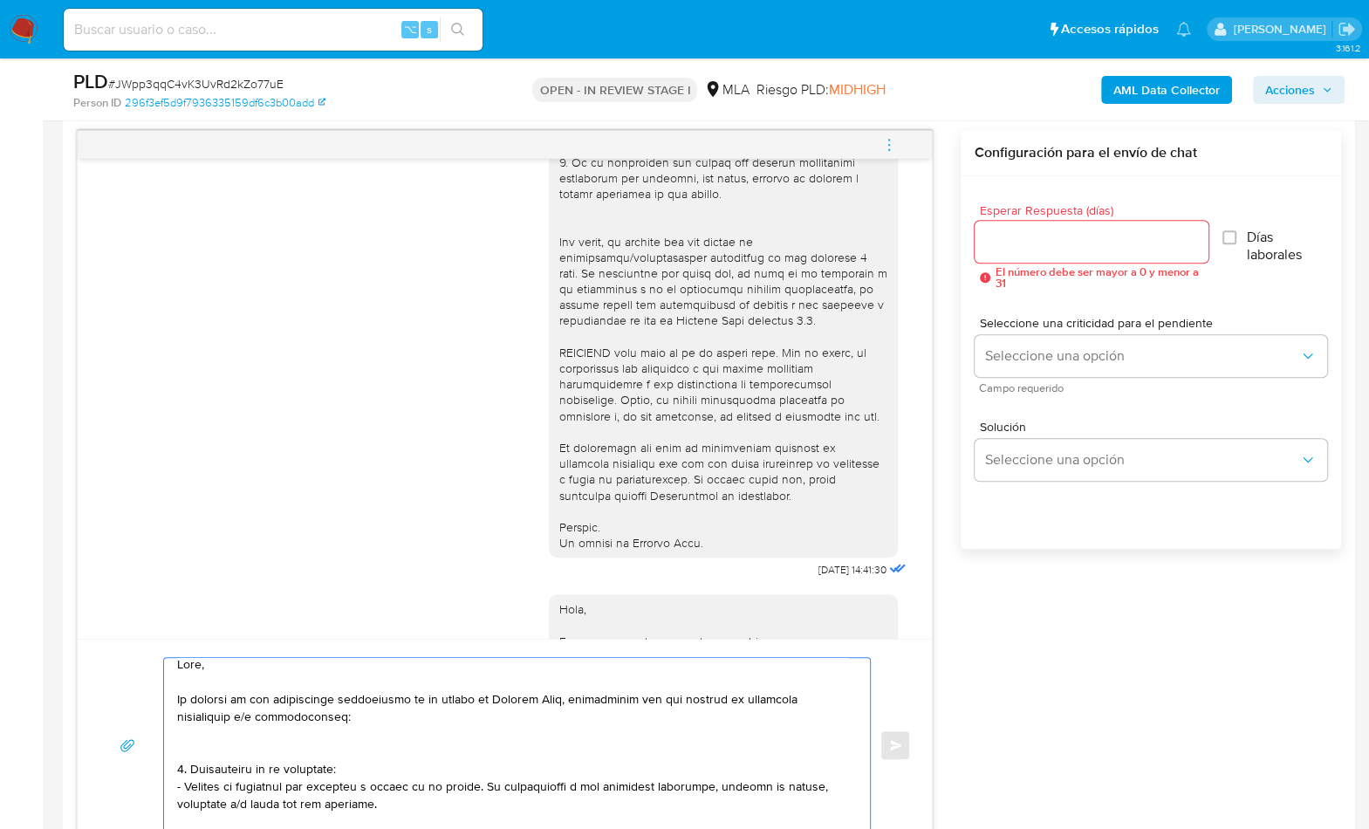
scroll to position [29, 0]
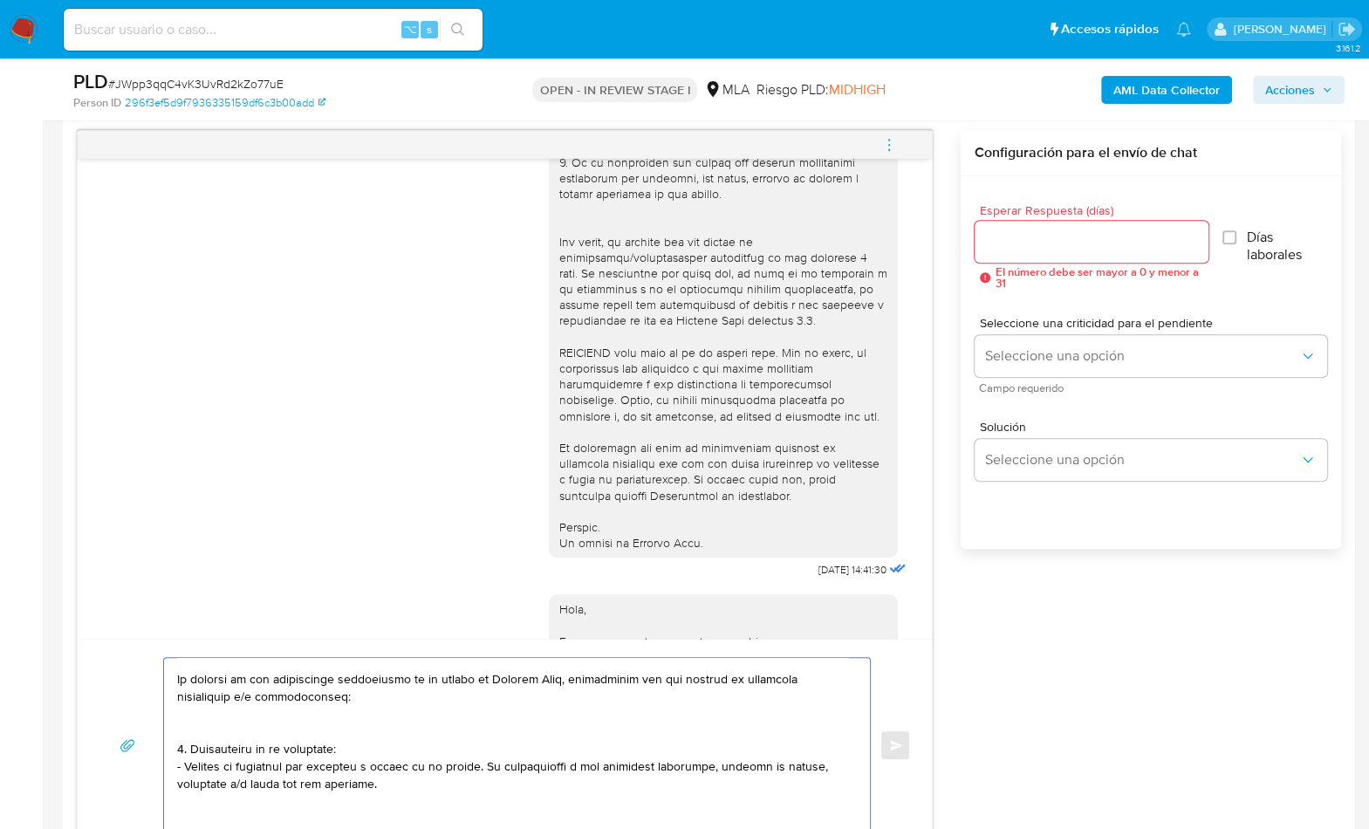
click at [281, 724] on textarea at bounding box center [512, 745] width 671 height 175
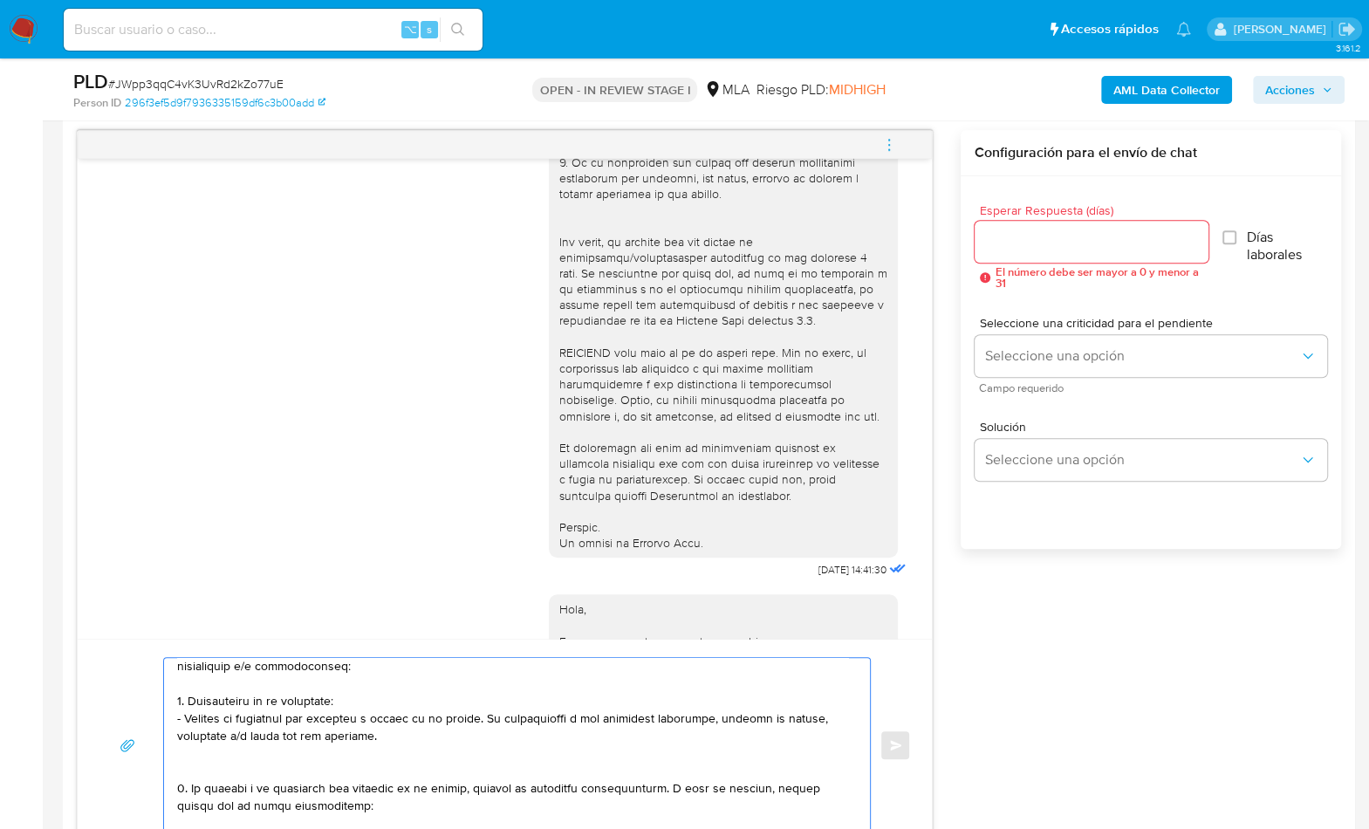
click at [252, 756] on textarea at bounding box center [512, 745] width 671 height 175
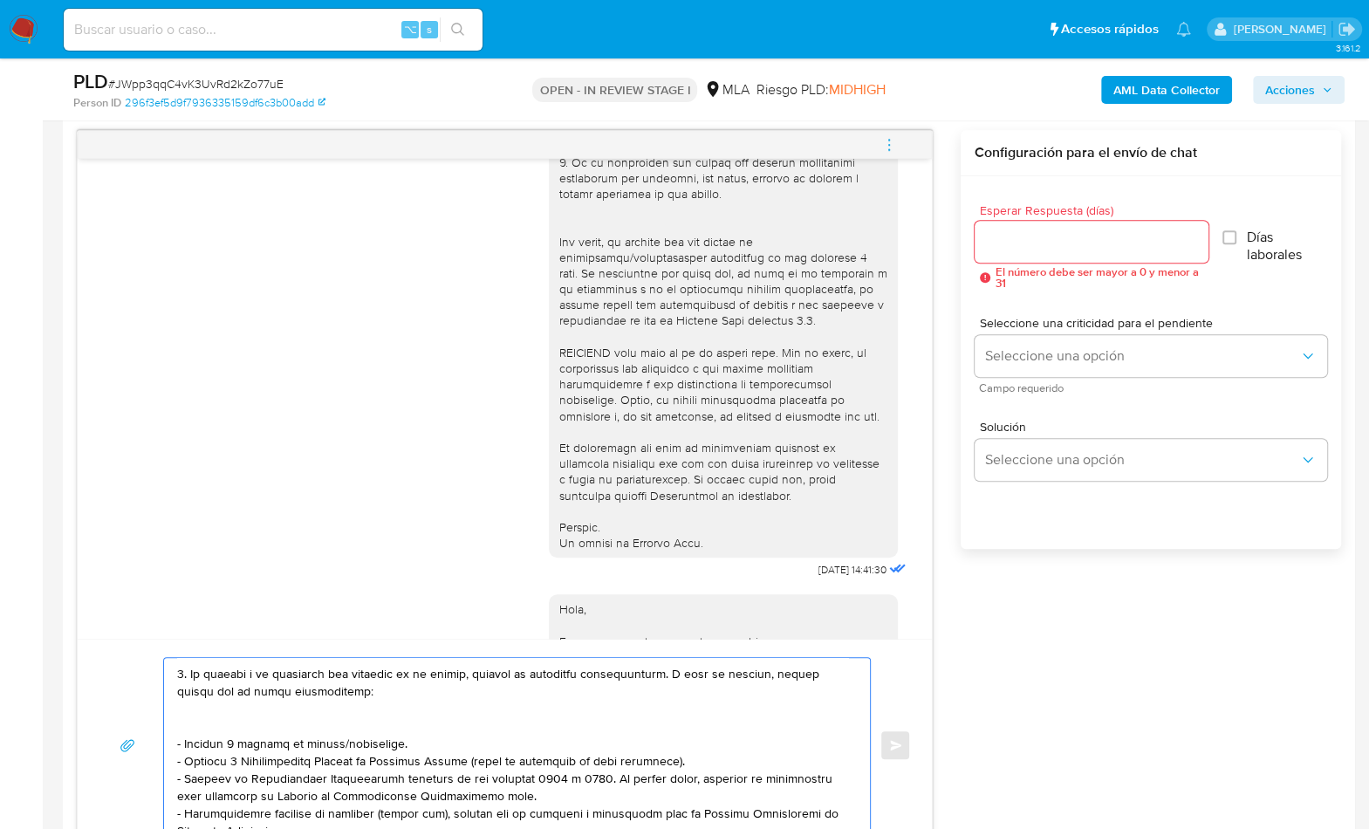
scroll to position [160, 0]
click at [230, 717] on textarea at bounding box center [512, 745] width 671 height 175
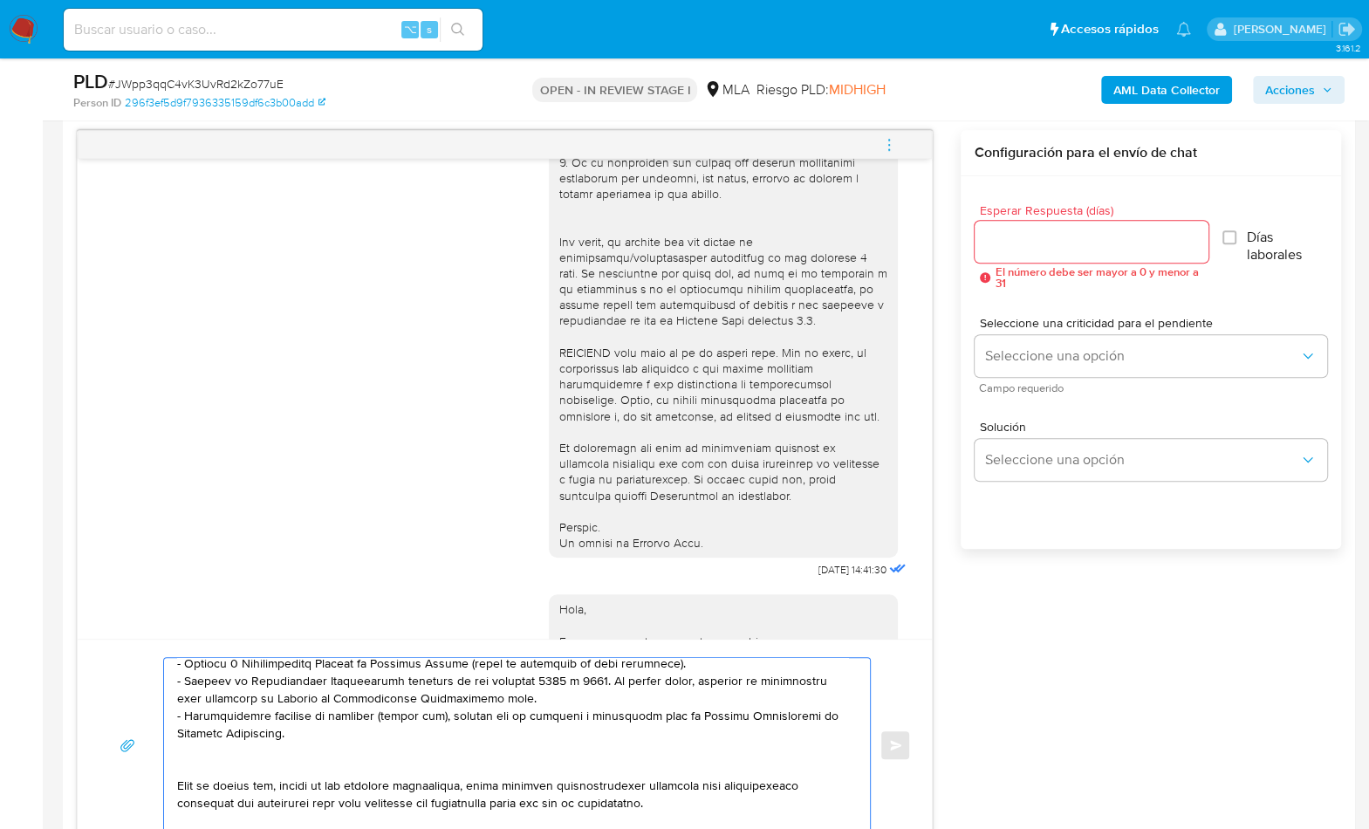
click at [207, 765] on textarea at bounding box center [512, 745] width 671 height 175
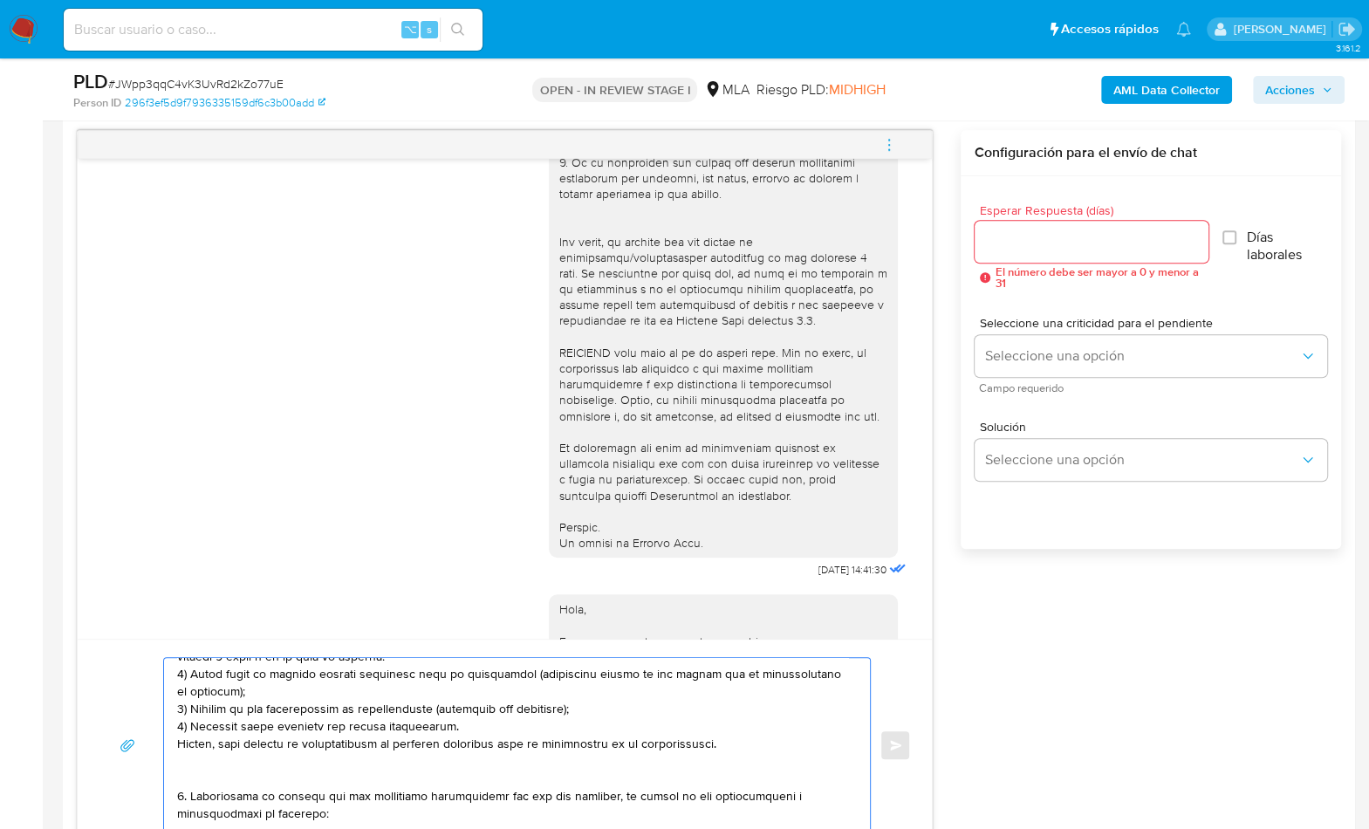
drag, startPoint x: 193, startPoint y: 735, endPoint x: 239, endPoint y: 766, distance: 55.9
click at [239, 766] on textarea at bounding box center [512, 745] width 671 height 175
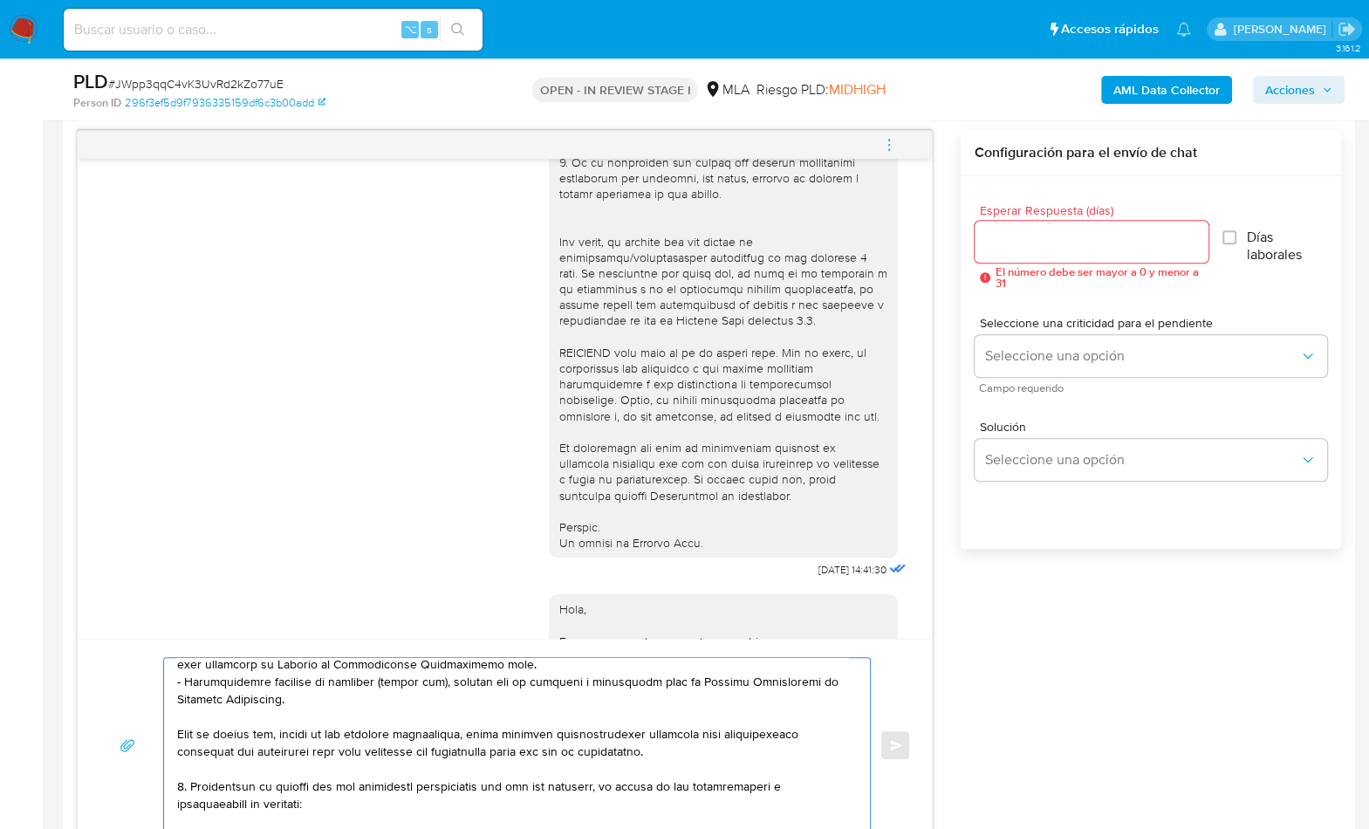
scroll to position [295, 0]
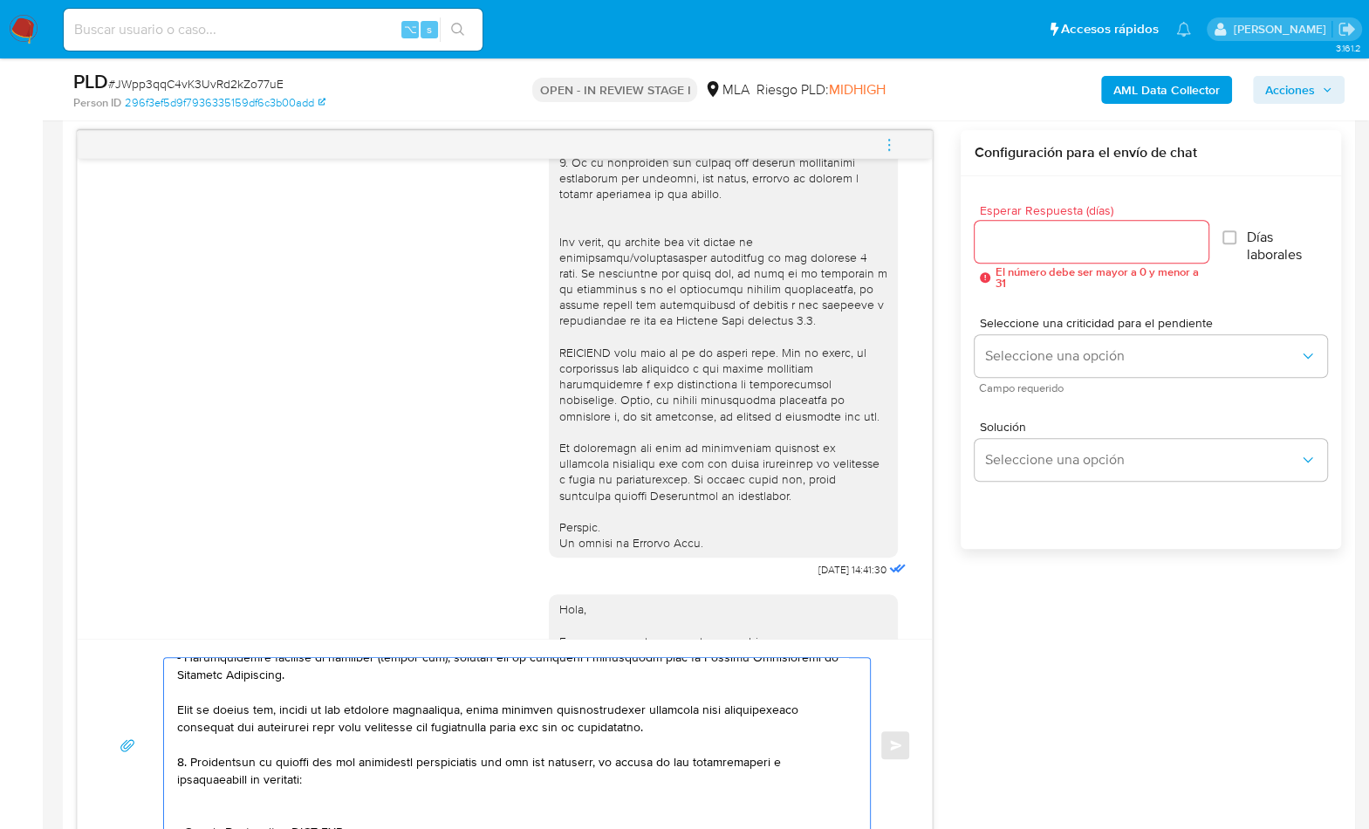
click at [218, 808] on textarea at bounding box center [512, 745] width 671 height 175
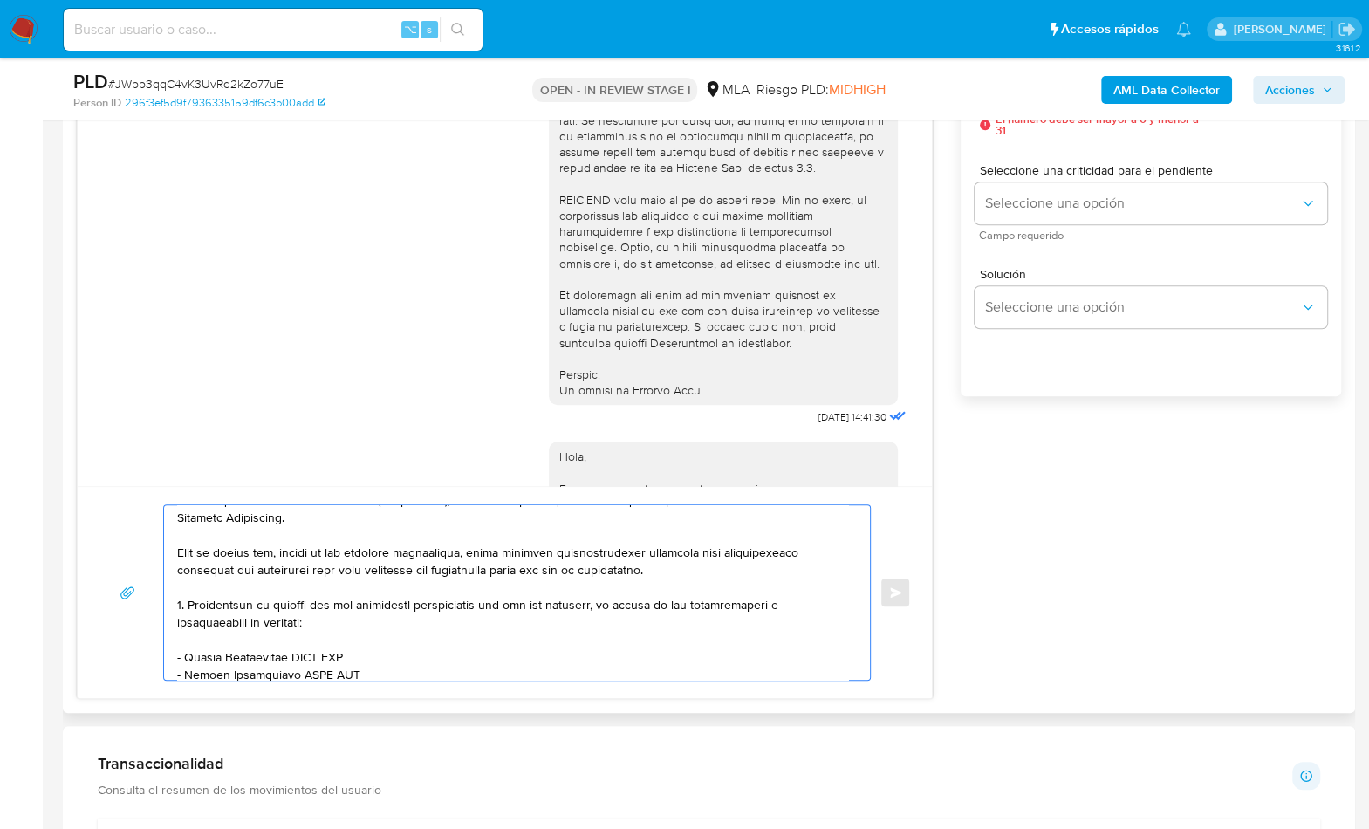
scroll to position [326, 0]
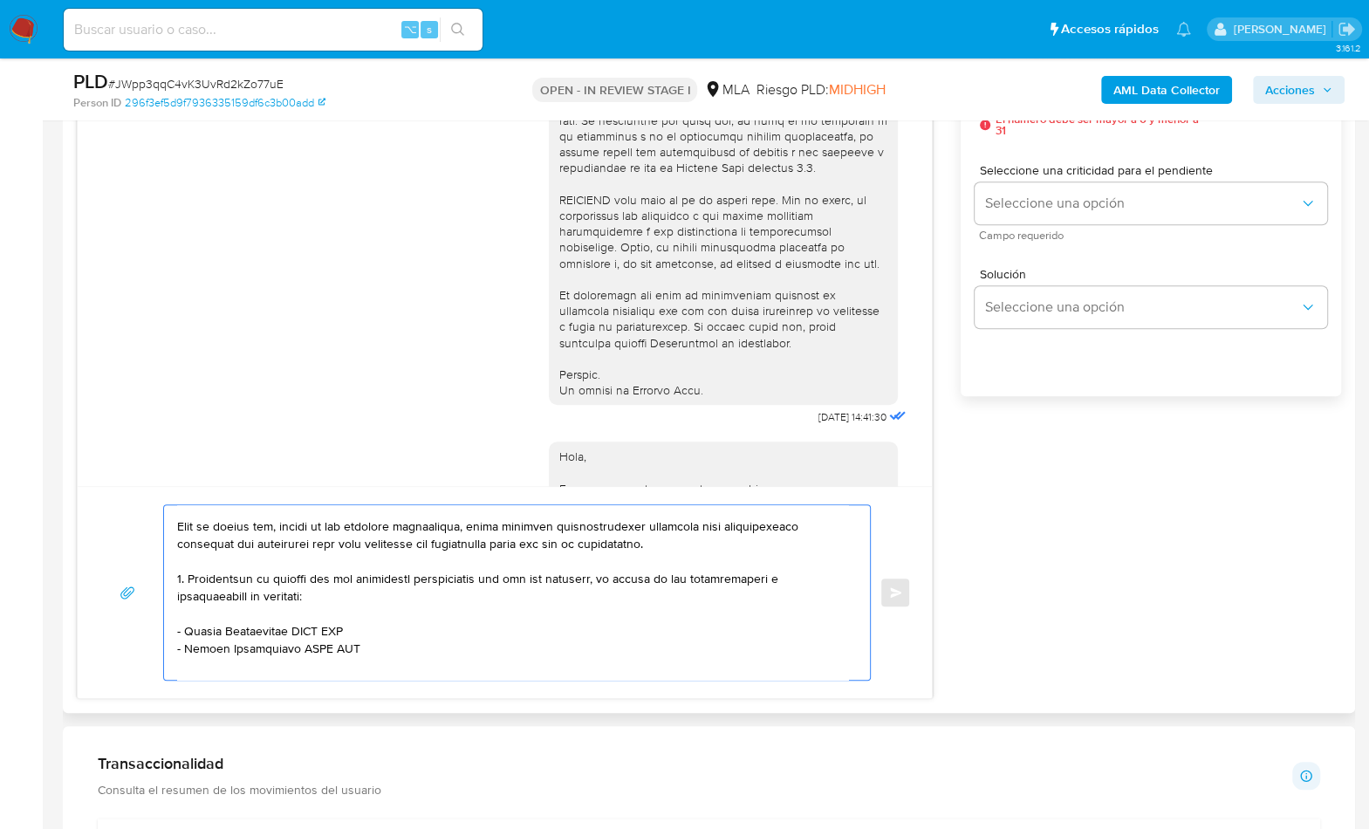
drag, startPoint x: 184, startPoint y: 633, endPoint x: 292, endPoint y: 633, distance: 107.4
click at [292, 633] on textarea at bounding box center [512, 592] width 671 height 175
paste textarea "ANDREA V ROIS"
click at [309, 628] on textarea at bounding box center [512, 592] width 671 height 175
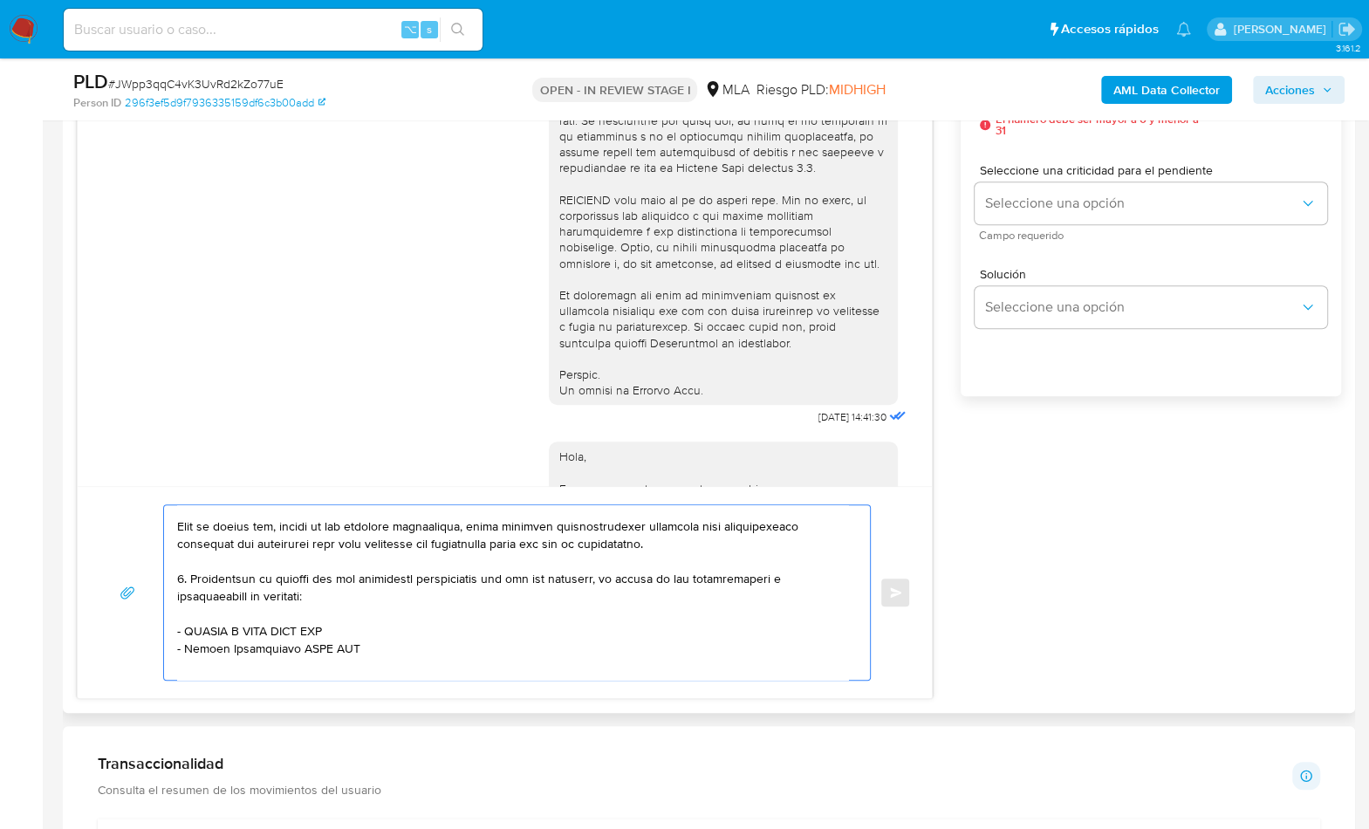
paste textarea "27183938326"
drag, startPoint x: 184, startPoint y: 645, endPoint x: 293, endPoint y: 649, distance: 109.2
click at [293, 649] on textarea at bounding box center [512, 592] width 671 height 175
paste textarea "CODELUPPI JOSE LUIS HUMBERTO"
click at [420, 649] on textarea at bounding box center [512, 592] width 671 height 175
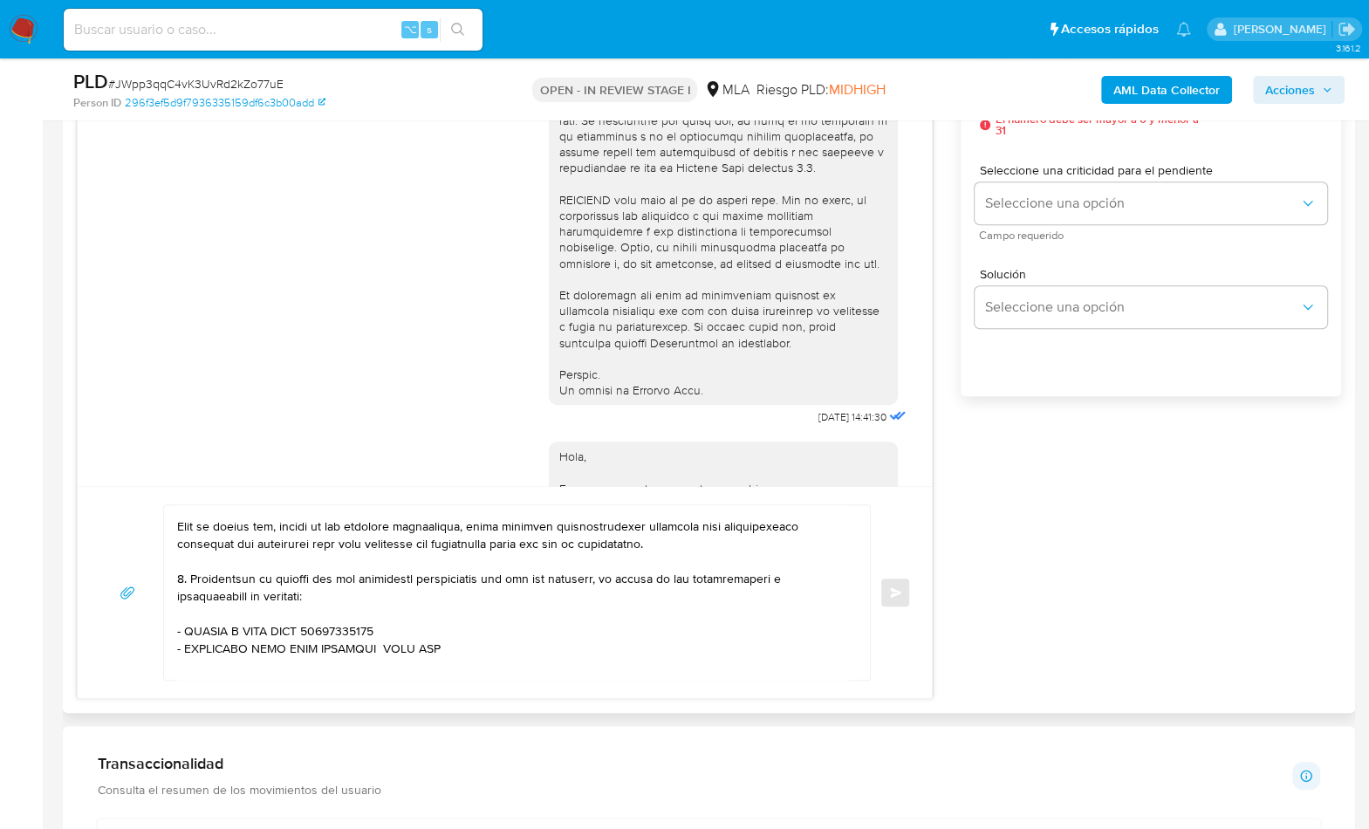
click at [420, 649] on textarea at bounding box center [512, 592] width 671 height 175
paste textarea "20117153070"
click at [384, 645] on textarea at bounding box center [512, 592] width 671 height 175
click at [580, 647] on textarea at bounding box center [512, 592] width 671 height 175
paste textarea "BARBOSA MARIA PAUL"
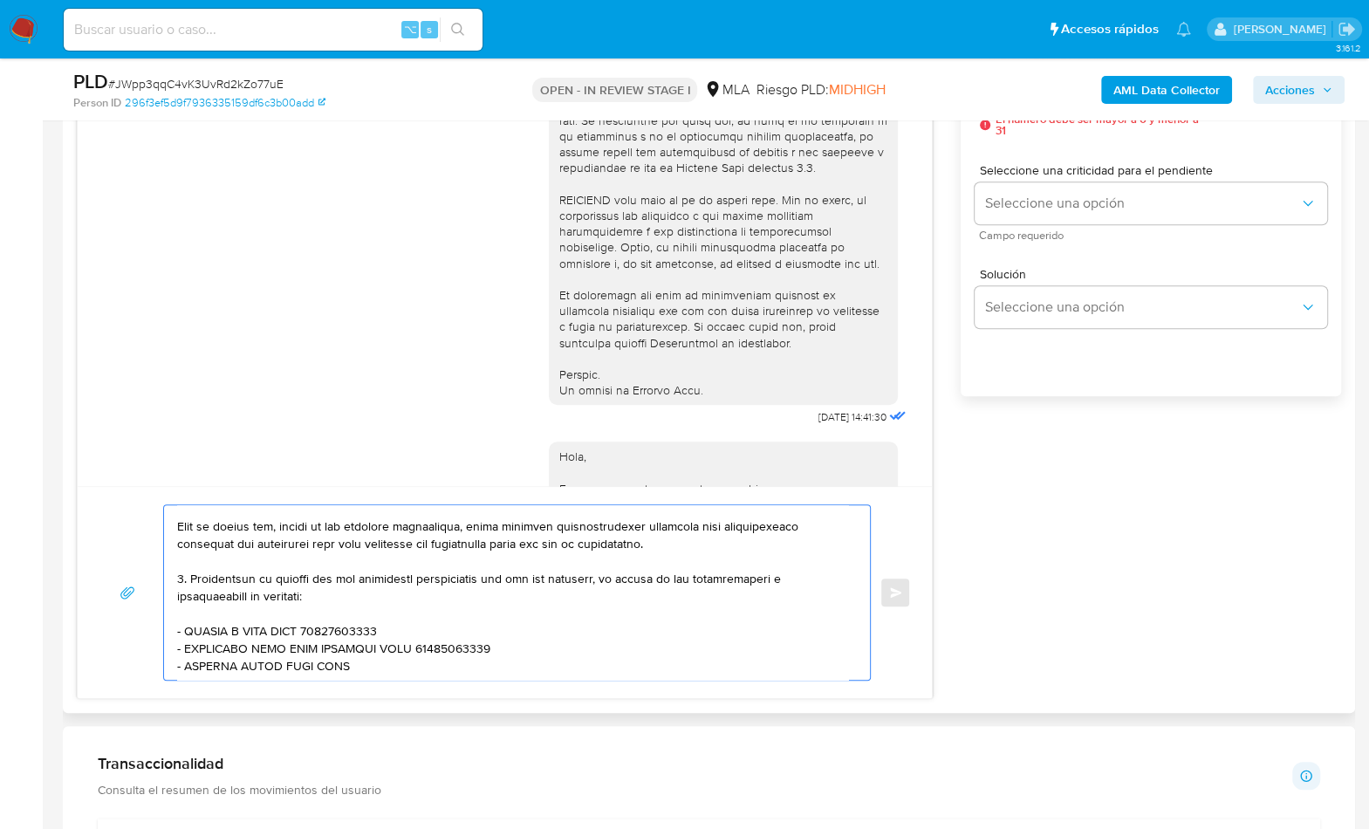
paste textarea "27240308636"
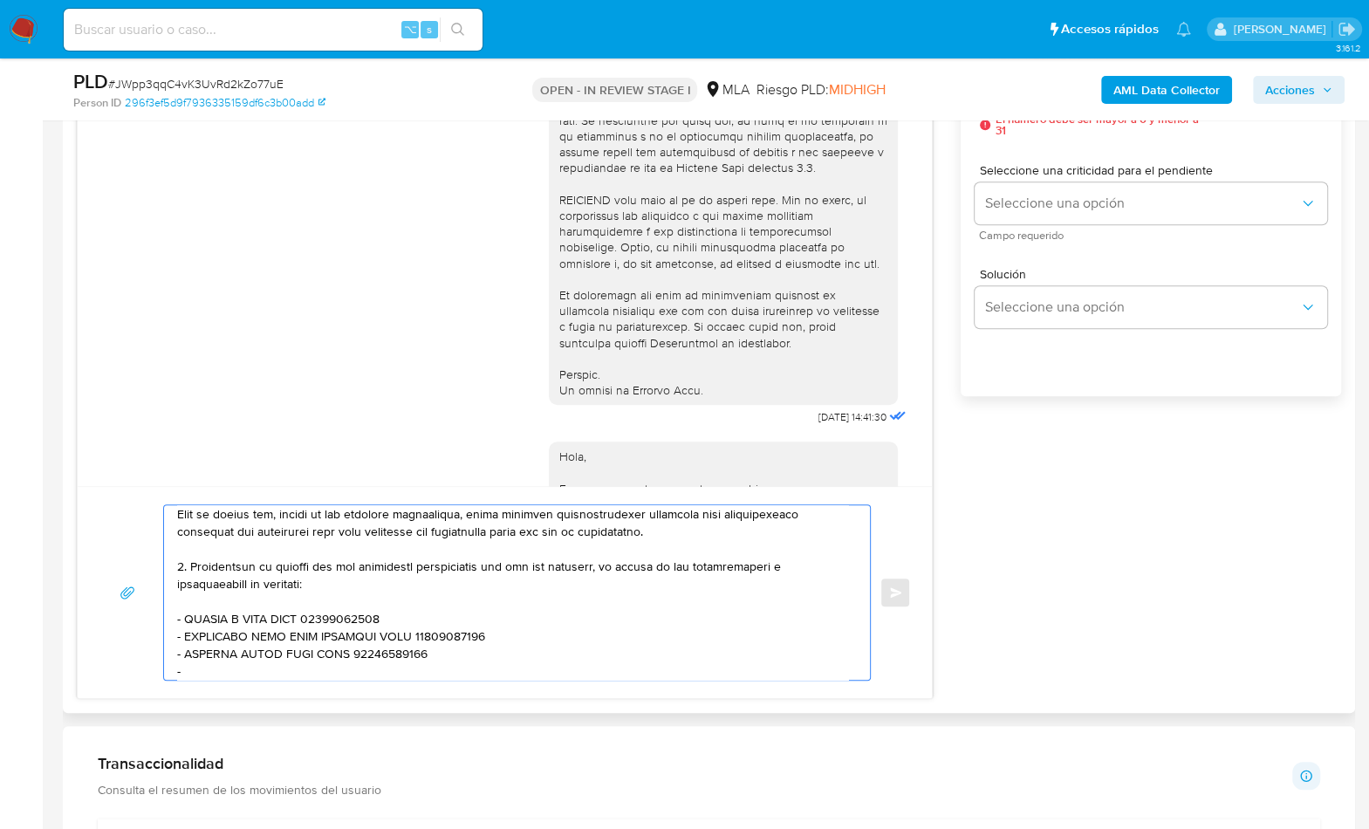
paste textarea "Analia Cristina Labraña"
paste textarea "23279413164"
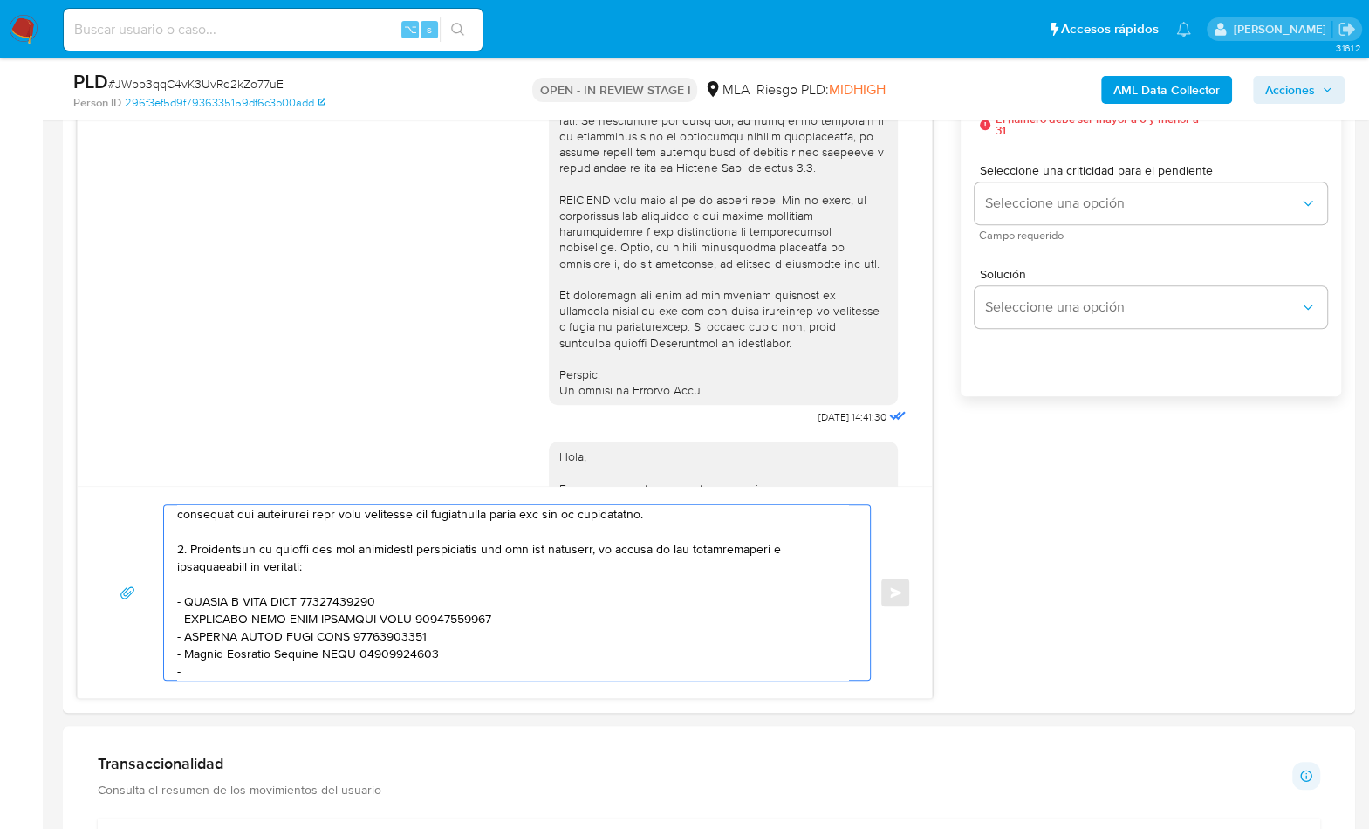
paste textarea "Leandro Ariel Luciani"
paste textarea "20299862470"
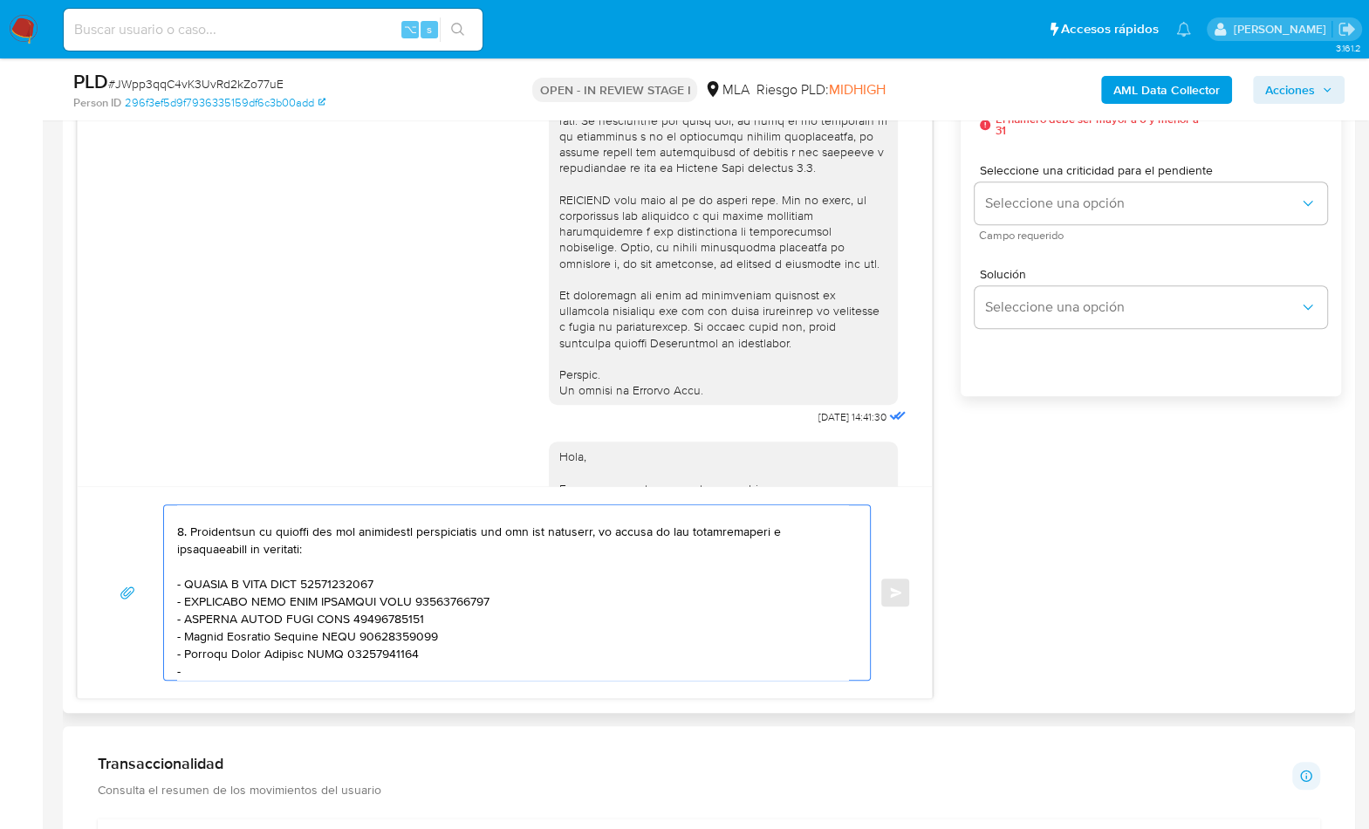
paste textarea "CAMILA JAZMIN SANSON"
paste textarea "23327377094"
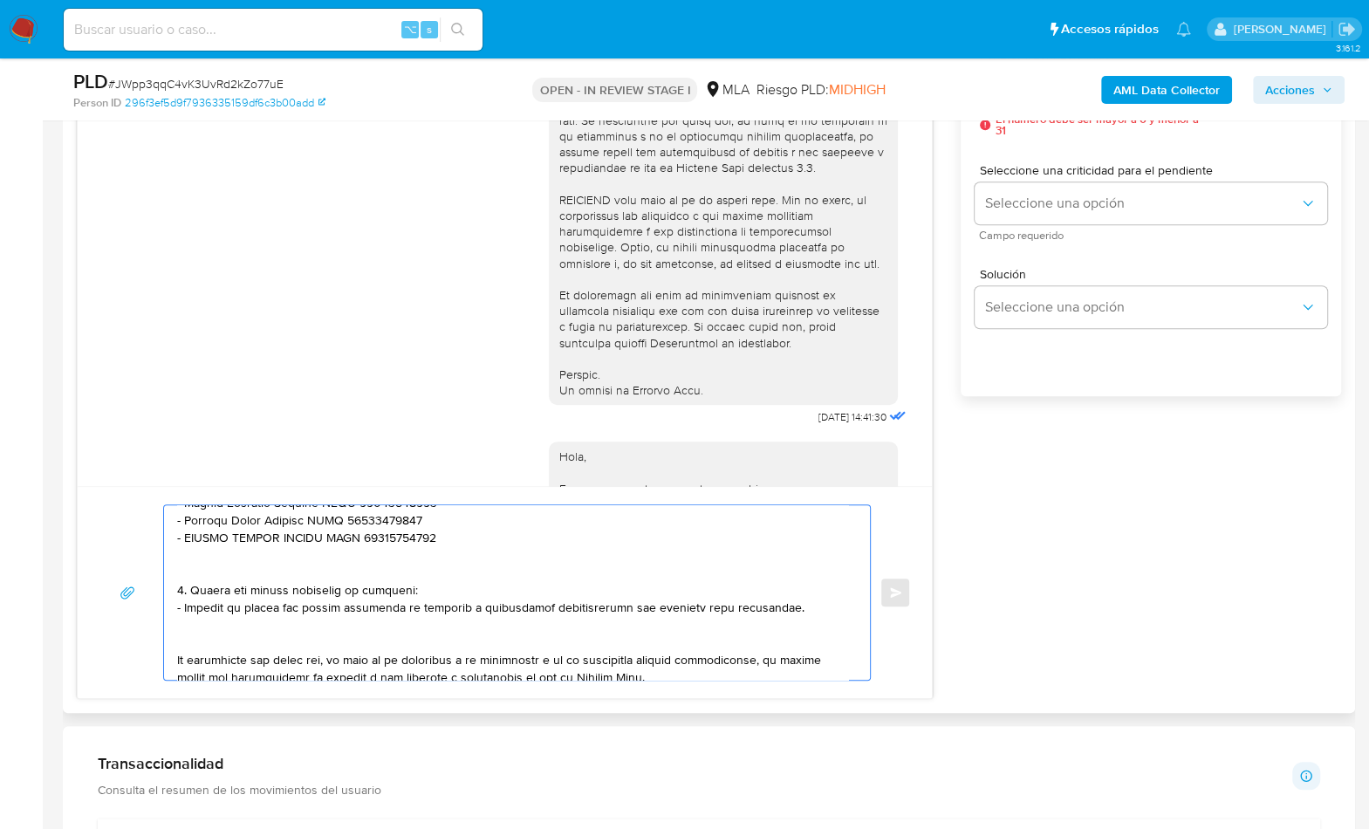
click at [283, 564] on textarea at bounding box center [512, 592] width 671 height 175
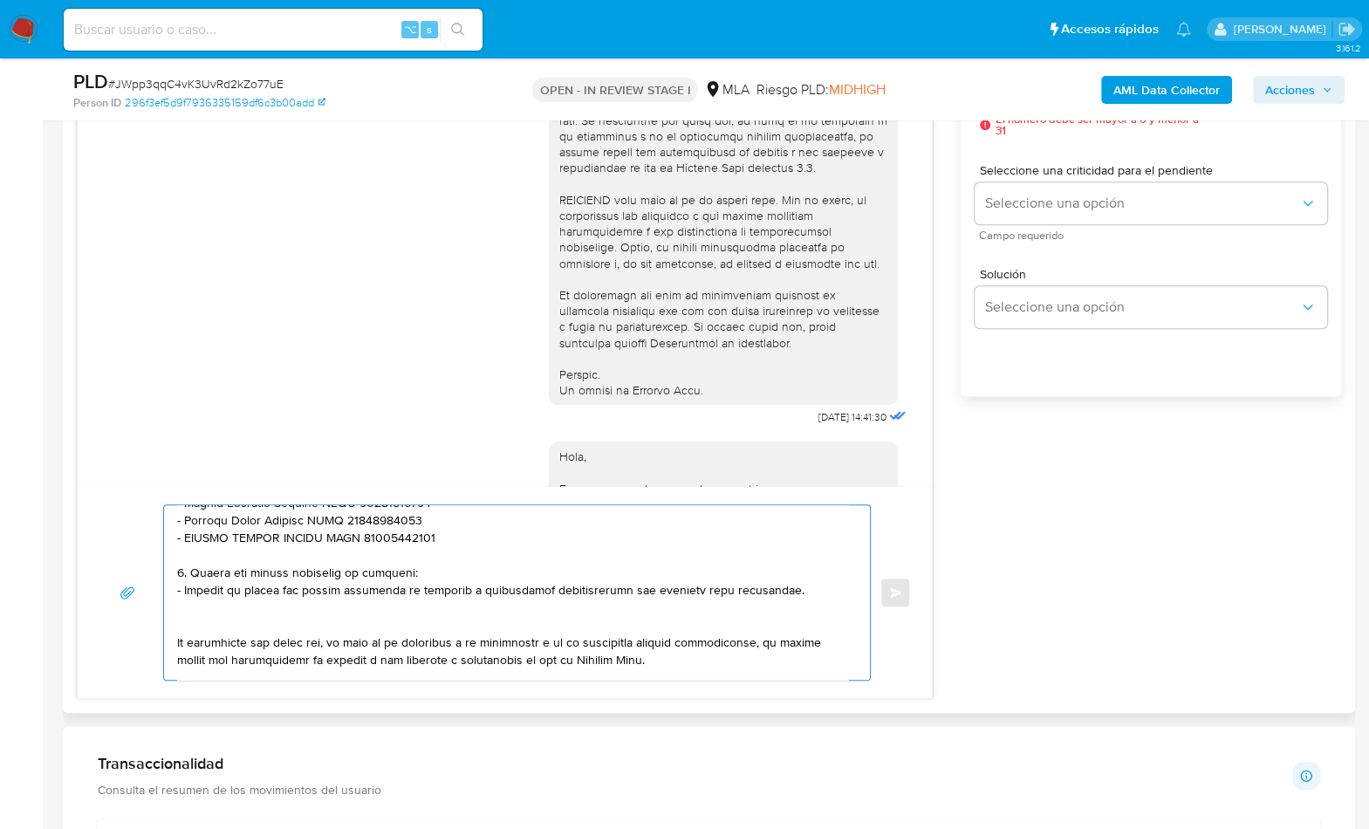
drag, startPoint x: 788, startPoint y: 584, endPoint x: 189, endPoint y: 572, distance: 599.7
click at [189, 572] on textarea at bounding box center [512, 592] width 671 height 175
paste textarea "Notamos un incremento en tu operatoria e ingresos en [DATE]. ¿Podrías explicarn…"
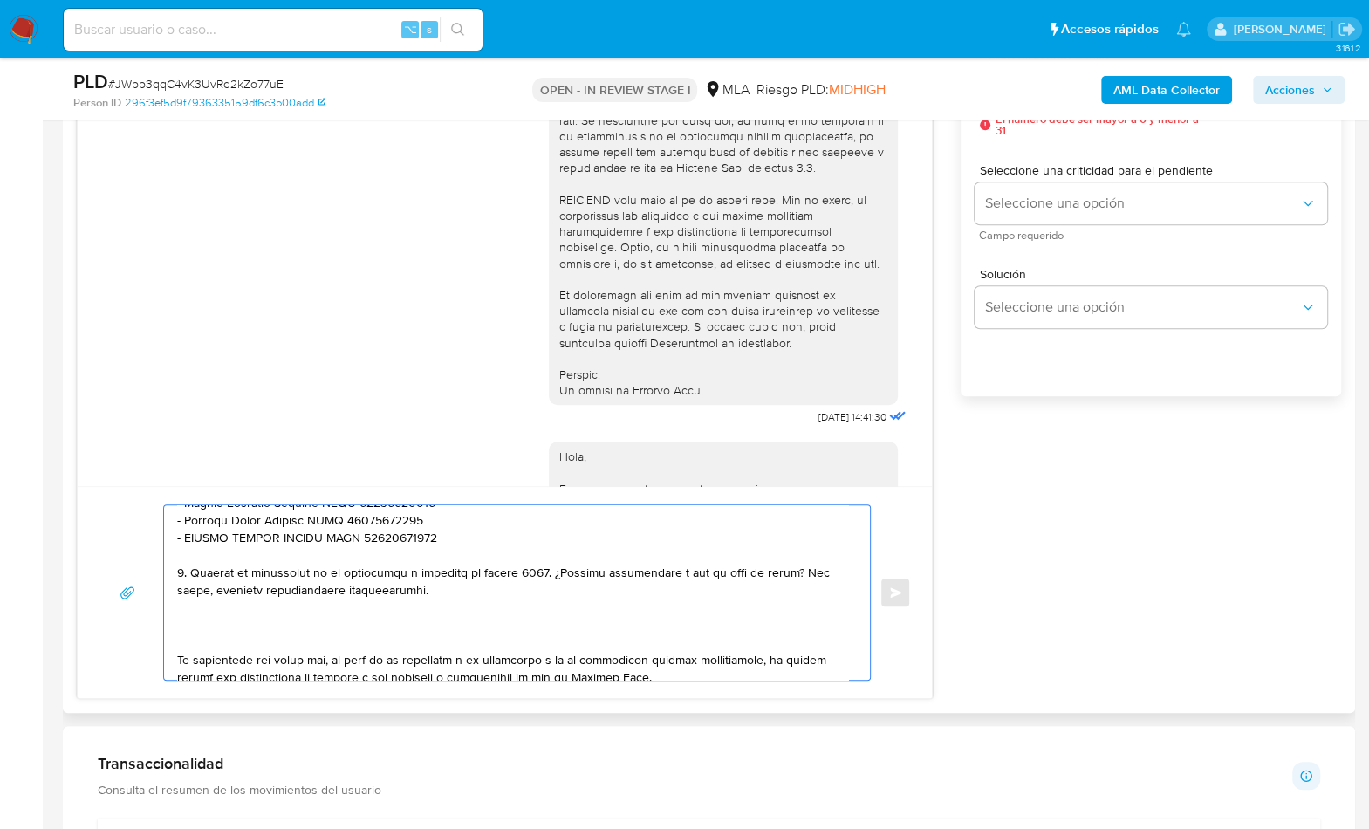
drag, startPoint x: 558, startPoint y: 573, endPoint x: 686, endPoint y: 573, distance: 128.3
click at [558, 573] on textarea at bounding box center [512, 592] width 671 height 175
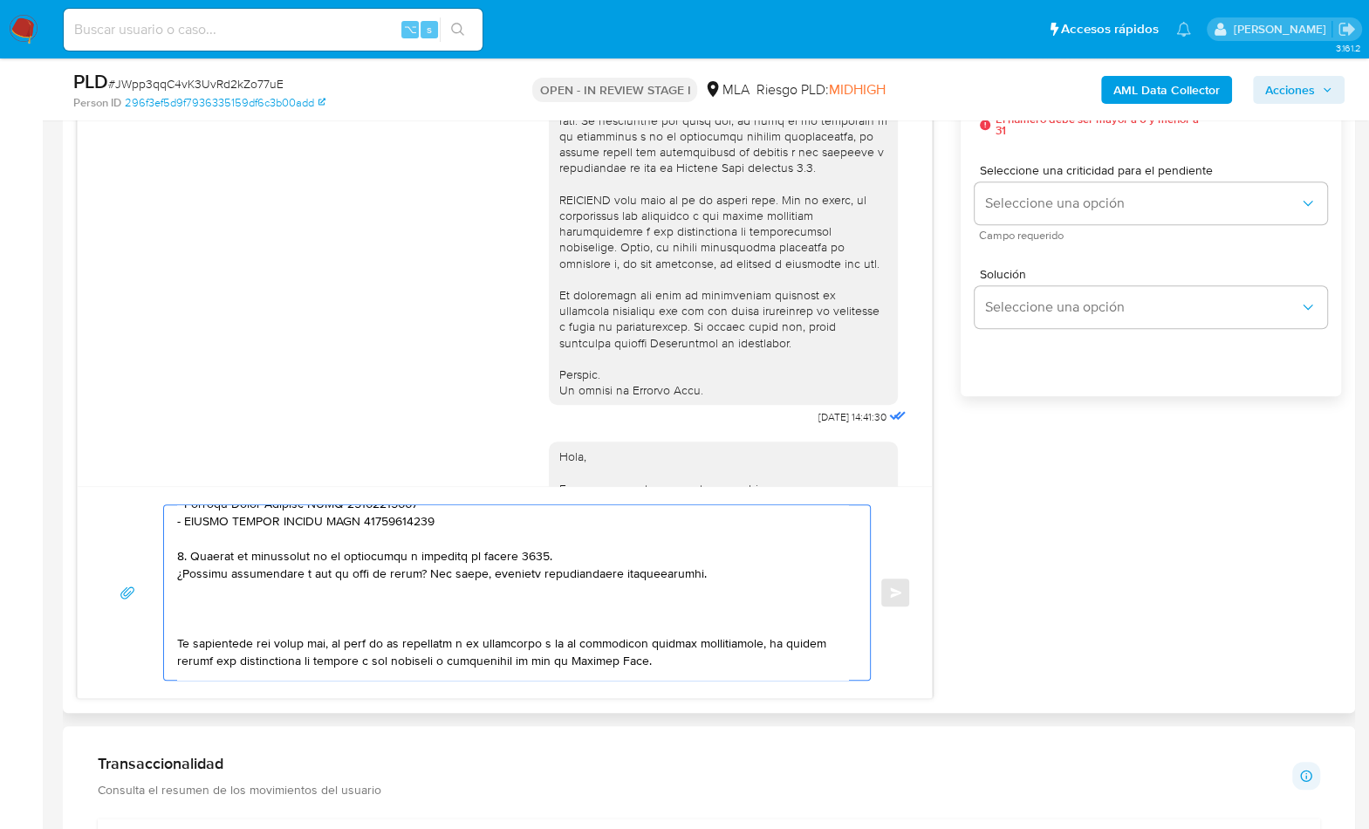
scroll to position [528, 0]
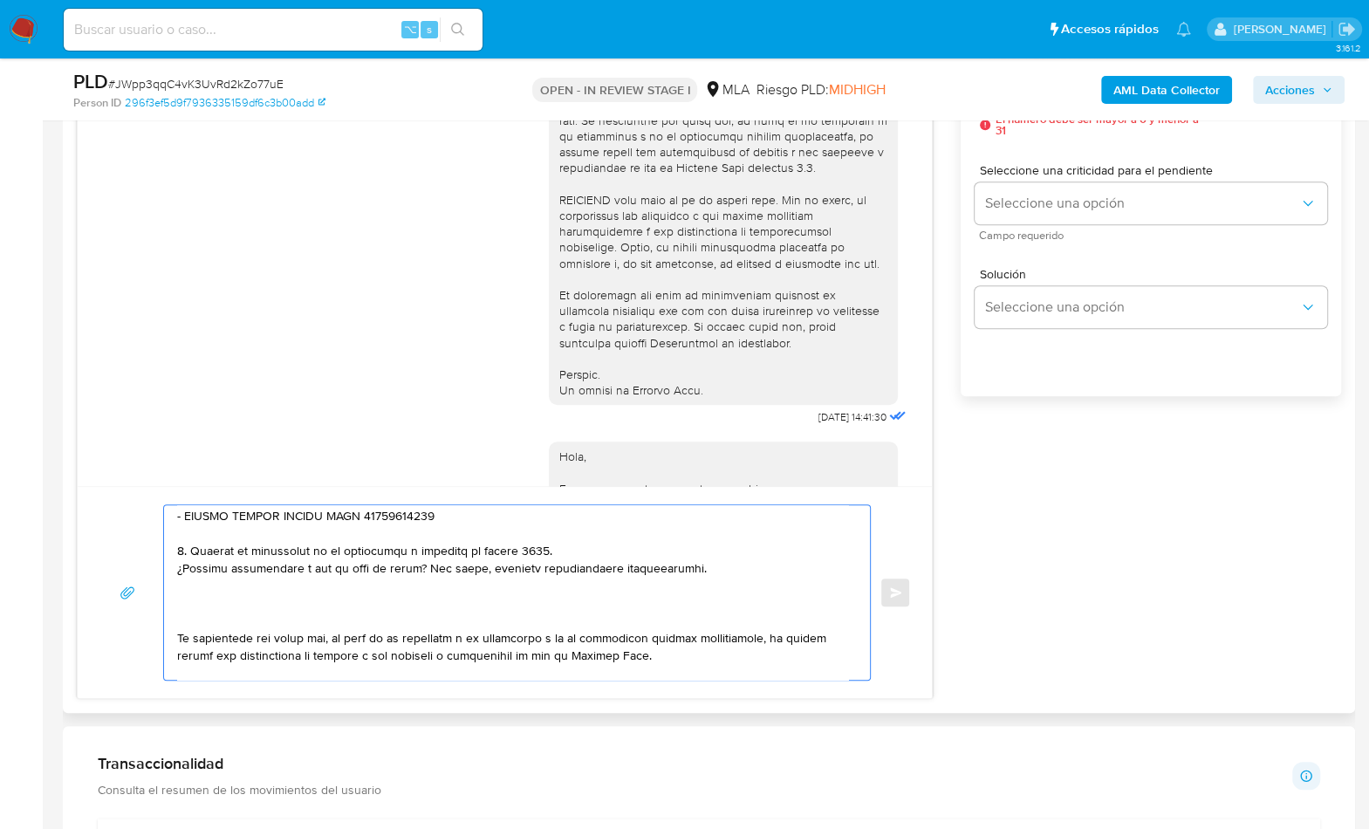
click at [268, 616] on textarea at bounding box center [512, 592] width 671 height 175
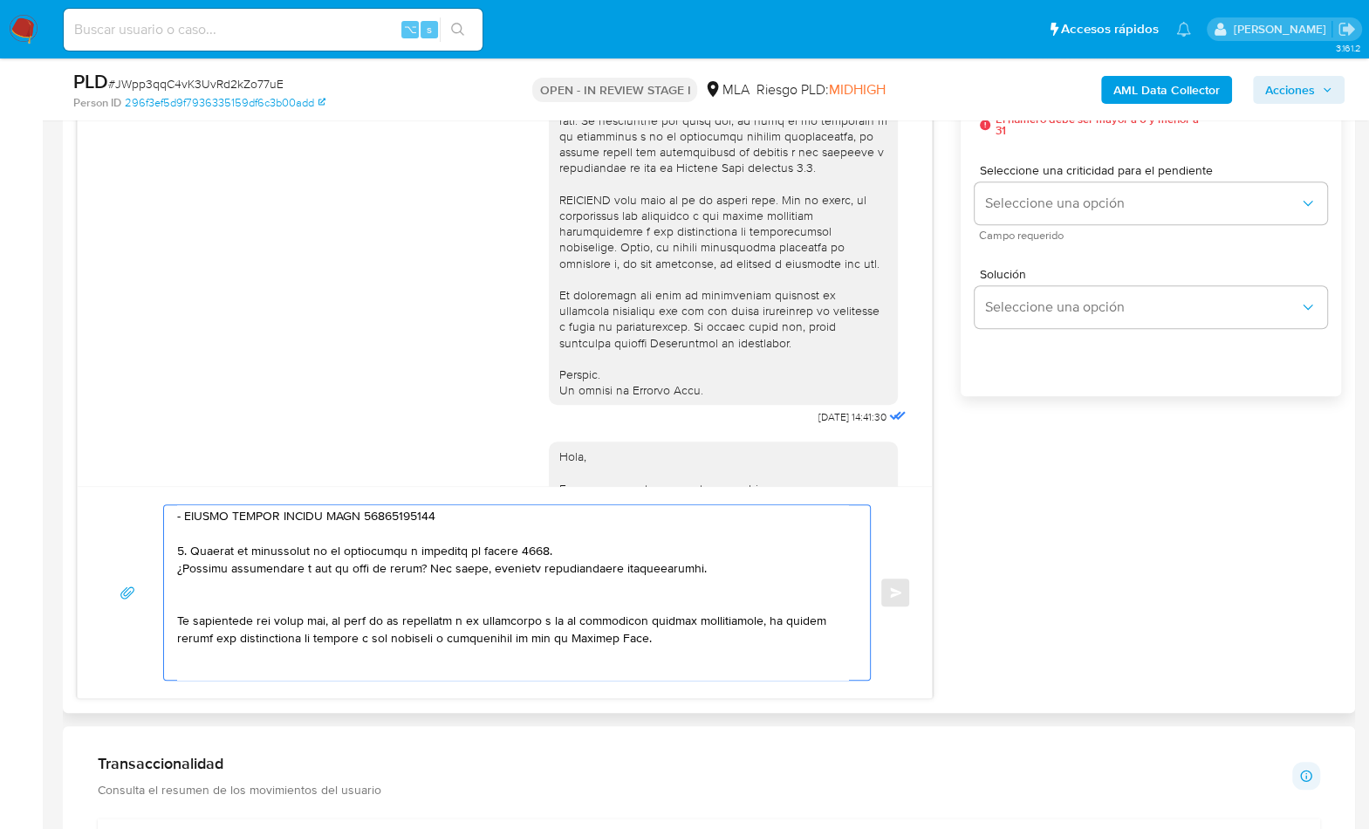
click at [220, 634] on textarea at bounding box center [512, 592] width 671 height 175
click at [294, 669] on textarea at bounding box center [512, 592] width 671 height 175
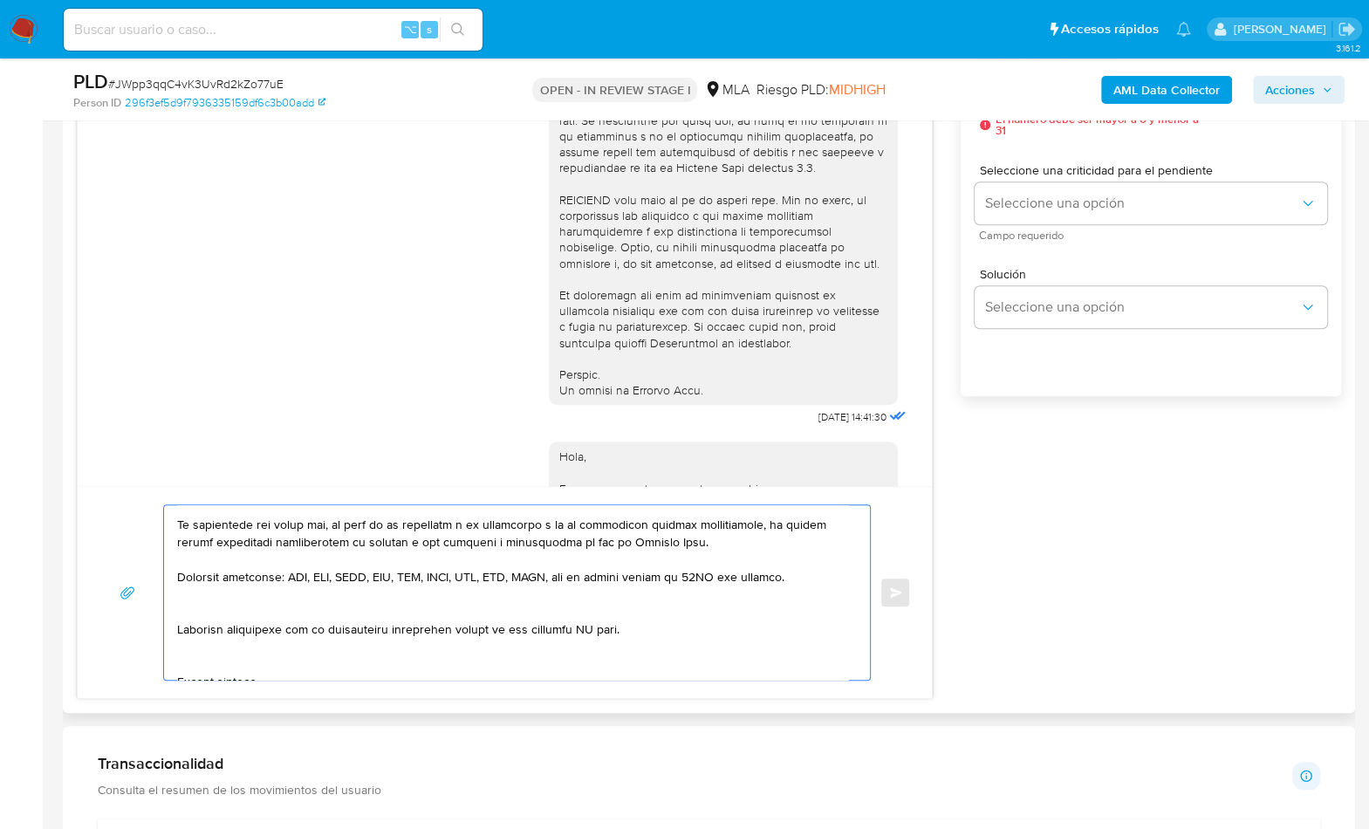
scroll to position [624, 0]
click at [237, 614] on textarea at bounding box center [512, 592] width 671 height 175
click at [222, 638] on textarea at bounding box center [512, 592] width 671 height 175
click at [596, 608] on textarea at bounding box center [512, 592] width 671 height 175
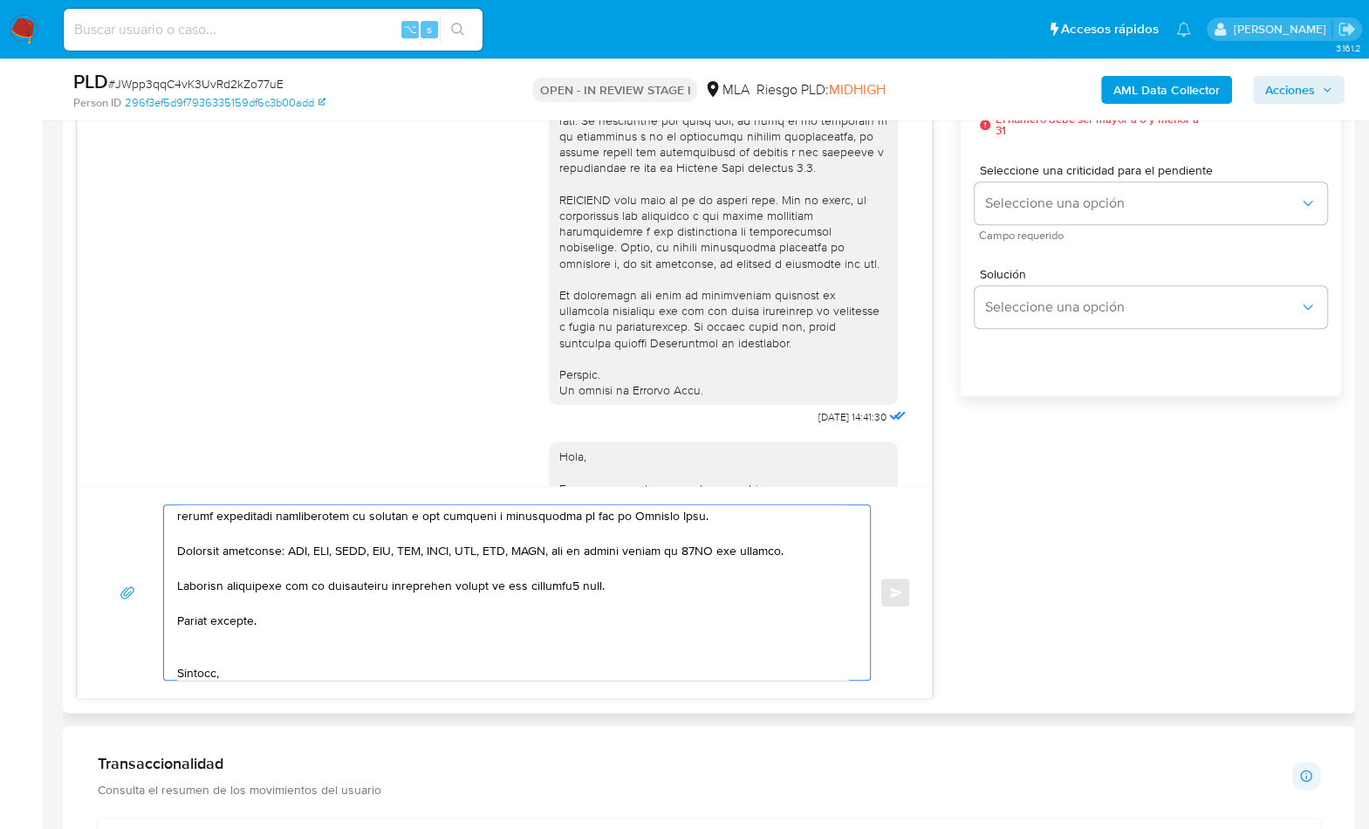
scroll to position [655, 0]
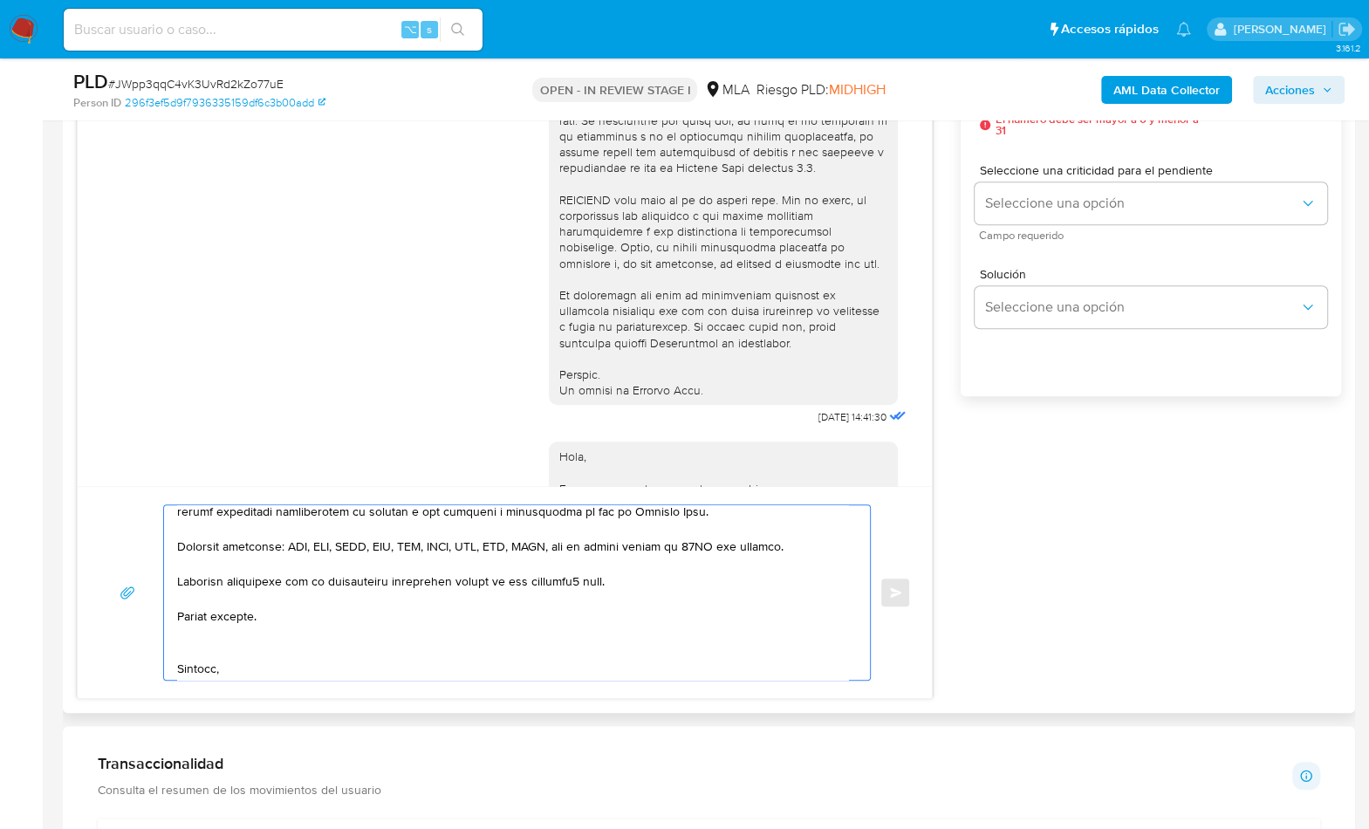
click at [581, 581] on textarea at bounding box center [512, 592] width 671 height 175
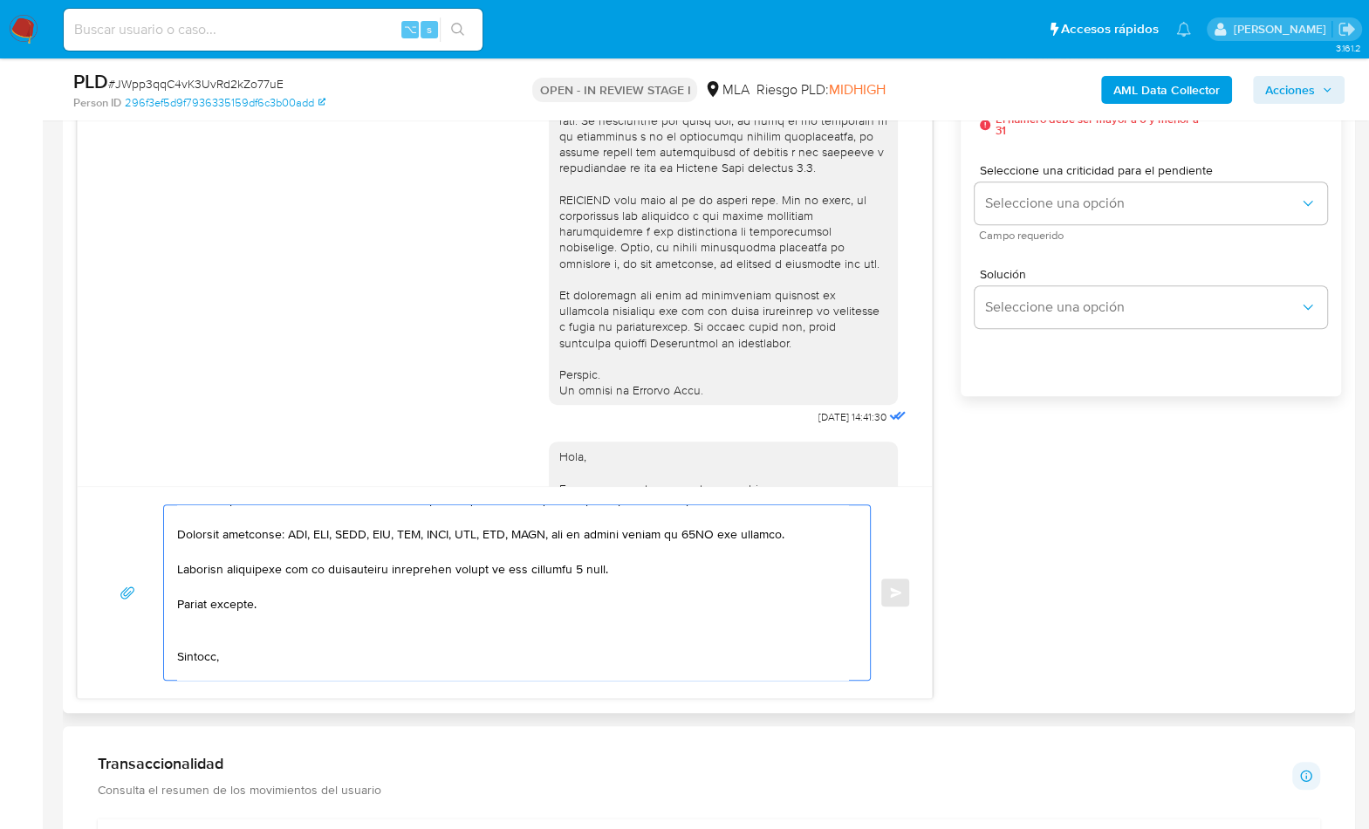
scroll to position [687, 0]
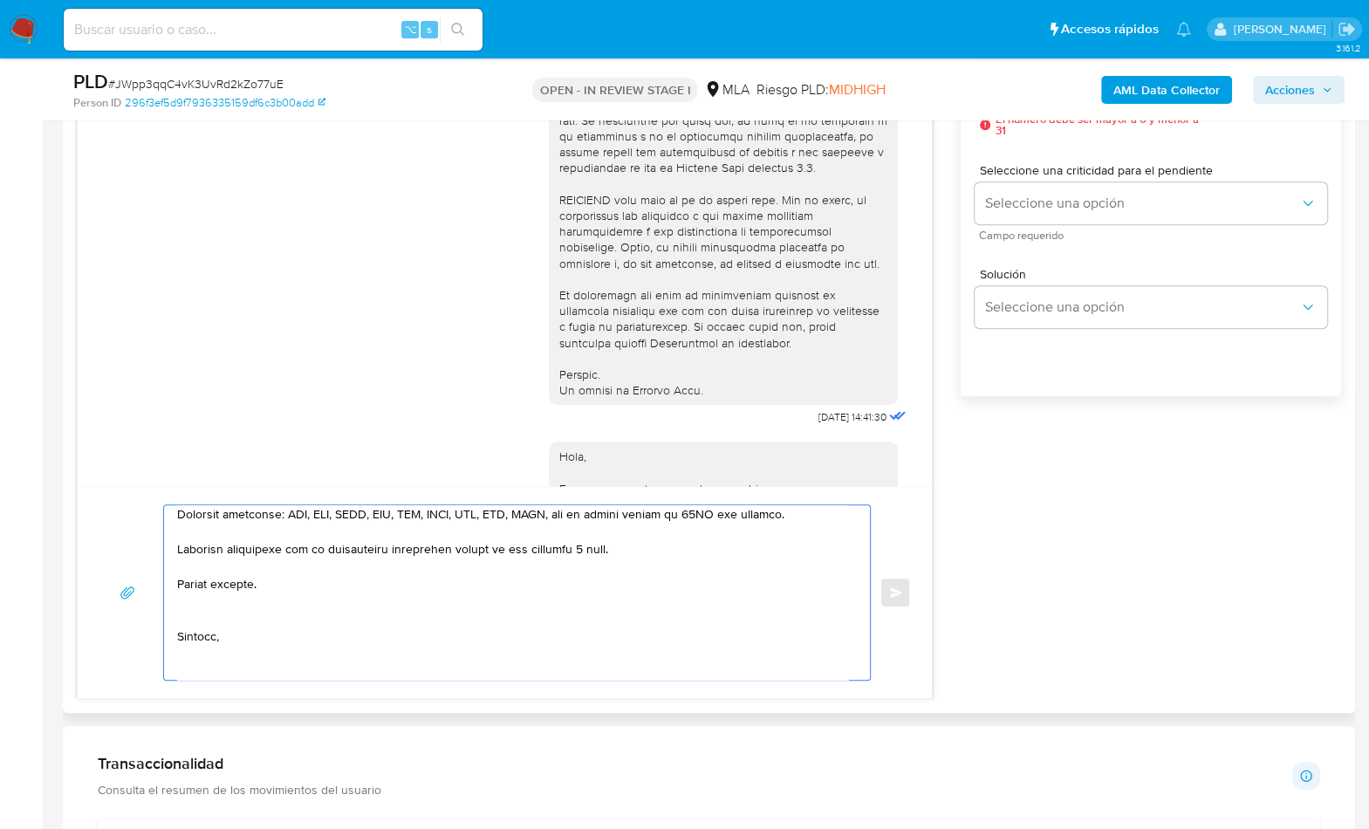
click at [210, 617] on textarea at bounding box center [512, 592] width 671 height 175
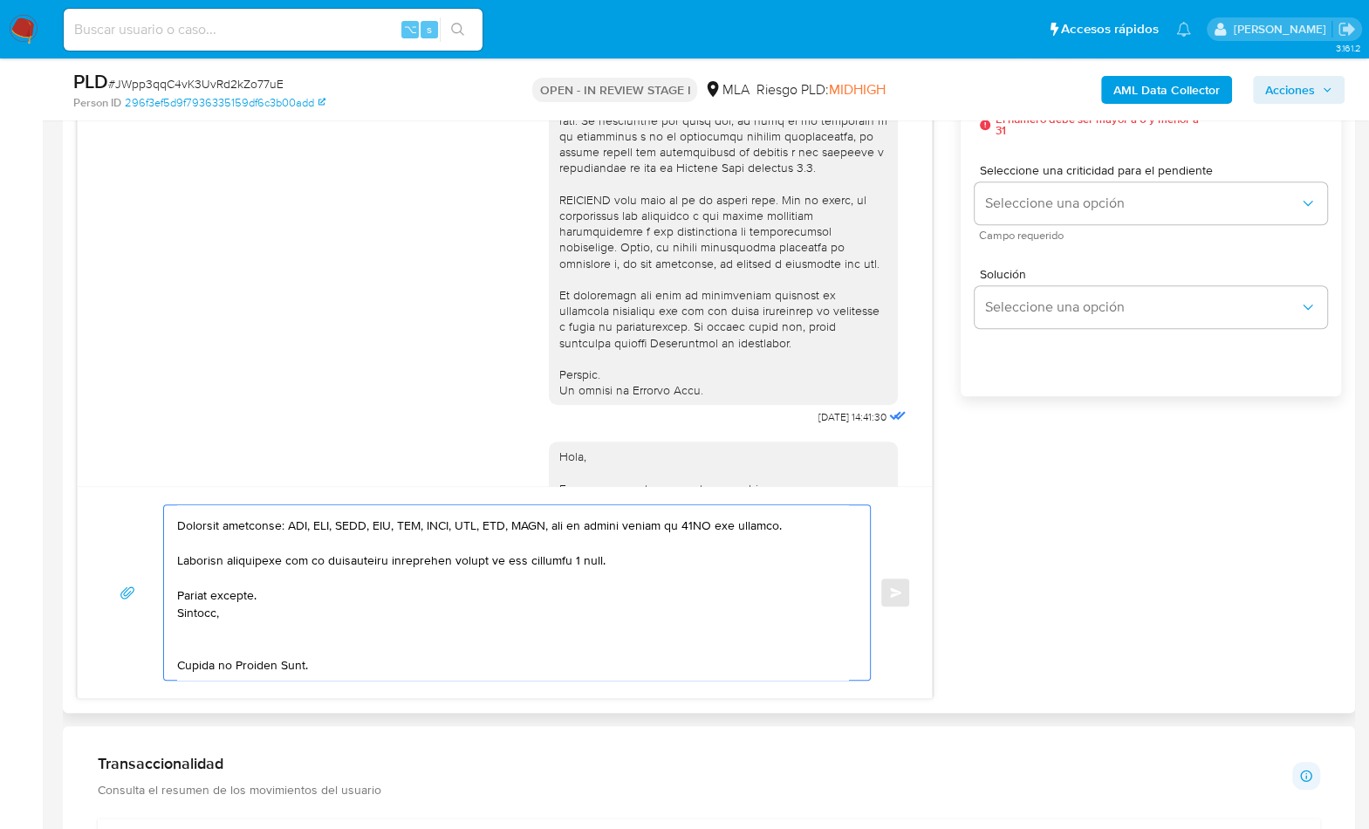
click at [204, 628] on textarea at bounding box center [512, 592] width 671 height 175
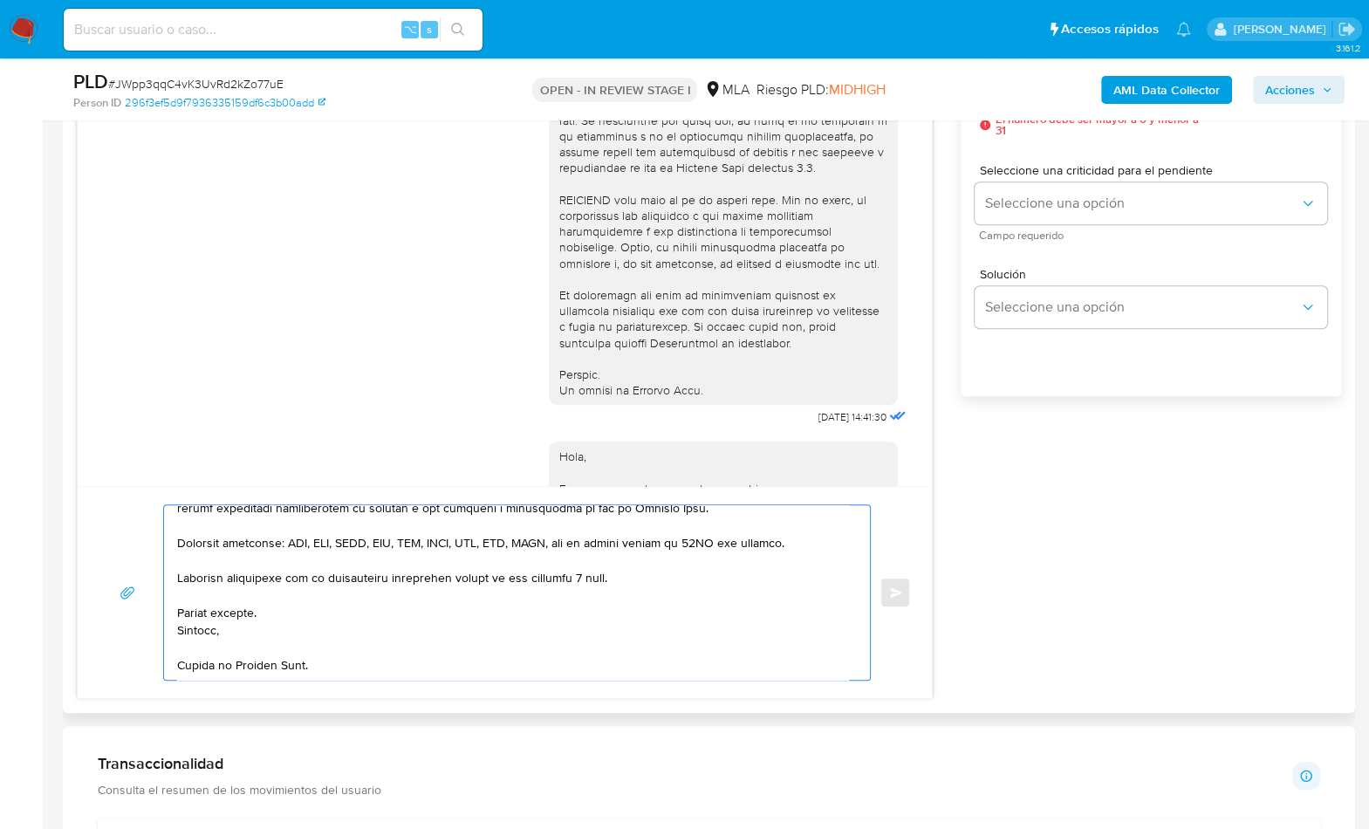
click at [271, 671] on textarea at bounding box center [512, 592] width 671 height 175
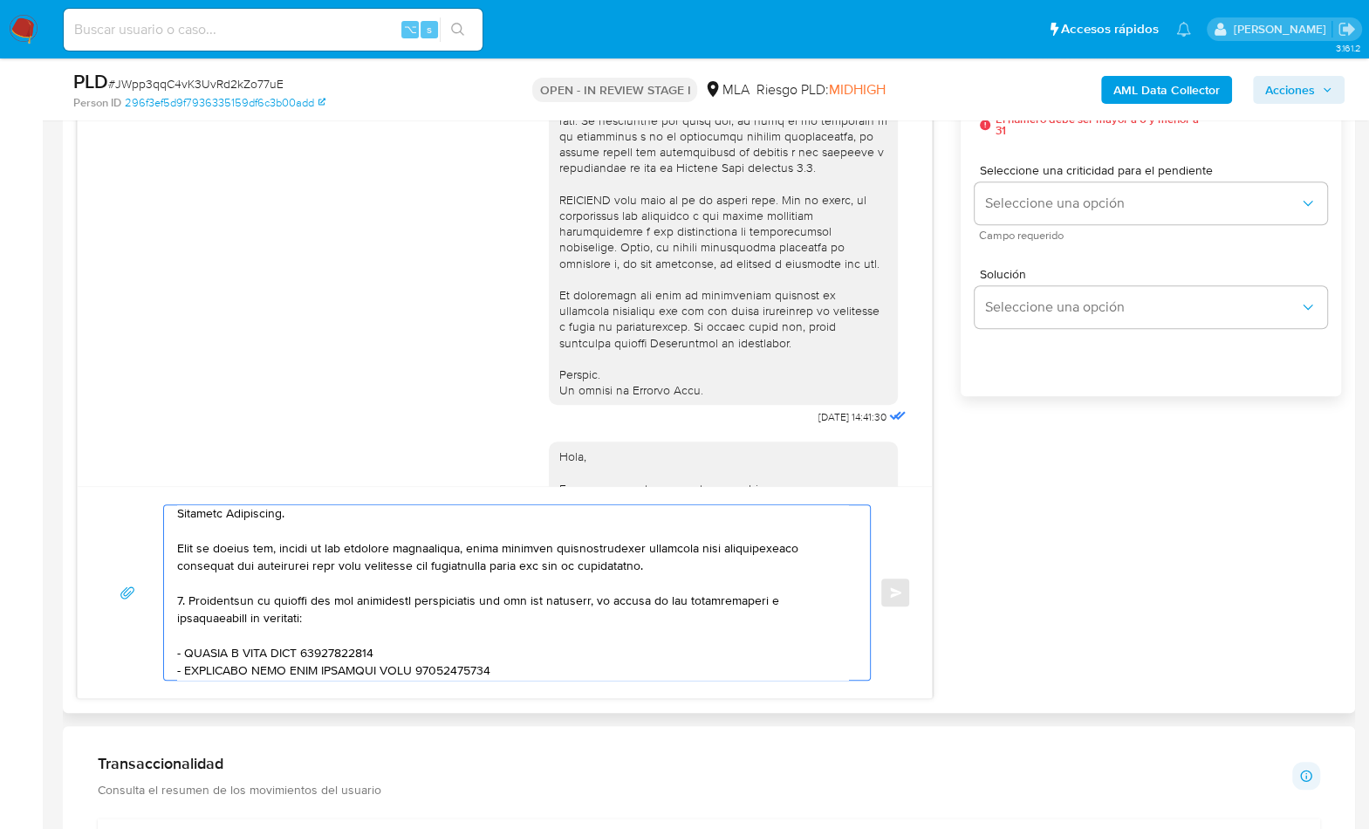
scroll to position [312, 0]
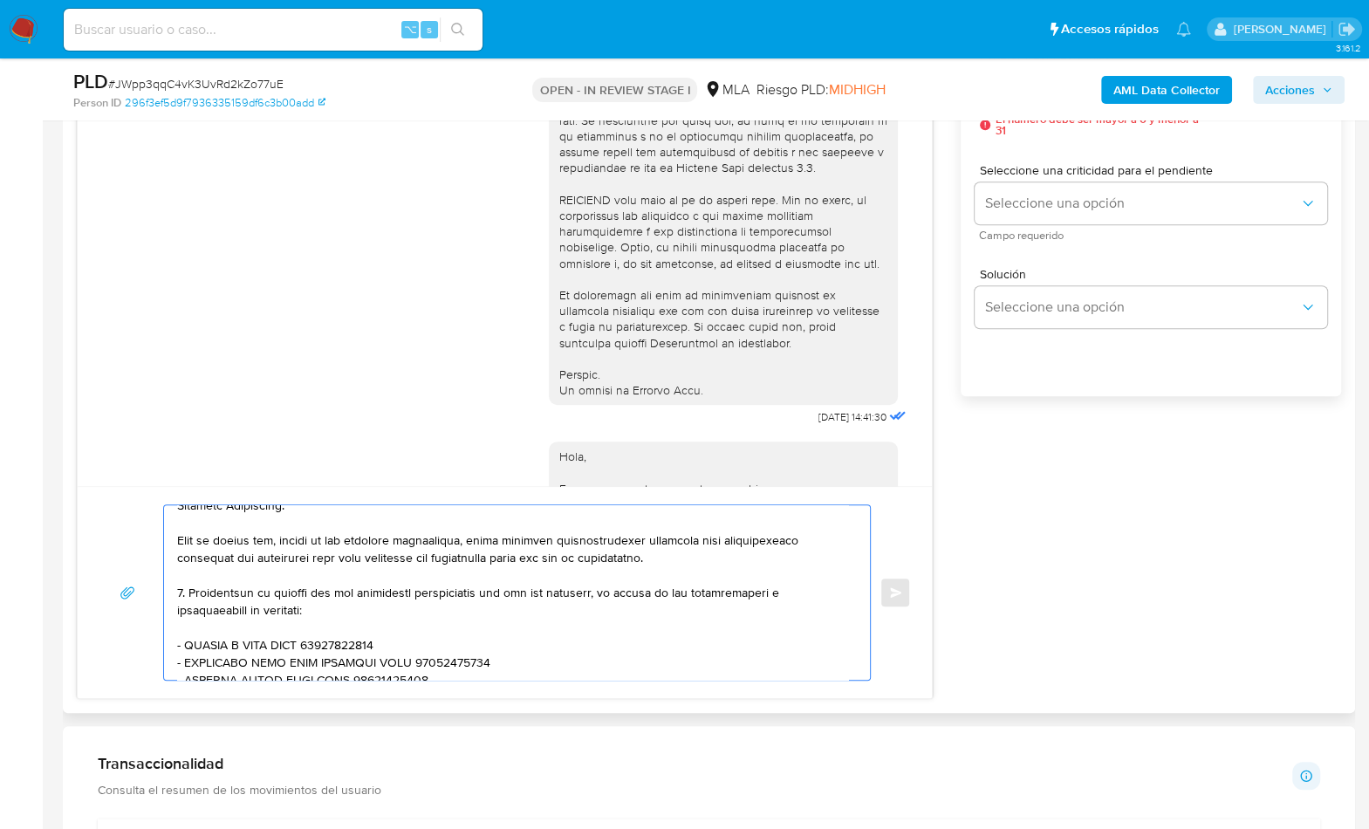
type textarea "Hola, En función de las operaciones registradas en tu cuenta de Mercado Pago, n…"
click at [992, 456] on div "17/09/2025 14:41:30 Hola, Esperamos que te encuentres muy bien. Te consultamos …" at bounding box center [709, 338] width 1265 height 722
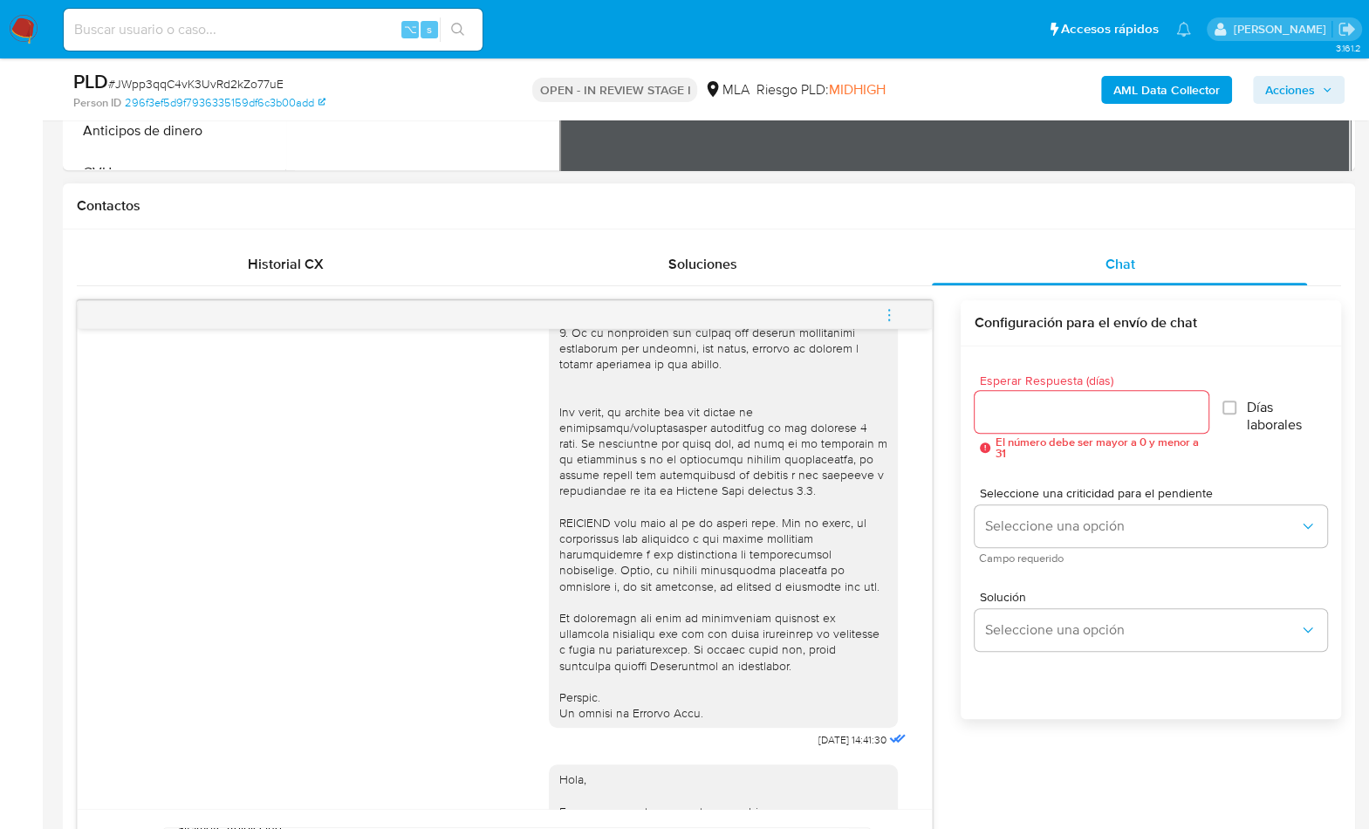
scroll to position [728, 0]
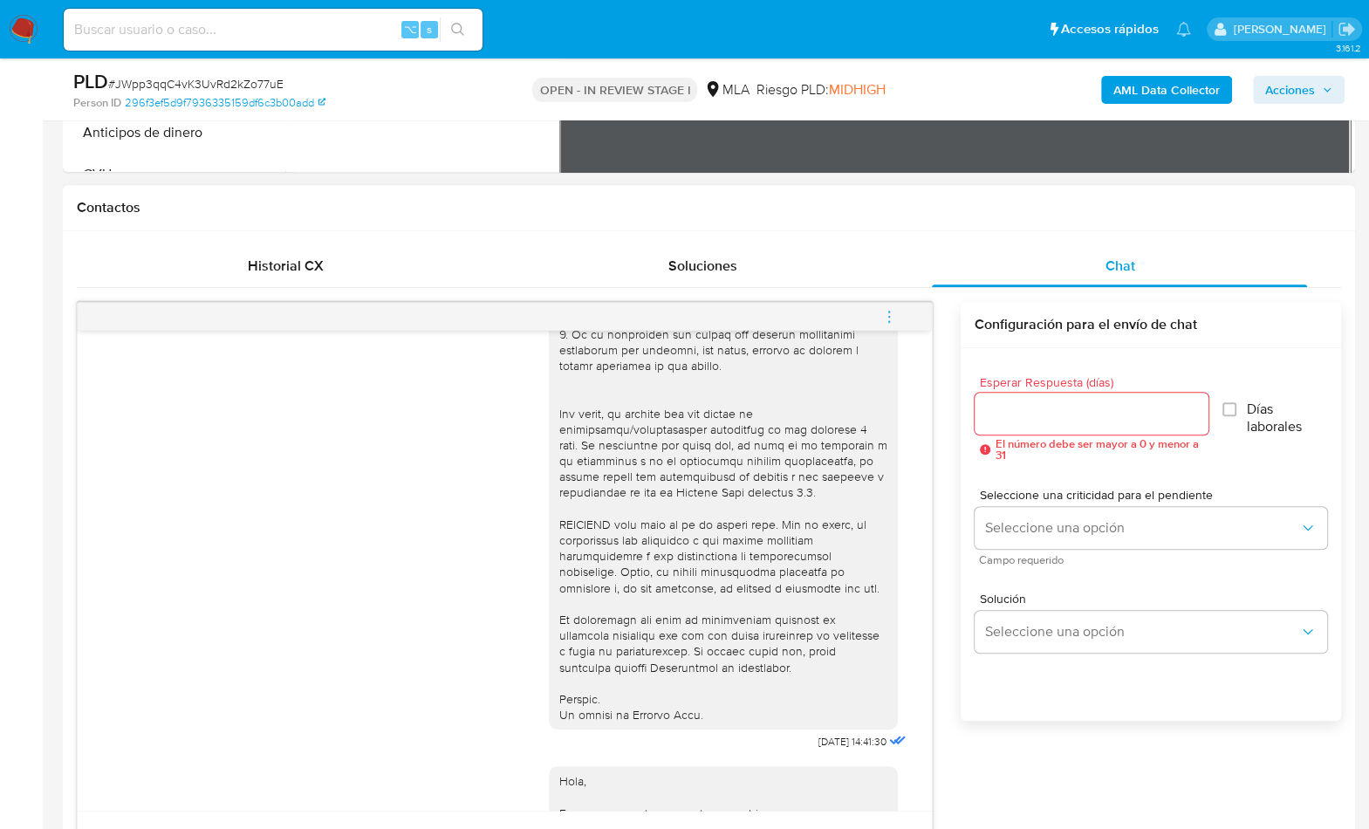
click at [1019, 411] on input "Esperar Respuesta (días)" at bounding box center [1092, 413] width 234 height 23
type input "2"
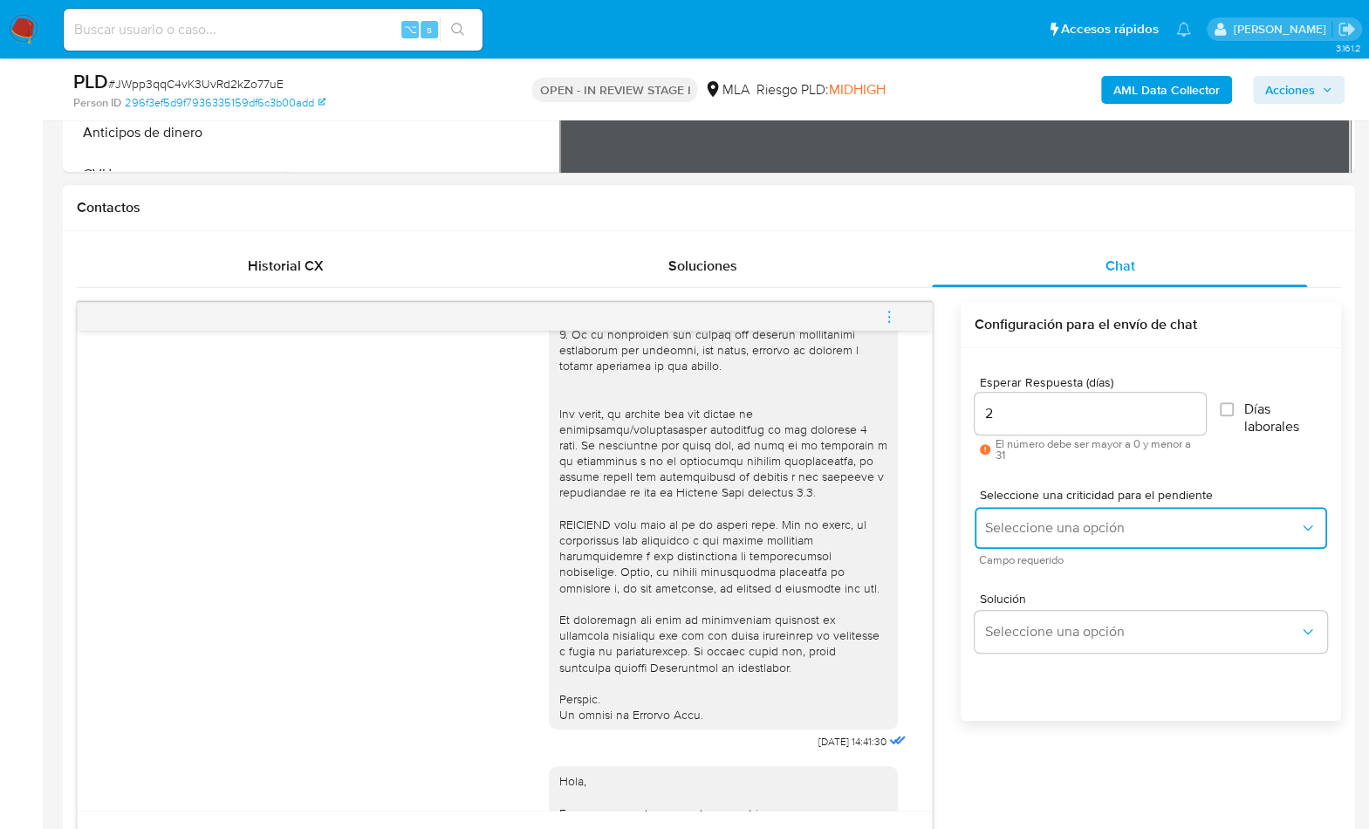
click at [1023, 544] on button "Seleccione una opción" at bounding box center [1151, 528] width 353 height 42
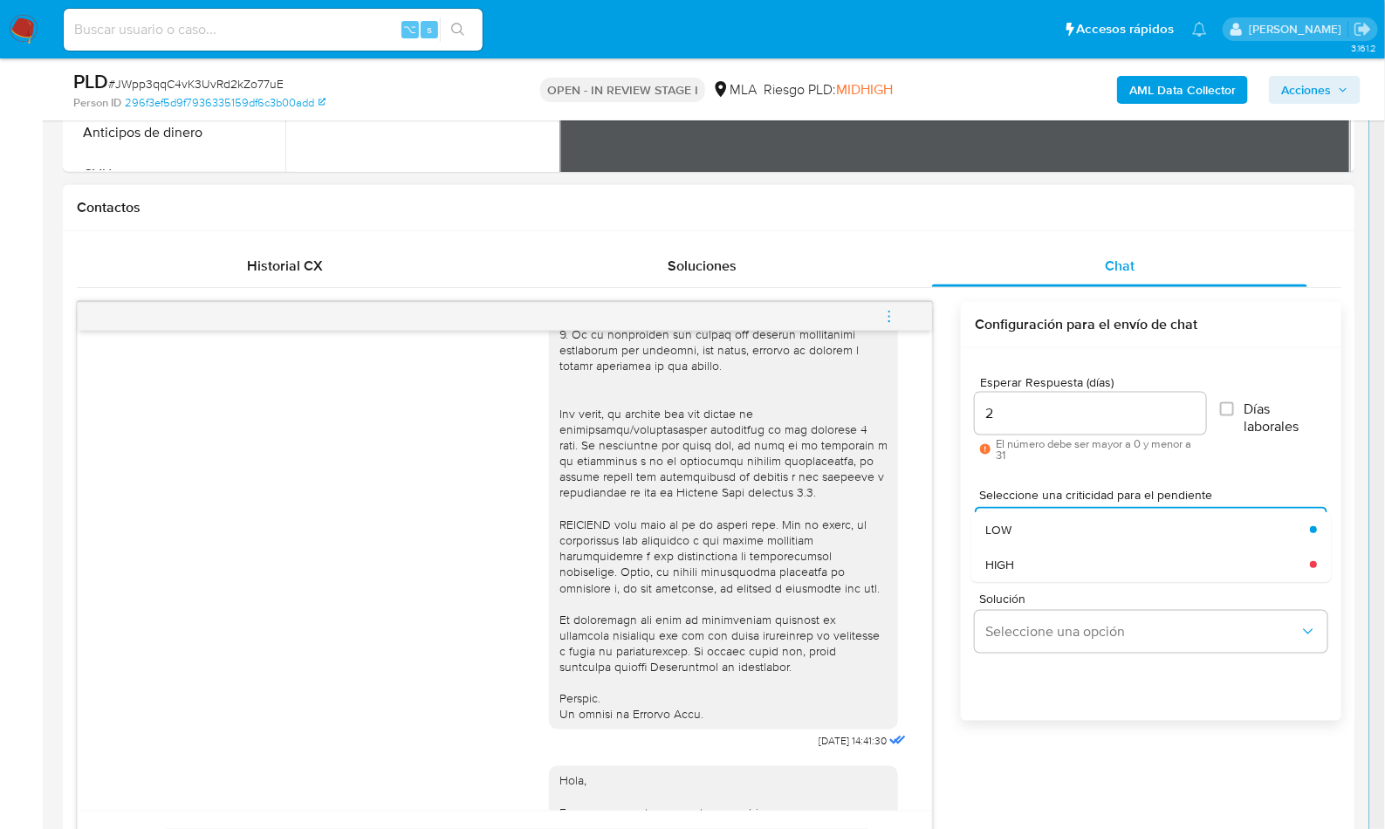
click at [1031, 583] on div "Solución Seleccione una opción" at bounding box center [1151, 626] width 353 height 95
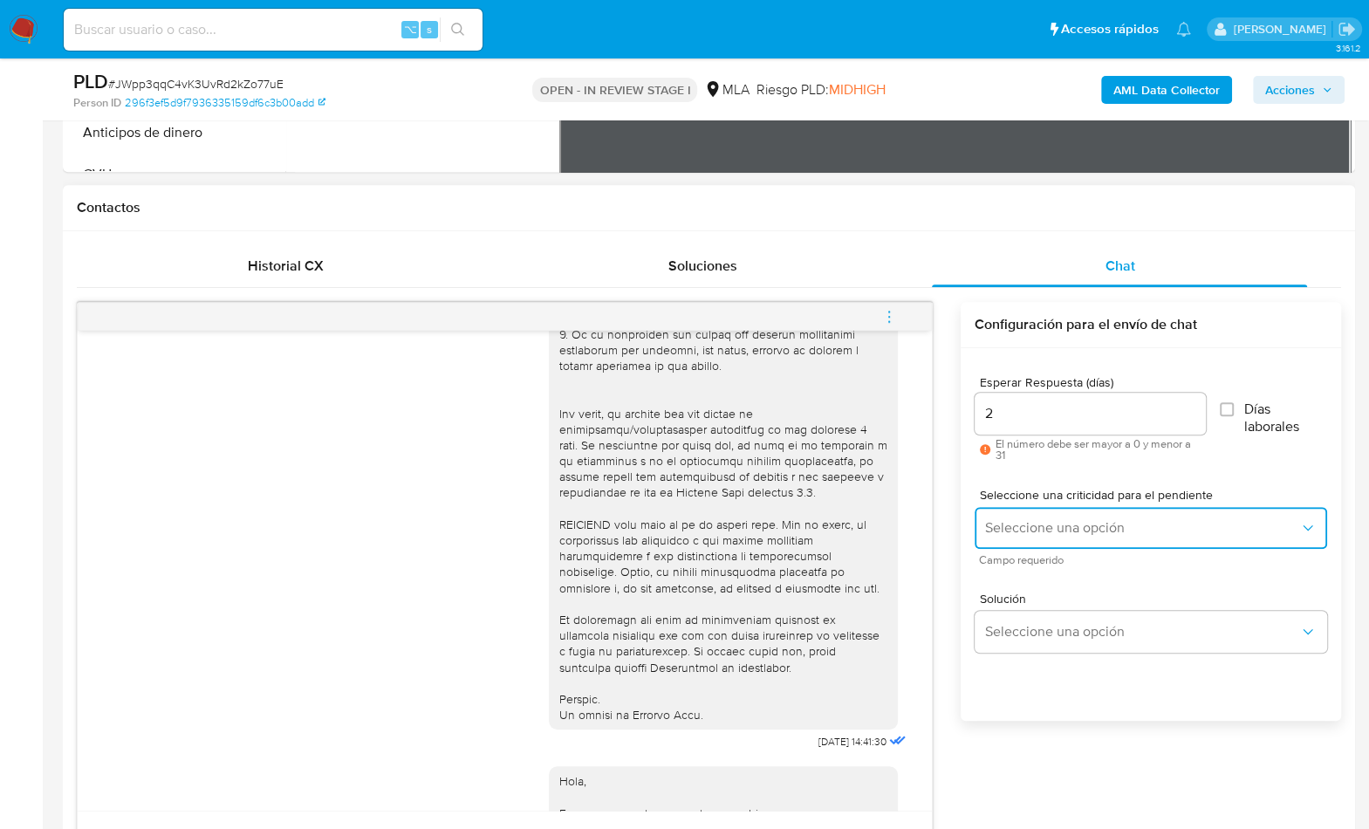
click at [1032, 542] on button "Seleccione una opción" at bounding box center [1151, 528] width 353 height 42
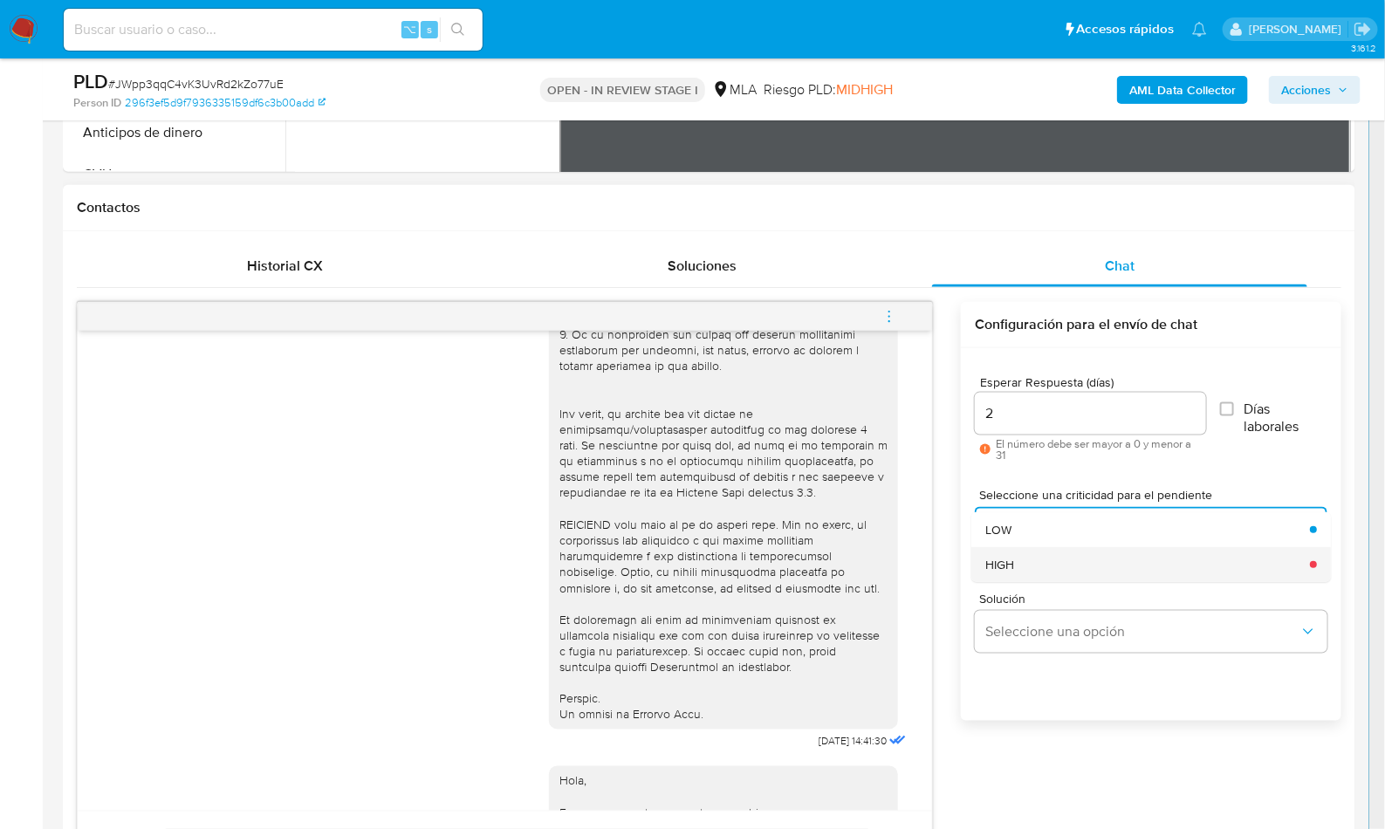
click at [1031, 580] on div "HIGH" at bounding box center [1142, 564] width 314 height 35
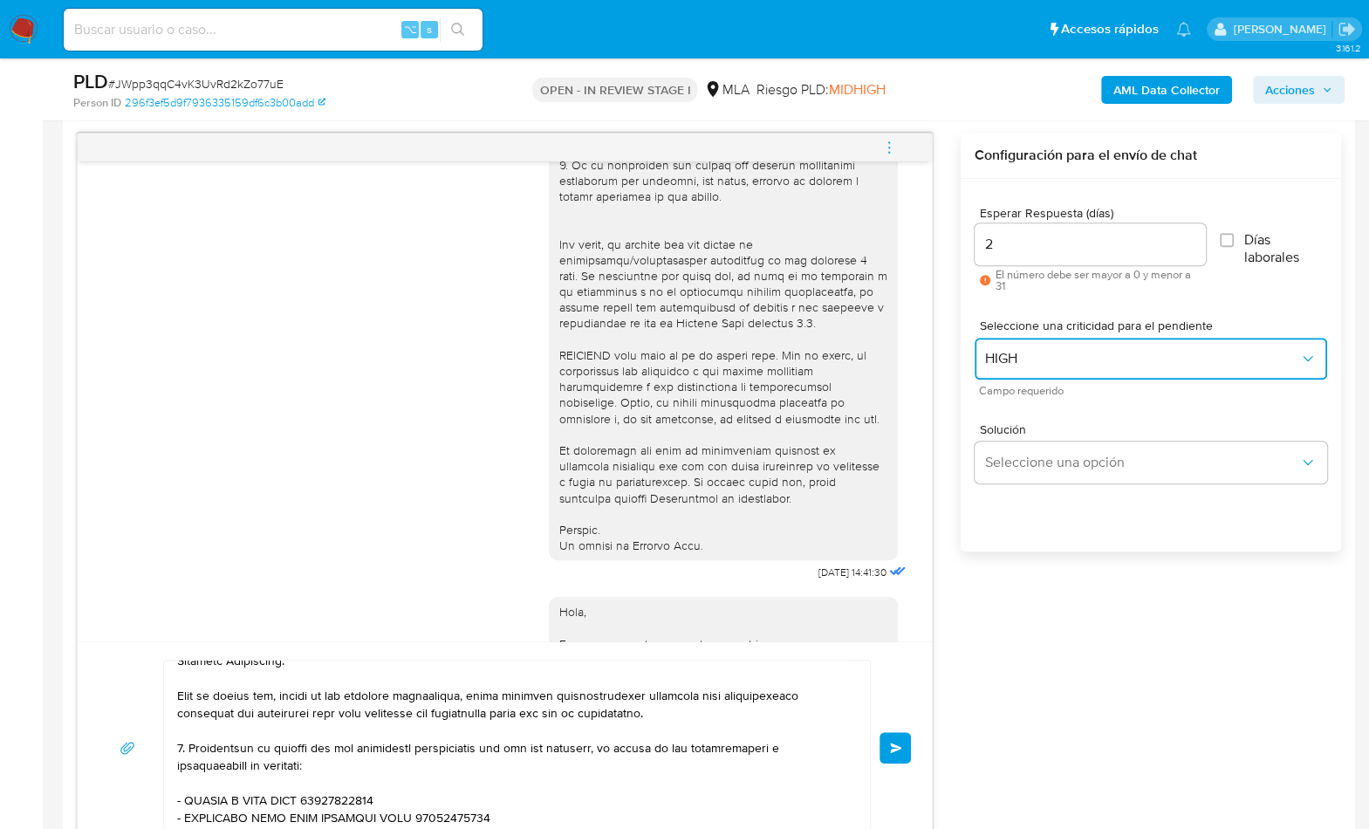
scroll to position [898, 0]
click at [888, 744] on button "Enviar" at bounding box center [895, 746] width 31 height 31
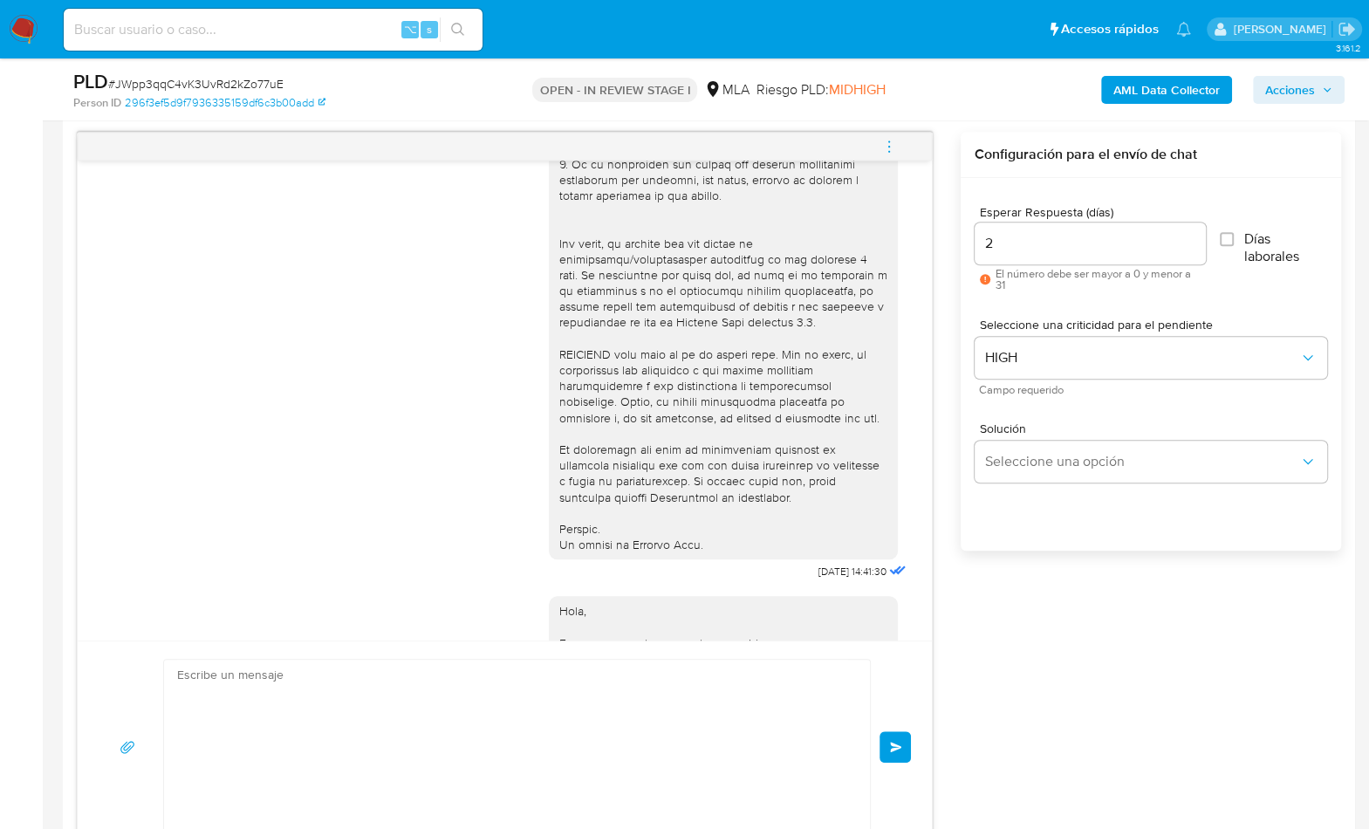
scroll to position [0, 0]
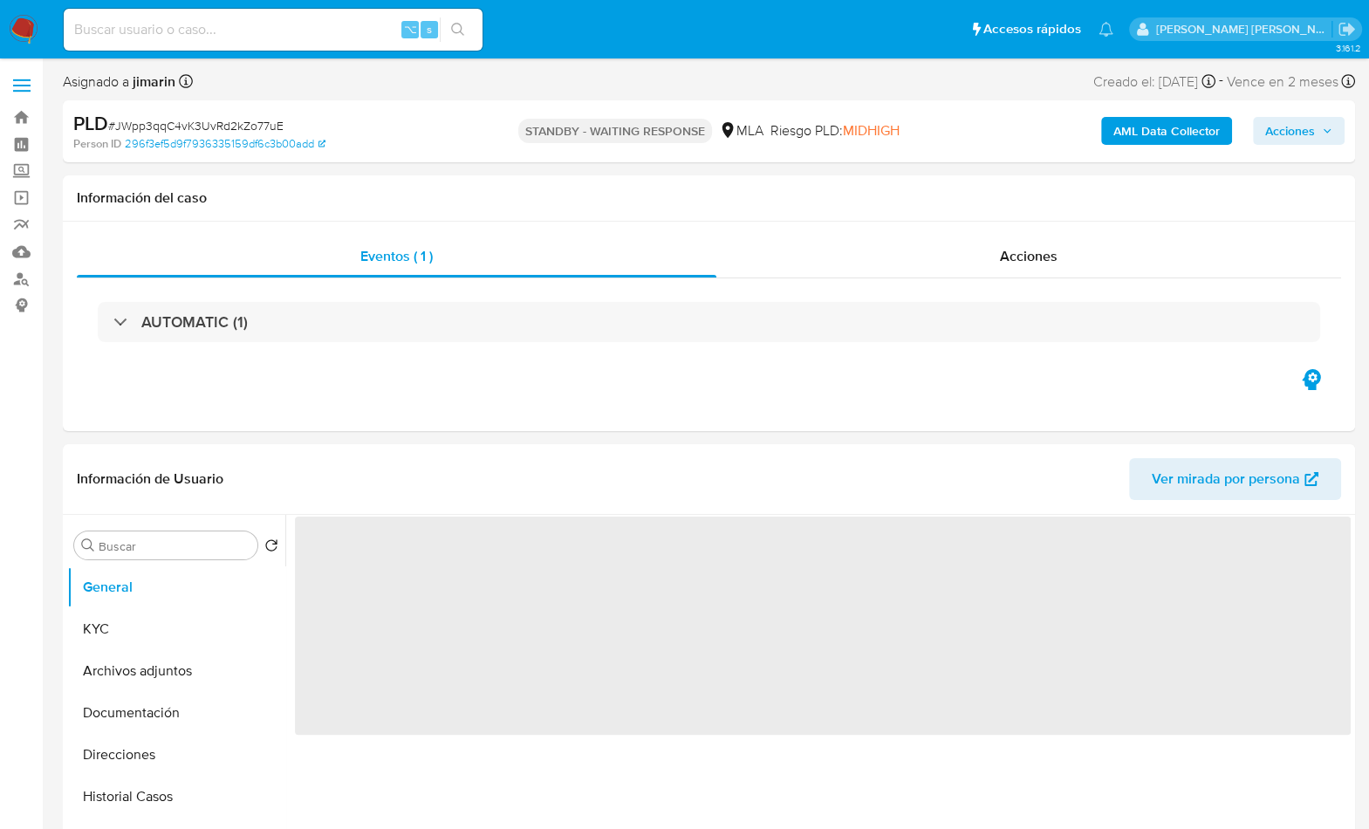
select select "10"
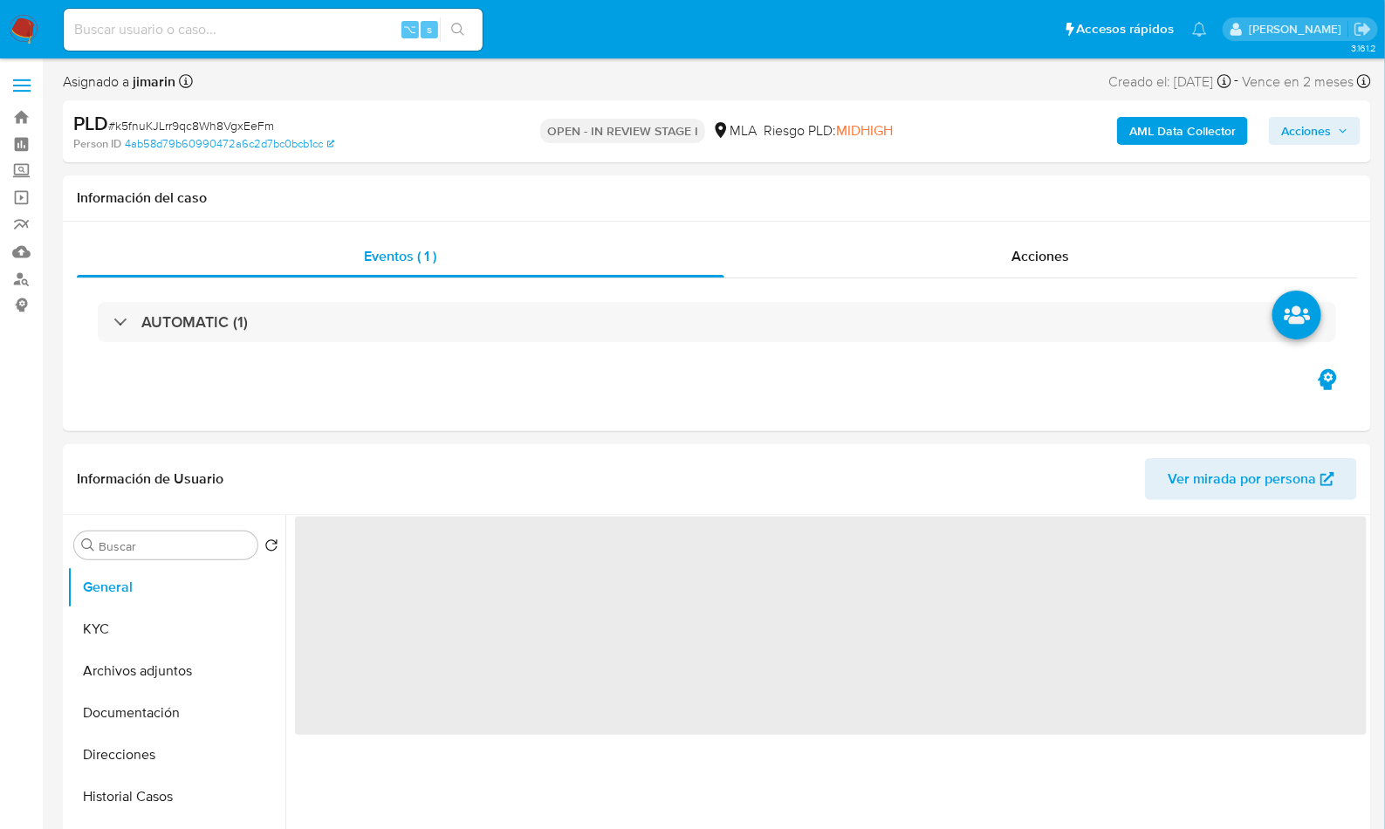
select select "10"
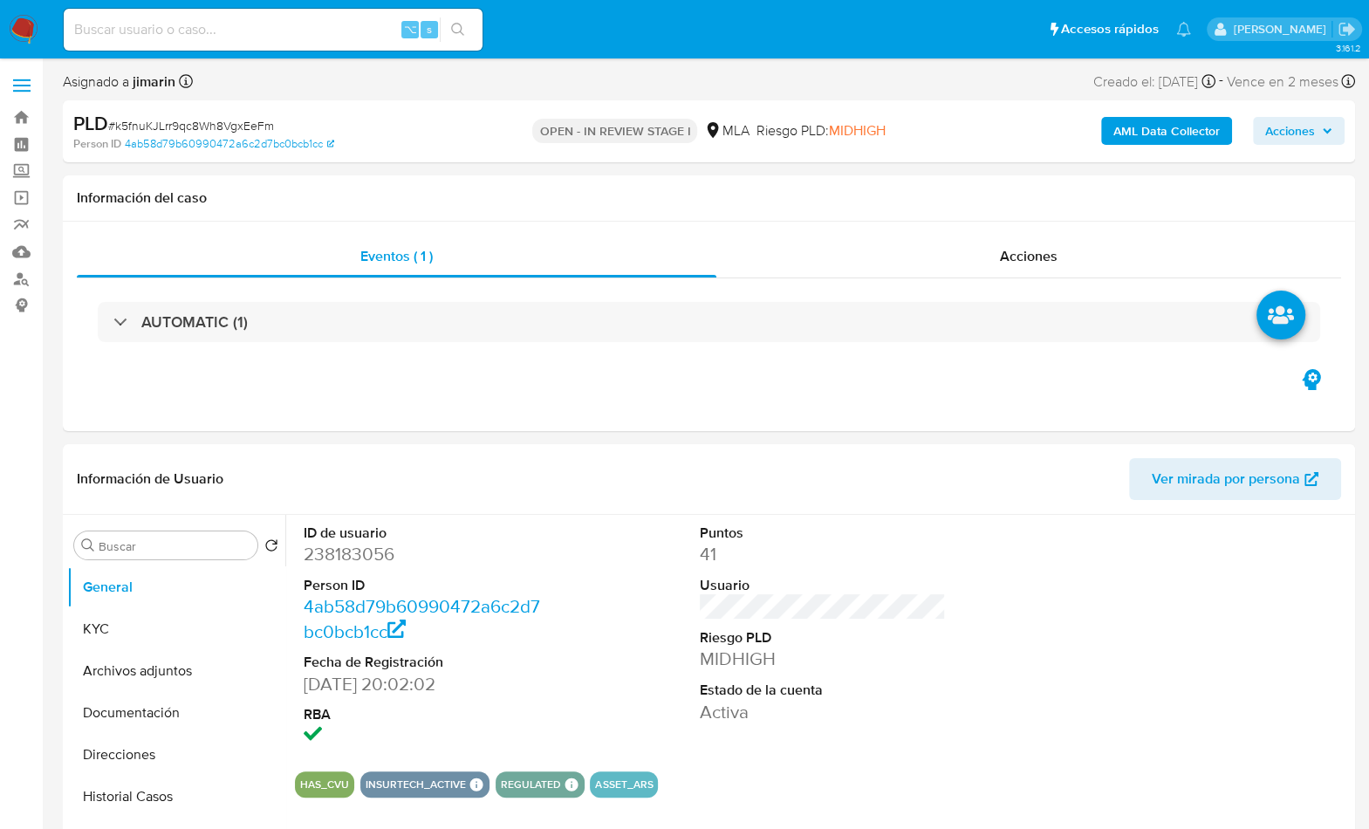
click at [182, 125] on span "# k5fnuKJLrr9qc8Wh8VgxEeFm" at bounding box center [191, 125] width 166 height 17
copy span "k5fnuKJLrr9qc8Wh8VgxEeFm"
click at [354, 558] on dd "238183056" at bounding box center [427, 554] width 247 height 24
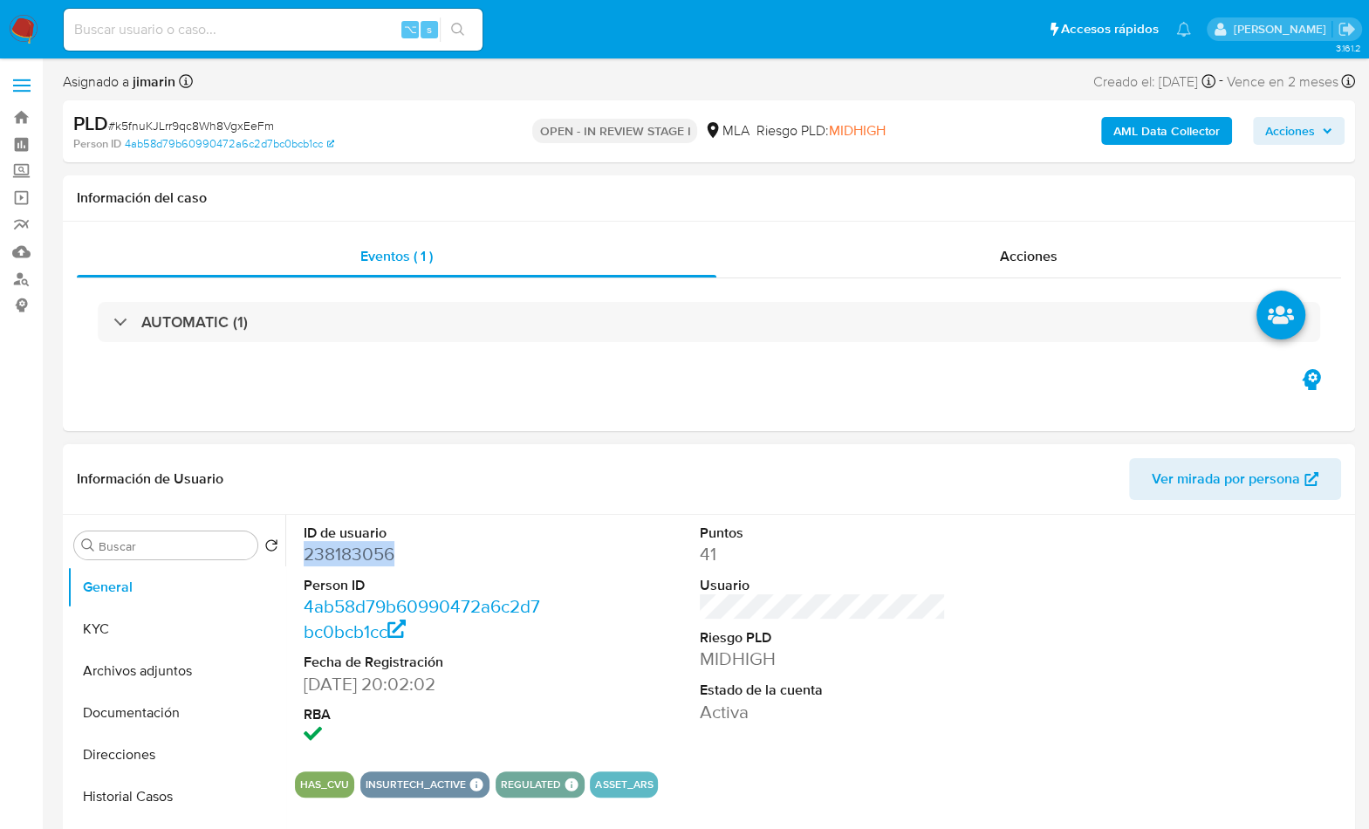
copy dd "238183056"
click at [141, 602] on button "General" at bounding box center [169, 587] width 204 height 42
click at [139, 609] on button "KYC" at bounding box center [169, 629] width 204 height 42
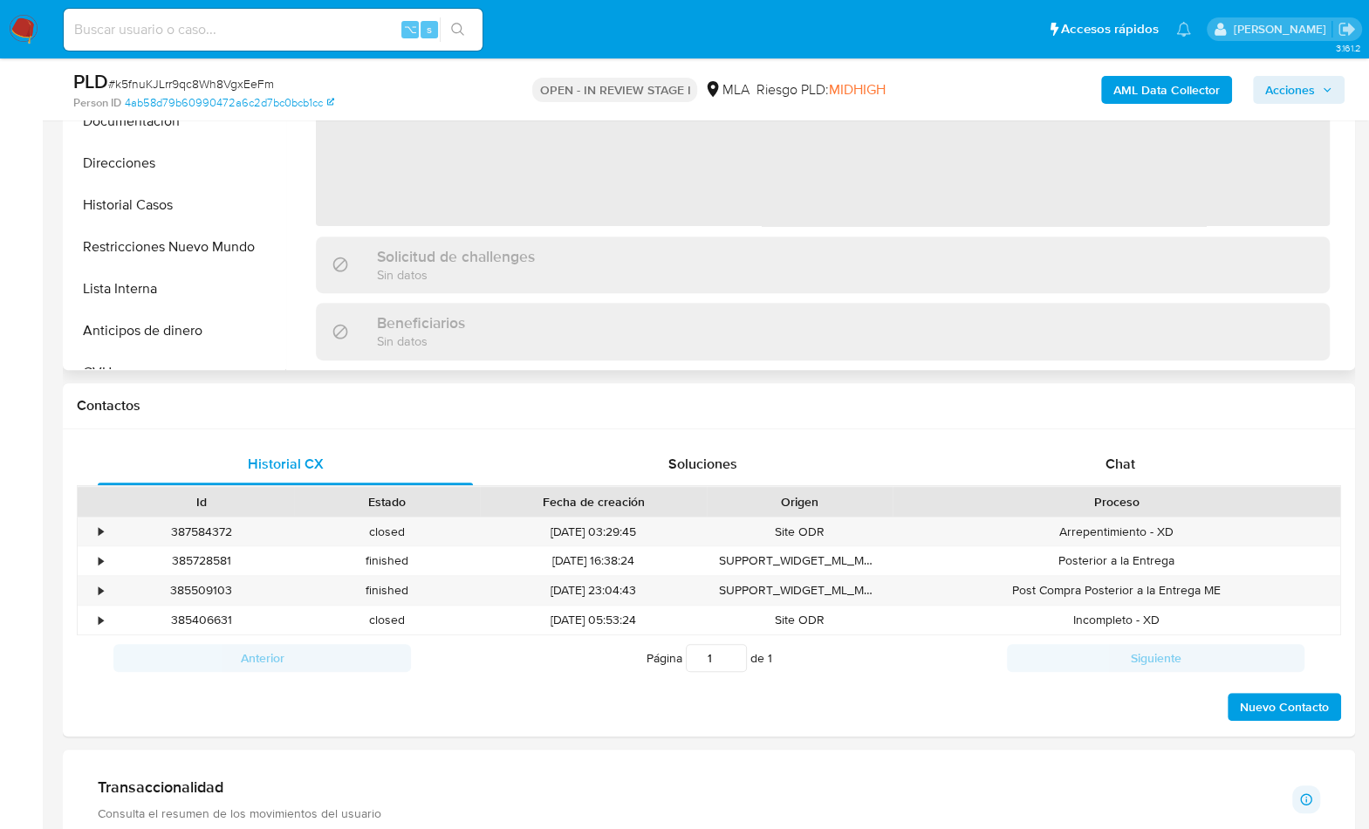
scroll to position [533, 0]
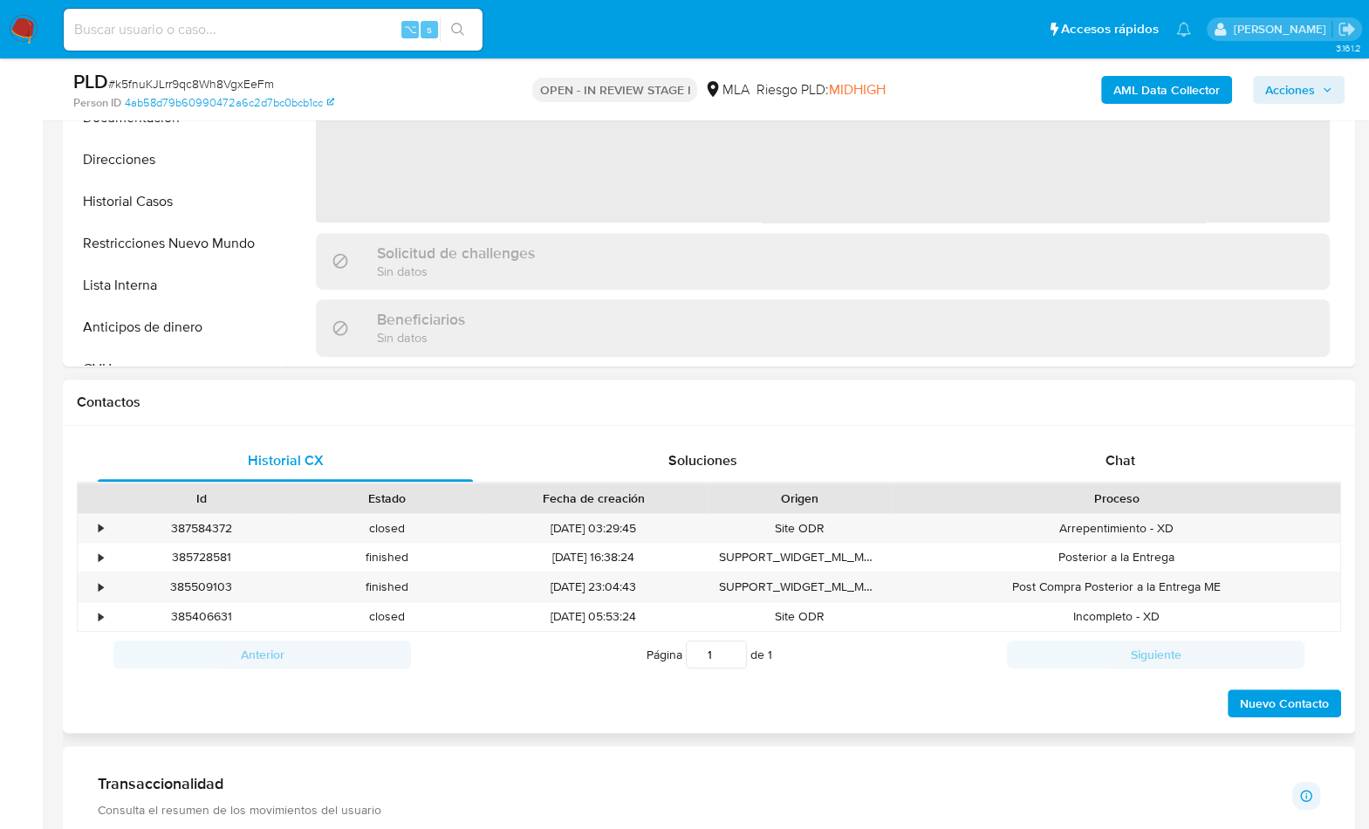
click at [1034, 428] on div "Historial CX Soluciones Chat Id Estado Fecha de creación Origen Proceso • 38758…" at bounding box center [709, 580] width 1293 height 308
click at [1157, 494] on div "Proceso" at bounding box center [1116, 498] width 423 height 17
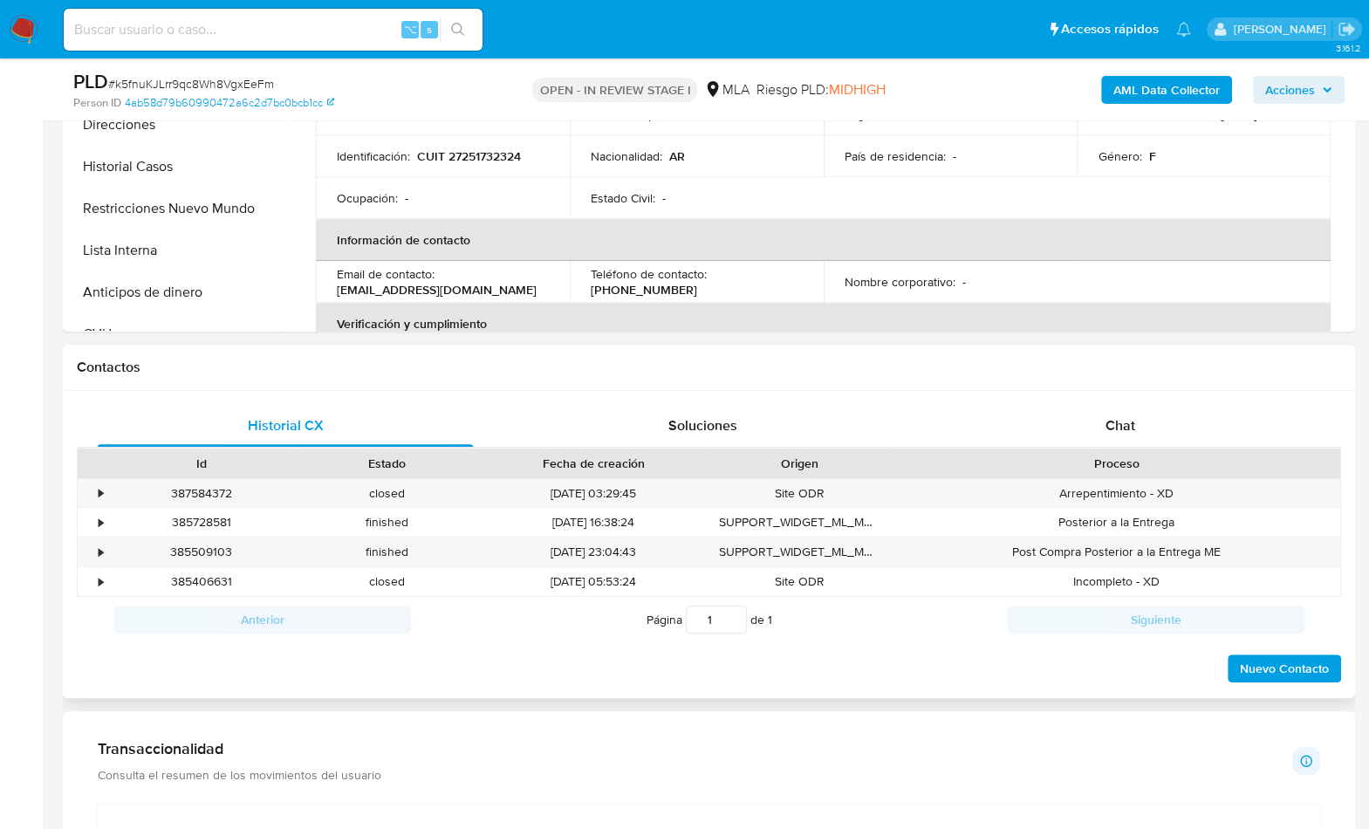
click at [1168, 465] on div "Proceso" at bounding box center [1116, 463] width 423 height 17
click at [1163, 433] on div "Chat" at bounding box center [1119, 426] width 375 height 42
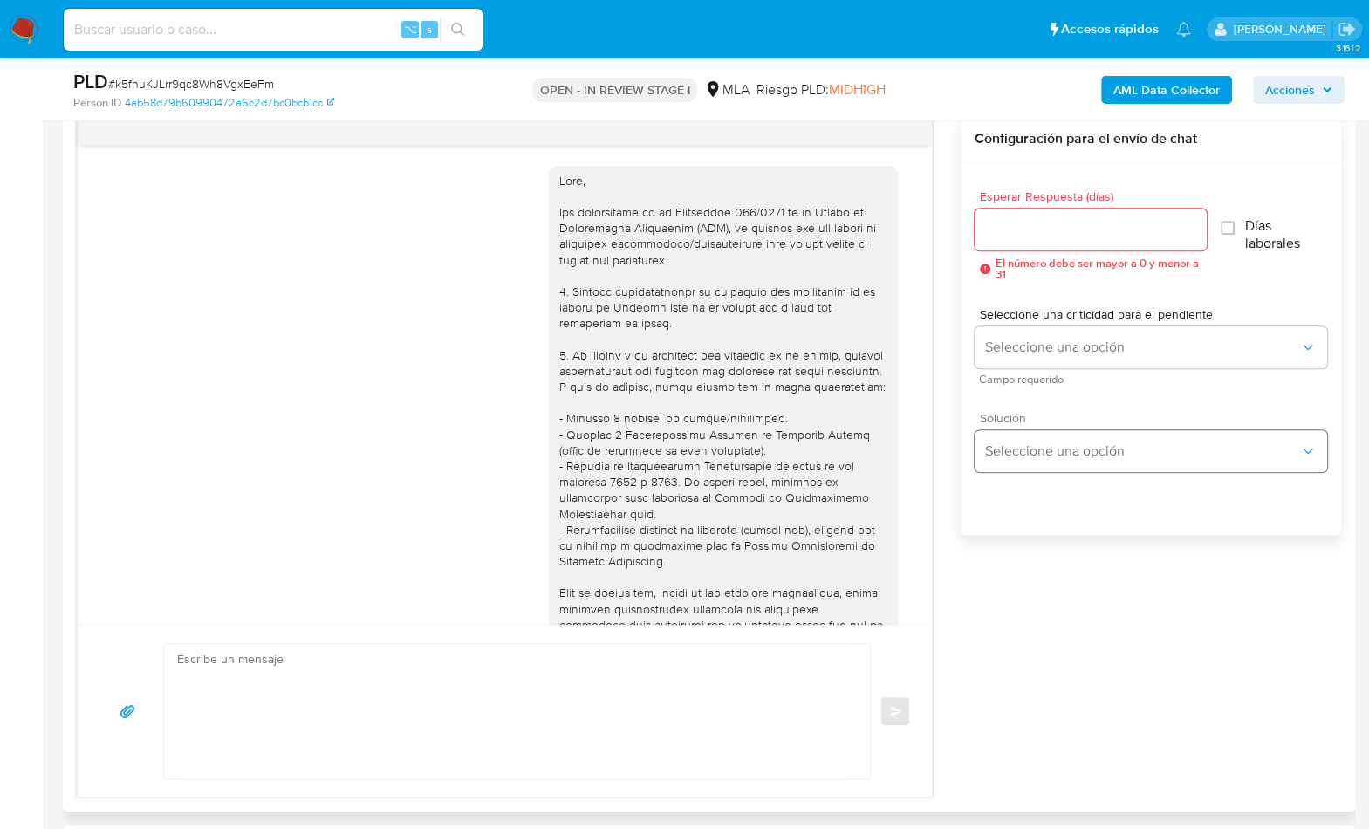
scroll to position [1281, 0]
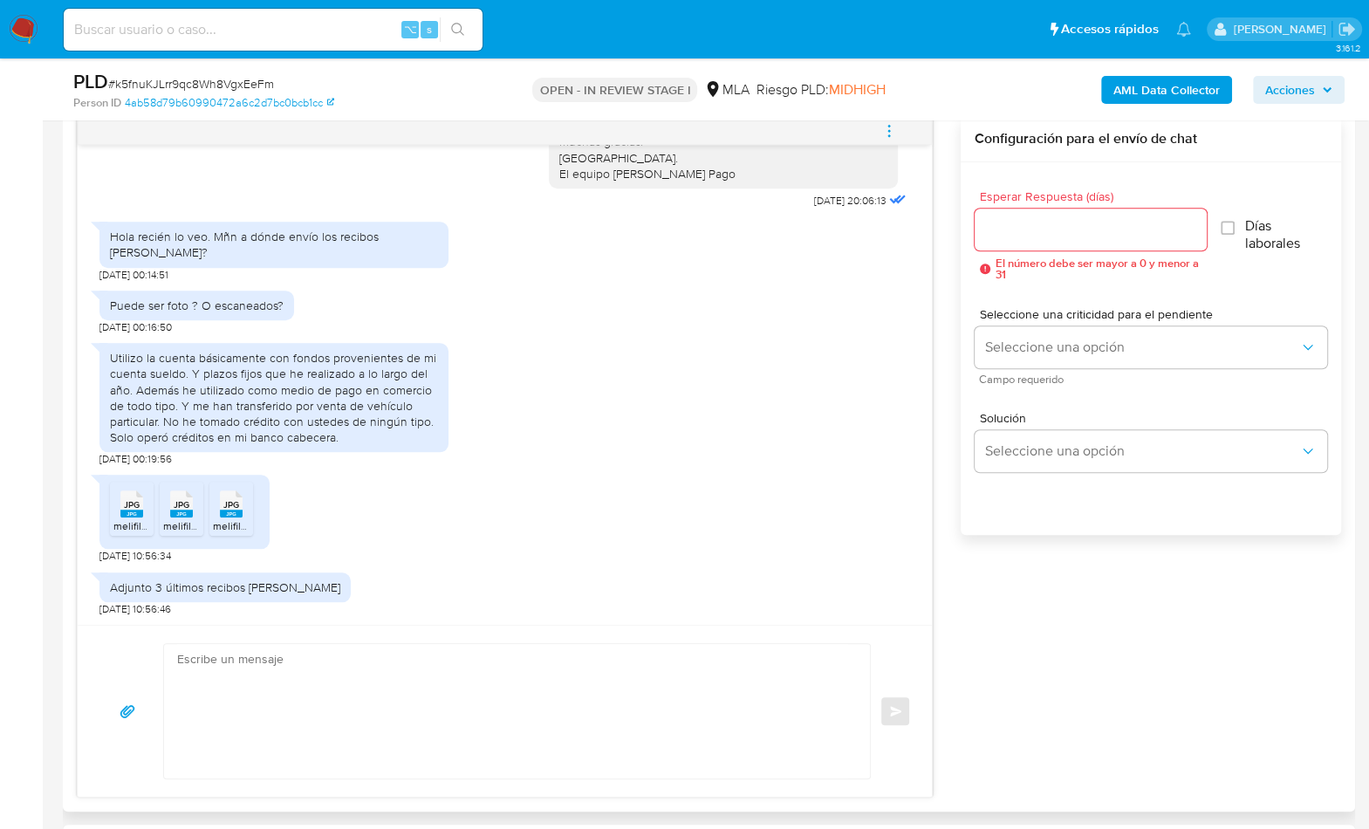
click at [149, 506] on div "JPG JPG" at bounding box center [131, 502] width 37 height 34
click at [161, 511] on li "JPG JPG melifile8070473270754316725.jpg" at bounding box center [182, 509] width 44 height 54
click at [214, 511] on div "JPG JPG" at bounding box center [231, 502] width 37 height 34
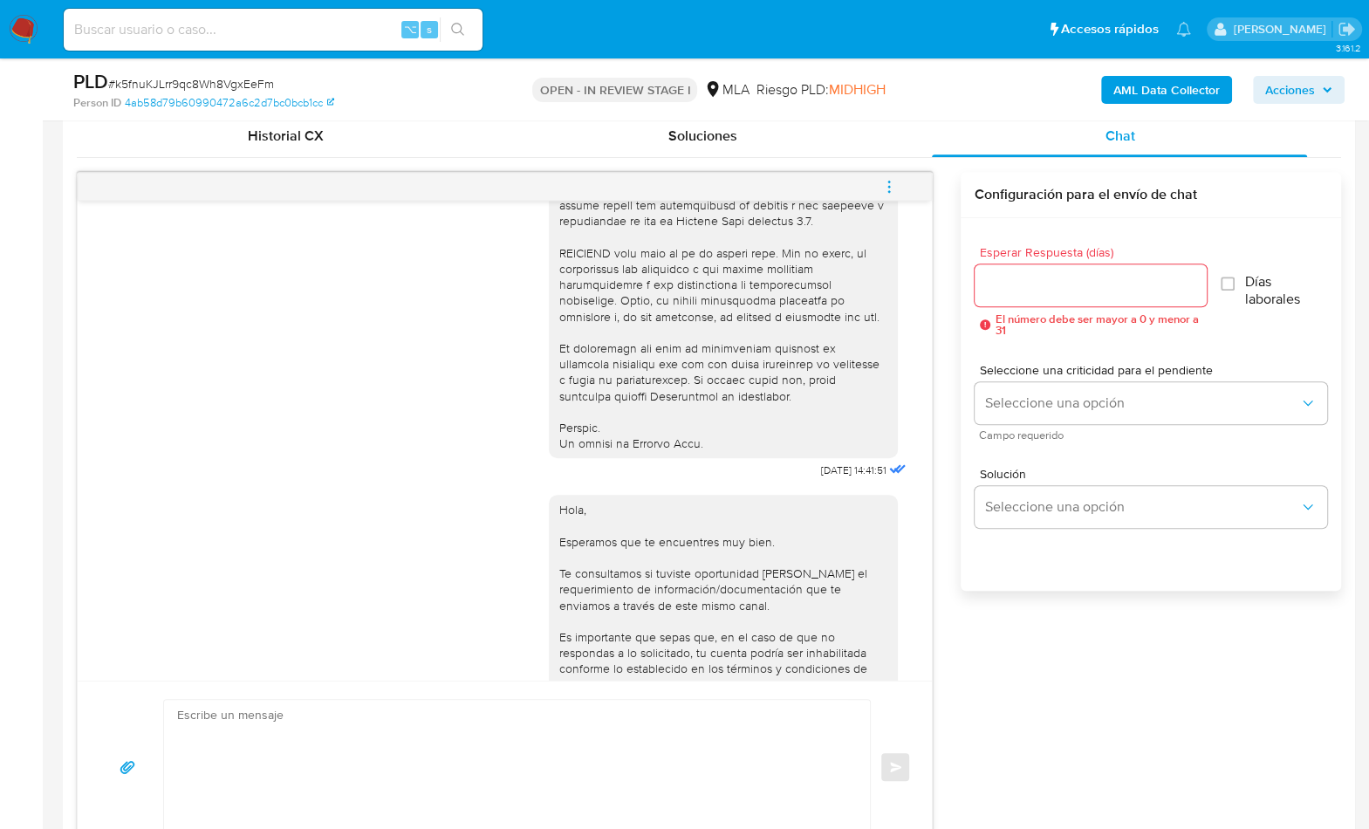
scroll to position [360, 0]
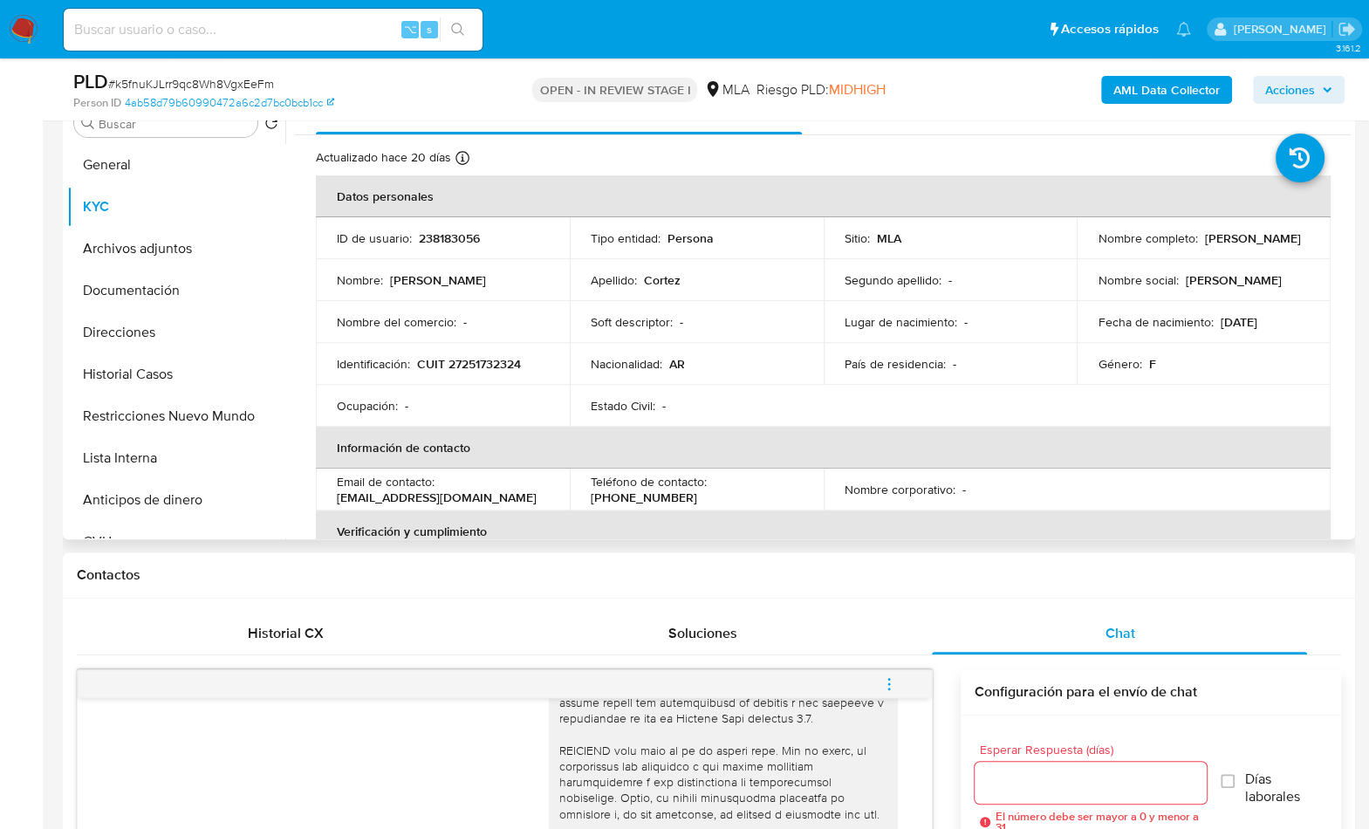
click at [510, 368] on p "CUIT 27251732324" at bounding box center [469, 364] width 104 height 16
copy p "27251732324"
click at [494, 361] on p "CUIT 27251732324" at bounding box center [469, 364] width 104 height 16
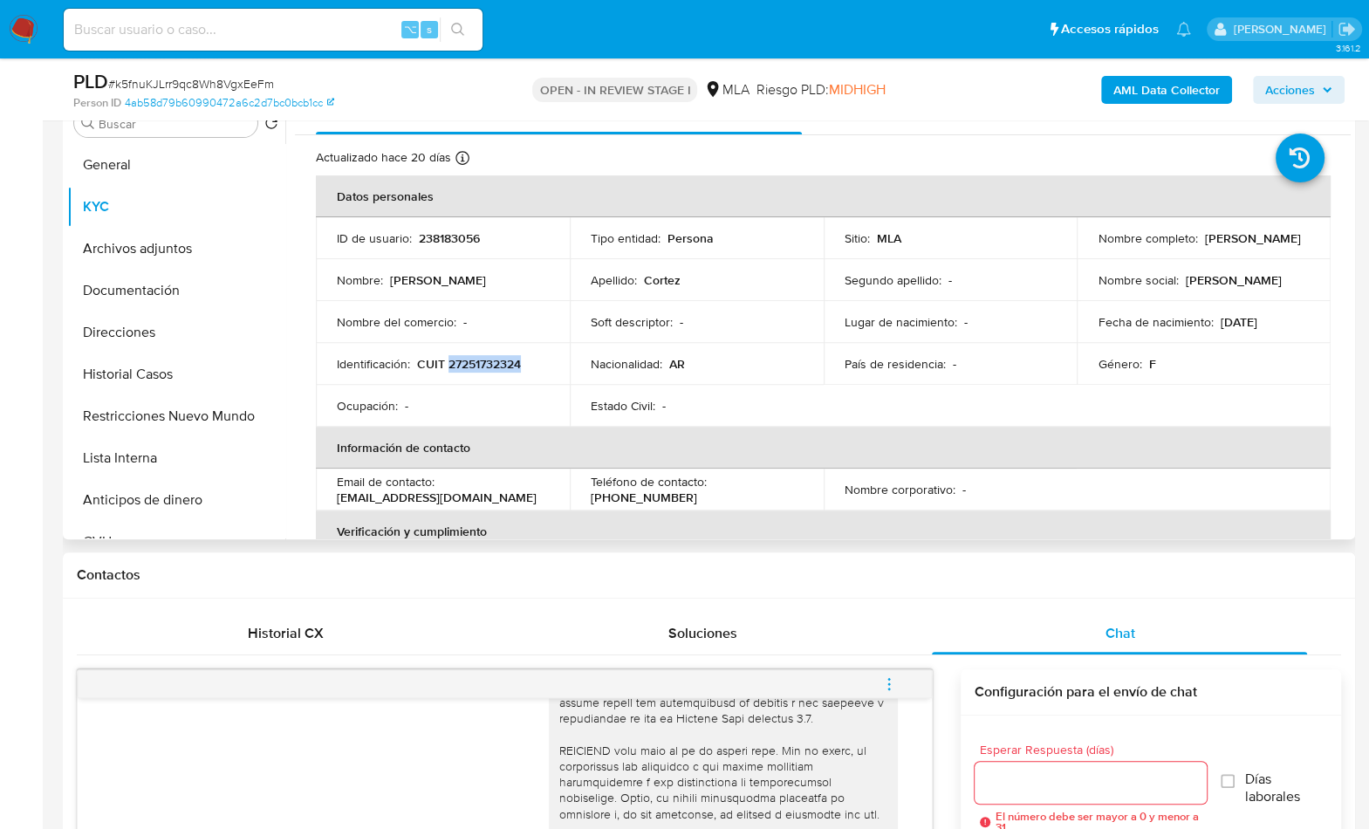
copy p "27251732324"
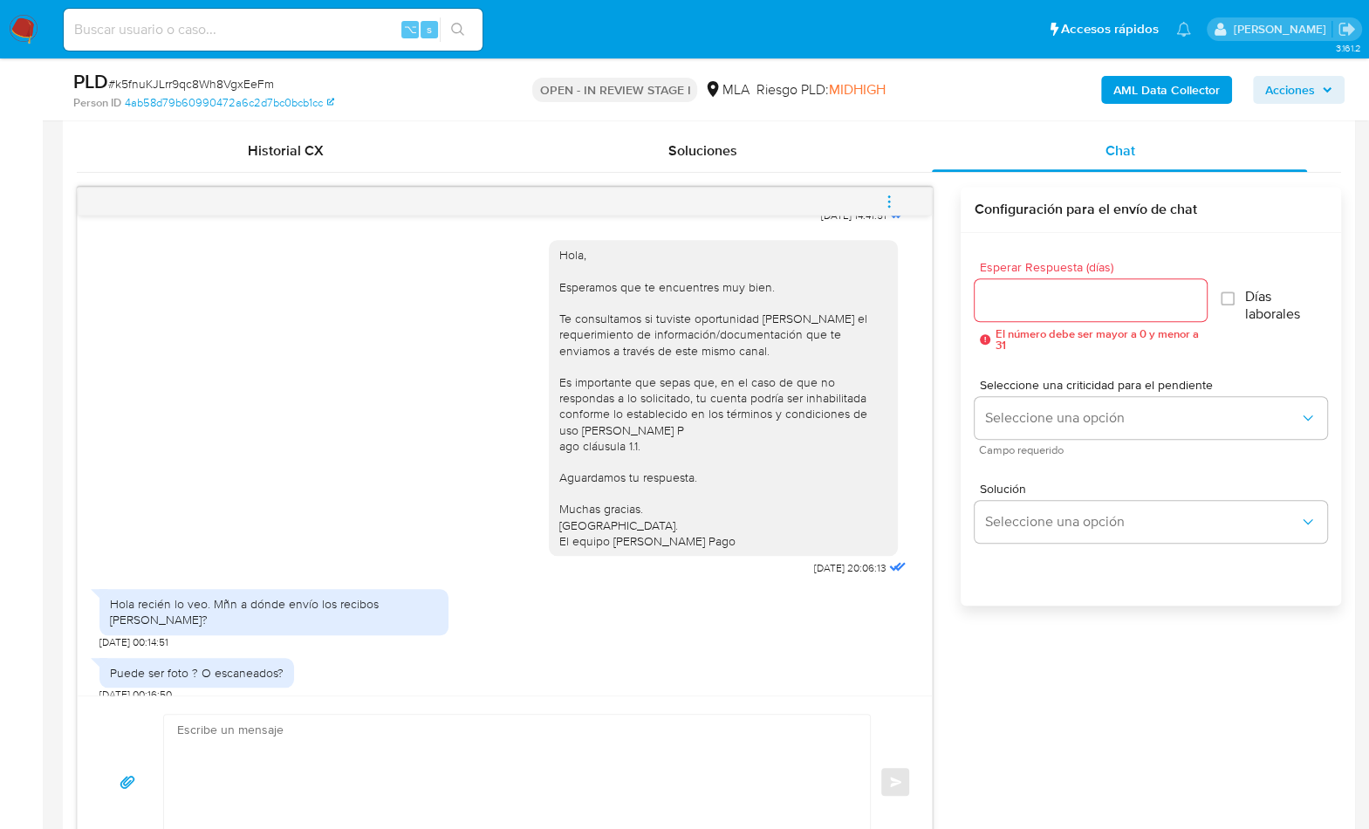
scroll to position [1273, 0]
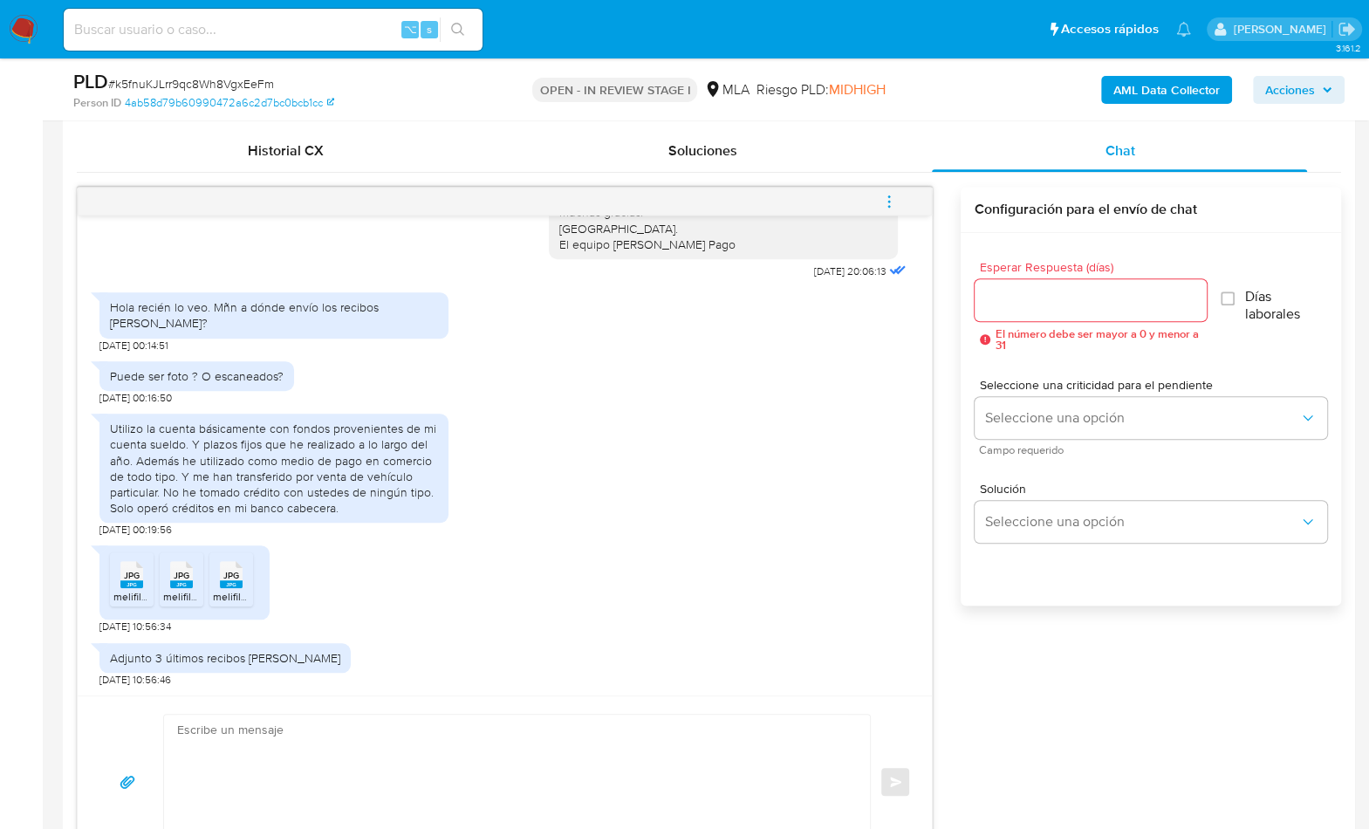
click at [415, 511] on div "Utilizo la cuenta básicamente con fondos provenientes de mi cuenta sueldo. Y pl…" at bounding box center [274, 468] width 328 height 95
click at [1030, 667] on div "17/09/2025 14:41:51 Hola, Esperamos que te encuentres muy bien. Te consultamos …" at bounding box center [709, 528] width 1265 height 682
click at [429, 734] on textarea at bounding box center [512, 782] width 671 height 134
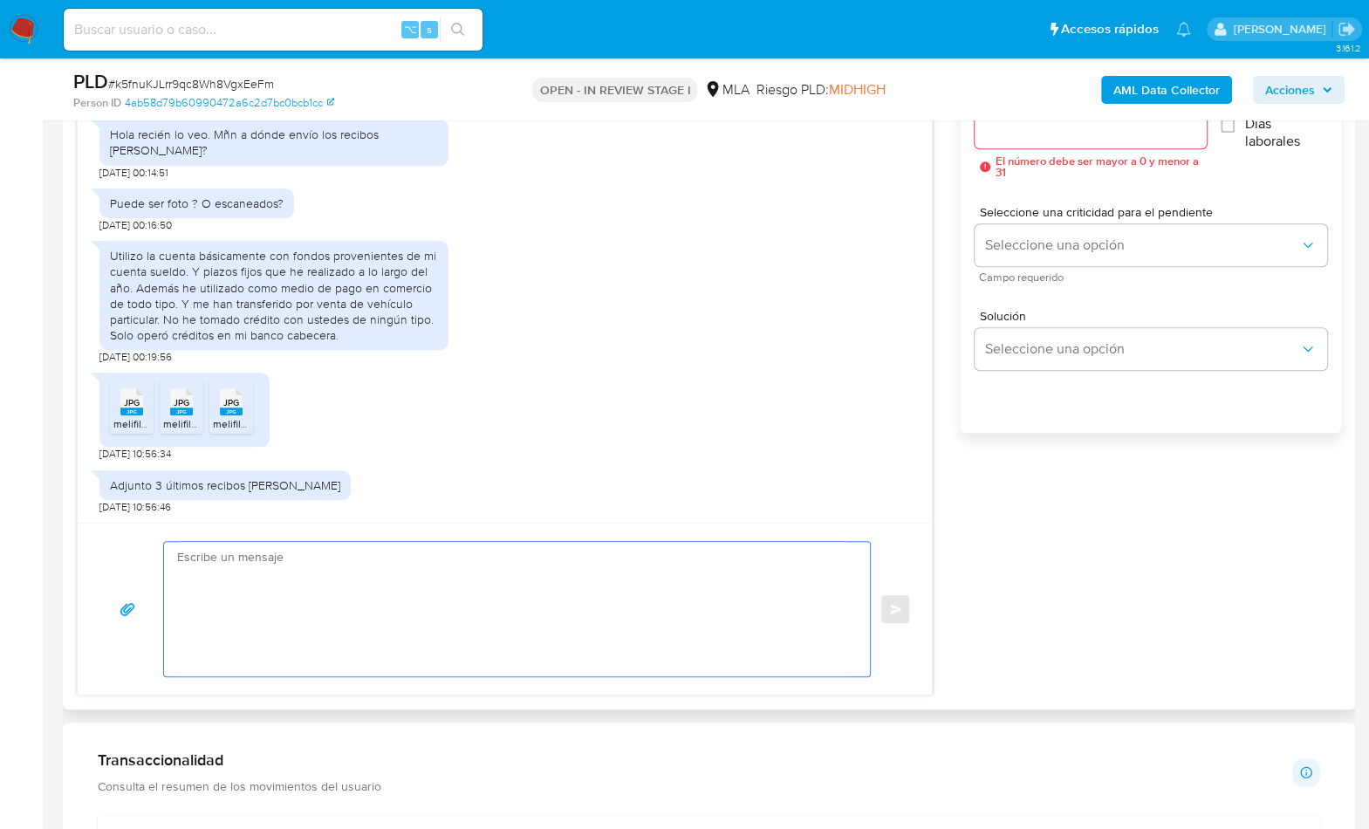
click at [509, 673] on div at bounding box center [517, 609] width 708 height 136
click at [472, 620] on textarea at bounding box center [512, 609] width 671 height 134
paste textarea "Hola , En función de las operaciones registradas en tu cuenta de Mercado Pago, …"
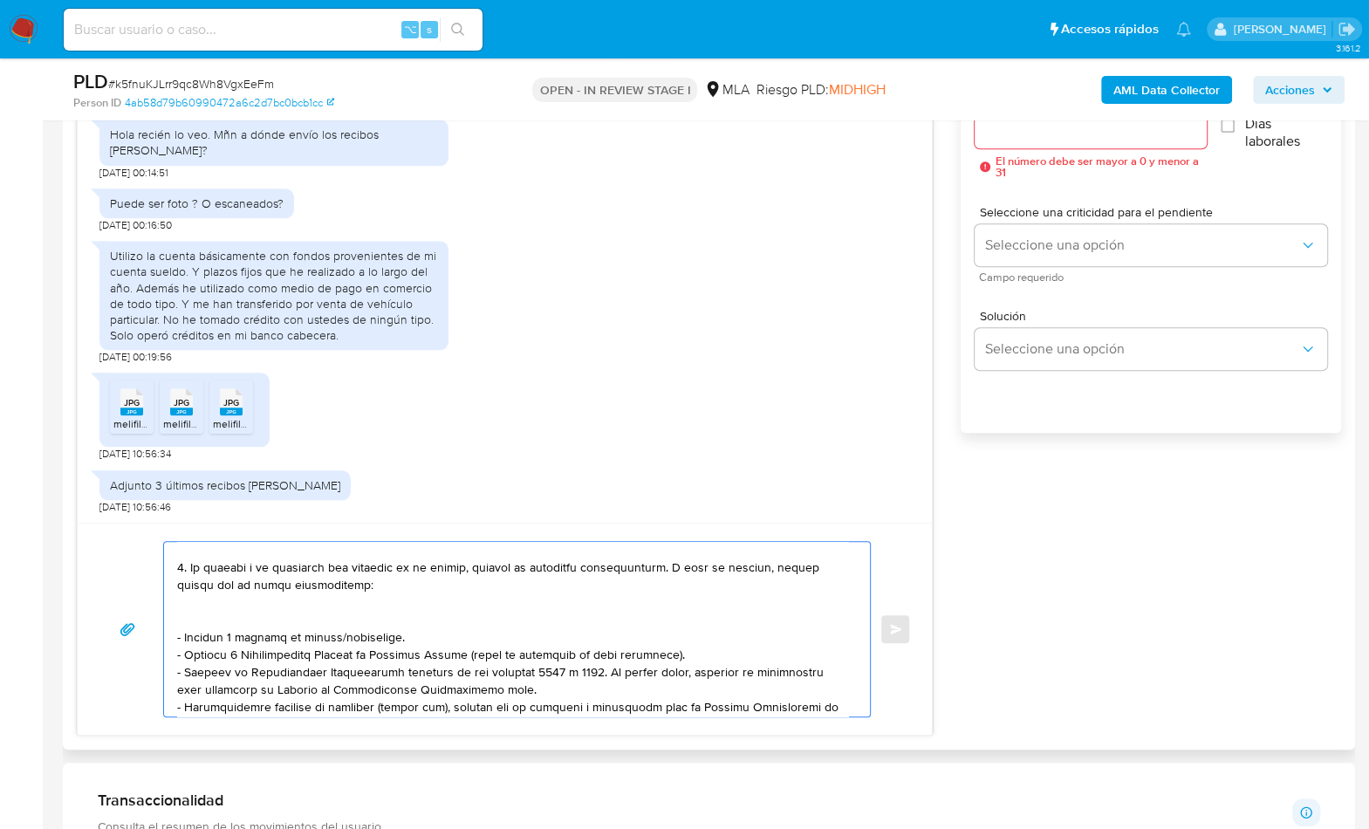
scroll to position [0, 0]
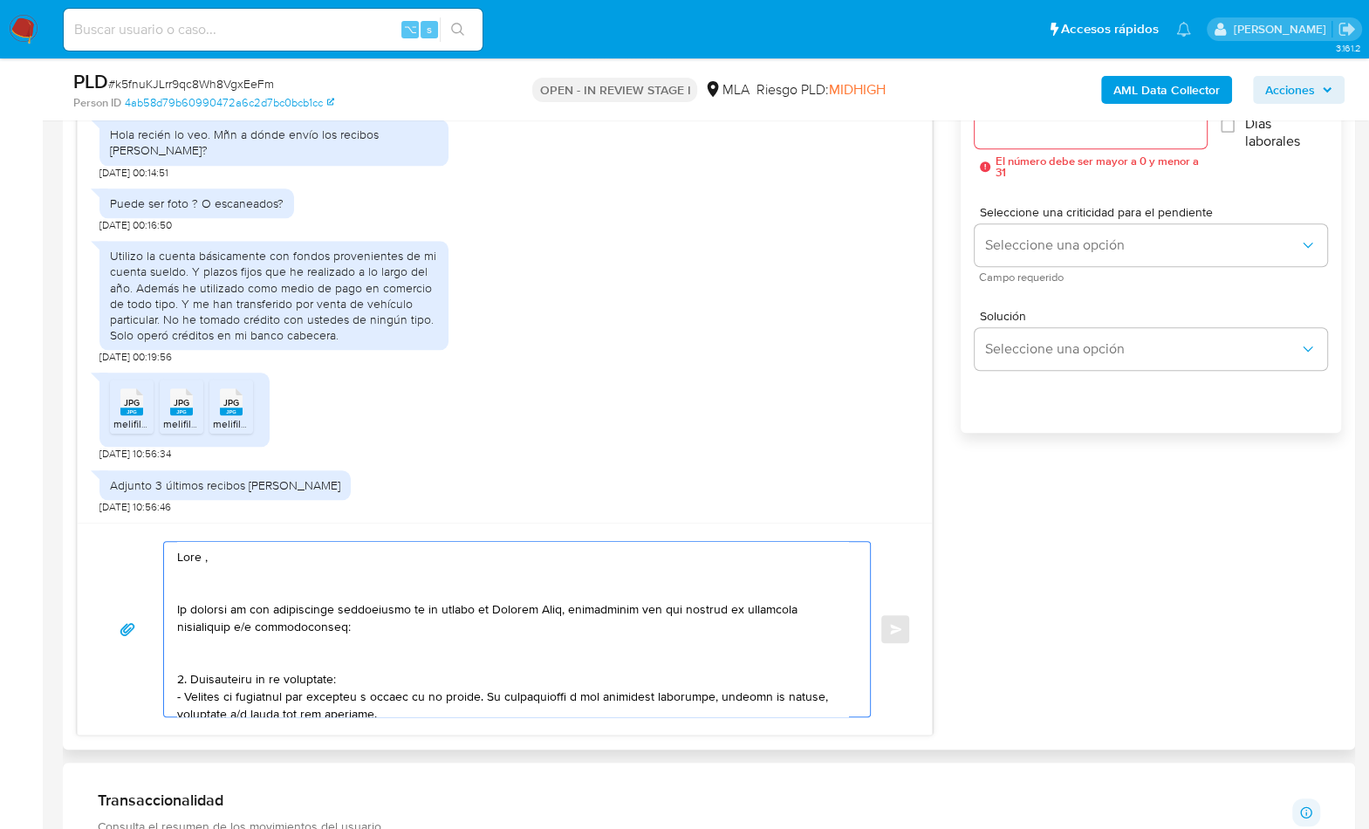
click at [225, 550] on textarea at bounding box center [512, 629] width 671 height 175
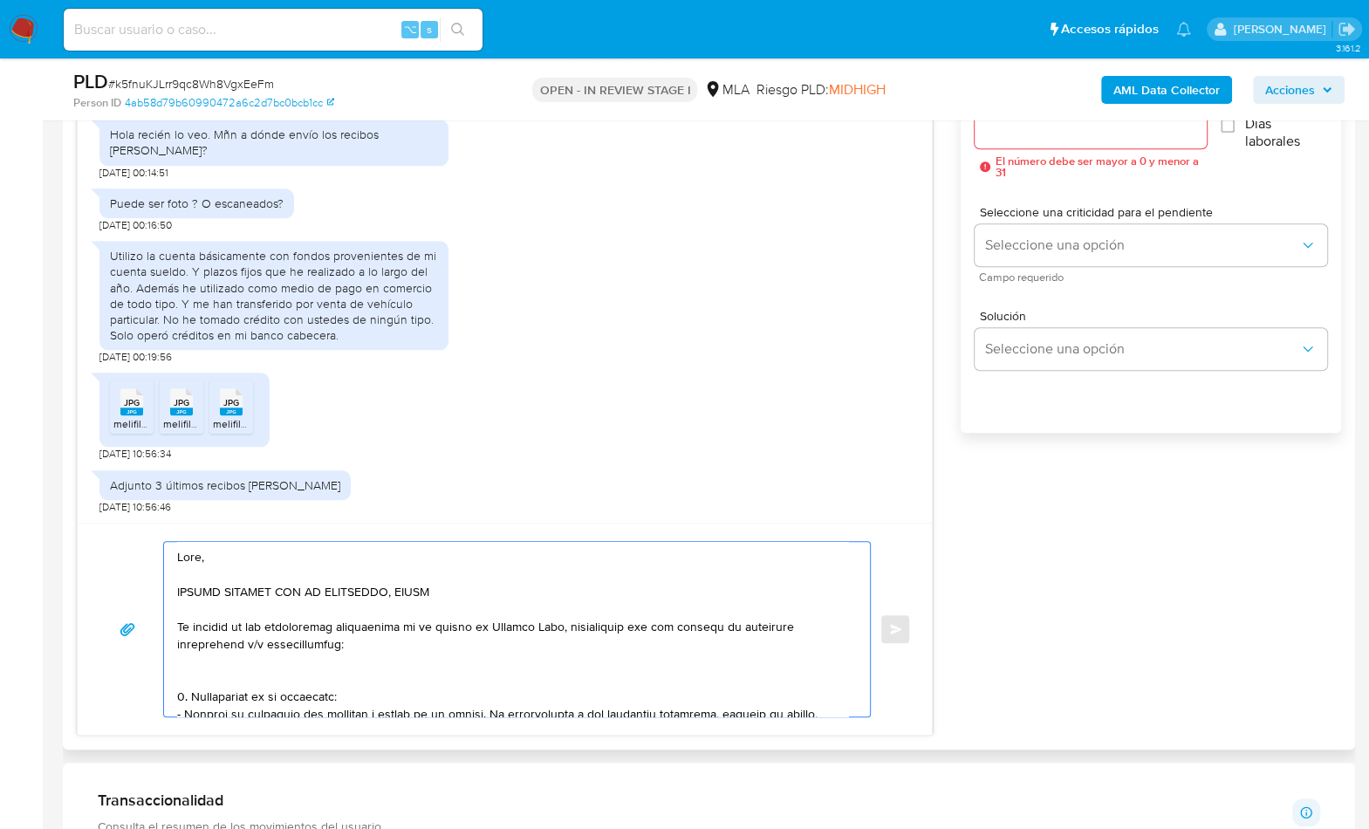
drag, startPoint x: 462, startPoint y: 586, endPoint x: 189, endPoint y: 587, distance: 273.2
click at [189, 587] on textarea at bounding box center [512, 629] width 671 height 175
click at [397, 644] on textarea at bounding box center [512, 629] width 671 height 175
click at [232, 667] on textarea at bounding box center [512, 629] width 671 height 175
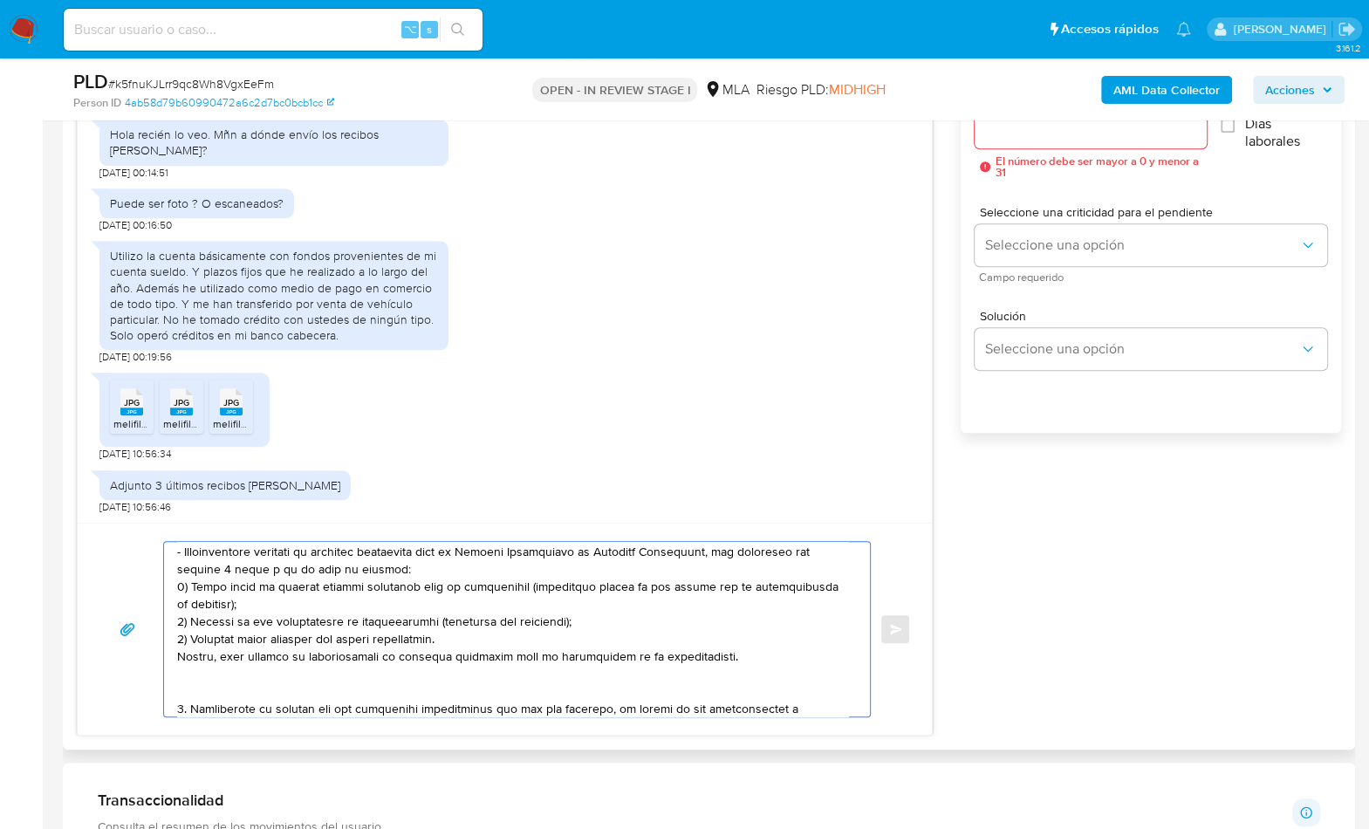
scroll to position [515, 0]
drag, startPoint x: 177, startPoint y: 645, endPoint x: 192, endPoint y: 683, distance: 40.4
click at [192, 683] on textarea at bounding box center [512, 629] width 671 height 175
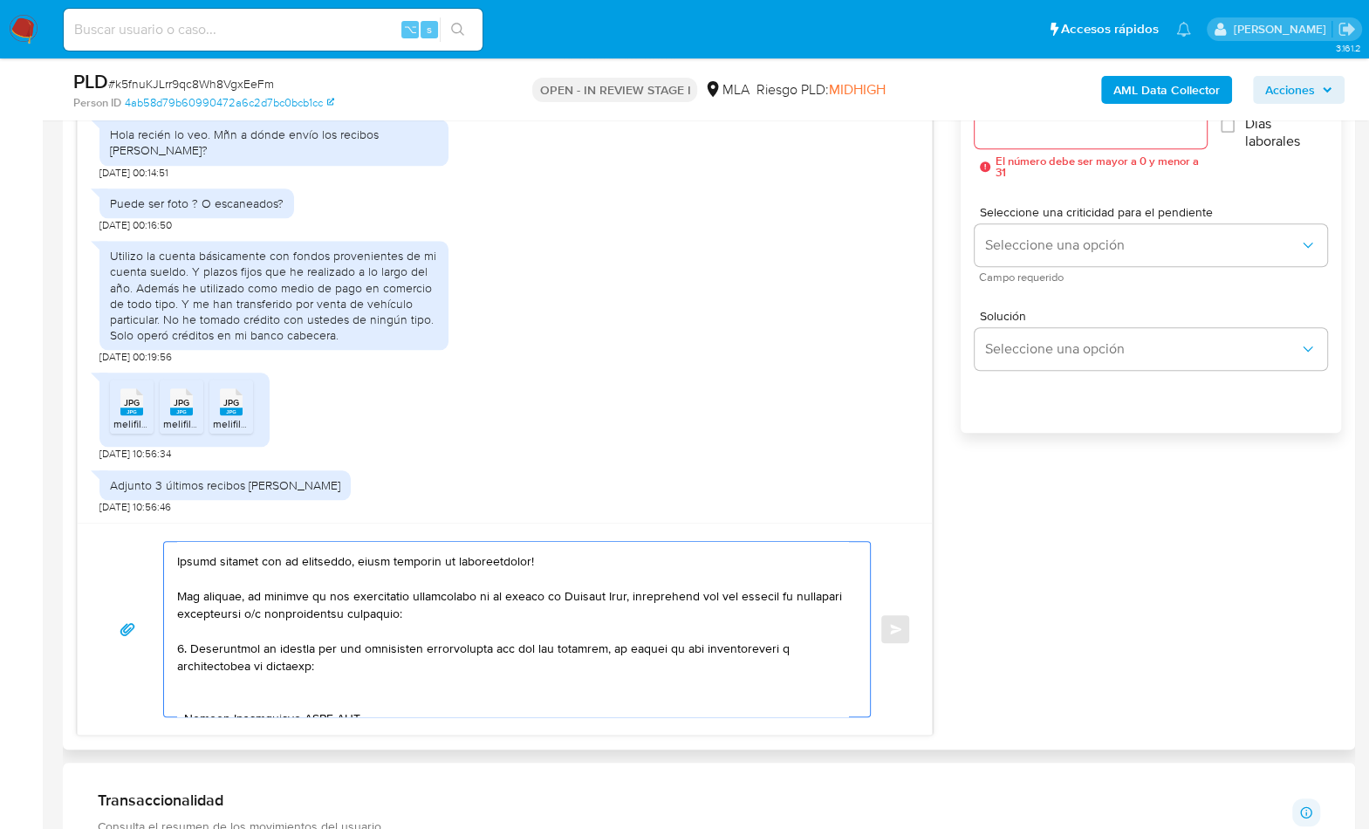
scroll to position [35, 0]
click at [201, 697] on textarea at bounding box center [512, 629] width 671 height 175
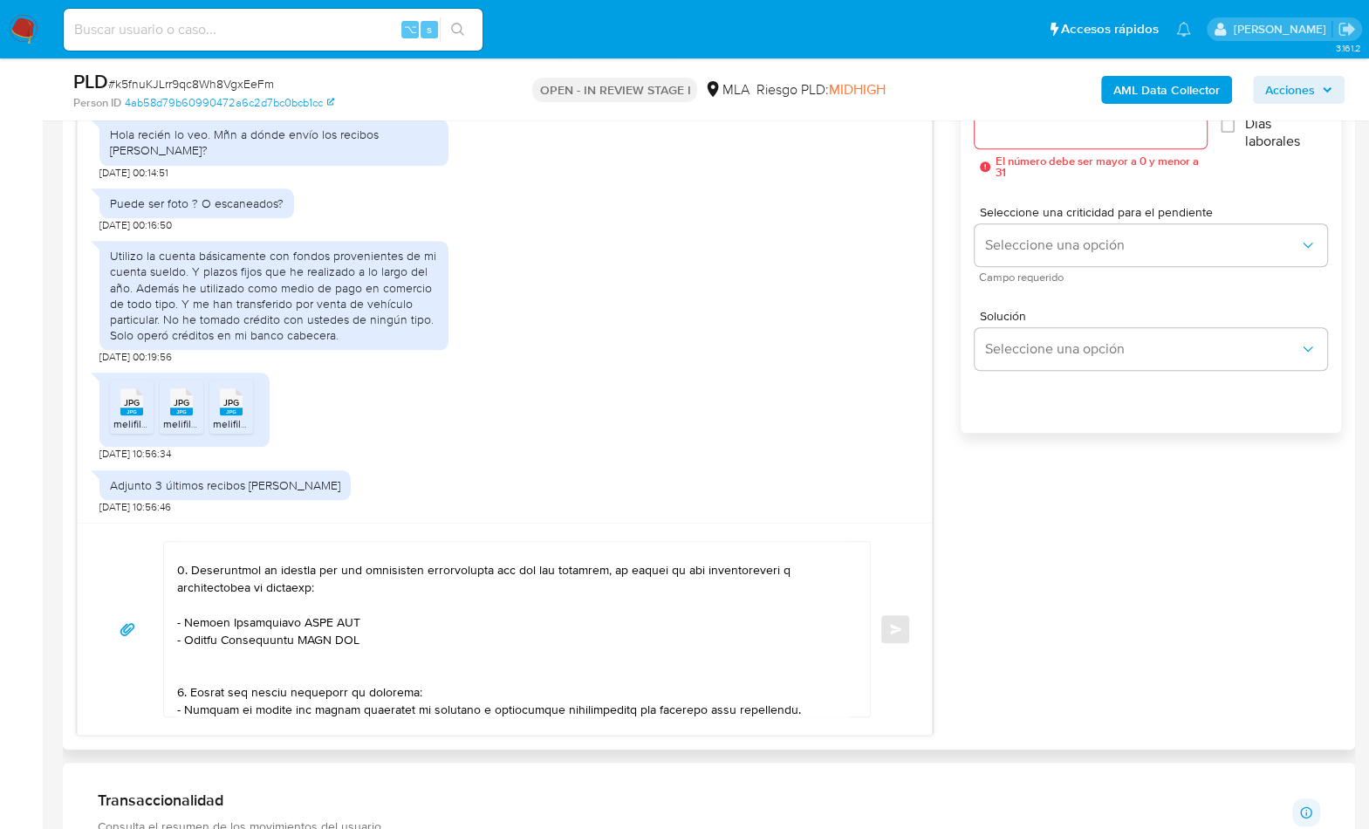
scroll to position [157, 0]
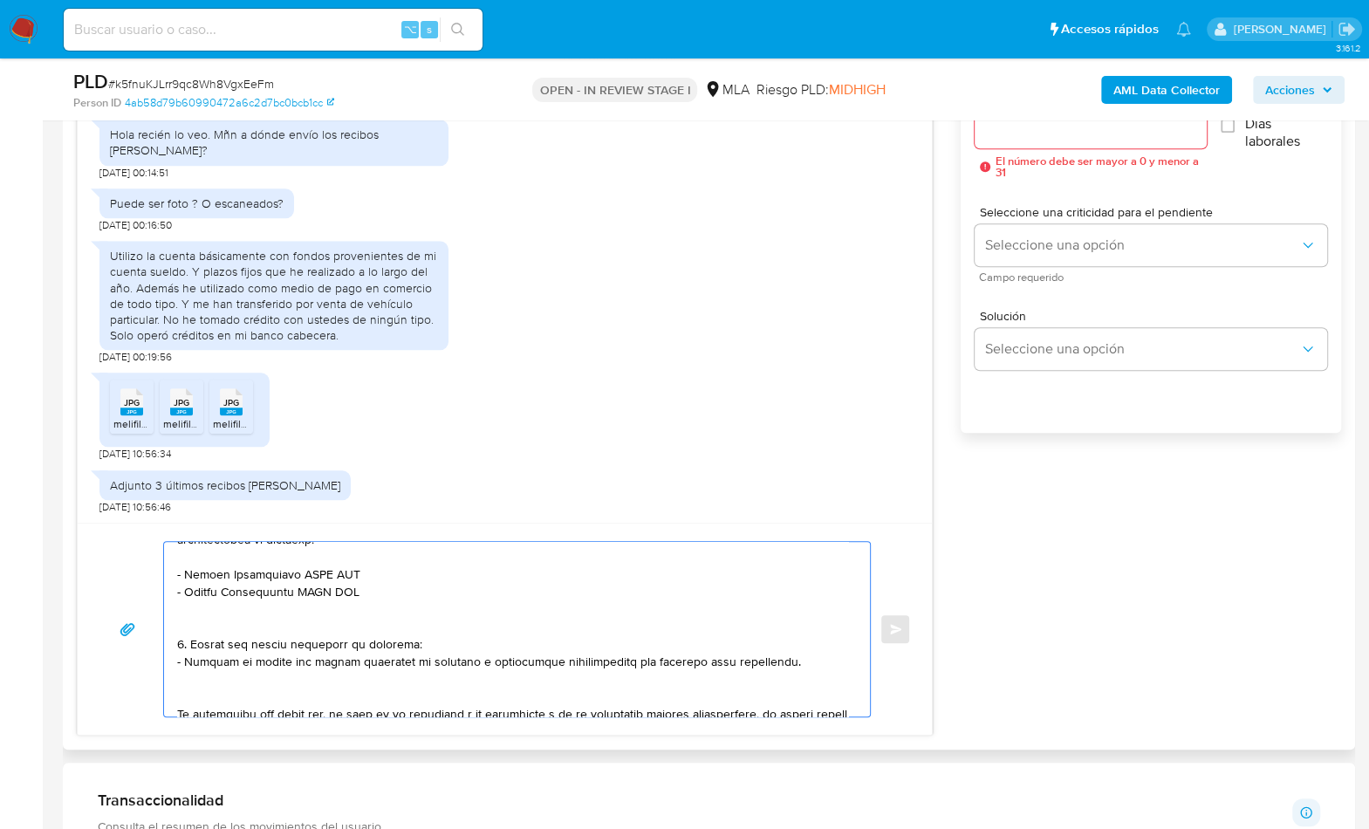
drag, startPoint x: 185, startPoint y: 571, endPoint x: 292, endPoint y: 574, distance: 107.4
click at [292, 574] on textarea at bounding box center [512, 629] width 671 height 175
paste textarea "Rafael Ignacio Llanes"
click at [342, 573] on textarea at bounding box center [512, 629] width 671 height 175
click at [341, 573] on textarea at bounding box center [512, 629] width 671 height 175
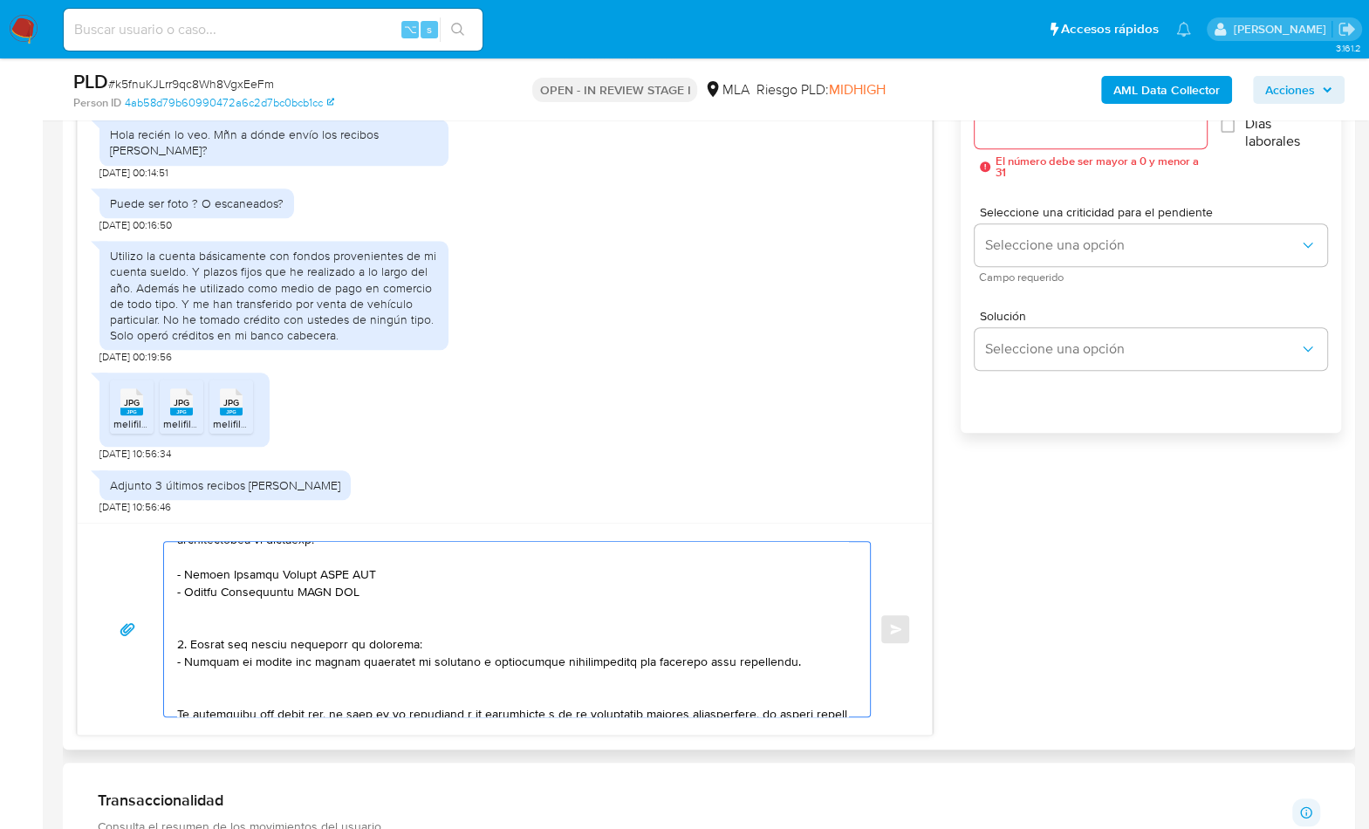
paste textarea "20246968854"
drag, startPoint x: 185, startPoint y: 590, endPoint x: 292, endPoint y: 593, distance: 107.4
click at [292, 593] on textarea at bounding box center [512, 629] width 671 height 175
paste textarea "Gonzalo Llanes"
click at [312, 593] on textarea at bounding box center [512, 629] width 671 height 175
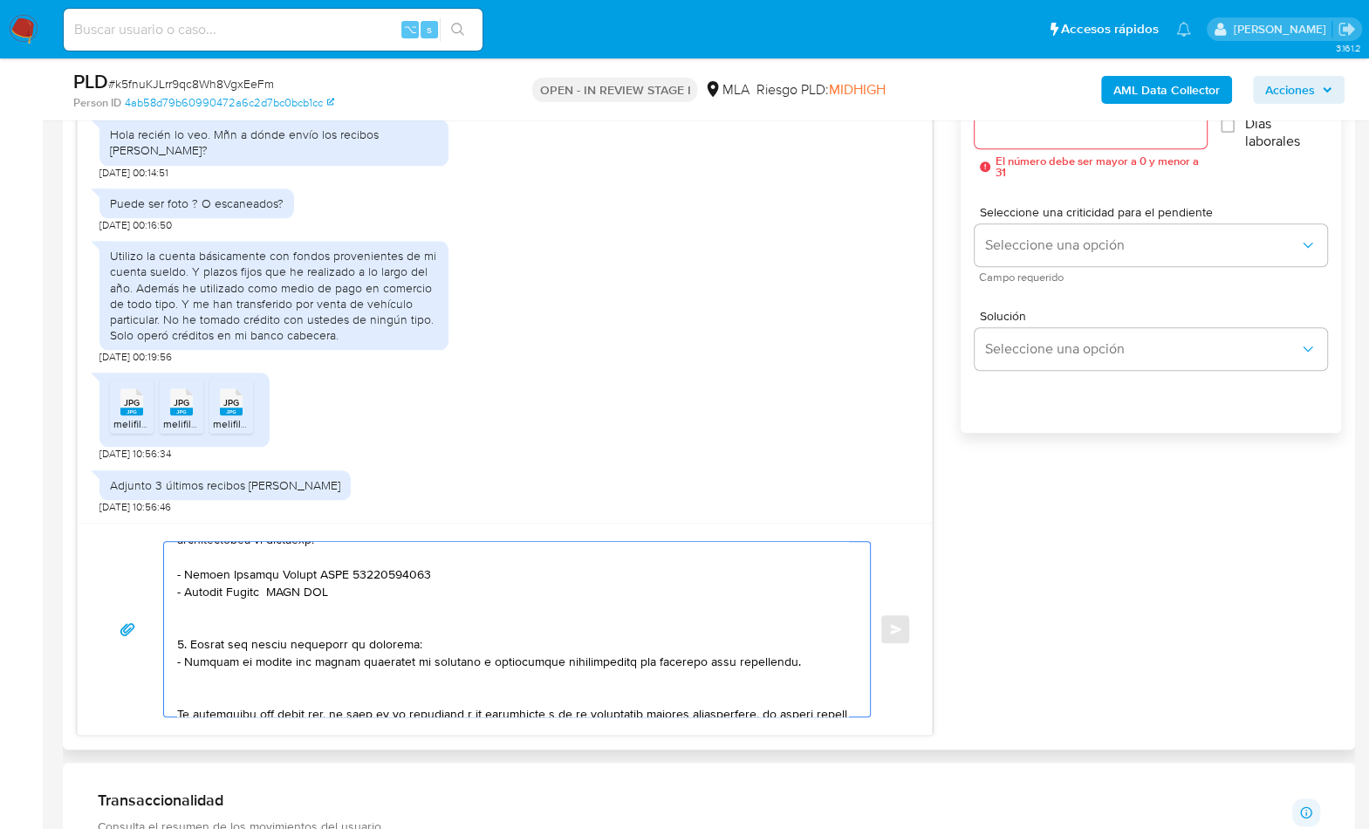
click at [312, 593] on textarea at bounding box center [512, 629] width 671 height 175
paste textarea "20440908544"
click at [414, 567] on textarea at bounding box center [512, 629] width 671 height 175
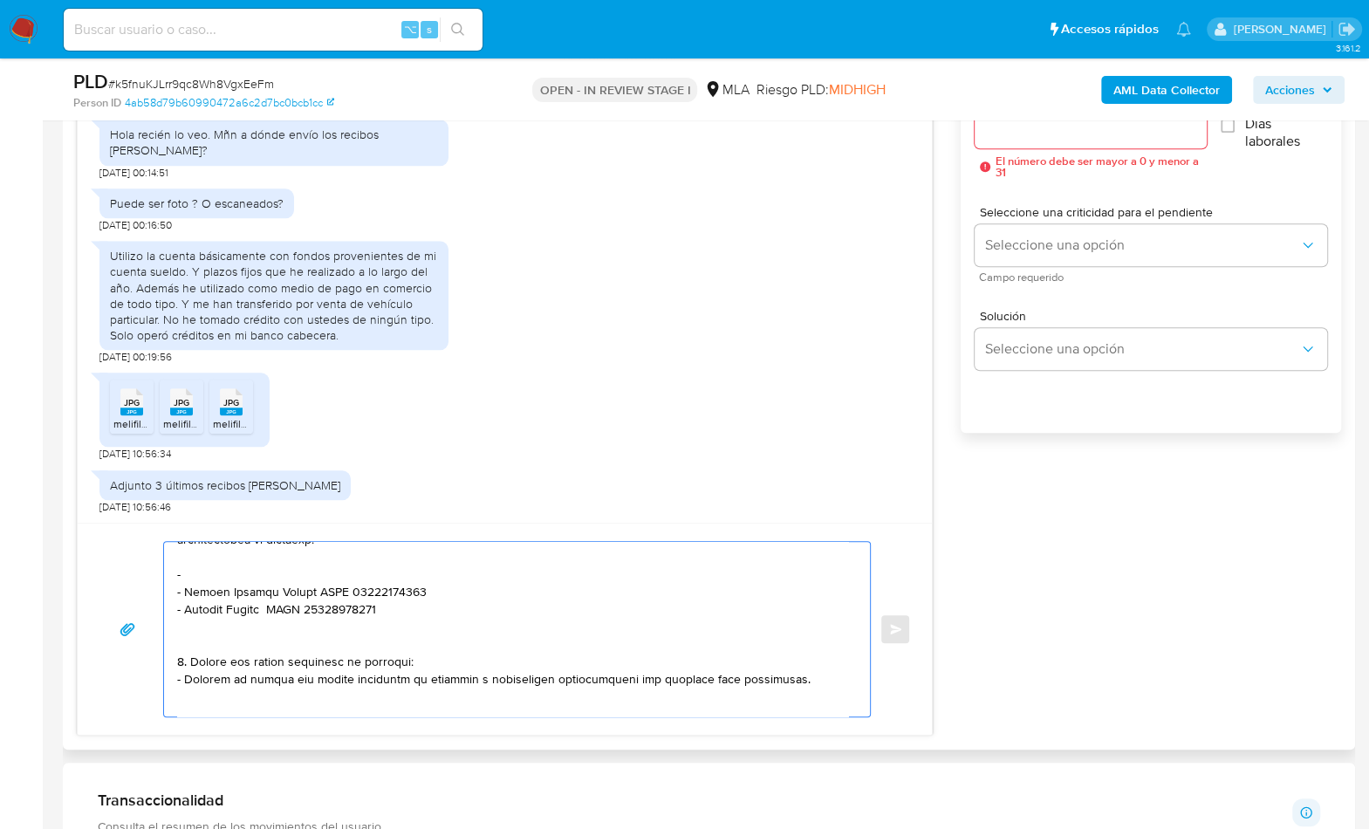
paste textarea "INFANTE JUDIT ESTEFANIA"
paste textarea "27354933522"
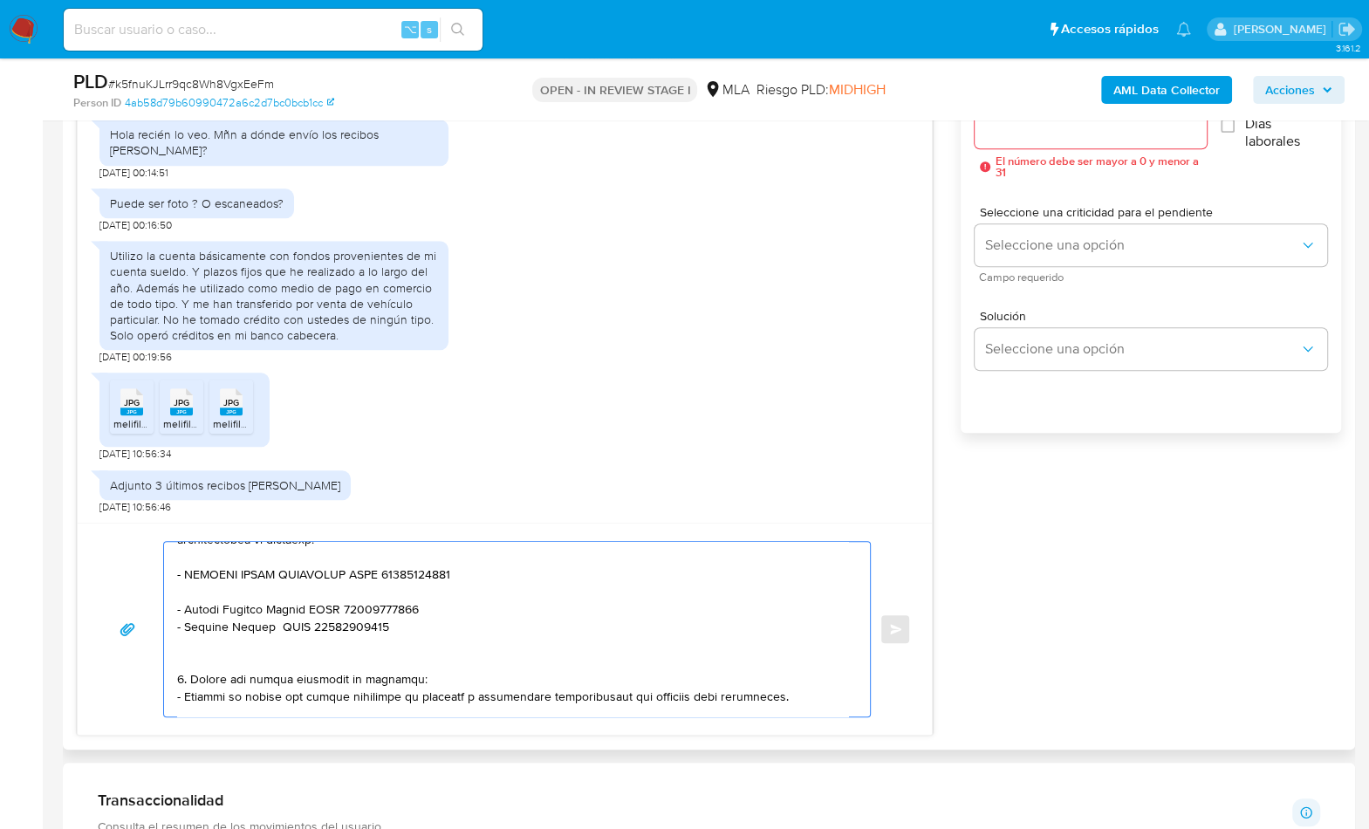
paste textarea "Gervacio Quezada"
paste textarea "20163932815"
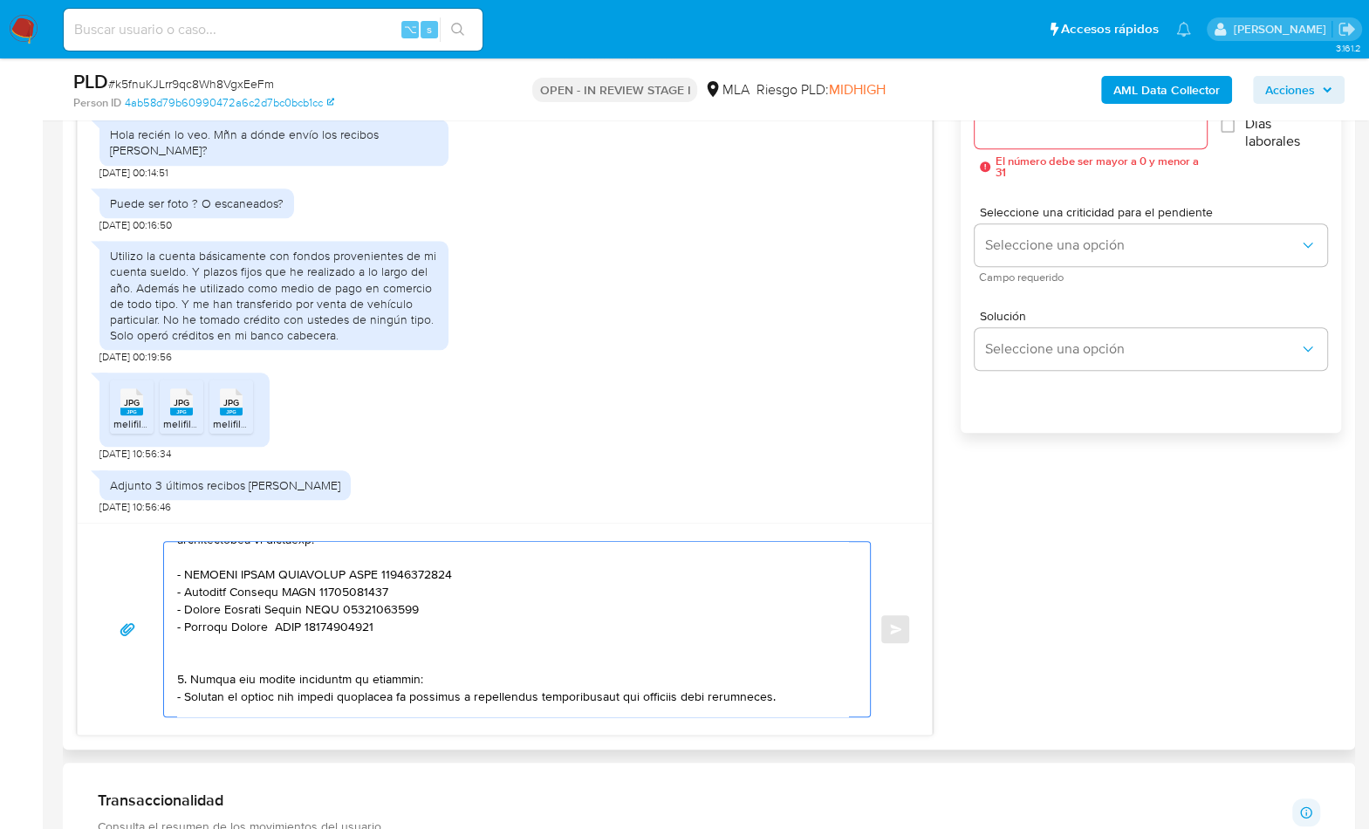
click at [246, 655] on textarea at bounding box center [512, 629] width 671 height 175
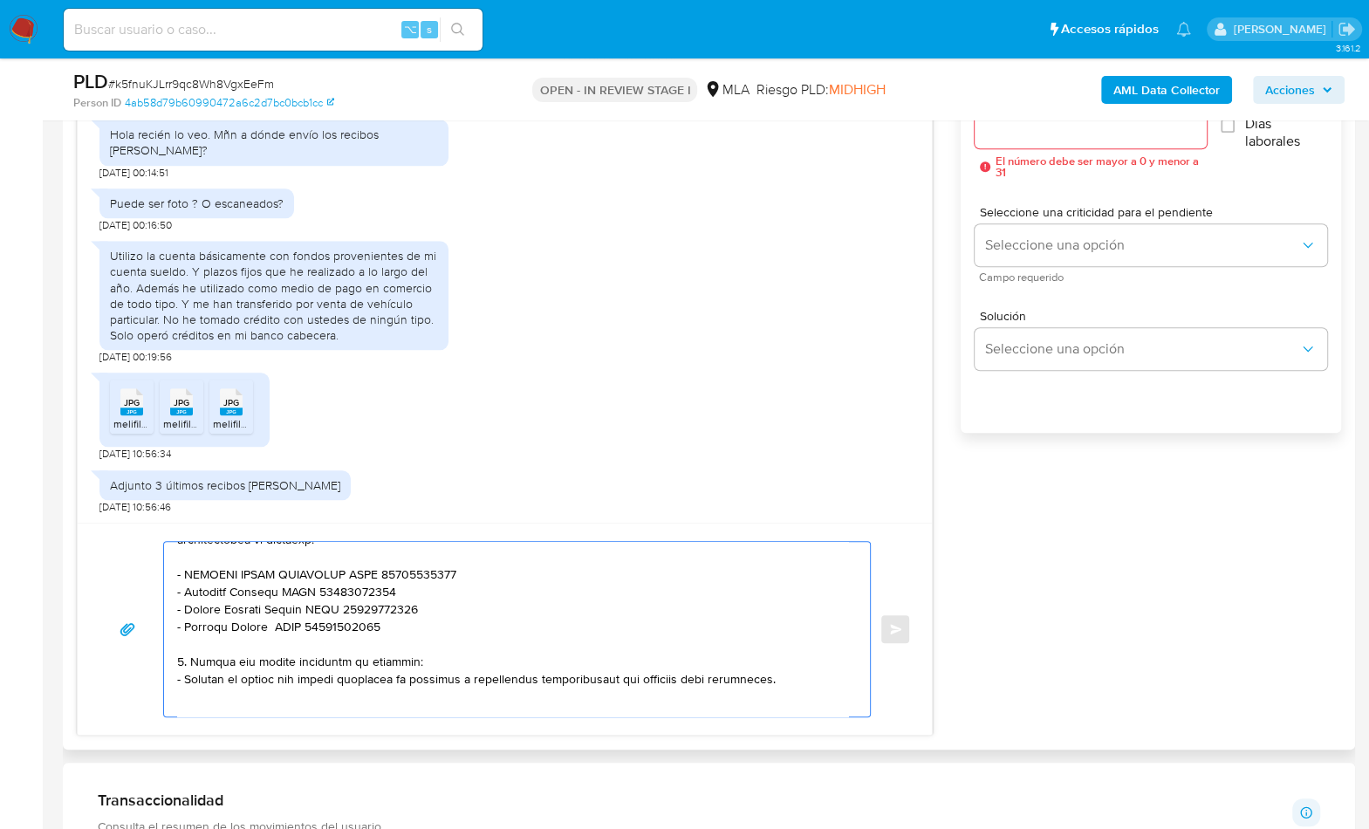
drag, startPoint x: 177, startPoint y: 660, endPoint x: 789, endPoint y: 677, distance: 612.1
click at [789, 677] on textarea at bounding box center [512, 629] width 671 height 175
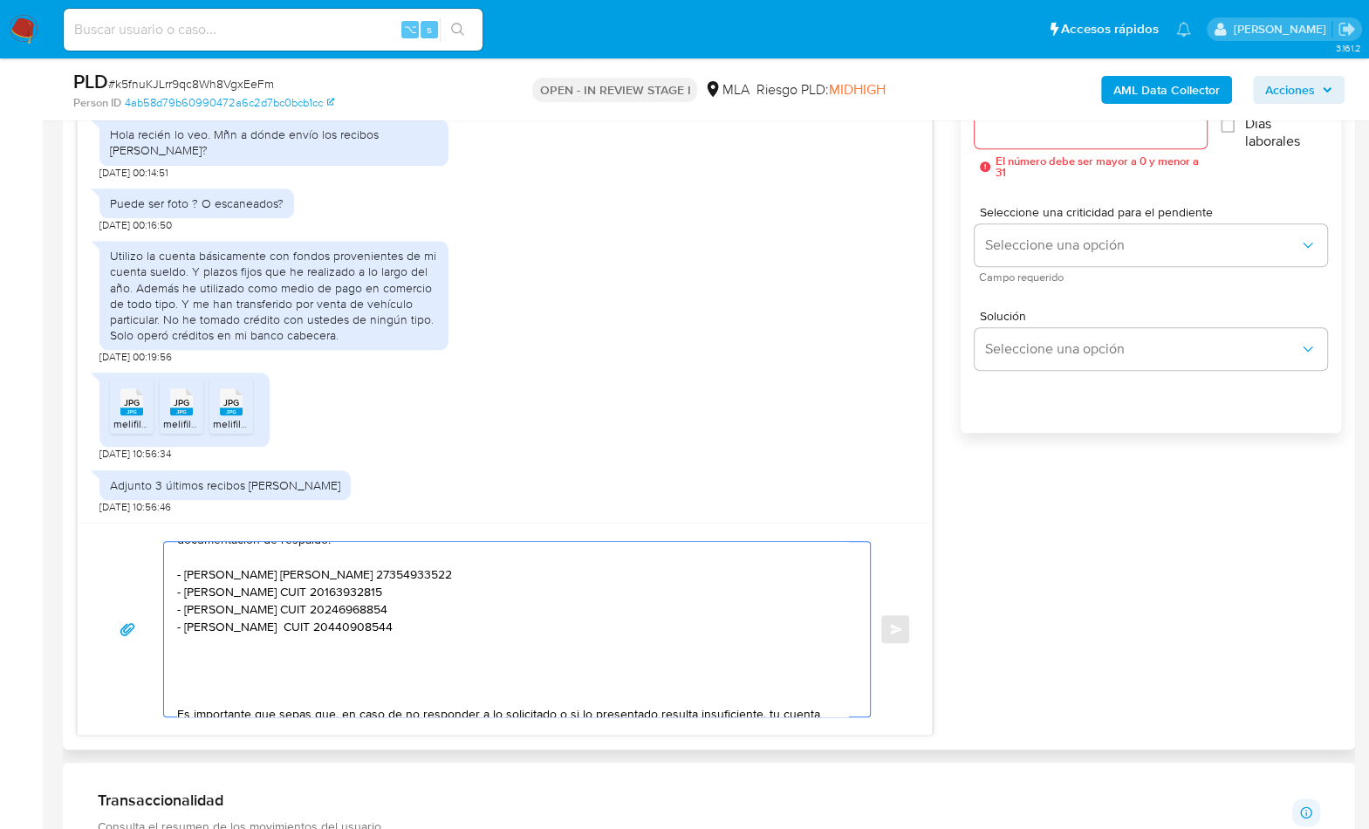
paste textarea "Notamos un incremento en tu operatoria e ingresos en agosto 2025. ¿Podrías expl…"
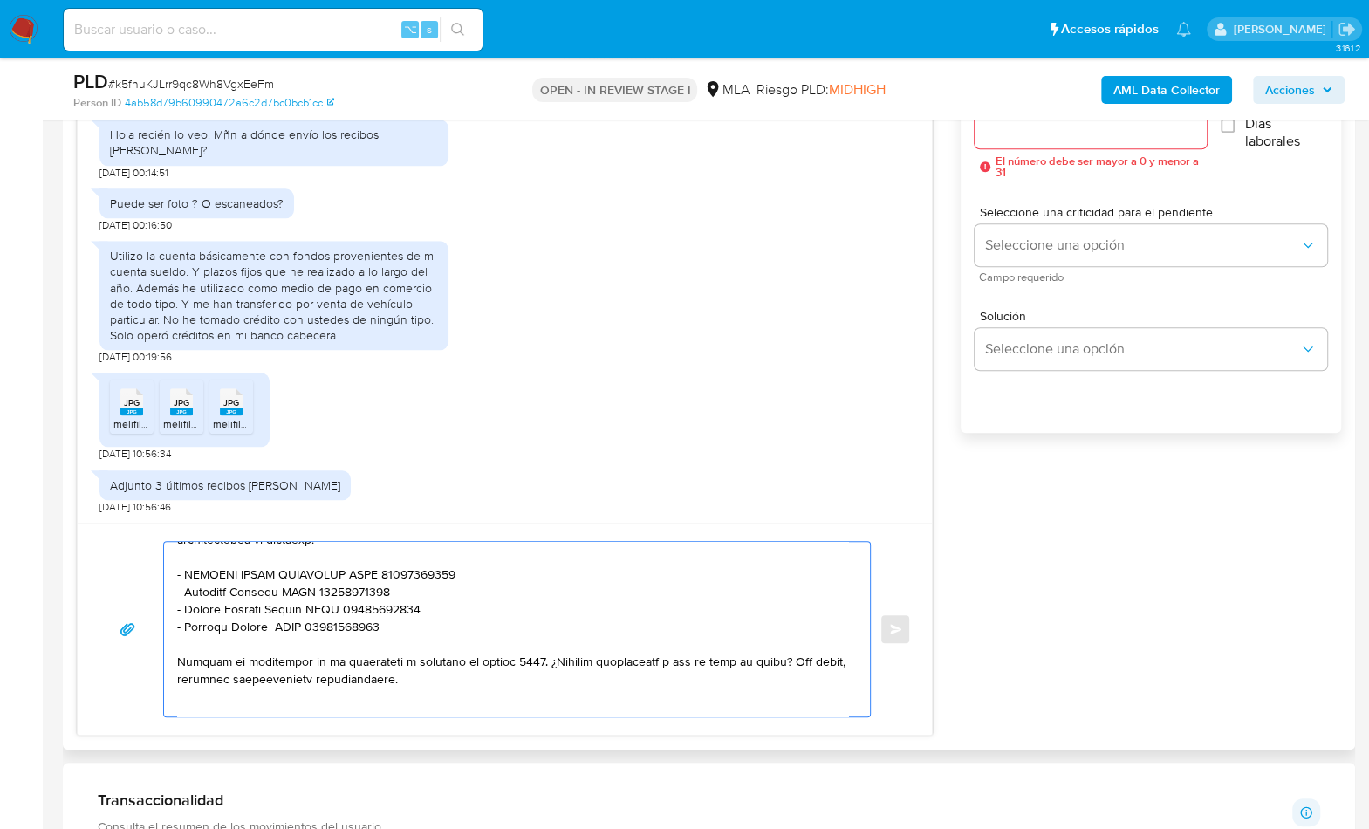
click at [177, 658] on textarea at bounding box center [512, 629] width 671 height 175
click at [560, 660] on textarea at bounding box center [512, 629] width 671 height 175
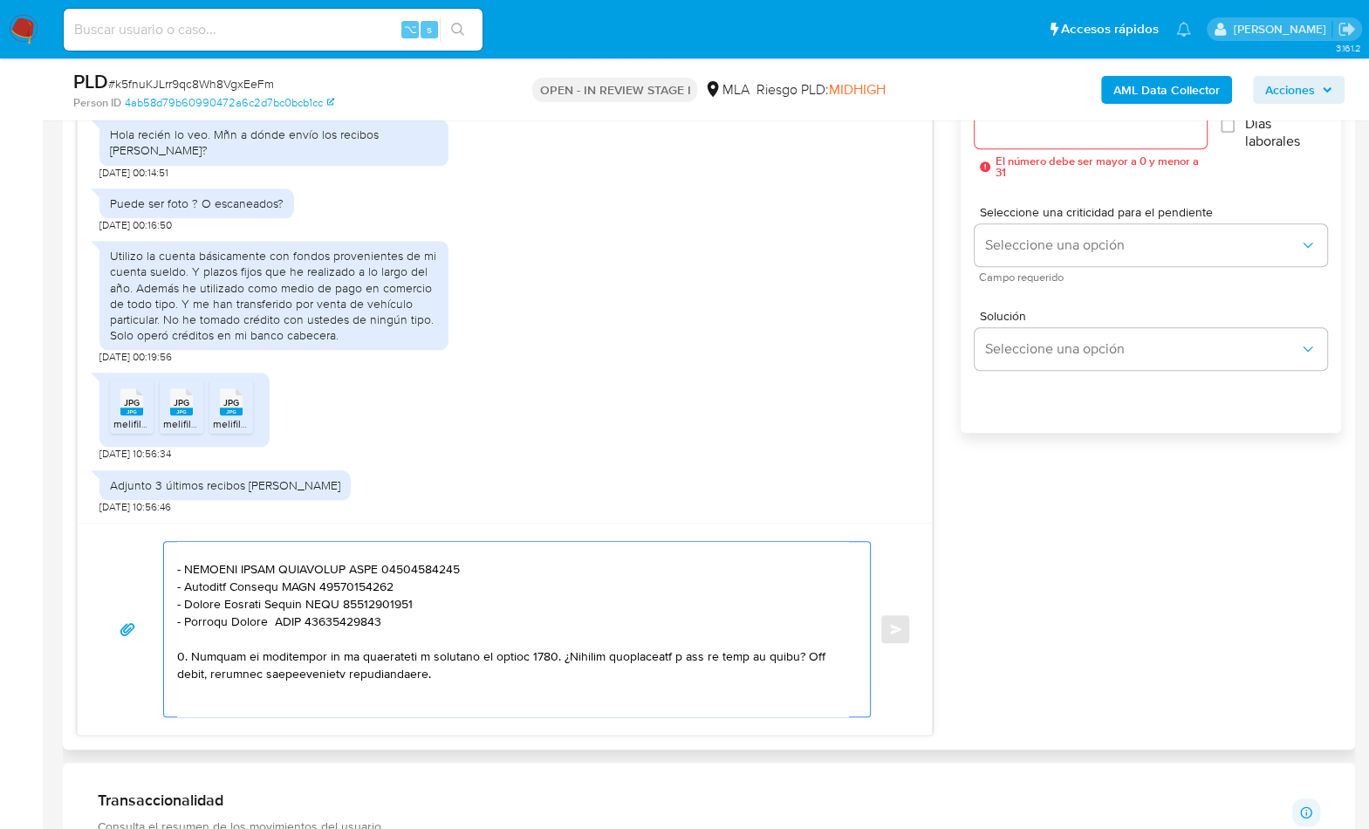
scroll to position [188, 0]
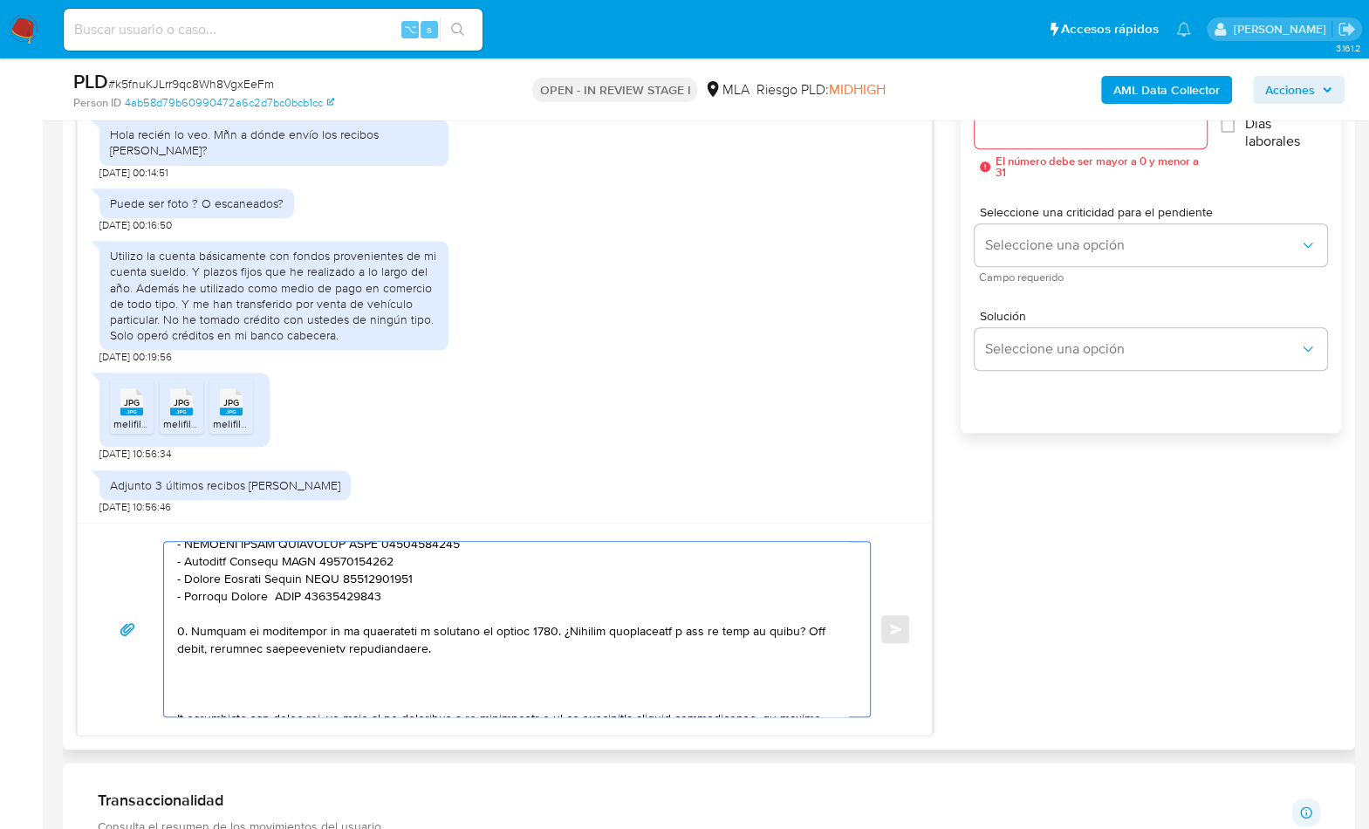
click at [225, 688] on textarea at bounding box center [512, 629] width 671 height 175
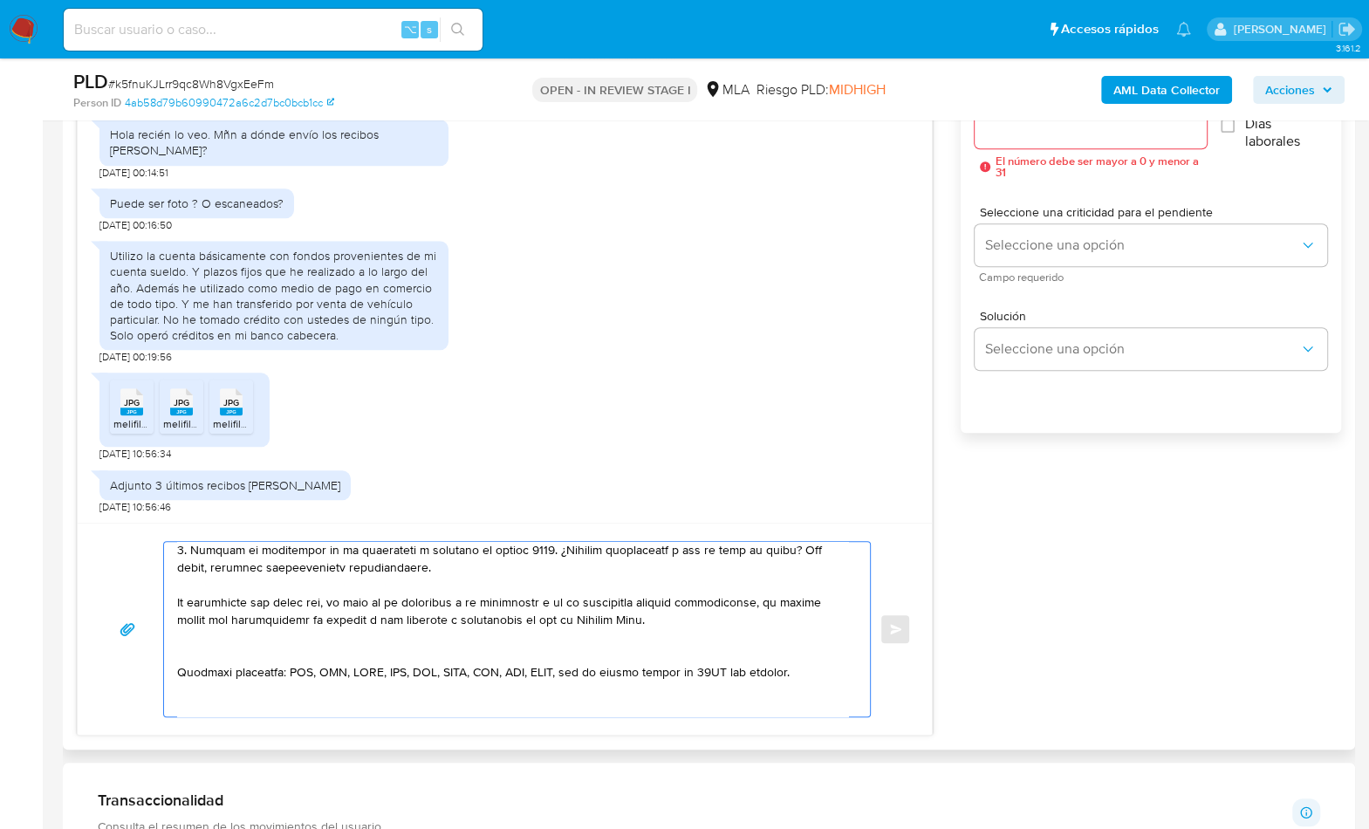
scroll to position [304, 0]
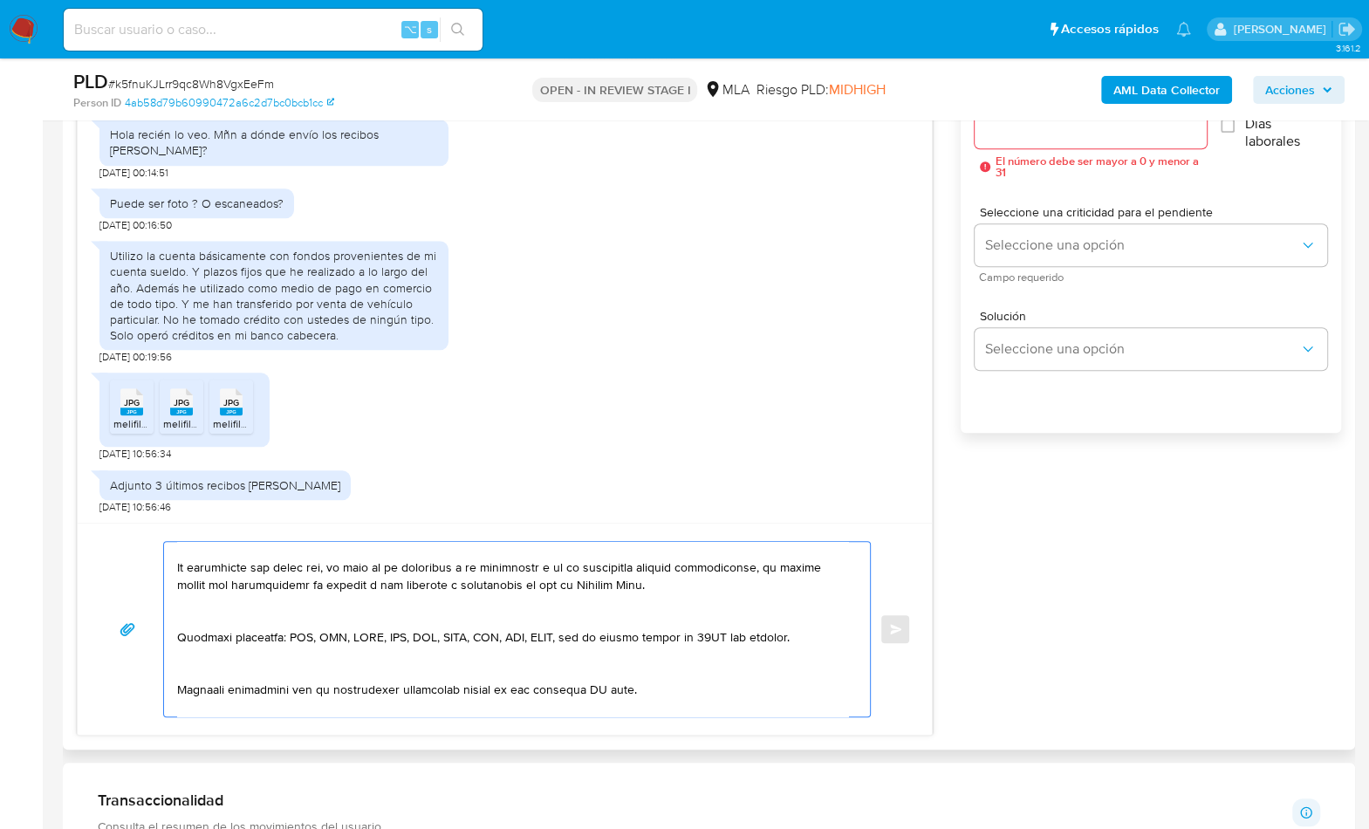
click at [291, 614] on textarea at bounding box center [512, 629] width 671 height 175
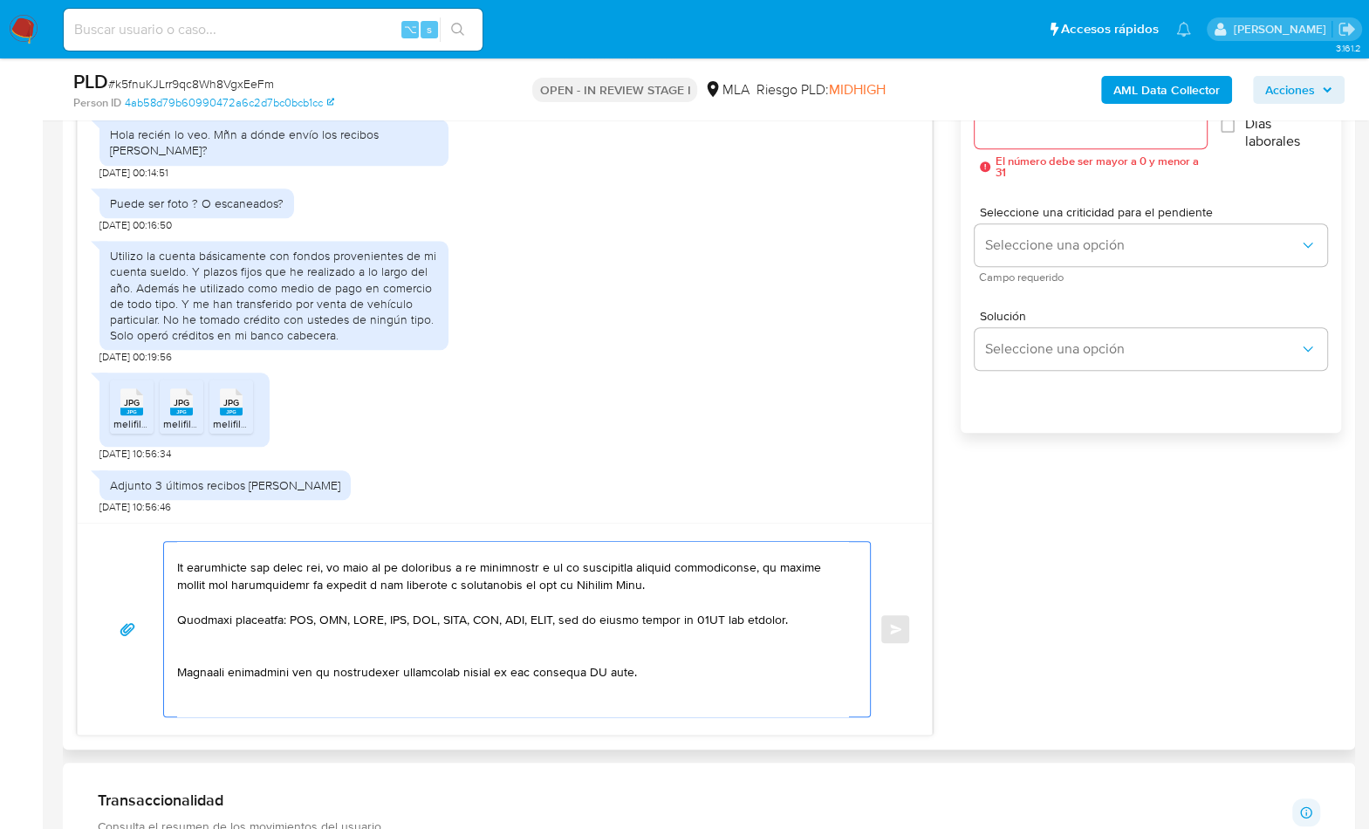
click at [233, 649] on textarea at bounding box center [512, 629] width 671 height 175
click at [593, 655] on textarea at bounding box center [512, 629] width 671 height 175
click at [593, 654] on textarea at bounding box center [512, 629] width 671 height 175
click at [265, 691] on textarea at bounding box center [512, 629] width 671 height 175
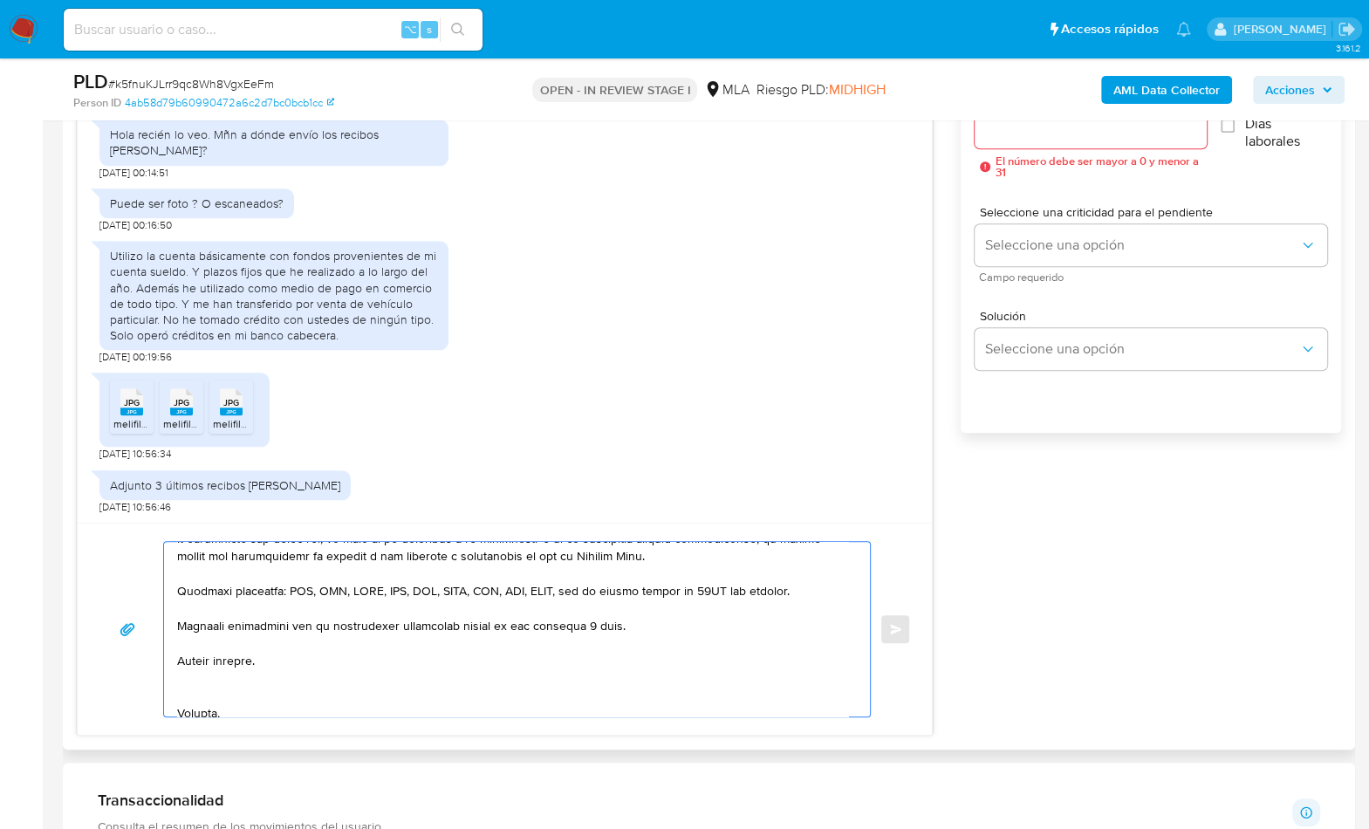
scroll to position [338, 0]
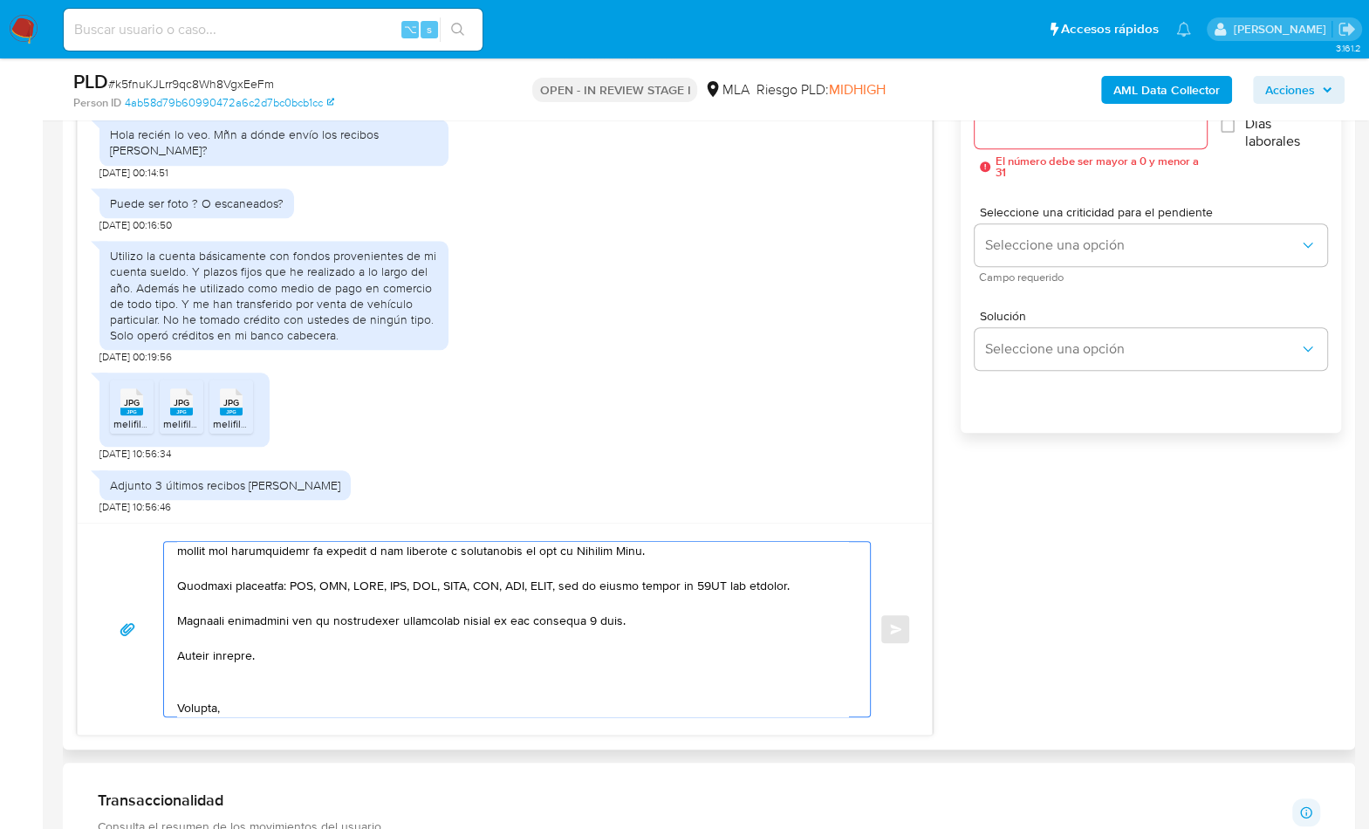
click at [193, 684] on textarea at bounding box center [512, 629] width 671 height 175
click at [203, 699] on textarea at bounding box center [512, 629] width 671 height 175
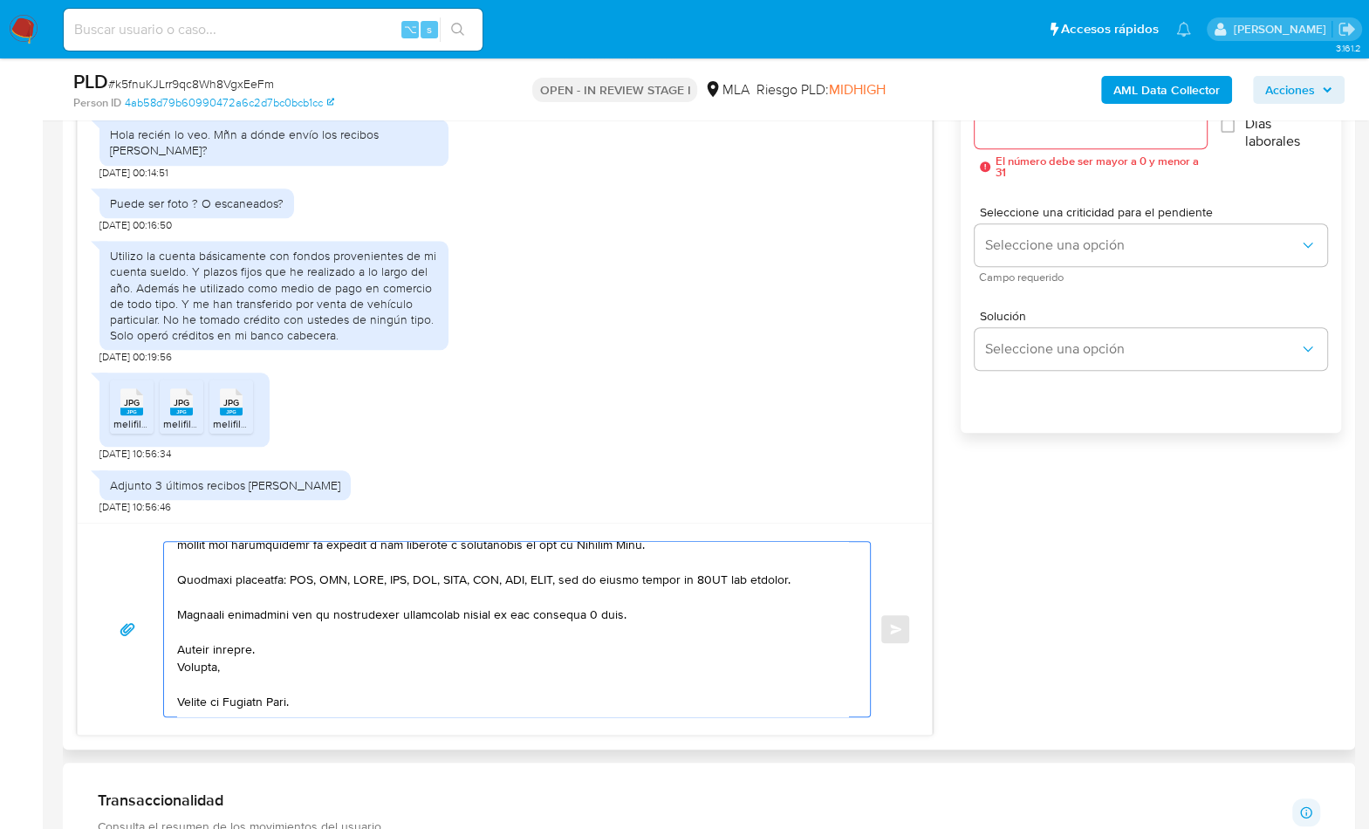
scroll to position [367, 0]
click at [228, 694] on textarea at bounding box center [512, 629] width 671 height 175
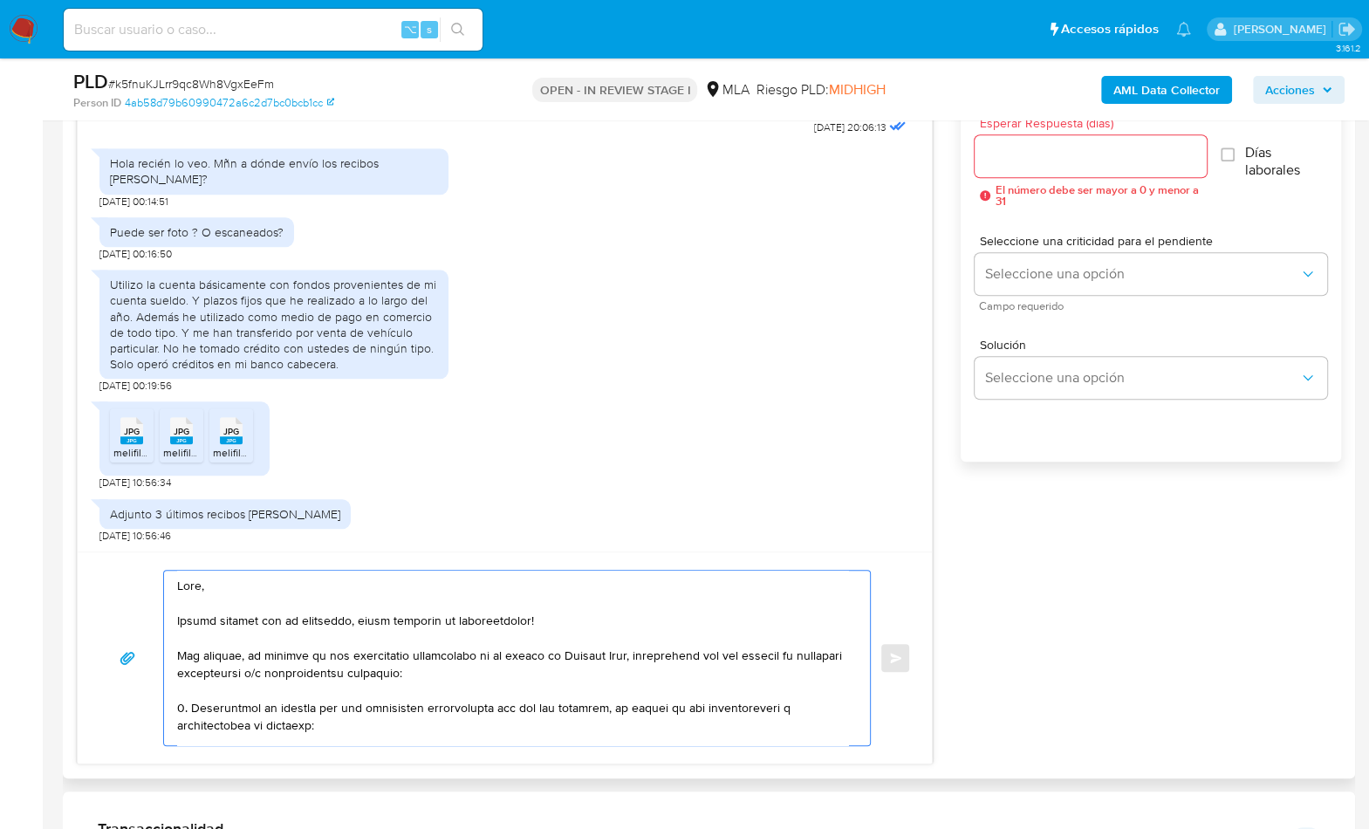
scroll to position [983, 0]
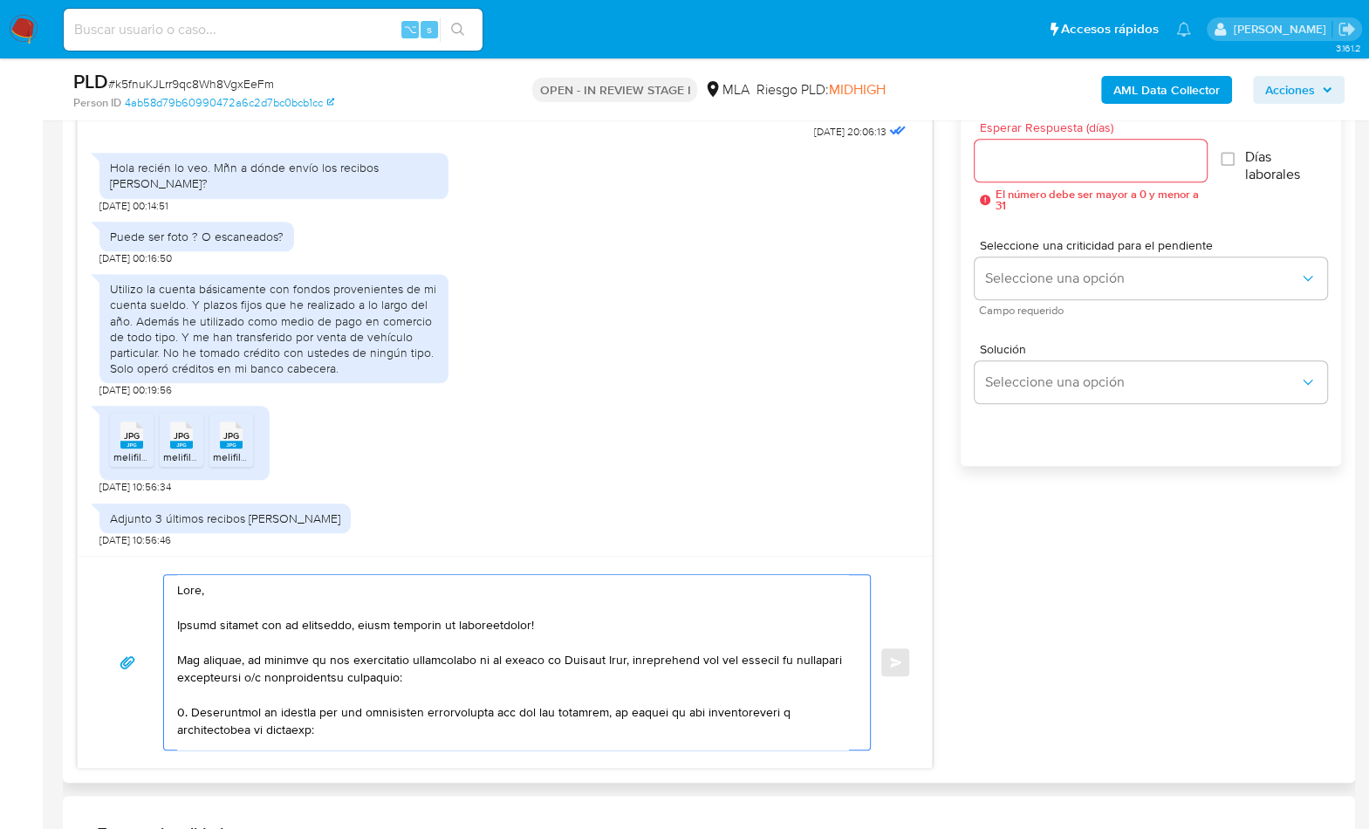
type textarea "Hola, Muchas gracias por tu respuesta, hemos recibido la documentación! Sin emb…"
click at [1012, 167] on input "Esperar Respuesta (días)" at bounding box center [1091, 160] width 232 height 23
type input "3"
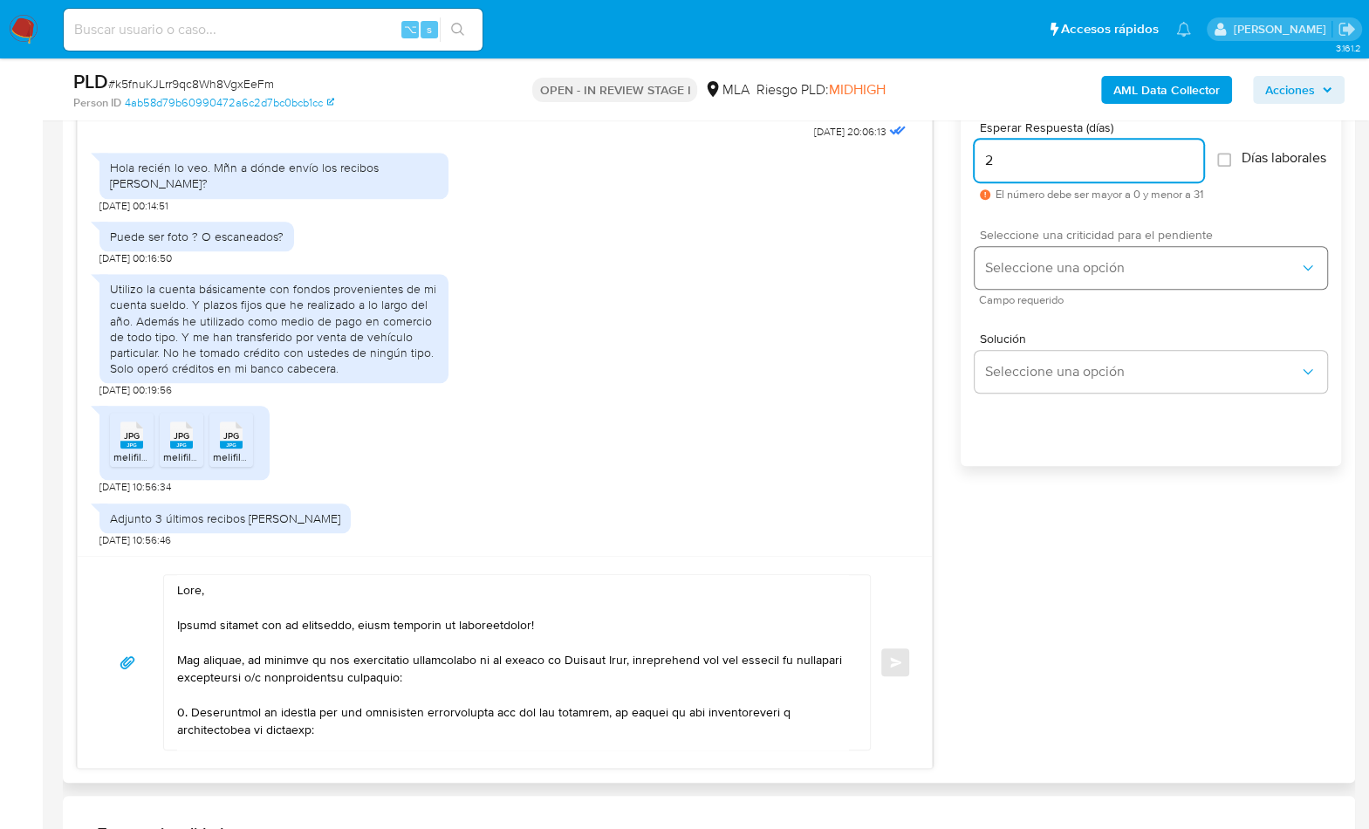
type input "2"
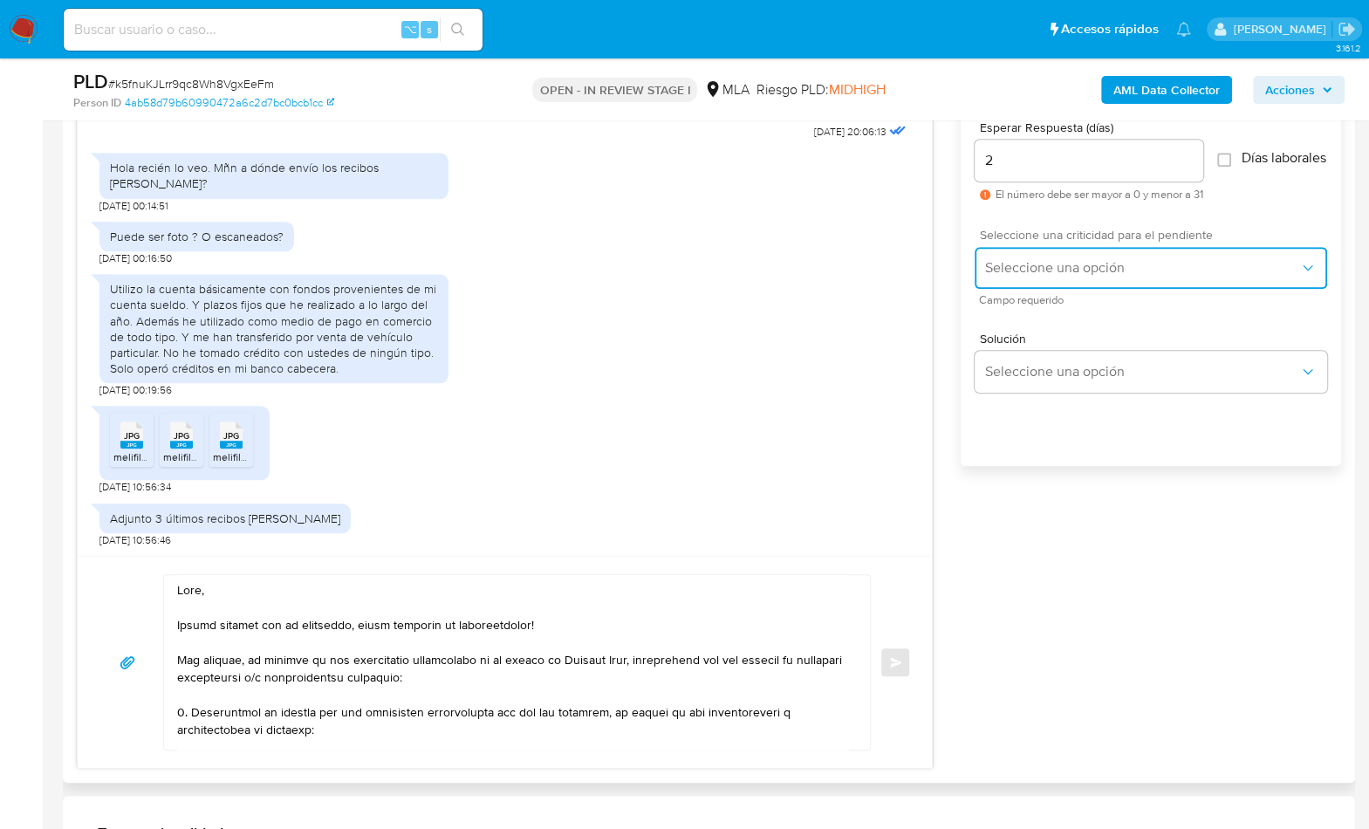
click at [1087, 277] on span "Seleccione una opción" at bounding box center [1142, 267] width 314 height 17
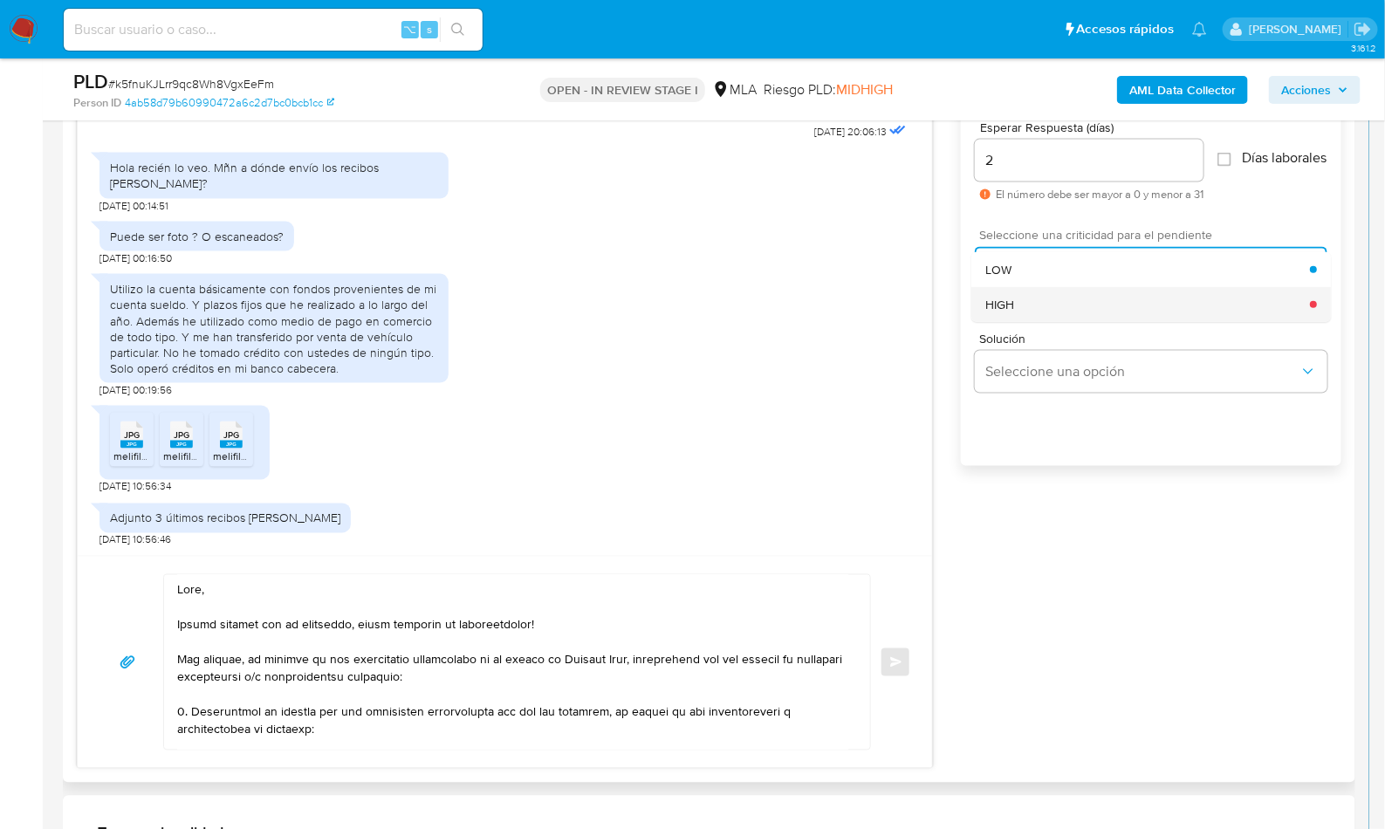
click at [1065, 311] on div "HIGH" at bounding box center [1147, 304] width 325 height 35
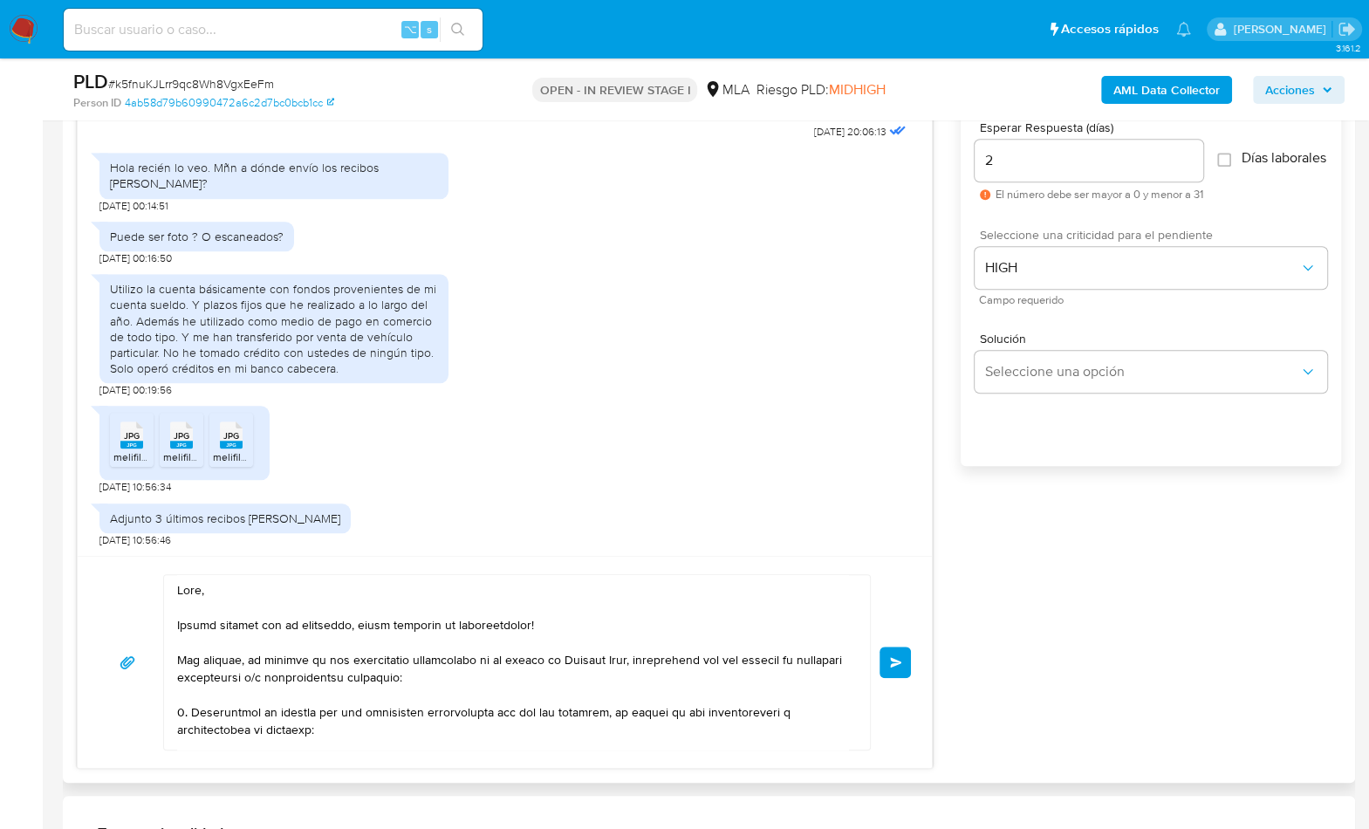
click at [892, 651] on button "Enviar" at bounding box center [895, 662] width 31 height 31
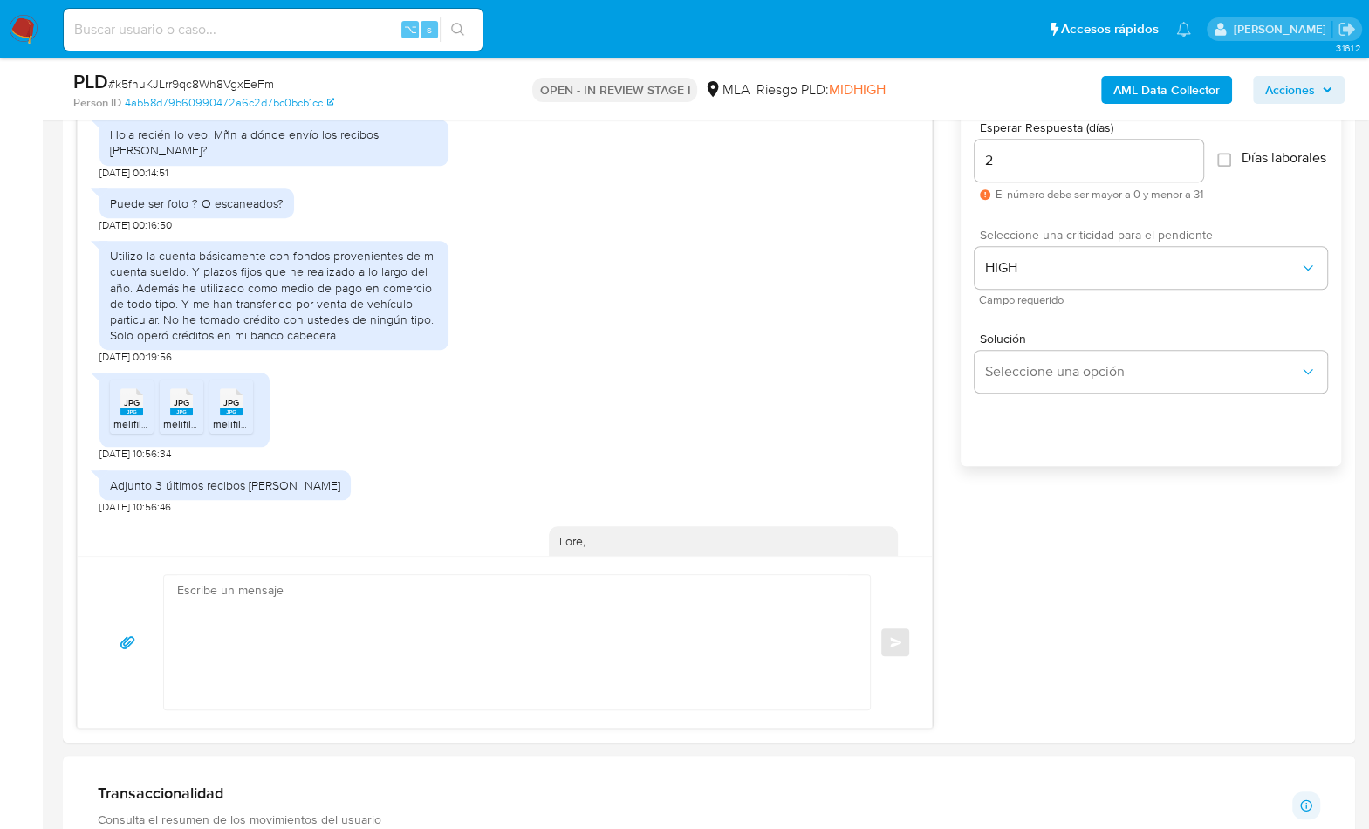
scroll to position [1936, 0]
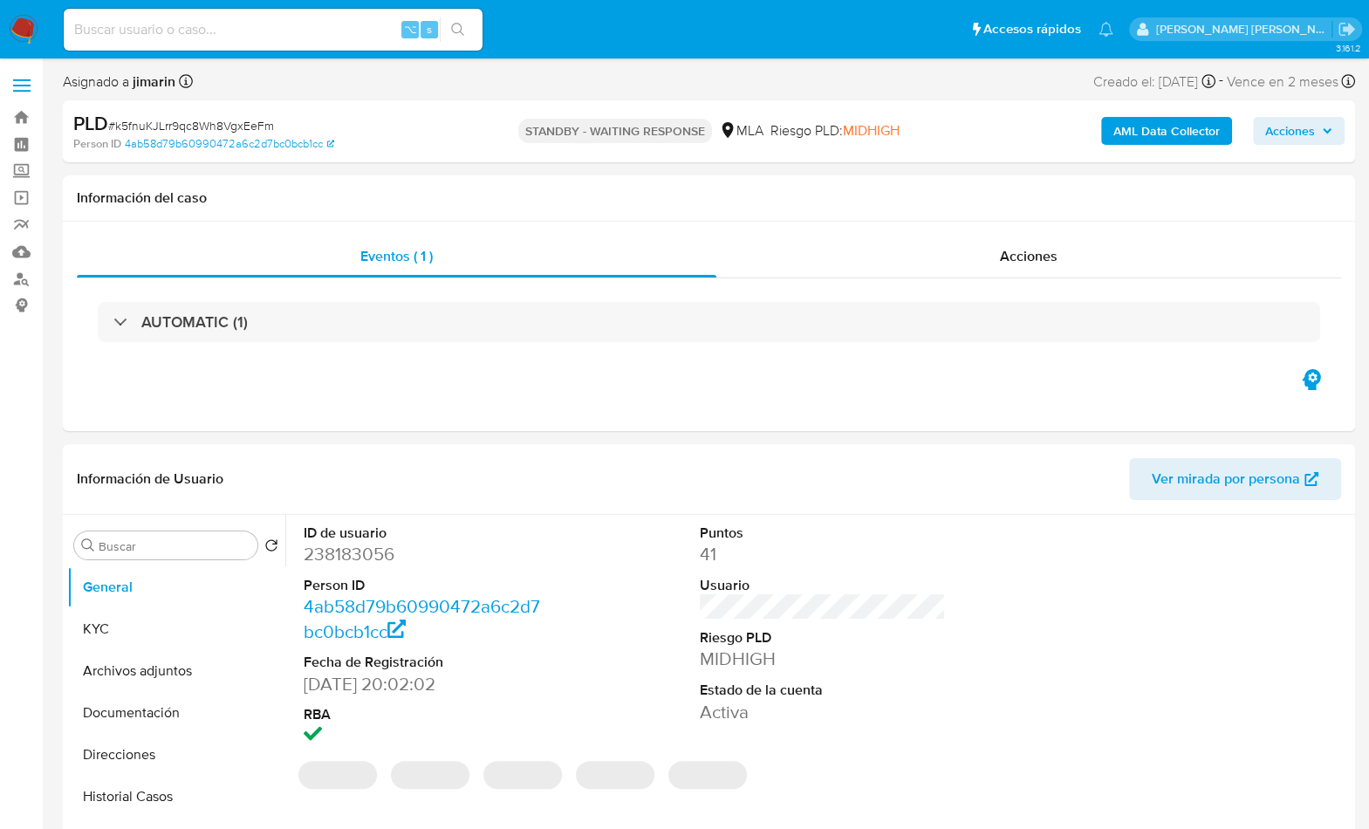
select select "10"
